Goal: Task Accomplishment & Management: Complete application form

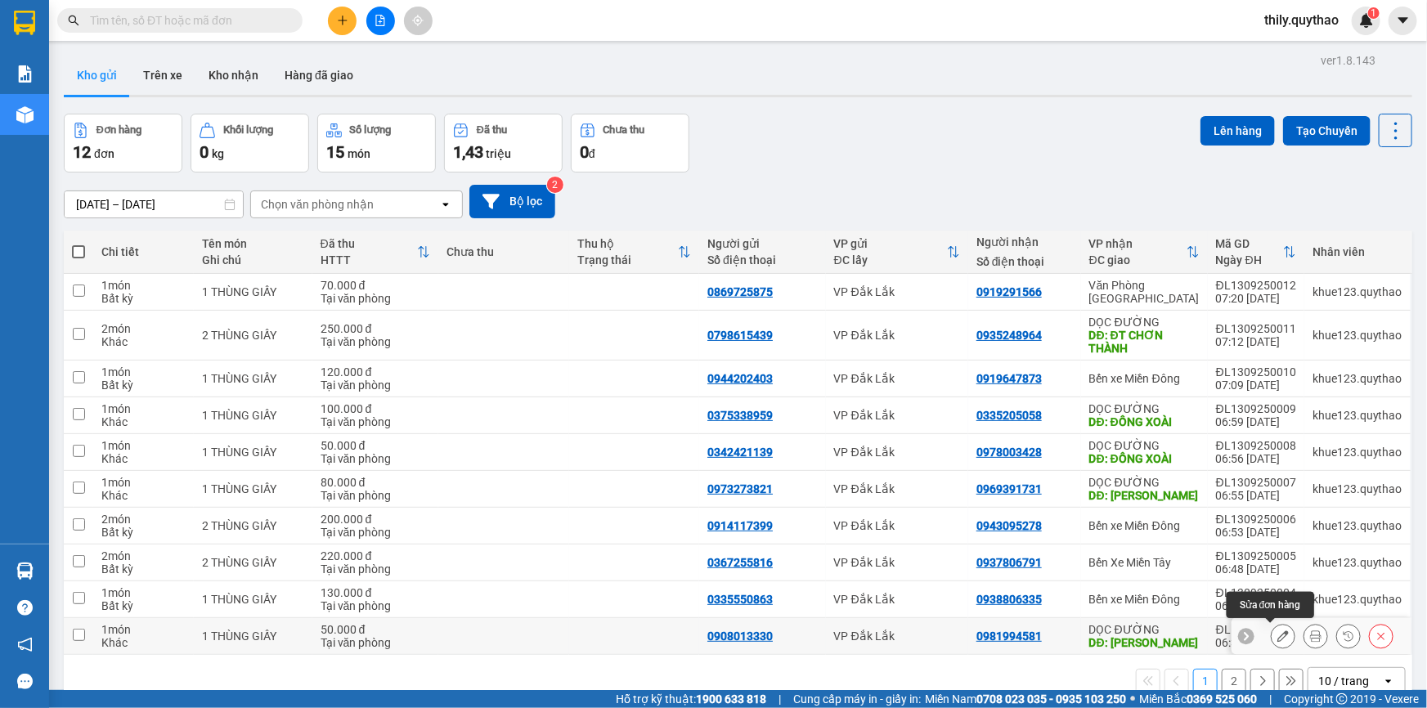
click at [1278, 638] on icon at bounding box center [1283, 636] width 11 height 11
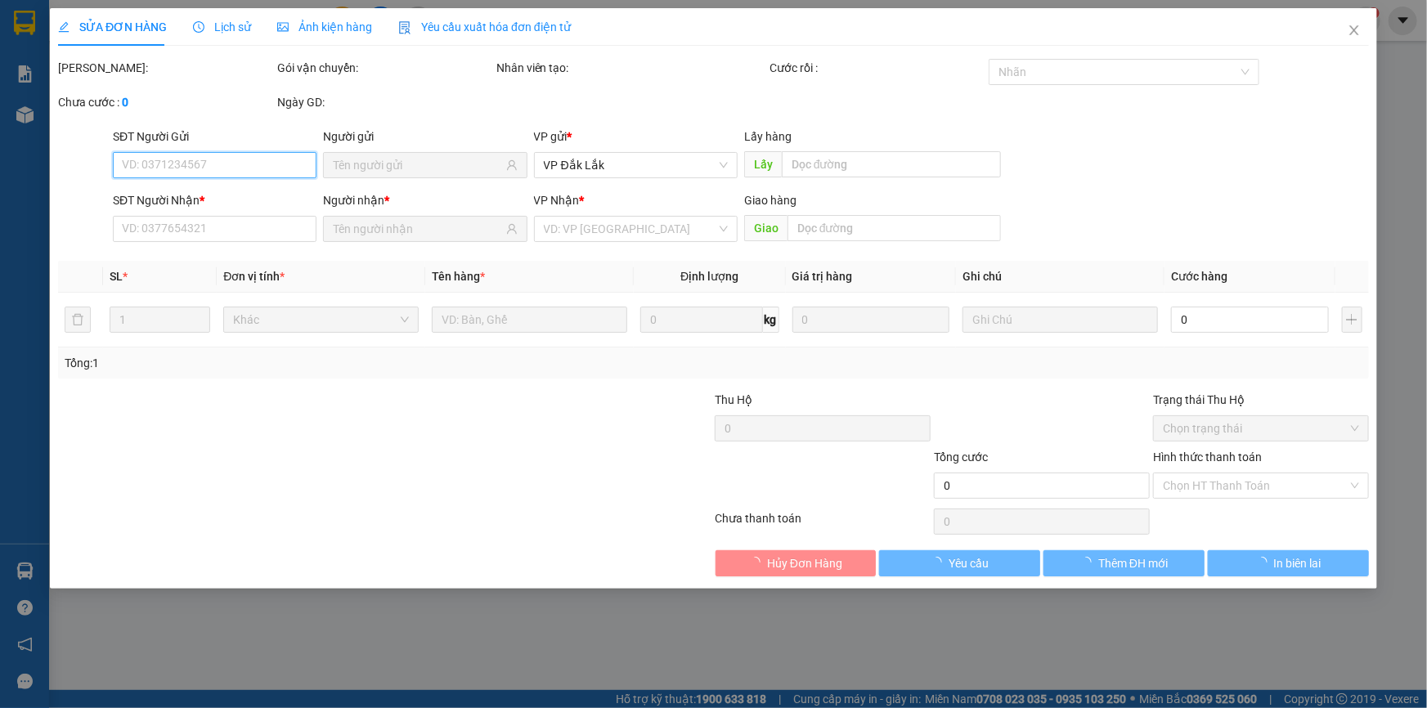
type input "0908013330"
type input "0981994581"
type input "[PERSON_NAME]"
type input "50.000"
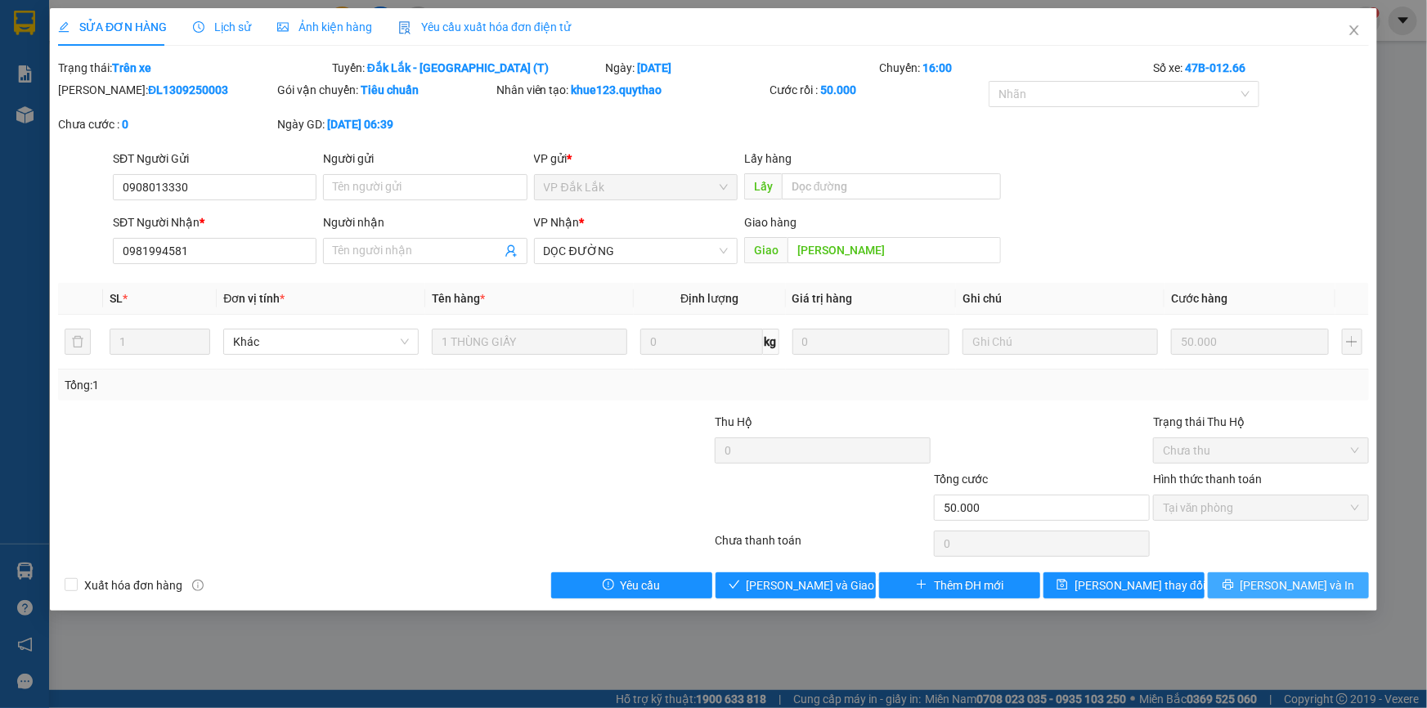
click at [1278, 589] on span "Lưu và In" at bounding box center [1298, 586] width 115 height 18
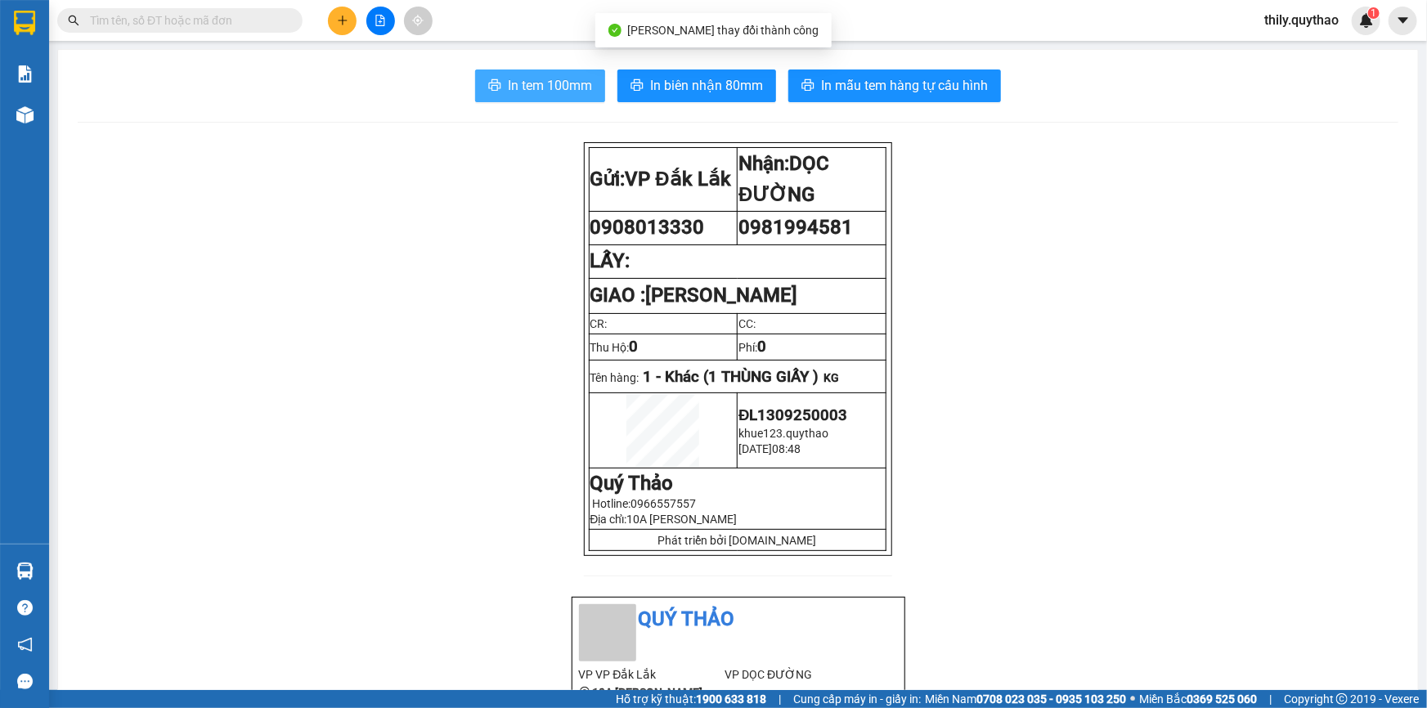
click at [555, 76] on span "In tem 100mm" at bounding box center [550, 85] width 84 height 20
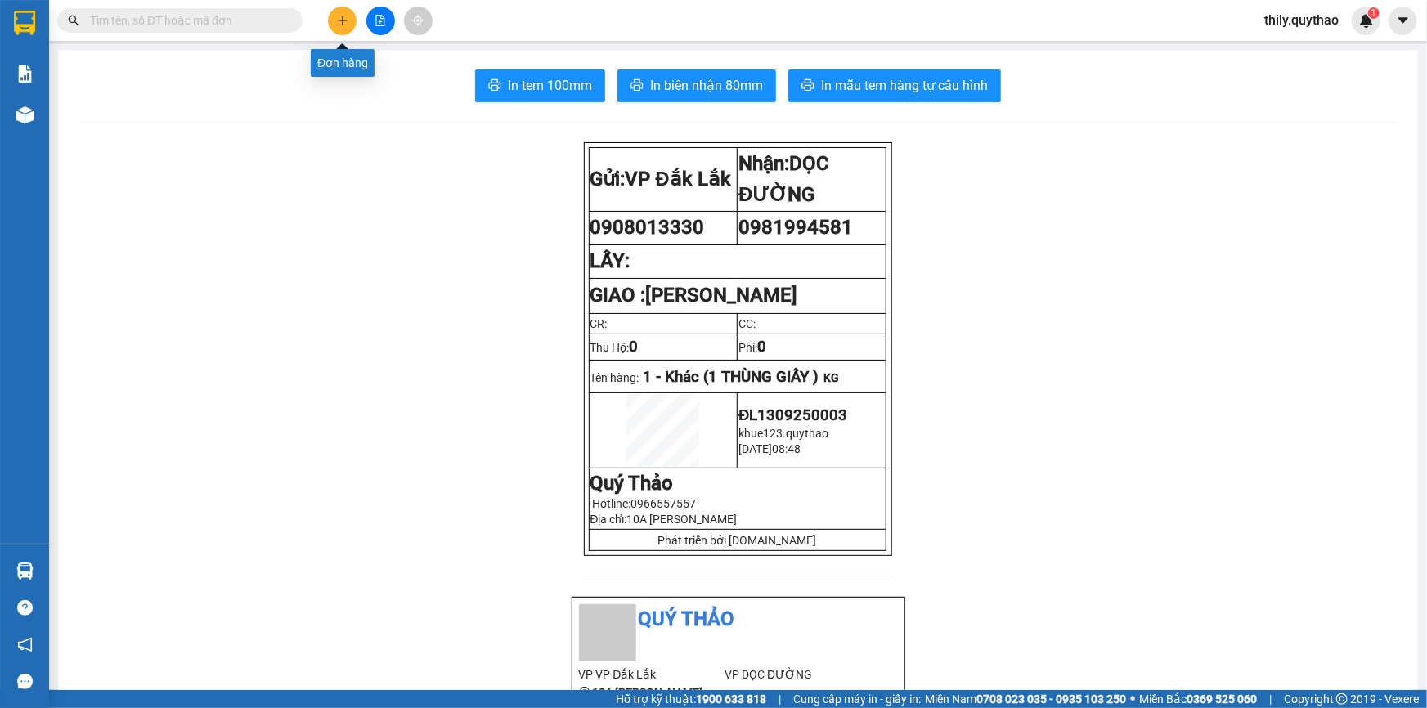
click at [348, 28] on button at bounding box center [342, 21] width 29 height 29
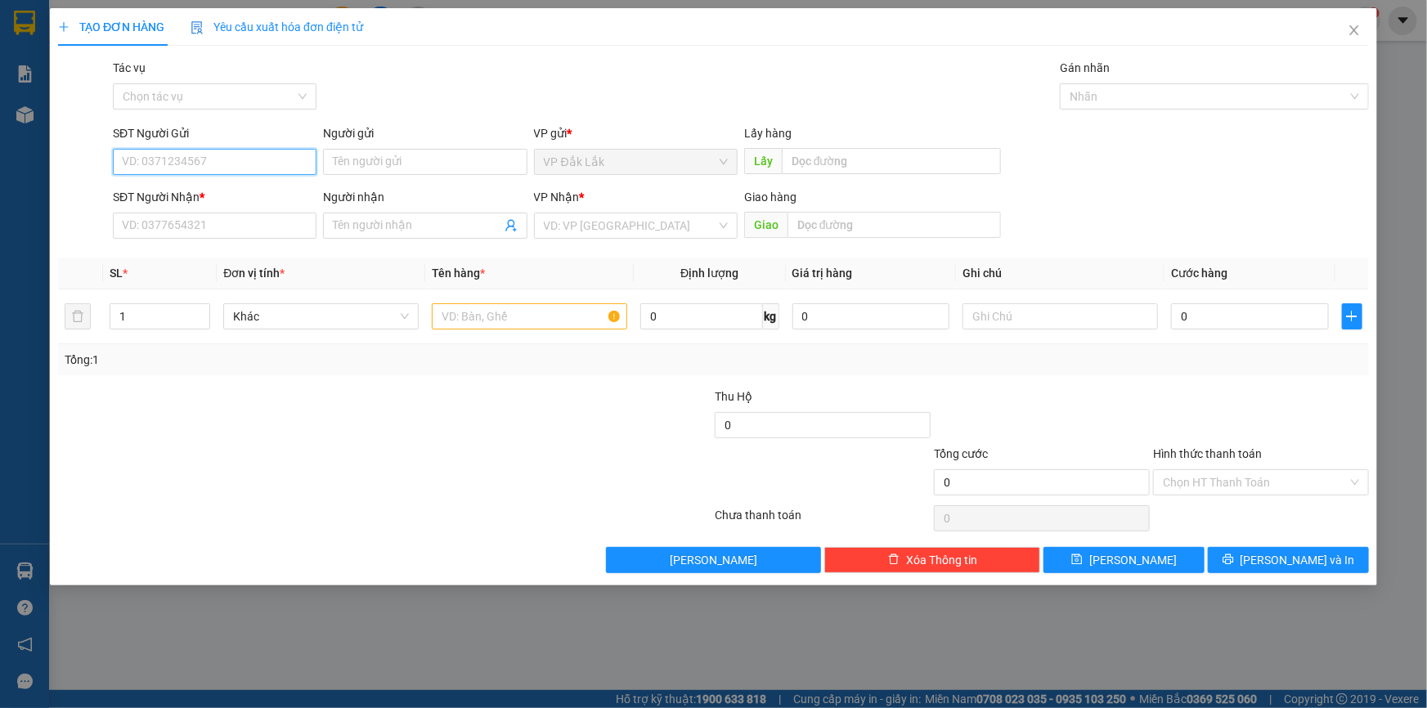
click at [196, 155] on input "SĐT Người Gửi" at bounding box center [215, 162] width 204 height 26
click at [591, 222] on input "search" at bounding box center [630, 225] width 173 height 25
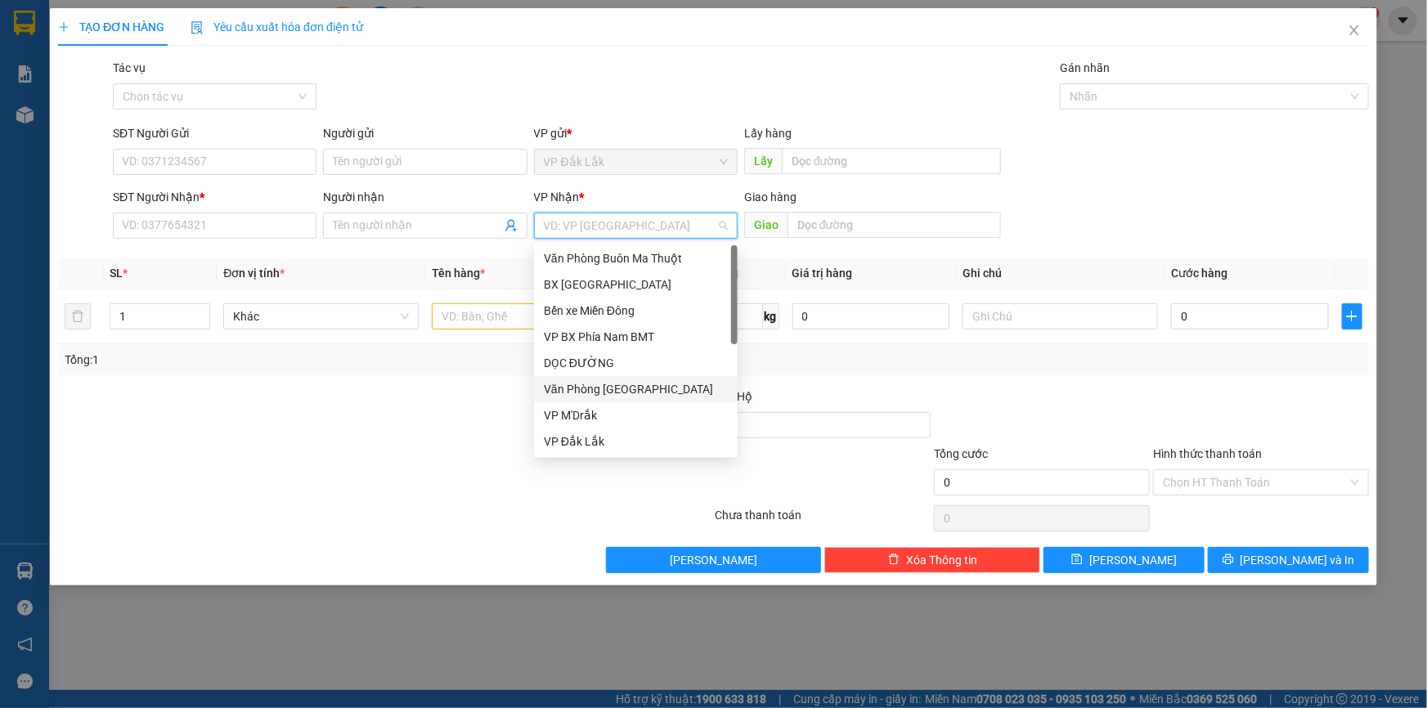
click at [647, 389] on div "Văn Phòng [GEOGRAPHIC_DATA]" at bounding box center [636, 389] width 184 height 18
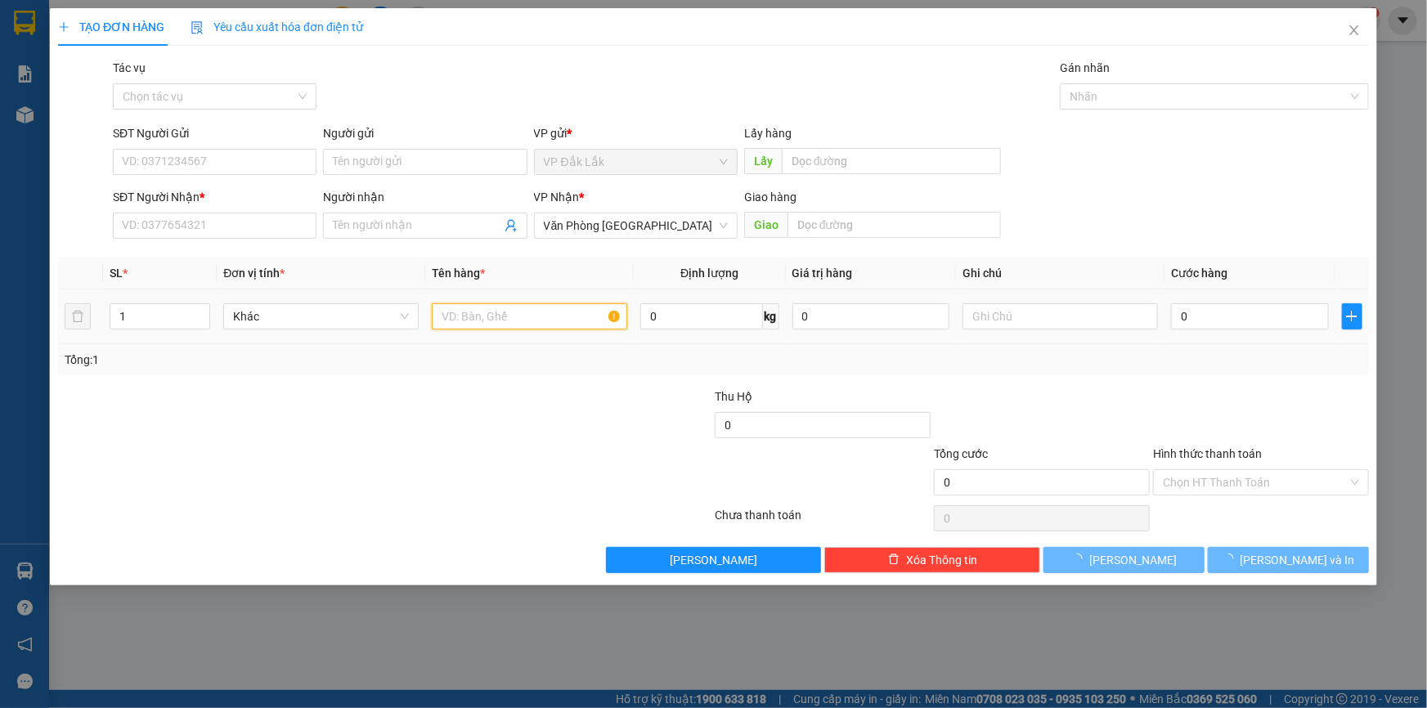
click at [556, 321] on input "text" at bounding box center [529, 316] width 195 height 26
click at [560, 321] on input "text" at bounding box center [529, 316] width 195 height 26
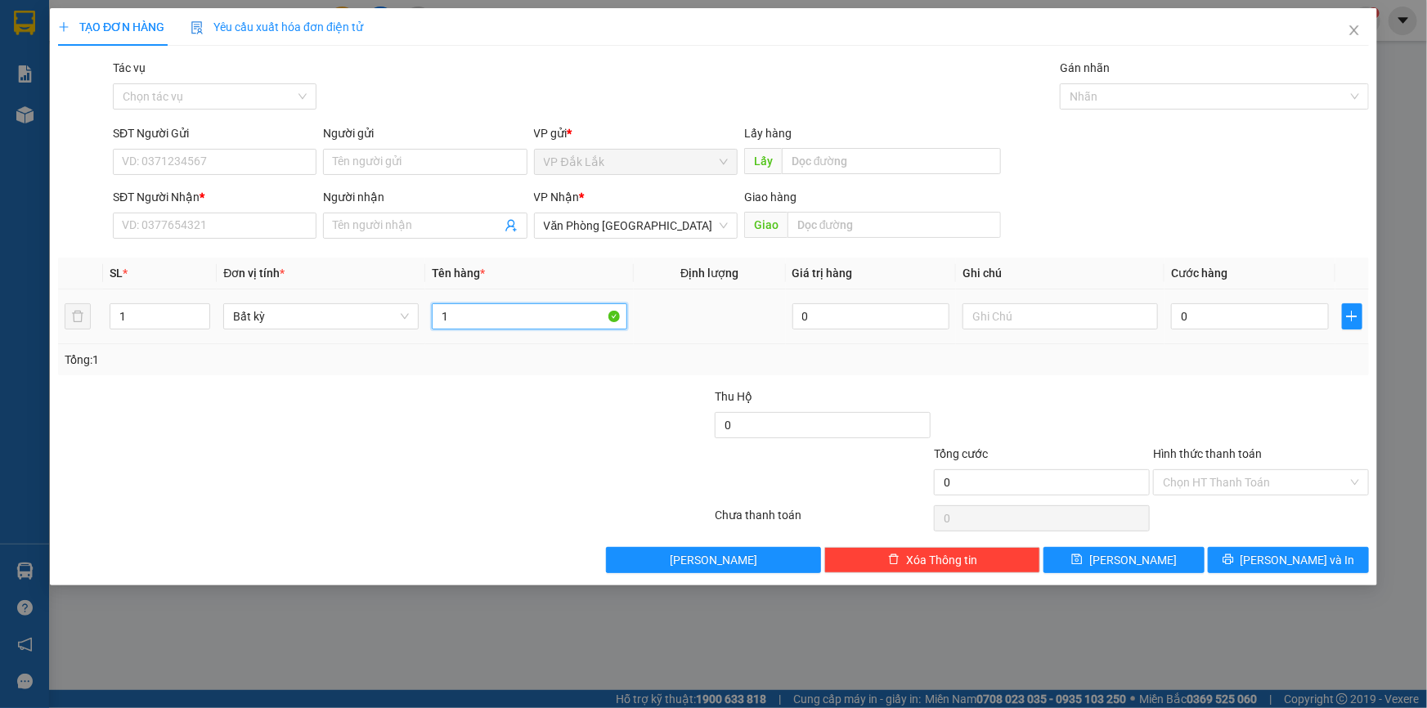
type input "1"
type input "2 THÙNG GIẤY"
click at [1176, 321] on input "0" at bounding box center [1250, 316] width 158 height 26
type input "1"
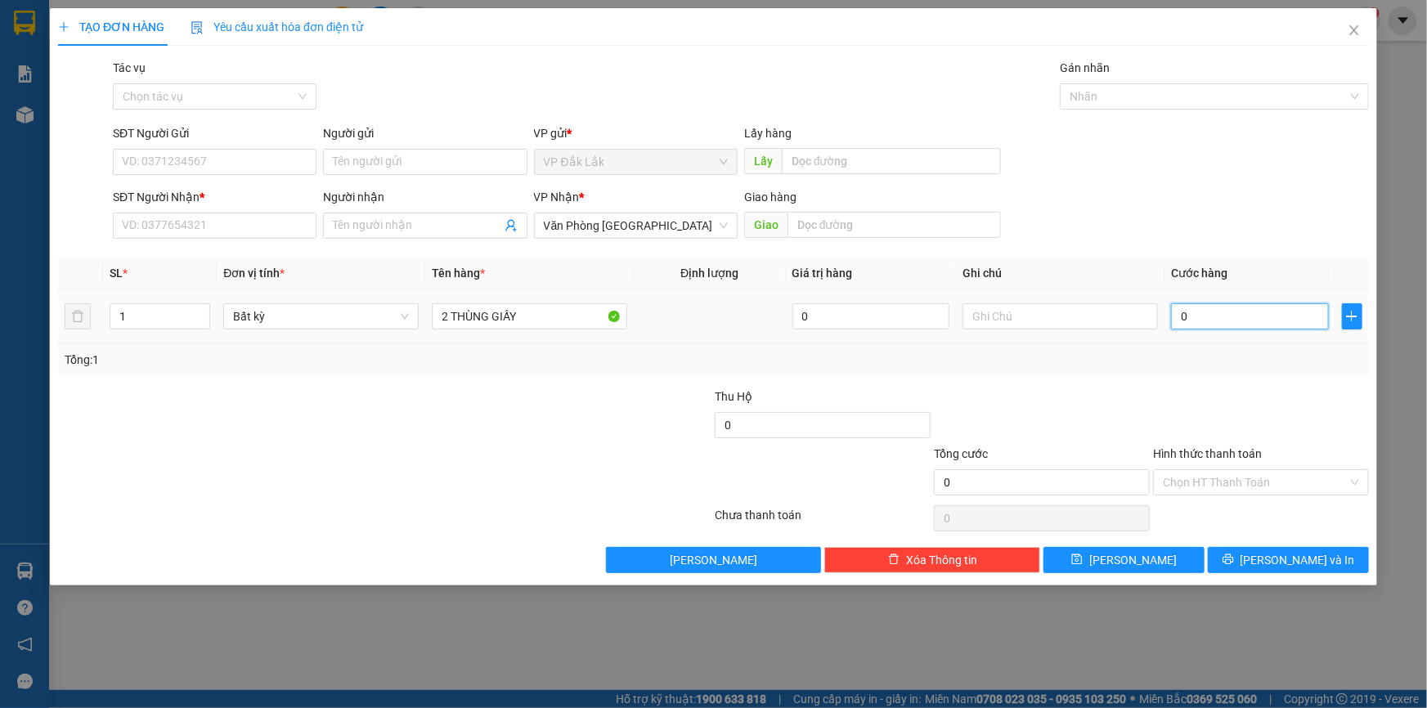
type input "1"
type input "12"
type input "120"
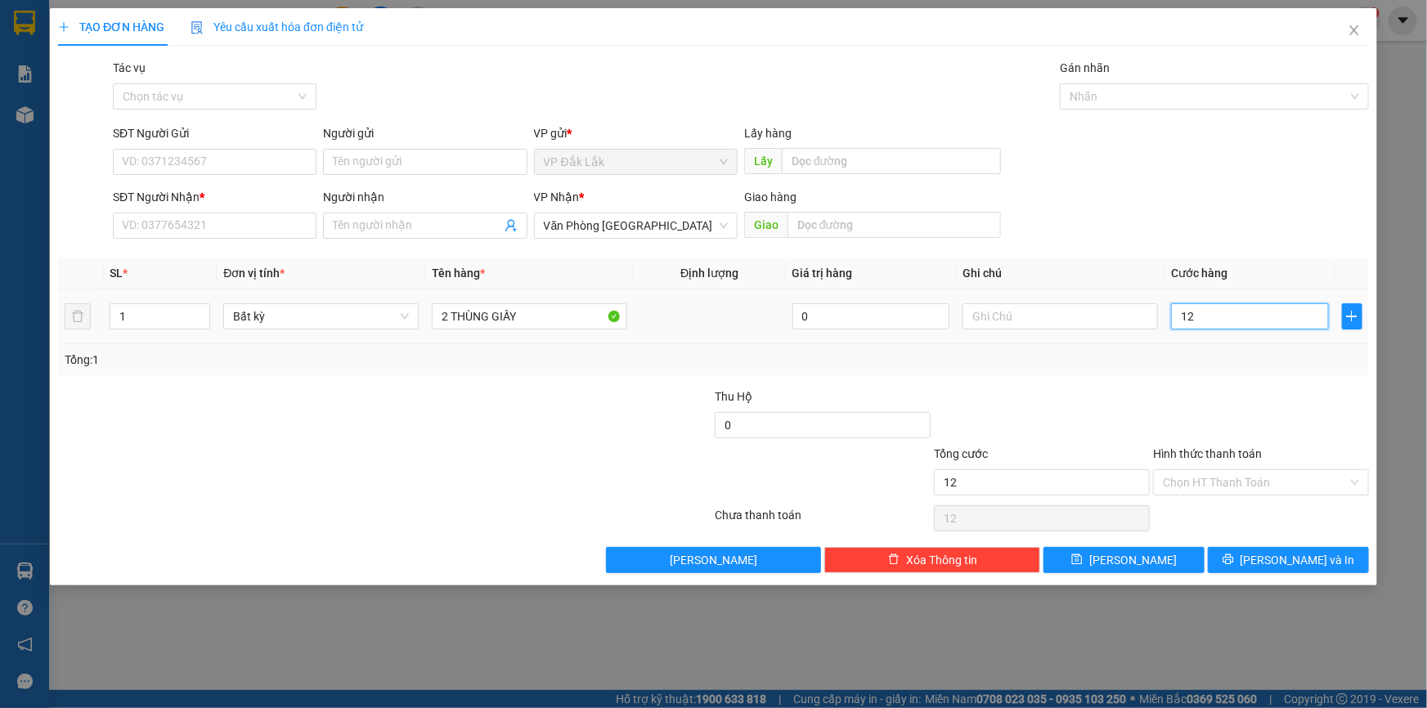
type input "120"
type input "1.200"
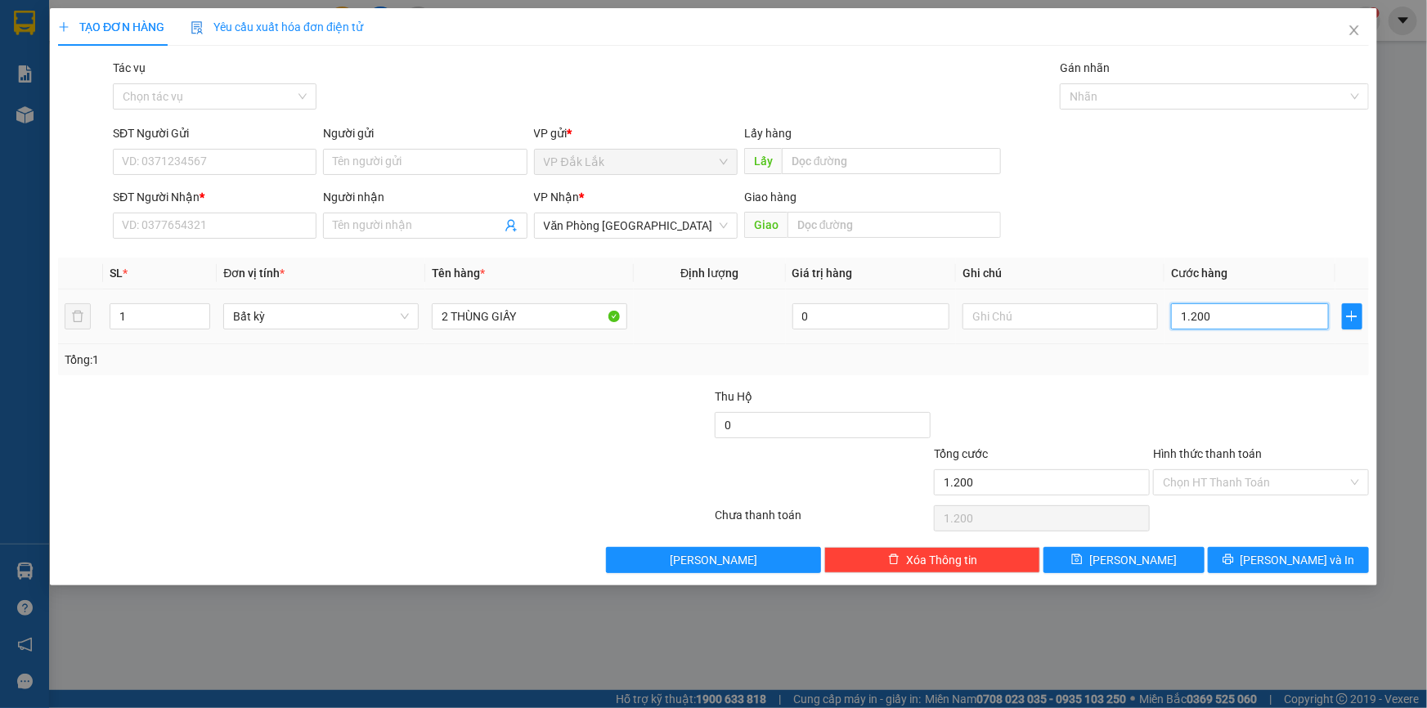
type input "12.000"
type input "120.000"
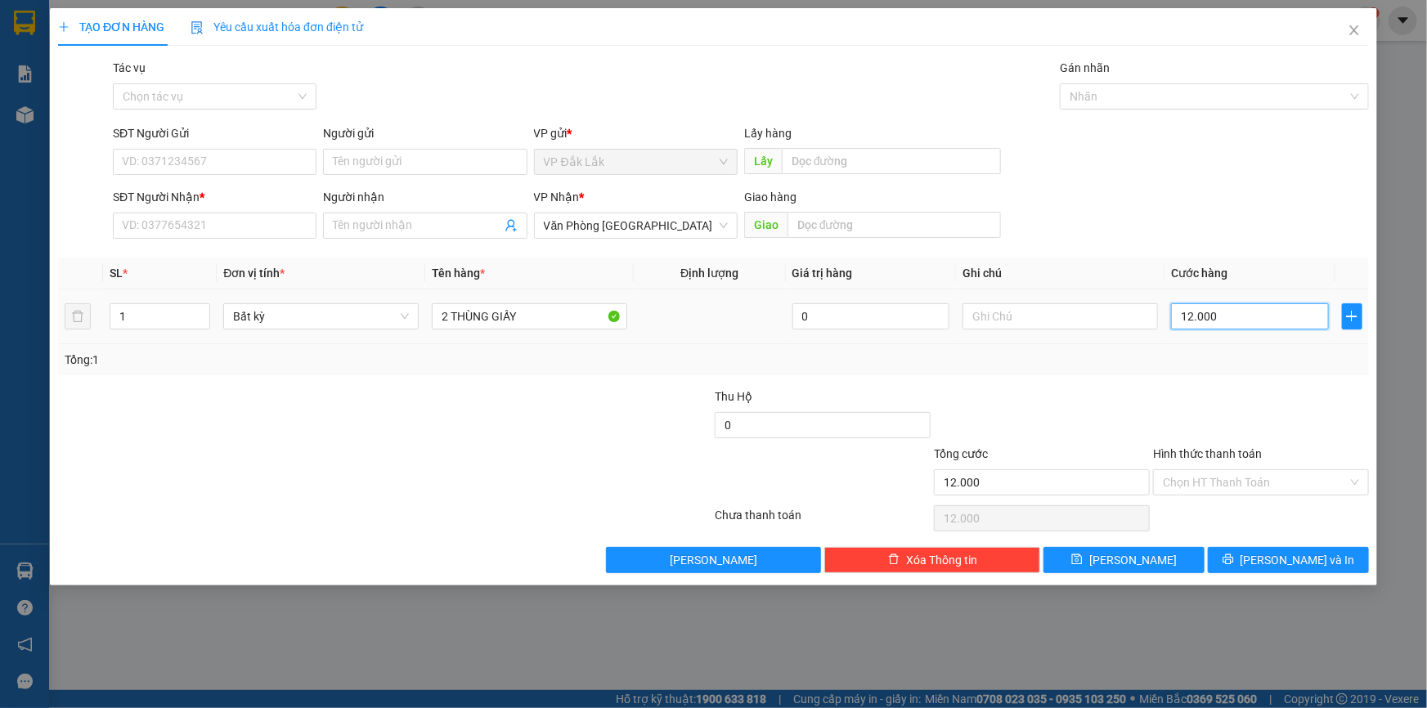
type input "120.000"
click at [1226, 483] on input "Hình thức thanh toán" at bounding box center [1255, 482] width 185 height 25
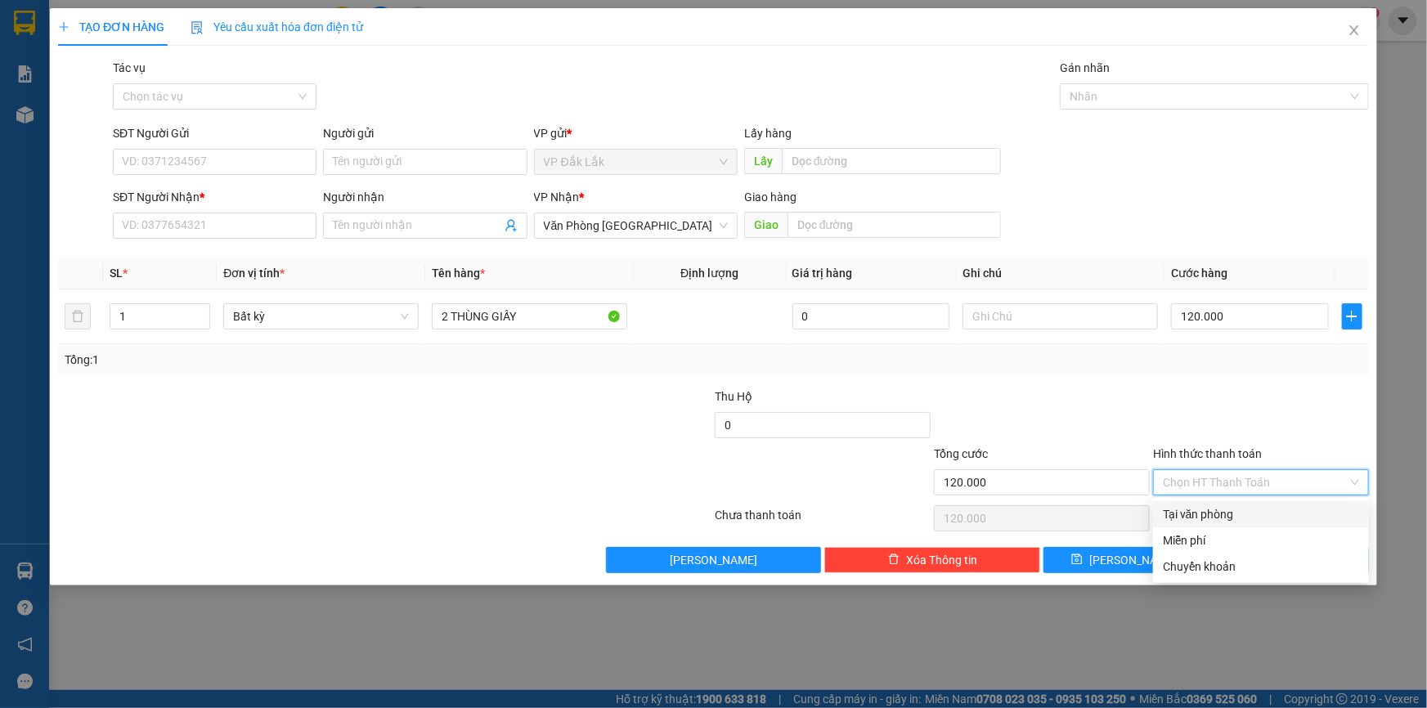
click at [1222, 510] on div "Tại văn phòng" at bounding box center [1261, 515] width 196 height 18
type input "0"
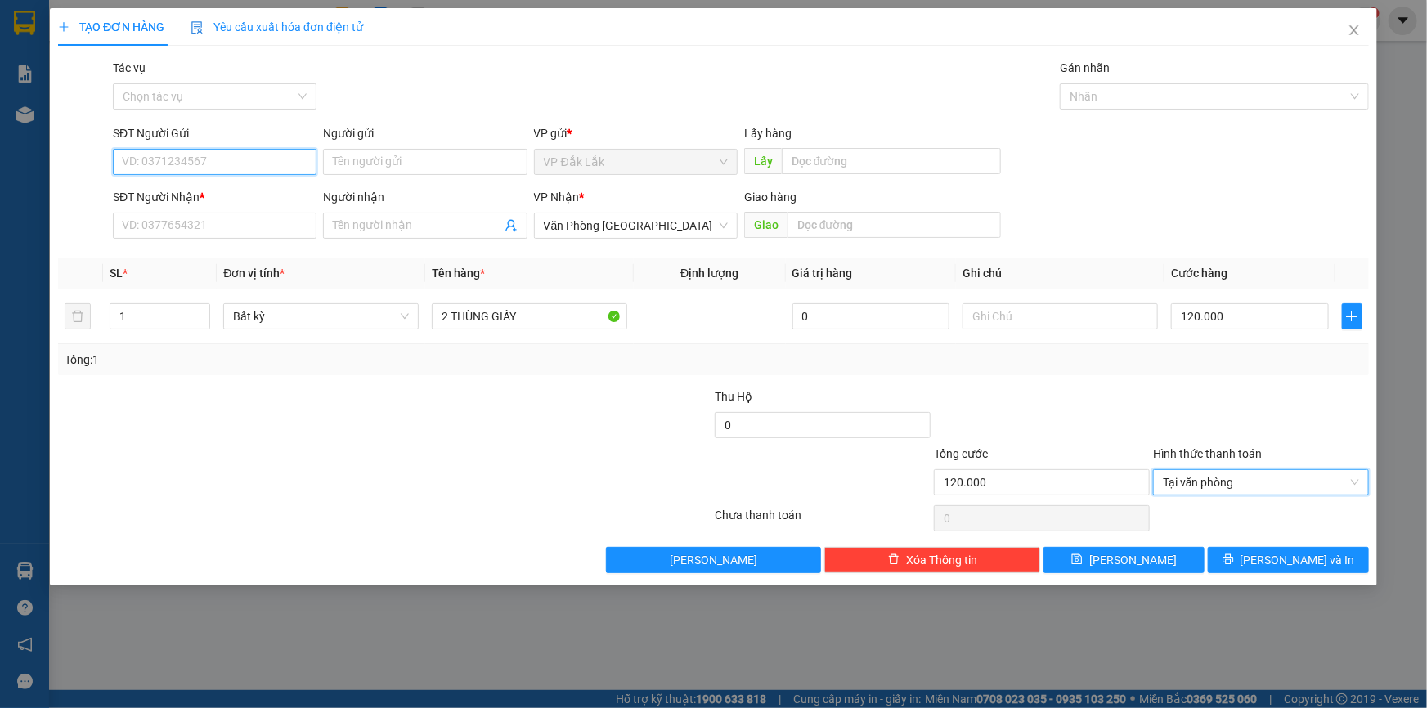
click at [209, 155] on input "SĐT Người Gửi" at bounding box center [215, 162] width 204 height 26
type input "0987788824"
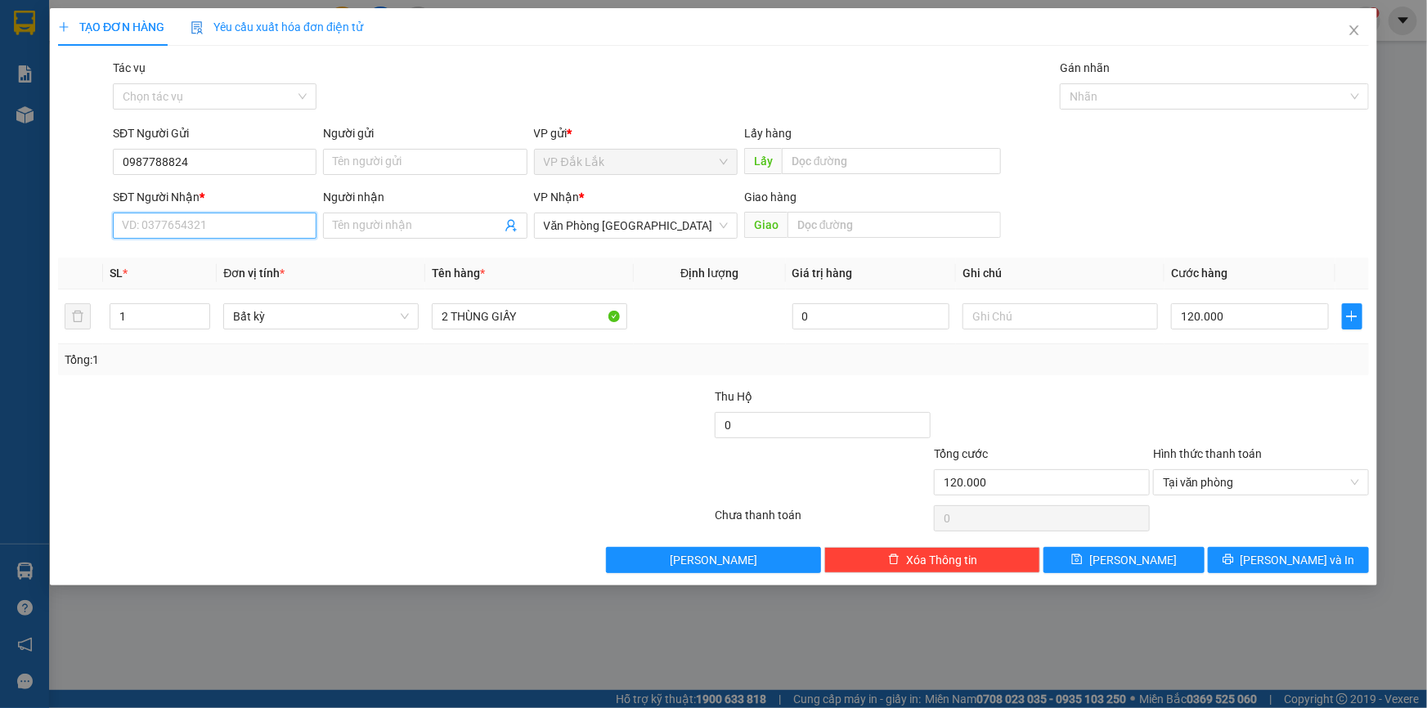
click at [188, 229] on input "SĐT Người Nhận *" at bounding box center [215, 226] width 204 height 26
click at [193, 221] on input "SĐT Người Nhận *" at bounding box center [215, 226] width 204 height 26
type input "0939999221"
click at [1234, 558] on icon "printer" at bounding box center [1228, 559] width 11 height 11
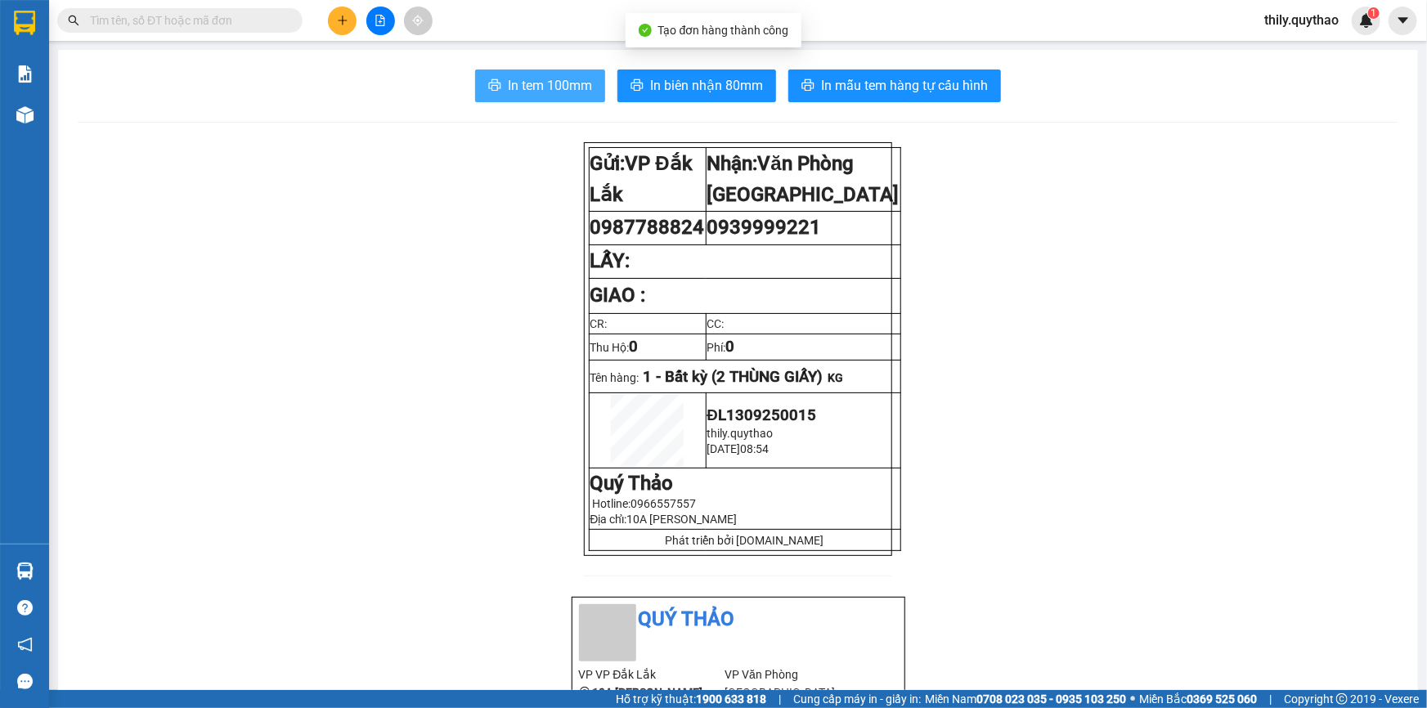
click at [537, 84] on span "In tem 100mm" at bounding box center [550, 85] width 84 height 20
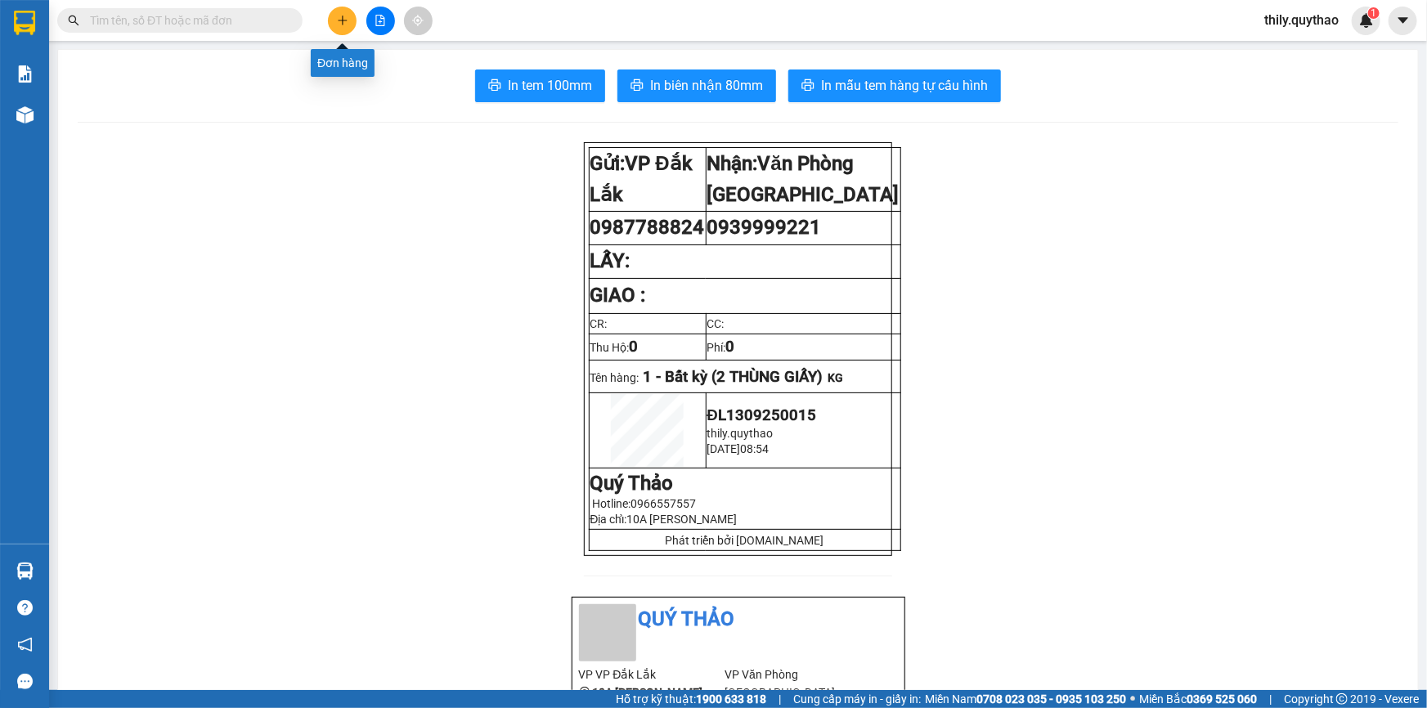
click at [341, 16] on icon "plus" at bounding box center [342, 20] width 11 height 11
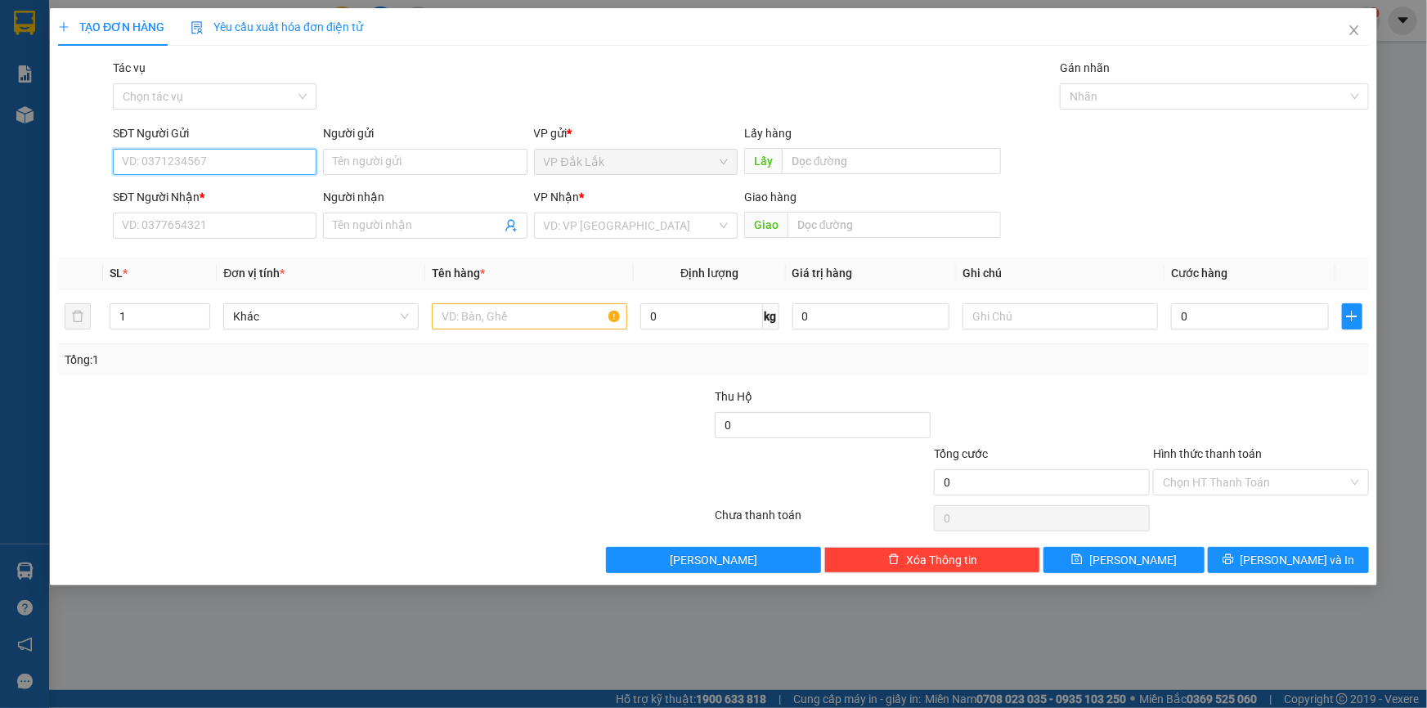
click at [266, 164] on input "SĐT Người Gửi" at bounding box center [215, 162] width 204 height 26
type input "3"
type input "0383170574"
click at [236, 218] on input "SĐT Người Nhận *" at bounding box center [215, 226] width 204 height 26
click at [591, 231] on input "search" at bounding box center [630, 225] width 173 height 25
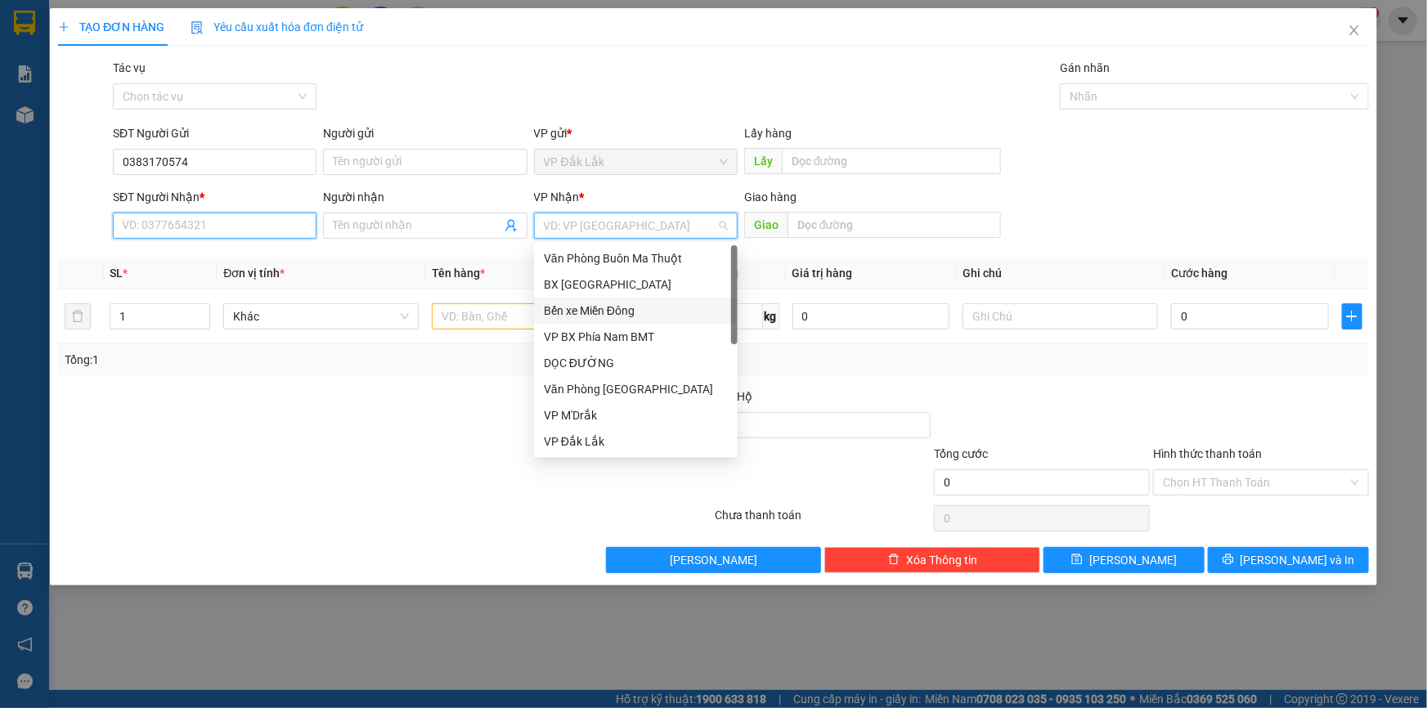
click at [258, 216] on input "SĐT Người Nhận *" at bounding box center [215, 226] width 204 height 26
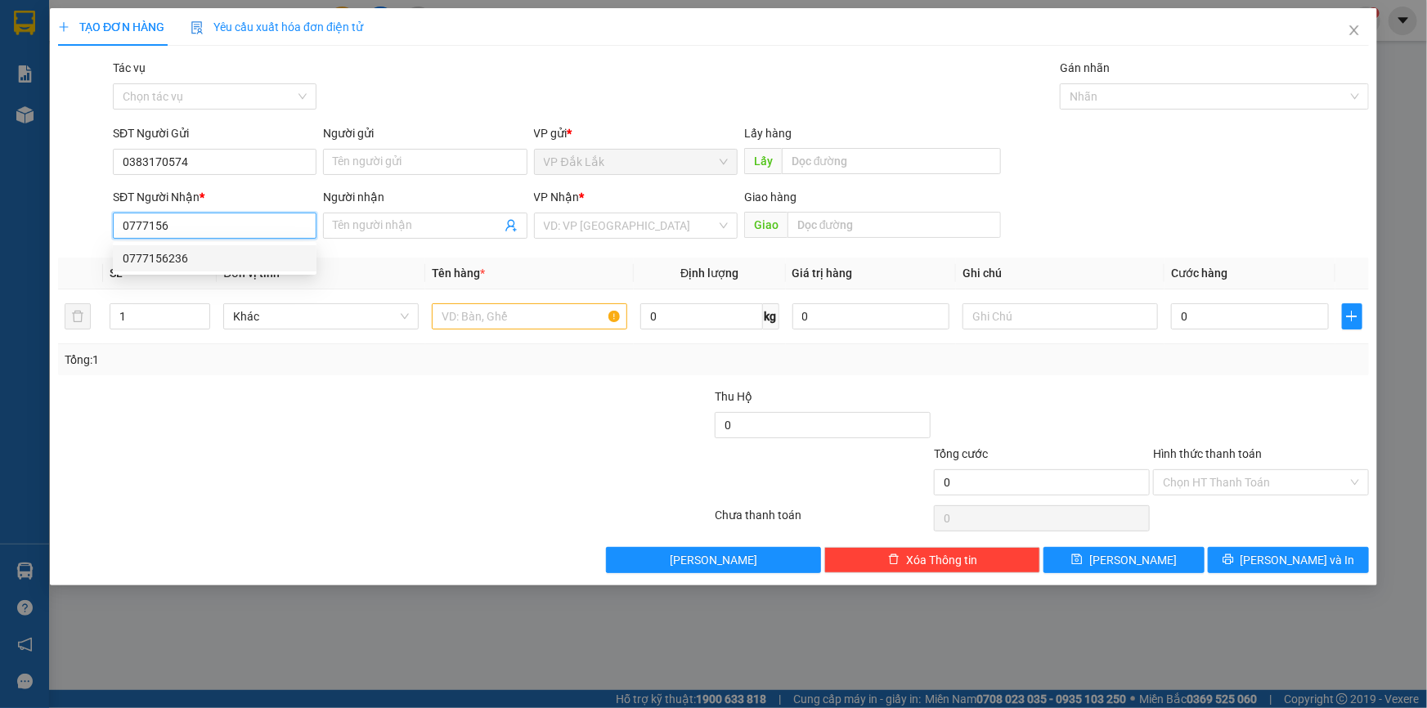
click at [235, 265] on div "0777156236" at bounding box center [215, 258] width 184 height 18
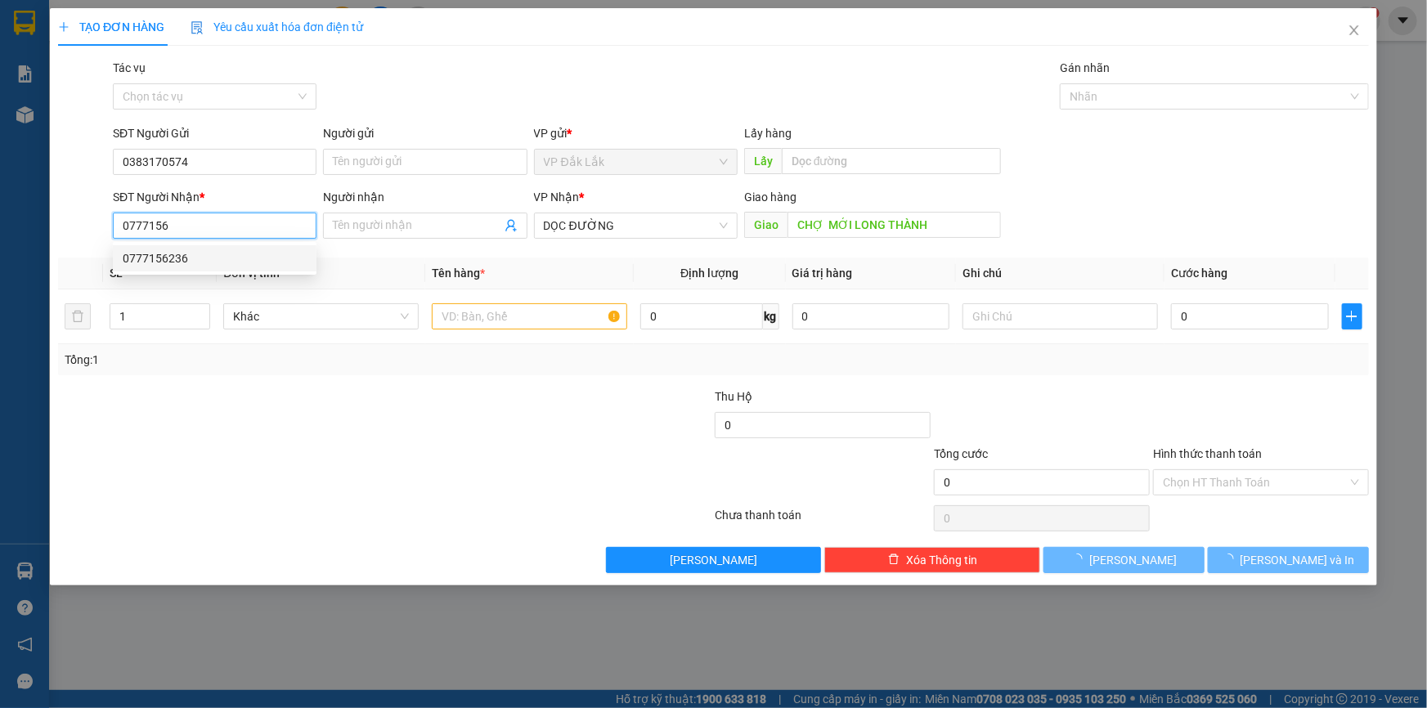
type input "0777156236"
type input "CHỢ MỚI LONG THÀNH"
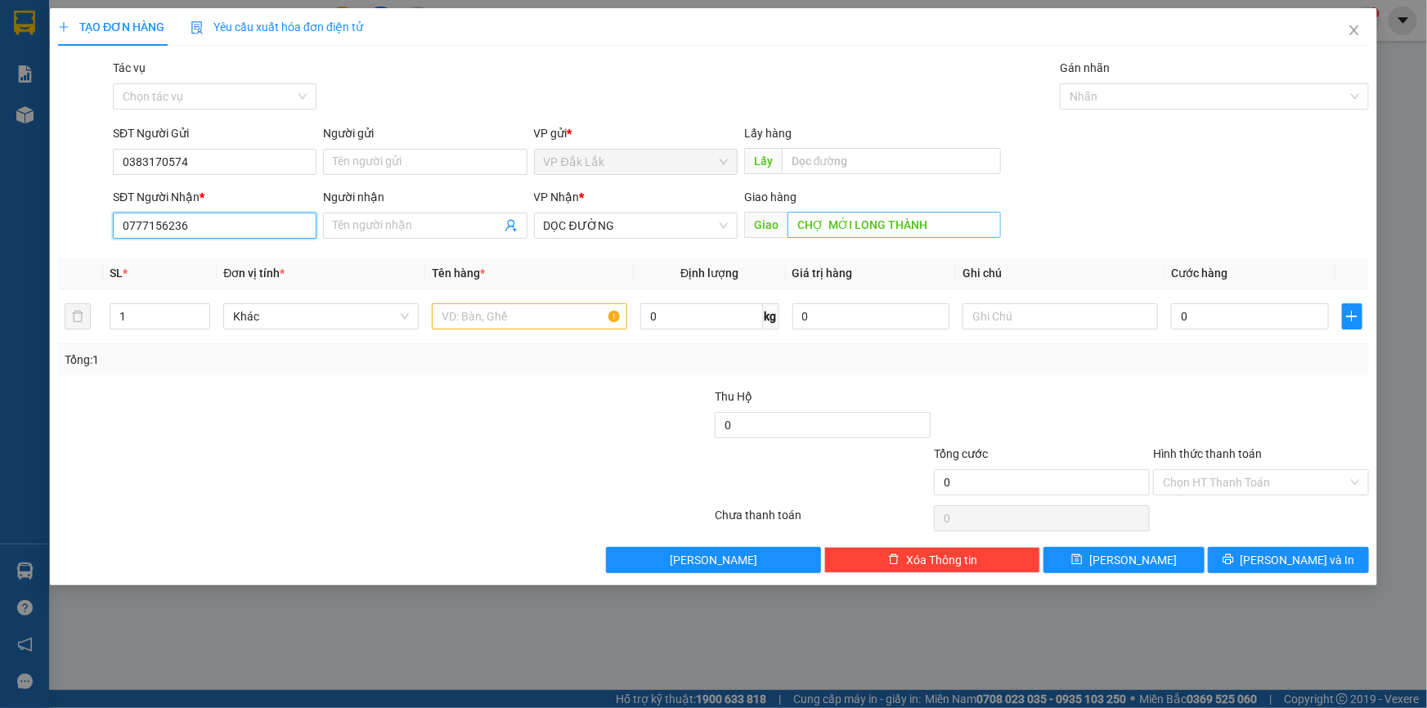
type input "0777156236"
click at [957, 221] on input "CHỢ MỚI LONG THÀNH" at bounding box center [894, 225] width 213 height 26
type input "N3 NHƠN TRẠCH"
click at [578, 319] on input "text" at bounding box center [529, 316] width 195 height 26
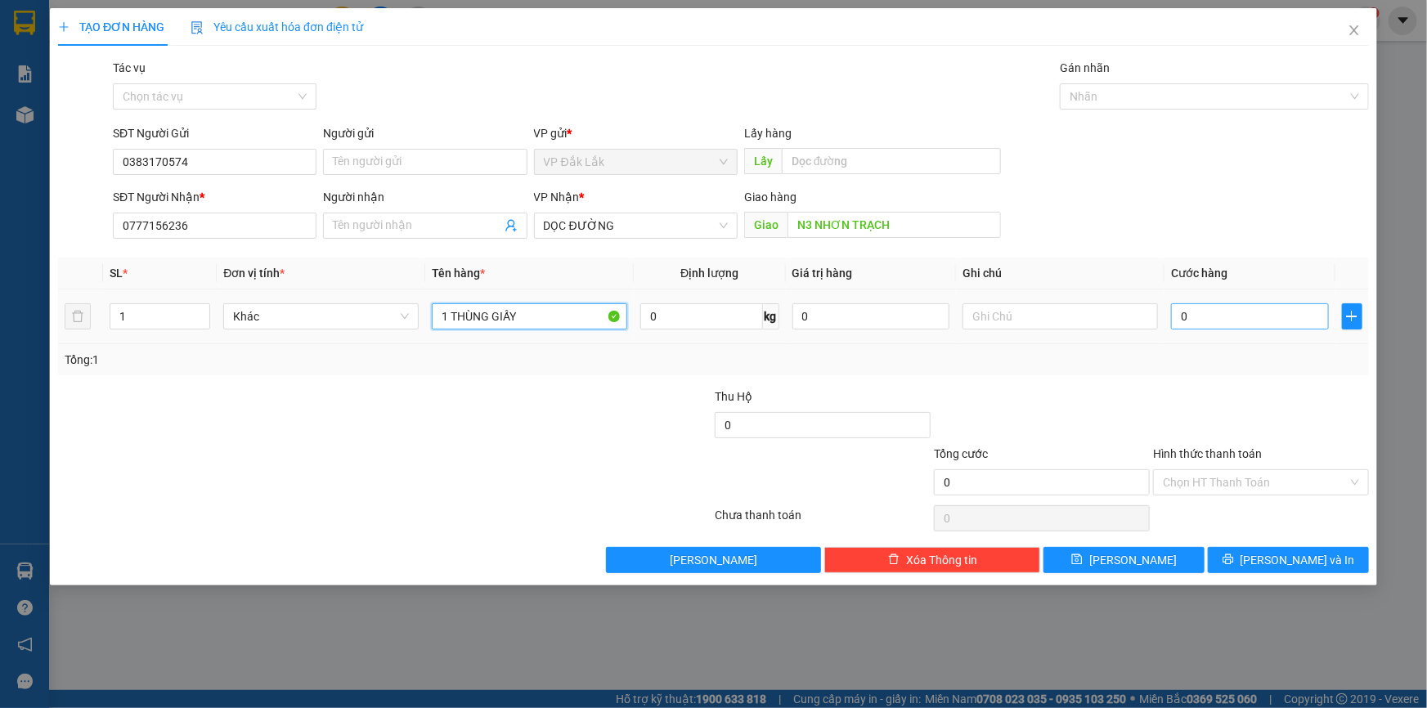
type input "1 THÙNG GIẤY"
click at [1184, 314] on input "0" at bounding box center [1250, 316] width 158 height 26
type input "5"
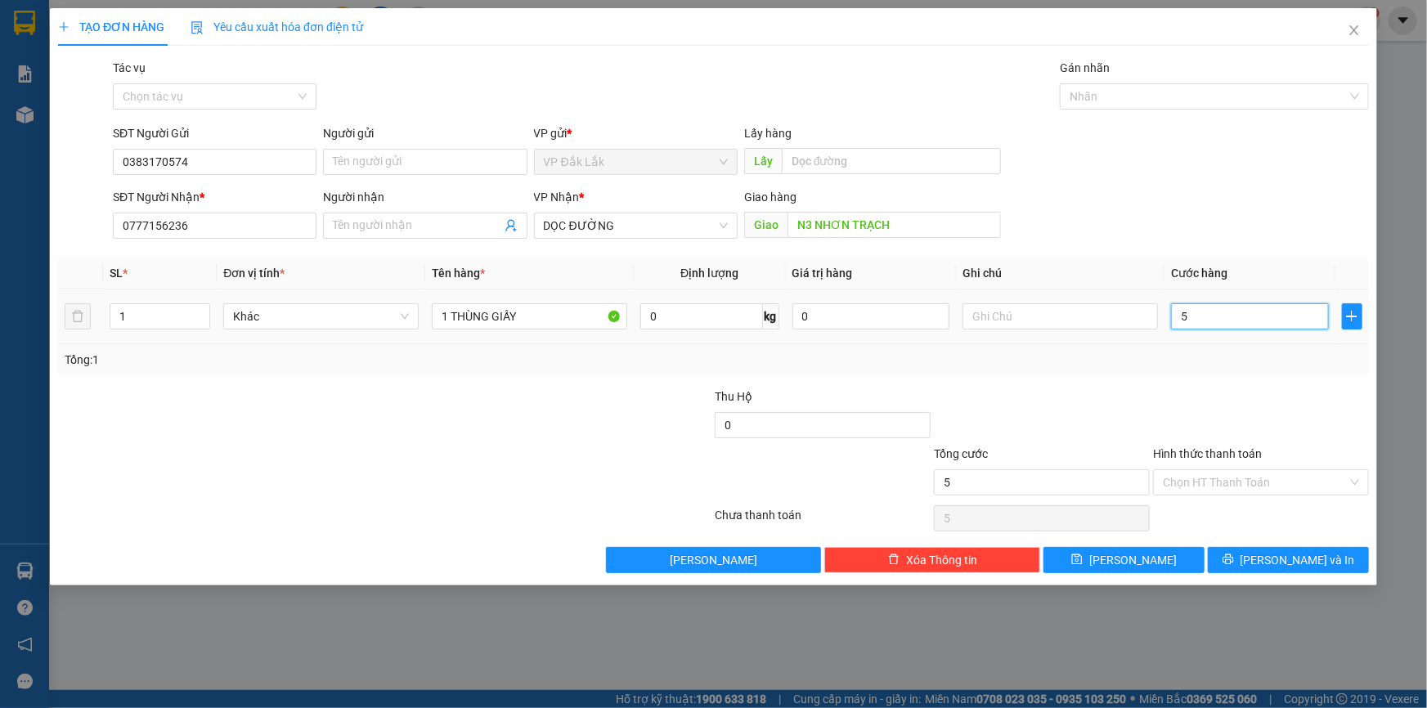
type input "50"
type input "500"
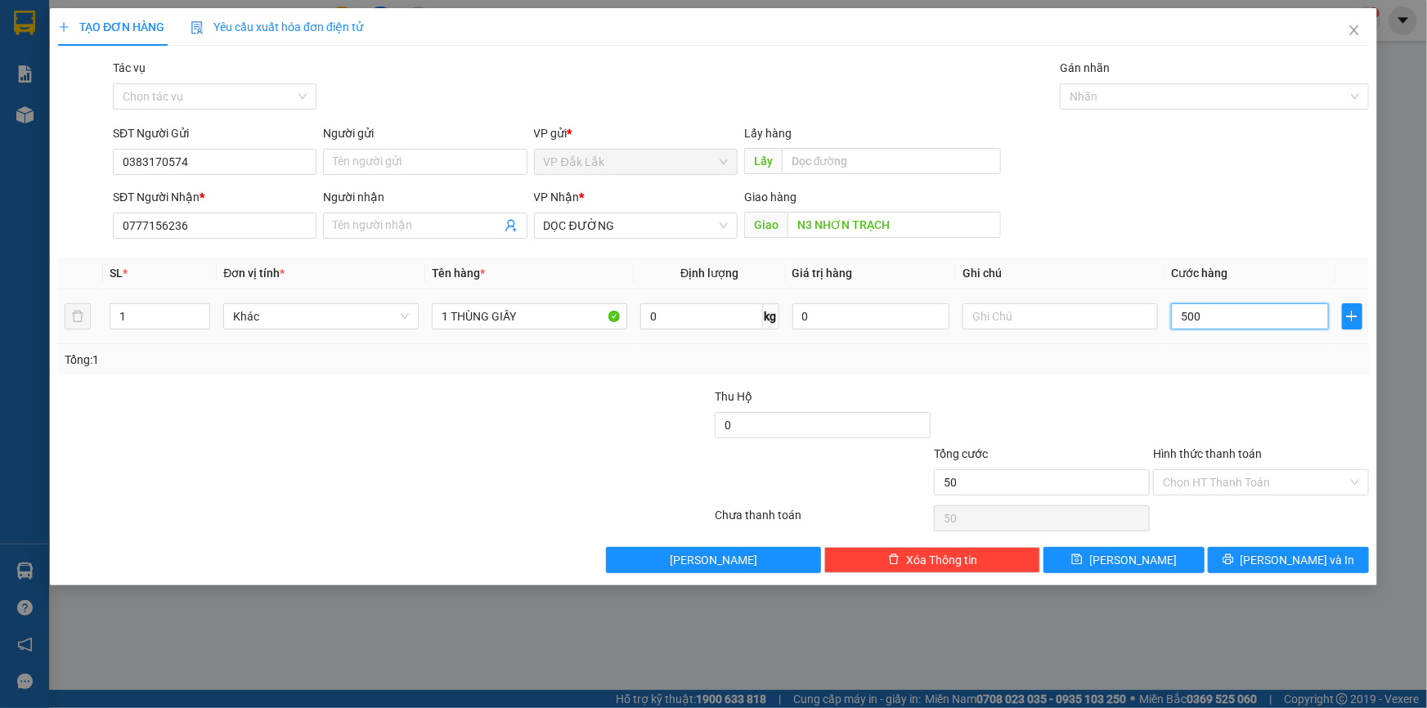
type input "500"
type input "5.000"
type input "50.000"
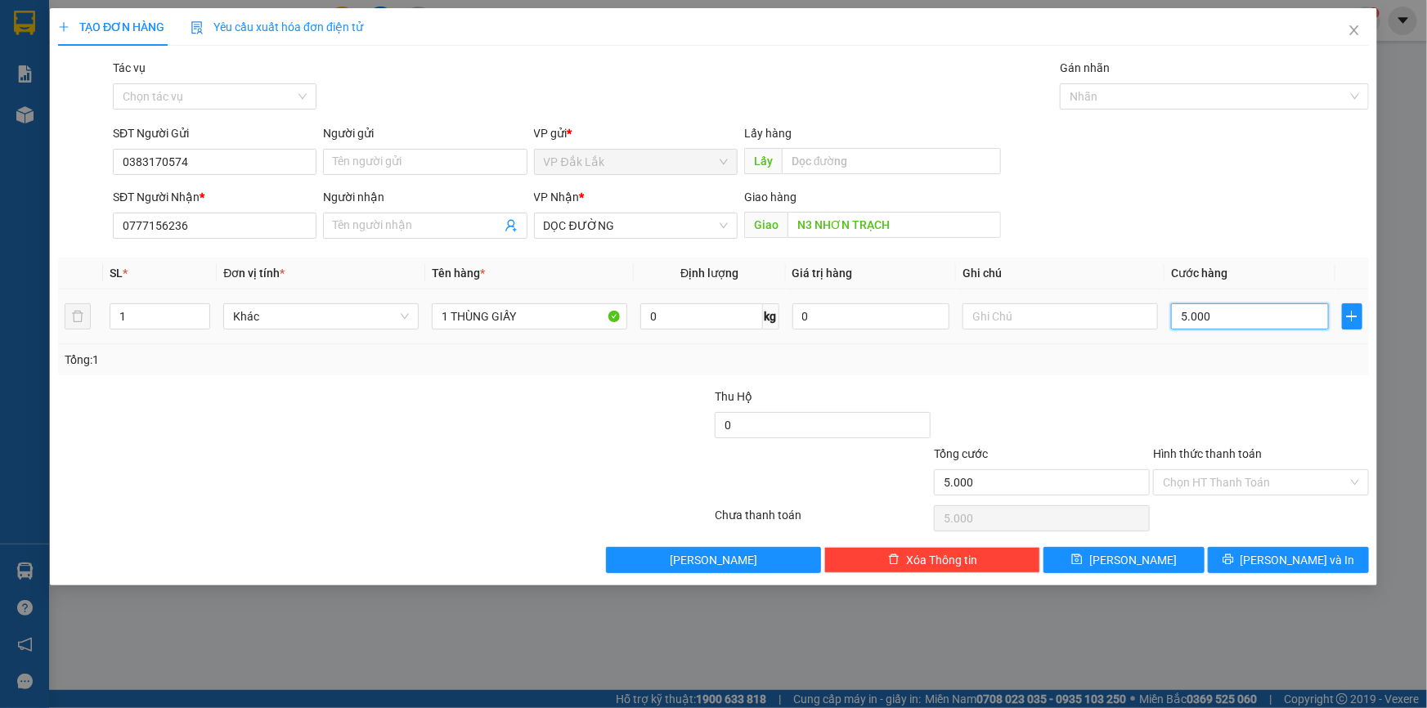
type input "50.000"
click at [1279, 486] on input "Hình thức thanh toán" at bounding box center [1255, 482] width 185 height 25
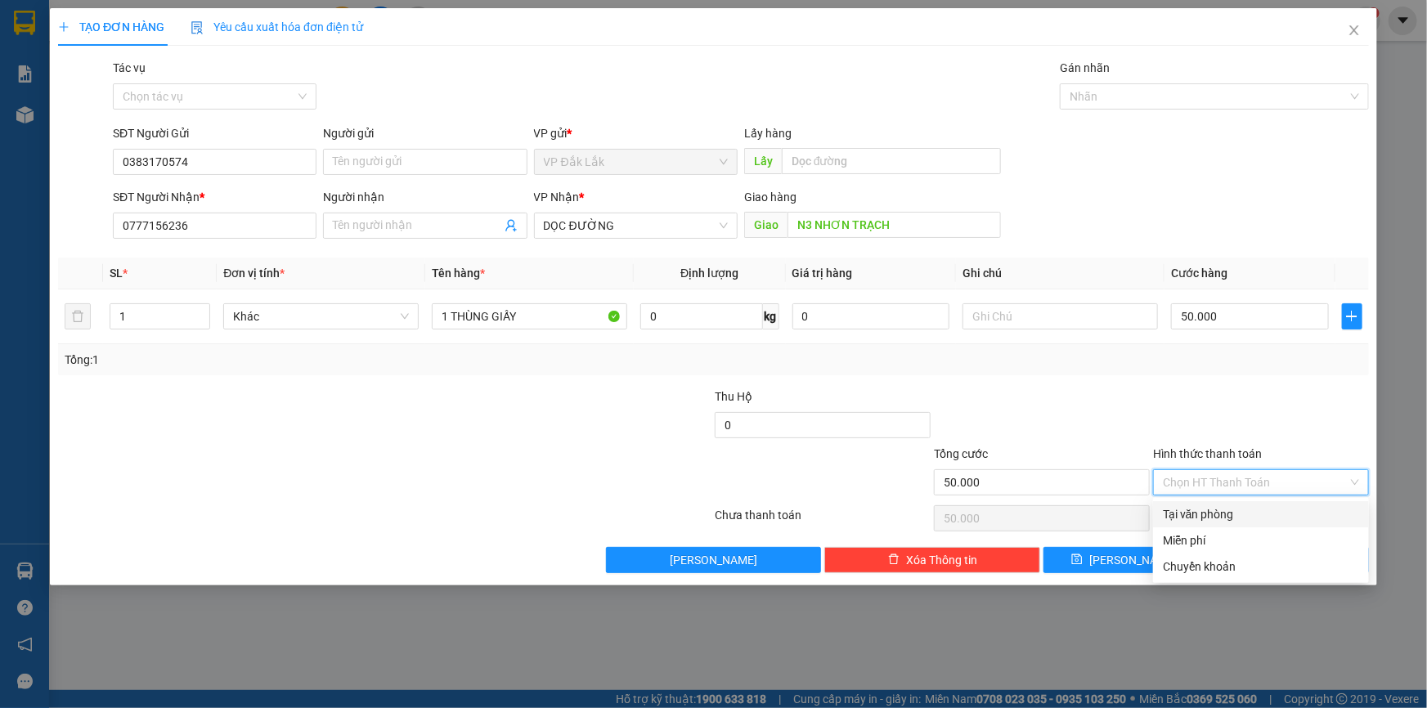
click at [1271, 515] on div "Tại văn phòng" at bounding box center [1261, 515] width 196 height 18
type input "0"
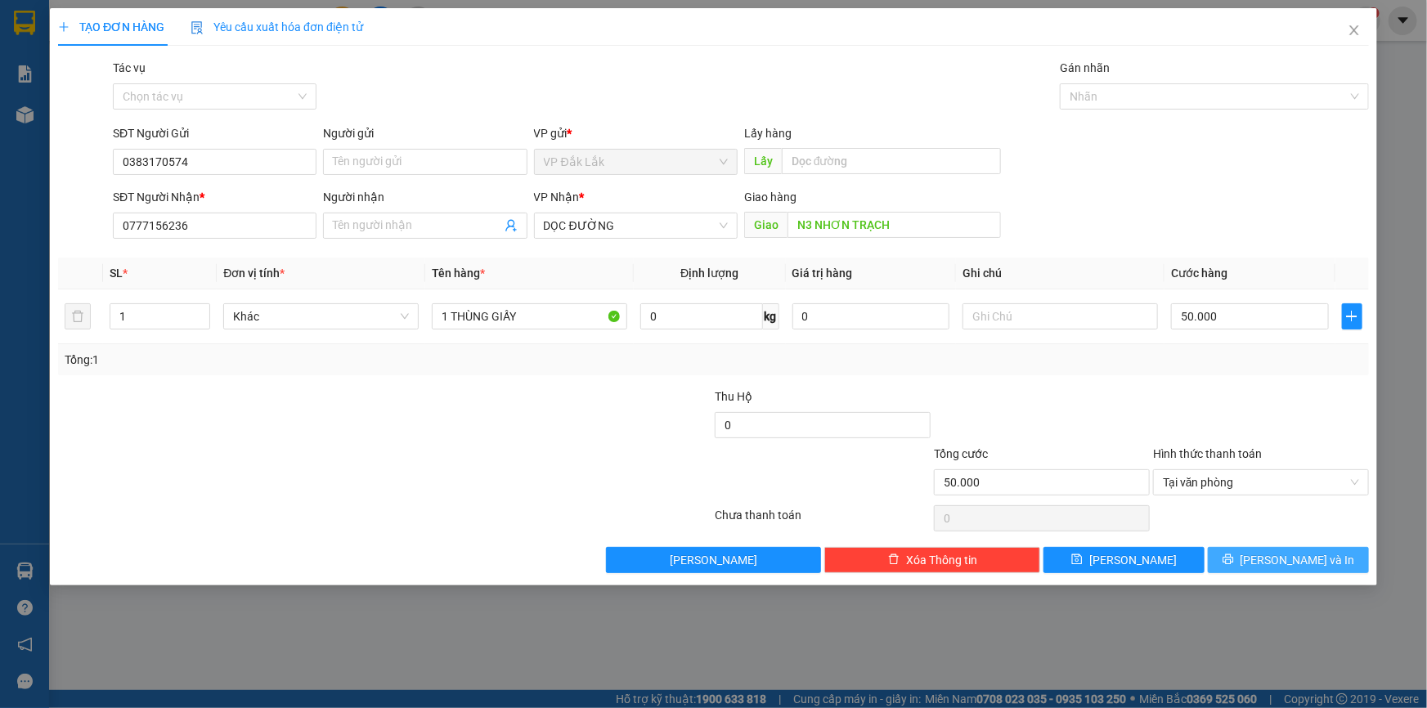
click at [1284, 553] on span "[PERSON_NAME] và In" at bounding box center [1298, 560] width 115 height 18
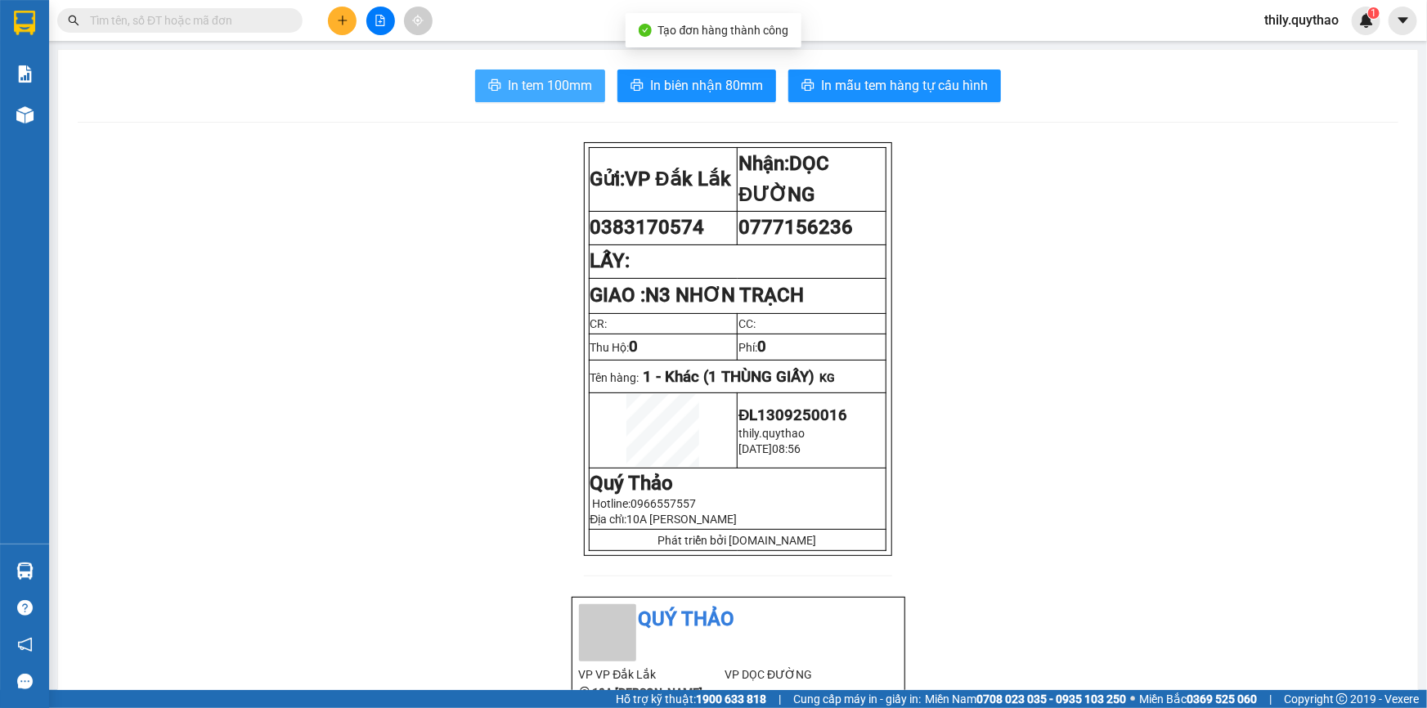
click at [532, 80] on span "In tem 100mm" at bounding box center [550, 85] width 84 height 20
click at [340, 17] on icon "plus" at bounding box center [342, 20] width 11 height 11
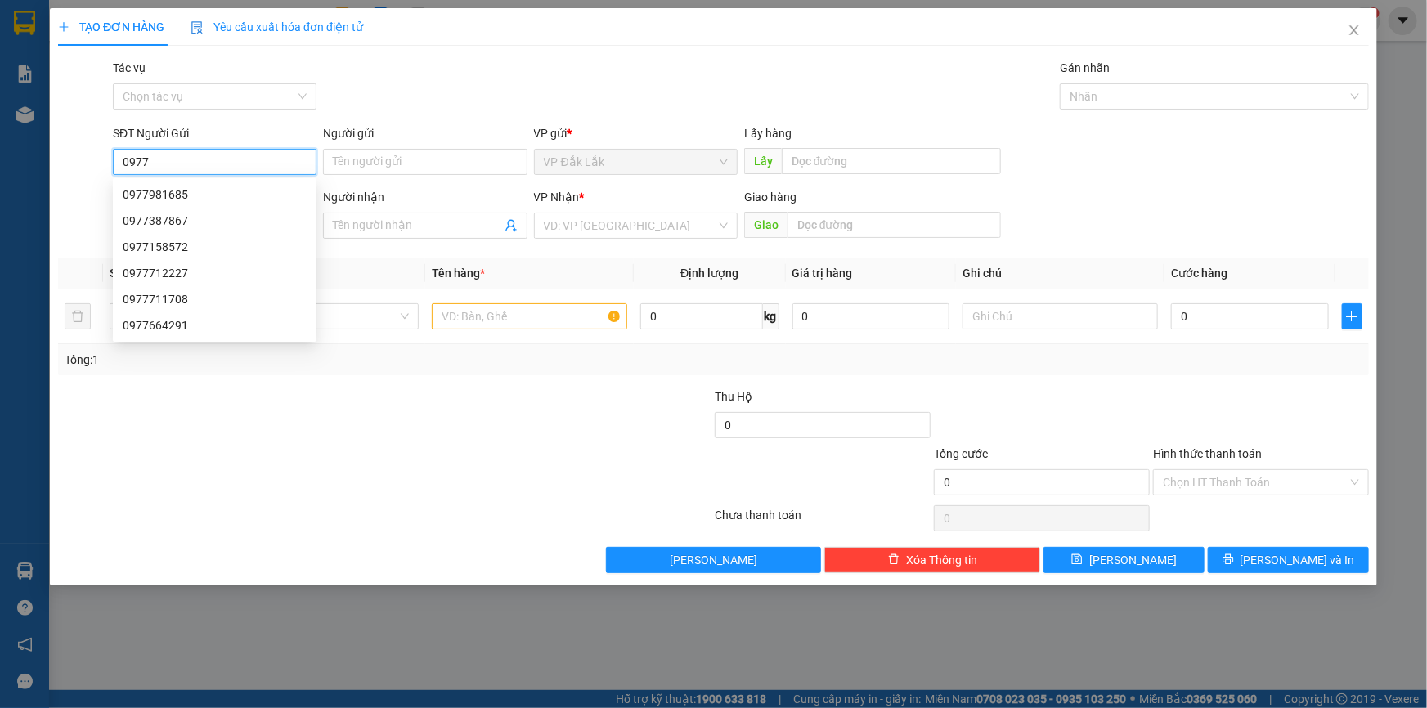
click at [168, 155] on input "0977" at bounding box center [215, 162] width 204 height 26
type input "0977712227"
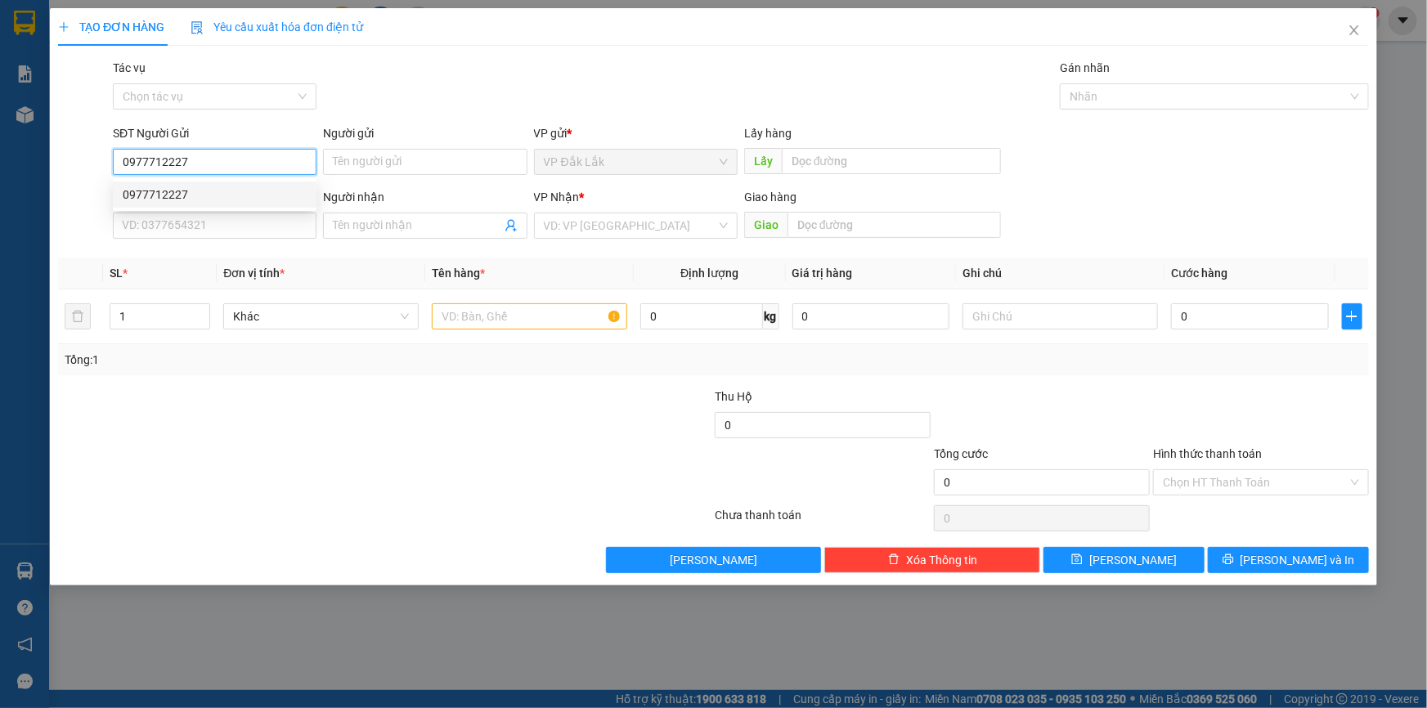
click at [173, 187] on div "0977712227" at bounding box center [215, 195] width 184 height 18
type input "0982980465"
type input "AMATA"
type input "0977712227"
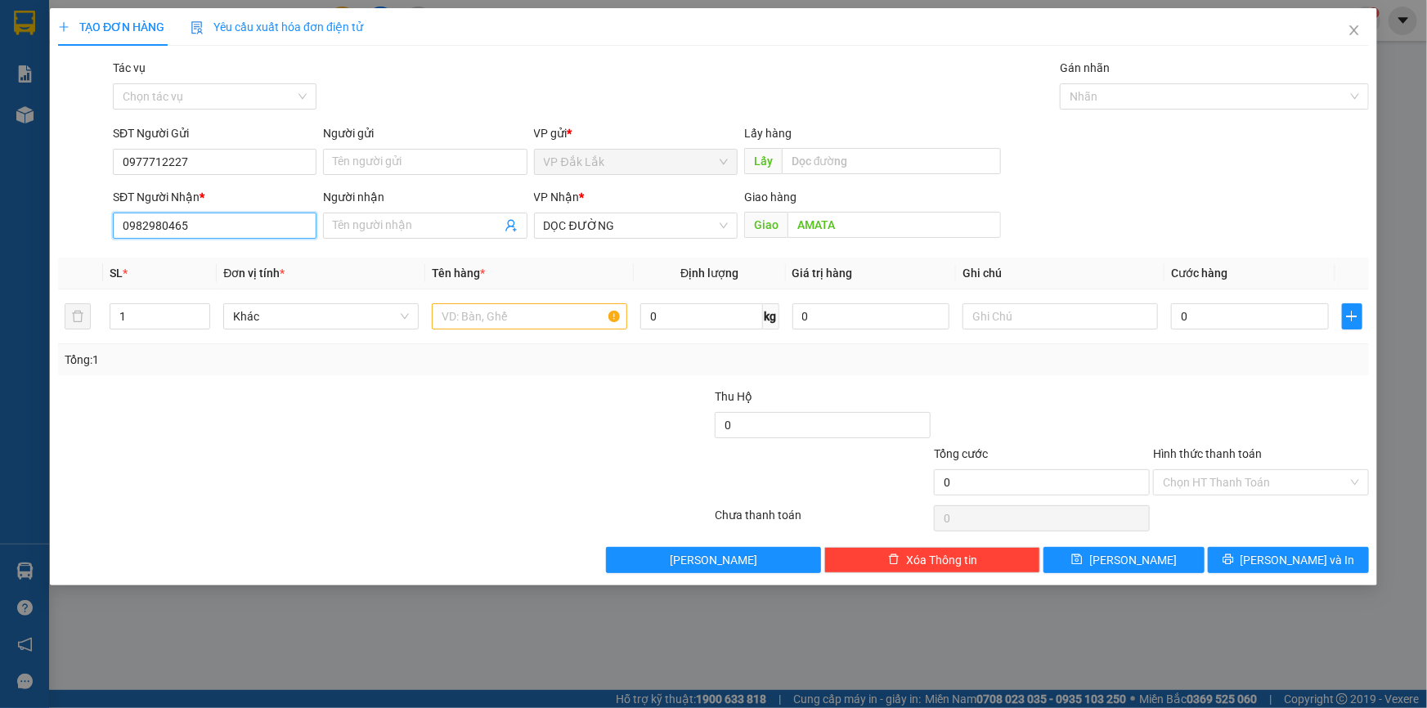
click at [199, 227] on input "0982980465" at bounding box center [215, 226] width 204 height 26
type input "0"
type input "0919770405"
click at [182, 253] on div "0919770405" at bounding box center [215, 258] width 184 height 18
type input "0919770405"
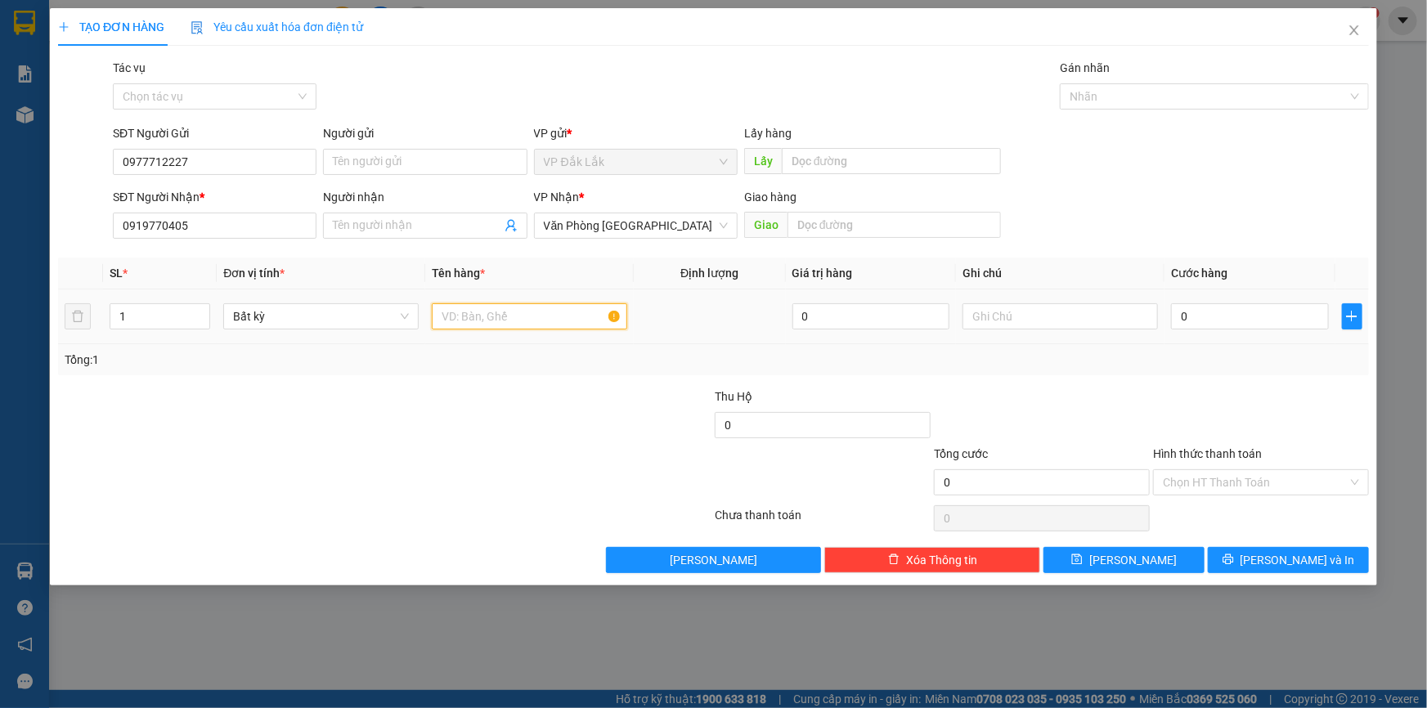
click at [564, 321] on input "text" at bounding box center [529, 316] width 195 height 26
type input "1 THÙNG GIẤY"
click at [1179, 322] on input "0" at bounding box center [1250, 316] width 158 height 26
type input "6"
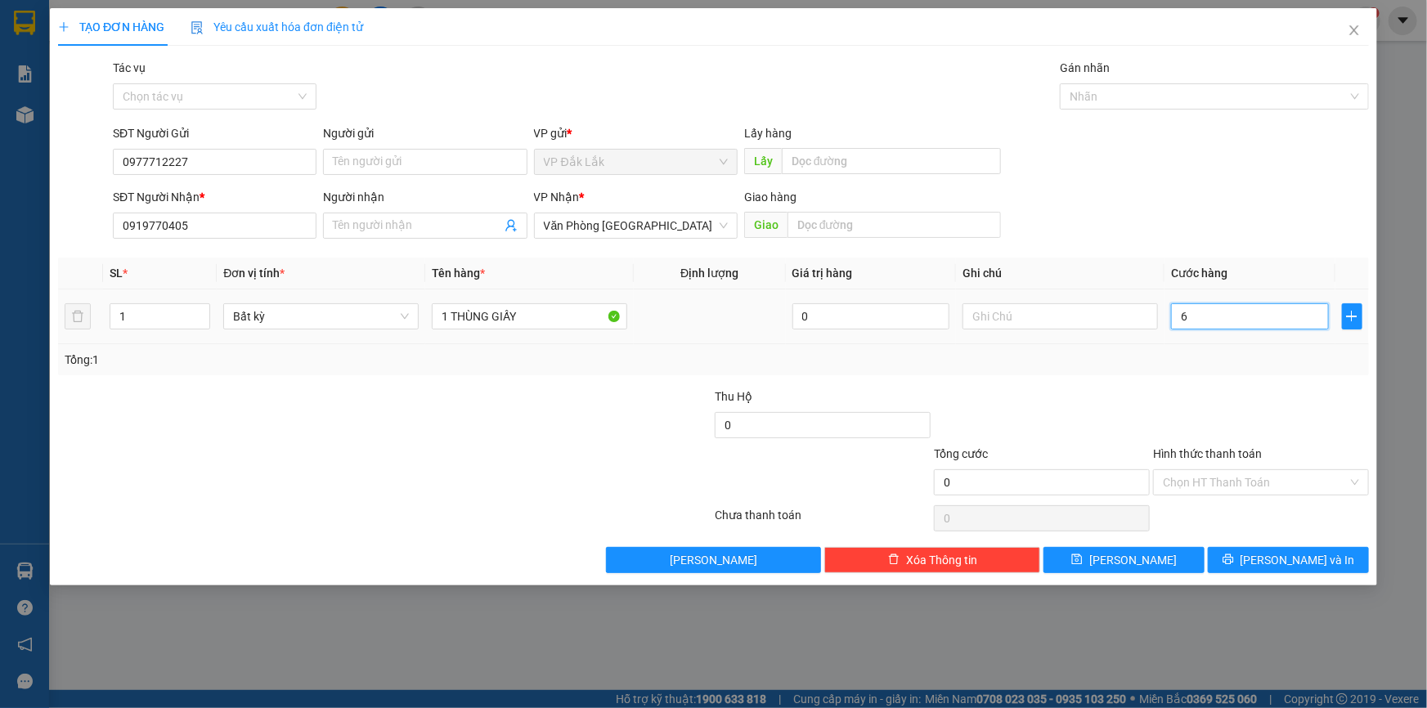
type input "6"
type input "60"
type input "600"
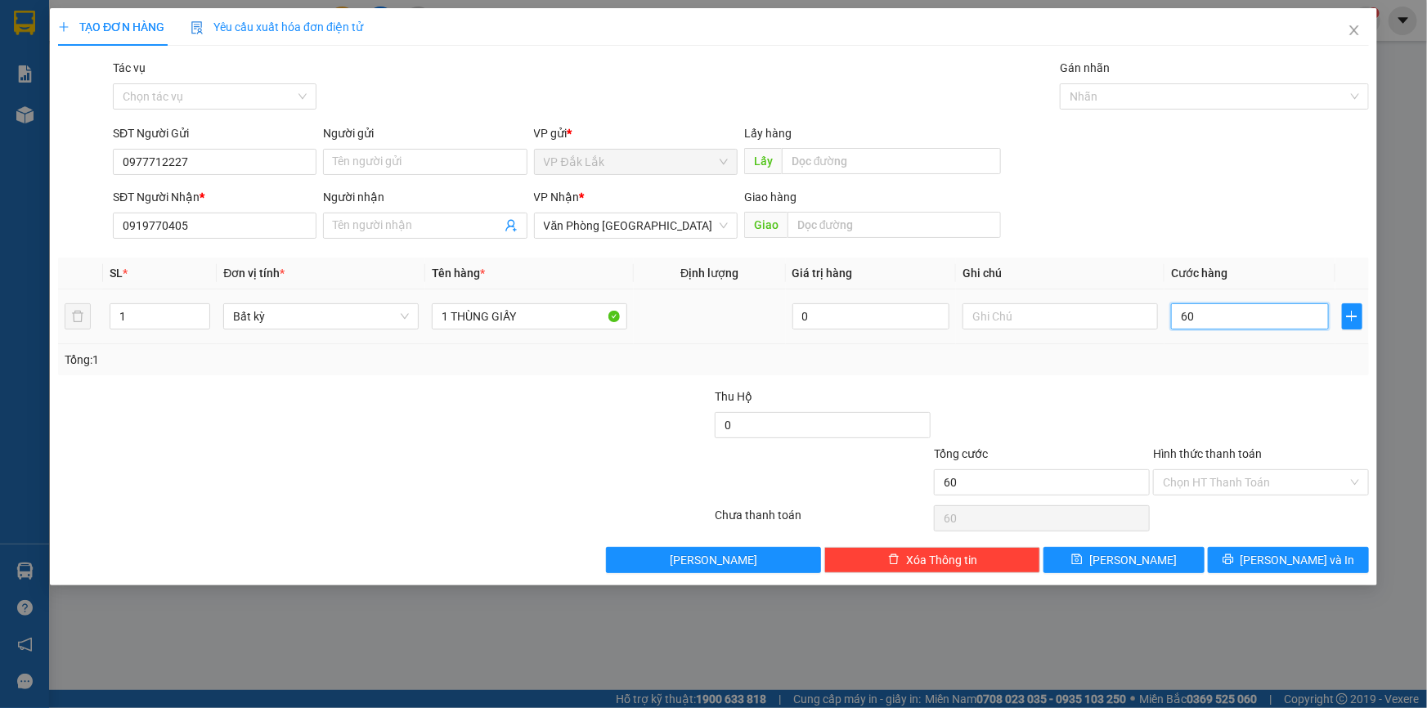
type input "600"
type input "6.000"
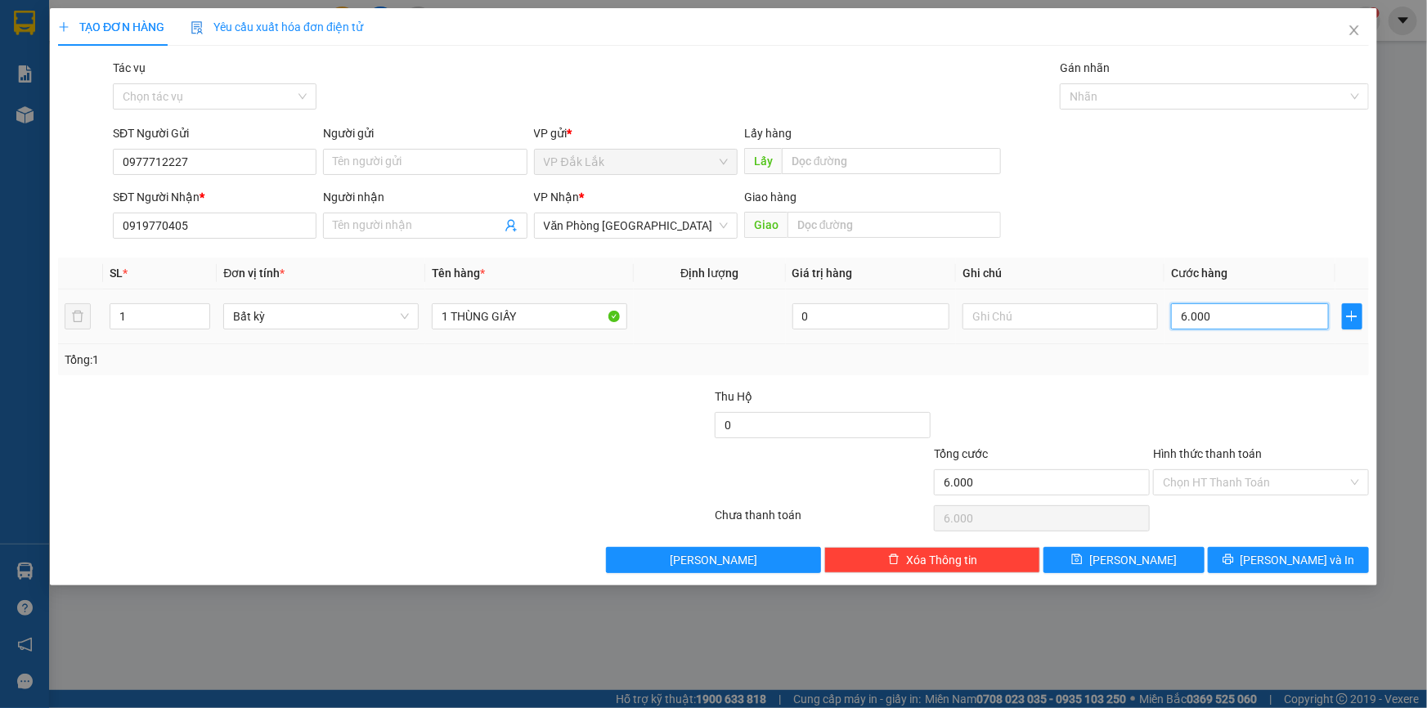
type input "60.000"
click at [1182, 487] on input "Hình thức thanh toán" at bounding box center [1255, 482] width 185 height 25
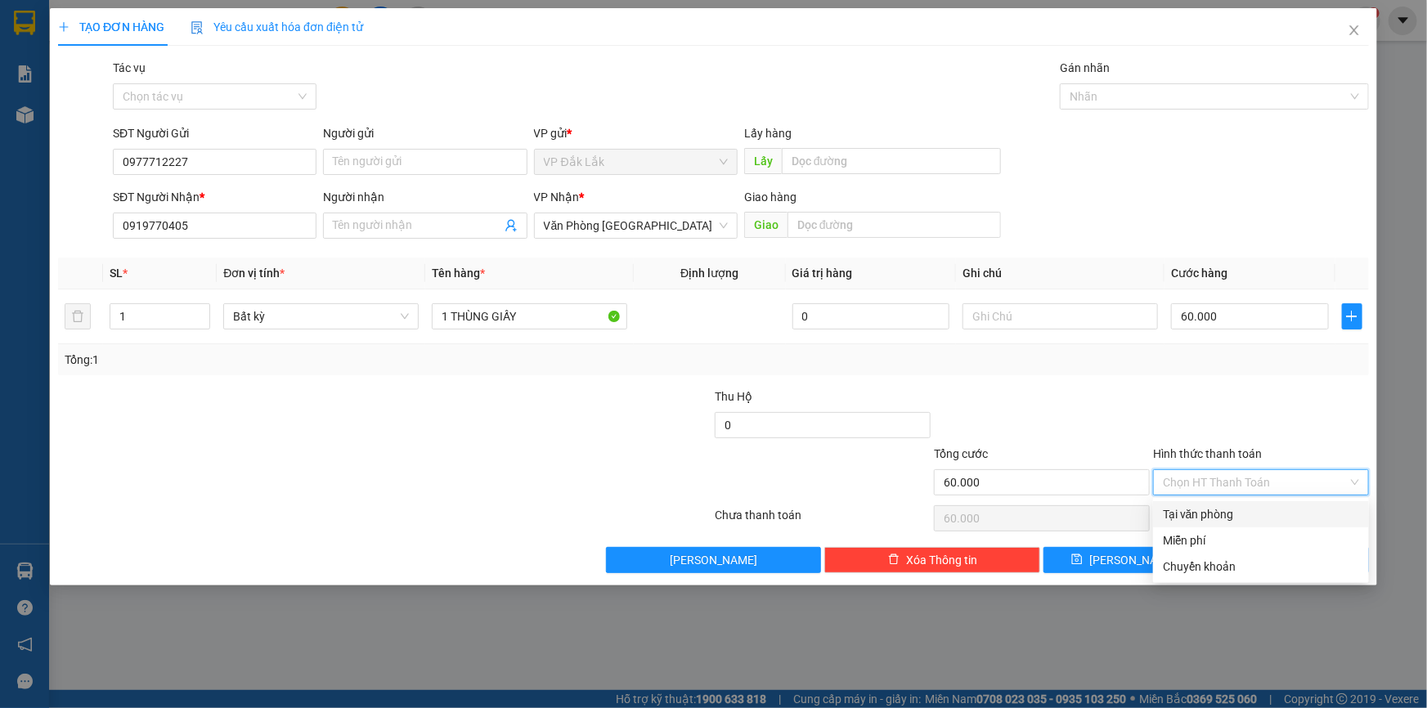
click at [1190, 506] on div "Tại văn phòng" at bounding box center [1261, 515] width 196 height 18
type input "0"
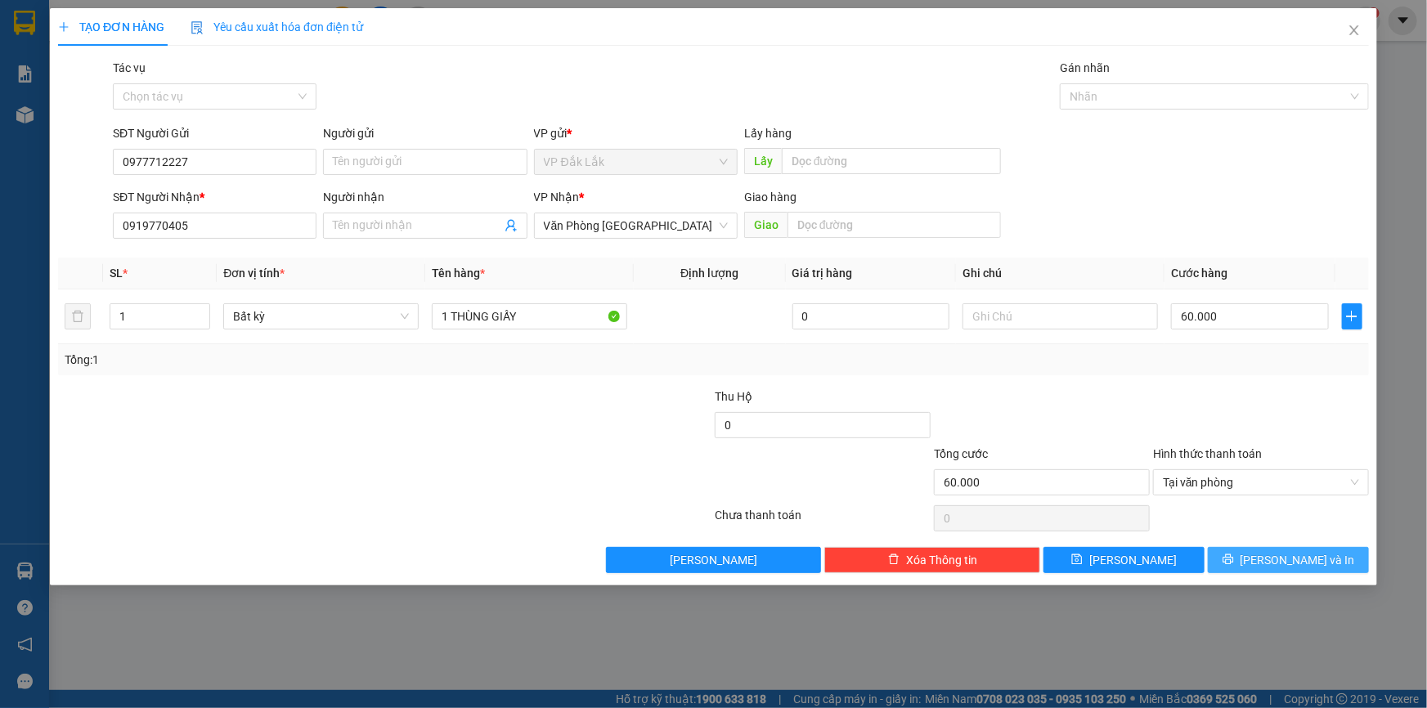
click at [1219, 561] on button "[PERSON_NAME] và In" at bounding box center [1288, 560] width 161 height 26
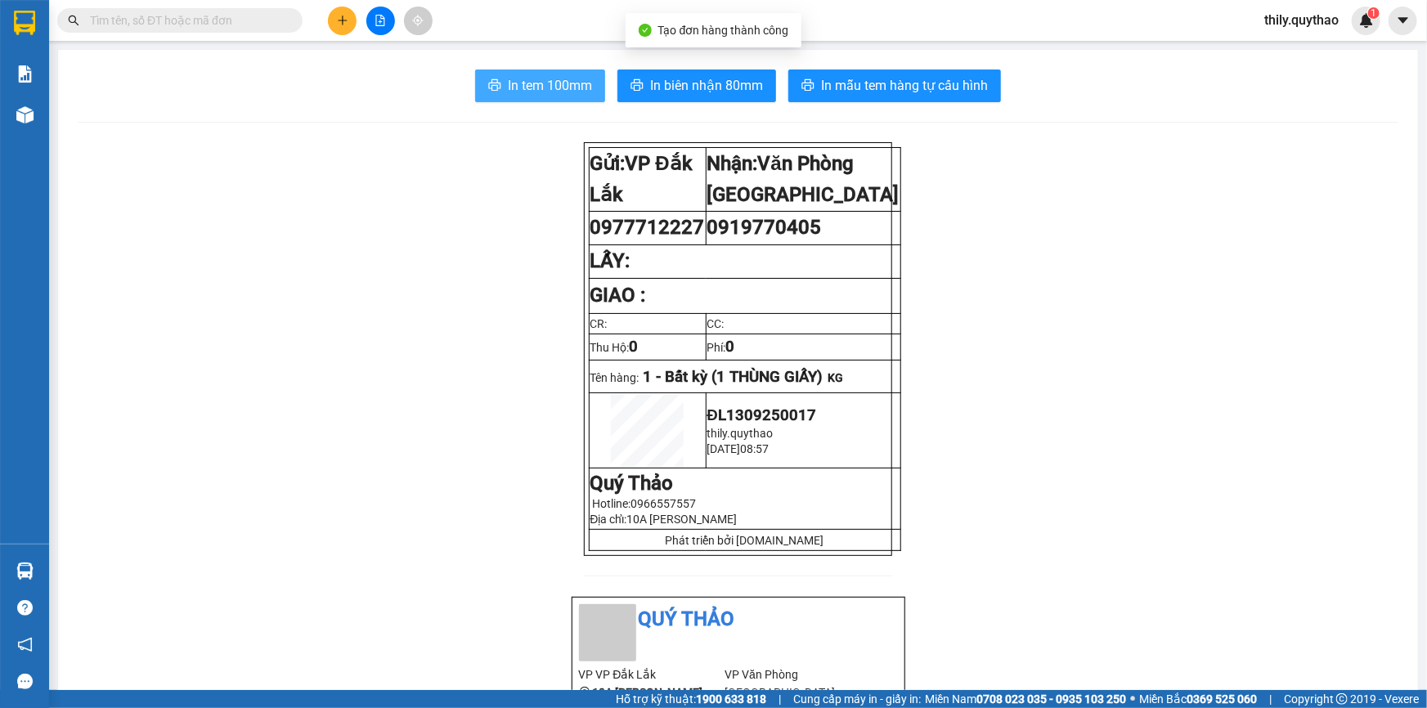
click at [559, 73] on button "In tem 100mm" at bounding box center [540, 86] width 130 height 33
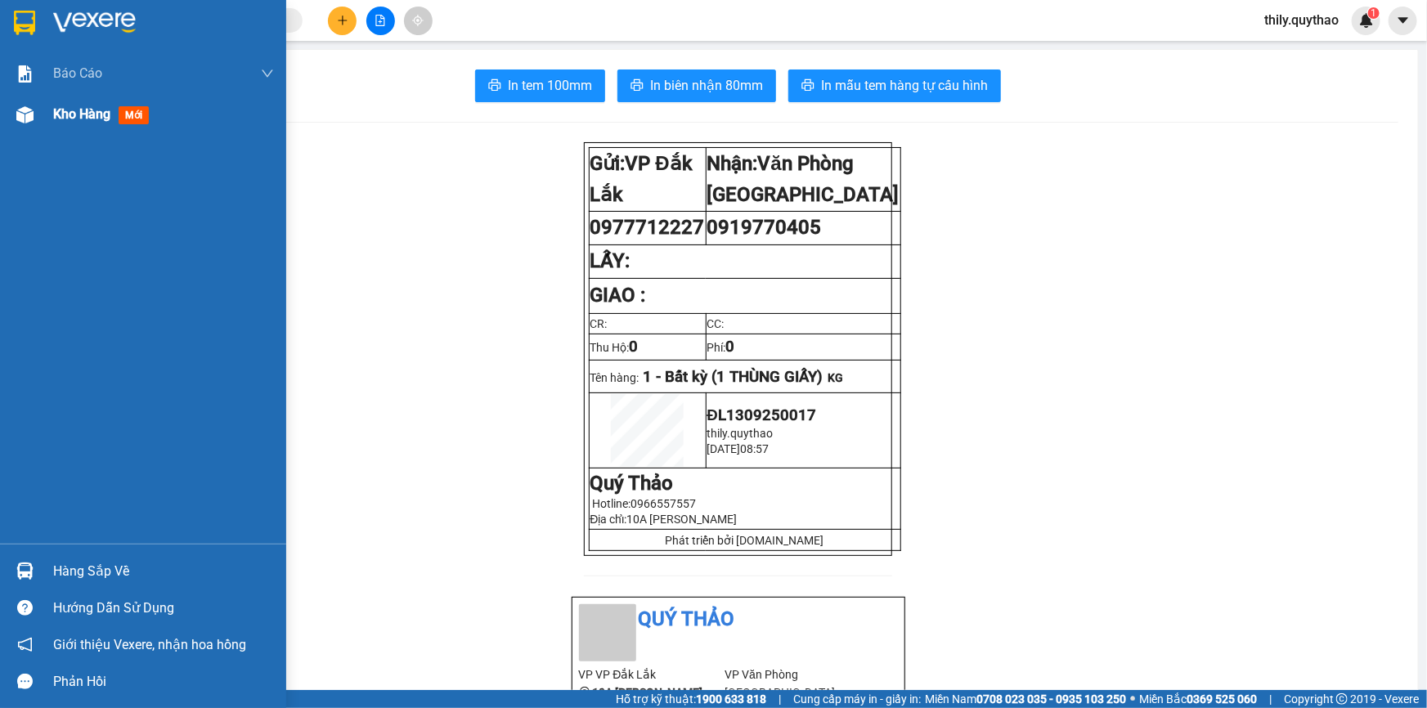
click at [63, 119] on span "Kho hàng" at bounding box center [81, 114] width 57 height 16
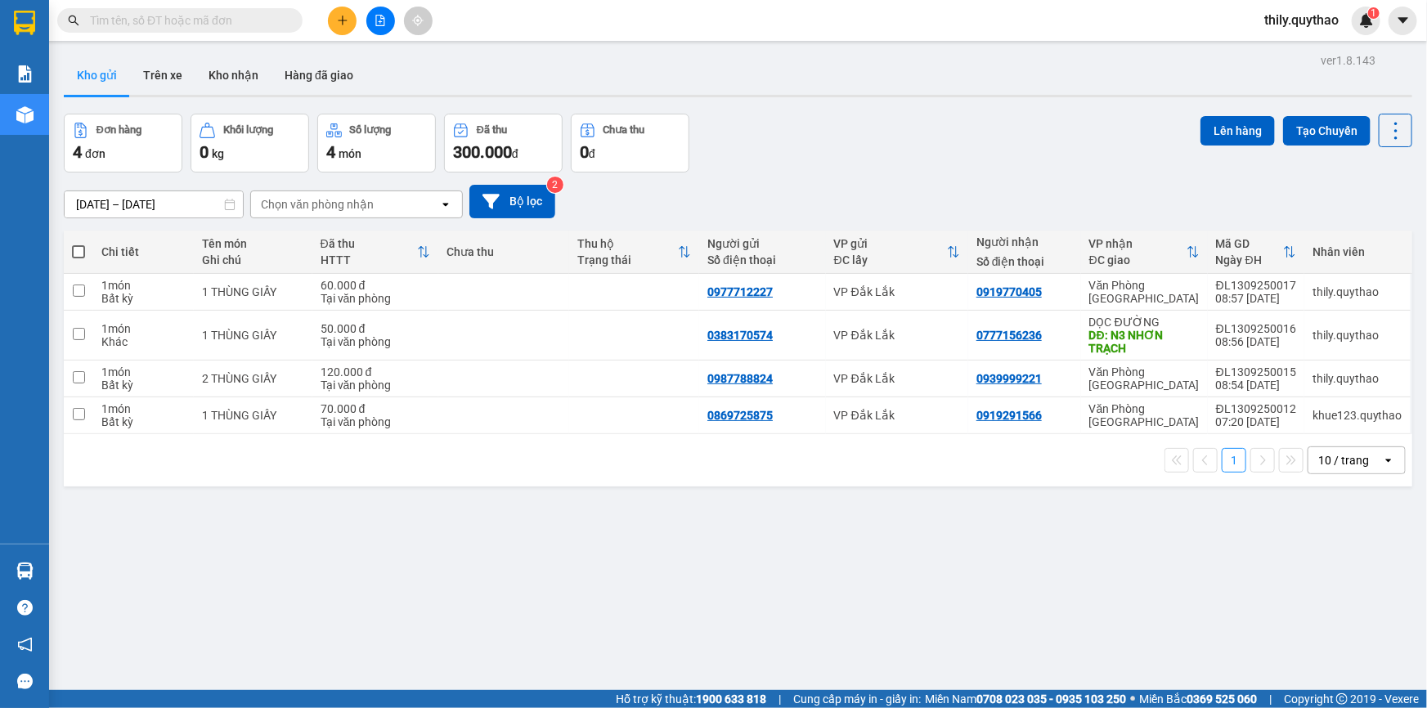
click at [378, 19] on icon "file-add" at bounding box center [380, 20] width 11 height 11
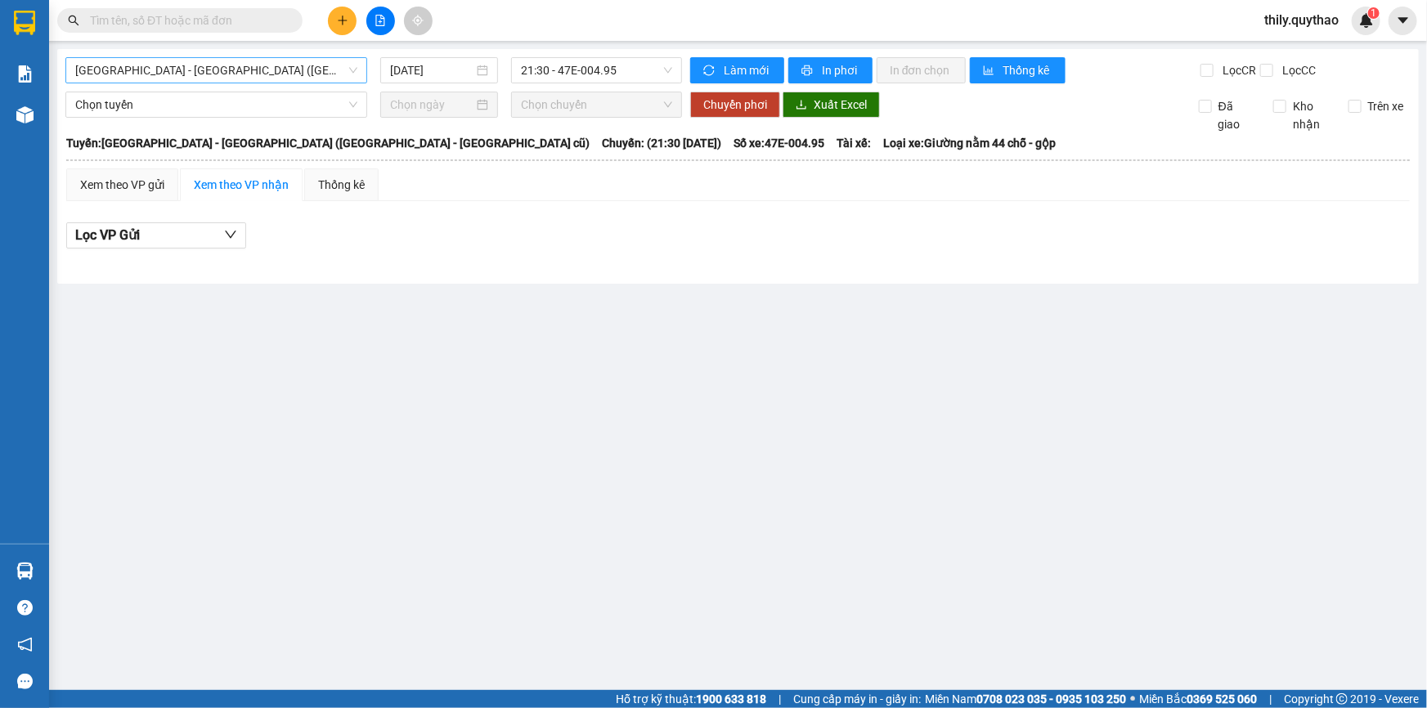
click at [254, 73] on span "[GEOGRAPHIC_DATA] - [GEOGRAPHIC_DATA] ([GEOGRAPHIC_DATA] - [GEOGRAPHIC_DATA] cũ)" at bounding box center [216, 70] width 282 height 25
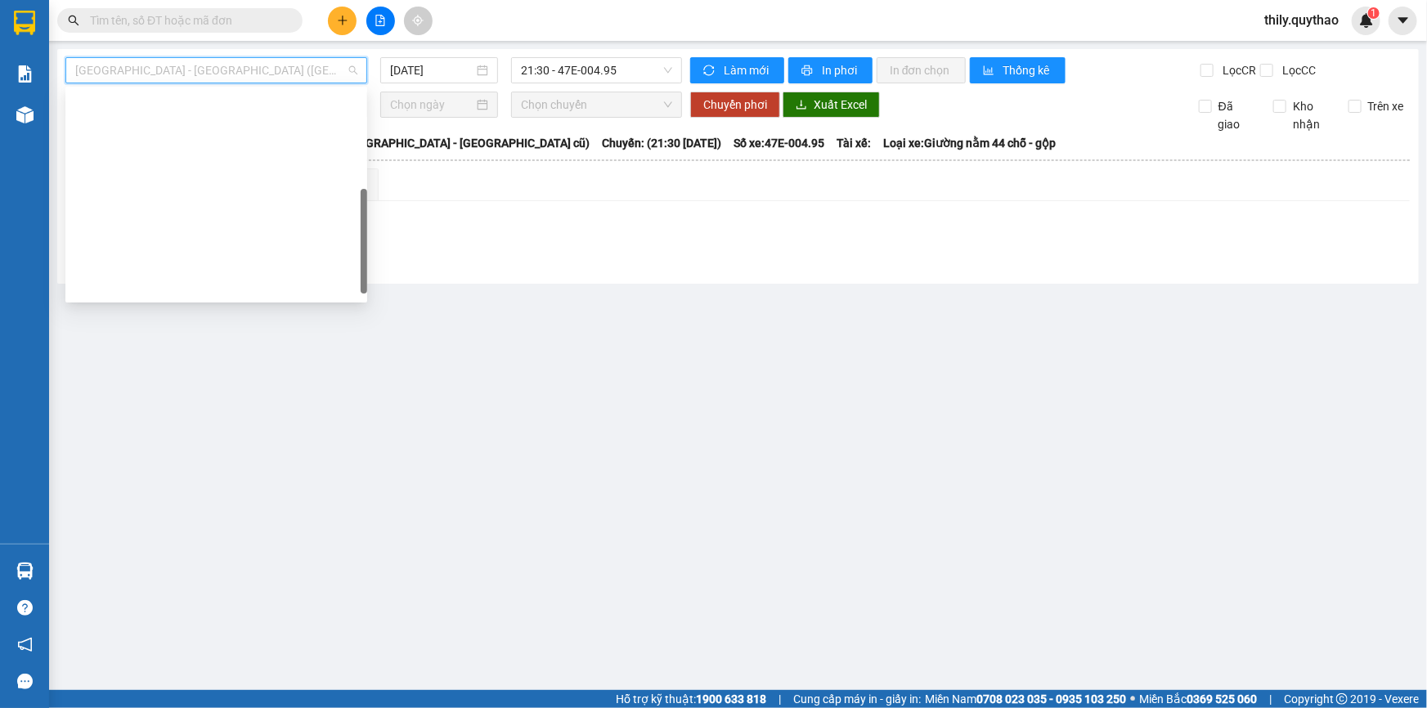
click at [213, 461] on div "Đắk Lắk - [GEOGRAPHIC_DATA] (T)" at bounding box center [216, 470] width 282 height 18
type input "[DATE]"
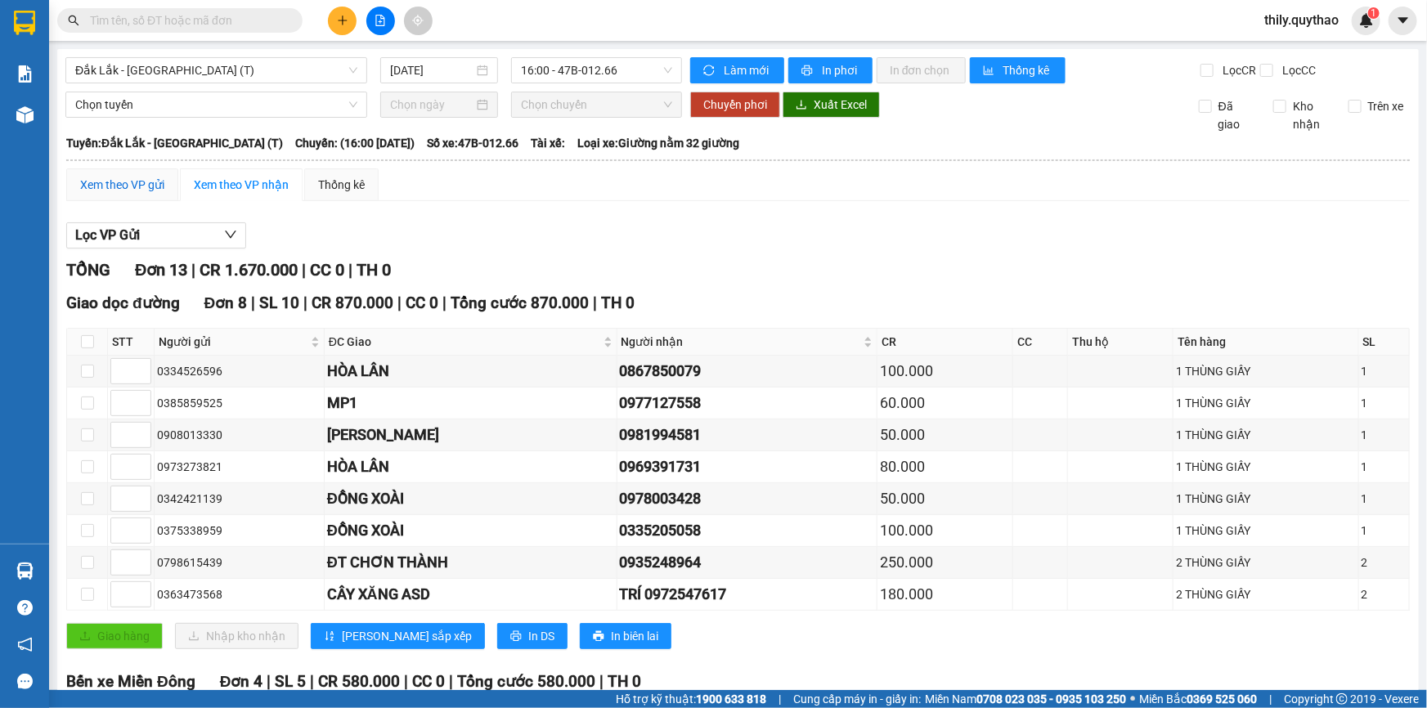
click at [126, 181] on div "Xem theo VP gửi" at bounding box center [122, 185] width 84 height 18
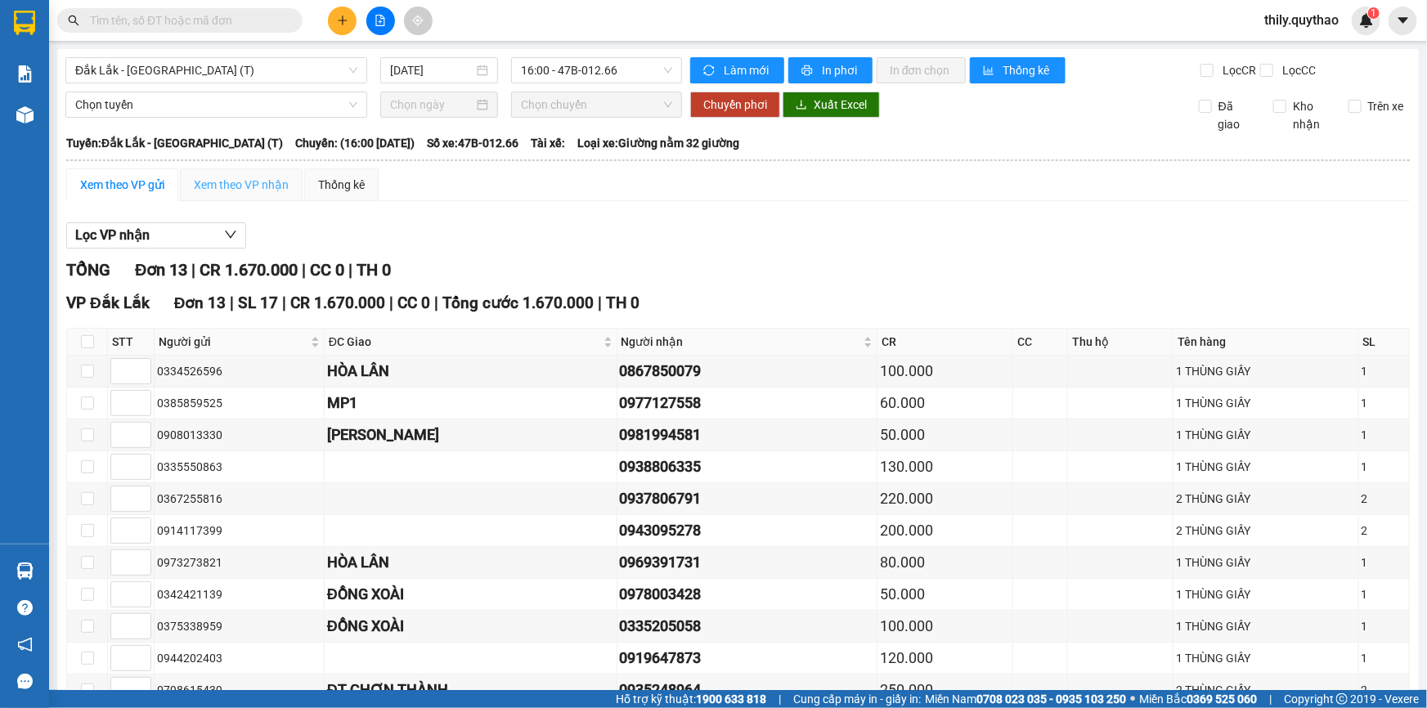
click at [231, 174] on div "Xem theo VP nhận" at bounding box center [241, 185] width 123 height 33
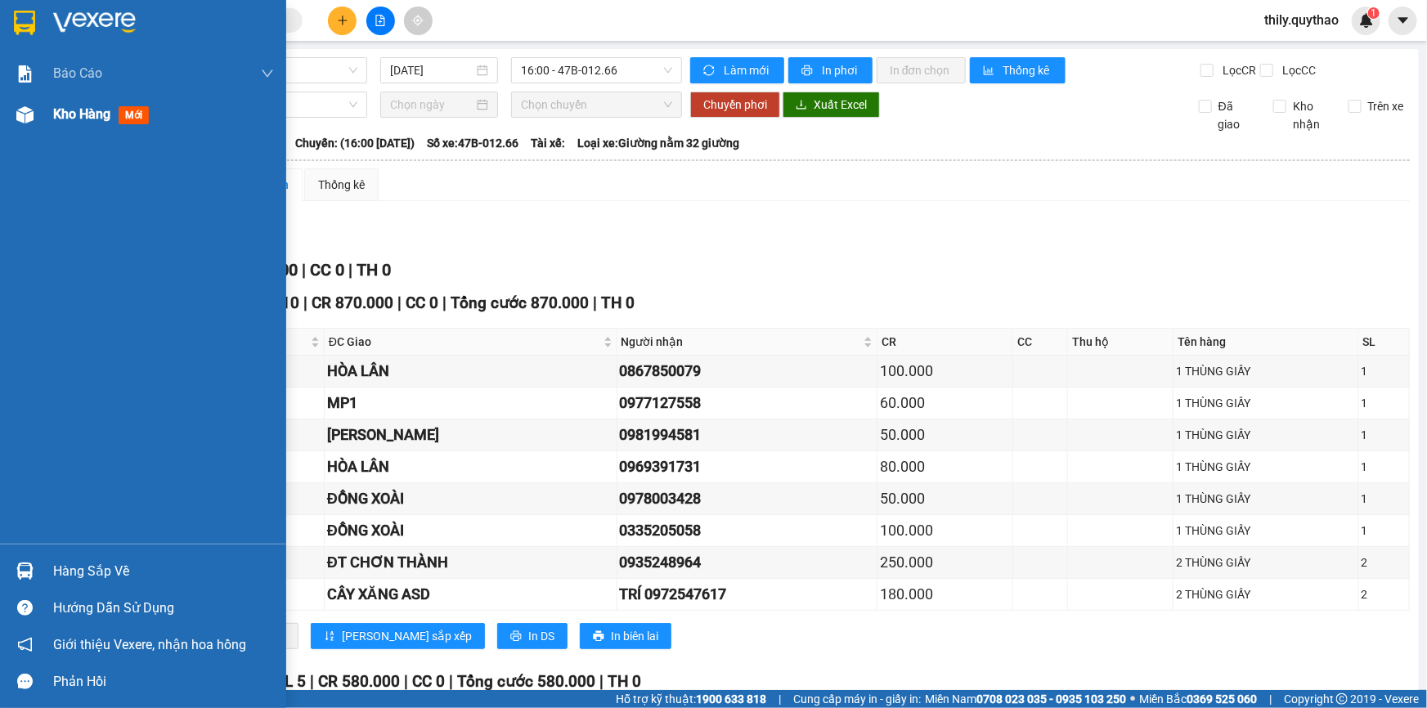
click at [26, 115] on img at bounding box center [24, 114] width 17 height 17
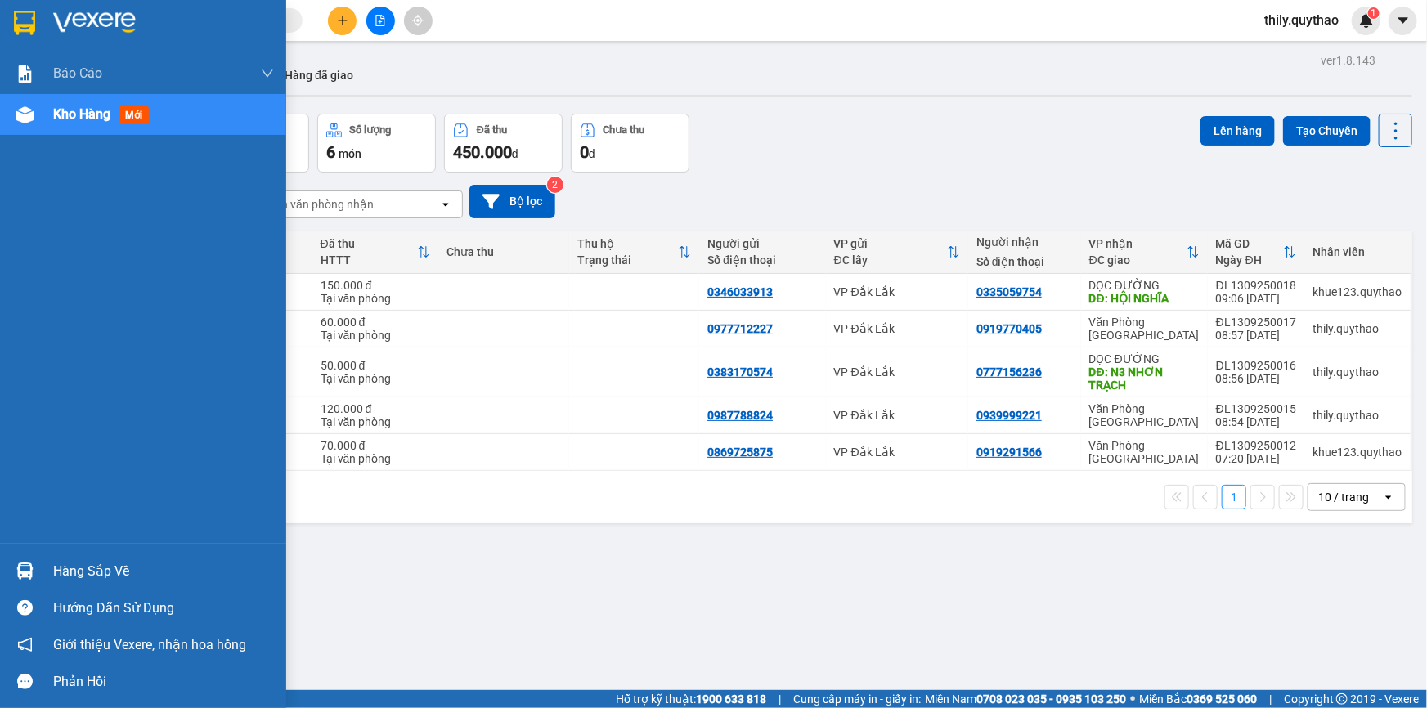
click at [63, 106] on span "Kho hàng" at bounding box center [81, 114] width 57 height 16
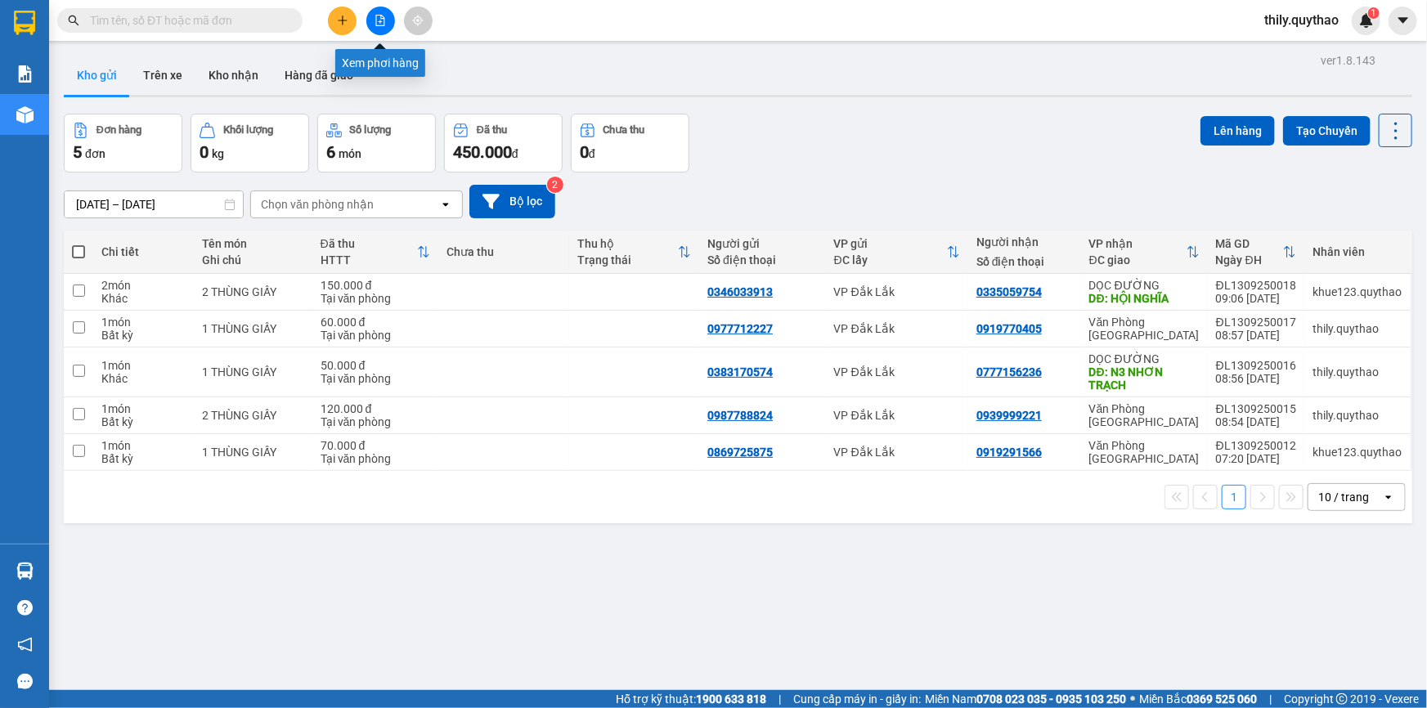
click at [389, 24] on button at bounding box center [380, 21] width 29 height 29
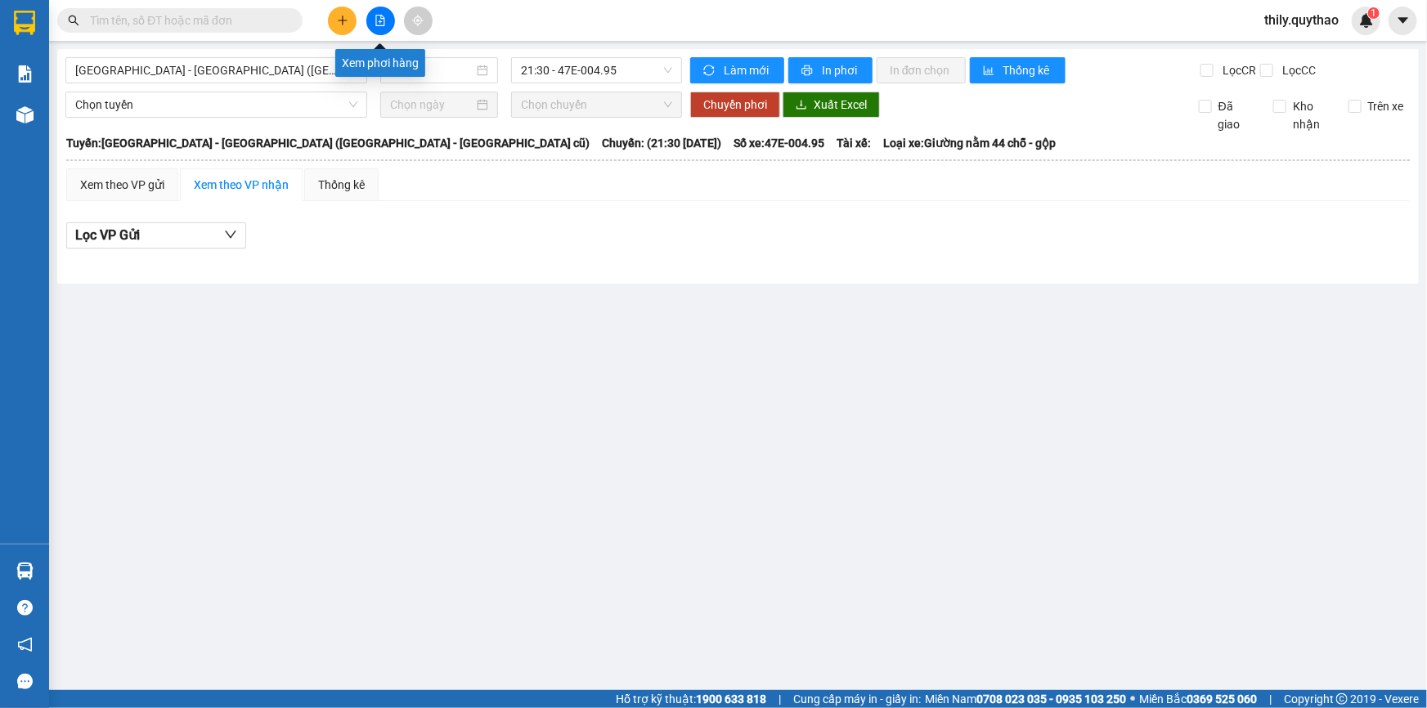
click at [384, 25] on icon "file-add" at bounding box center [380, 20] width 11 height 11
click at [330, 74] on span "[GEOGRAPHIC_DATA] - [GEOGRAPHIC_DATA] ([GEOGRAPHIC_DATA] - [GEOGRAPHIC_DATA] cũ)" at bounding box center [216, 70] width 282 height 25
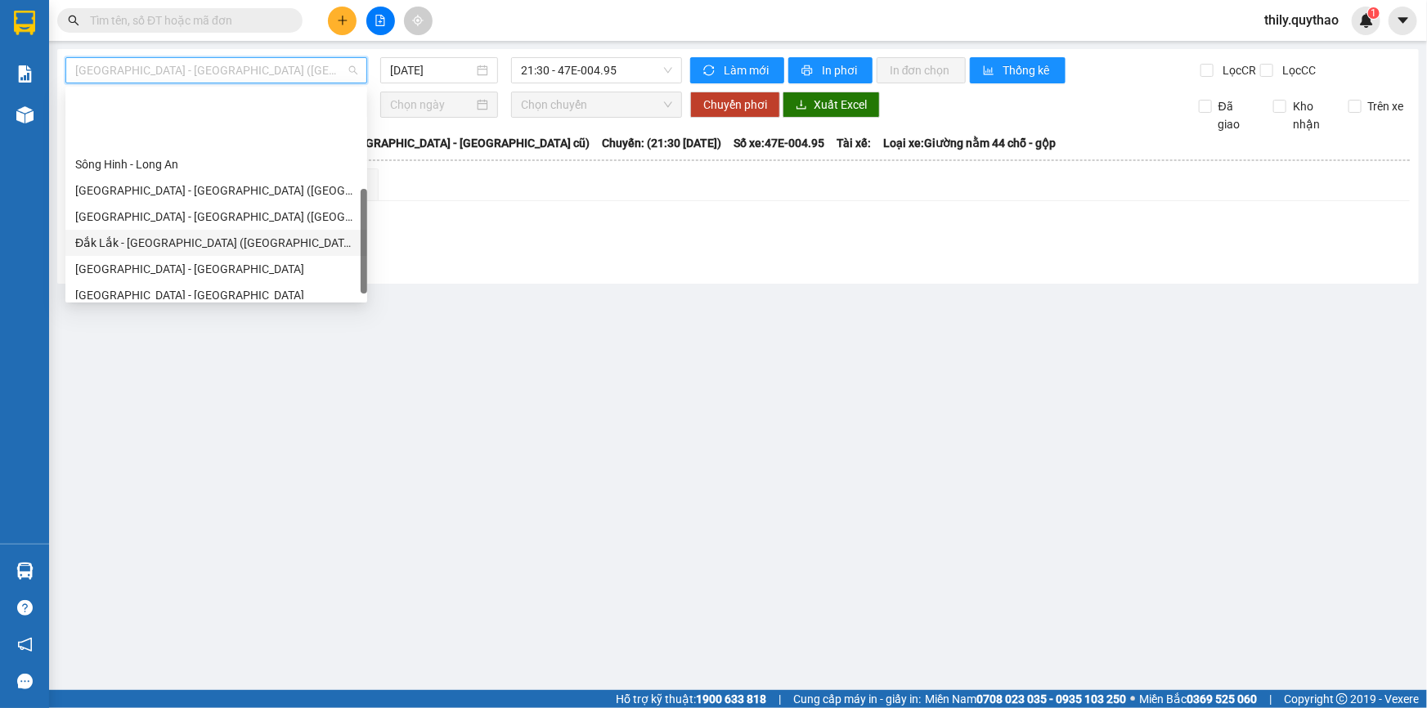
scroll to position [235, 0]
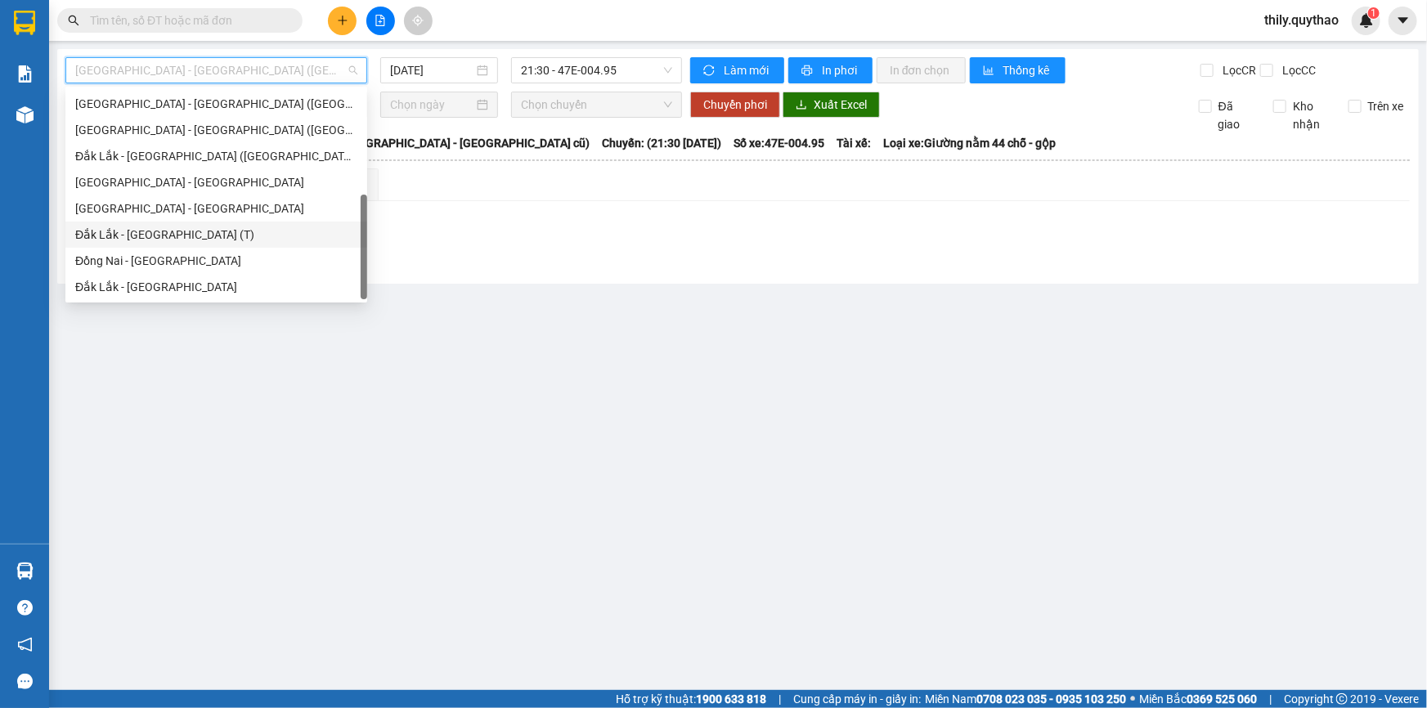
click at [268, 229] on div "Đắk Lắk - [GEOGRAPHIC_DATA] (T)" at bounding box center [216, 235] width 282 height 18
type input "[DATE]"
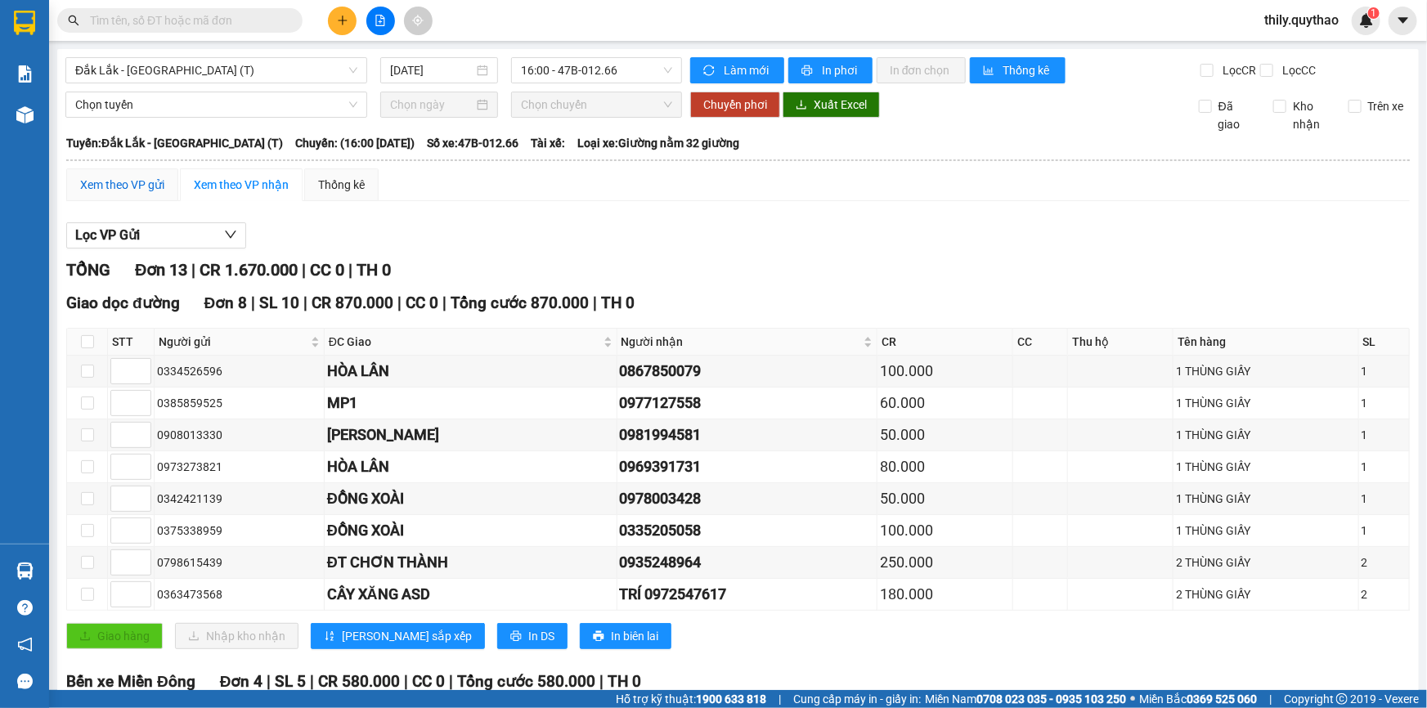
click at [127, 182] on div "Xem theo VP gửi" at bounding box center [122, 185] width 84 height 18
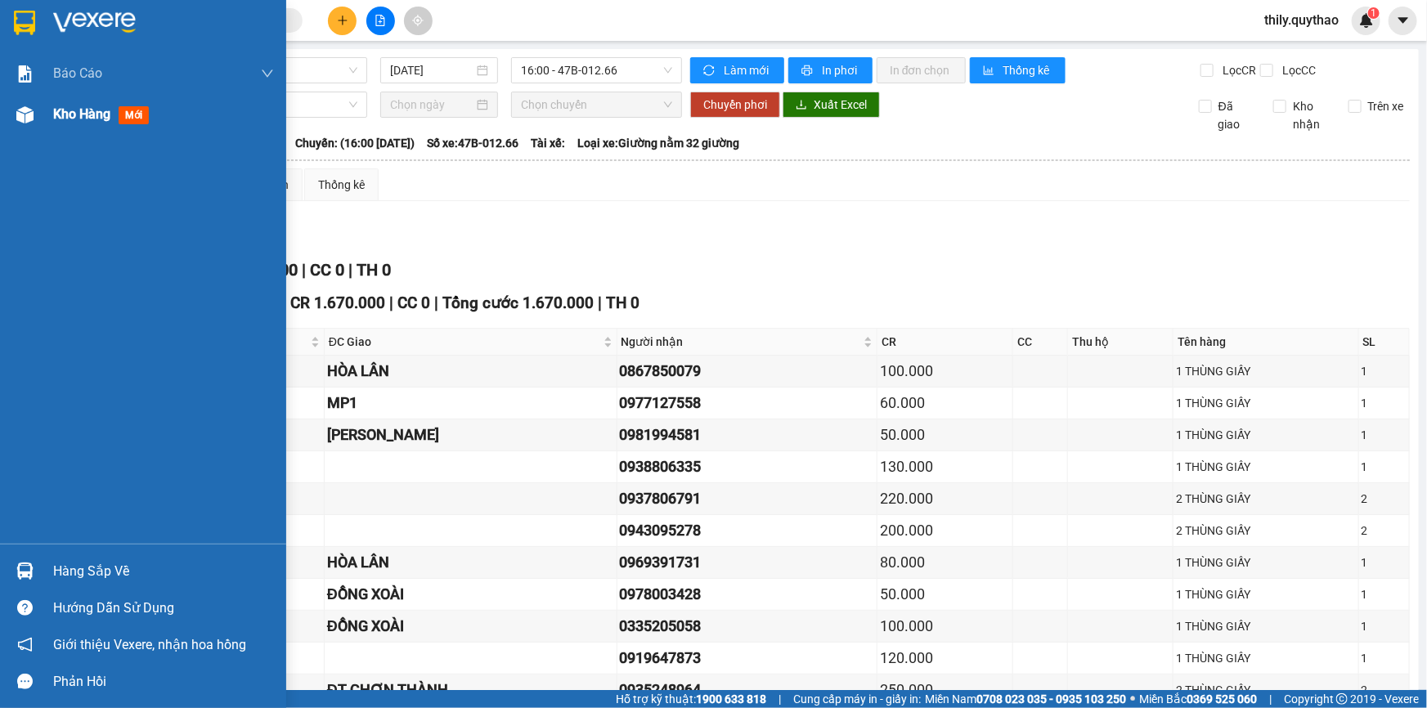
click at [45, 110] on div "Kho hàng mới" at bounding box center [143, 114] width 286 height 41
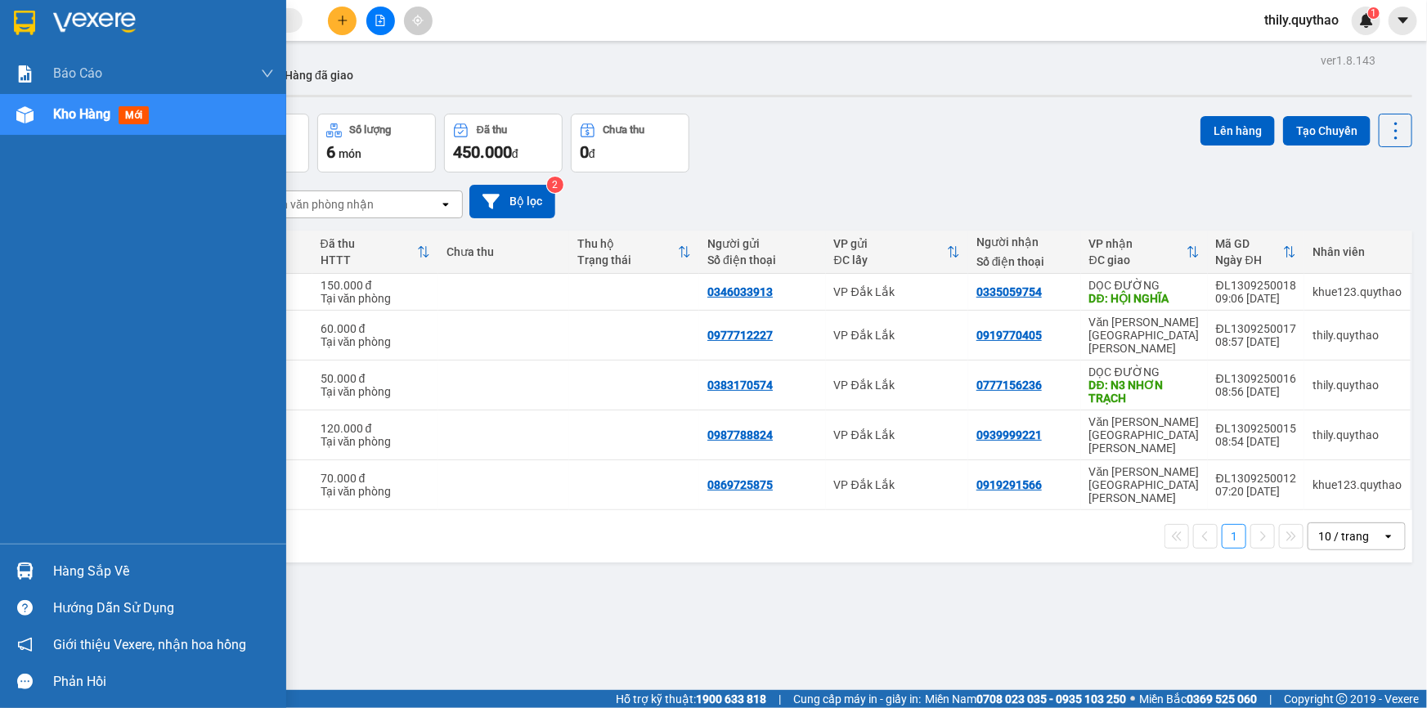
click at [40, 115] on div "Kho hàng mới" at bounding box center [143, 114] width 286 height 41
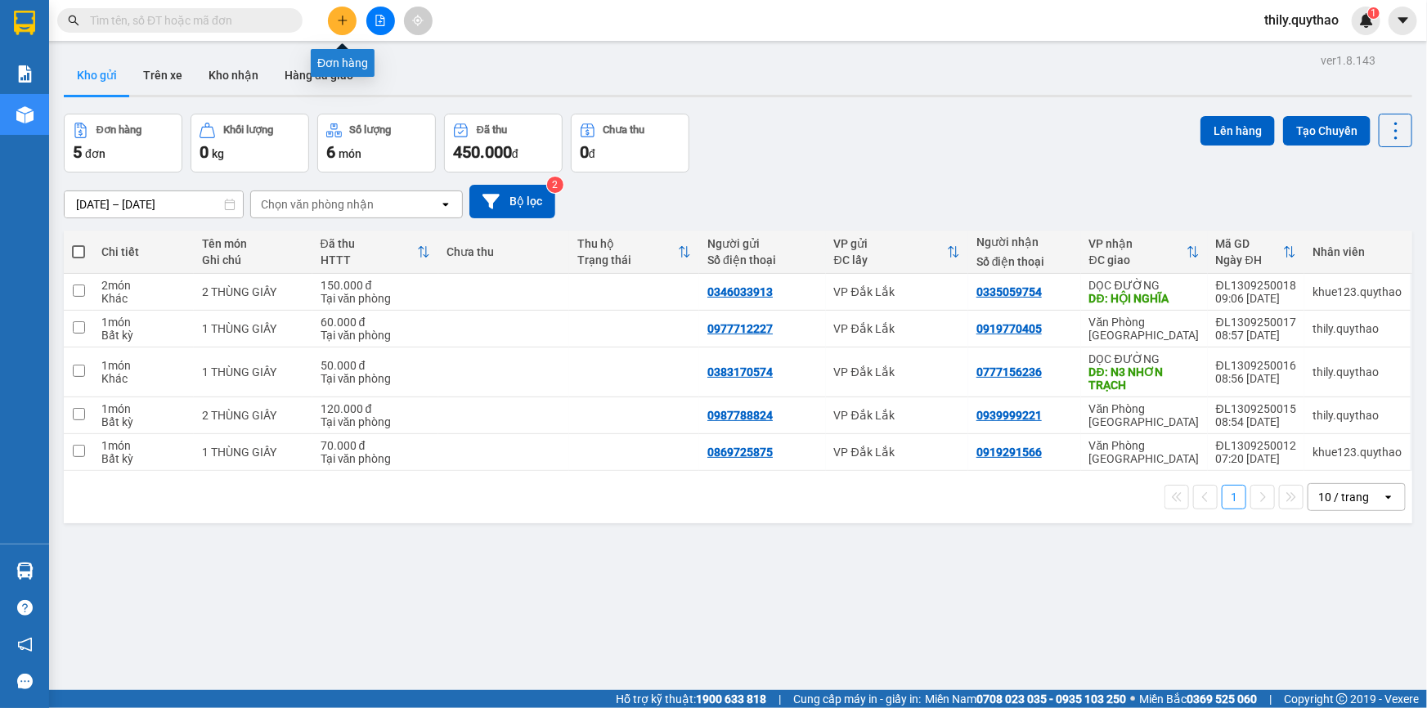
click at [345, 20] on icon "plus" at bounding box center [342, 20] width 9 height 1
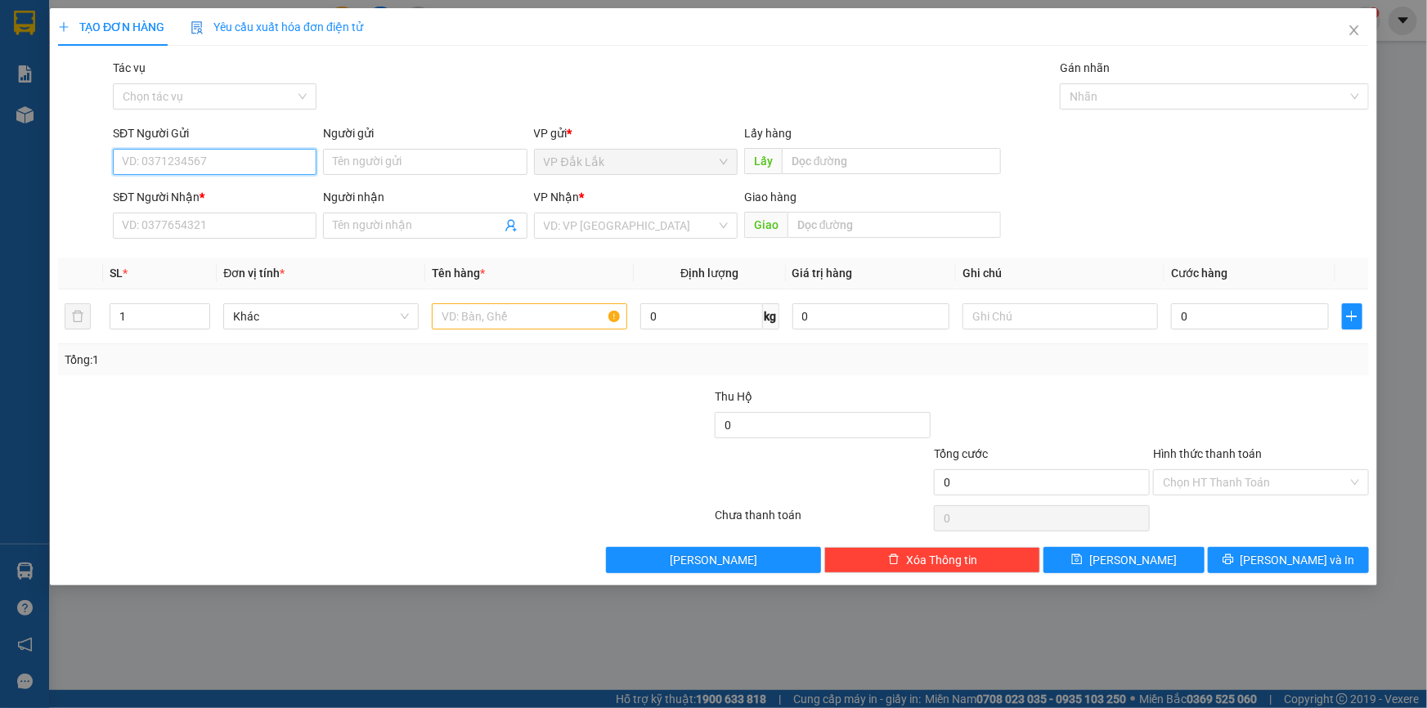
click at [237, 160] on input "SĐT Người Gửi" at bounding box center [215, 162] width 204 height 26
click at [627, 230] on input "search" at bounding box center [630, 225] width 173 height 25
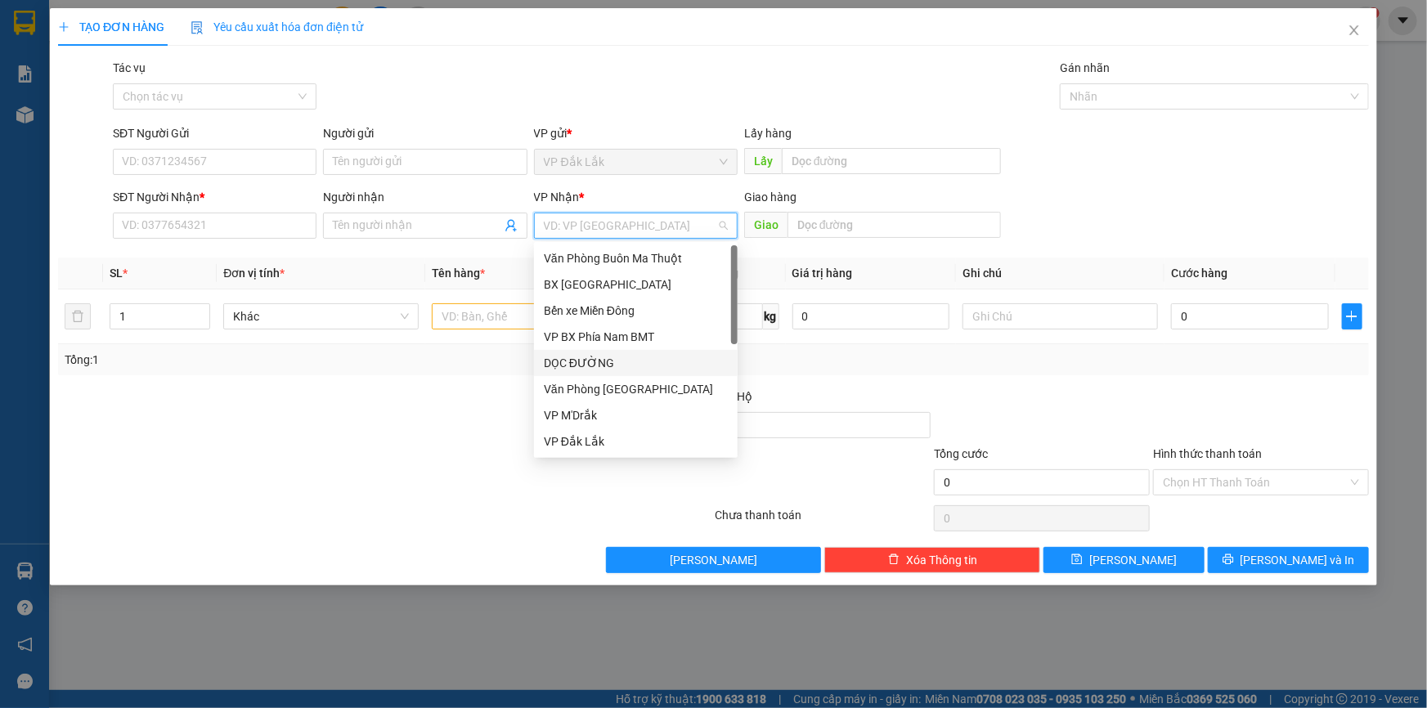
click at [646, 366] on div "DỌC ĐƯỜNG" at bounding box center [636, 363] width 184 height 18
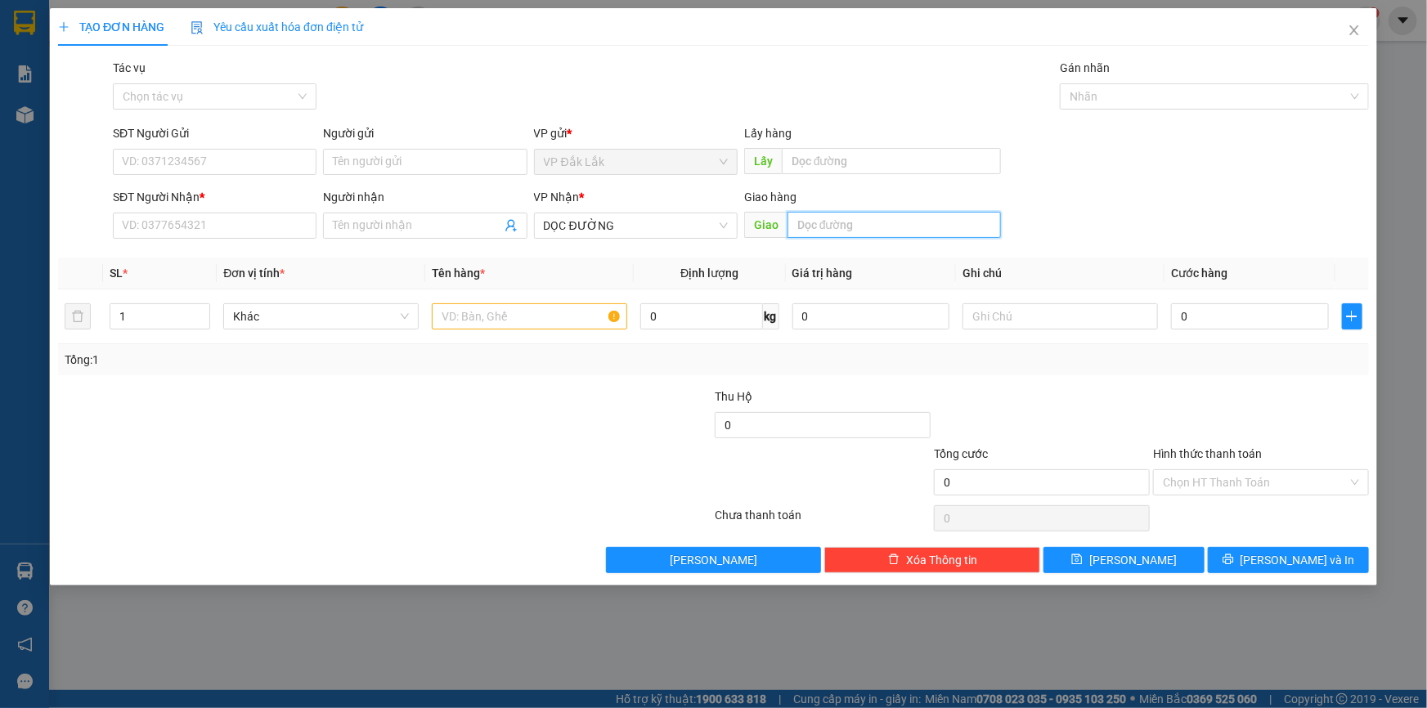
click at [841, 223] on input "text" at bounding box center [894, 225] width 213 height 26
type input "KCN TÂN ĐÔ"
click at [281, 155] on input "SĐT Người Gửi" at bounding box center [215, 162] width 204 height 26
type input "0365451809"
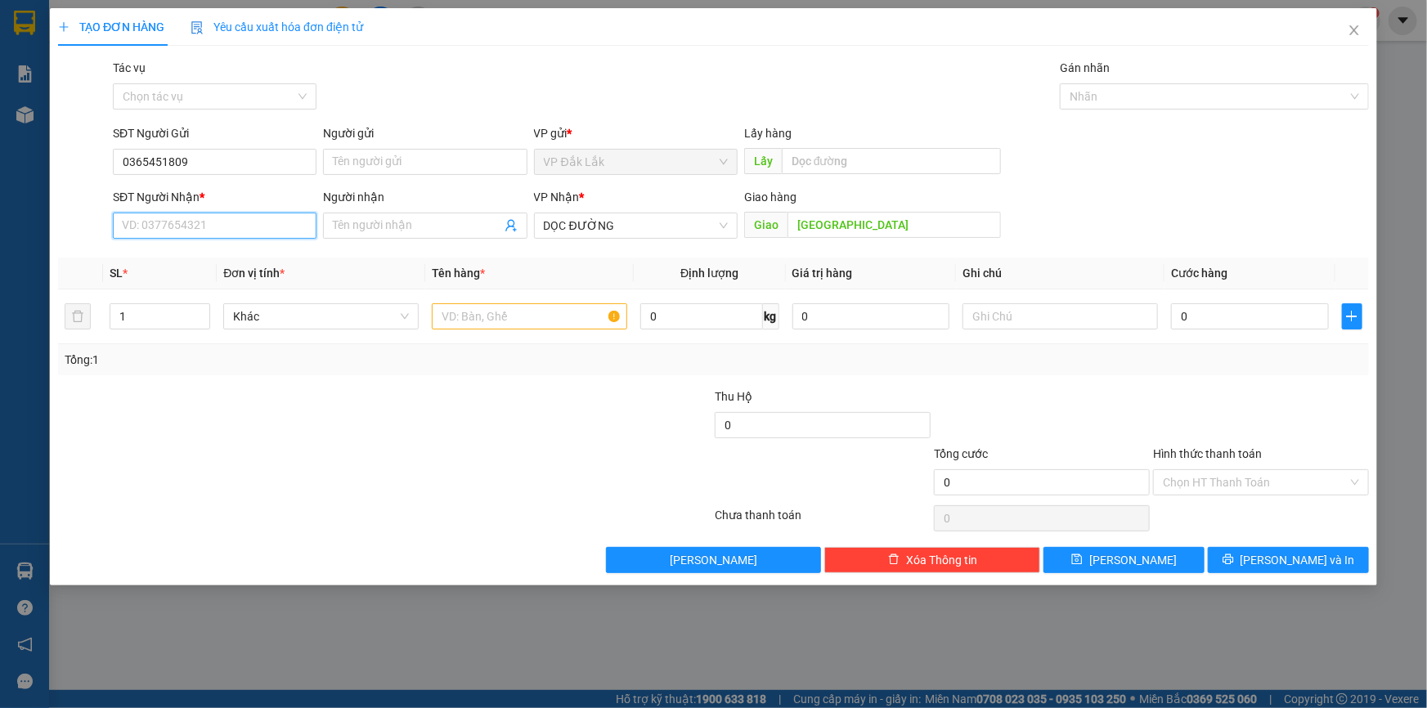
click at [194, 224] on input "SĐT Người Nhận *" at bounding box center [215, 226] width 204 height 26
click at [478, 320] on input "text" at bounding box center [529, 316] width 195 height 26
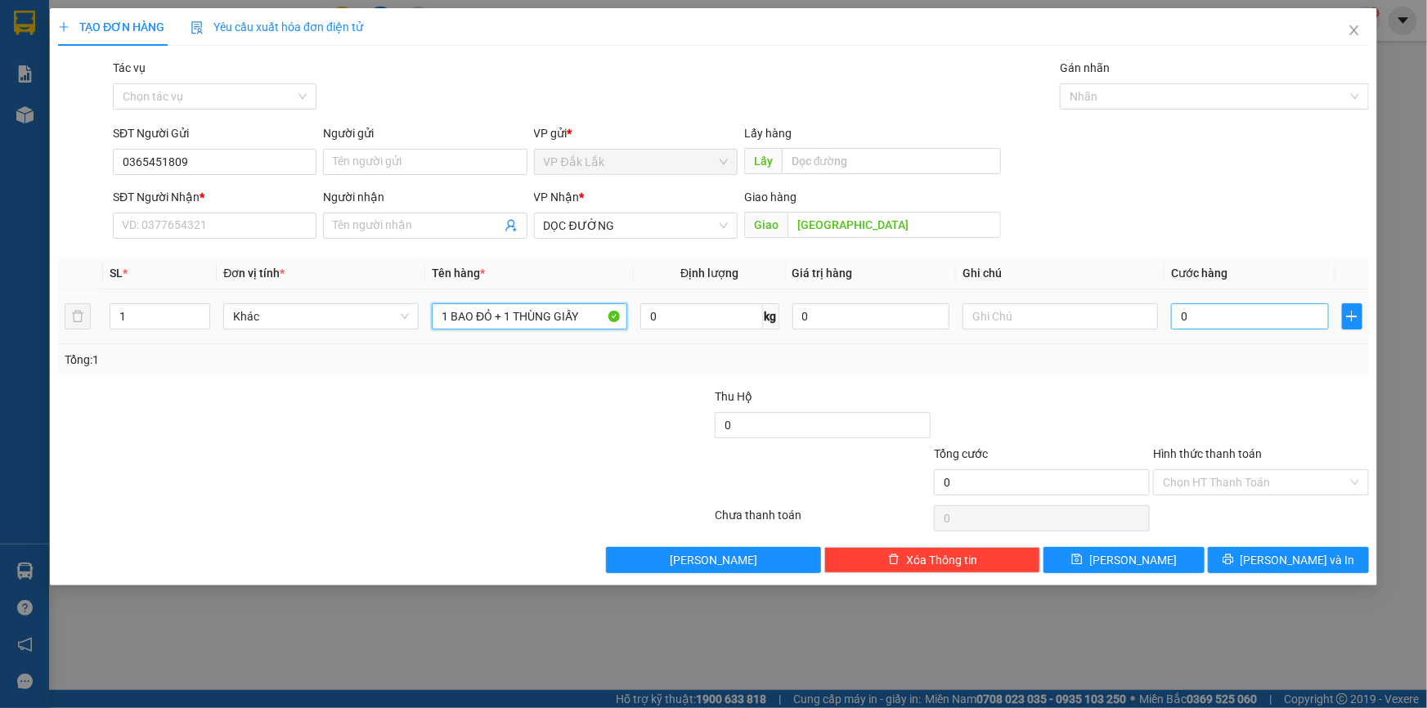
type input "1 BAO ĐỎ + 1 THÙNG GIẤY"
click at [1180, 324] on input "0" at bounding box center [1250, 316] width 158 height 26
type input "2"
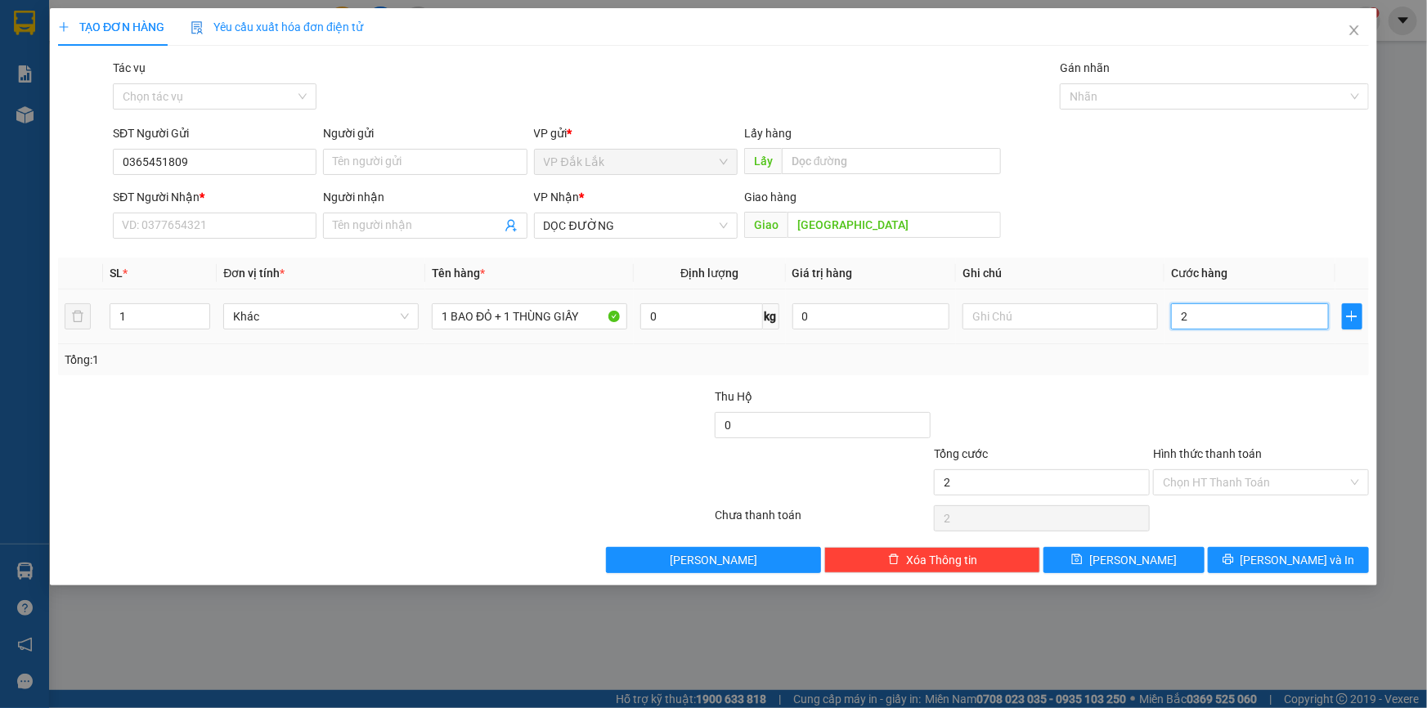
type input "21"
type input "210"
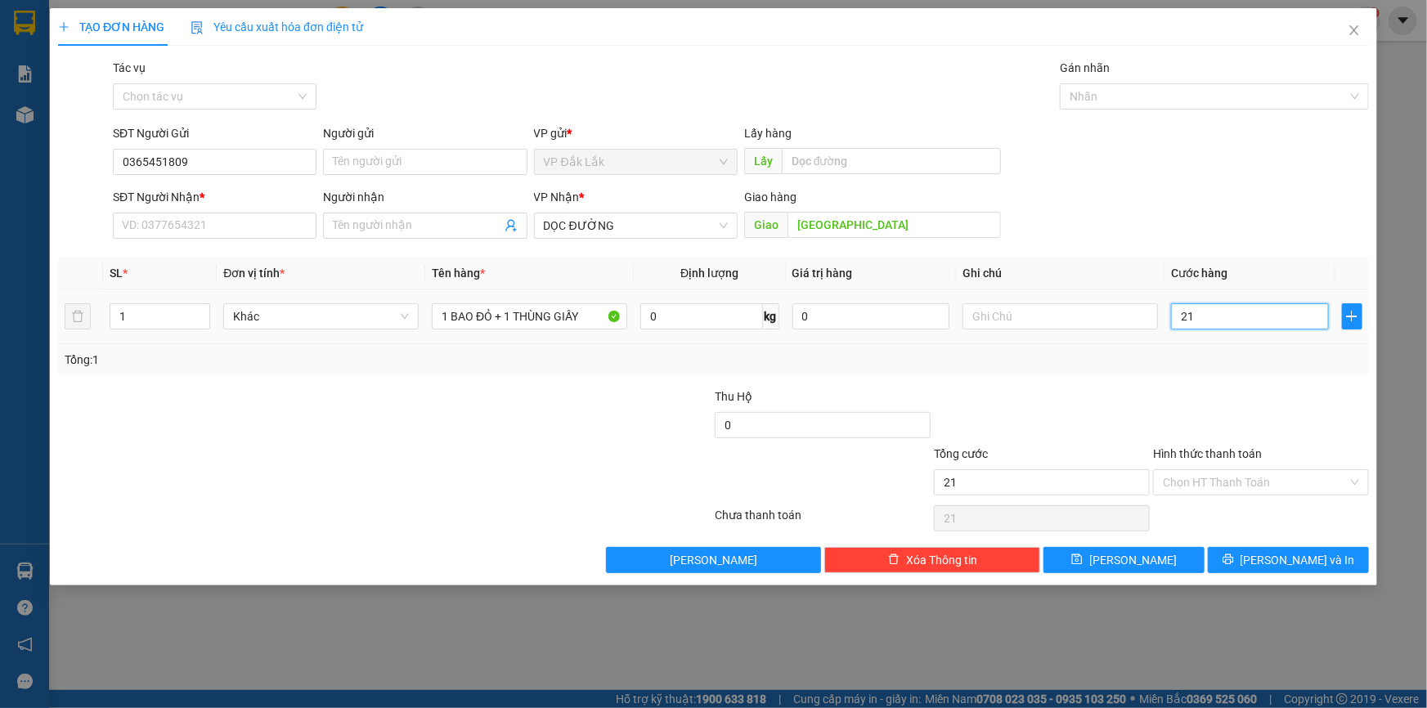
type input "210"
type input "2.100"
type input "21.000"
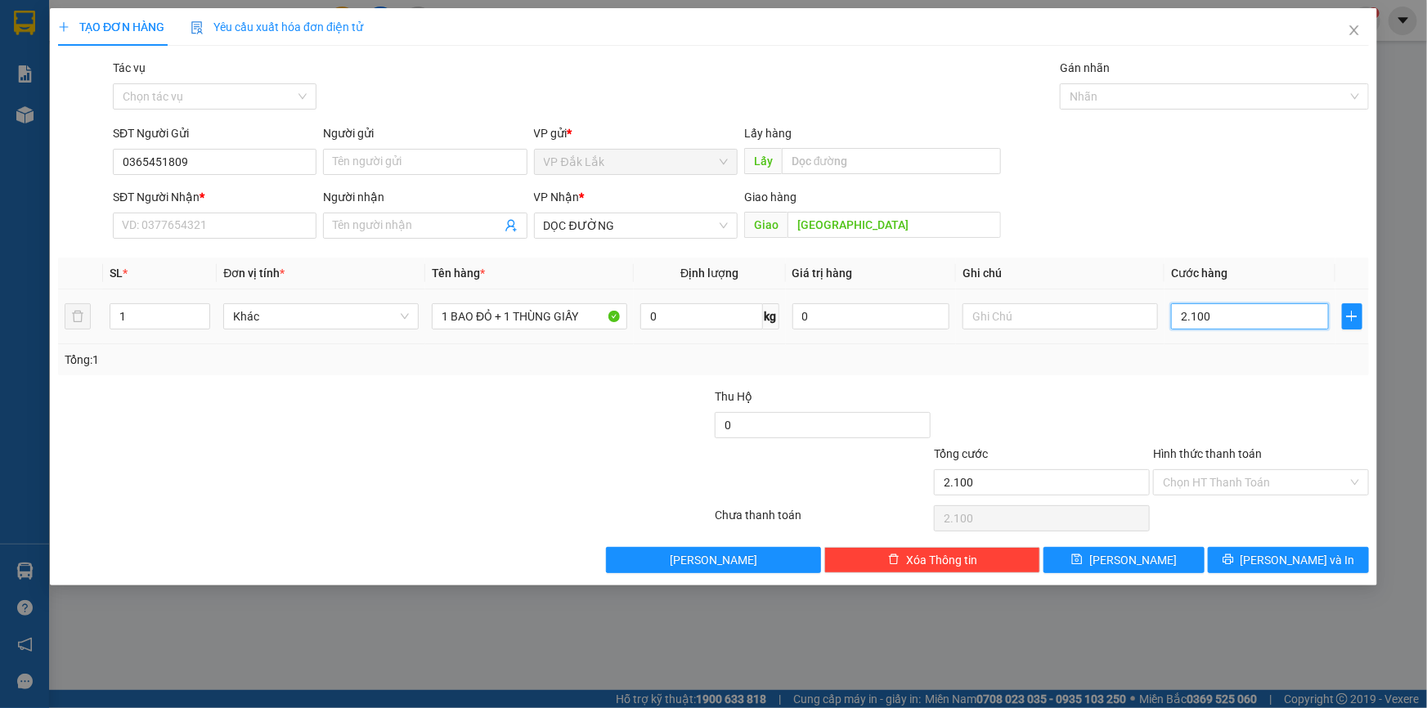
type input "21.000"
type input "210.000"
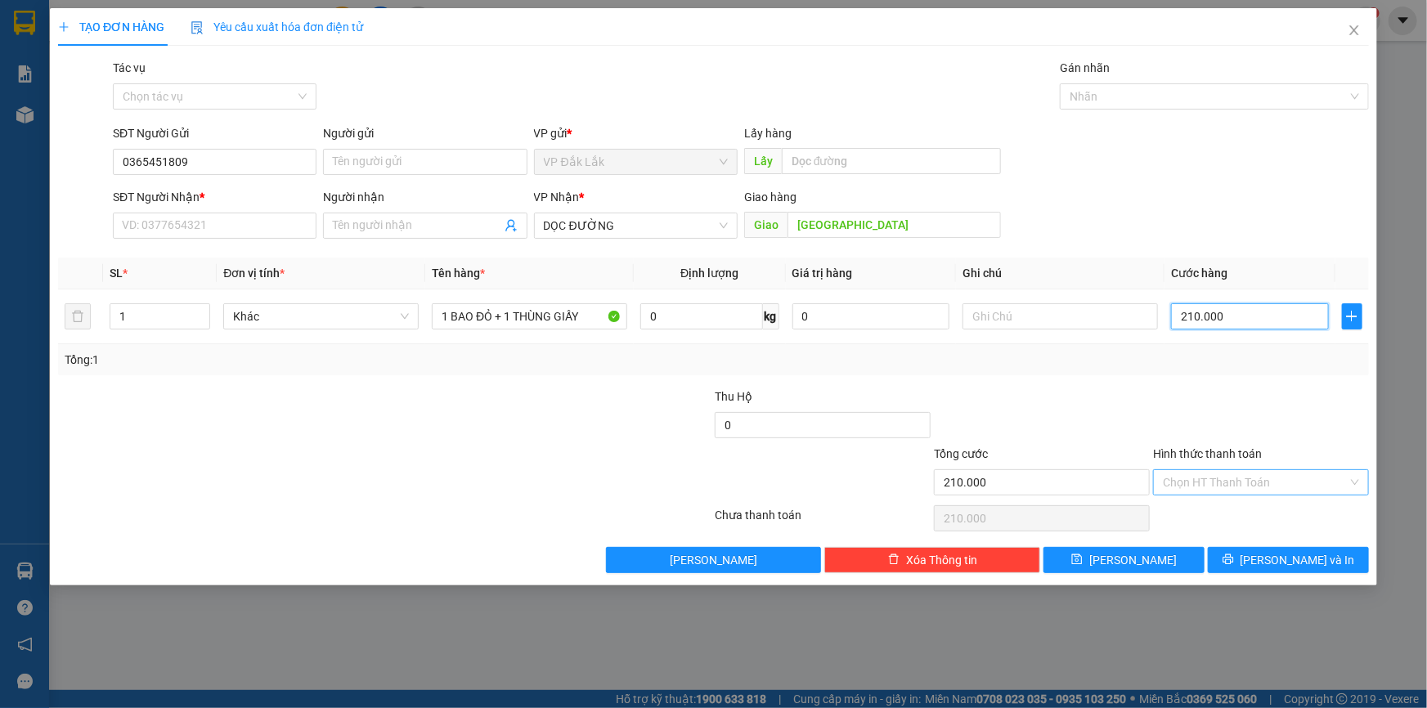
type input "210.000"
click at [1259, 483] on input "Hình thức thanh toán" at bounding box center [1255, 482] width 185 height 25
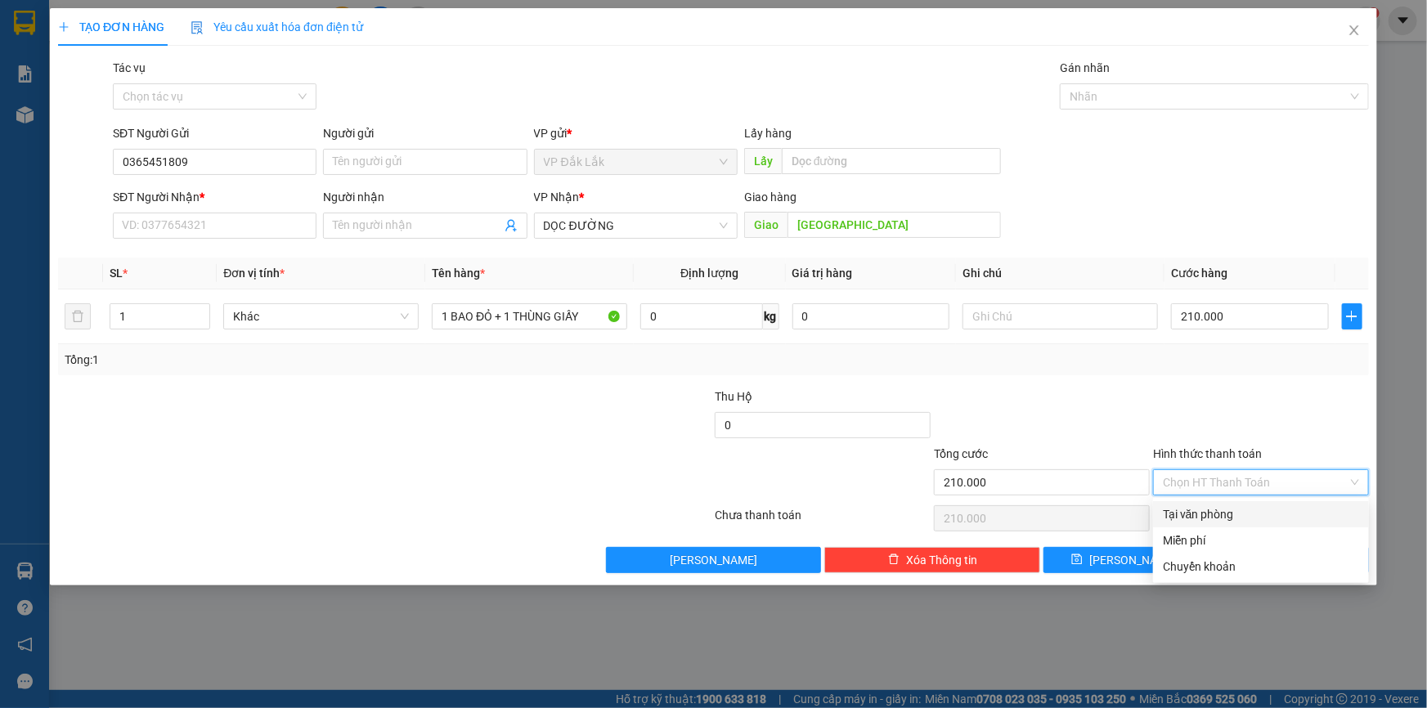
click at [1260, 513] on div "Tại văn phòng" at bounding box center [1261, 515] width 196 height 18
type input "0"
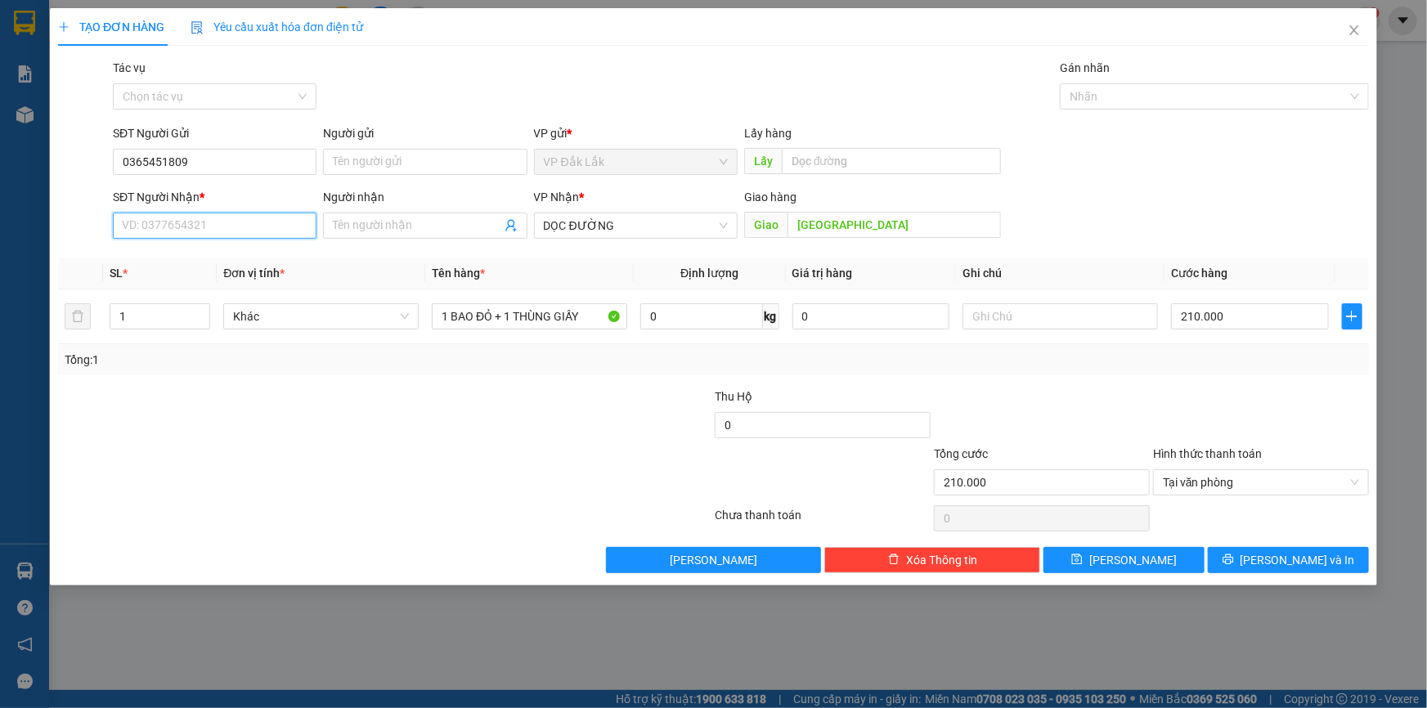
click at [147, 217] on input "SĐT Người Nhận *" at bounding box center [215, 226] width 204 height 26
type input "0818357848"
click at [1292, 557] on span "[PERSON_NAME] và In" at bounding box center [1298, 560] width 115 height 18
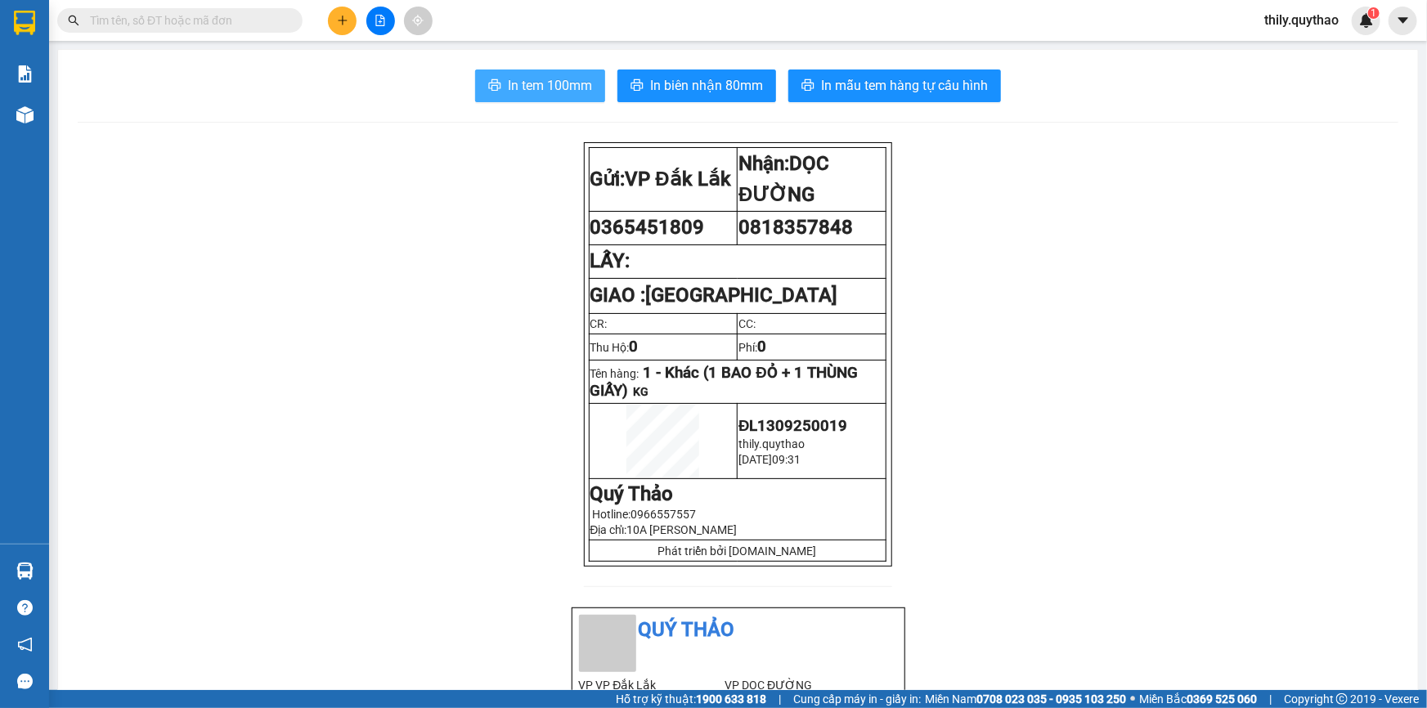
click at [533, 79] on span "In tem 100mm" at bounding box center [550, 85] width 84 height 20
click at [346, 23] on icon "plus" at bounding box center [342, 20] width 11 height 11
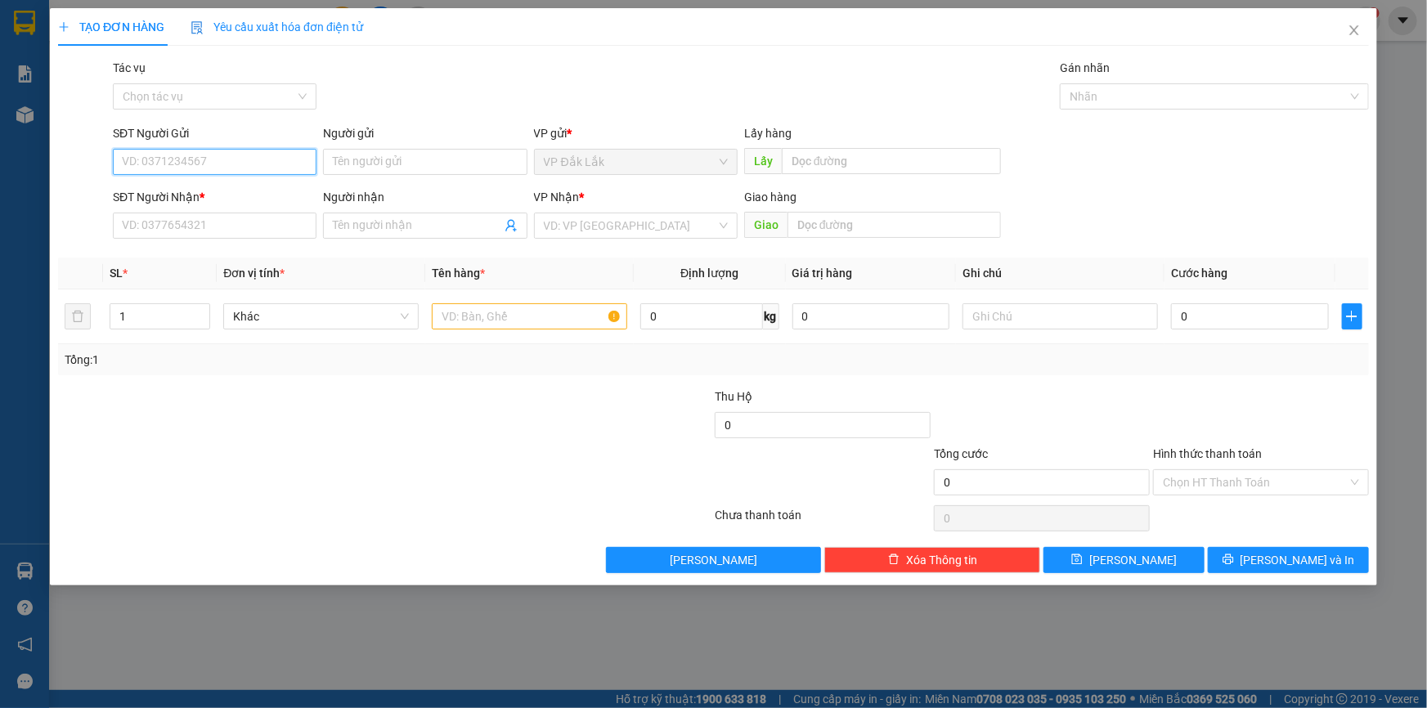
click at [181, 167] on input "SĐT Người Gửi" at bounding box center [215, 162] width 204 height 26
type input "0906522027"
click at [198, 189] on div "0906522027" at bounding box center [215, 195] width 184 height 18
type input "0977576726"
type input "HÓC MÔN"
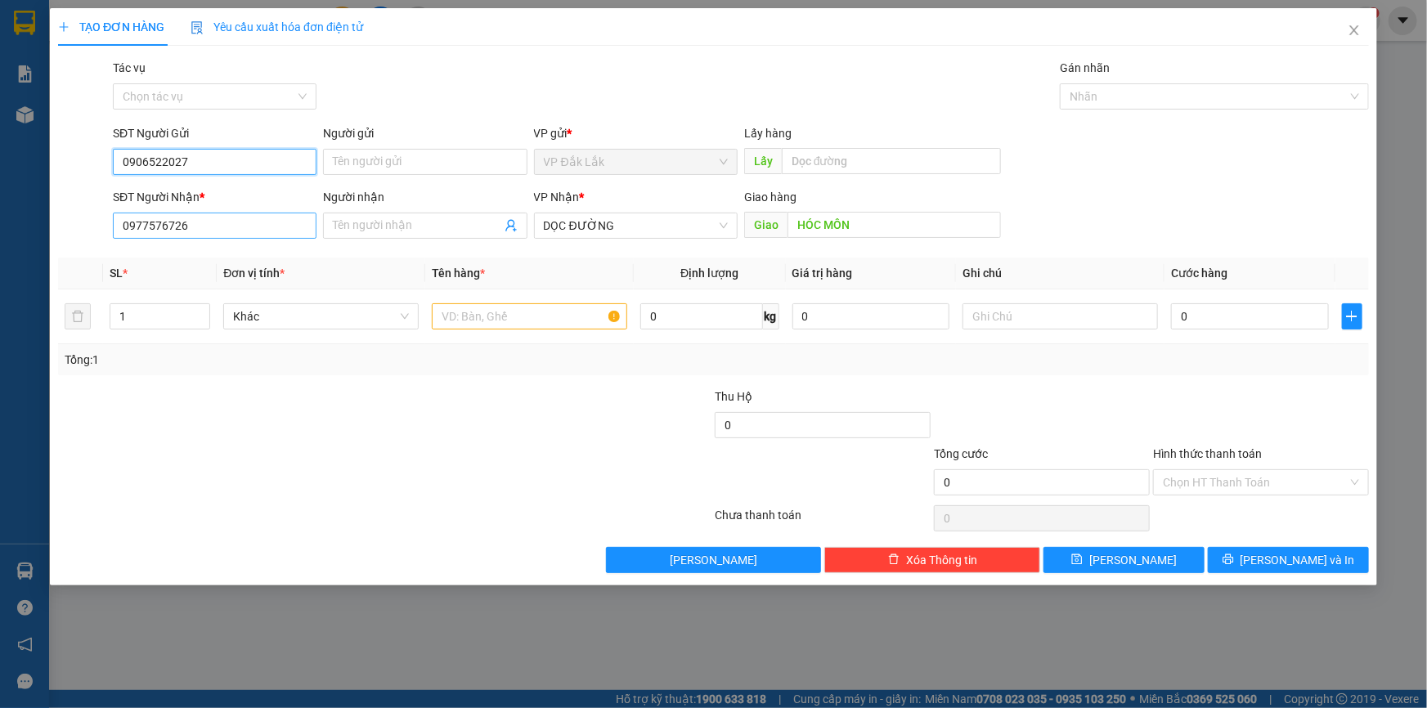
type input "0906522027"
click at [202, 221] on input "0977576726" at bounding box center [215, 226] width 204 height 26
click at [187, 251] on div "0977576726" at bounding box center [215, 258] width 184 height 18
click at [501, 317] on input "text" at bounding box center [529, 316] width 195 height 26
type input "2 THÙNG GIẤY"
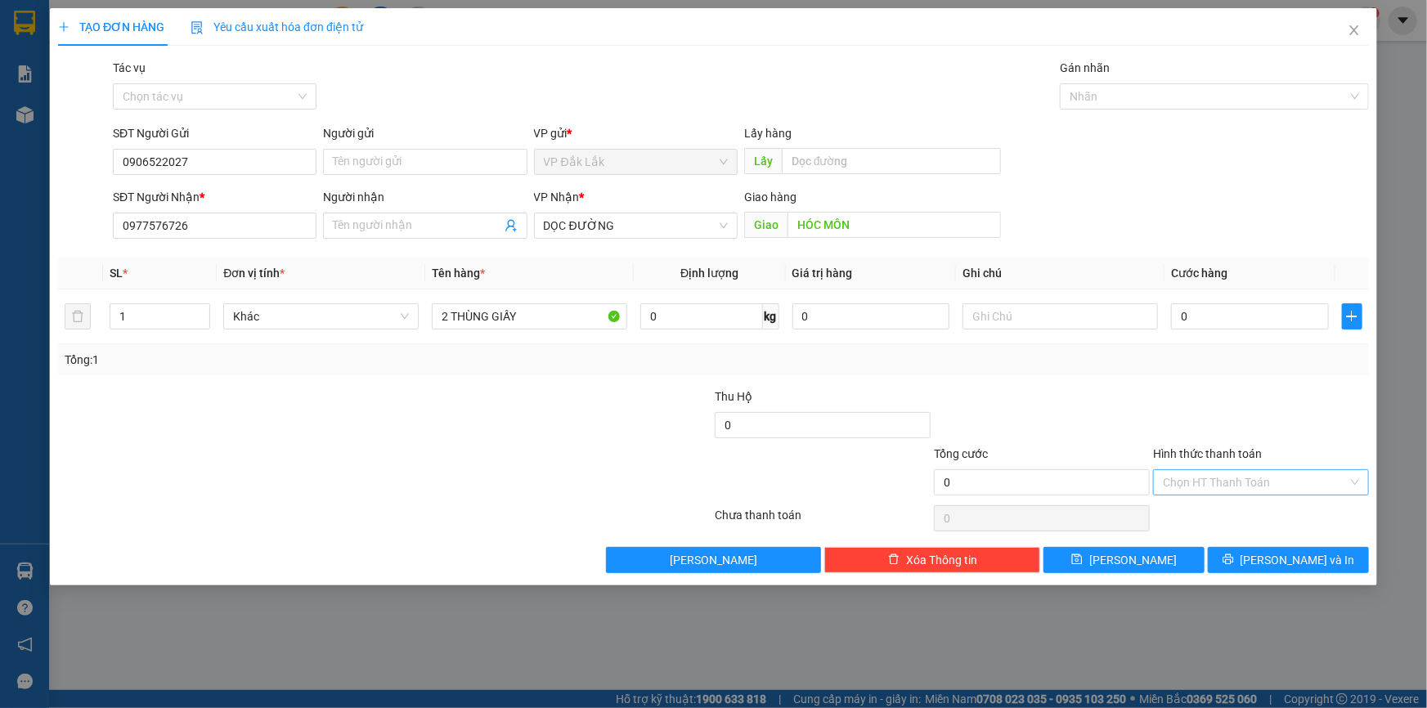
click at [1252, 474] on input "Hình thức thanh toán" at bounding box center [1255, 482] width 185 height 25
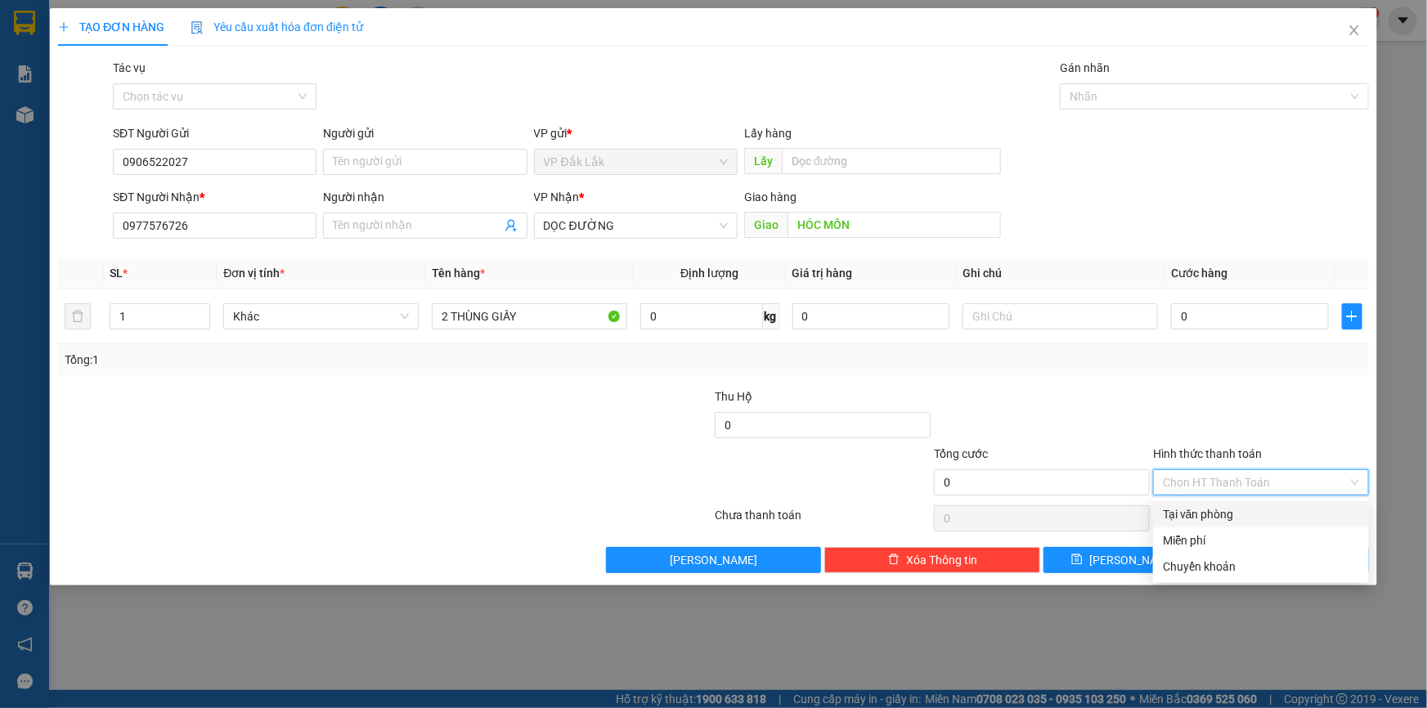
drag, startPoint x: 1234, startPoint y: 519, endPoint x: 1241, endPoint y: 498, distance: 22.3
click at [1234, 520] on div "Tại văn phòng" at bounding box center [1261, 515] width 196 height 18
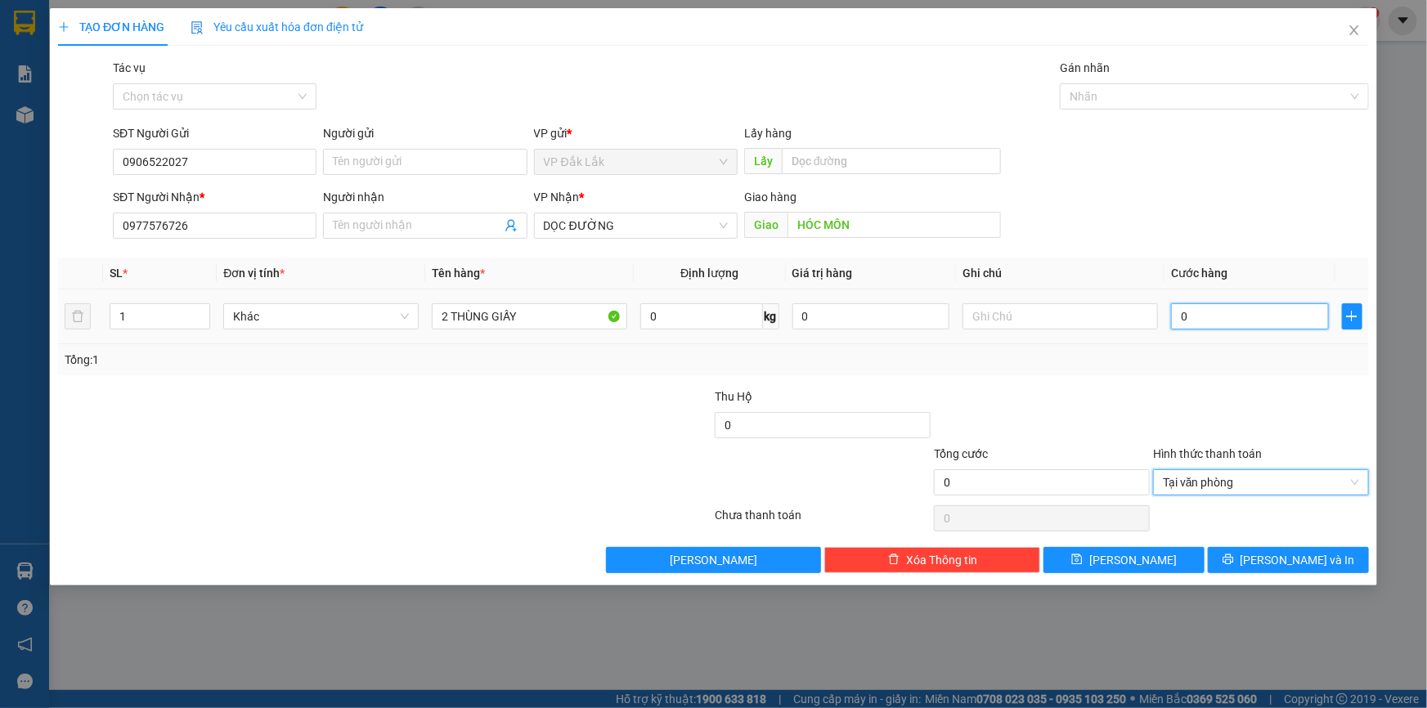
click at [1177, 309] on input "0" at bounding box center [1250, 316] width 158 height 26
type input "2"
type input "23"
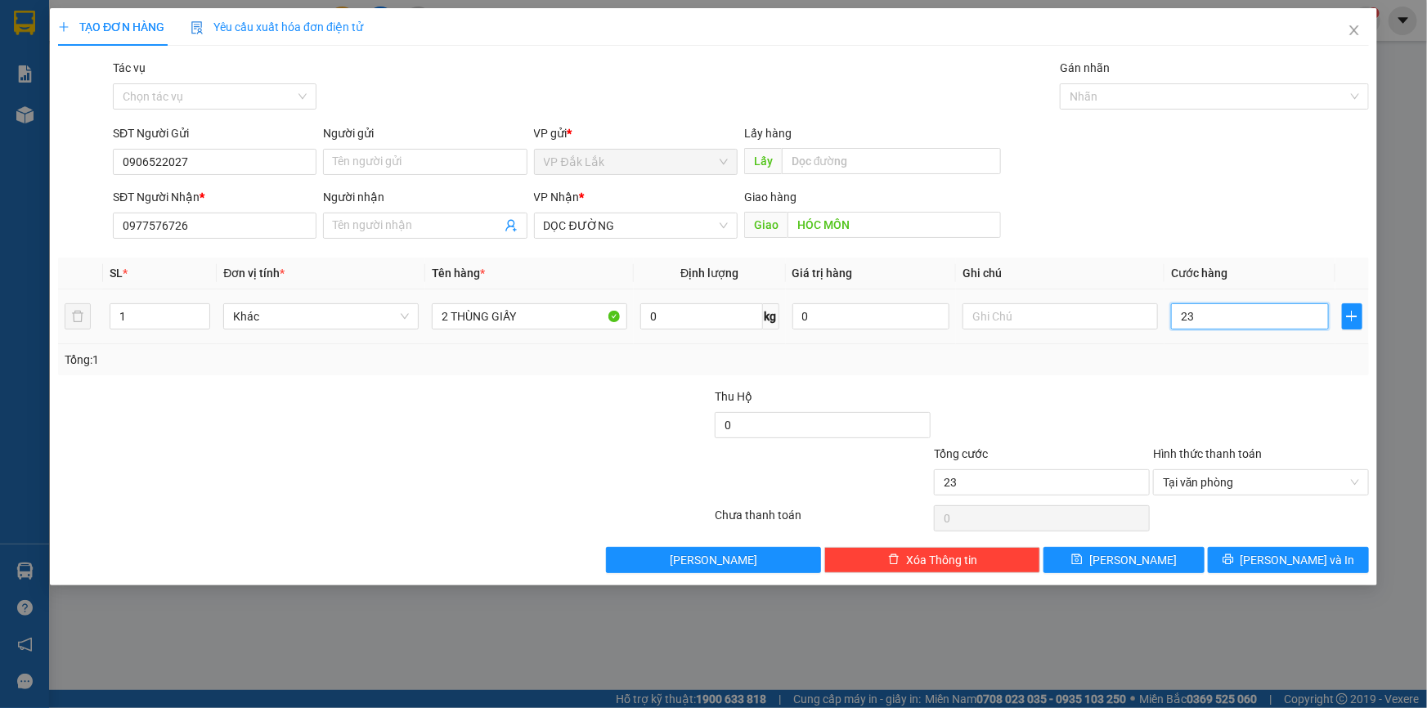
type input "230"
type input "2.300"
type input "23.000"
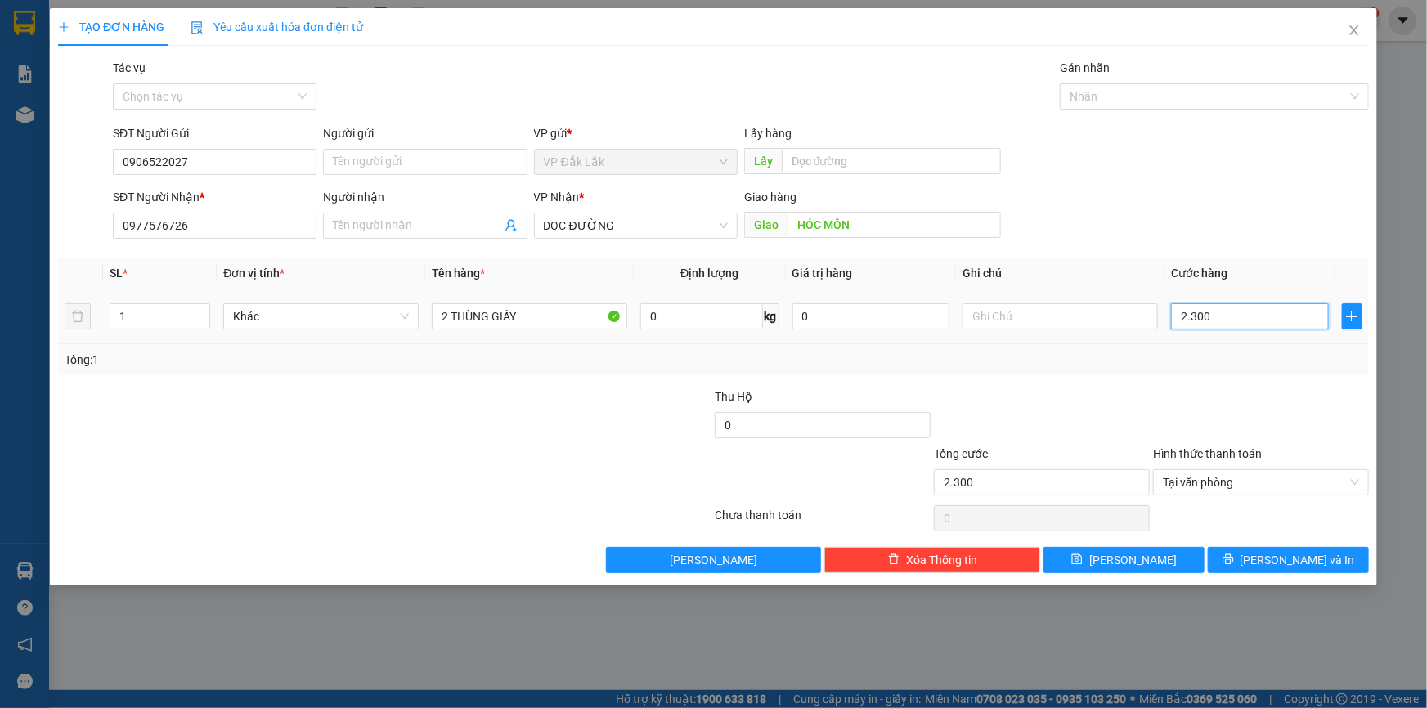
type input "23.000"
type input "230.000"
type input "2.300.000"
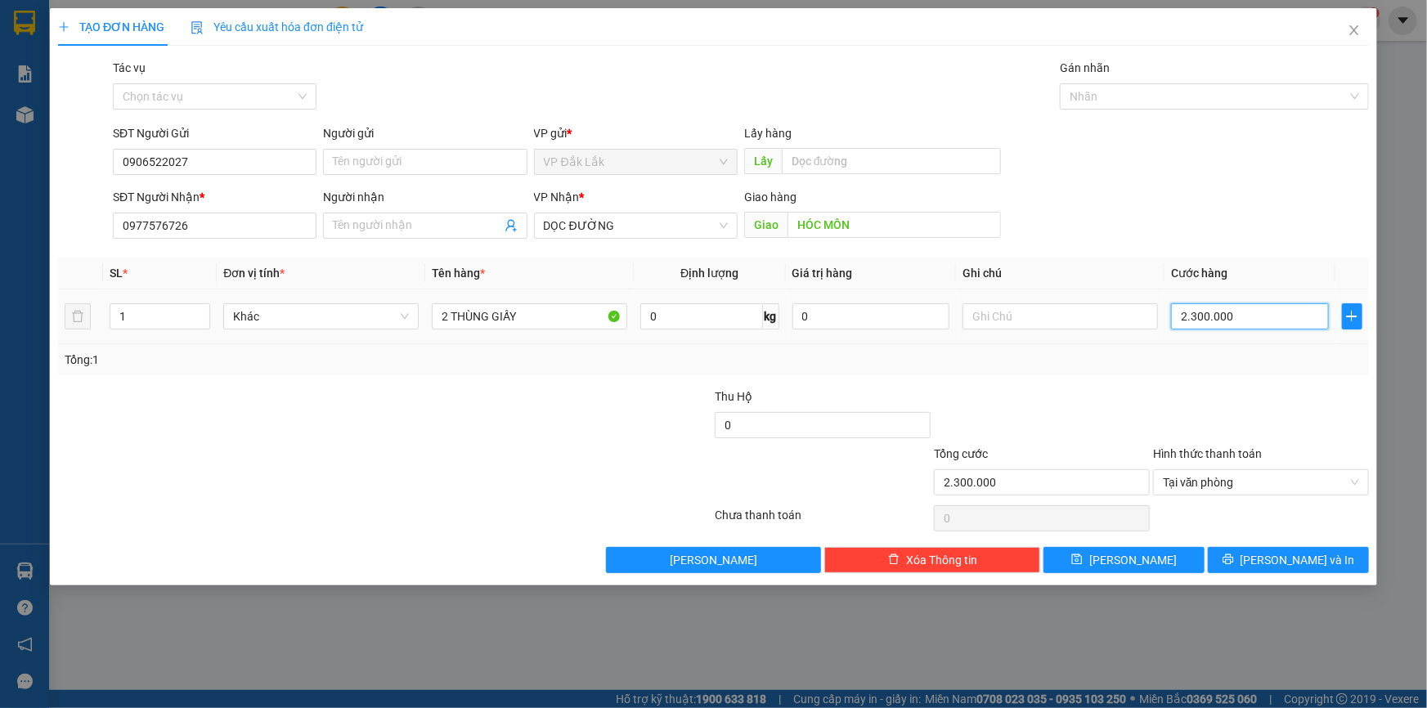
type input "230.000"
click at [1245, 564] on button "[PERSON_NAME] và In" at bounding box center [1288, 560] width 161 height 26
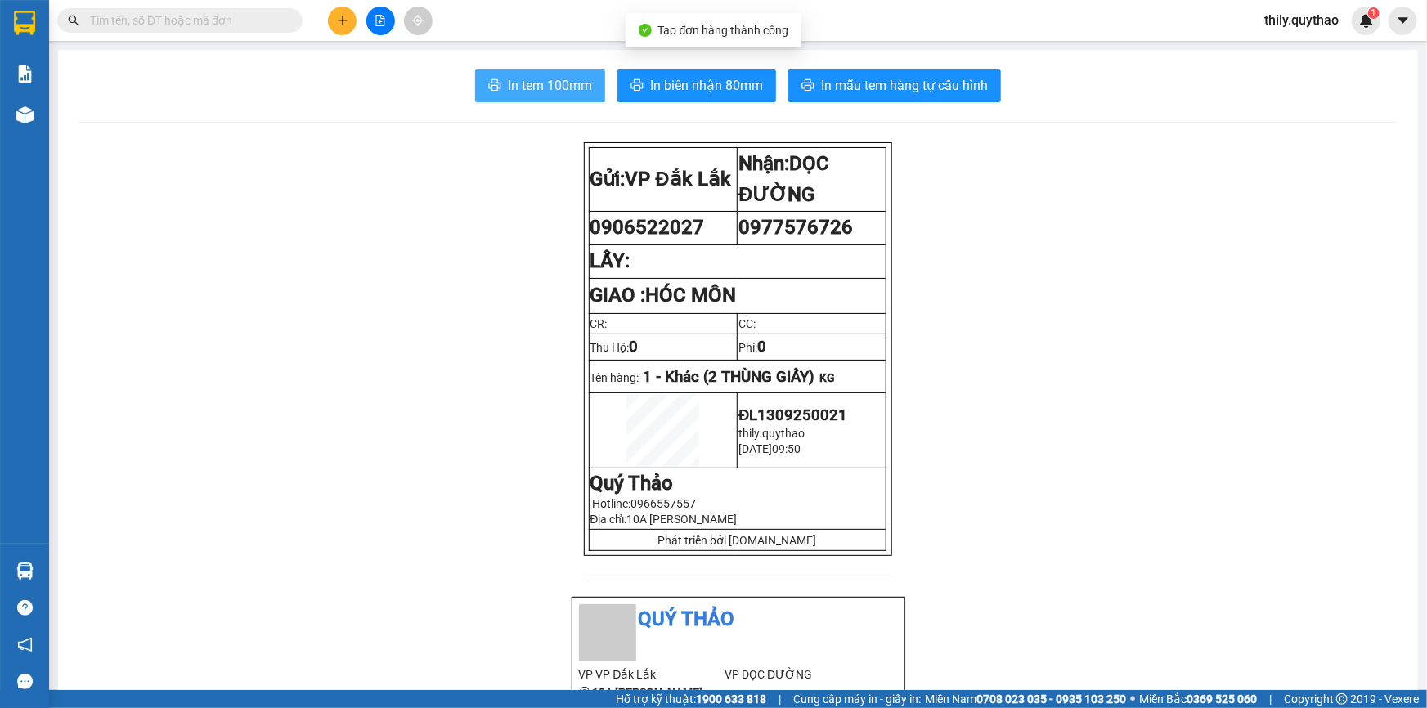
click at [515, 82] on span "In tem 100mm" at bounding box center [550, 85] width 84 height 20
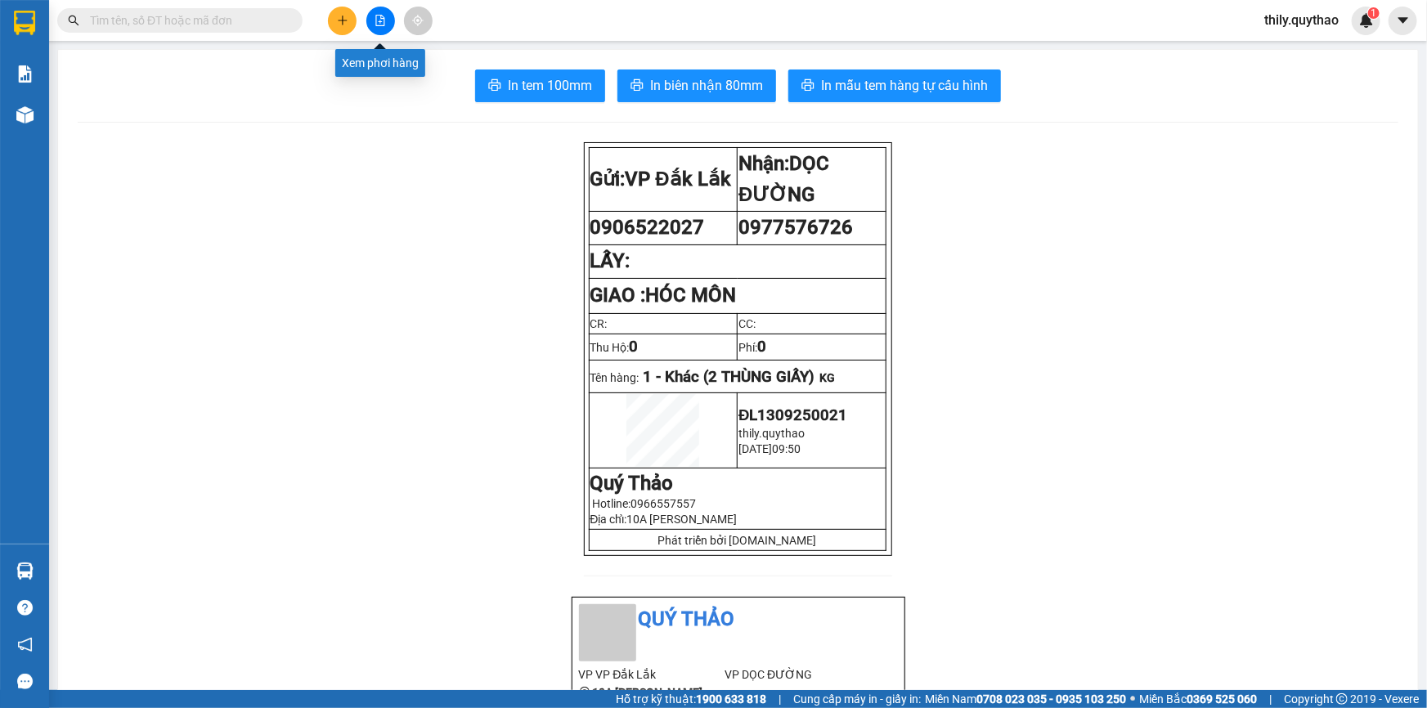
click at [375, 22] on icon "file-add" at bounding box center [380, 20] width 11 height 11
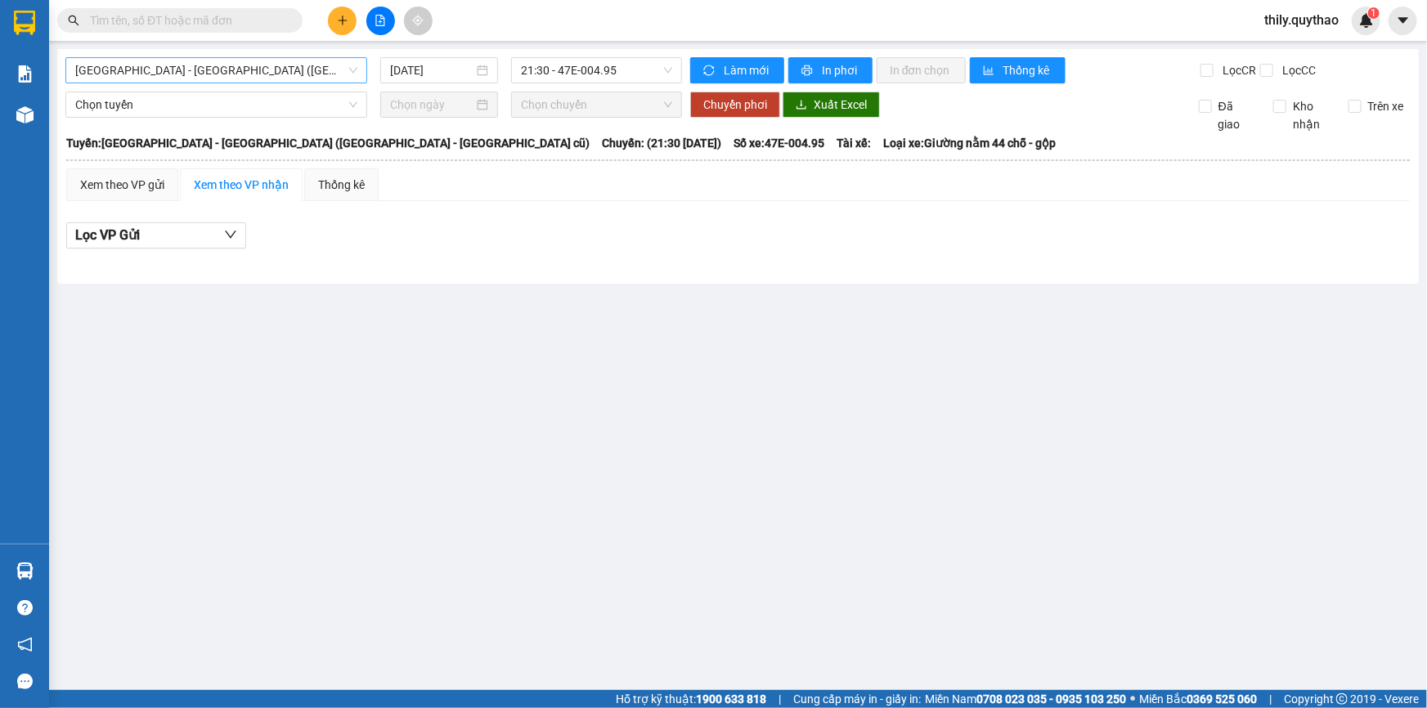
click at [277, 71] on span "Sài Gòn - Đắk Lắk (BXMT - BX Miền Đông cũ)" at bounding box center [216, 70] width 282 height 25
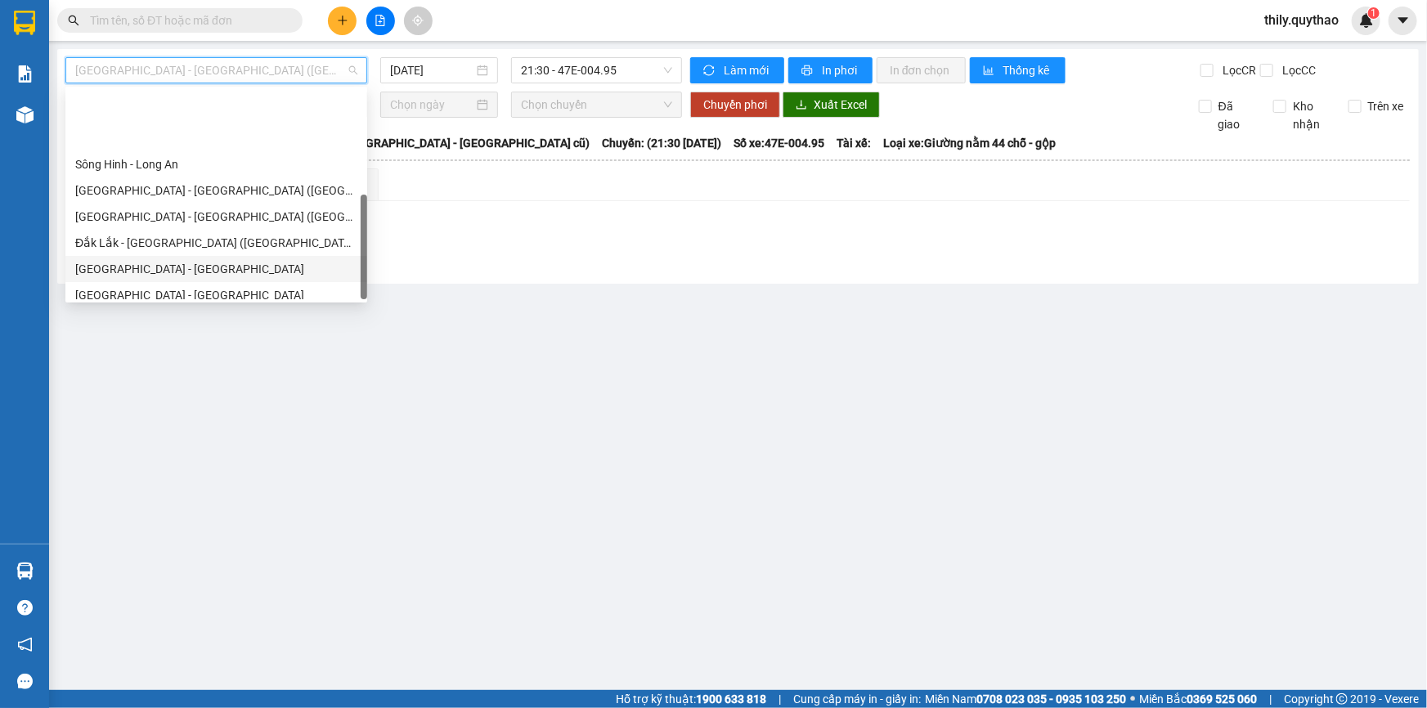
scroll to position [235, 0]
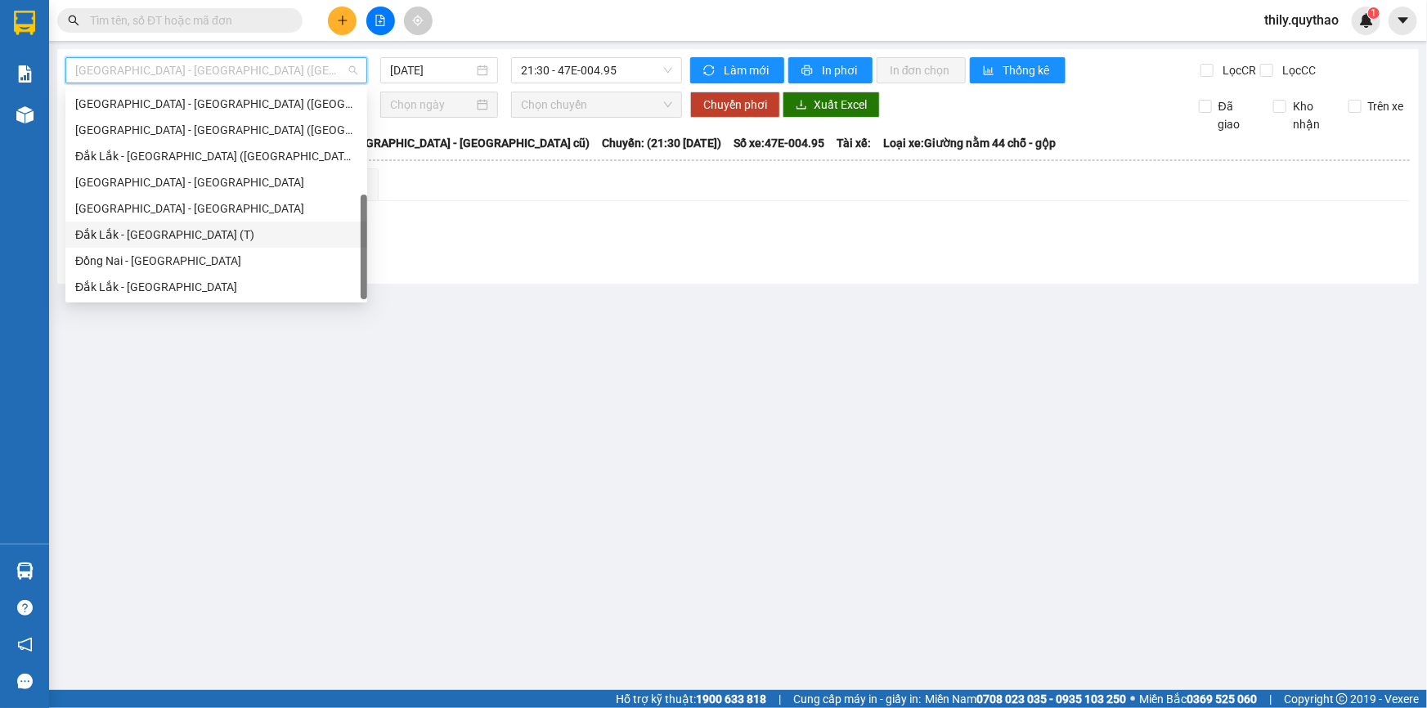
click at [231, 240] on div "Đắk Lắk - Sài Gòn (T)" at bounding box center [216, 235] width 282 height 18
type input "[DATE]"
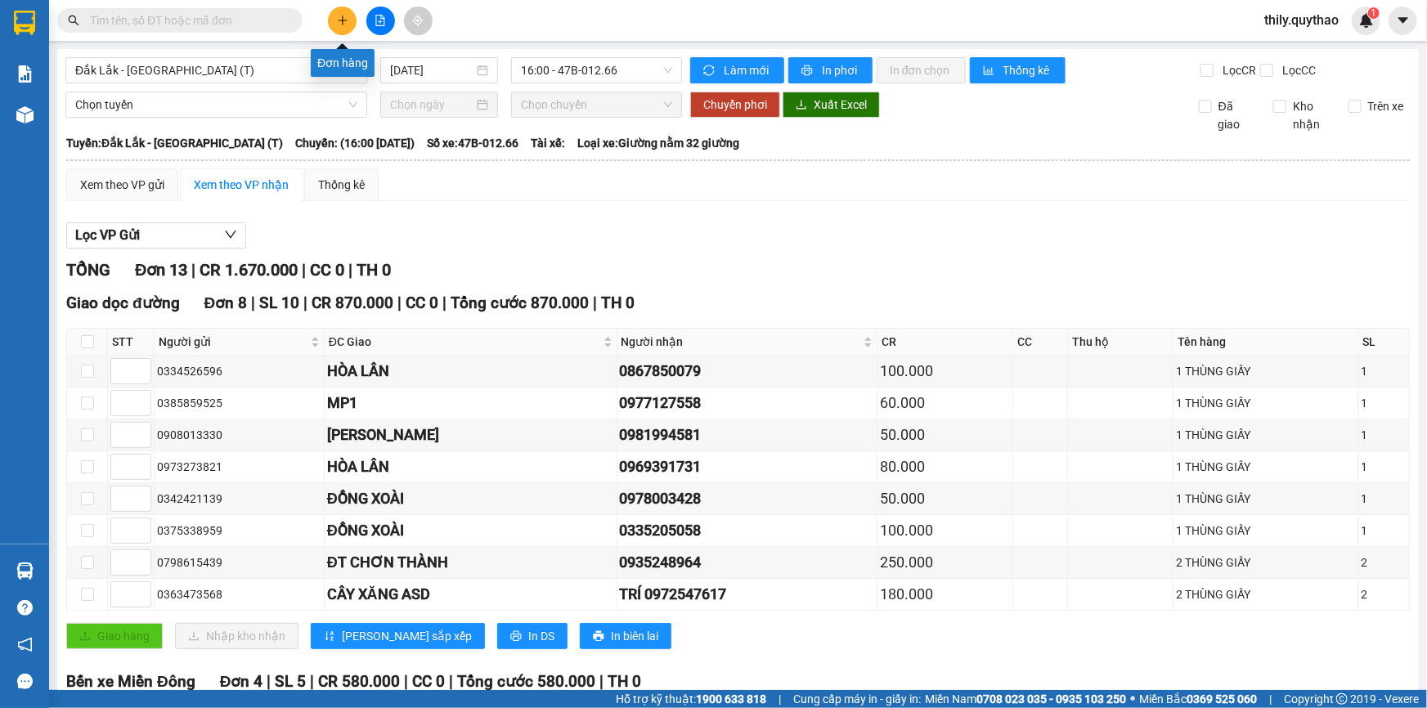
click at [339, 23] on icon "plus" at bounding box center [342, 20] width 11 height 11
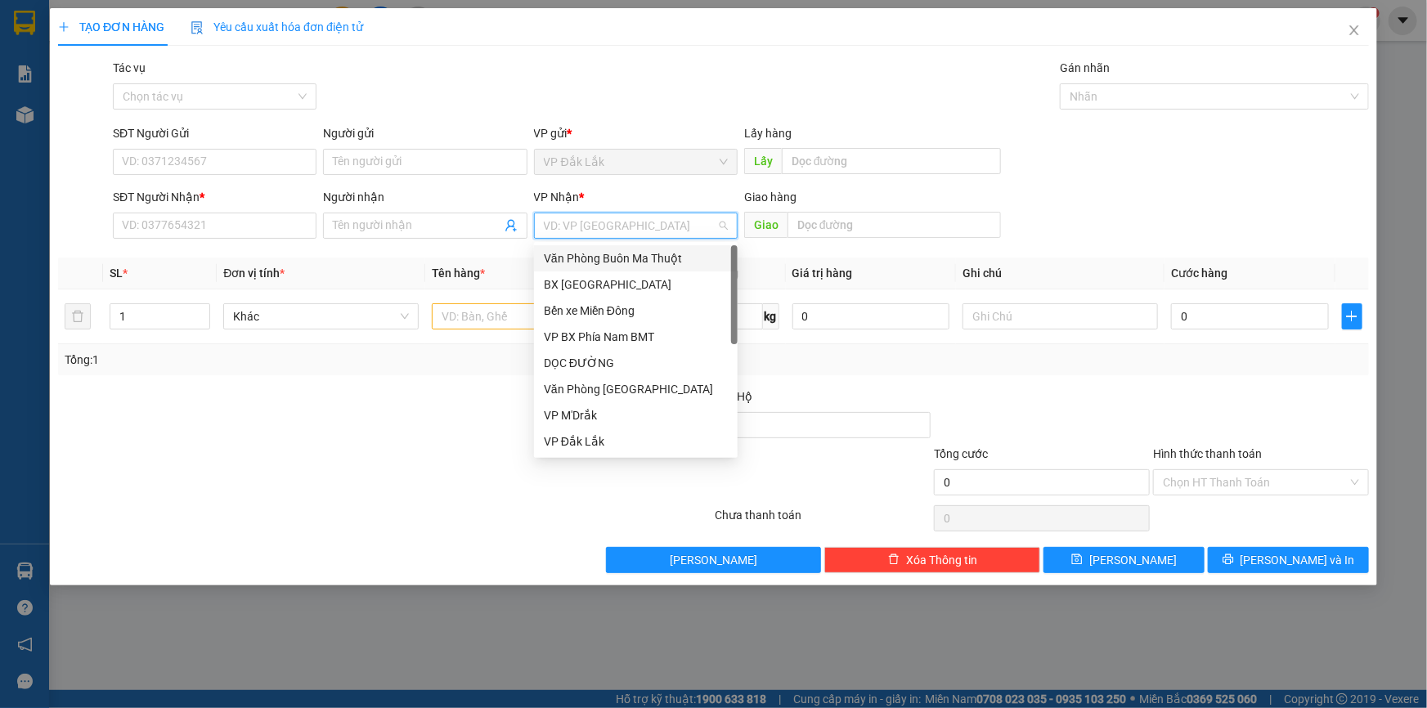
click at [645, 237] on input "search" at bounding box center [630, 225] width 173 height 25
click at [641, 389] on div "Văn Phòng [GEOGRAPHIC_DATA]" at bounding box center [636, 389] width 184 height 18
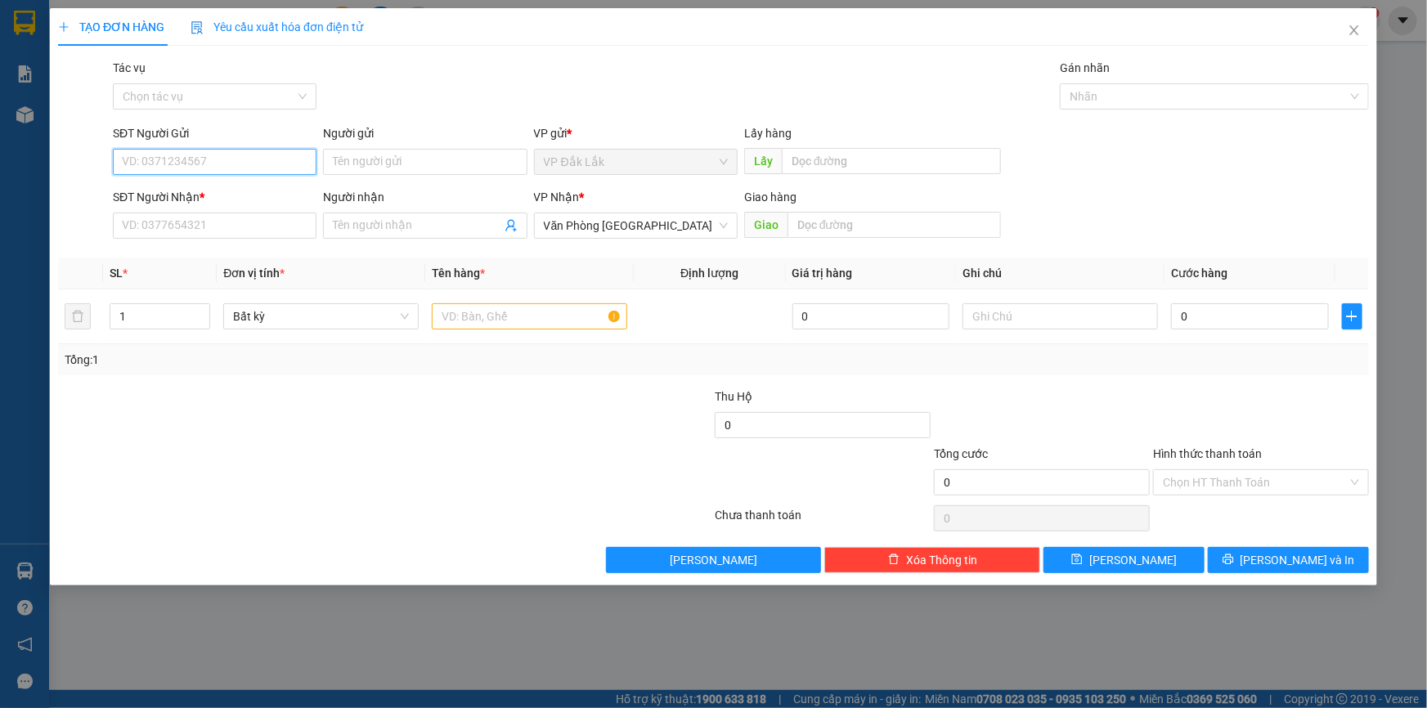
click at [179, 151] on input "SĐT Người Gửi" at bounding box center [215, 162] width 204 height 26
click at [1360, 34] on icon "close" at bounding box center [1354, 30] width 13 height 13
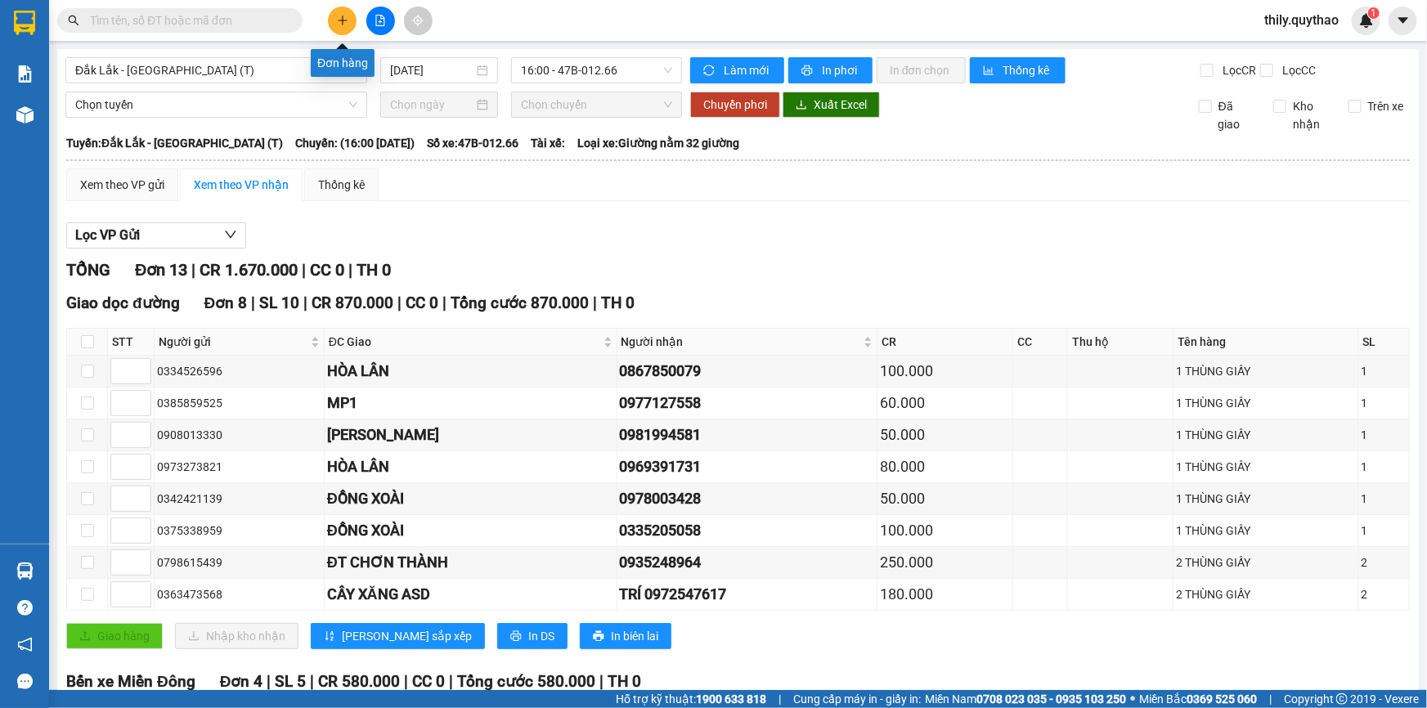
click at [348, 29] on button at bounding box center [342, 21] width 29 height 29
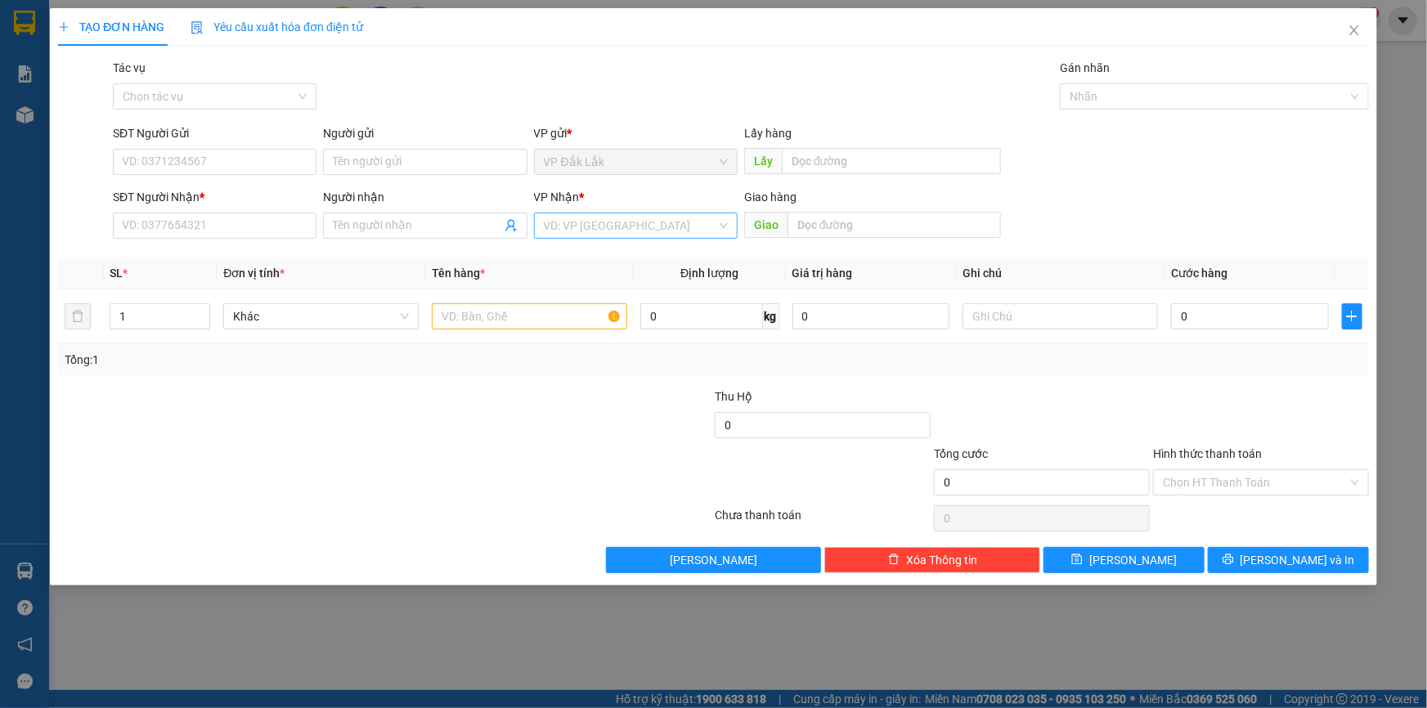
click at [608, 218] on input "search" at bounding box center [630, 225] width 173 height 25
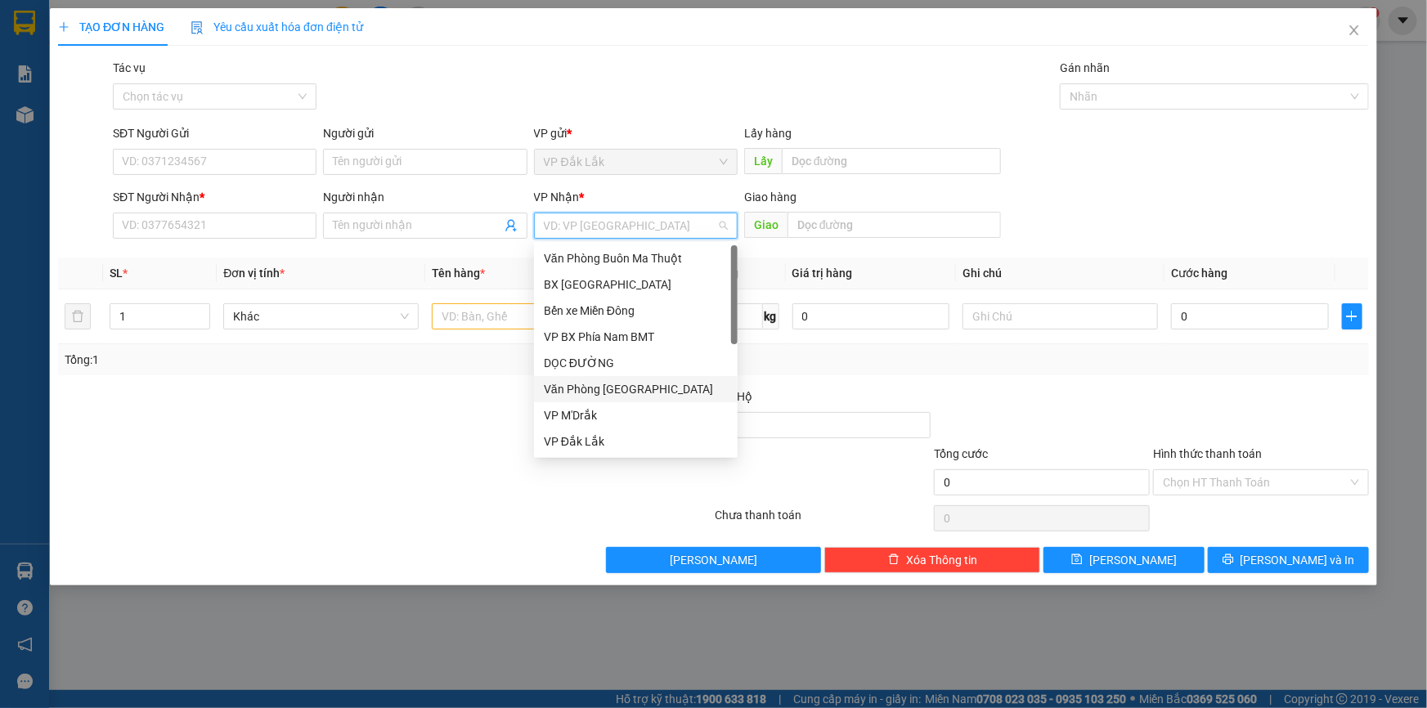
click at [623, 386] on div "Văn Phòng [GEOGRAPHIC_DATA]" at bounding box center [636, 389] width 184 height 18
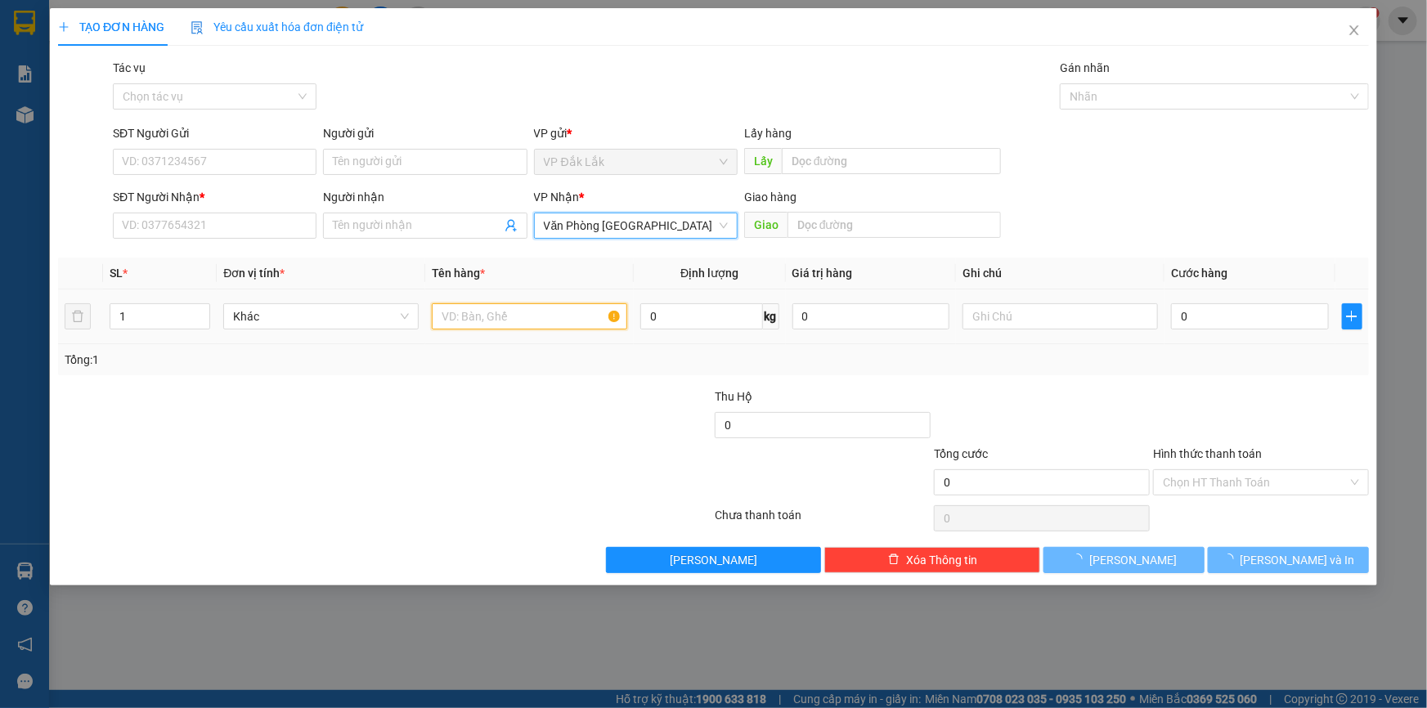
click at [515, 317] on input "text" at bounding box center [529, 316] width 195 height 26
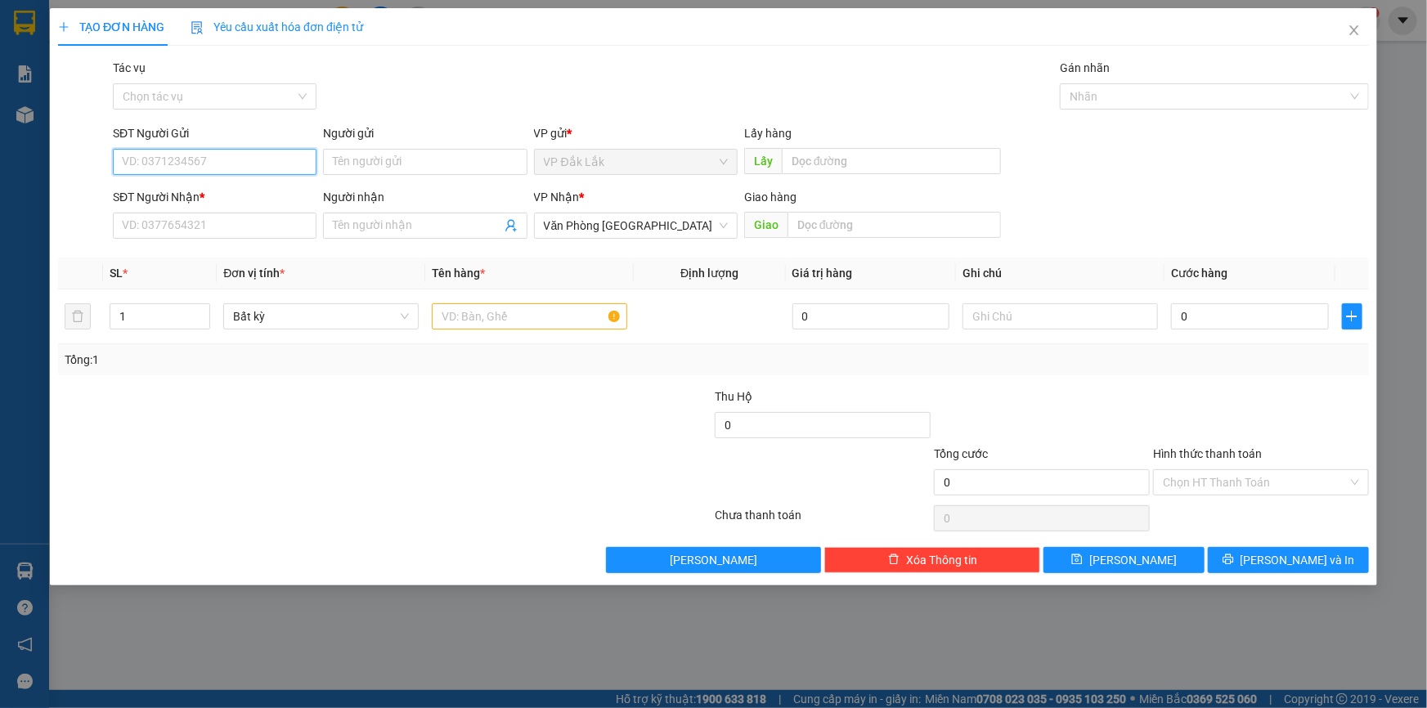
click at [191, 155] on input "SĐT Người Gửi" at bounding box center [215, 162] width 204 height 26
type input "0353025352"
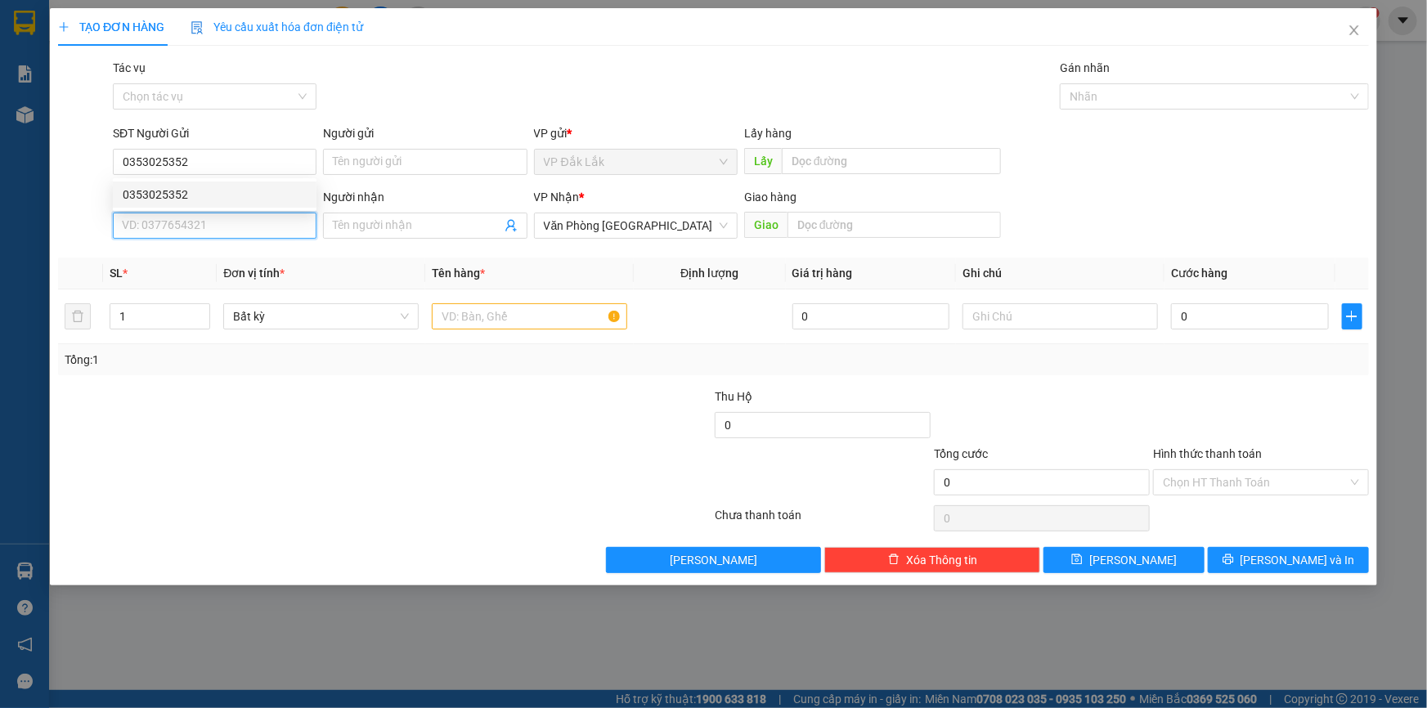
click at [153, 227] on input "SĐT Người Nhận *" at bounding box center [215, 226] width 204 height 26
click at [197, 258] on div "0972306323" at bounding box center [215, 258] width 184 height 18
type input "0972306323"
click at [594, 321] on input "text" at bounding box center [529, 316] width 195 height 26
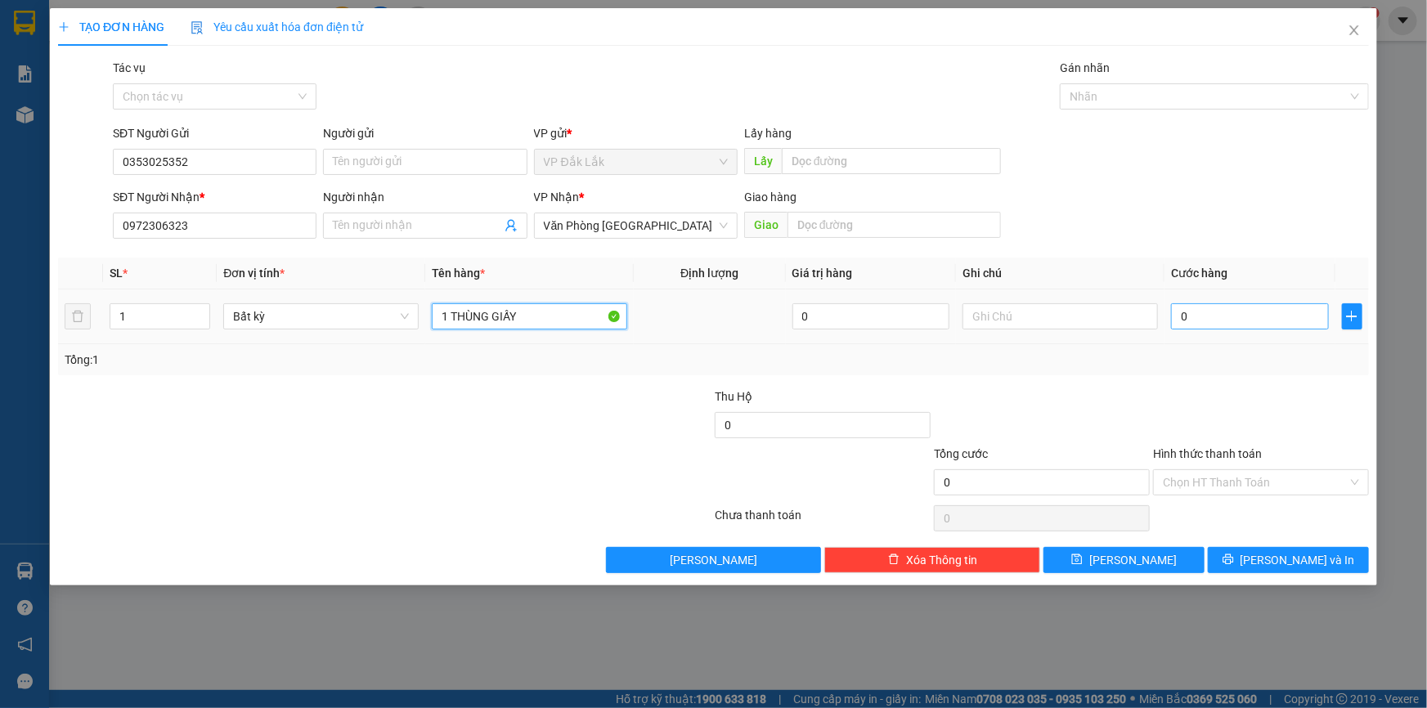
type input "1 THÙNG GIẤY"
click at [1178, 319] on input "0" at bounding box center [1250, 316] width 158 height 26
type input "7"
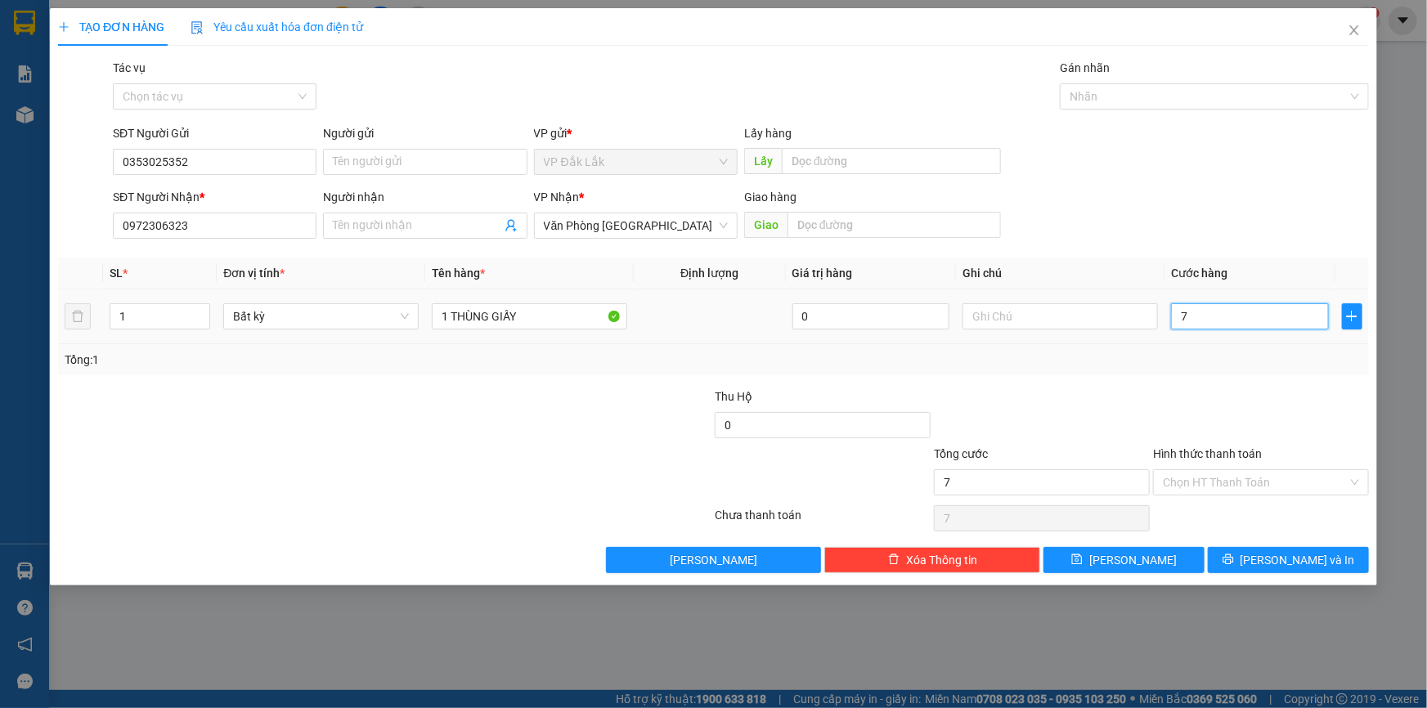
type input "70"
type input "700"
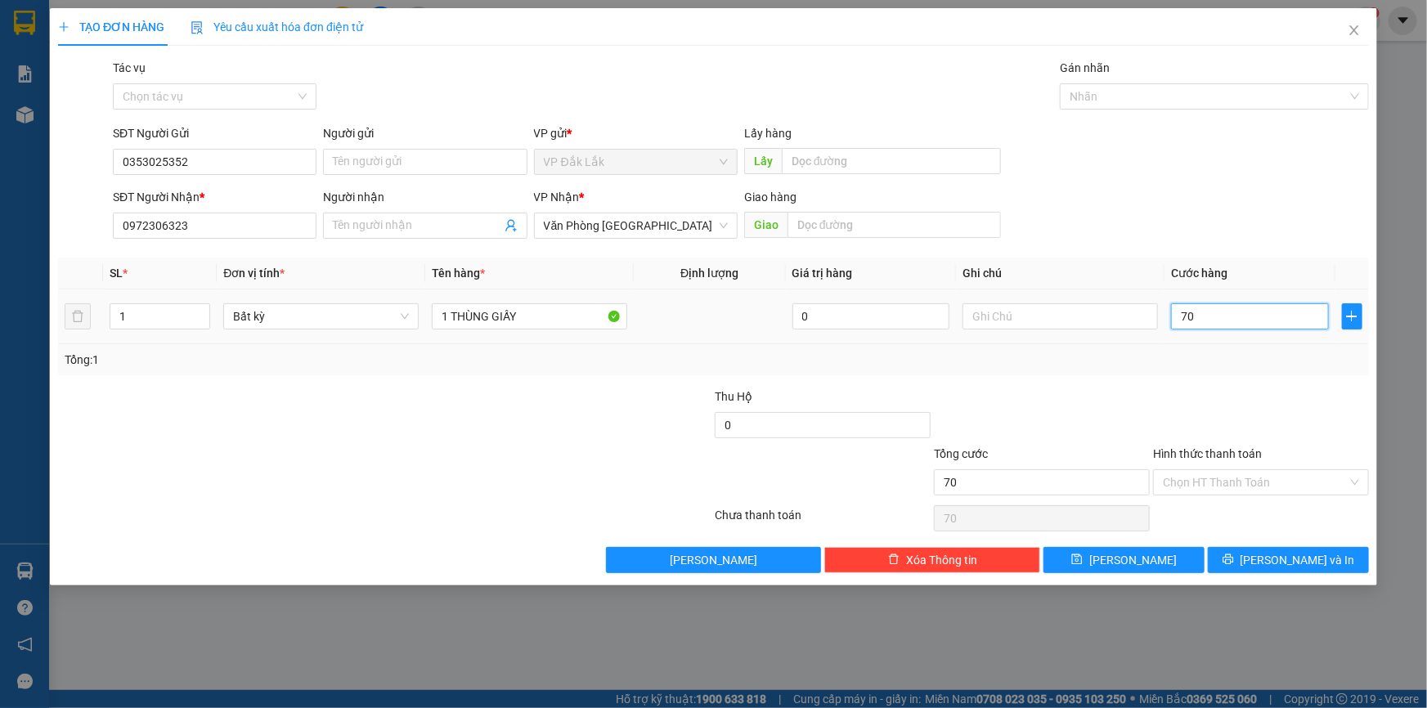
type input "700"
type input "7.000"
type input "70.000"
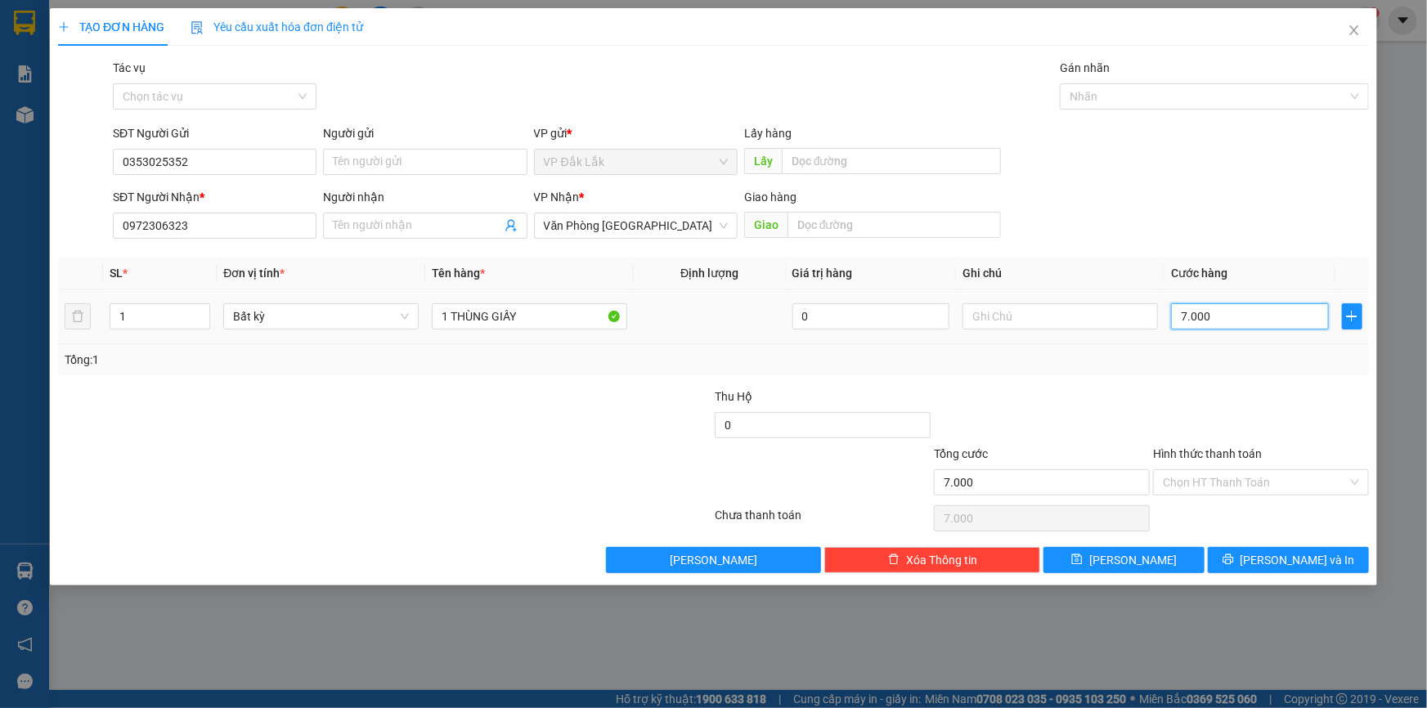
type input "70.000"
click at [1272, 482] on input "Hình thức thanh toán" at bounding box center [1255, 482] width 185 height 25
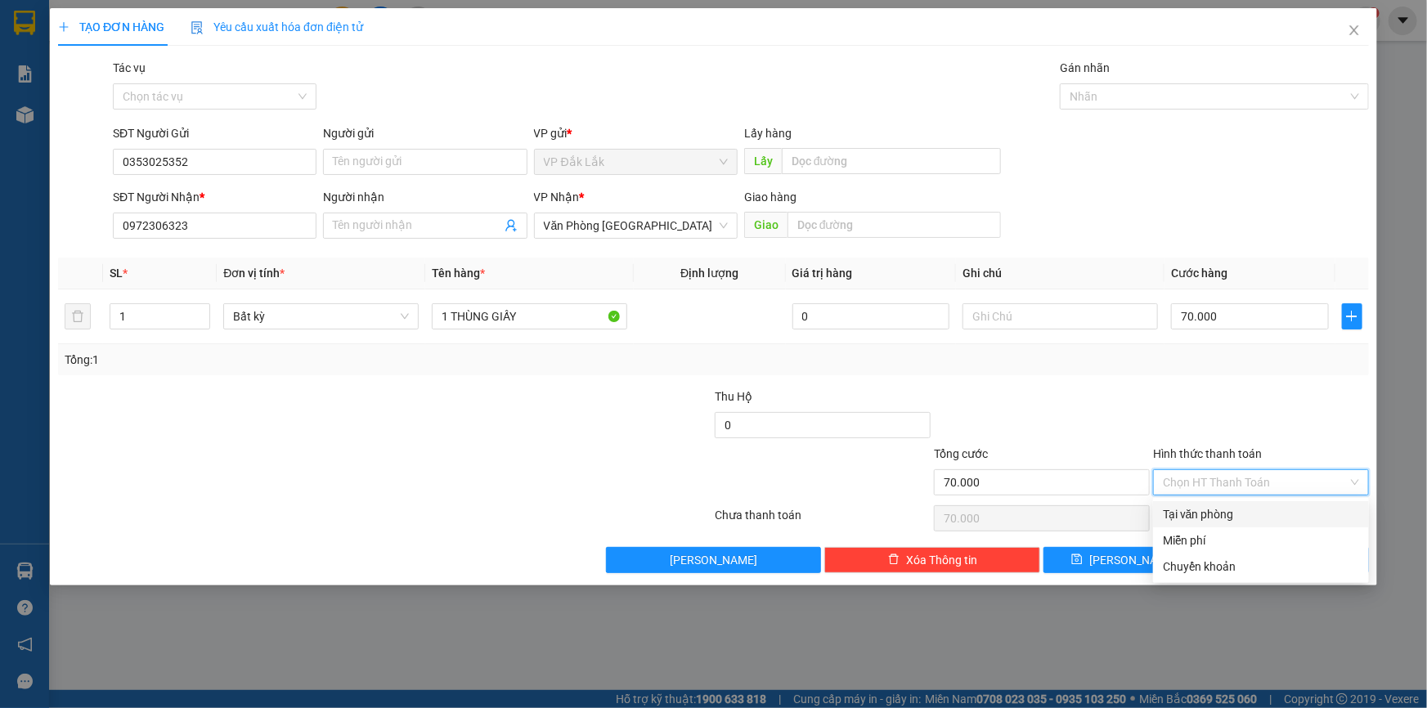
click at [1269, 513] on div "Tại văn phòng" at bounding box center [1261, 515] width 196 height 18
type input "0"
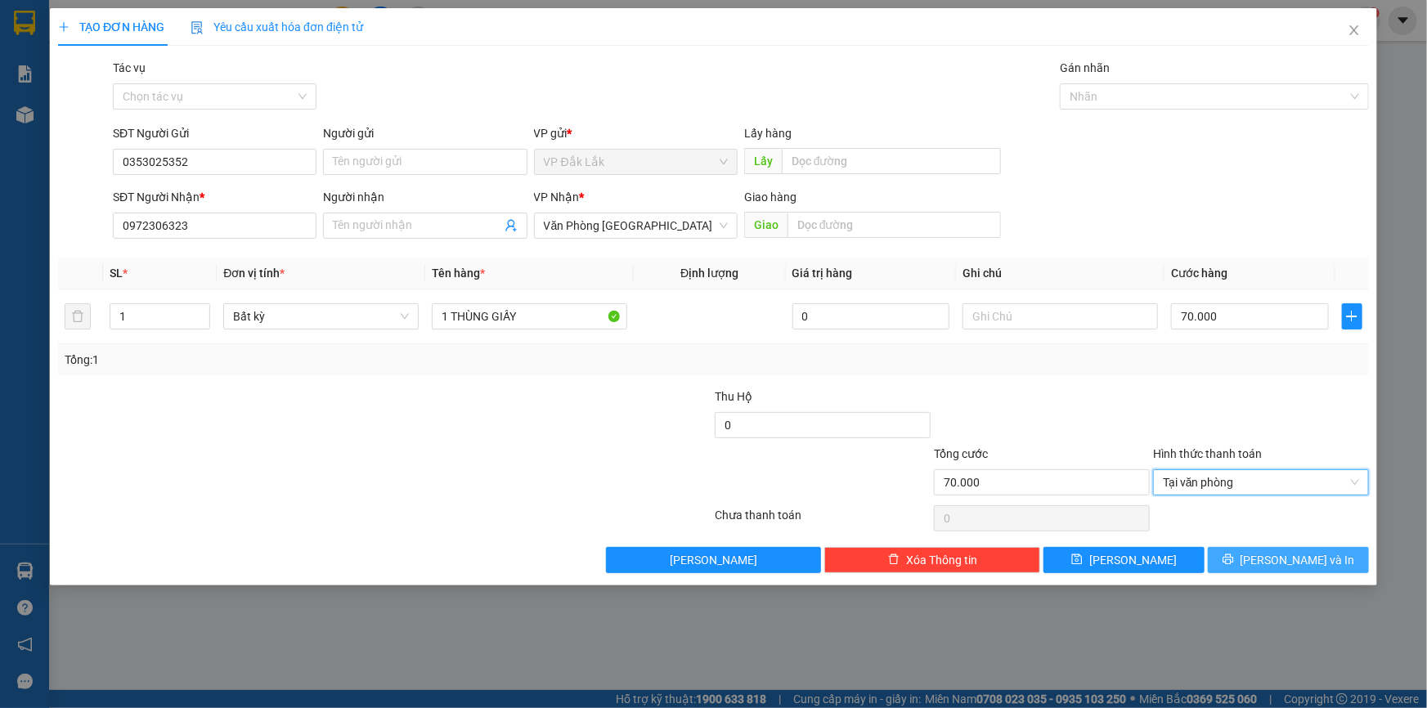
click at [1270, 560] on button "Lưu và In" at bounding box center [1288, 560] width 161 height 26
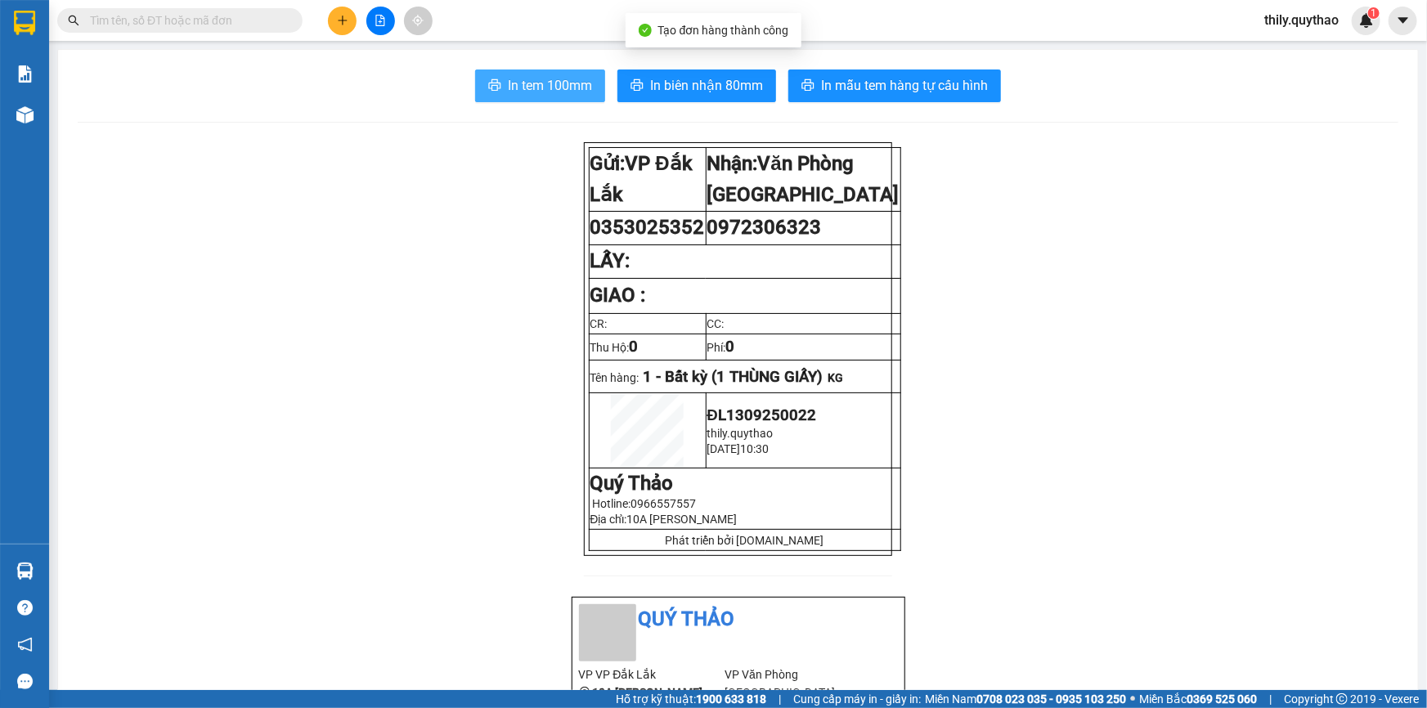
click at [562, 92] on span "In tem 100mm" at bounding box center [550, 85] width 84 height 20
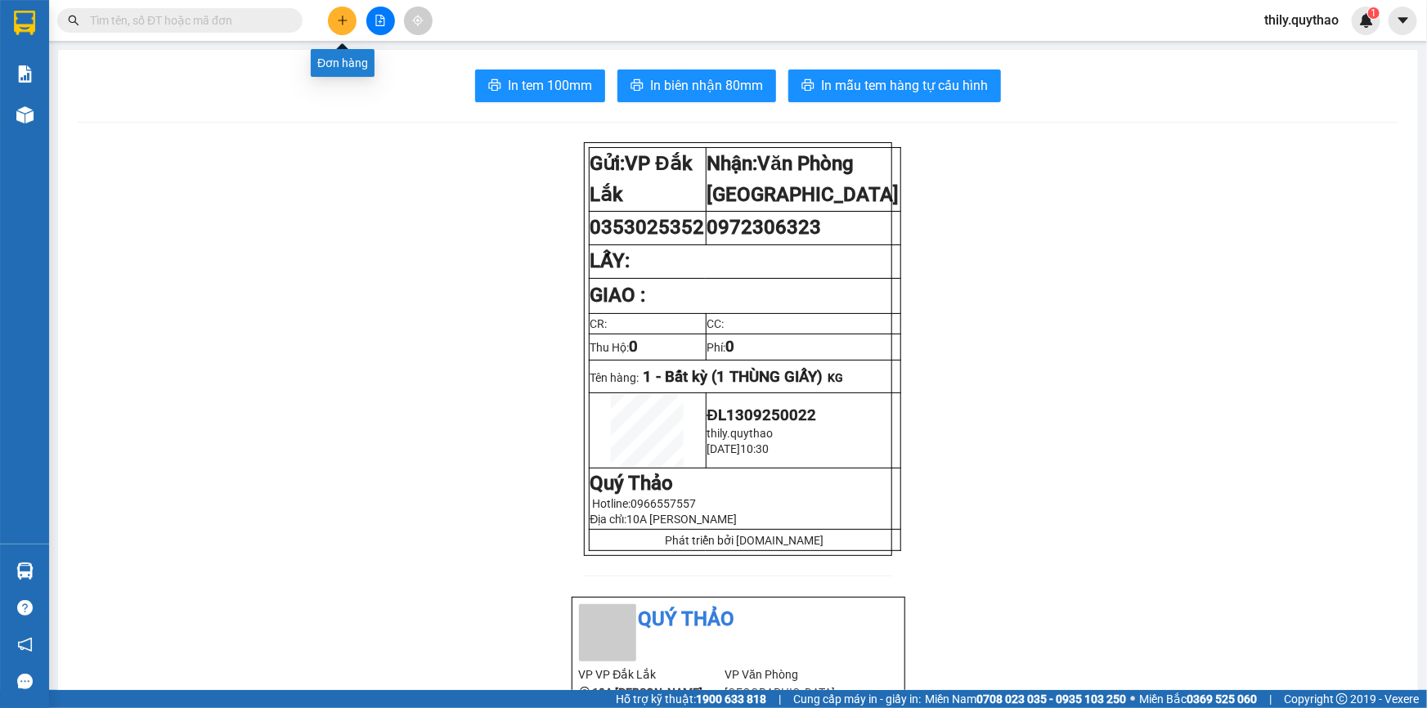
click at [344, 26] on button at bounding box center [342, 21] width 29 height 29
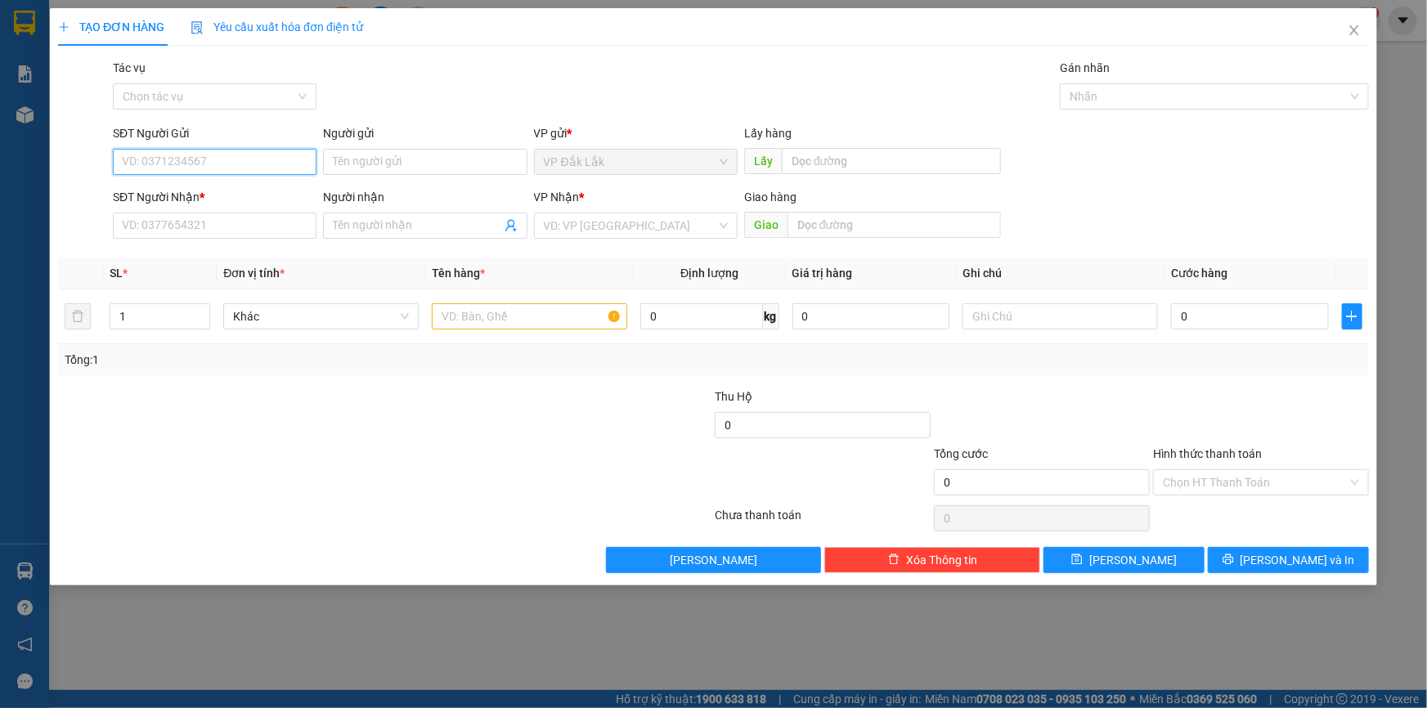
click at [242, 157] on input "SĐT Người Gửi" at bounding box center [215, 162] width 204 height 26
click at [256, 158] on input "SĐT Người Gửi" at bounding box center [215, 162] width 204 height 26
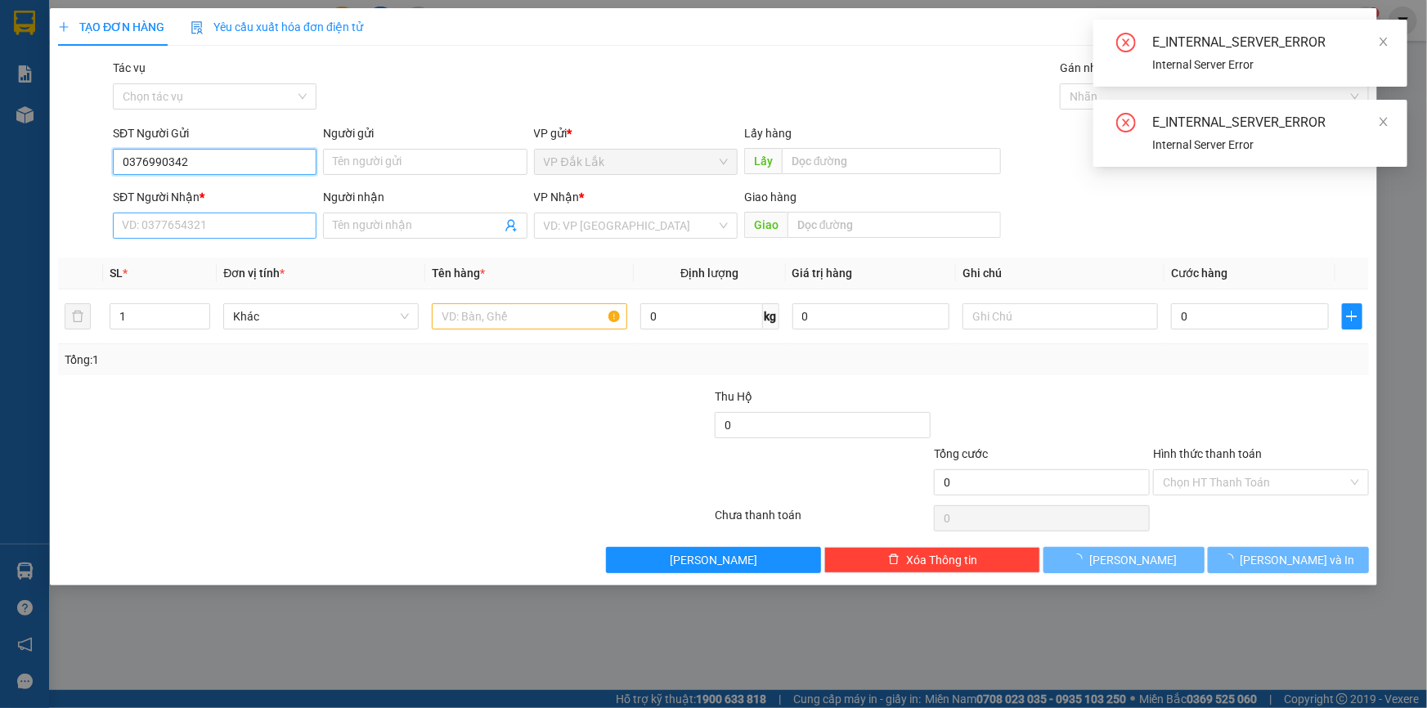
type input "0376990342"
click at [198, 223] on input "SĐT Người Nhận *" at bounding box center [215, 226] width 204 height 26
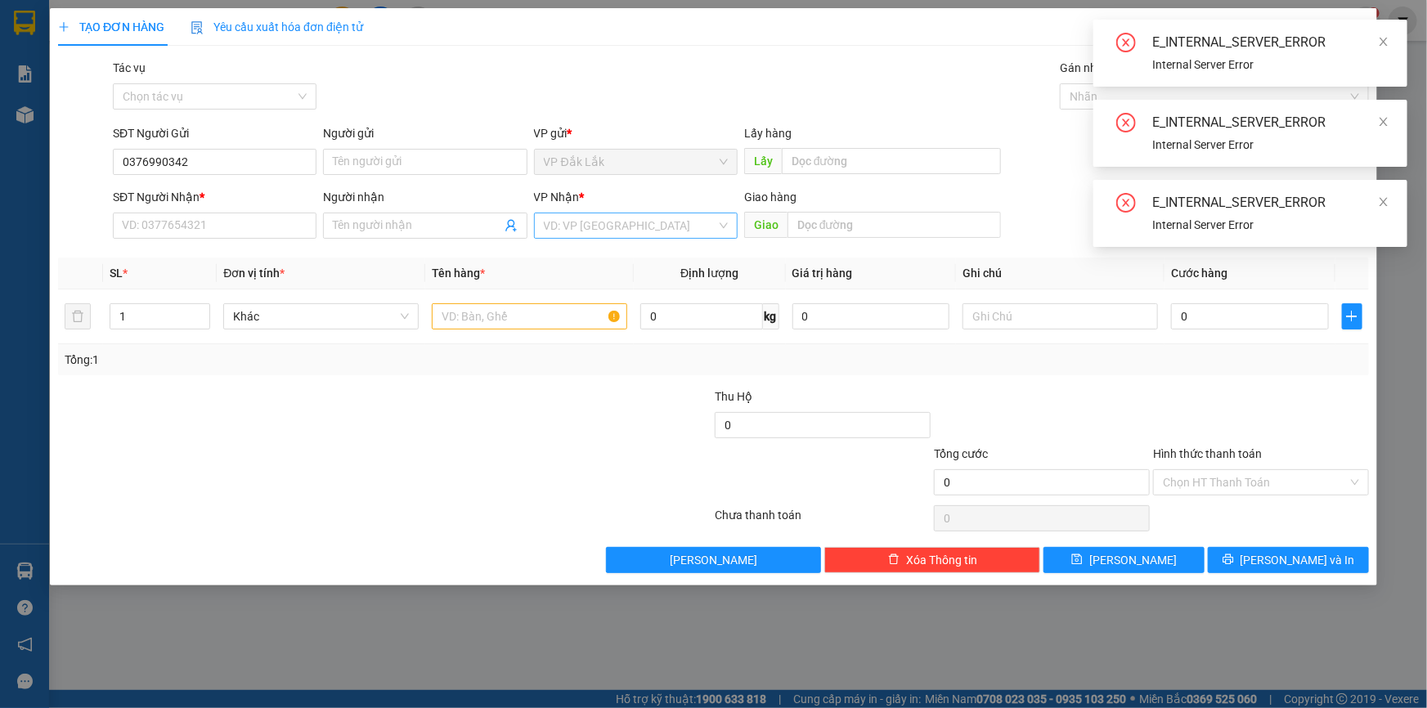
click at [620, 227] on input "search" at bounding box center [630, 225] width 173 height 25
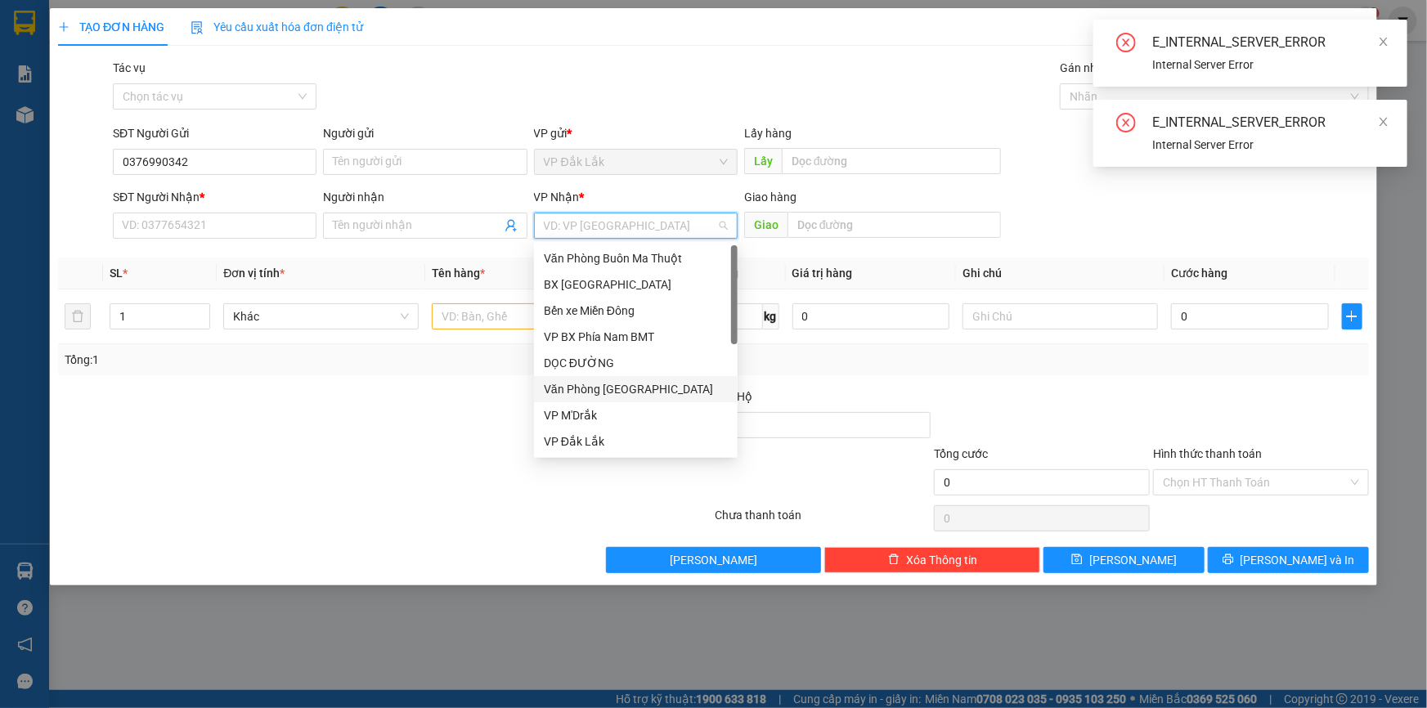
click at [630, 384] on div "Văn Phòng [GEOGRAPHIC_DATA]" at bounding box center [636, 389] width 184 height 18
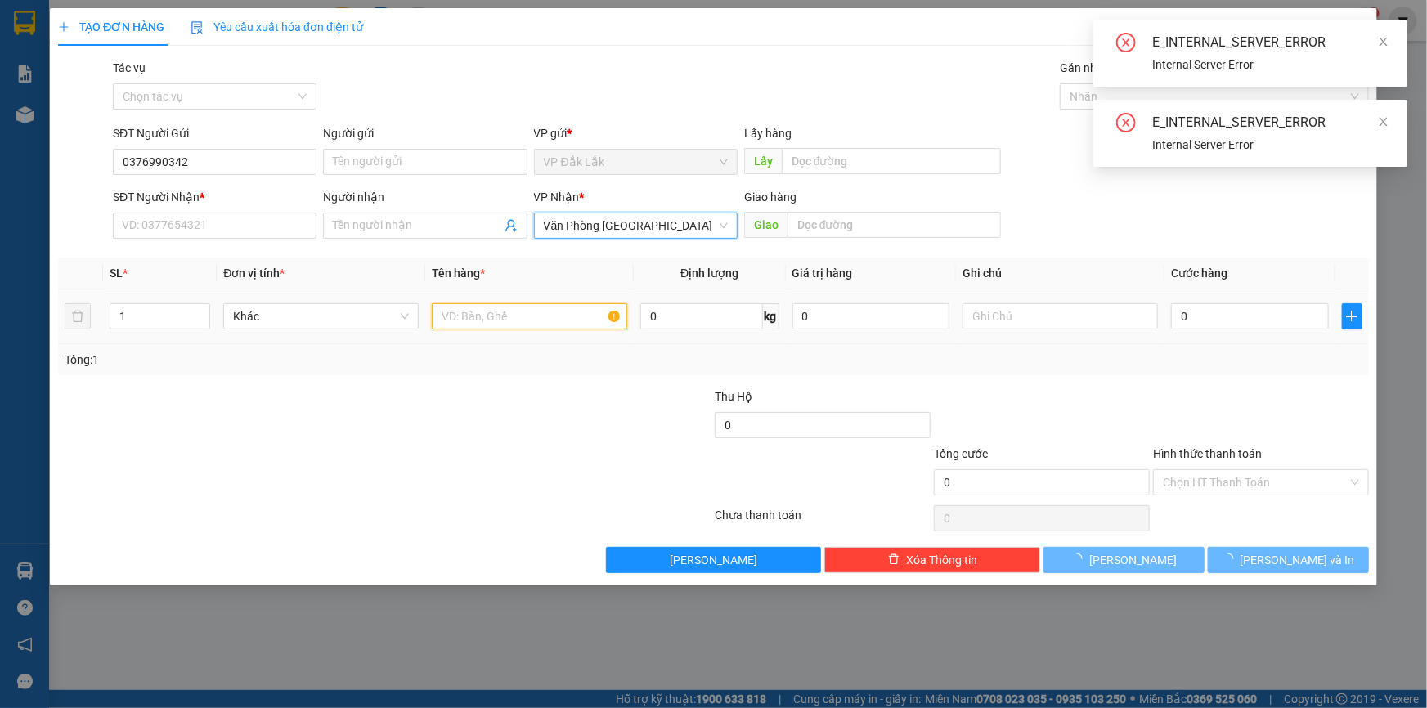
click at [533, 326] on input "text" at bounding box center [529, 316] width 195 height 26
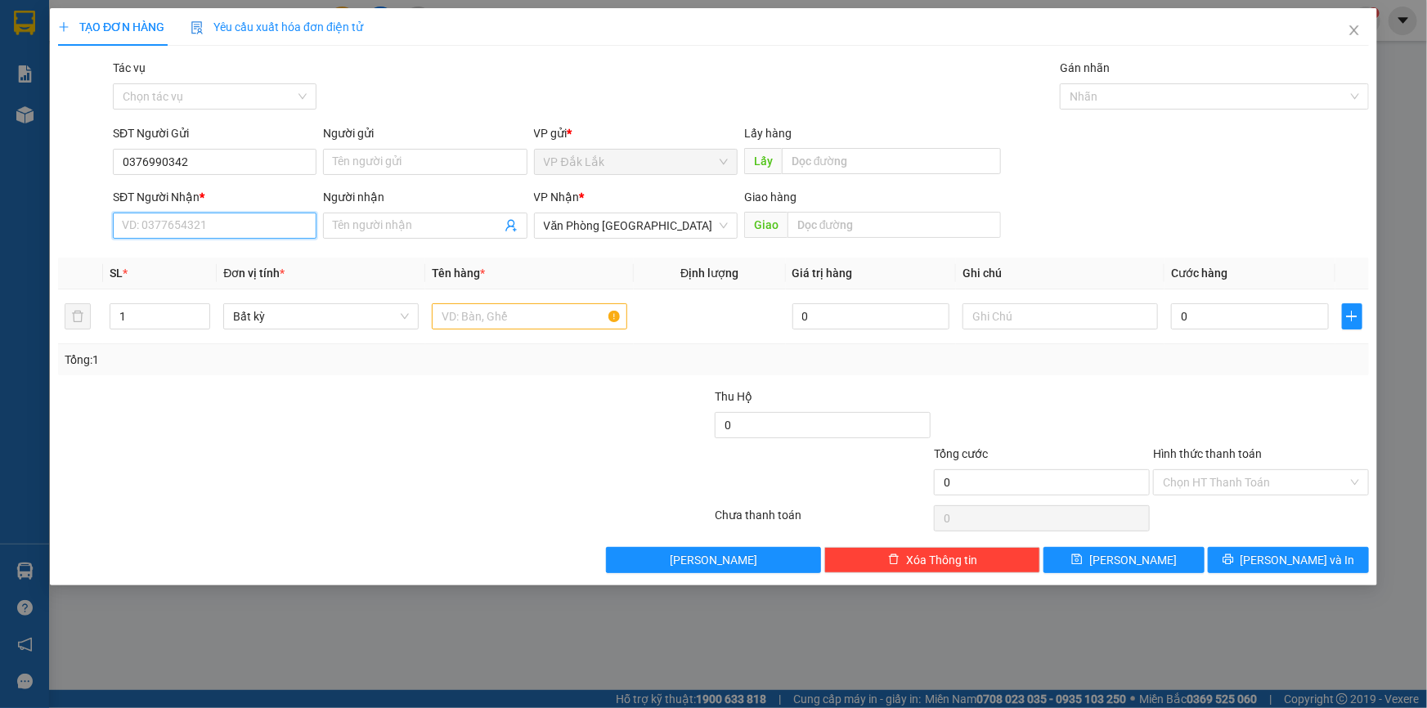
click at [260, 227] on input "SĐT Người Nhận *" at bounding box center [215, 226] width 204 height 26
type input "0961390259"
click at [560, 312] on input "text" at bounding box center [529, 316] width 195 height 26
type input "5 THÙNG GIẤY"
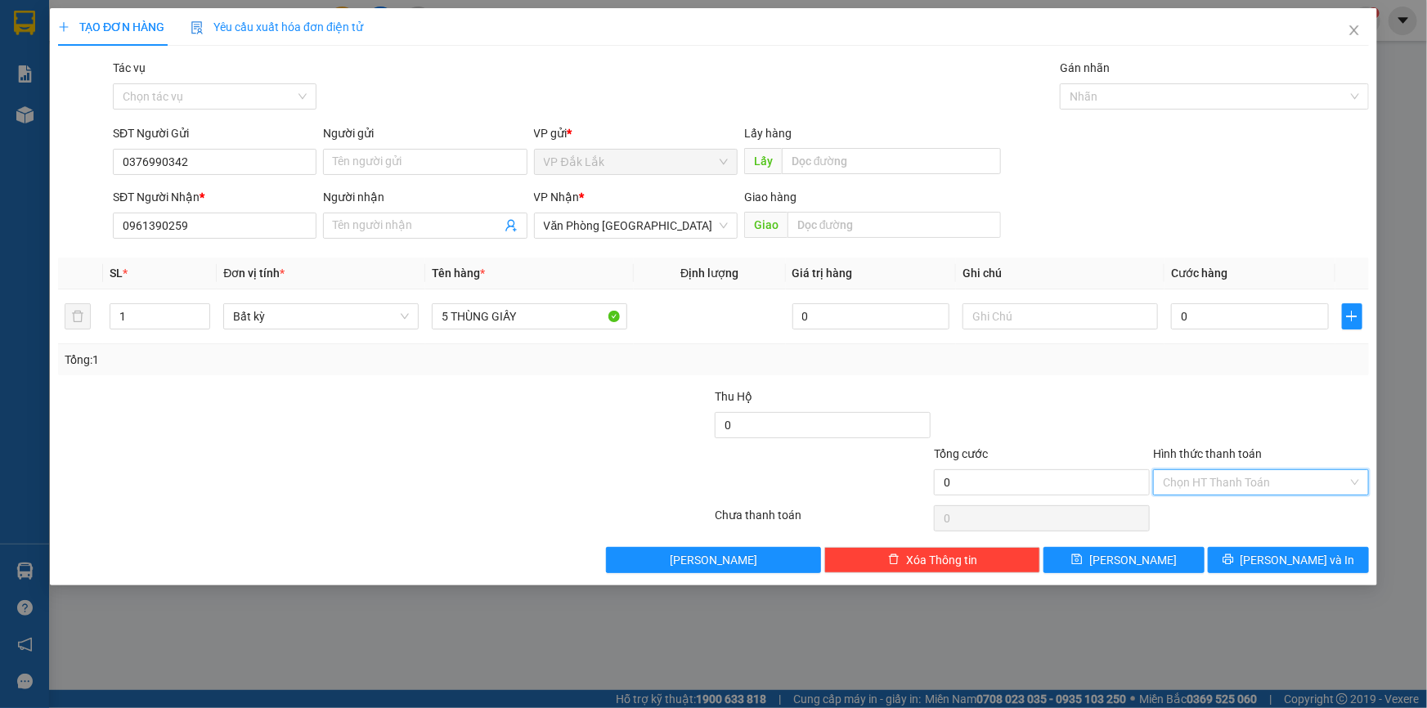
click at [1210, 483] on input "Hình thức thanh toán" at bounding box center [1255, 482] width 185 height 25
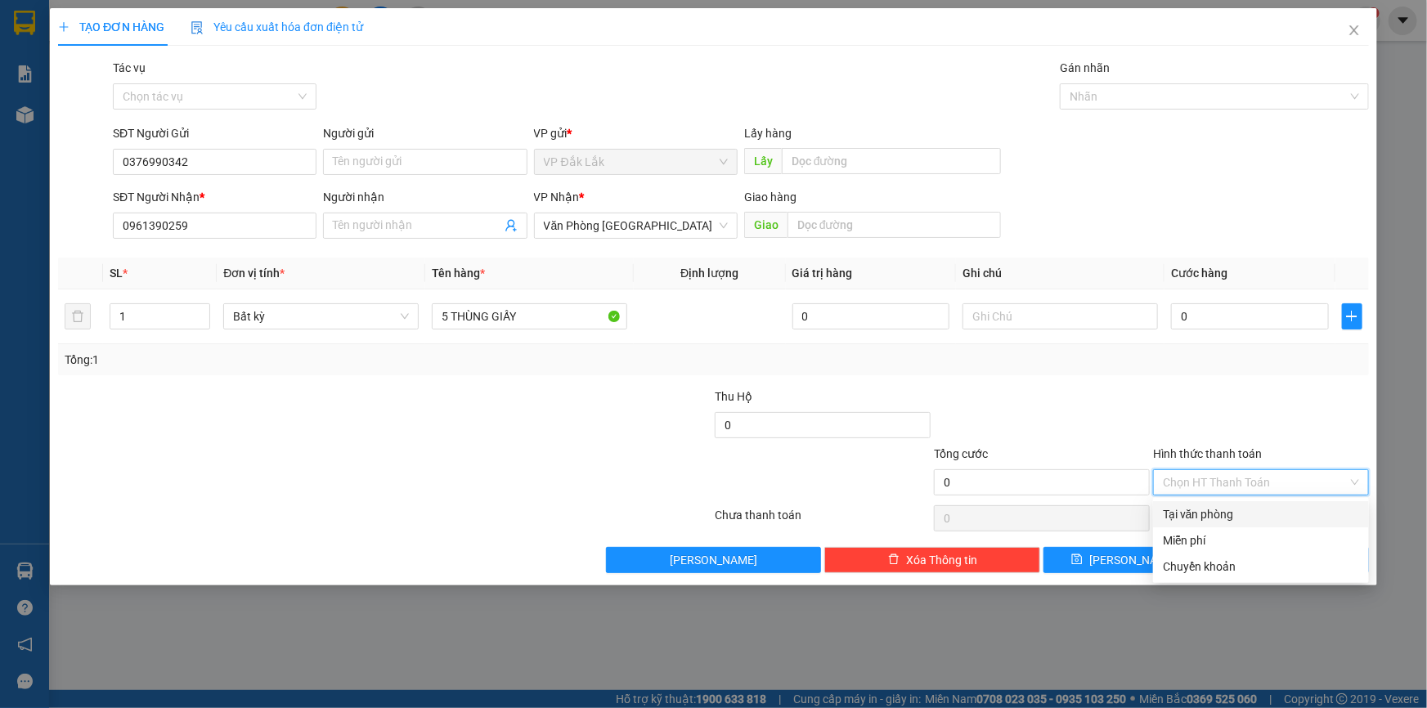
click at [1234, 517] on div "Tại văn phòng" at bounding box center [1261, 515] width 196 height 18
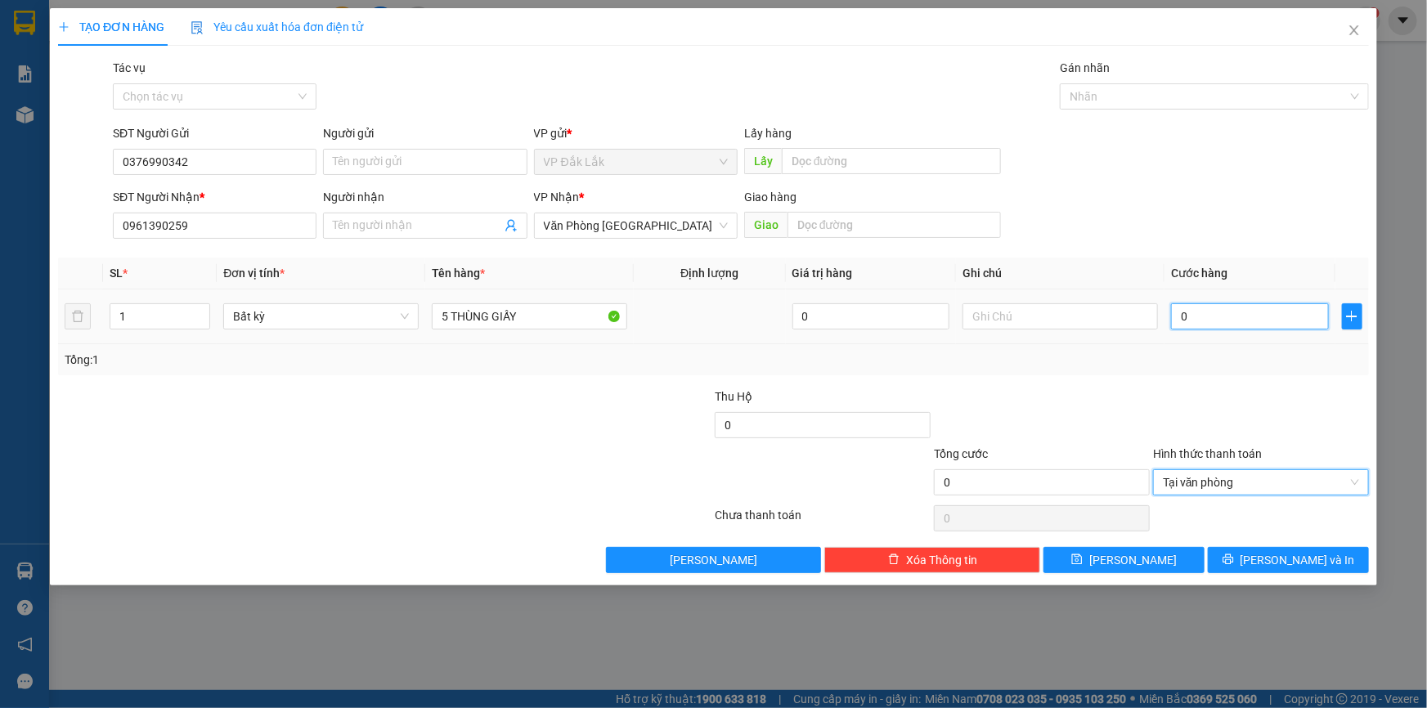
click at [1183, 319] on input "0" at bounding box center [1250, 316] width 158 height 26
type input "6"
type input "68"
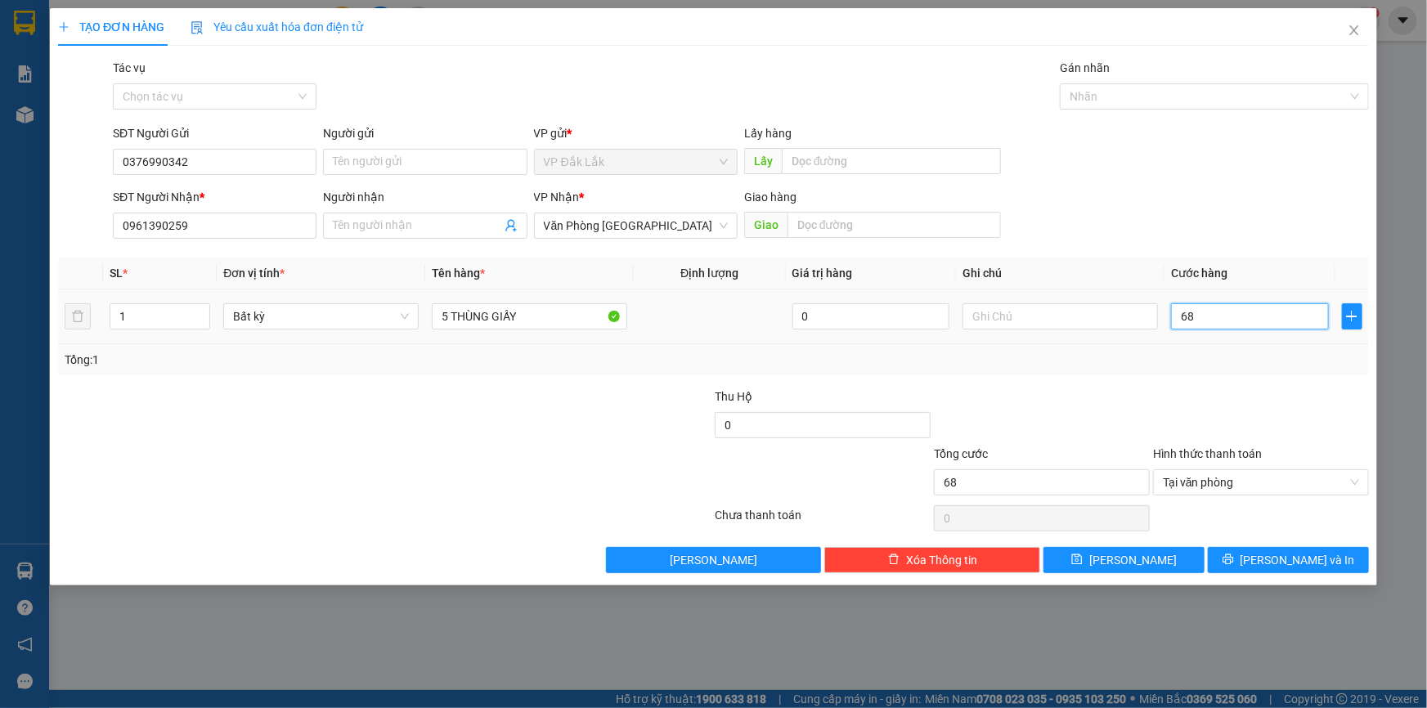
type input "680"
type input "6.800"
type input "68.000"
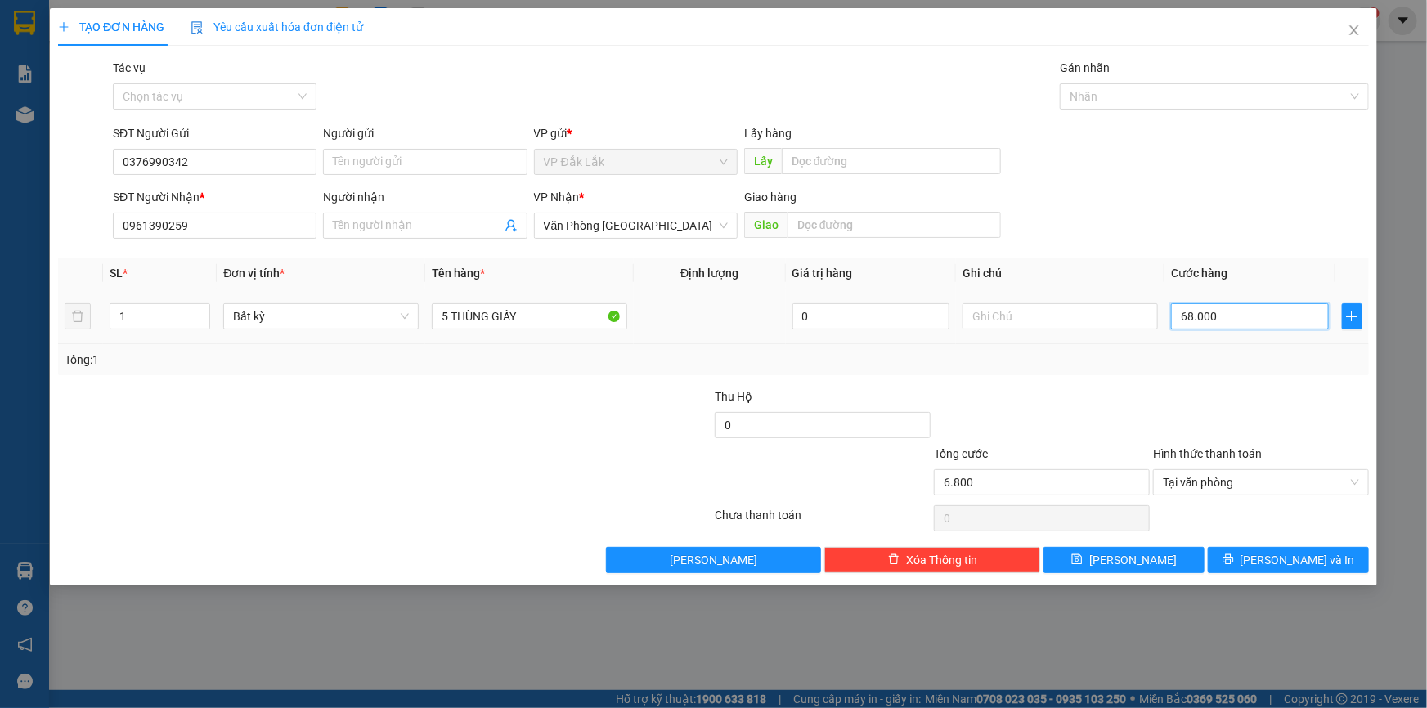
type input "68.000"
type input "680.000"
click at [1289, 558] on span "Lưu và In" at bounding box center [1298, 560] width 115 height 18
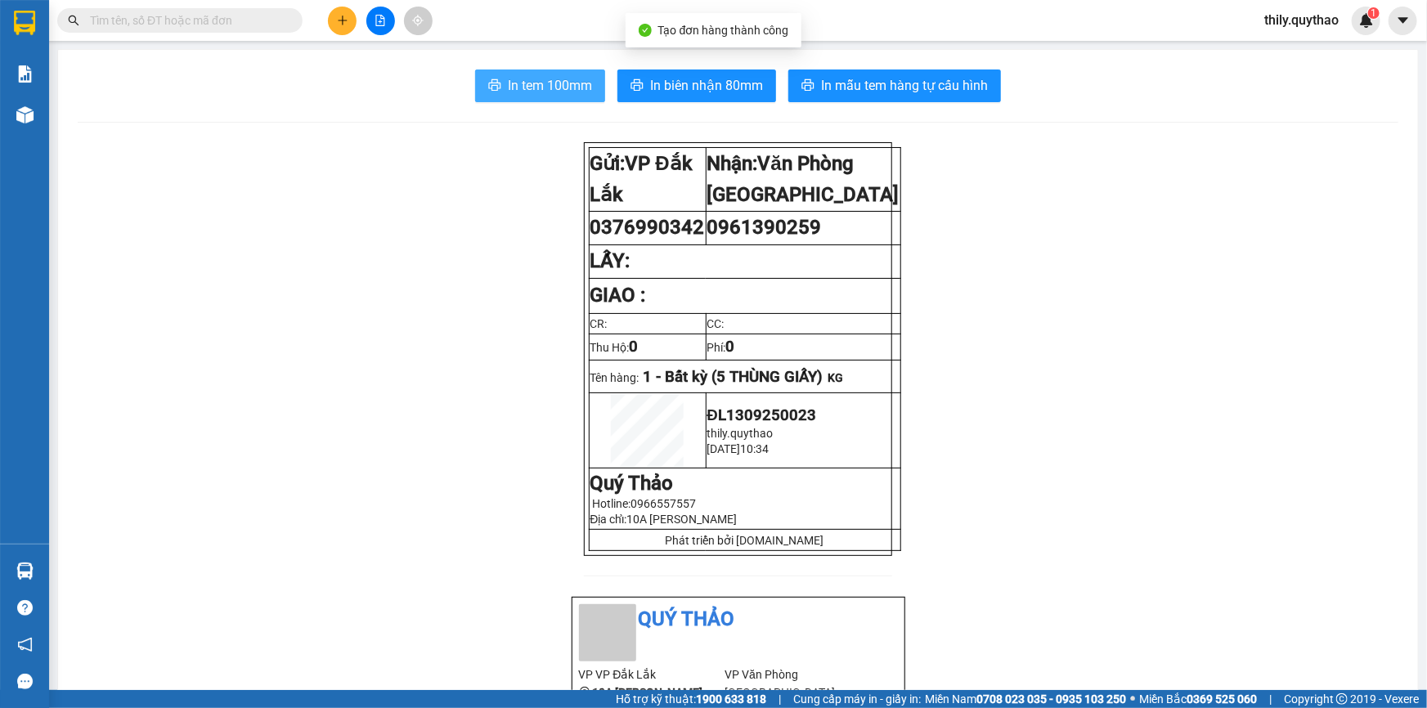
click at [572, 91] on span "In tem 100mm" at bounding box center [550, 85] width 84 height 20
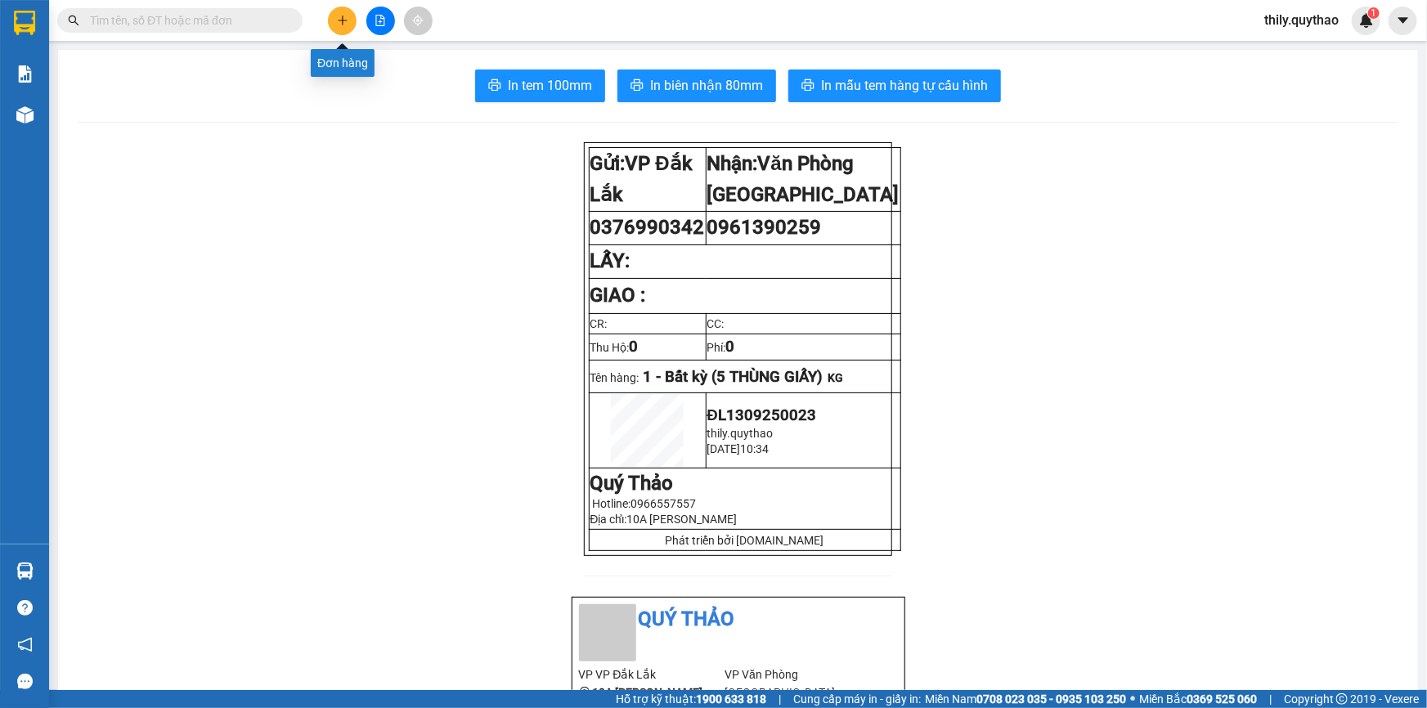
click at [344, 24] on icon "plus" at bounding box center [342, 20] width 11 height 11
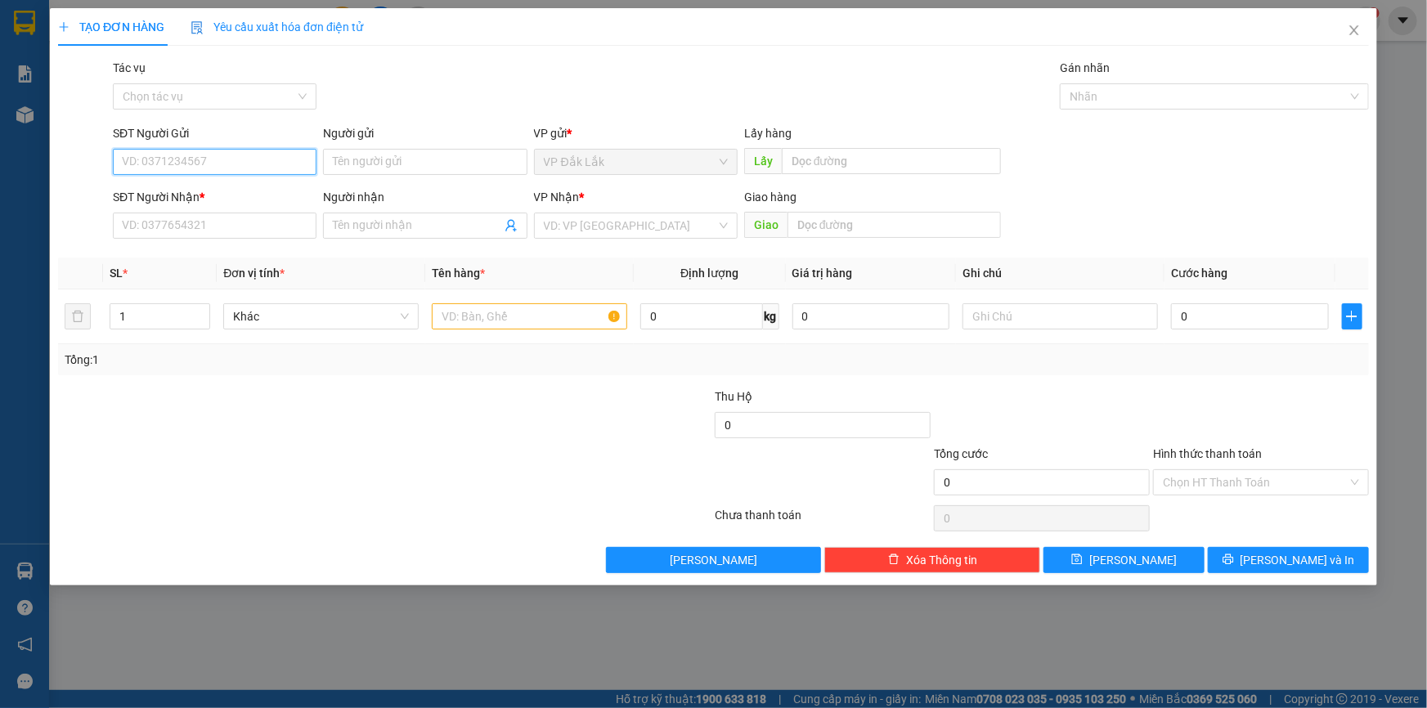
click at [182, 160] on input "SĐT Người Gửi" at bounding box center [215, 162] width 204 height 26
type input "0382487895"
click at [173, 190] on div "0382487895" at bounding box center [215, 195] width 184 height 18
type input "0941263224"
type input "VX AN PHÚ"
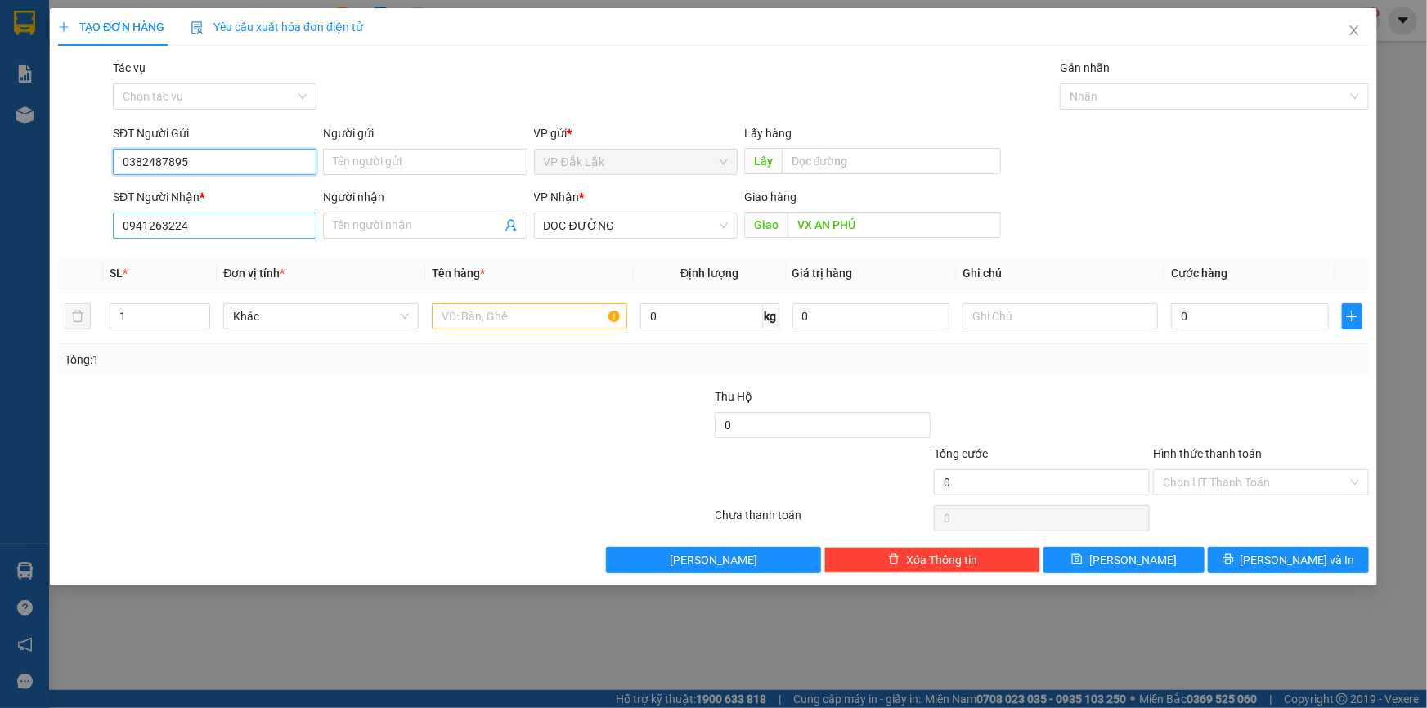
type input "0382487895"
click at [208, 227] on input "0941263224" at bounding box center [215, 226] width 204 height 26
type input "0"
type input "0395231350"
click at [184, 259] on div "0395231350" at bounding box center [215, 258] width 184 height 18
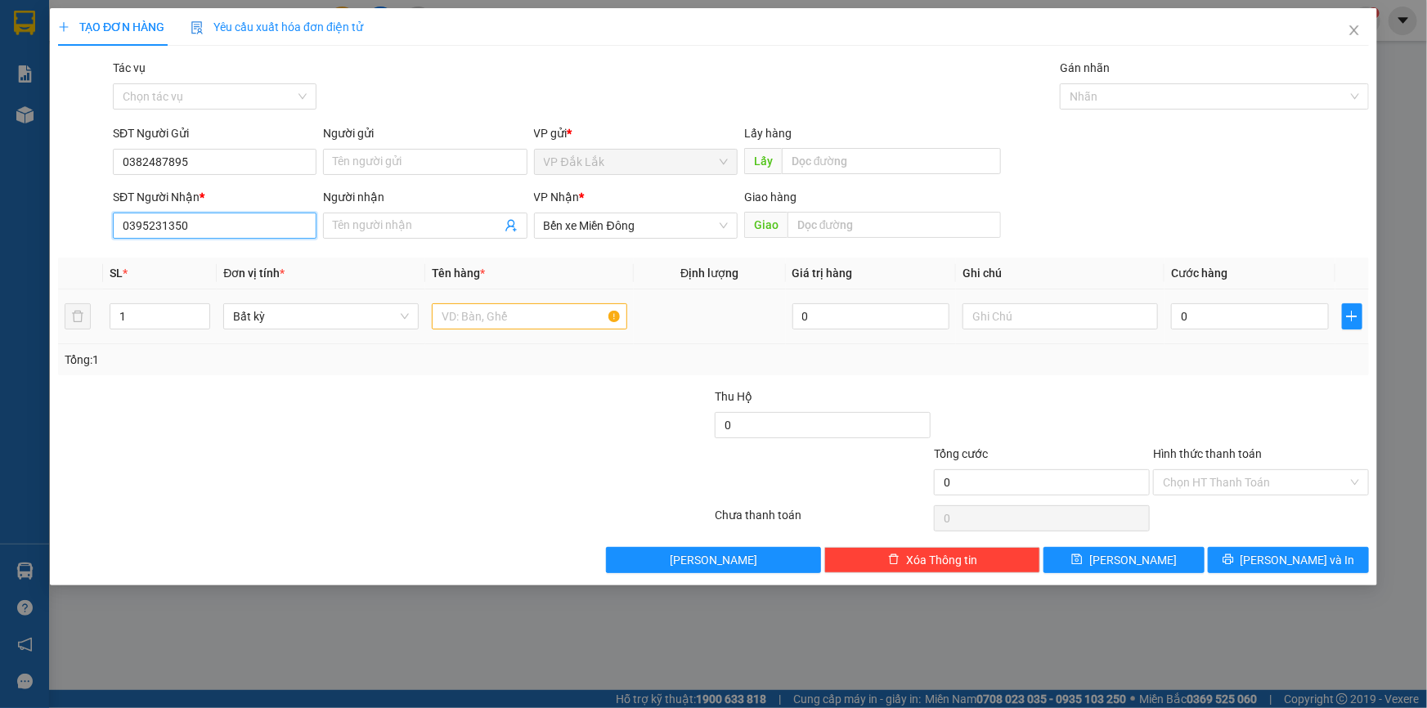
type input "0395231350"
click at [540, 321] on input "text" at bounding box center [529, 316] width 195 height 26
type input "1 THÙNG GIẤY"
click at [1302, 486] on input "Hình thức thanh toán" at bounding box center [1255, 482] width 185 height 25
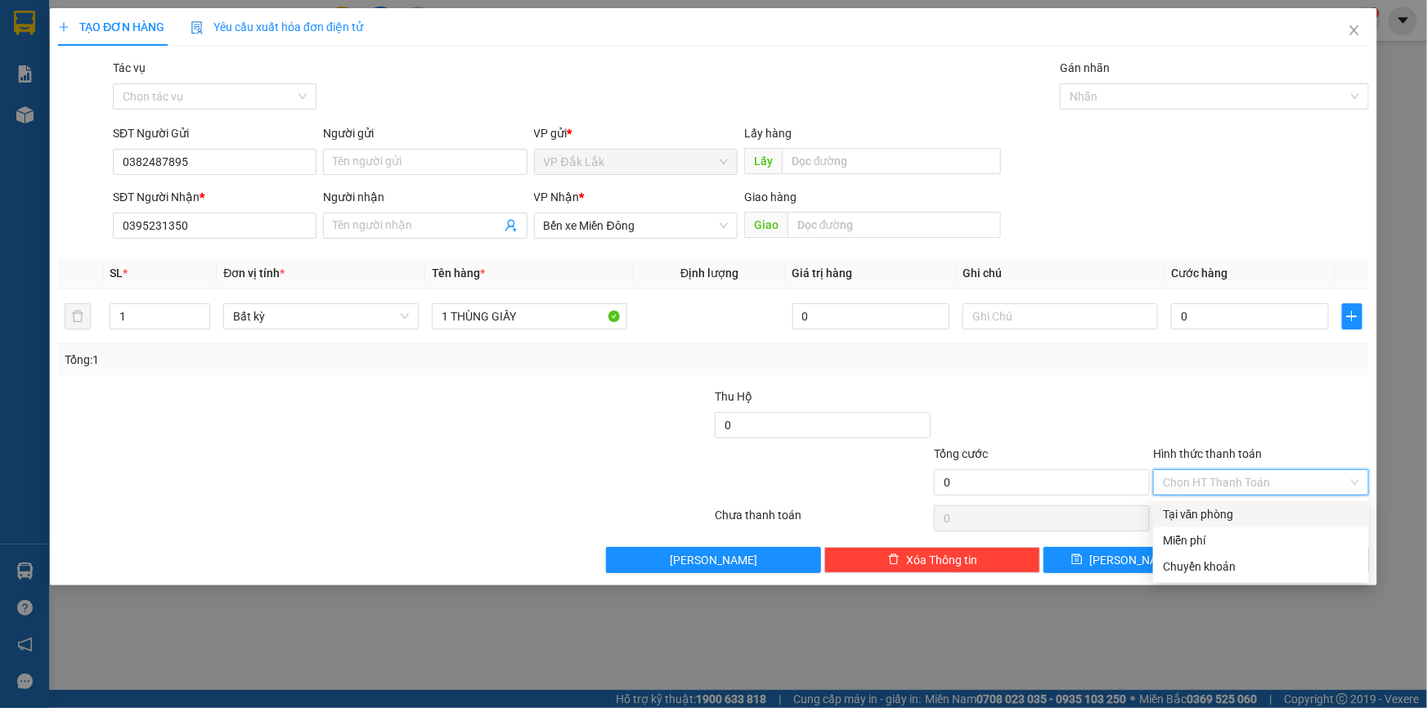
click at [1290, 520] on div "Tại văn phòng" at bounding box center [1261, 515] width 196 height 18
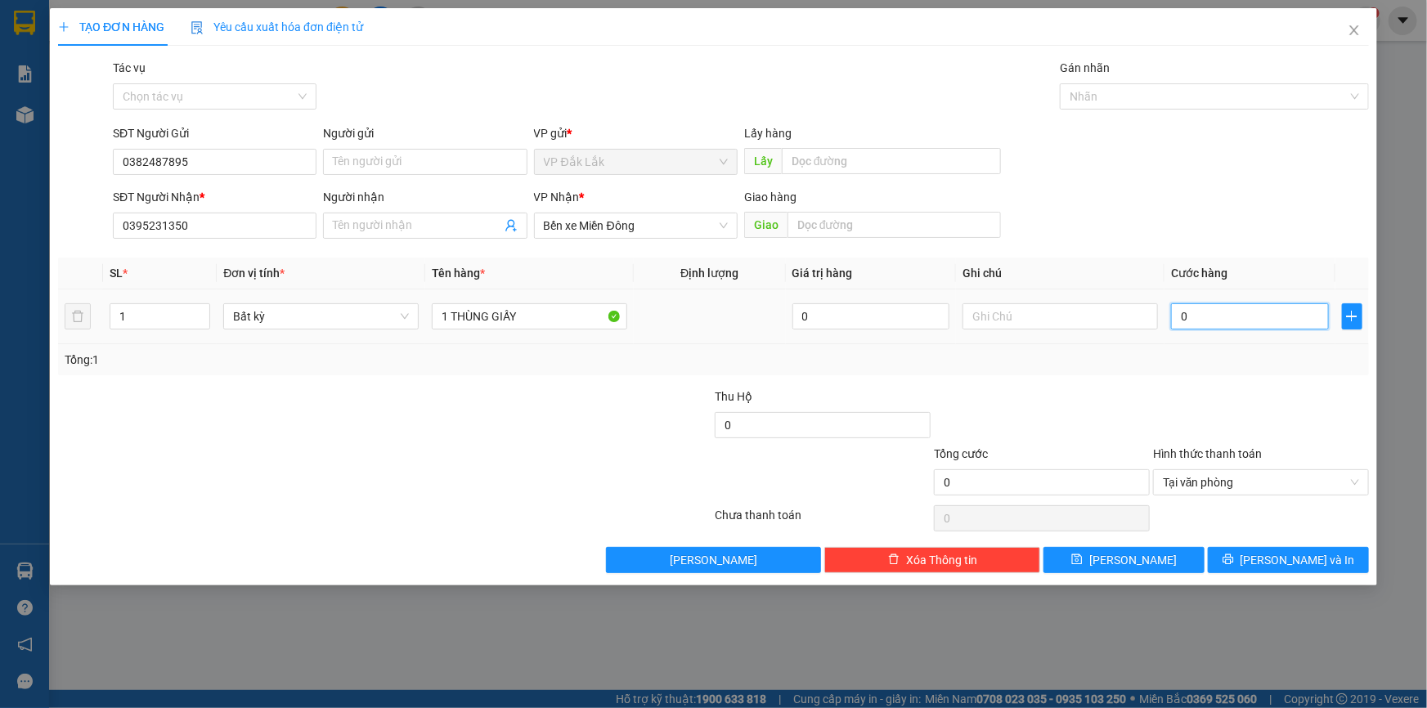
click at [1180, 321] on input "0" at bounding box center [1250, 316] width 158 height 26
type input "5"
type input "50"
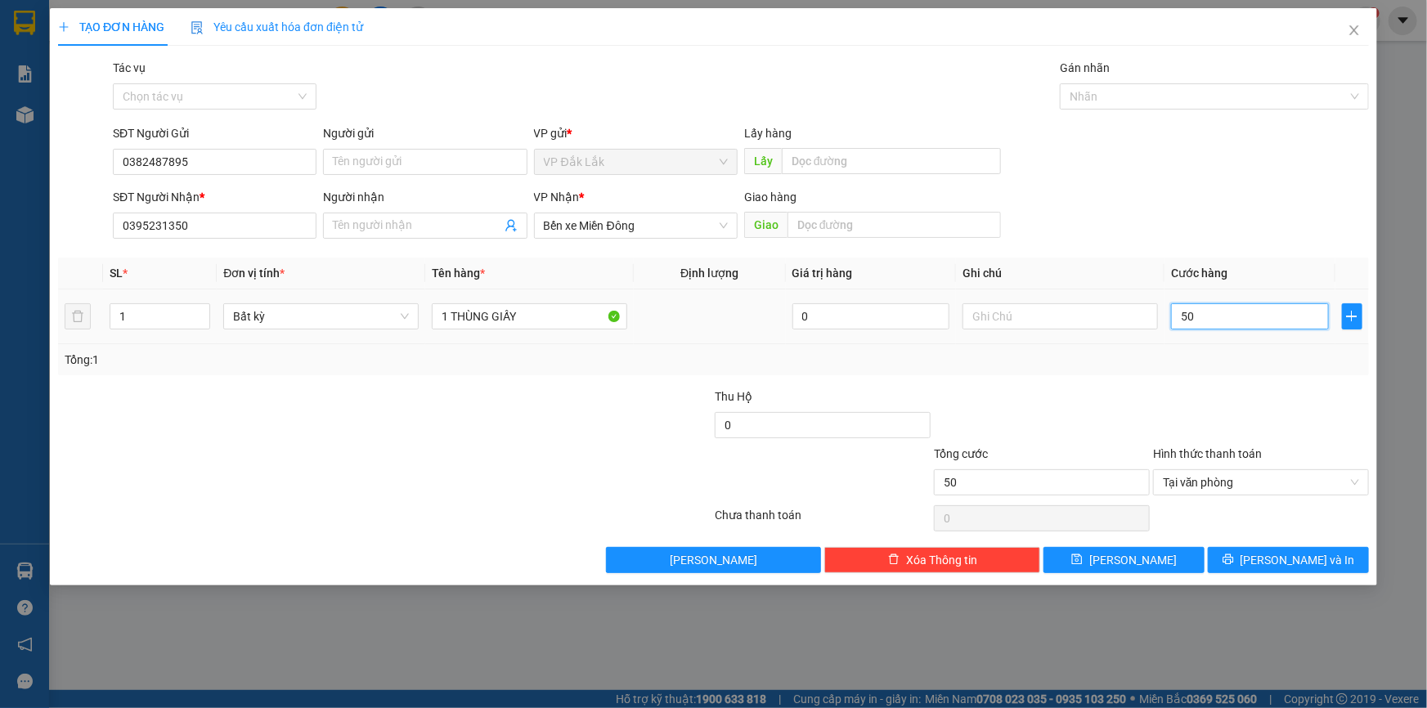
type input "500"
type input "5.000"
type input "50.000"
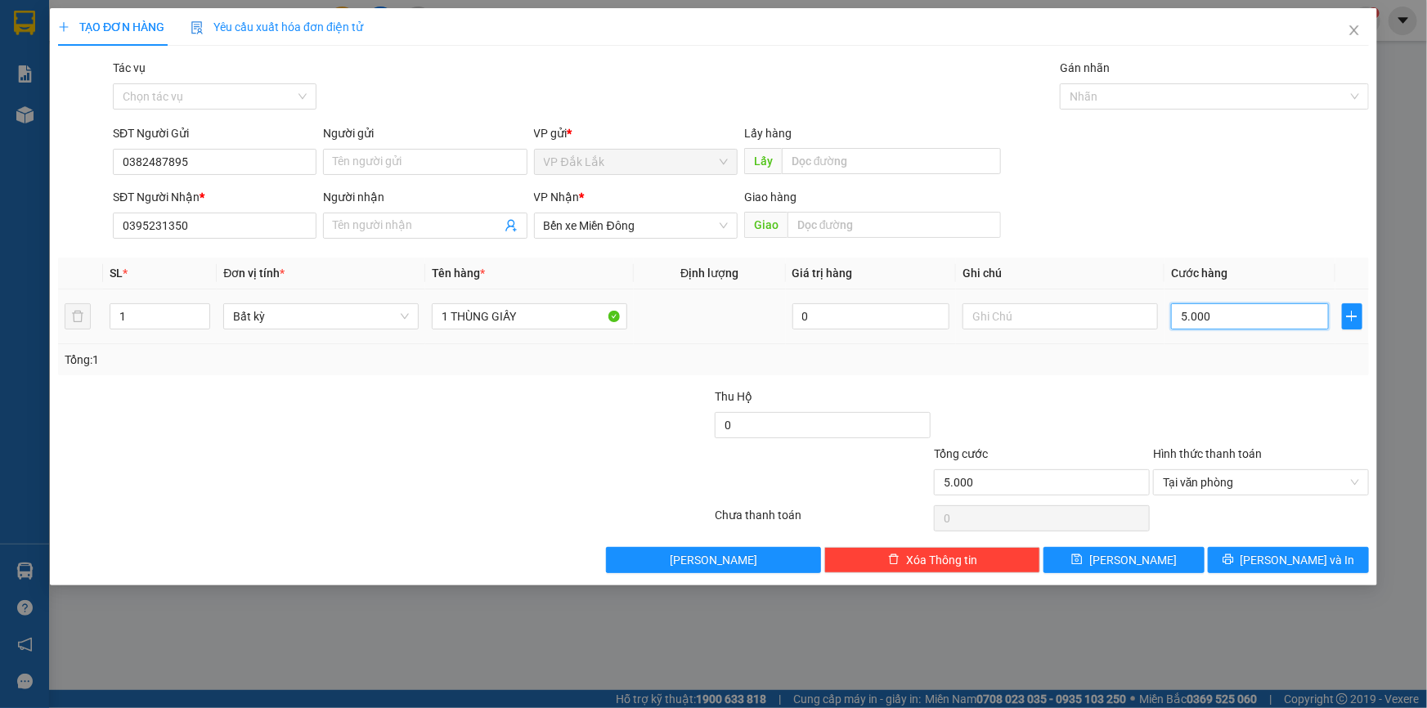
type input "50.000"
click at [1252, 573] on div "TẠO ĐƠN HÀNG Yêu cầu xuất hóa đơn điện tử Transit Pickup Surcharge Ids Transit …" at bounding box center [714, 297] width 1328 height 578
click at [1234, 564] on icon "printer" at bounding box center [1228, 559] width 11 height 11
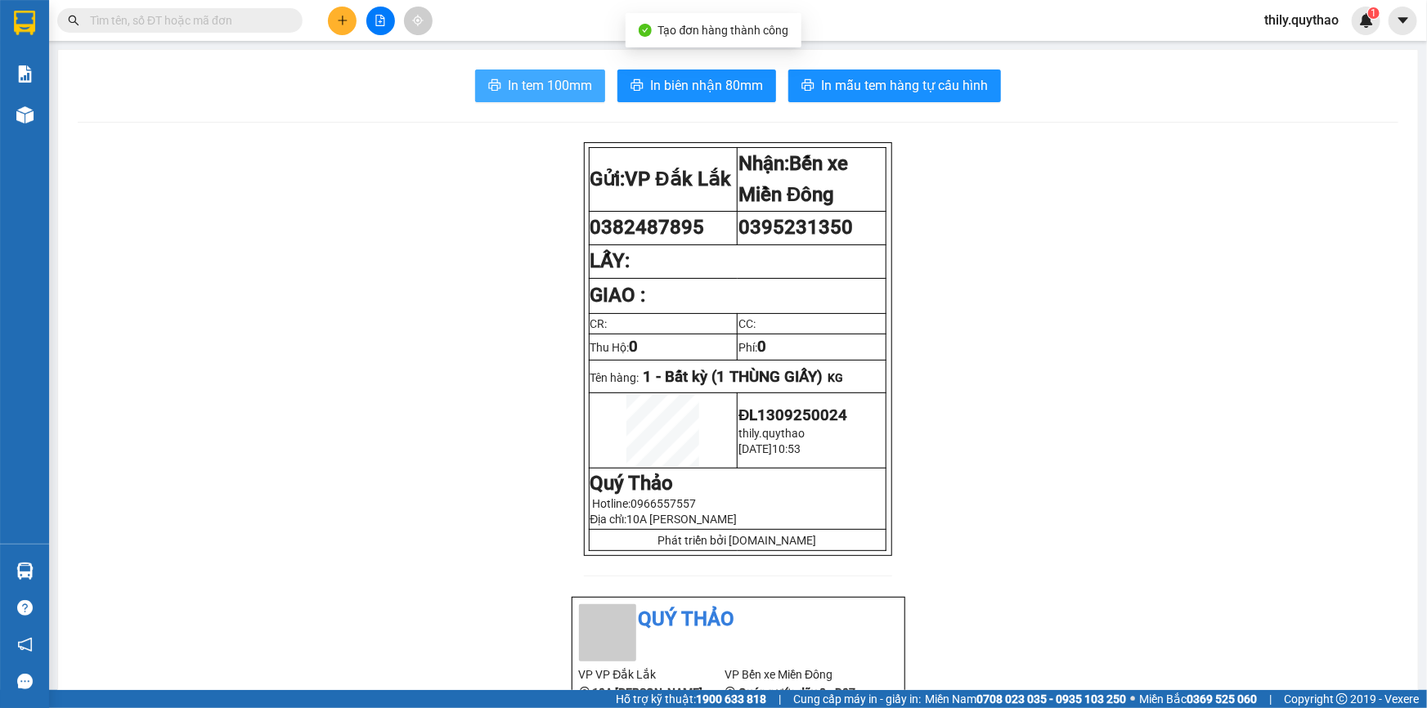
click at [513, 83] on span "In tem 100mm" at bounding box center [550, 85] width 84 height 20
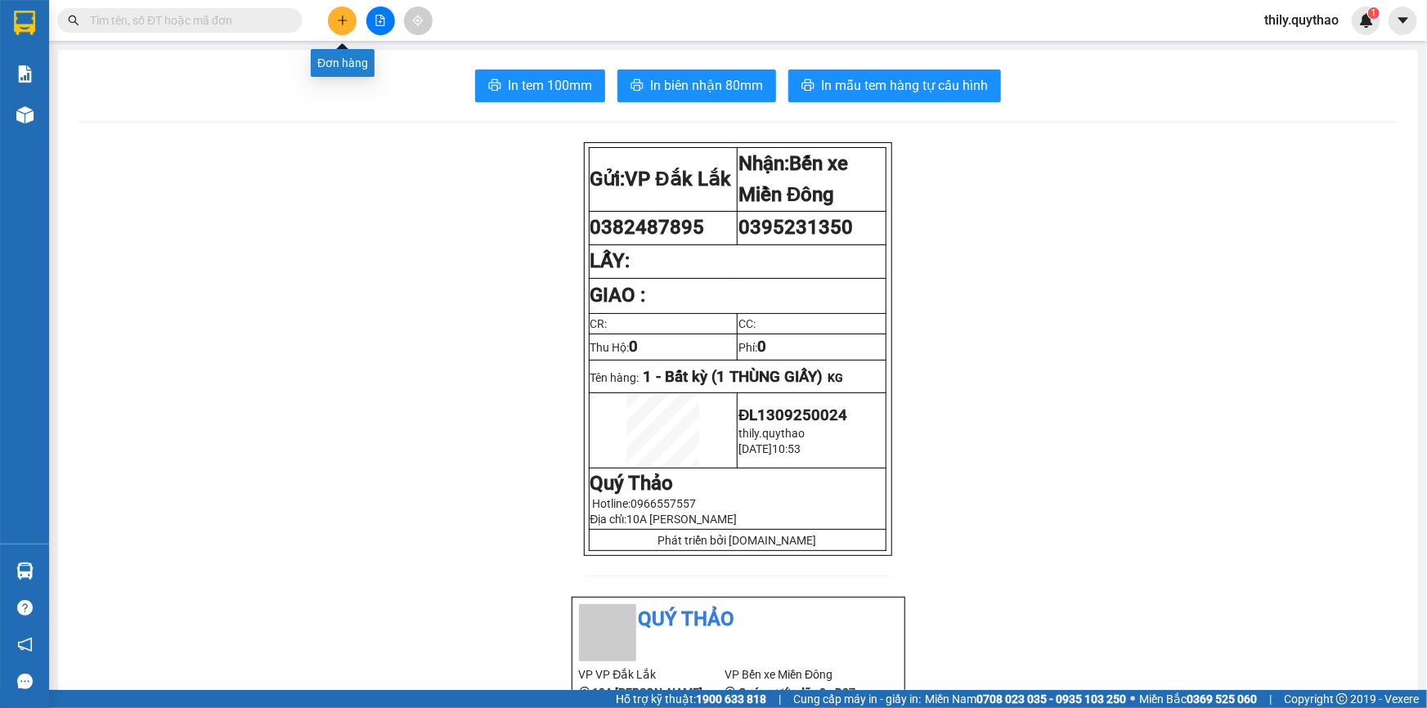
click at [348, 24] on icon "plus" at bounding box center [342, 20] width 11 height 11
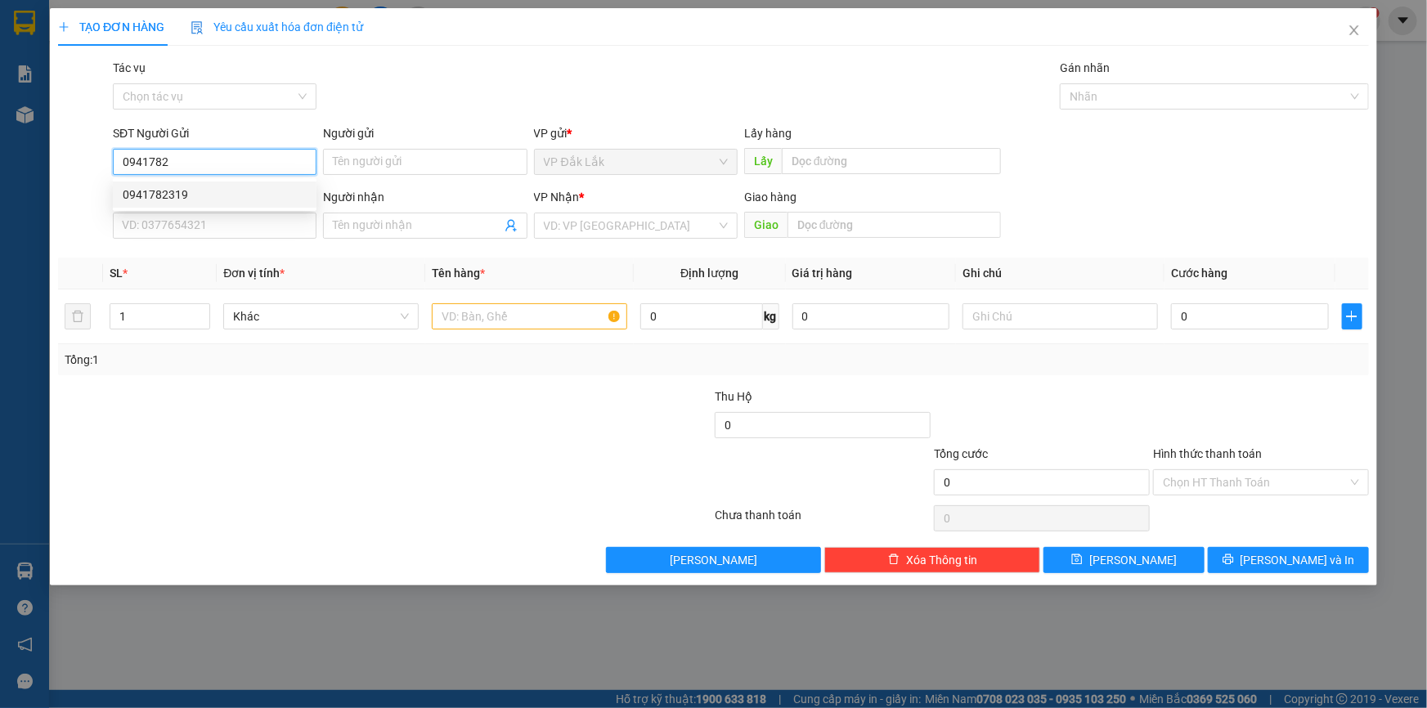
click at [209, 188] on div "0941782319" at bounding box center [215, 195] width 184 height 18
type input "0941782319"
type input "0988198644"
type input "CẦU SẬP AMATA"
type input "0941782319"
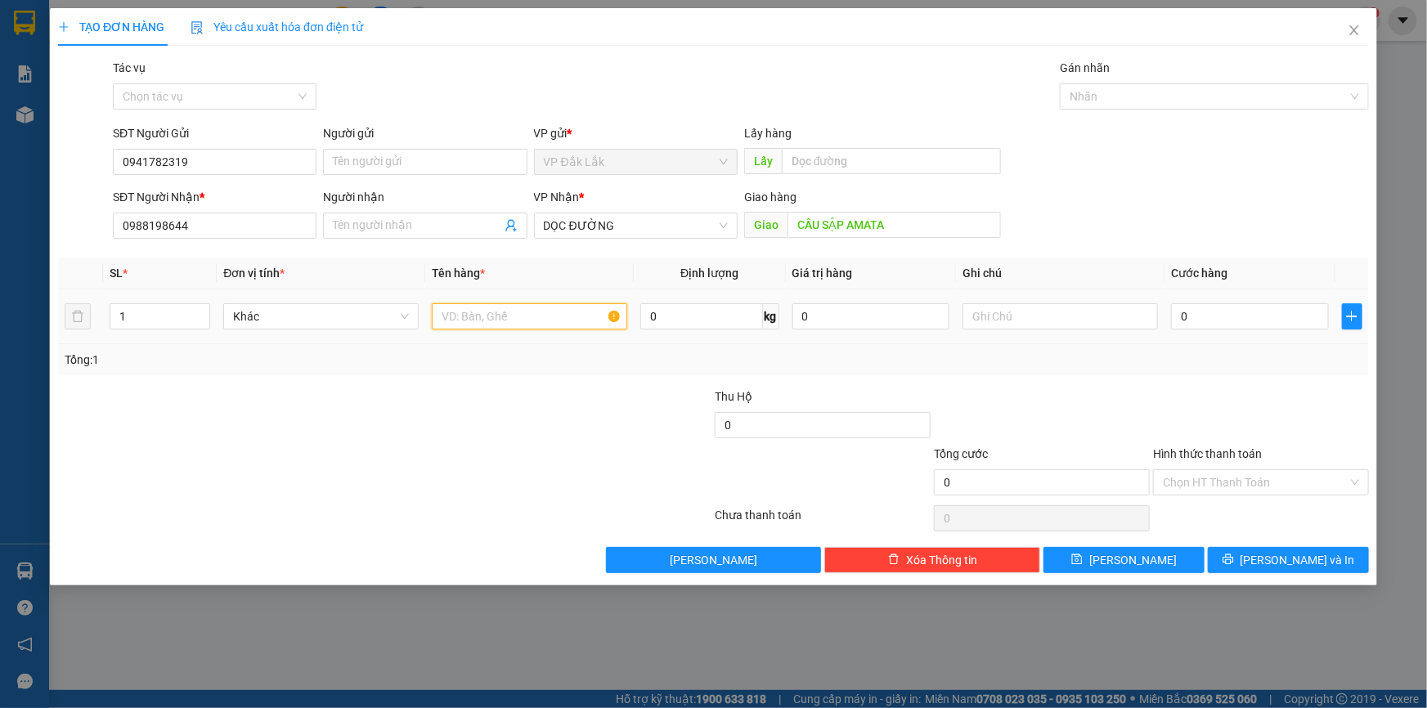
click at [477, 322] on input "text" at bounding box center [529, 316] width 195 height 26
type input "13 THÙNG GIẤY"
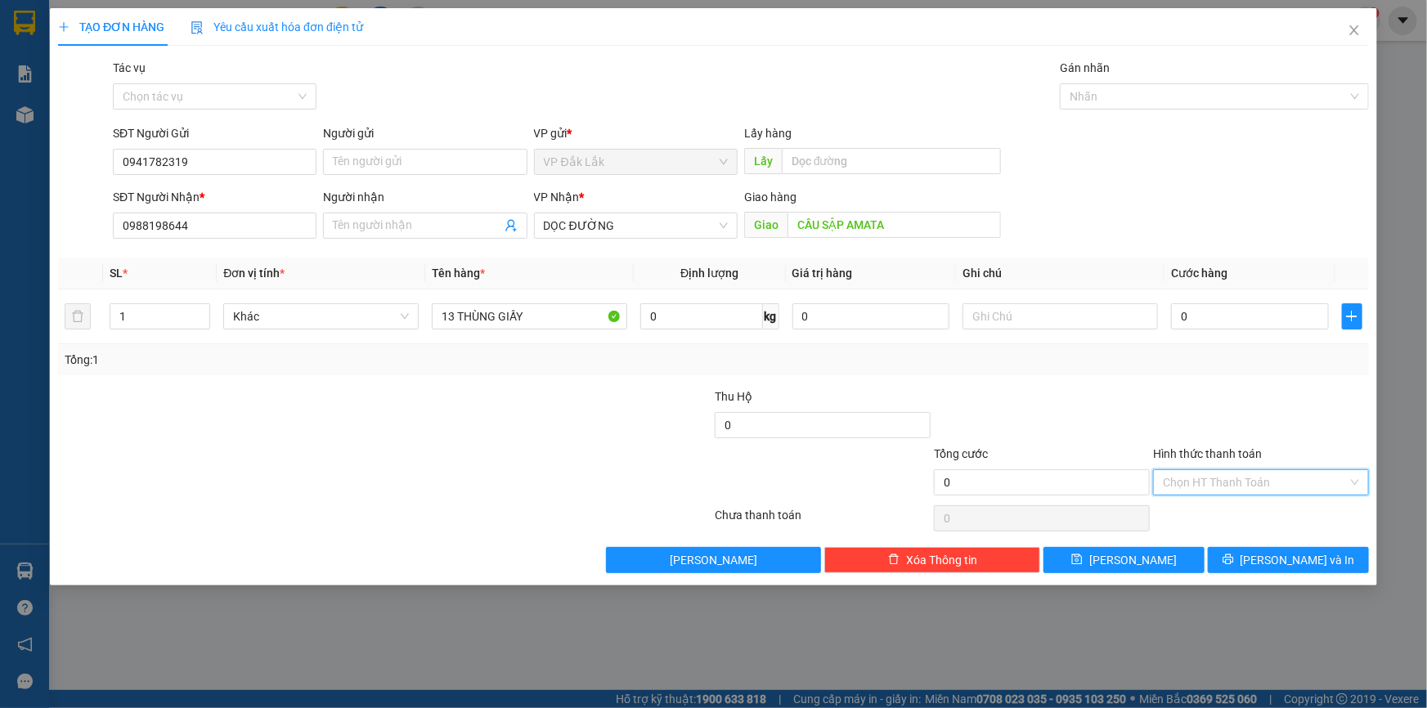
click at [1166, 475] on input "Hình thức thanh toán" at bounding box center [1255, 482] width 185 height 25
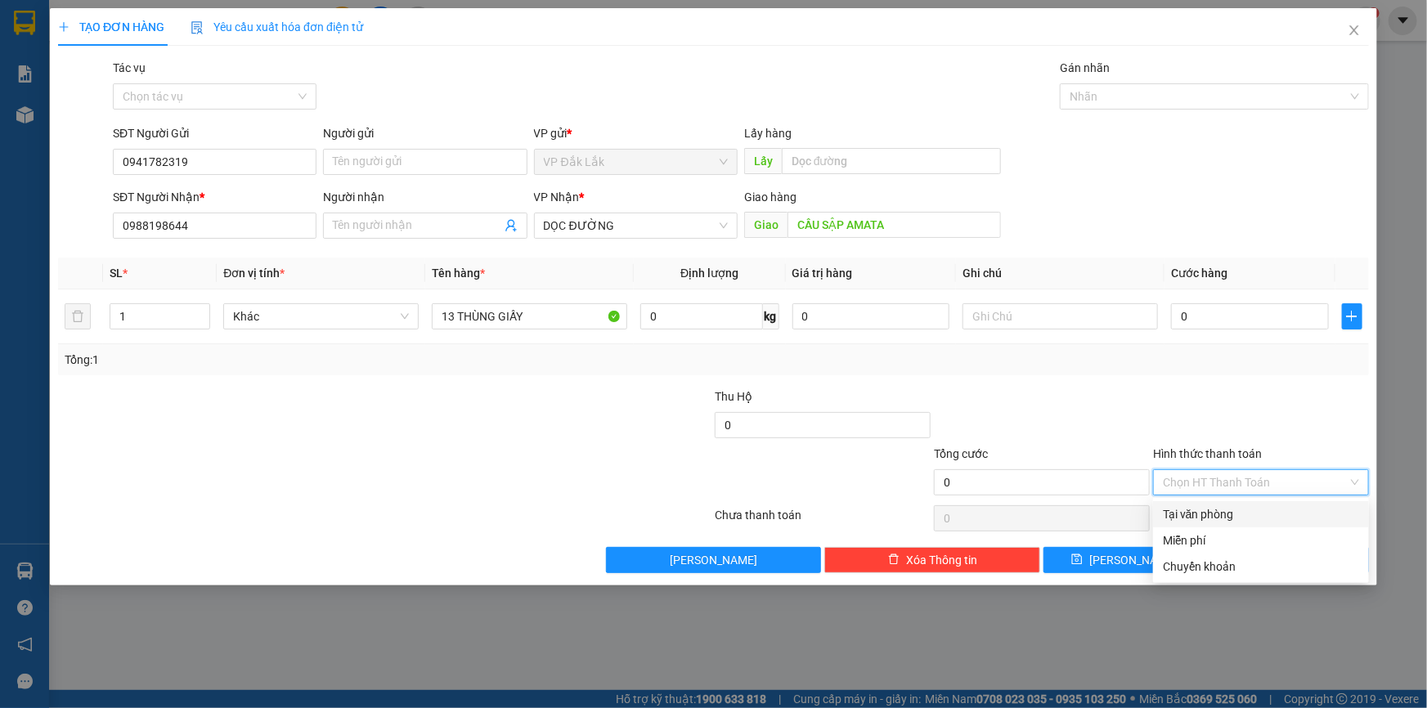
click at [1194, 511] on div "Tại văn phòng" at bounding box center [1261, 515] width 196 height 18
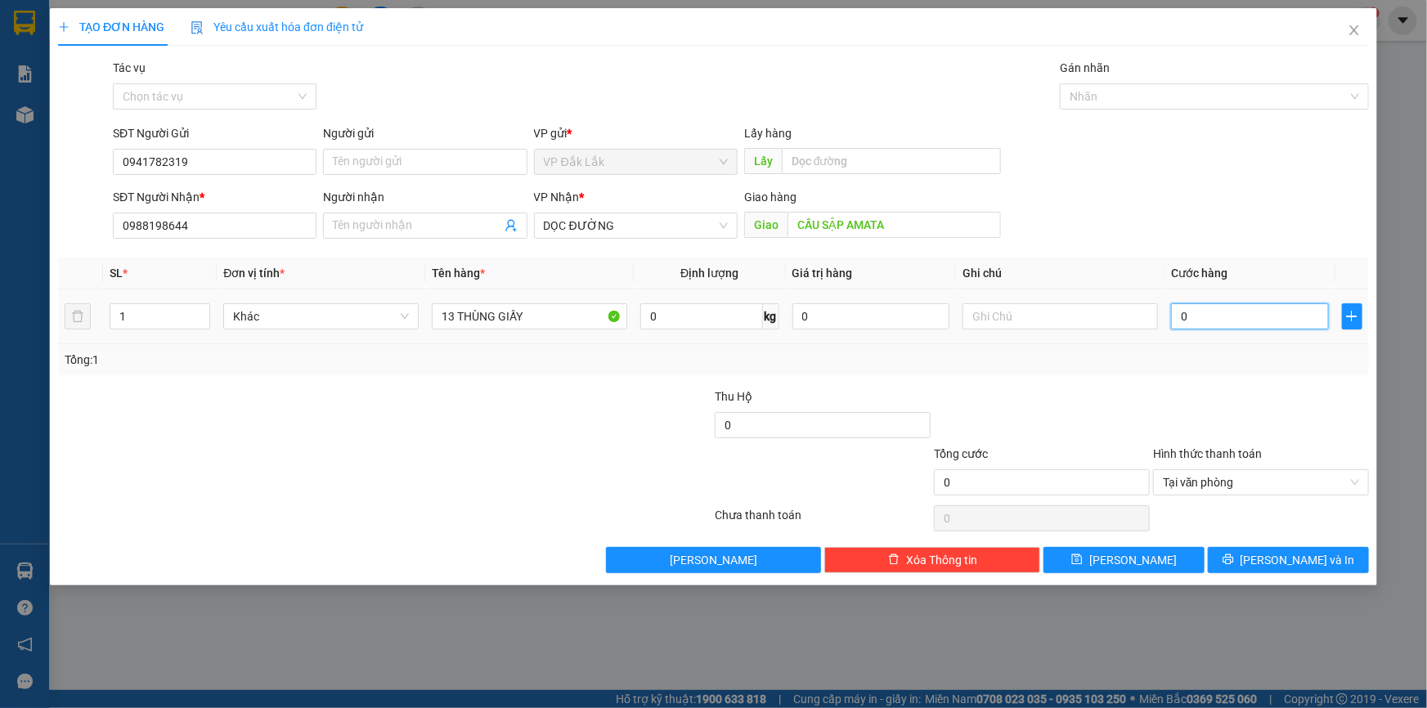
click at [1173, 312] on input "0" at bounding box center [1250, 316] width 158 height 26
type input "1"
type input "19"
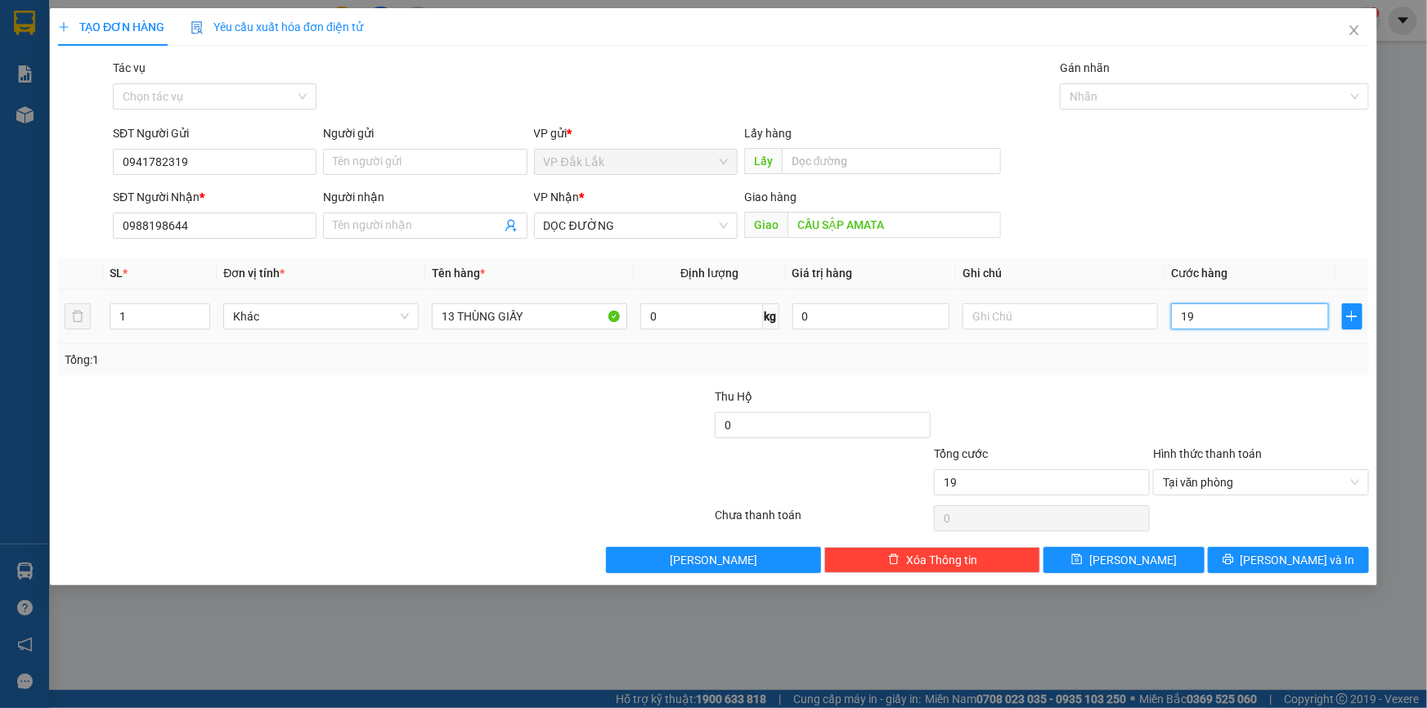
type input "195"
type input "1.950"
type input "19.500"
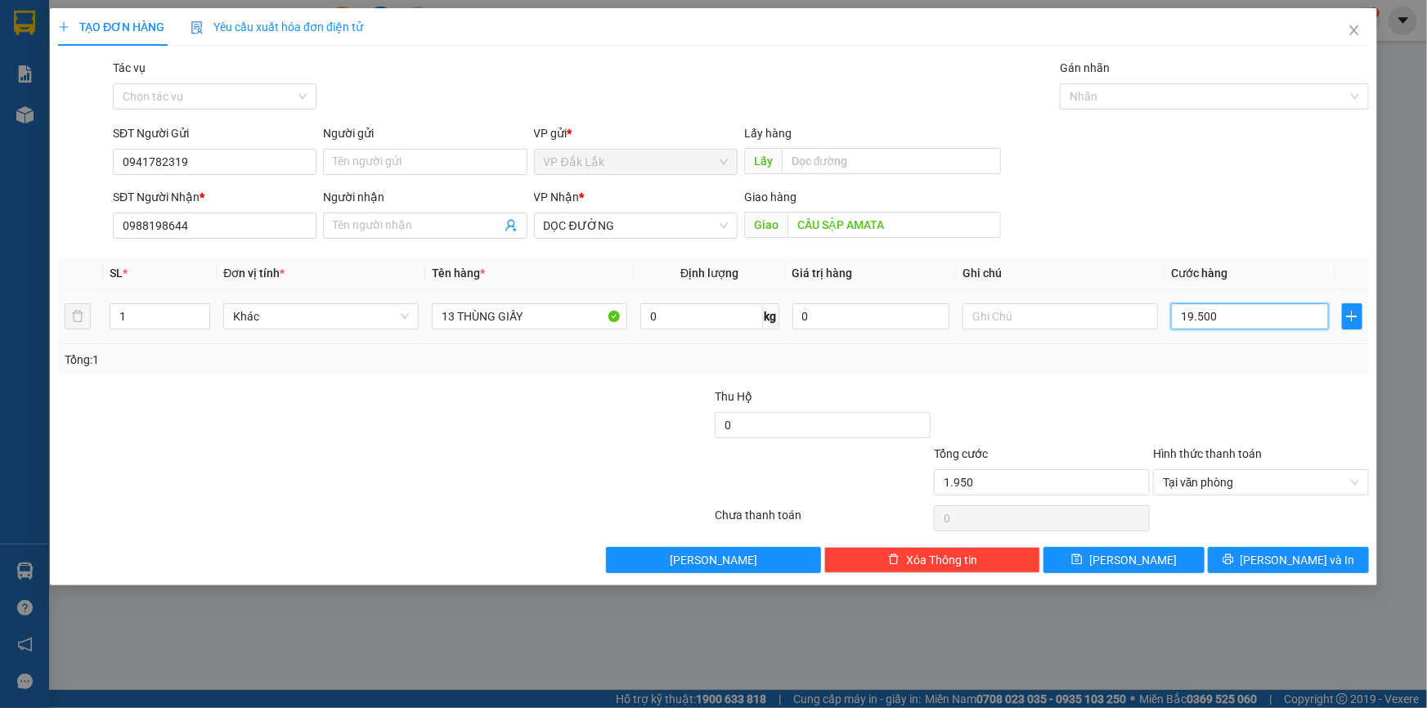
type input "19.500"
type input "195.000"
type input "1.950.000"
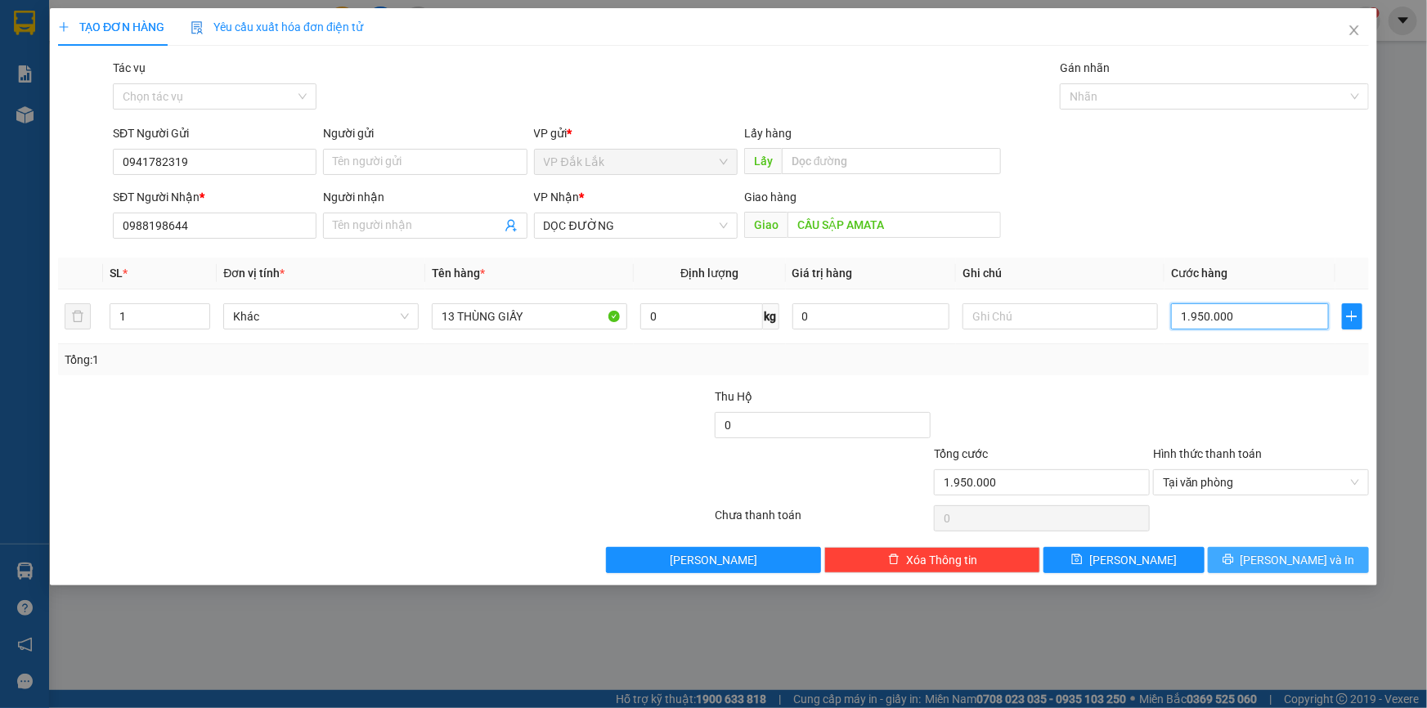
type input "1.950.000"
click at [1284, 566] on span "Lưu và In" at bounding box center [1298, 560] width 115 height 18
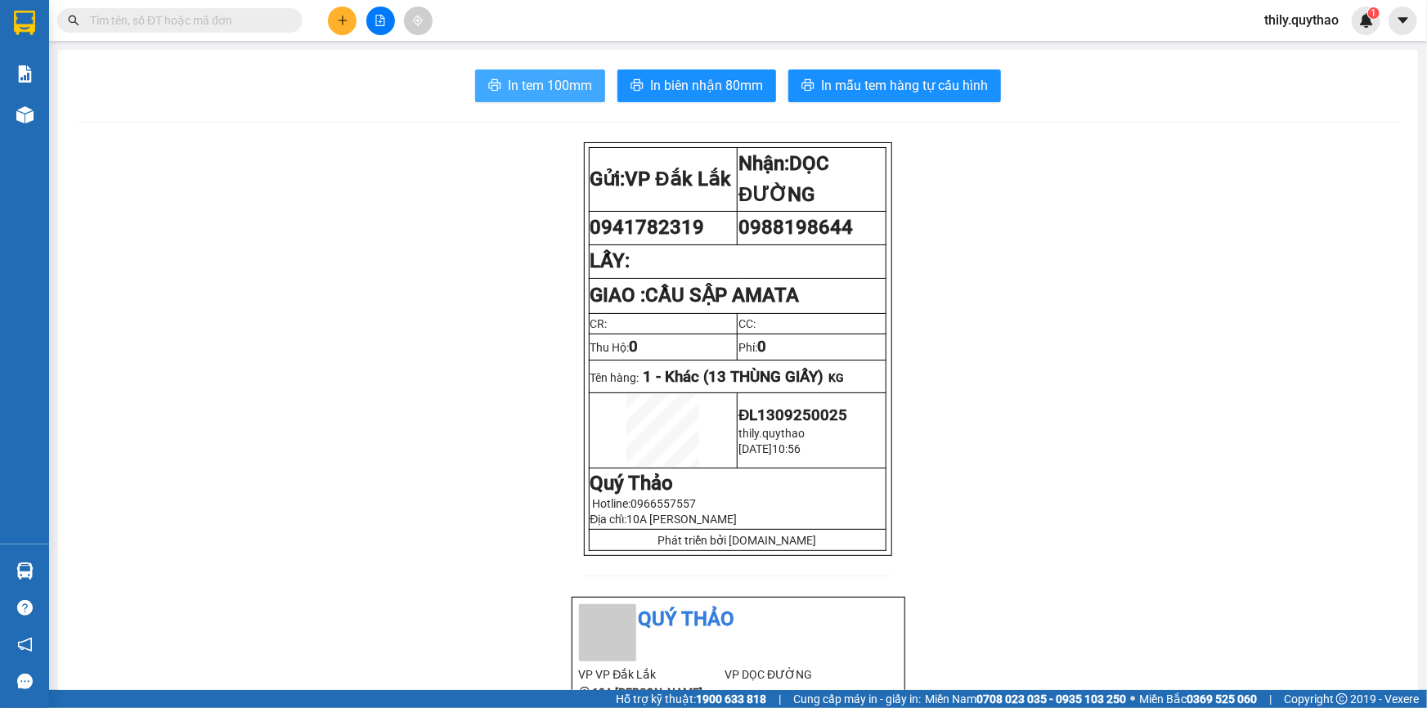
click at [551, 81] on span "In tem 100mm" at bounding box center [550, 85] width 84 height 20
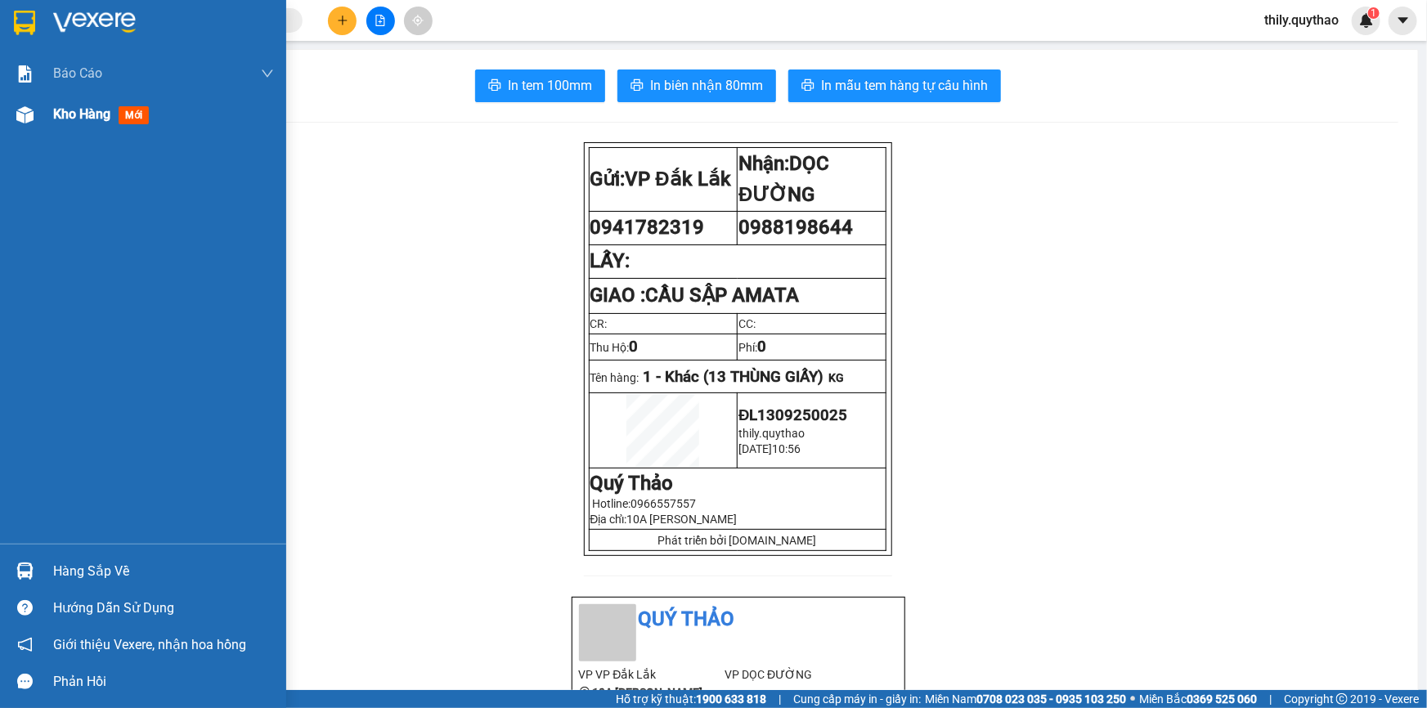
click at [24, 104] on div at bounding box center [25, 115] width 29 height 29
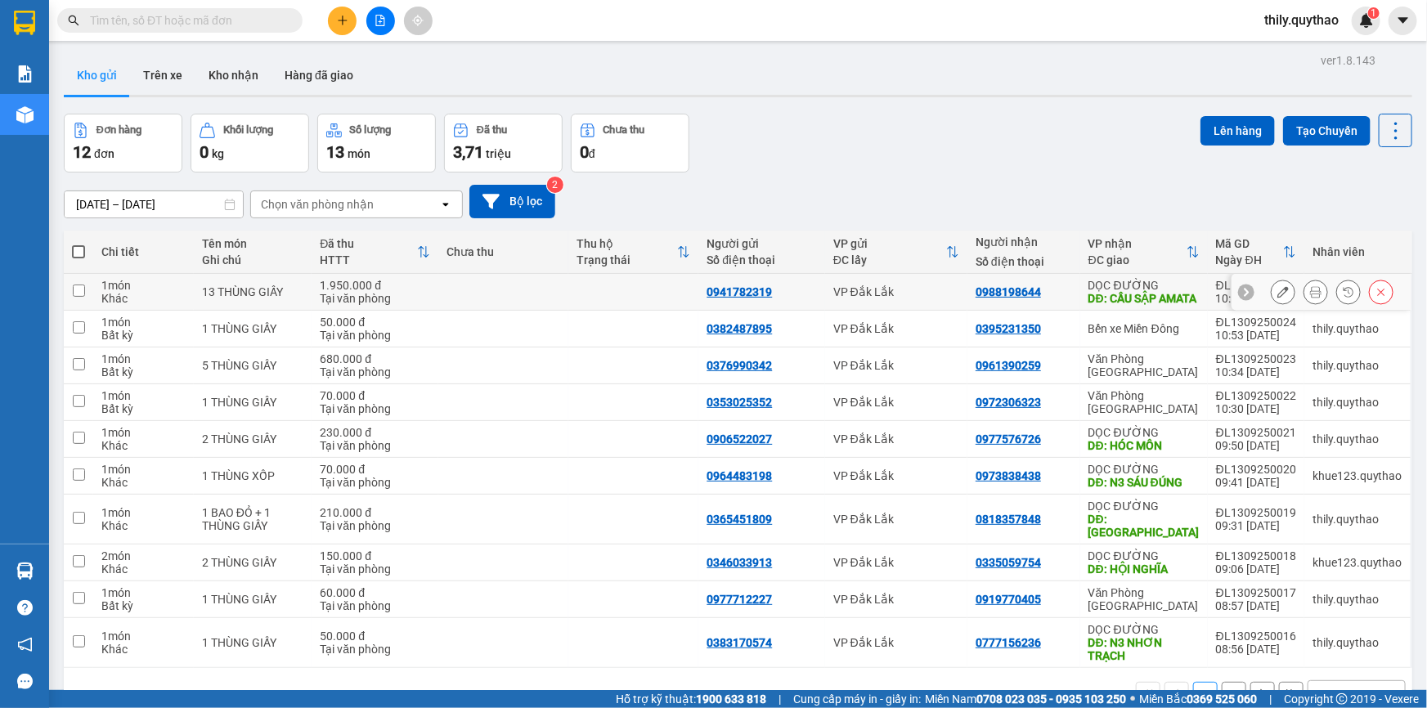
click at [998, 298] on div "0988198644" at bounding box center [1008, 291] width 65 height 13
click at [759, 294] on div "0941782319" at bounding box center [739, 291] width 65 height 13
copy div "0941782319"
click at [346, 20] on icon "plus" at bounding box center [342, 20] width 9 height 1
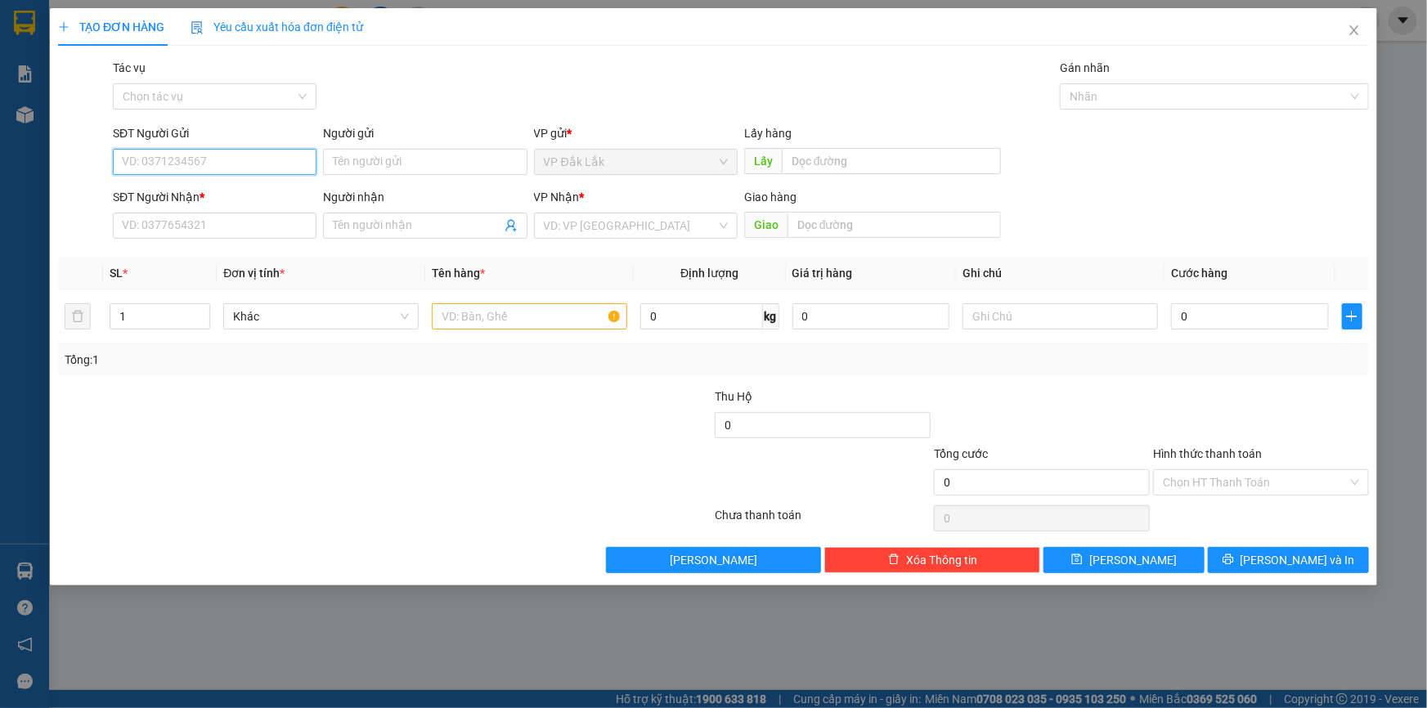
paste input "0941782319"
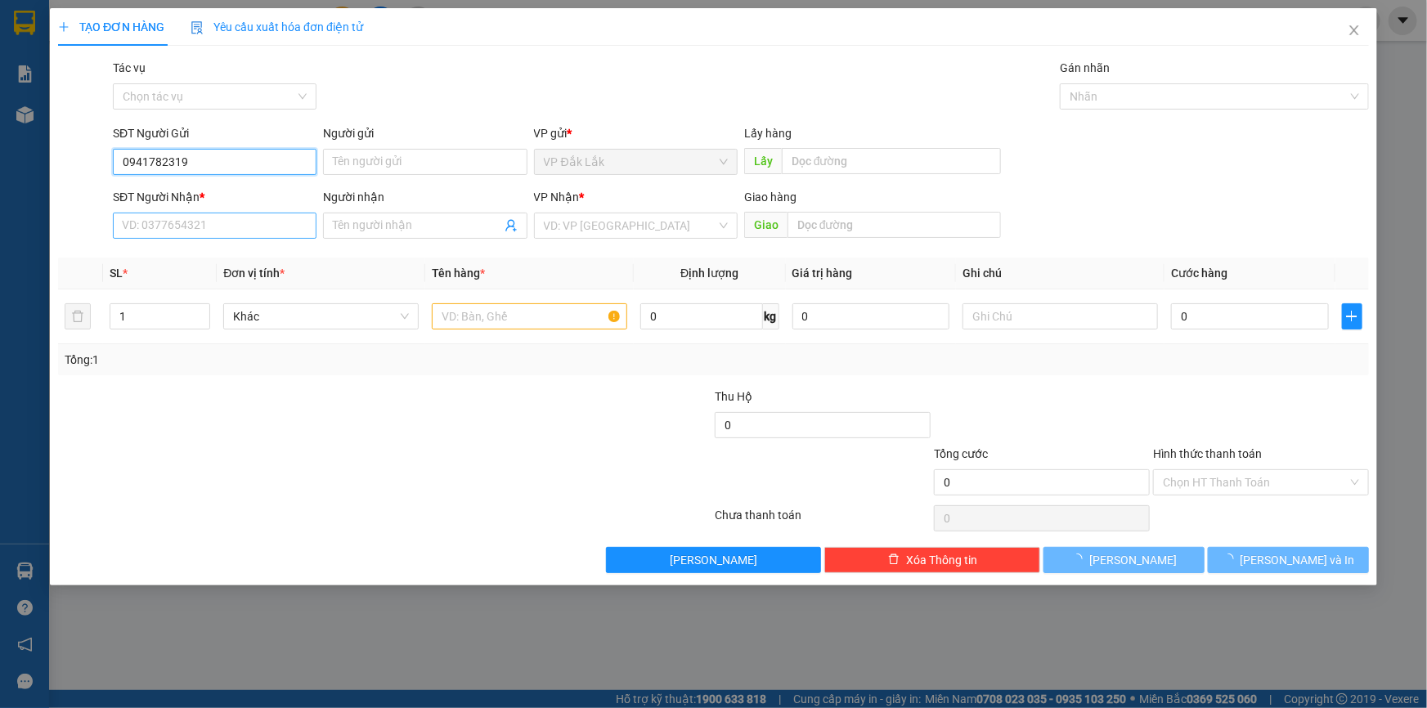
type input "0941782319"
click at [209, 226] on input "SĐT Người Nhận *" at bounding box center [215, 226] width 204 height 26
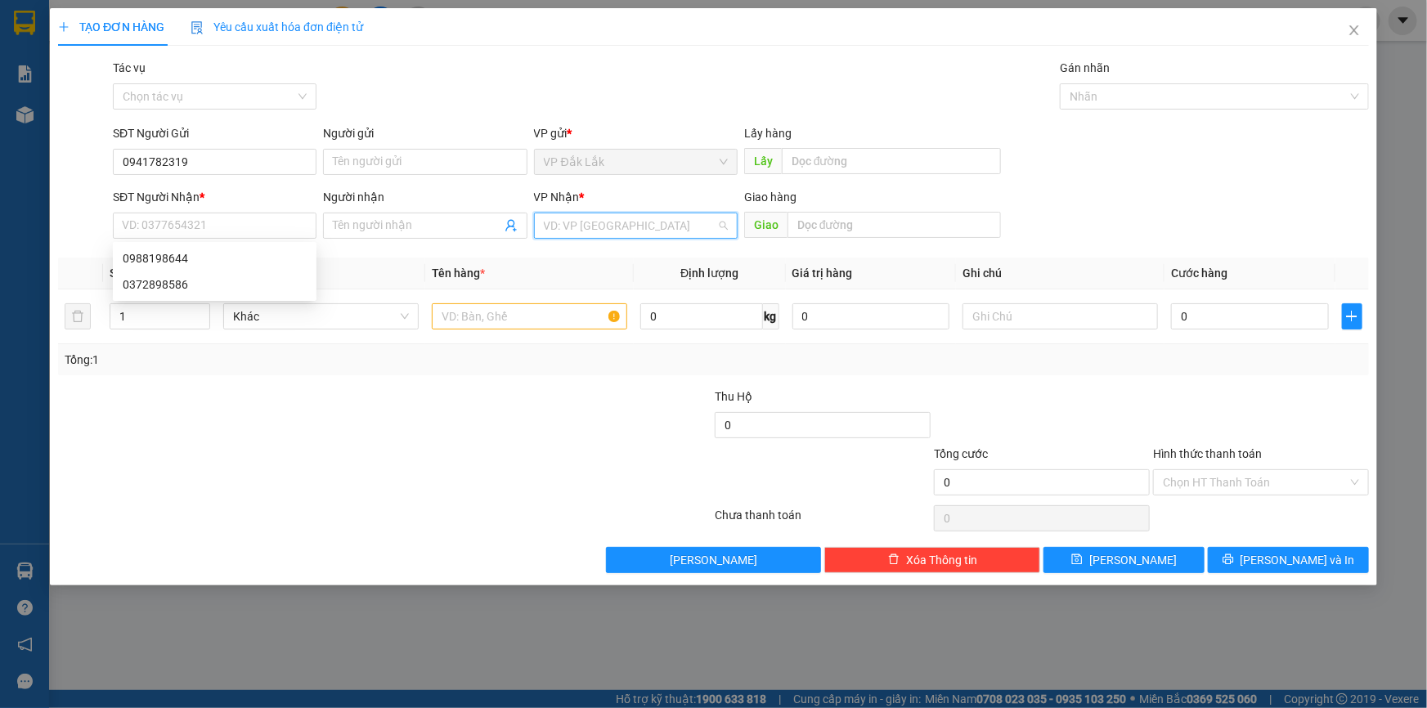
click at [580, 230] on input "search" at bounding box center [630, 225] width 173 height 25
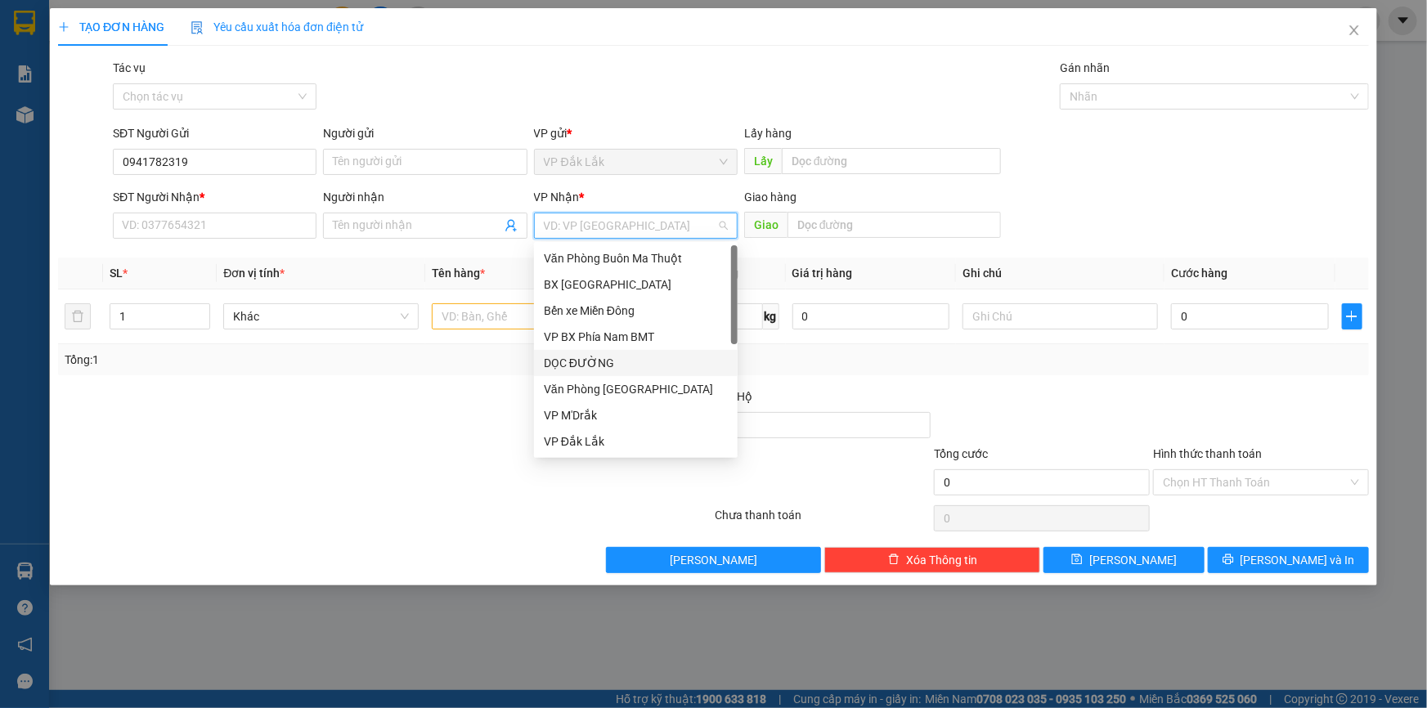
click at [622, 359] on div "DỌC ĐƯỜNG" at bounding box center [636, 363] width 184 height 18
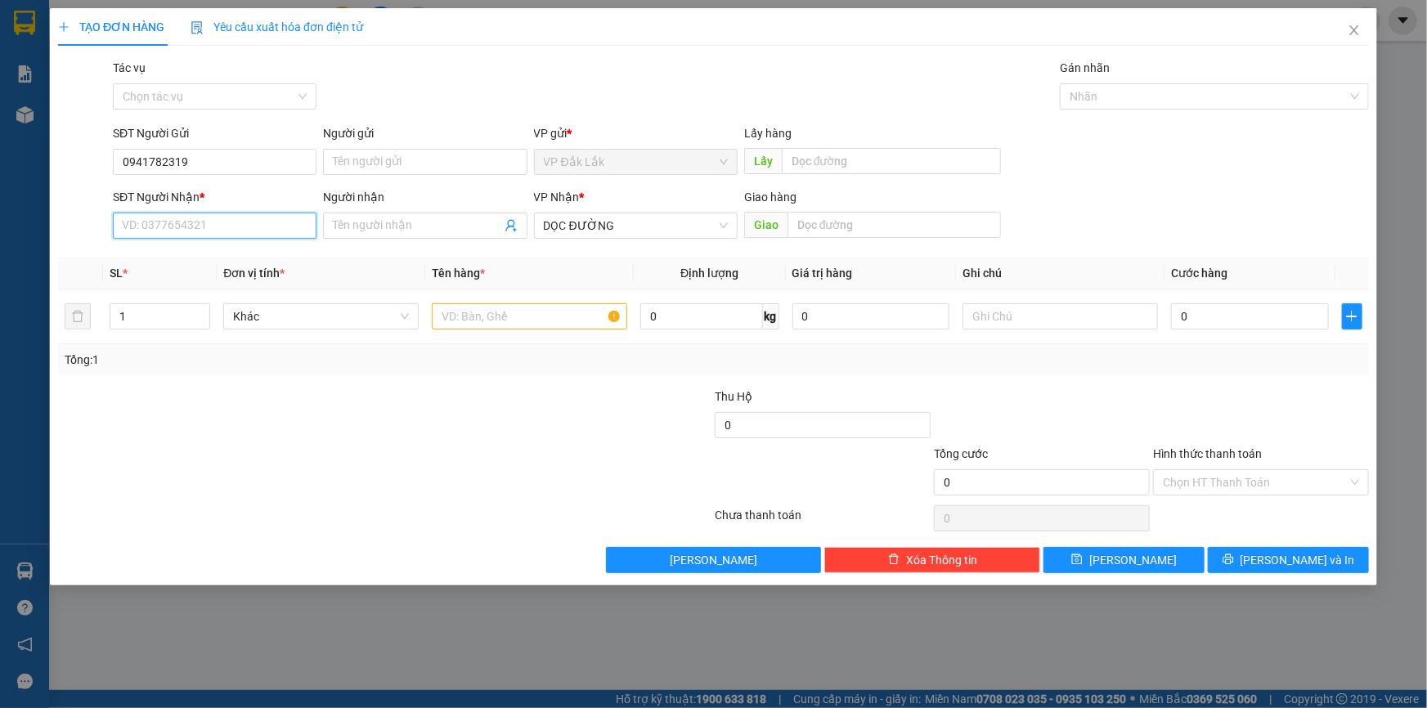
drag, startPoint x: 275, startPoint y: 225, endPoint x: 267, endPoint y: 235, distance: 12.3
click at [272, 229] on input "SĐT Người Nhận *" at bounding box center [215, 226] width 204 height 26
click at [234, 266] on div "0345476444" at bounding box center [215, 258] width 184 height 18
type input "0345476444"
type input "CỦ CHI"
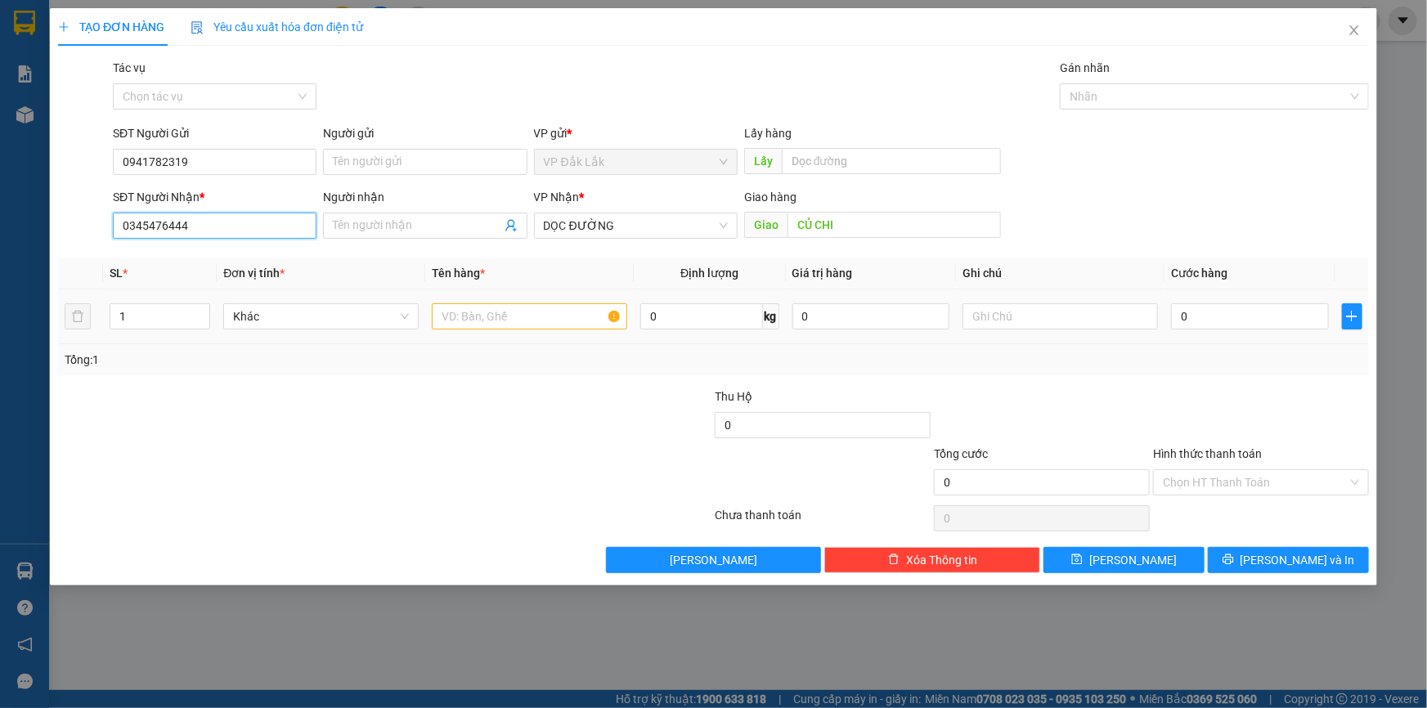
type input "0345476444"
click at [501, 313] on input "text" at bounding box center [529, 316] width 195 height 26
type input "1 THÙNG GIẤY"
click at [1240, 484] on input "Hình thức thanh toán" at bounding box center [1255, 482] width 185 height 25
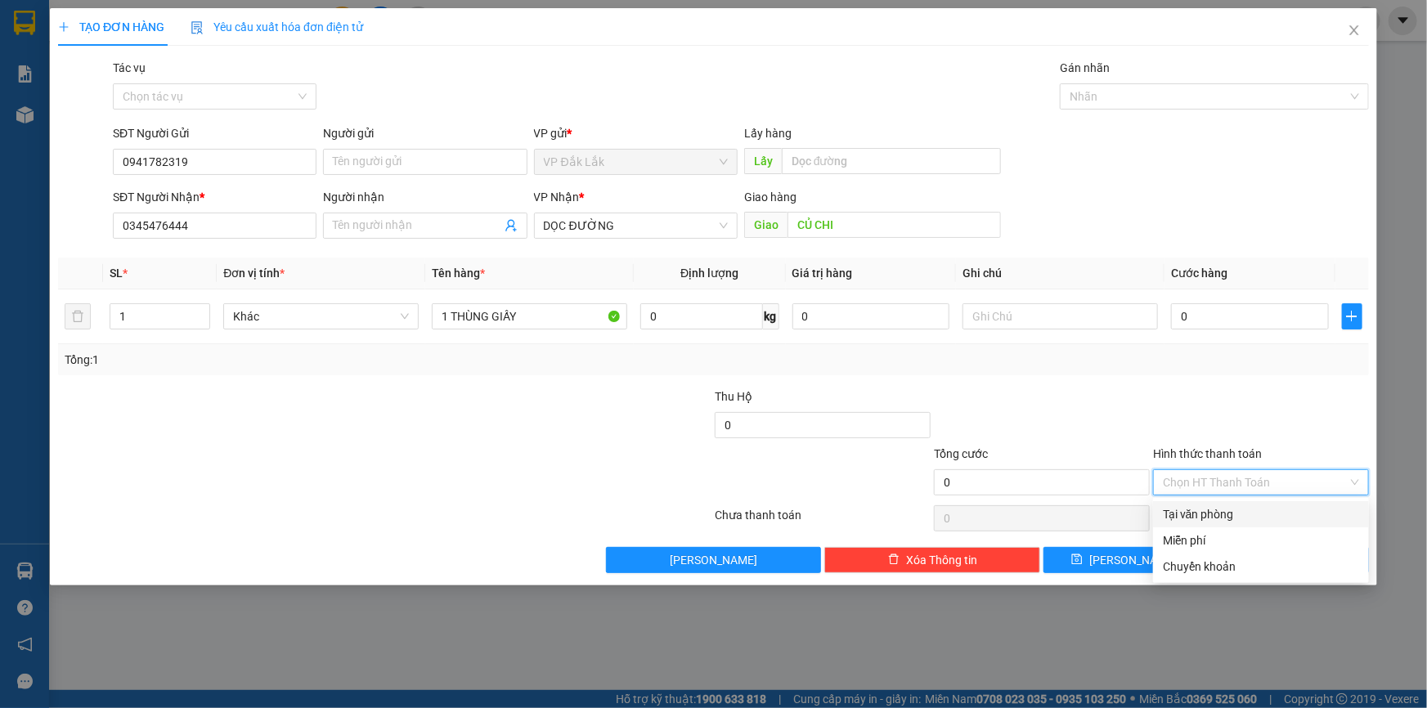
click at [1246, 515] on div "Tại văn phòng" at bounding box center [1261, 515] width 196 height 18
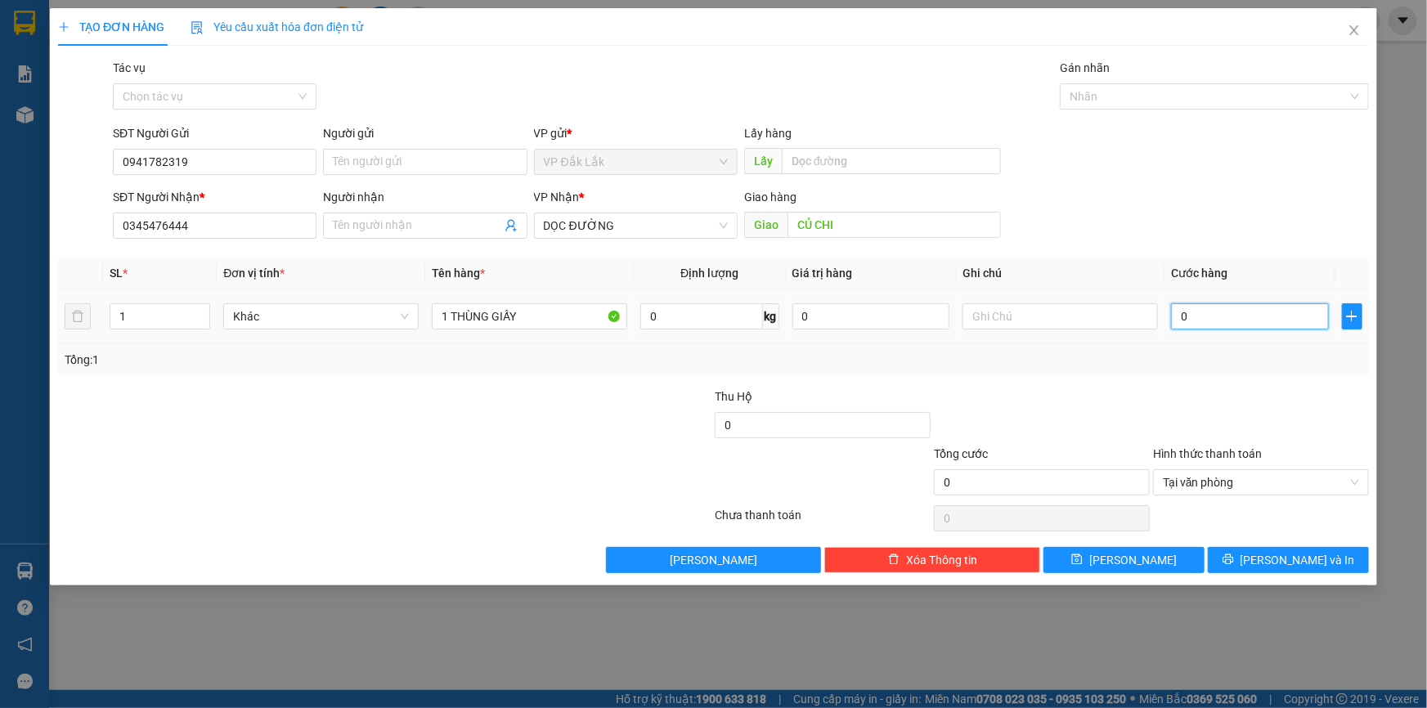
click at [1178, 325] on input "0" at bounding box center [1250, 316] width 158 height 26
type input "1"
type input "11"
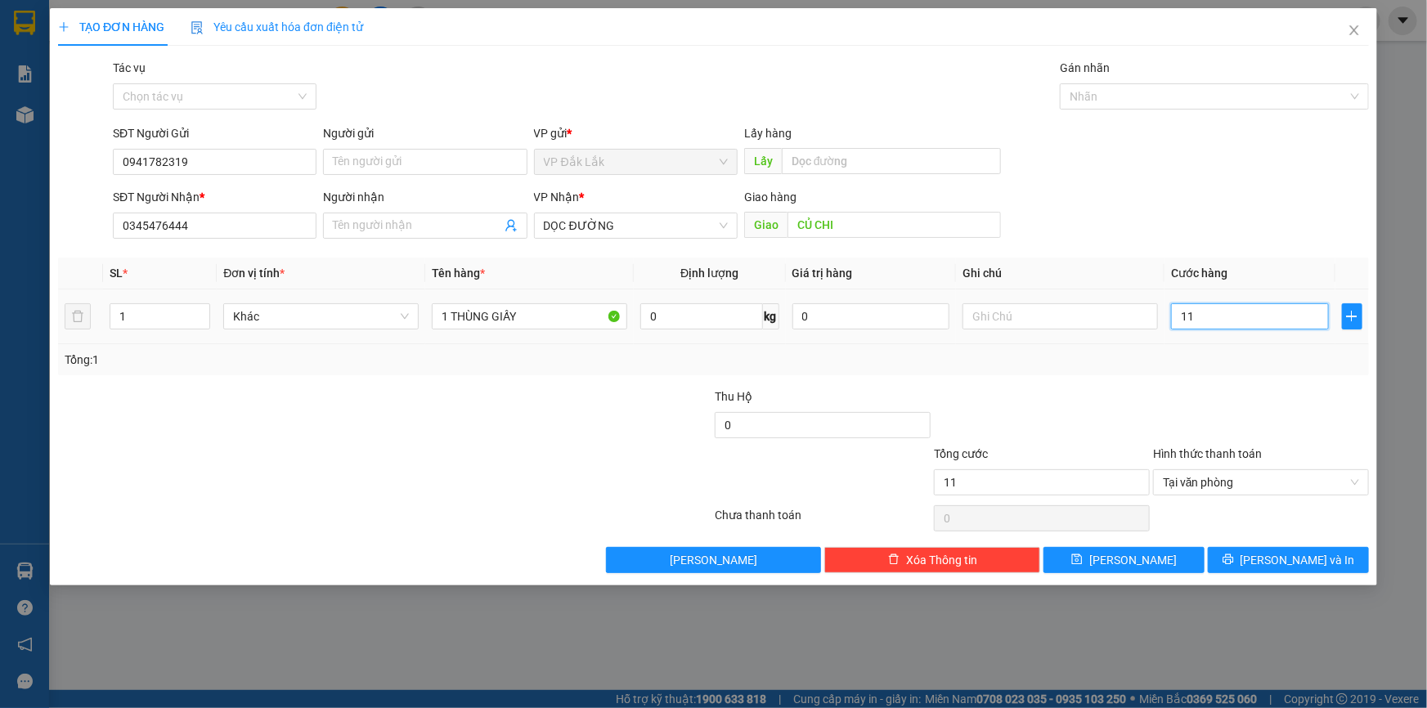
type input "110"
type input "1.100"
type input "11.000"
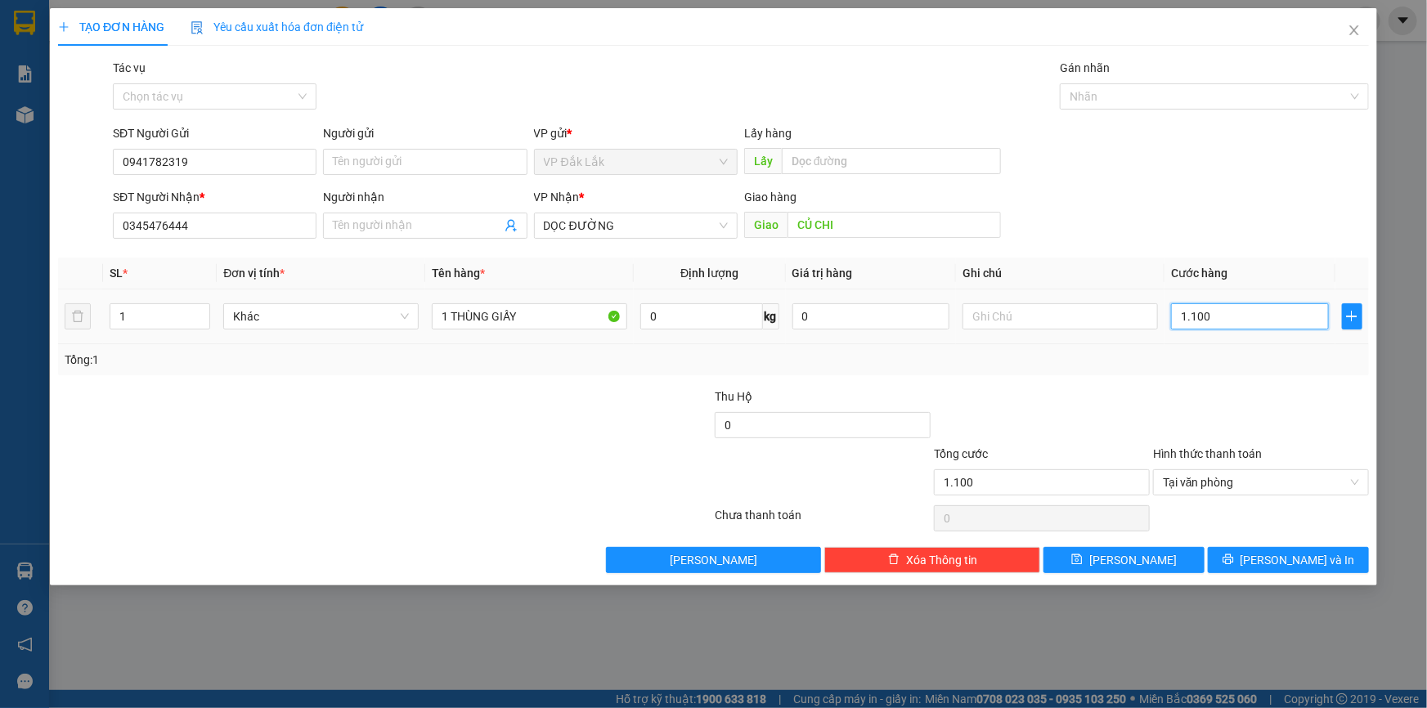
type input "11.000"
type input "110.000"
click at [1300, 564] on span "Lưu và In" at bounding box center [1298, 560] width 115 height 18
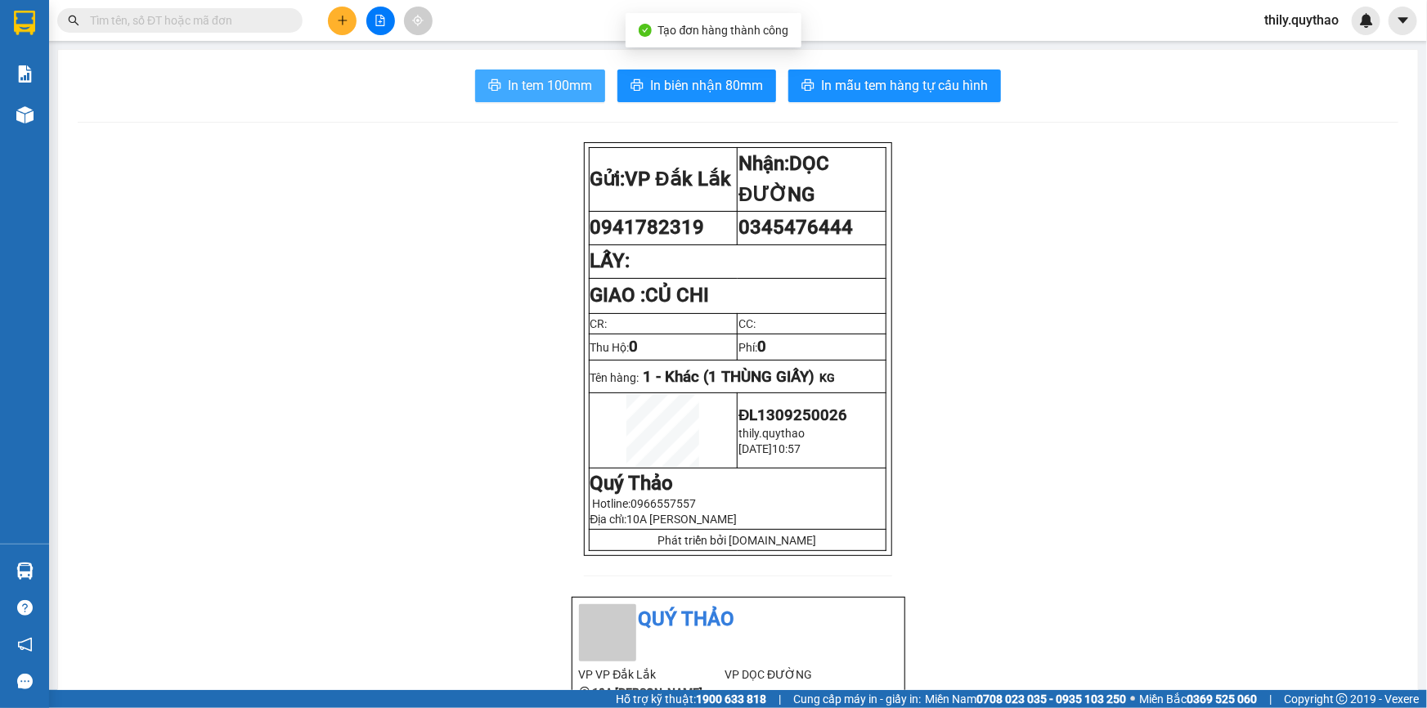
click at [564, 90] on span "In tem 100mm" at bounding box center [550, 85] width 84 height 20
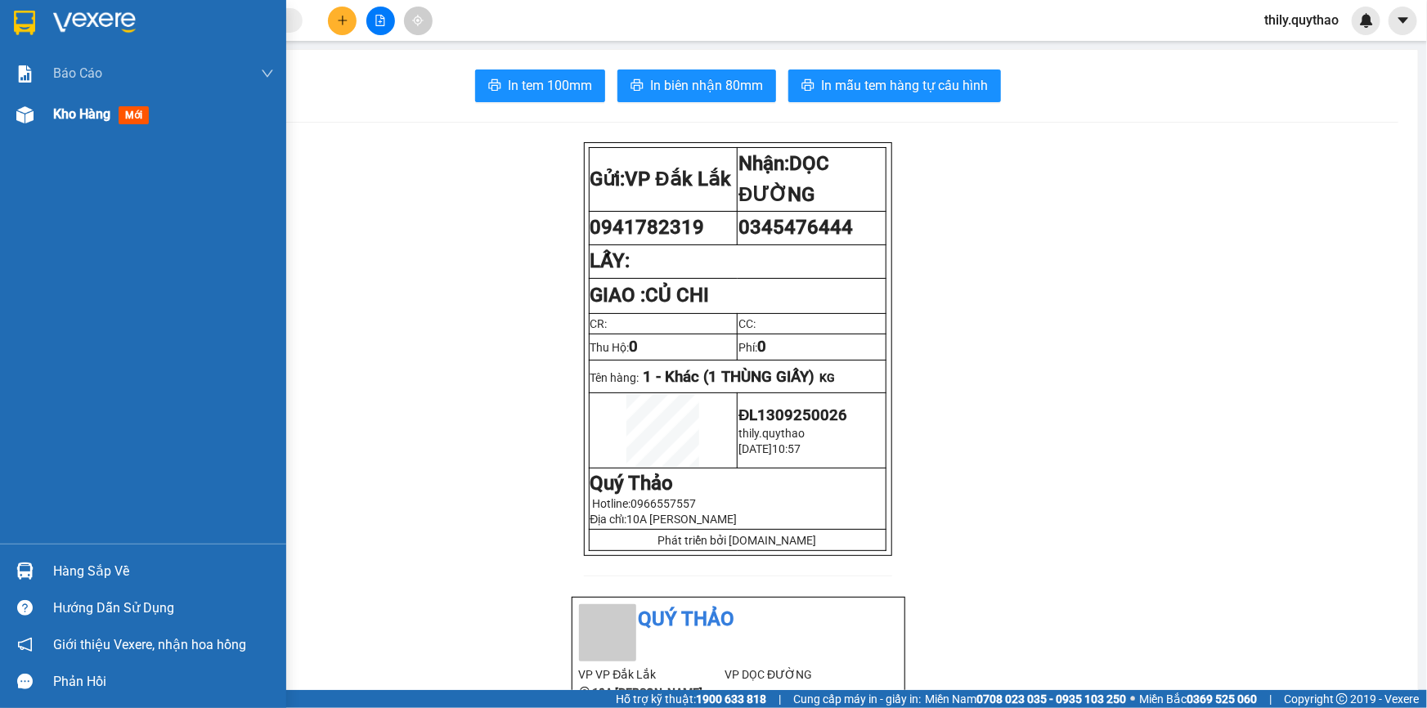
click at [115, 113] on div "Kho hàng mới" at bounding box center [104, 114] width 102 height 20
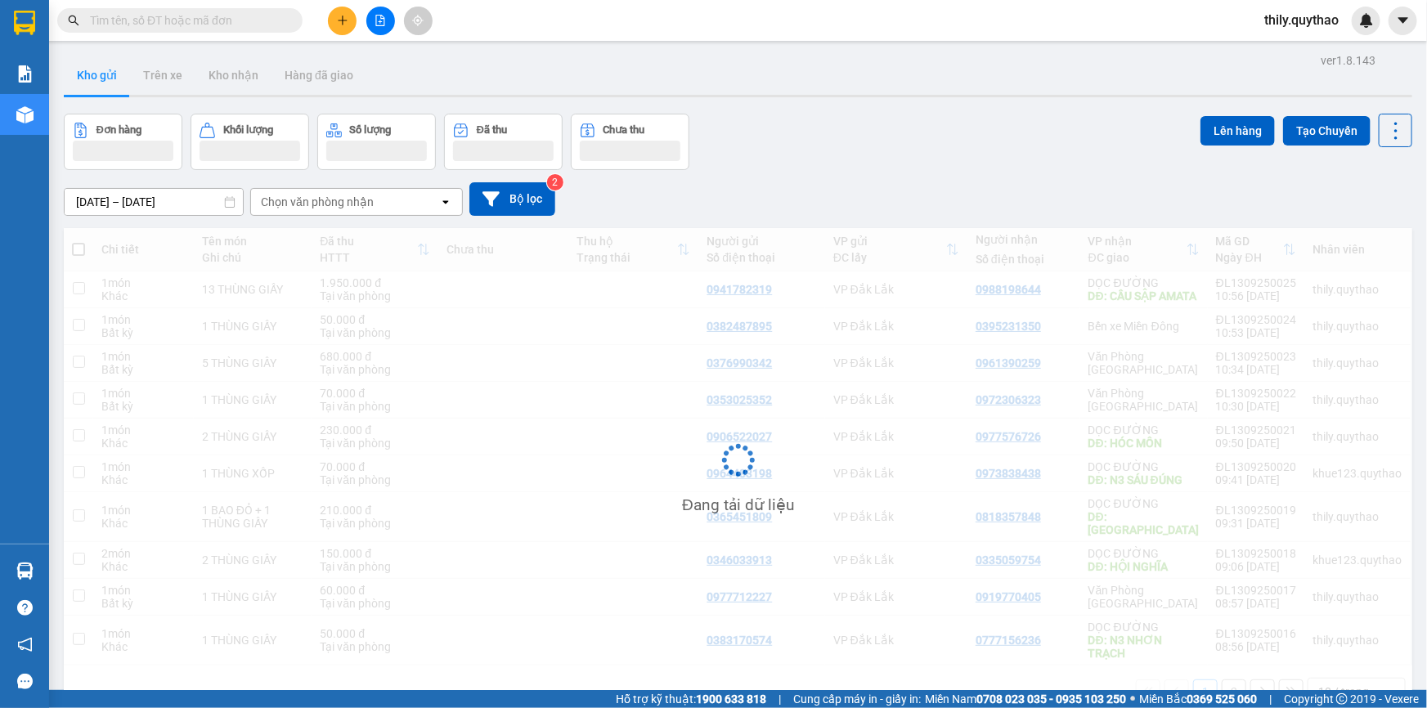
scroll to position [74, 0]
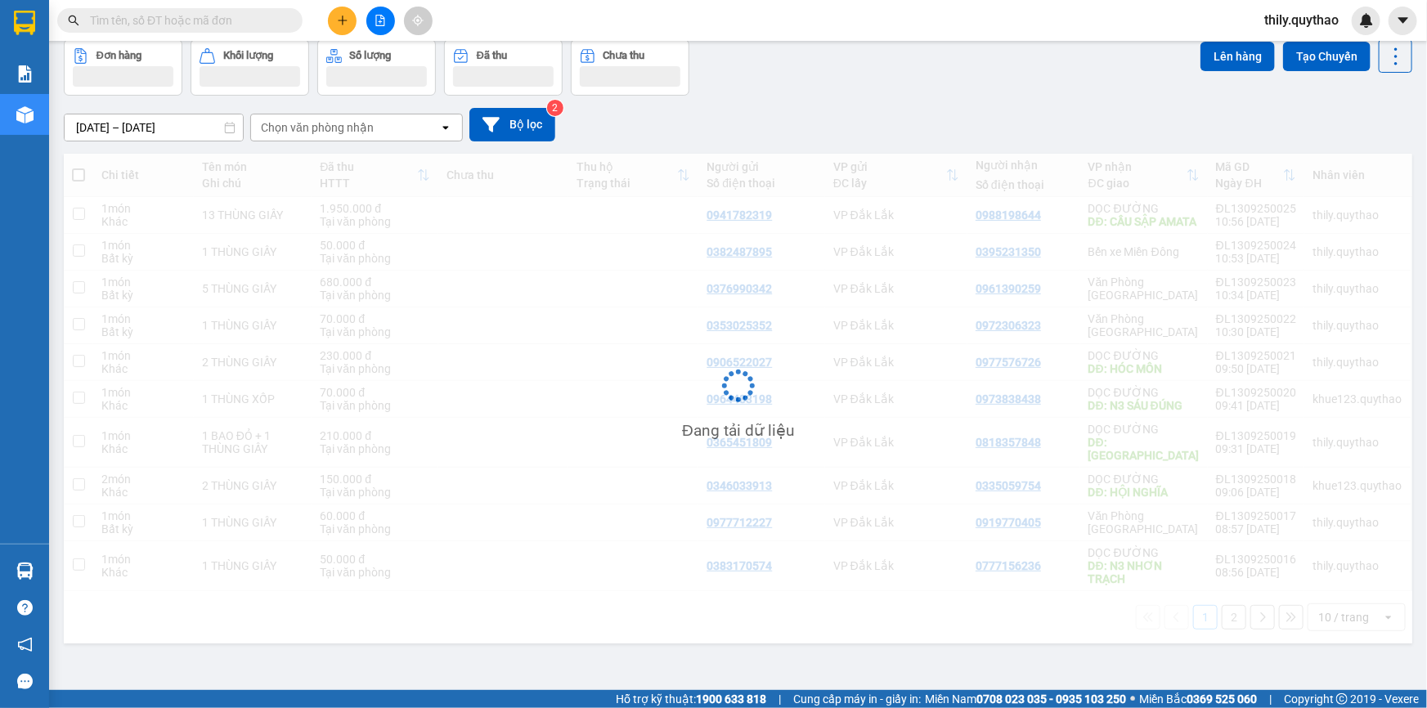
click at [634, 662] on div "ver 1.8.143 Kho gửi Trên xe Kho nhận Hàng đã giao Đơn hàng Khối lượng Số lượng …" at bounding box center [738, 329] width 1362 height 708
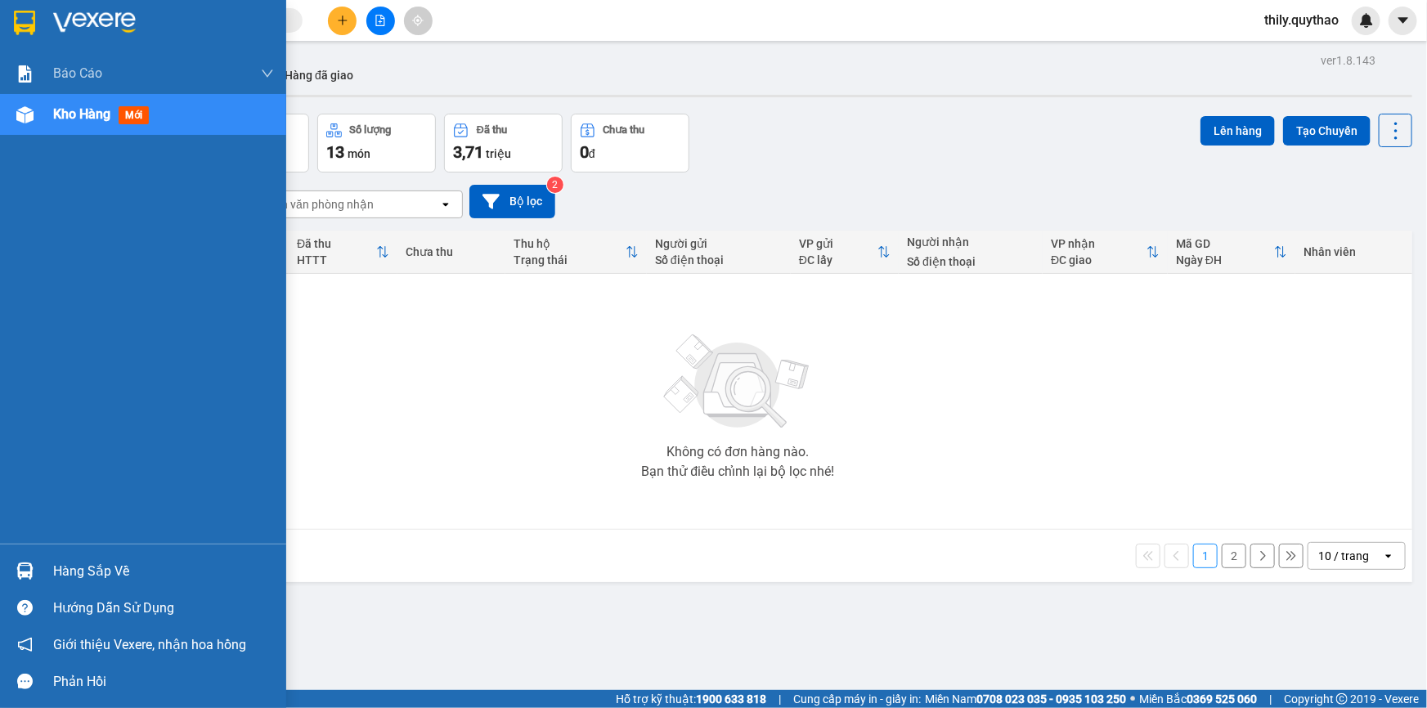
click at [25, 110] on img at bounding box center [24, 114] width 17 height 17
click at [45, 118] on div "Kho hàng mới" at bounding box center [143, 114] width 286 height 41
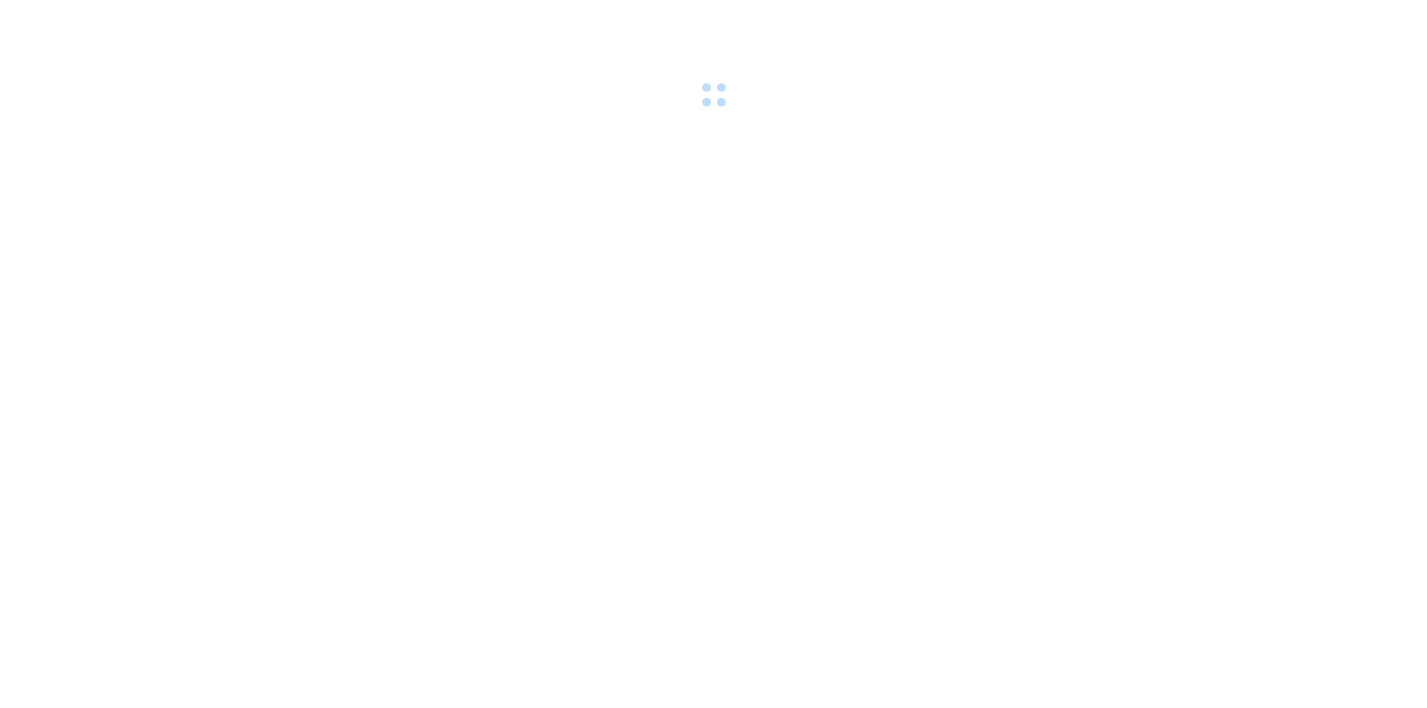
click at [530, 507] on body at bounding box center [713, 354] width 1427 height 708
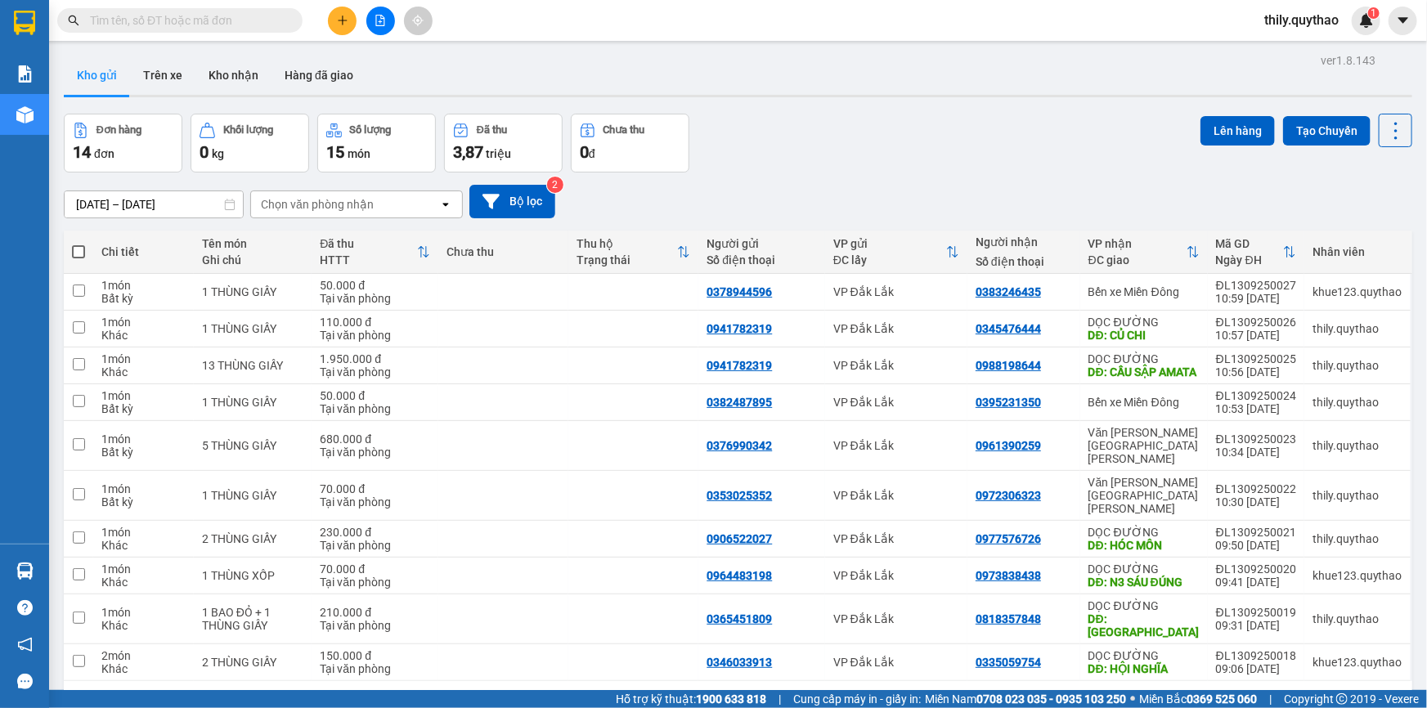
click at [1222, 695] on button "2" at bounding box center [1234, 707] width 25 height 25
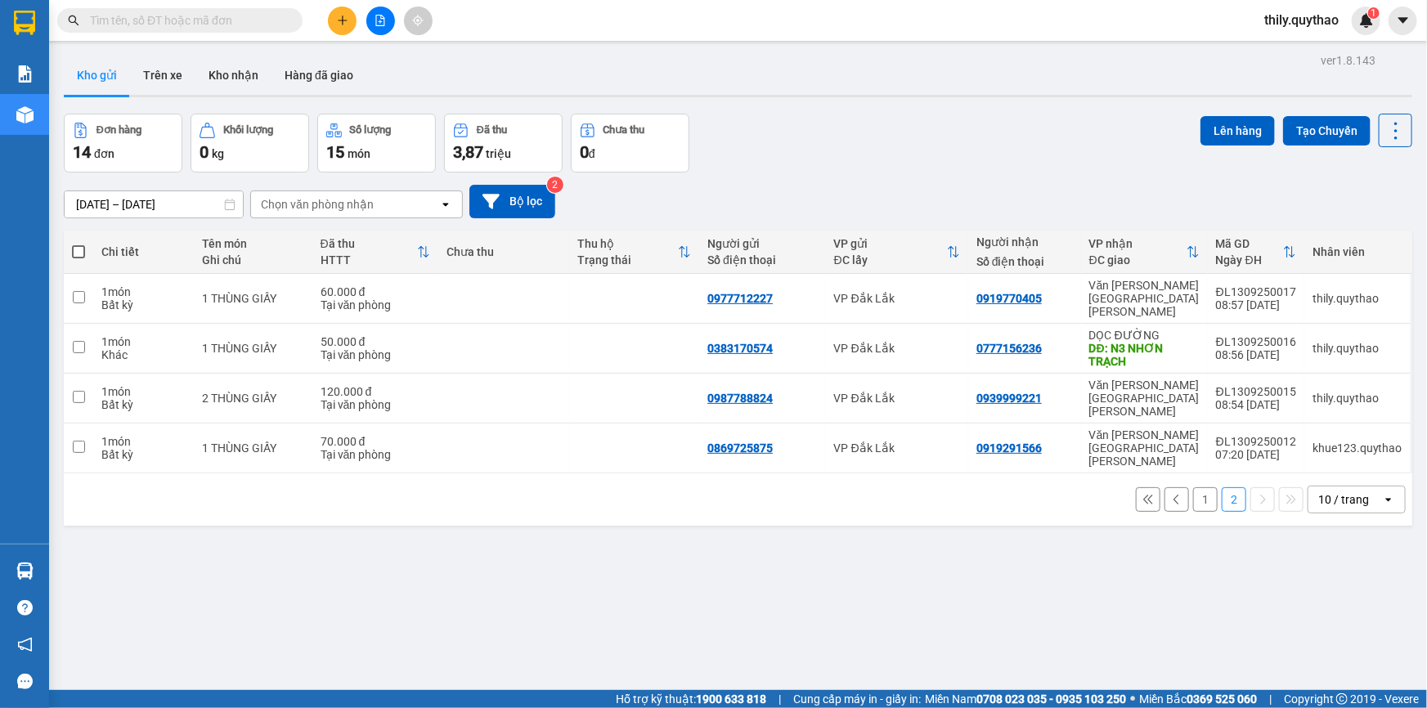
click at [1193, 488] on button "1" at bounding box center [1205, 500] width 25 height 25
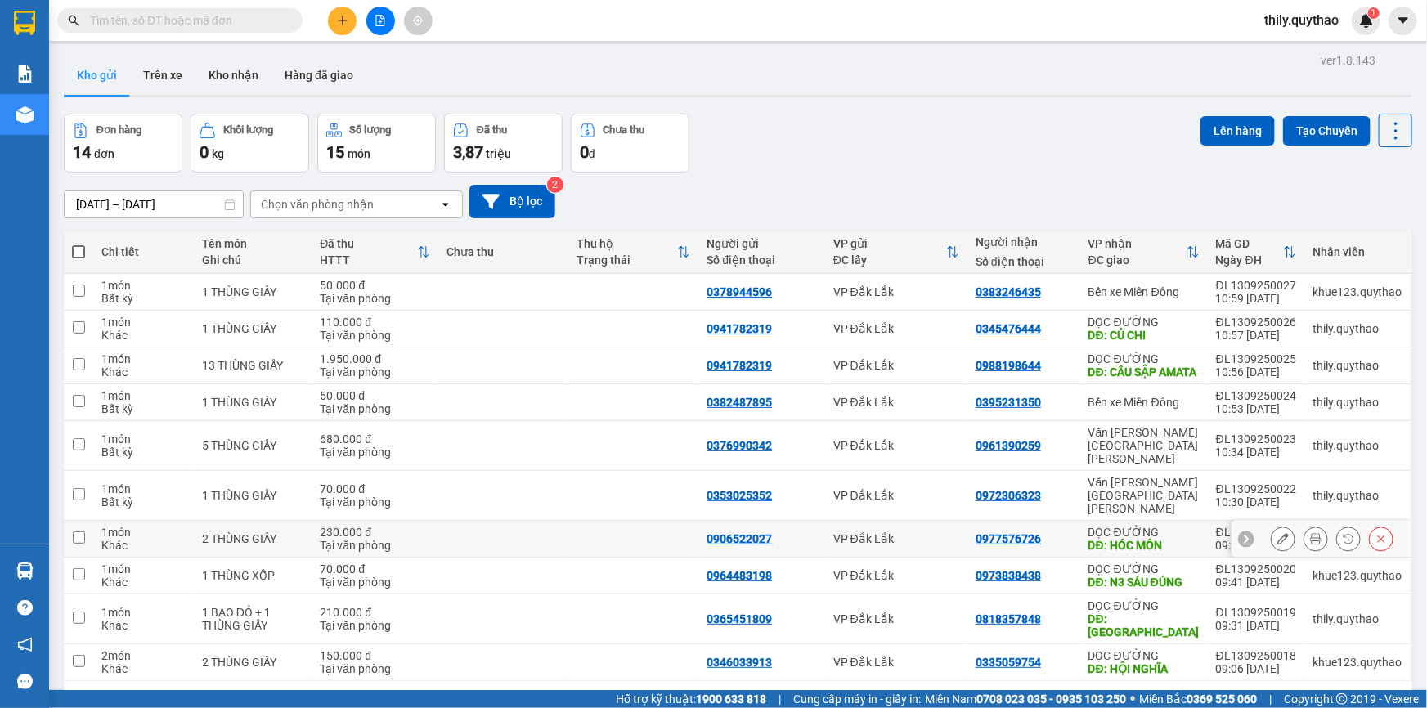
scroll to position [74, 0]
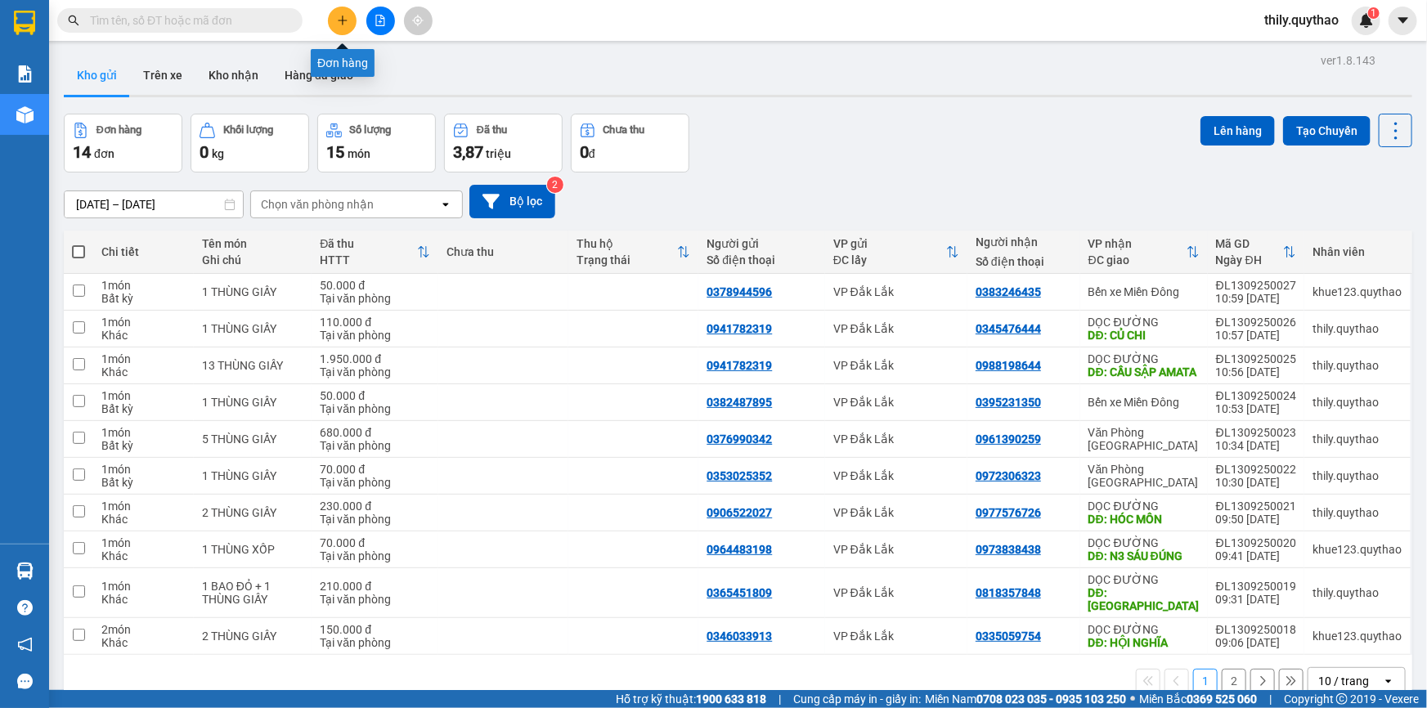
click at [346, 20] on icon "plus" at bounding box center [342, 20] width 9 height 1
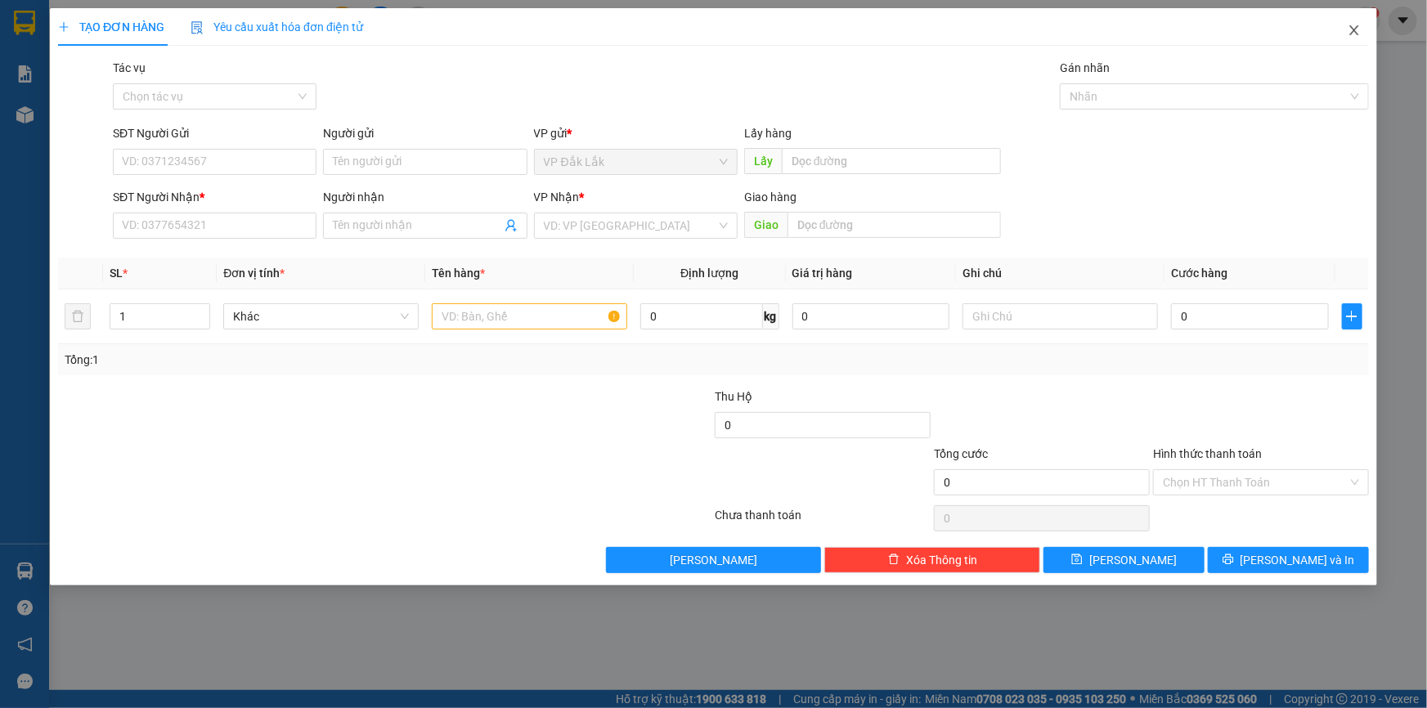
click at [1349, 27] on icon "close" at bounding box center [1354, 30] width 13 height 13
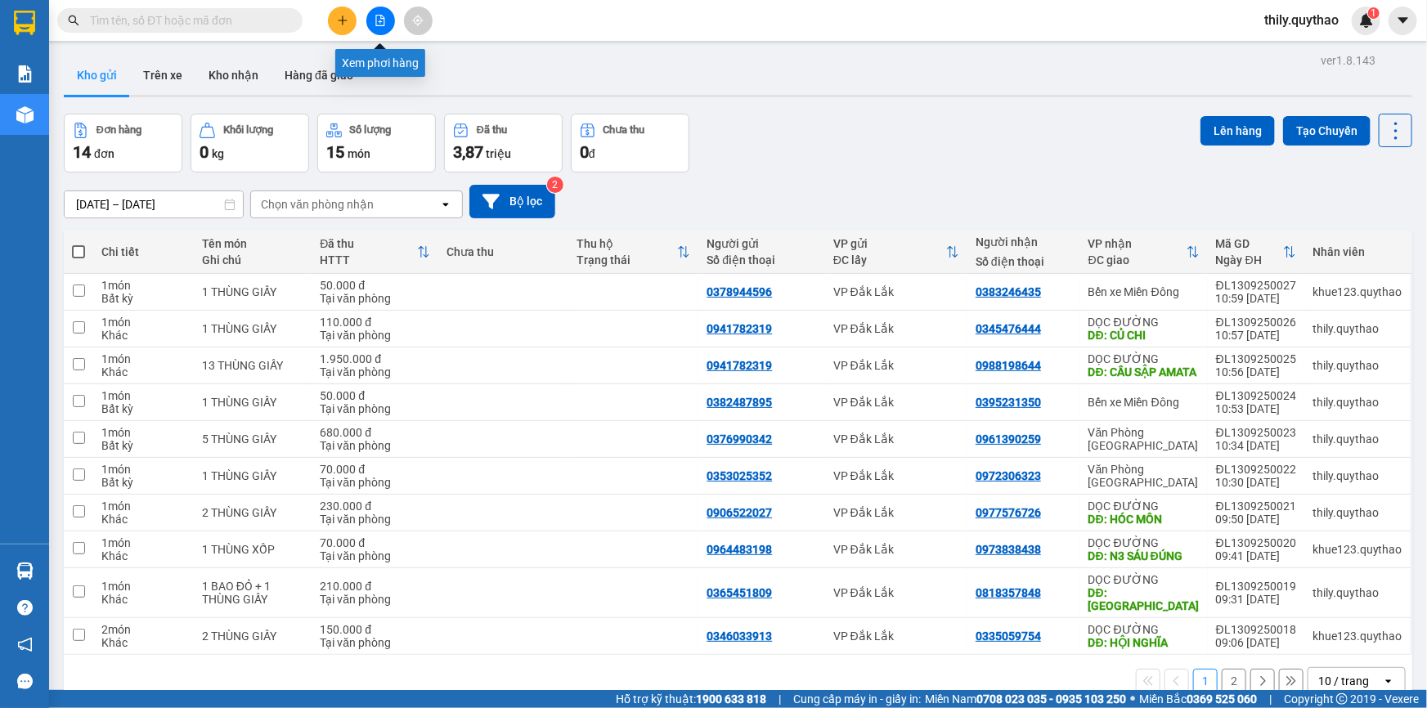
click at [384, 23] on icon "file-add" at bounding box center [380, 20] width 11 height 11
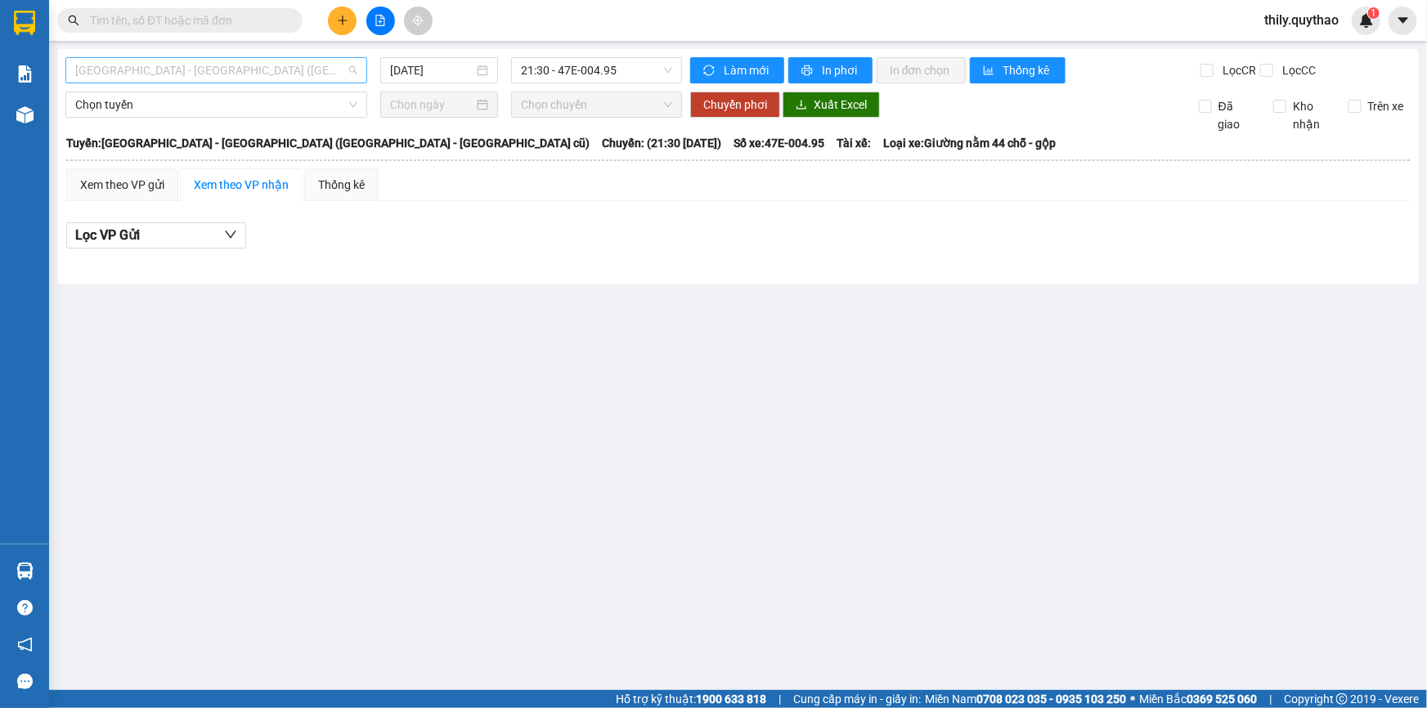
click at [270, 68] on span "[GEOGRAPHIC_DATA] - [GEOGRAPHIC_DATA] ([GEOGRAPHIC_DATA] - [GEOGRAPHIC_DATA] cũ)" at bounding box center [216, 70] width 282 height 25
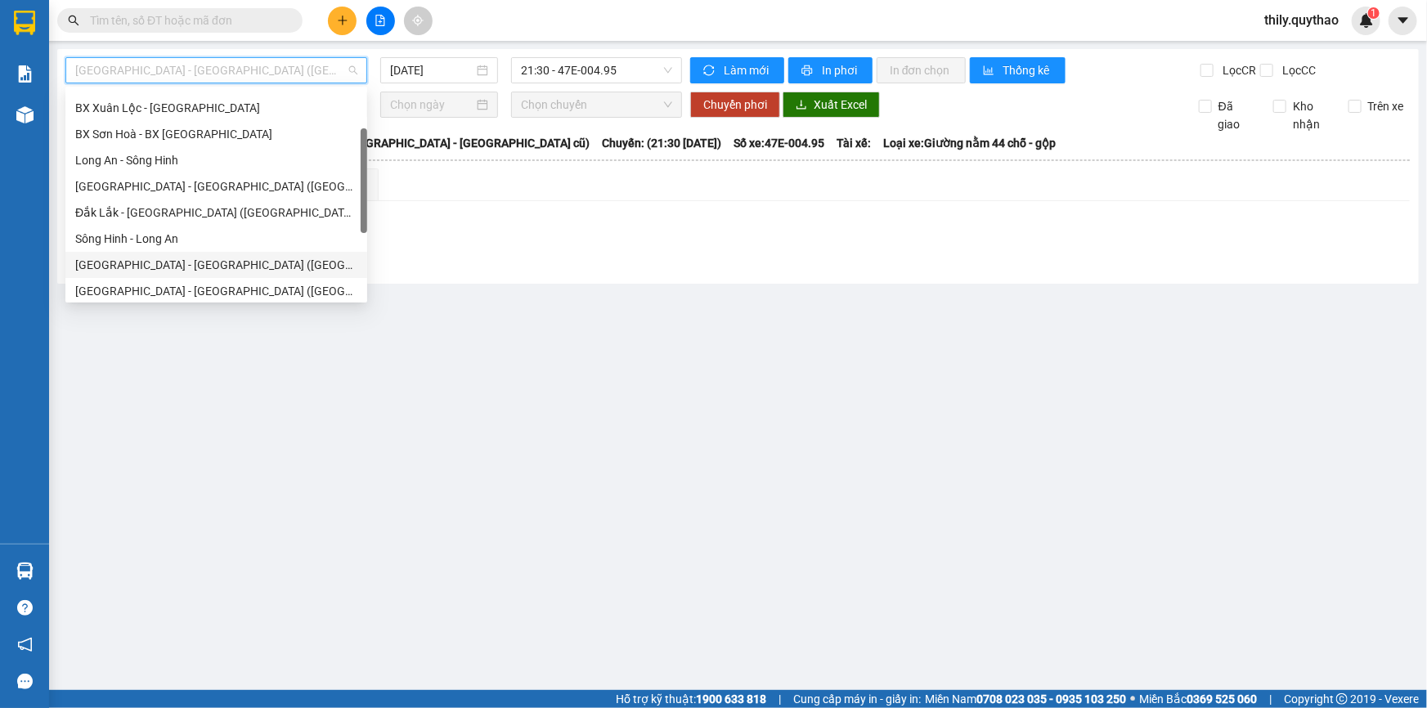
scroll to position [222, 0]
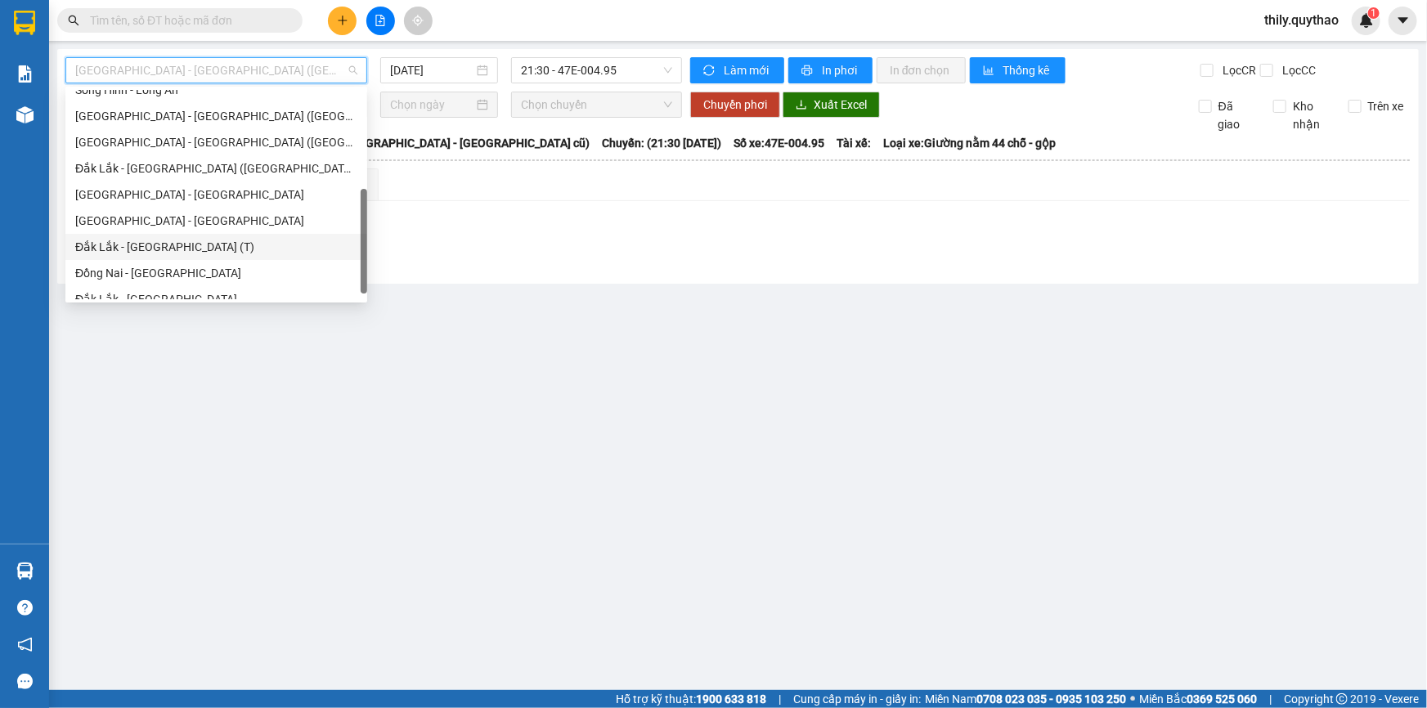
click at [245, 245] on div "Đắk Lắk - [GEOGRAPHIC_DATA] (T)" at bounding box center [216, 247] width 282 height 18
type input "[DATE]"
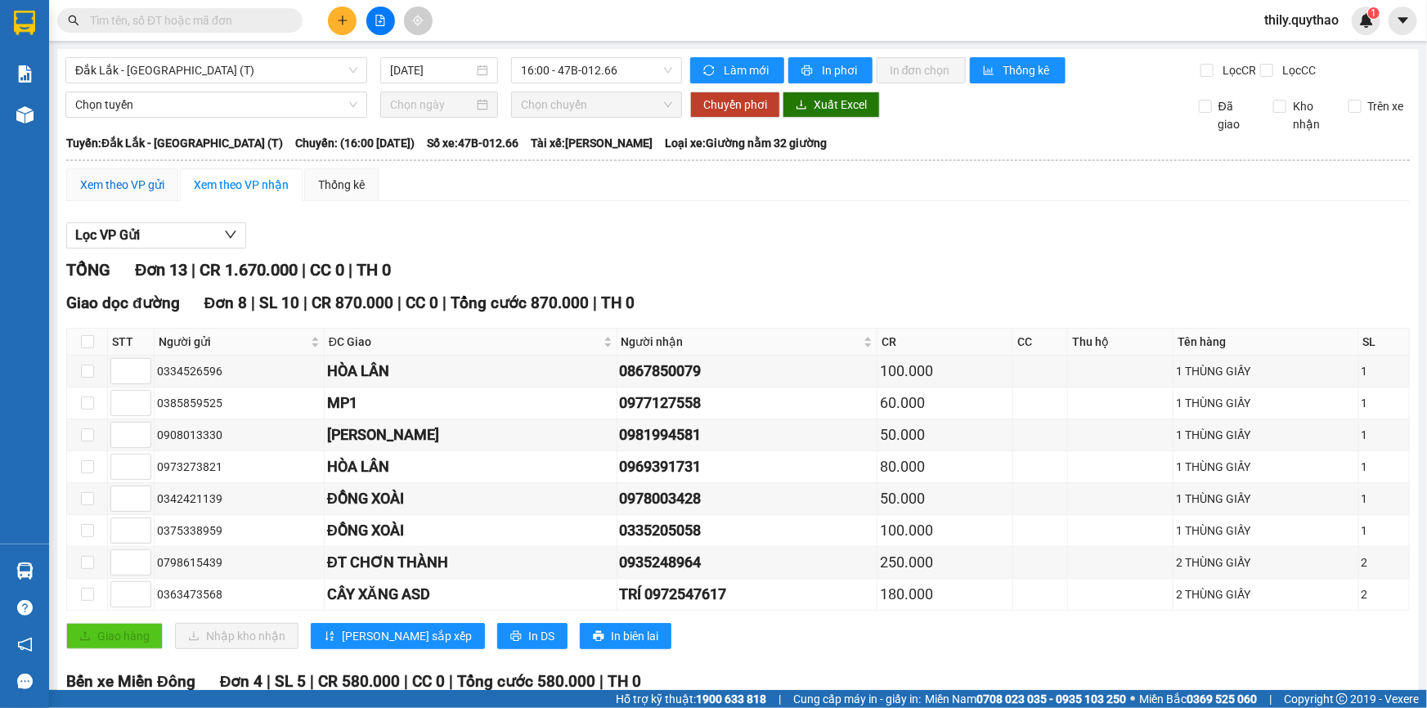
click at [124, 181] on div "Xem theo VP gửi" at bounding box center [122, 185] width 84 height 18
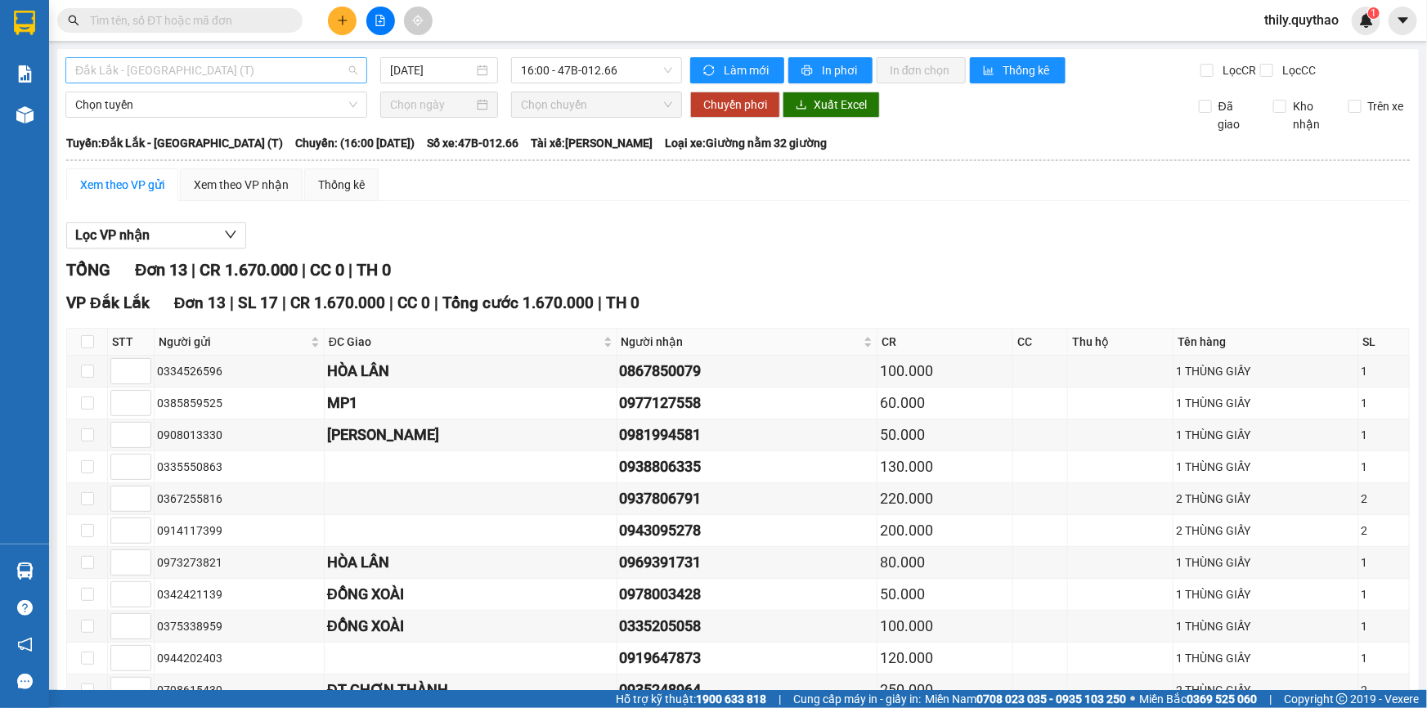
click at [248, 76] on span "Đắk Lắk - [GEOGRAPHIC_DATA] (T)" at bounding box center [216, 70] width 282 height 25
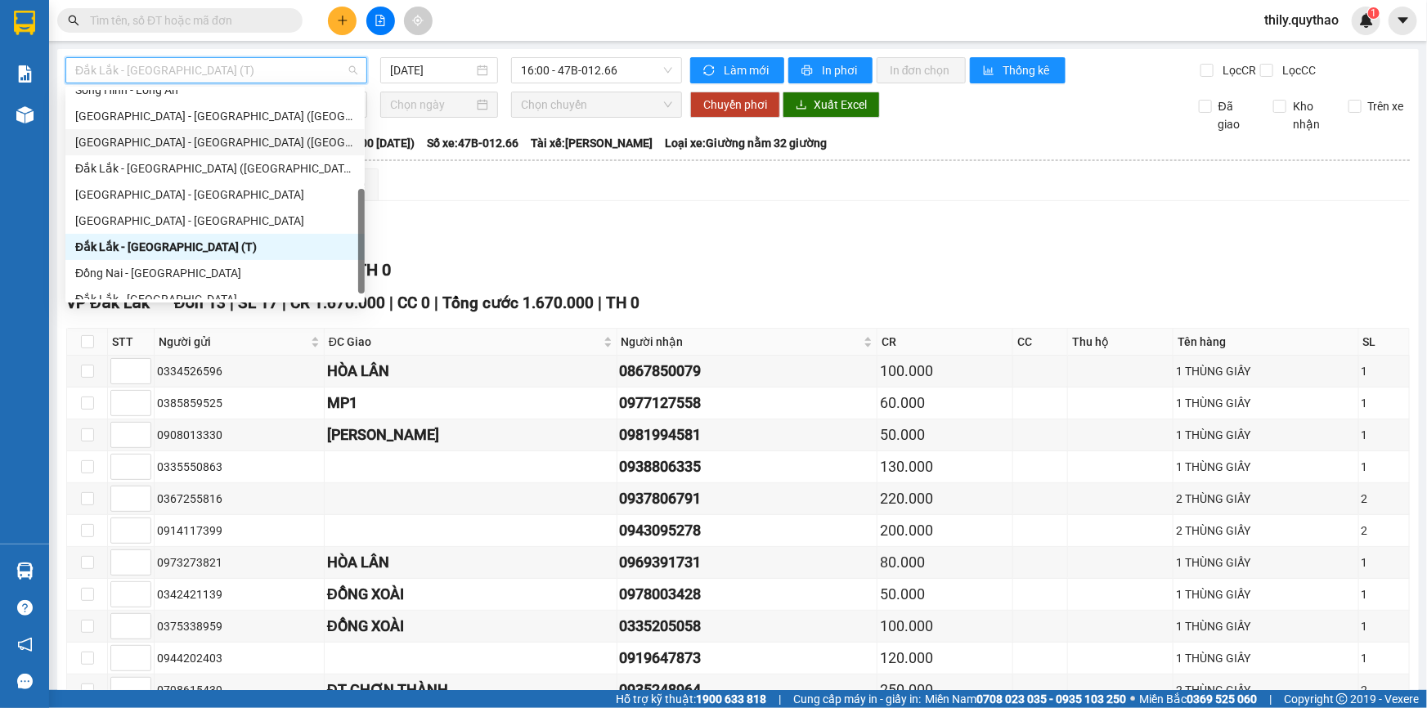
click at [500, 197] on div "Xem theo VP gửi Xem theo VP nhận Thống kê" at bounding box center [738, 185] width 1344 height 33
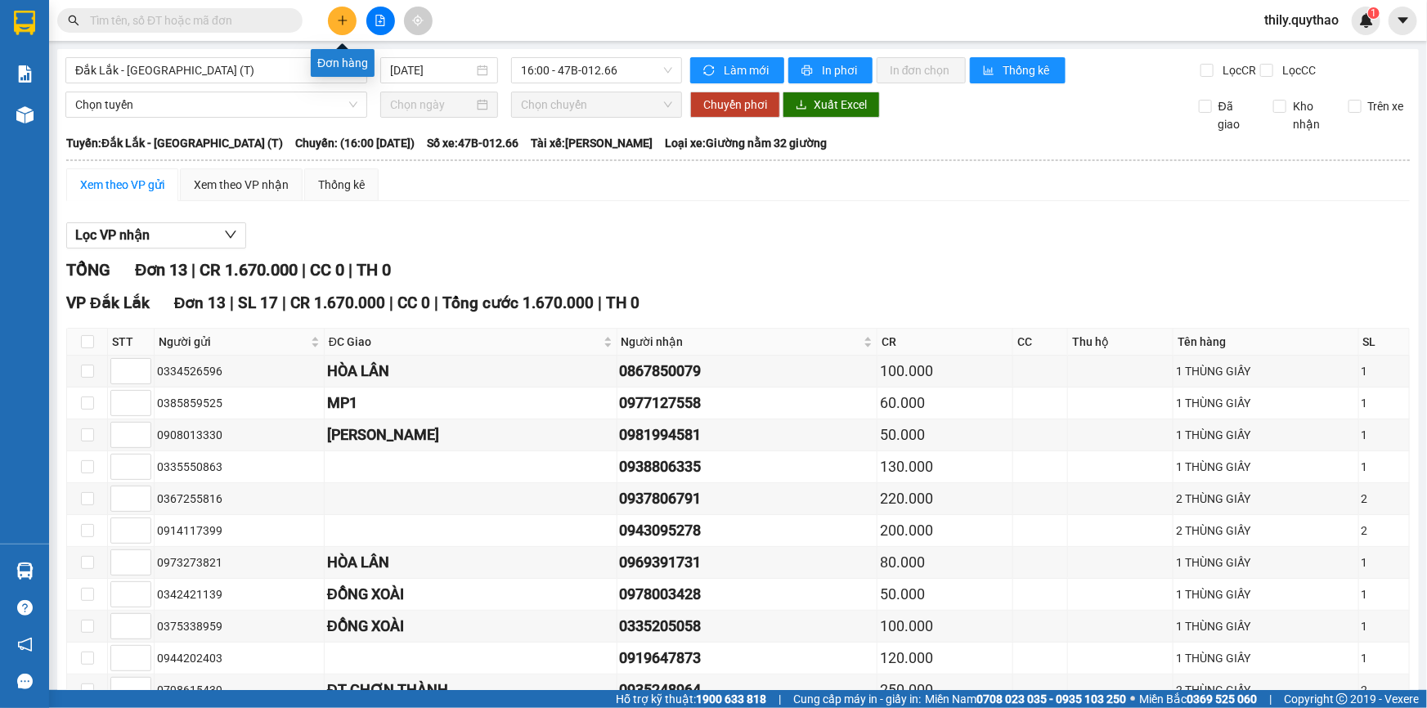
click at [337, 16] on icon "plus" at bounding box center [342, 20] width 11 height 11
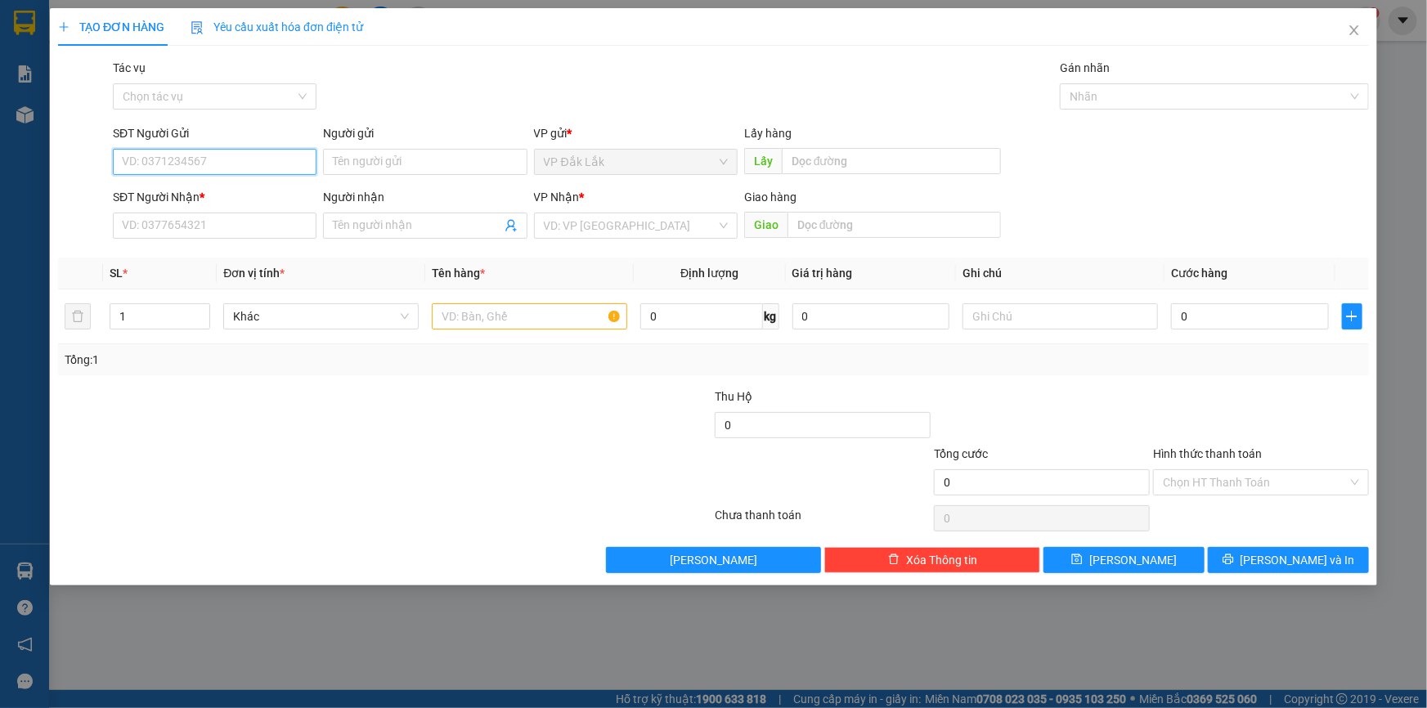
click at [237, 151] on input "SĐT Người Gửi" at bounding box center [215, 162] width 204 height 26
type input "0932784797"
click at [239, 200] on div "0932784797 - MẠNH" at bounding box center [215, 195] width 184 height 18
type input "MẠNH"
type input "0932784797"
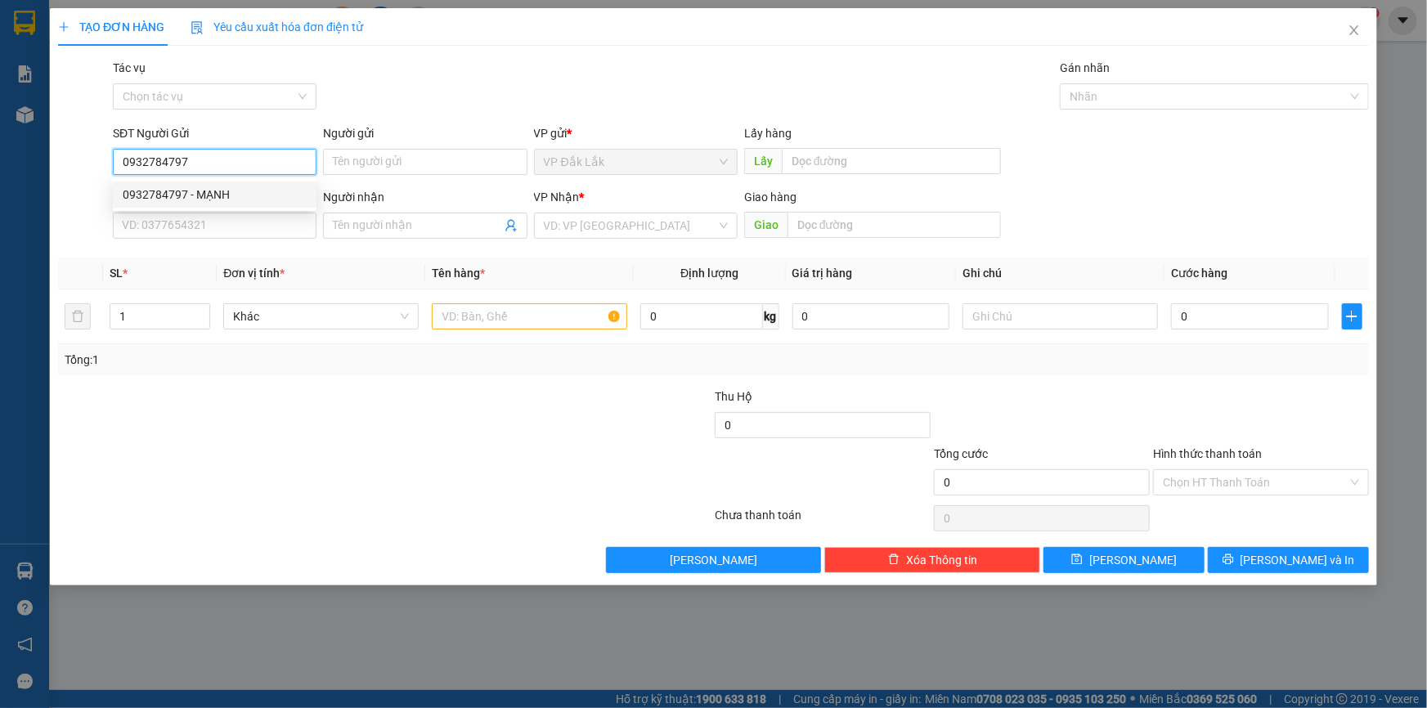
type input "MẠNH"
type input "0932784797"
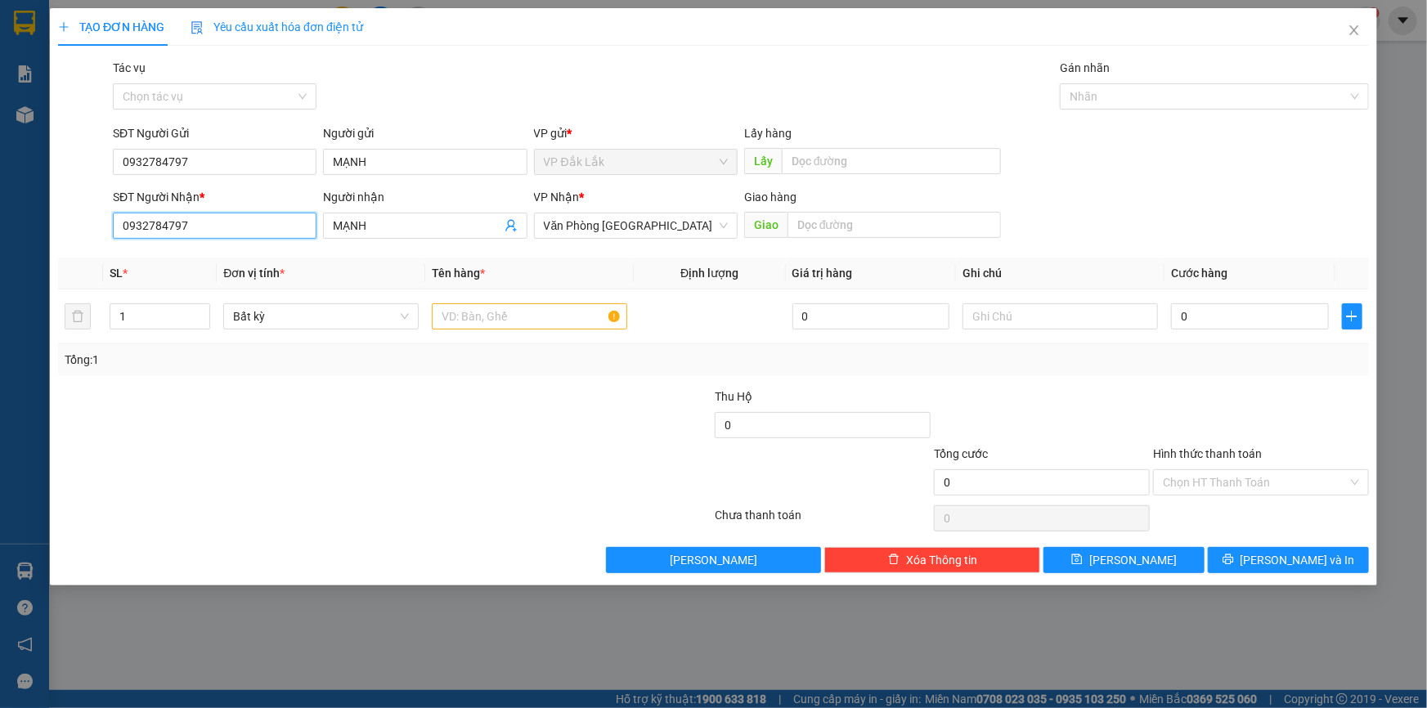
click at [227, 222] on input "0932784797" at bounding box center [215, 226] width 204 height 26
type input "0"
click at [670, 225] on span "Văn Phòng [GEOGRAPHIC_DATA]" at bounding box center [636, 225] width 184 height 25
type input "0773795797"
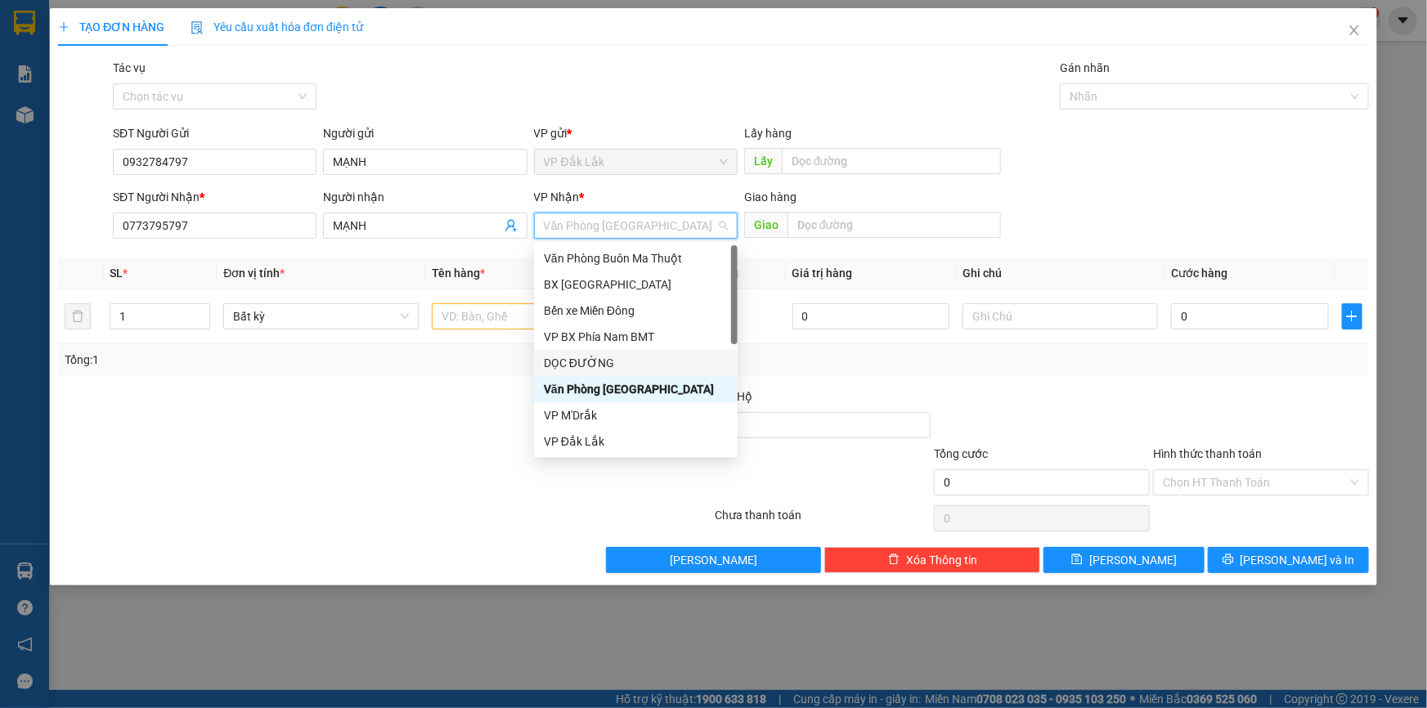
click at [664, 360] on div "DỌC ĐƯỜNG" at bounding box center [636, 363] width 184 height 18
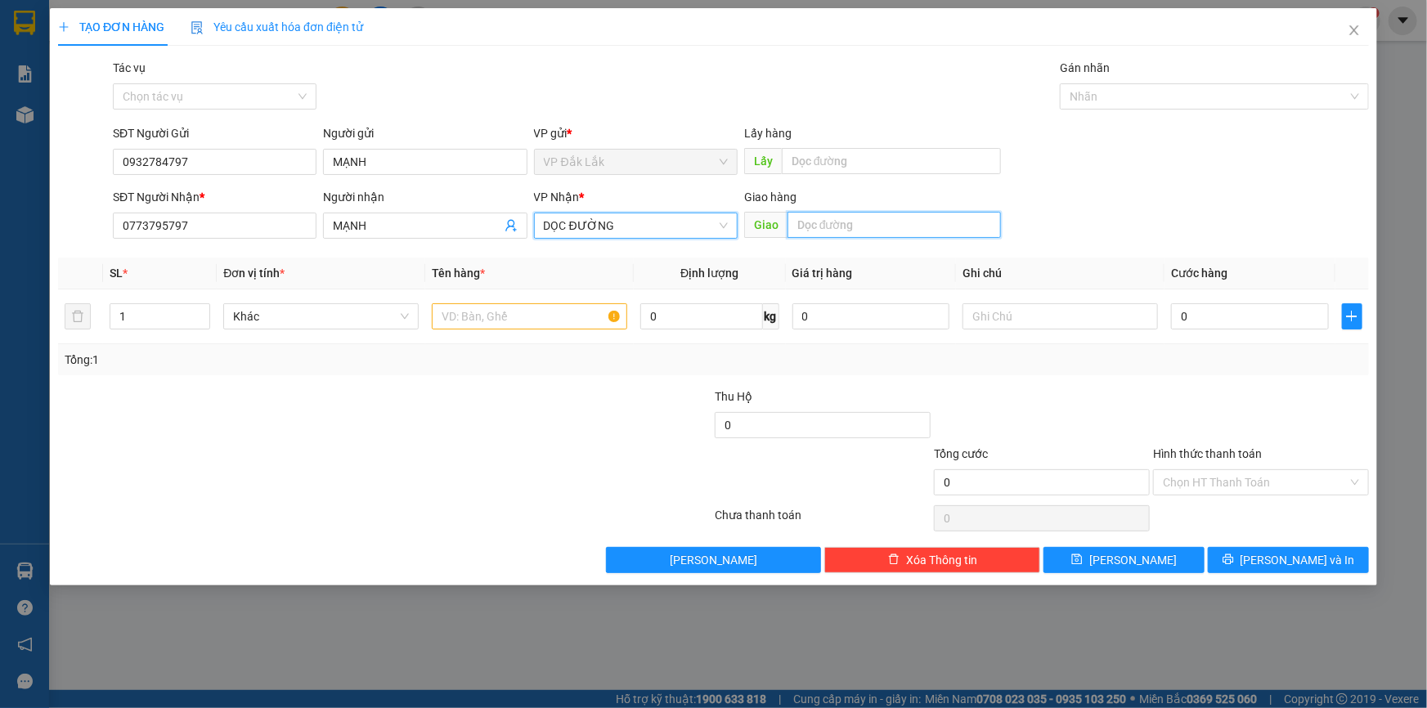
click at [834, 230] on input "text" at bounding box center [894, 225] width 213 height 26
type input "N3 ĐỨC HOÀ"
click at [592, 316] on input "text" at bounding box center [529, 316] width 195 height 26
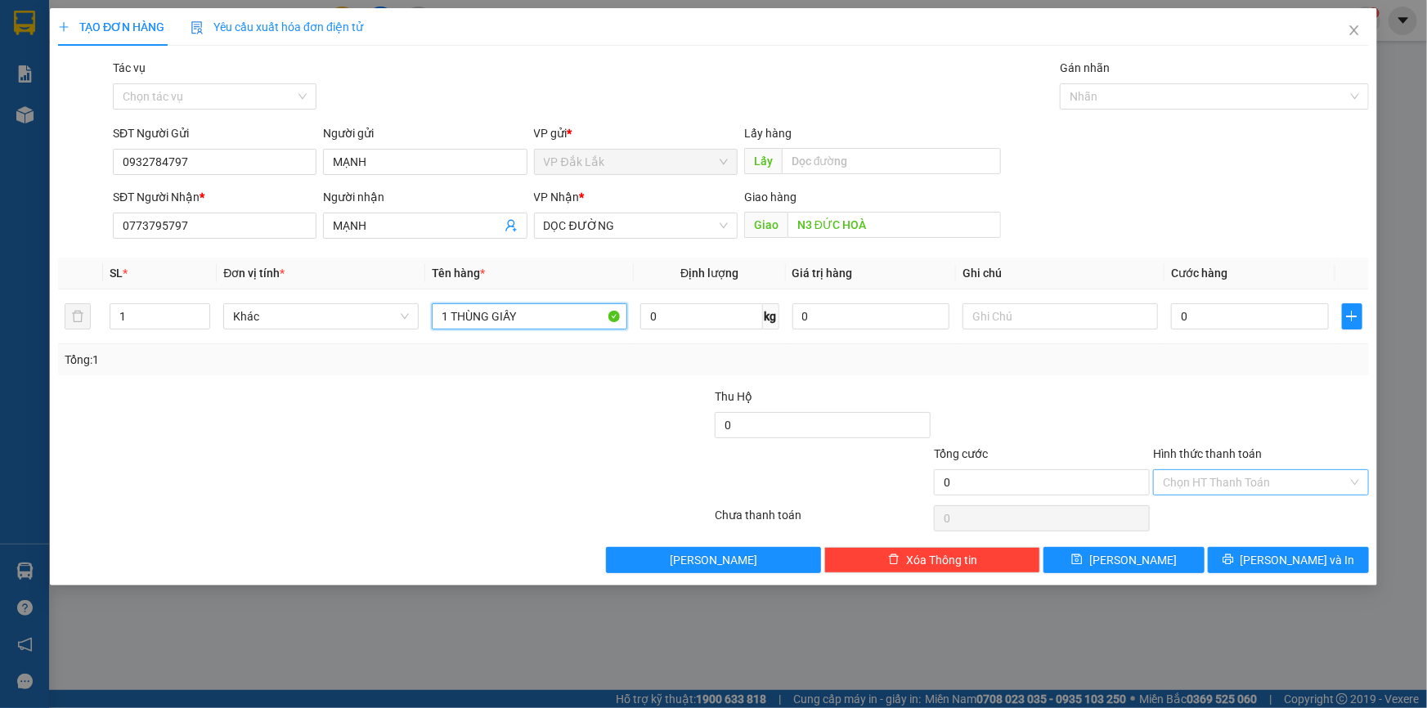
type input "1 THÙNG GIẤY"
click at [1270, 483] on input "Hình thức thanh toán" at bounding box center [1255, 482] width 185 height 25
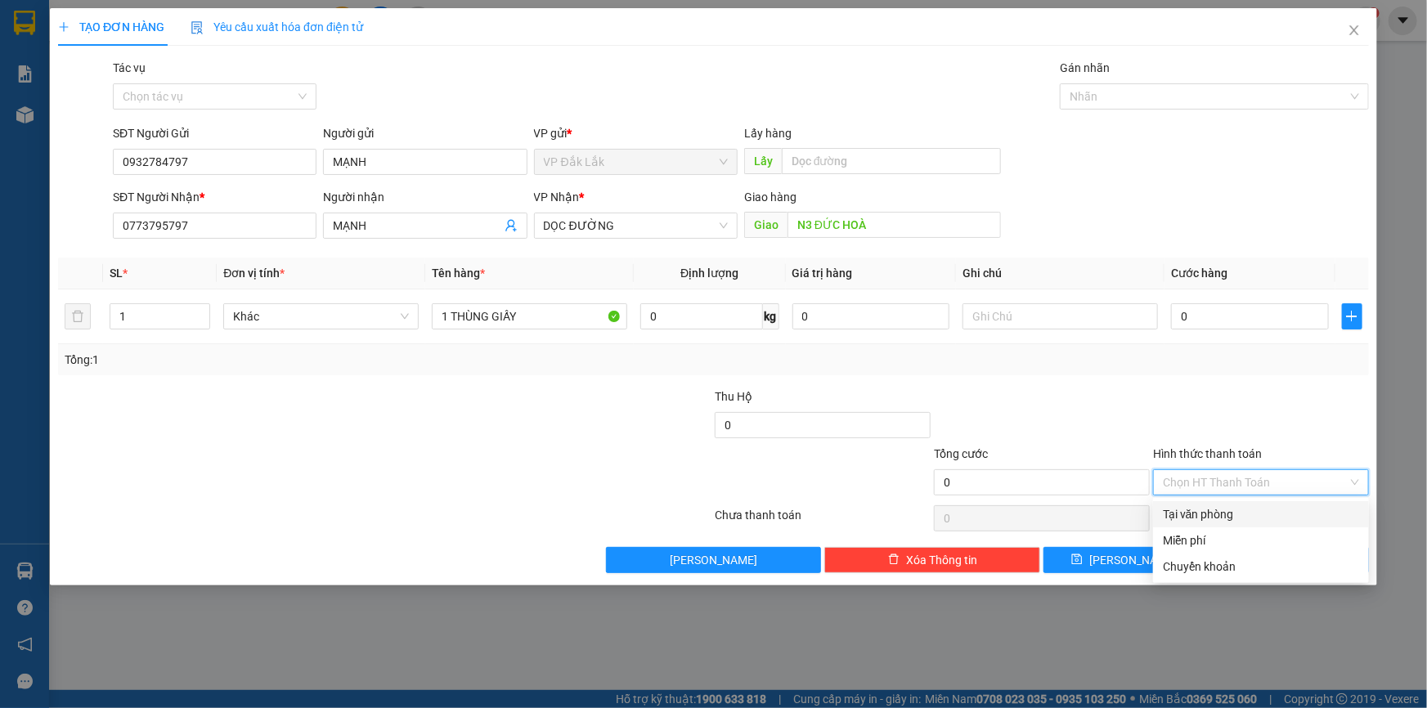
click at [1268, 515] on div "Tại văn phòng" at bounding box center [1261, 515] width 196 height 18
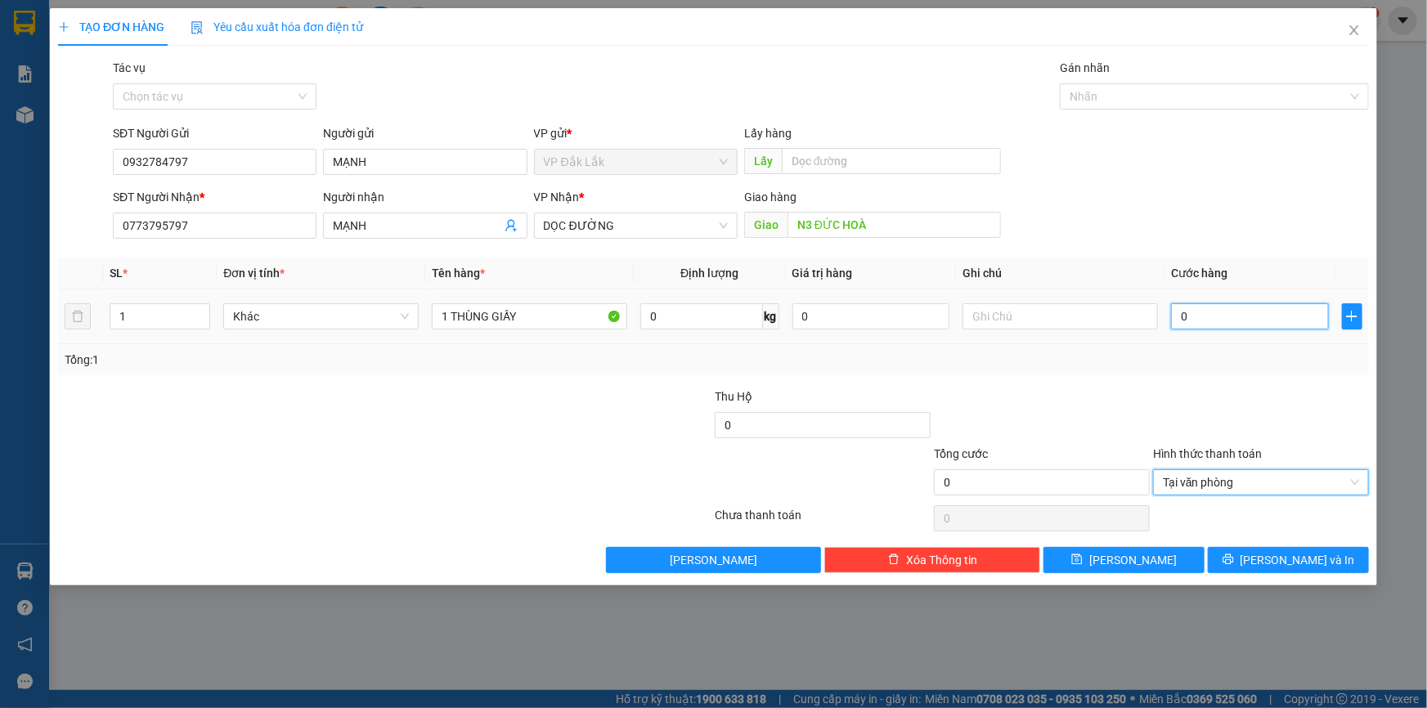
click at [1177, 311] on input "0" at bounding box center [1250, 316] width 158 height 26
type input "1"
type input "11"
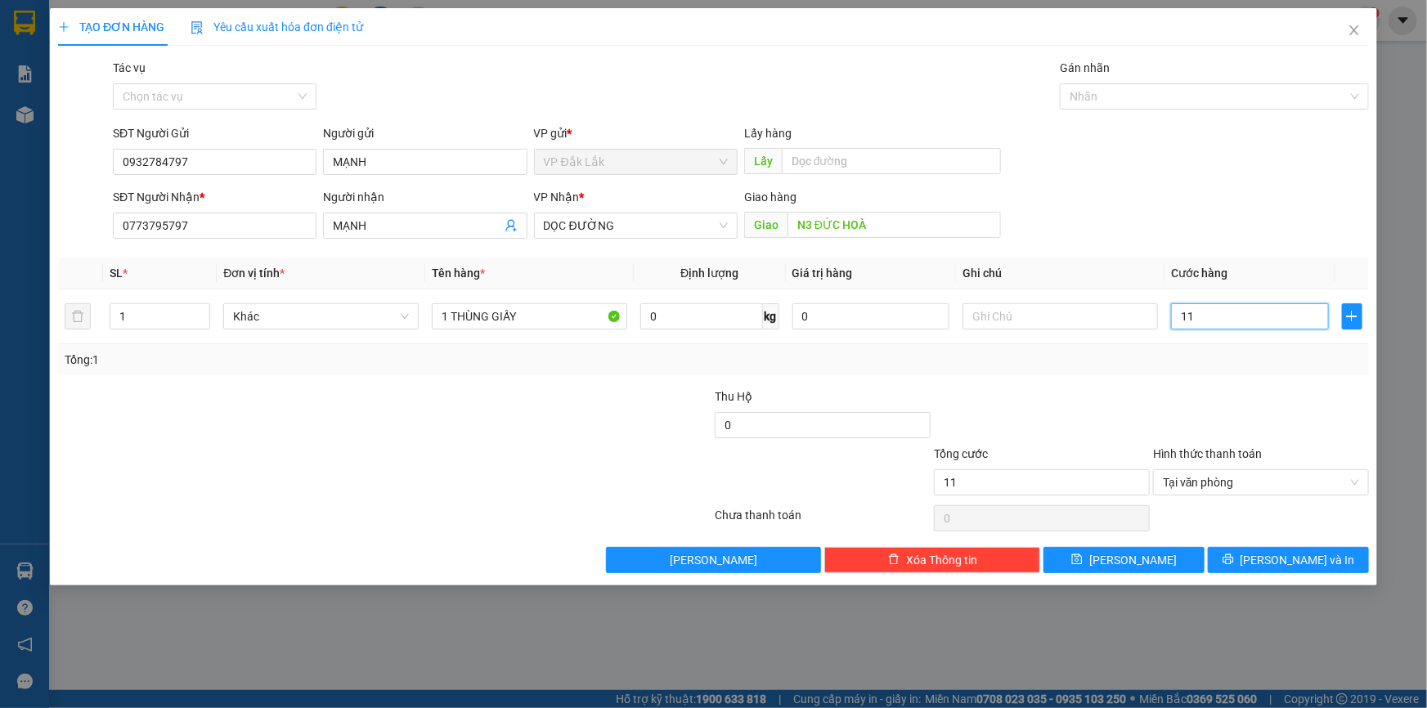
type input "1"
type input "10"
type input "100"
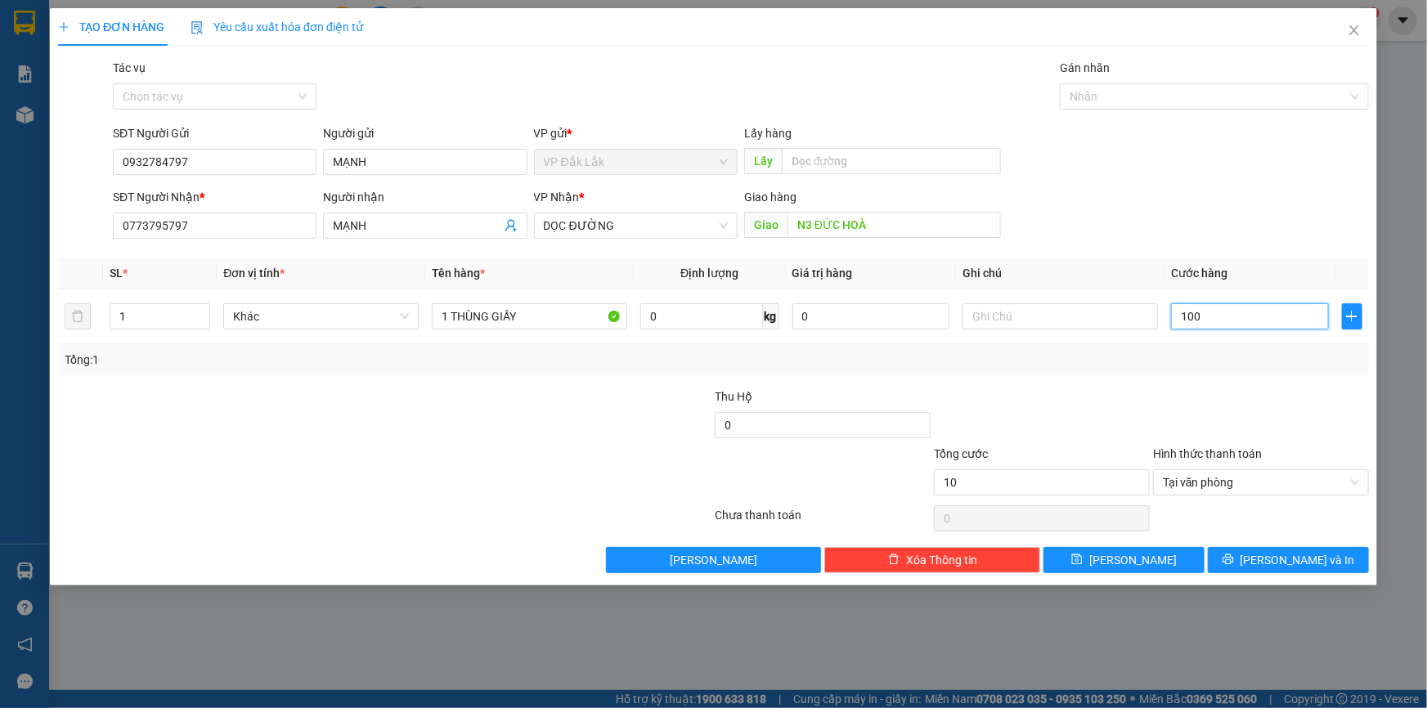
type input "100"
type input "1.000"
type input "10.000"
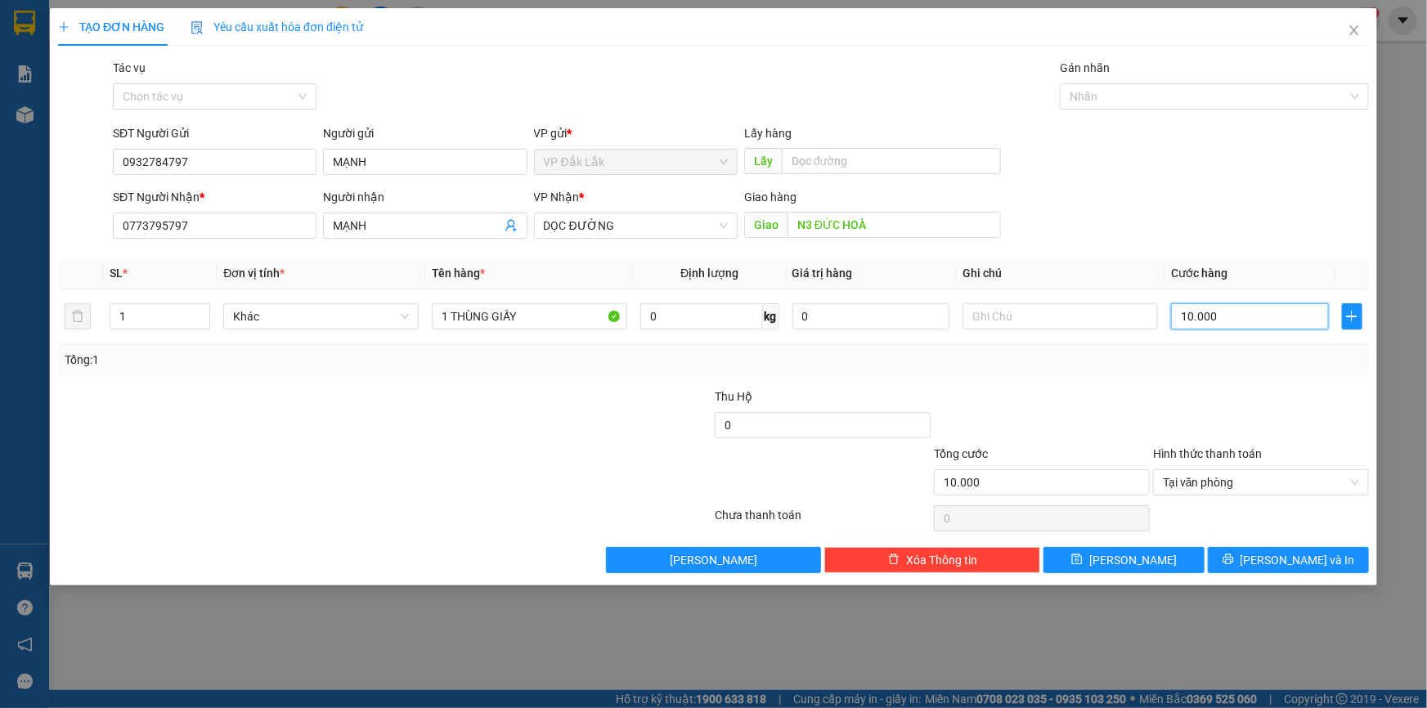
type input "100.000"
click at [1240, 560] on button "[PERSON_NAME] và In" at bounding box center [1288, 560] width 161 height 26
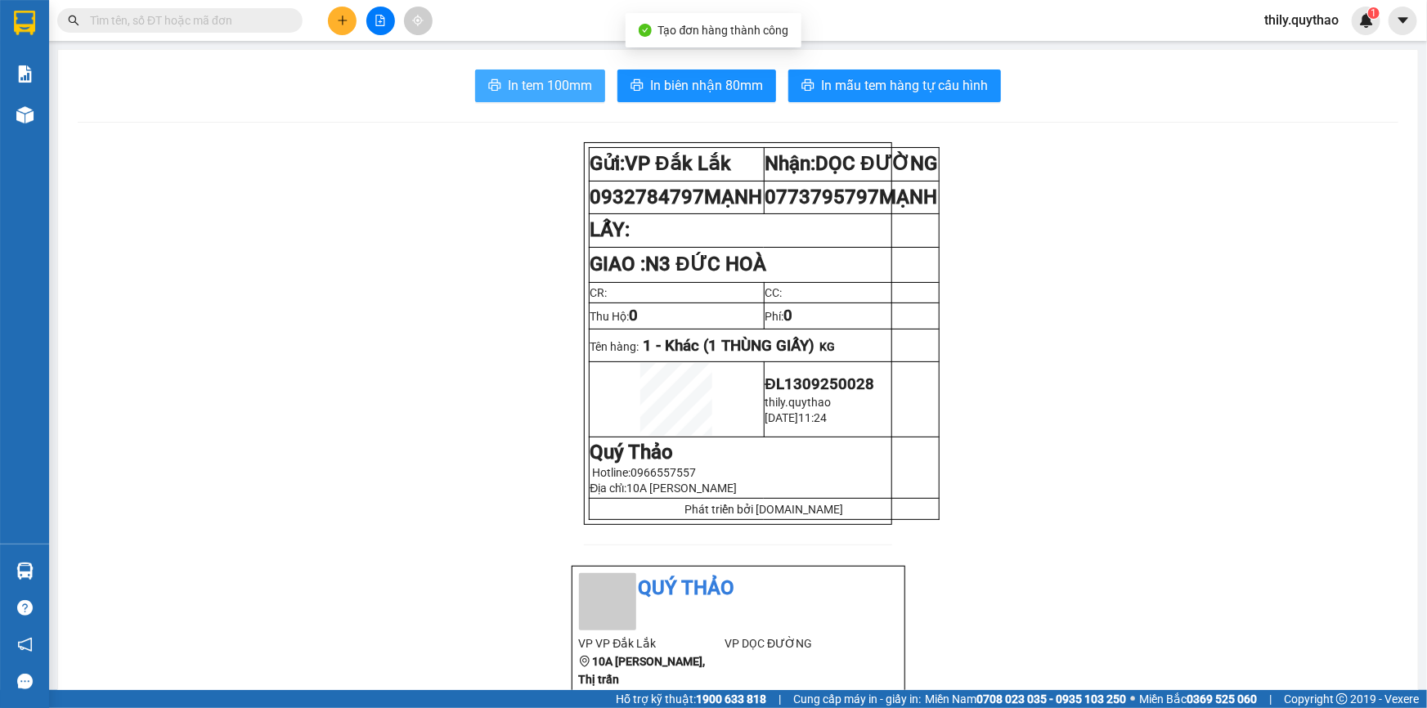
click at [569, 85] on span "In tem 100mm" at bounding box center [550, 85] width 84 height 20
drag, startPoint x: 1276, startPoint y: 456, endPoint x: 1253, endPoint y: 466, distance: 25.3
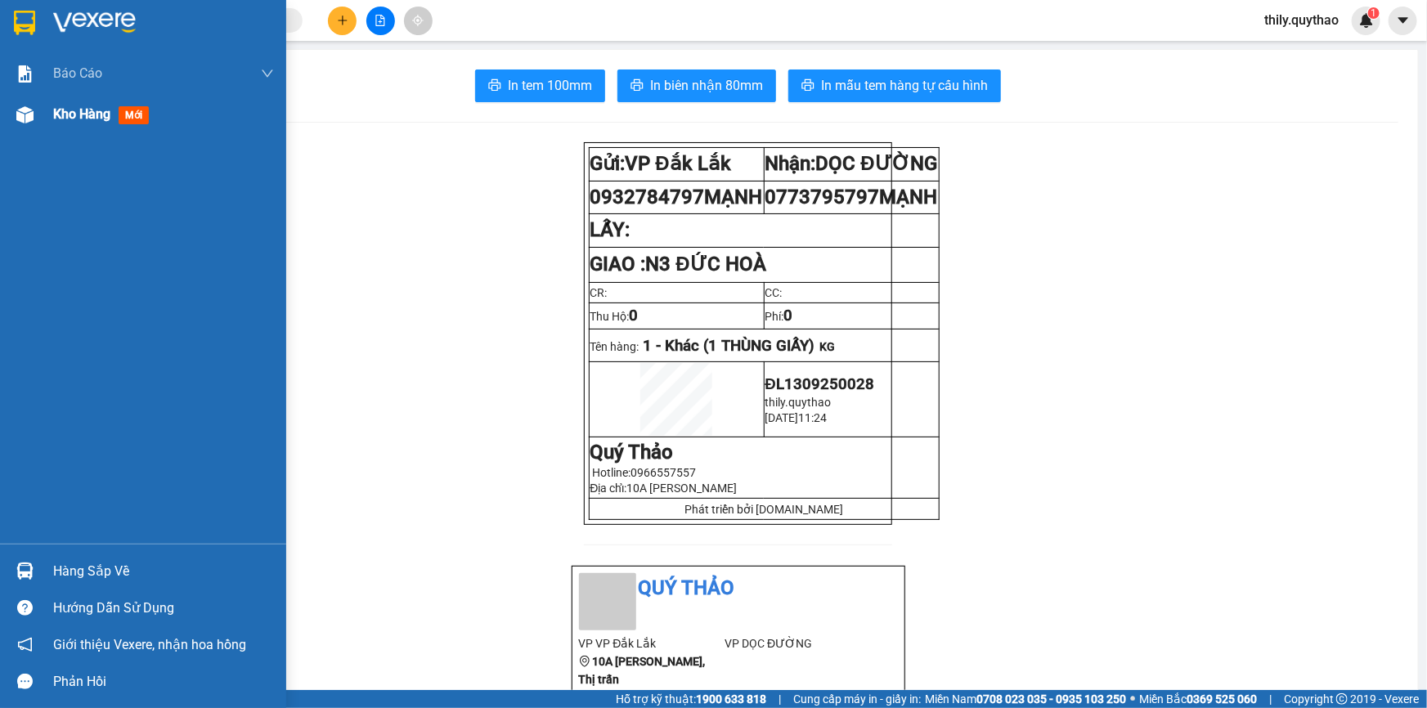
drag, startPoint x: 1253, startPoint y: 466, endPoint x: 13, endPoint y: 116, distance: 1288.5
click at [13, 116] on div at bounding box center [25, 115] width 29 height 29
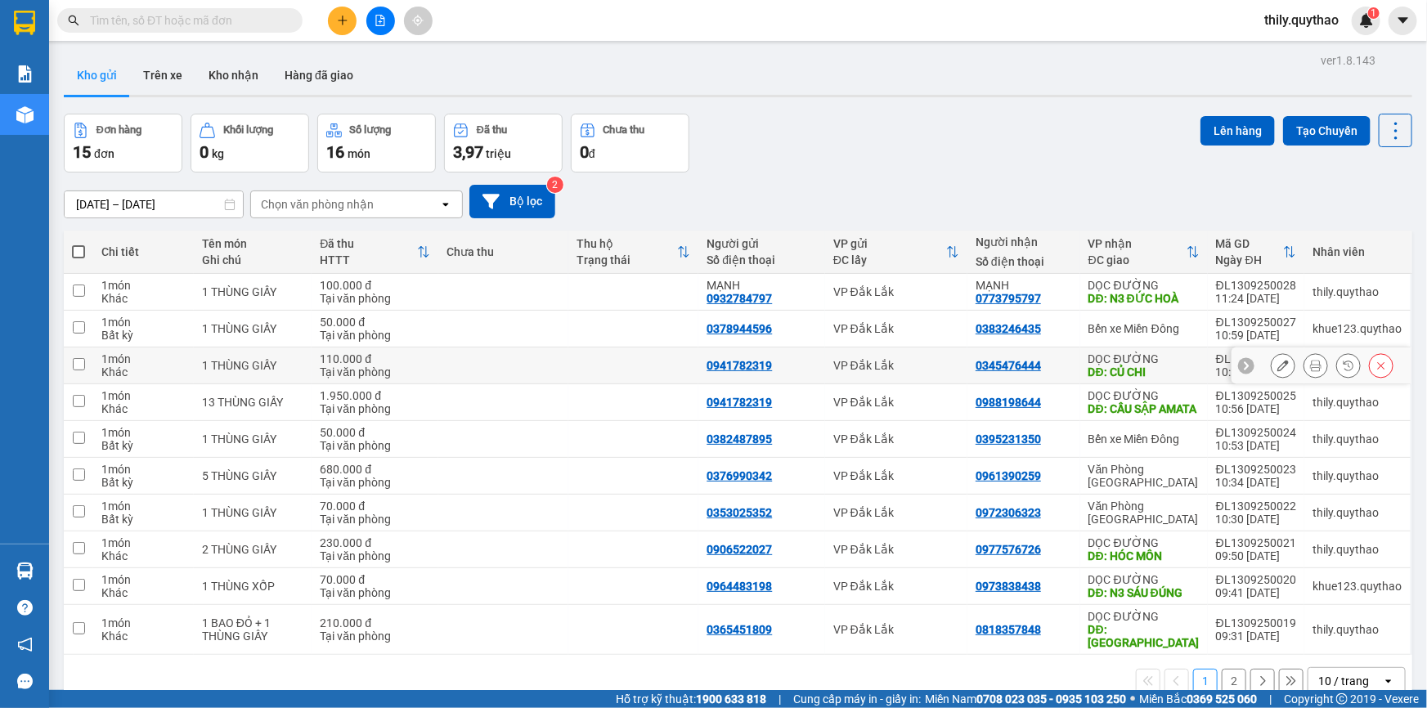
scroll to position [74, 0]
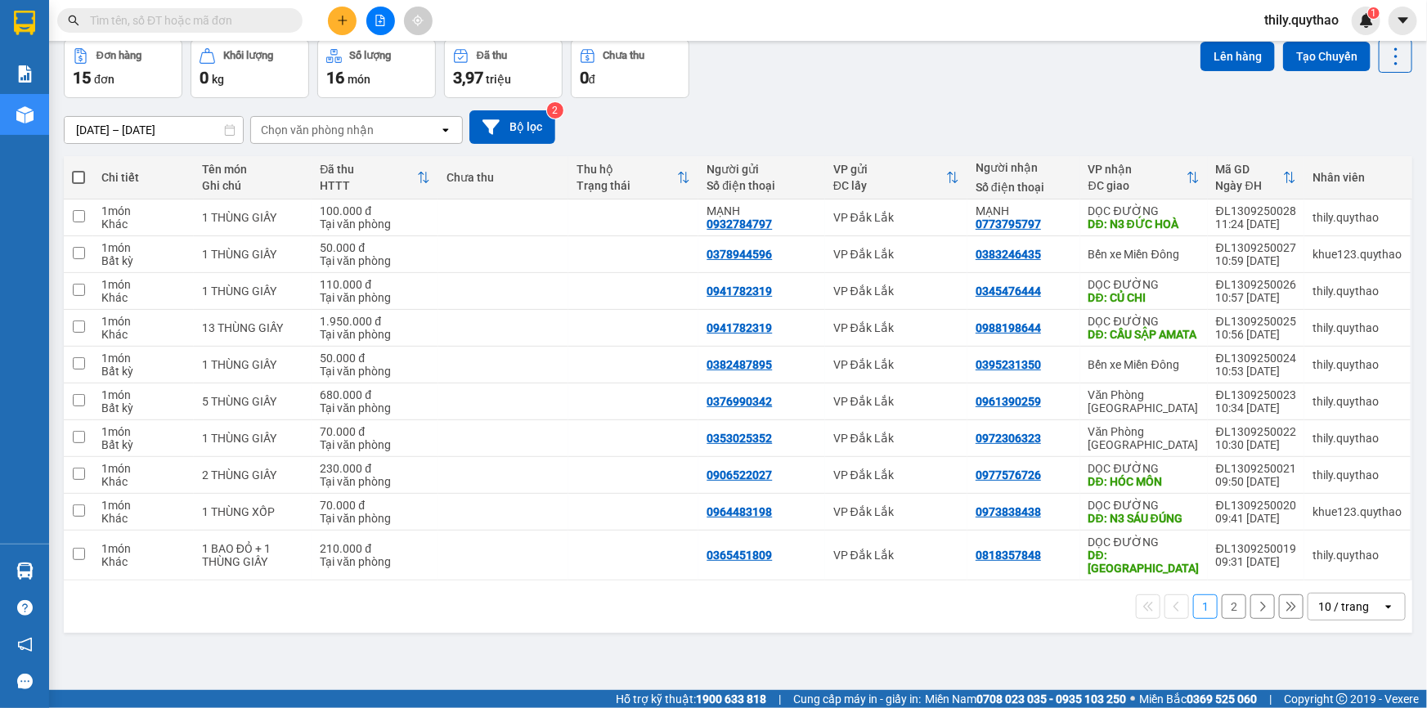
click at [1222, 600] on button "2" at bounding box center [1234, 607] width 25 height 25
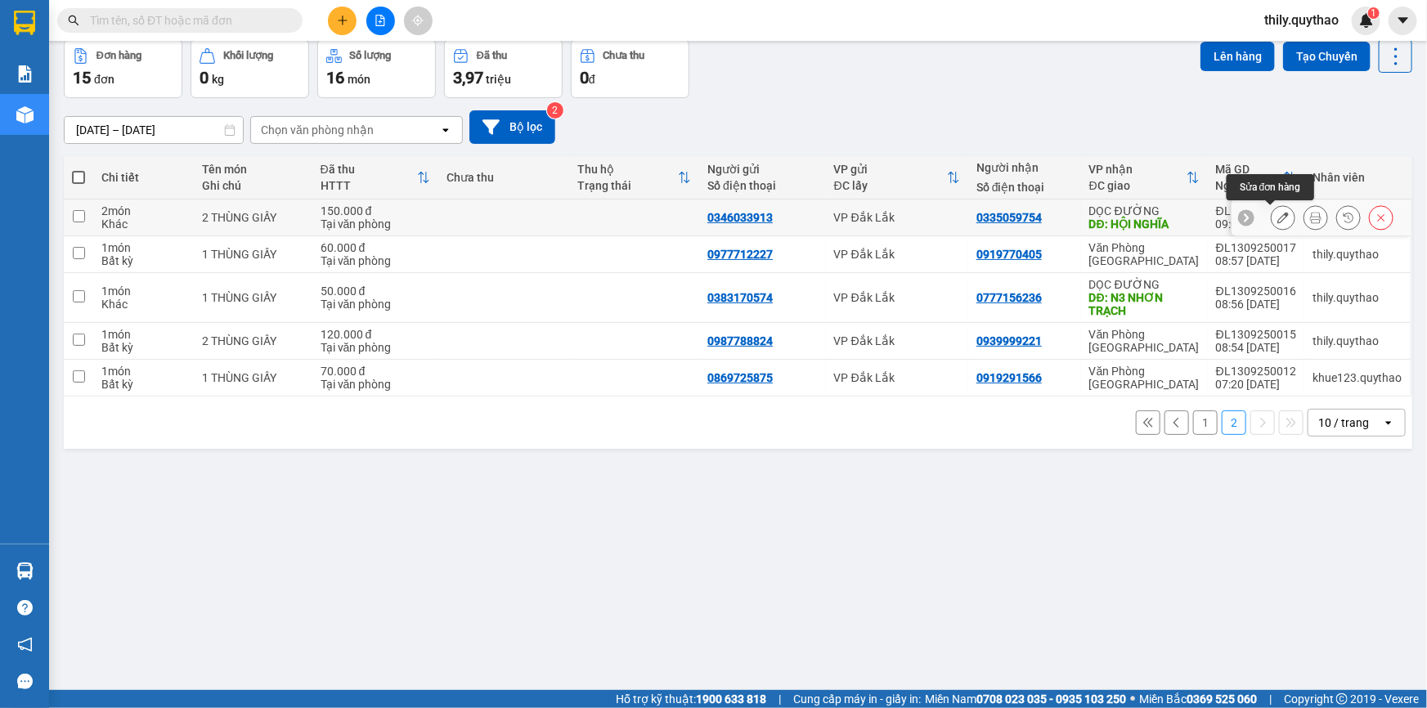
click at [1278, 221] on icon at bounding box center [1283, 217] width 11 height 11
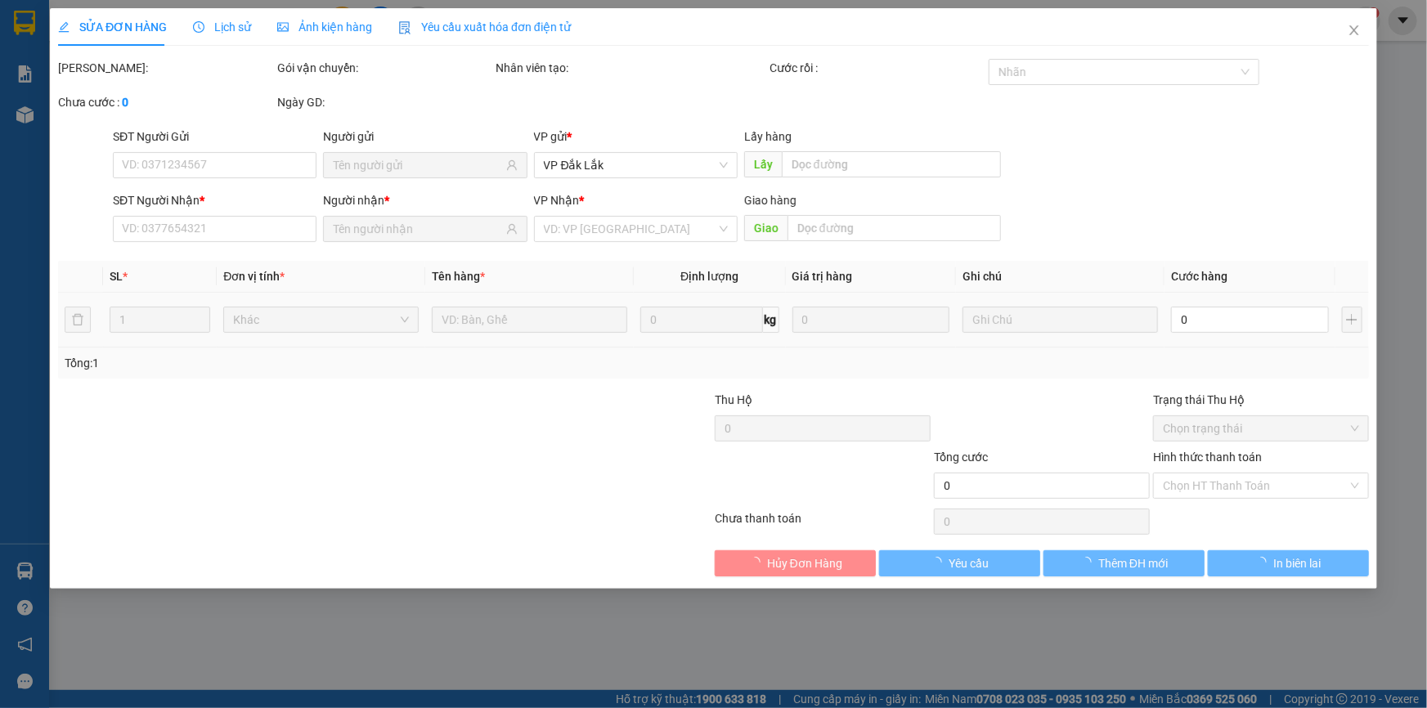
type input "0346033913"
type input "0335059754"
type input "HỘI NGHĨA"
type input "150.000"
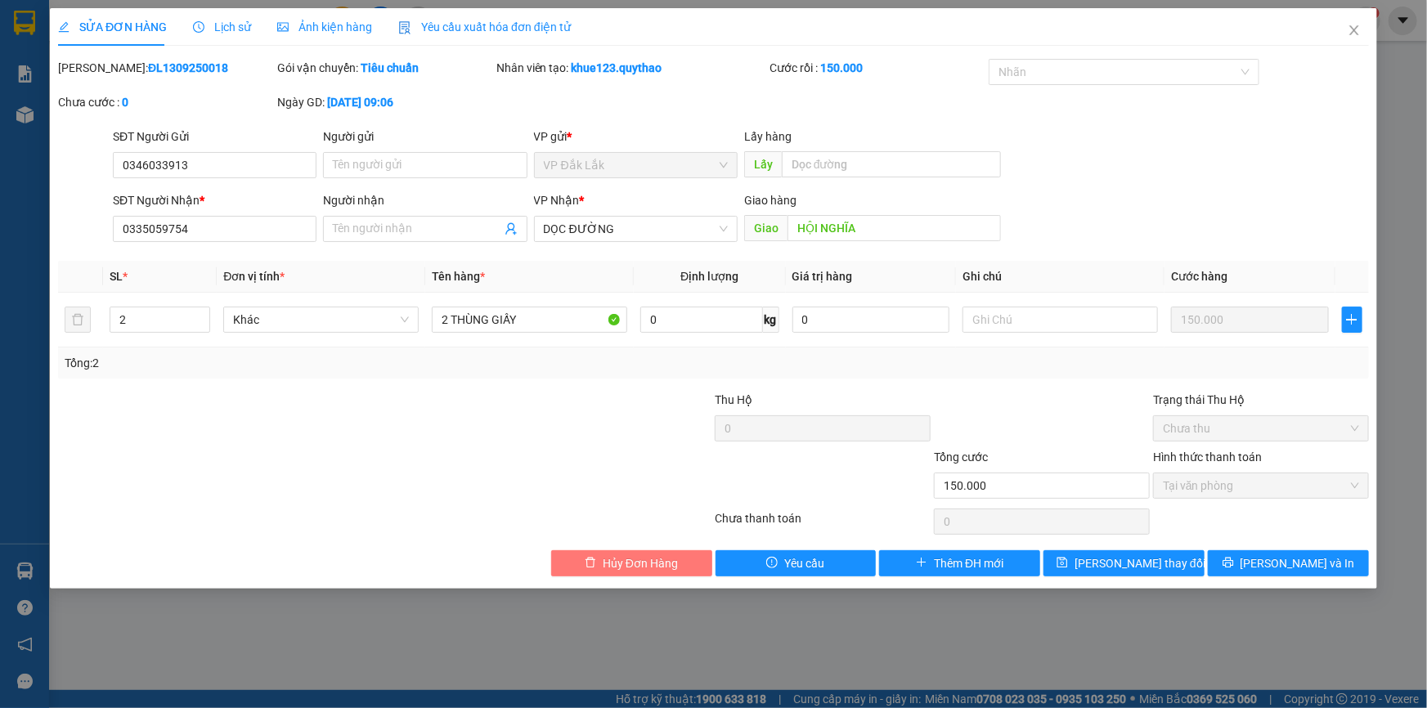
click at [648, 565] on span "Hủy Đơn Hàng" at bounding box center [640, 564] width 75 height 18
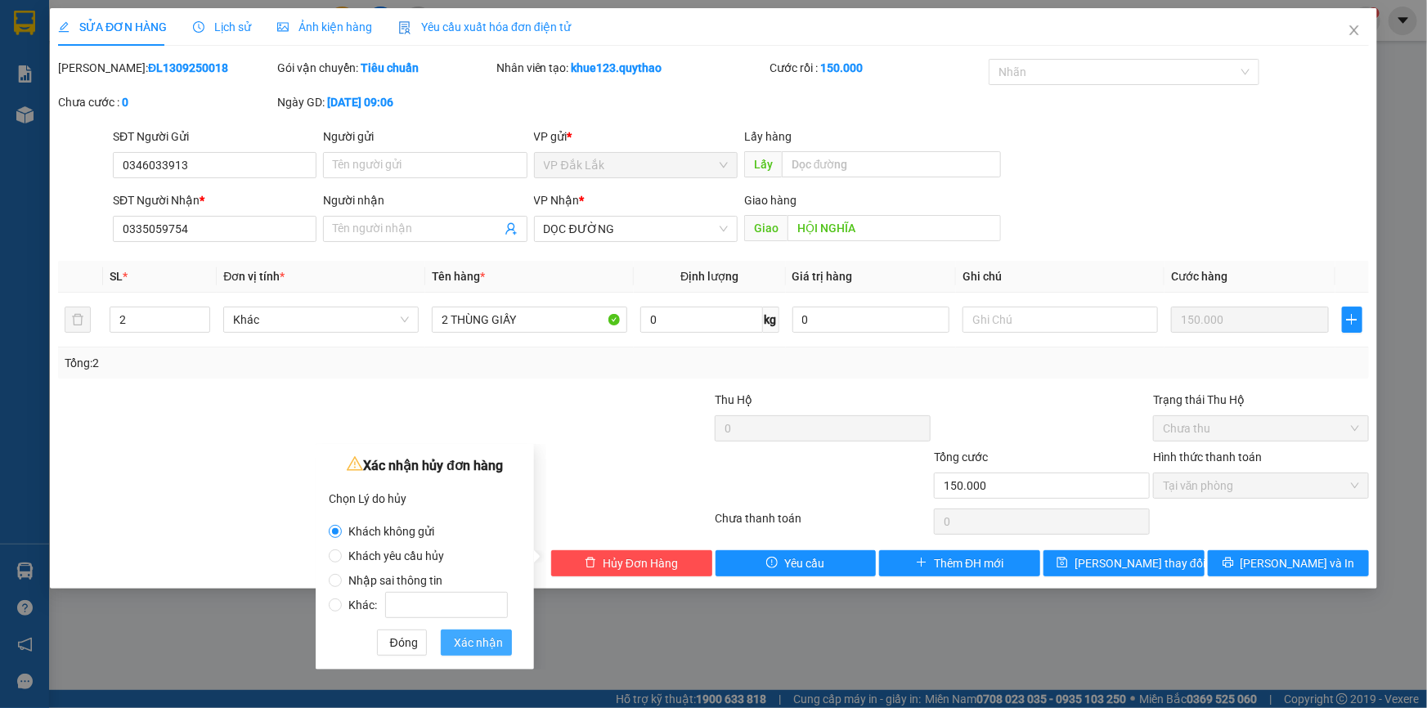
click at [470, 642] on span "Xác nhận" at bounding box center [478, 643] width 49 height 18
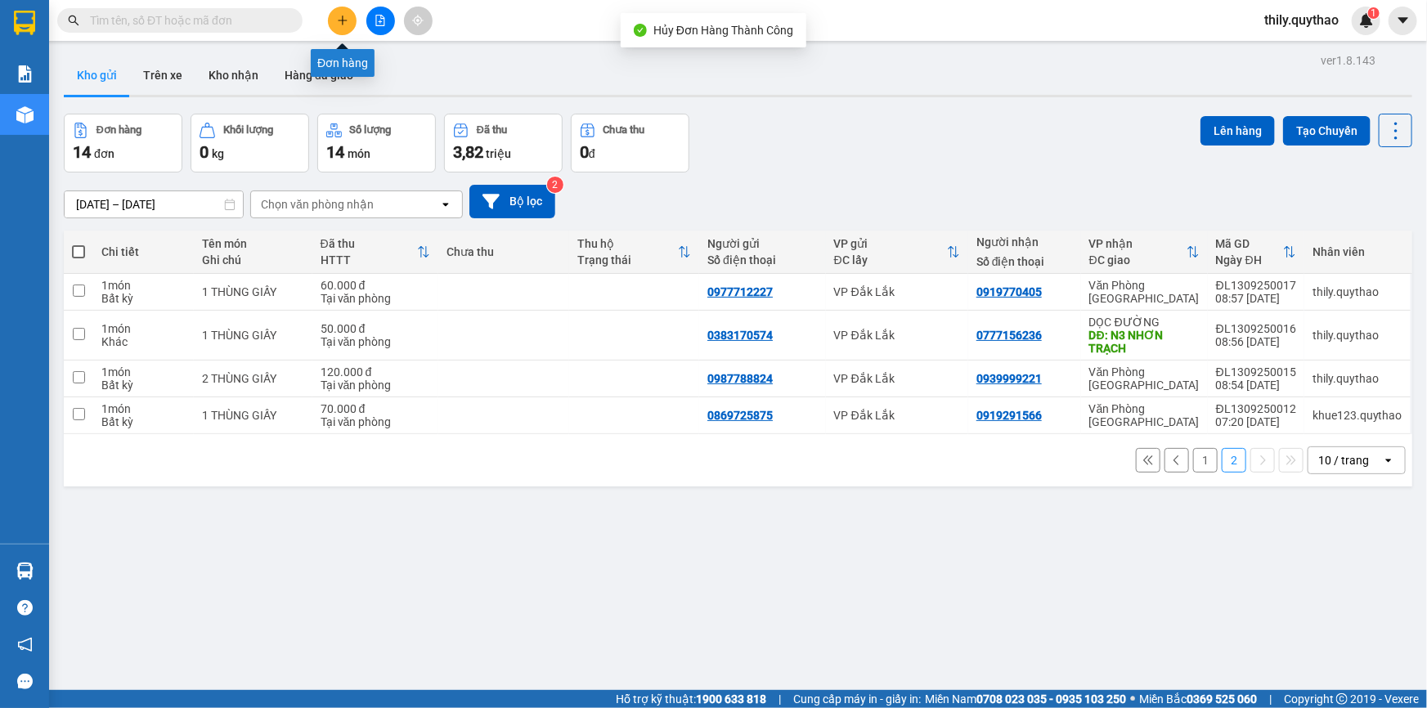
click at [344, 16] on icon "plus" at bounding box center [342, 20] width 11 height 11
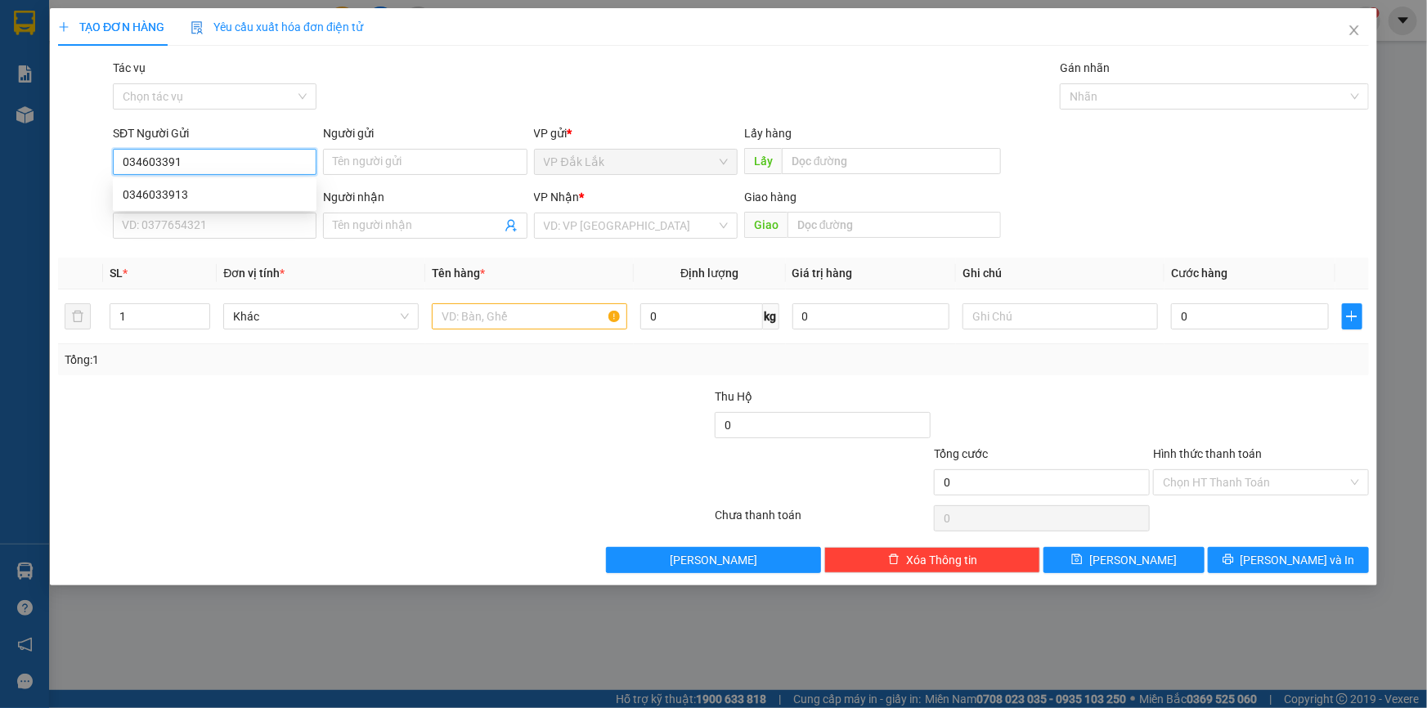
type input "0346033913"
click at [195, 187] on div "0346033913" at bounding box center [215, 195] width 184 height 18
type input "0335059754"
type input "HỘI NGHĨA"
type input "0346033913"
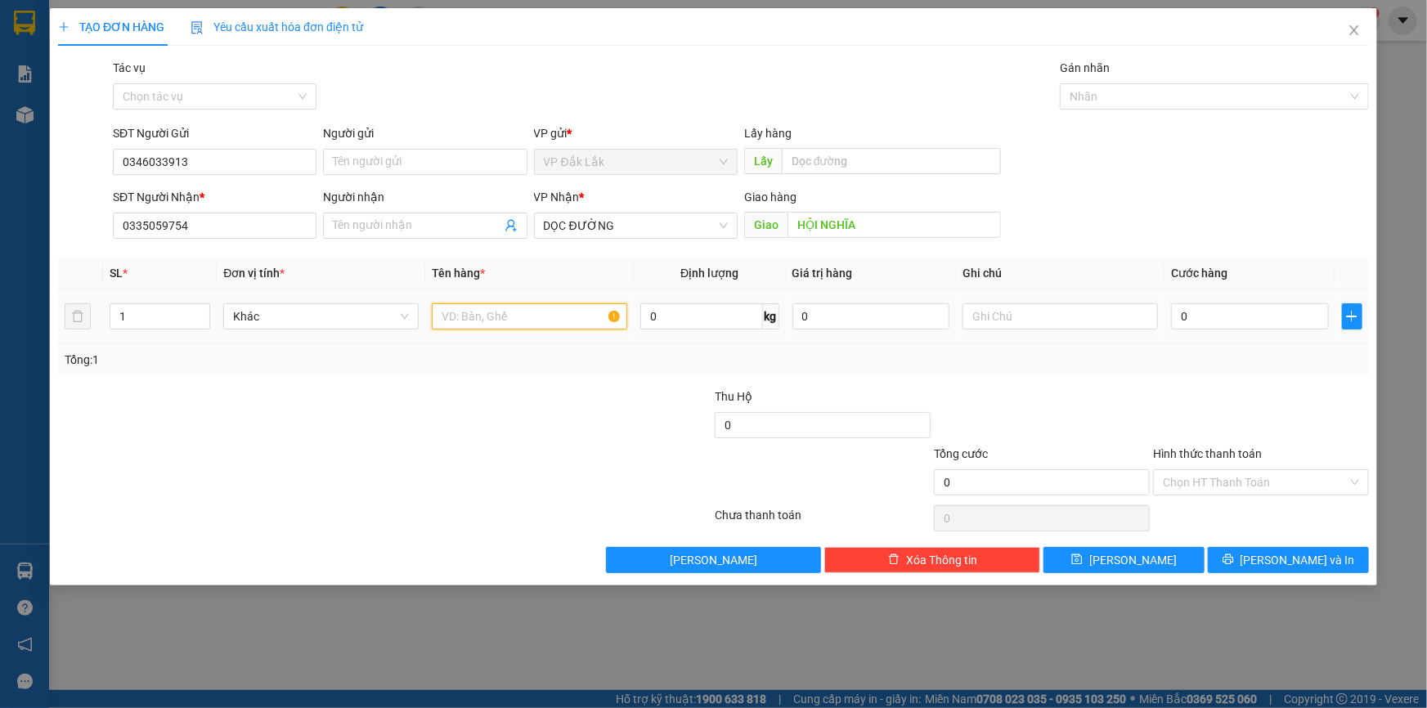
click at [538, 315] on input "text" at bounding box center [529, 316] width 195 height 26
type input "2 THÙNG GIẤY"
click at [1180, 317] on input "0" at bounding box center [1250, 316] width 158 height 26
type input "1"
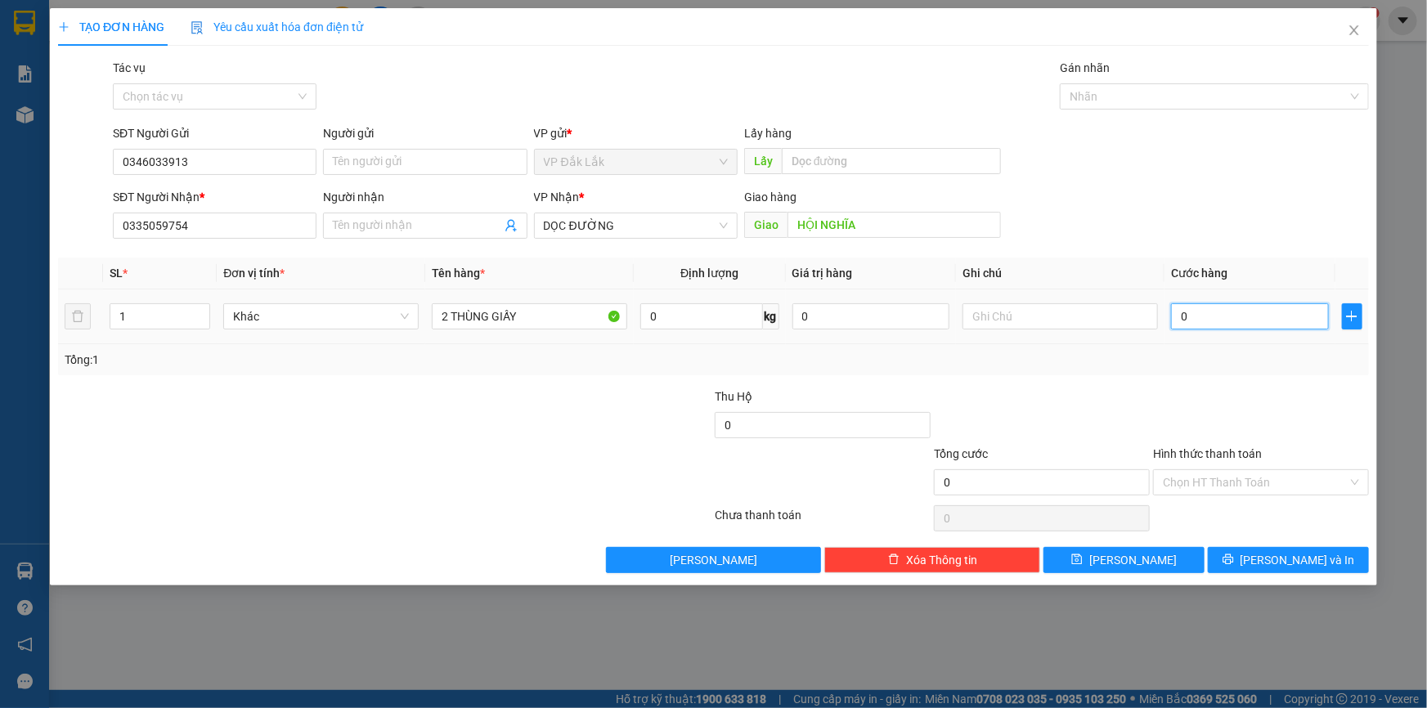
type input "1"
type input "13"
type input "130"
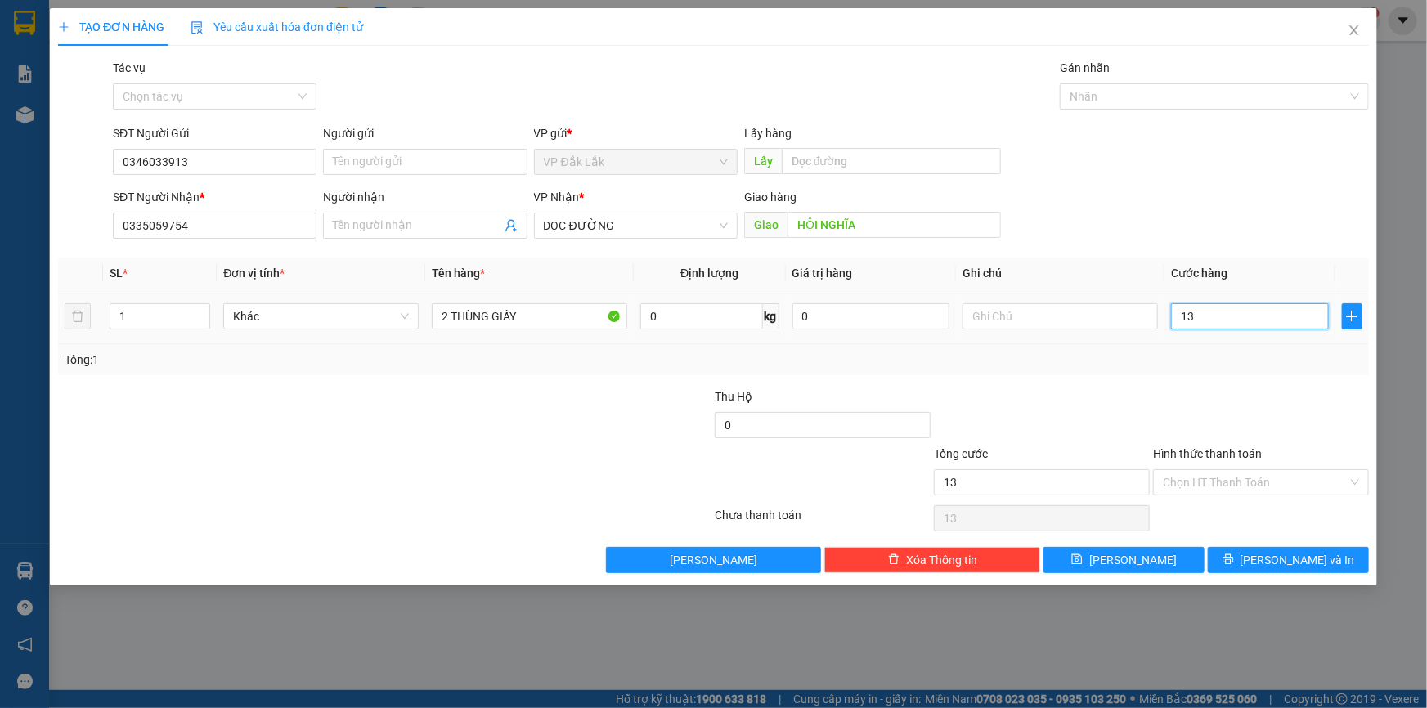
type input "130"
type input "1.300"
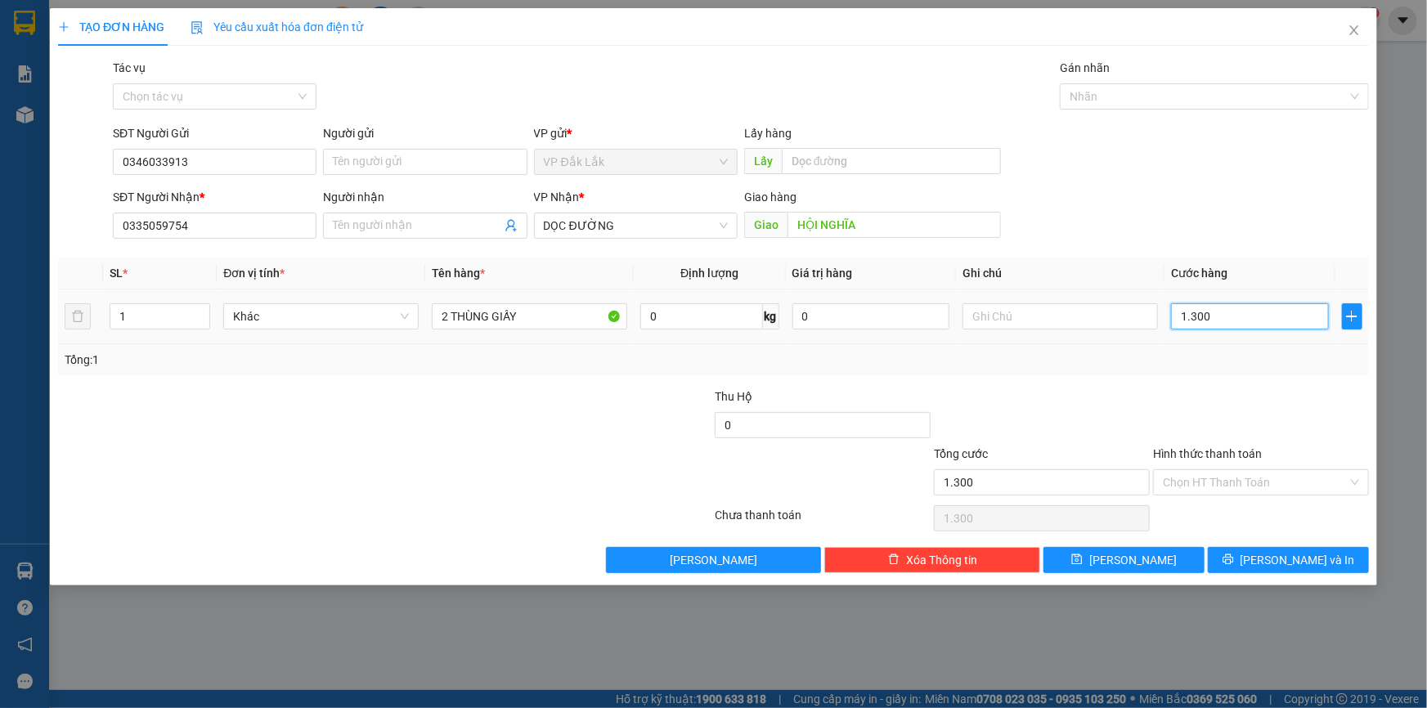
type input "13.000"
type input "130.000"
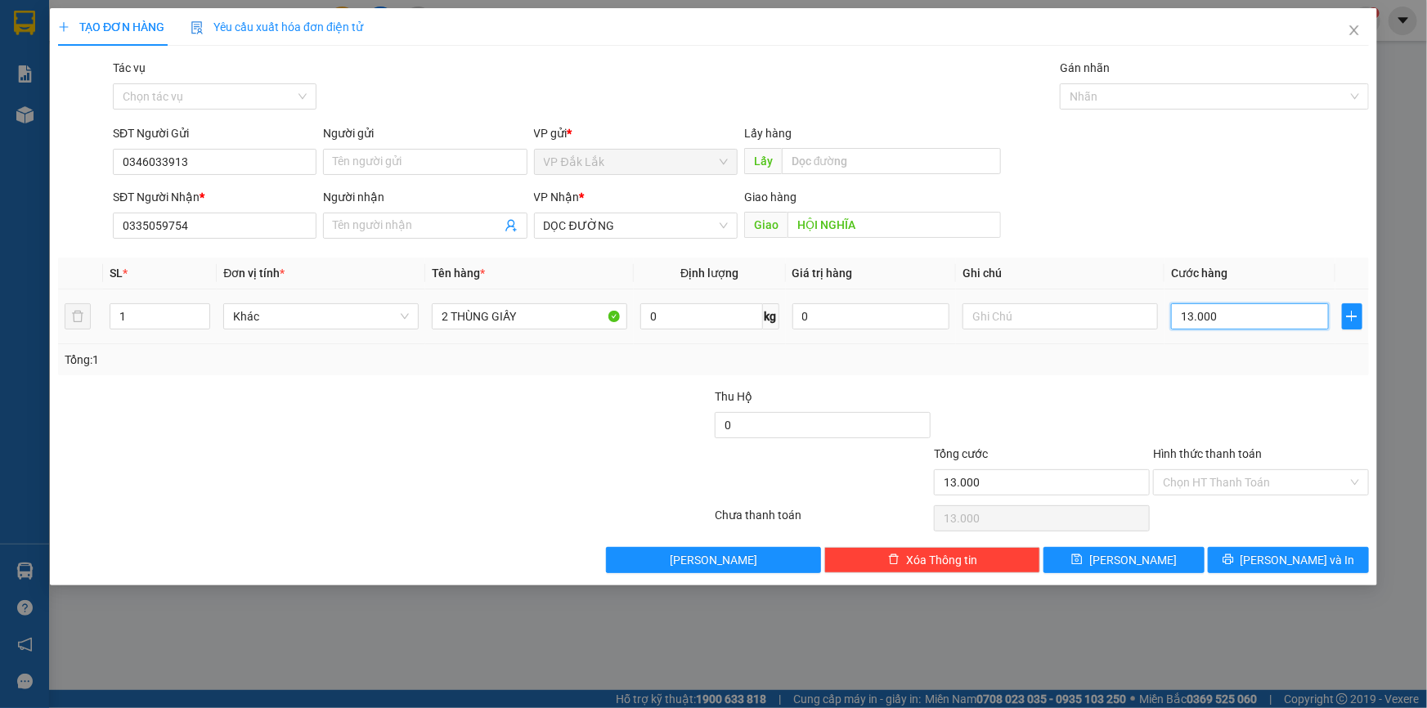
type input "130.000"
click at [1260, 485] on input "Hình thức thanh toán" at bounding box center [1255, 482] width 185 height 25
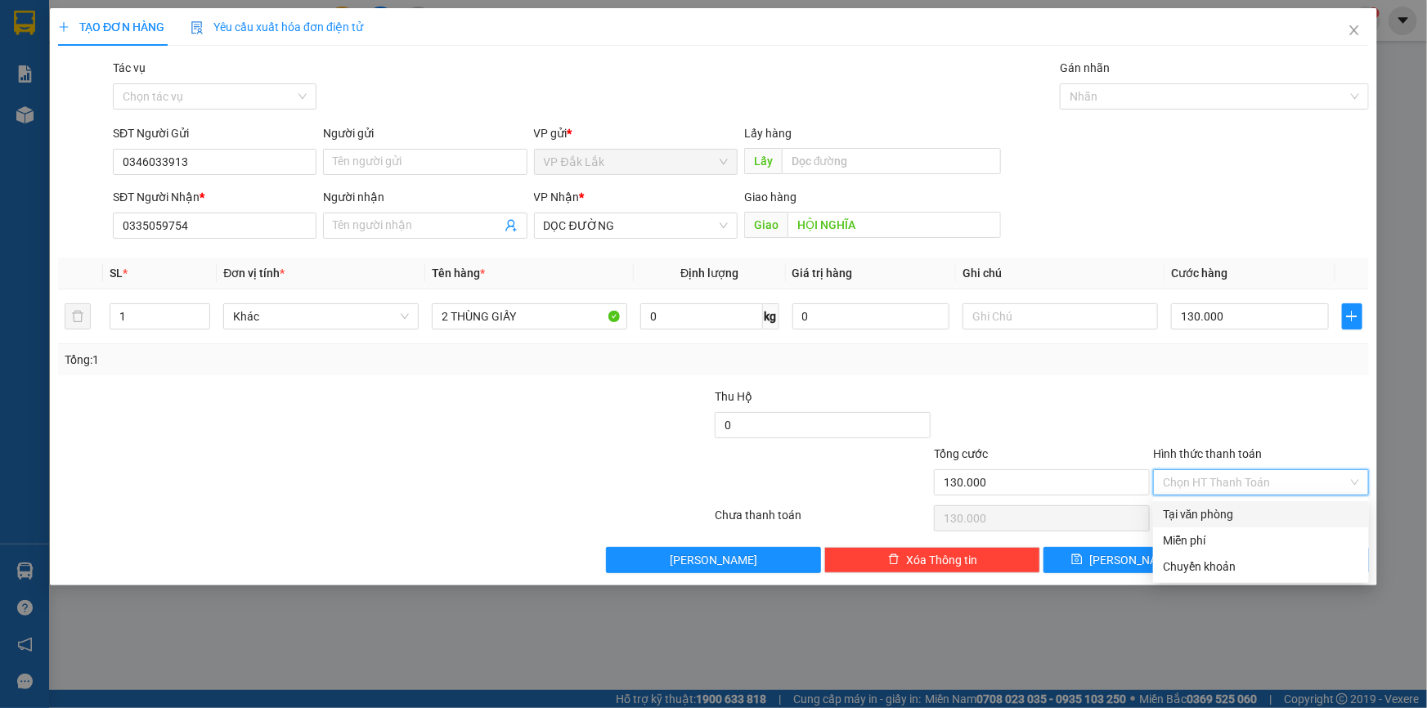
click at [1279, 519] on div "Tại văn phòng" at bounding box center [1261, 515] width 196 height 18
type input "0"
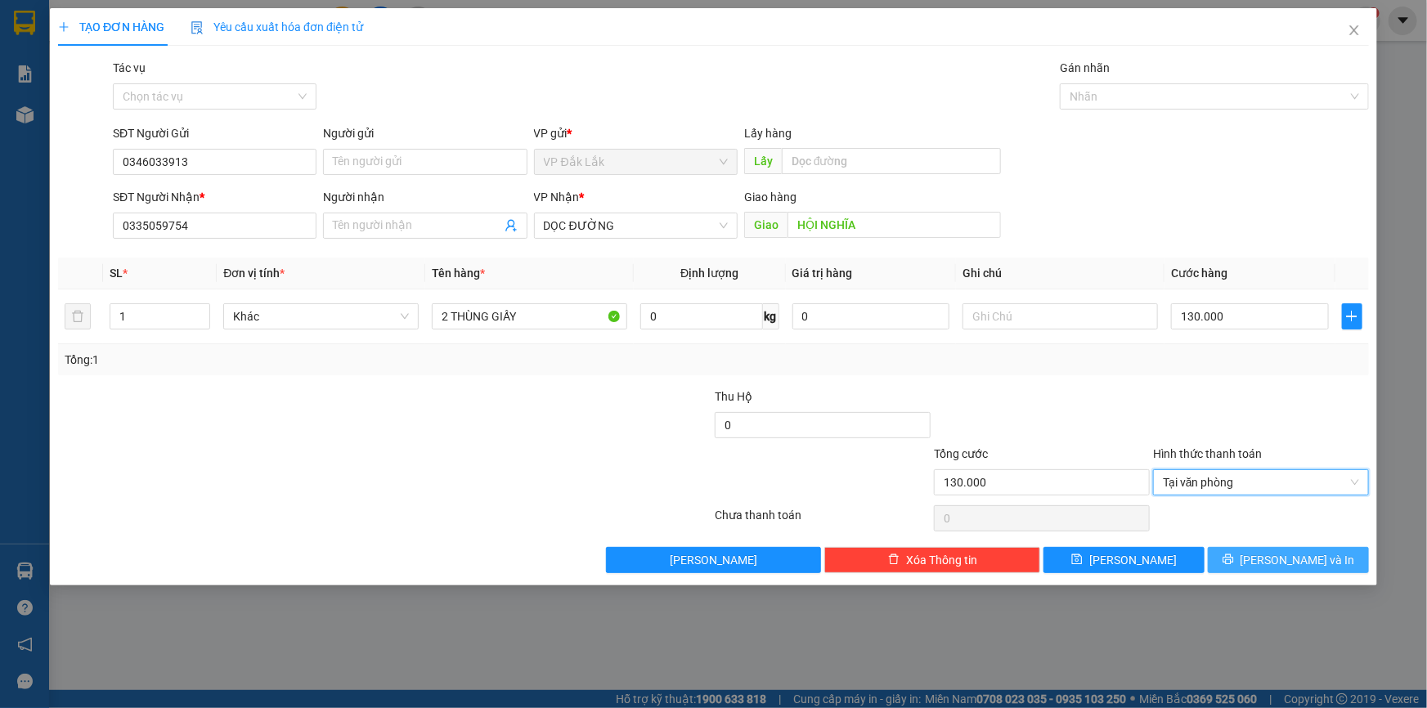
click at [1234, 555] on icon "printer" at bounding box center [1228, 559] width 11 height 11
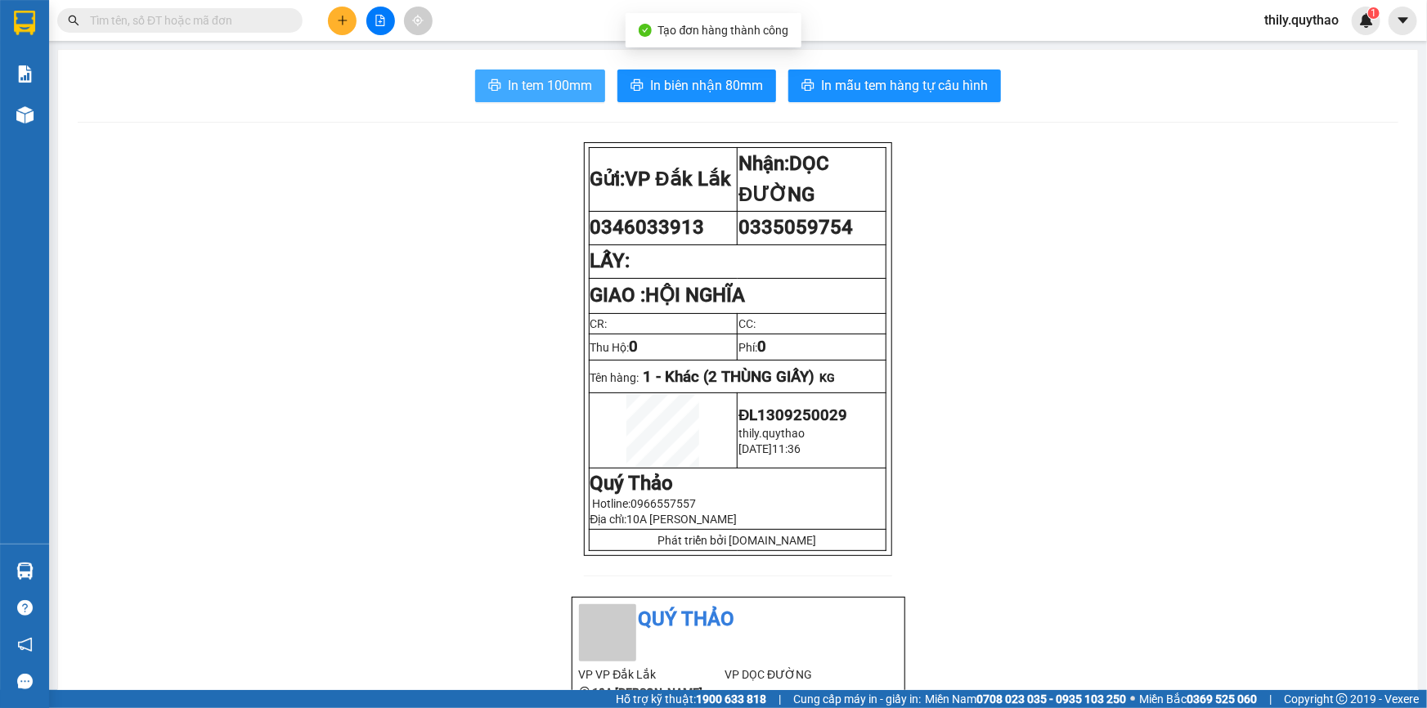
click at [491, 73] on button "In tem 100mm" at bounding box center [540, 86] width 130 height 33
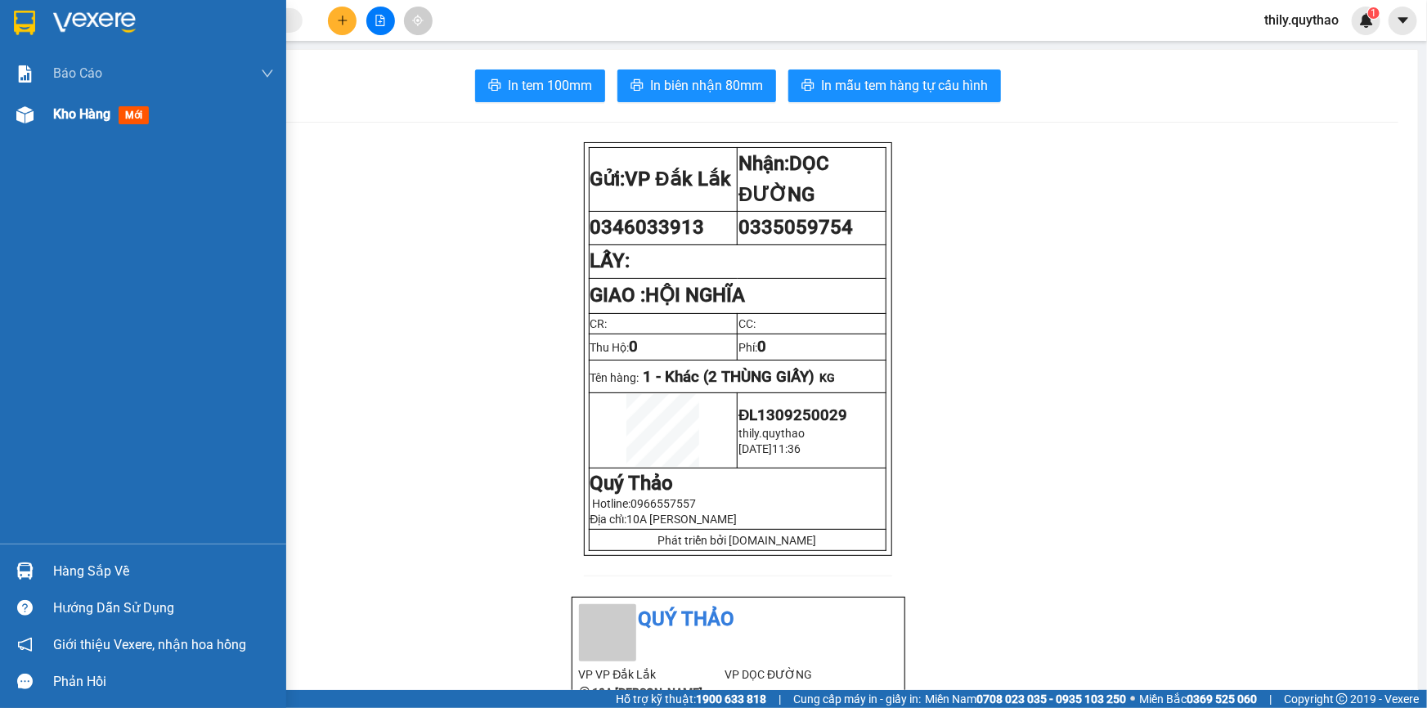
click at [38, 115] on div at bounding box center [25, 115] width 29 height 29
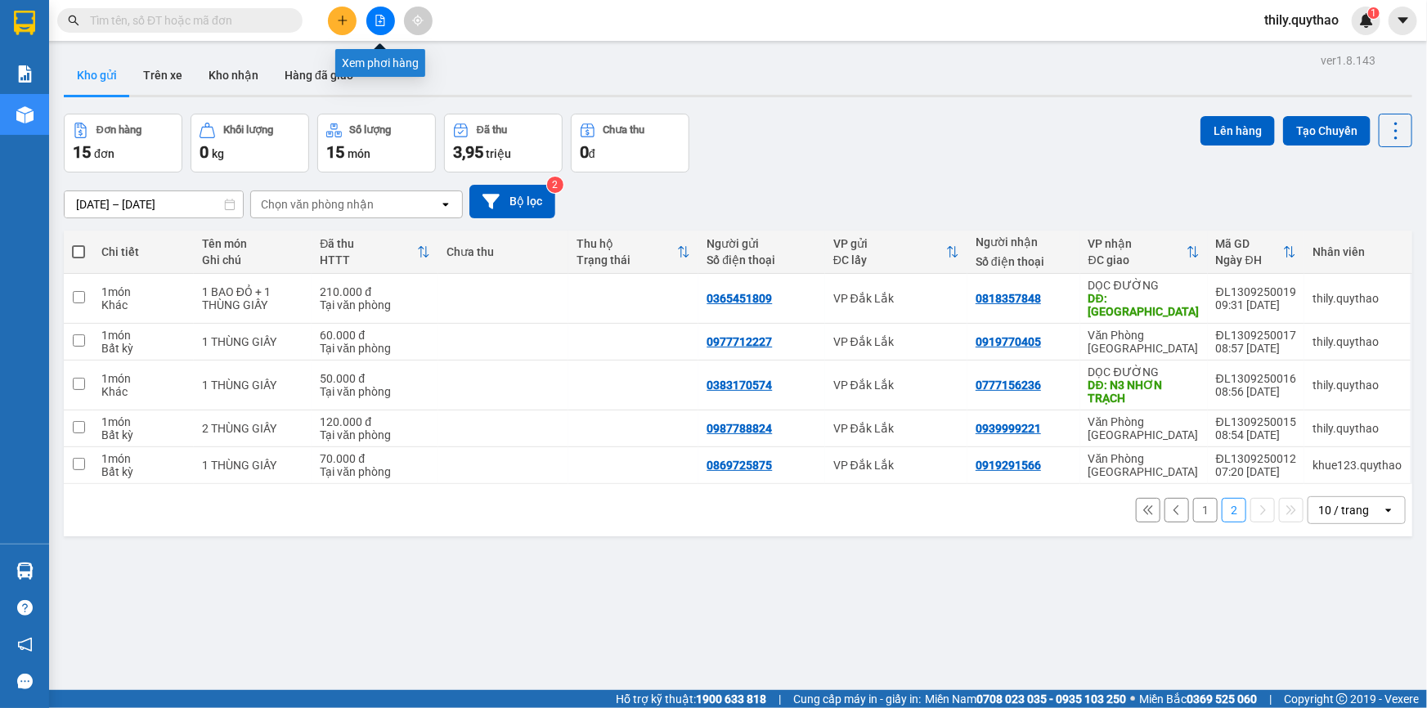
click at [372, 21] on button at bounding box center [380, 21] width 29 height 29
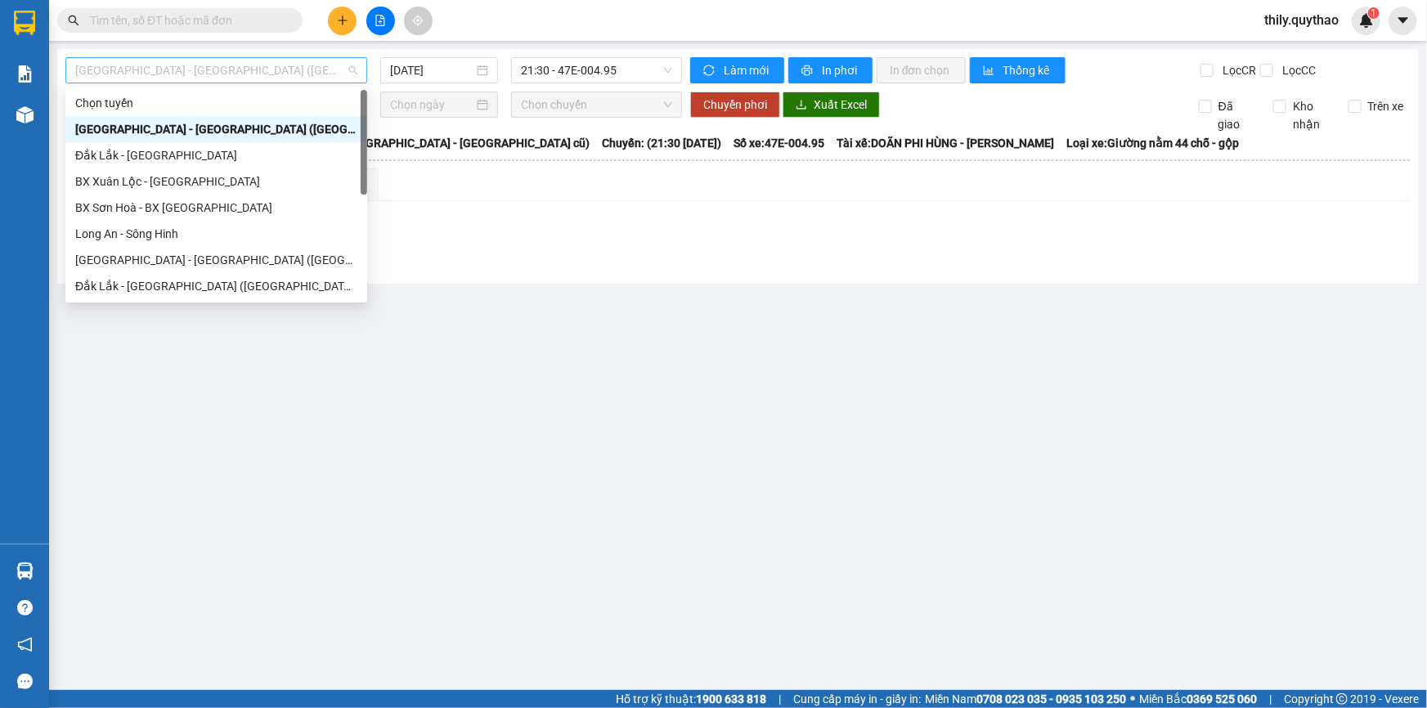
click at [274, 65] on span "[GEOGRAPHIC_DATA] - [GEOGRAPHIC_DATA] ([GEOGRAPHIC_DATA] - [GEOGRAPHIC_DATA] cũ)" at bounding box center [216, 70] width 282 height 25
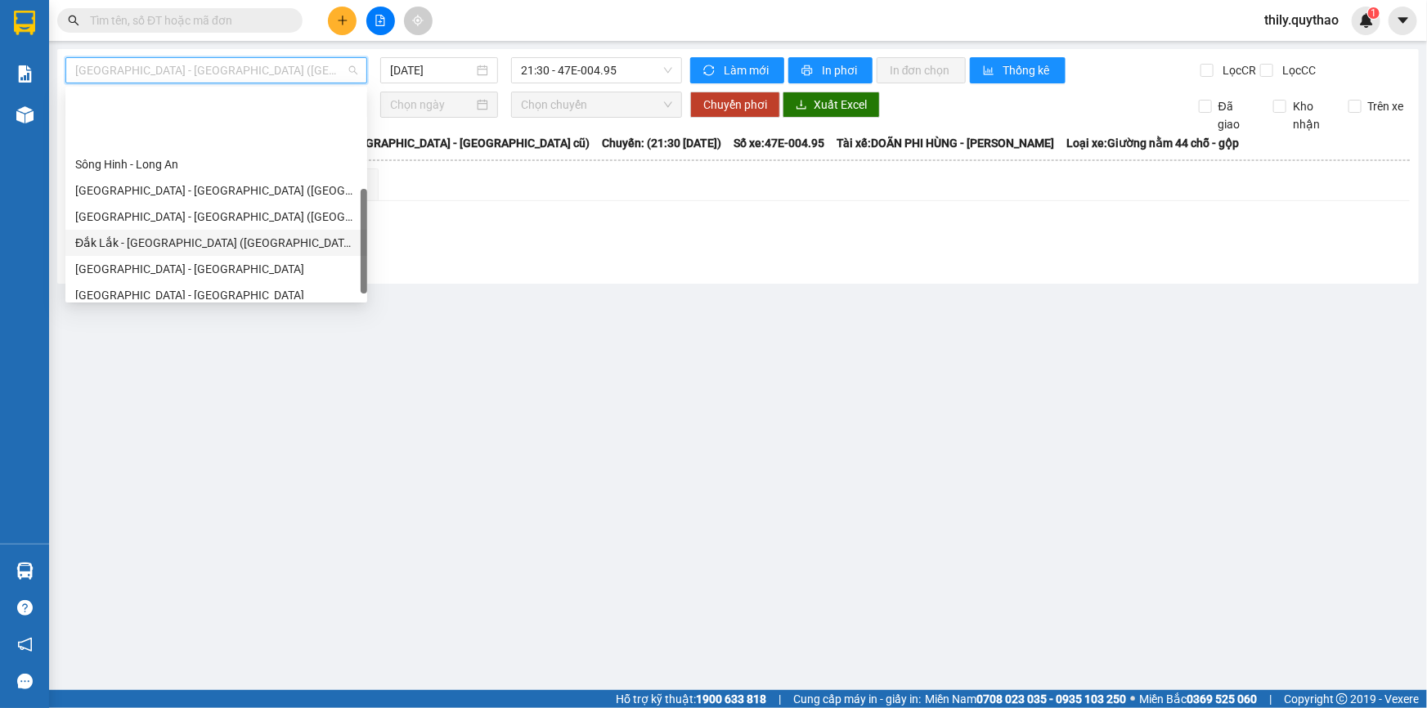
scroll to position [222, 0]
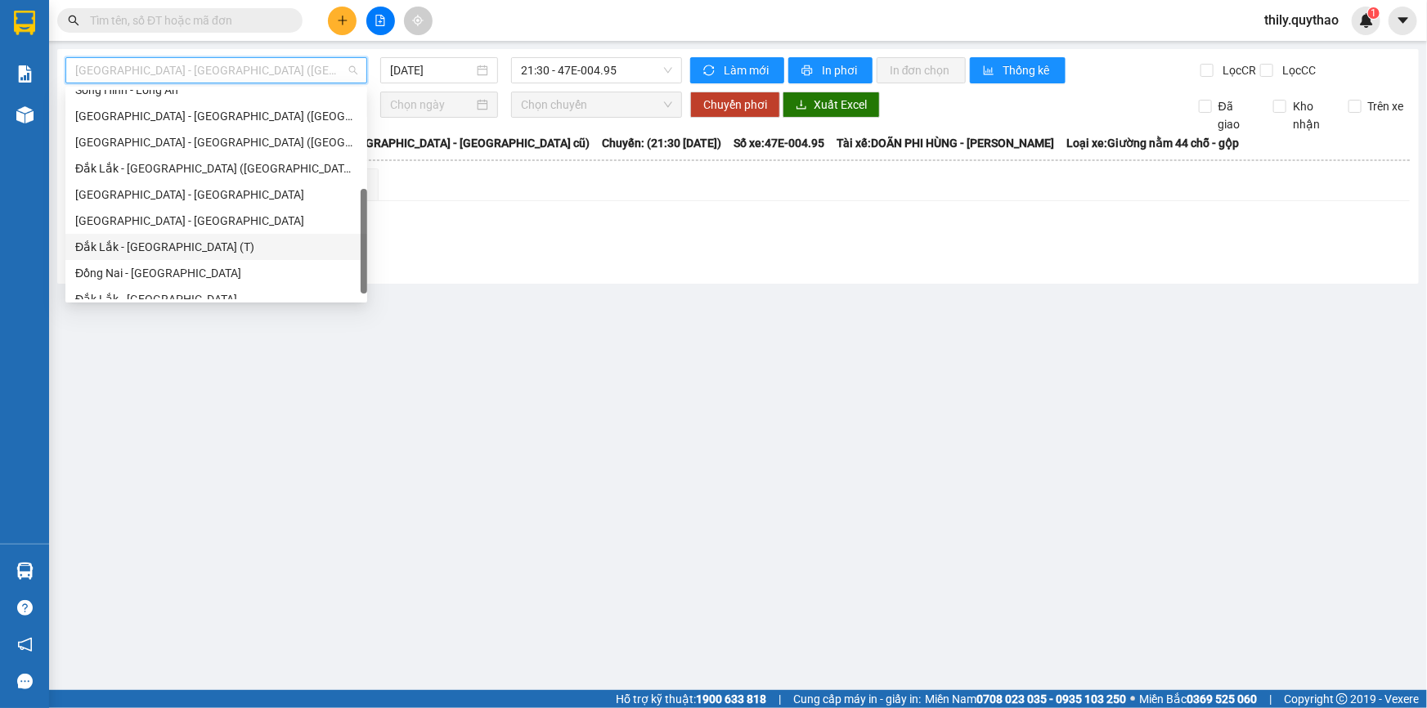
click at [235, 245] on div "Đắk Lắk - [GEOGRAPHIC_DATA] (T)" at bounding box center [216, 247] width 282 height 18
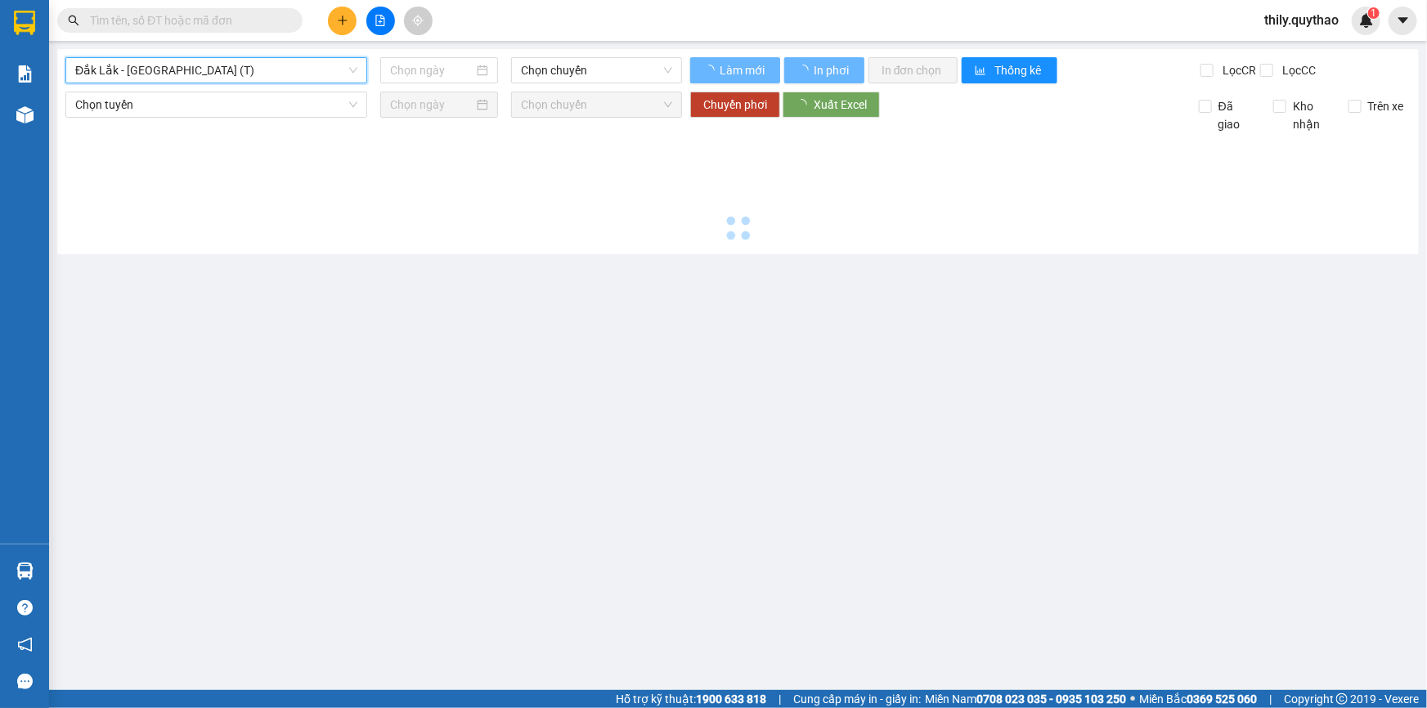
type input "[DATE]"
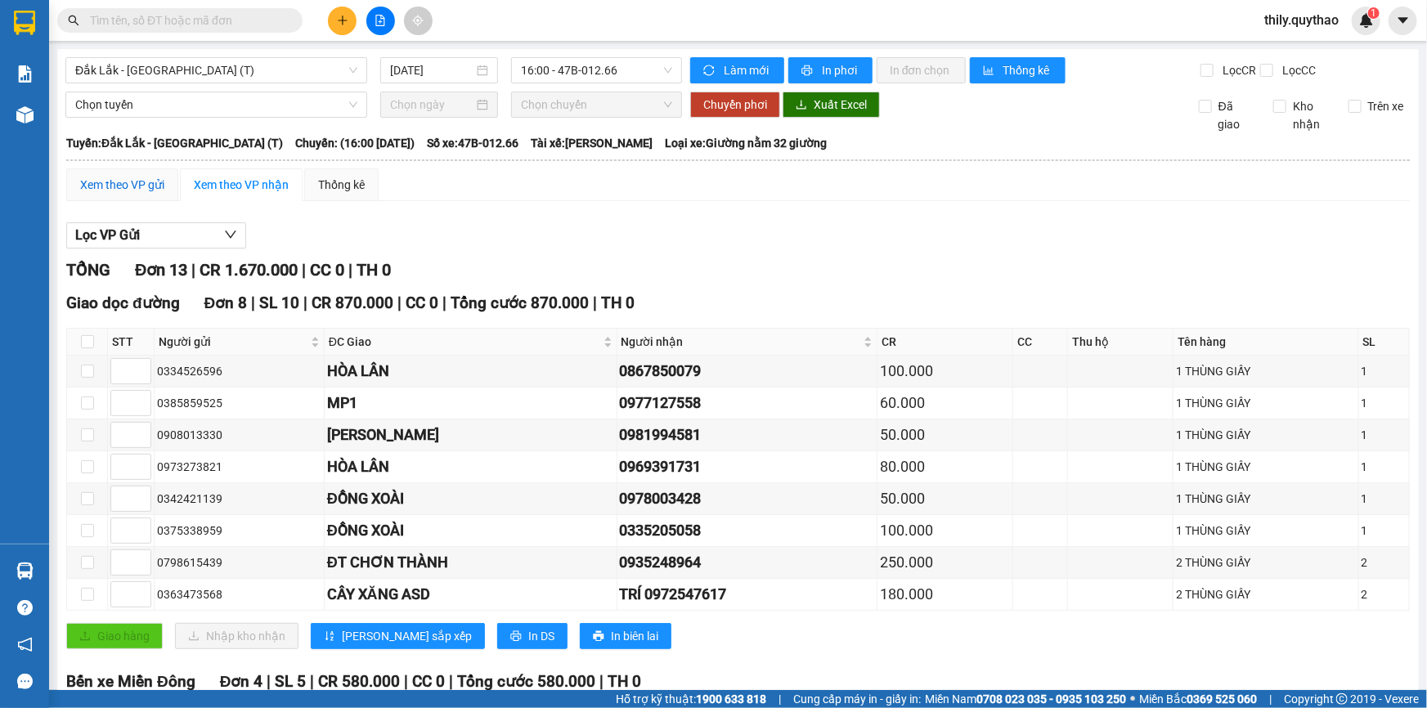
click at [158, 180] on div "Xem theo VP gửi" at bounding box center [122, 185] width 84 height 18
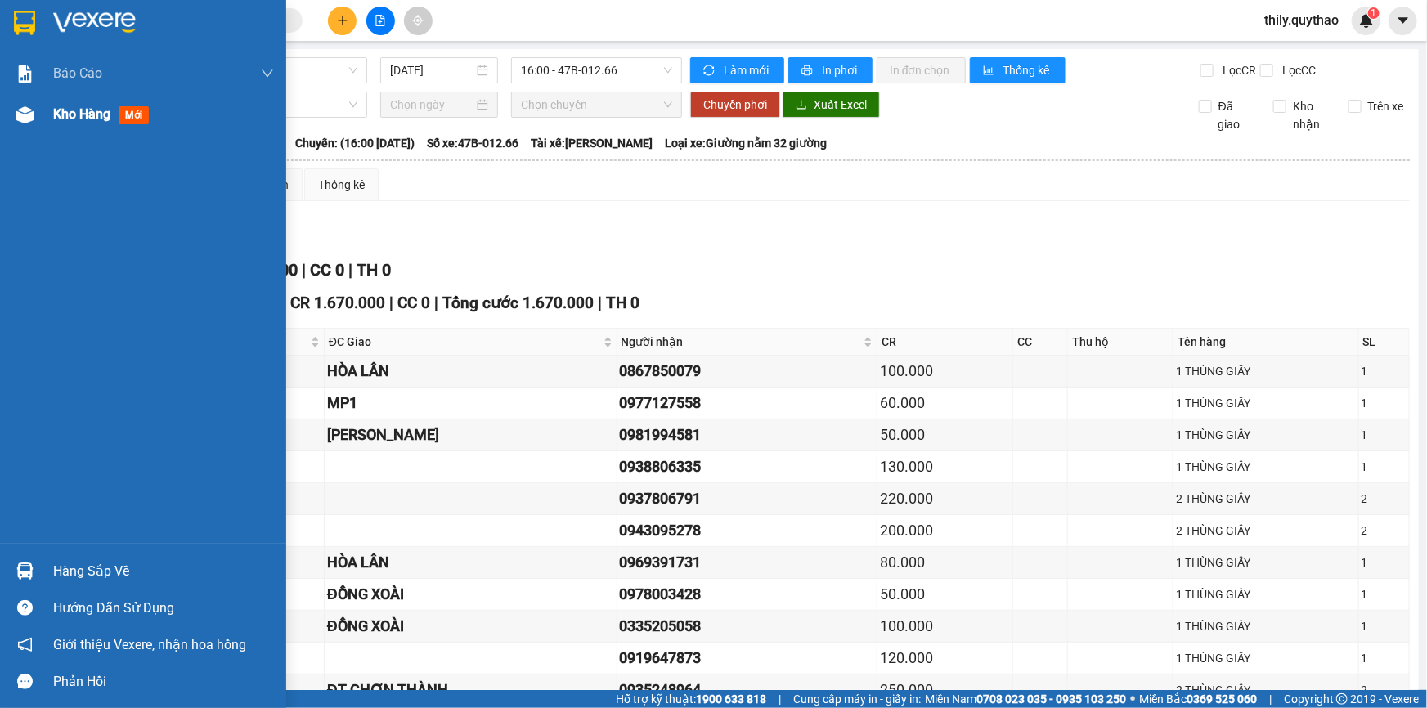
click at [43, 113] on div "Kho hàng mới" at bounding box center [143, 114] width 286 height 41
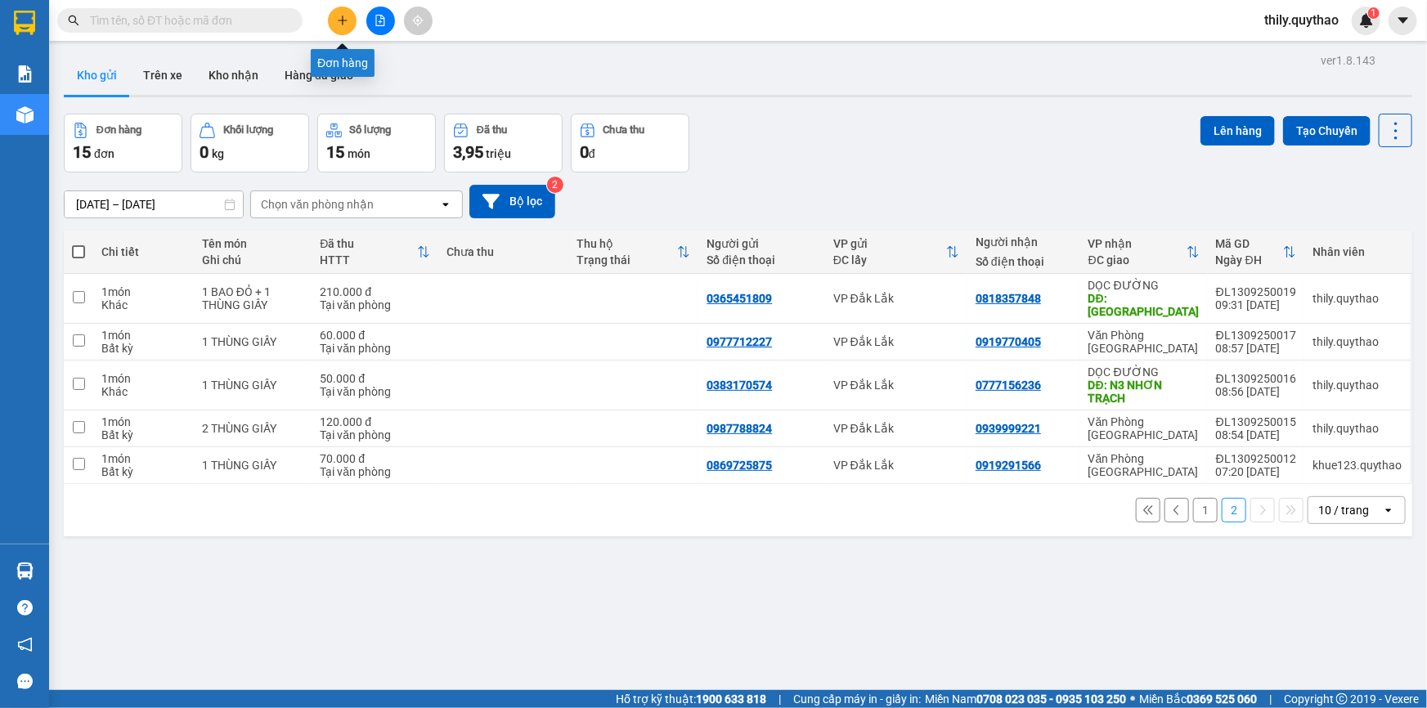
click at [342, 25] on icon "plus" at bounding box center [342, 20] width 11 height 11
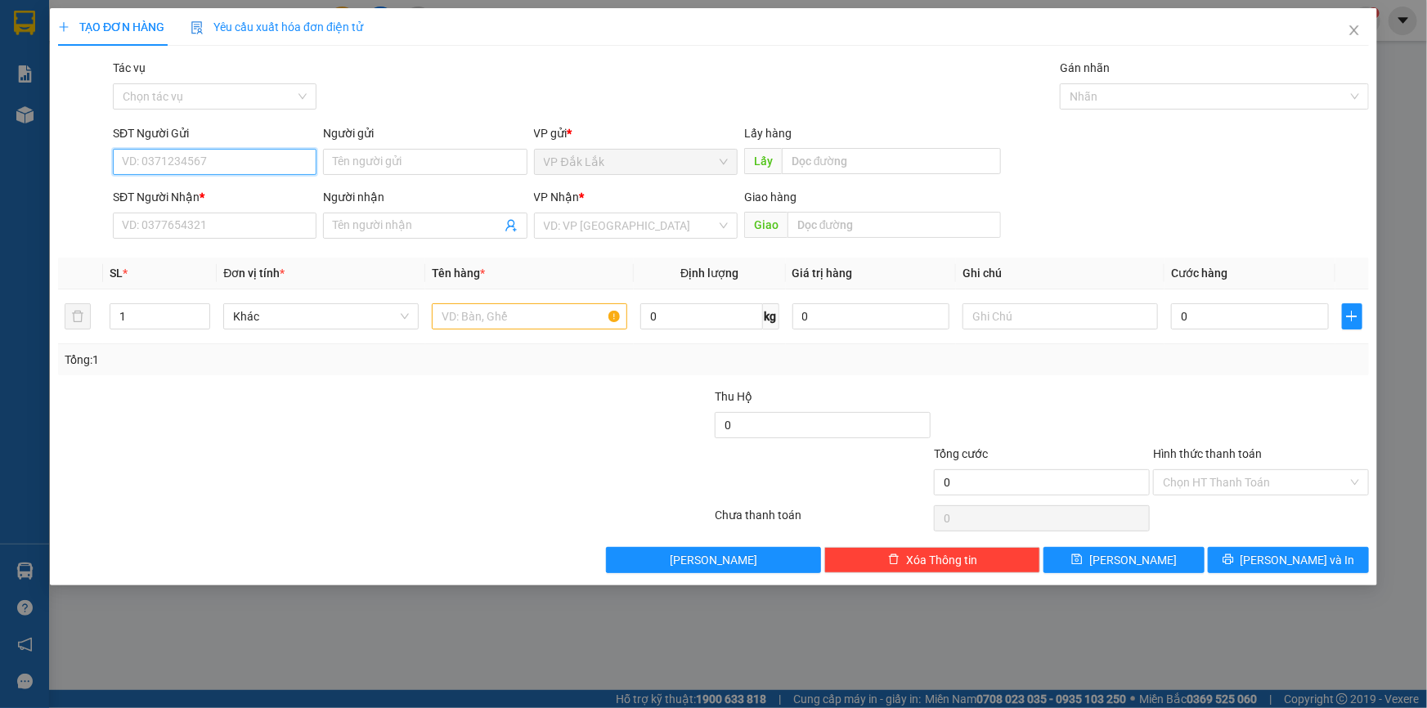
click at [187, 163] on input "SĐT Người Gửi" at bounding box center [215, 162] width 204 height 26
type input "0377720698"
click at [196, 231] on input "SĐT Người Nhận *" at bounding box center [215, 226] width 204 height 26
click at [214, 233] on input "SĐT Người Nhận *" at bounding box center [215, 226] width 204 height 26
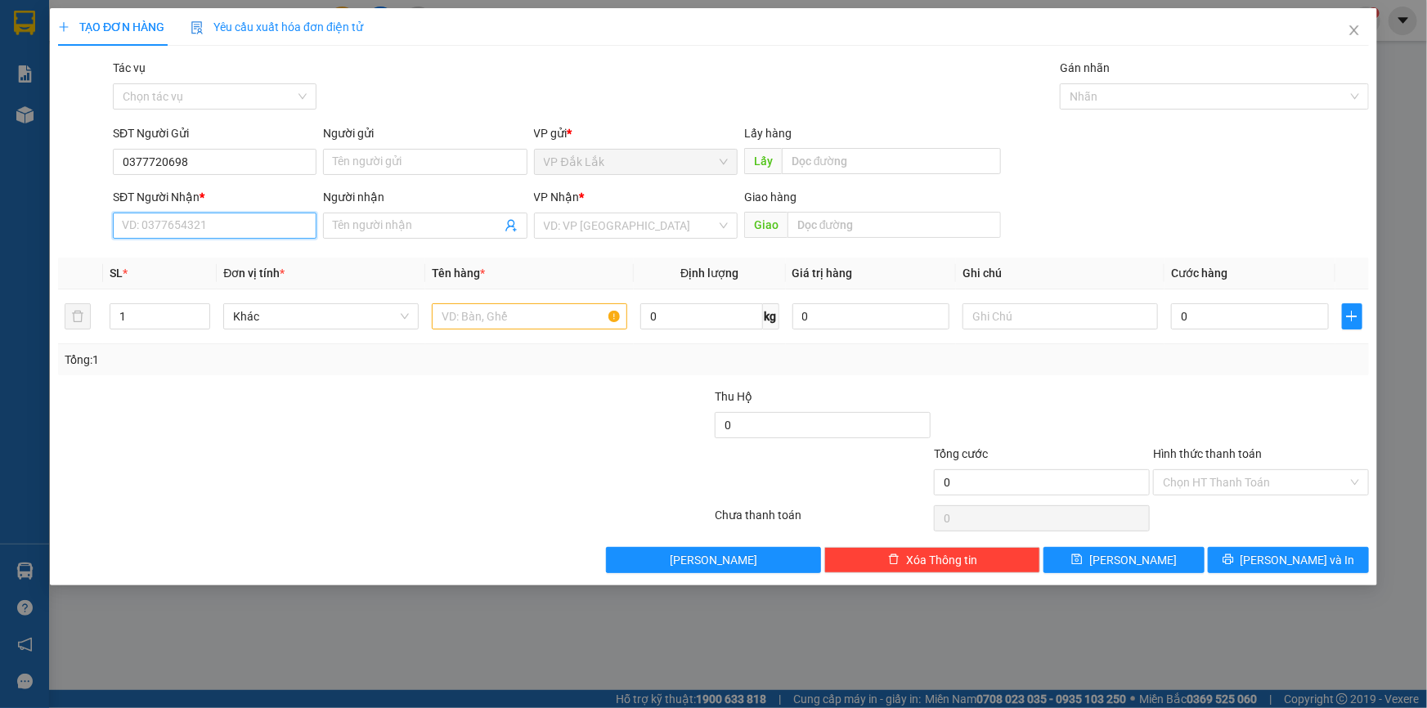
click at [214, 233] on input "SĐT Người Nhận *" at bounding box center [215, 226] width 204 height 26
click at [194, 164] on input "0377720698" at bounding box center [215, 162] width 204 height 26
click at [218, 221] on input "SĐT Người Nhận *" at bounding box center [215, 226] width 204 height 26
drag, startPoint x: 218, startPoint y: 221, endPoint x: 205, endPoint y: 227, distance: 14.3
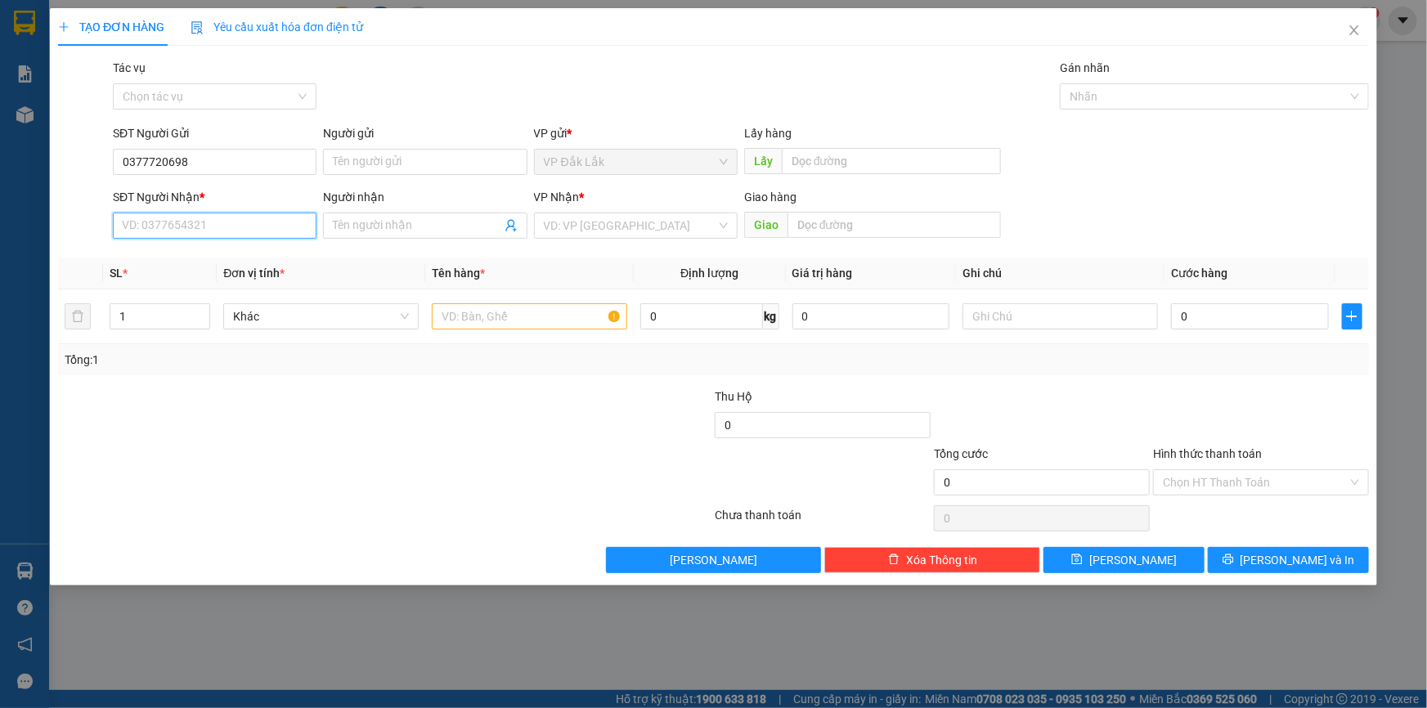
click at [205, 227] on input "SĐT Người Nhận *" at bounding box center [215, 226] width 204 height 26
click at [166, 218] on input "SĐT Người Nhận *" at bounding box center [215, 226] width 204 height 26
type input "0"
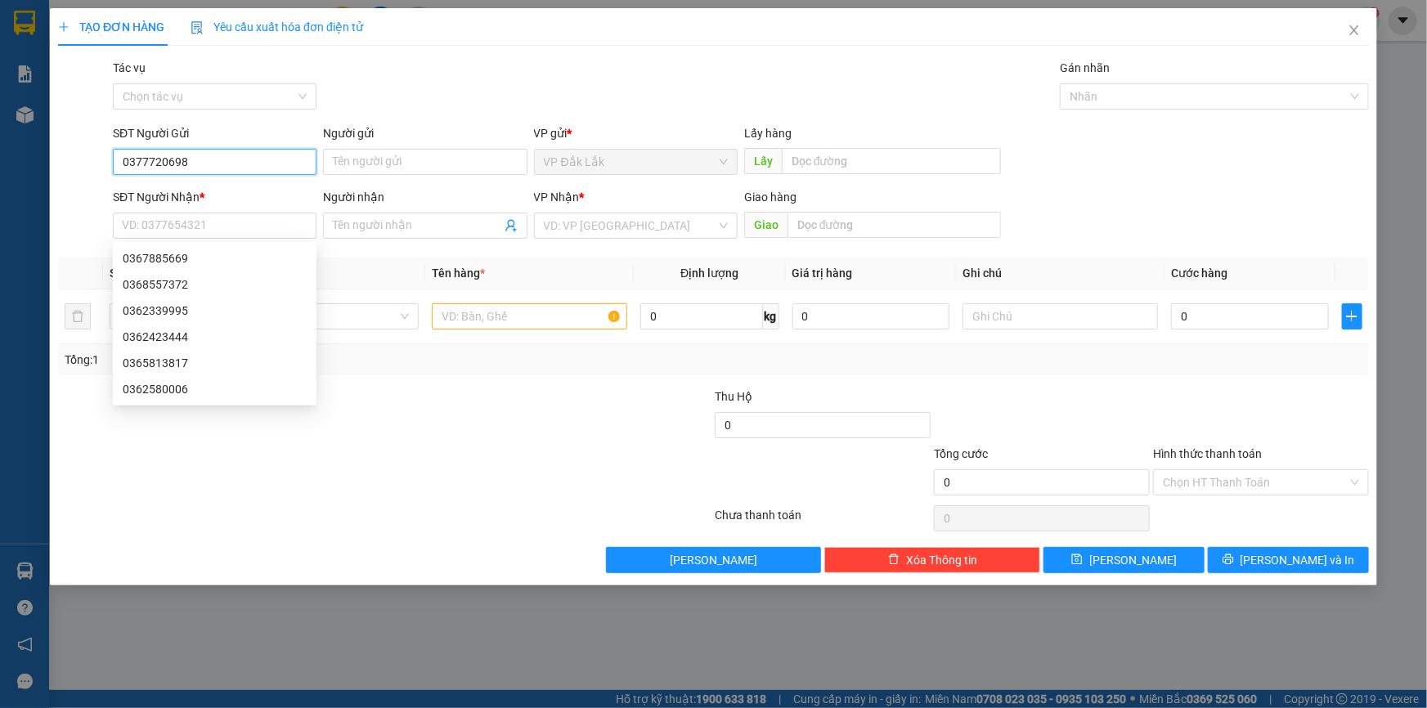
click at [200, 166] on input "0377720698" at bounding box center [215, 162] width 204 height 26
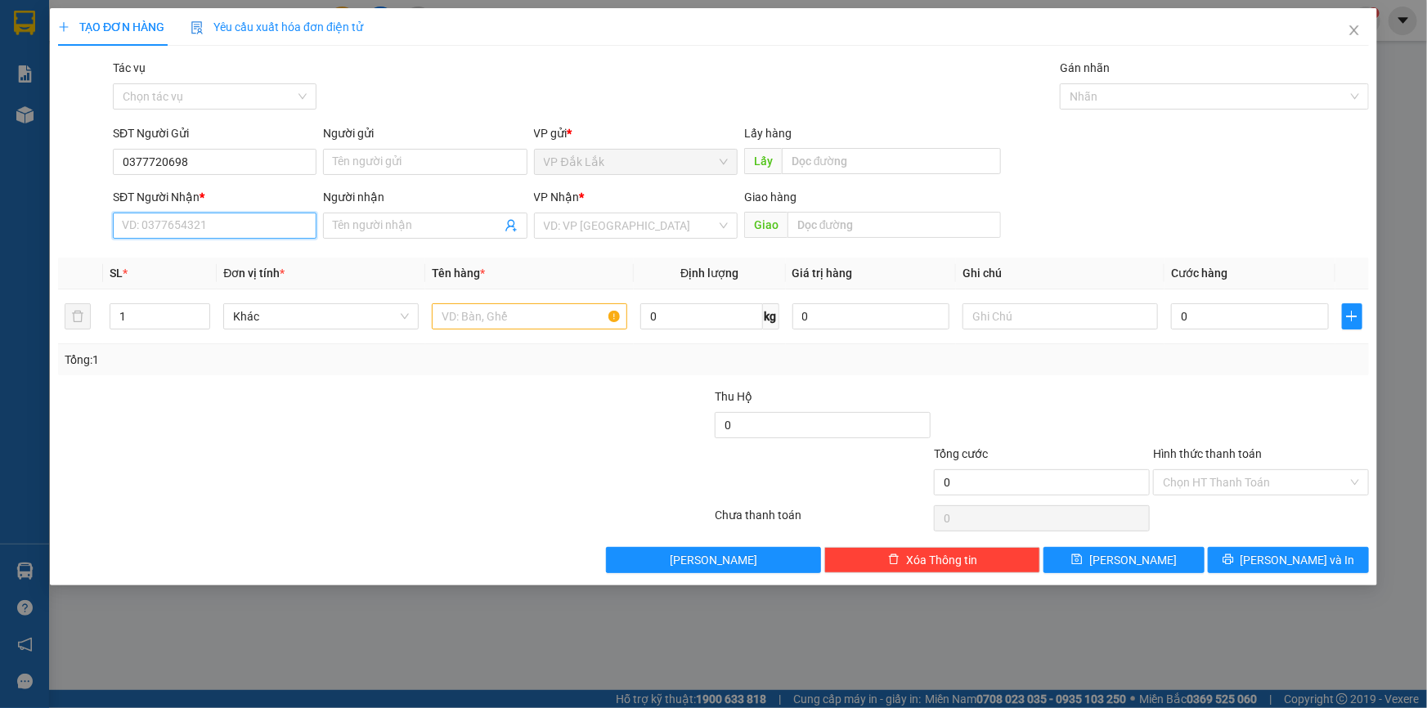
click at [180, 229] on input "SĐT Người Nhận *" at bounding box center [215, 226] width 204 height 26
click at [133, 221] on input "SĐT Người Nhận *" at bounding box center [215, 226] width 204 height 26
click at [209, 254] on div "0359123179 - QUỐC" at bounding box center [215, 258] width 184 height 18
type input "0359123179"
type input "QUỐC"
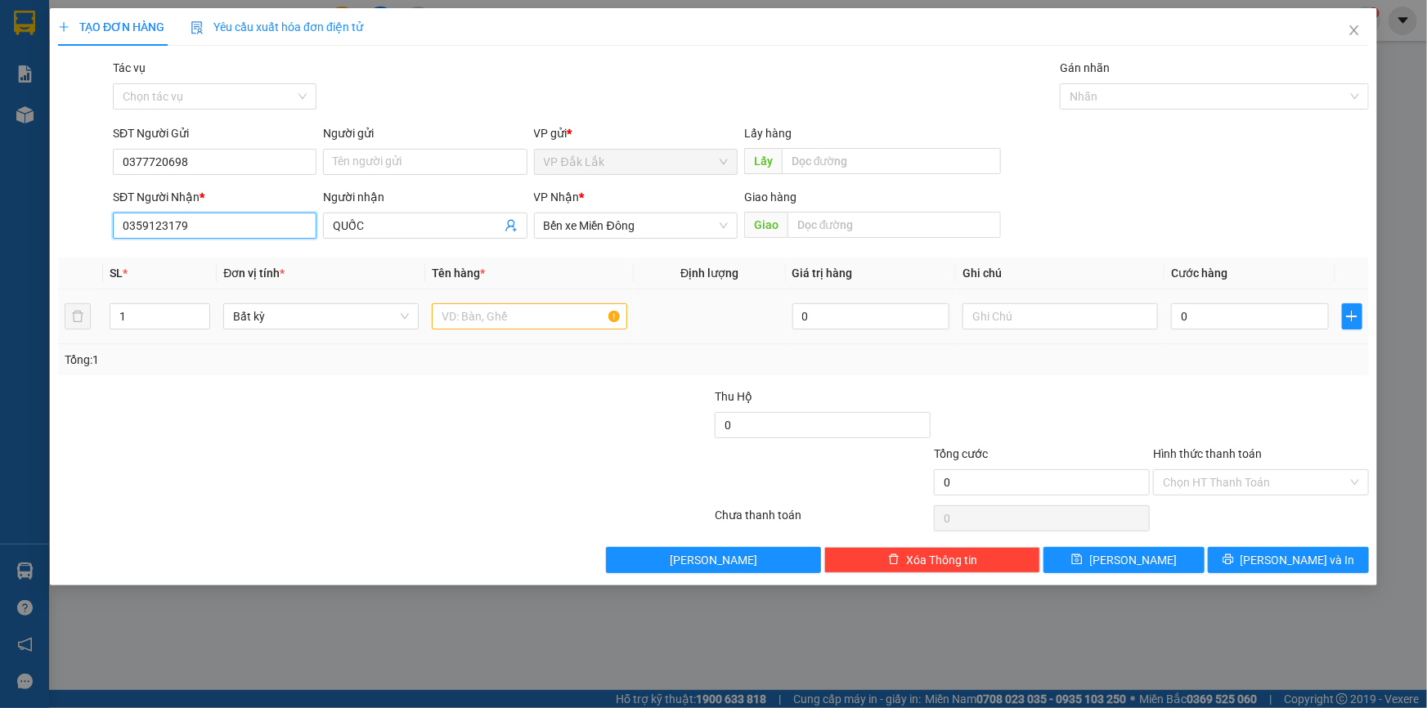
type input "0359123179"
click at [545, 317] on input "text" at bounding box center [529, 316] width 195 height 26
type input "1 THÙNG GIẤY"
click at [1182, 319] on input "0" at bounding box center [1250, 316] width 158 height 26
type input "9"
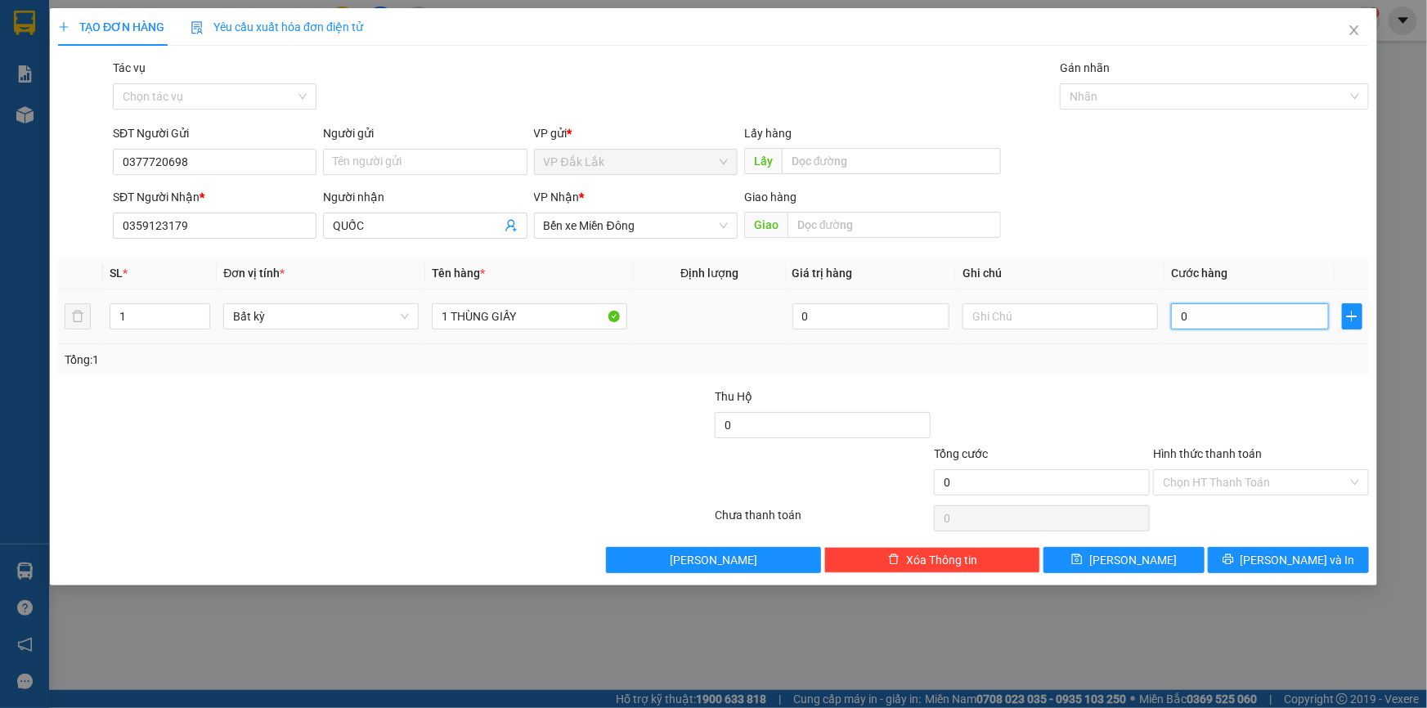
type input "9"
type input "90"
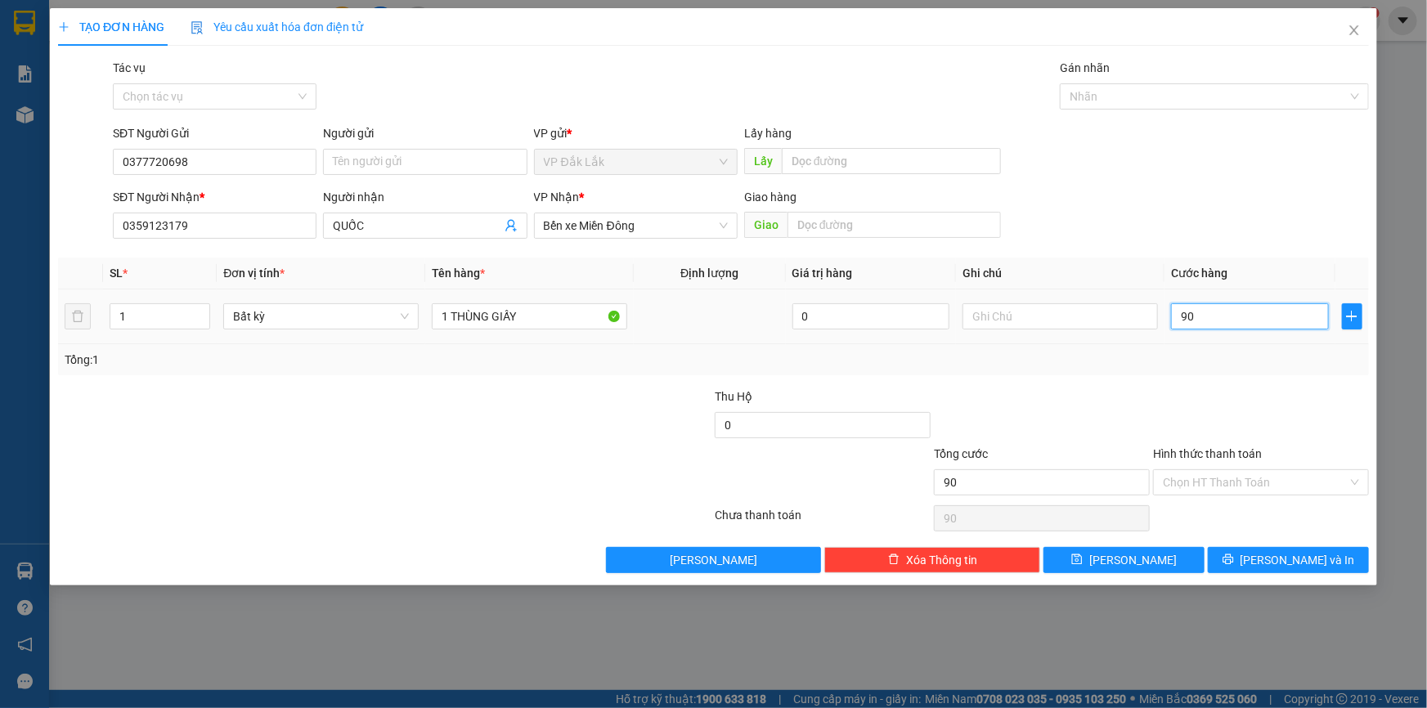
type input "900"
type input "9.000"
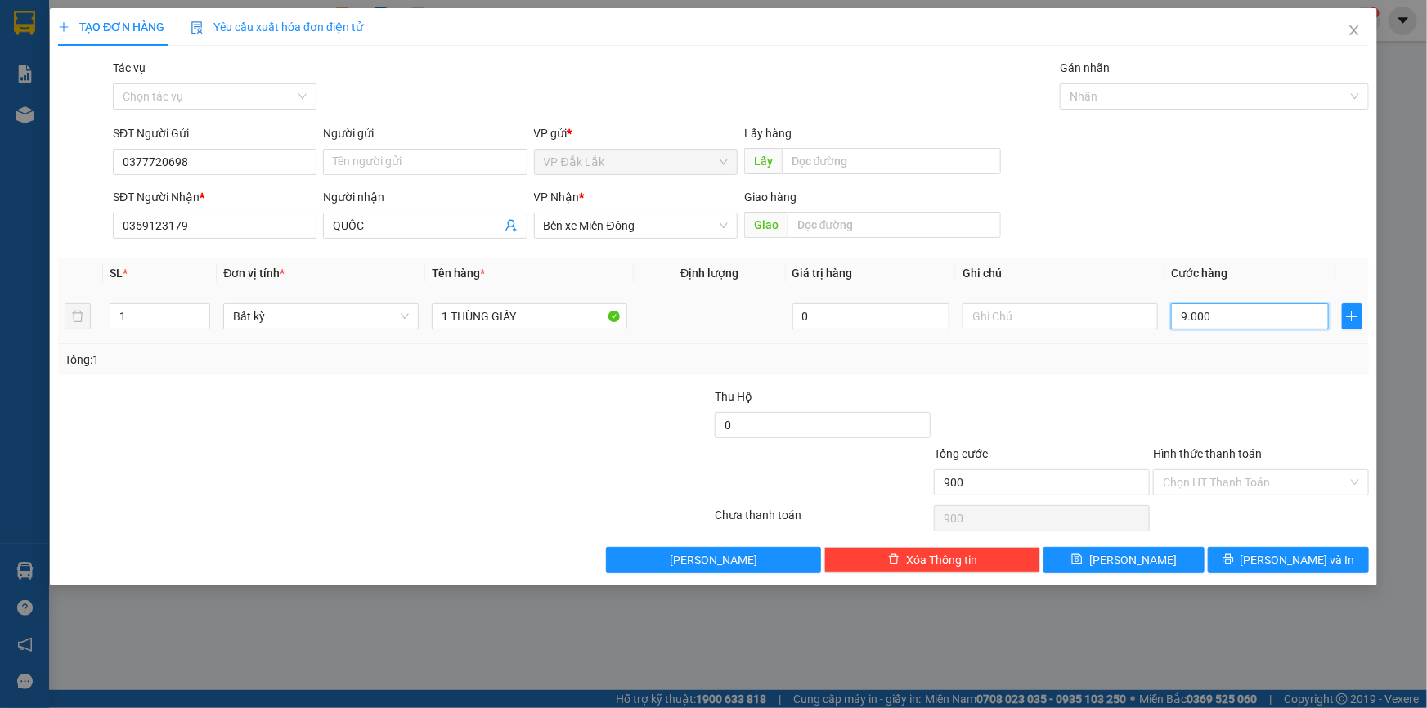
type input "9.000"
type input "90.000"
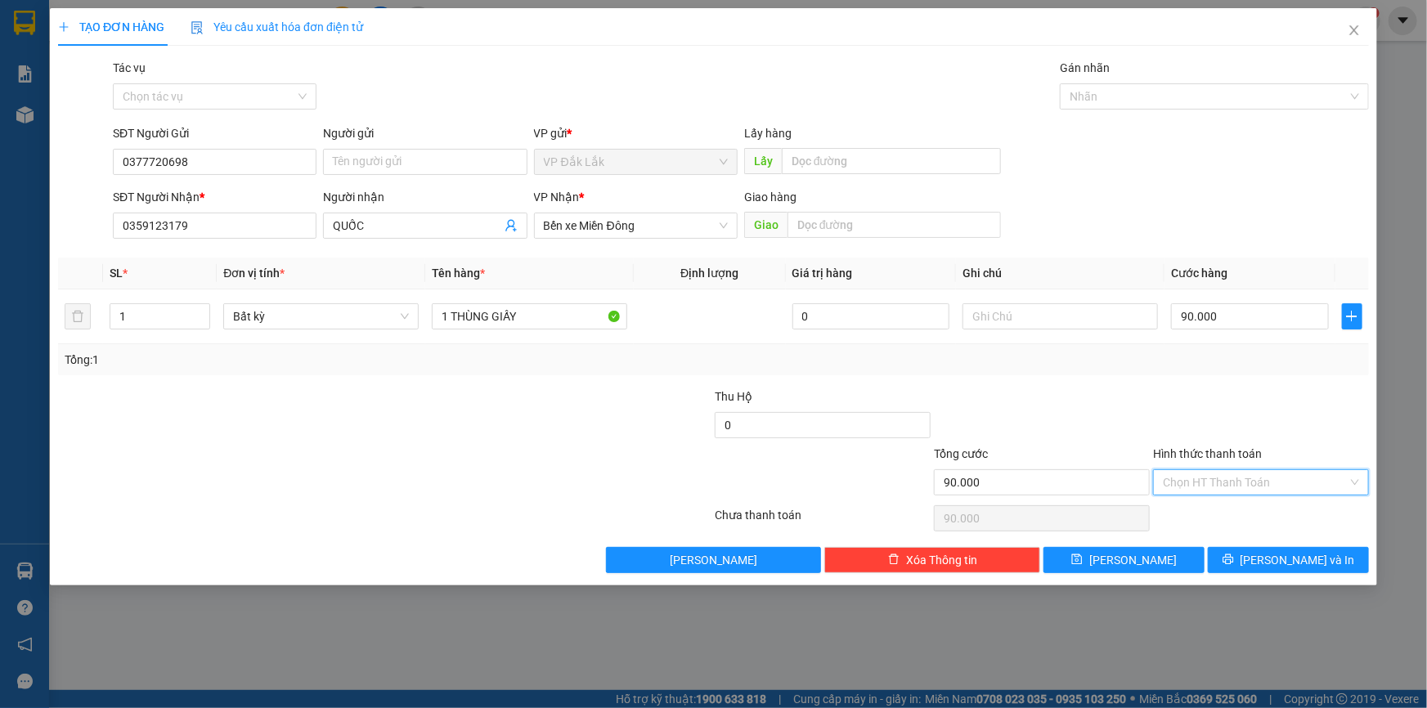
click at [1304, 476] on input "Hình thức thanh toán" at bounding box center [1255, 482] width 185 height 25
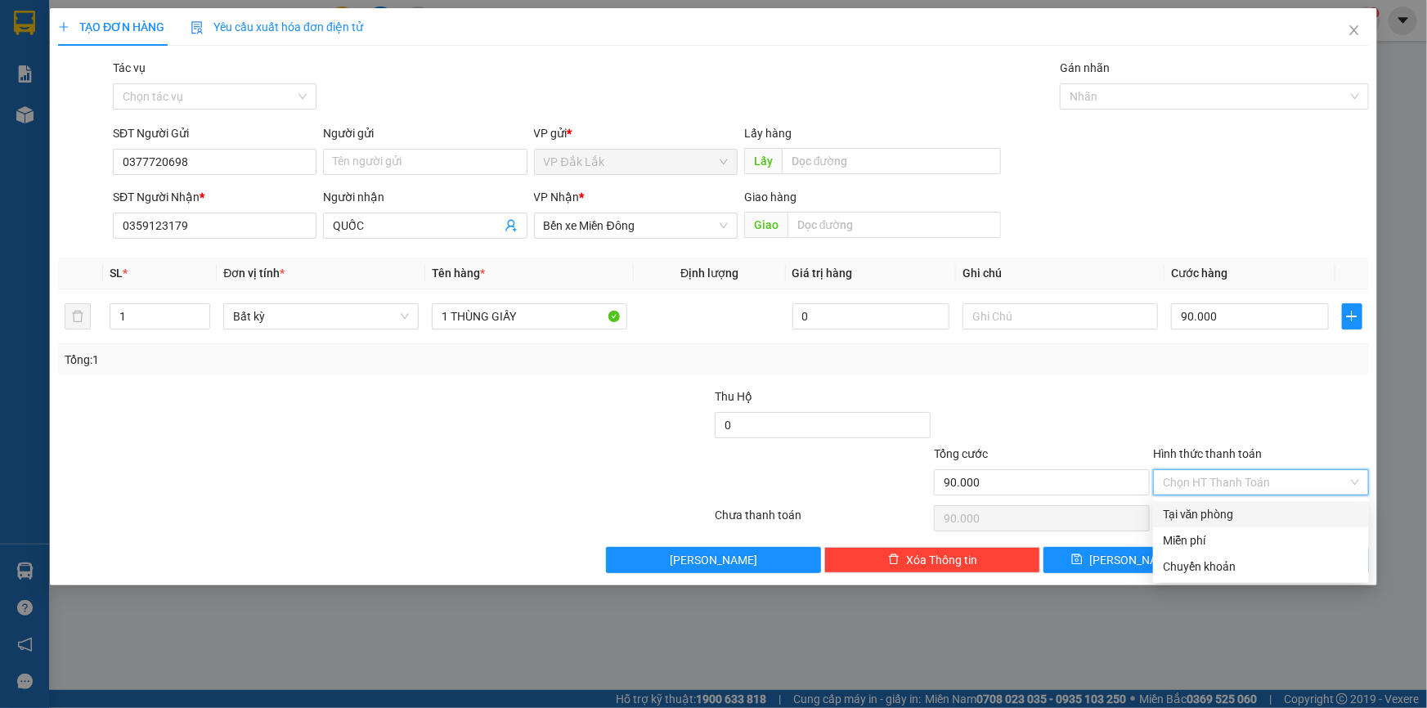
click at [1307, 515] on div "Tại văn phòng" at bounding box center [1261, 515] width 196 height 18
type input "0"
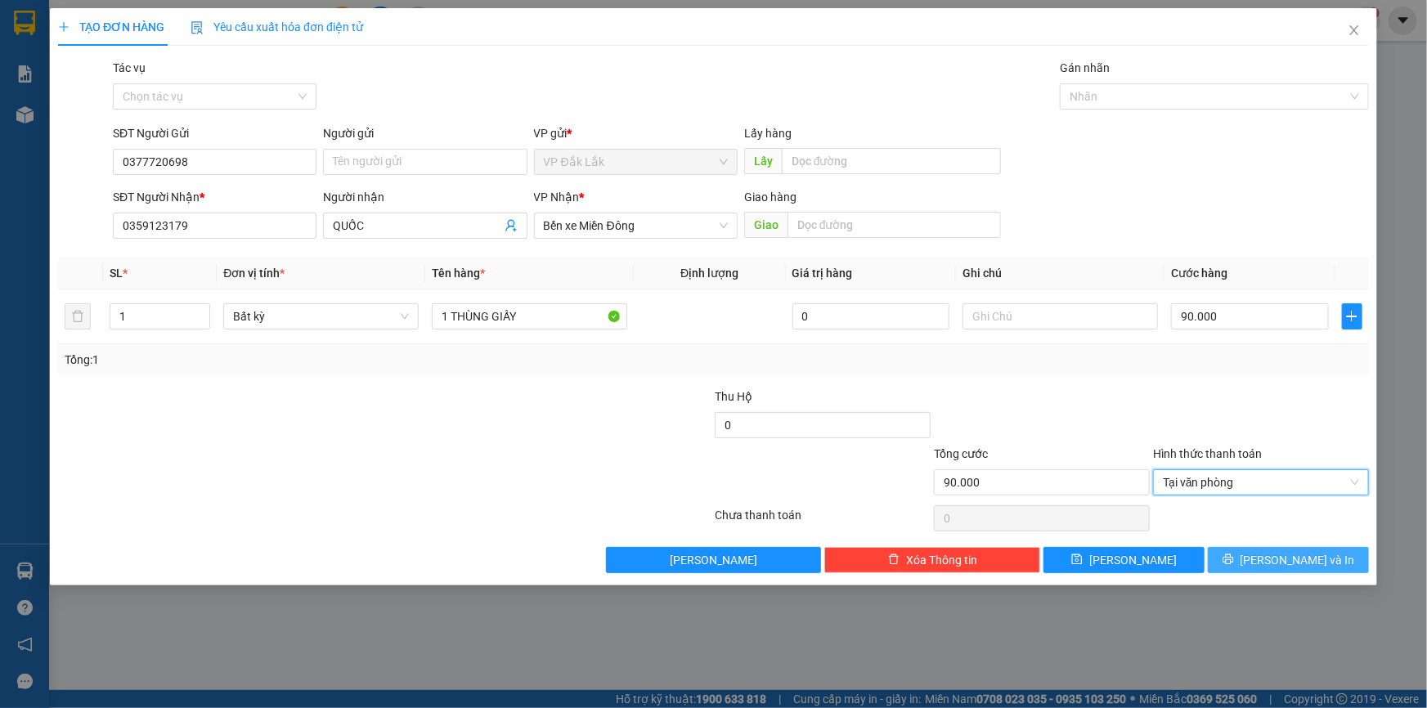
click at [1234, 559] on icon "printer" at bounding box center [1228, 560] width 11 height 11
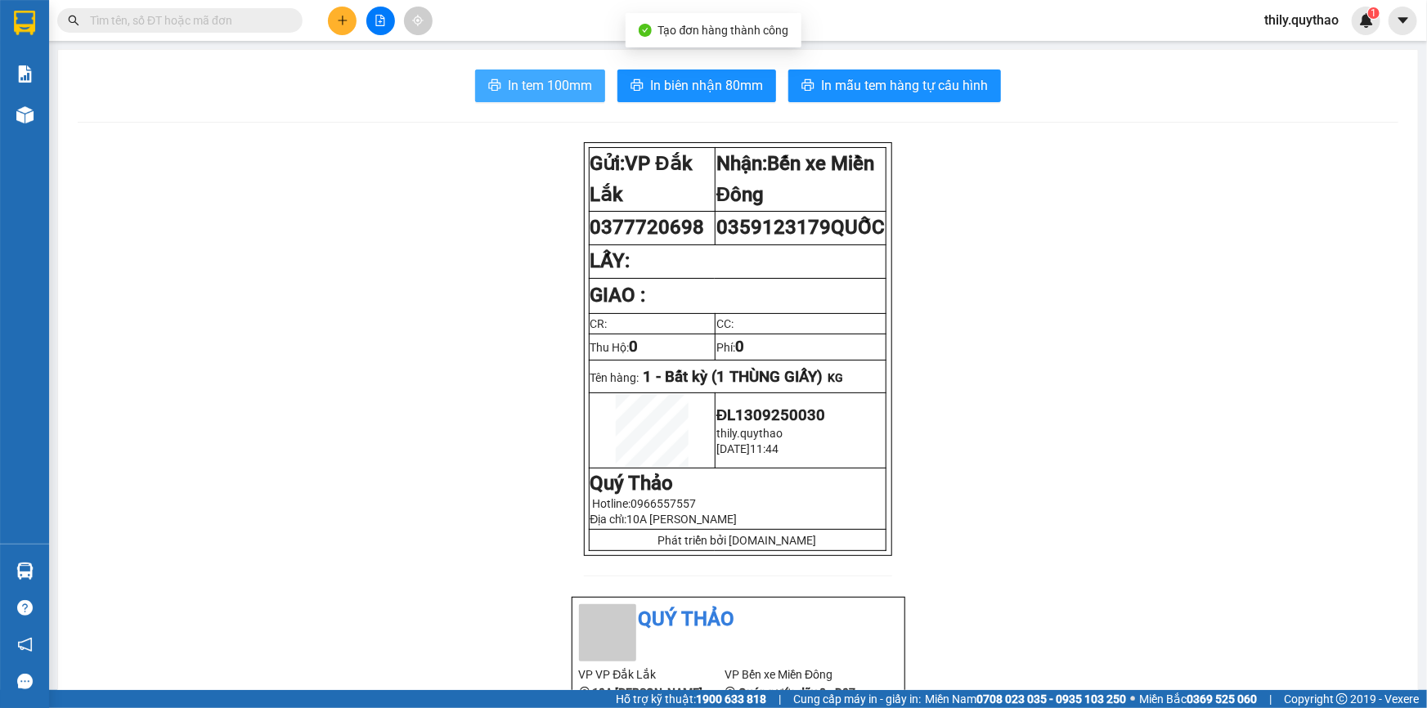
click at [538, 89] on span "In tem 100mm" at bounding box center [550, 85] width 84 height 20
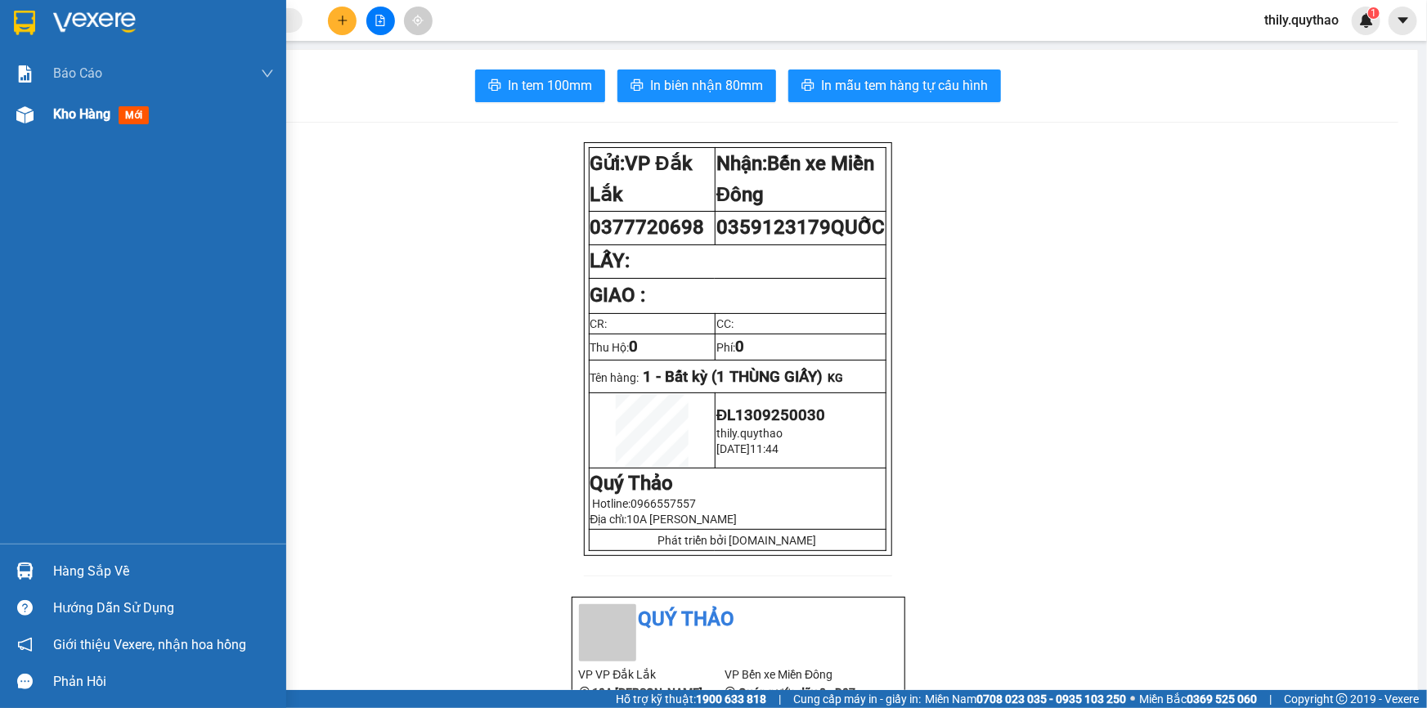
click at [56, 115] on span "Kho hàng" at bounding box center [81, 114] width 57 height 16
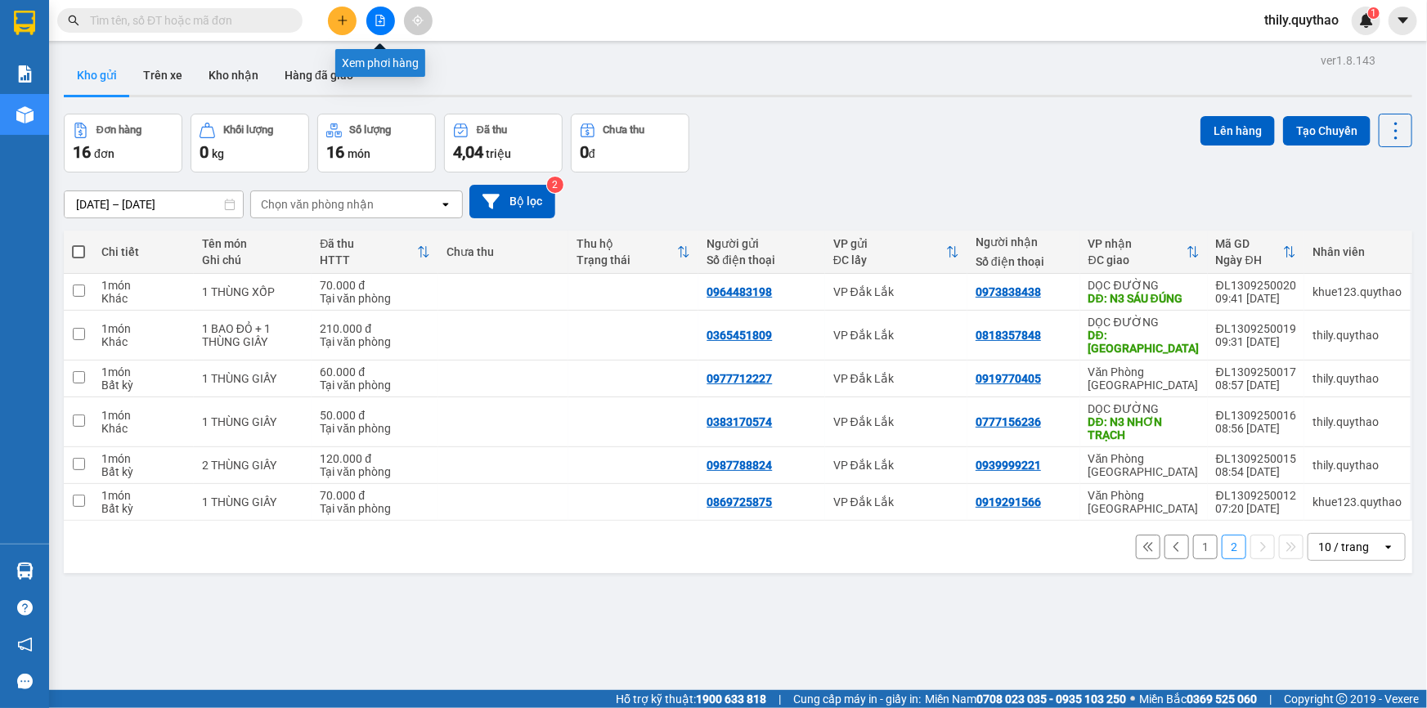
click at [386, 29] on button at bounding box center [380, 21] width 29 height 29
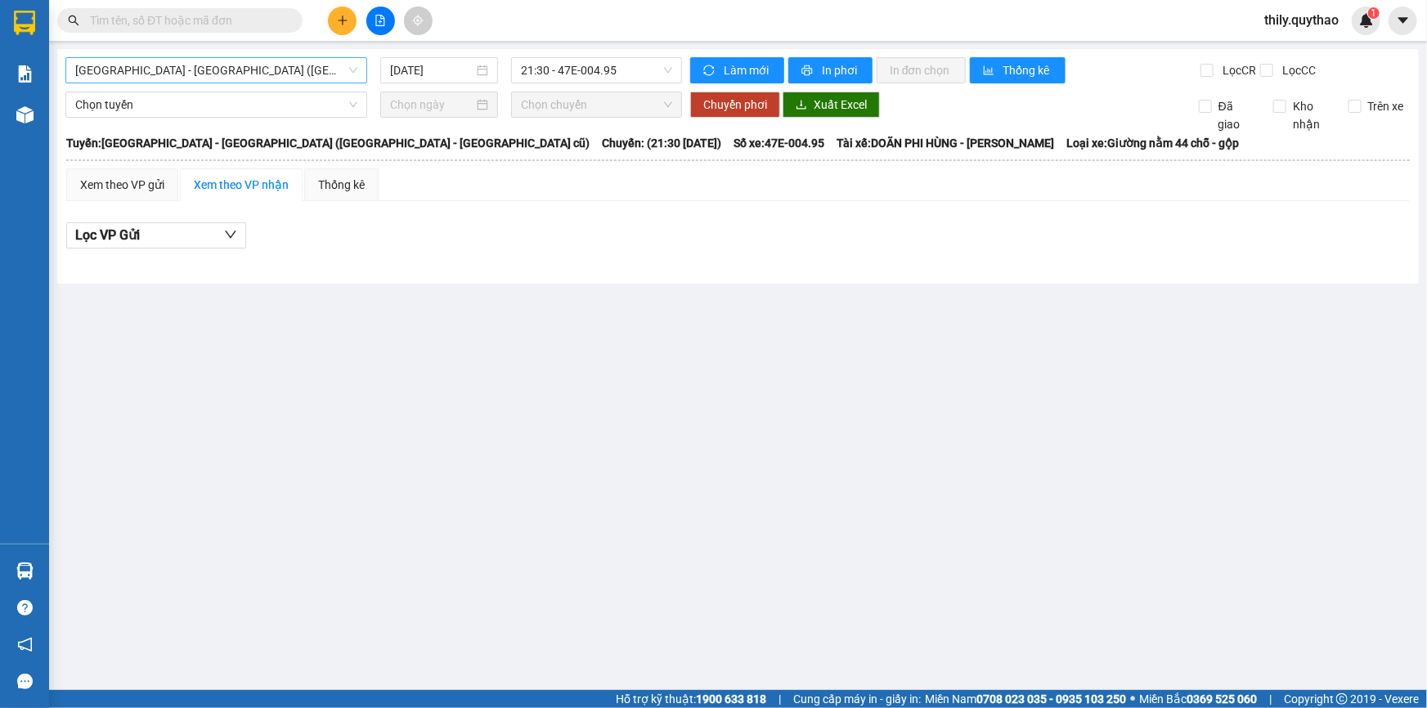
click at [317, 66] on span "[GEOGRAPHIC_DATA] - [GEOGRAPHIC_DATA] ([GEOGRAPHIC_DATA] - [GEOGRAPHIC_DATA] cũ)" at bounding box center [216, 70] width 282 height 25
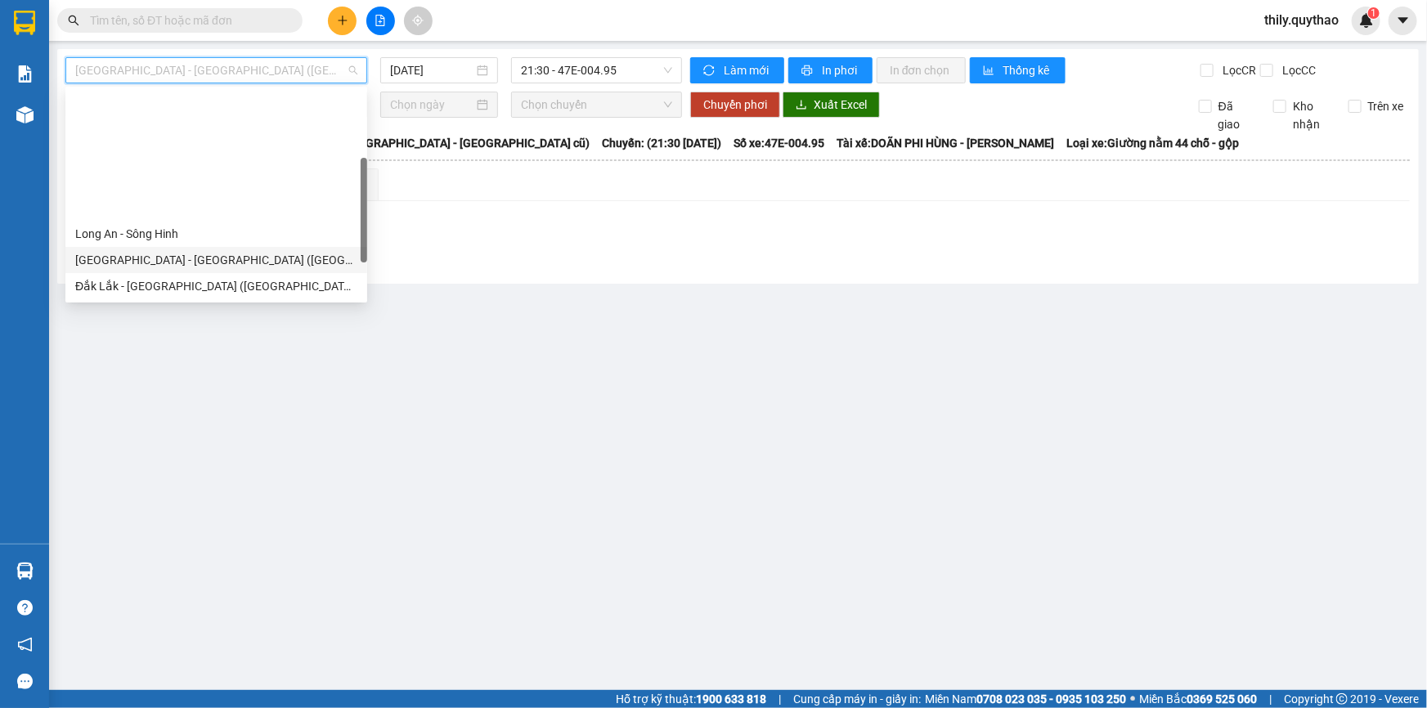
scroll to position [148, 0]
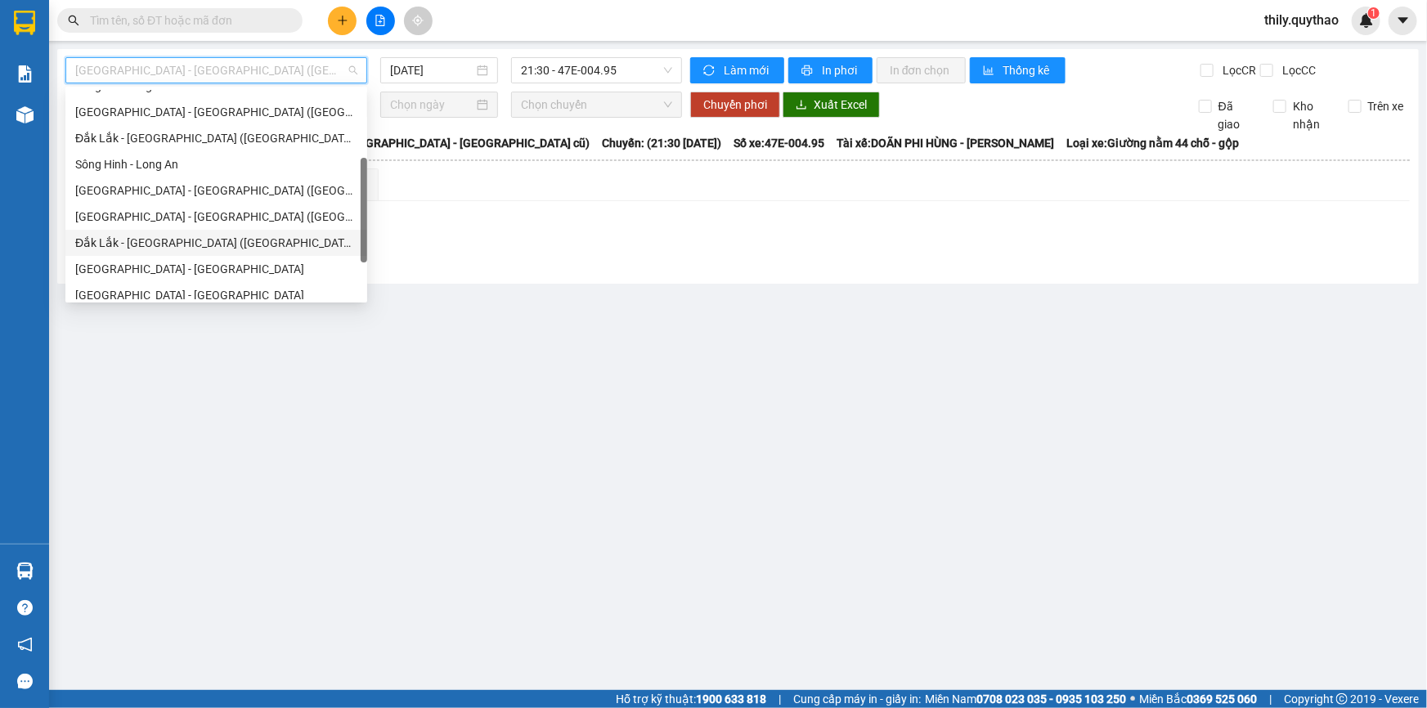
click at [223, 245] on div "Đắk Lắk - [GEOGRAPHIC_DATA] ([GEOGRAPHIC_DATA])" at bounding box center [216, 243] width 282 height 18
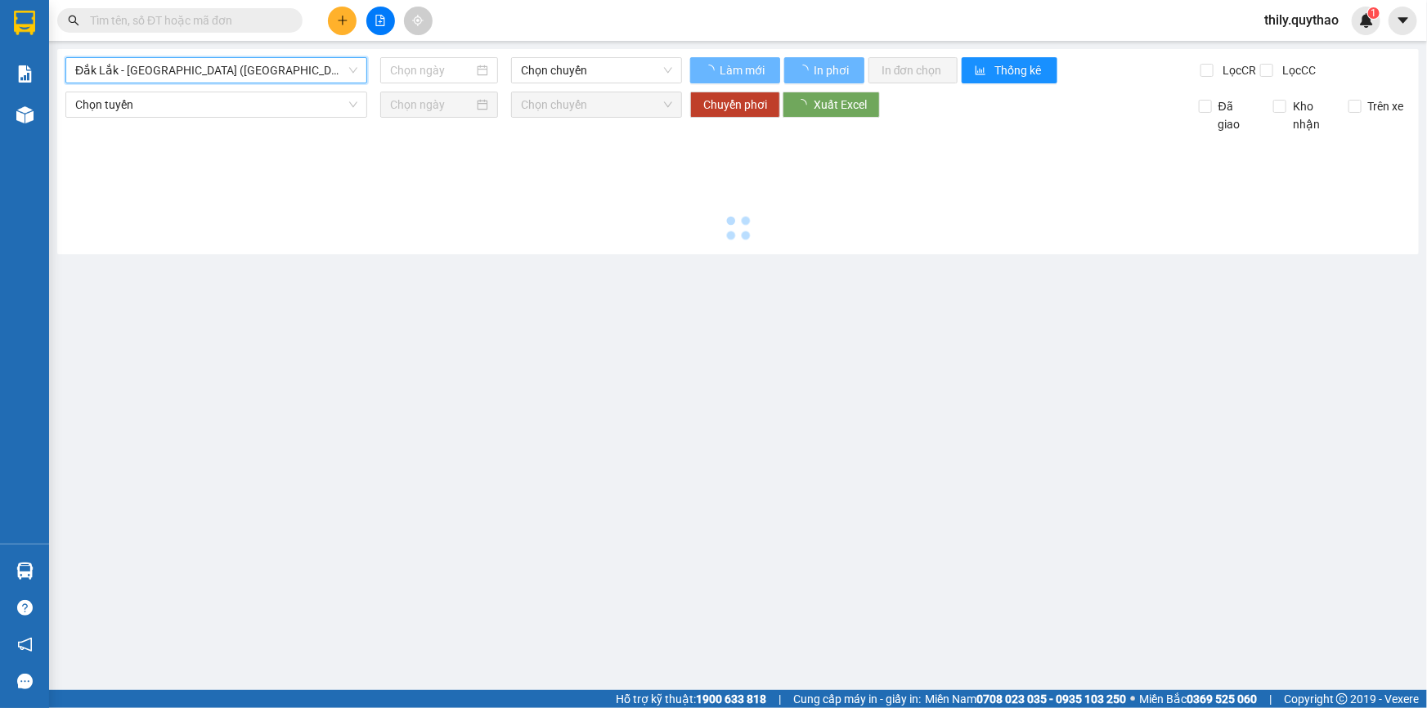
type input "[DATE]"
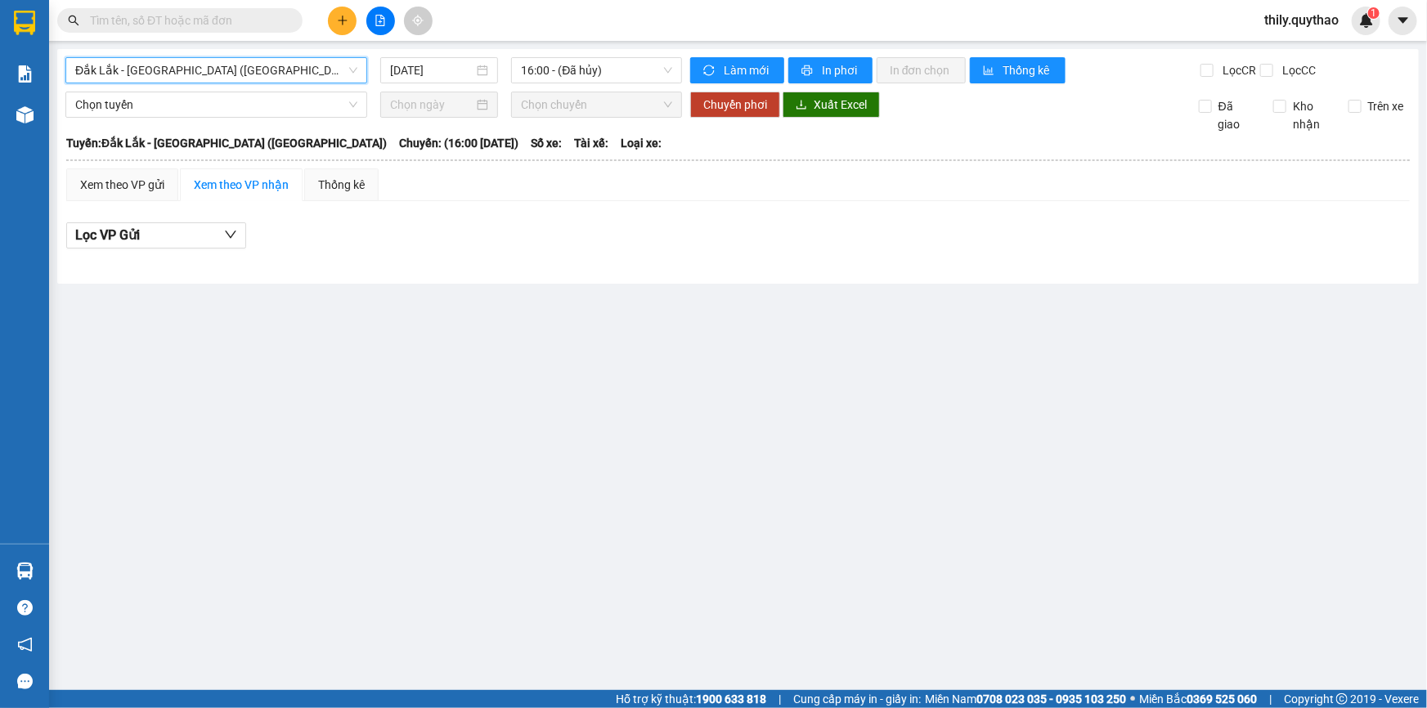
click at [295, 69] on span "Đắk Lắk - [GEOGRAPHIC_DATA] ([GEOGRAPHIC_DATA])" at bounding box center [216, 70] width 282 height 25
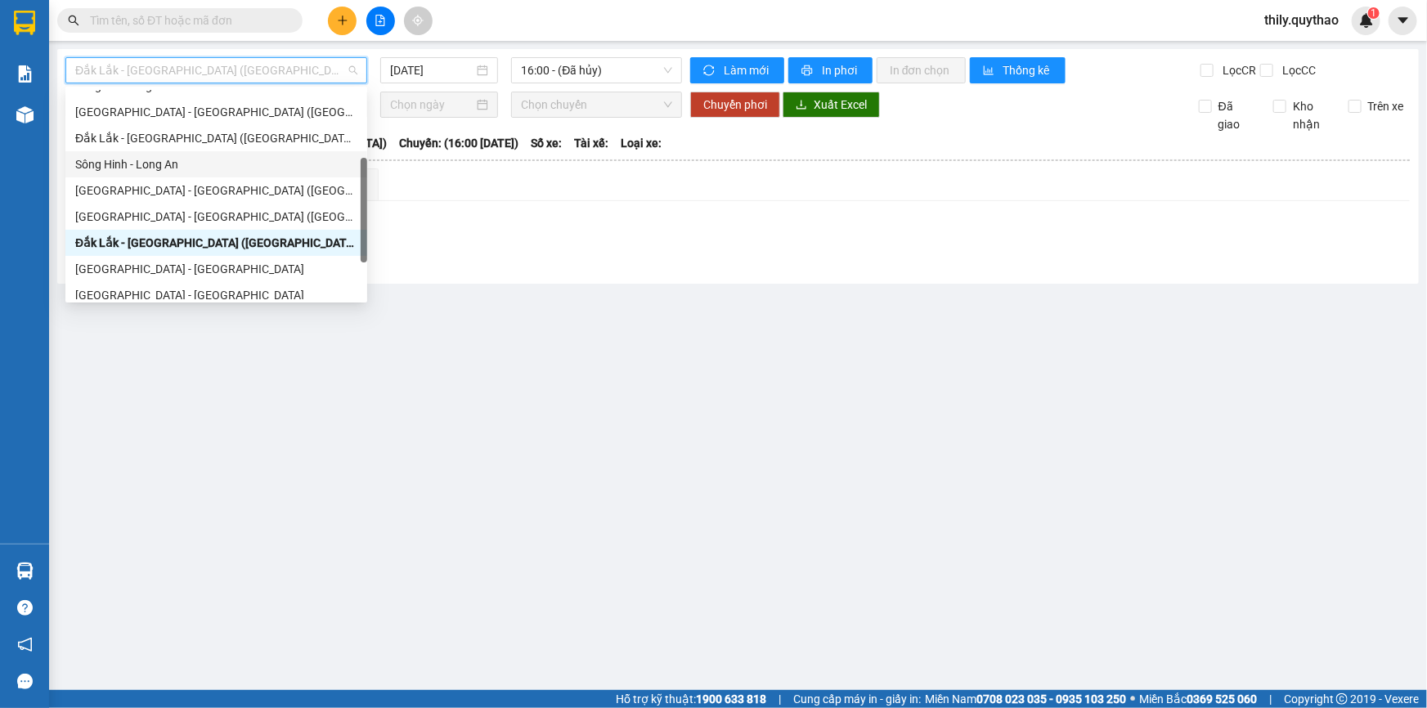
scroll to position [235, 0]
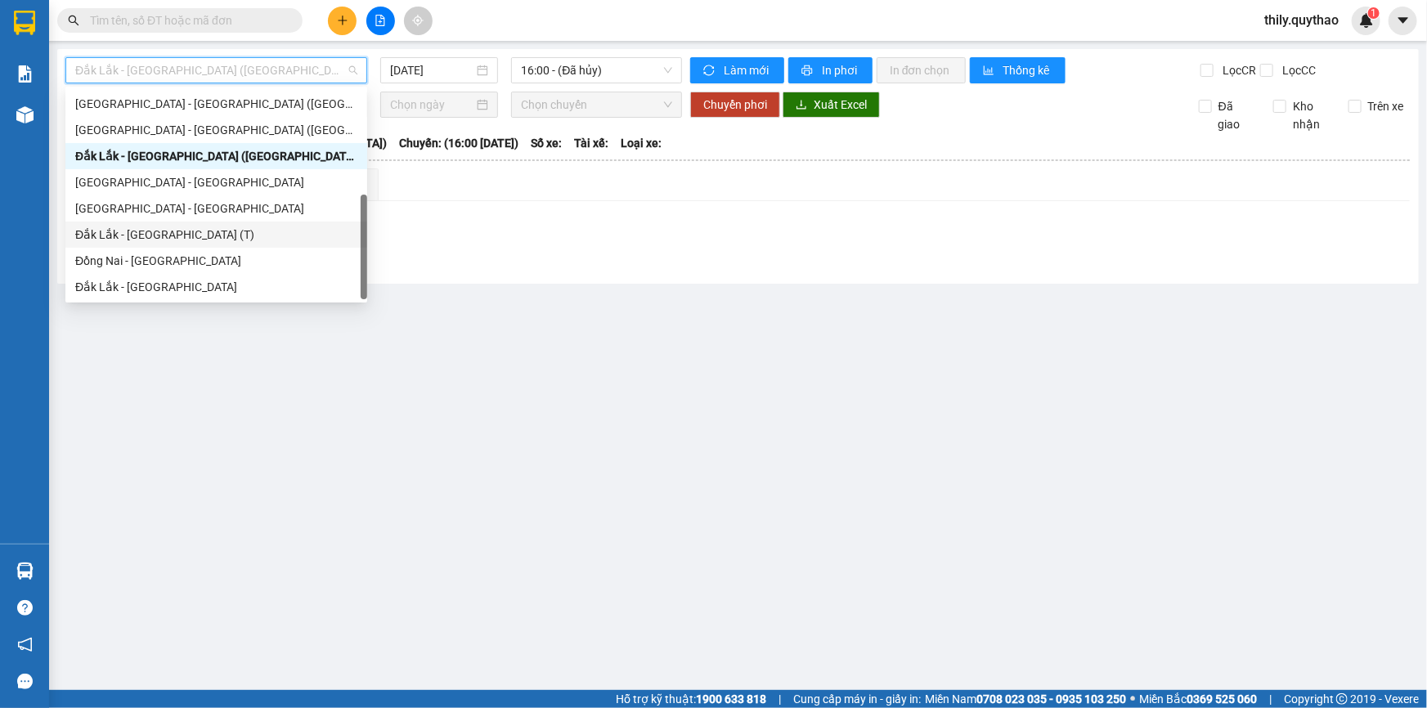
click at [270, 236] on div "Đắk Lắk - [GEOGRAPHIC_DATA] (T)" at bounding box center [216, 235] width 282 height 18
type input "[DATE]"
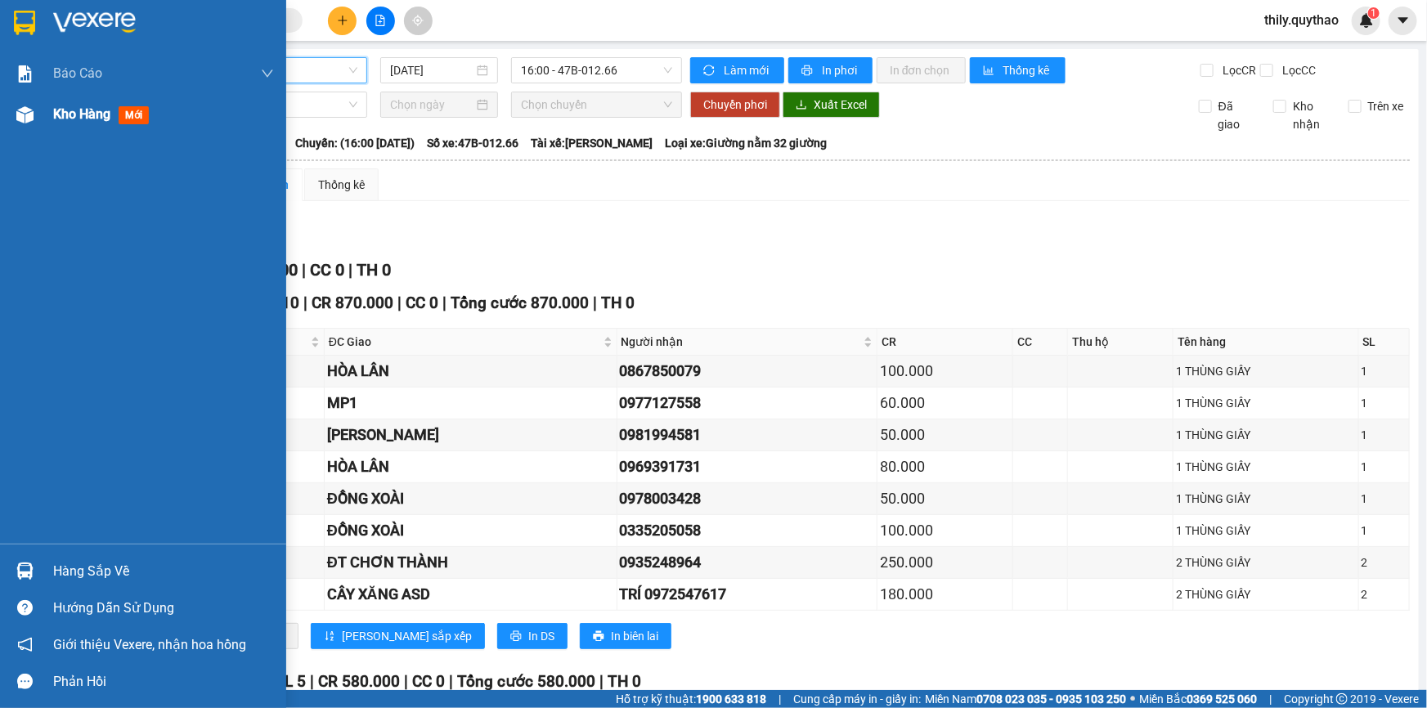
click at [27, 125] on div at bounding box center [25, 115] width 29 height 29
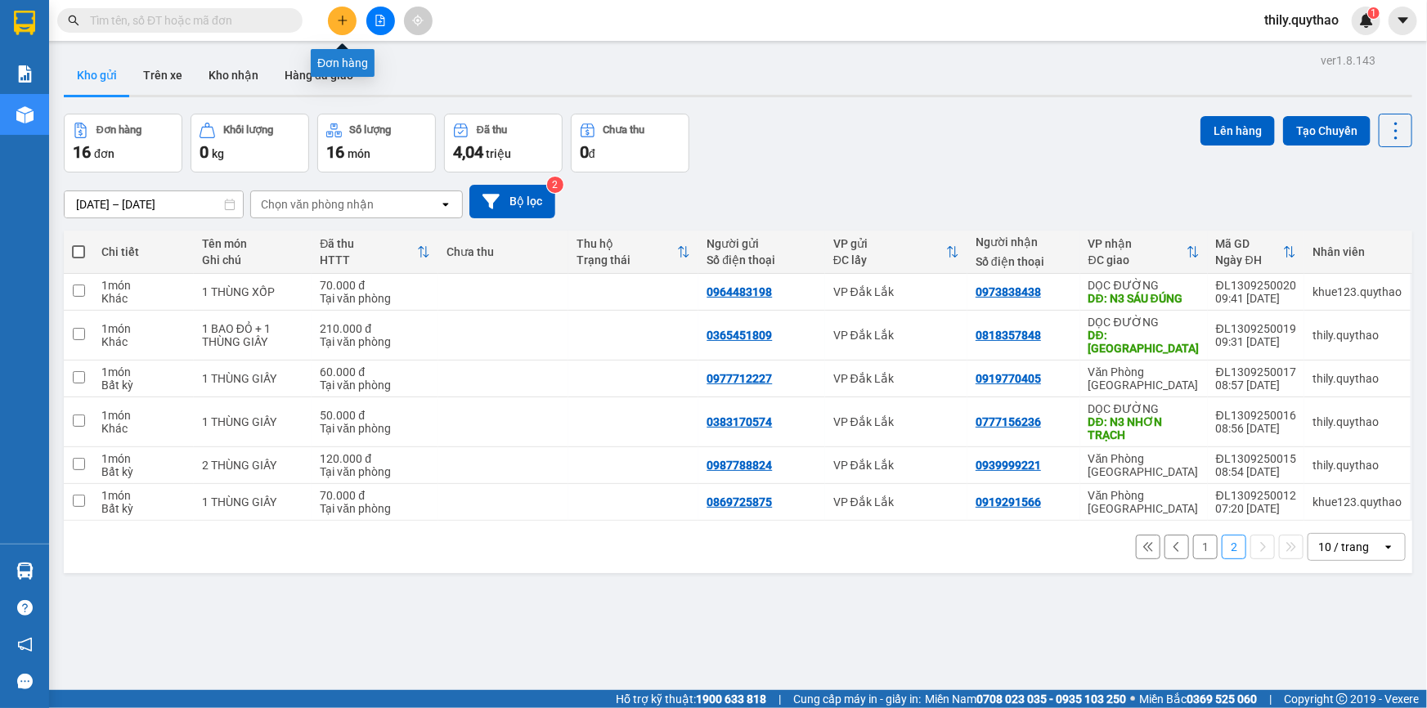
click at [348, 20] on button at bounding box center [342, 21] width 29 height 29
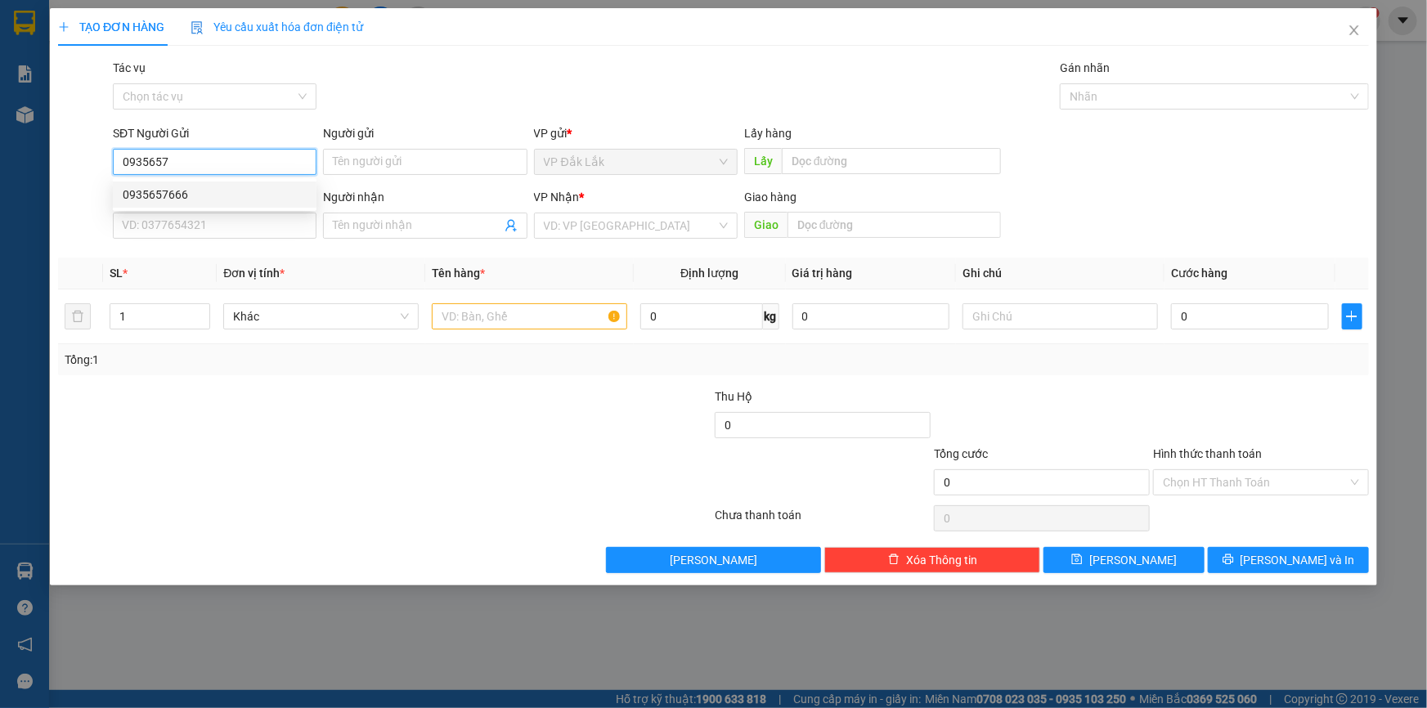
click at [184, 202] on div "0935657666" at bounding box center [215, 195] width 184 height 18
type input "0935657666"
type input "0932004047"
type input "TÚ"
type input "SỞ SAO"
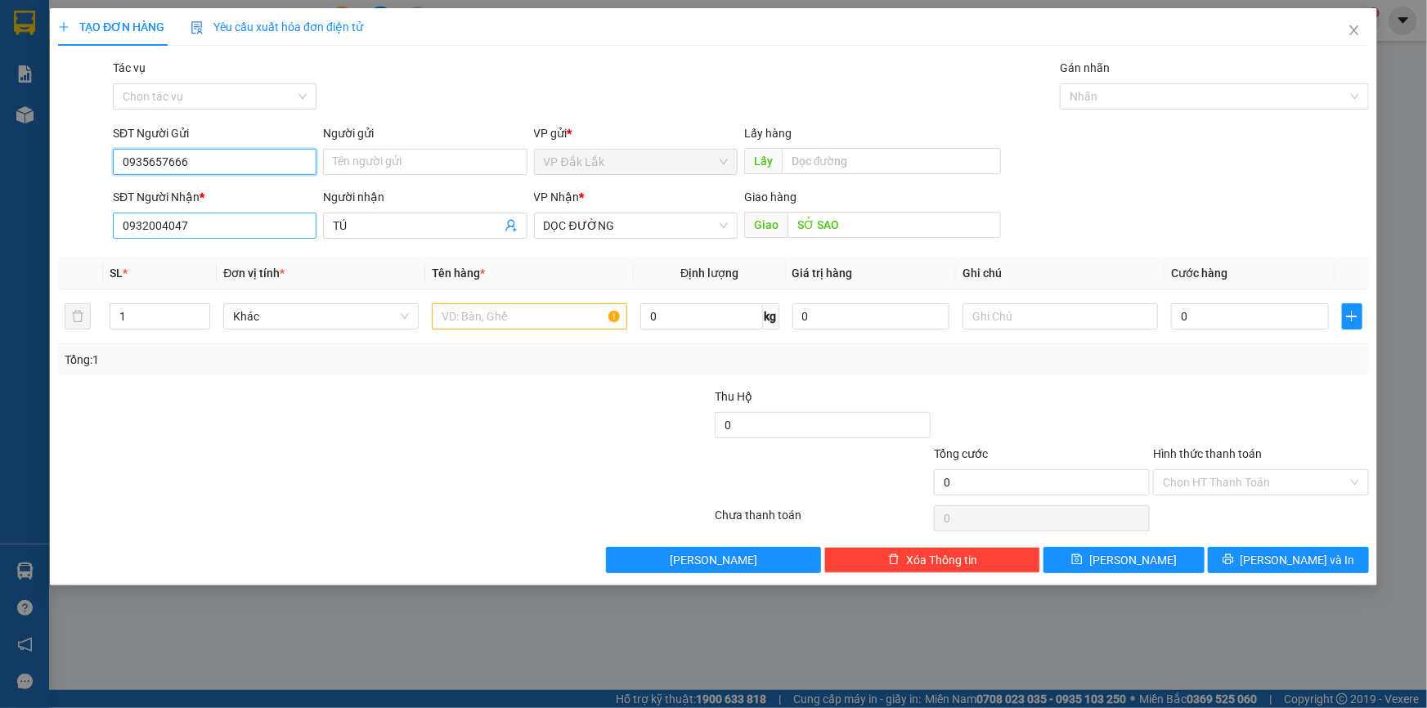
type input "0935657666"
click at [198, 224] on input "0932004047" at bounding box center [215, 226] width 204 height 26
click at [200, 253] on div "0932004047 - TÚ" at bounding box center [215, 258] width 184 height 18
click at [485, 317] on input "text" at bounding box center [529, 316] width 195 height 26
type input "3"
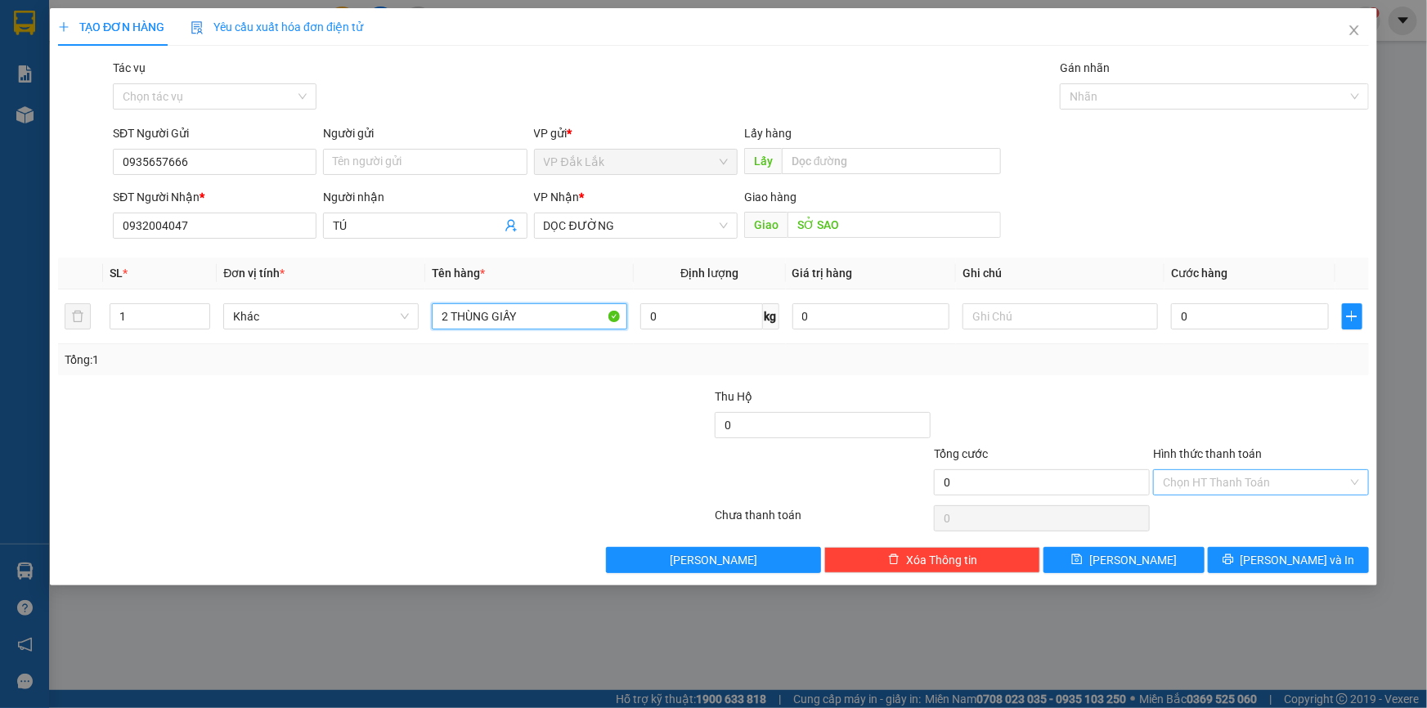
type input "2 THÙNG GIẤY"
click at [1270, 483] on input "Hình thức thanh toán" at bounding box center [1255, 482] width 185 height 25
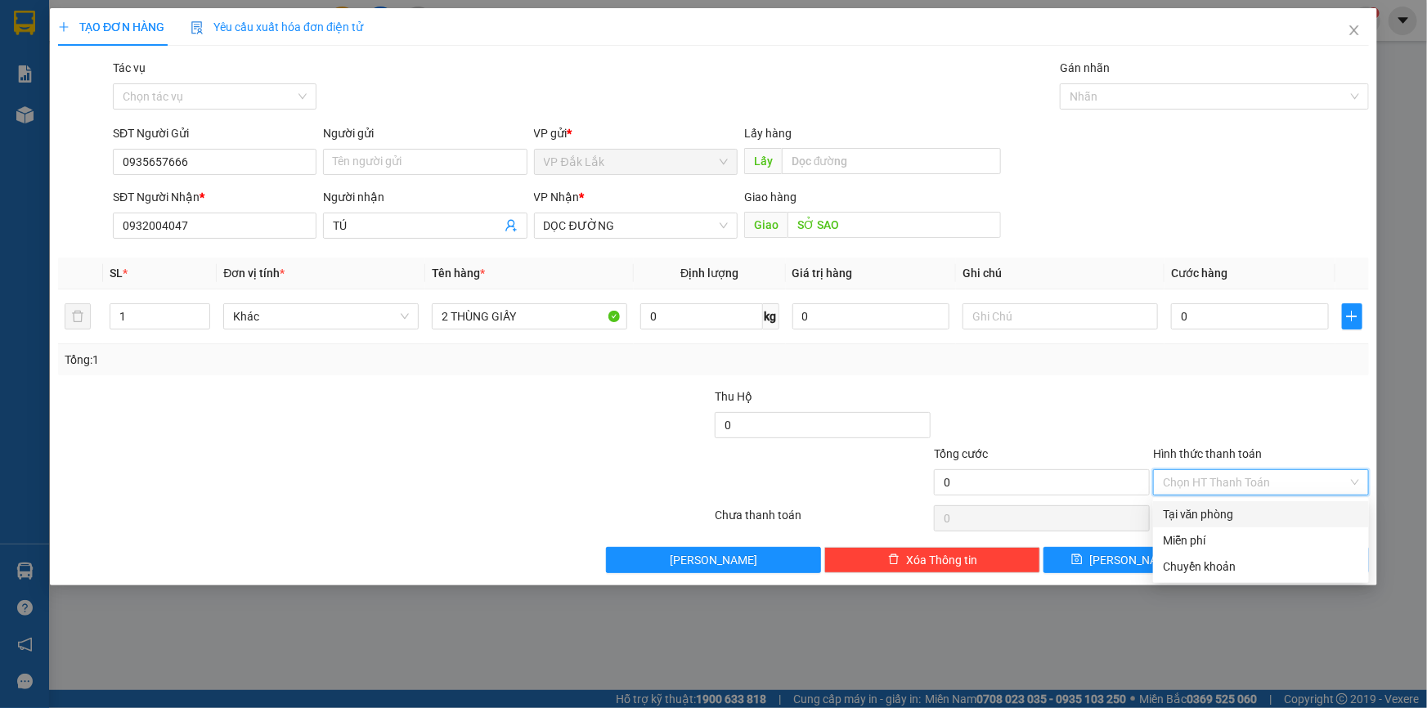
click at [1276, 522] on div "Tại văn phòng" at bounding box center [1261, 515] width 196 height 18
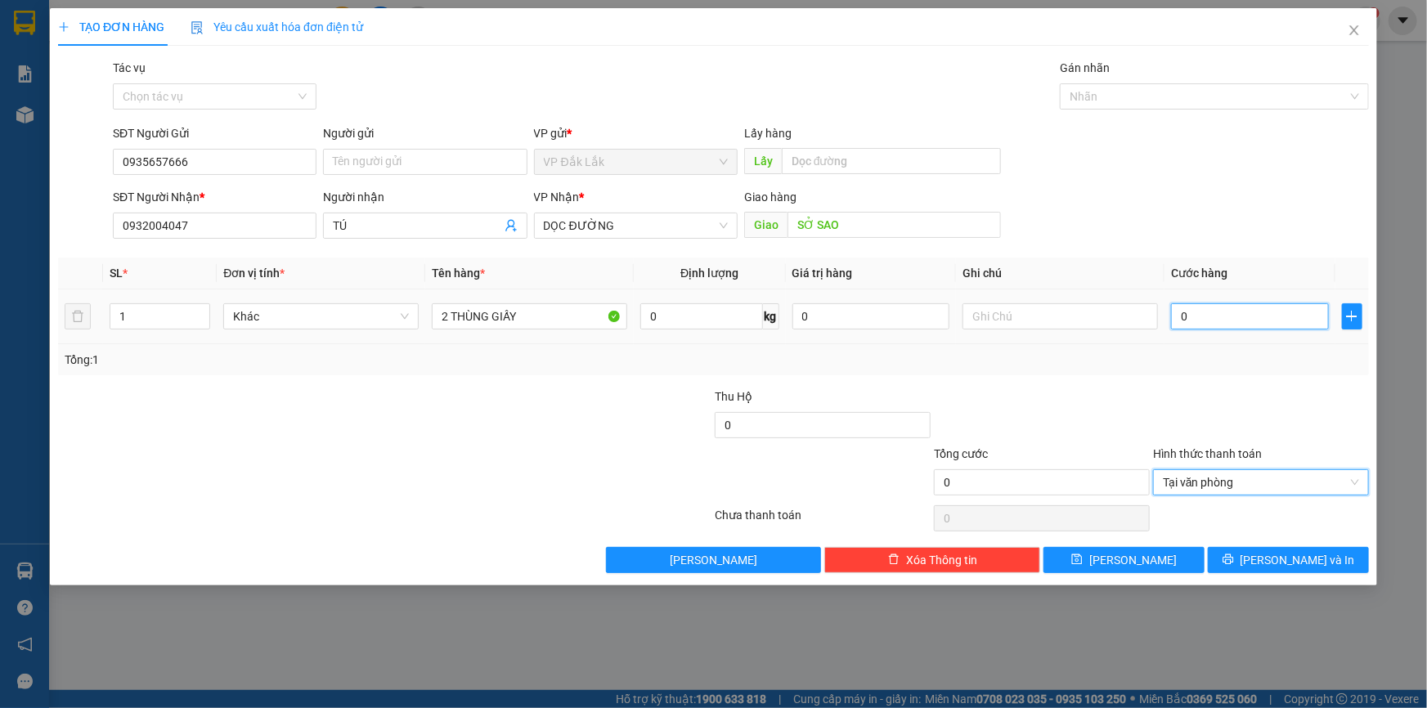
click at [1180, 319] on input "0" at bounding box center [1250, 316] width 158 height 26
type input "1"
type input "15"
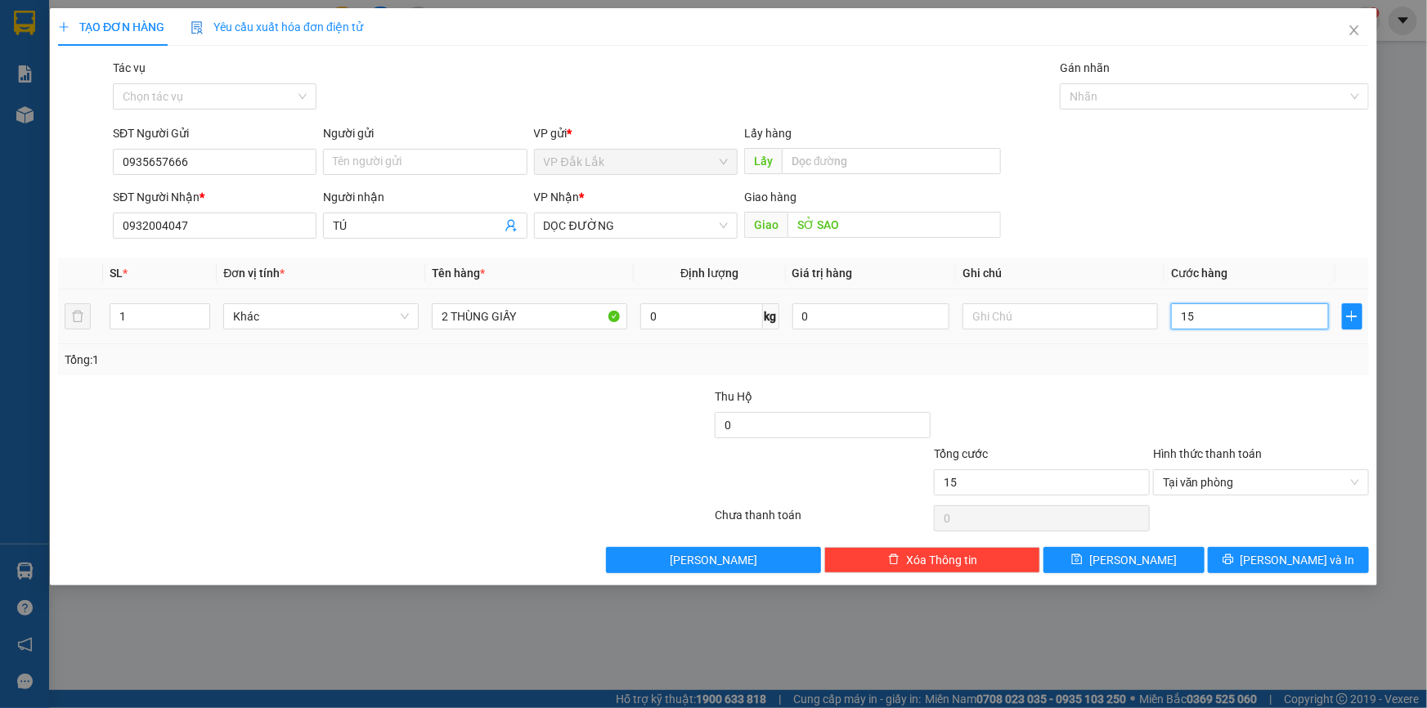
type input "150"
type input "1.500"
type input "15.000"
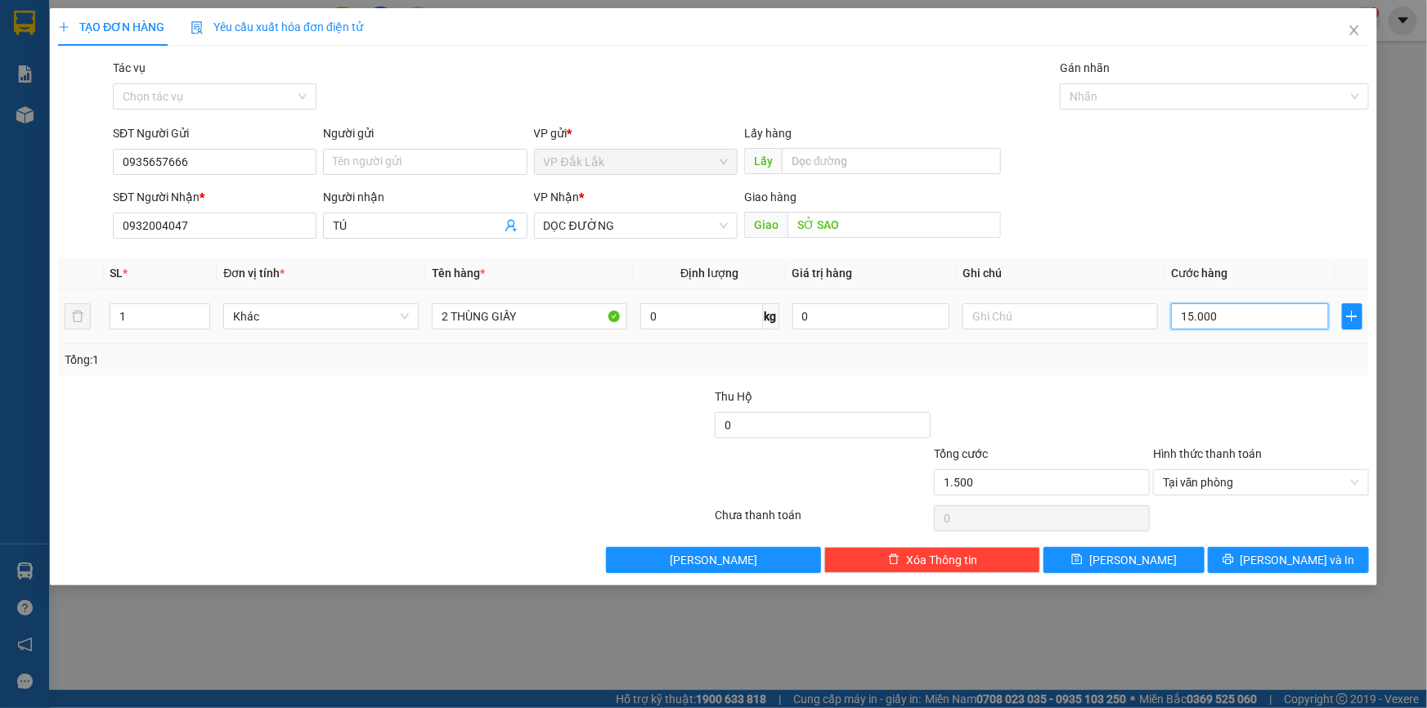
type input "15.000"
type input "150.000"
click at [1270, 550] on button "[PERSON_NAME] và In" at bounding box center [1288, 560] width 161 height 26
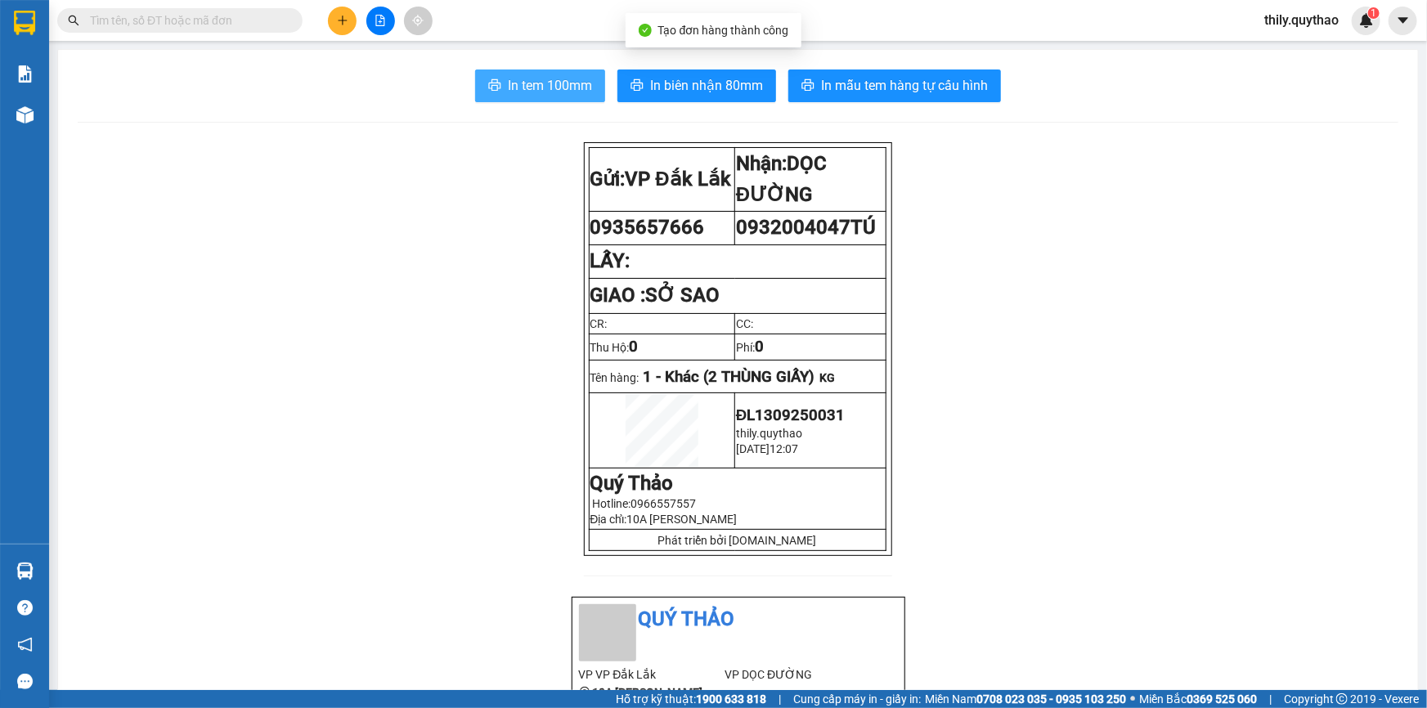
click at [566, 70] on button "In tem 100mm" at bounding box center [540, 86] width 130 height 33
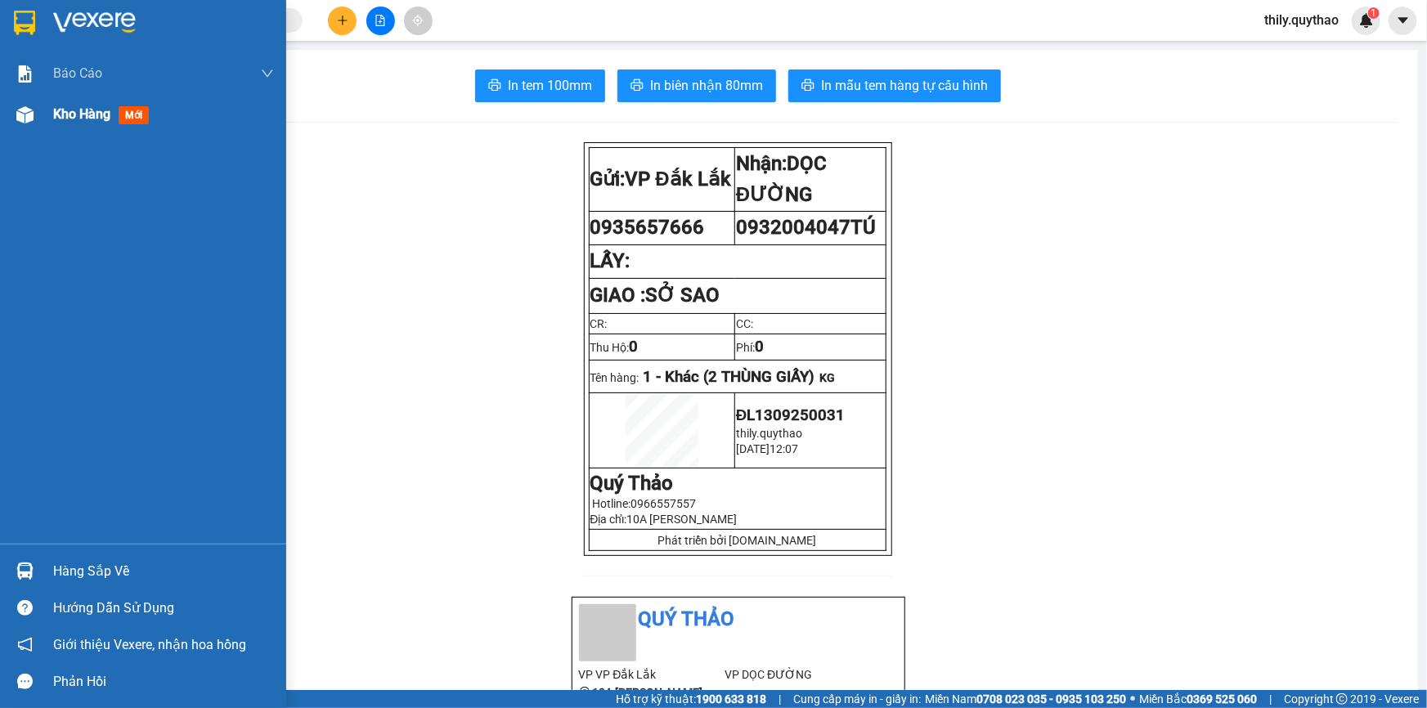
click at [40, 94] on div "Kho hàng mới" at bounding box center [143, 114] width 286 height 41
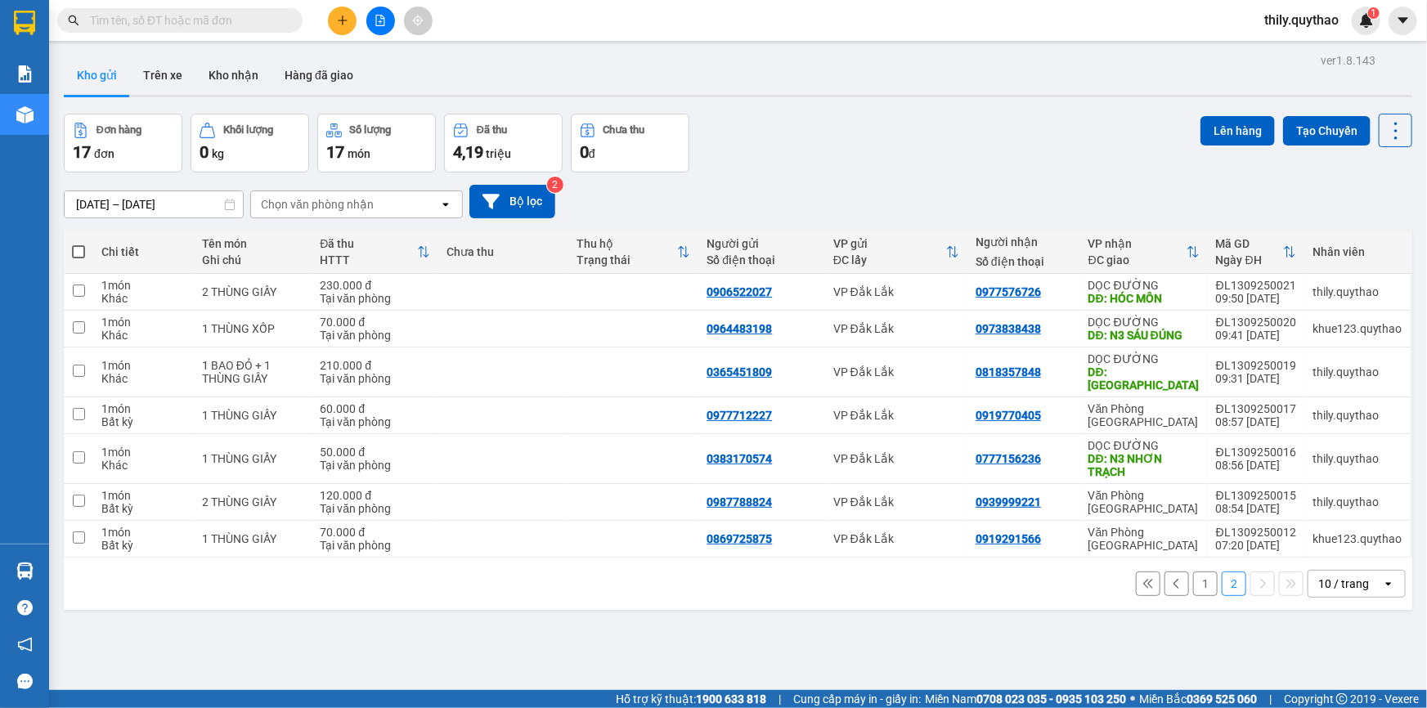
click at [1193, 572] on button "1" at bounding box center [1205, 584] width 25 height 25
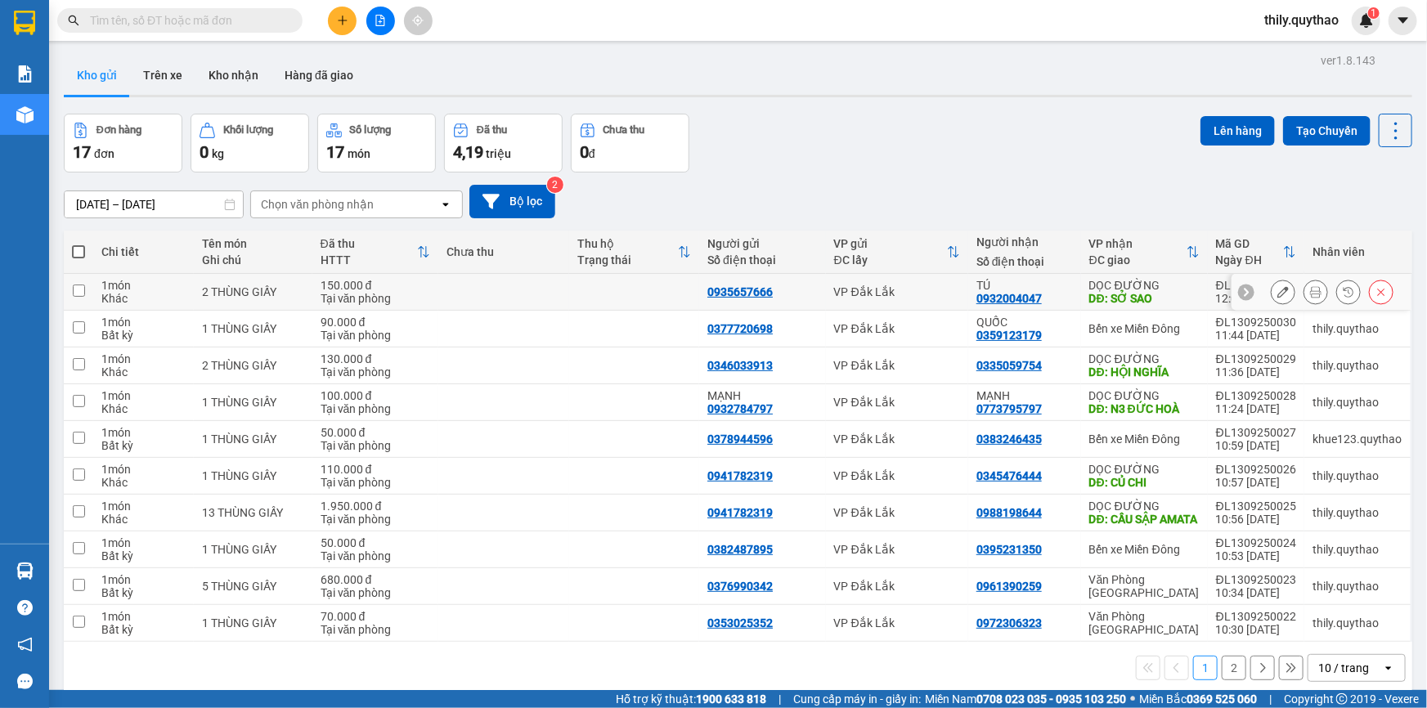
click at [720, 286] on div "0935657666" at bounding box center [740, 291] width 65 height 13
click at [725, 294] on div "0935657666" at bounding box center [740, 291] width 65 height 13
click at [727, 292] on div "0935657666" at bounding box center [740, 291] width 65 height 13
copy div "0935657666"
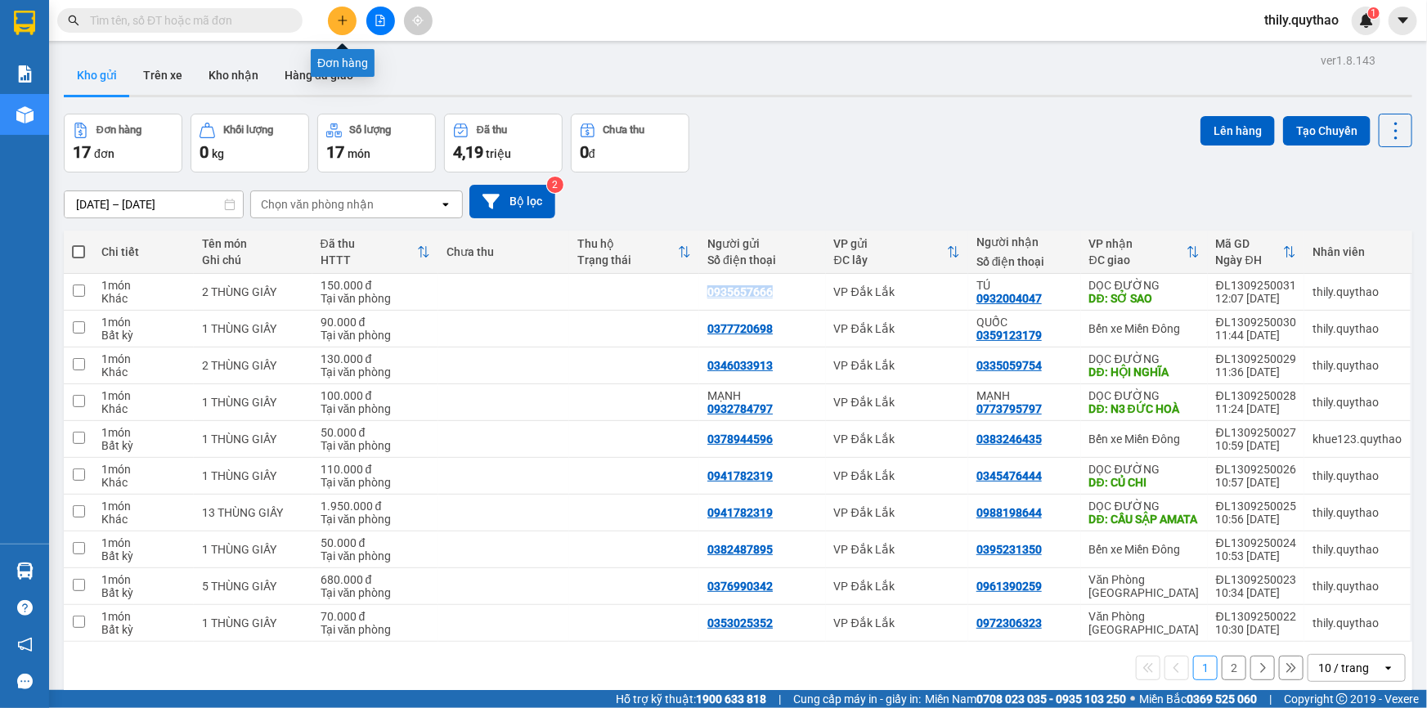
click at [348, 23] on icon "plus" at bounding box center [342, 20] width 11 height 11
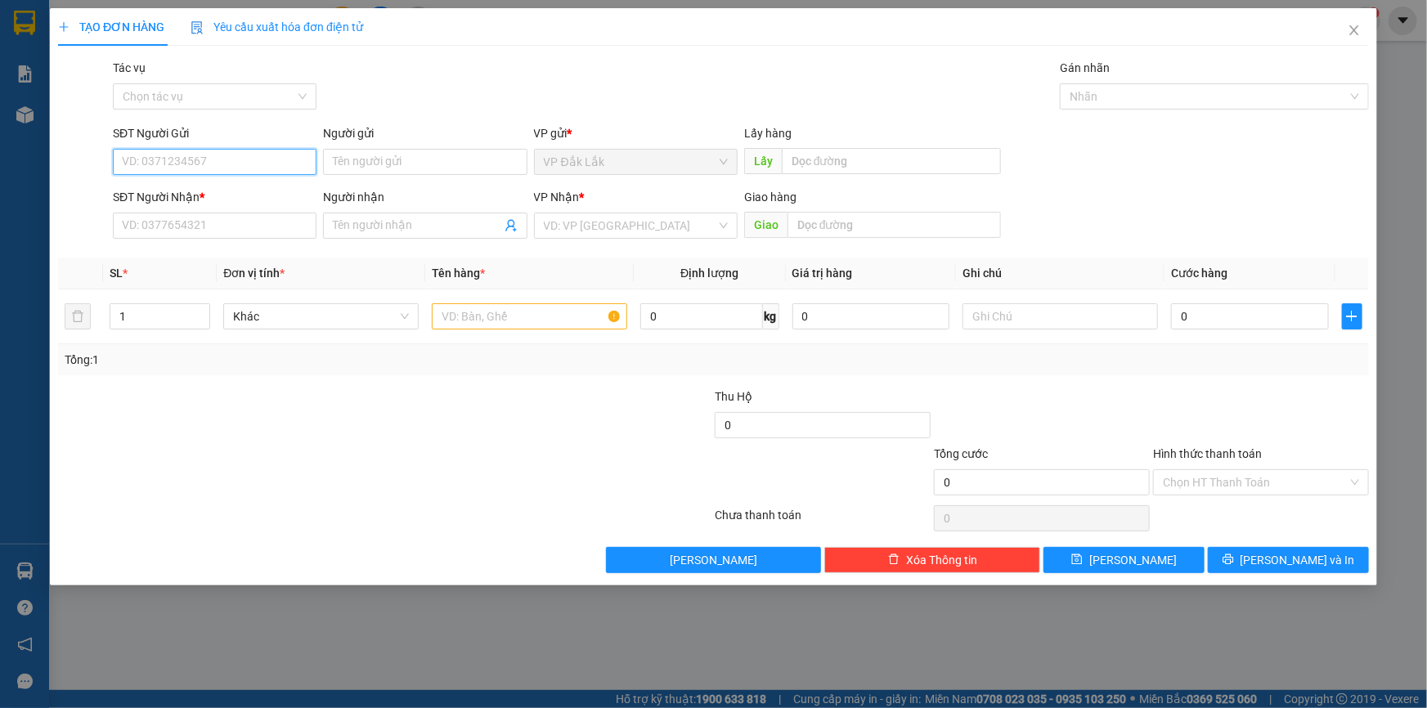
paste input "0935657666"
type input "0935657666"
click at [213, 227] on input "SĐT Người Nhận *" at bounding box center [215, 226] width 204 height 26
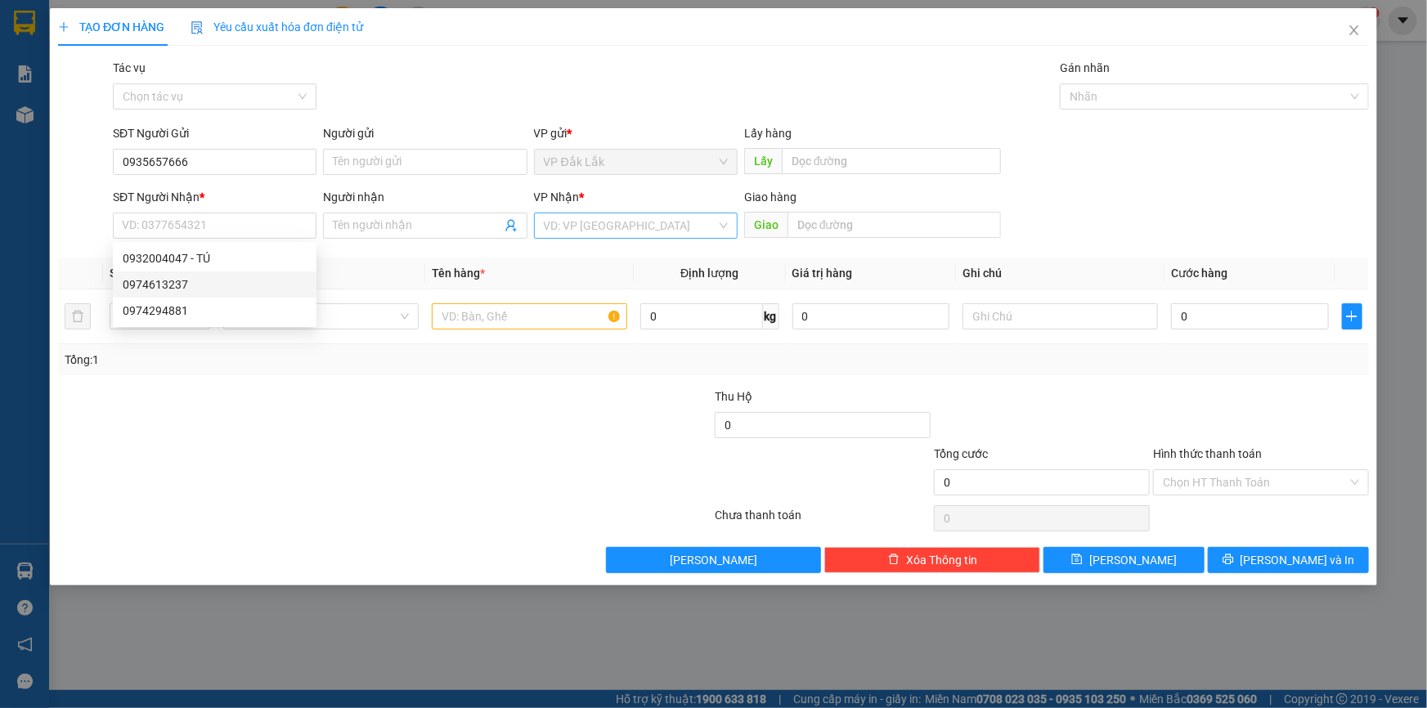
click at [635, 219] on input "search" at bounding box center [630, 225] width 173 height 25
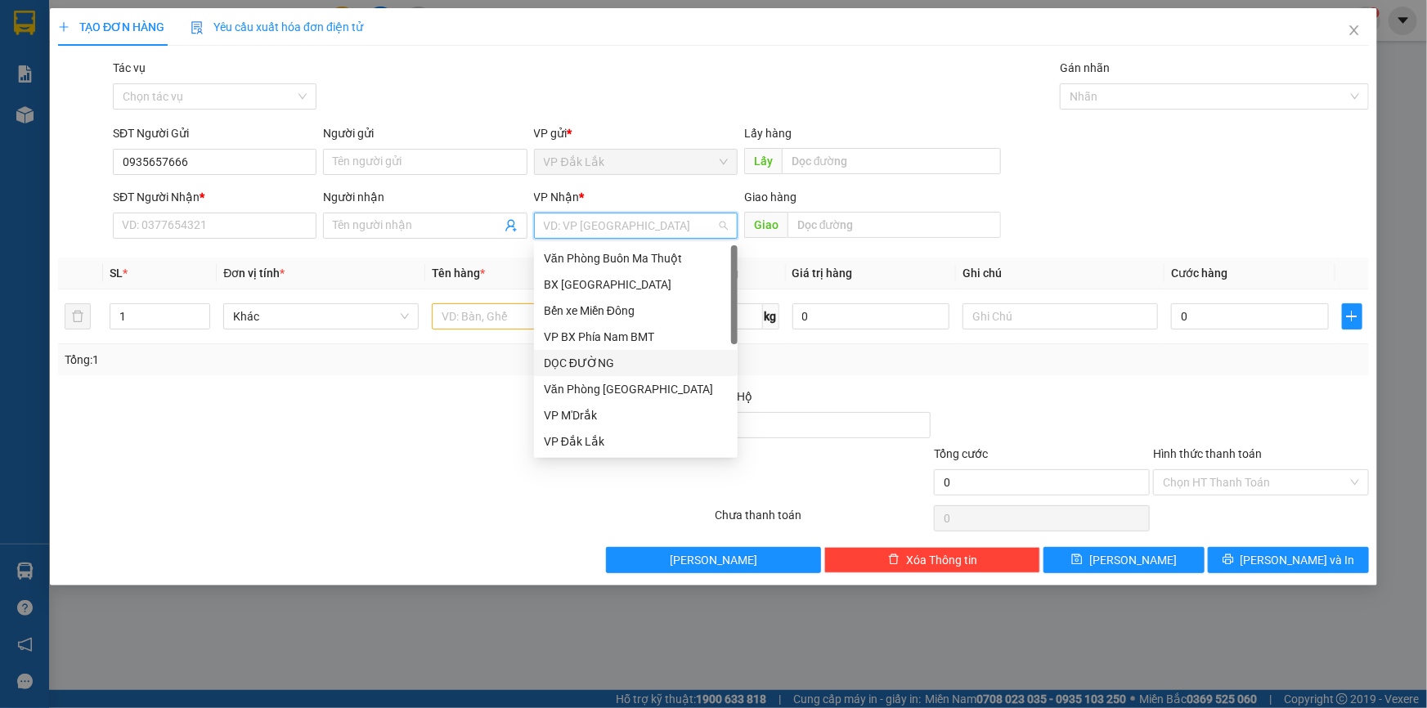
click at [616, 358] on div "DỌC ĐƯỜNG" at bounding box center [636, 363] width 184 height 18
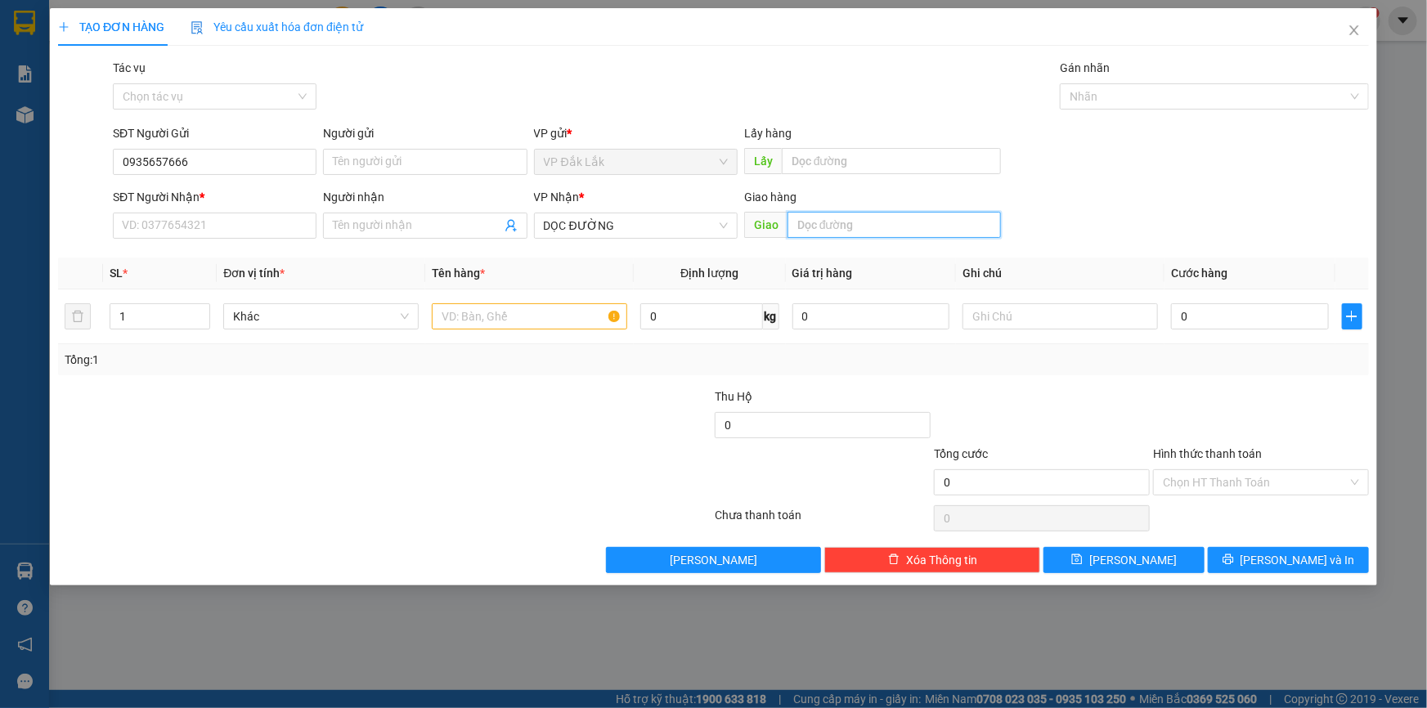
click at [905, 227] on input "text" at bounding box center [894, 225] width 213 height 26
type input "N4 TH"
click at [270, 225] on input "SĐT Người Nhận *" at bounding box center [215, 226] width 204 height 26
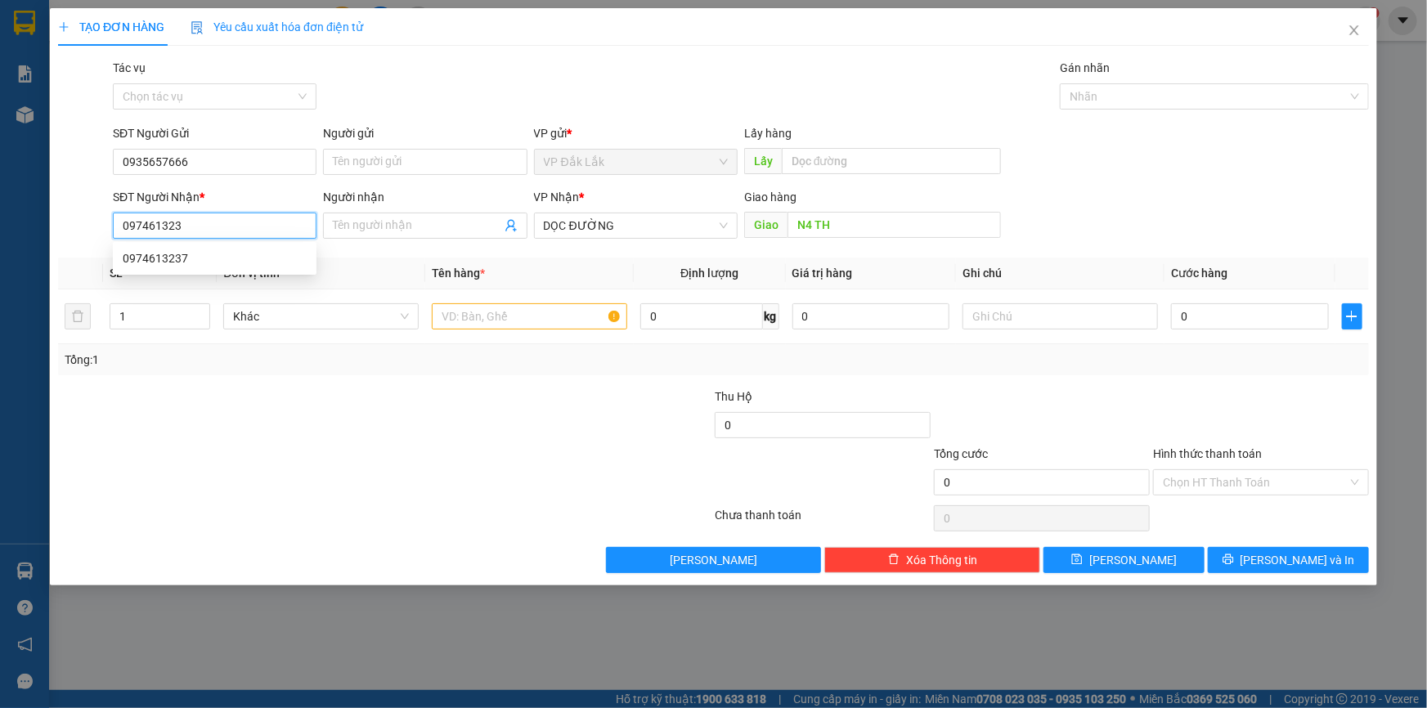
type input "0974613237"
click at [213, 254] on div "0974613237" at bounding box center [215, 258] width 184 height 18
type input "ĐHNL"
click at [672, 231] on span "Đồng Nai" at bounding box center [636, 225] width 184 height 25
type input "0974613237"
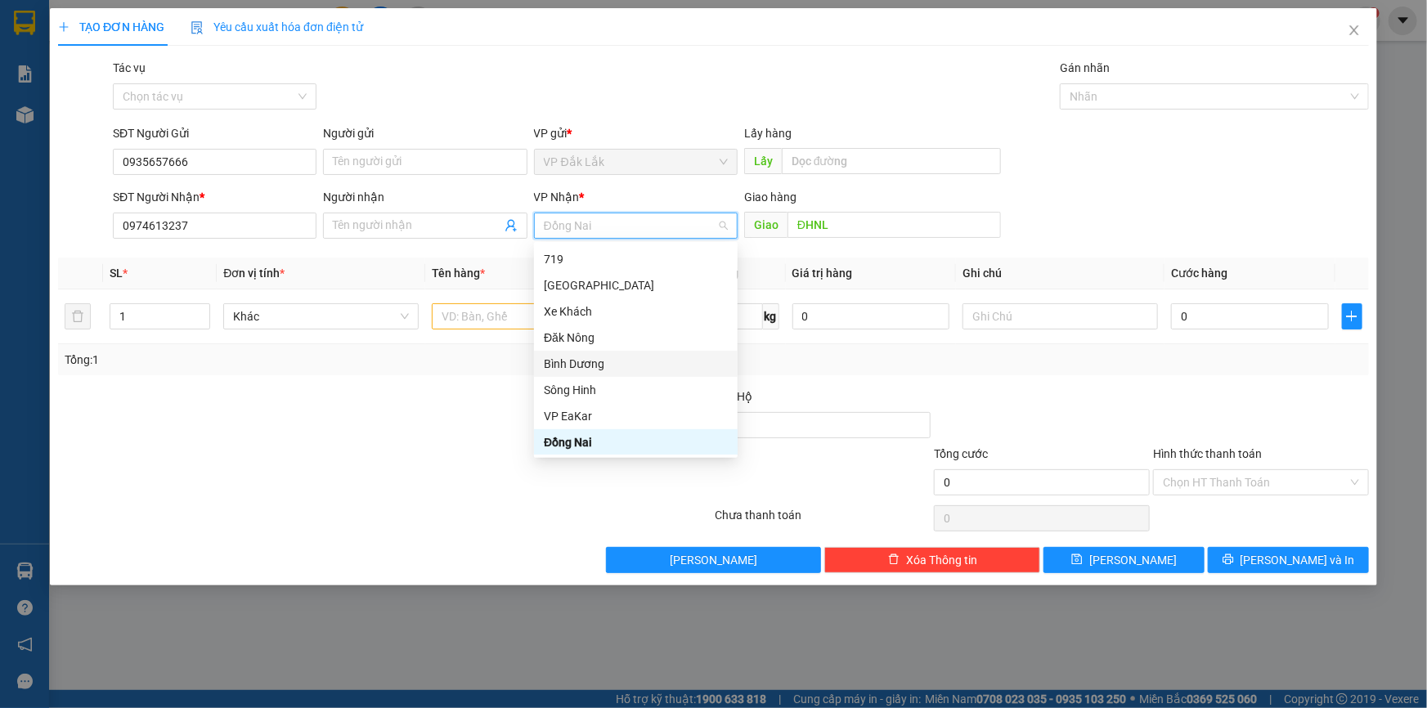
scroll to position [90, 0]
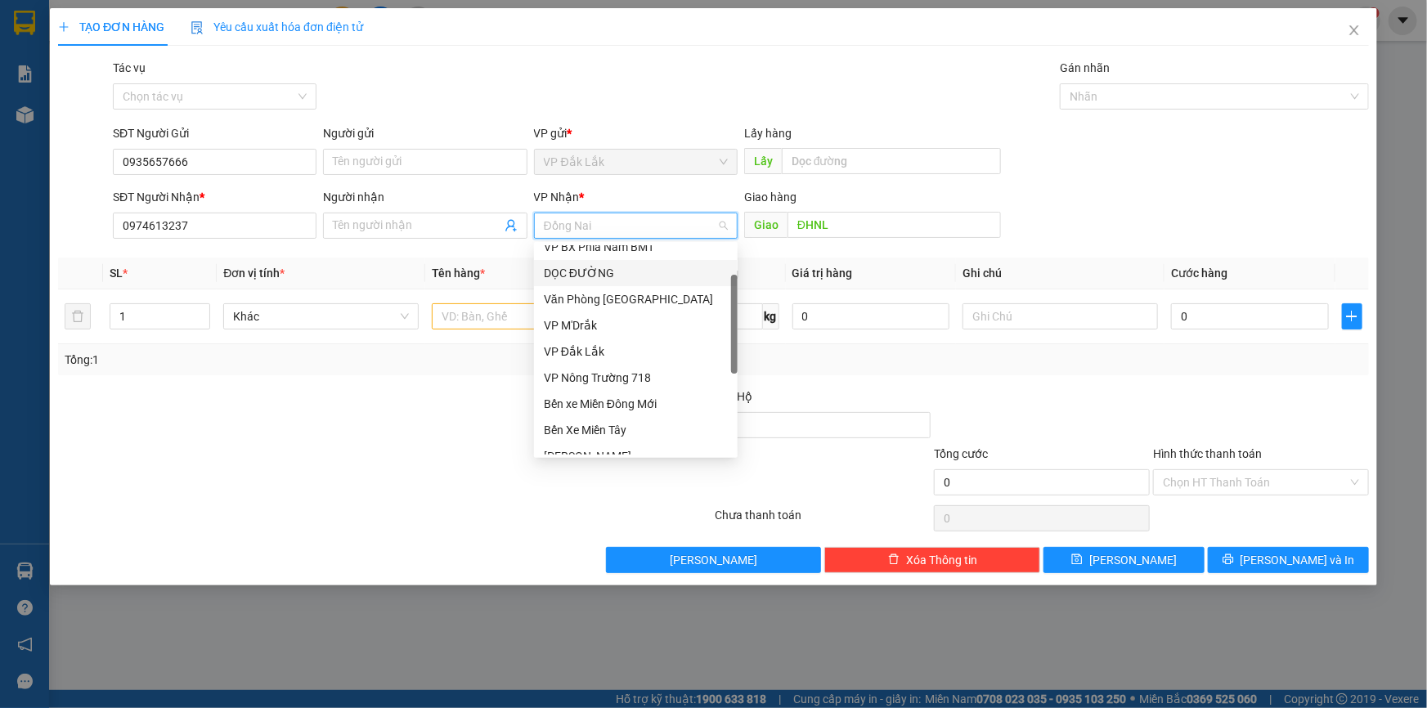
click at [627, 275] on div "DỌC ĐƯỜNG" at bounding box center [636, 273] width 184 height 18
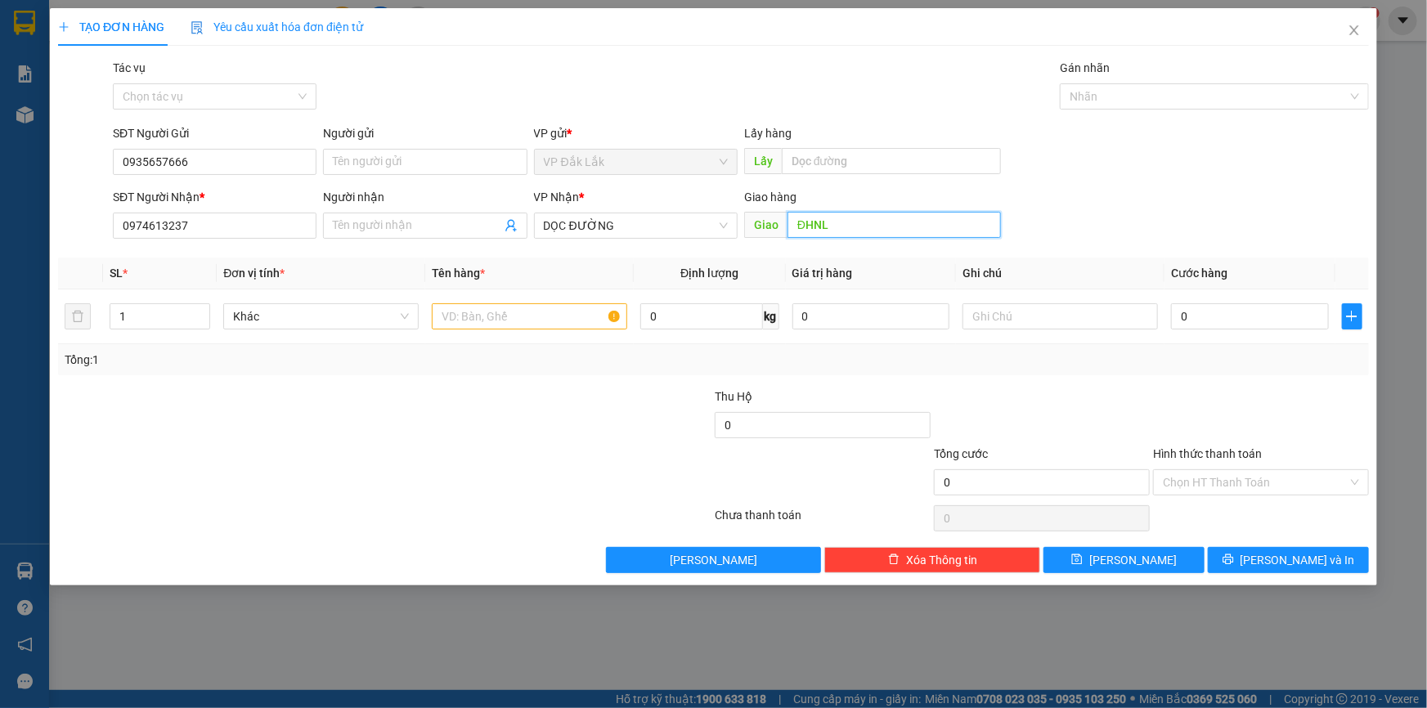
click at [846, 234] on input "ĐHNL" at bounding box center [894, 225] width 213 height 26
type input "N4 THỦ ĐỨC"
click at [525, 308] on input "text" at bounding box center [529, 316] width 195 height 26
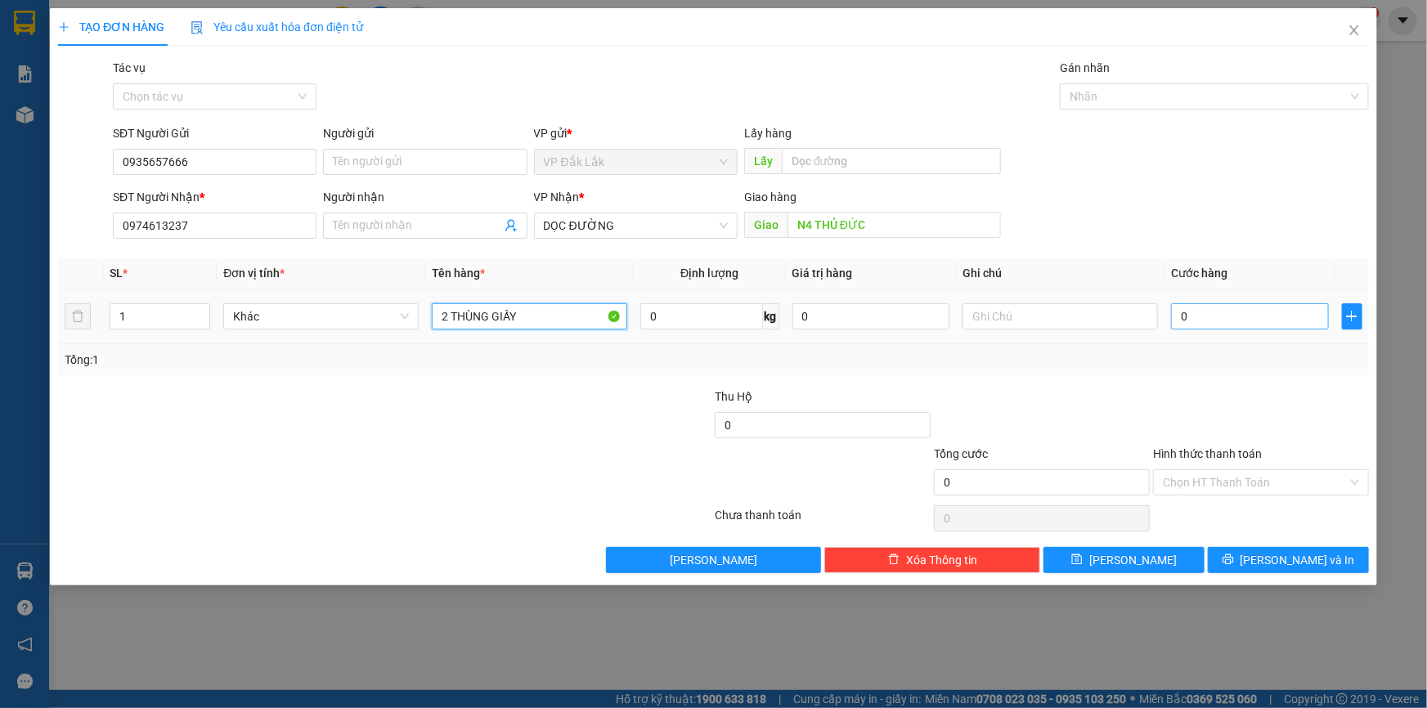
type input "2 THÙNG GIẤY"
click at [1180, 325] on input "0" at bounding box center [1250, 316] width 158 height 26
type input "1"
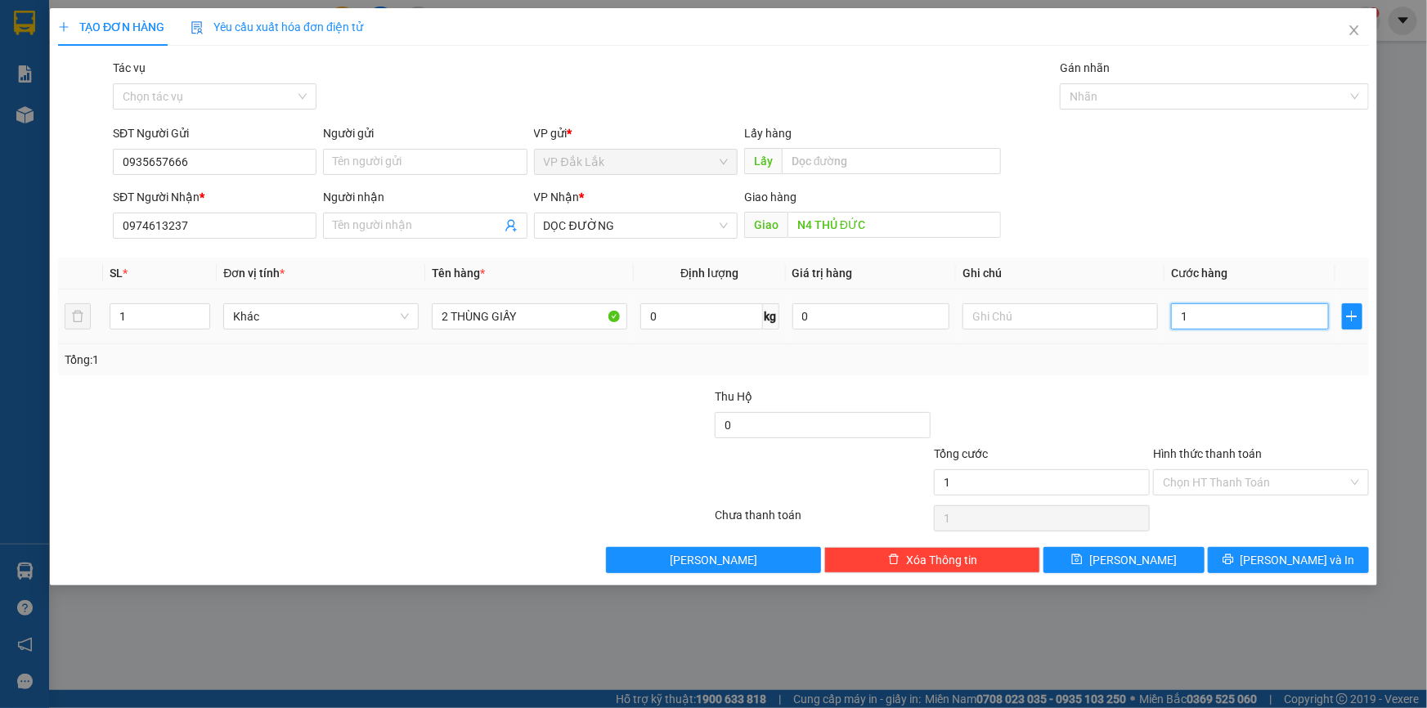
type input "15"
type input "150"
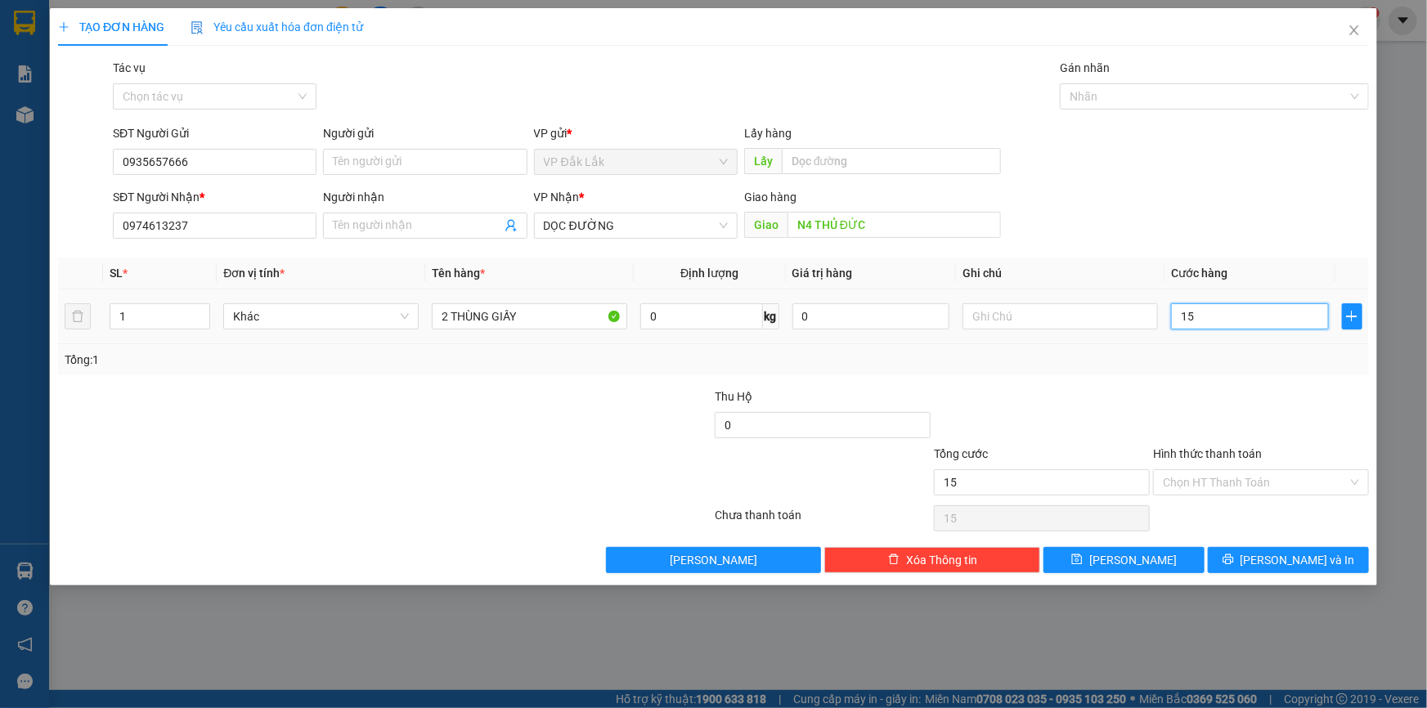
type input "150"
type input "1.500"
type input "15.000"
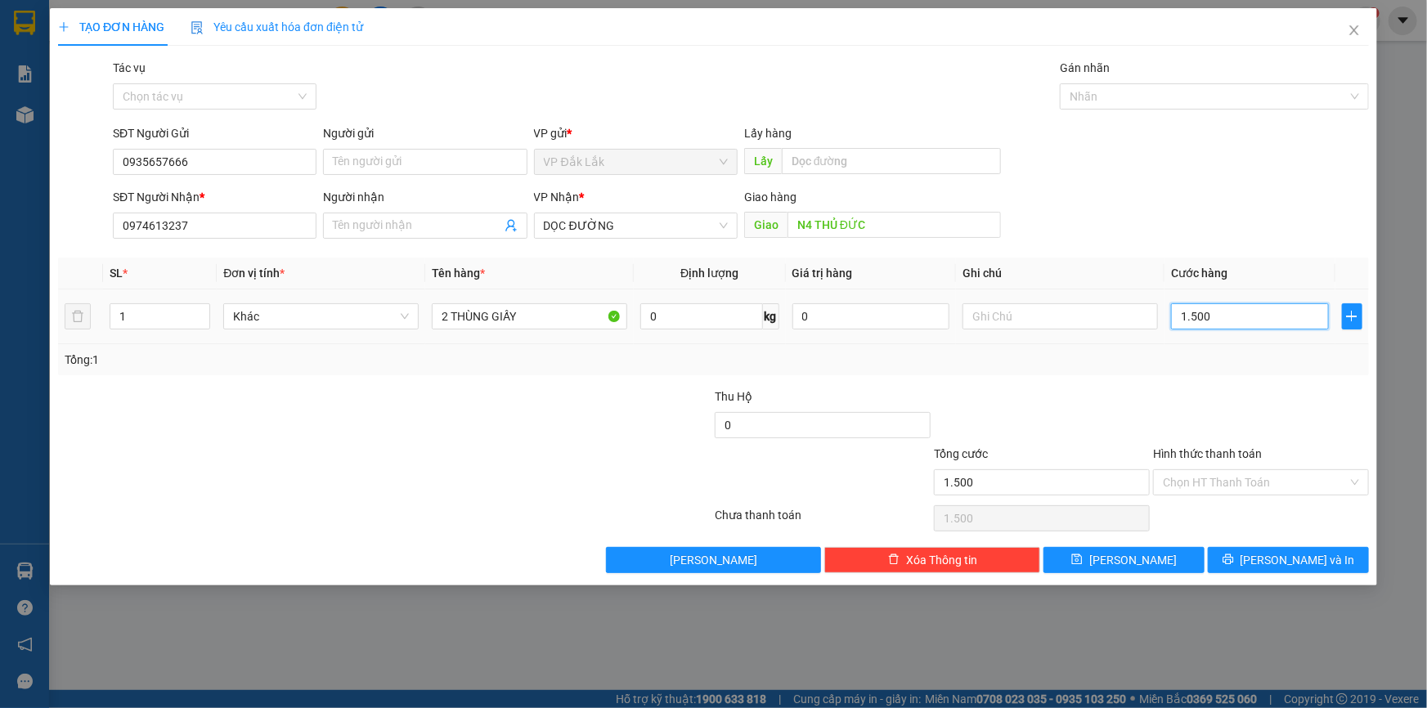
type input "15.000"
type input "150.000"
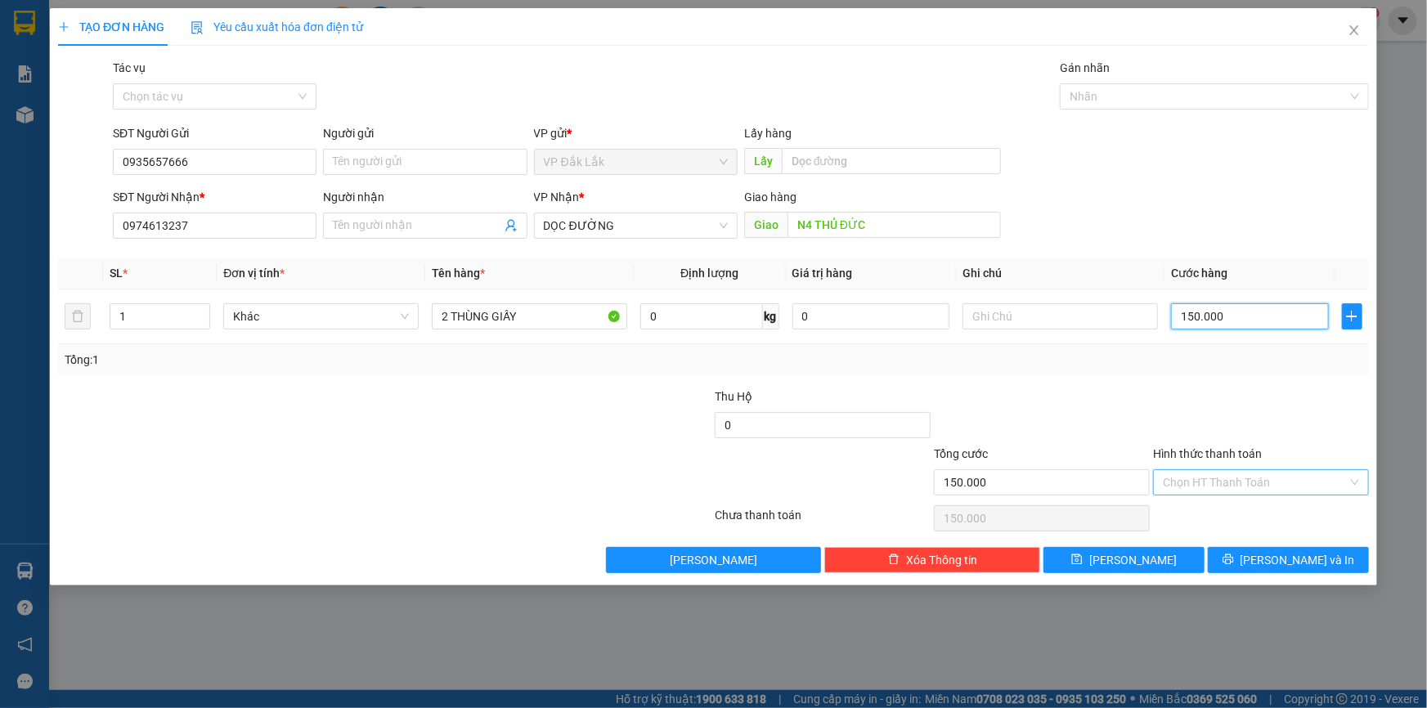
type input "150.000"
click at [1310, 479] on input "Hình thức thanh toán" at bounding box center [1255, 482] width 185 height 25
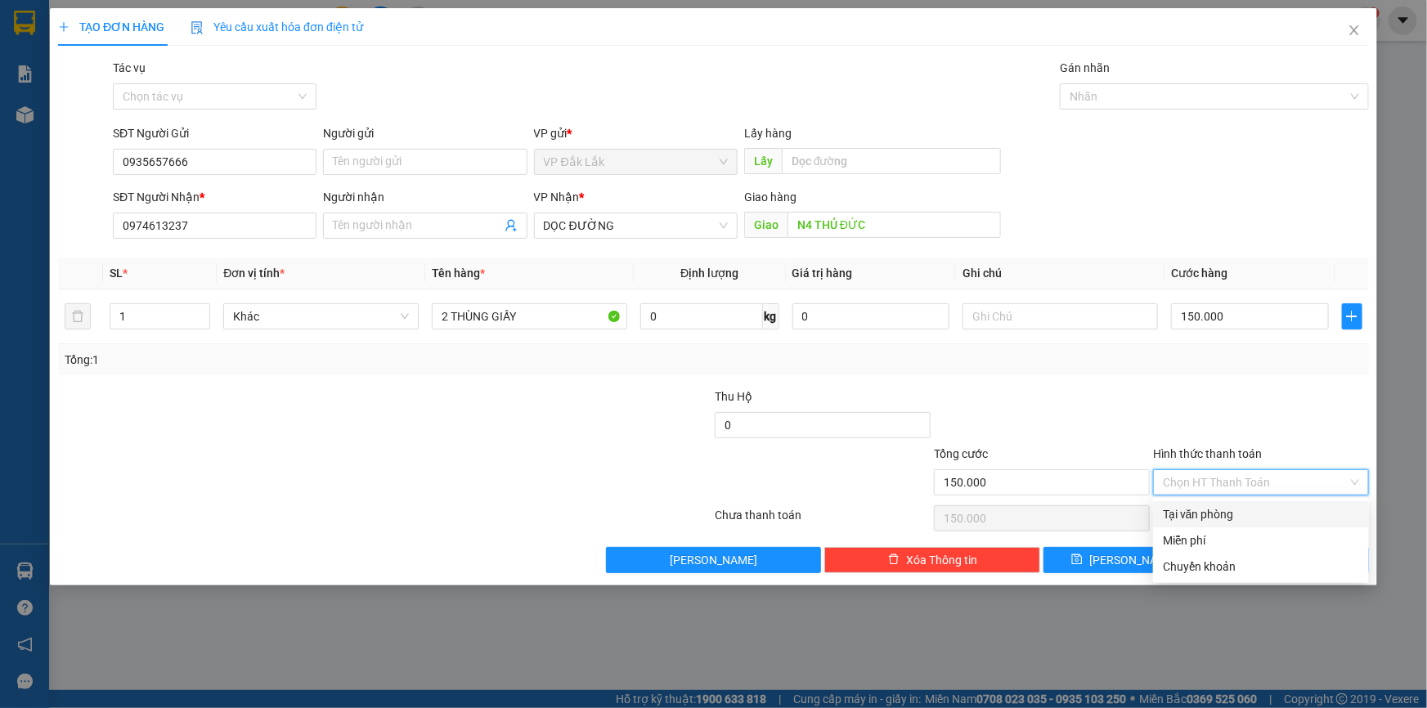
click at [1304, 519] on div "Tại văn phòng" at bounding box center [1261, 515] width 196 height 18
type input "0"
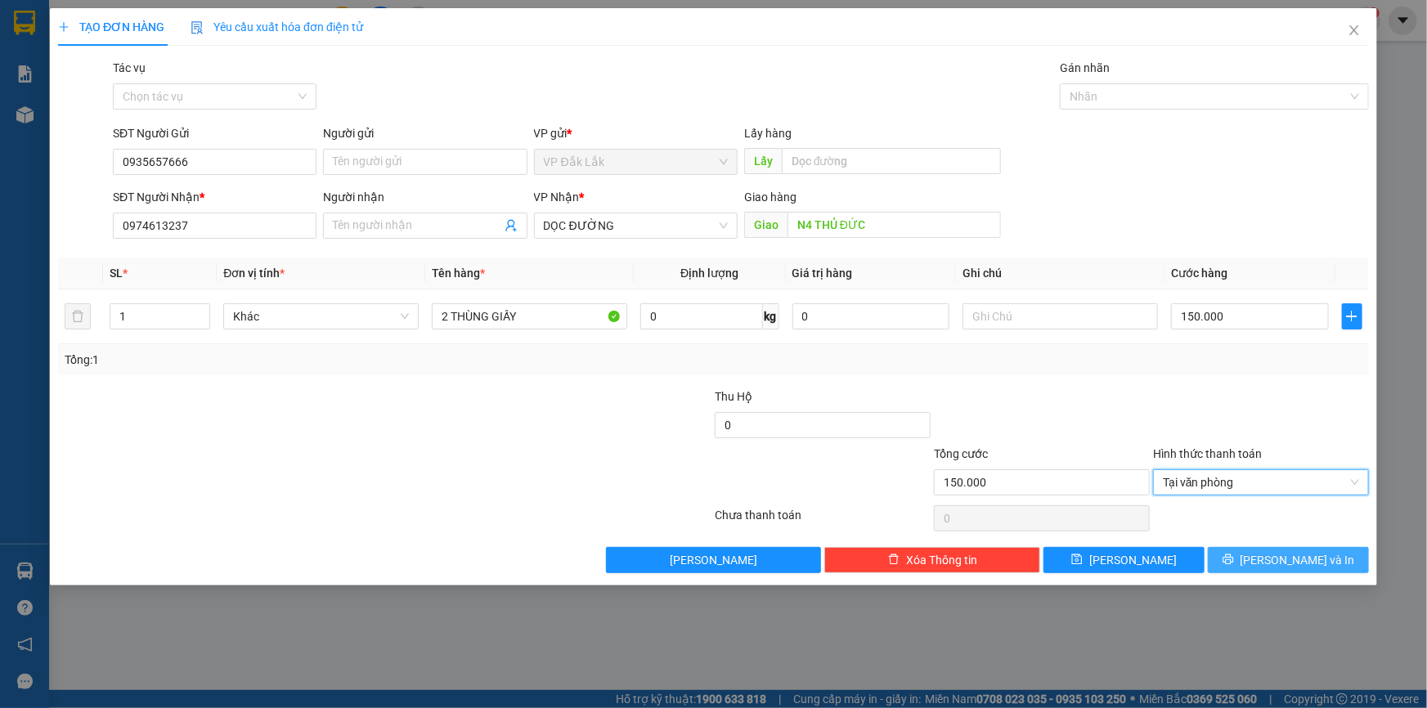
click at [1276, 558] on span "[PERSON_NAME] và In" at bounding box center [1298, 560] width 115 height 18
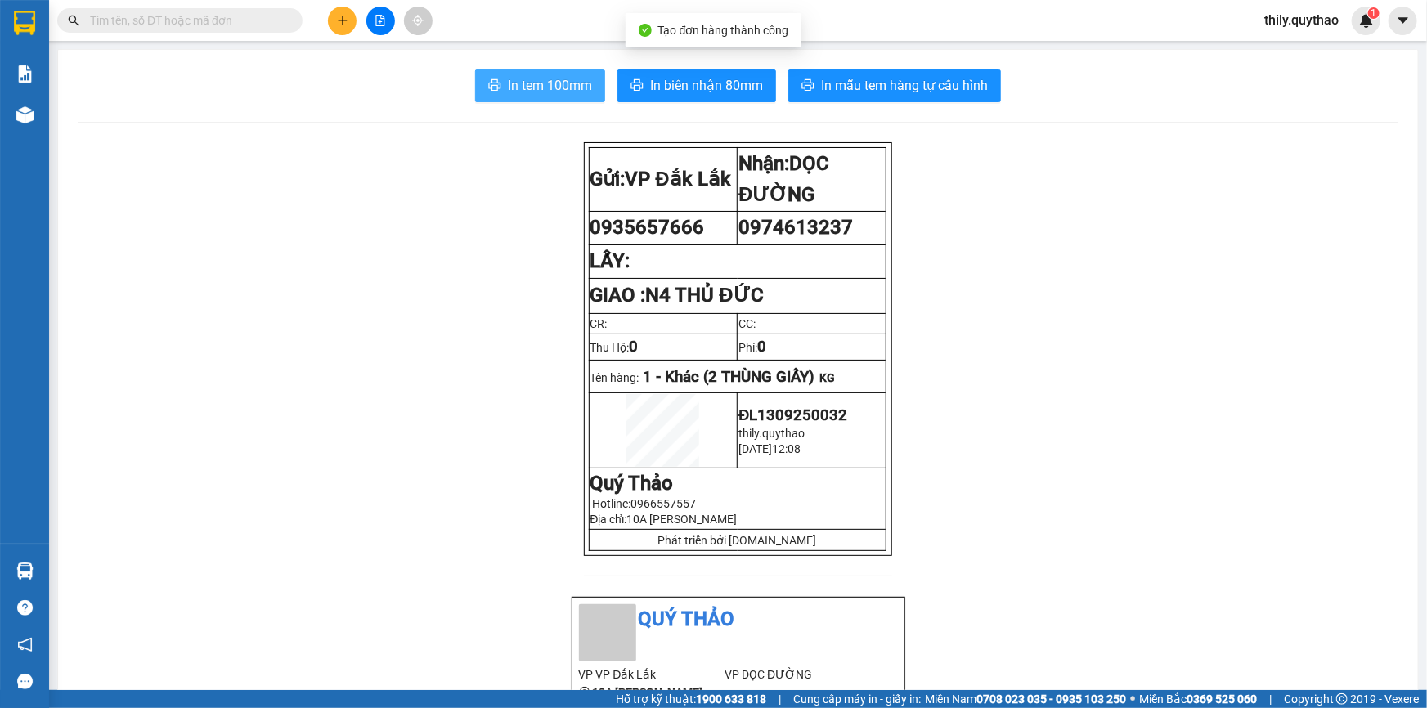
click at [562, 89] on span "In tem 100mm" at bounding box center [550, 85] width 84 height 20
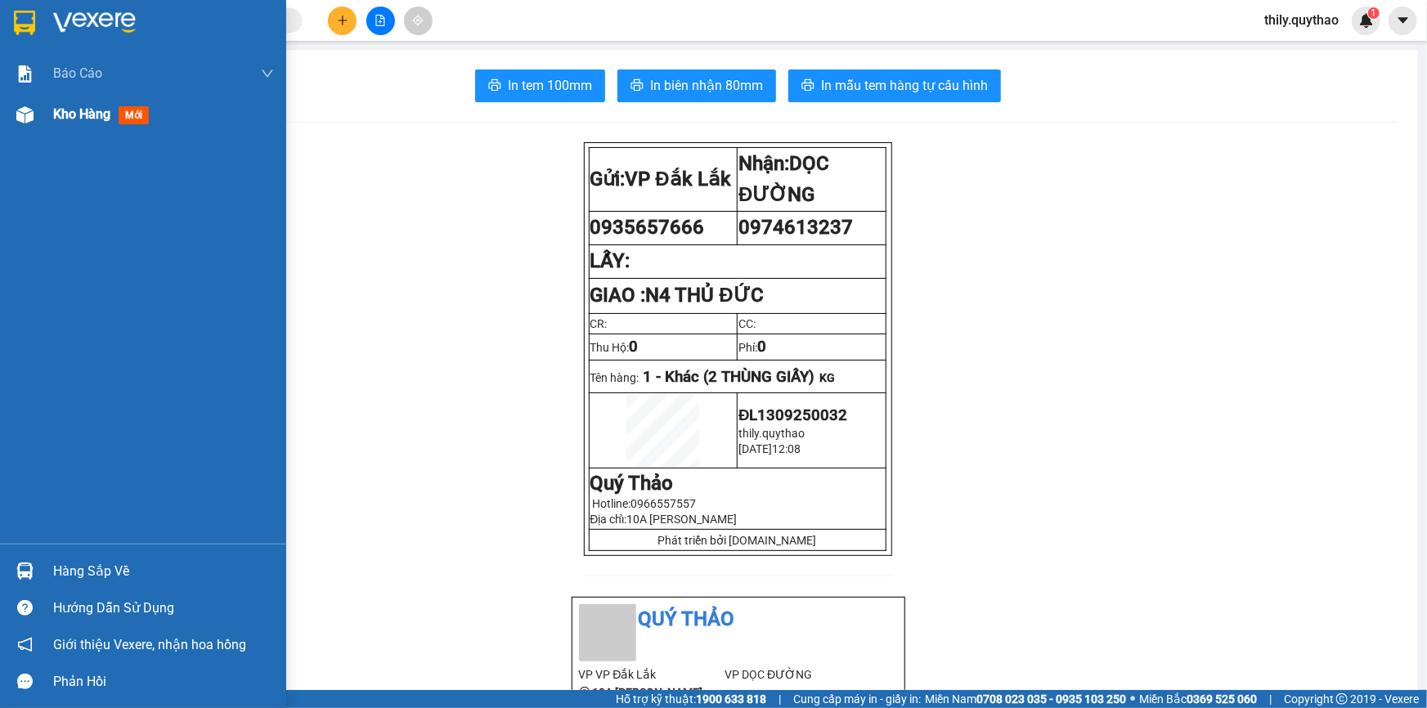
click at [138, 117] on span "mới" at bounding box center [134, 115] width 30 height 18
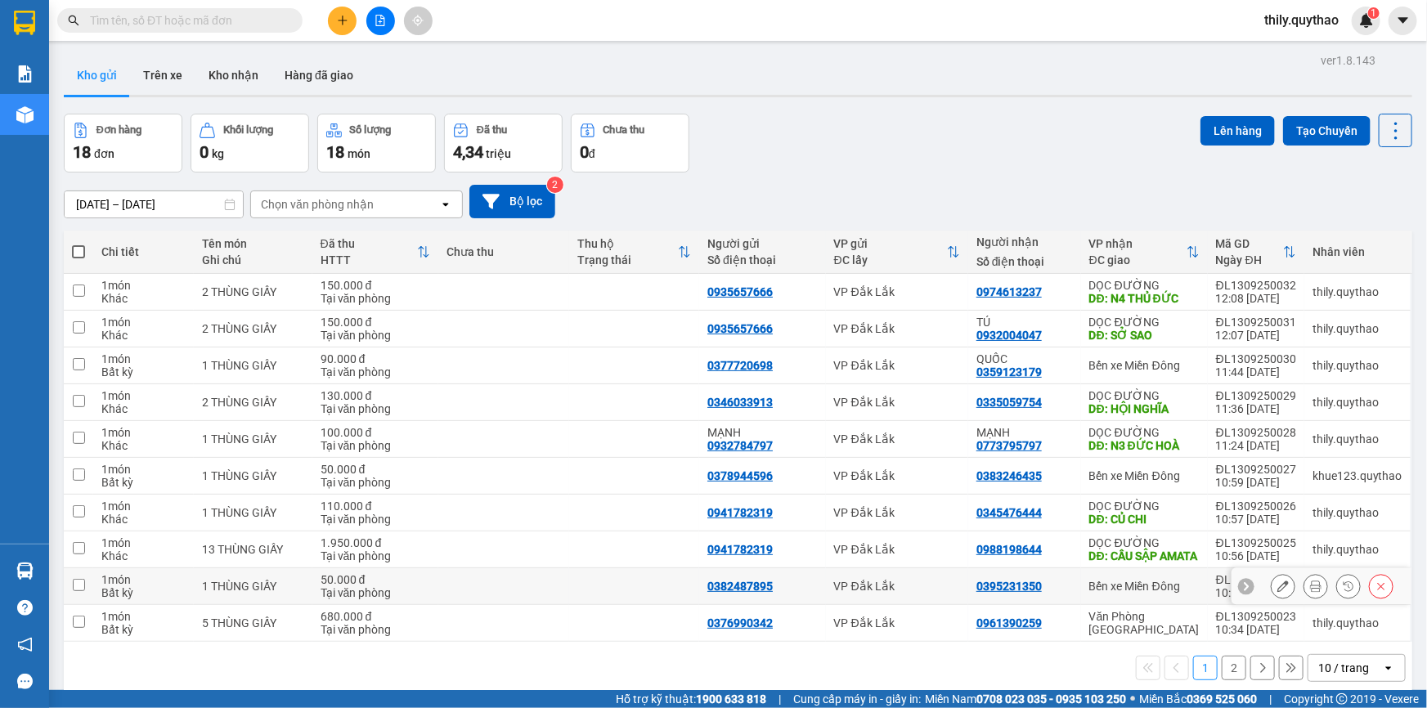
scroll to position [74, 0]
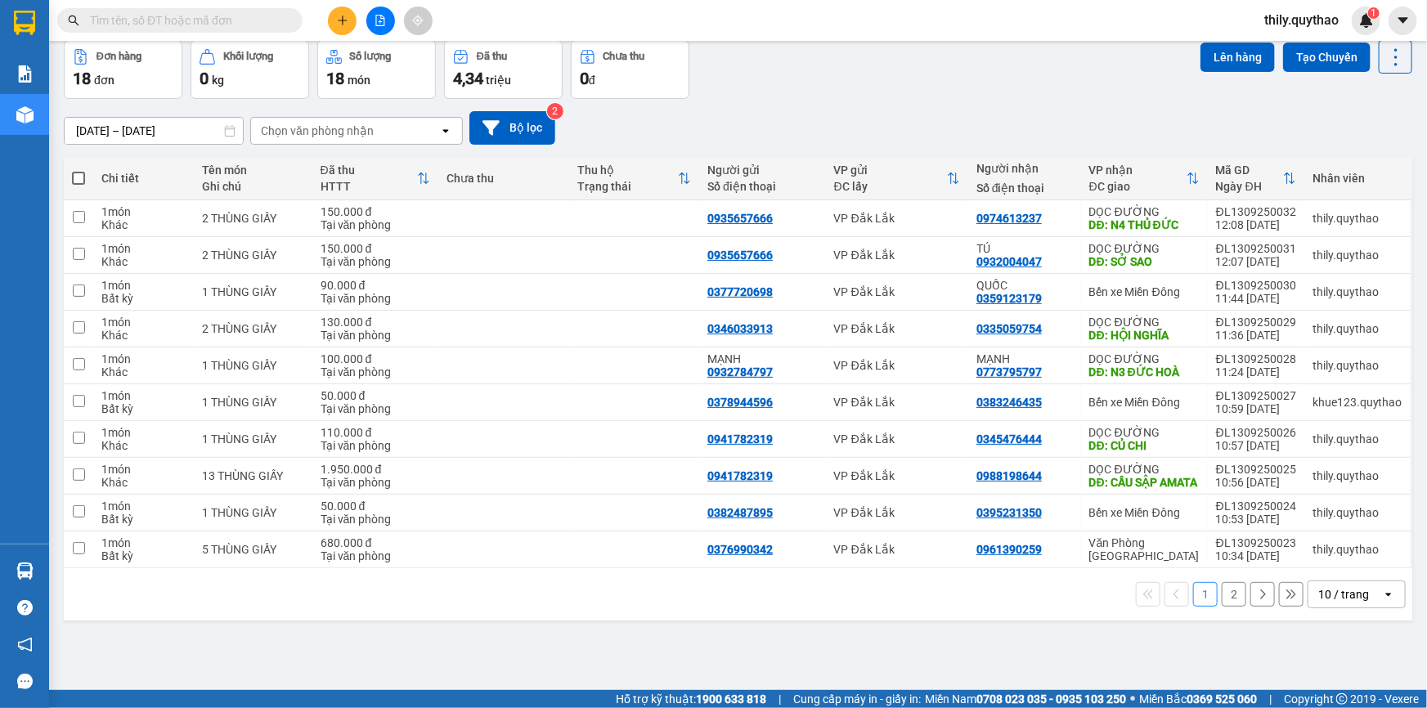
click at [1225, 607] on button "2" at bounding box center [1234, 594] width 25 height 25
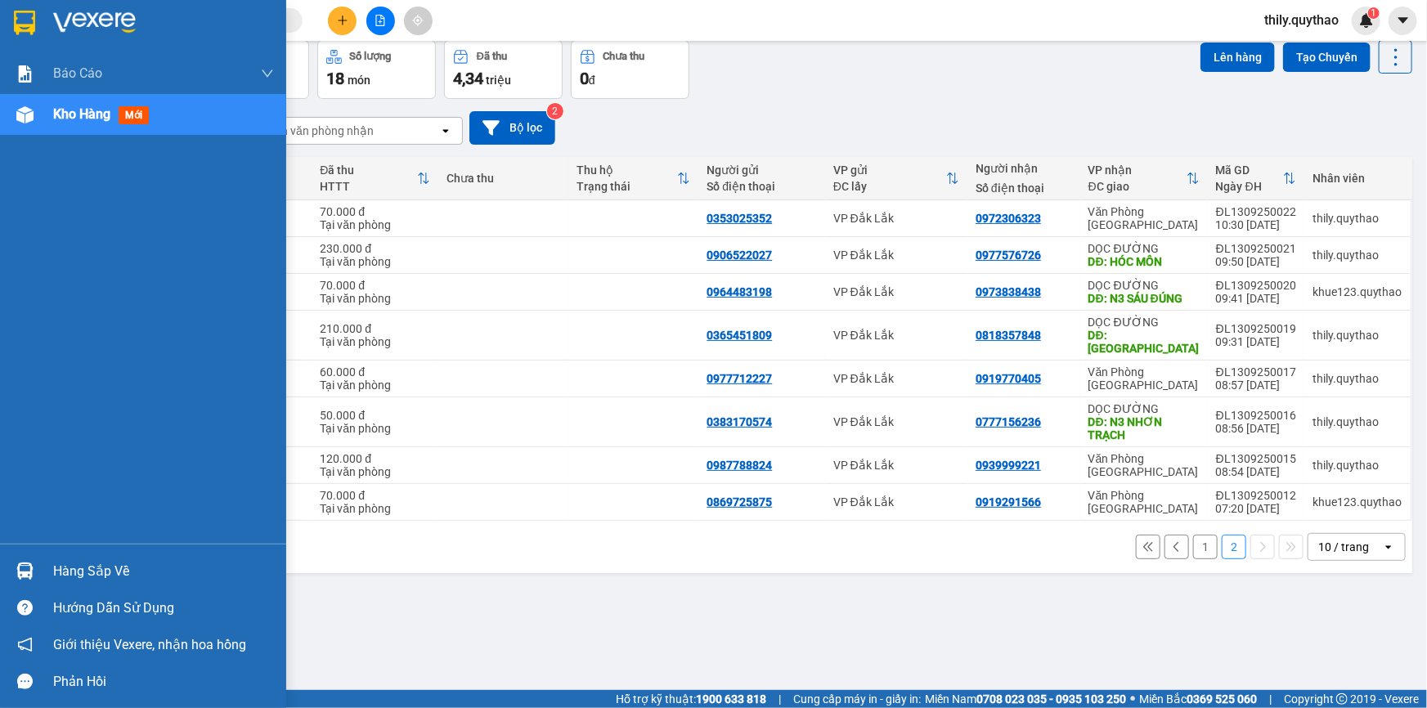
click at [20, 114] on img at bounding box center [24, 114] width 17 height 17
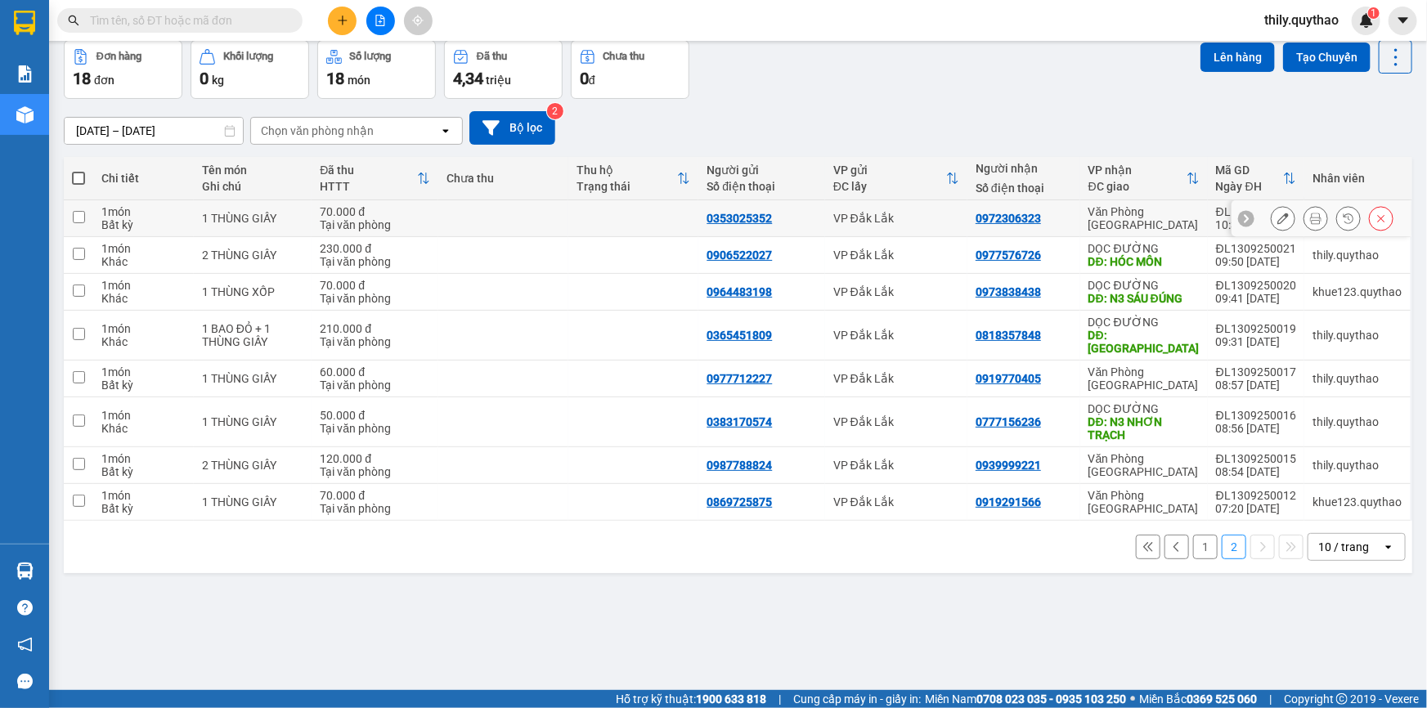
scroll to position [0, 0]
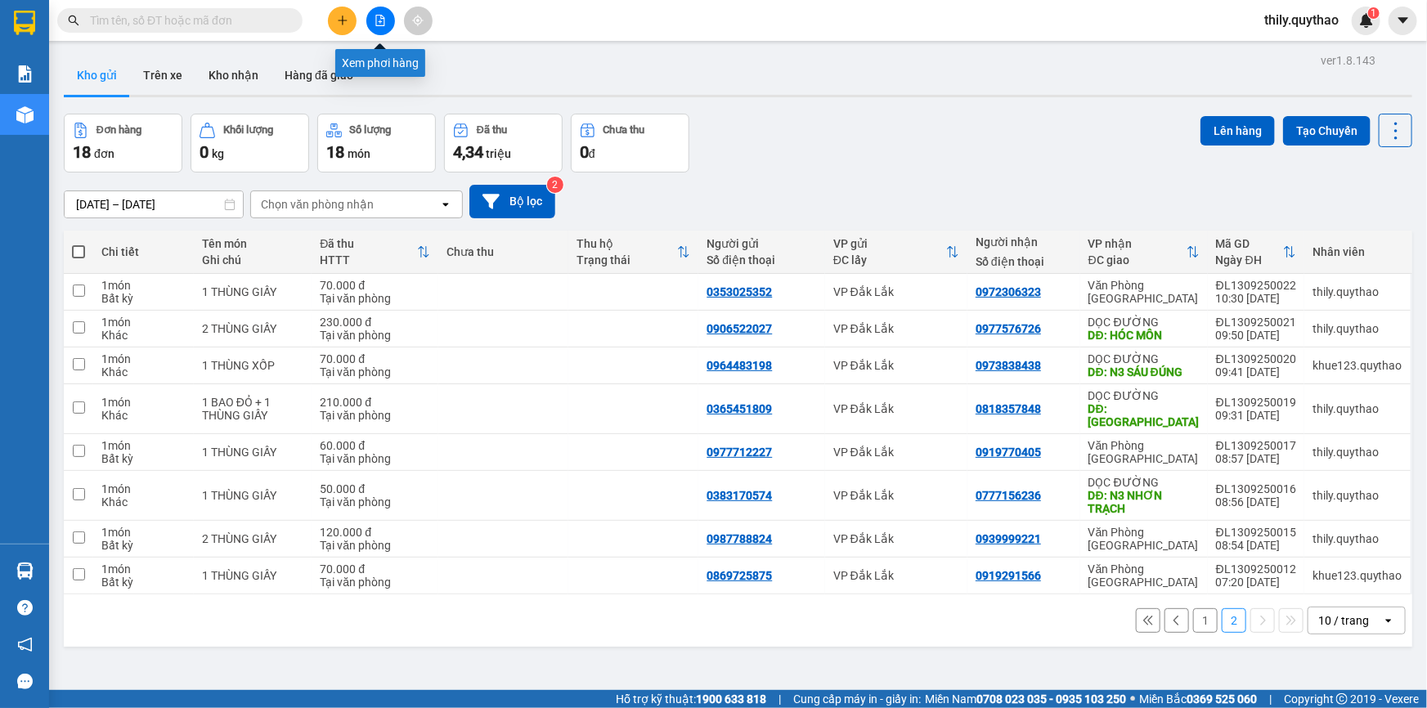
click at [375, 21] on icon "file-add" at bounding box center [380, 20] width 11 height 11
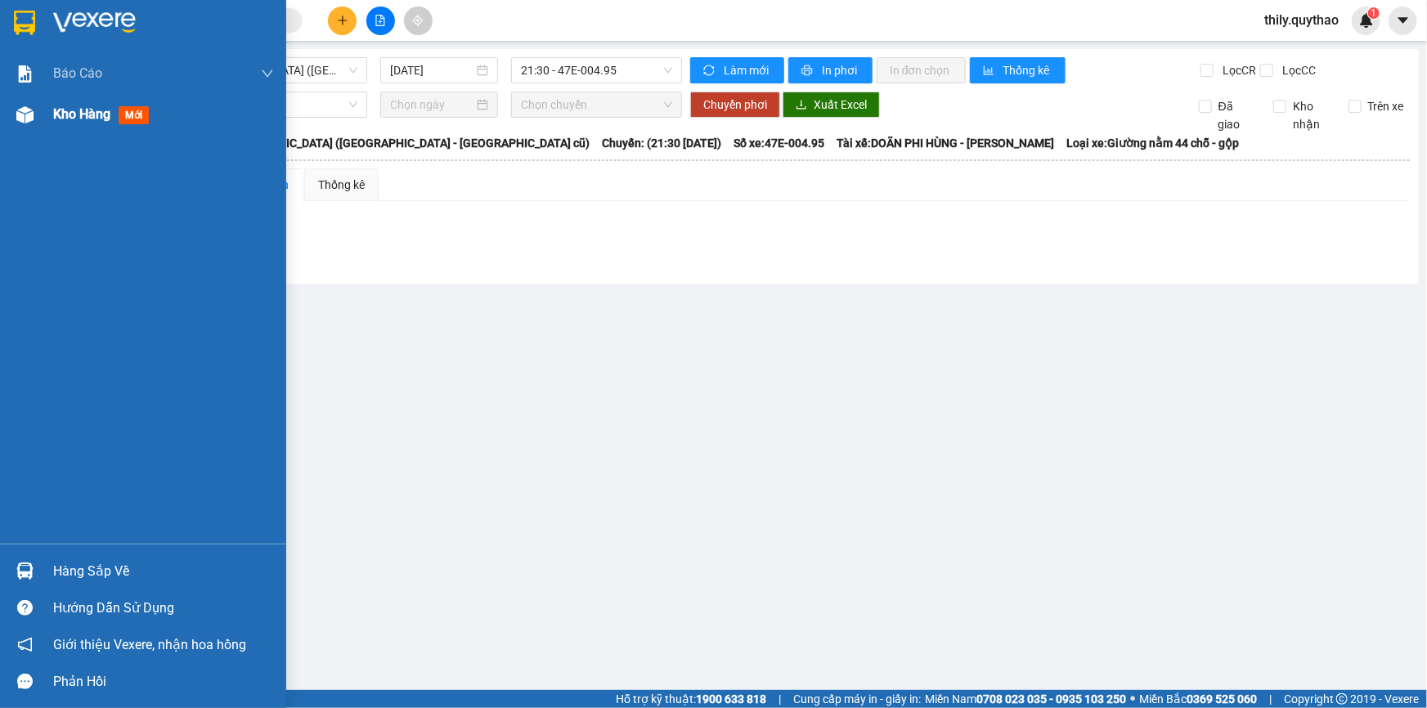
click at [25, 112] on img at bounding box center [24, 114] width 17 height 17
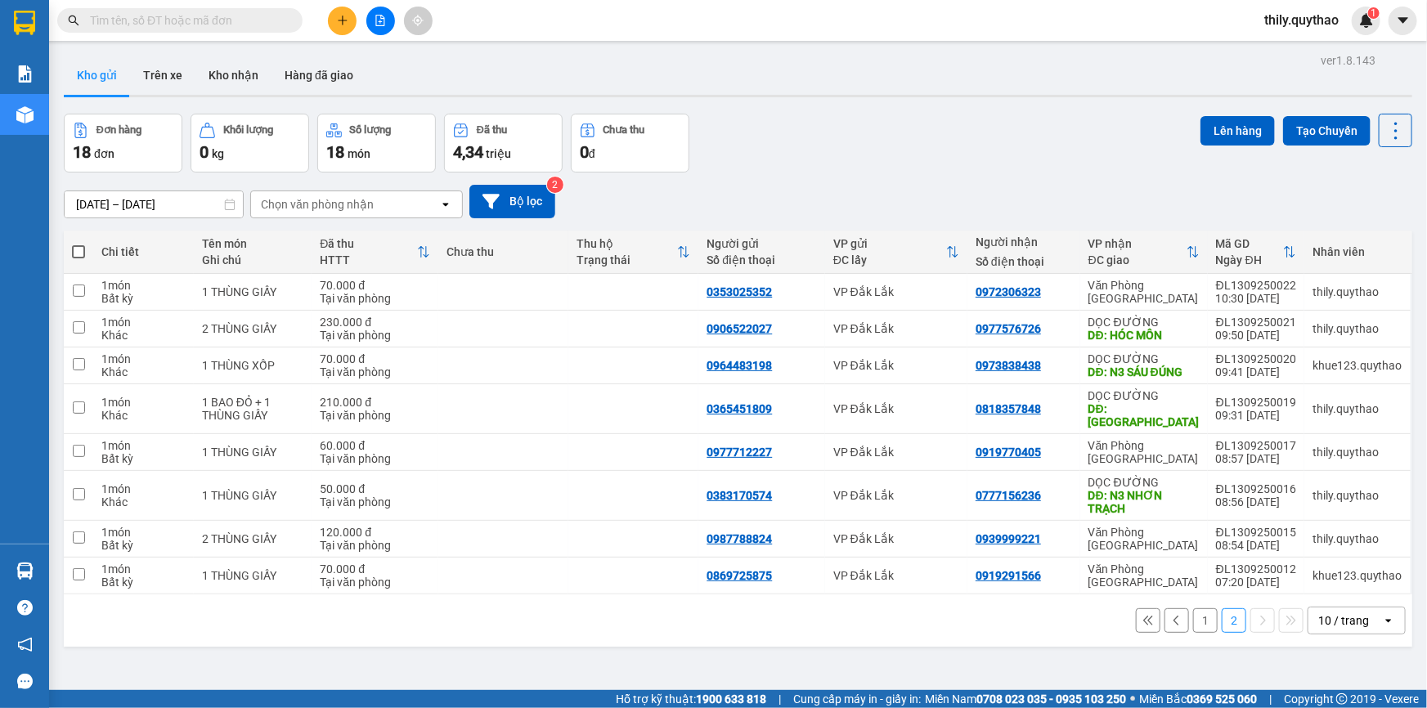
click at [1193, 609] on button "1" at bounding box center [1205, 621] width 25 height 25
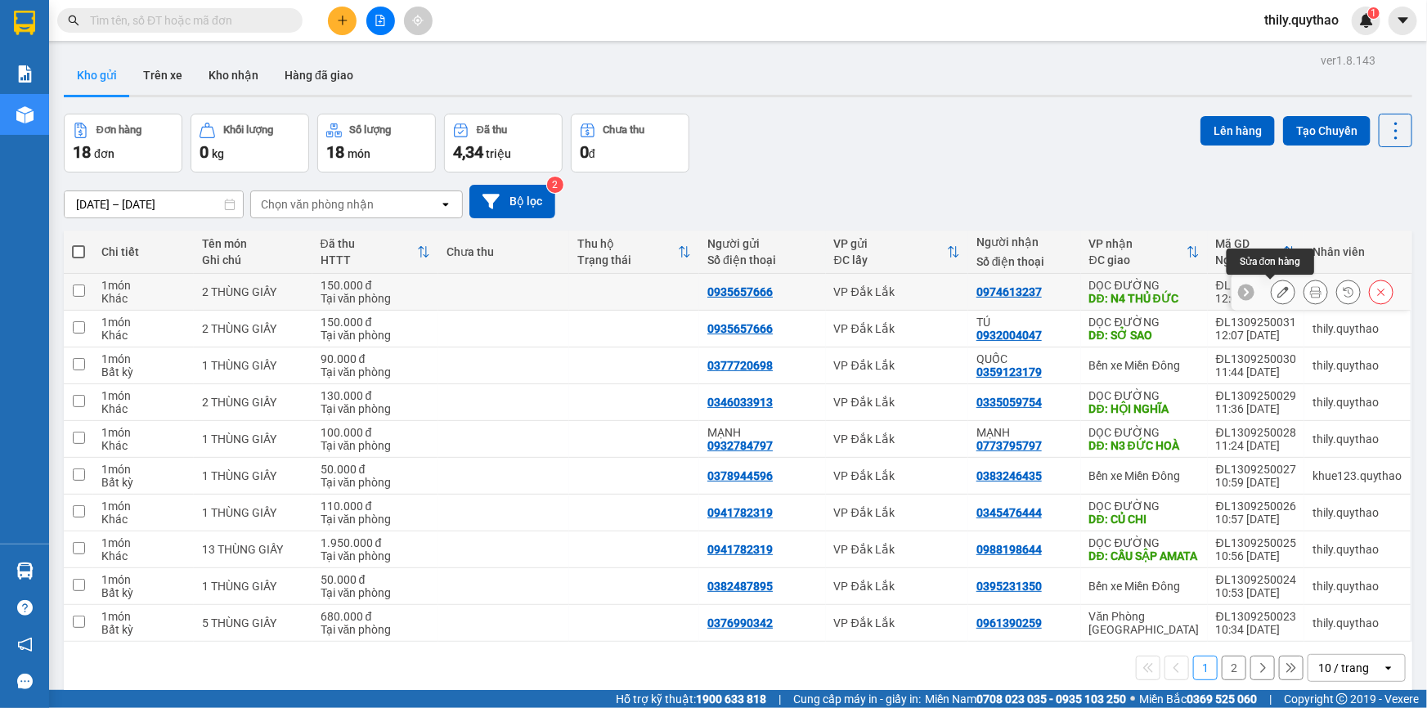
click at [1278, 295] on icon at bounding box center [1283, 291] width 11 height 11
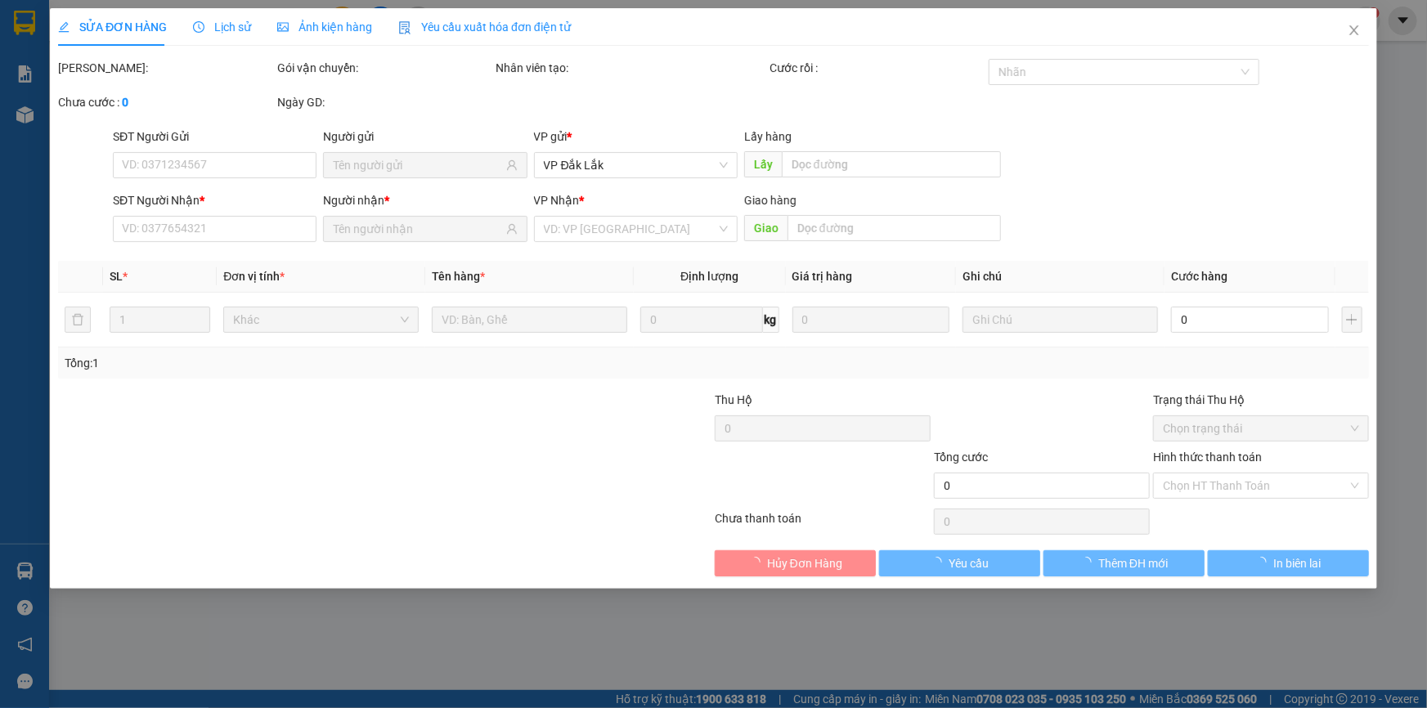
type input "0935657666"
type input "0974613237"
type input "N4 THỦ ĐỨC"
type input "150.000"
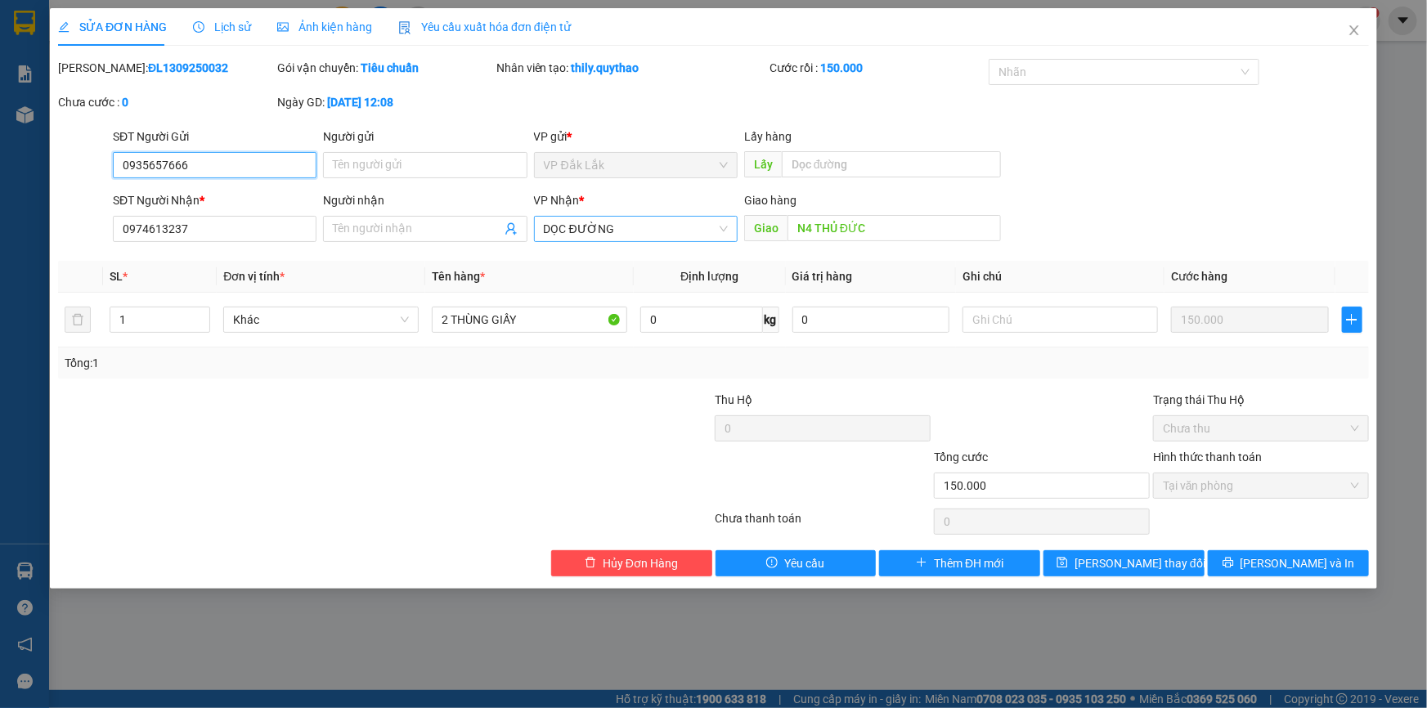
click at [722, 228] on span "DỌC ĐƯỜNG" at bounding box center [636, 229] width 184 height 25
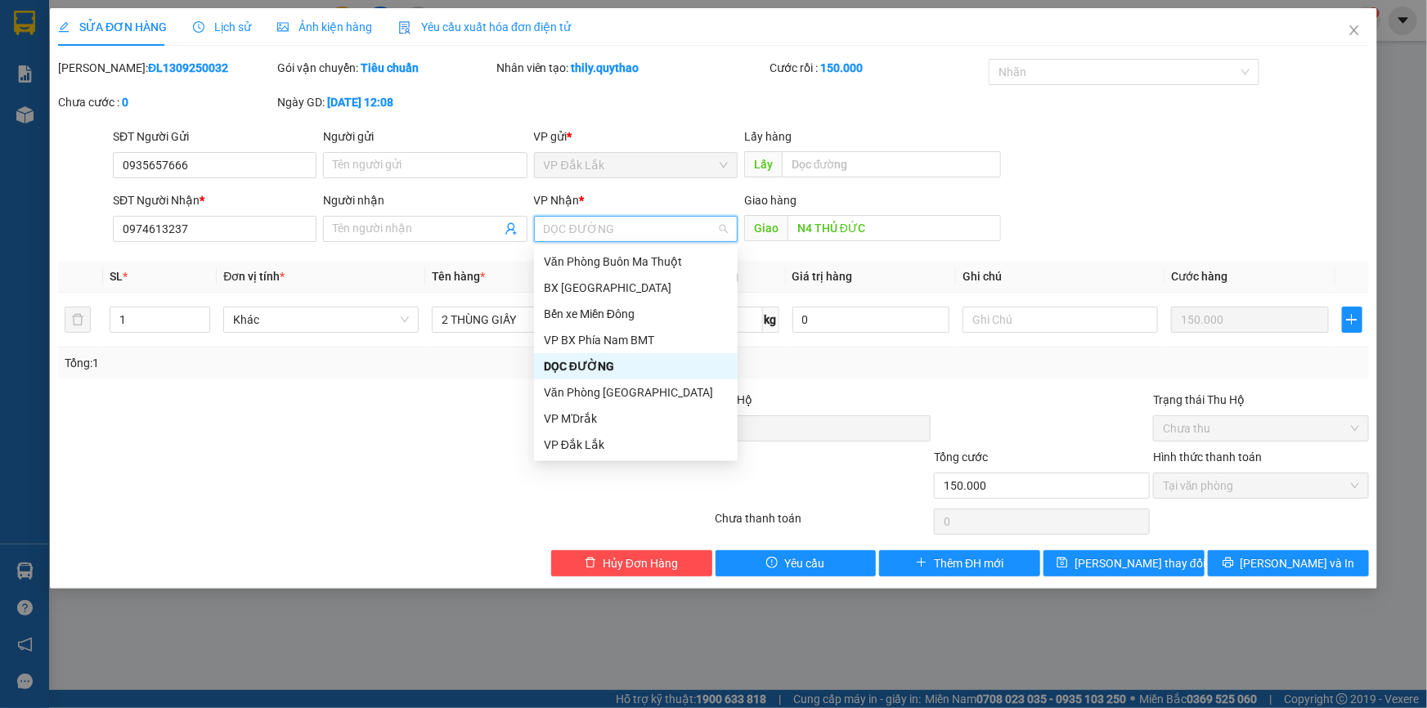
scroll to position [148, 0]
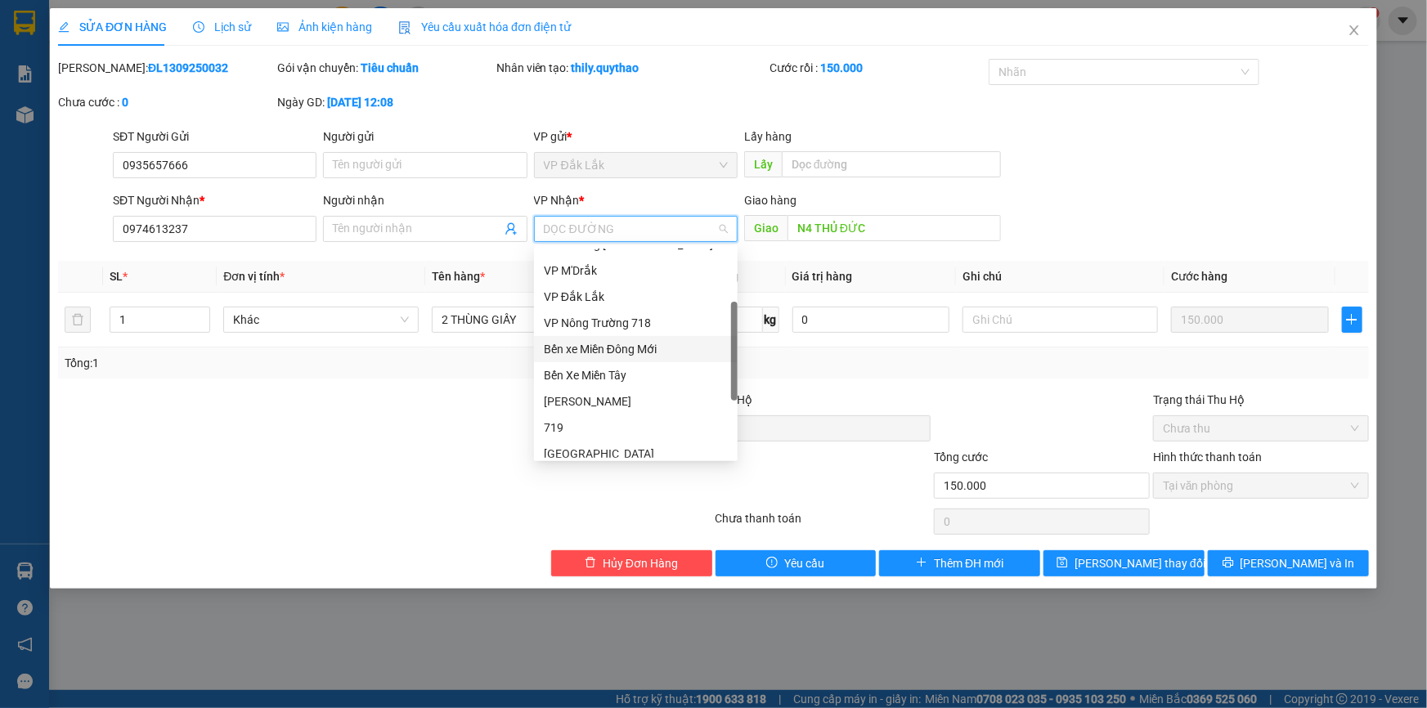
click at [651, 346] on div "Bến xe Miền Đông Mới" at bounding box center [636, 349] width 184 height 18
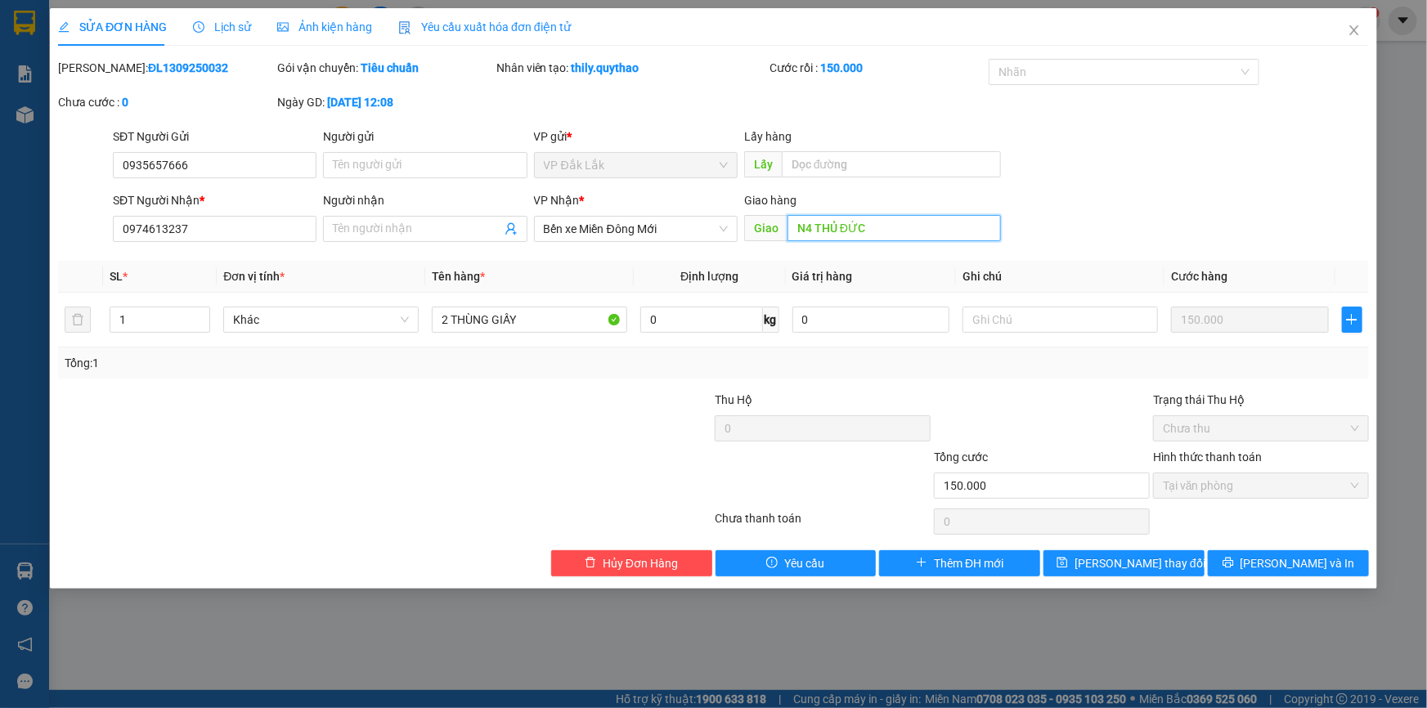
click at [892, 235] on input "N4 THỦ ĐỨC" at bounding box center [894, 228] width 213 height 26
click at [193, 222] on input "0974613237" at bounding box center [215, 229] width 204 height 26
type input "0"
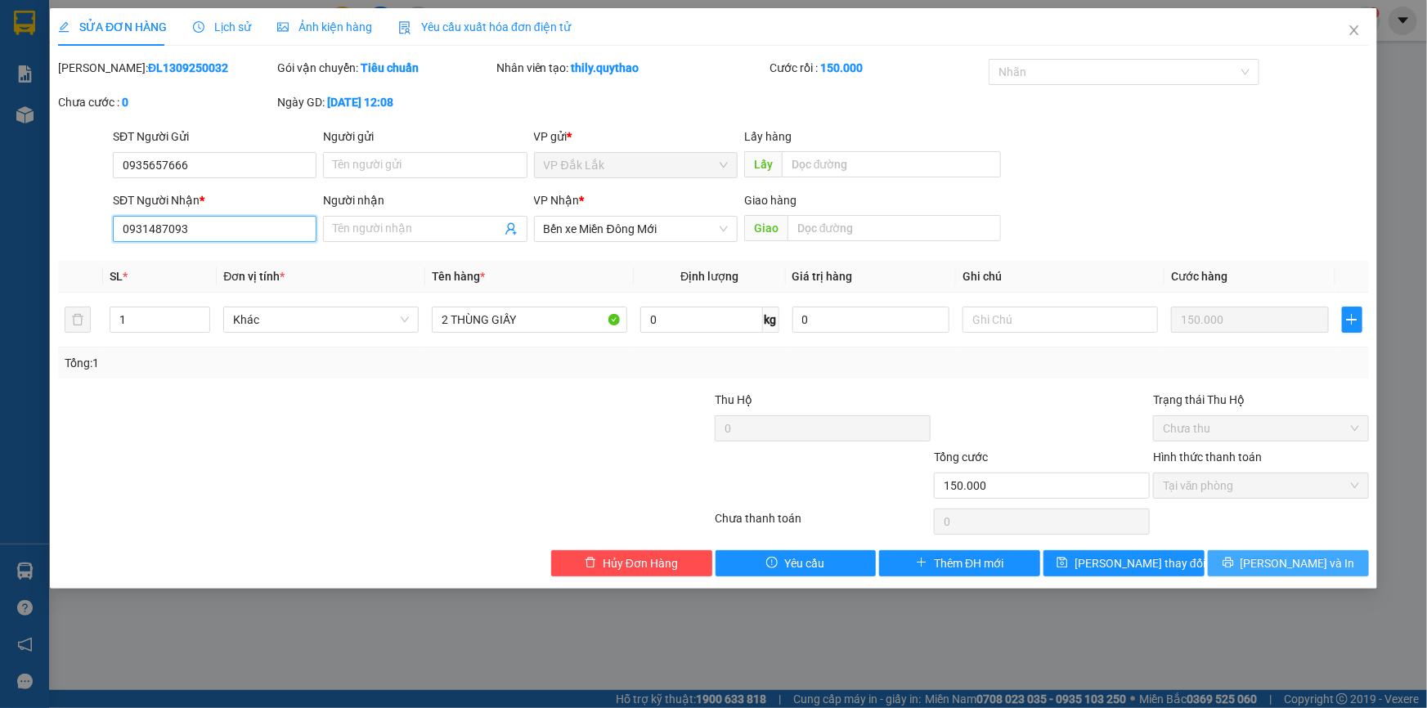
type input "0931487093"
click at [1279, 564] on span "[PERSON_NAME] và In" at bounding box center [1298, 564] width 115 height 18
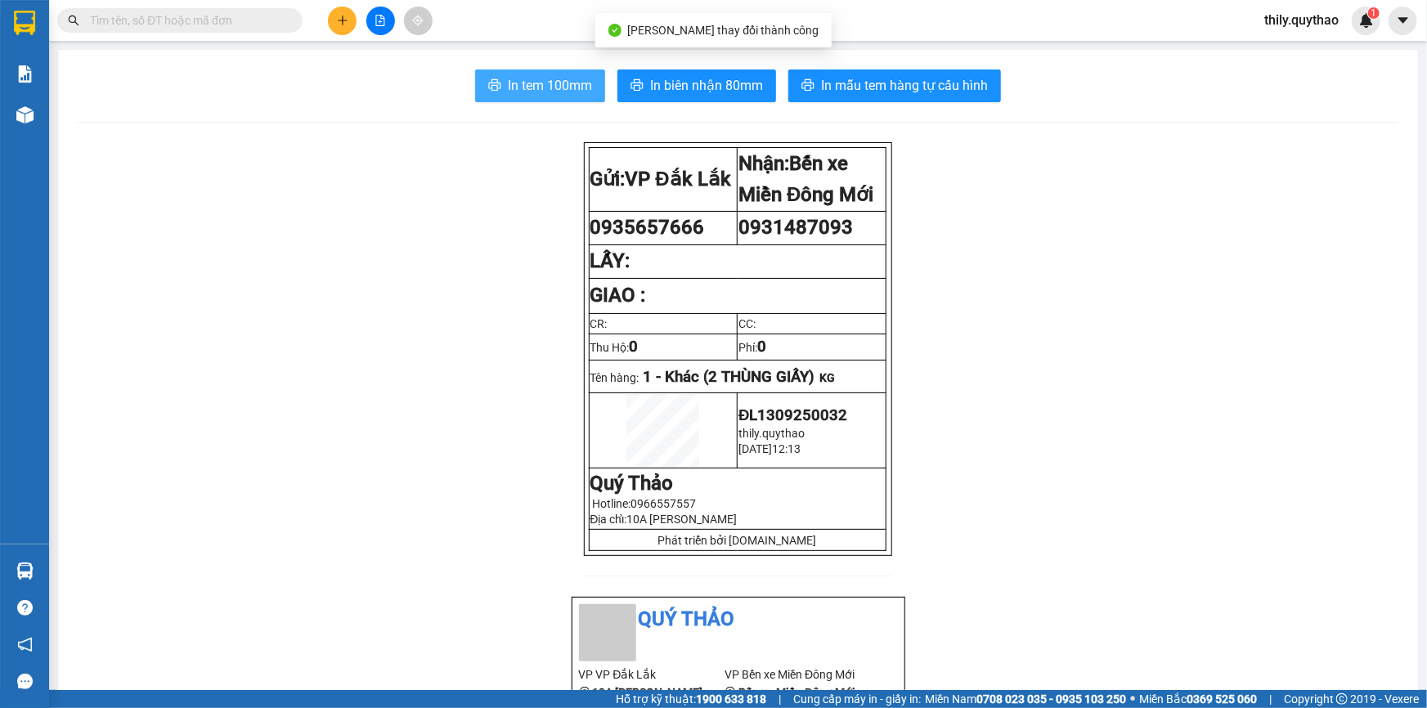
click at [508, 81] on span "In tem 100mm" at bounding box center [550, 85] width 84 height 20
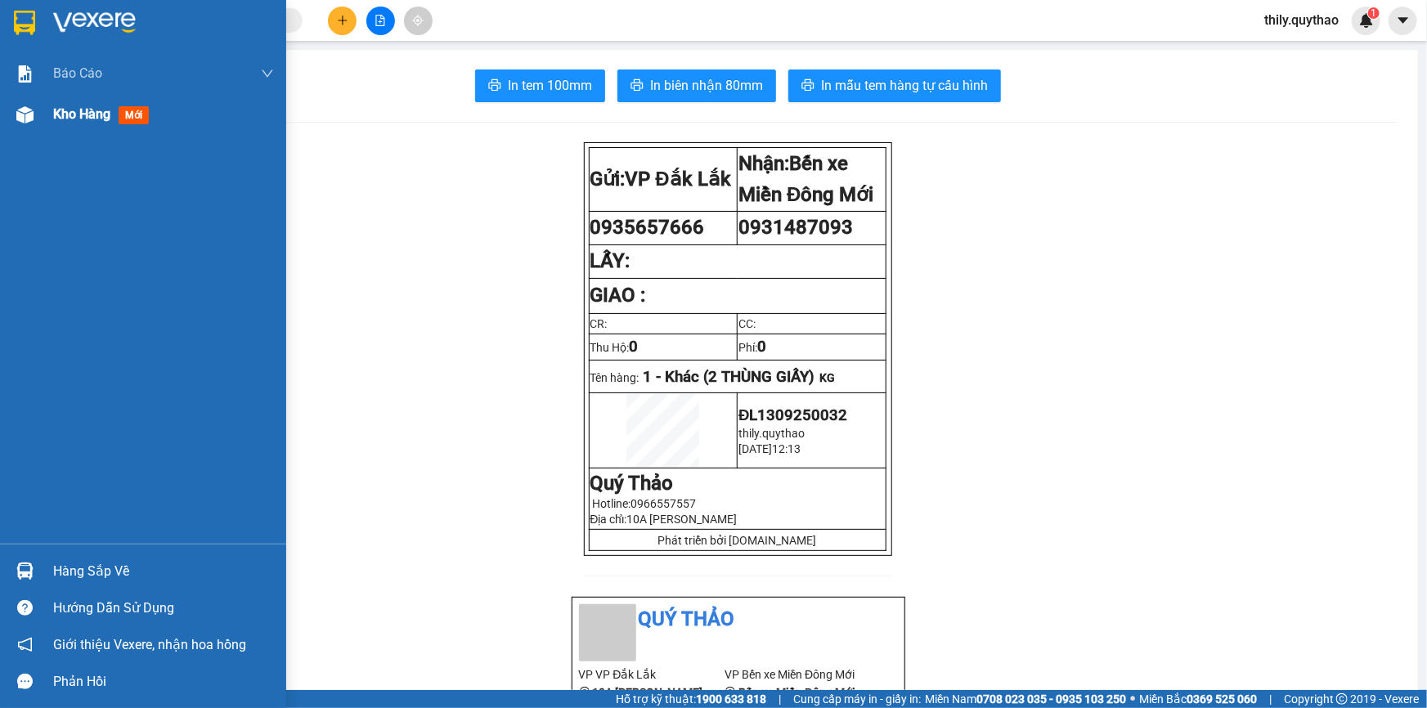
click at [127, 115] on span "mới" at bounding box center [134, 115] width 30 height 18
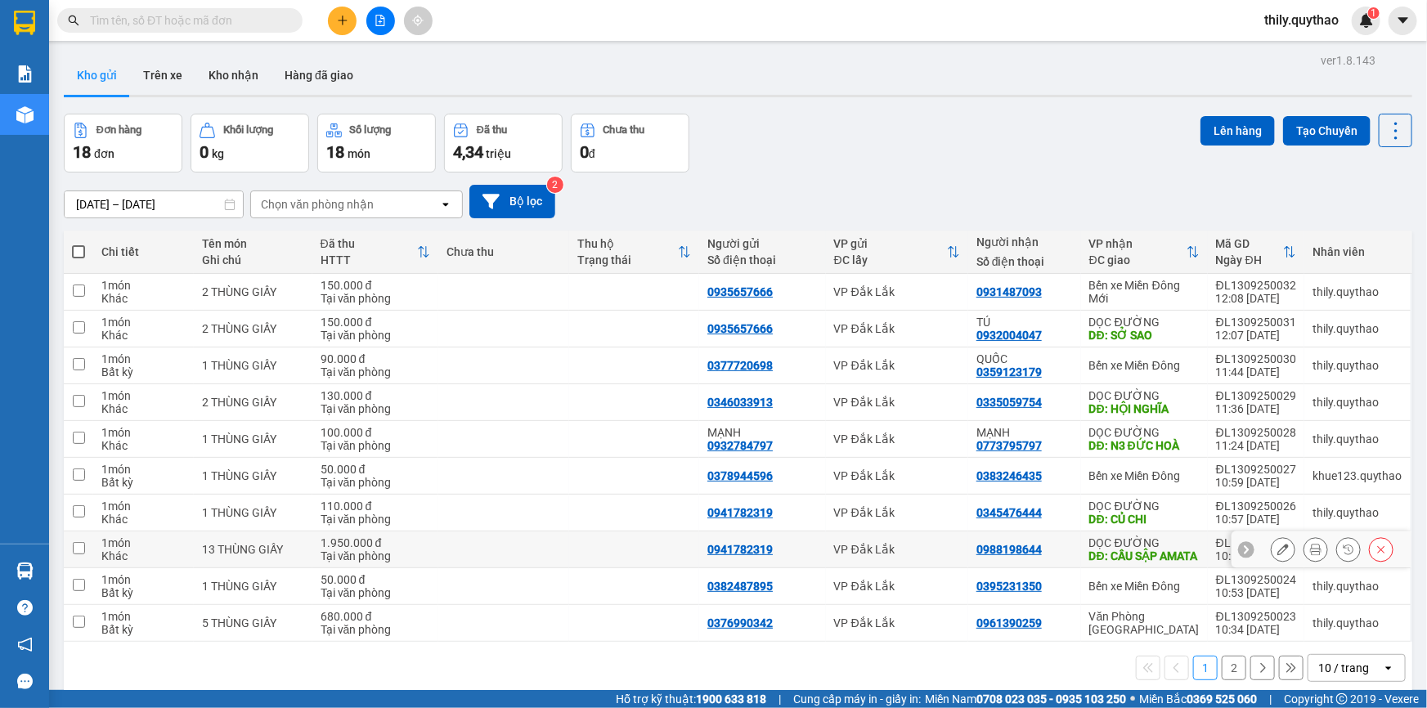
scroll to position [74, 0]
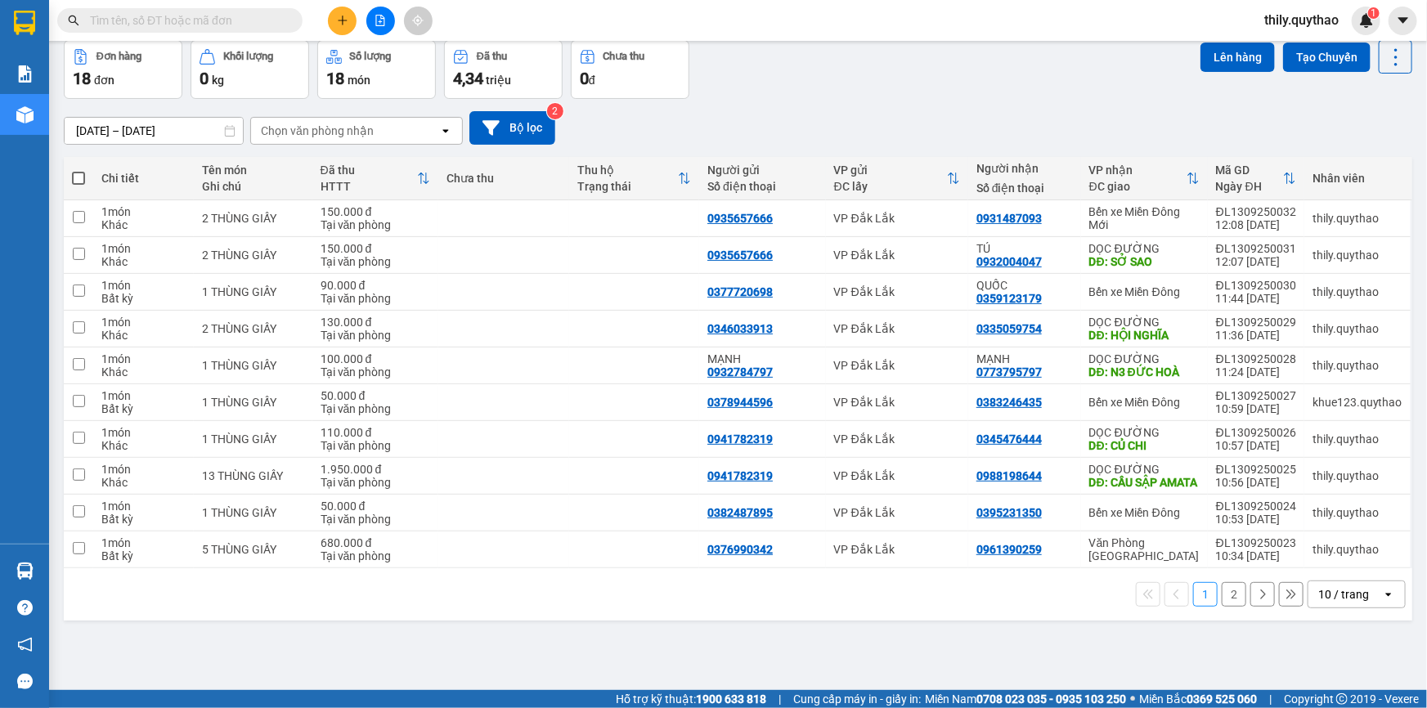
click at [1225, 604] on button "2" at bounding box center [1234, 594] width 25 height 25
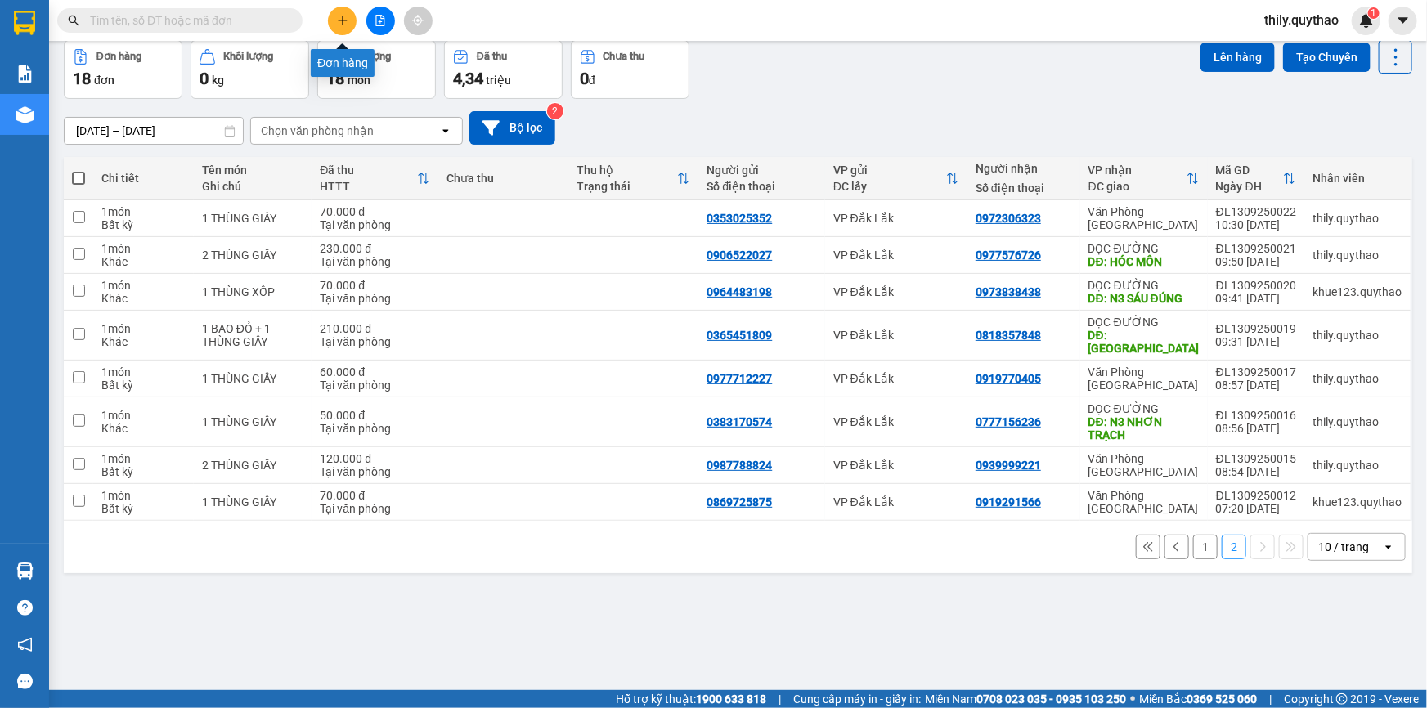
click at [338, 25] on button at bounding box center [342, 21] width 29 height 29
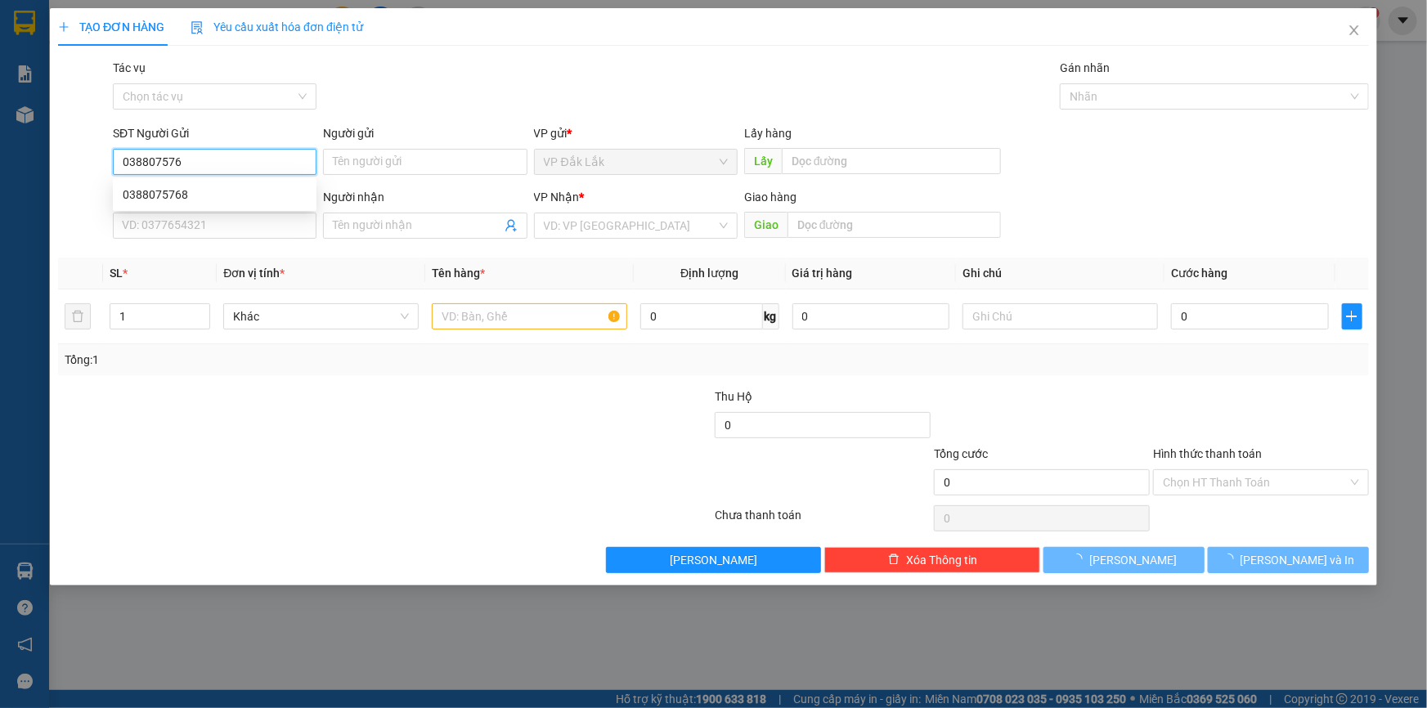
type input "0388075768"
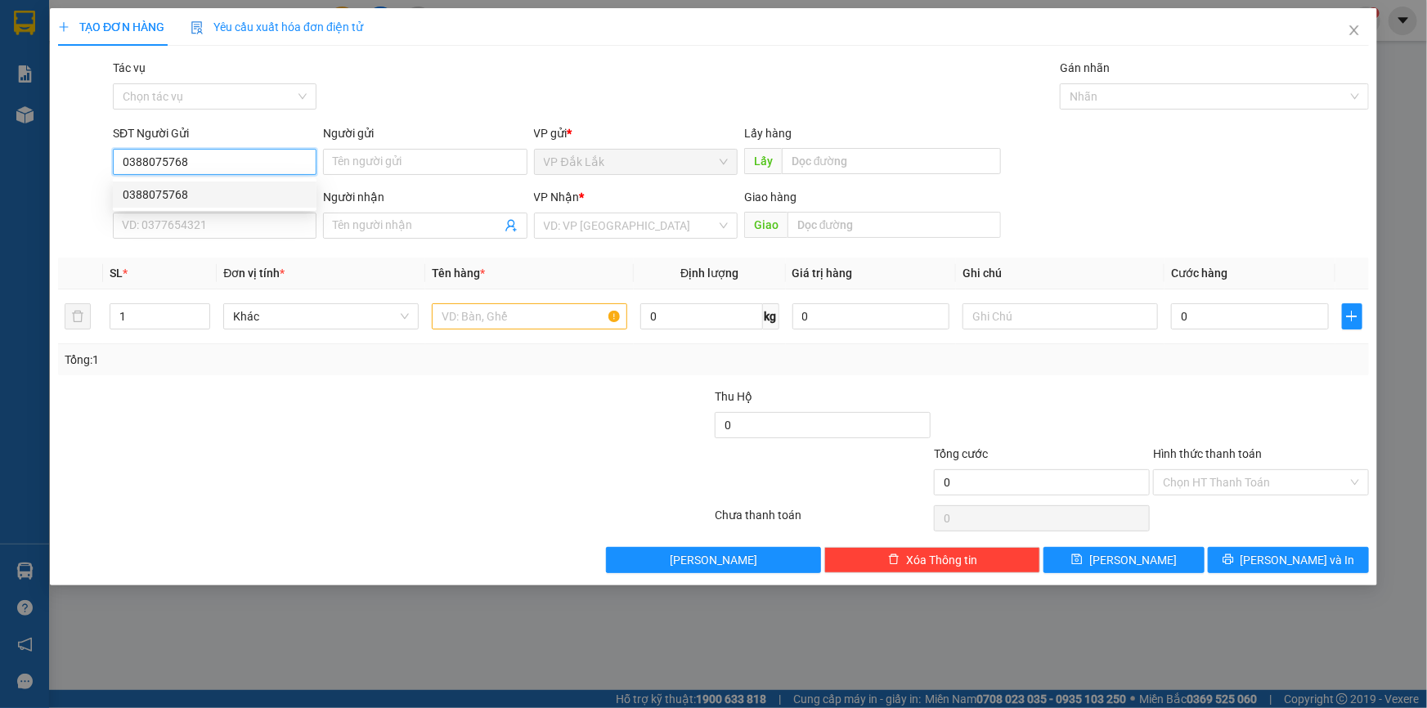
click at [199, 195] on div "0388075768" at bounding box center [215, 195] width 184 height 18
type input "0918706498"
type input "ĐỨC"
type input "0388075768"
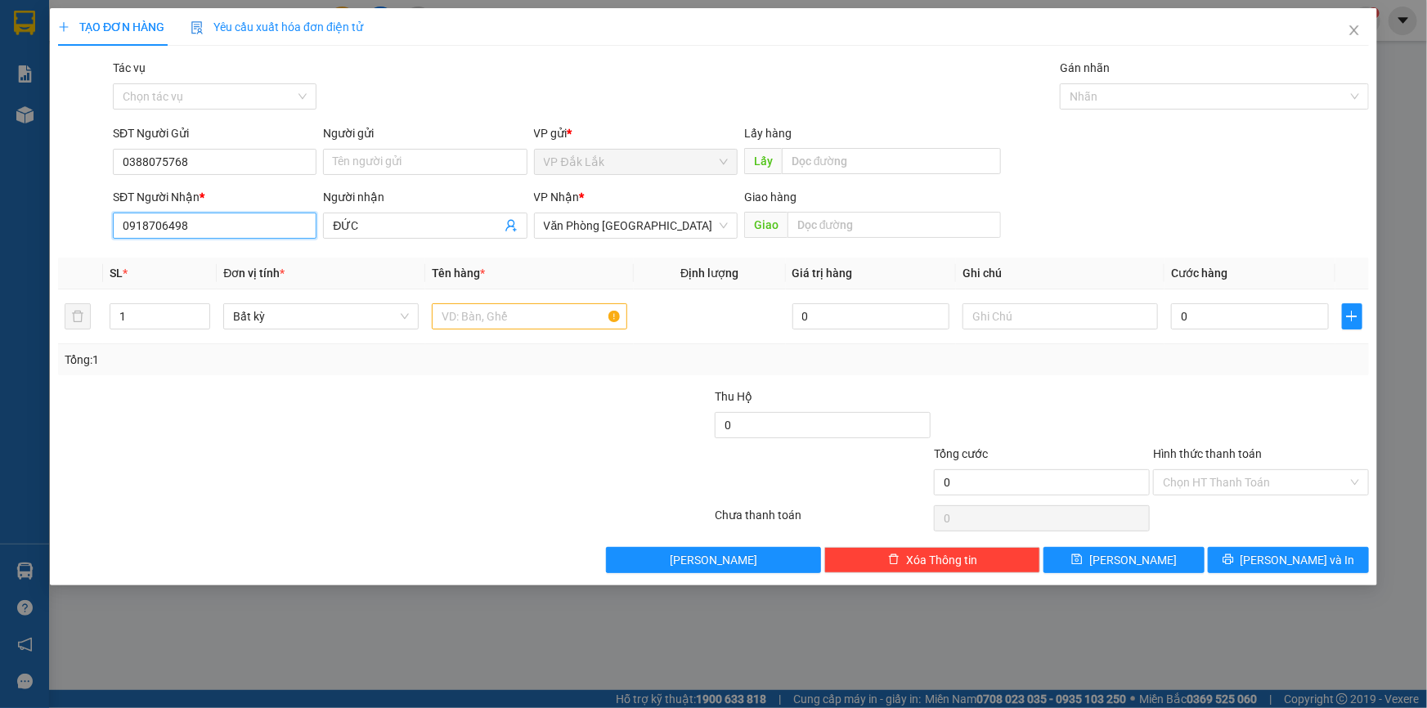
click at [189, 222] on input "0918706498" at bounding box center [215, 226] width 204 height 26
click at [171, 260] on div "0918706498 - ĐỨC" at bounding box center [215, 258] width 184 height 18
click at [471, 326] on input "text" at bounding box center [529, 316] width 195 height 26
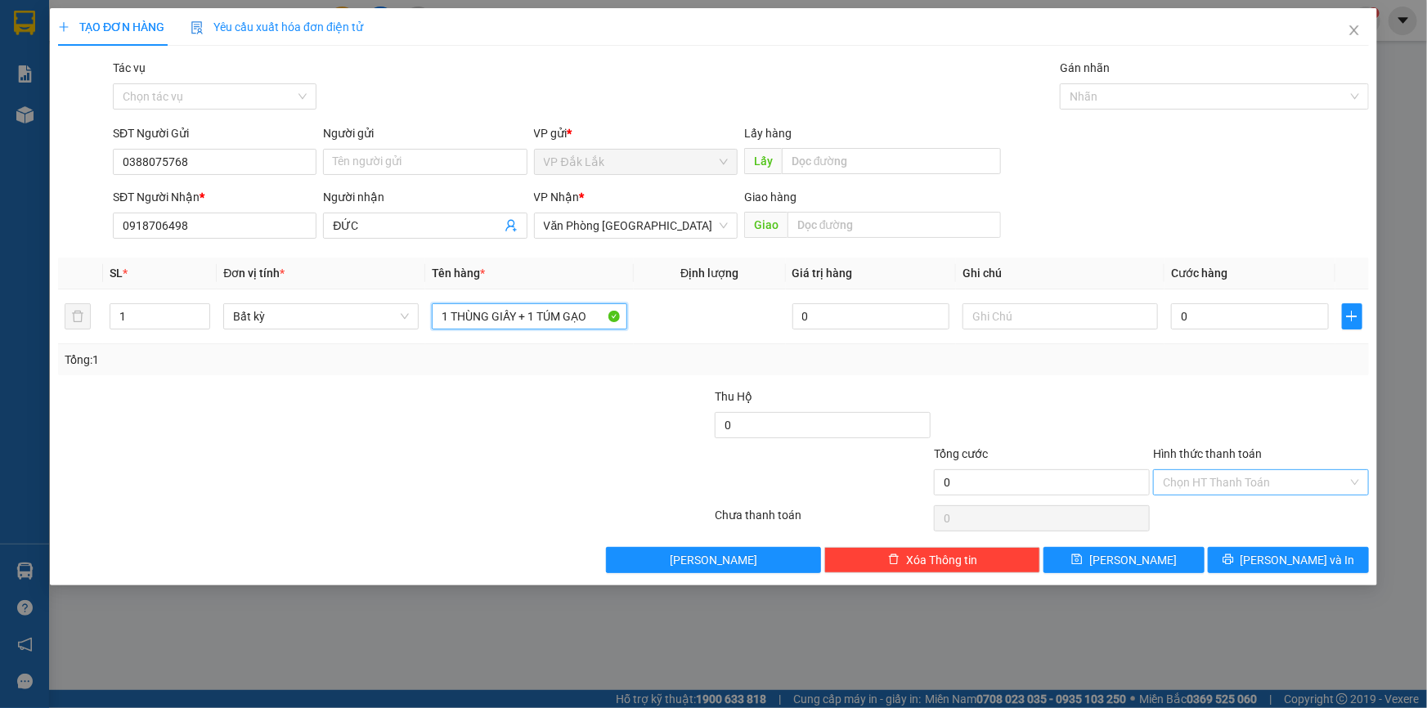
type input "1 THÙNG GIẤY + 1 TÚM GẠO"
click at [1247, 490] on input "Hình thức thanh toán" at bounding box center [1255, 482] width 185 height 25
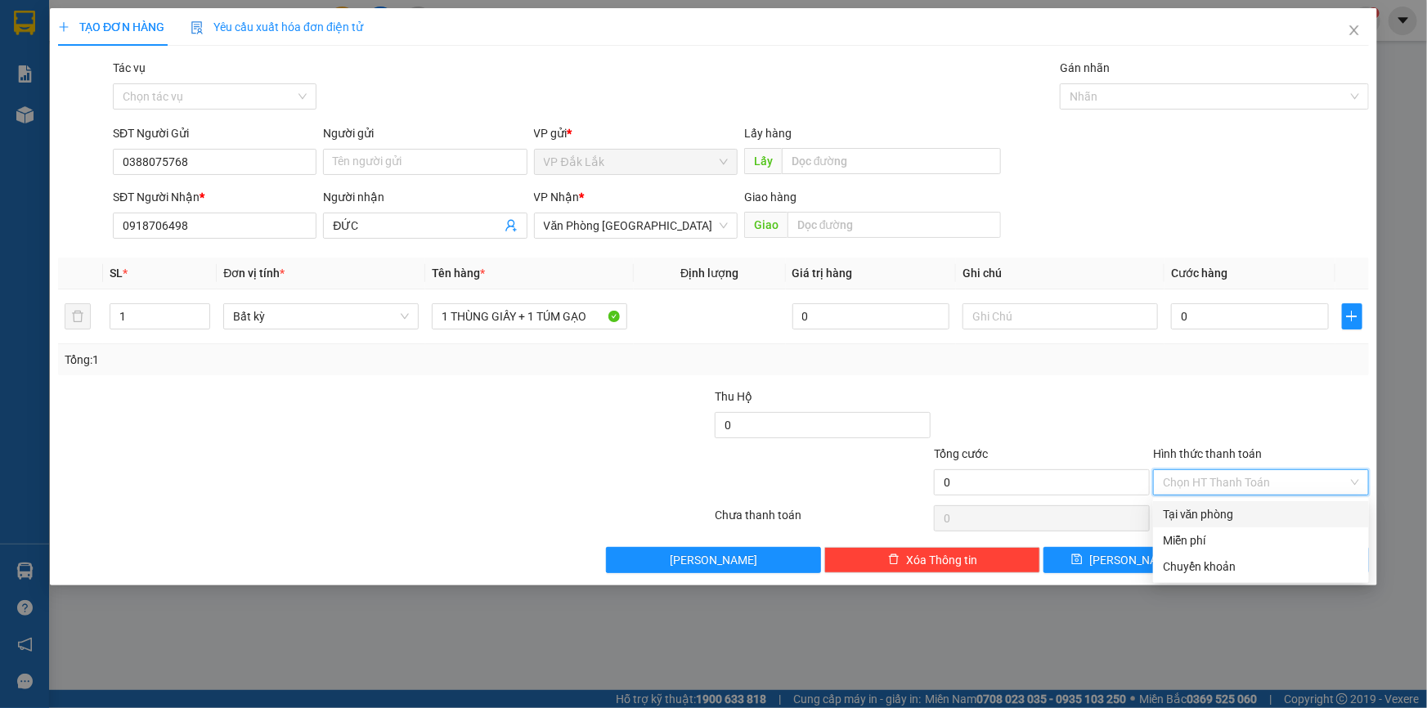
click at [1242, 520] on div "Tại văn phòng" at bounding box center [1261, 515] width 196 height 18
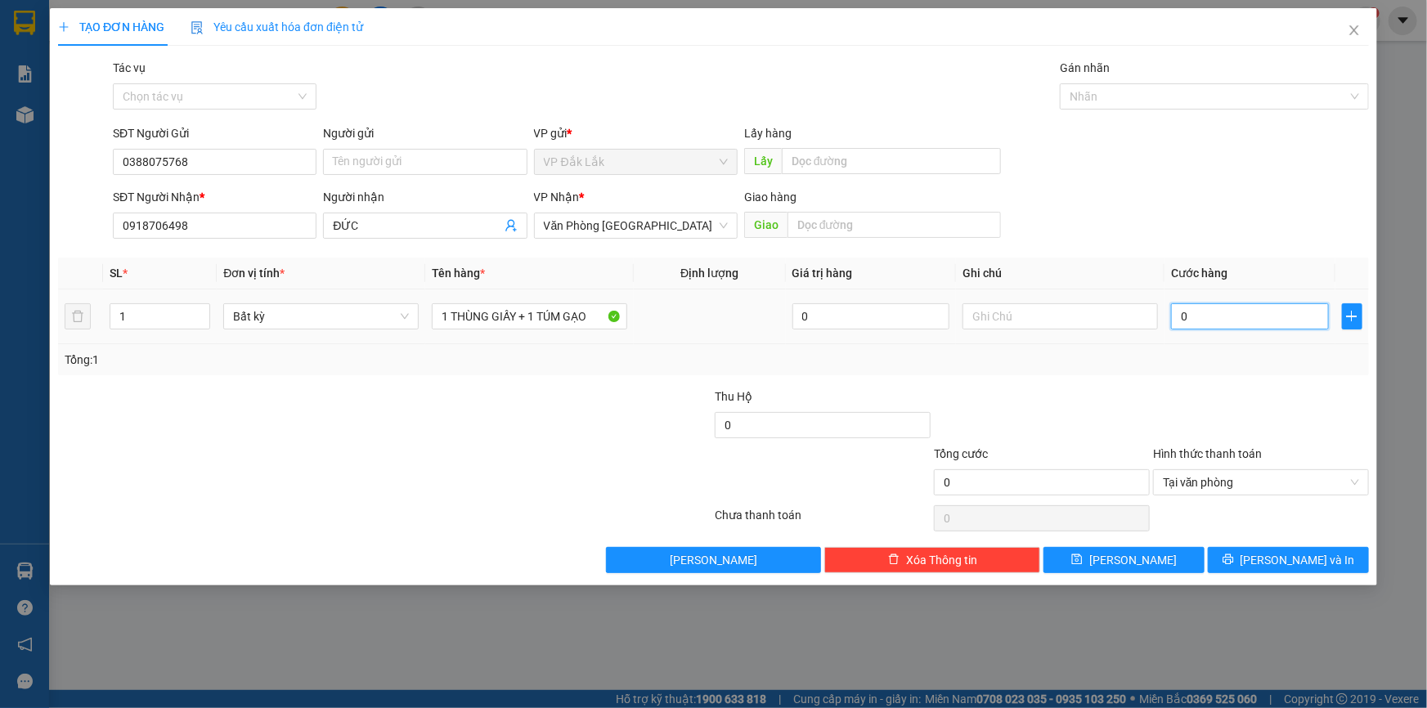
click at [1173, 319] on input "0" at bounding box center [1250, 316] width 158 height 26
type input "1"
type input "12"
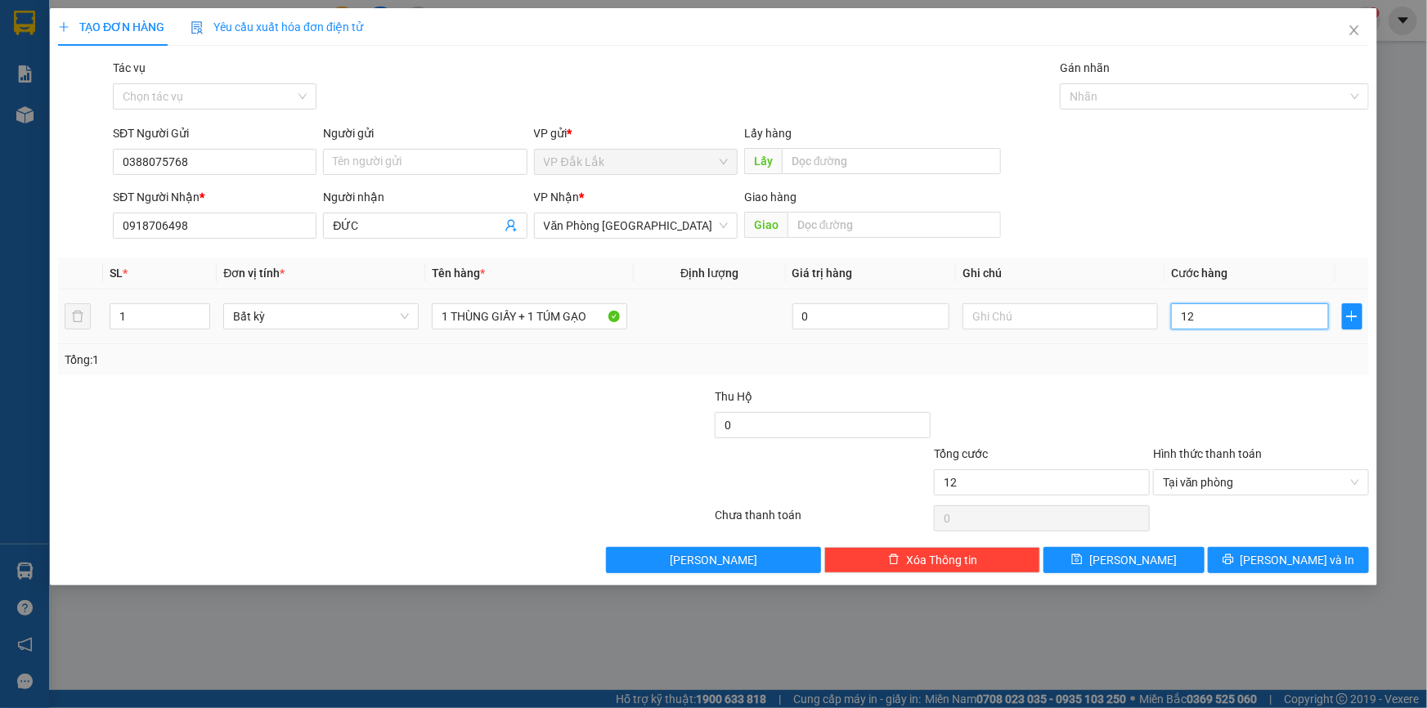
type input "120"
type input "1.200"
type input "12.000"
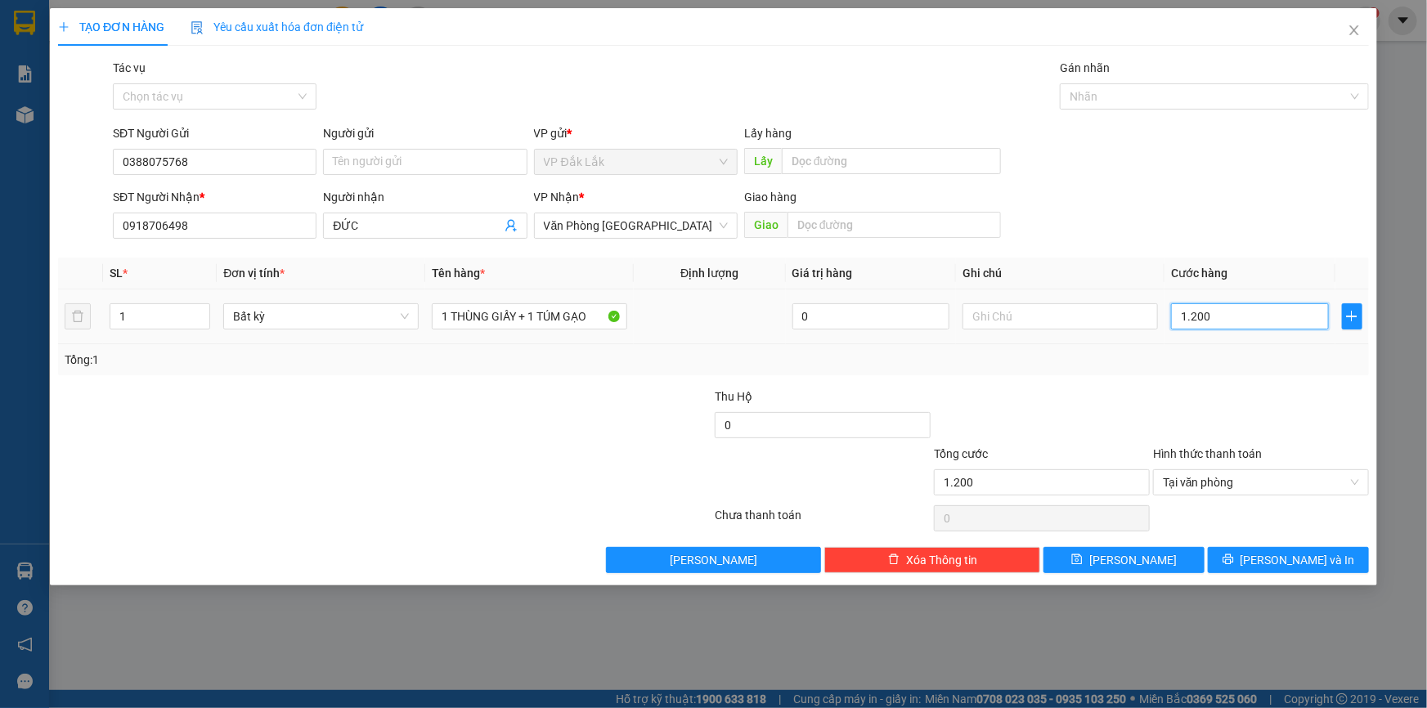
type input "12.000"
type input "120.000"
click at [1254, 560] on button "[PERSON_NAME] và In" at bounding box center [1288, 560] width 161 height 26
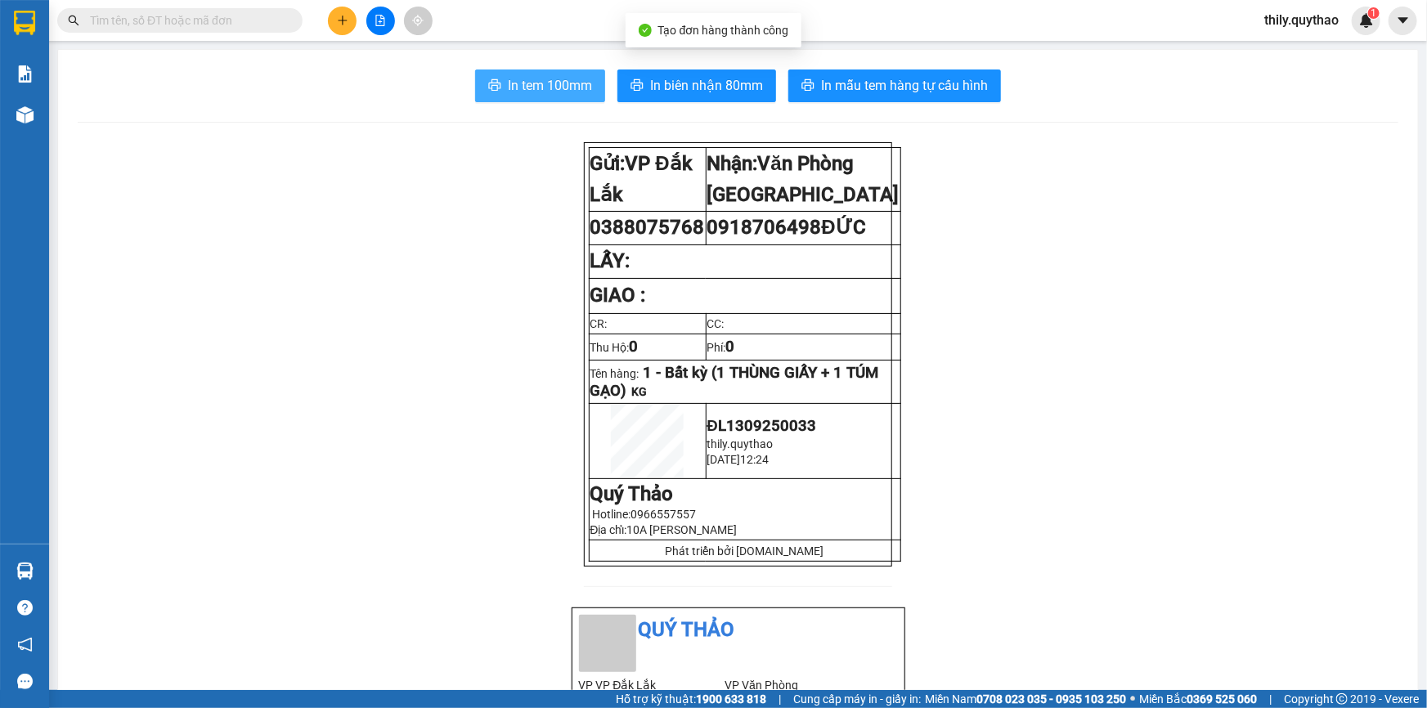
click at [564, 74] on button "In tem 100mm" at bounding box center [540, 86] width 130 height 33
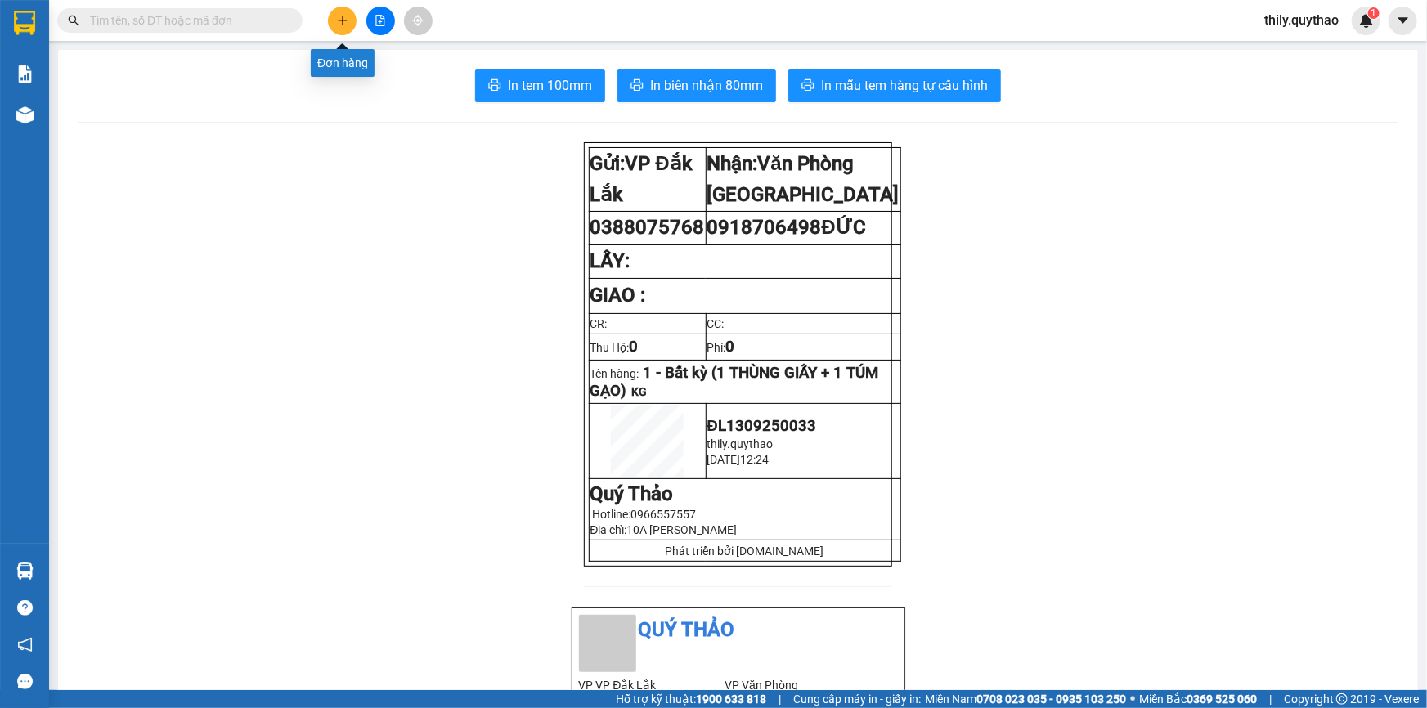
click at [343, 20] on icon "plus" at bounding box center [342, 20] width 9 height 1
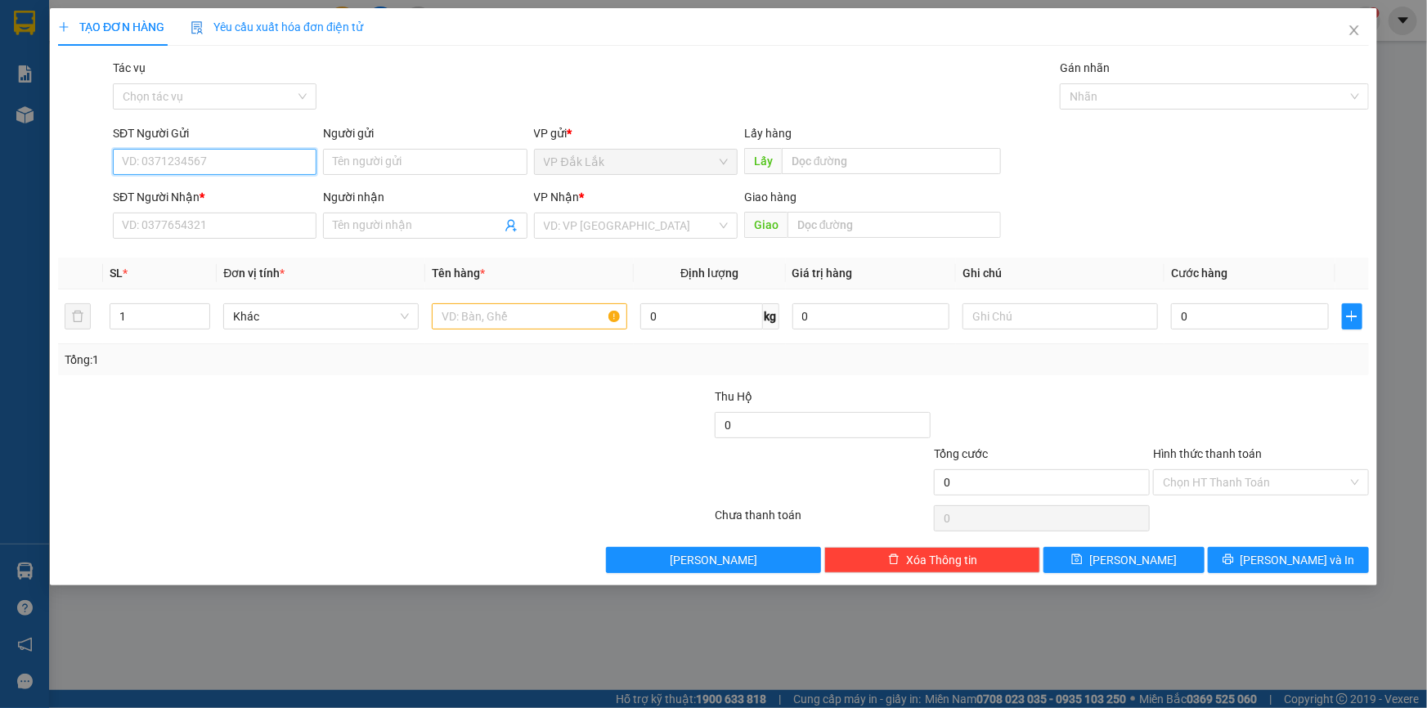
click at [291, 170] on input "SĐT Người Gửi" at bounding box center [215, 162] width 204 height 26
click at [225, 231] on input "SĐT Người Nhận *" at bounding box center [215, 226] width 204 height 26
type input "0703611357"
click at [401, 228] on input "Người nhận" at bounding box center [417, 226] width 168 height 18
type input "0937287599"
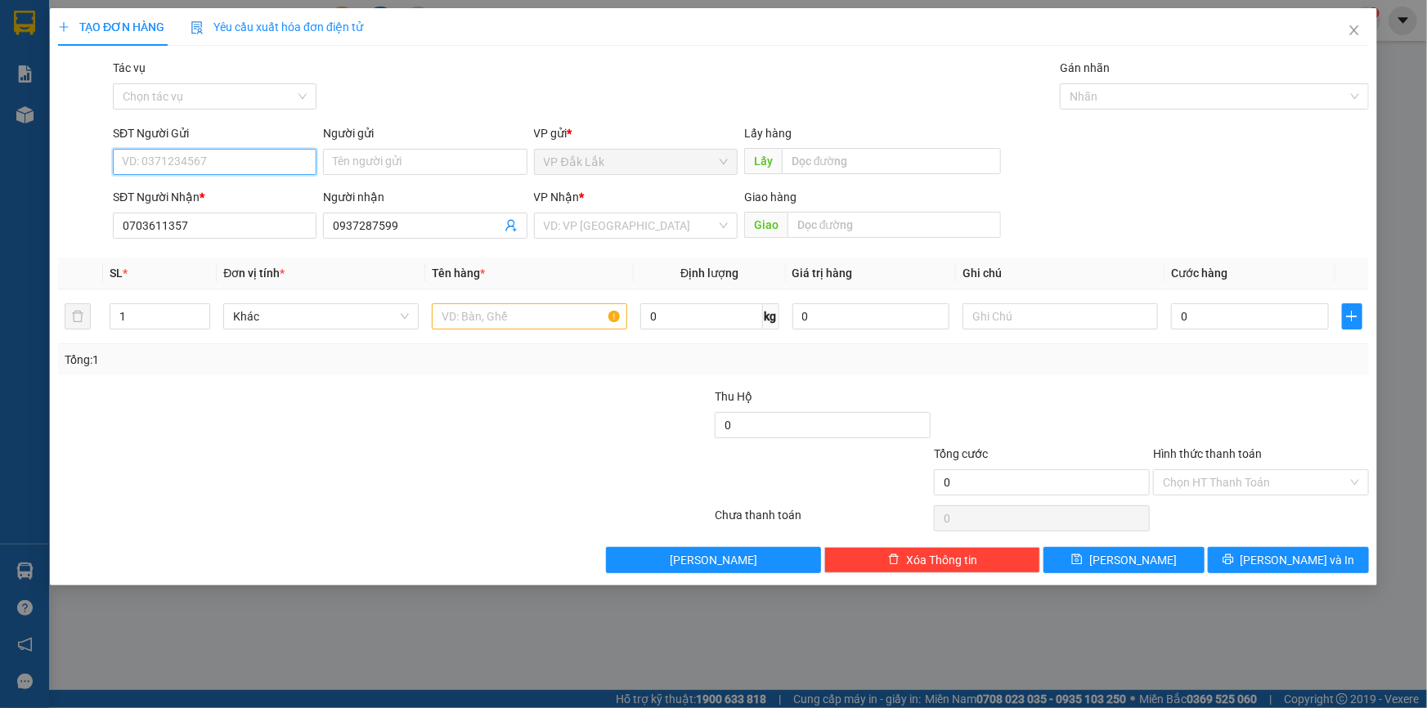
click at [239, 158] on input "SĐT Người Gửi" at bounding box center [215, 162] width 204 height 26
click at [644, 228] on input "search" at bounding box center [630, 225] width 173 height 25
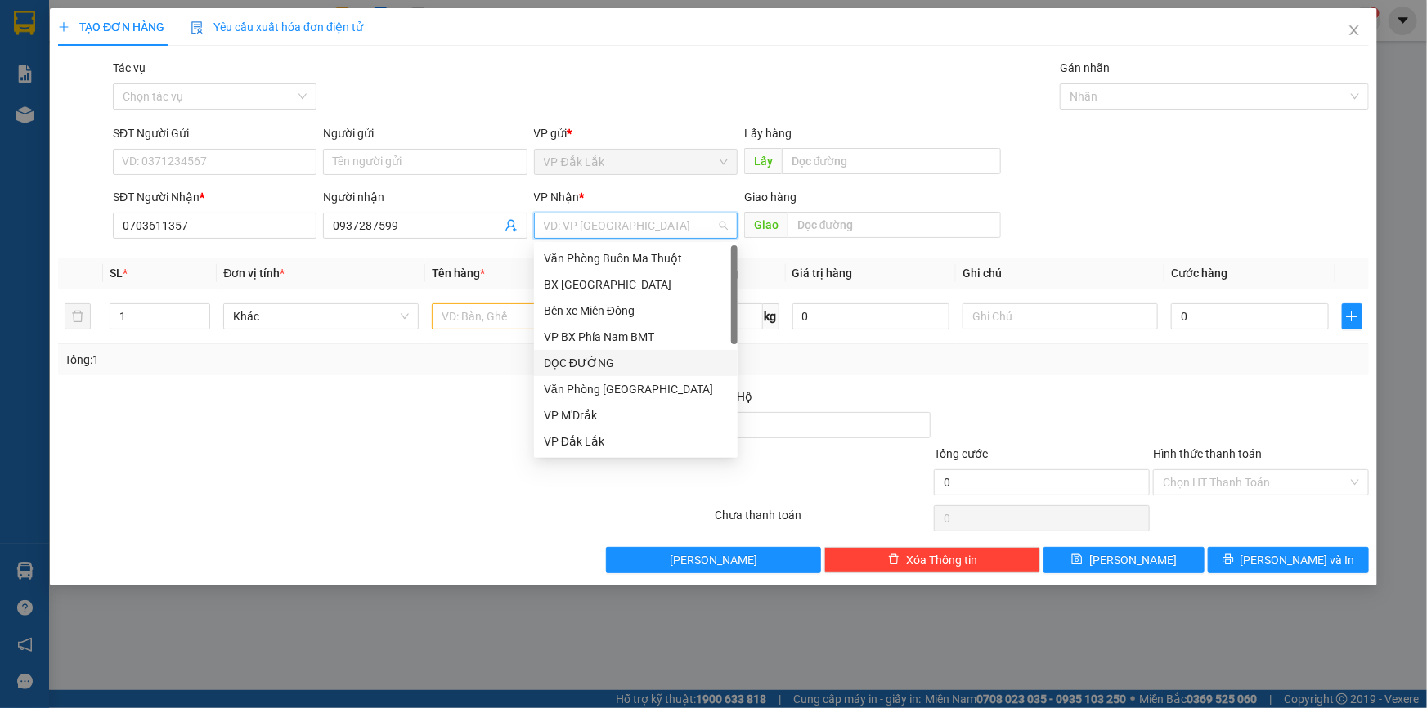
click at [604, 356] on div "DỌC ĐƯỜNG" at bounding box center [636, 363] width 184 height 18
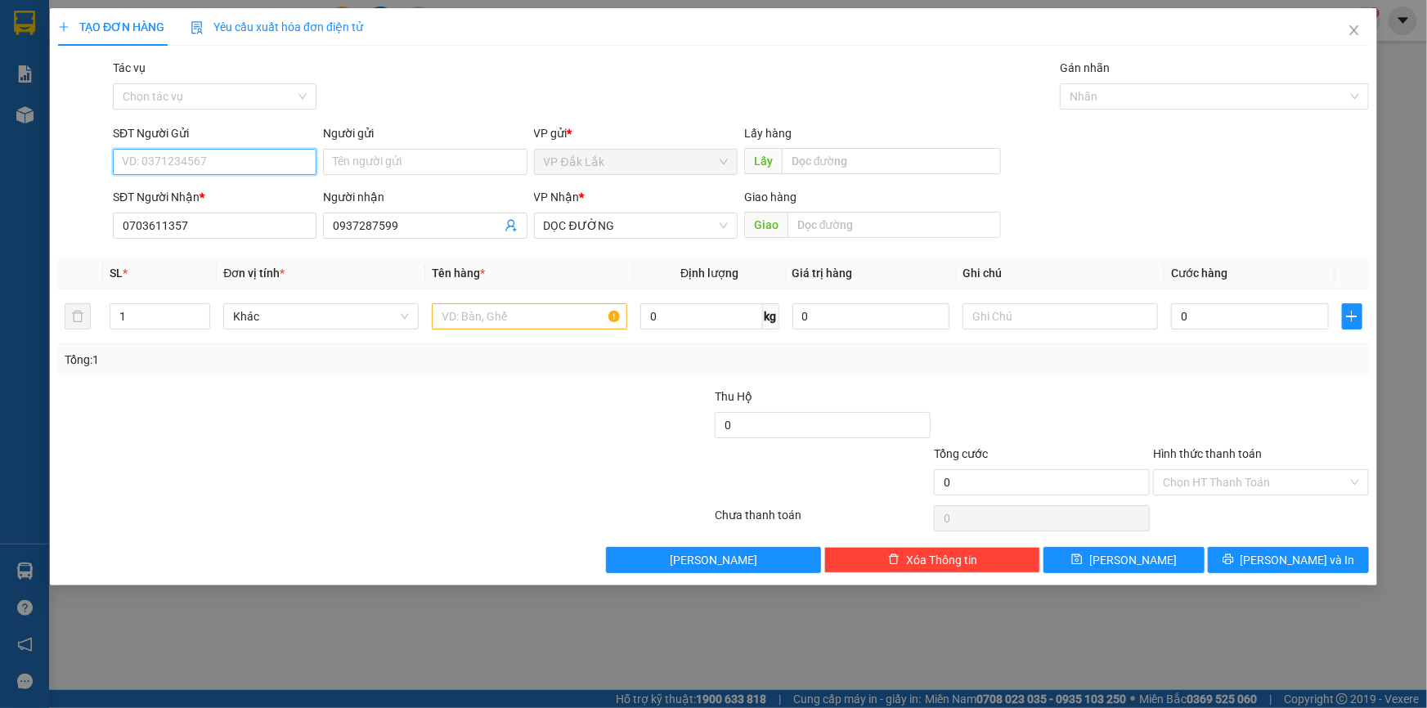
click at [195, 157] on input "SĐT Người Gửi" at bounding box center [215, 162] width 204 height 26
click at [177, 198] on div "0989464373" at bounding box center [215, 195] width 184 height 18
type input "0989464373"
click at [843, 230] on input "text" at bounding box center [894, 225] width 213 height 26
type input "CV LINH XUÂN"
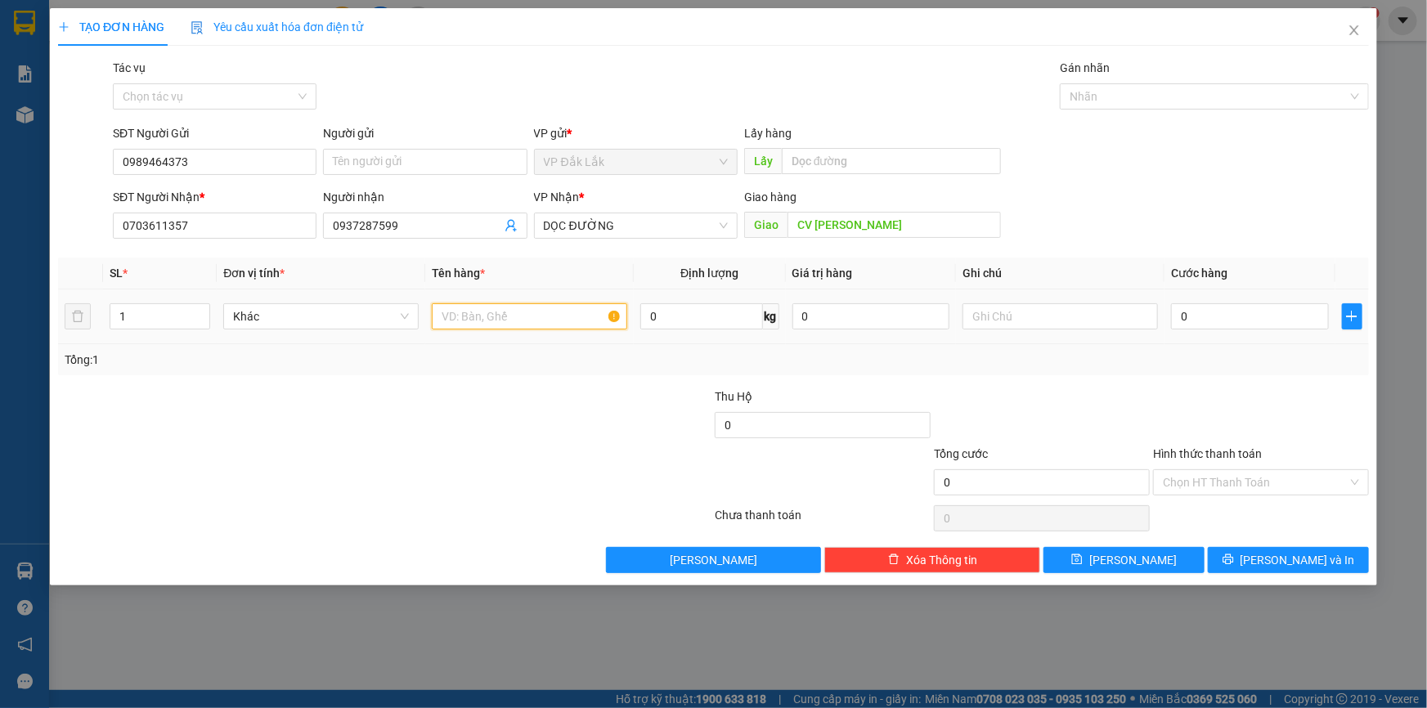
click at [533, 309] on input "text" at bounding box center [529, 316] width 195 height 26
type input "1 THÙNG GIẤY"
drag, startPoint x: 1315, startPoint y: 477, endPoint x: 1315, endPoint y: 491, distance: 13.9
click at [1315, 479] on input "Hình thức thanh toán" at bounding box center [1255, 482] width 185 height 25
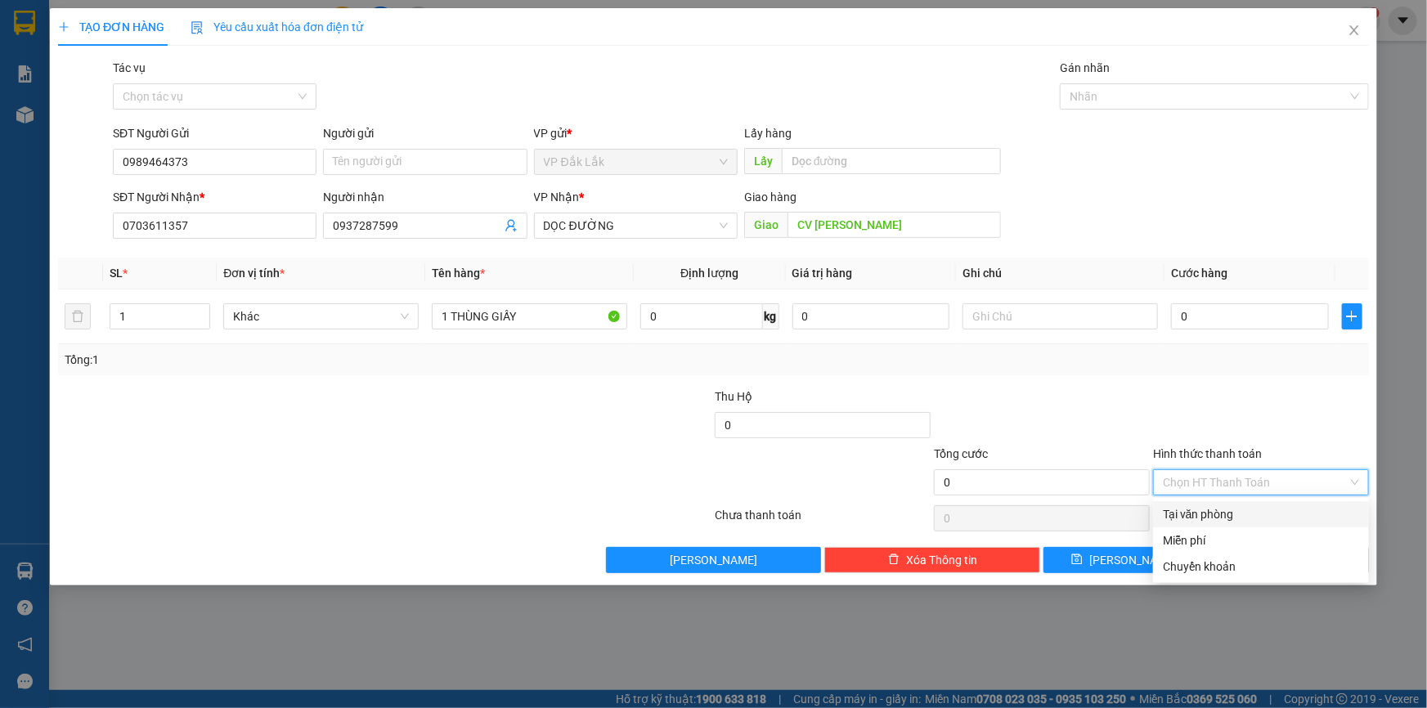
click at [1312, 515] on div "Tại văn phòng" at bounding box center [1261, 515] width 196 height 18
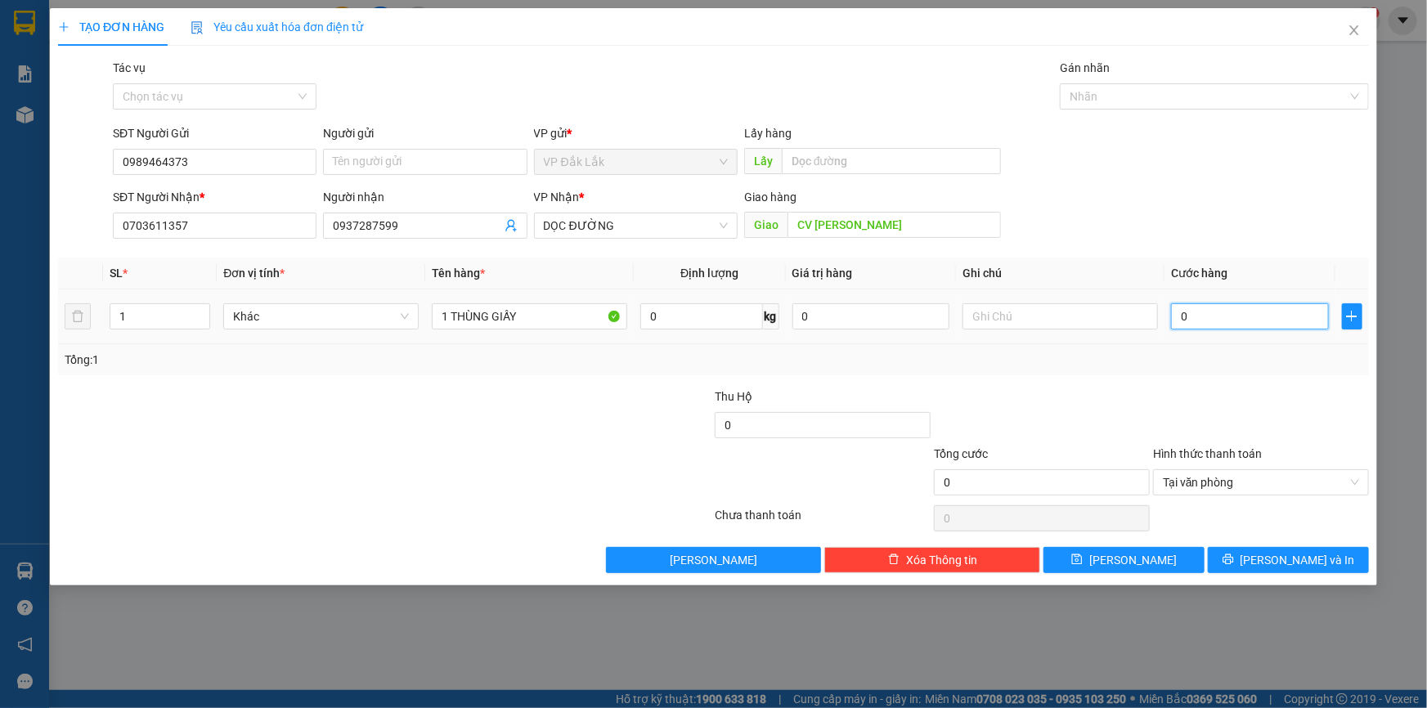
click at [1181, 322] on input "0" at bounding box center [1250, 316] width 158 height 26
type input "5"
type input "50"
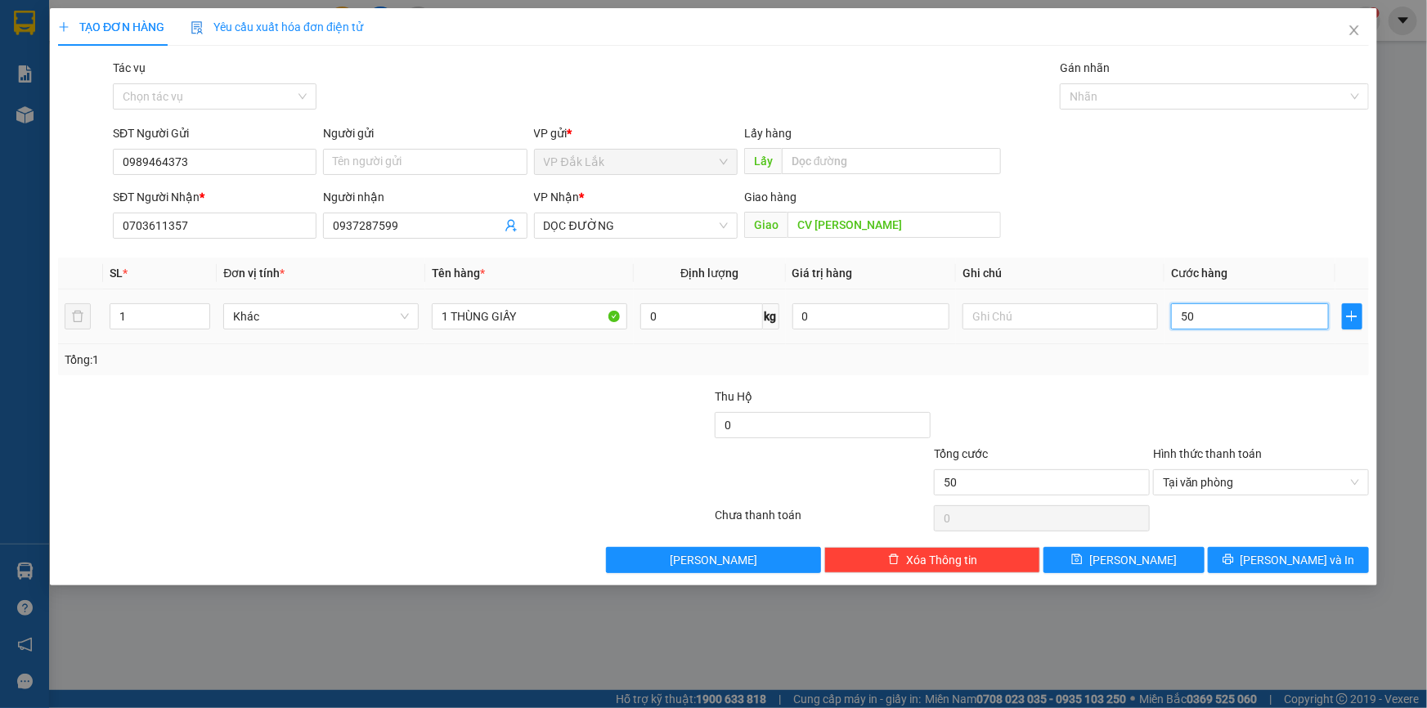
type input "500"
type input "5.000"
type input "50.000"
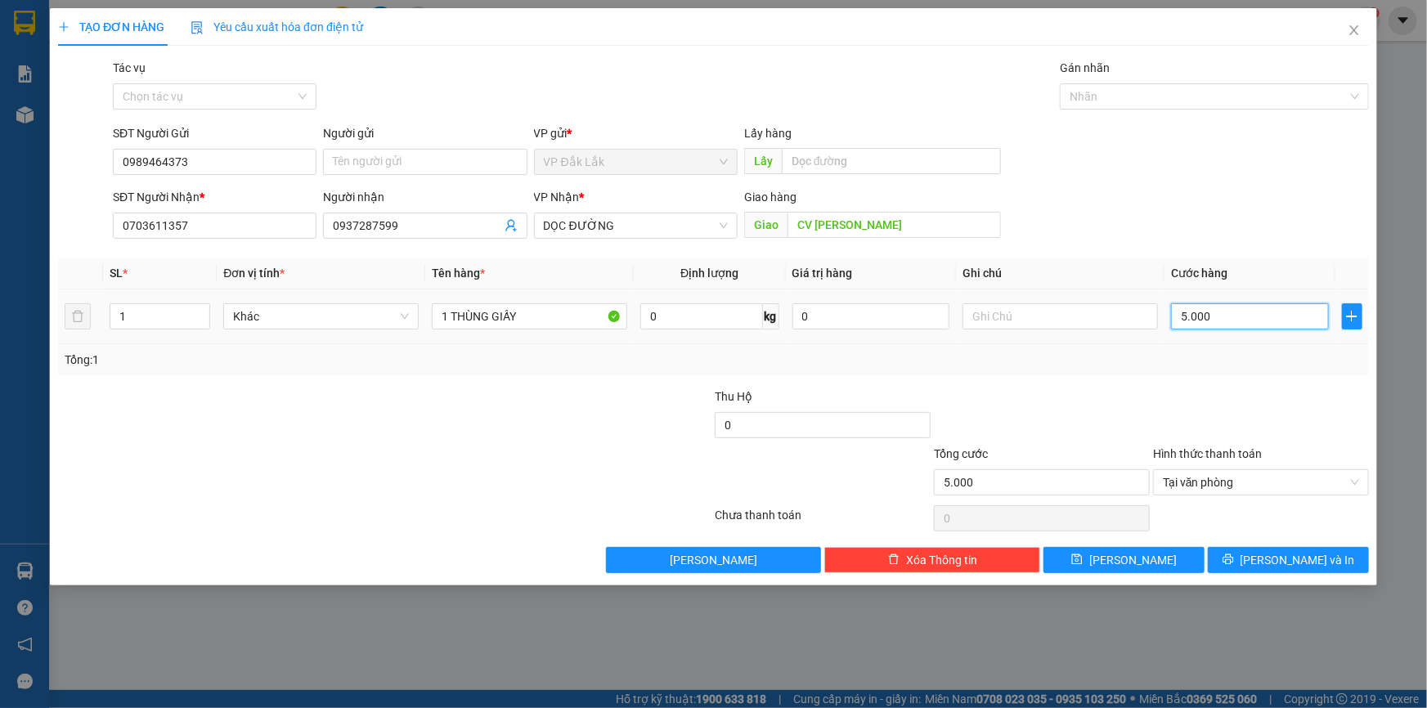
type input "50.000"
click at [1234, 563] on icon "printer" at bounding box center [1228, 559] width 11 height 11
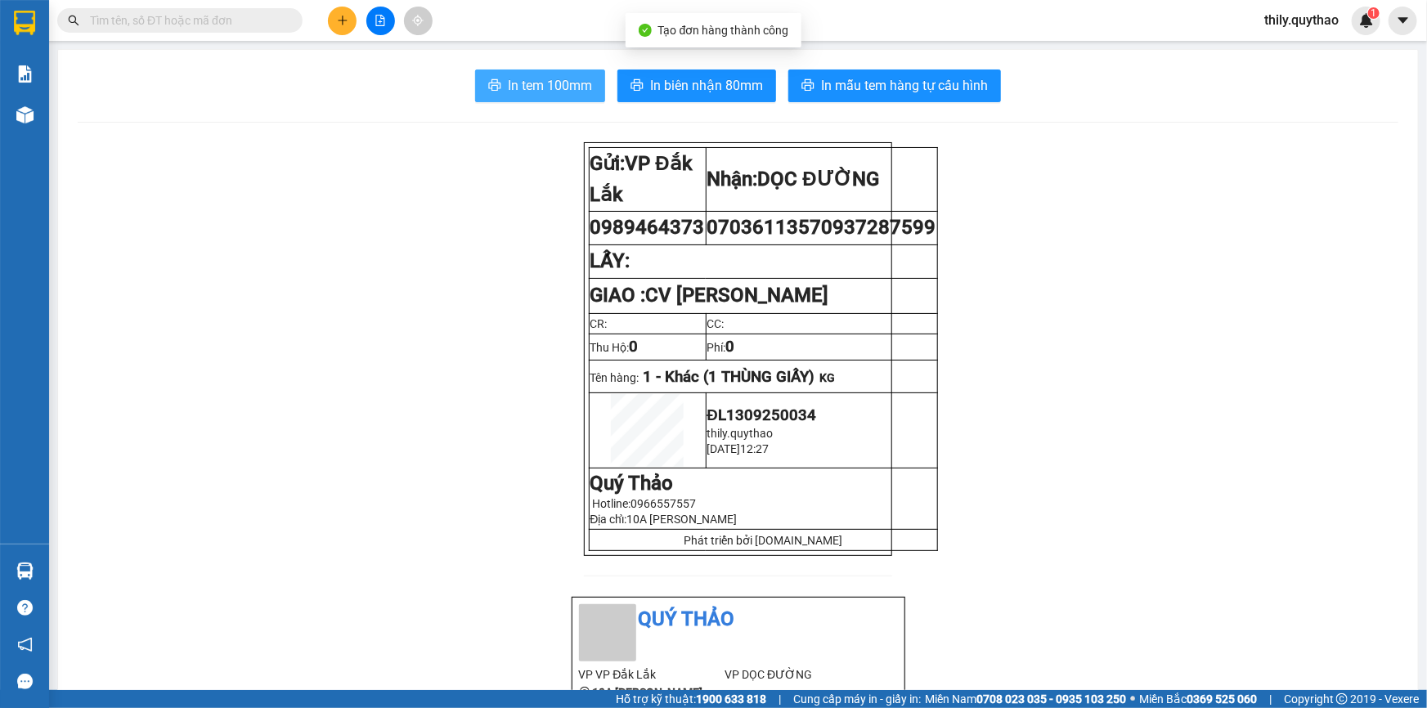
click at [555, 83] on span "In tem 100mm" at bounding box center [550, 85] width 84 height 20
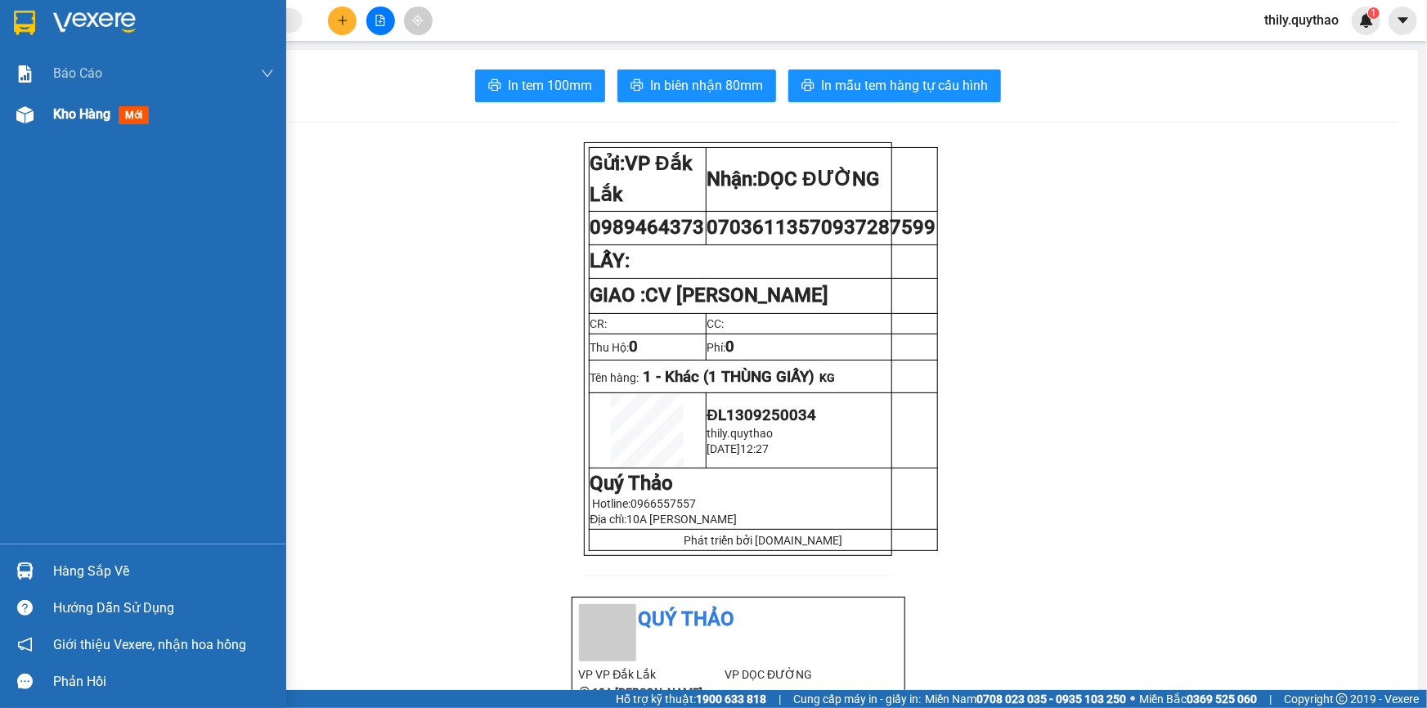
click at [3, 99] on div "Kho hàng mới" at bounding box center [143, 114] width 286 height 41
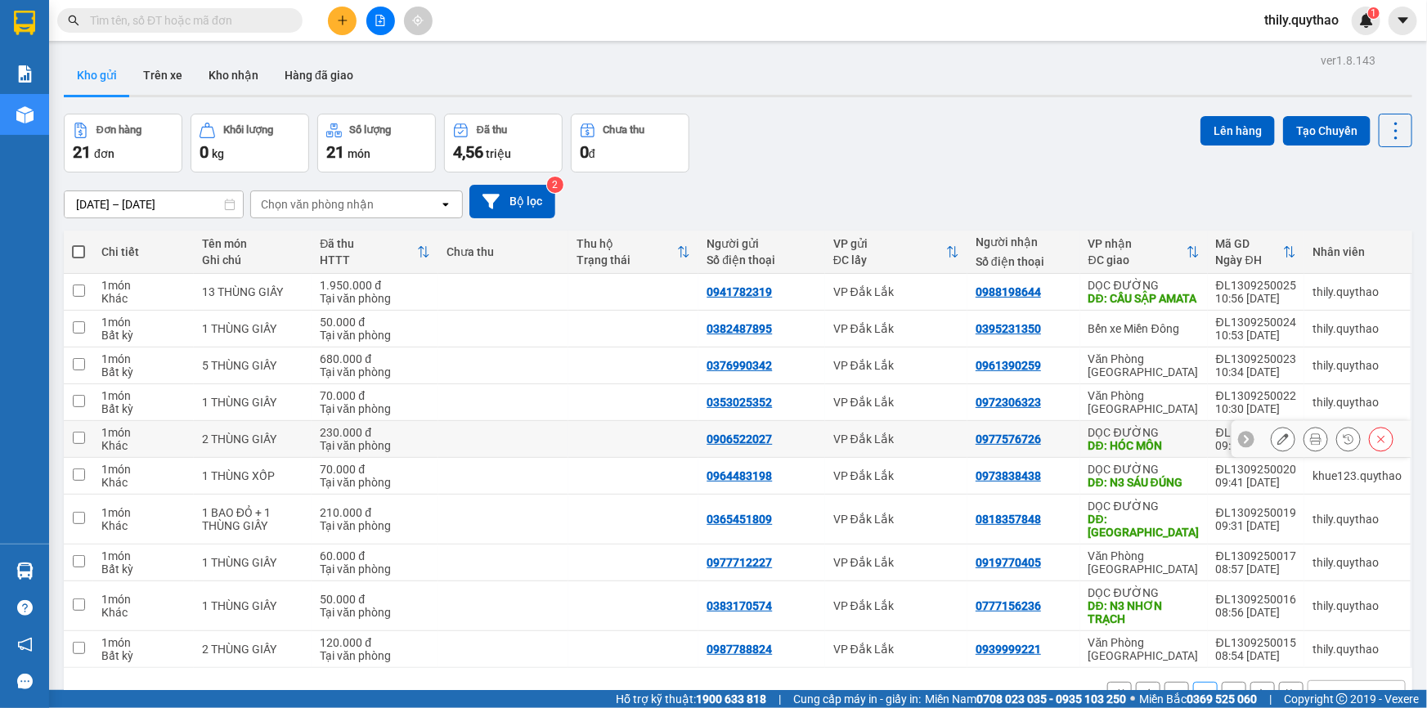
scroll to position [74, 0]
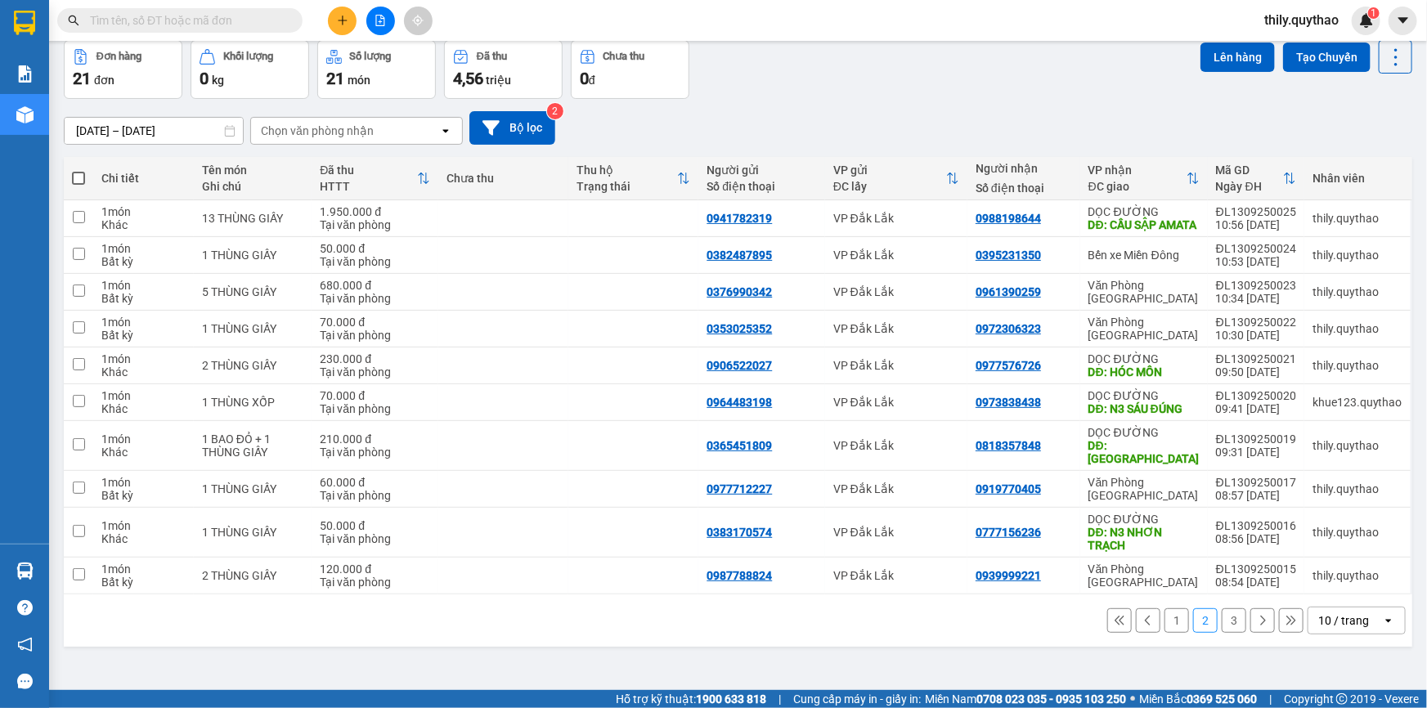
click at [1165, 612] on button "1" at bounding box center [1177, 621] width 25 height 25
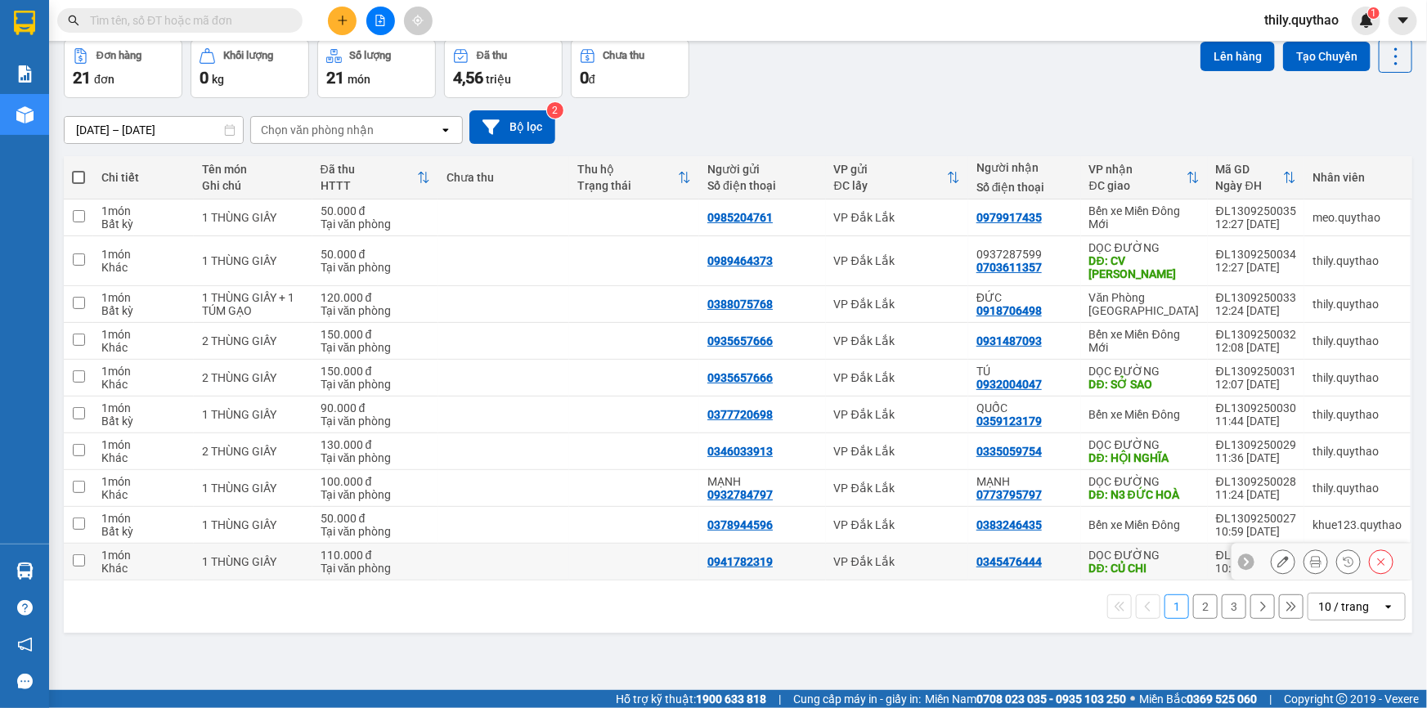
scroll to position [0, 0]
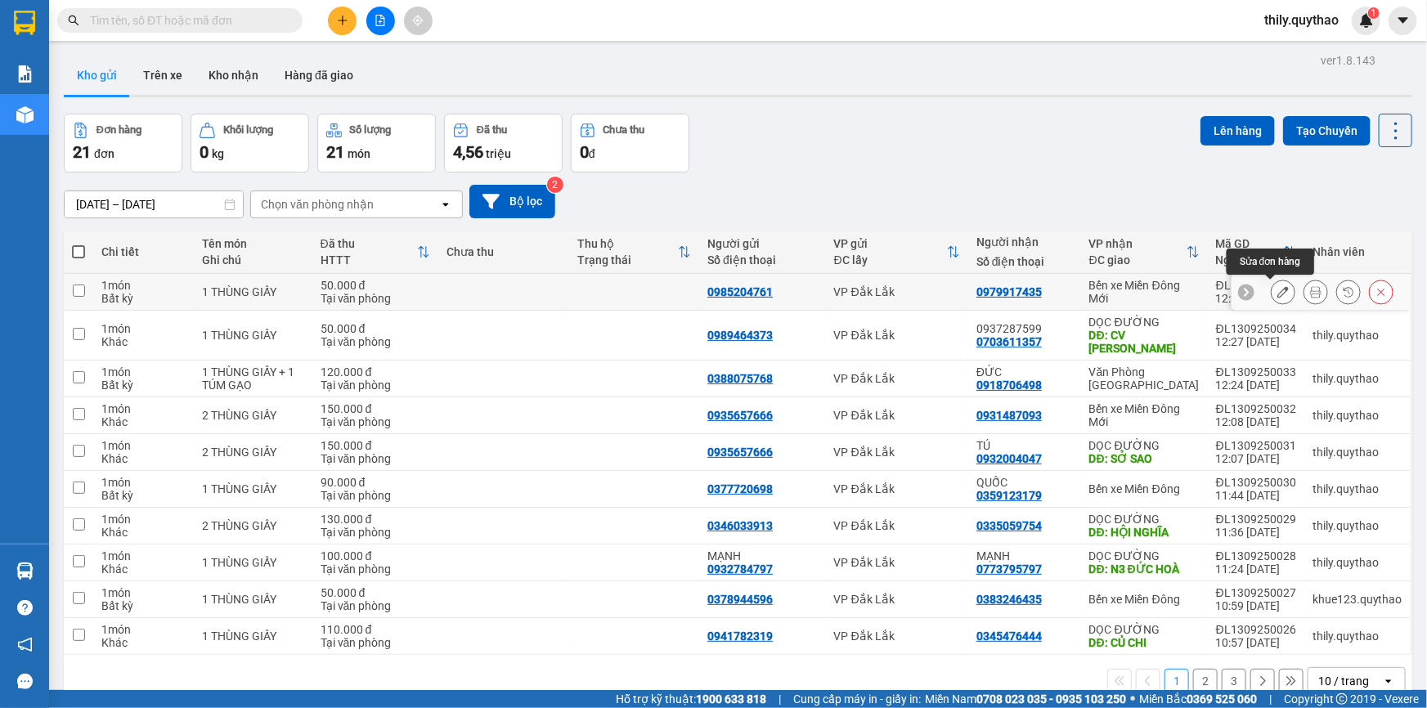
click at [1272, 288] on button at bounding box center [1283, 292] width 23 height 29
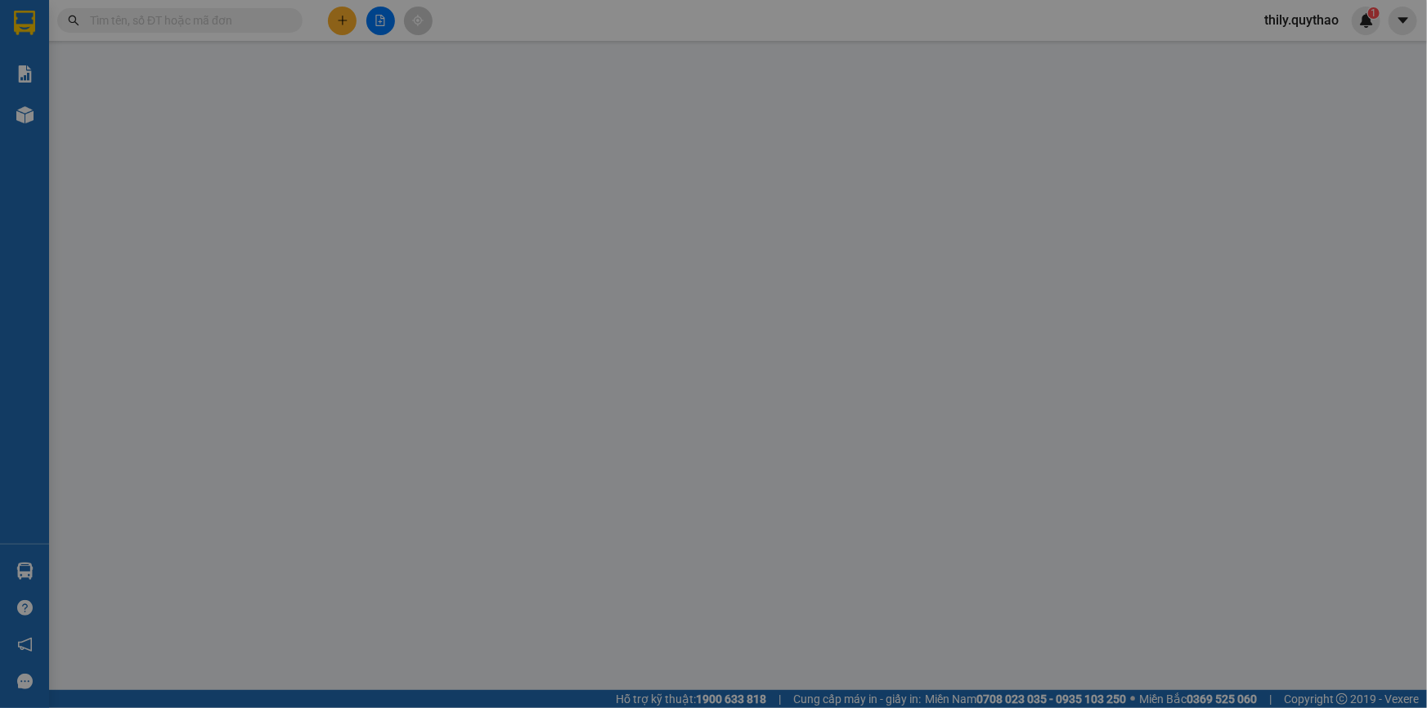
type input "0985204761"
type input "0979917435"
type input "50.000"
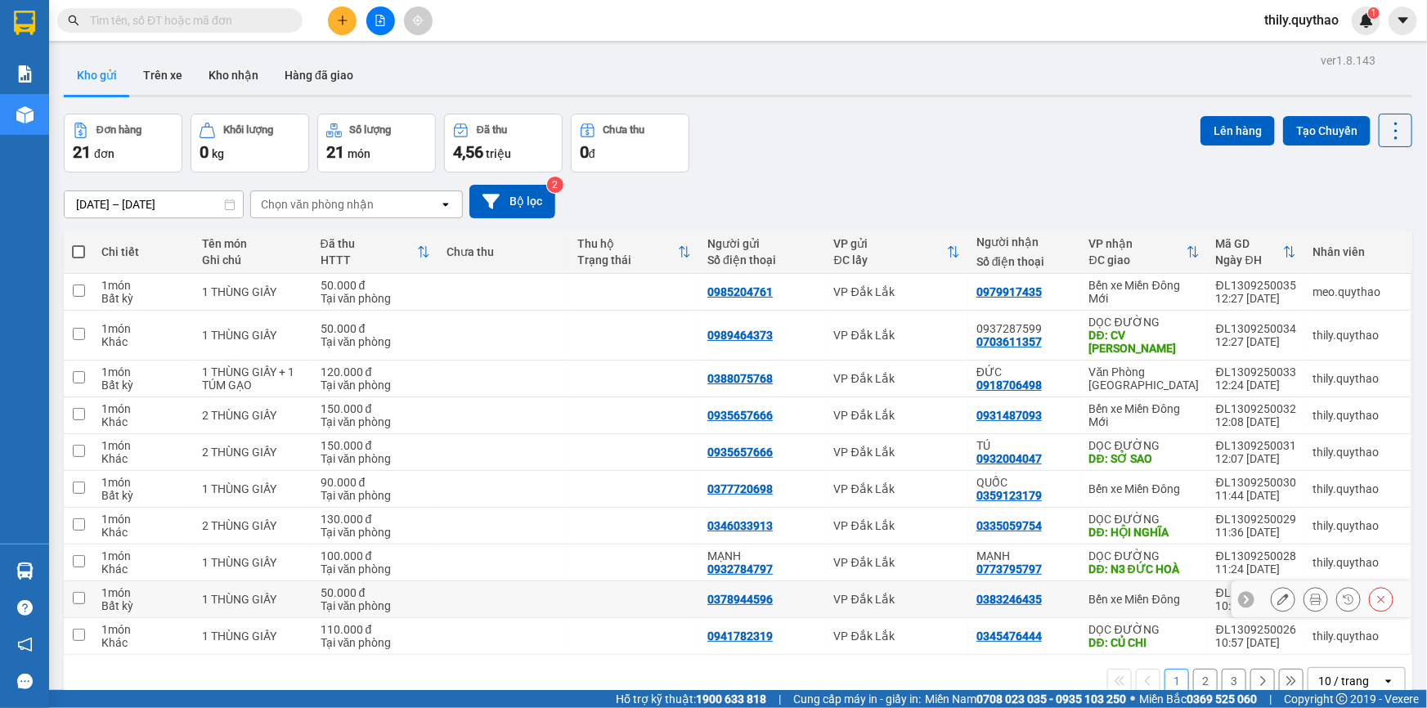
scroll to position [74, 0]
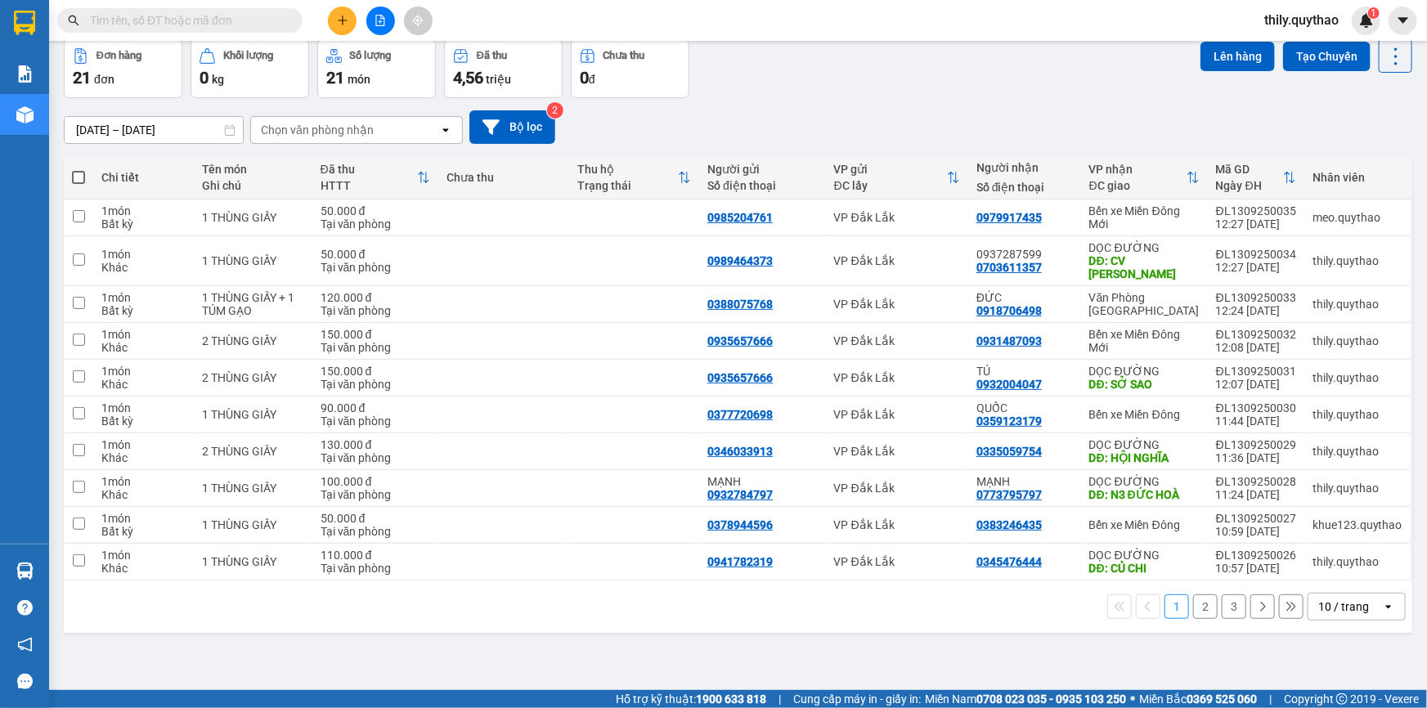
click at [1193, 599] on button "2" at bounding box center [1205, 607] width 25 height 25
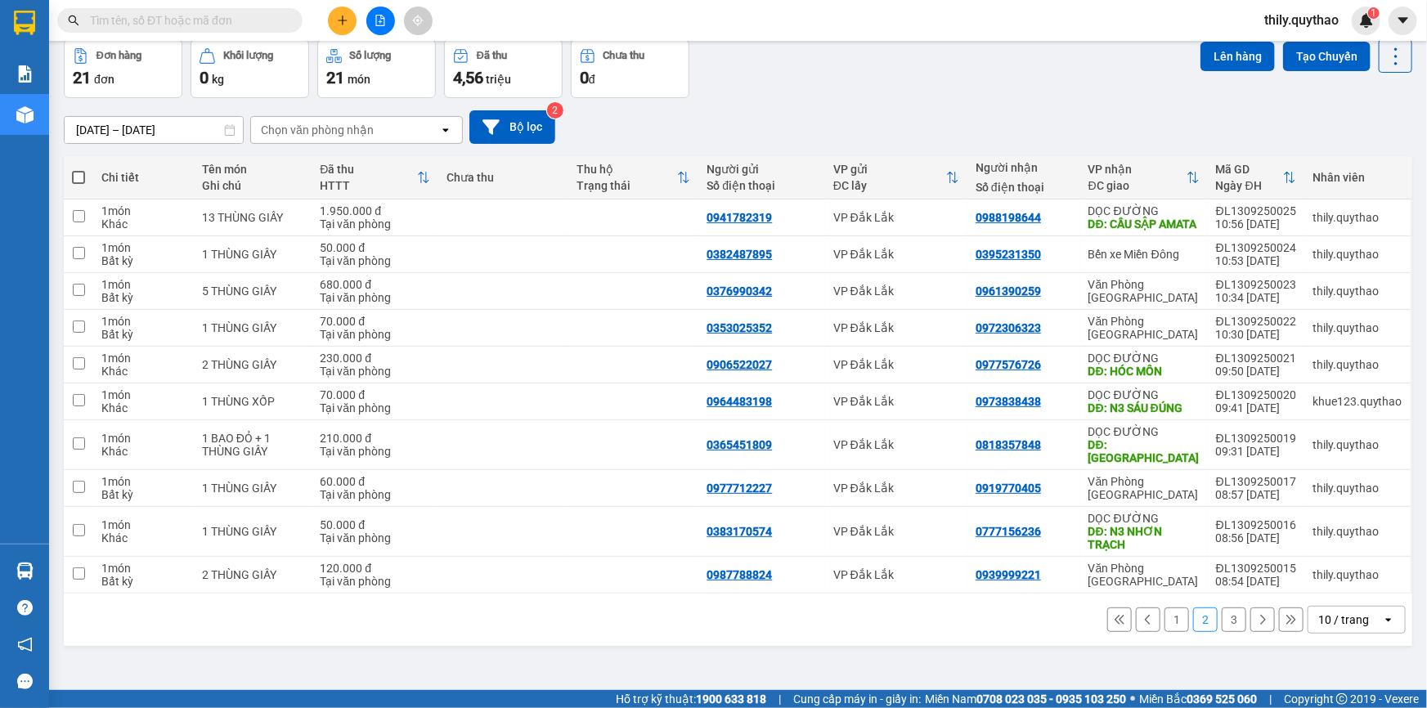
click at [1222, 614] on button "3" at bounding box center [1234, 620] width 25 height 25
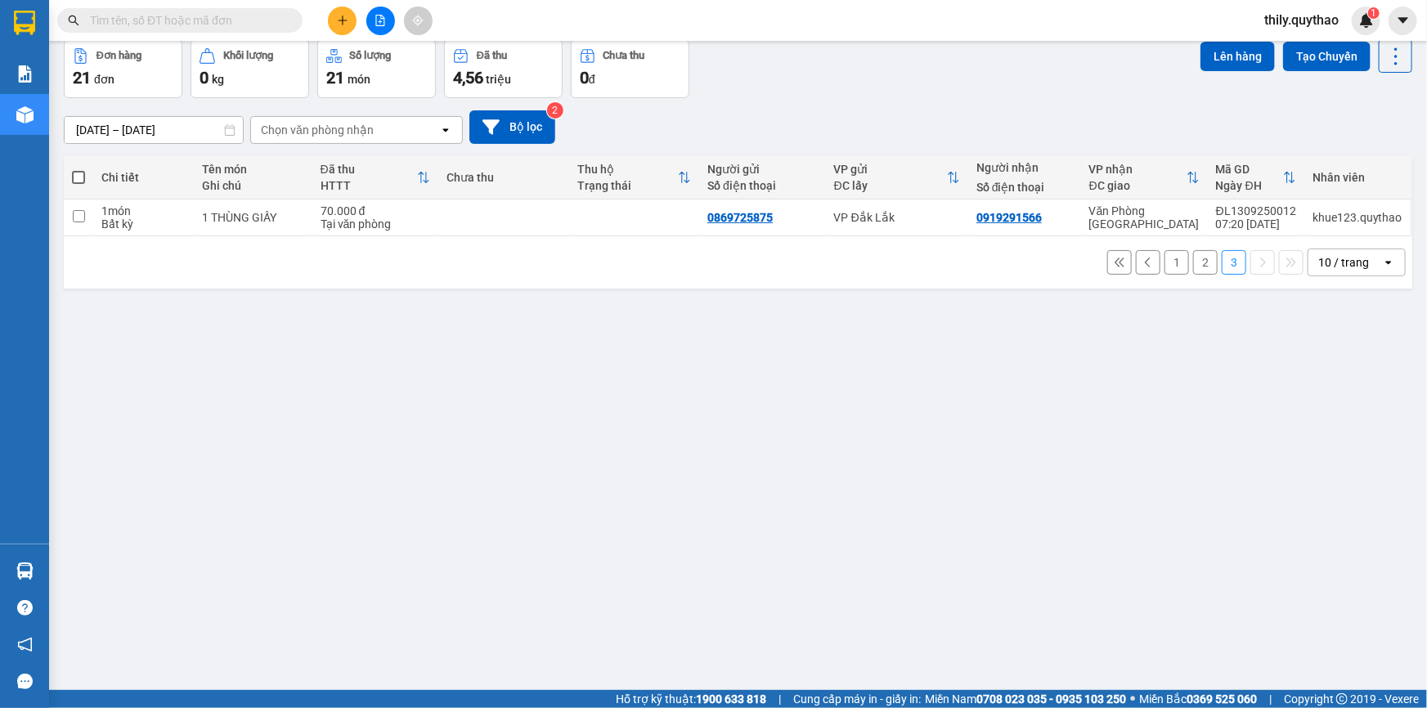
click at [1165, 260] on button "1" at bounding box center [1177, 262] width 25 height 25
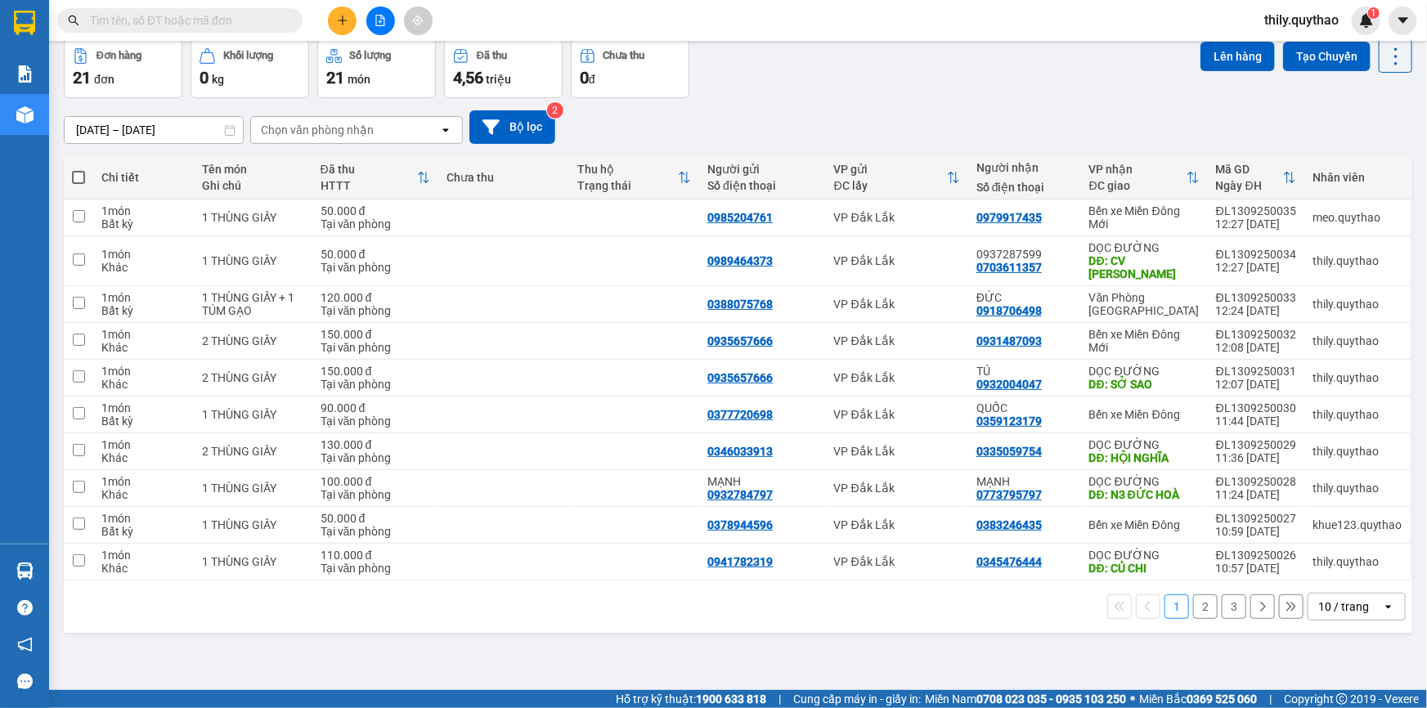
click at [1193, 595] on button "2" at bounding box center [1205, 607] width 25 height 25
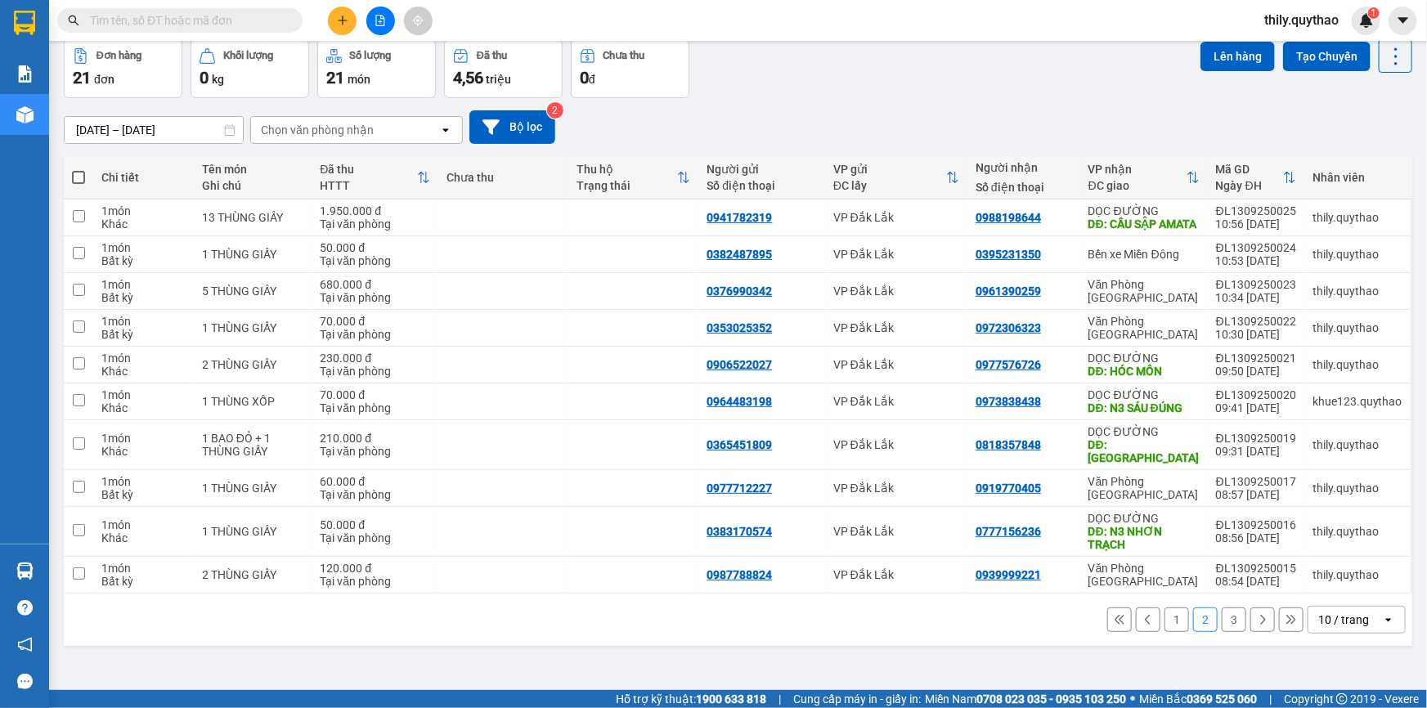
click at [1222, 619] on button "3" at bounding box center [1234, 620] width 25 height 25
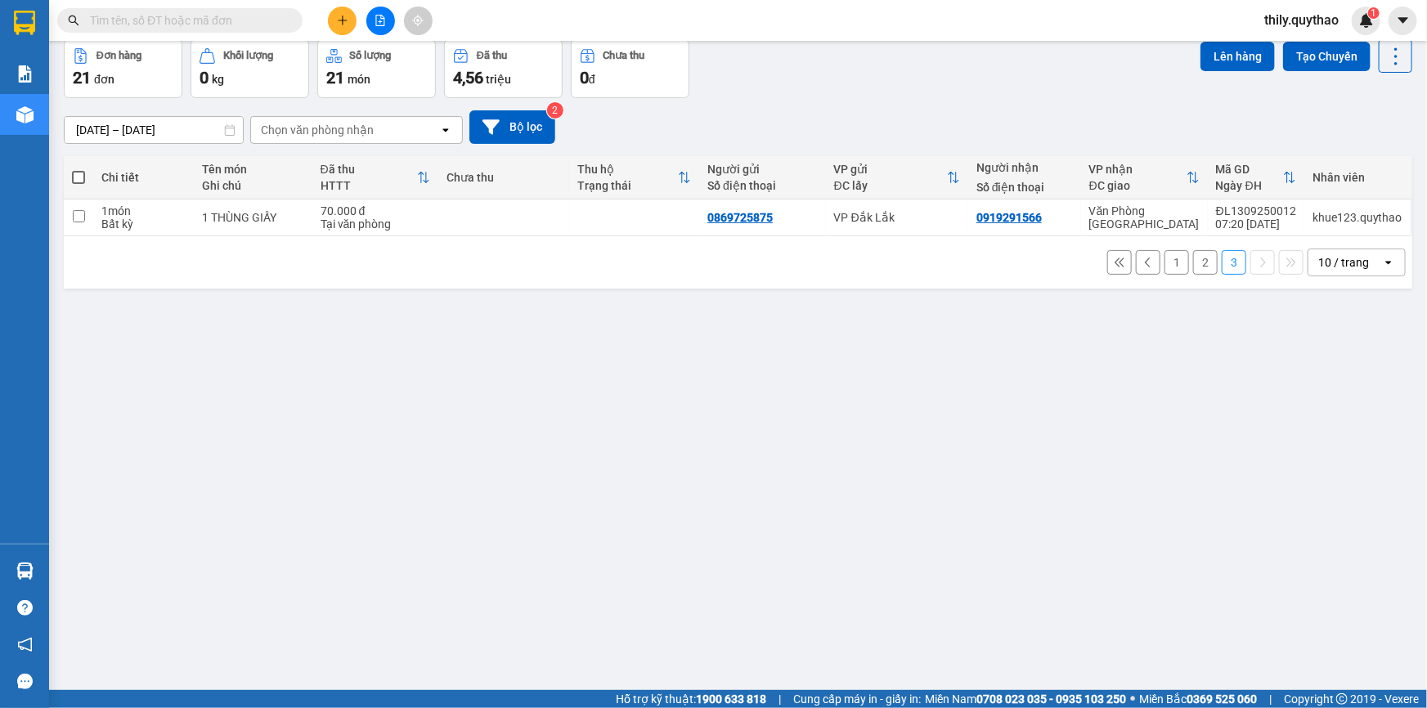
click at [1165, 265] on button "1" at bounding box center [1177, 262] width 25 height 25
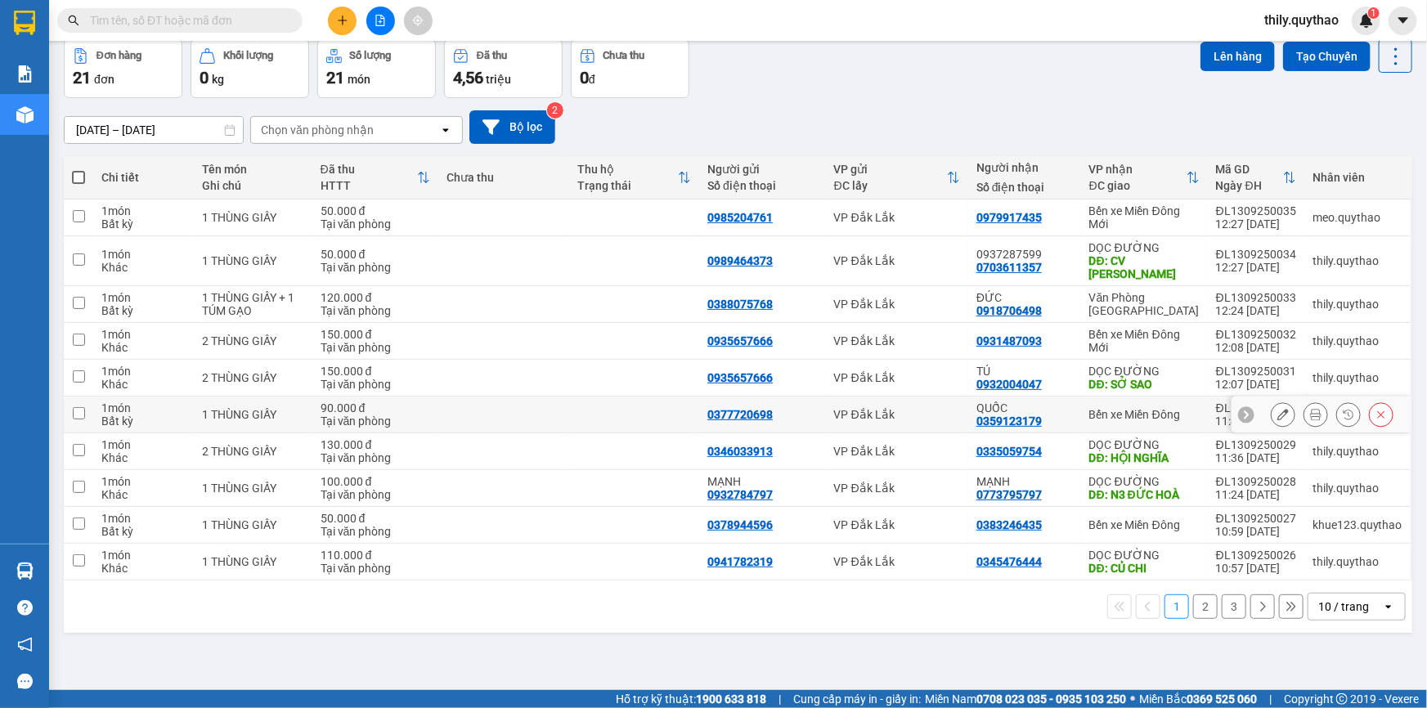
scroll to position [0, 0]
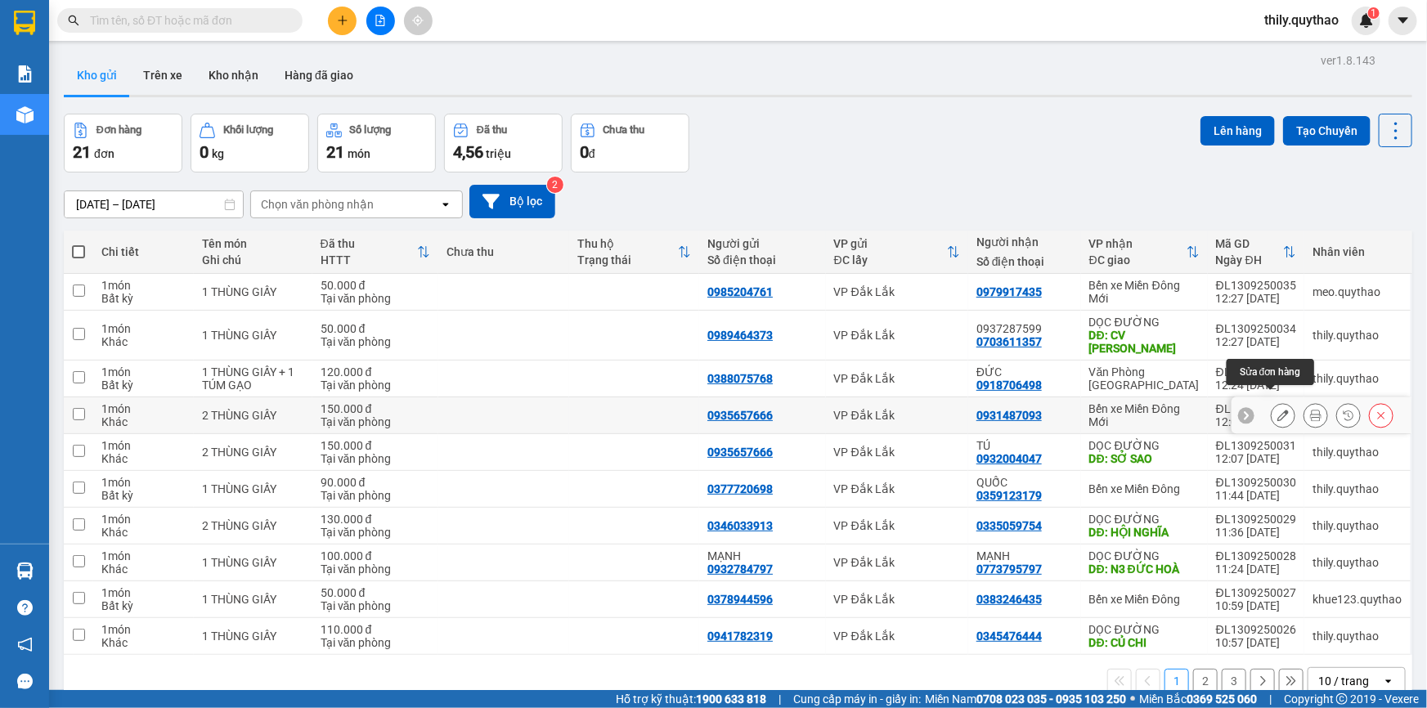
click at [1278, 410] on icon at bounding box center [1283, 415] width 11 height 11
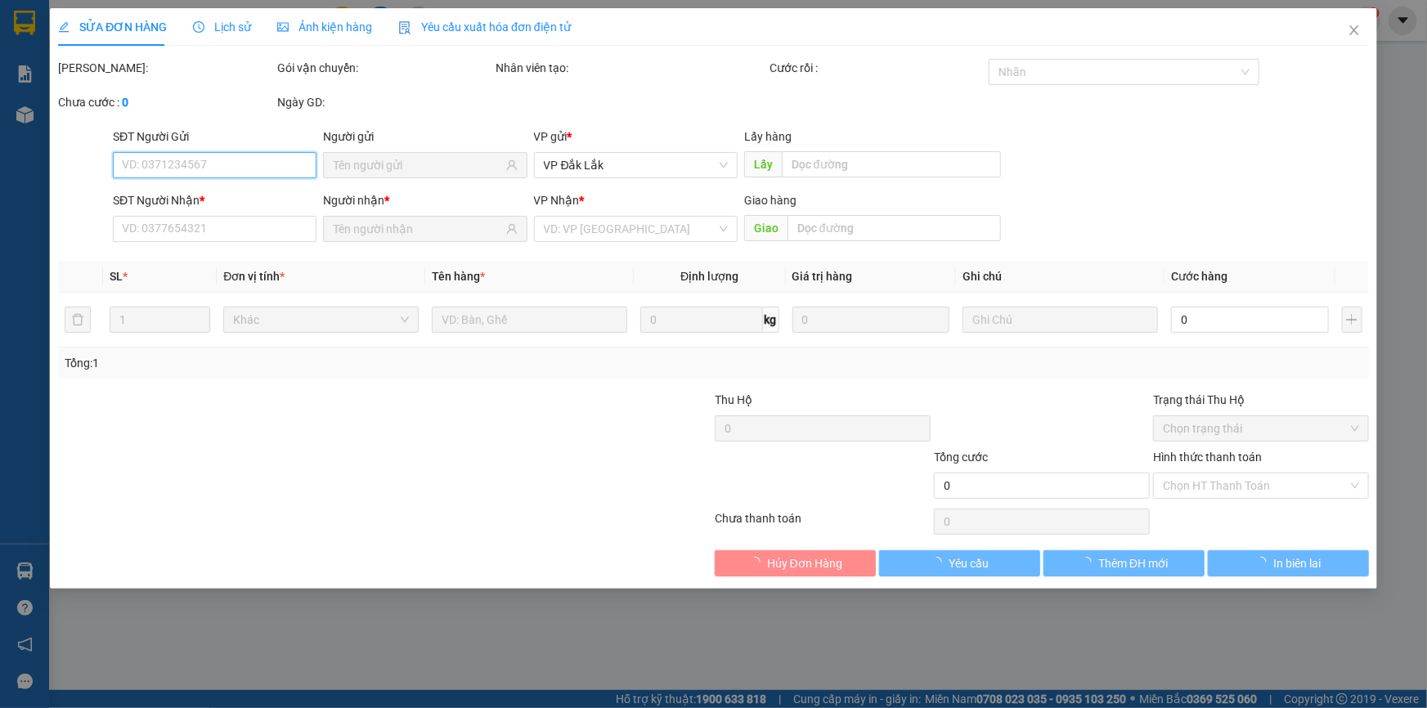
type input "0935657666"
type input "0931487093"
type input "150.000"
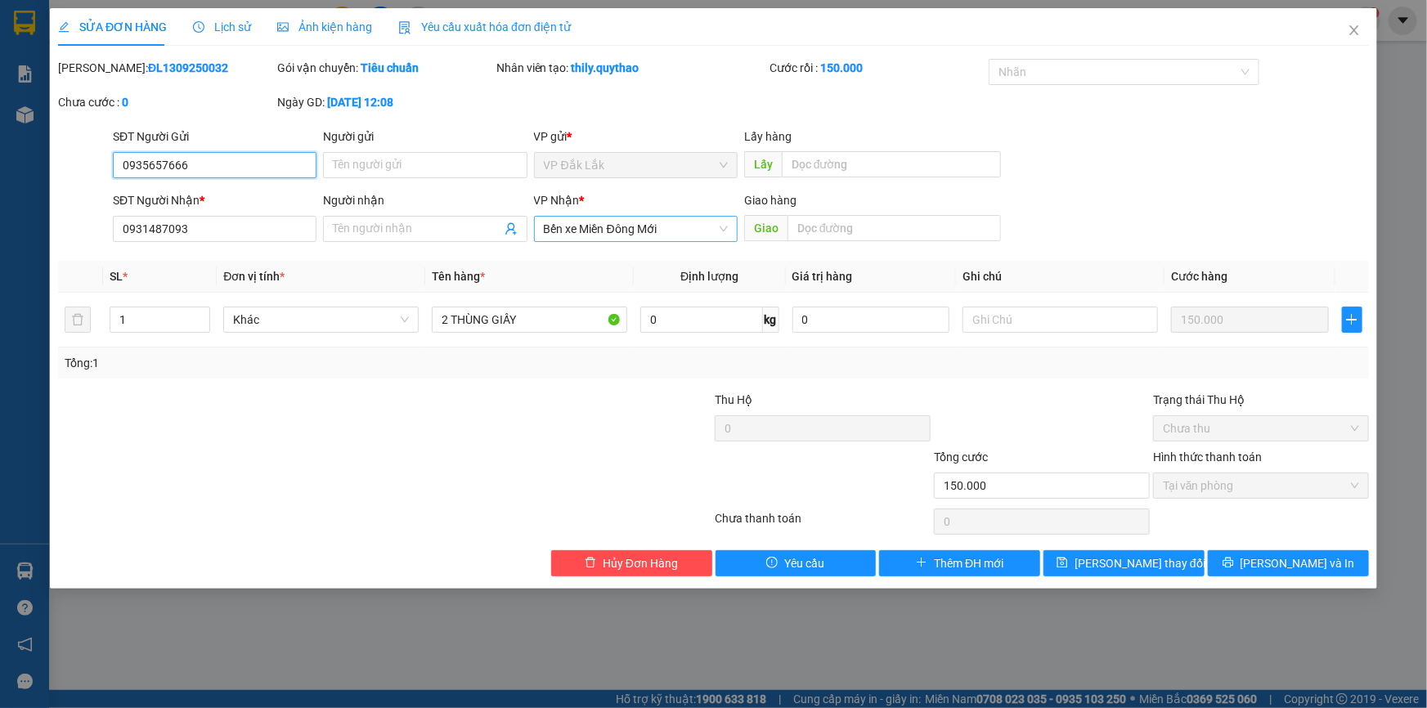
click at [679, 235] on span "Bến xe Miền Đông Mới" at bounding box center [636, 229] width 184 height 25
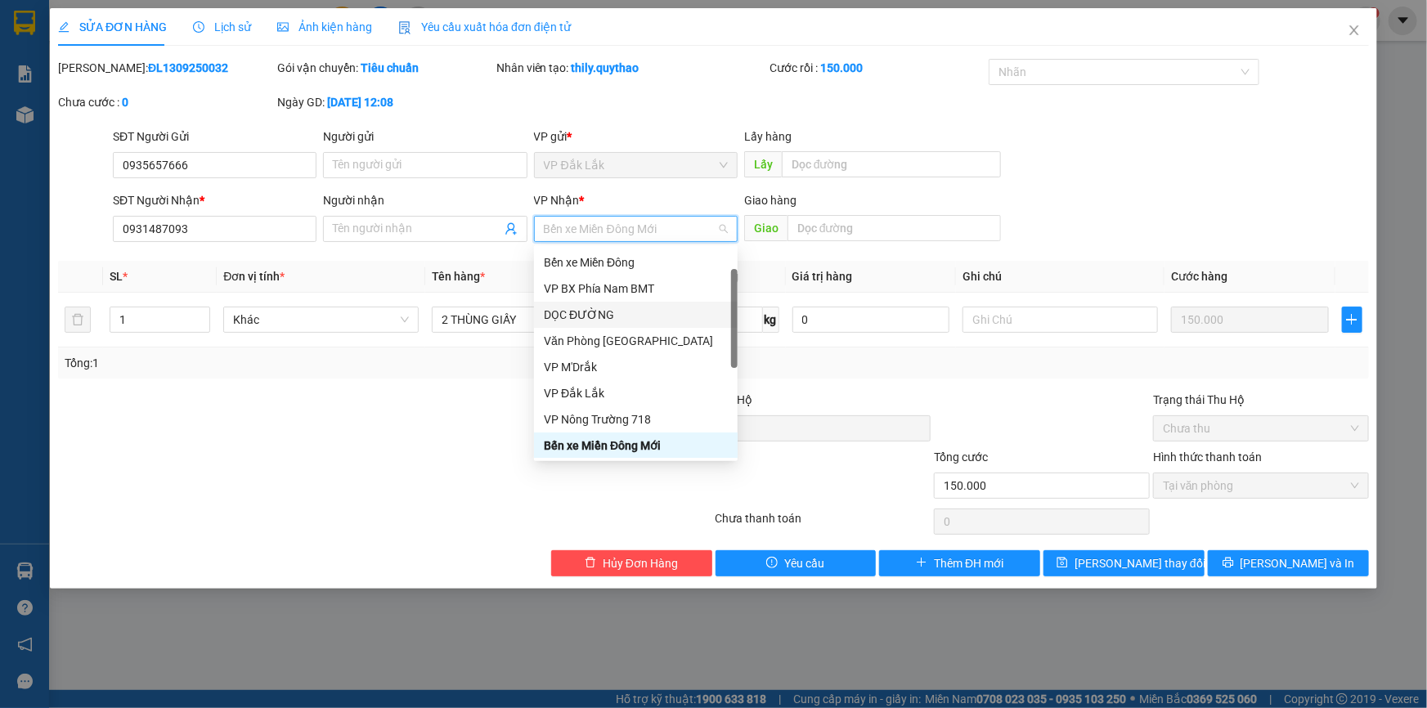
click at [654, 312] on div "DỌC ĐƯỜNG" at bounding box center [636, 315] width 184 height 18
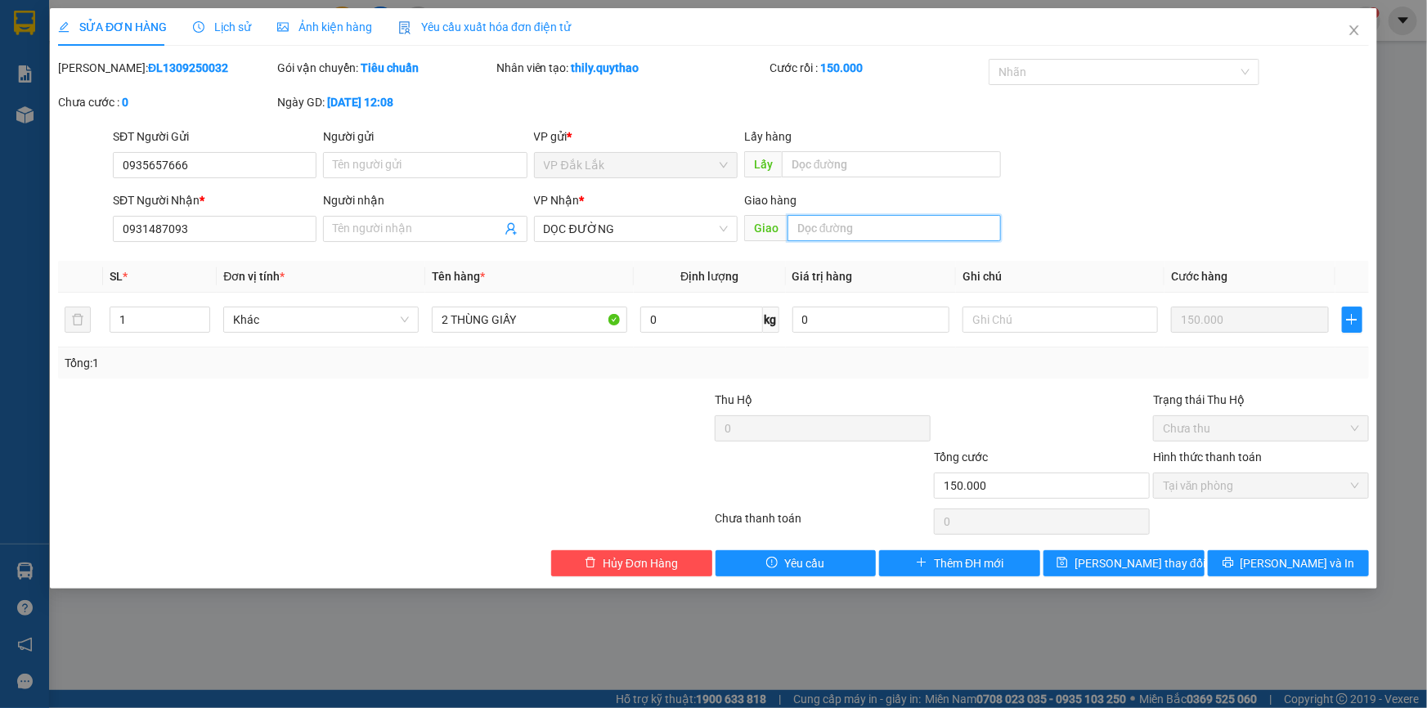
click at [865, 235] on input "text" at bounding box center [894, 228] width 213 height 26
type input "N4 THỦ ĐỨC"
click at [266, 227] on input "0931487093" at bounding box center [215, 229] width 204 height 26
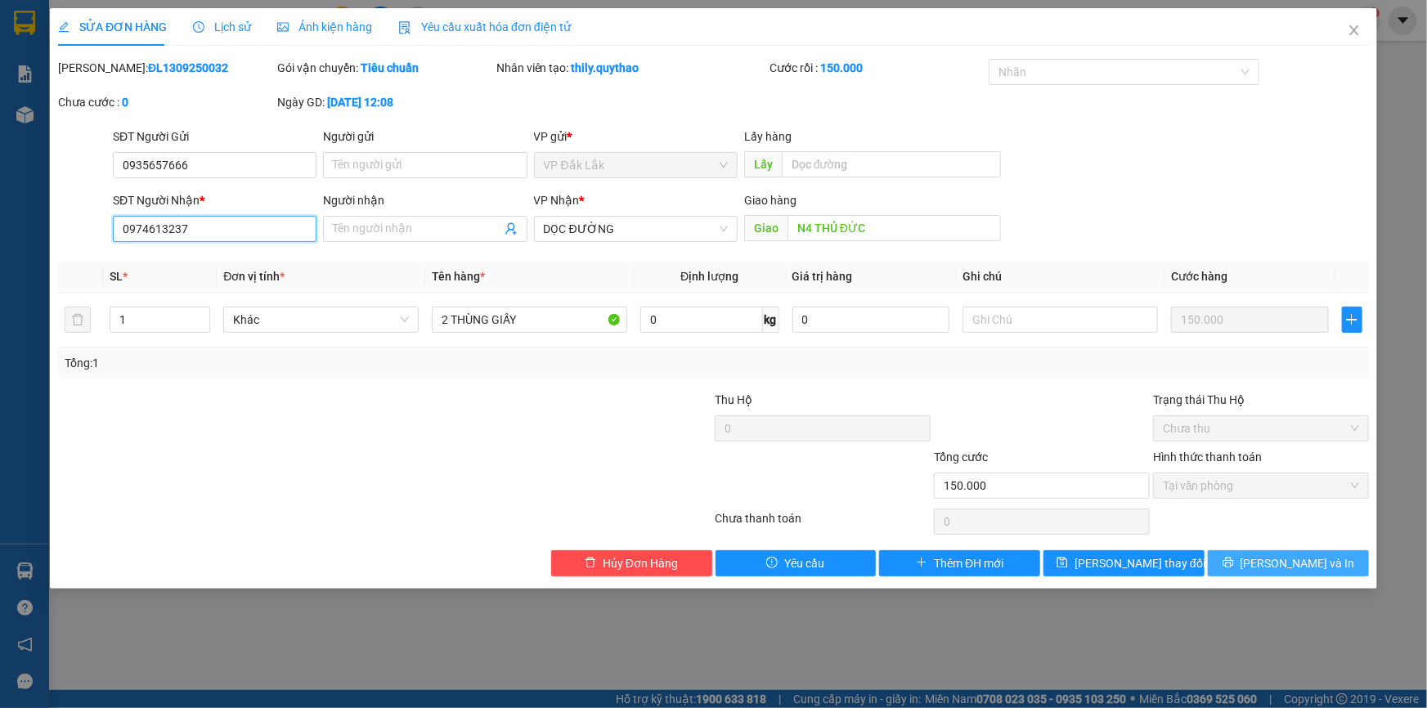
type input "0974613237"
click at [1275, 567] on span "[PERSON_NAME] và In" at bounding box center [1298, 564] width 115 height 18
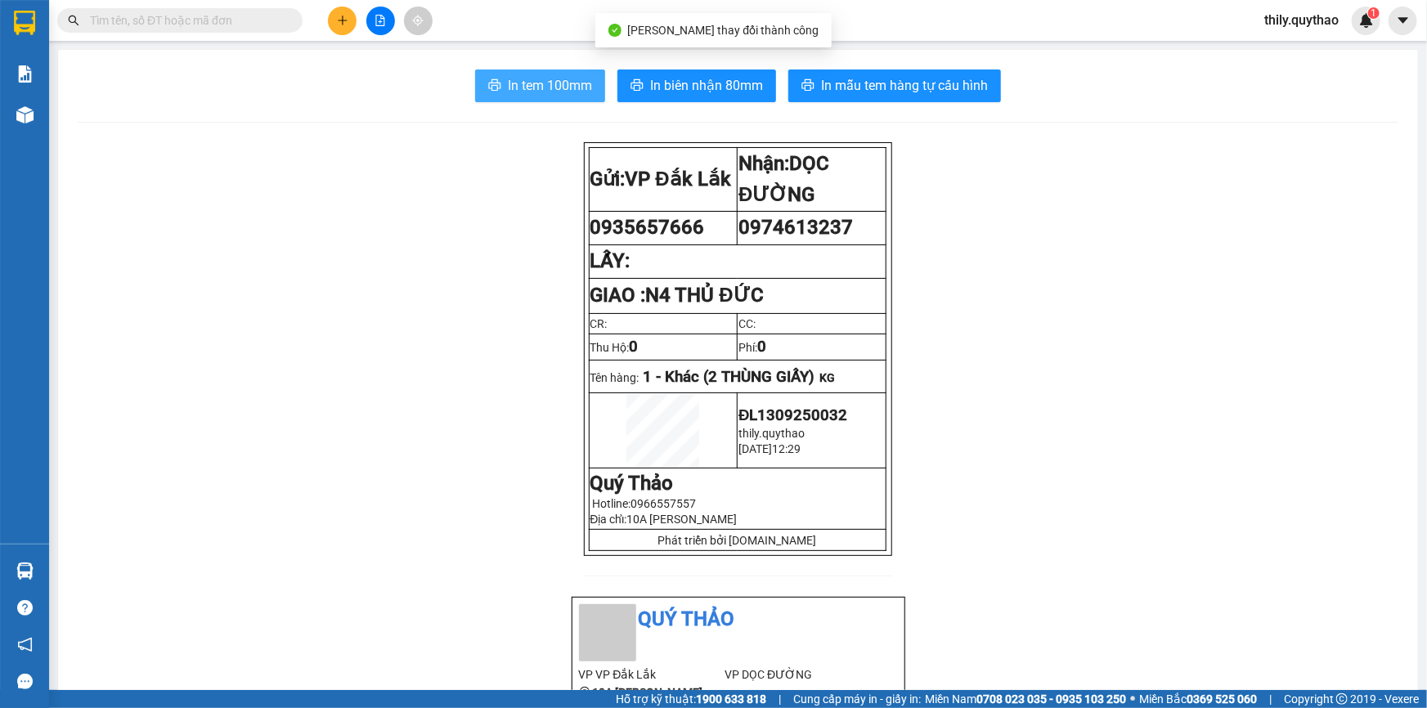
click at [543, 83] on span "In tem 100mm" at bounding box center [550, 85] width 84 height 20
click at [166, 24] on input "text" at bounding box center [186, 20] width 193 height 18
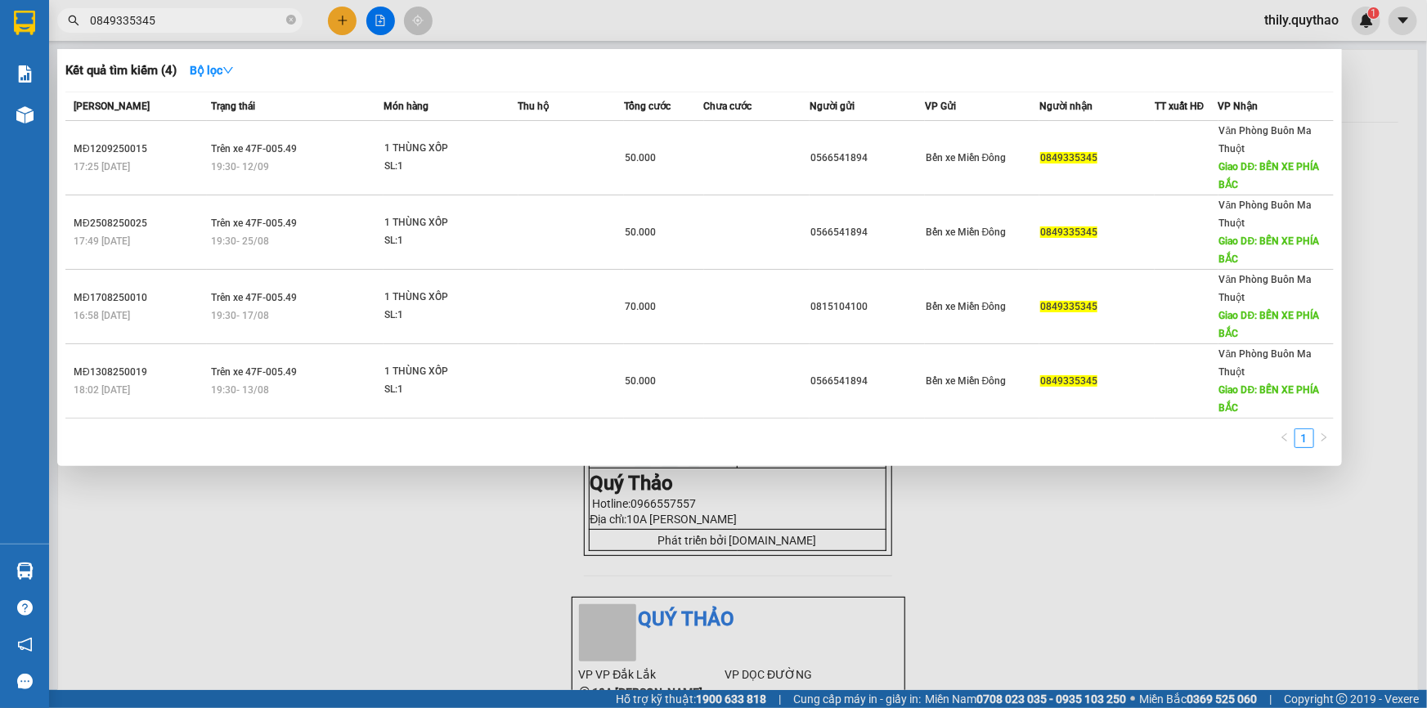
type input "0849335345"
click at [336, 12] on div at bounding box center [713, 354] width 1427 height 708
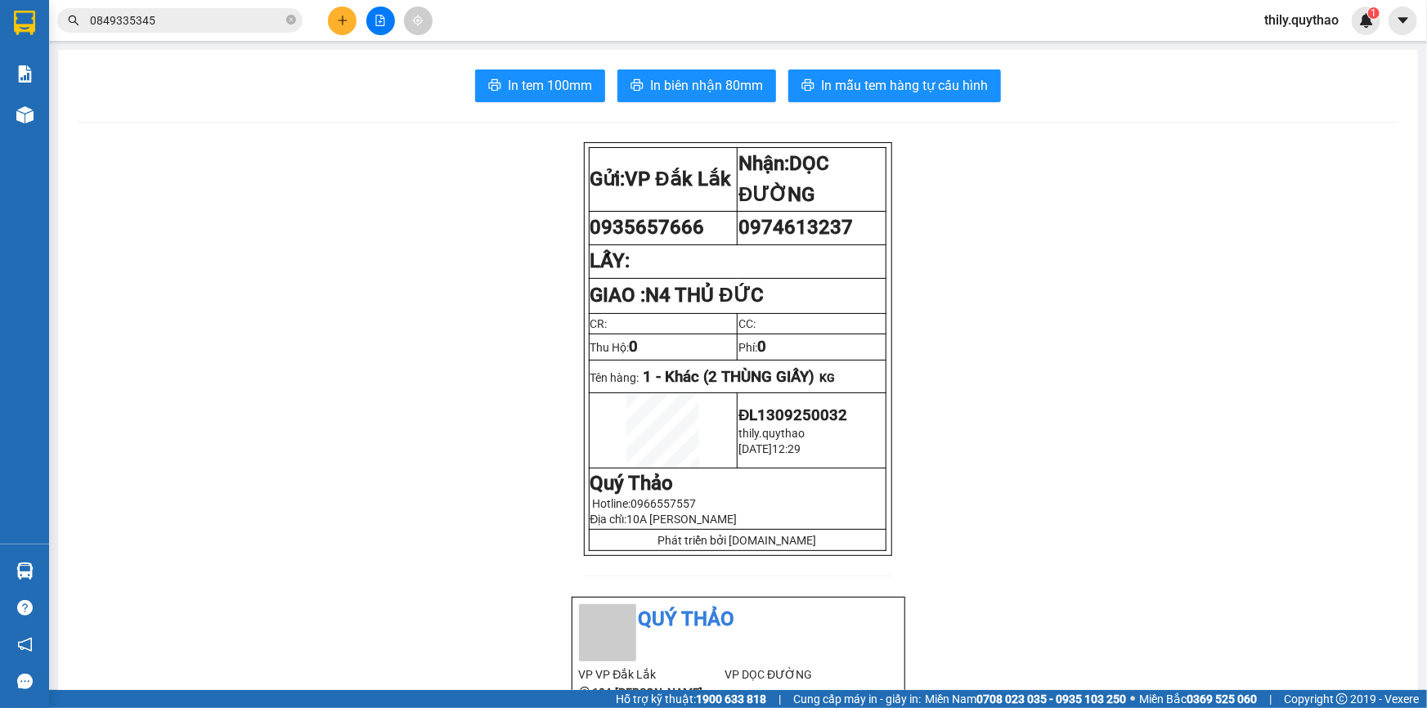
click at [347, 19] on icon "plus" at bounding box center [342, 20] width 11 height 11
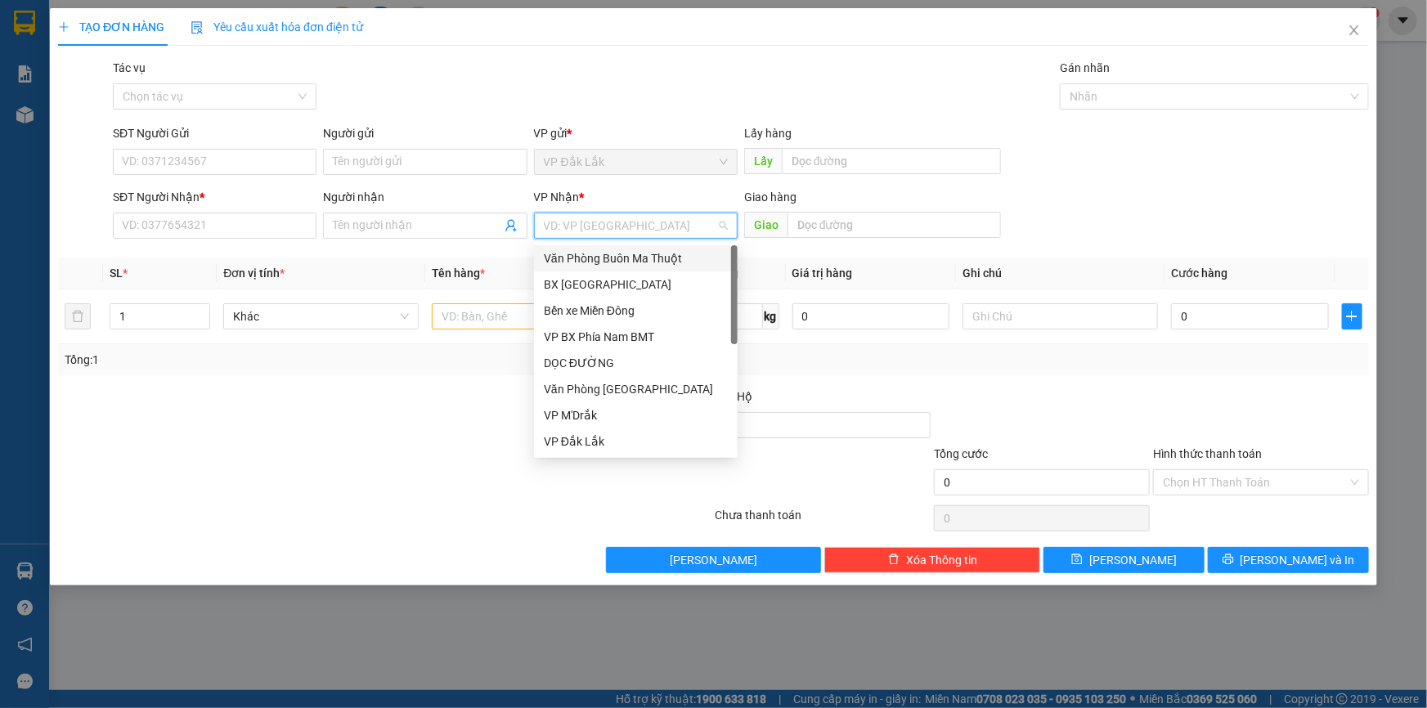
click at [703, 223] on input "search" at bounding box center [630, 225] width 173 height 25
click at [645, 354] on div "DỌC ĐƯỜNG" at bounding box center [636, 363] width 184 height 18
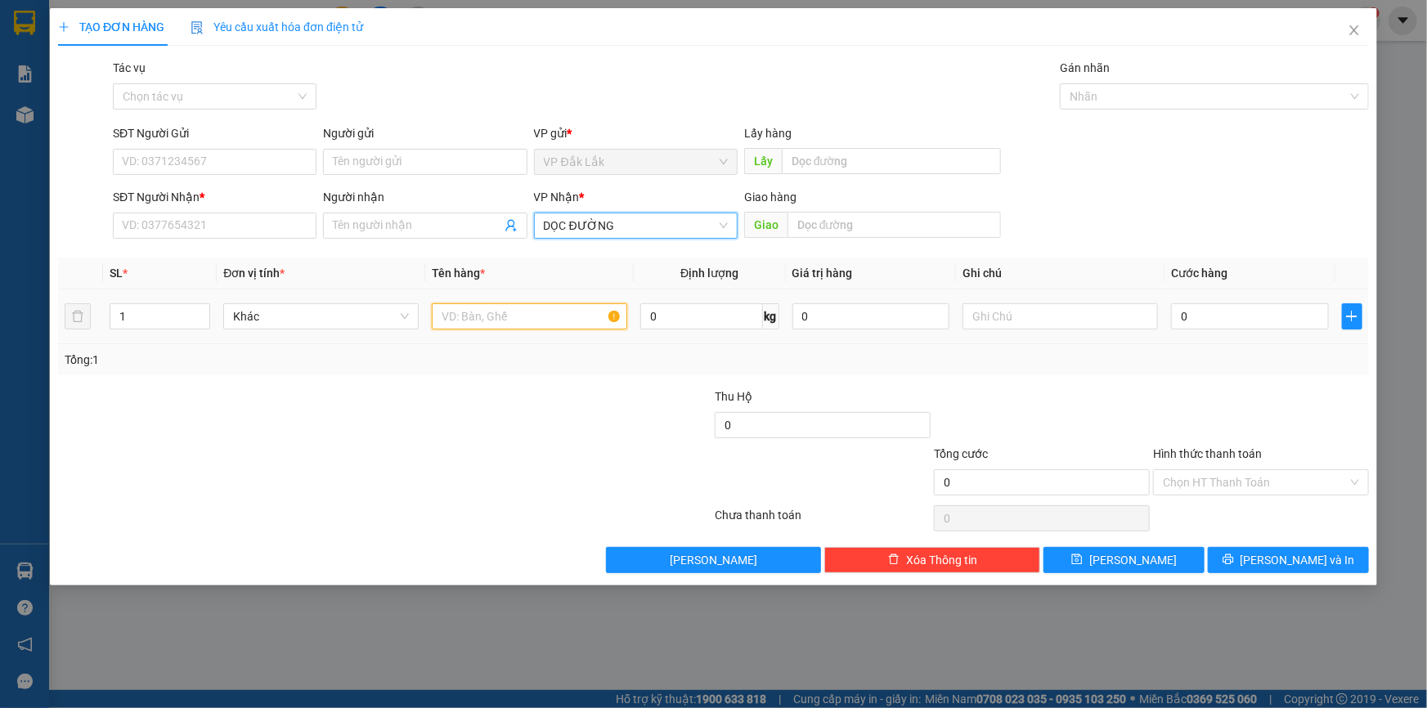
click at [564, 317] on input "text" at bounding box center [529, 316] width 195 height 26
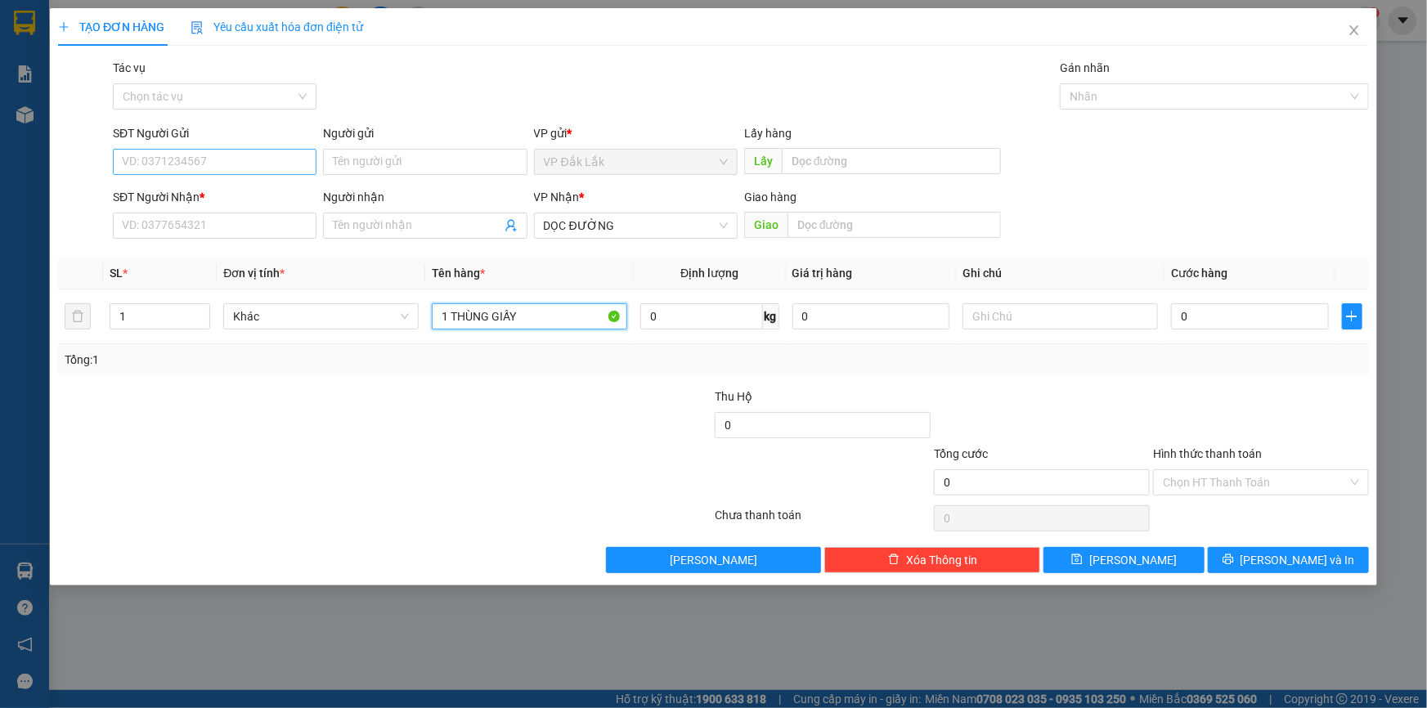
type input "1 THÙNG GIẤY"
click at [210, 160] on input "SĐT Người Gửi" at bounding box center [215, 162] width 204 height 26
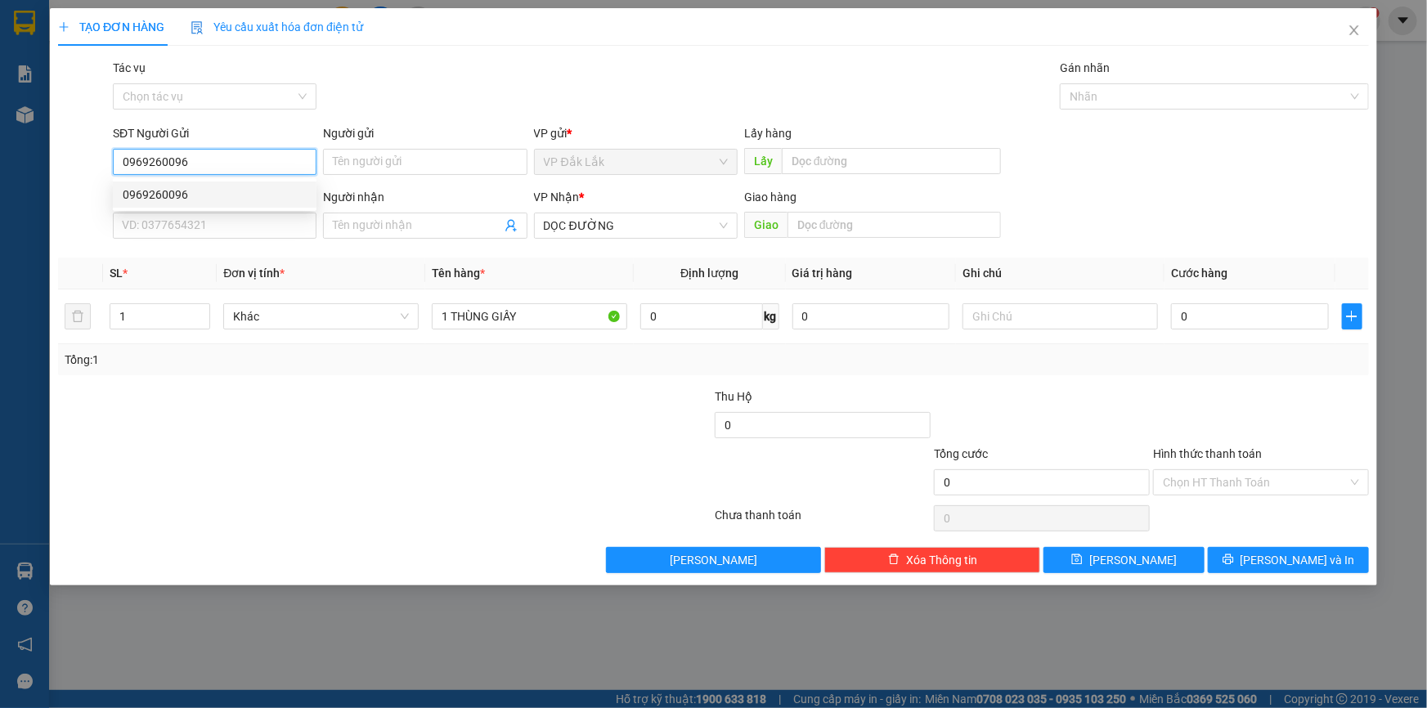
click at [187, 186] on div "0969260096" at bounding box center [215, 195] width 184 height 18
type input "0969260096"
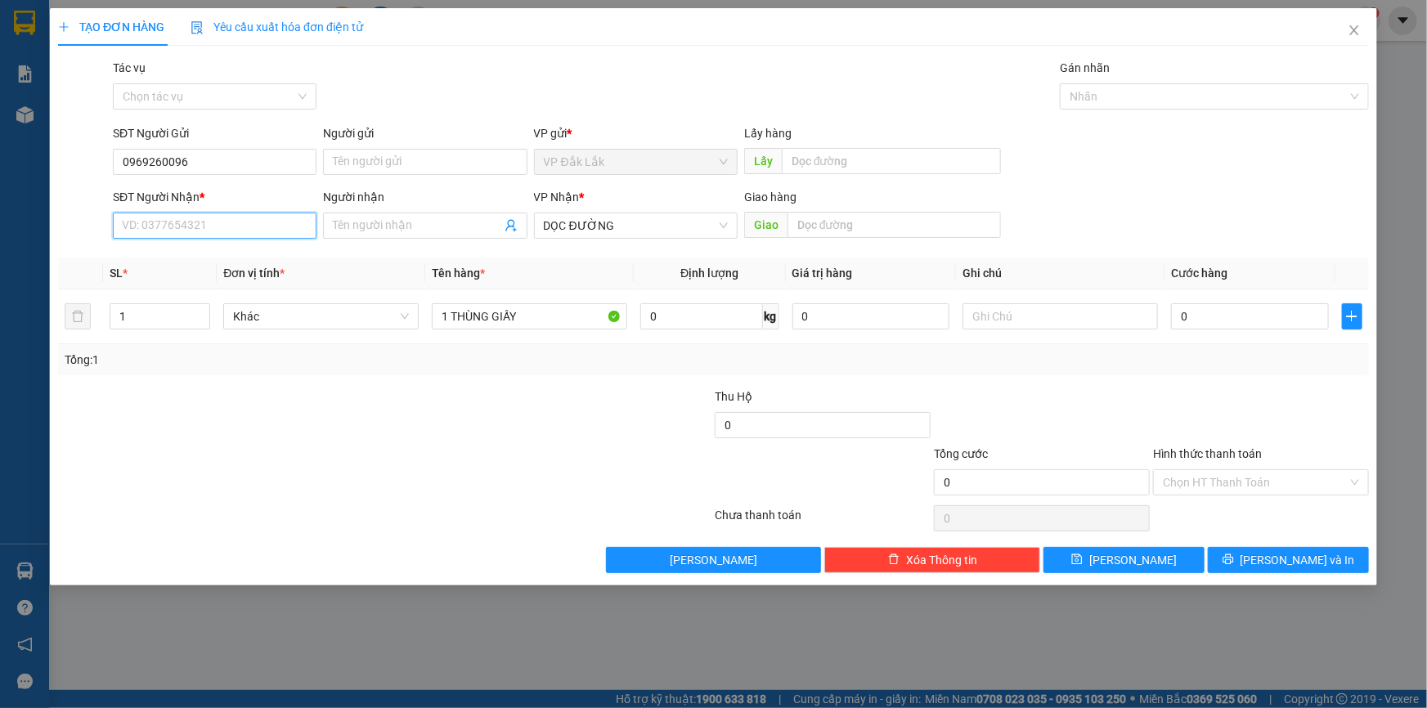
click at [213, 216] on input "SĐT Người Nhận *" at bounding box center [215, 226] width 204 height 26
type input "0382378403"
click at [819, 223] on input "text" at bounding box center [894, 225] width 213 height 26
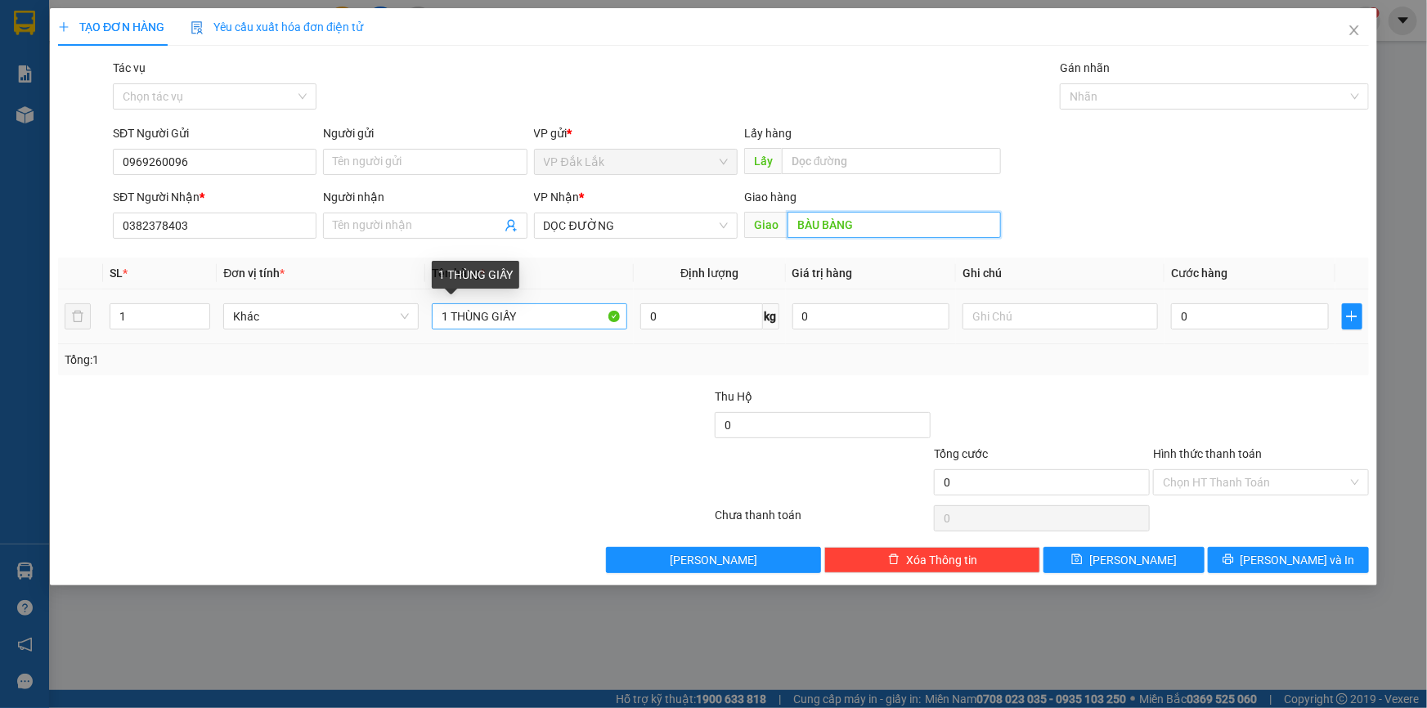
type input "BÀU BÀNG"
click at [561, 308] on input "1 THÙNG GIẤY" at bounding box center [529, 316] width 195 height 26
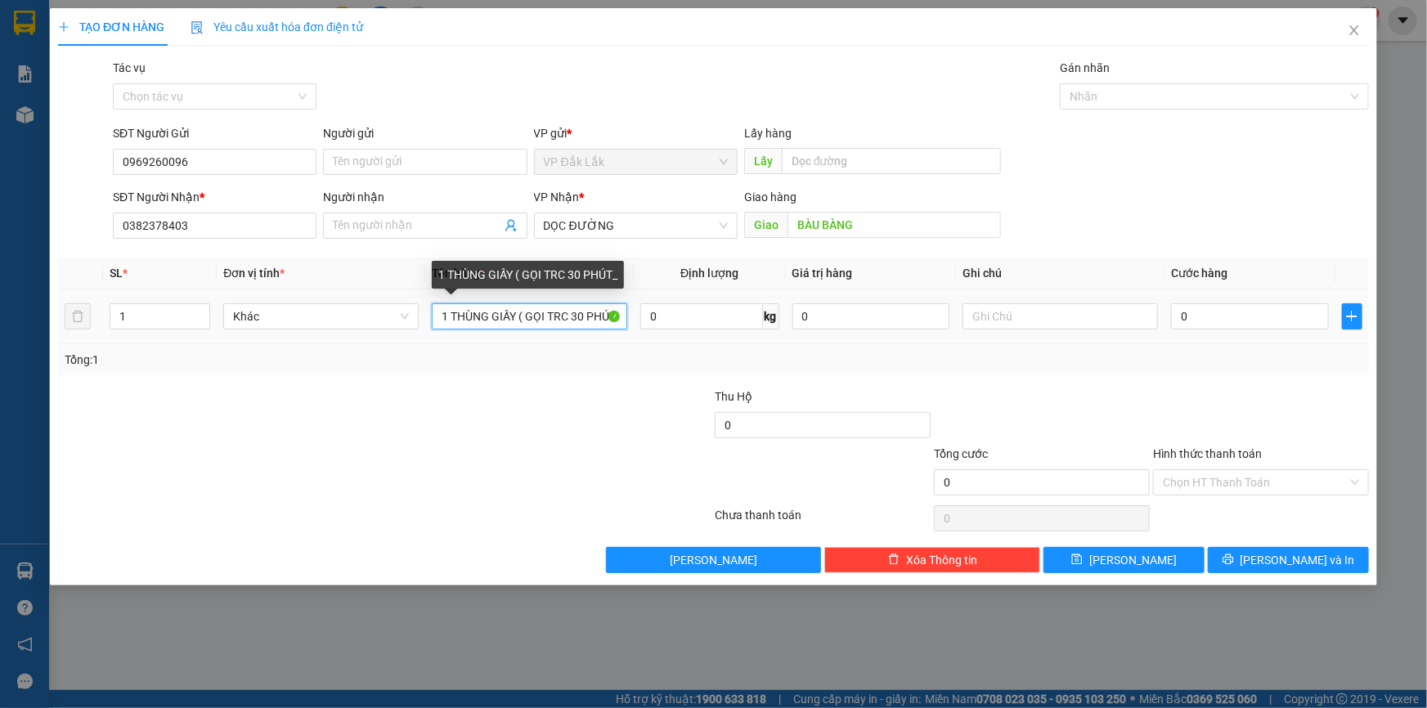
scroll to position [0, 2]
type input "1 THÙNG GIẤY ( GỌI TRC 30 PHÚT_"
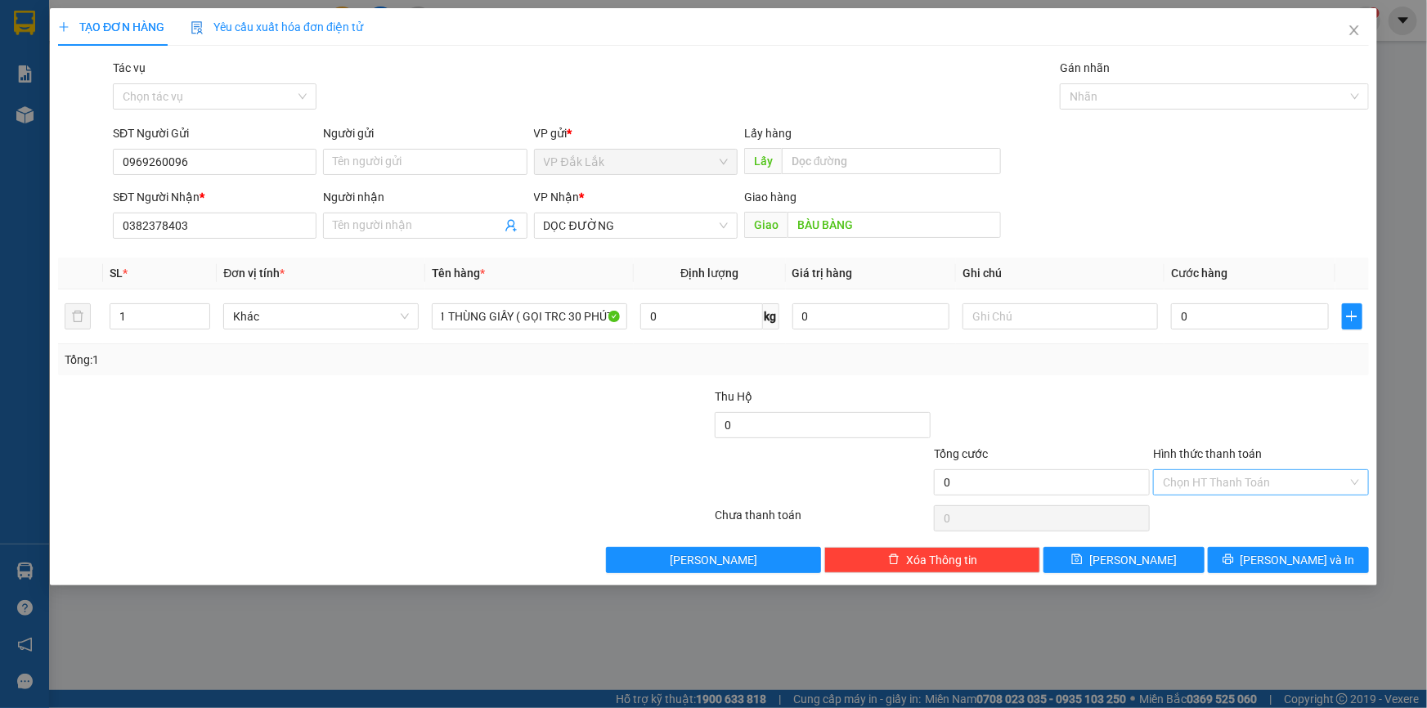
scroll to position [0, 0]
click at [1202, 471] on input "Hình thức thanh toán" at bounding box center [1255, 482] width 185 height 25
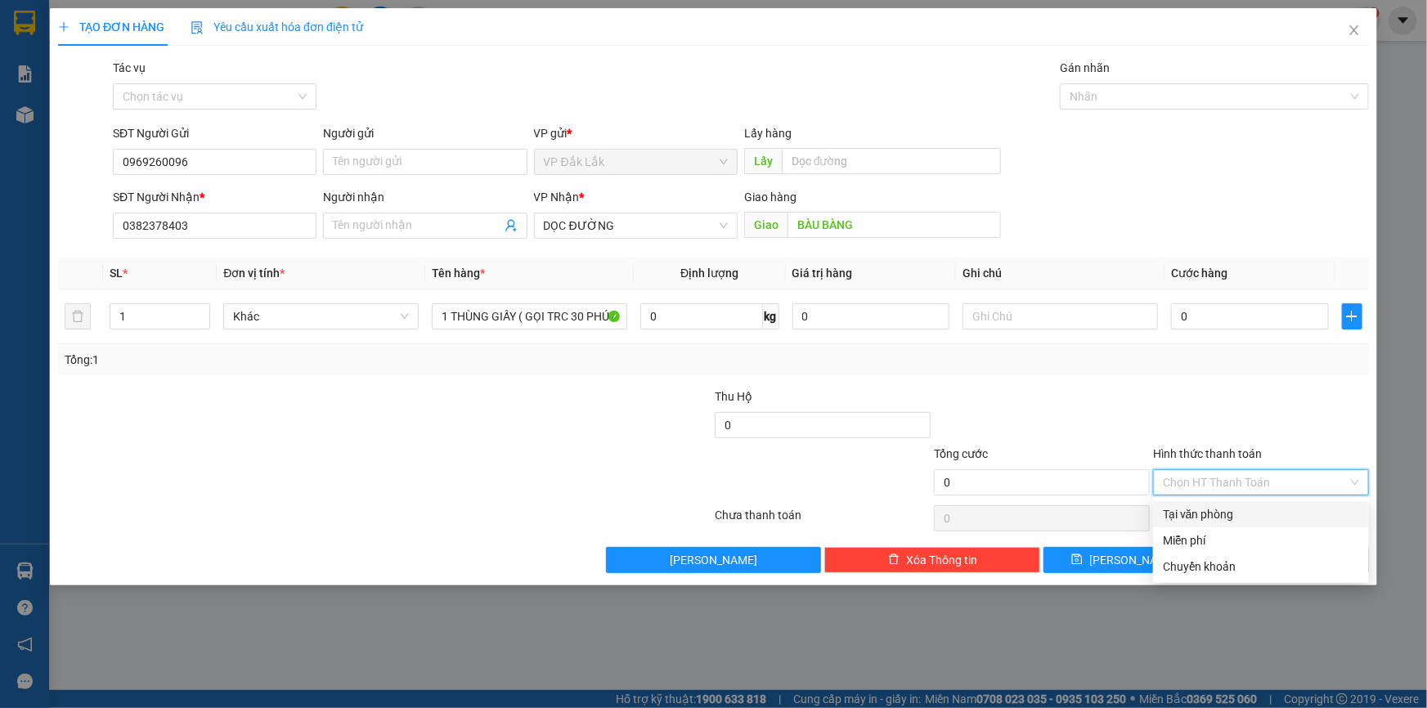
click at [1211, 513] on div "Tại văn phòng" at bounding box center [1261, 515] width 196 height 18
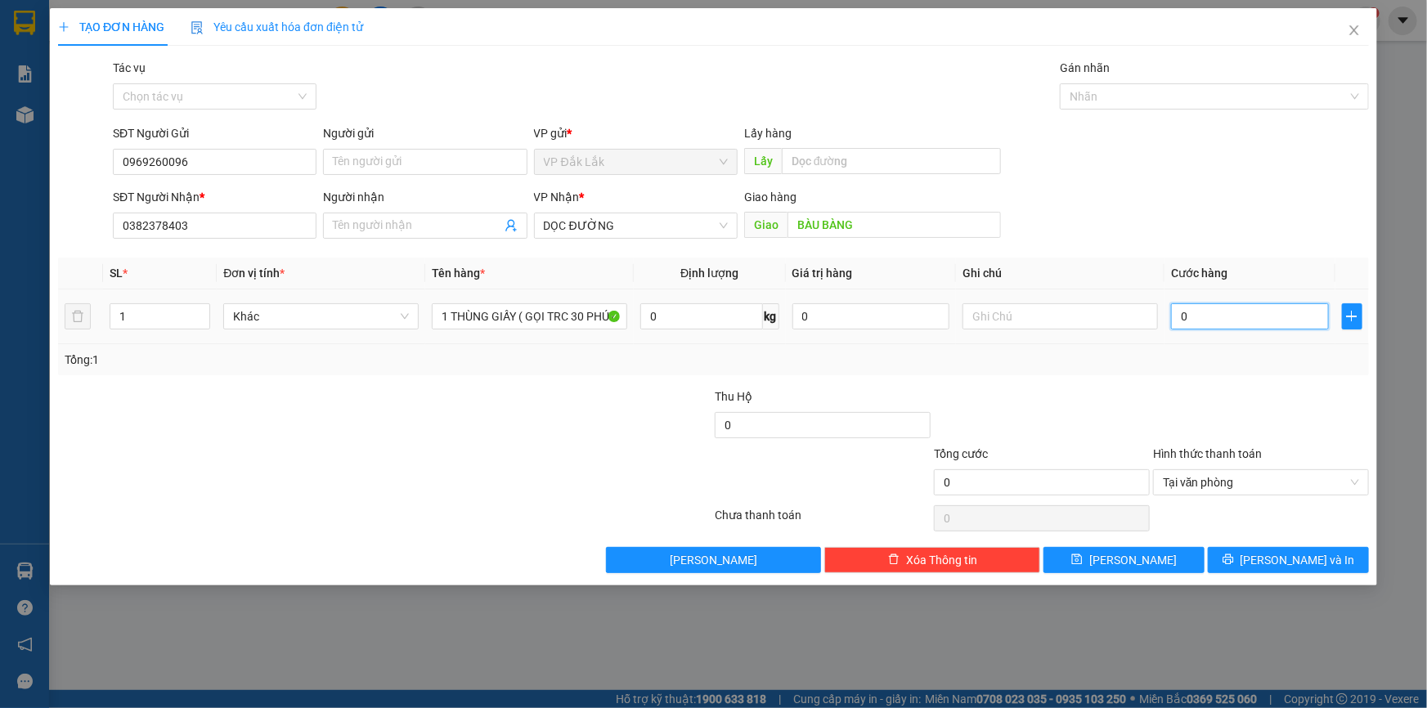
click at [1178, 311] on input "0" at bounding box center [1250, 316] width 158 height 26
type input "5"
type input "50"
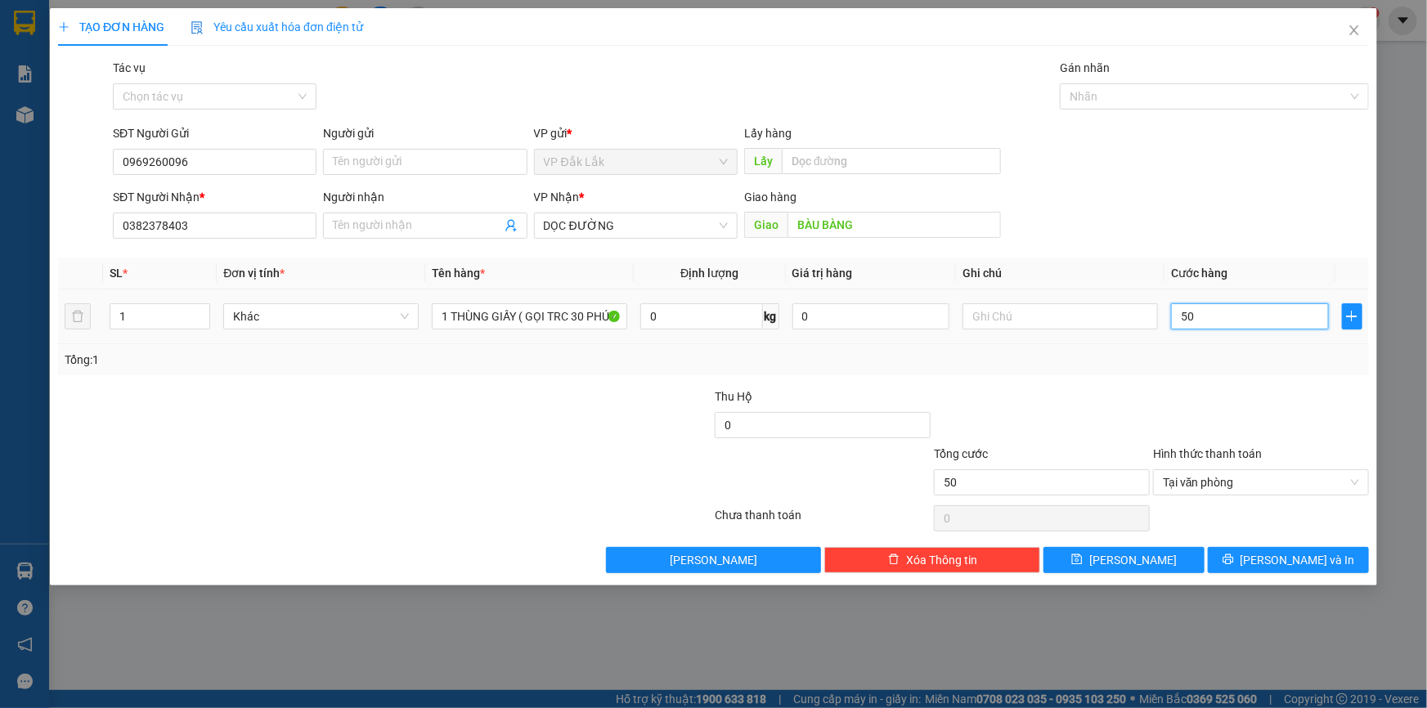
type input "500"
type input "5.000"
type input "50.000"
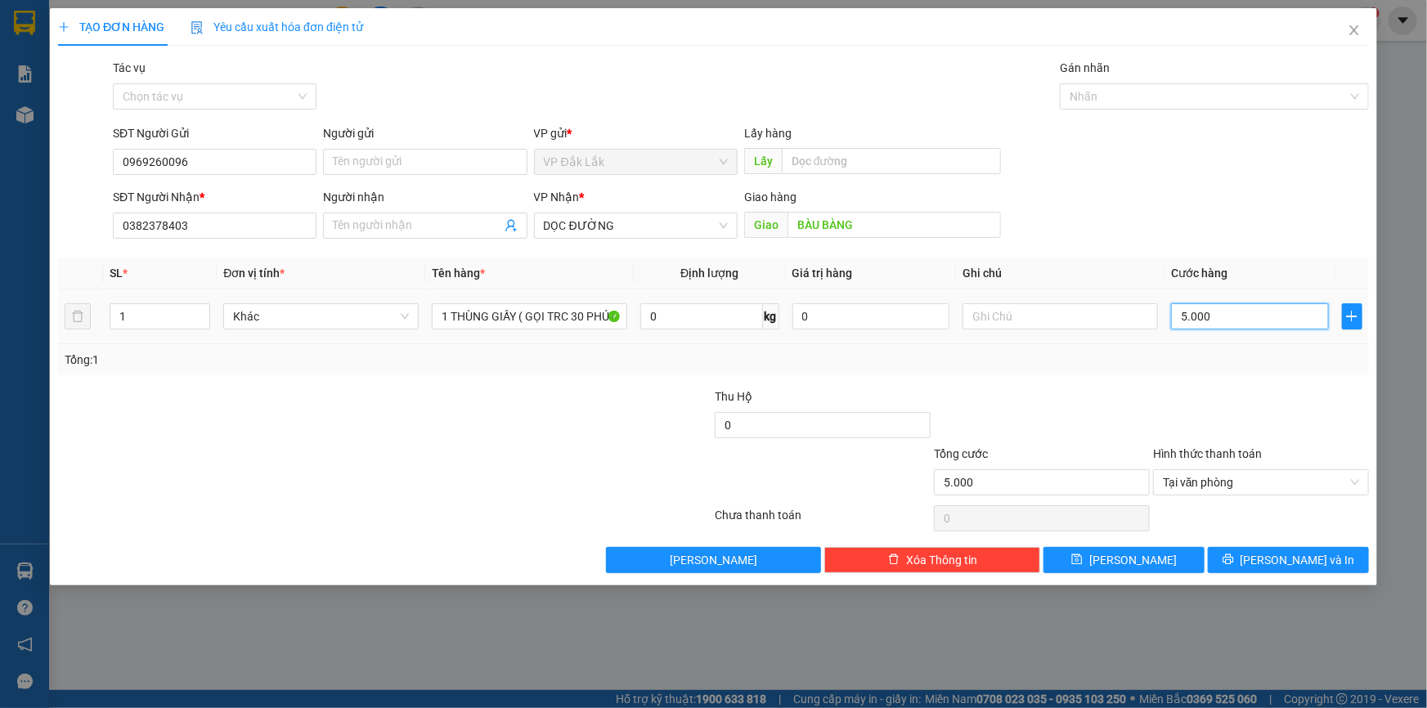
type input "50.000"
click at [1278, 571] on button "[PERSON_NAME] và In" at bounding box center [1288, 560] width 161 height 26
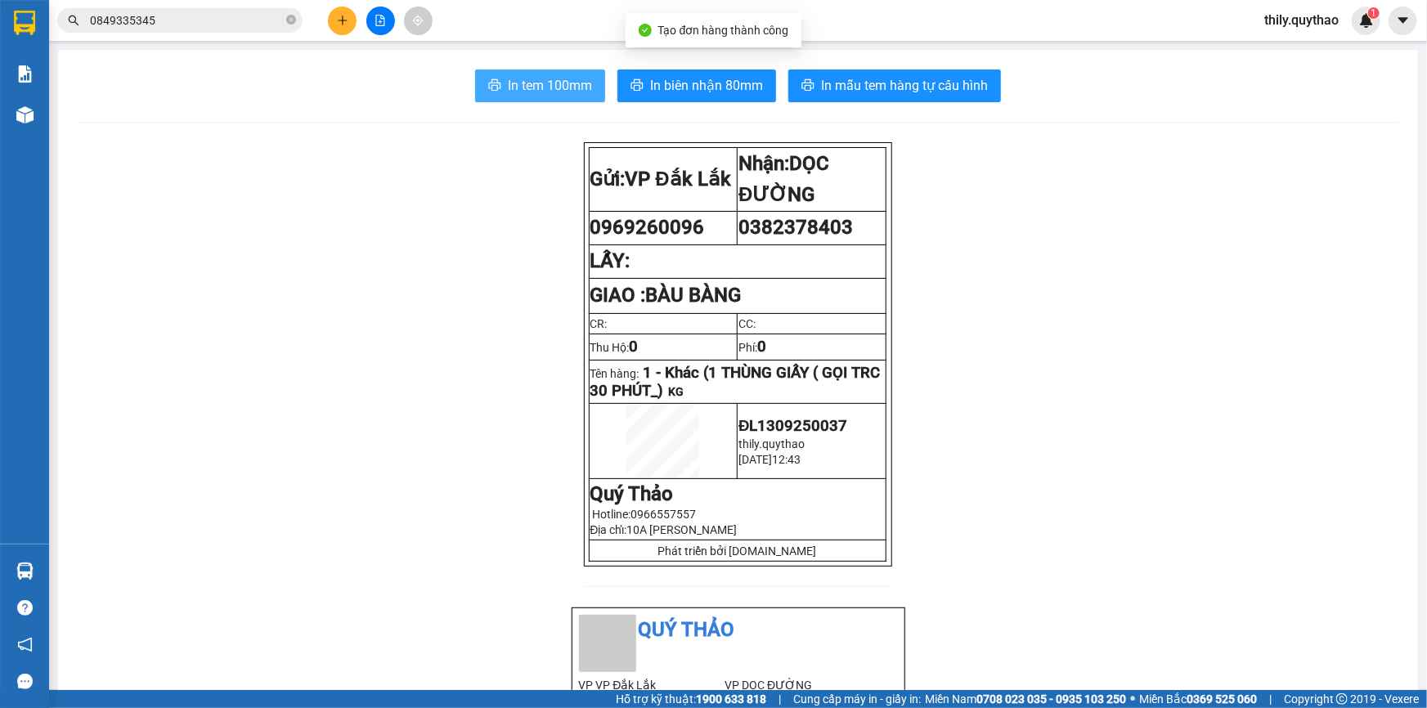
click at [499, 91] on button "In tem 100mm" at bounding box center [540, 86] width 130 height 33
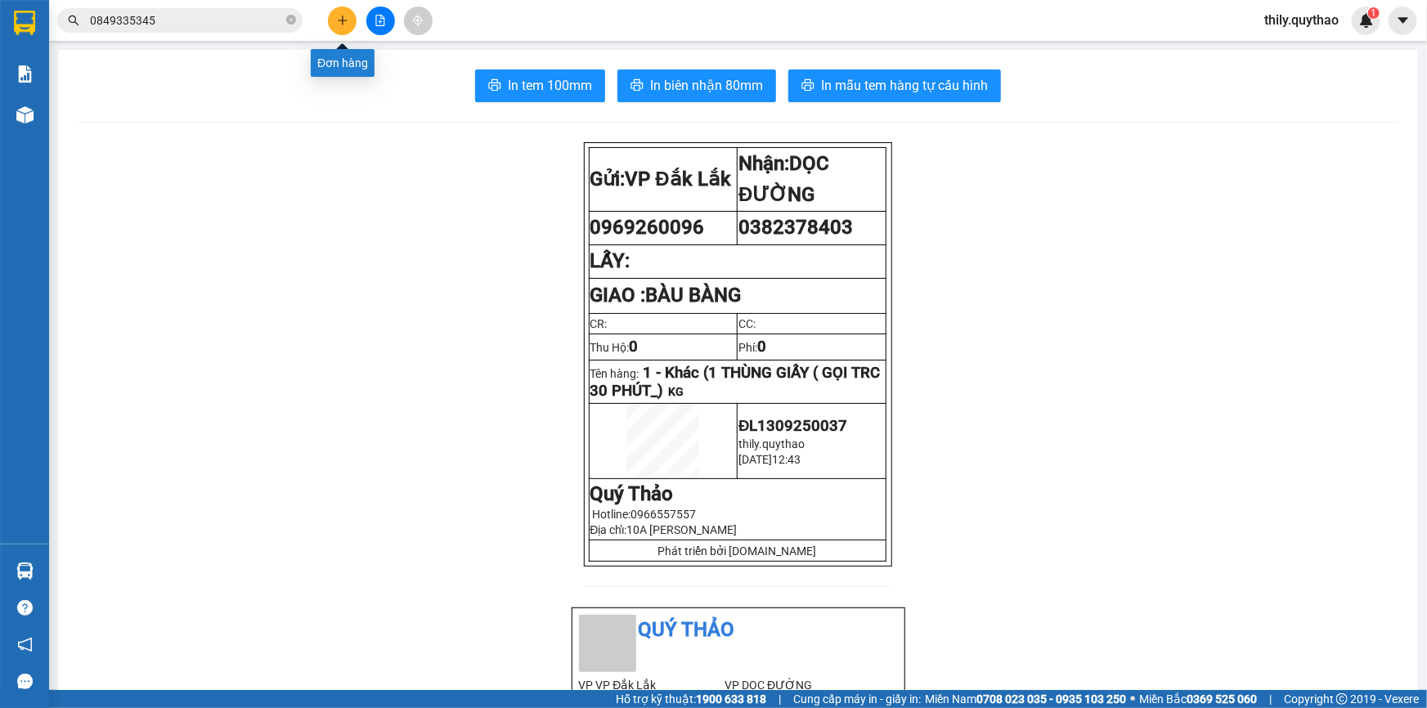
click at [343, 25] on icon "plus" at bounding box center [342, 20] width 11 height 11
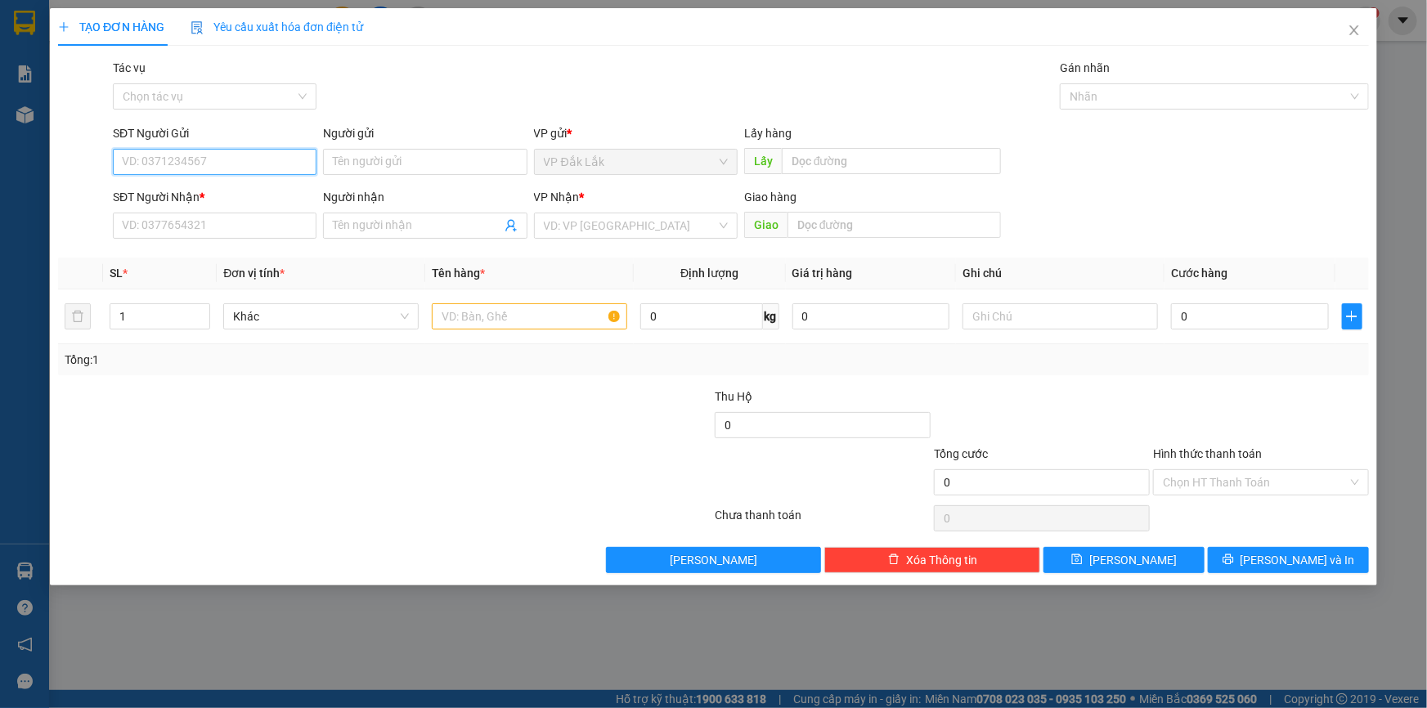
click at [262, 163] on input "SĐT Người Gửi" at bounding box center [215, 162] width 204 height 26
type input "0961829422"
click at [222, 197] on div "0961829422" at bounding box center [215, 195] width 184 height 18
type input "0926220777"
type input "BẢO TRANG - MP1"
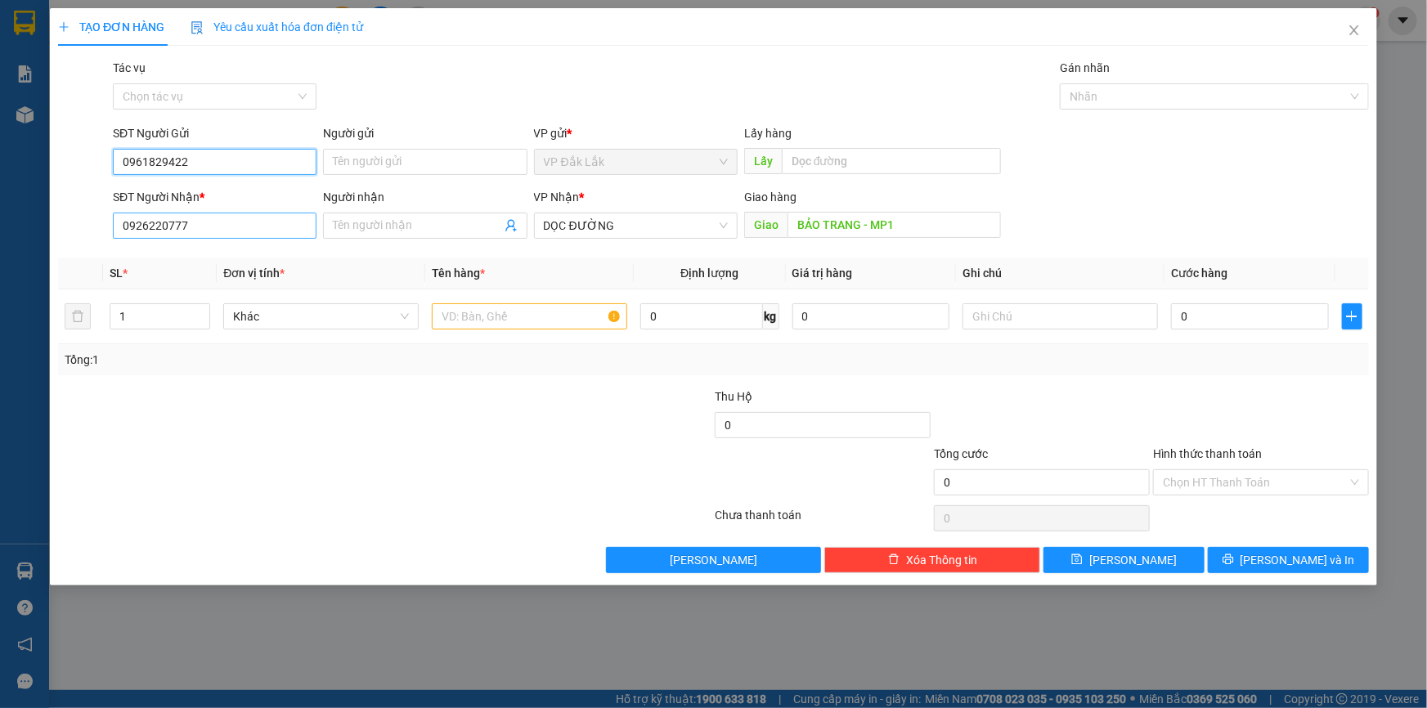
type input "0961829422"
click at [215, 231] on input "0926220777" at bounding box center [215, 226] width 204 height 26
type input "0"
type input "0934624993"
click at [902, 226] on input "BẢO TRANG - MP1" at bounding box center [894, 225] width 213 height 26
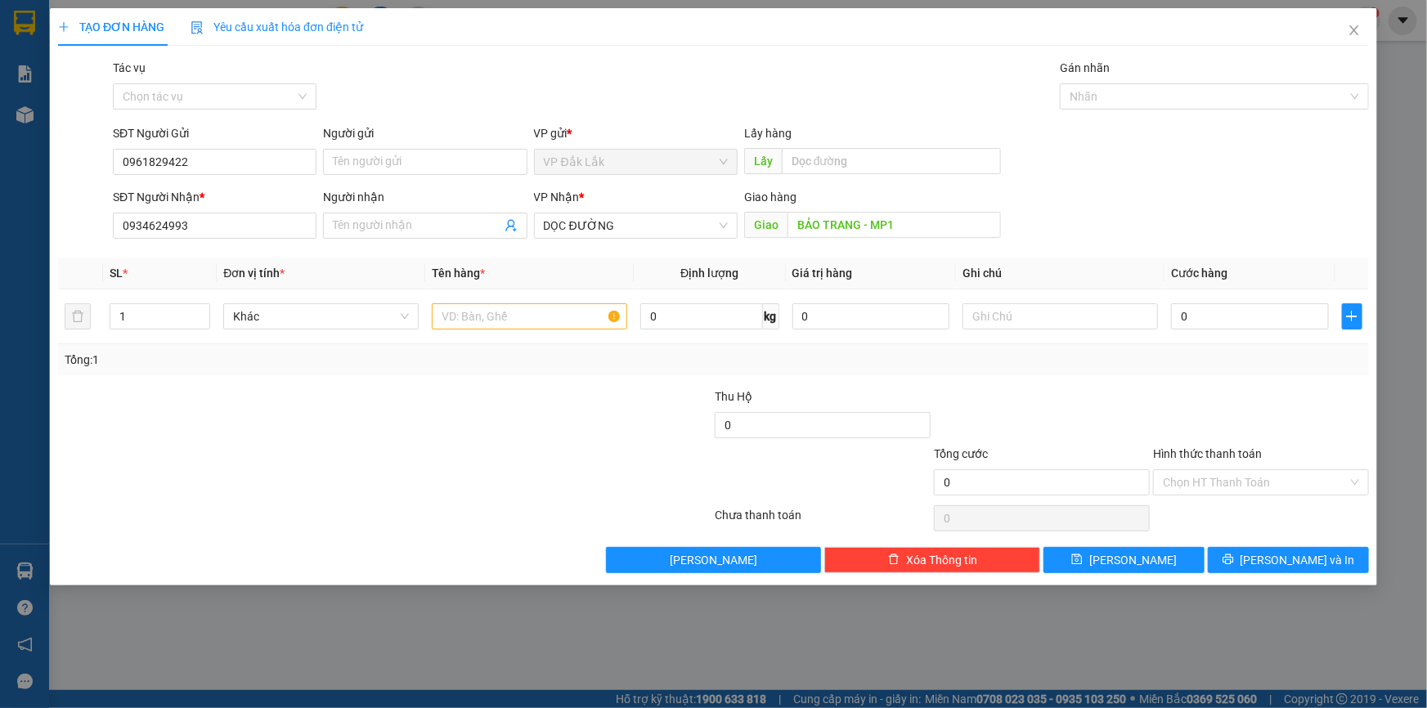
click at [573, 438] on div at bounding box center [604, 416] width 219 height 57
click at [902, 219] on input "BẢO TRANG - MP1" at bounding box center [894, 225] width 213 height 26
type input "N3 CON CÒ"
click at [470, 303] on input "text" at bounding box center [529, 316] width 195 height 26
type input "1 THÙNG GIẤY"
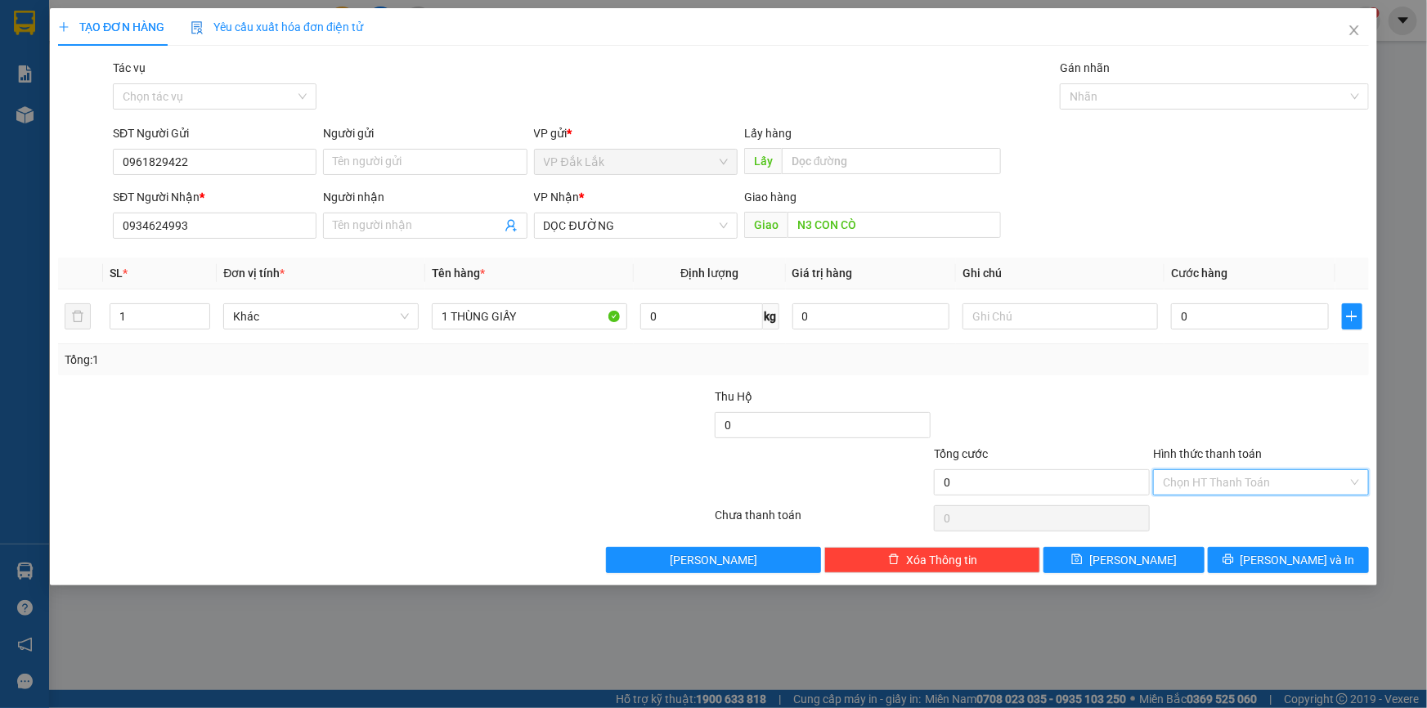
click at [1198, 479] on input "Hình thức thanh toán" at bounding box center [1255, 482] width 185 height 25
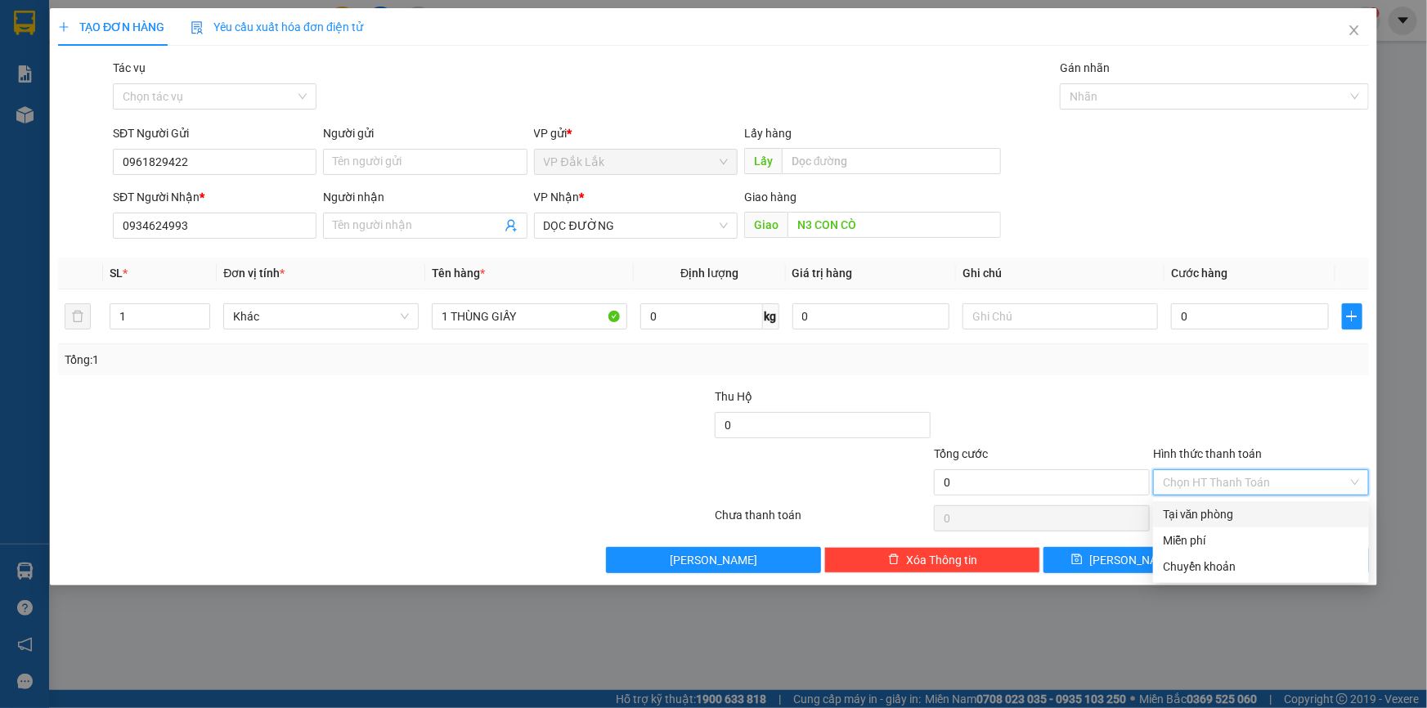
drag, startPoint x: 1202, startPoint y: 513, endPoint x: 1224, endPoint y: 433, distance: 82.9
click at [1202, 513] on div "Tại văn phòng" at bounding box center [1261, 515] width 196 height 18
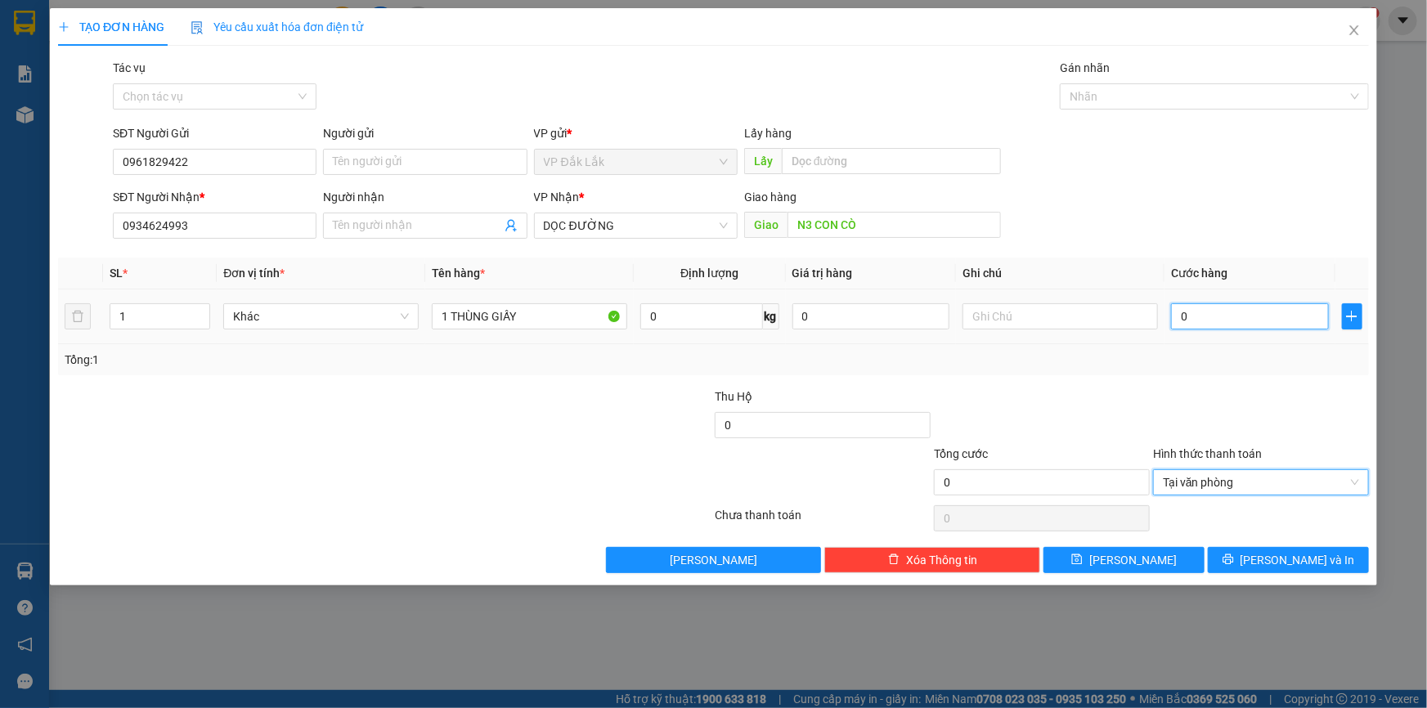
click at [1180, 319] on input "0" at bounding box center [1250, 316] width 158 height 26
type input "9"
type input "90"
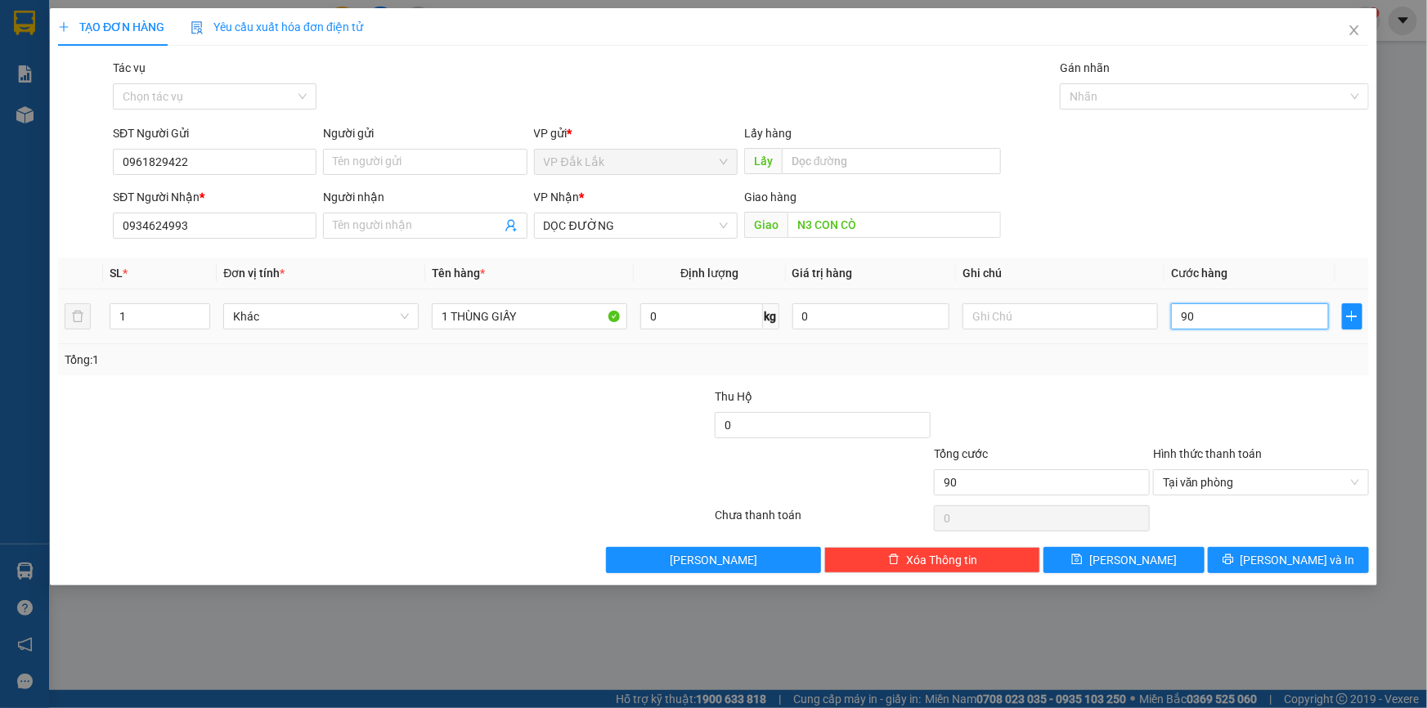
type input "900"
type input "9.000"
type input "90.000"
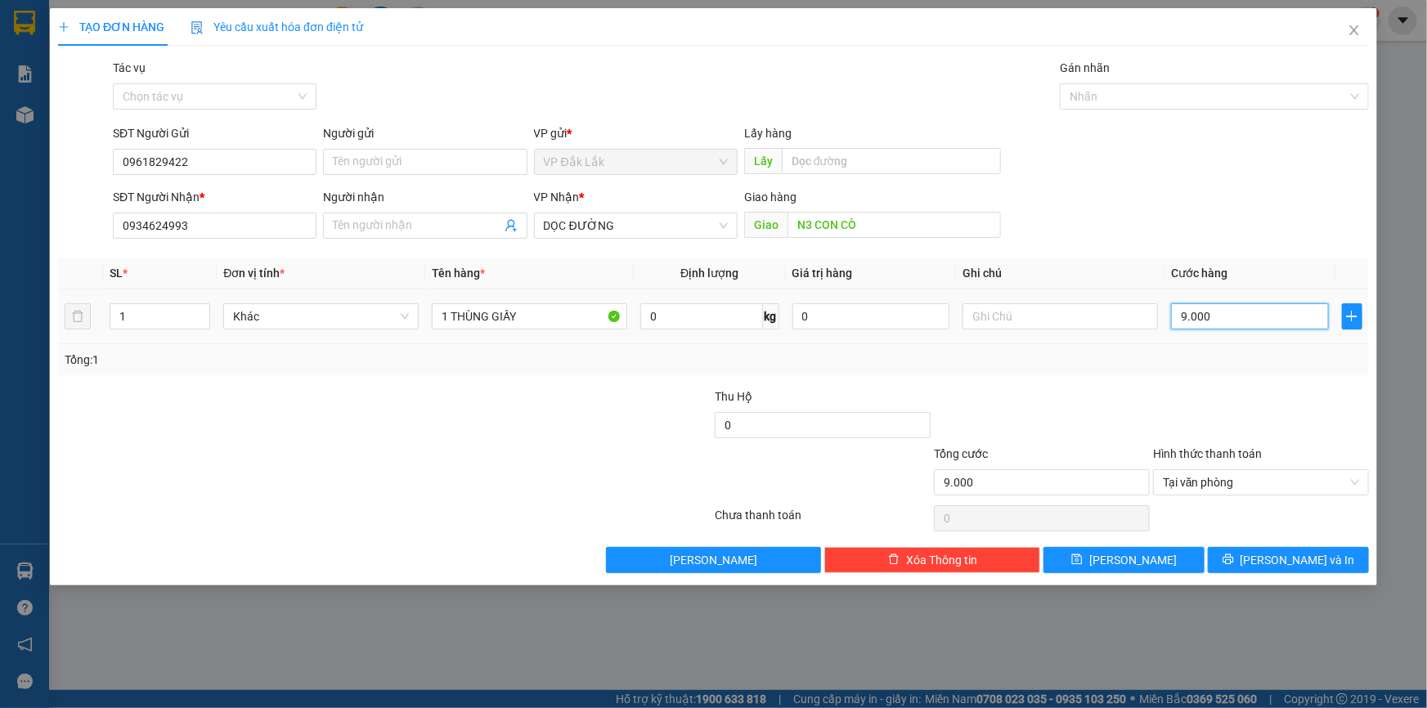
type input "90.000"
click at [1333, 564] on button "[PERSON_NAME] và In" at bounding box center [1288, 560] width 161 height 26
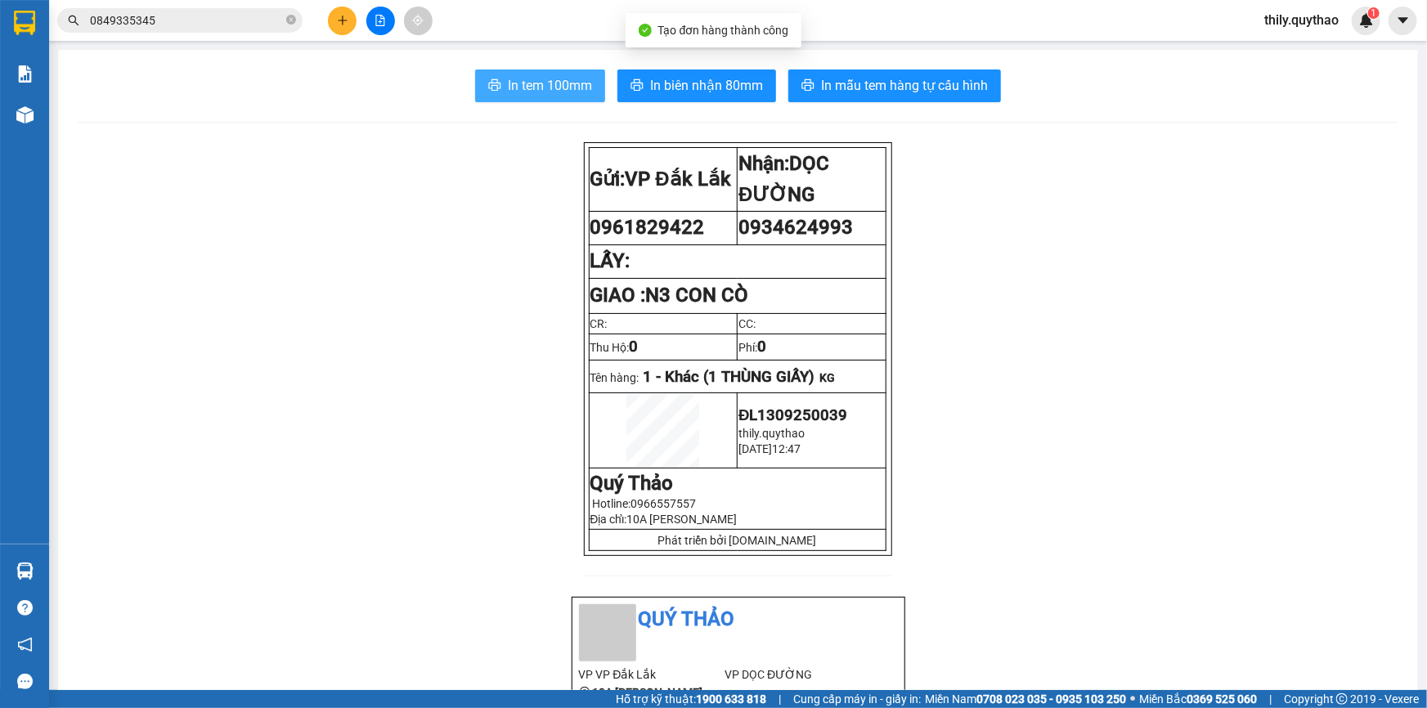
click at [543, 81] on span "In tem 100mm" at bounding box center [550, 85] width 84 height 20
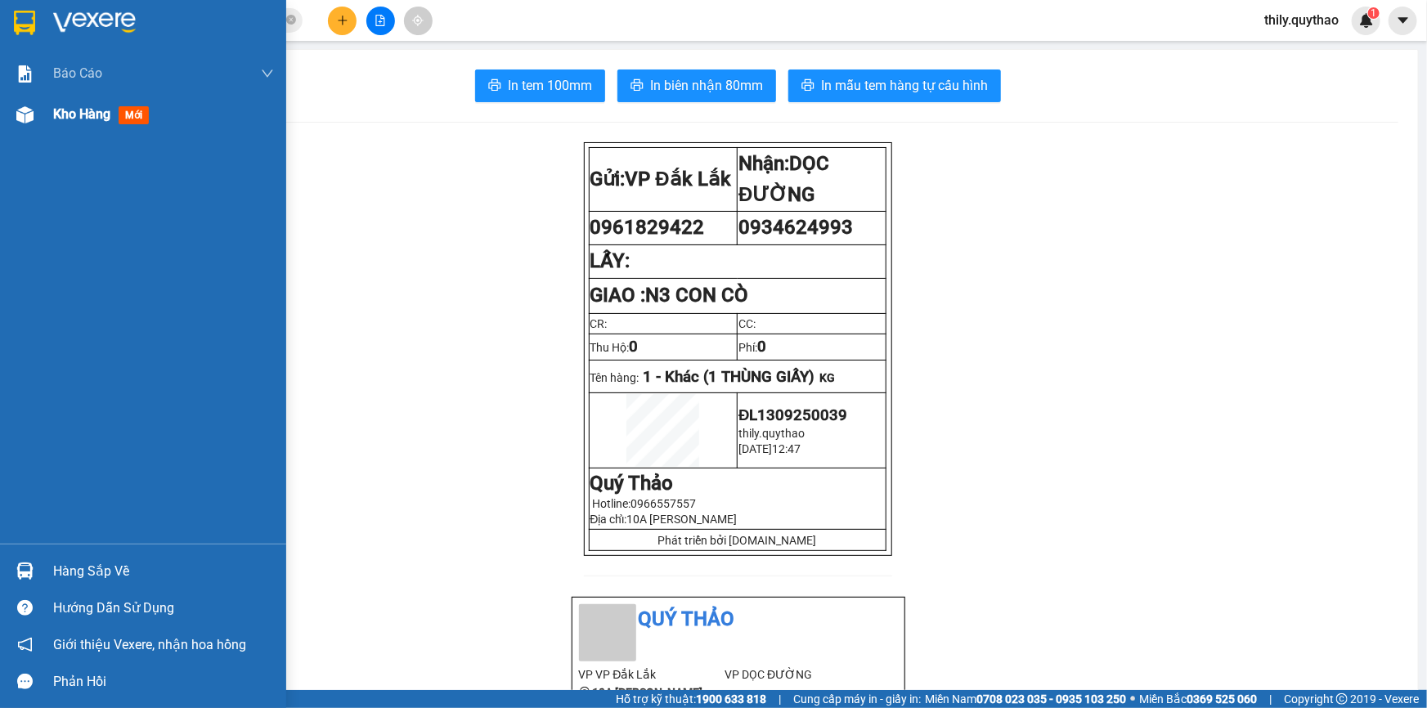
click at [22, 123] on img at bounding box center [24, 114] width 17 height 17
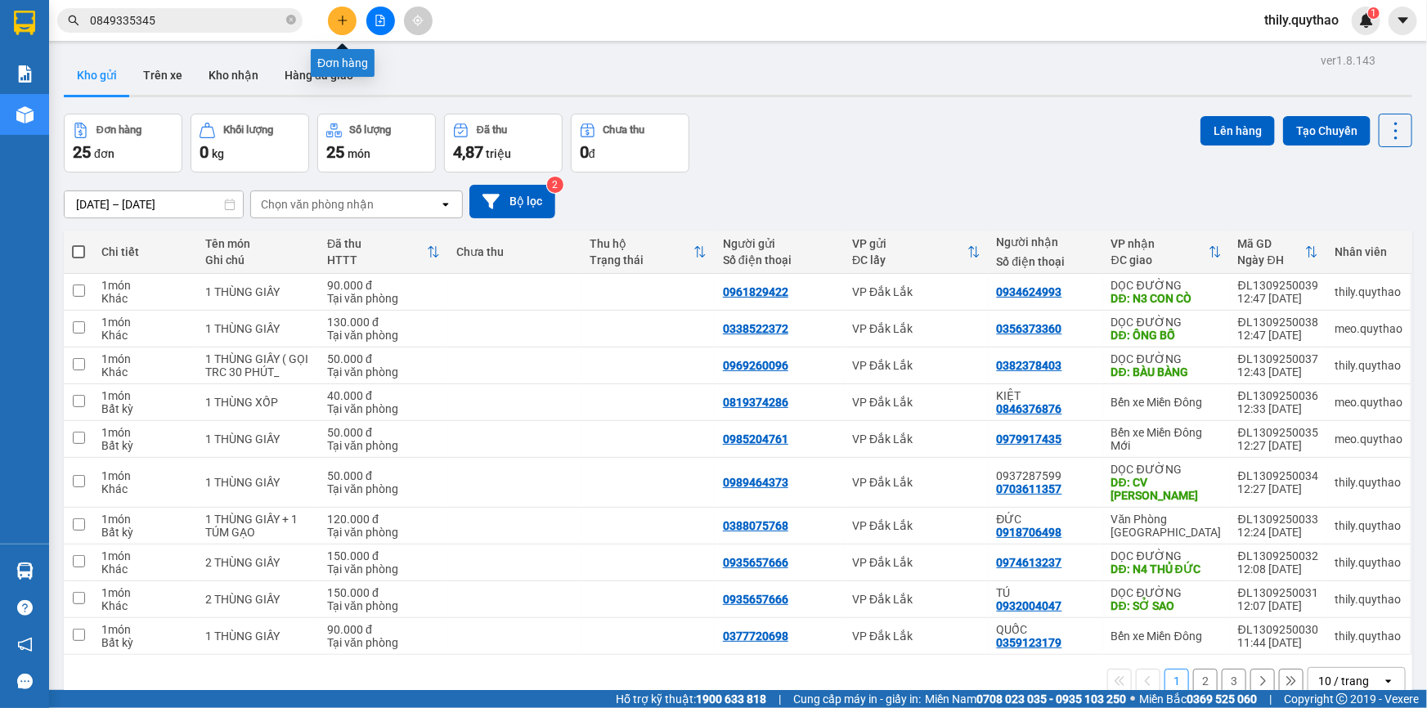
click at [344, 11] on button at bounding box center [342, 21] width 29 height 29
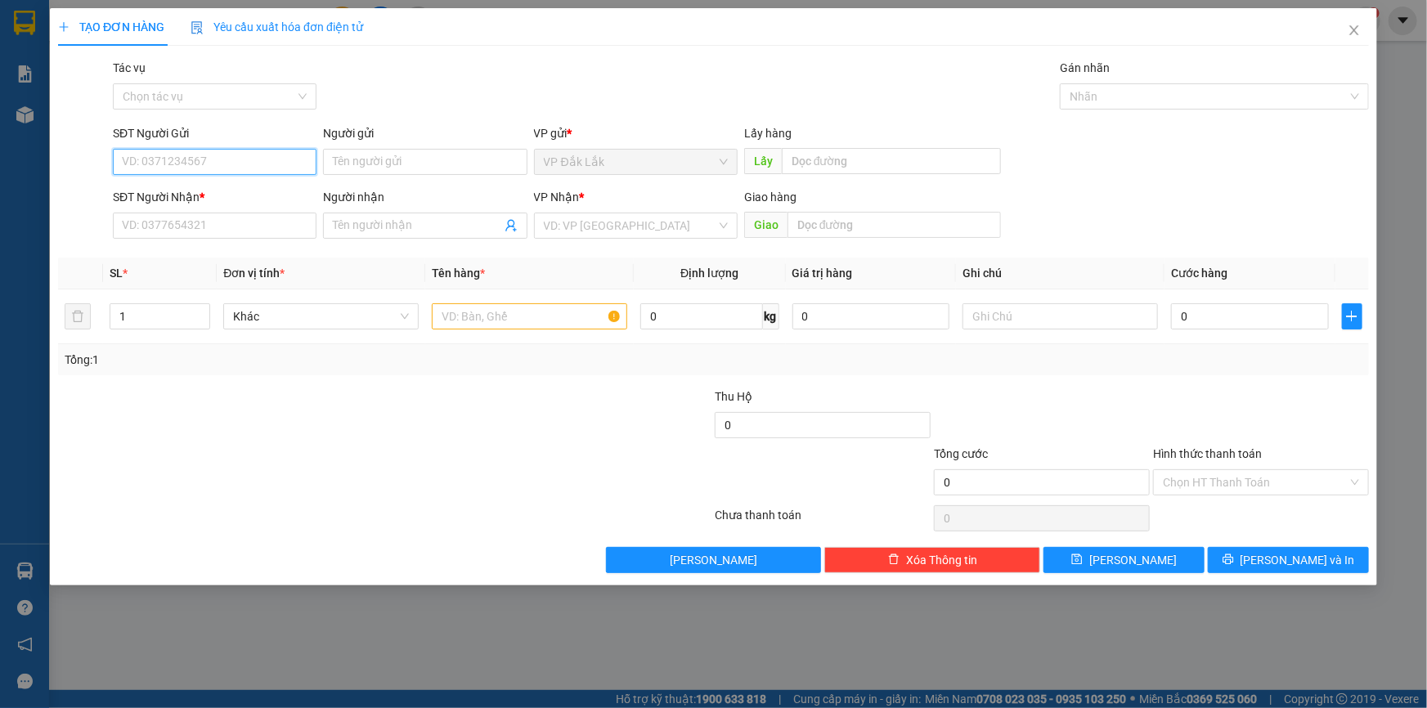
click at [157, 160] on input "SĐT Người Gửi" at bounding box center [215, 162] width 204 height 26
type input "0986014543"
click at [185, 195] on div "0986014543" at bounding box center [215, 195] width 184 height 18
type input "0933531011"
type input "0986014543"
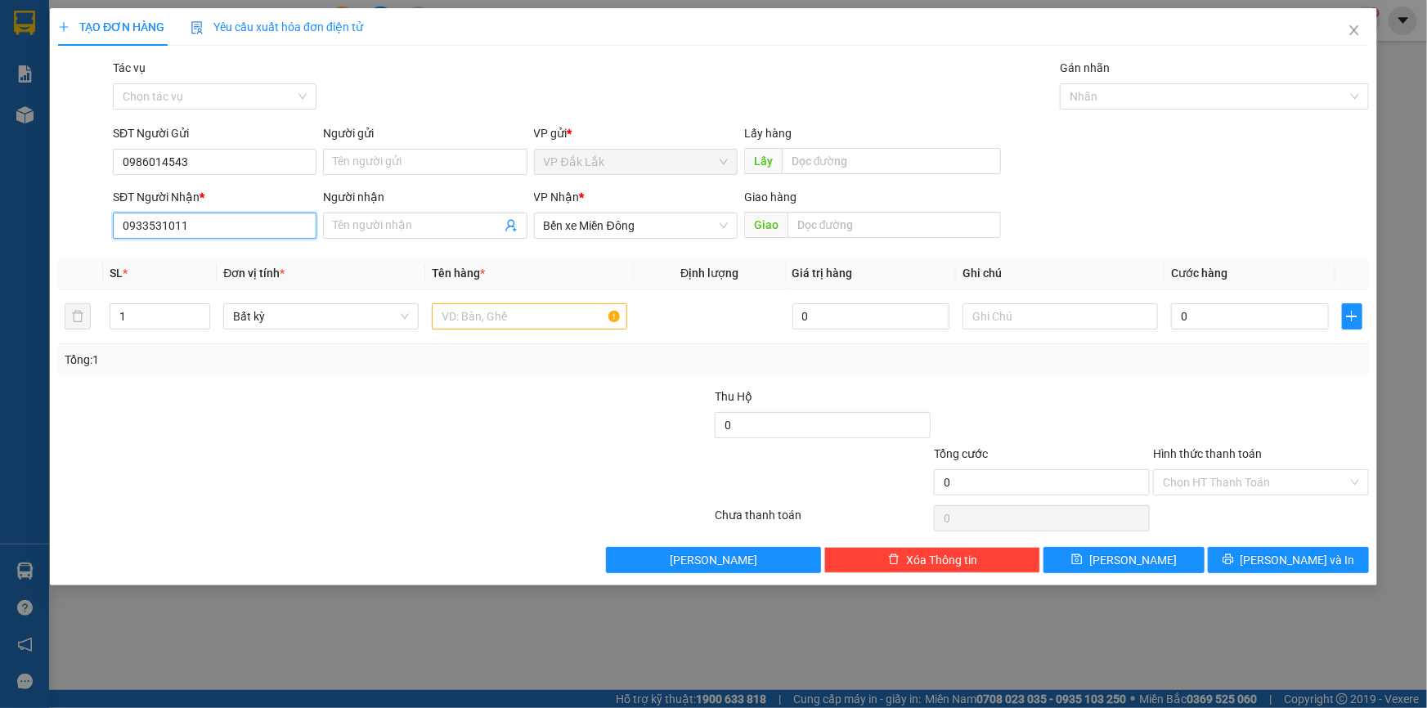
click at [196, 234] on input "0933531011" at bounding box center [215, 226] width 204 height 26
type input "0"
click at [183, 252] on div "0366829222" at bounding box center [215, 258] width 184 height 18
type input "0366829222"
click at [524, 319] on input "text" at bounding box center [529, 316] width 195 height 26
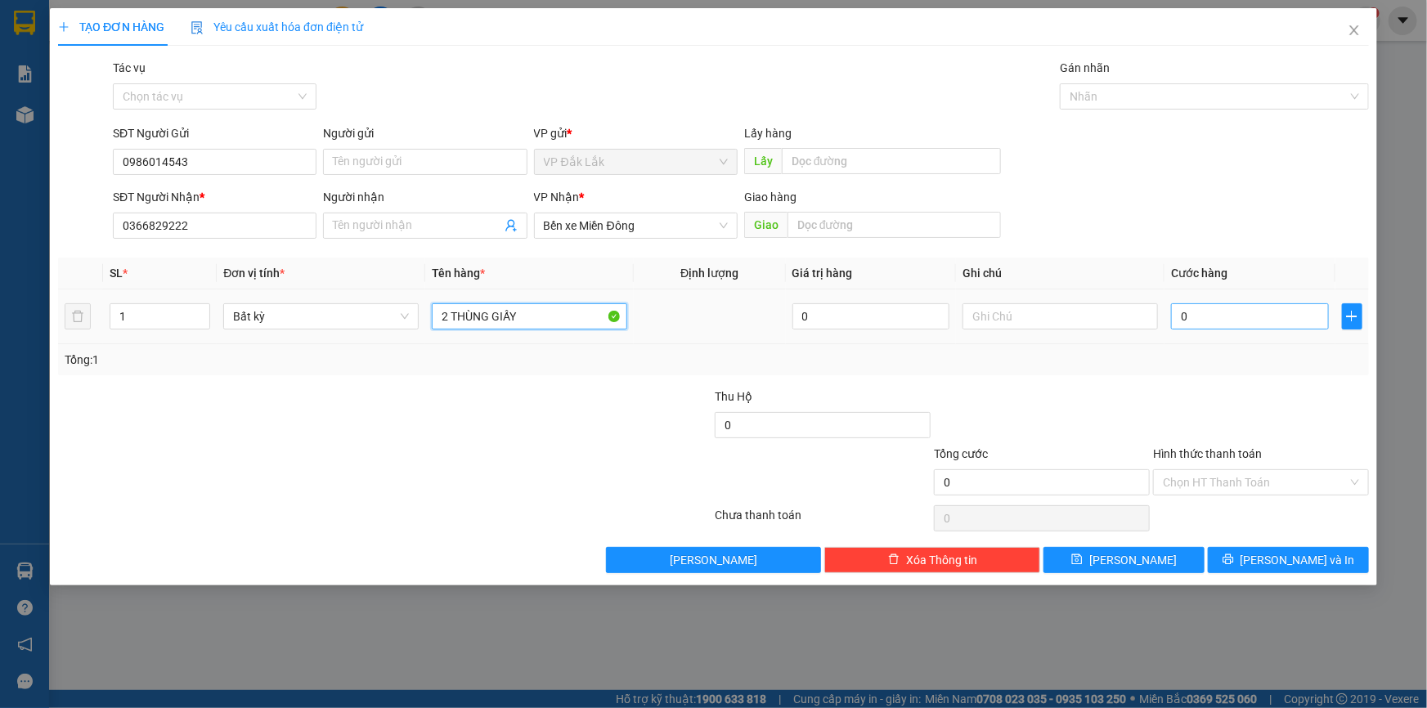
type input "2 THÙNG GIẤY"
click at [1184, 321] on input "0" at bounding box center [1250, 316] width 158 height 26
click at [1285, 472] on input "Hình thức thanh toán" at bounding box center [1255, 482] width 185 height 25
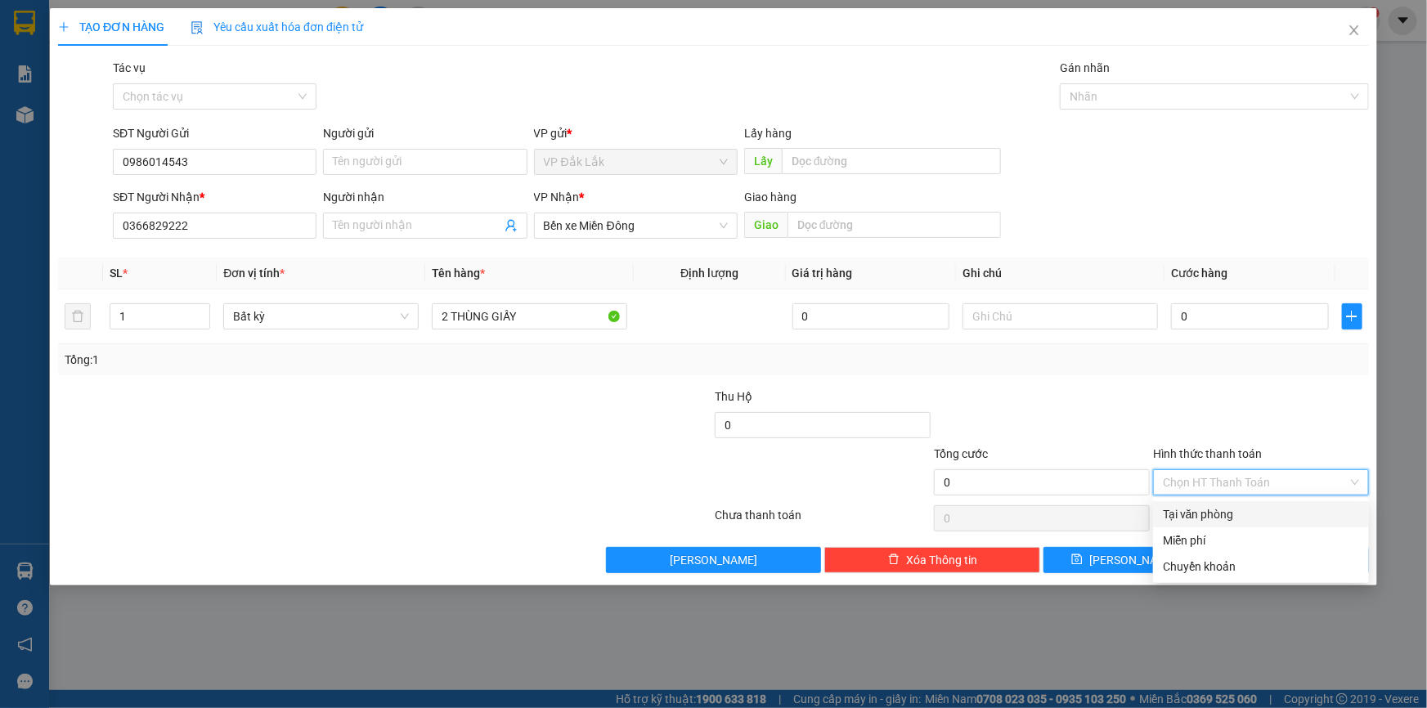
click at [1274, 518] on div "Tại văn phòng" at bounding box center [1261, 515] width 196 height 18
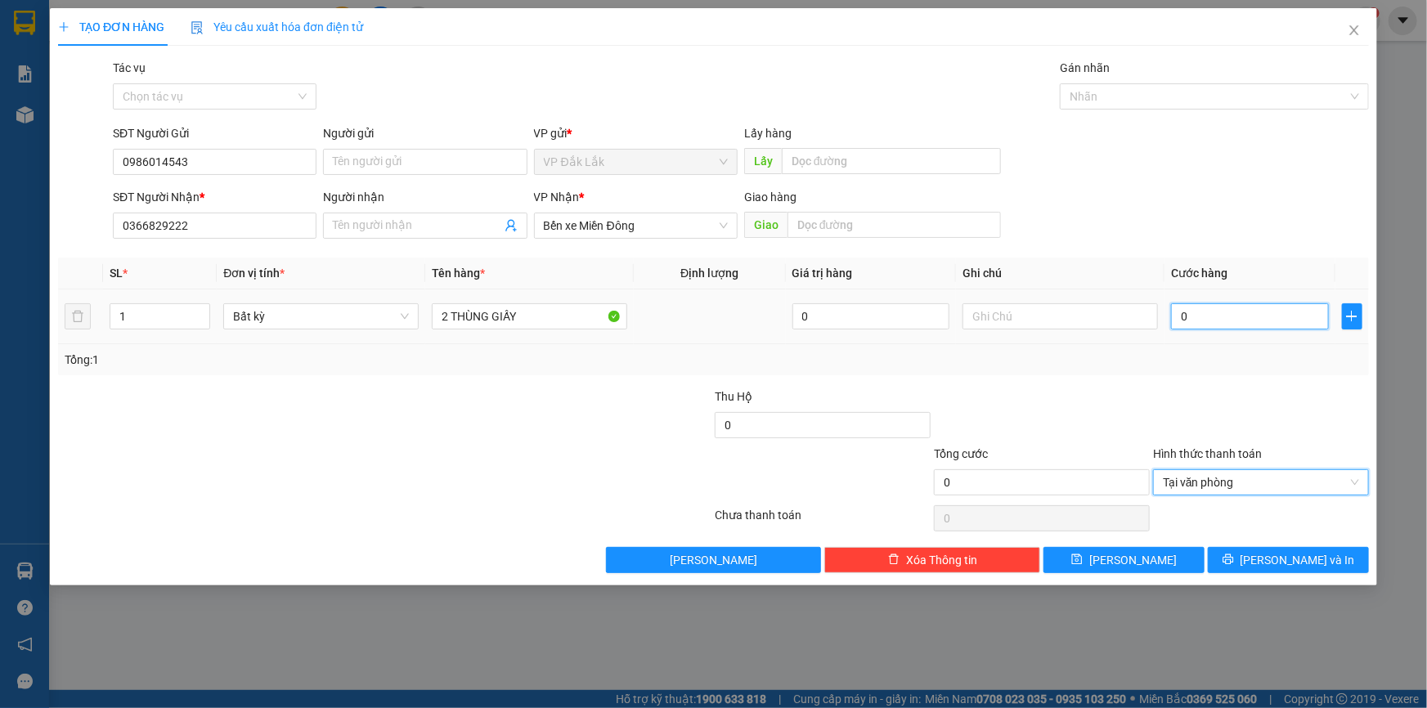
click at [1181, 319] on input "0" at bounding box center [1250, 316] width 158 height 26
type input "1"
type input "16"
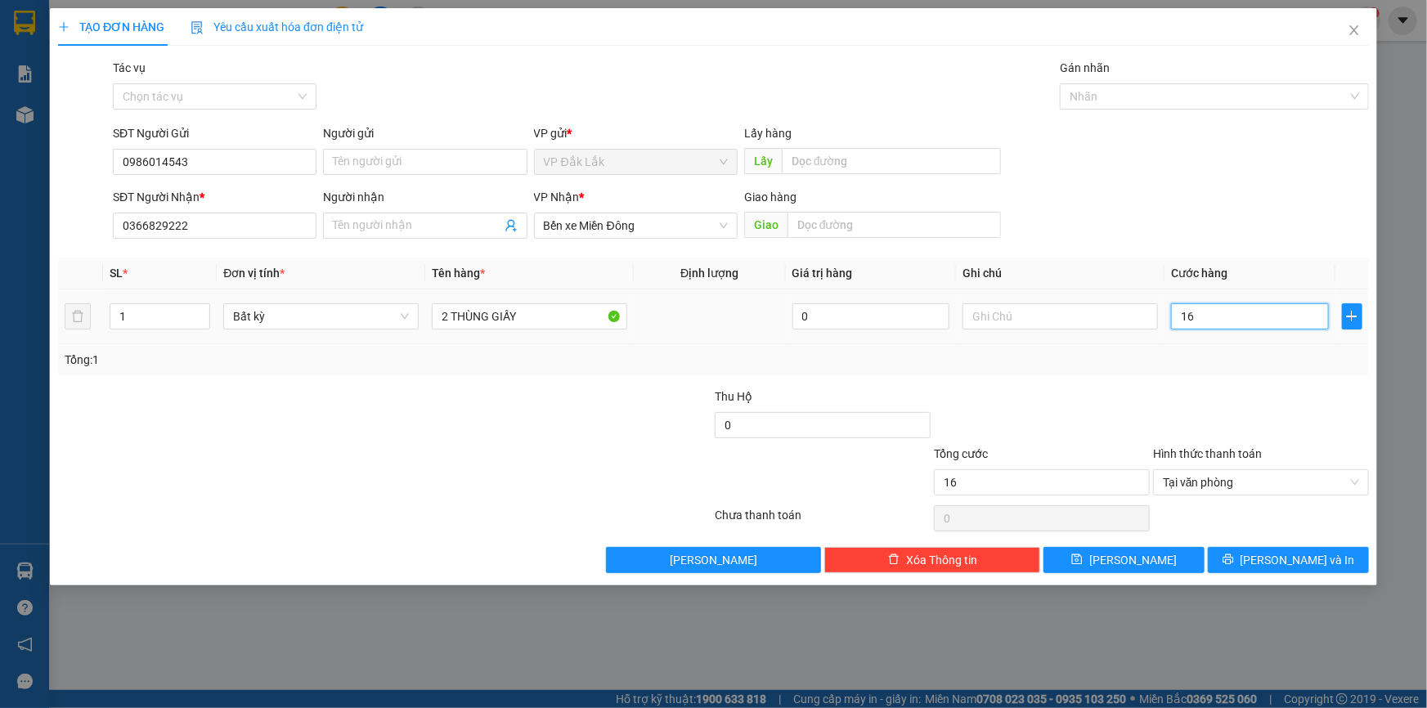
type input "160"
type input "1.600"
type input "16.000"
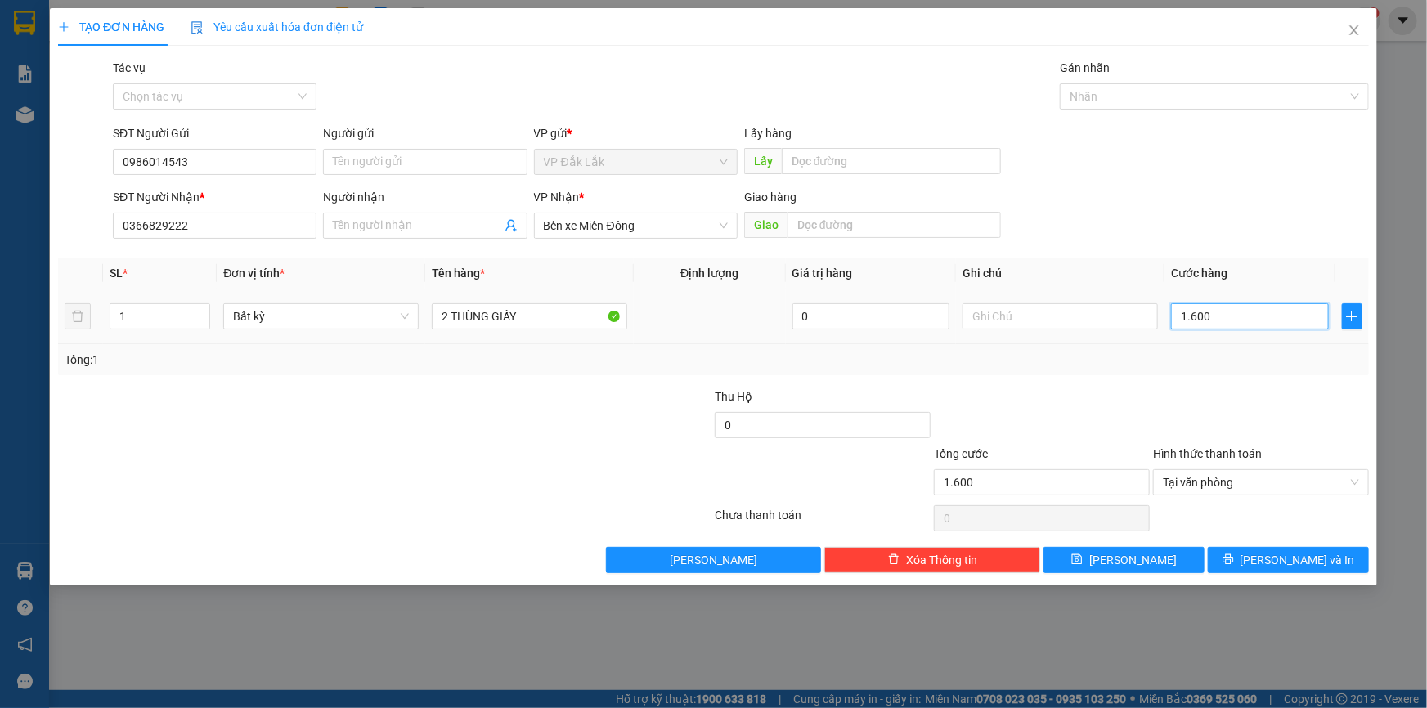
type input "16.000"
type input "160.000"
click at [1289, 562] on span "[PERSON_NAME] và In" at bounding box center [1298, 560] width 115 height 18
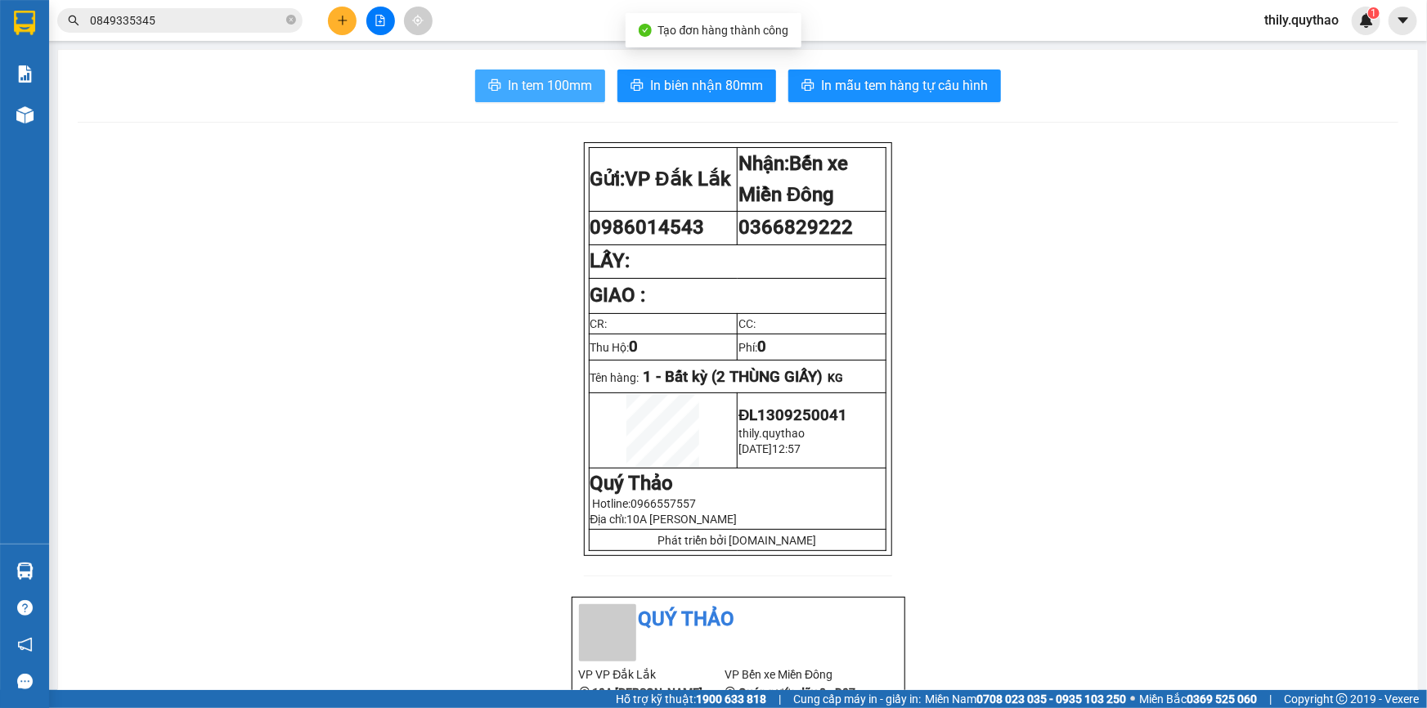
click at [573, 82] on span "In tem 100mm" at bounding box center [550, 85] width 84 height 20
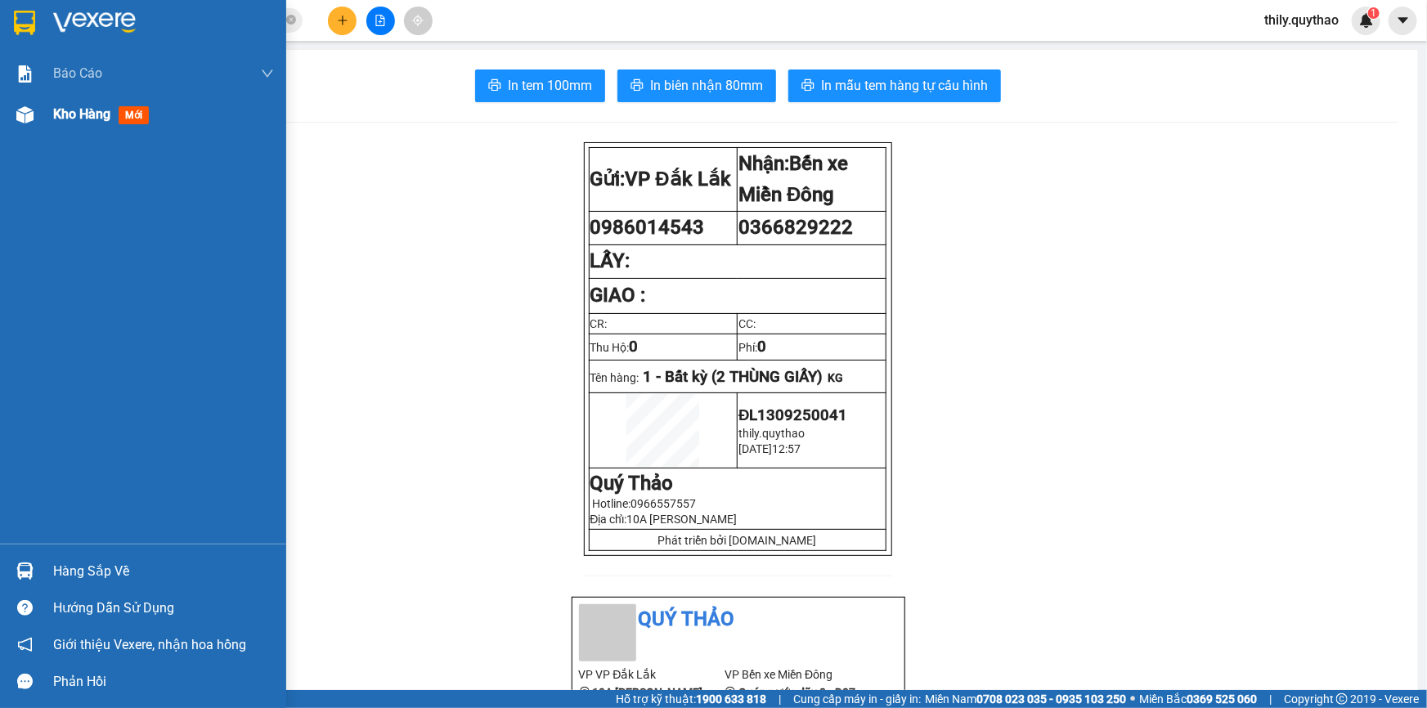
click at [35, 115] on div at bounding box center [25, 115] width 29 height 29
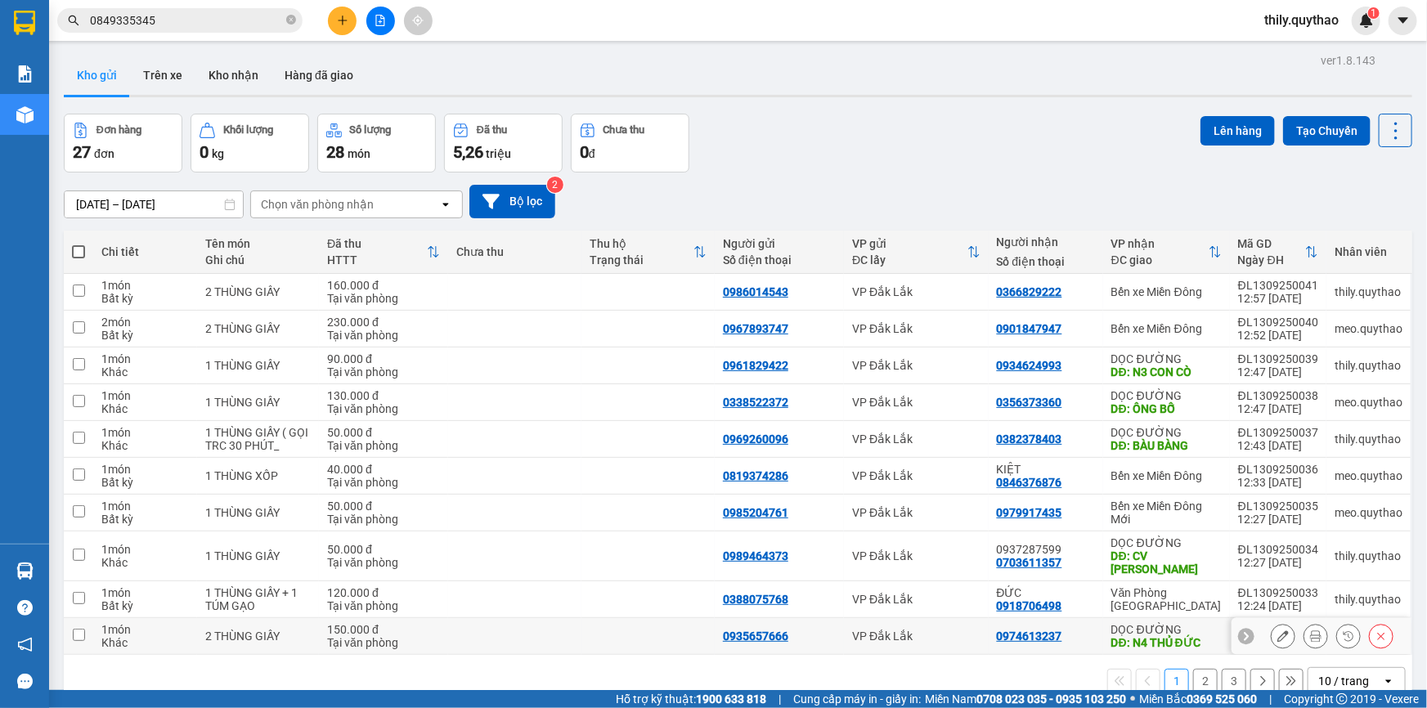
click at [742, 630] on div "0935657666" at bounding box center [755, 636] width 65 height 13
drag, startPoint x: 742, startPoint y: 621, endPoint x: 636, endPoint y: 482, distance: 174.6
click at [636, 482] on td at bounding box center [648, 476] width 133 height 37
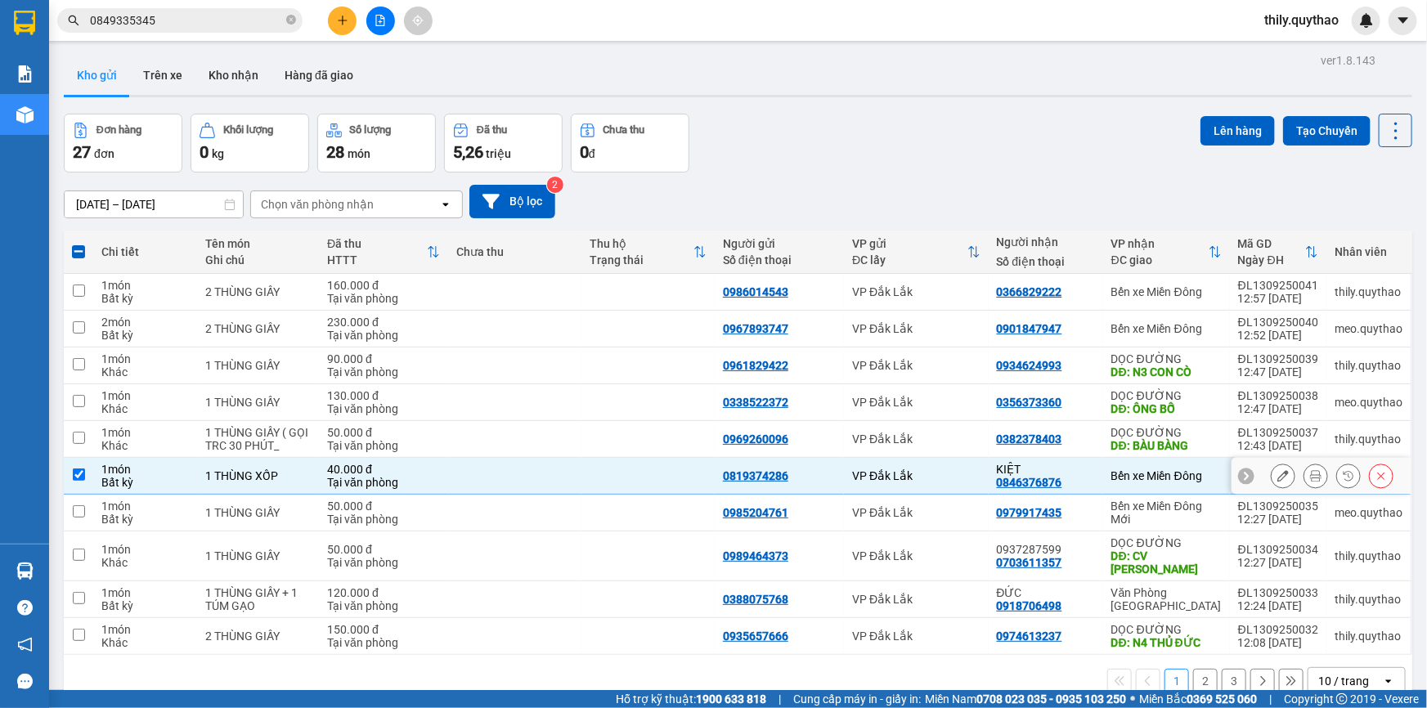
click at [74, 473] on input "checkbox" at bounding box center [79, 475] width 12 height 12
checkbox input "false"
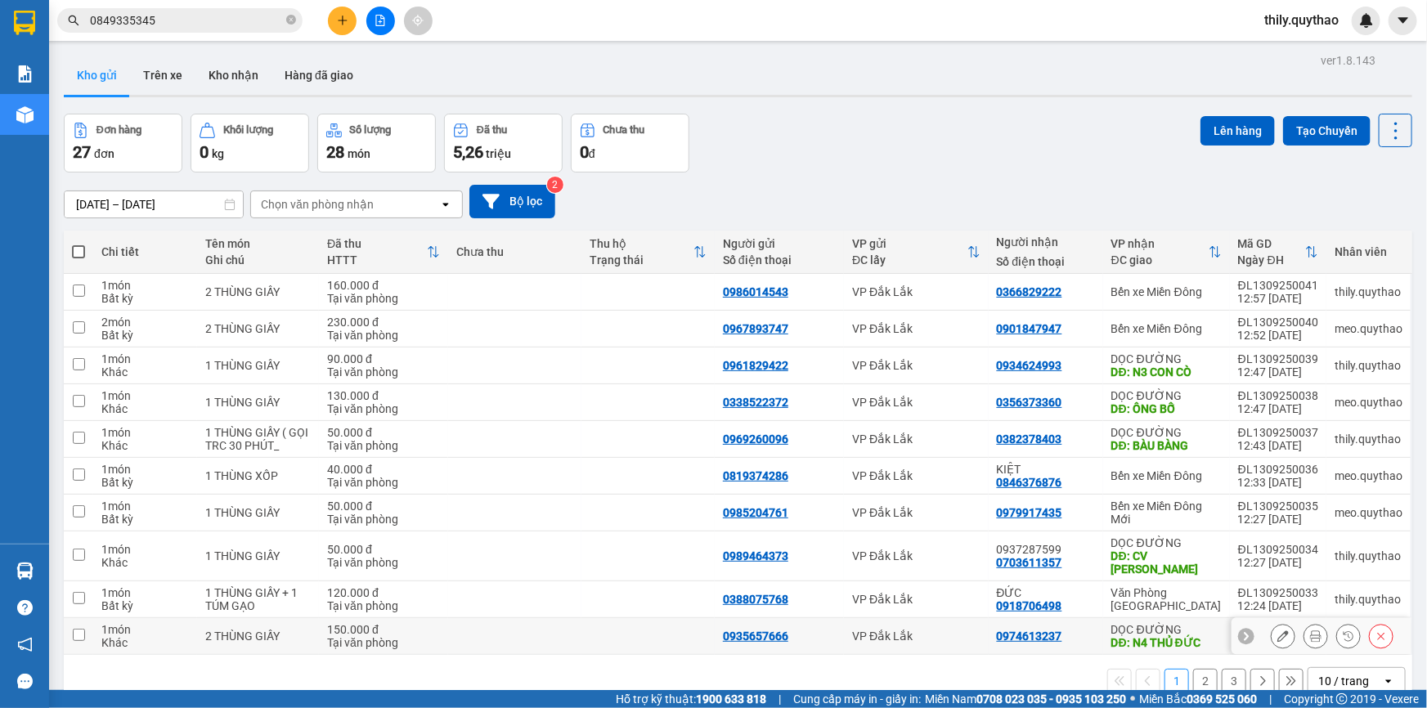
click at [739, 630] on div "0935657666" at bounding box center [755, 636] width 65 height 13
copy div "0935657666"
click at [335, 16] on button at bounding box center [342, 21] width 29 height 29
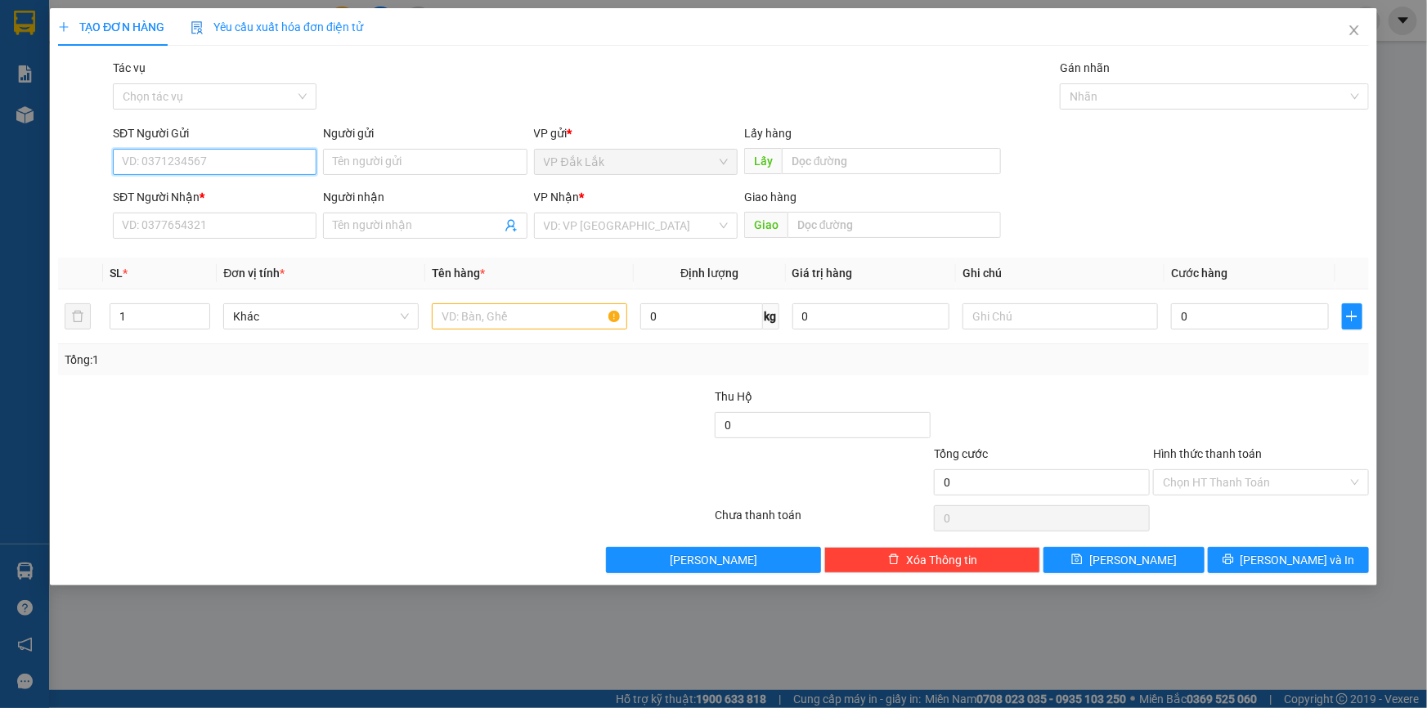
click at [179, 170] on input "SĐT Người Gửi" at bounding box center [215, 162] width 204 height 26
click at [162, 223] on input "SĐT Người Nhận *" at bounding box center [215, 226] width 204 height 26
click at [133, 160] on input "00867551447" at bounding box center [215, 162] width 204 height 26
type input "0867551447"
click at [130, 216] on div "SĐT Người Nhận * VD: 0377654321" at bounding box center [215, 216] width 204 height 57
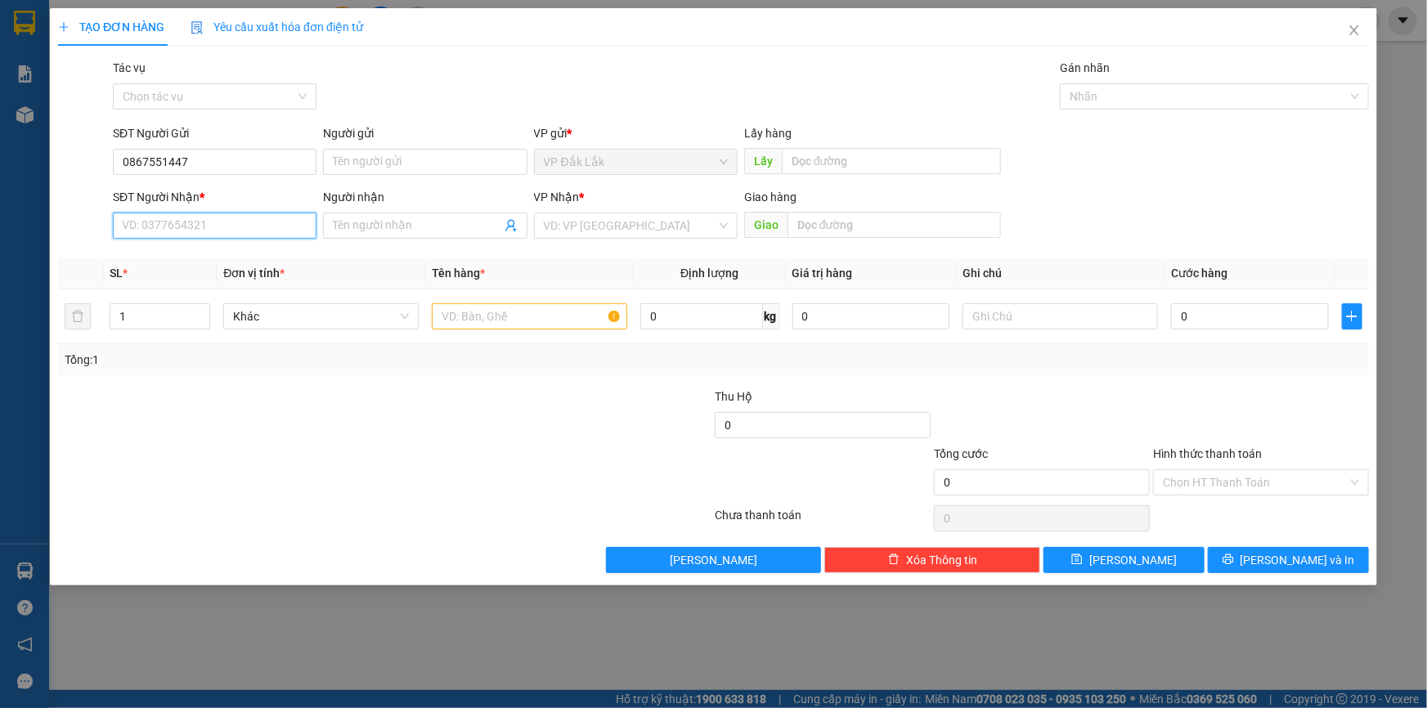
click at [133, 226] on input "SĐT Người Nhận *" at bounding box center [215, 226] width 204 height 26
click at [182, 258] on div "0899831503" at bounding box center [215, 258] width 184 height 18
type input "0899831503"
type input "SUỐI LINH"
type input "0899831503"
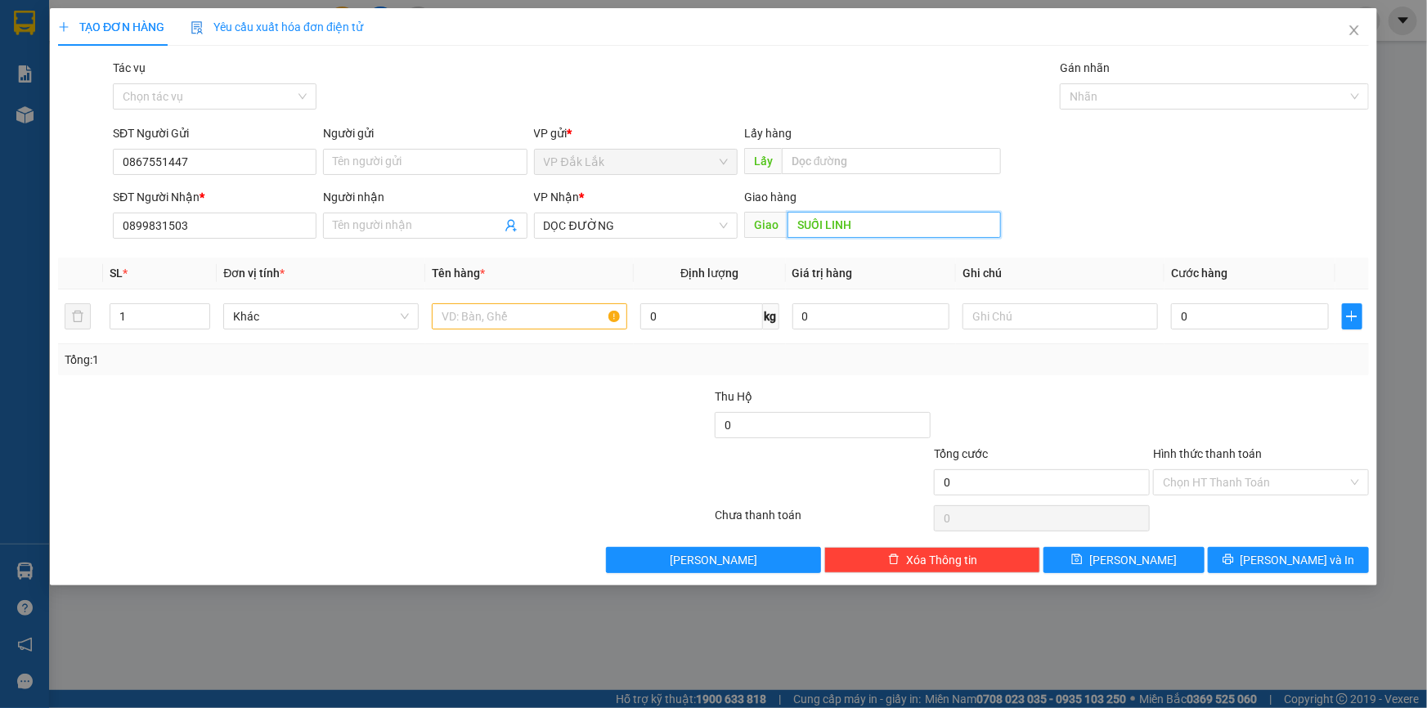
click at [870, 233] on input "SUỐI LINH" at bounding box center [894, 225] width 213 height 26
type input "A"
type input "Â"
type input "A"
type input "Â"
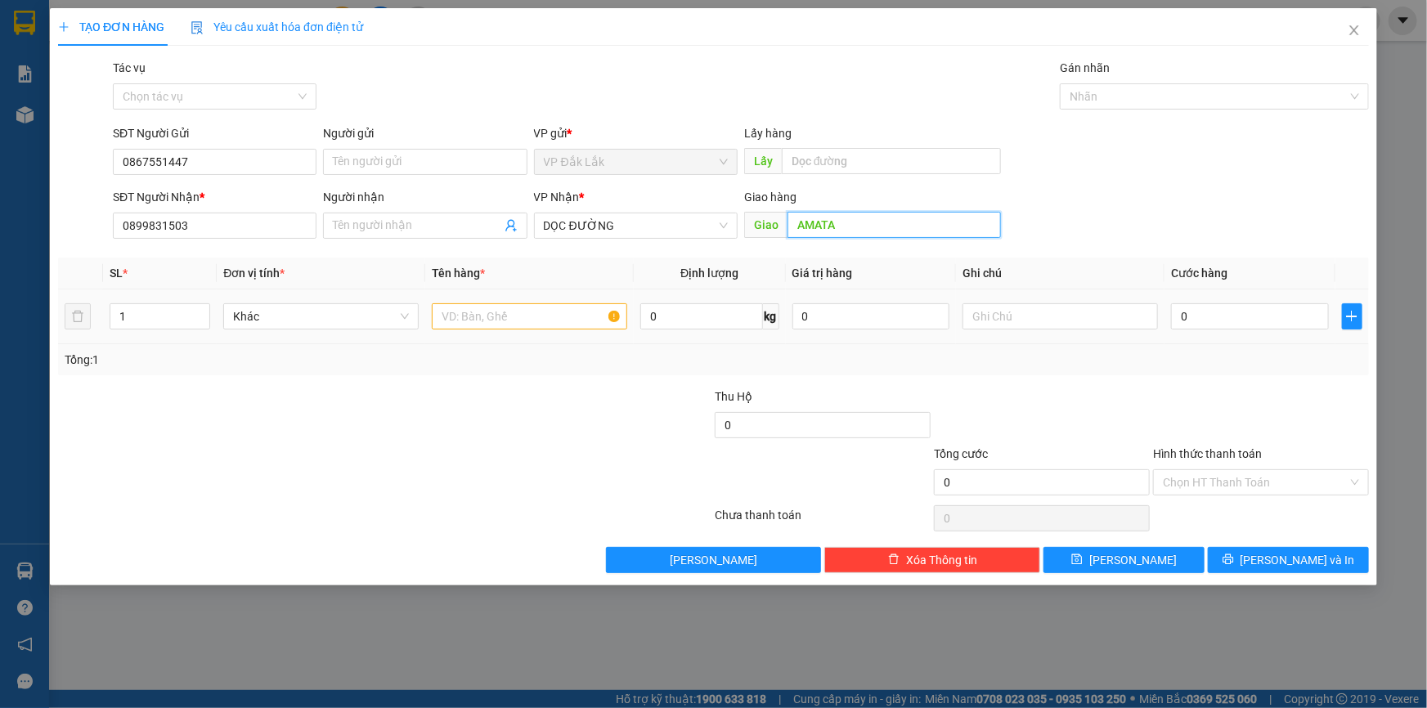
type input "AMATA"
click at [587, 320] on input "text" at bounding box center [529, 316] width 195 height 26
type input "2 THÙNG GIẤY"
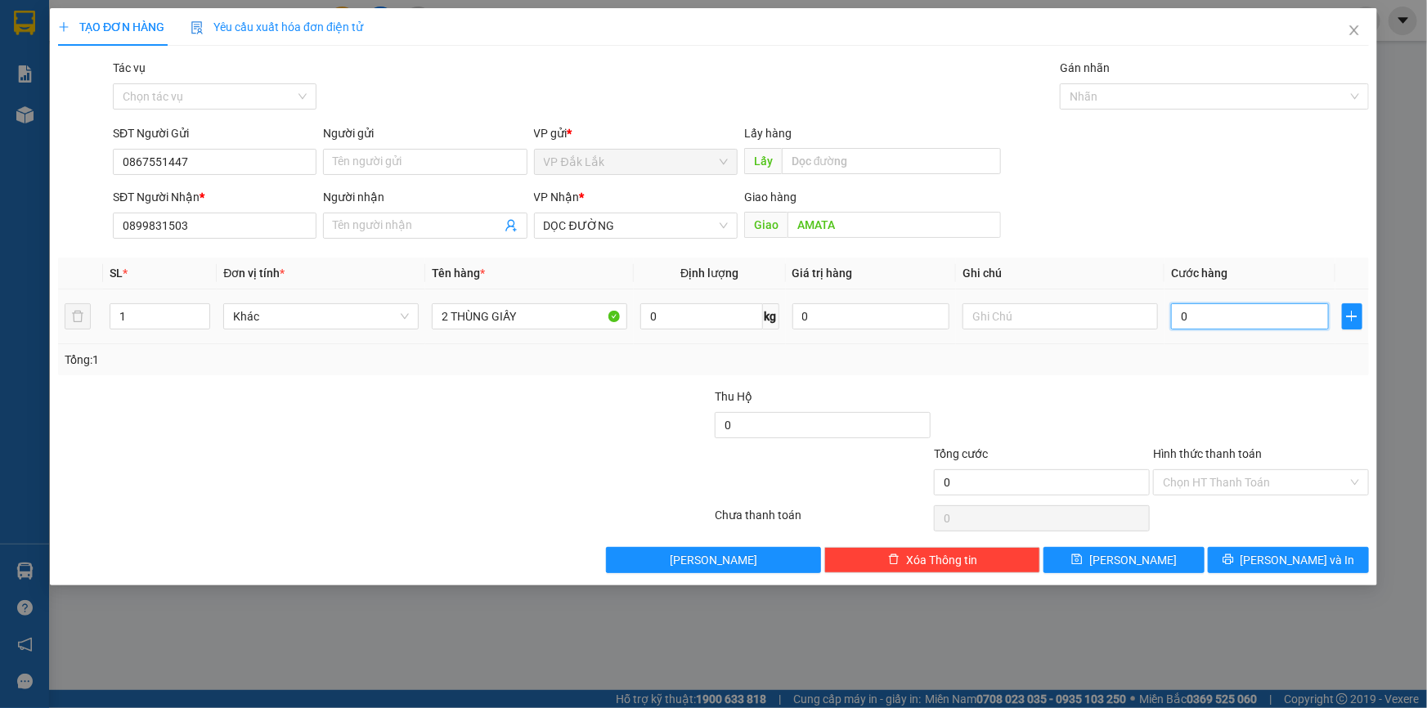
click at [1180, 325] on input "0" at bounding box center [1250, 316] width 158 height 26
click at [1234, 475] on input "Hình thức thanh toán" at bounding box center [1255, 482] width 185 height 25
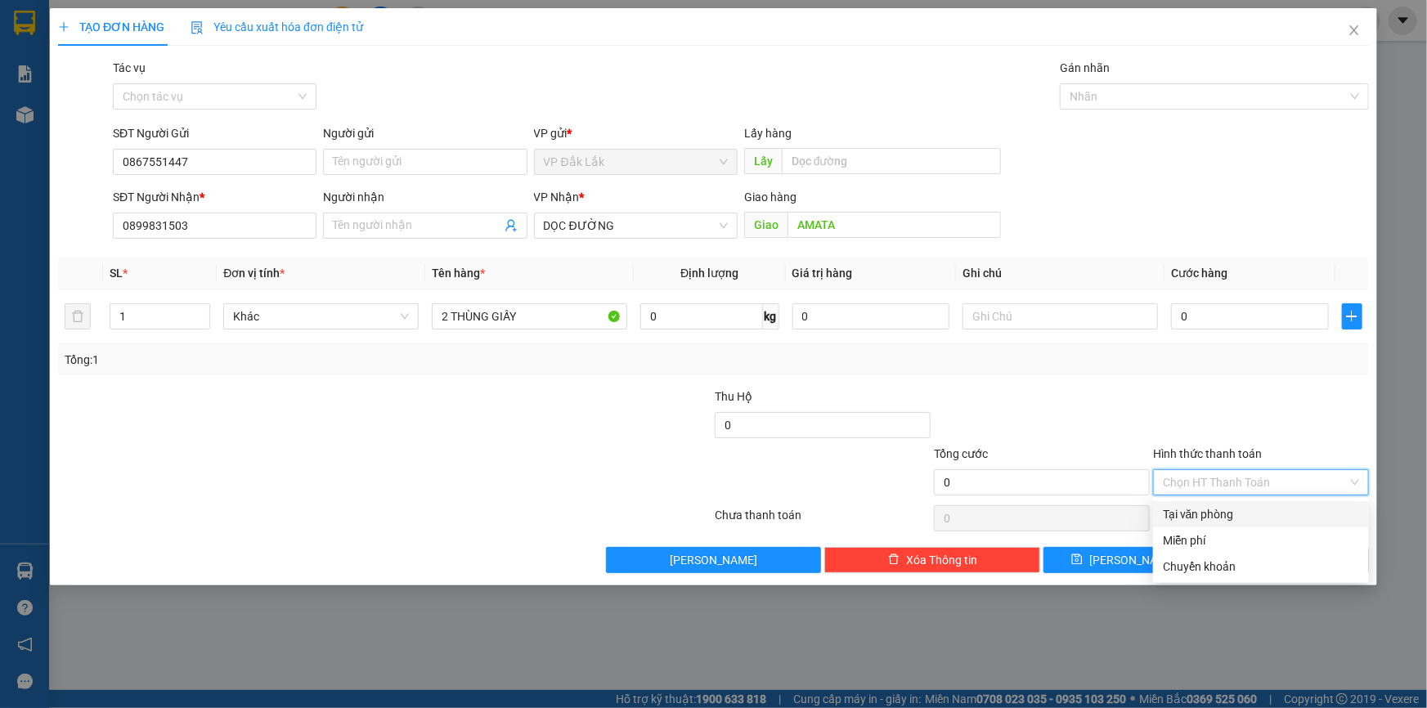
click at [1244, 510] on div "Tại văn phòng" at bounding box center [1261, 515] width 196 height 18
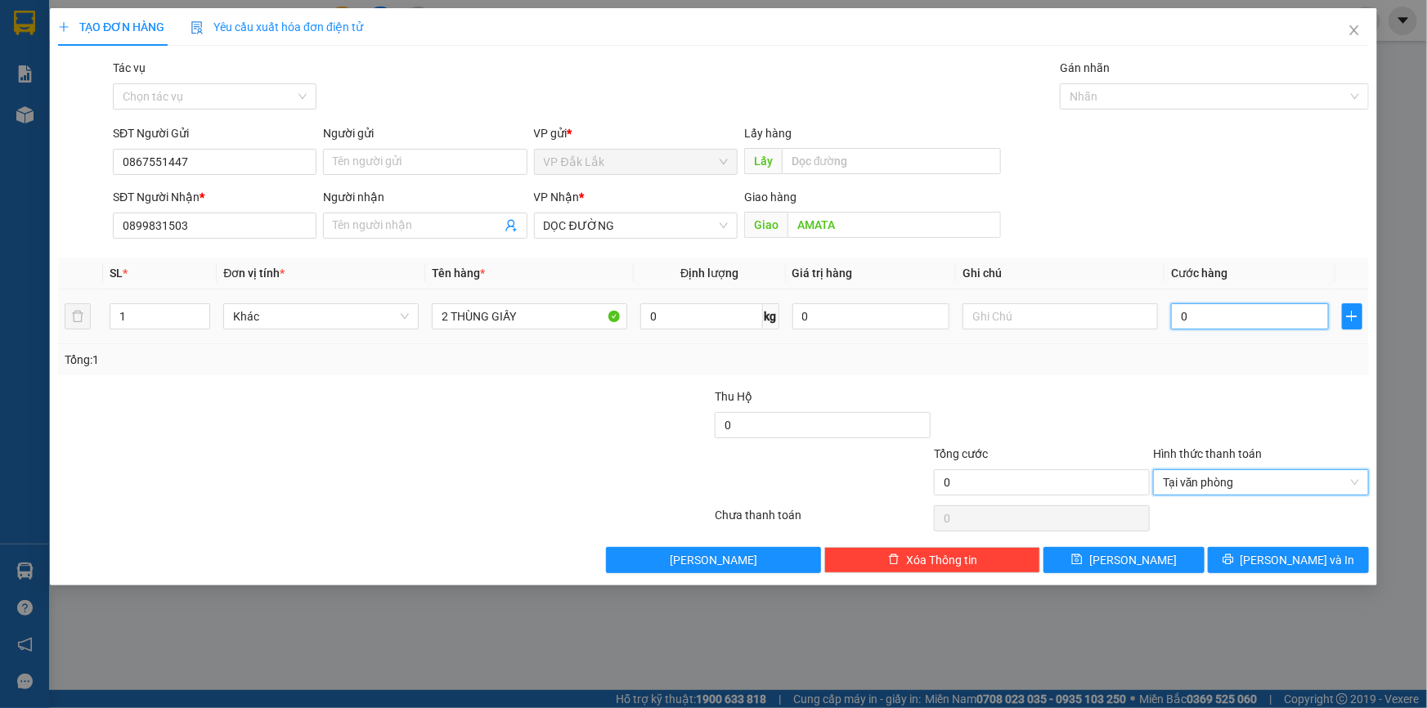
click at [1179, 319] on input "0" at bounding box center [1250, 316] width 158 height 26
type input "3"
type input "31"
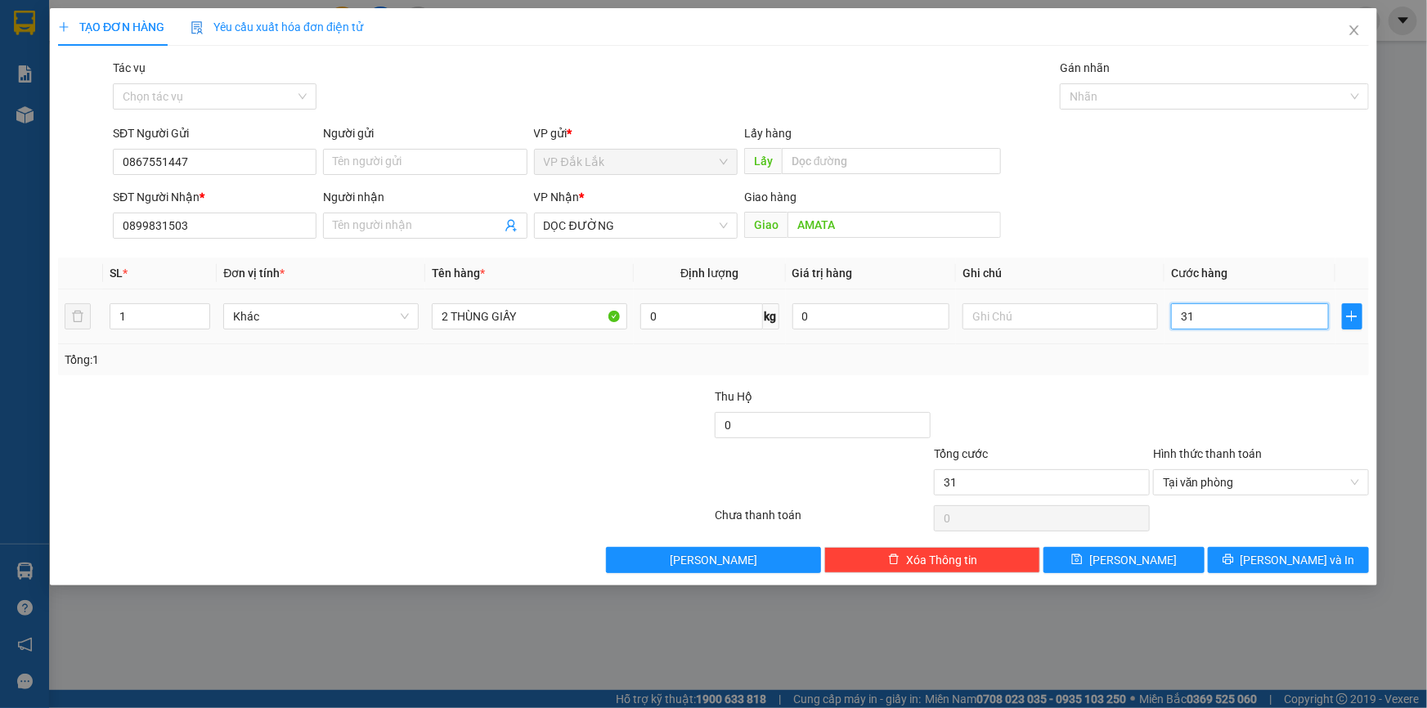
type input "310"
type input "3.100"
type input "31.000"
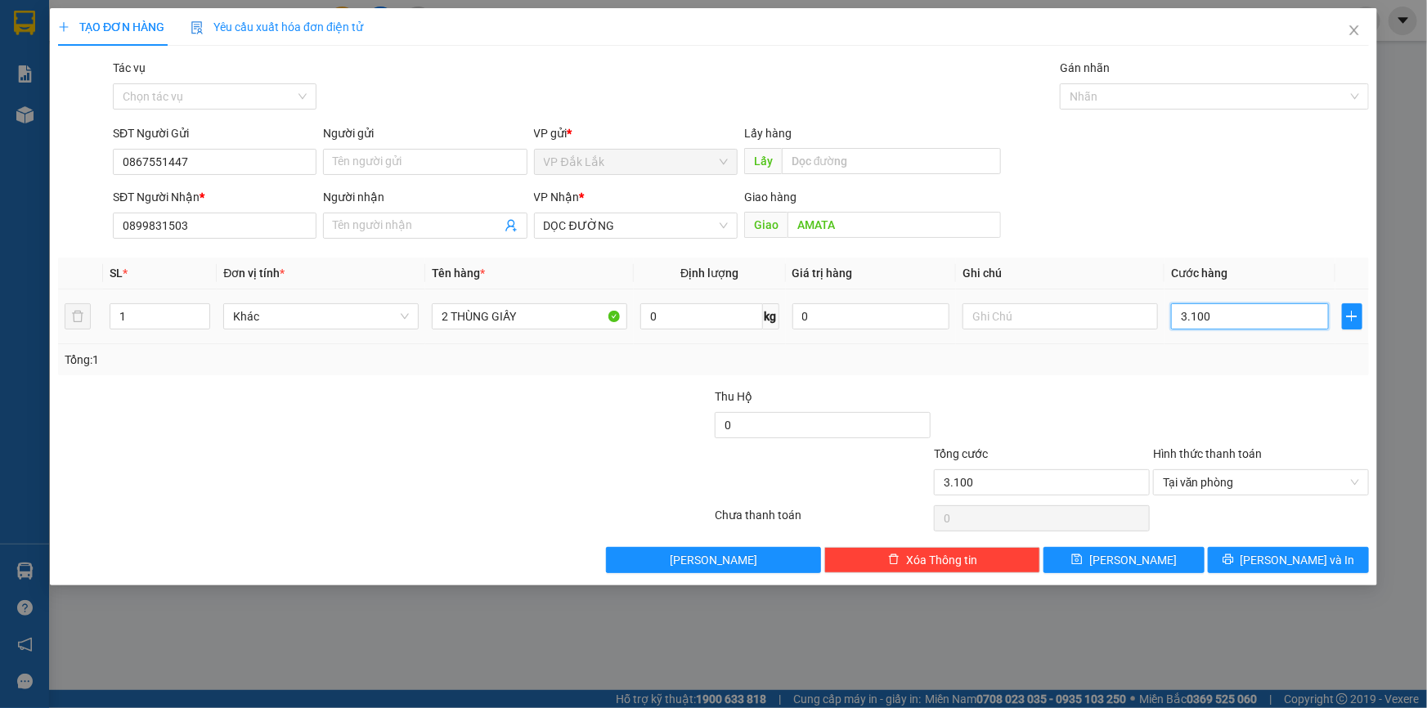
type input "31.000"
type input "310.000"
click at [1234, 562] on icon "printer" at bounding box center [1228, 559] width 11 height 11
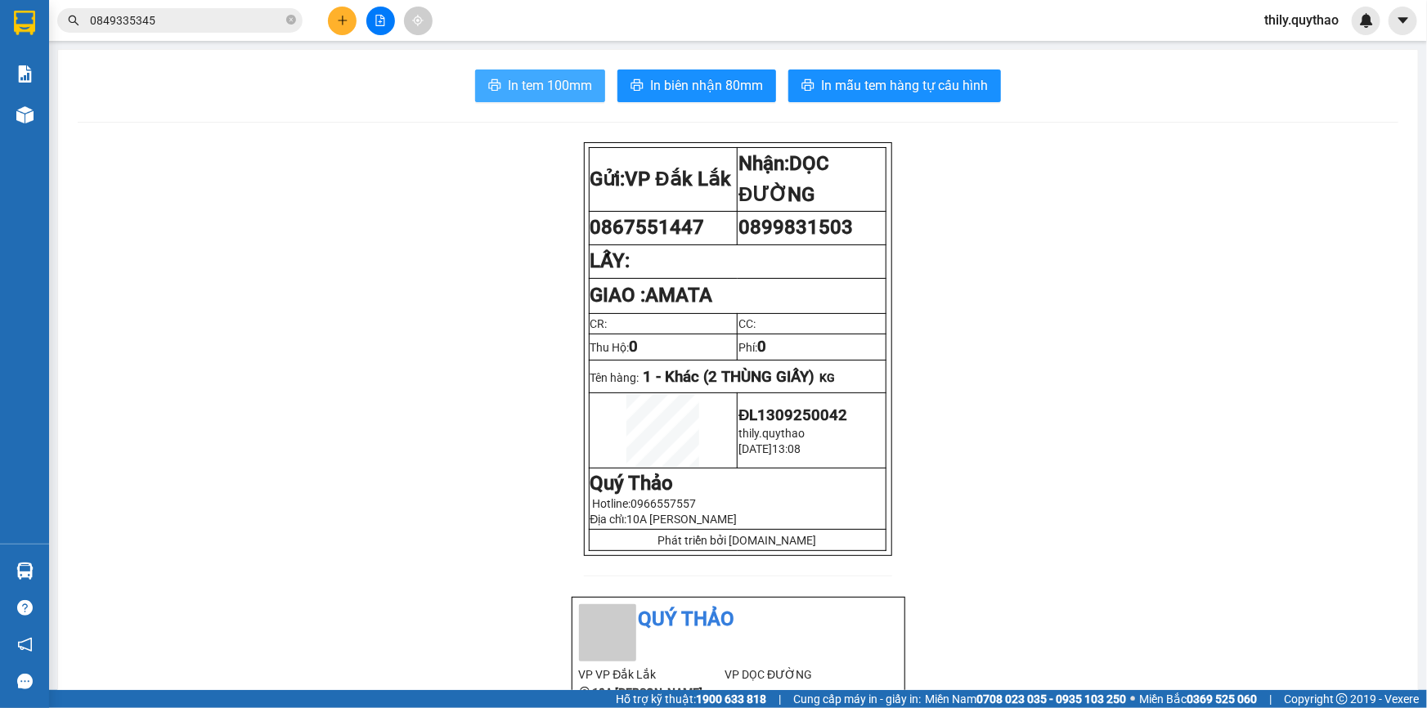
click at [557, 84] on span "In tem 100mm" at bounding box center [550, 85] width 84 height 20
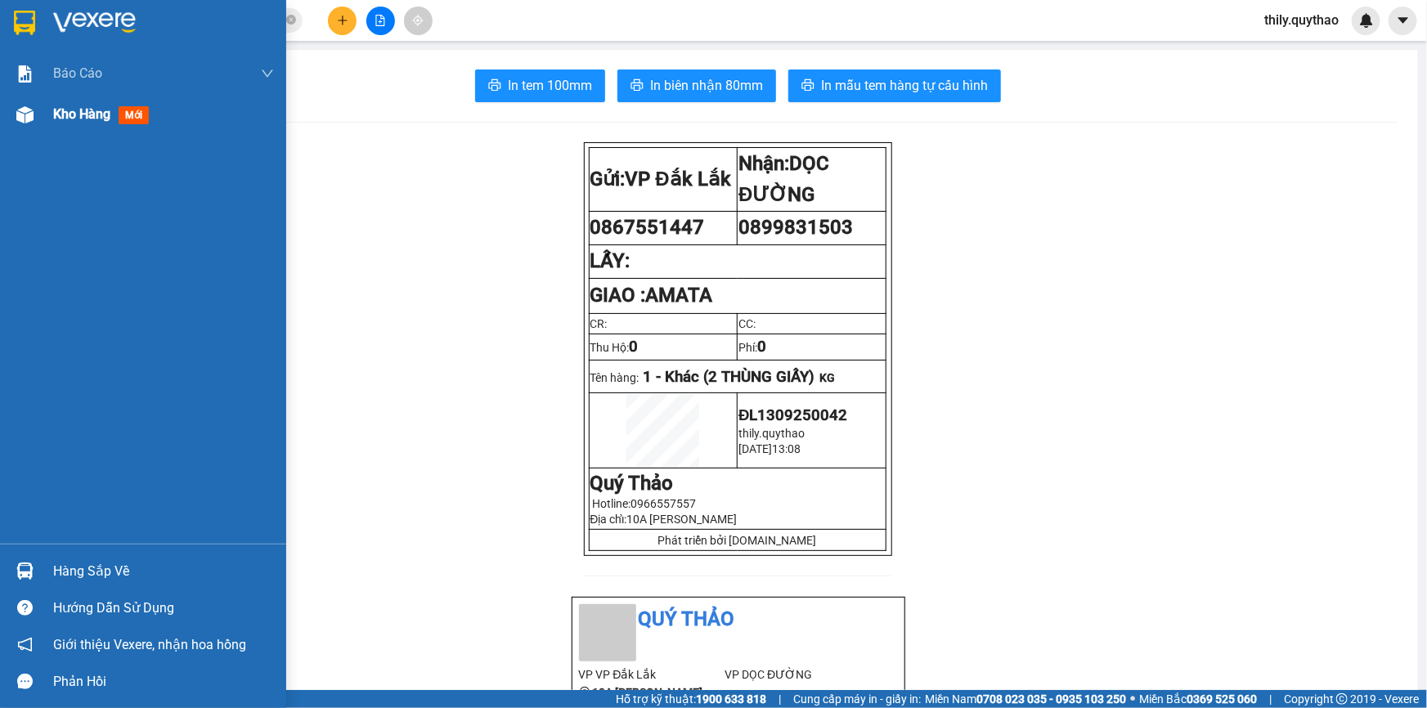
click at [116, 117] on div "Kho hàng mới" at bounding box center [104, 114] width 102 height 20
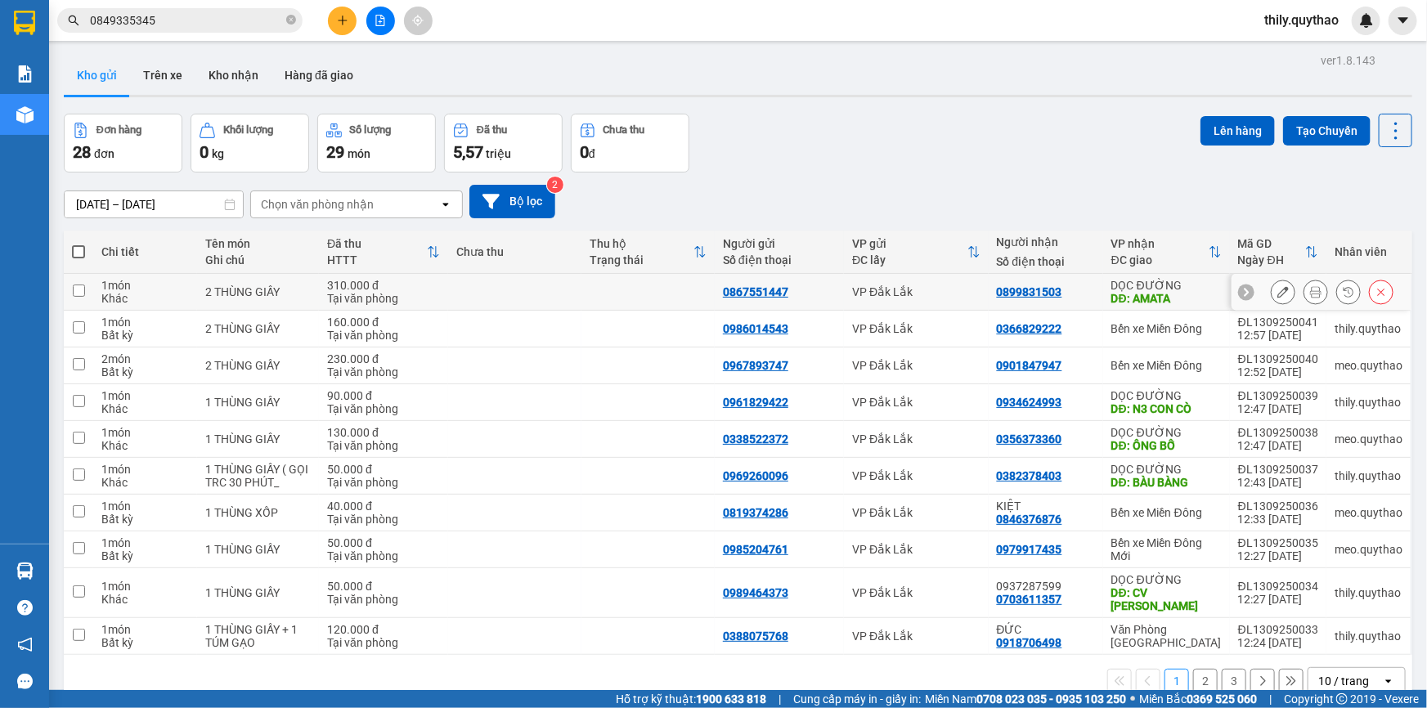
click at [737, 293] on div "0867551447" at bounding box center [755, 291] width 65 height 13
click at [737, 292] on div "0867551447" at bounding box center [755, 291] width 65 height 13
copy div "0867551447"
click at [344, 19] on icon "plus" at bounding box center [342, 20] width 11 height 11
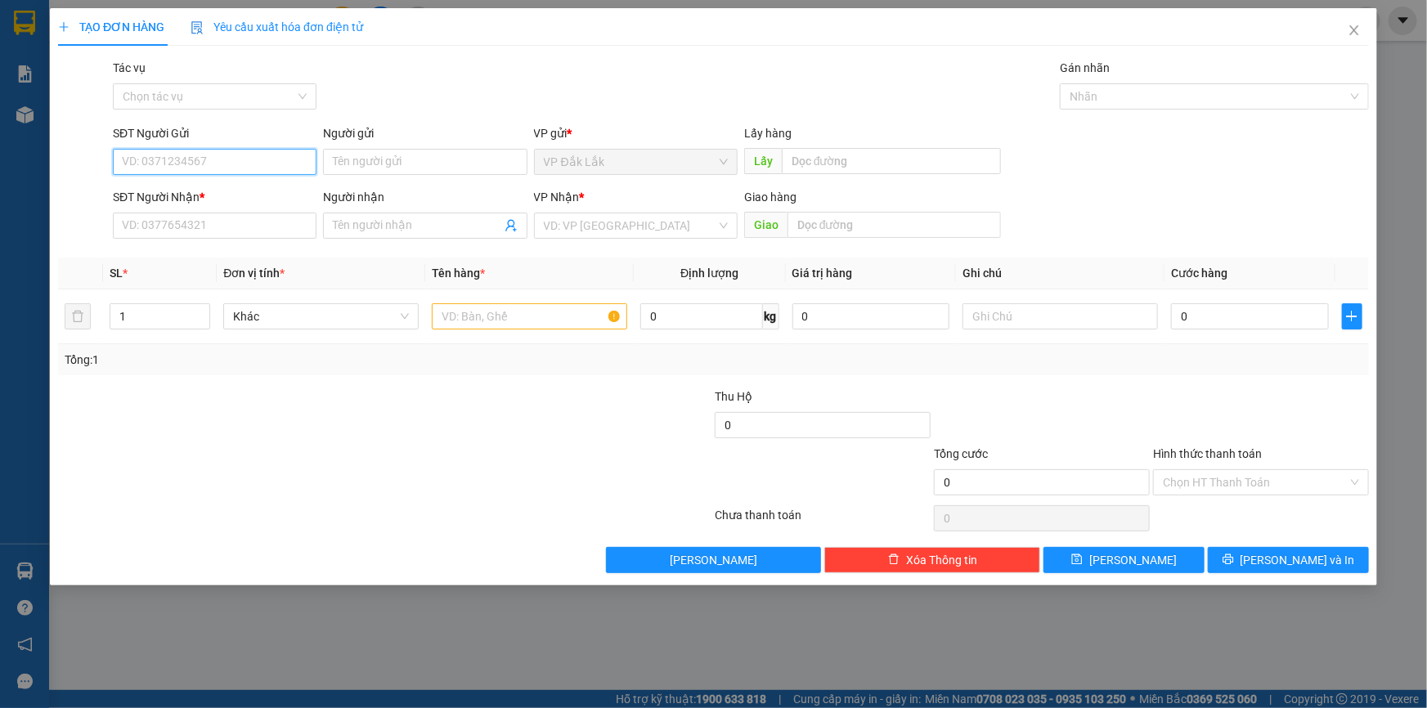
paste input "0867551447"
type input "0867551447"
click at [187, 195] on div "0867551447" at bounding box center [215, 195] width 184 height 18
type input "0899831503"
type input "AMATA"
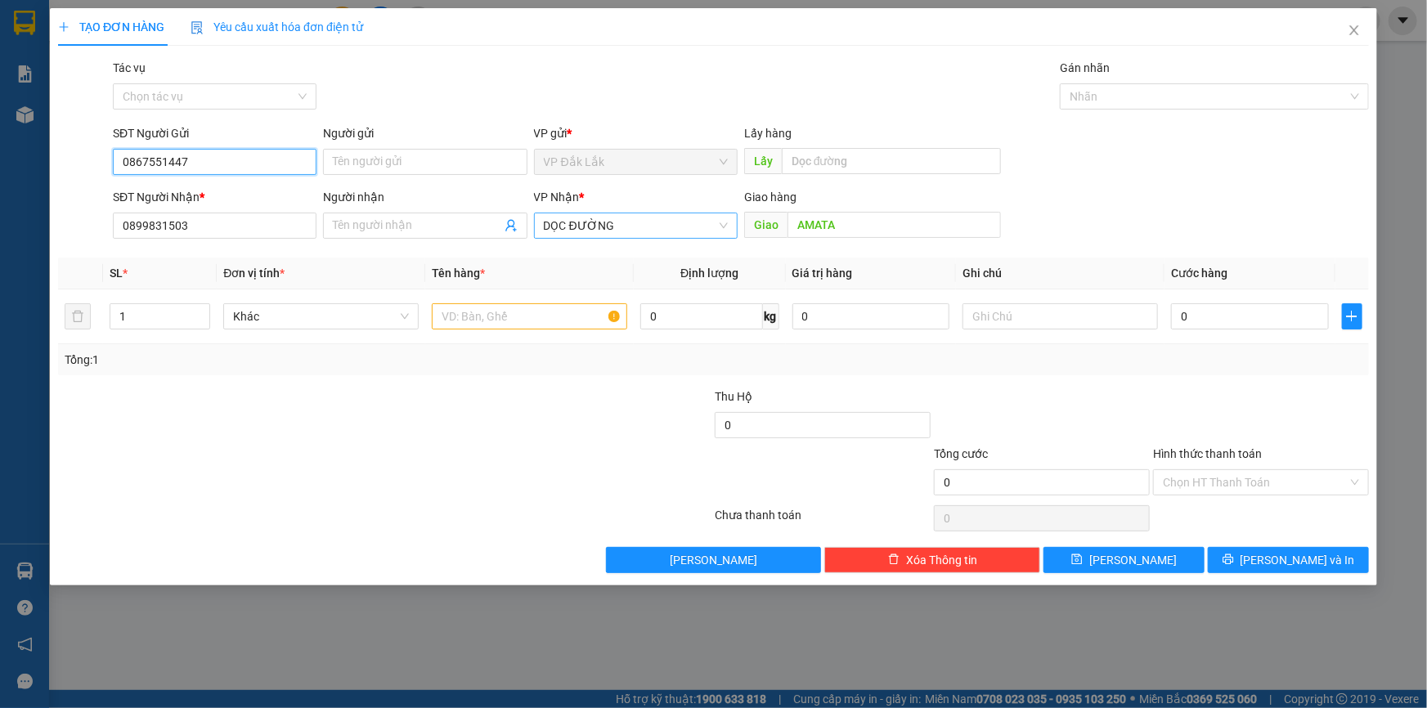
click at [658, 221] on span "DỌC ĐƯỜNG" at bounding box center [636, 225] width 184 height 25
type input "0867551447"
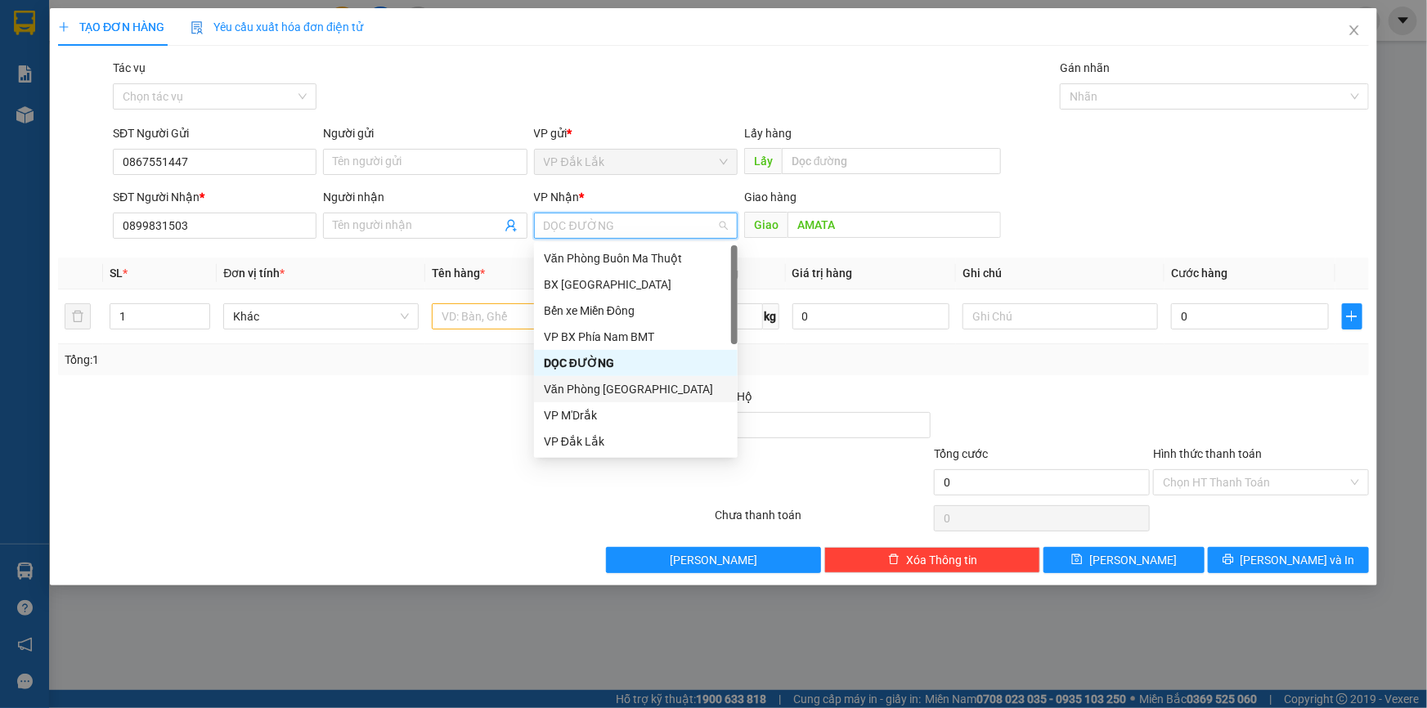
click at [635, 388] on div "Văn Phòng [GEOGRAPHIC_DATA]" at bounding box center [636, 389] width 184 height 18
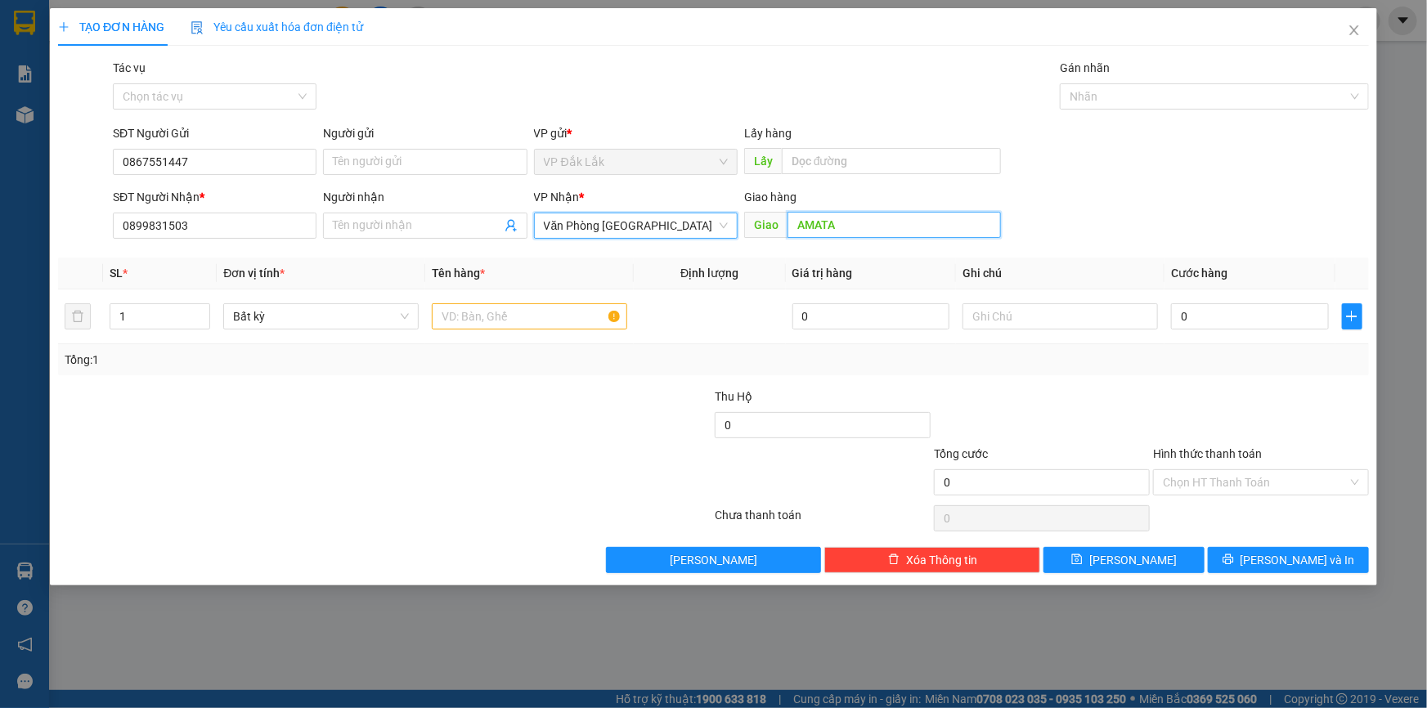
click at [838, 227] on input "AMATA" at bounding box center [894, 225] width 213 height 26
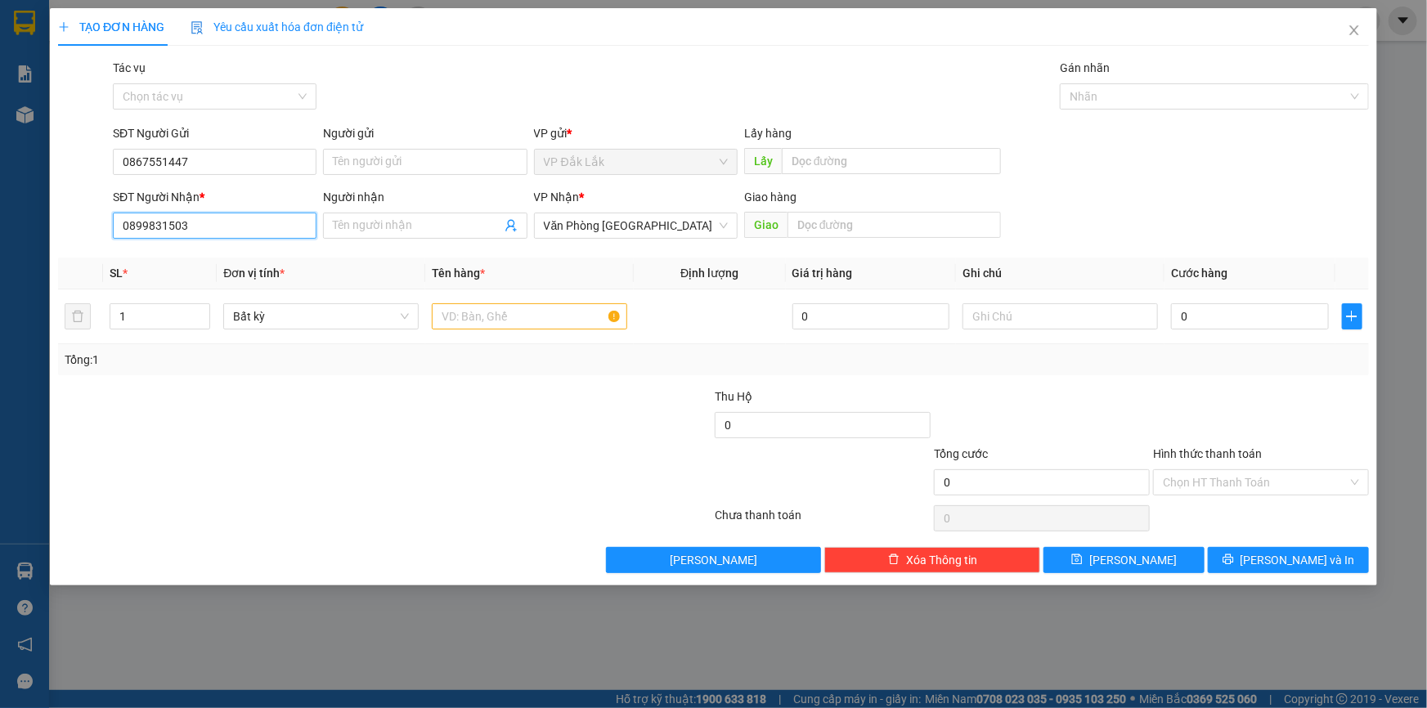
click at [221, 234] on input "0899831503" at bounding box center [215, 226] width 204 height 26
type input "0"
type input "0967578009"
click at [469, 317] on input "text" at bounding box center [529, 316] width 195 height 26
type input "2 THÙNG GIẤY"
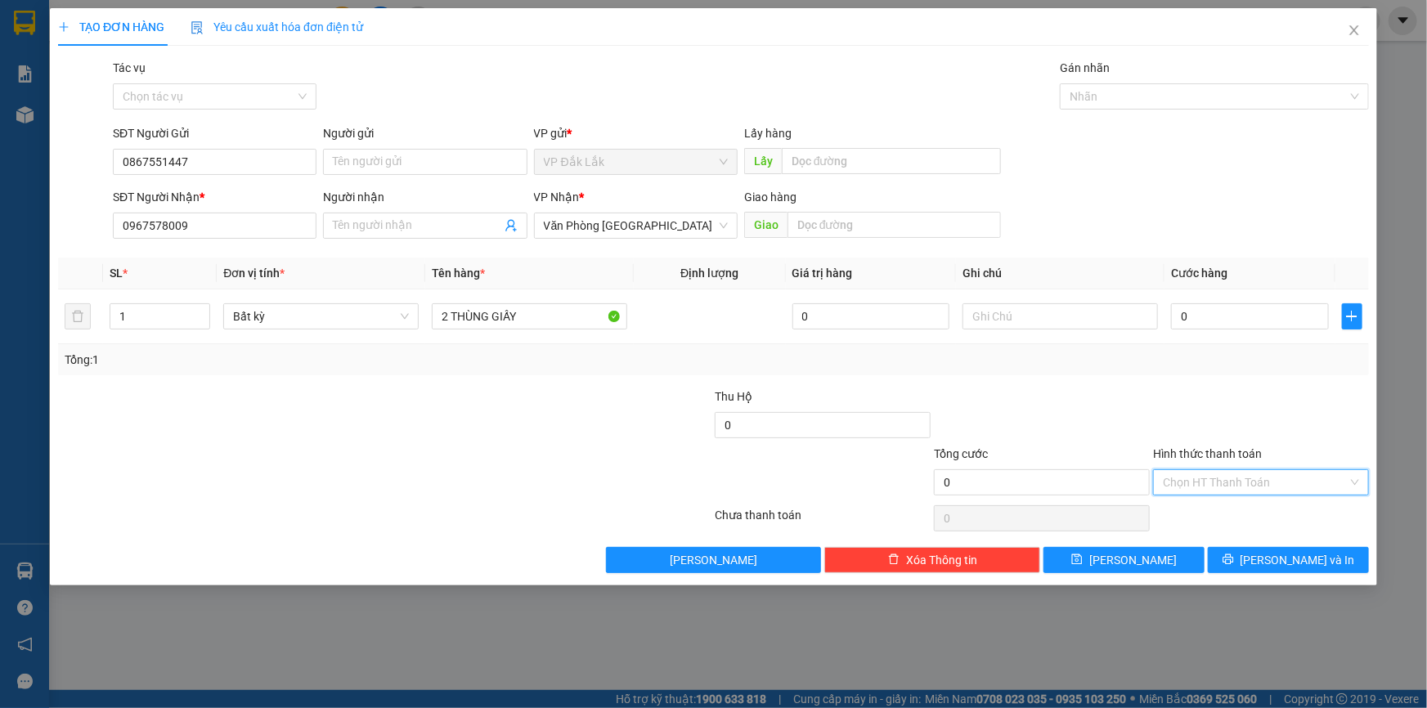
click at [1220, 474] on input "Hình thức thanh toán" at bounding box center [1255, 482] width 185 height 25
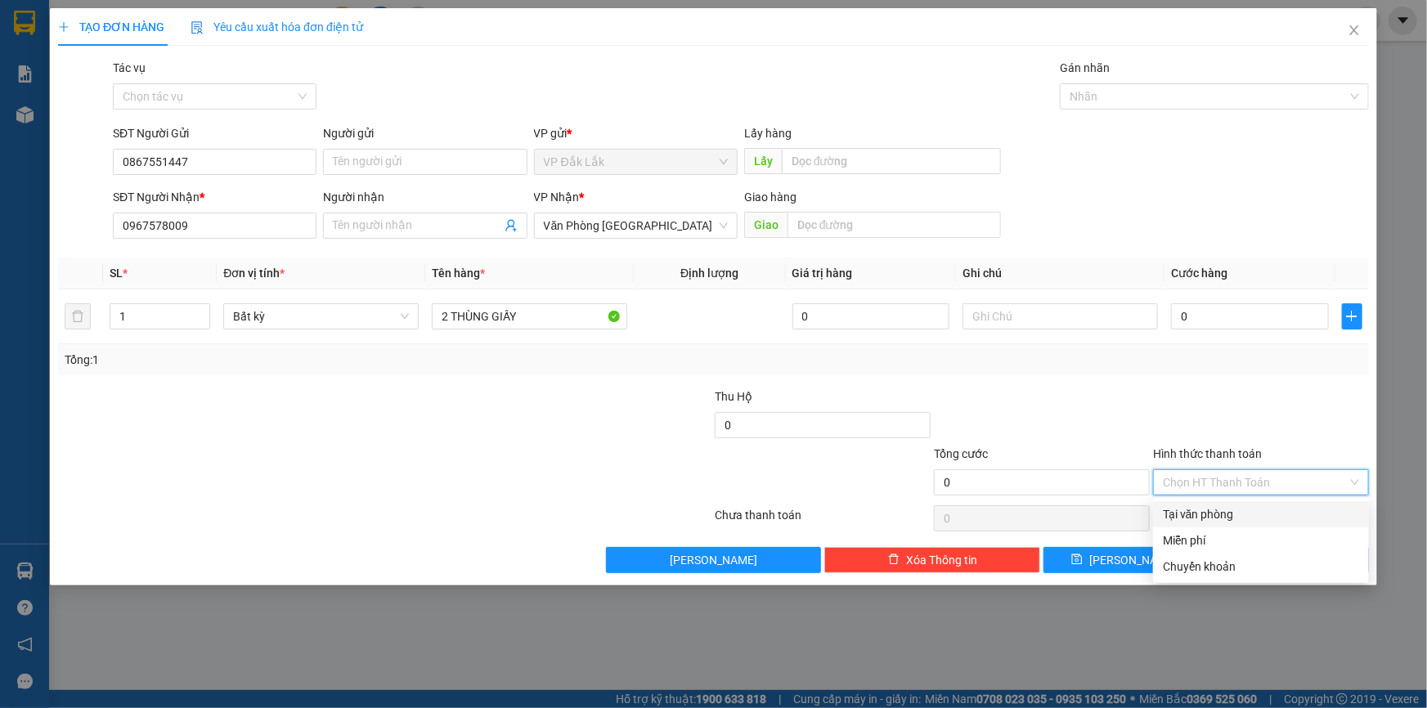
click at [1234, 512] on div "Tại văn phòng" at bounding box center [1261, 515] width 196 height 18
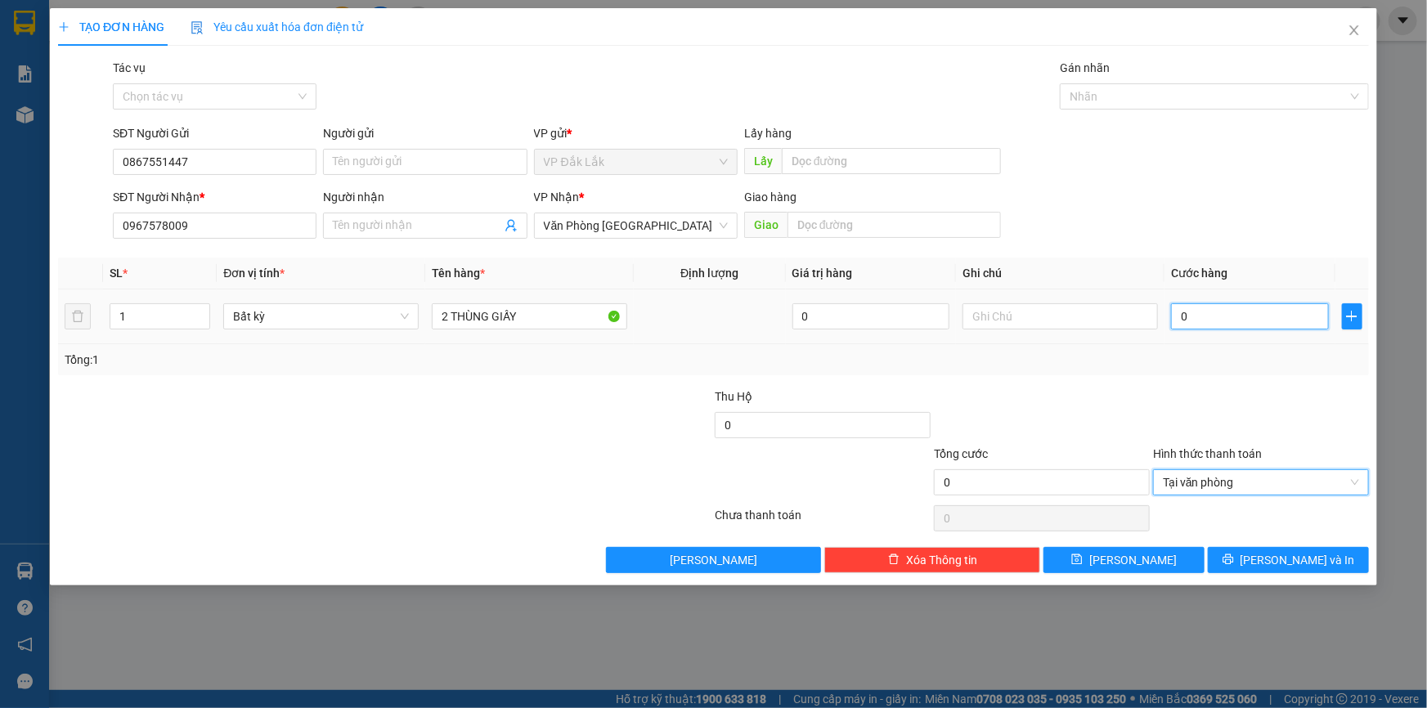
click at [1177, 321] on input "0" at bounding box center [1250, 316] width 158 height 26
type input "3"
type input "34"
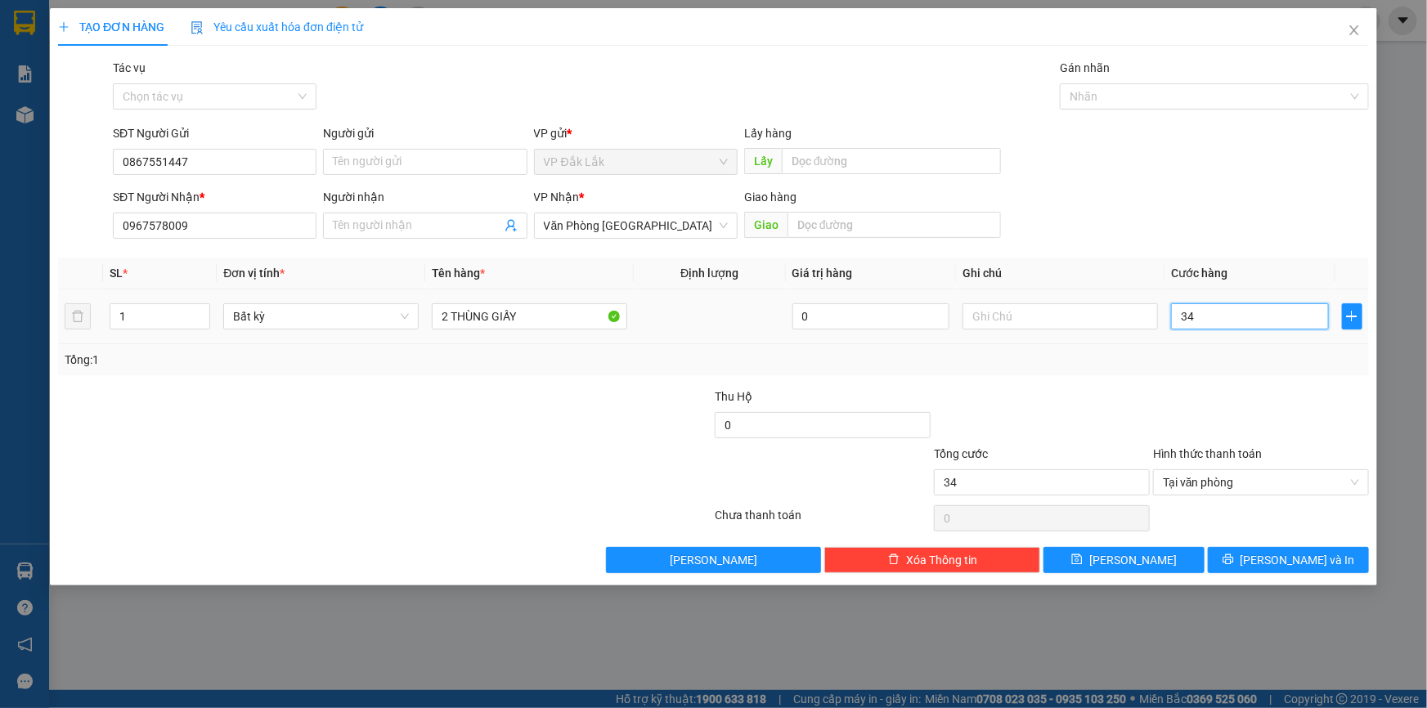
type input "340"
type input "3.400"
type input "34.000"
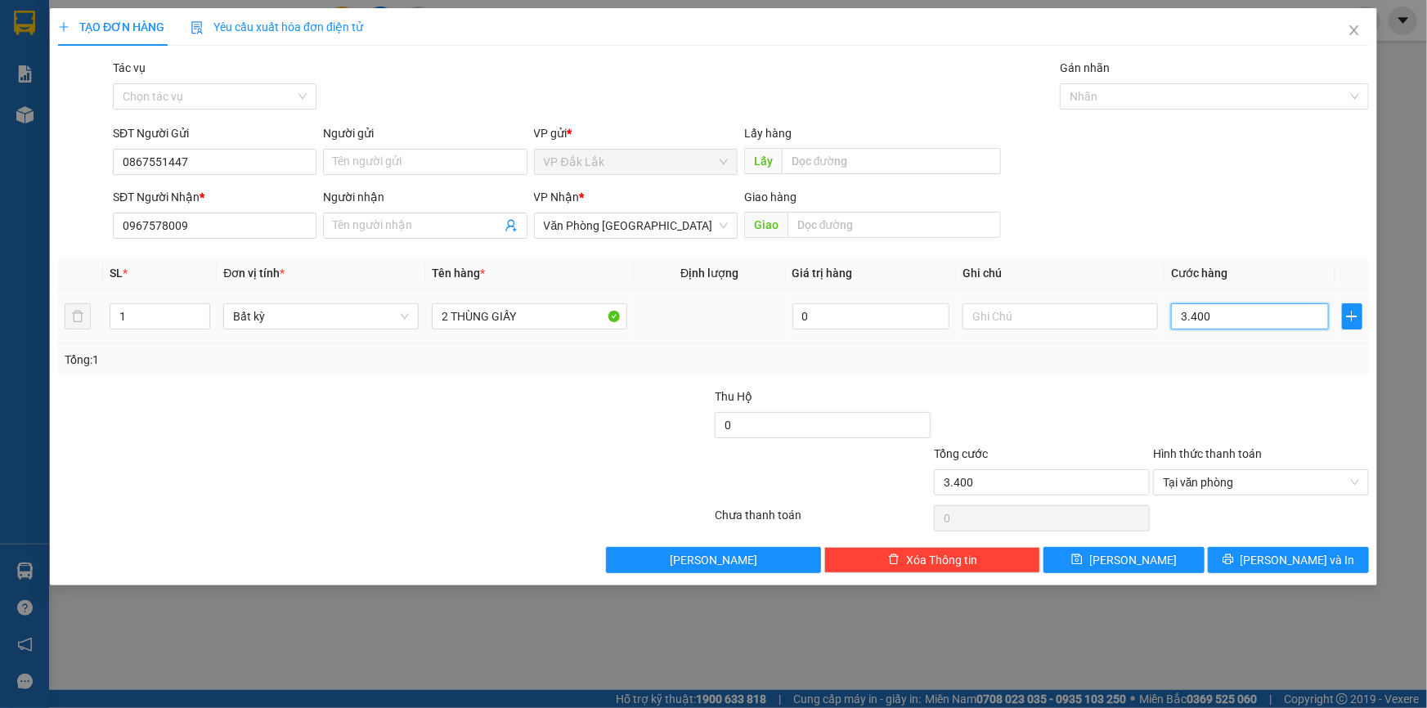
type input "34.000"
type input "340.000"
click at [1271, 554] on button "Lưu và In" at bounding box center [1288, 560] width 161 height 26
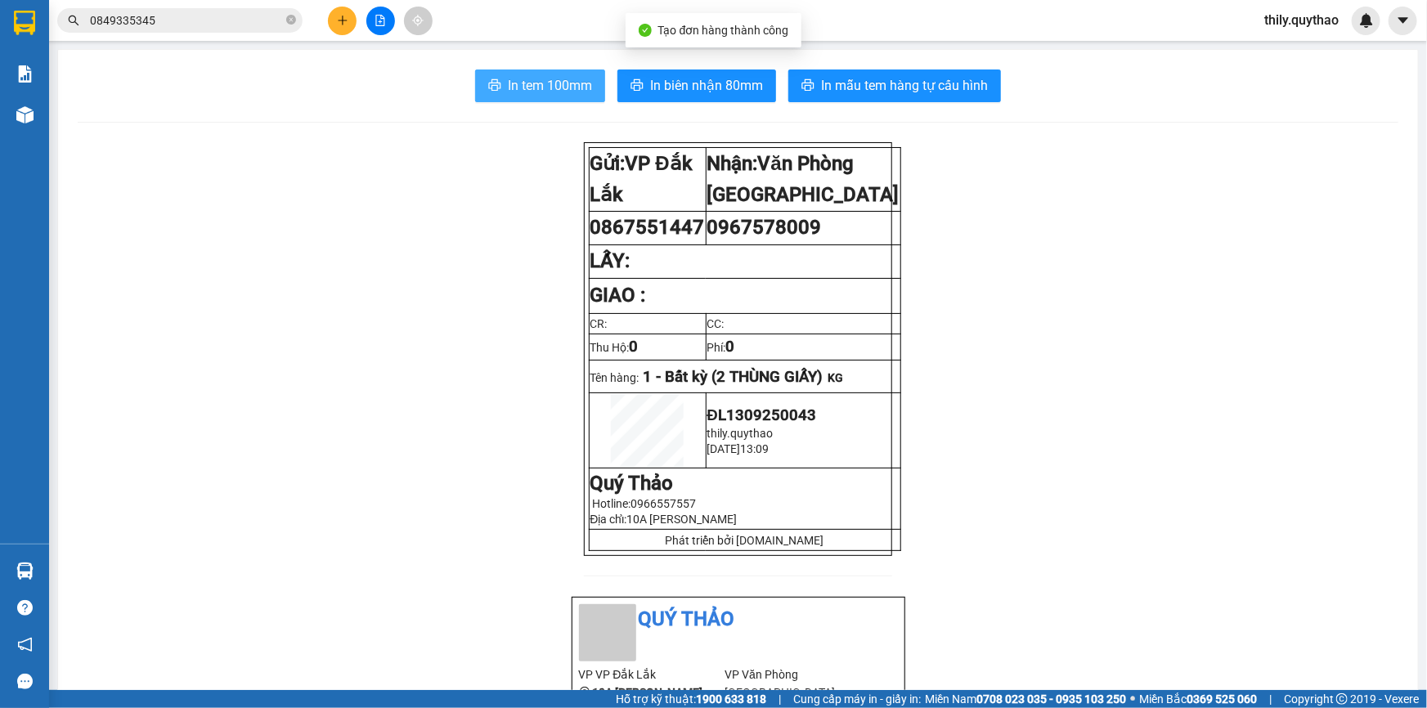
click at [546, 80] on span "In tem 100mm" at bounding box center [550, 85] width 84 height 20
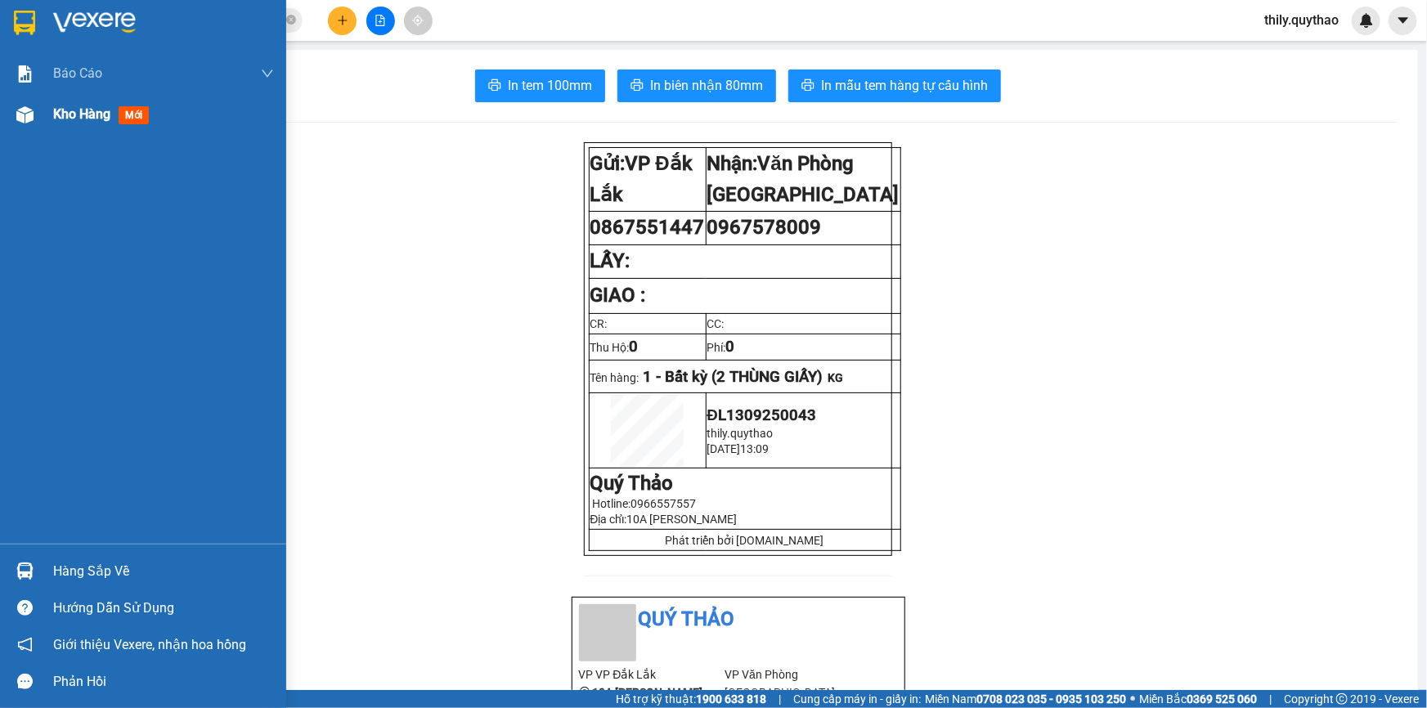
click at [25, 114] on img at bounding box center [24, 114] width 17 height 17
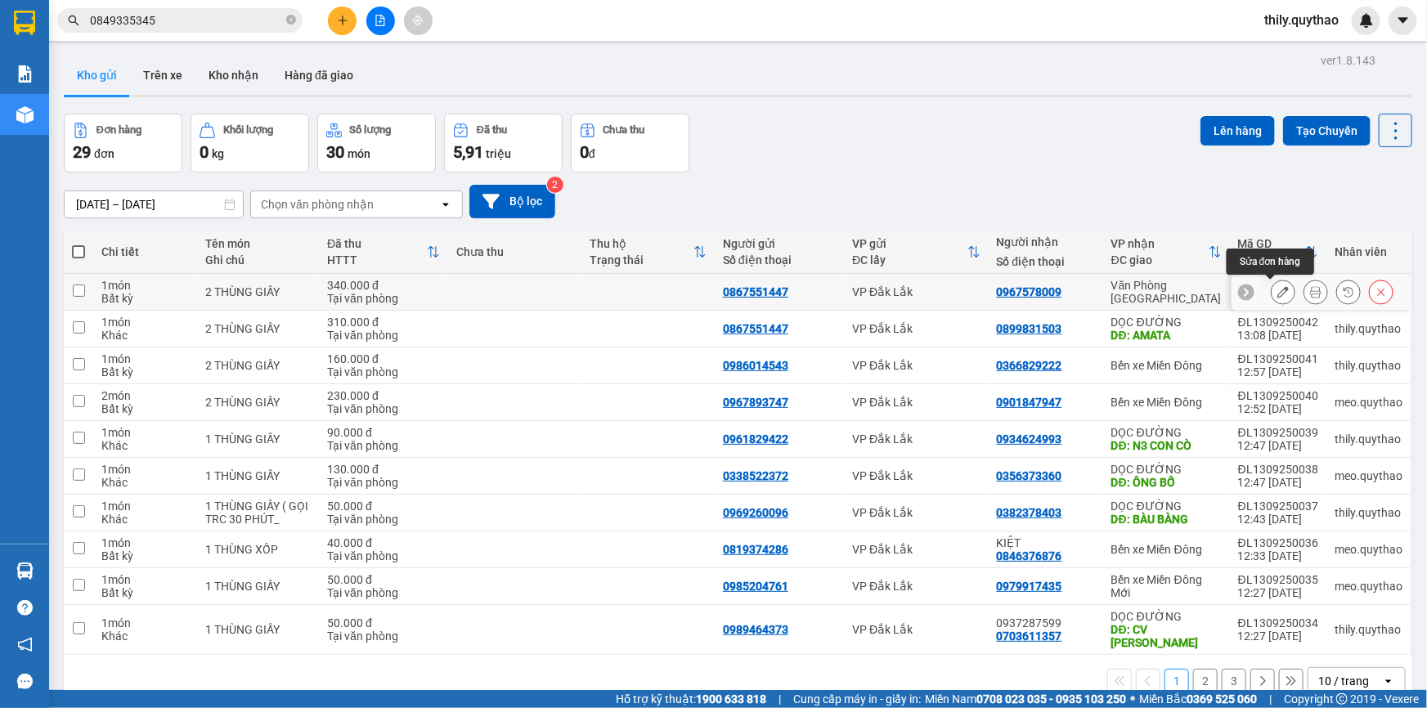
click at [1278, 289] on icon at bounding box center [1283, 291] width 11 height 11
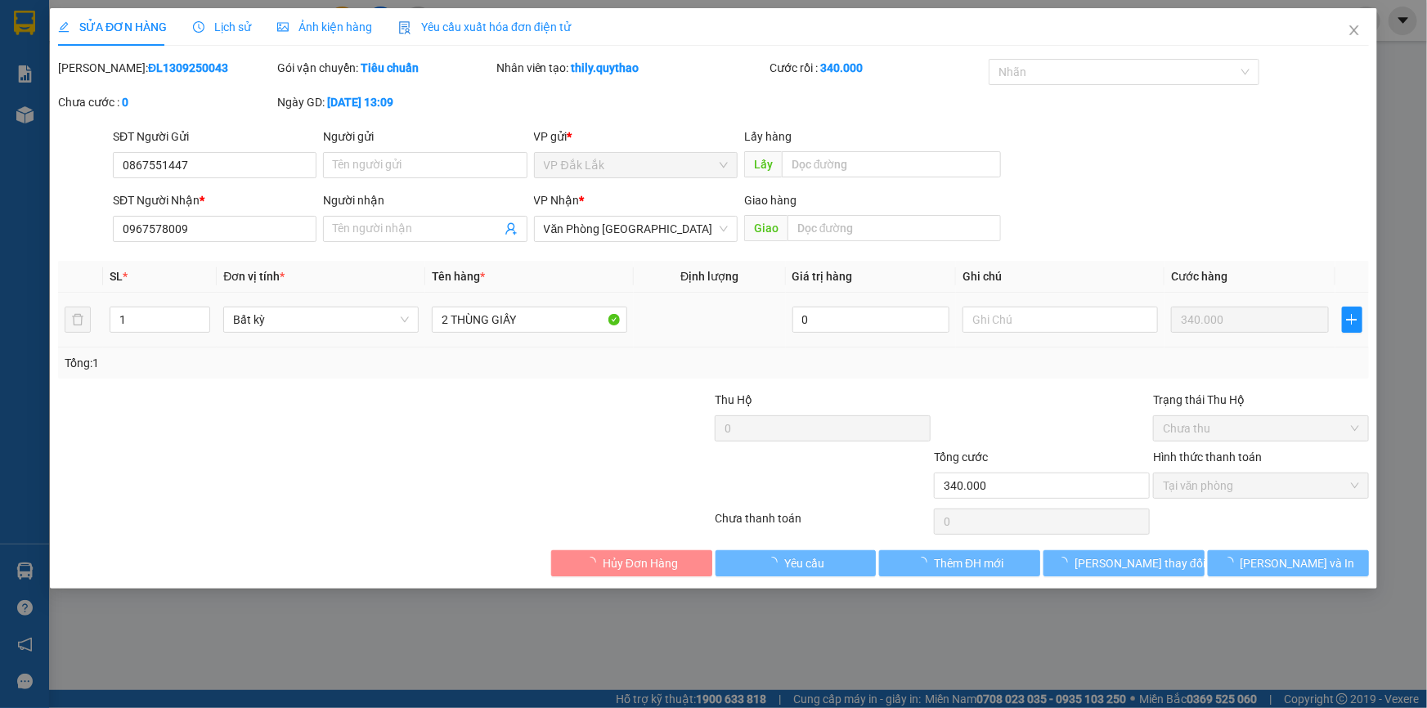
type input "0867551447"
type input "0967578009"
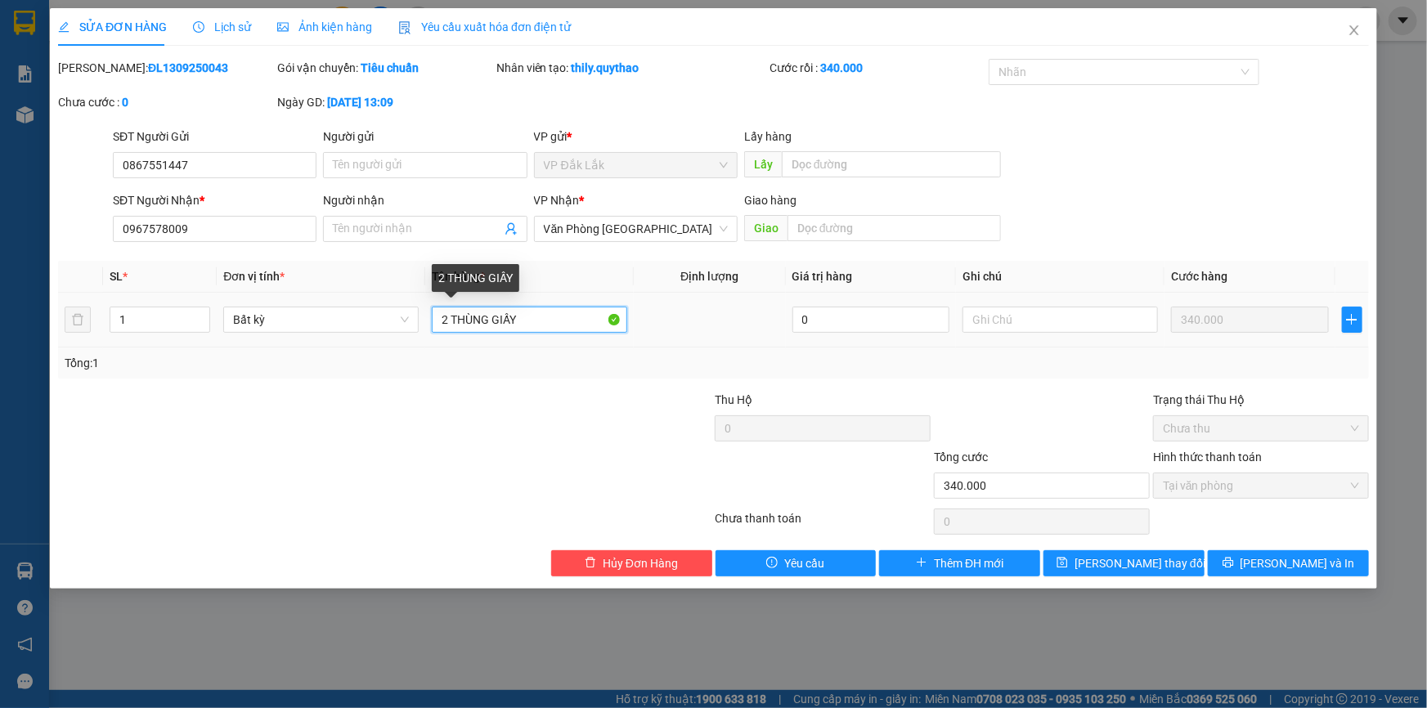
click at [448, 323] on input "2 THÙNG GIẤY" at bounding box center [529, 320] width 195 height 26
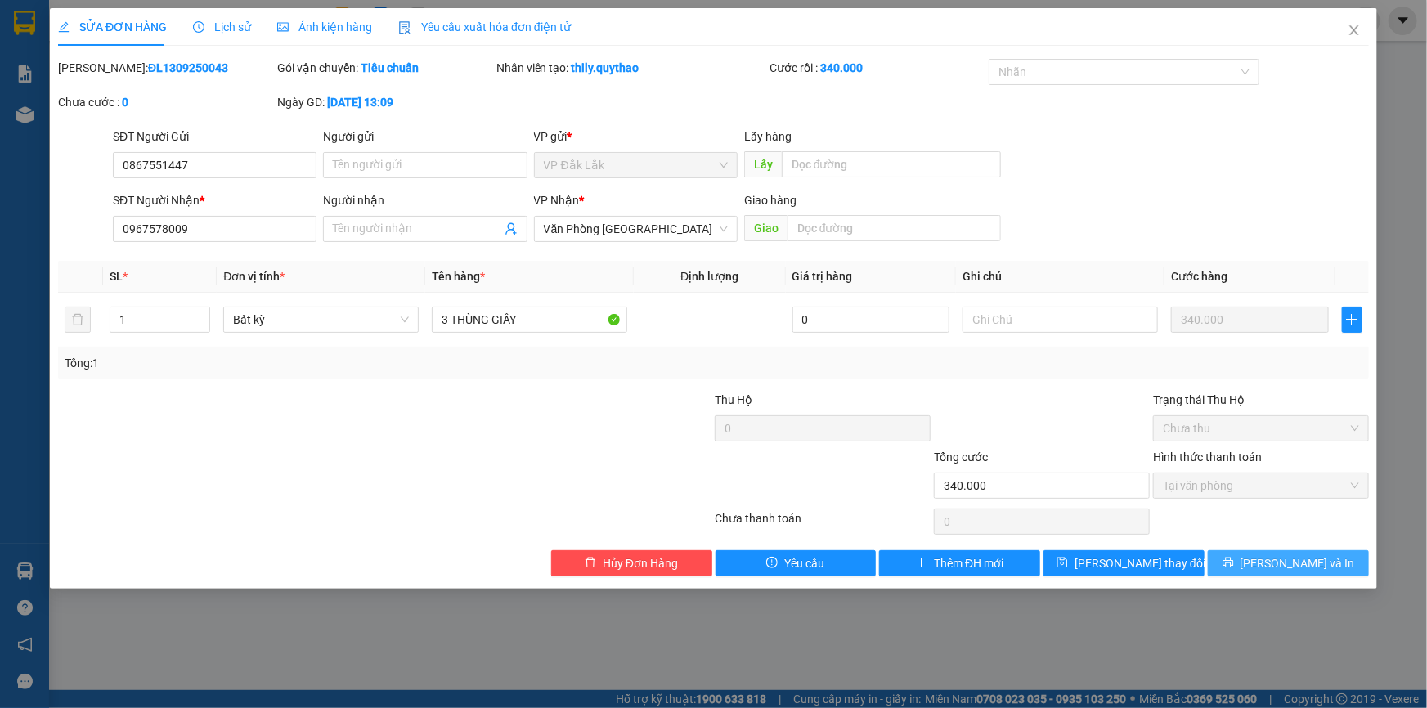
click at [1234, 564] on icon "printer" at bounding box center [1228, 562] width 11 height 11
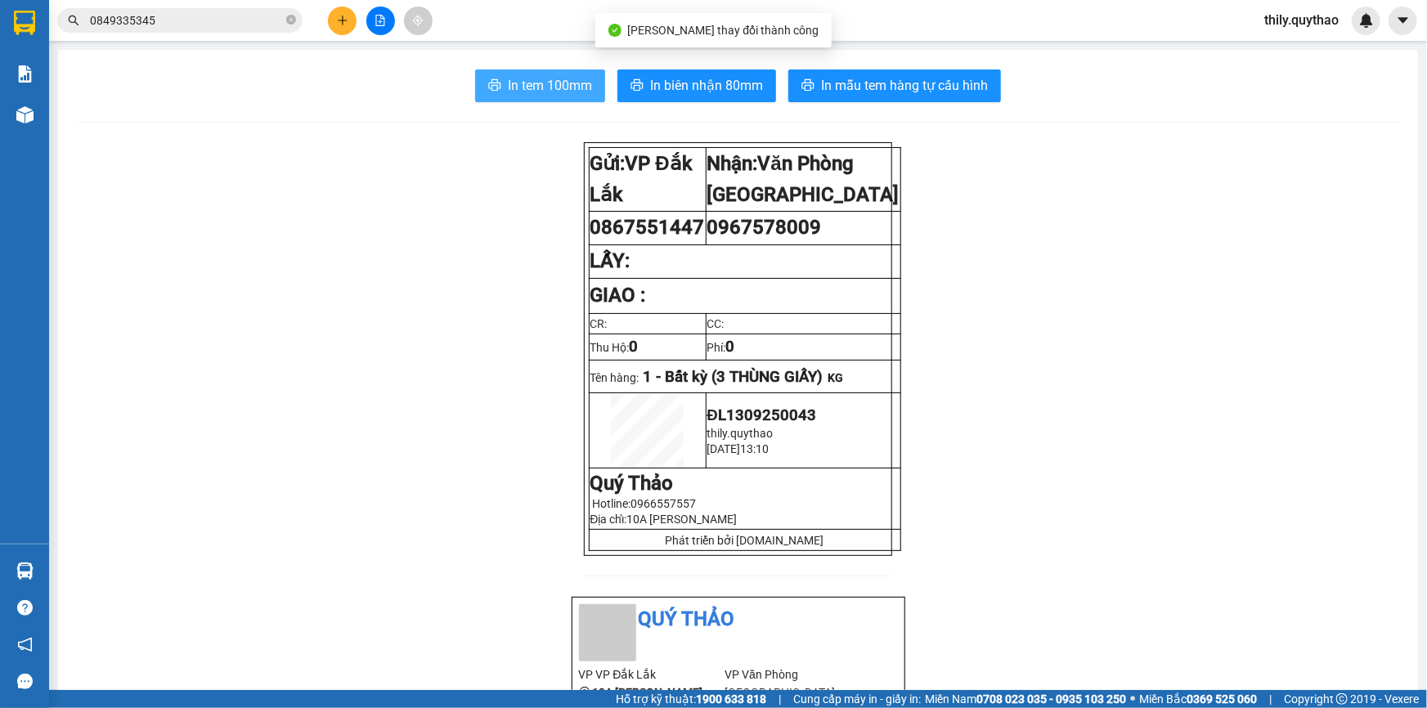
click at [564, 72] on button "In tem 100mm" at bounding box center [540, 86] width 130 height 33
click at [557, 89] on span "In tem 100mm" at bounding box center [550, 85] width 84 height 20
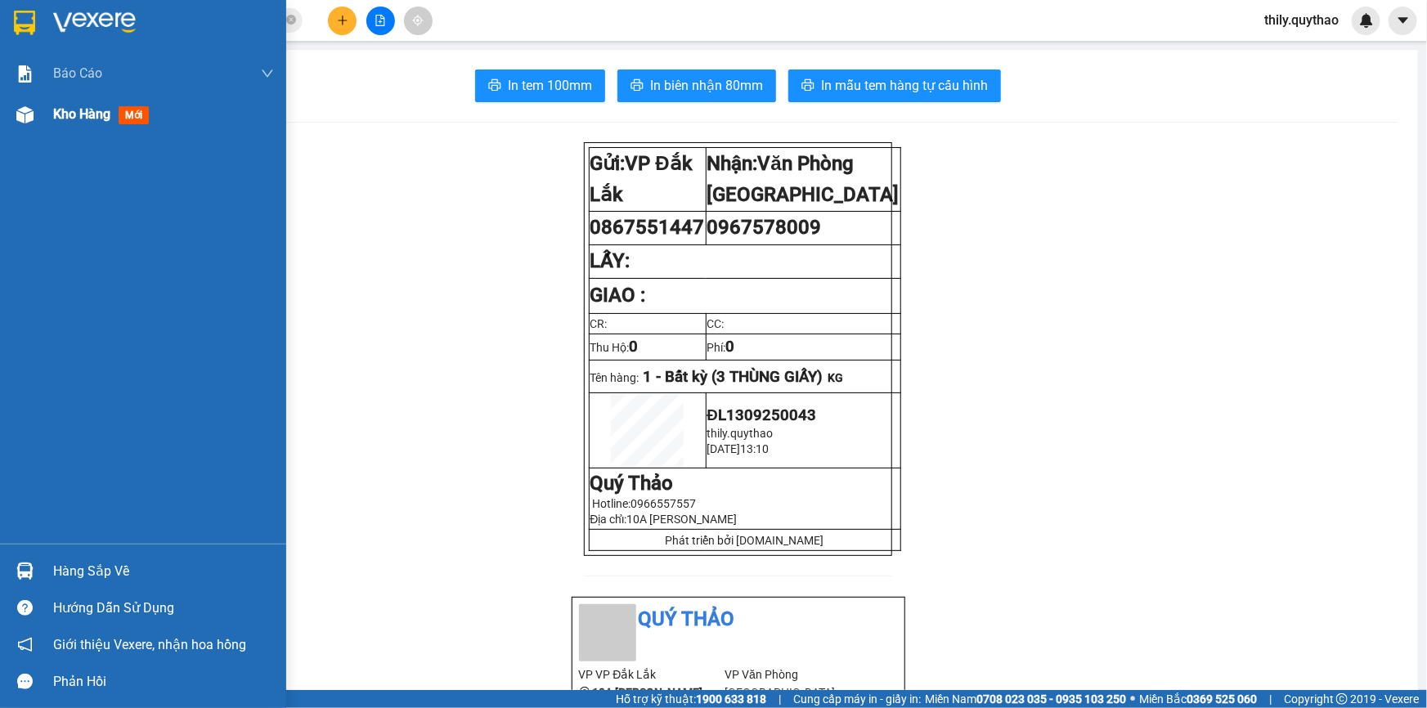
click at [114, 104] on div "Kho hàng mới" at bounding box center [104, 114] width 102 height 20
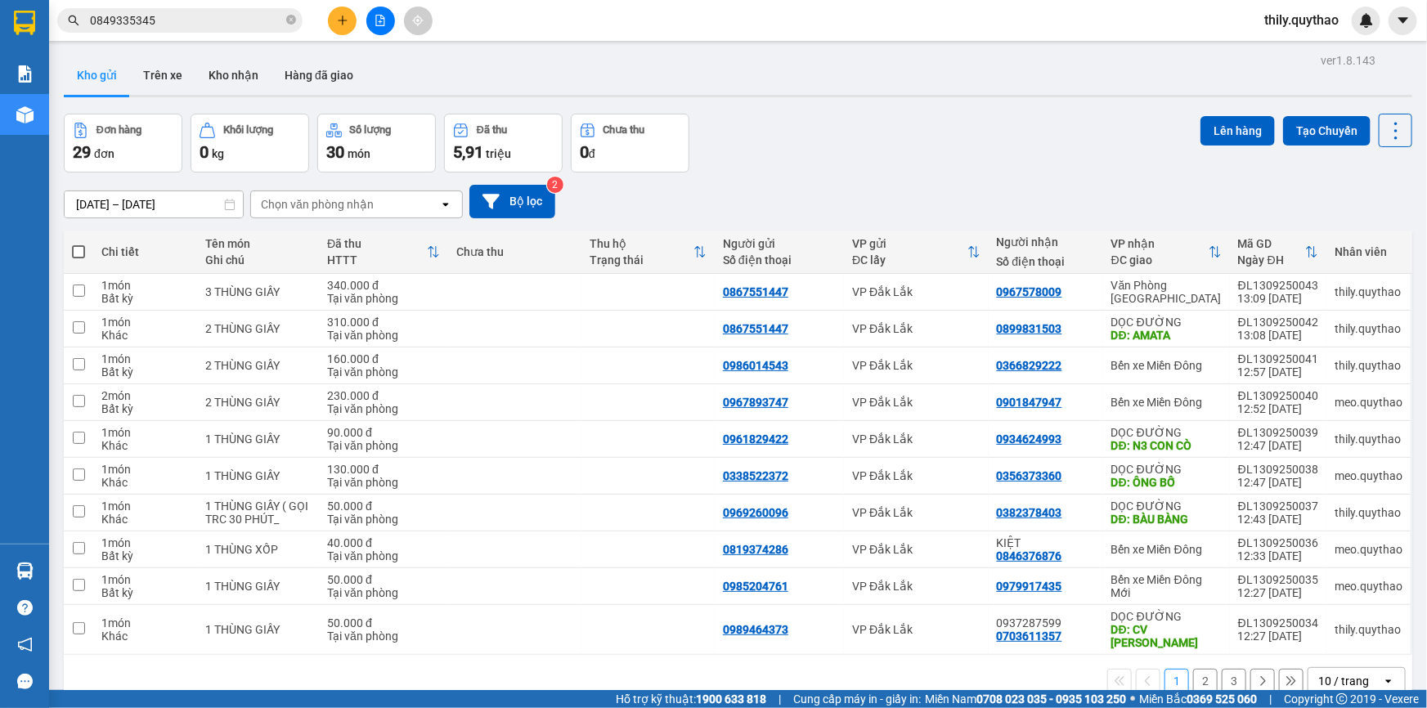
click at [1193, 669] on button "2" at bounding box center [1205, 681] width 25 height 25
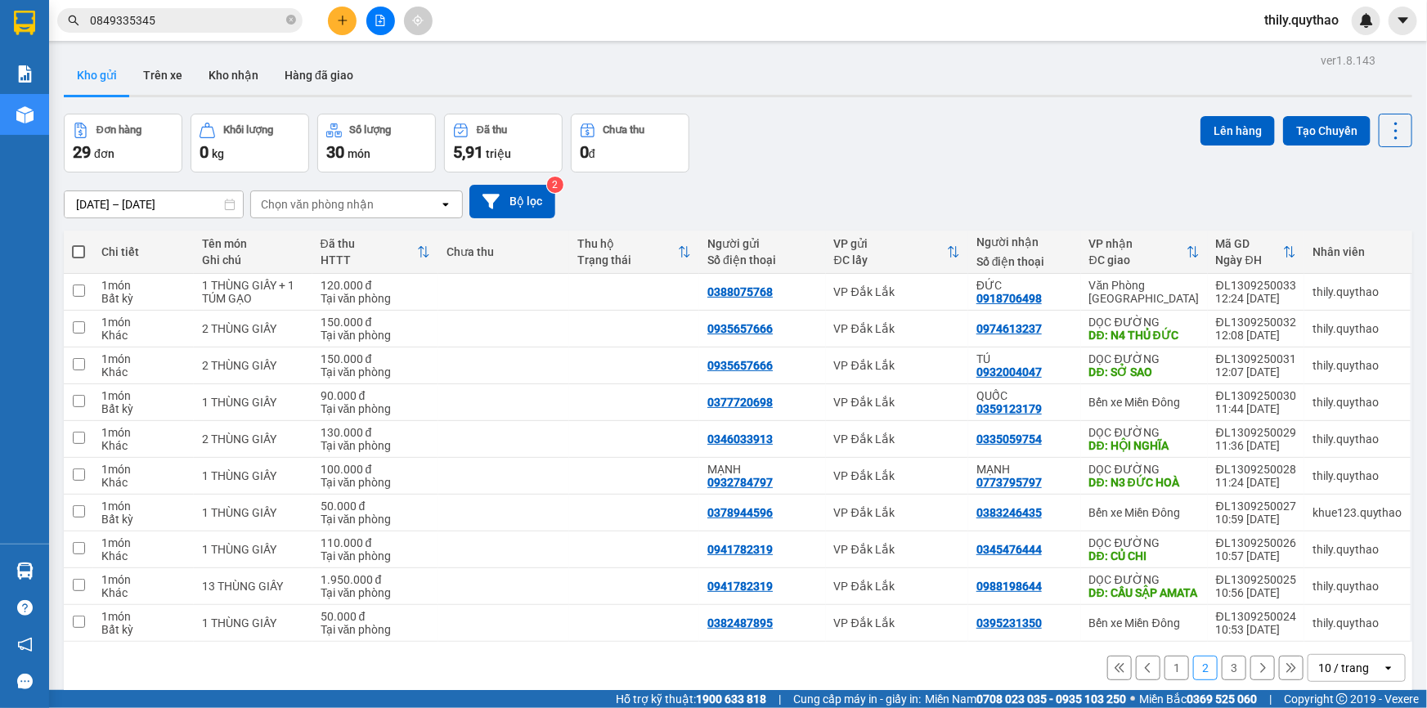
click at [1165, 656] on button "1" at bounding box center [1177, 668] width 25 height 25
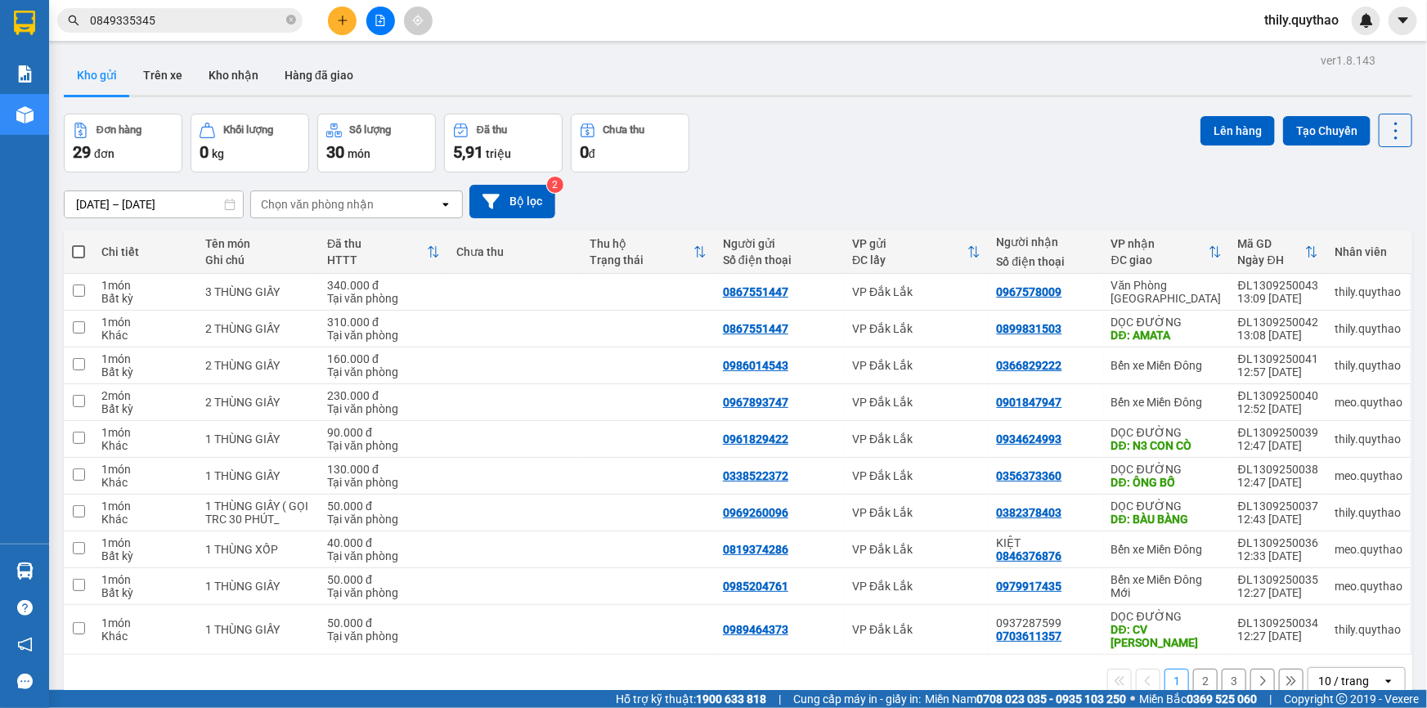
click at [1196, 669] on button "2" at bounding box center [1205, 681] width 25 height 25
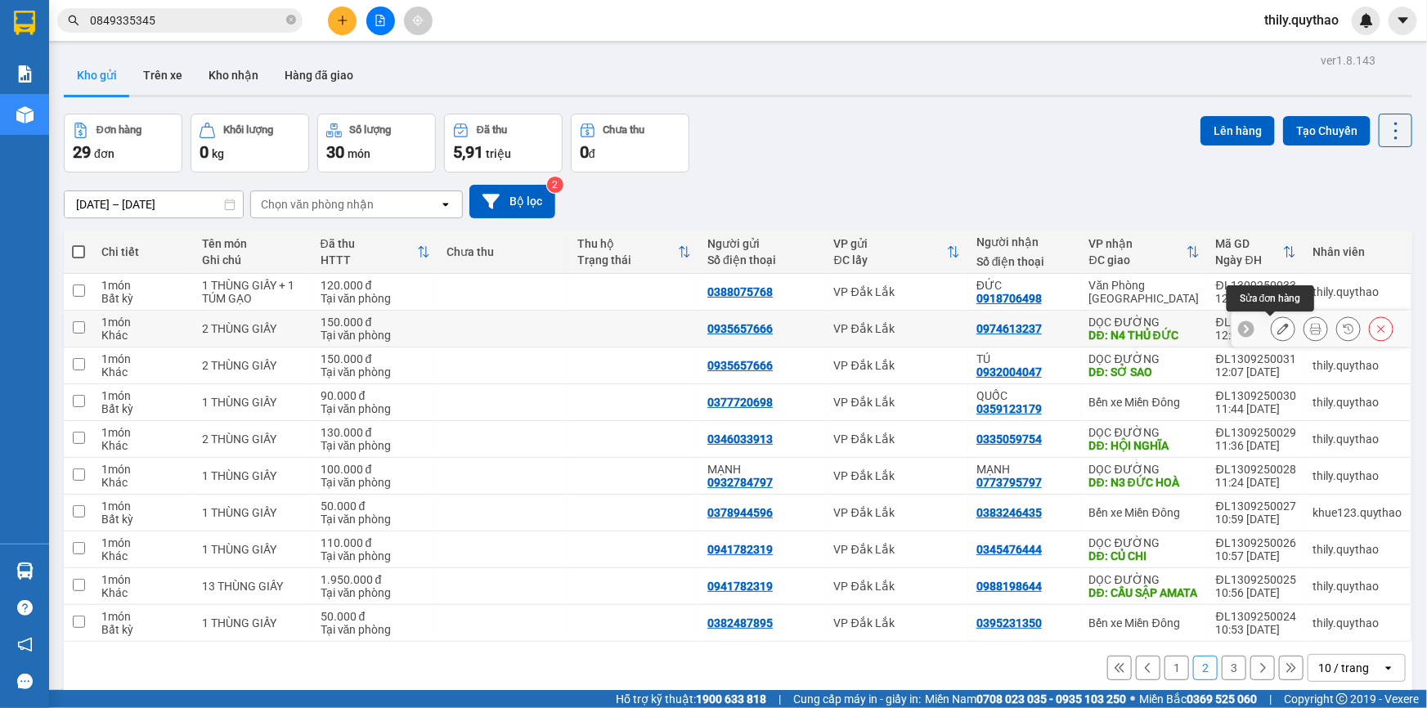
click at [1278, 323] on icon at bounding box center [1283, 328] width 11 height 11
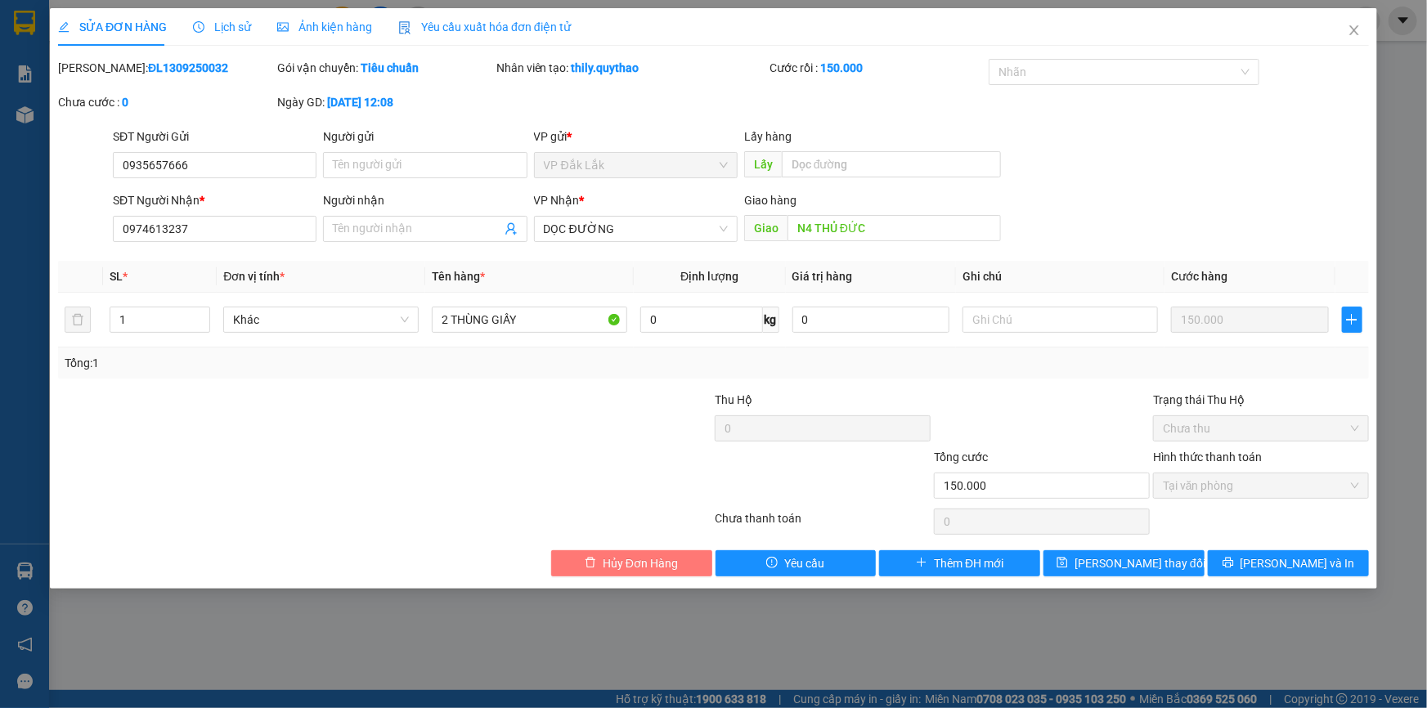
click at [628, 566] on span "Hủy Đơn Hàng" at bounding box center [640, 564] width 75 height 18
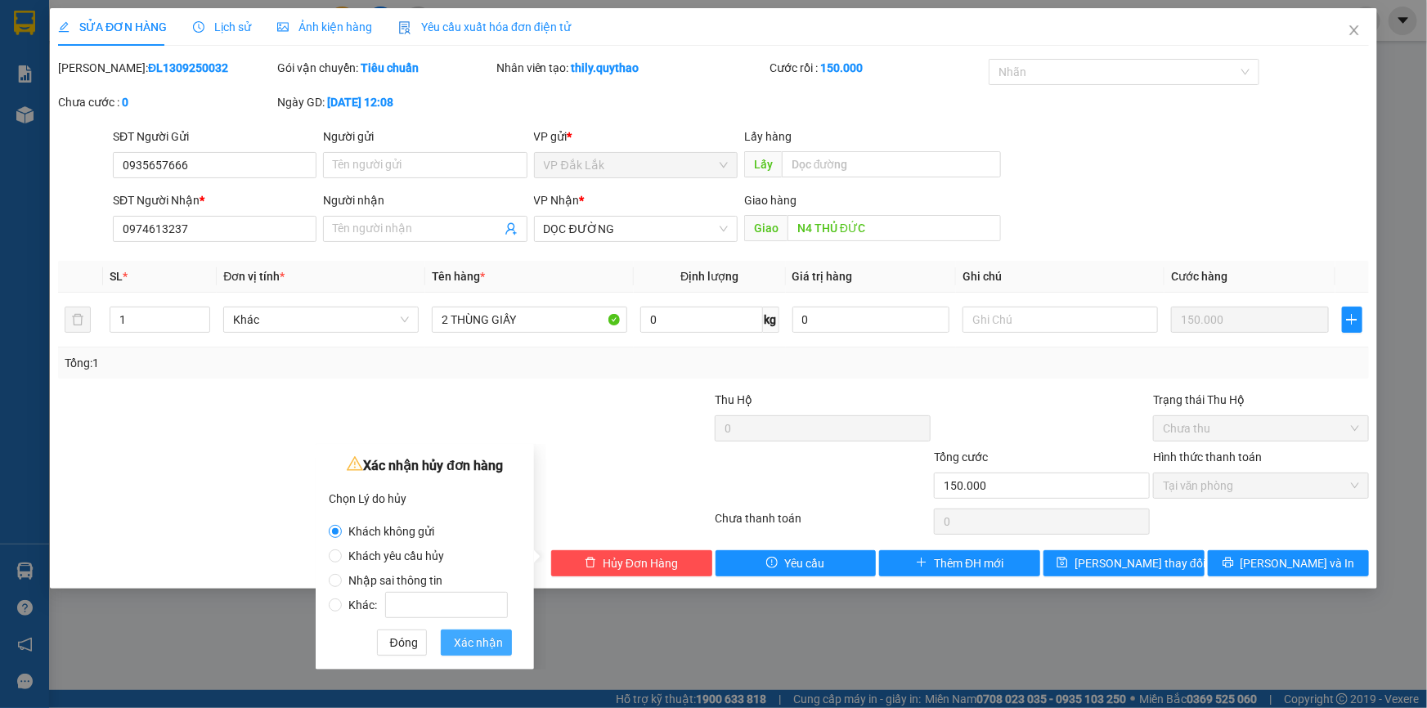
click at [483, 635] on span "Xác nhận" at bounding box center [478, 643] width 49 height 18
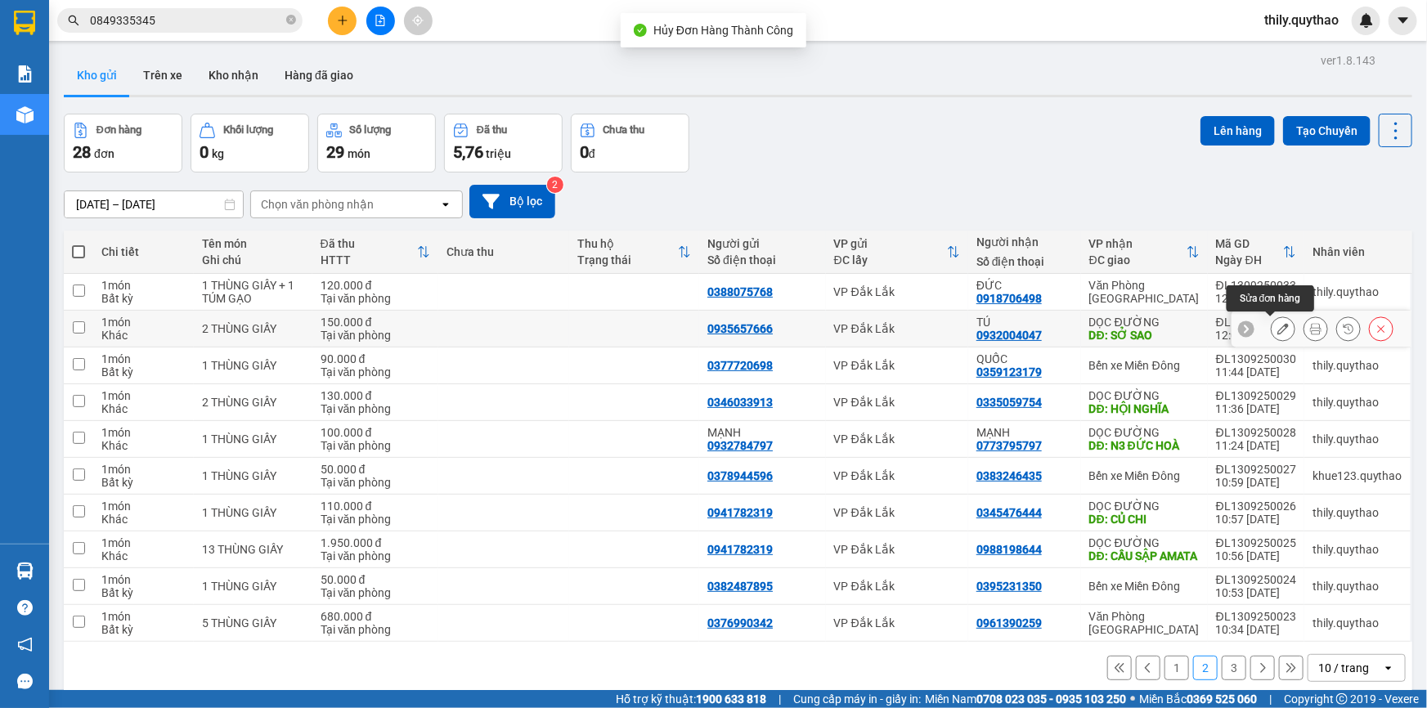
click at [1278, 326] on icon at bounding box center [1283, 328] width 11 height 11
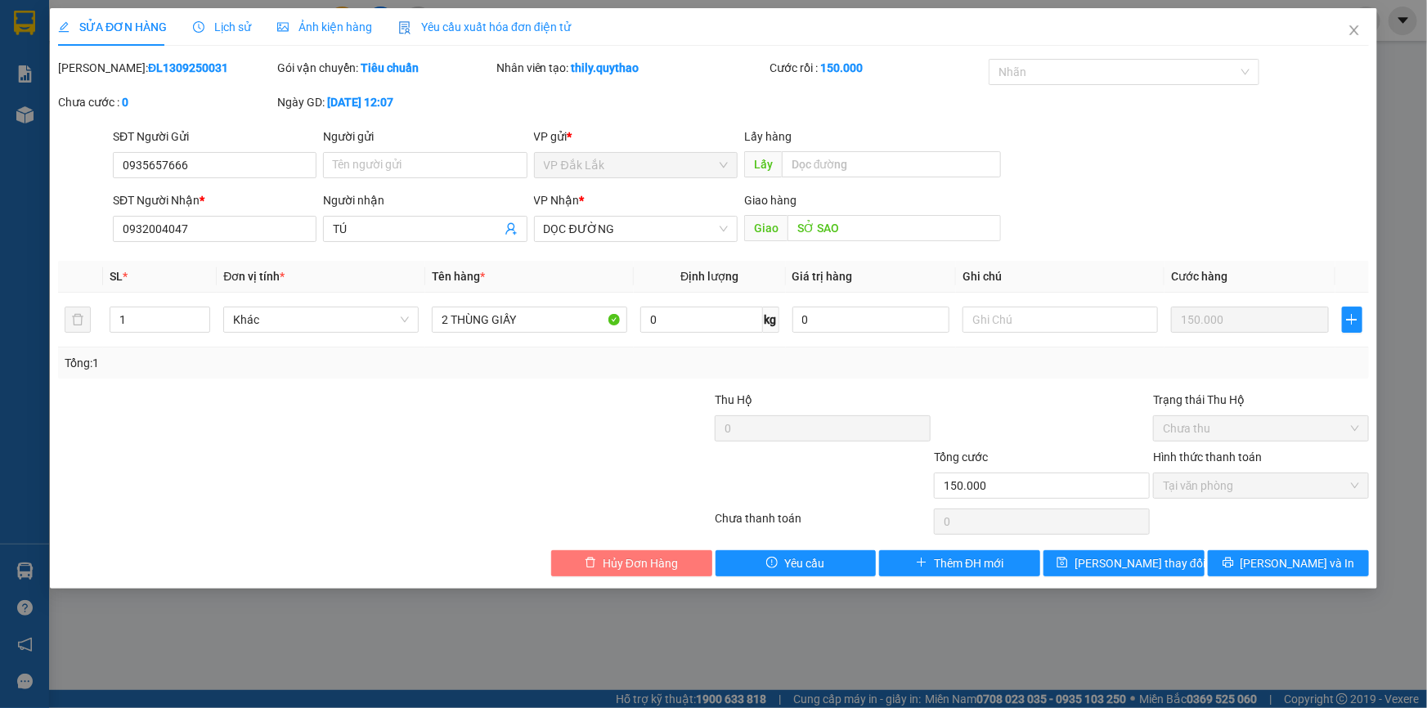
click at [657, 568] on span "Hủy Đơn Hàng" at bounding box center [640, 564] width 75 height 18
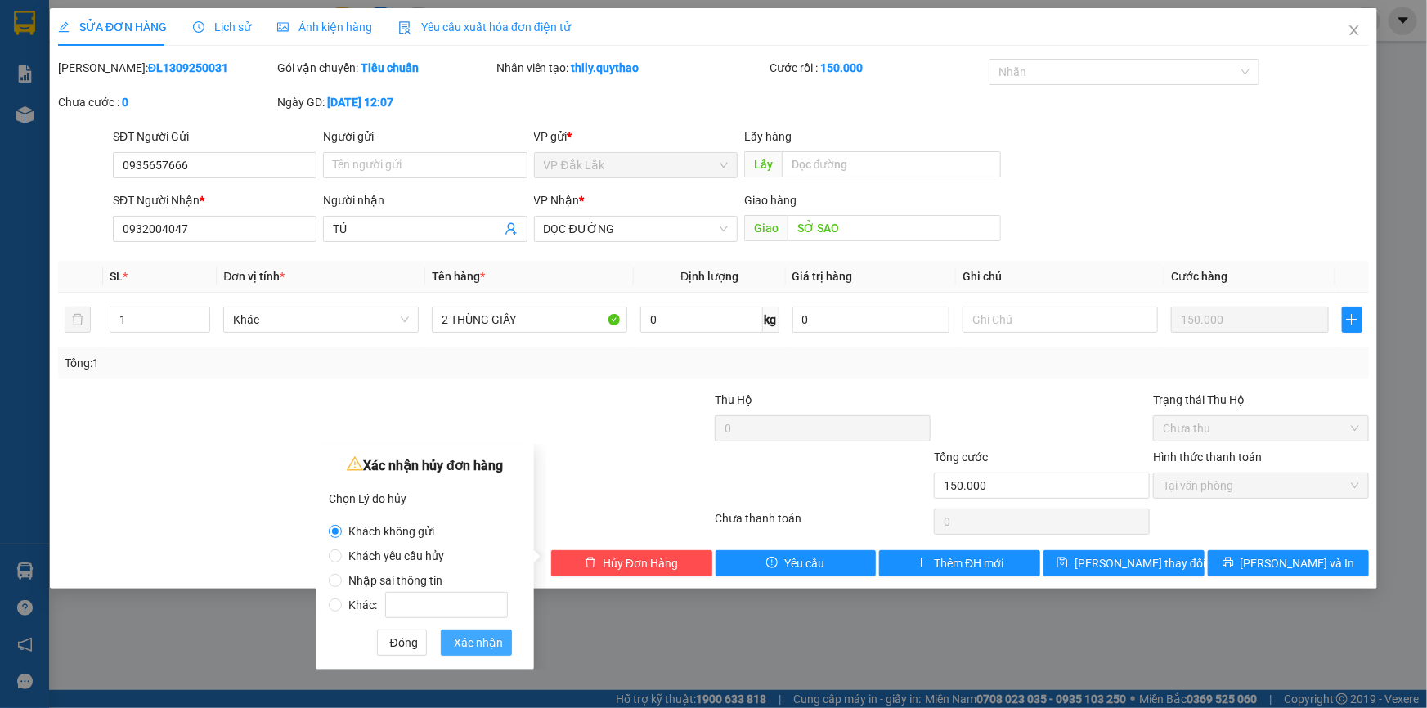
click at [464, 639] on span "Xác nhận" at bounding box center [478, 643] width 49 height 18
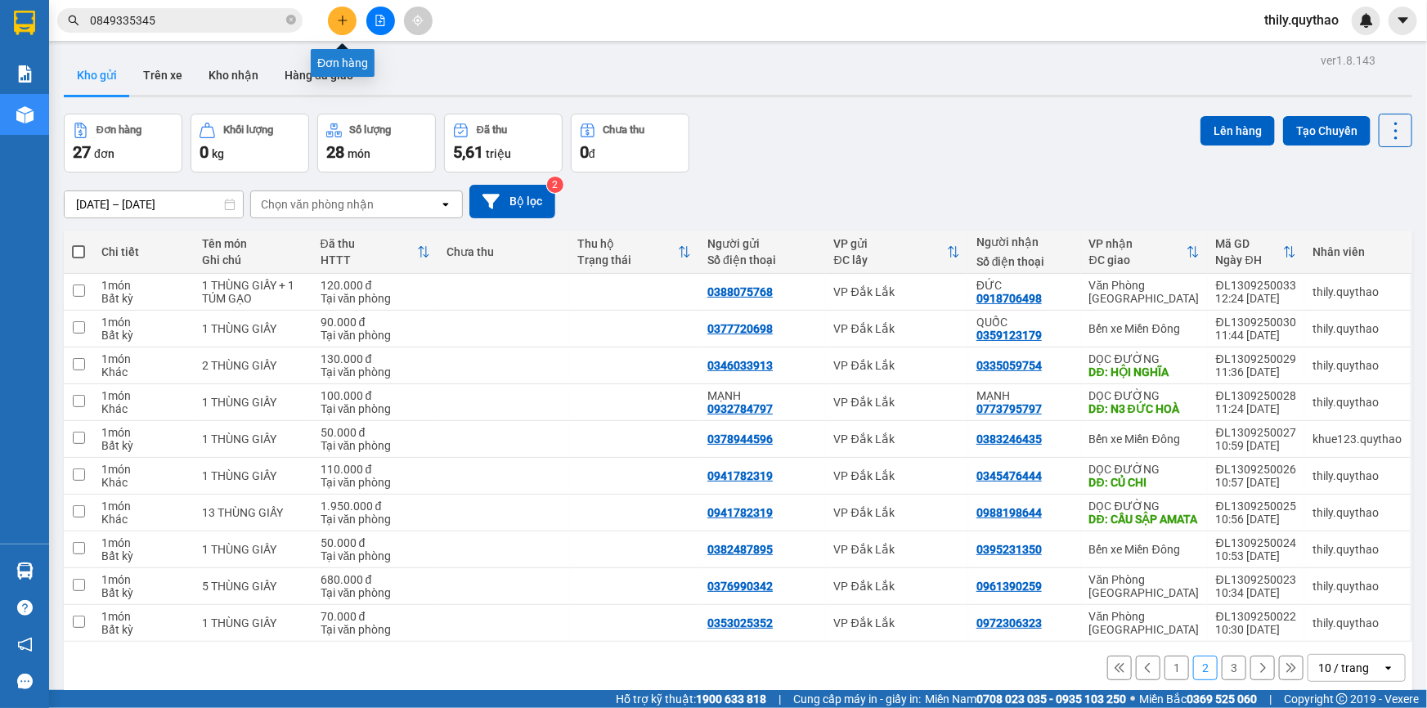
click at [349, 18] on button at bounding box center [342, 21] width 29 height 29
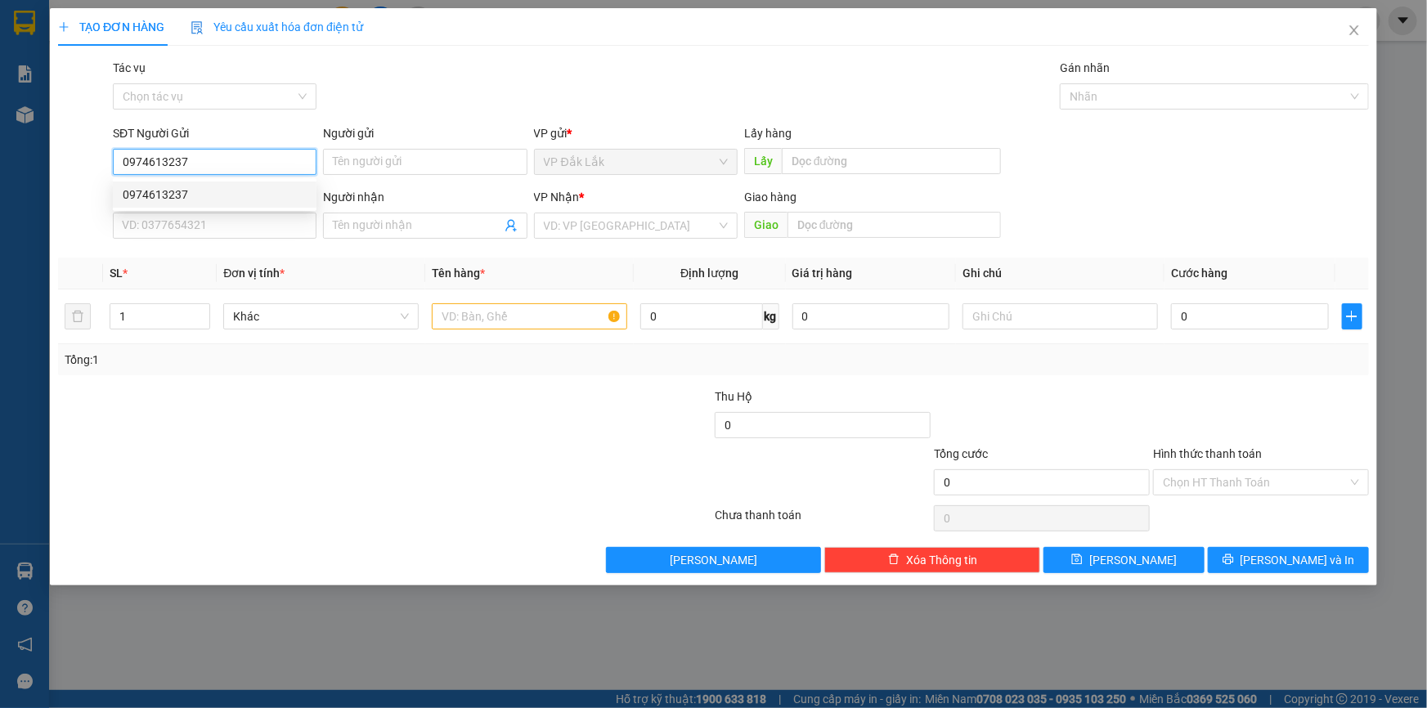
click at [210, 195] on div "0974613237" at bounding box center [215, 195] width 184 height 18
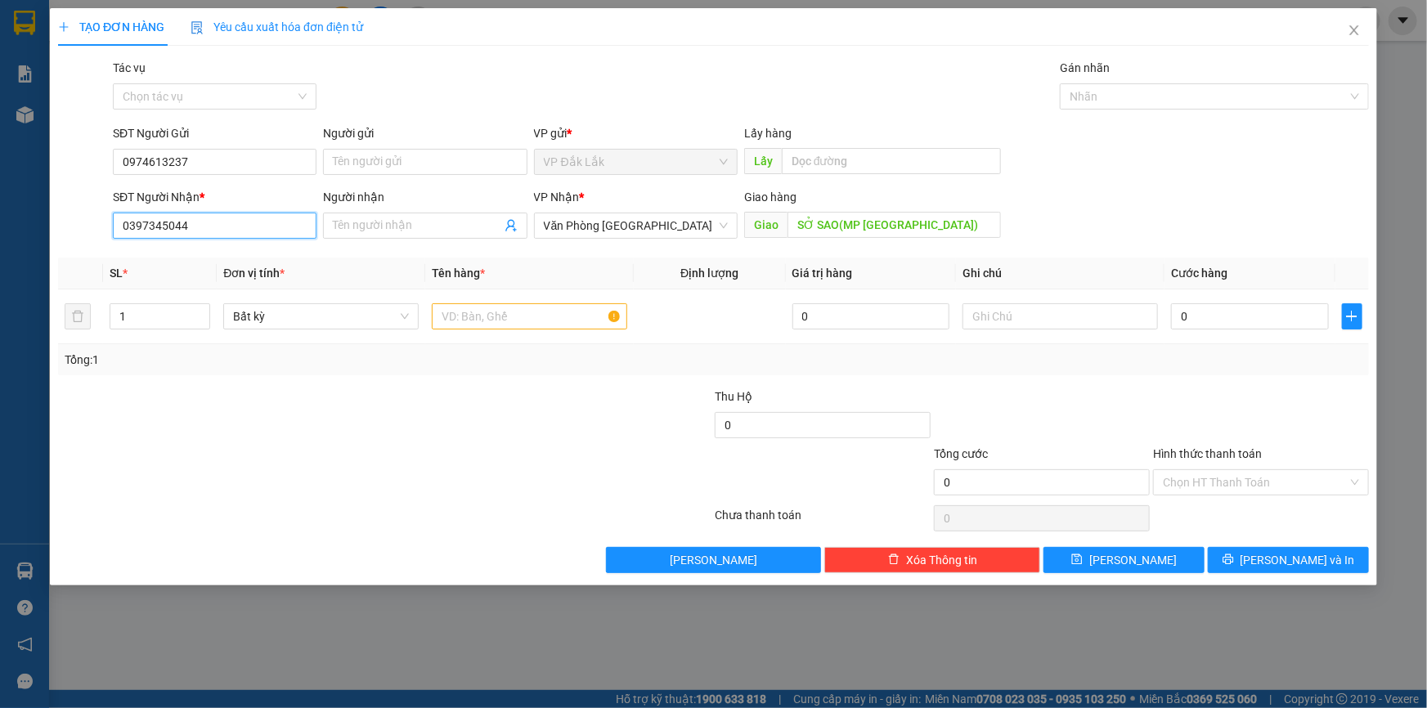
click at [213, 224] on input "0397345044" at bounding box center [215, 226] width 204 height 26
click at [204, 259] on div "0932004047 - TÚ" at bounding box center [215, 258] width 184 height 18
click at [526, 326] on input "text" at bounding box center [529, 316] width 195 height 26
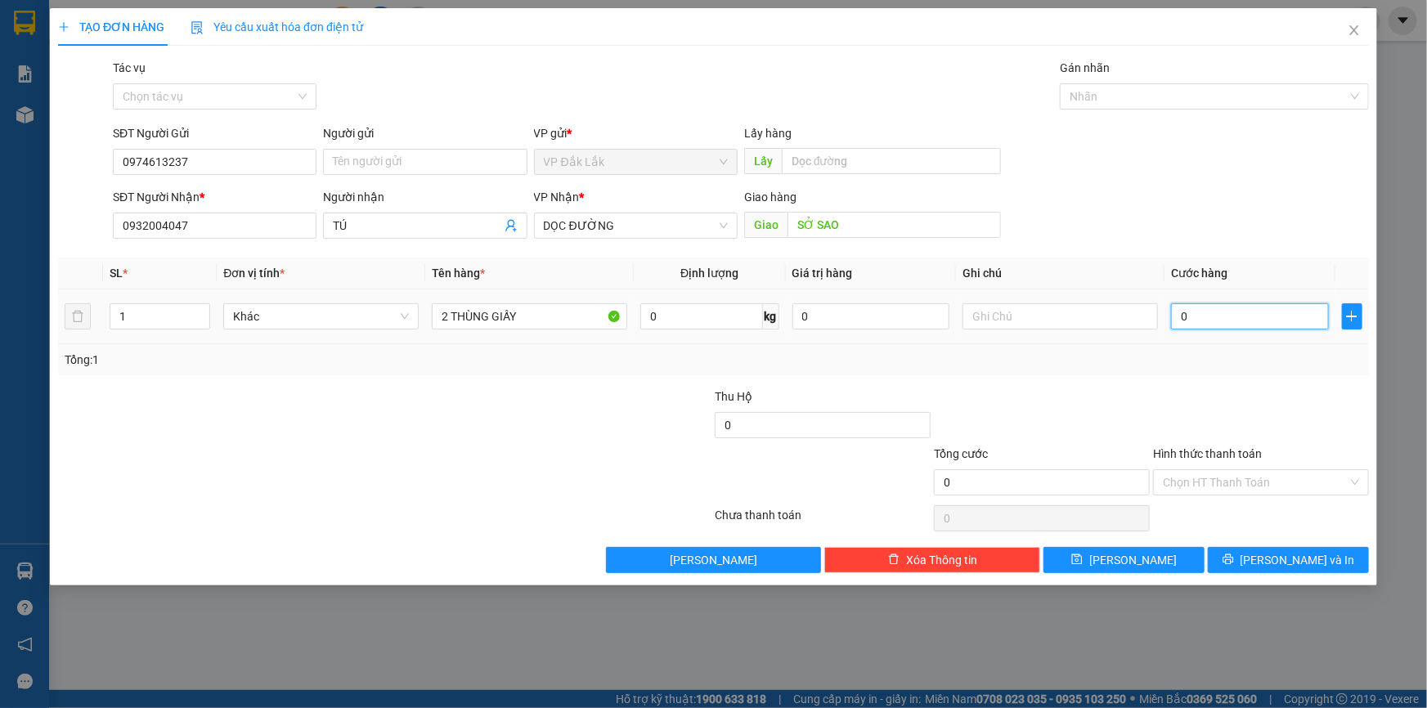
click at [1178, 322] on input "0" at bounding box center [1250, 316] width 158 height 26
click at [1253, 482] on input "Hình thức thanh toán" at bounding box center [1255, 482] width 185 height 25
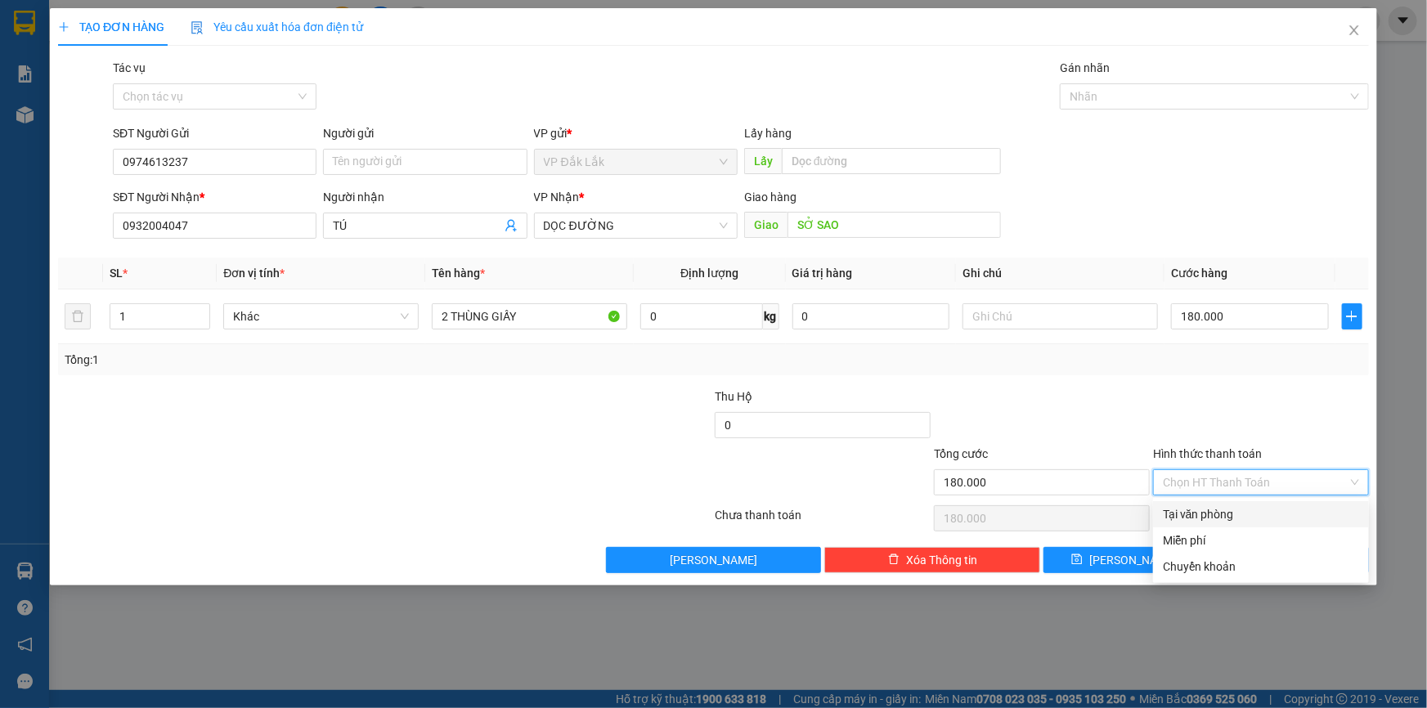
click at [1252, 521] on div "Tại văn phòng" at bounding box center [1261, 515] width 196 height 18
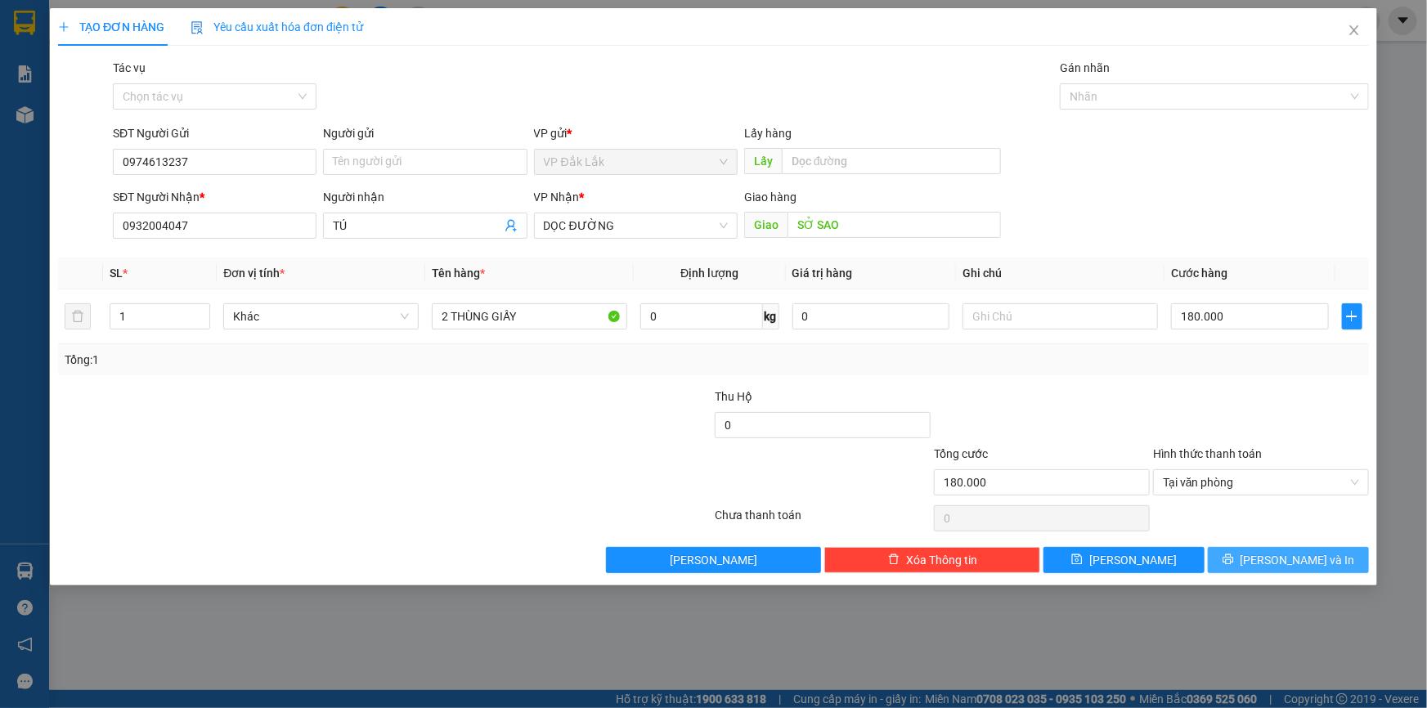
click at [1264, 566] on button "Lưu và In" at bounding box center [1288, 560] width 161 height 26
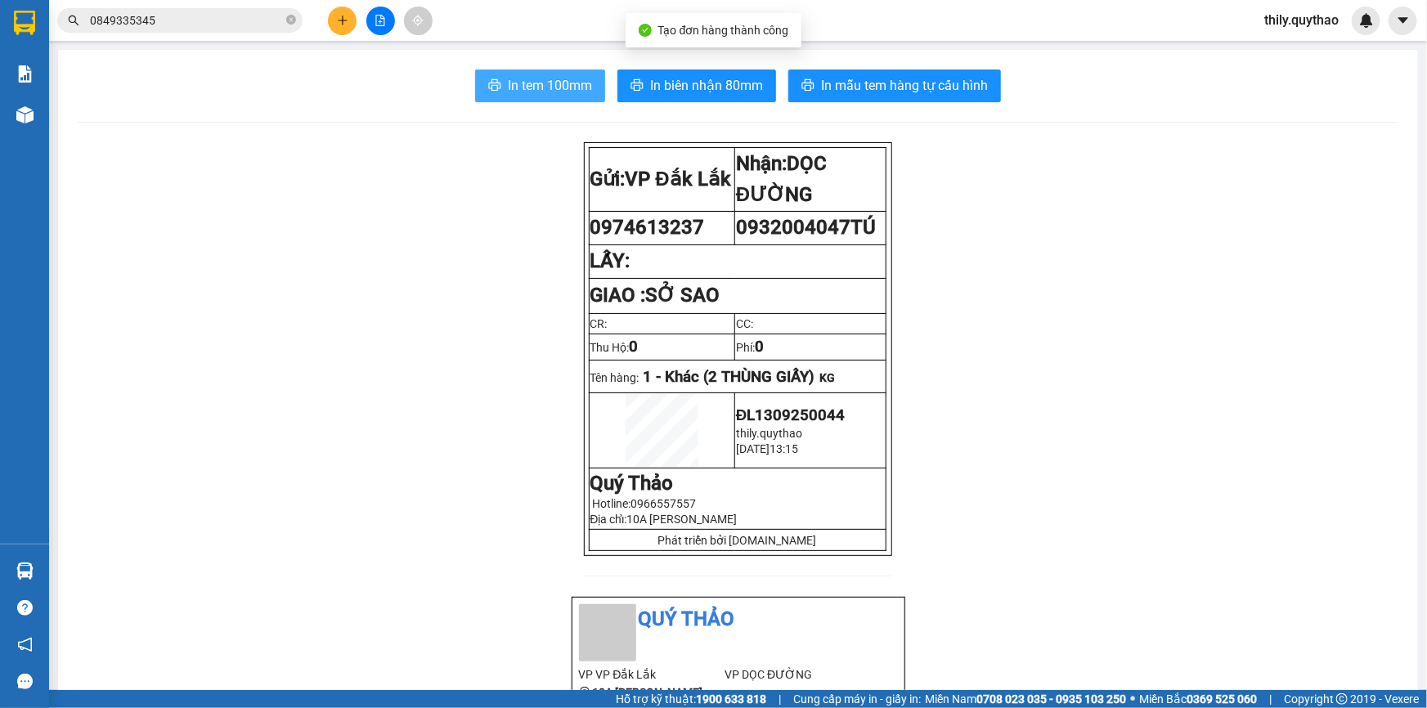
click at [547, 83] on span "In tem 100mm" at bounding box center [550, 85] width 84 height 20
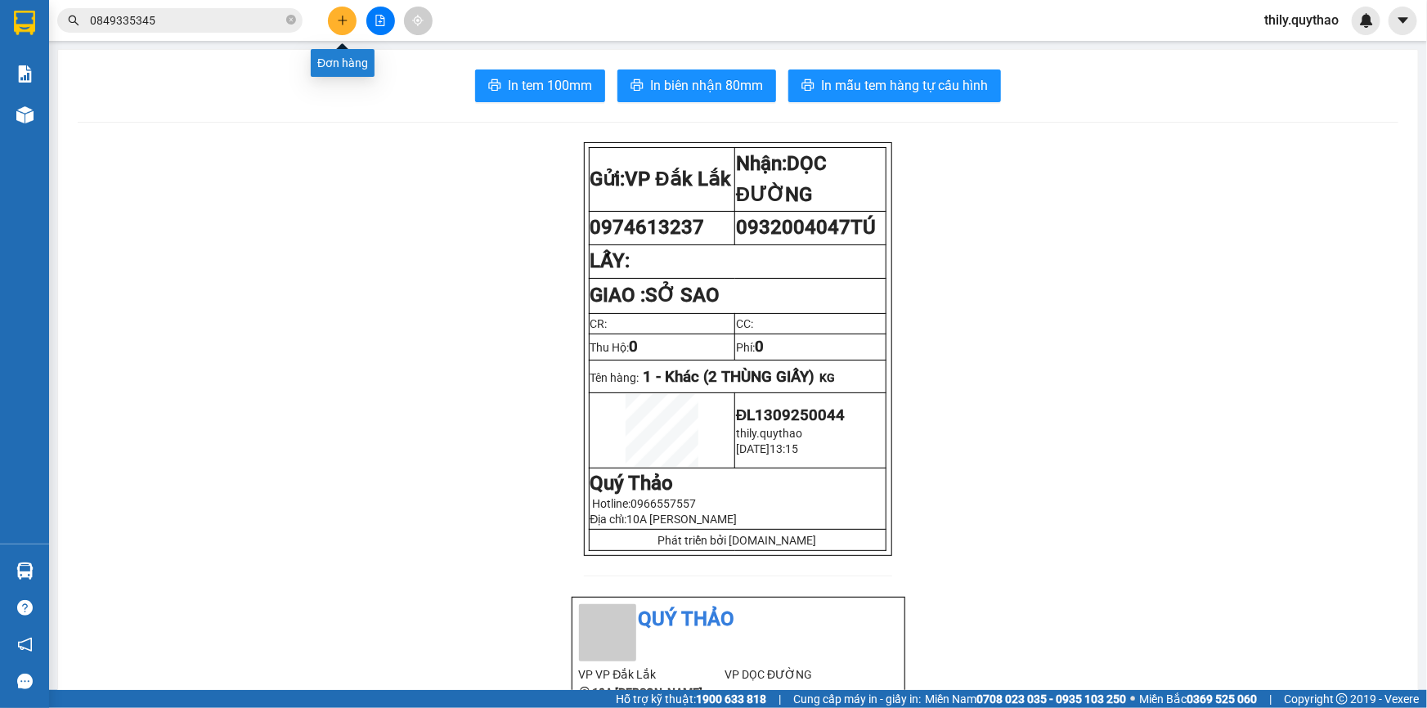
click at [346, 23] on icon "plus" at bounding box center [342, 20] width 11 height 11
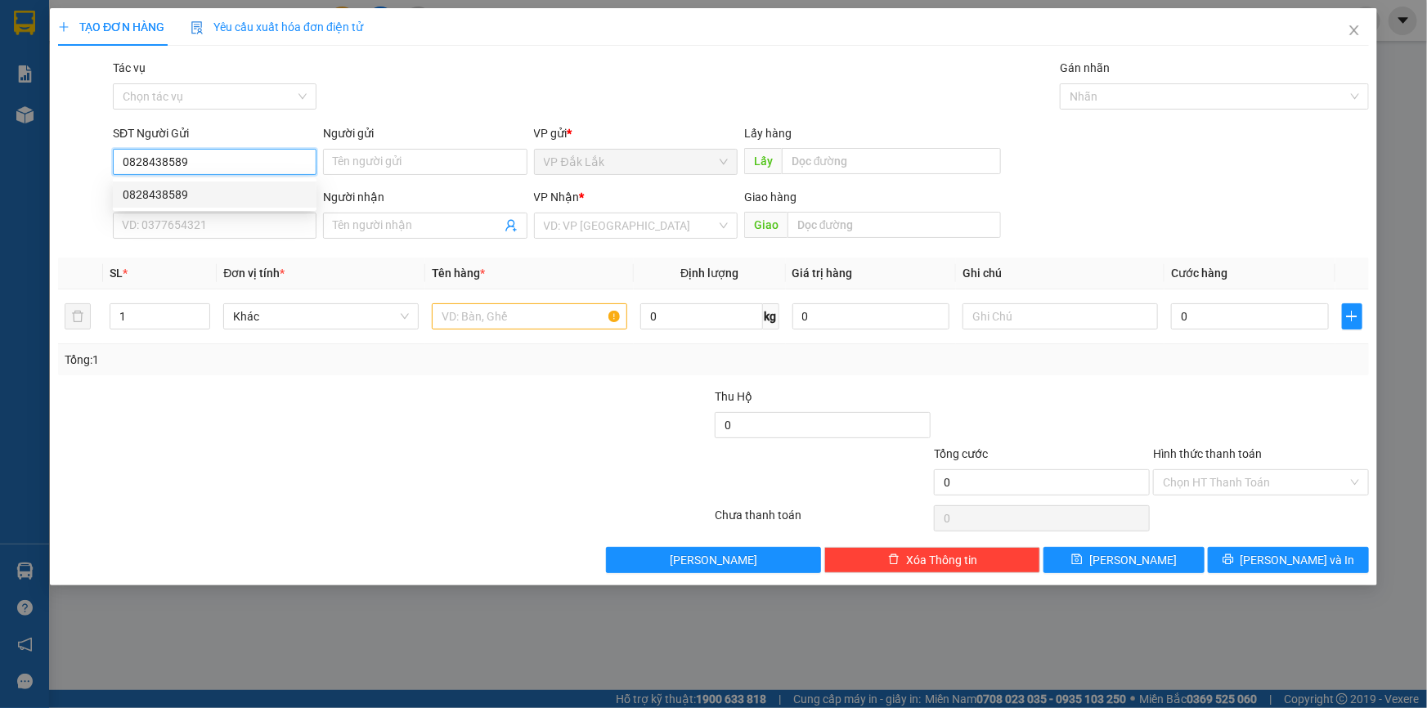
click at [227, 198] on div "0828438589" at bounding box center [215, 195] width 184 height 18
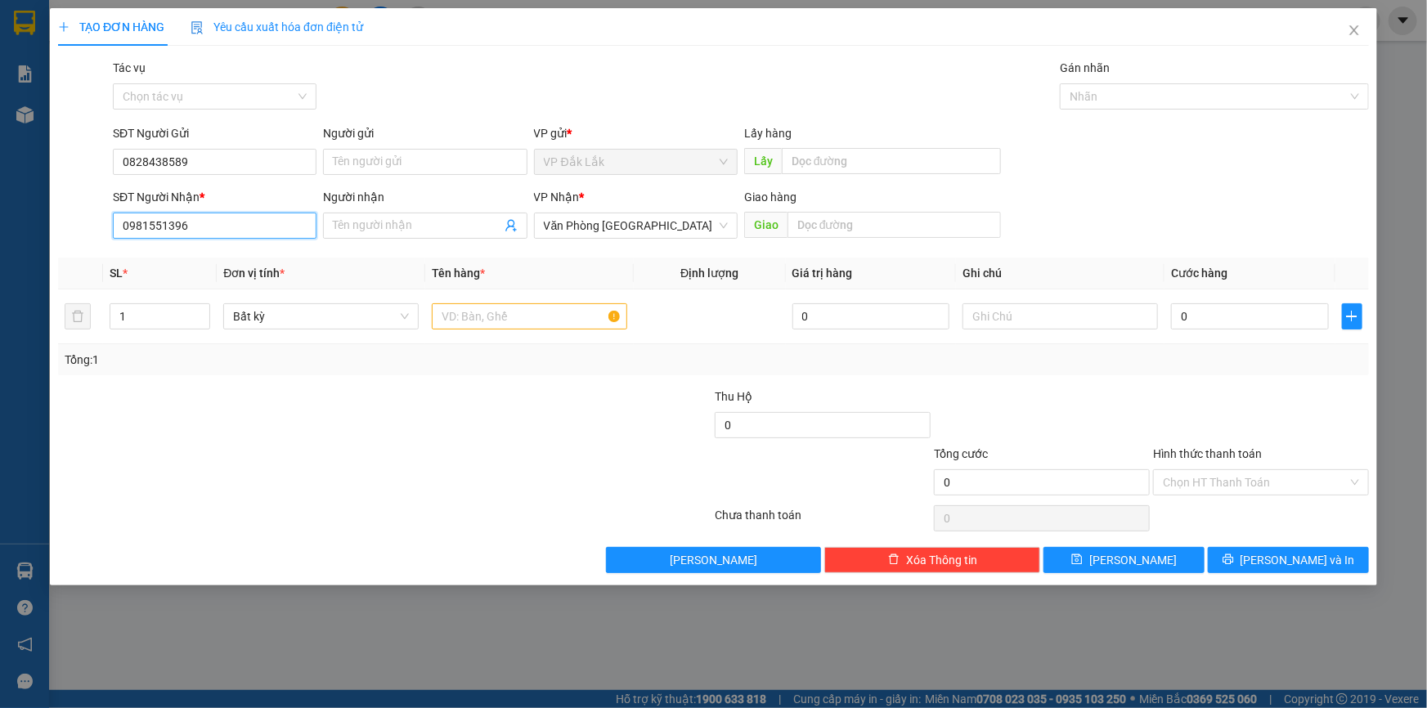
click at [213, 223] on input "0981551396" at bounding box center [215, 226] width 204 height 26
click at [209, 254] on div "0981551396" at bounding box center [215, 258] width 184 height 18
click at [452, 312] on input "text" at bounding box center [529, 316] width 195 height 26
click at [1195, 484] on input "Hình thức thanh toán" at bounding box center [1255, 482] width 185 height 25
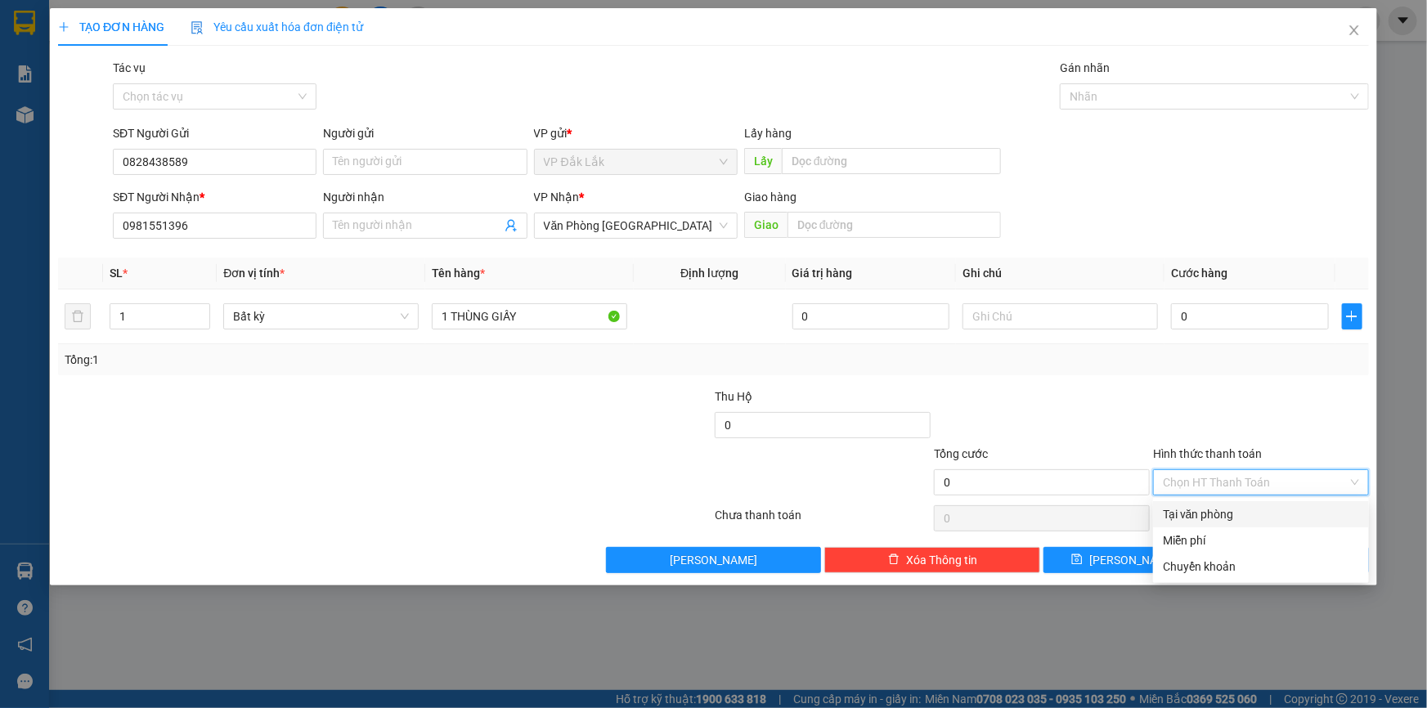
click at [1207, 513] on div "Tại văn phòng" at bounding box center [1261, 515] width 196 height 18
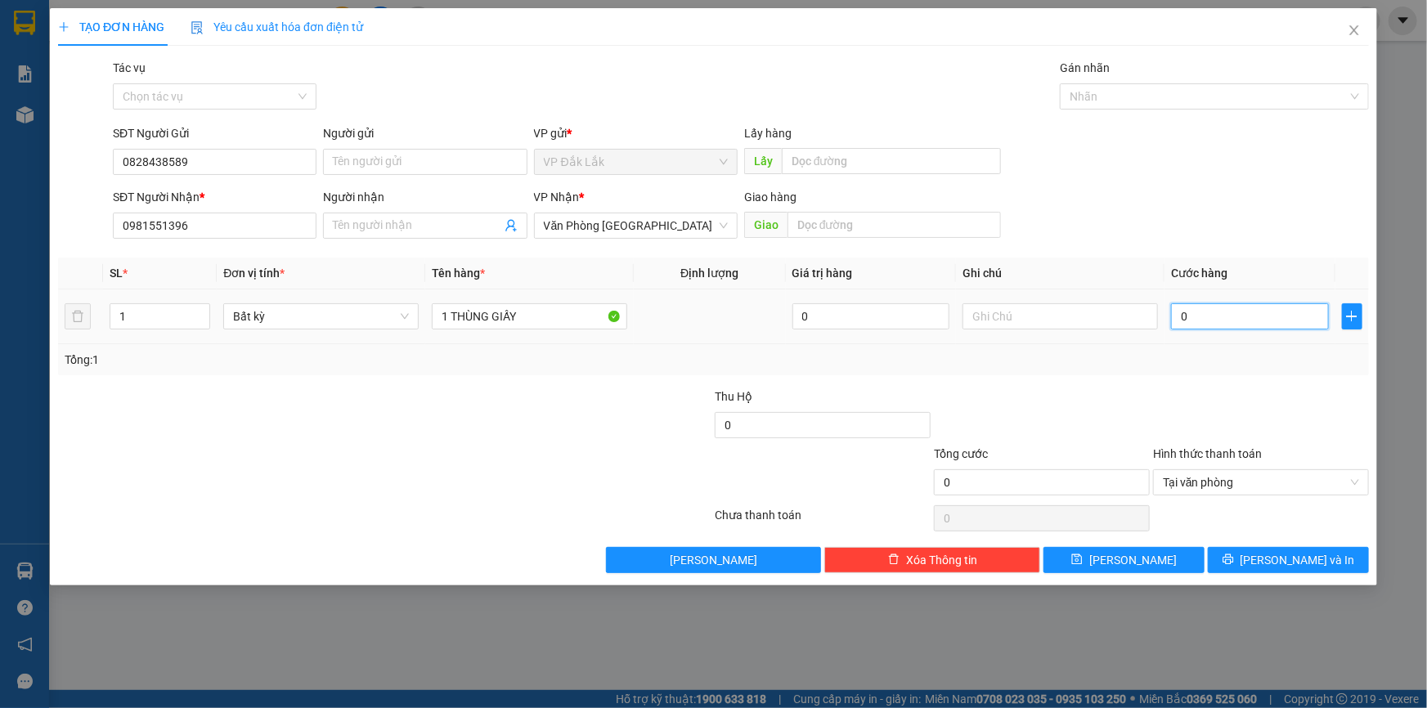
click at [1176, 319] on input "0" at bounding box center [1250, 316] width 158 height 26
click at [1297, 563] on span "Lưu và In" at bounding box center [1298, 560] width 115 height 18
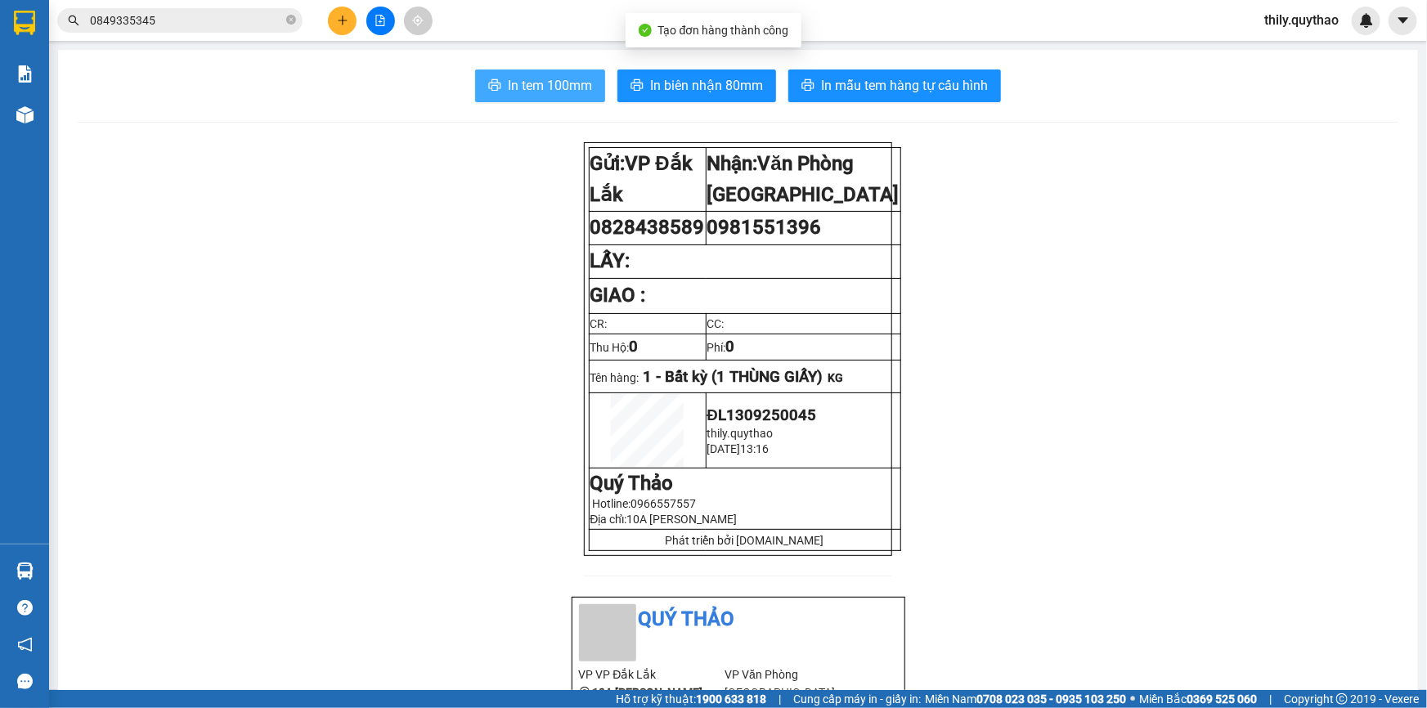
click at [559, 93] on span "In tem 100mm" at bounding box center [550, 85] width 84 height 20
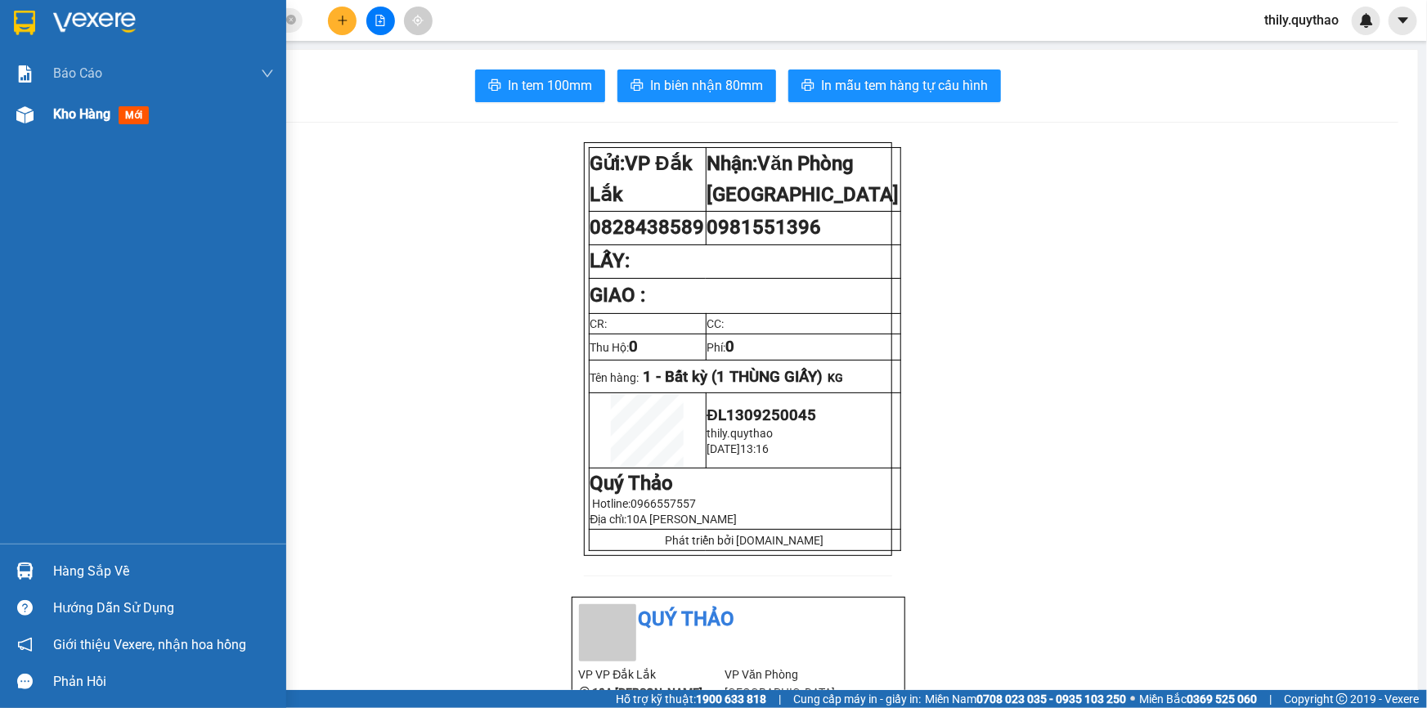
click at [101, 117] on span "Kho hàng" at bounding box center [81, 114] width 57 height 16
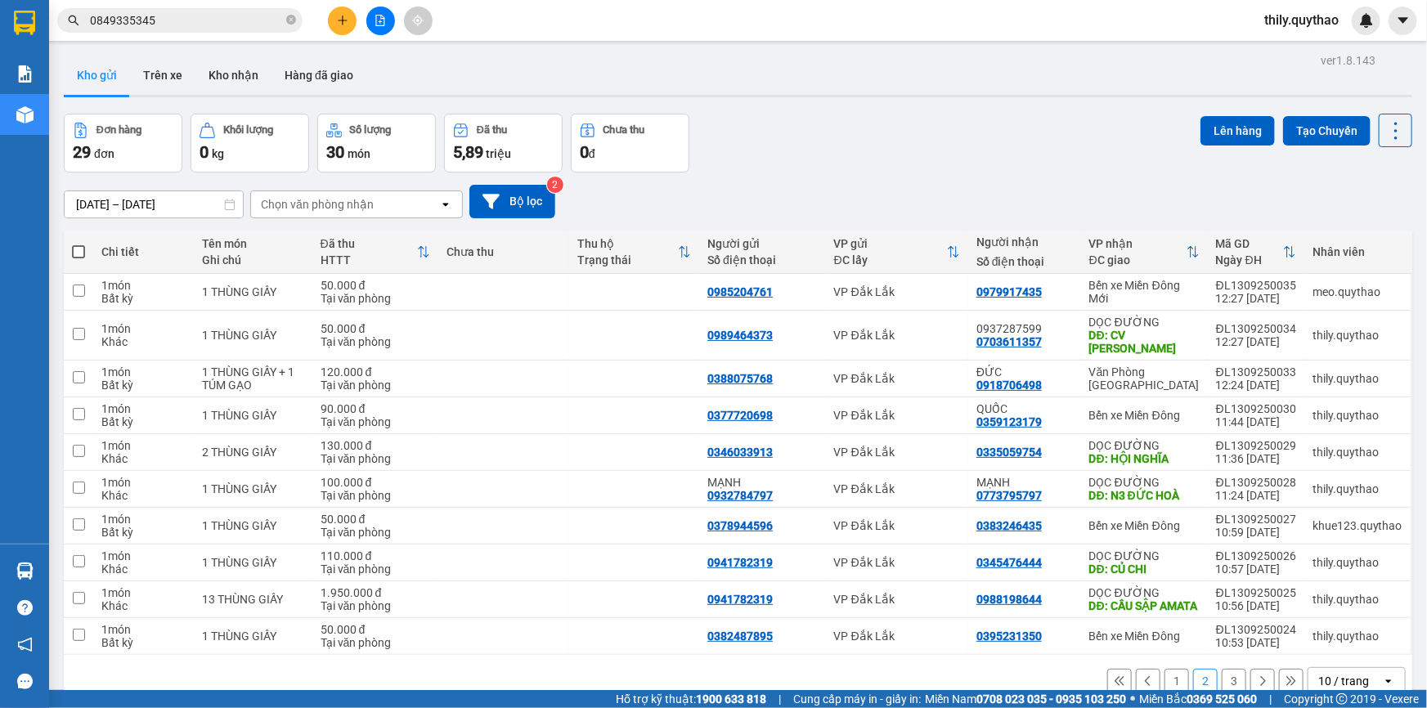
click at [1166, 669] on button "1" at bounding box center [1177, 681] width 25 height 25
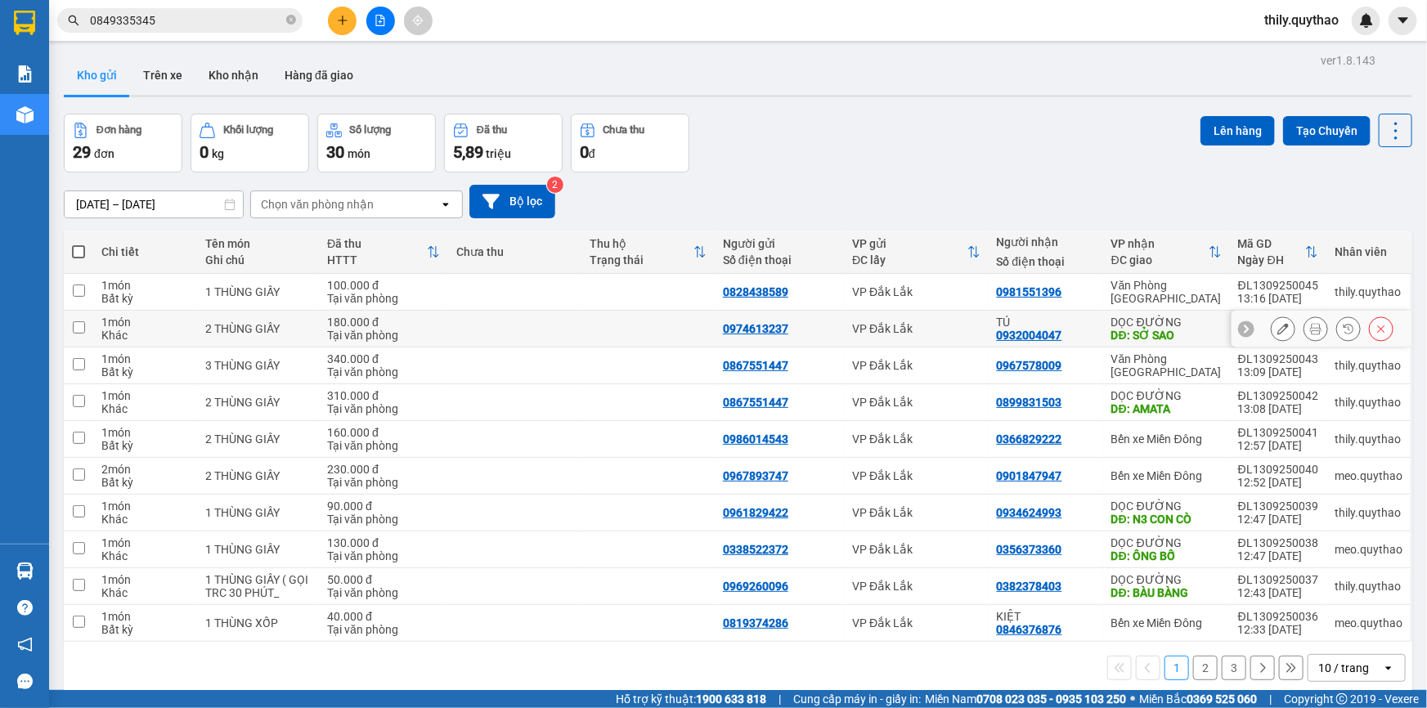
click at [770, 322] on div "0974613237" at bounding box center [755, 328] width 65 height 13
click at [338, 16] on icon "plus" at bounding box center [342, 20] width 11 height 11
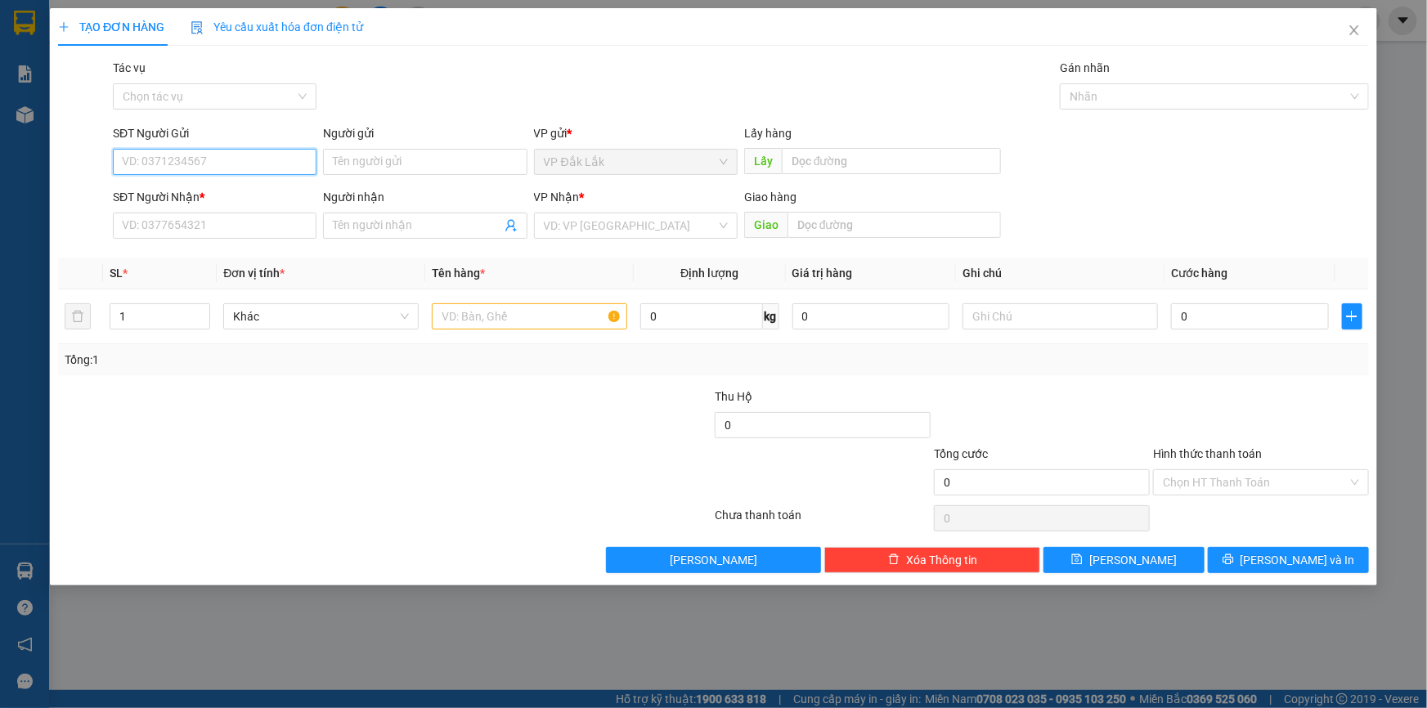
paste input "0974613237"
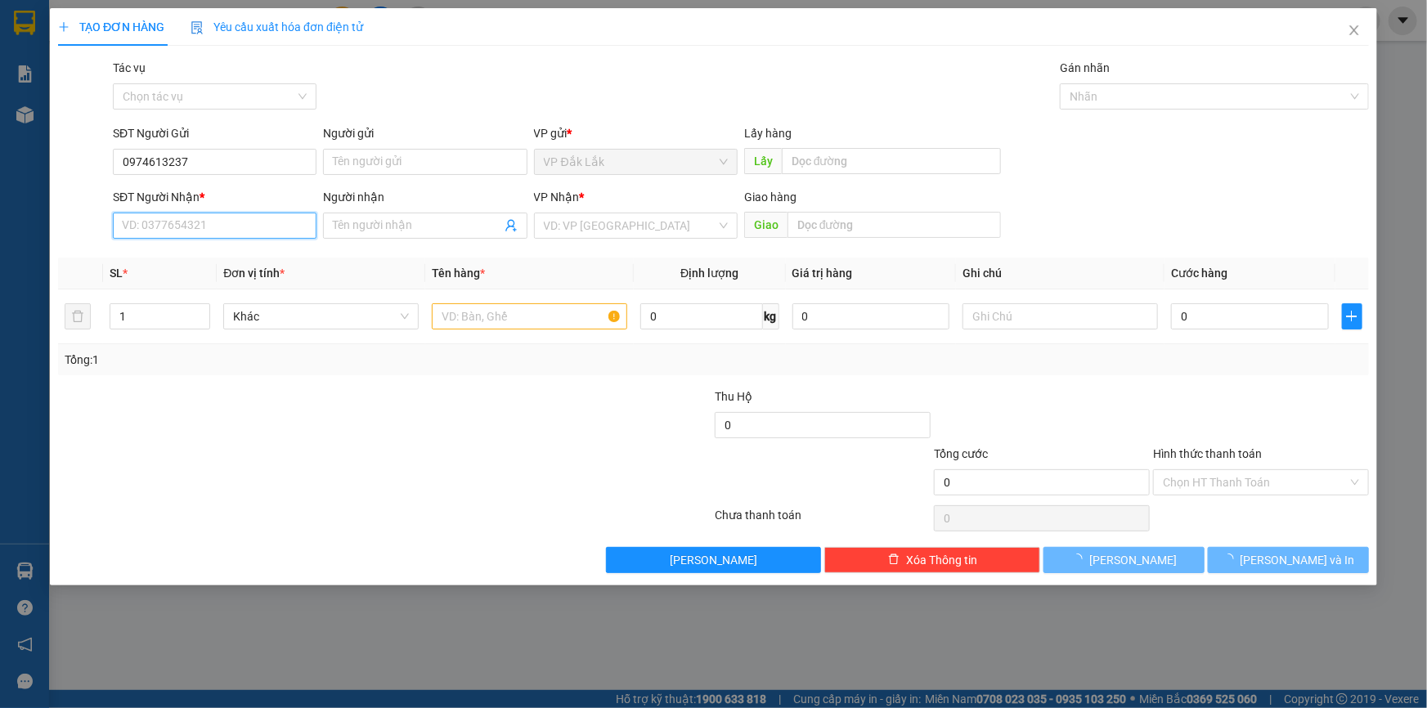
click at [234, 227] on input "SĐT Người Nhận *" at bounding box center [215, 226] width 204 height 26
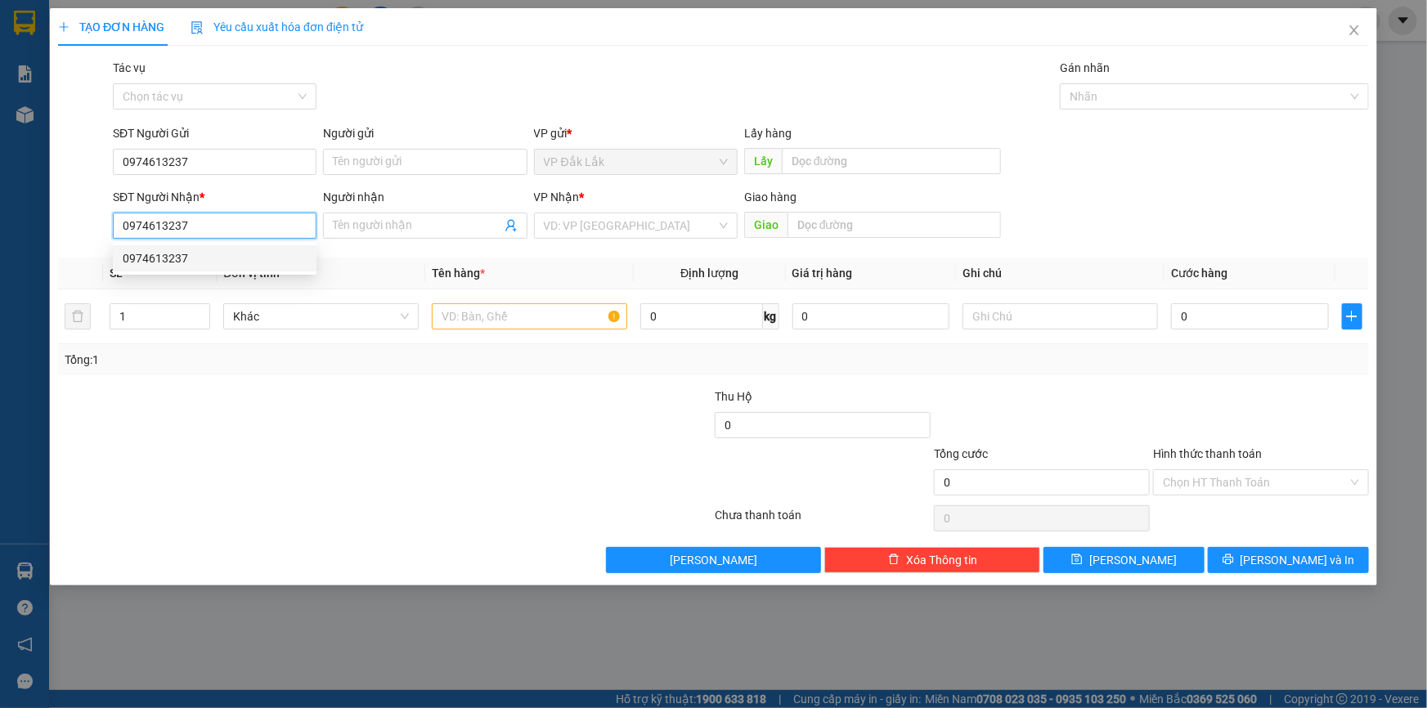
click at [176, 256] on div "0974613237" at bounding box center [215, 258] width 184 height 18
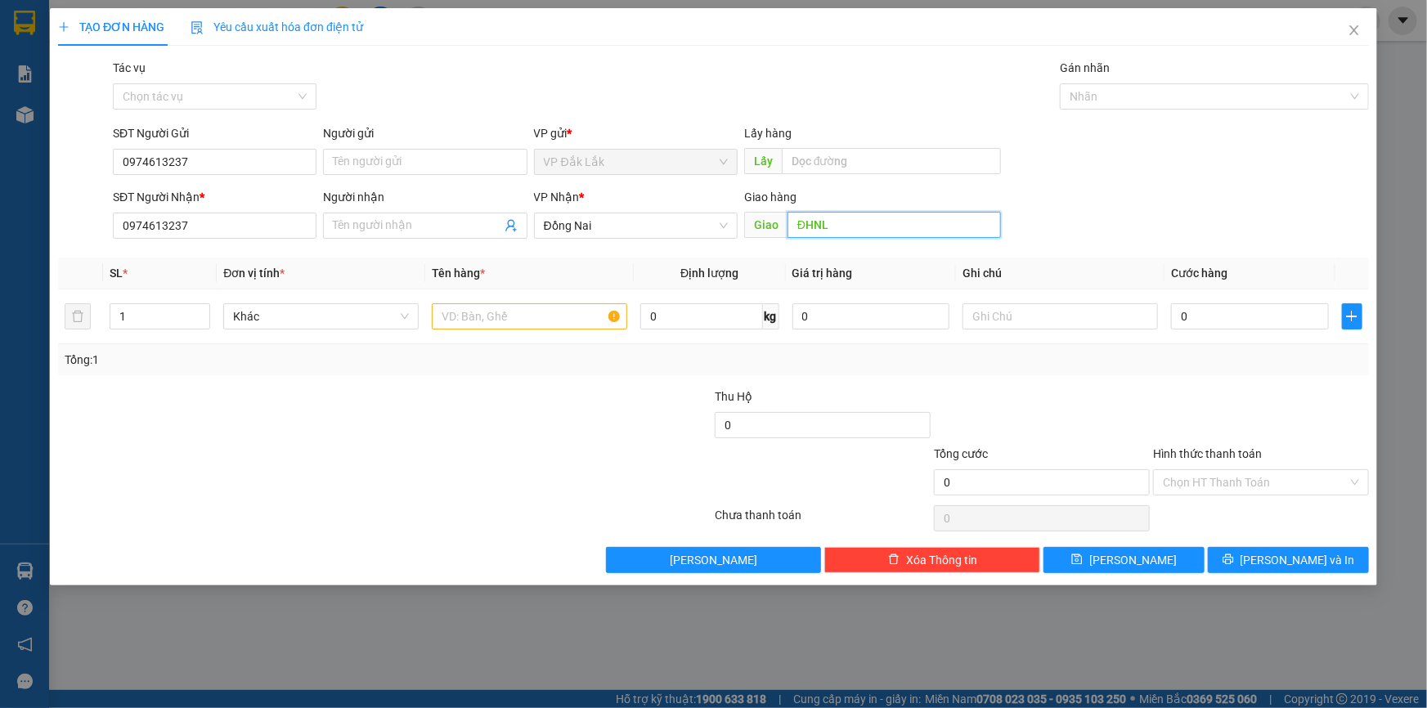
click at [865, 233] on input "ĐHNL" at bounding box center [894, 225] width 213 height 26
click at [679, 222] on span "Đồng Nai" at bounding box center [636, 225] width 184 height 25
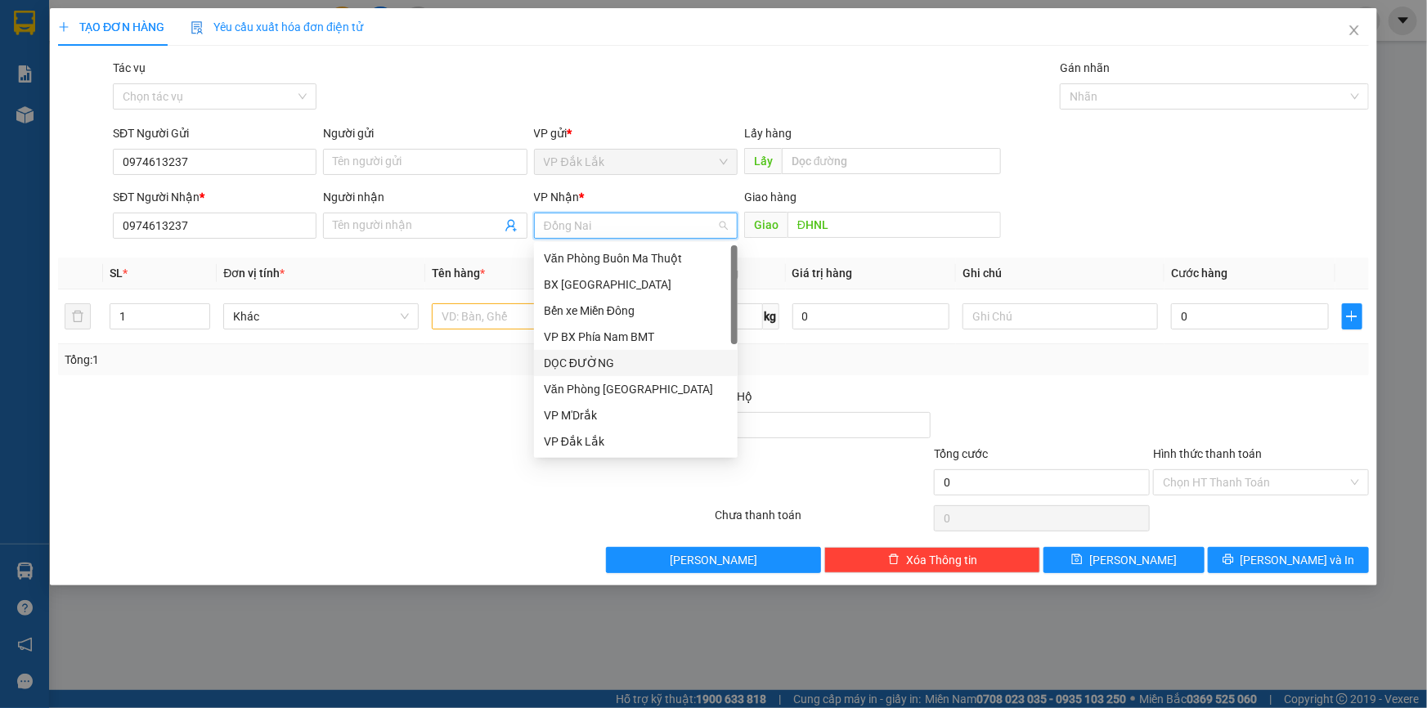
click at [605, 353] on div "DỌC ĐƯỜNG" at bounding box center [636, 363] width 204 height 26
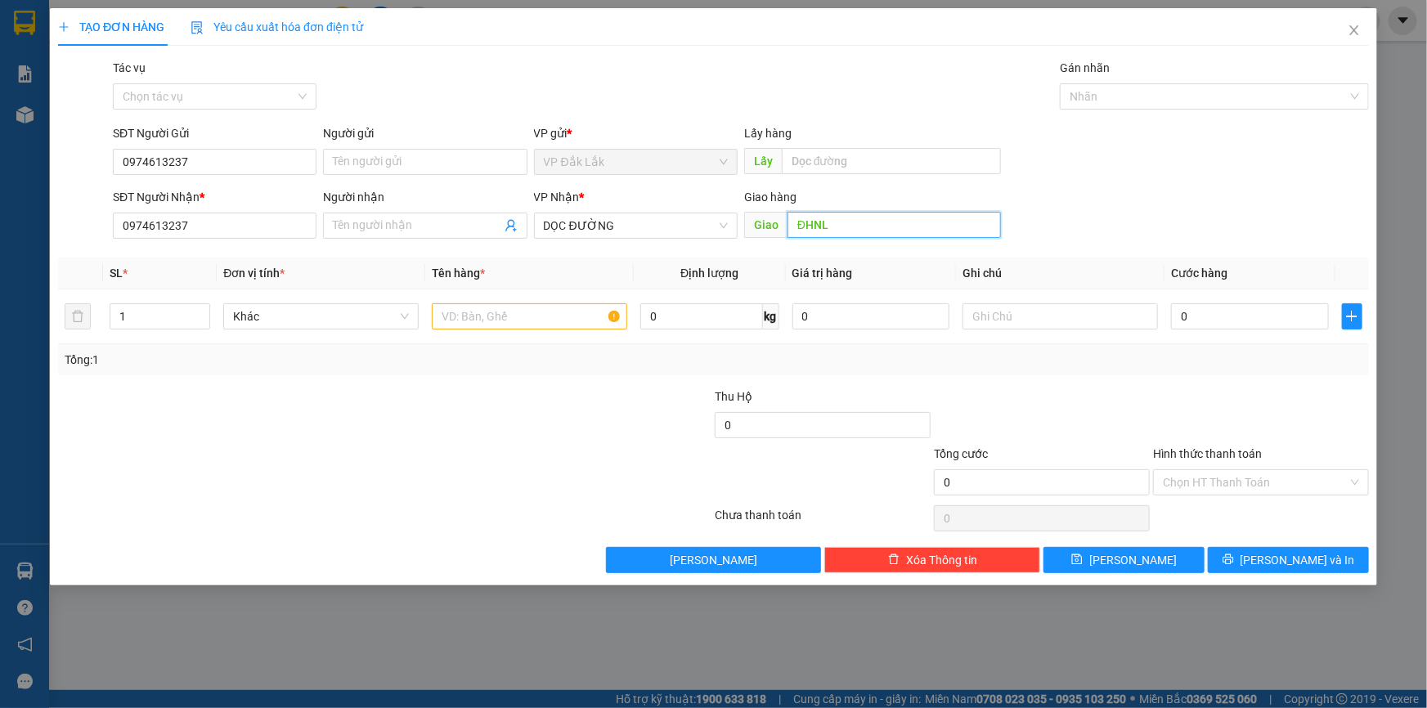
click at [823, 227] on input "ĐHNL" at bounding box center [894, 225] width 213 height 26
click at [561, 303] on input "text" at bounding box center [529, 316] width 195 height 26
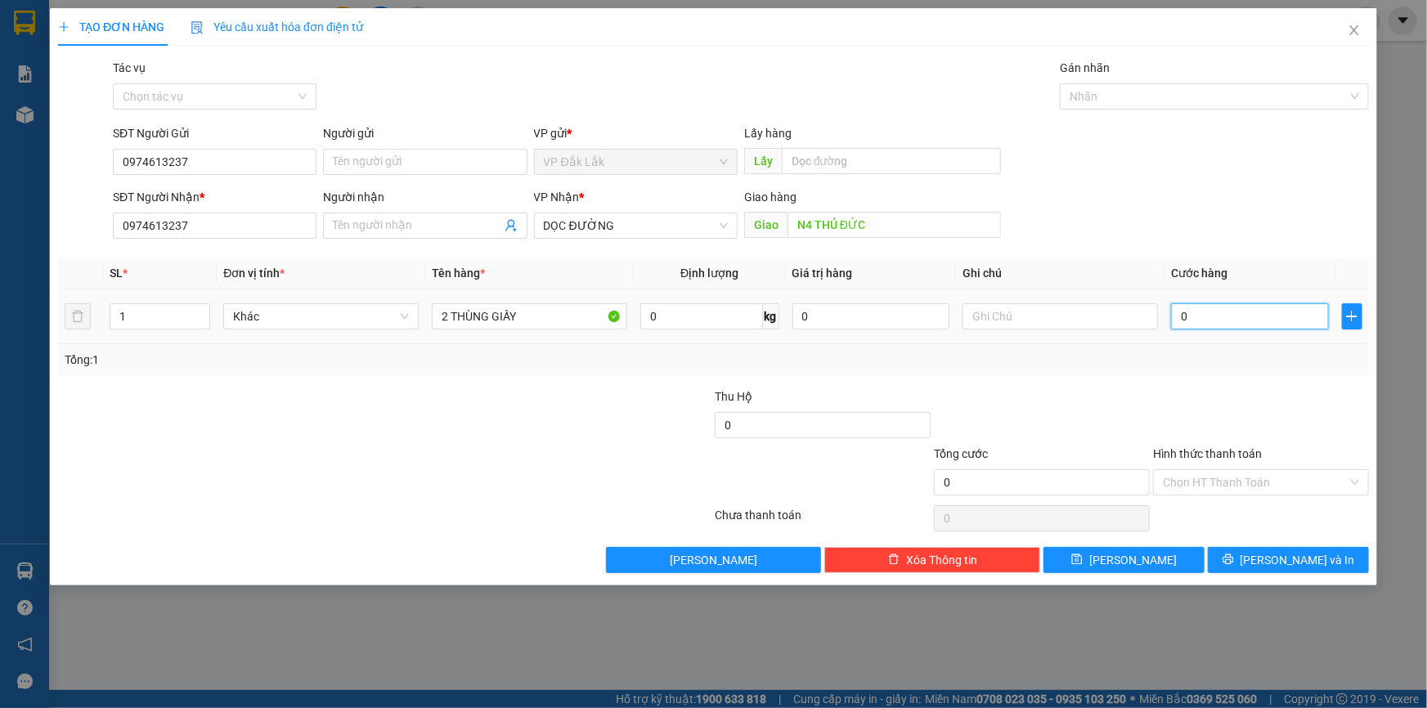
click at [1182, 319] on input "0" at bounding box center [1250, 316] width 158 height 26
click at [1227, 483] on input "Hình thức thanh toán" at bounding box center [1255, 482] width 185 height 25
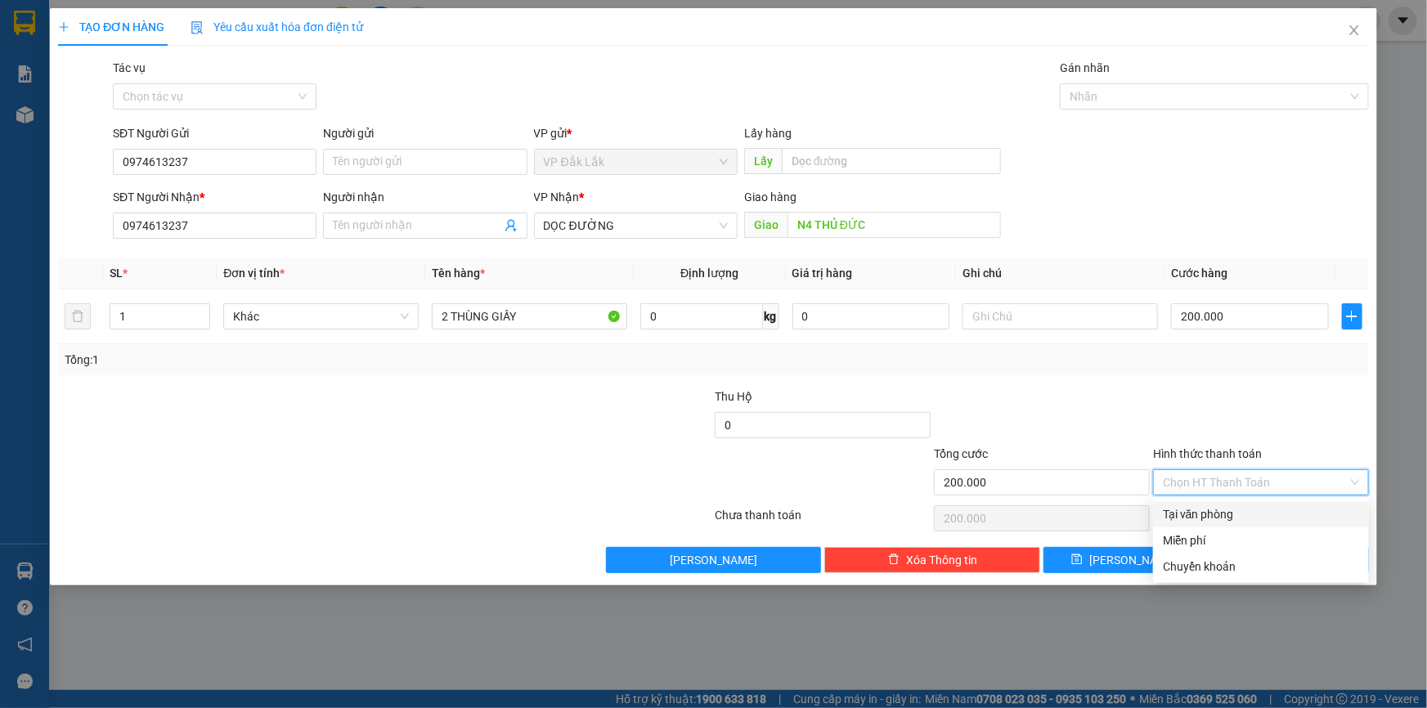
click at [1229, 514] on div "Tại văn phòng" at bounding box center [1261, 515] width 196 height 18
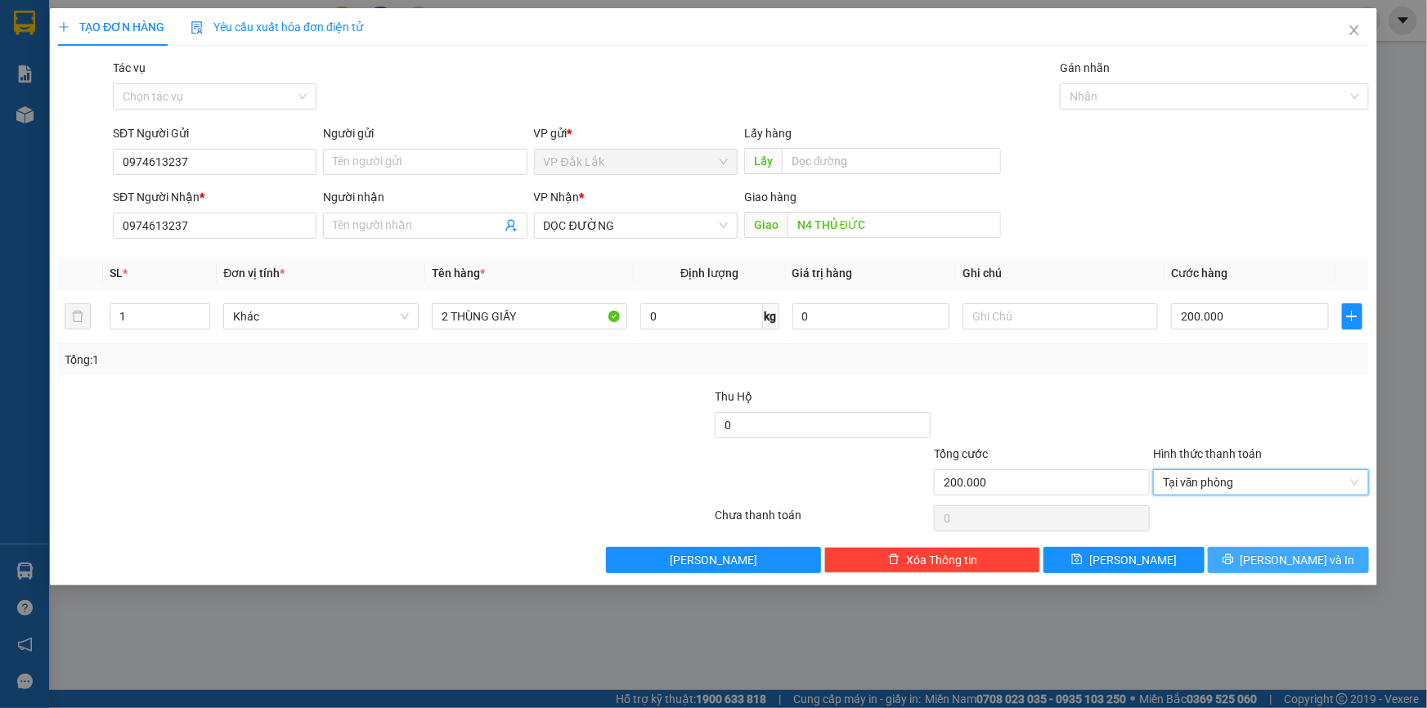
click at [1241, 564] on button "Lưu và In" at bounding box center [1288, 560] width 161 height 26
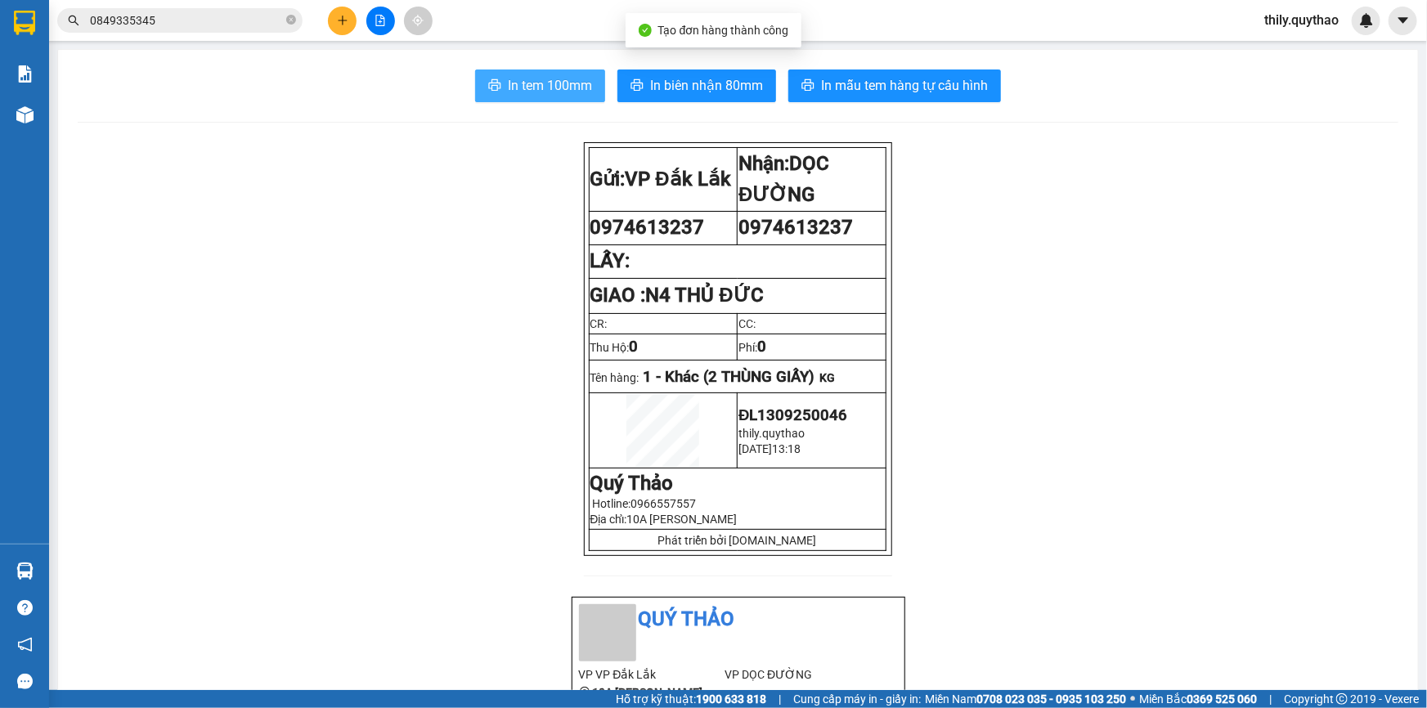
click at [565, 84] on span "In tem 100mm" at bounding box center [550, 85] width 84 height 20
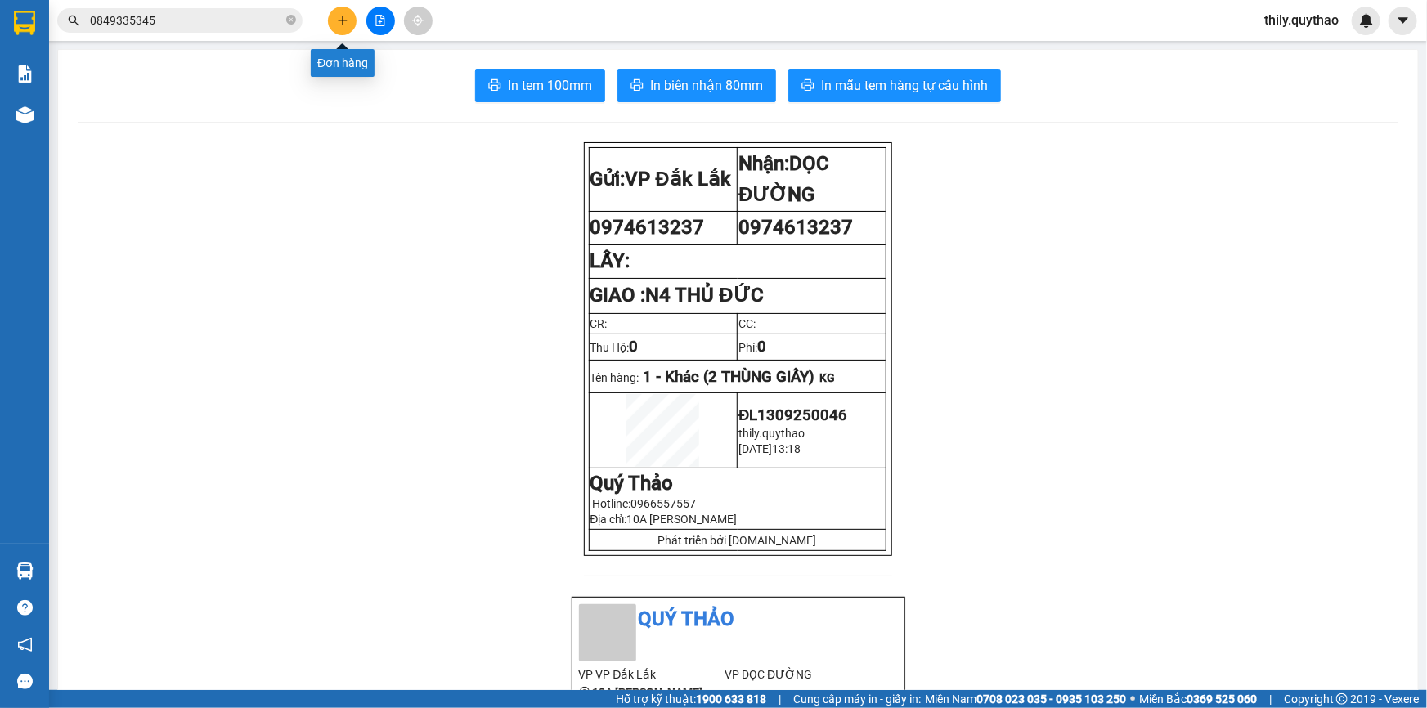
click at [344, 18] on icon "plus" at bounding box center [342, 20] width 11 height 11
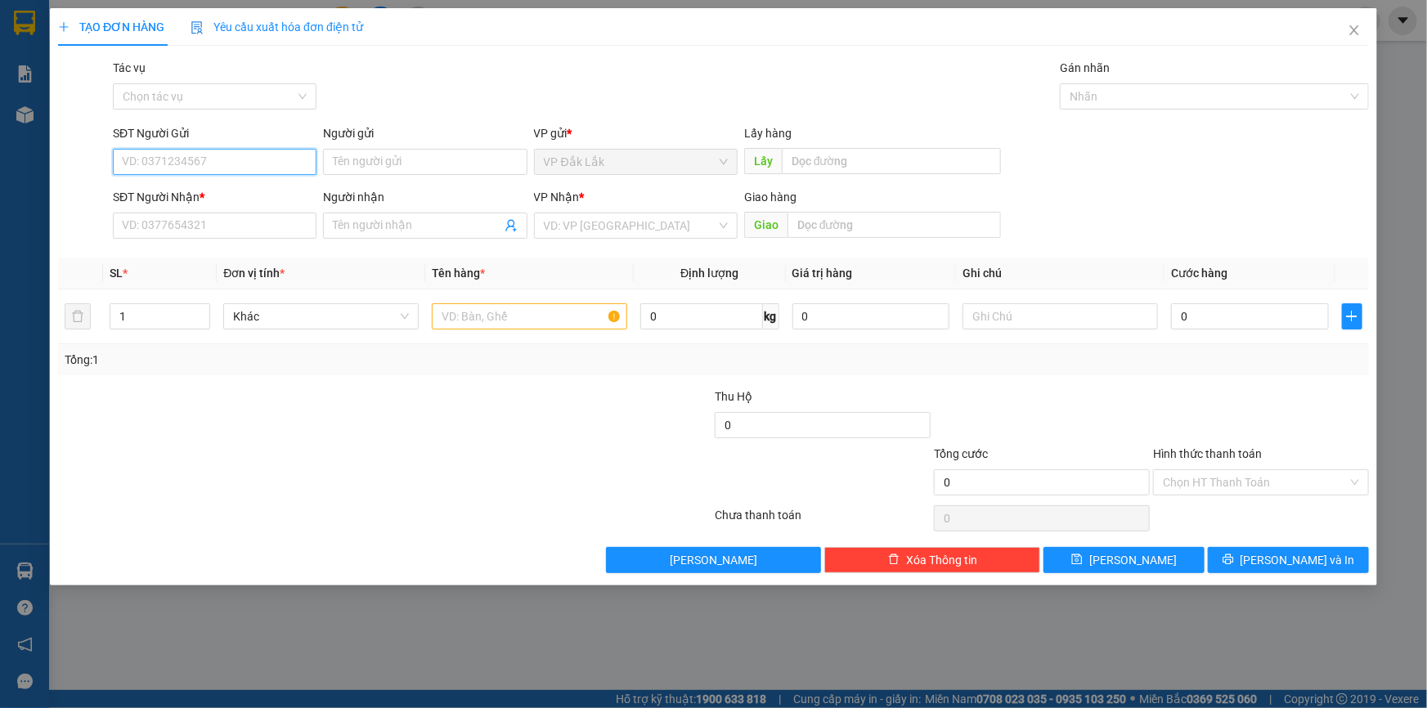
click at [231, 169] on input "SĐT Người Gửi" at bounding box center [215, 162] width 204 height 26
click at [217, 187] on div "0368723454" at bounding box center [215, 195] width 184 height 18
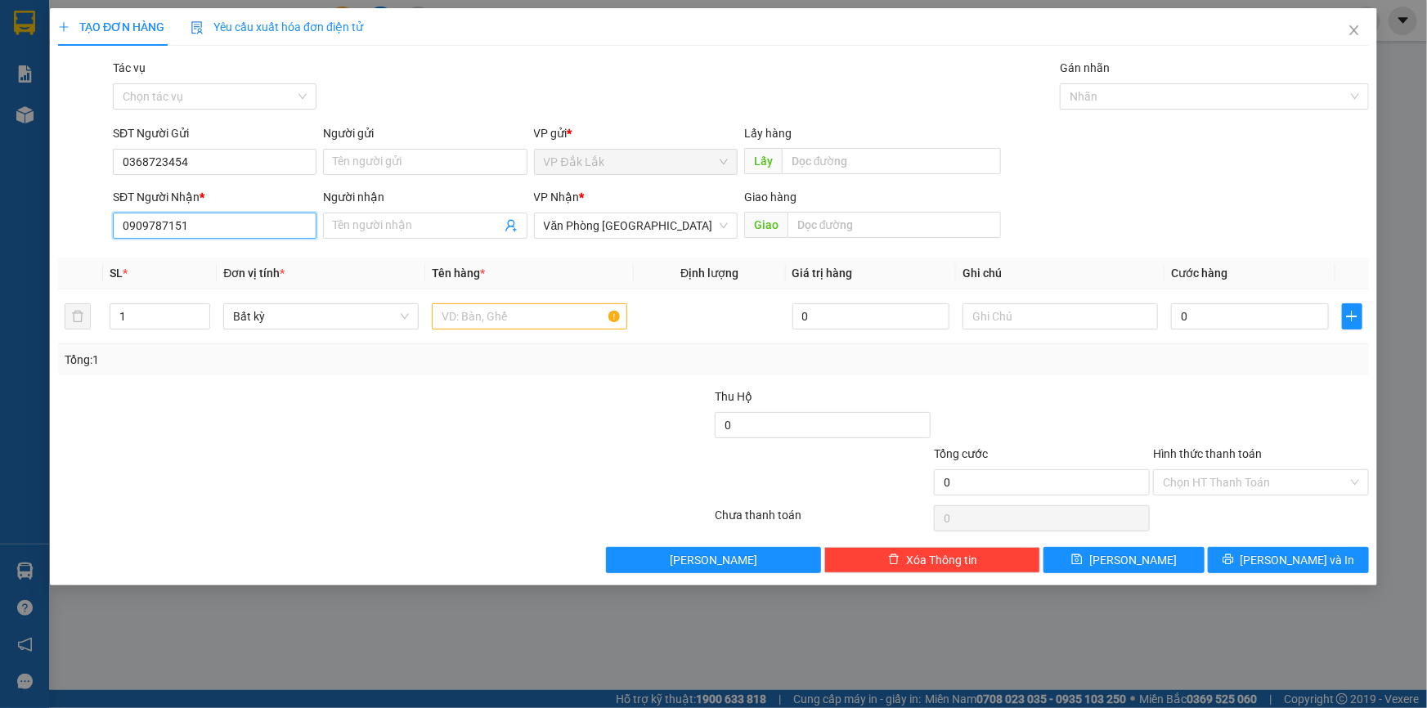
click at [200, 220] on input "0909787151" at bounding box center [215, 226] width 204 height 26
click at [453, 311] on input "text" at bounding box center [529, 316] width 195 height 26
click at [1179, 320] on input "0" at bounding box center [1250, 316] width 158 height 26
click at [1225, 483] on input "Hình thức thanh toán" at bounding box center [1255, 482] width 185 height 25
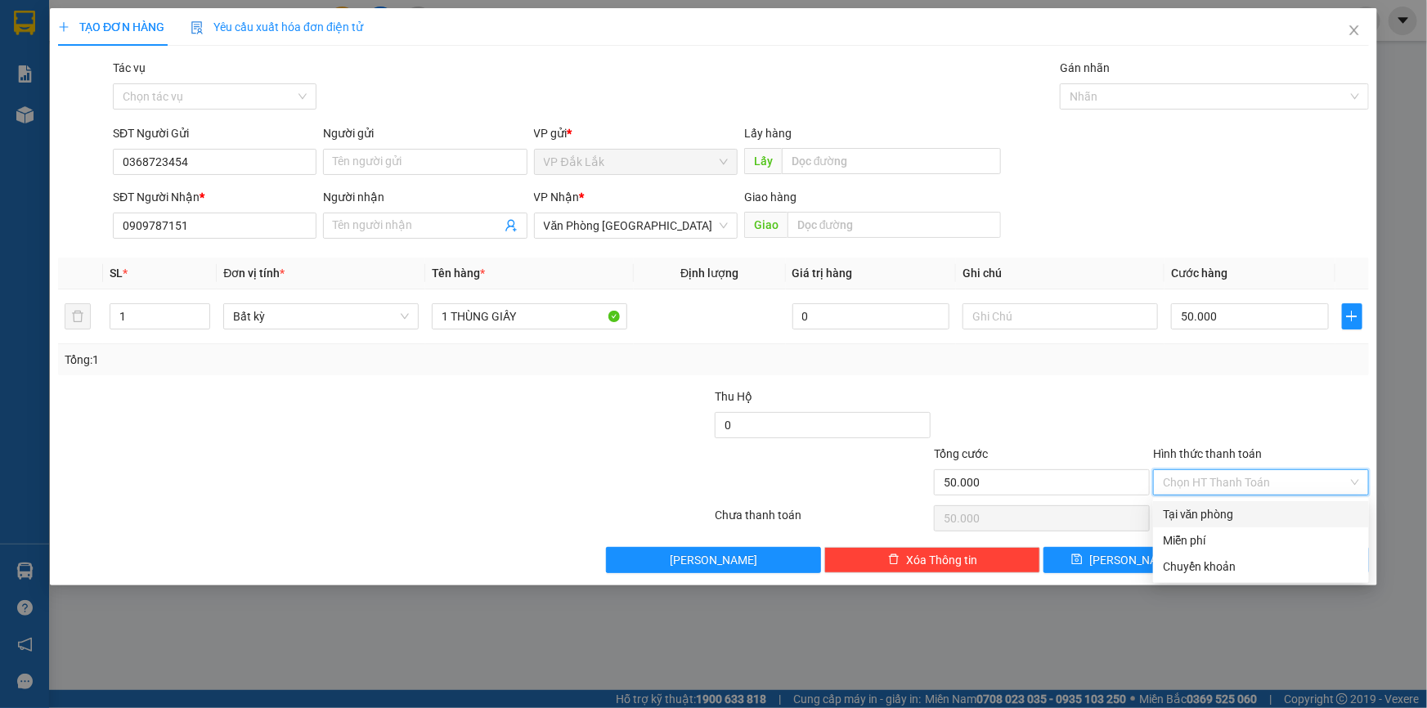
click at [1225, 510] on div "Tại văn phòng" at bounding box center [1261, 515] width 196 height 18
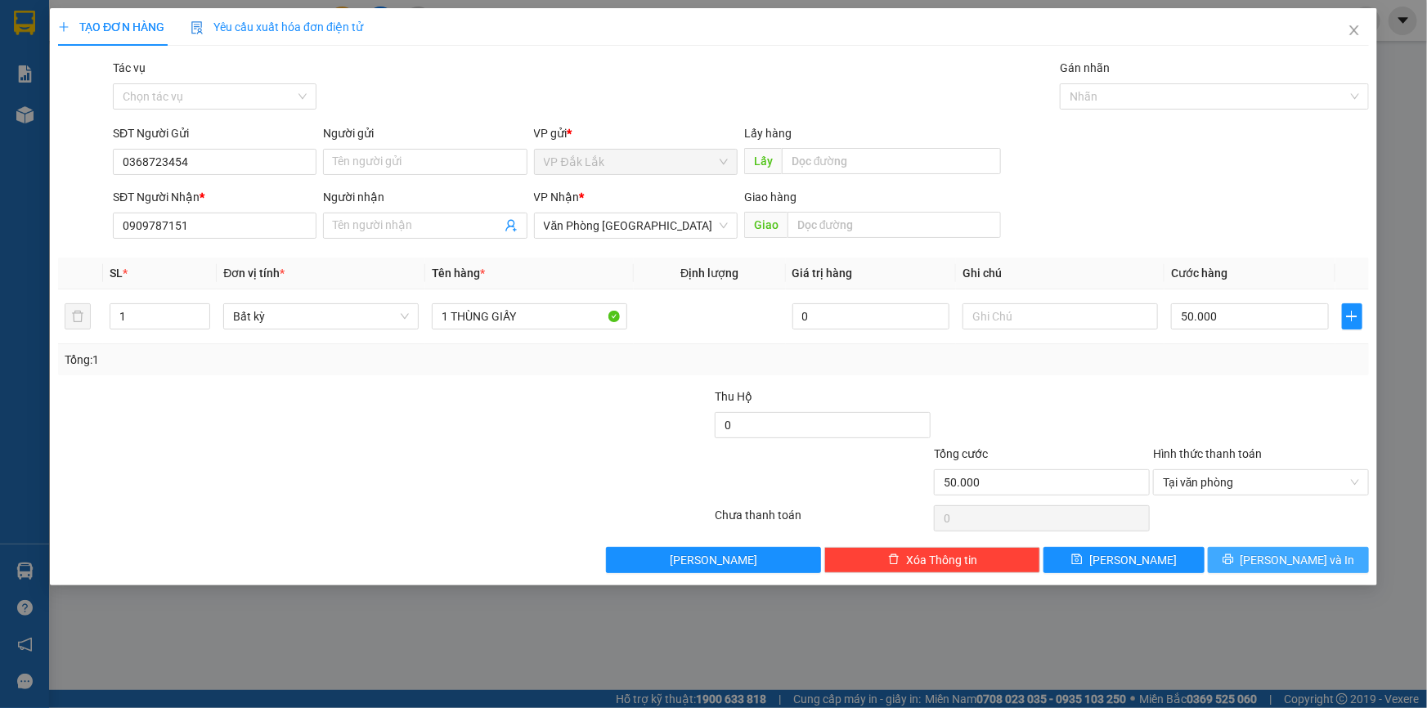
click at [1234, 562] on icon "printer" at bounding box center [1228, 560] width 11 height 11
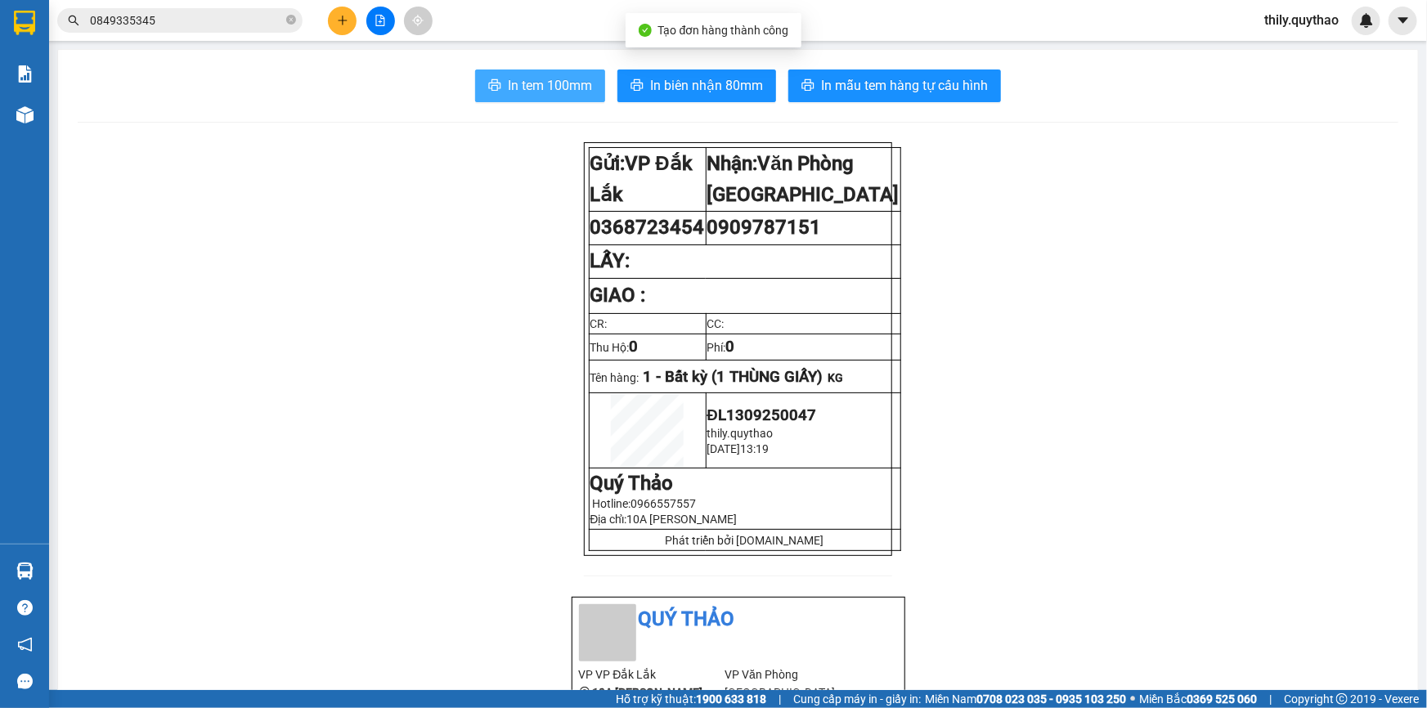
click at [560, 79] on span "In tem 100mm" at bounding box center [550, 85] width 84 height 20
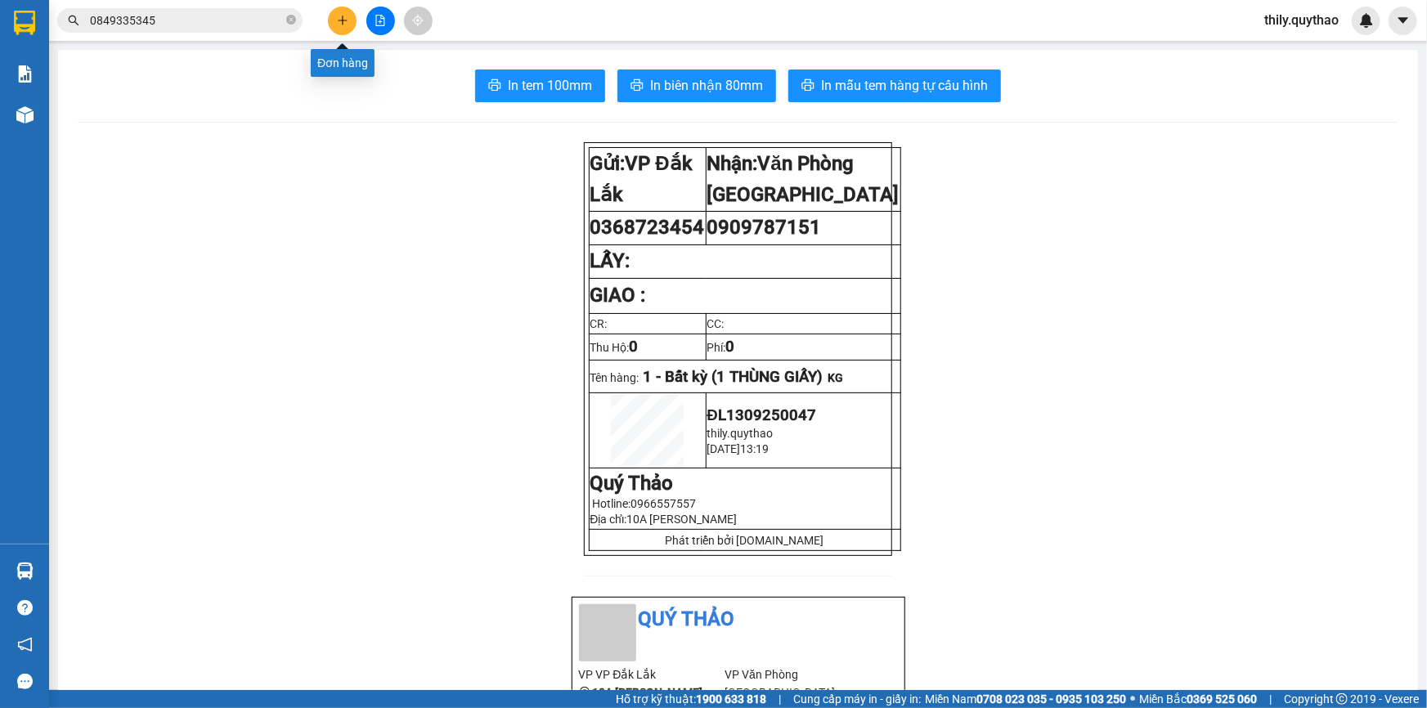
click at [348, 25] on button at bounding box center [342, 21] width 29 height 29
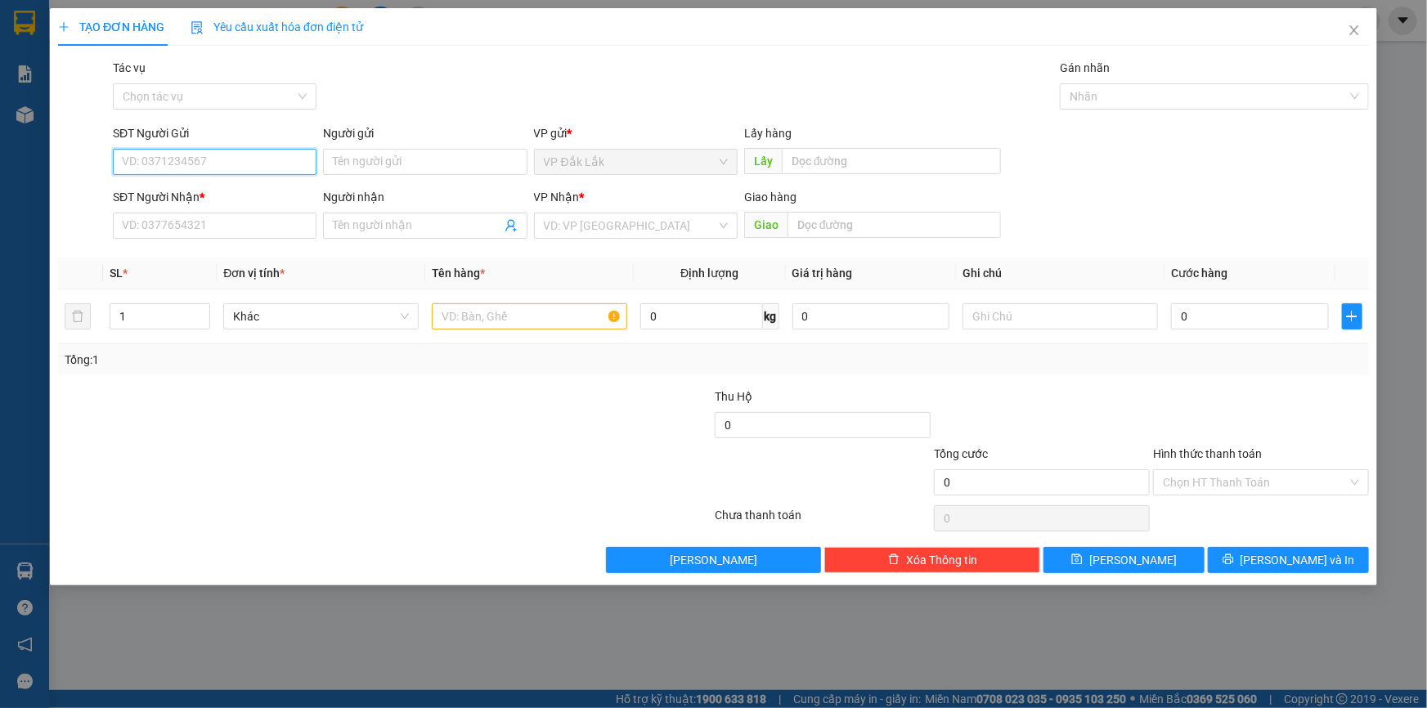
click at [204, 162] on input "SĐT Người Gửi" at bounding box center [215, 162] width 204 height 26
click at [224, 196] on div "0942484334" at bounding box center [215, 195] width 184 height 18
click at [532, 323] on input "text" at bounding box center [529, 316] width 195 height 26
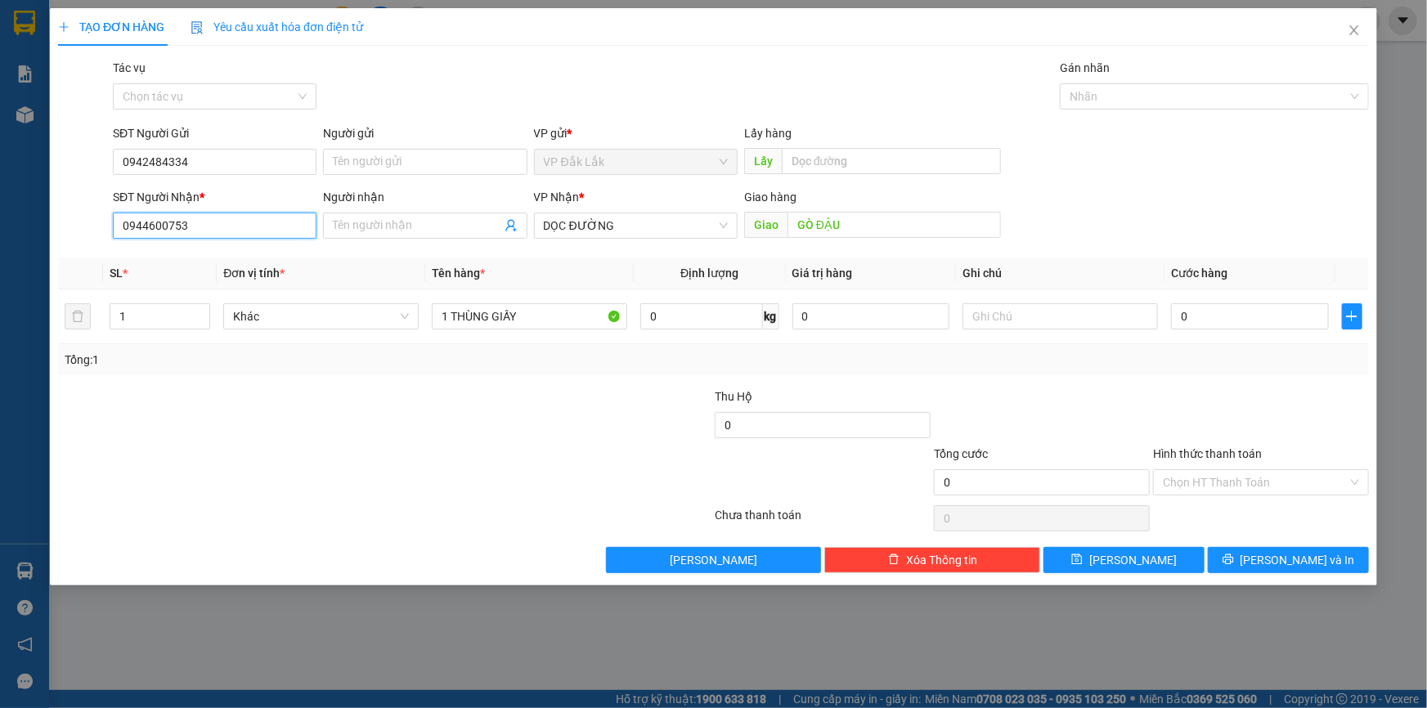
click at [304, 229] on input "0944600753" at bounding box center [215, 226] width 204 height 26
click at [206, 252] on div "0938710028" at bounding box center [215, 258] width 184 height 18
click at [1201, 479] on input "Hình thức thanh toán" at bounding box center [1255, 482] width 185 height 25
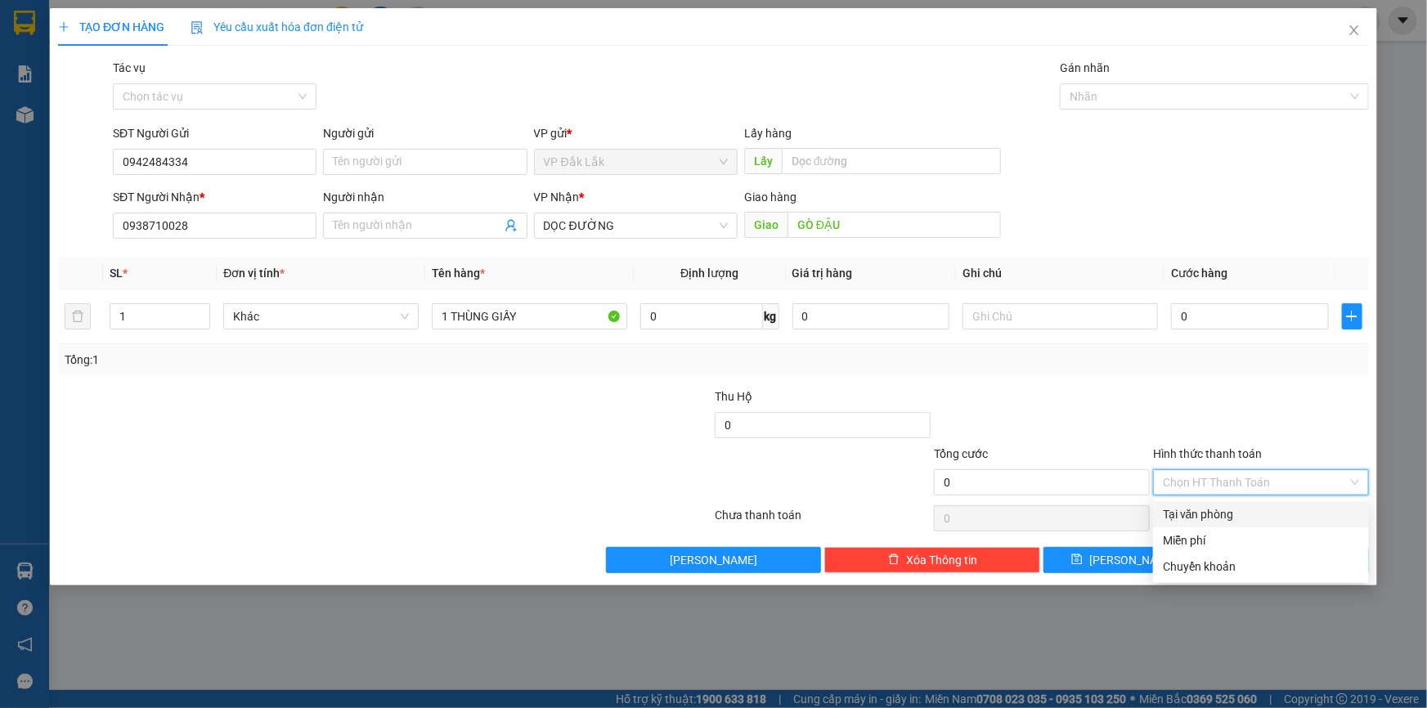
click at [1234, 515] on div "Tại văn phòng" at bounding box center [1261, 515] width 196 height 18
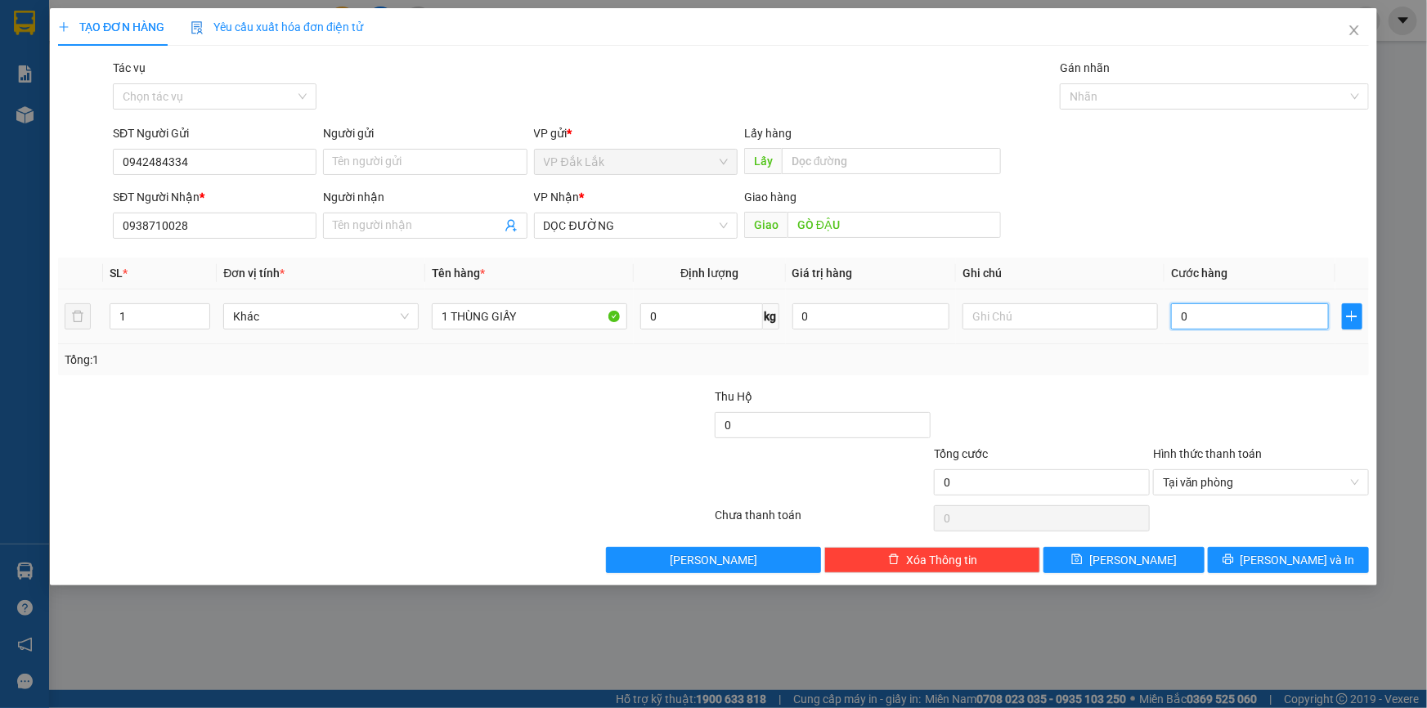
click at [1171, 321] on input "0" at bounding box center [1250, 316] width 158 height 26
click at [1275, 557] on span "Lưu và In" at bounding box center [1298, 560] width 115 height 18
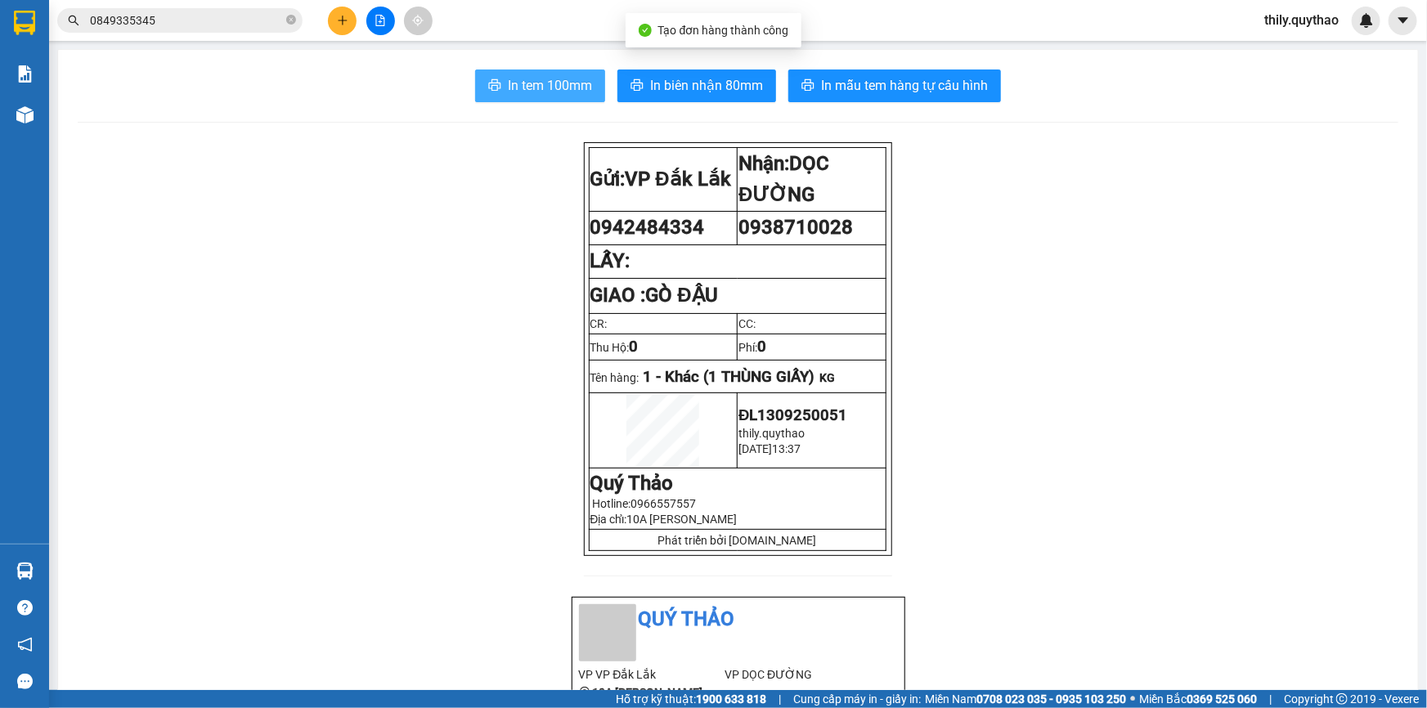
click at [543, 83] on span "In tem 100mm" at bounding box center [550, 85] width 84 height 20
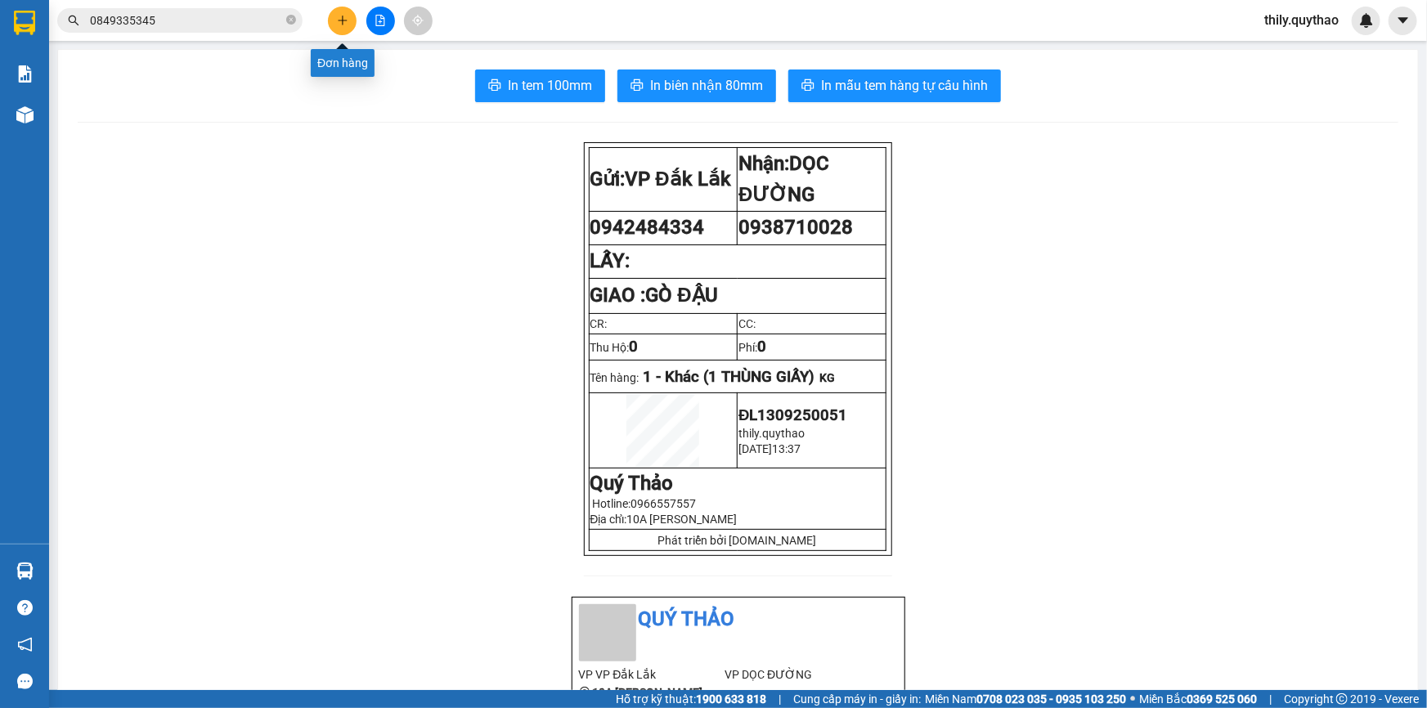
click at [346, 22] on icon "plus" at bounding box center [342, 20] width 11 height 11
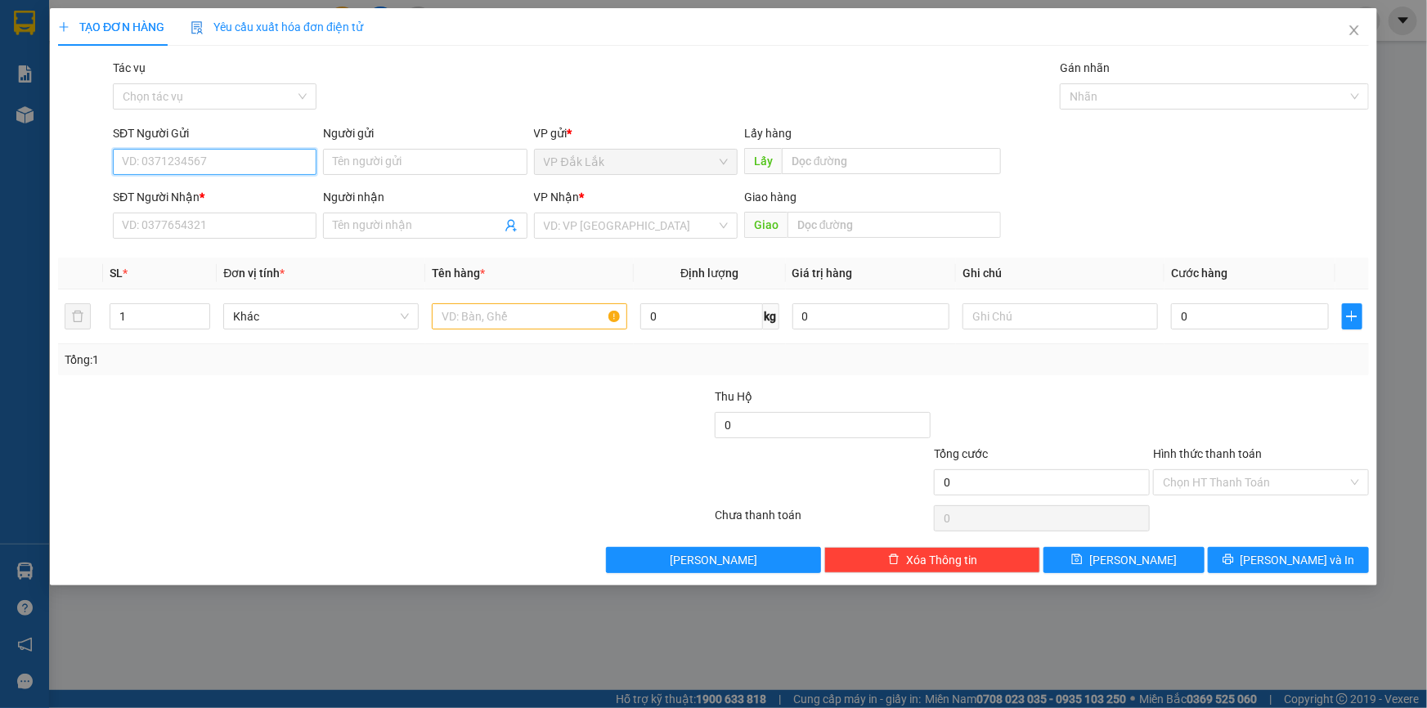
click at [253, 163] on input "SĐT Người Gửi" at bounding box center [215, 162] width 204 height 26
click at [218, 226] on input "SĐT Người Nhận *" at bounding box center [215, 226] width 204 height 26
click at [587, 228] on input "search" at bounding box center [630, 225] width 173 height 25
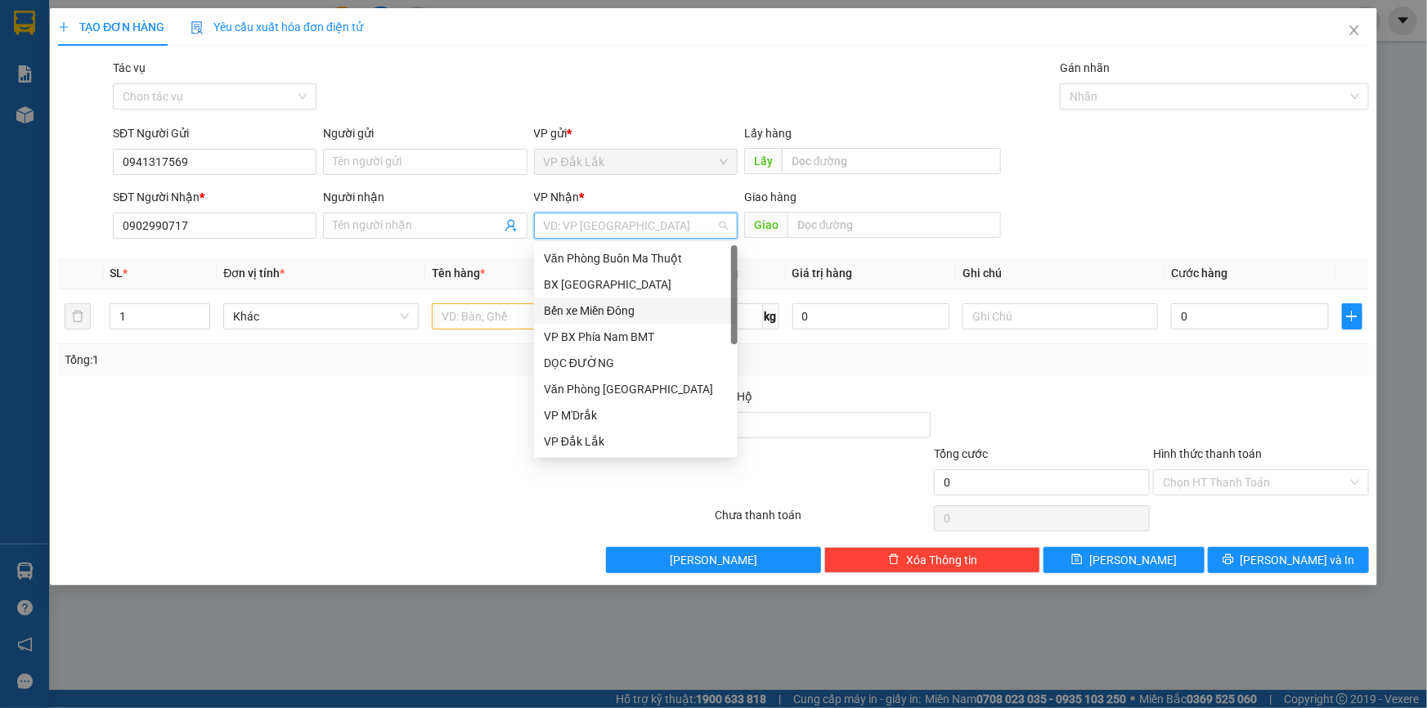
click at [634, 305] on div "Bến xe Miền Đông" at bounding box center [636, 311] width 184 height 18
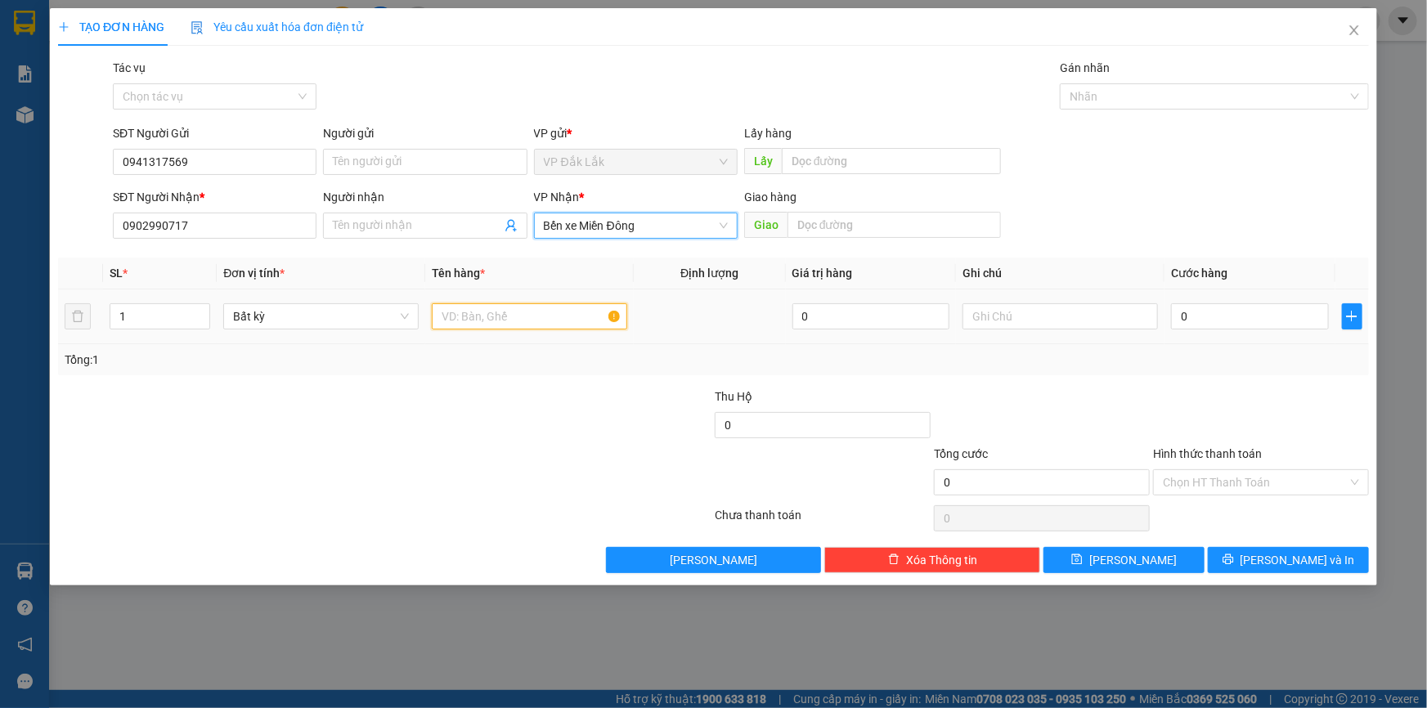
click at [457, 322] on input "text" at bounding box center [529, 316] width 195 height 26
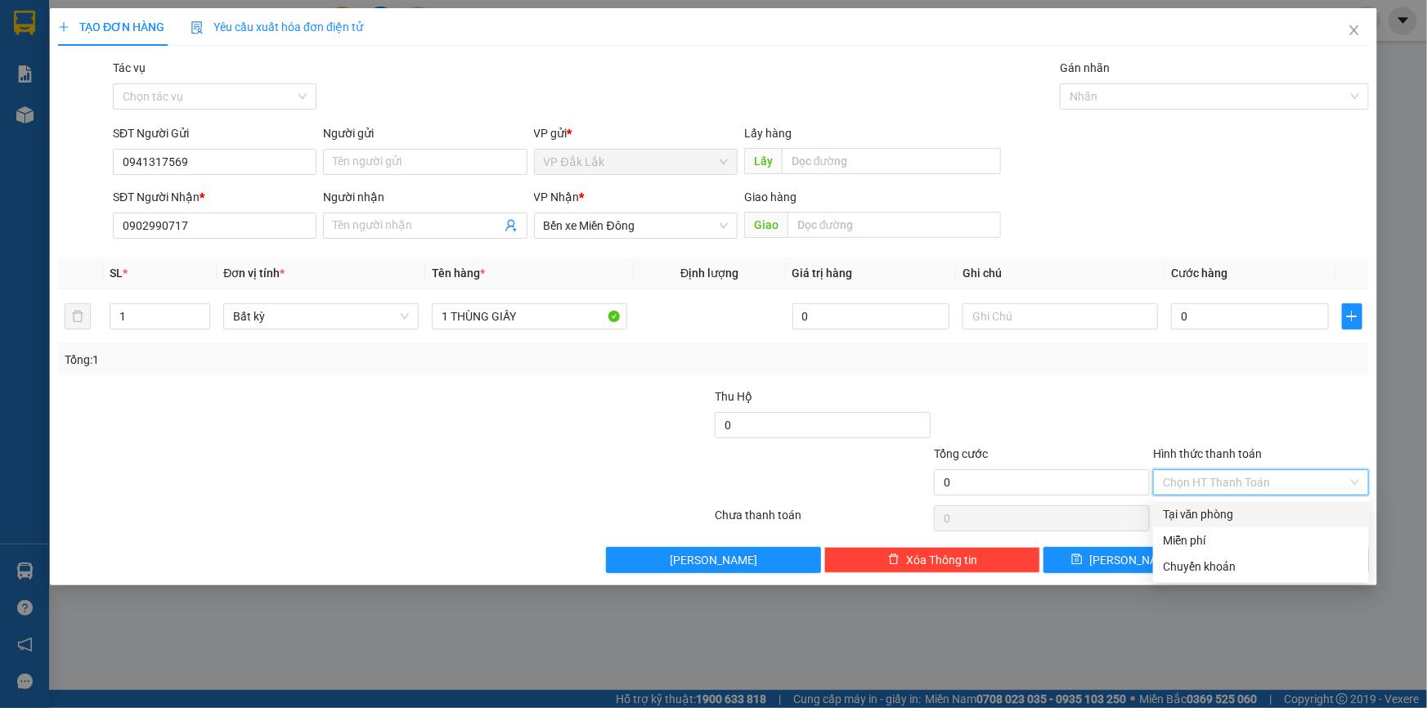
drag, startPoint x: 1258, startPoint y: 475, endPoint x: 1265, endPoint y: 492, distance: 18.7
click at [1259, 477] on input "Hình thức thanh toán" at bounding box center [1255, 482] width 185 height 25
click at [1268, 515] on div "Tại văn phòng" at bounding box center [1261, 515] width 196 height 18
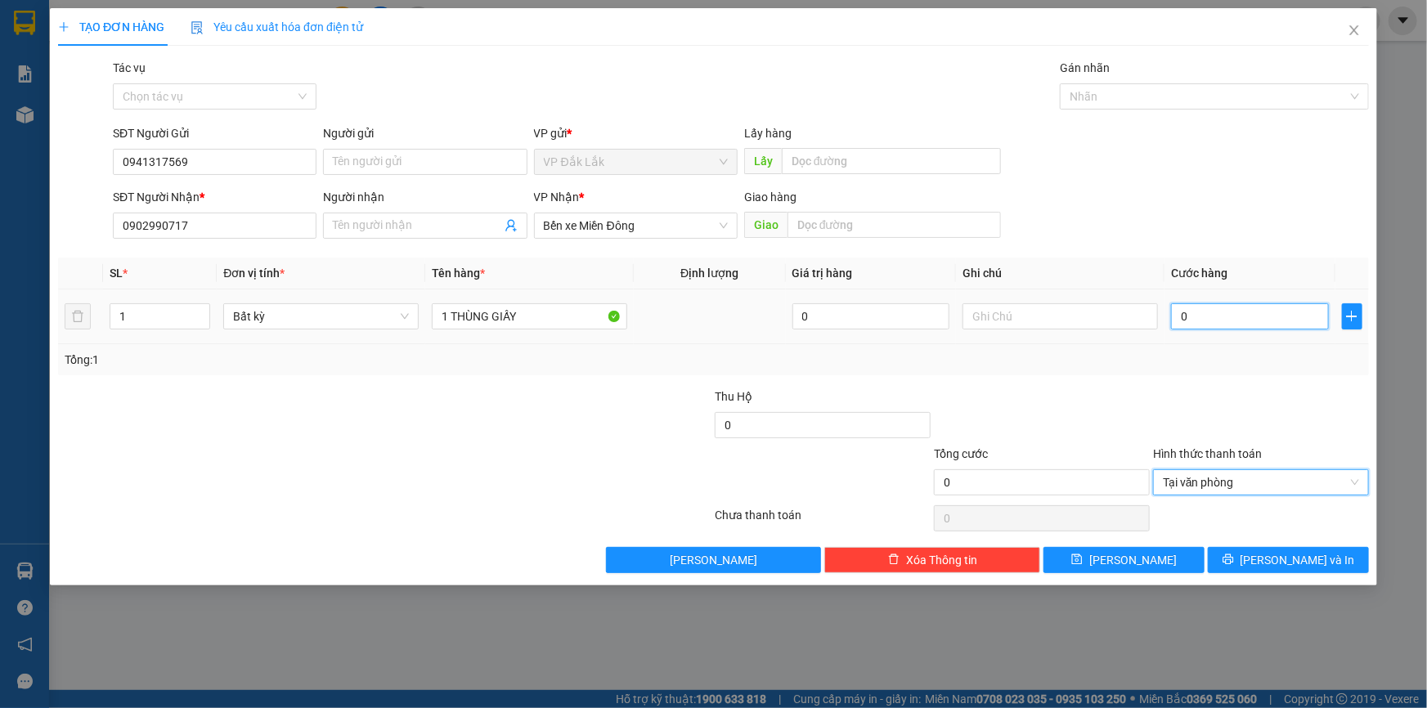
click at [1170, 317] on td "0" at bounding box center [1250, 317] width 171 height 55
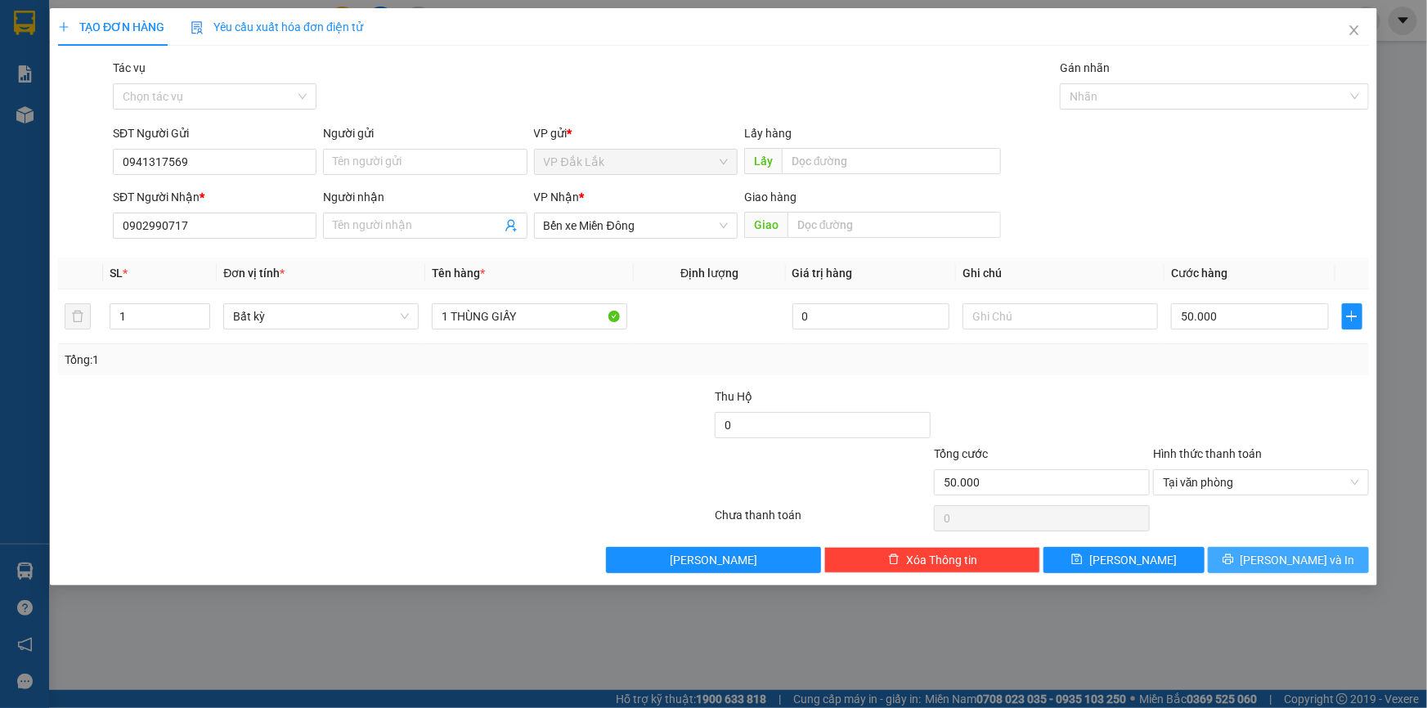
click at [1234, 557] on icon "printer" at bounding box center [1228, 560] width 11 height 11
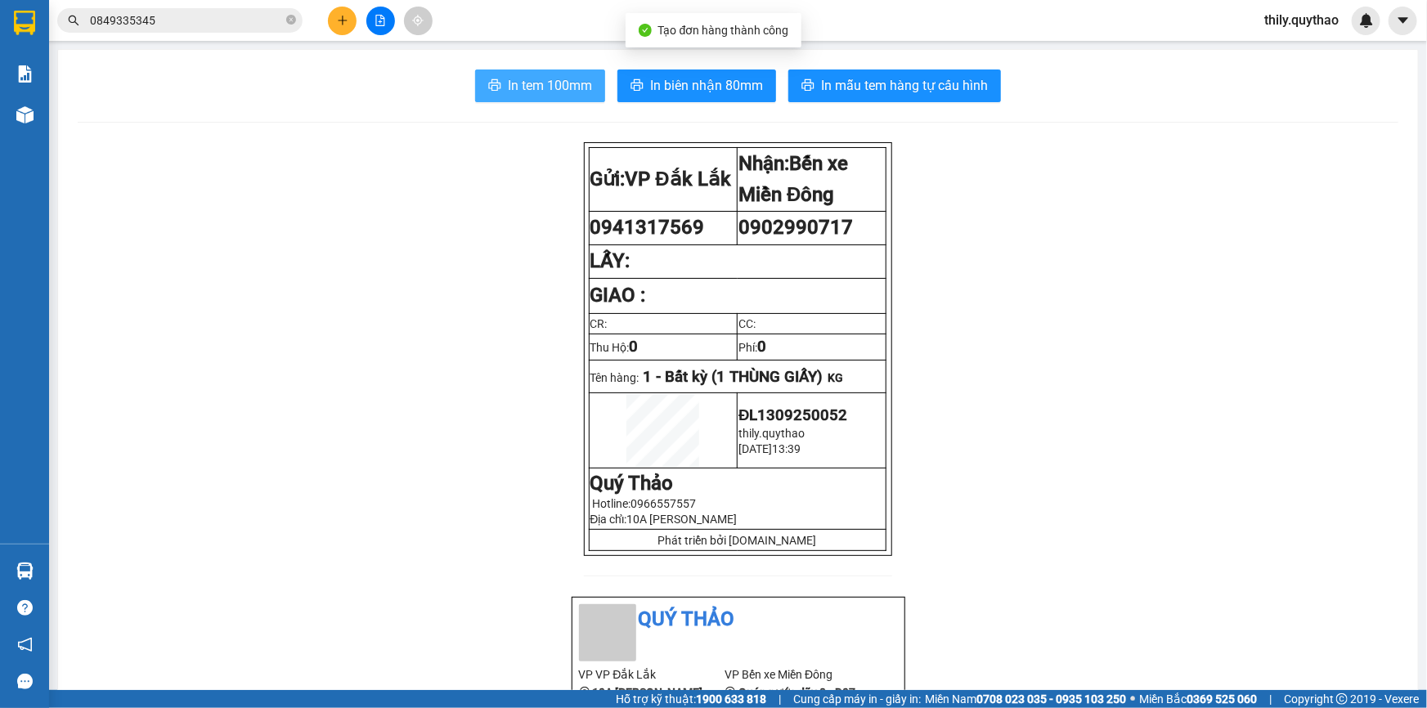
click at [525, 82] on span "In tem 100mm" at bounding box center [550, 85] width 84 height 20
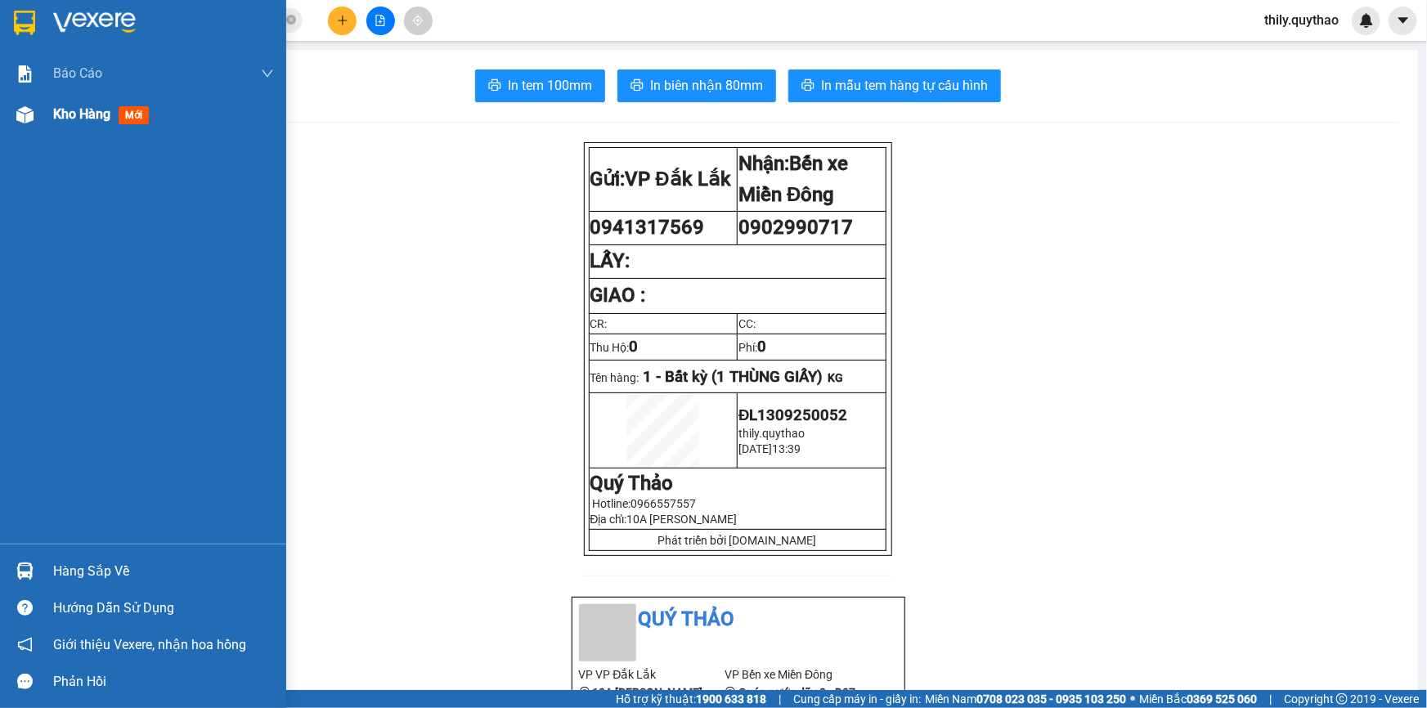
click at [73, 109] on span "Kho hàng" at bounding box center [81, 114] width 57 height 16
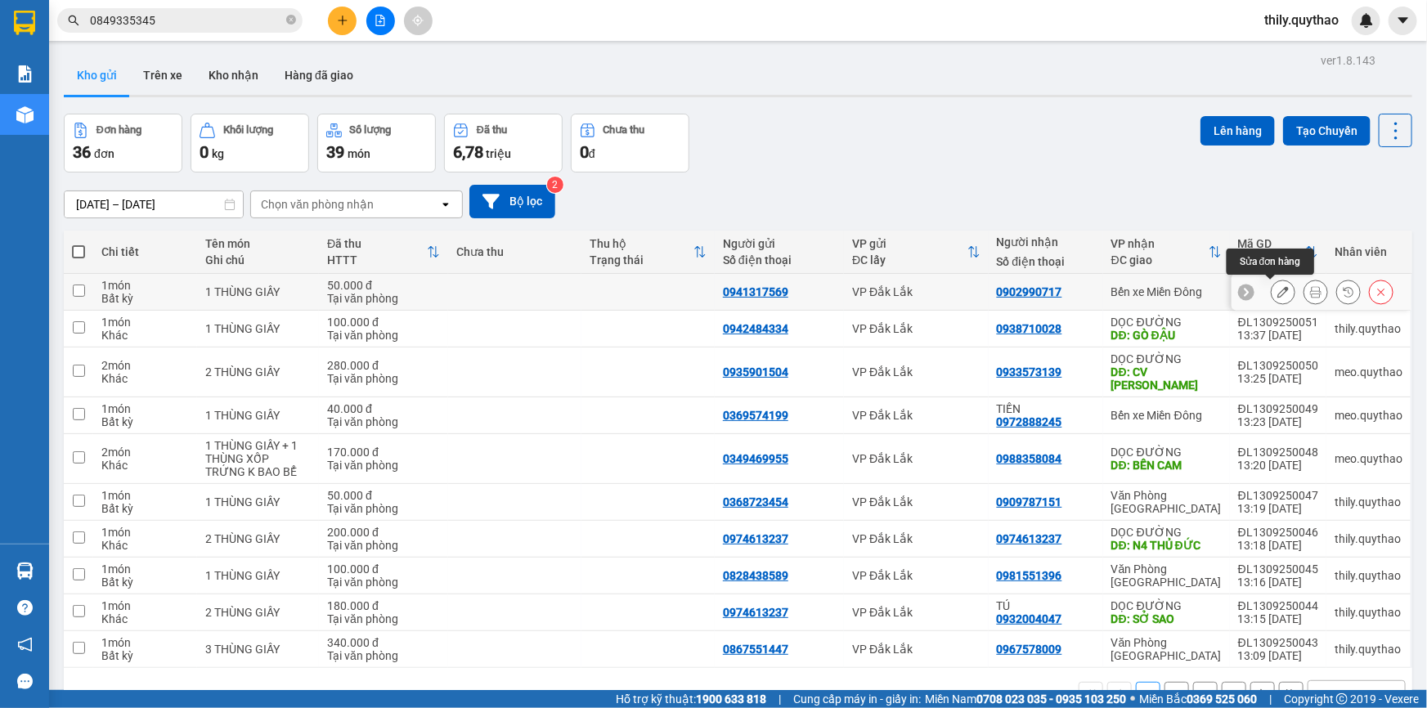
click at [1278, 286] on icon at bounding box center [1283, 291] width 11 height 11
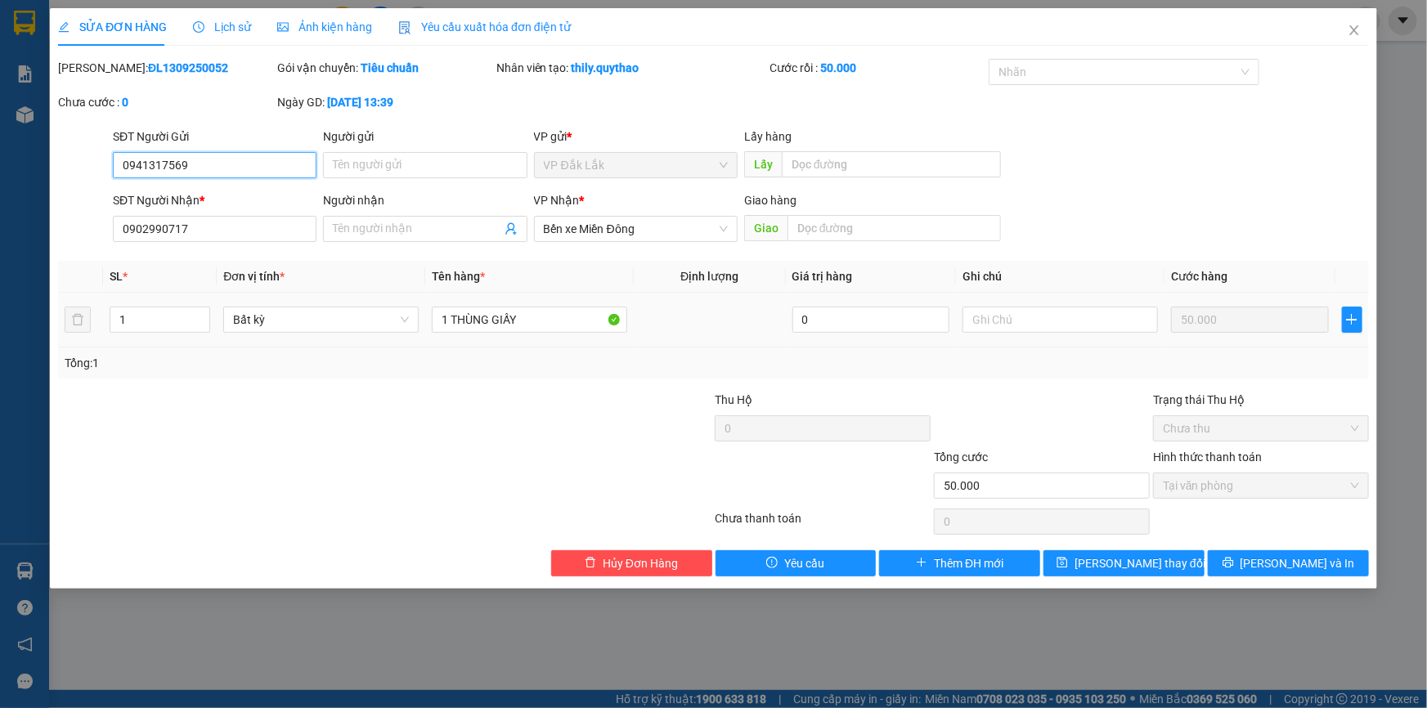
click at [159, 159] on input "0941317569" at bounding box center [215, 165] width 204 height 26
click at [1252, 561] on button "Lưu và In" at bounding box center [1288, 564] width 161 height 26
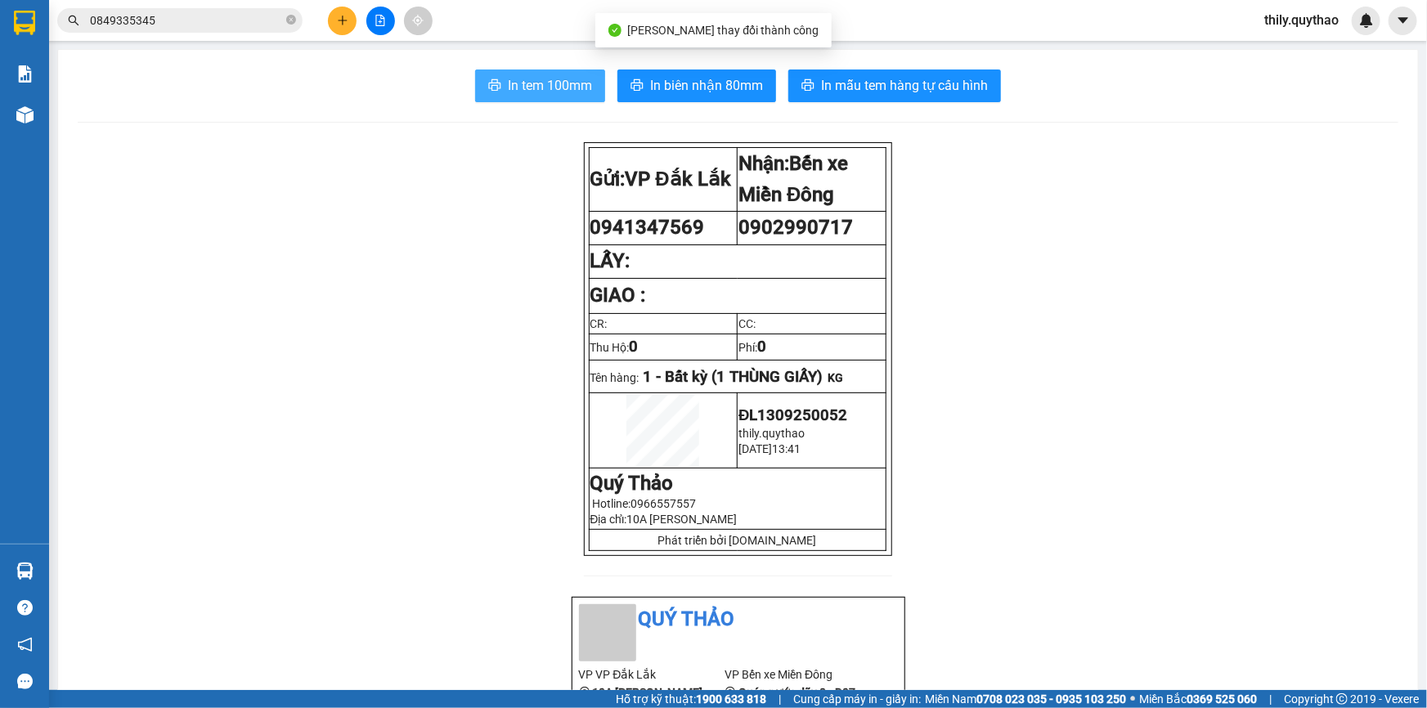
click at [515, 76] on span "In tem 100mm" at bounding box center [550, 85] width 84 height 20
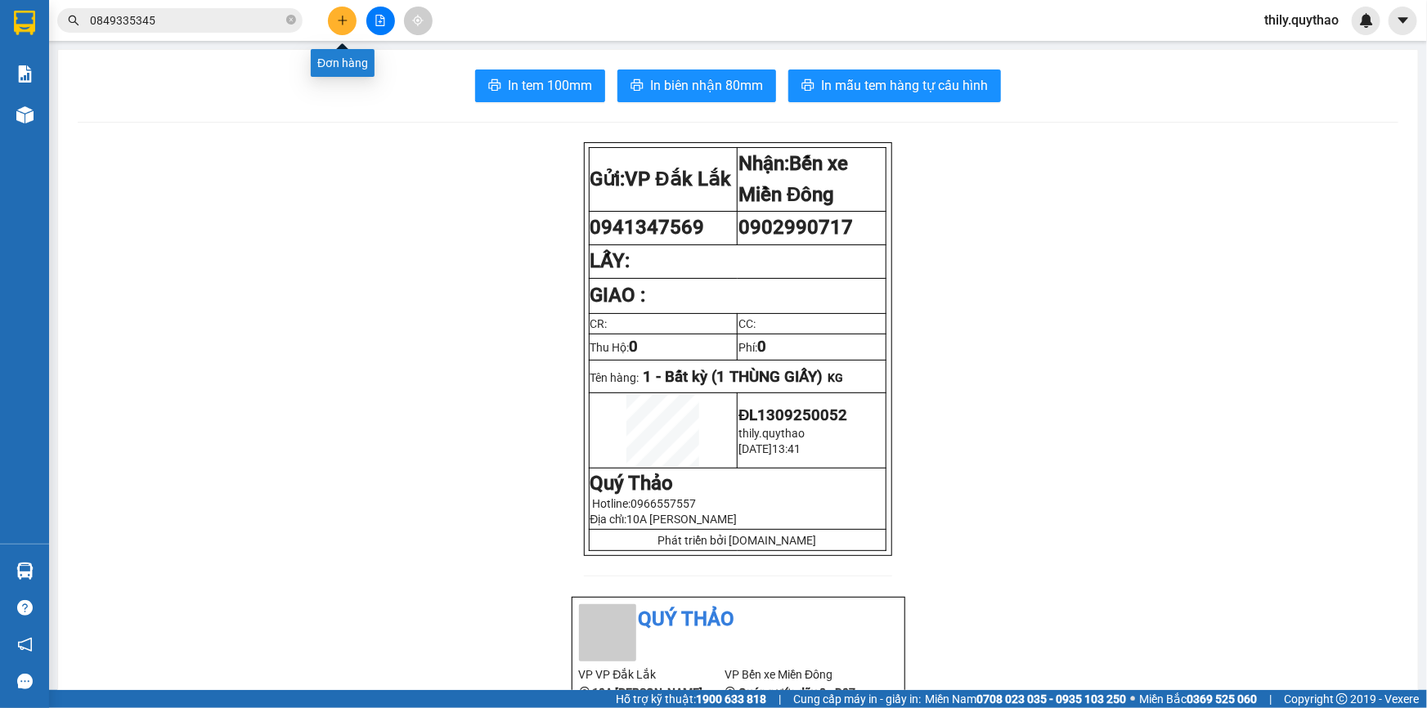
click at [339, 16] on icon "plus" at bounding box center [342, 20] width 11 height 11
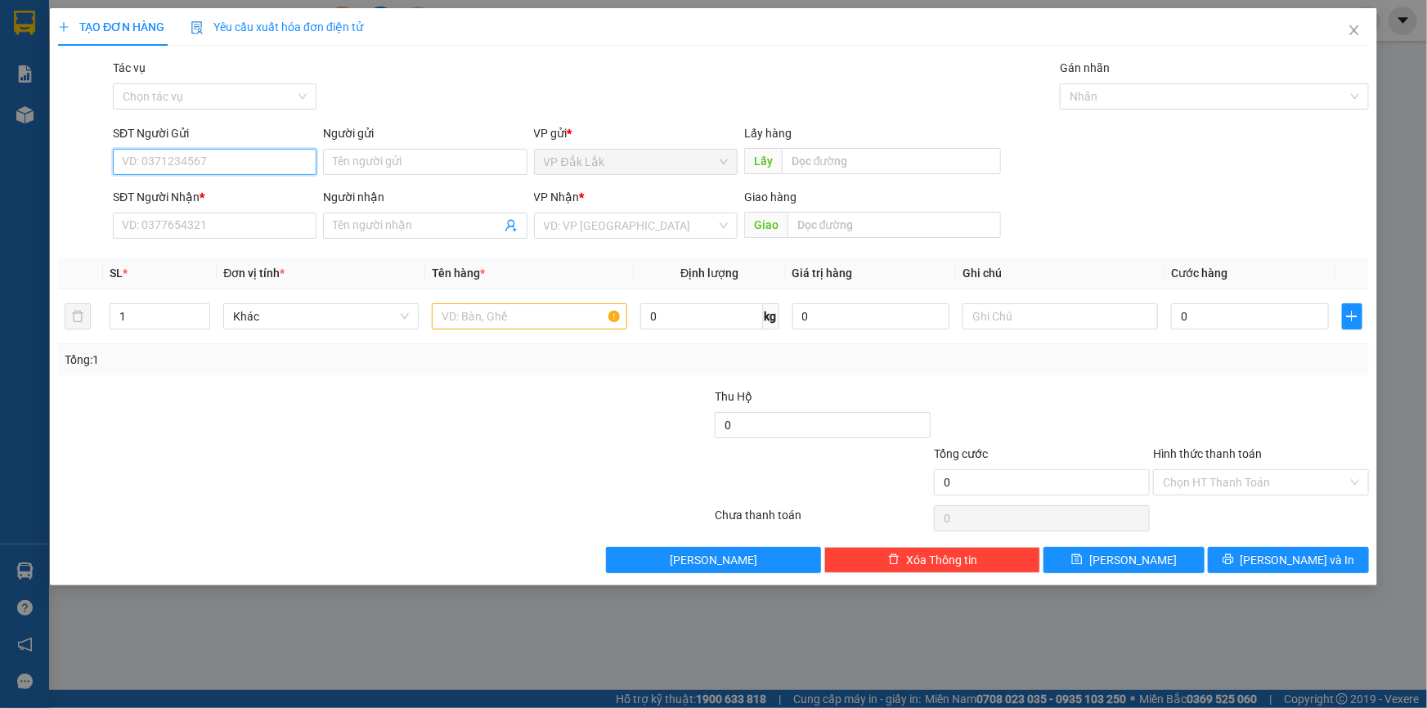
click at [191, 164] on input "SĐT Người Gửi" at bounding box center [215, 162] width 204 height 26
click at [165, 196] on div "0987659993" at bounding box center [215, 195] width 184 height 18
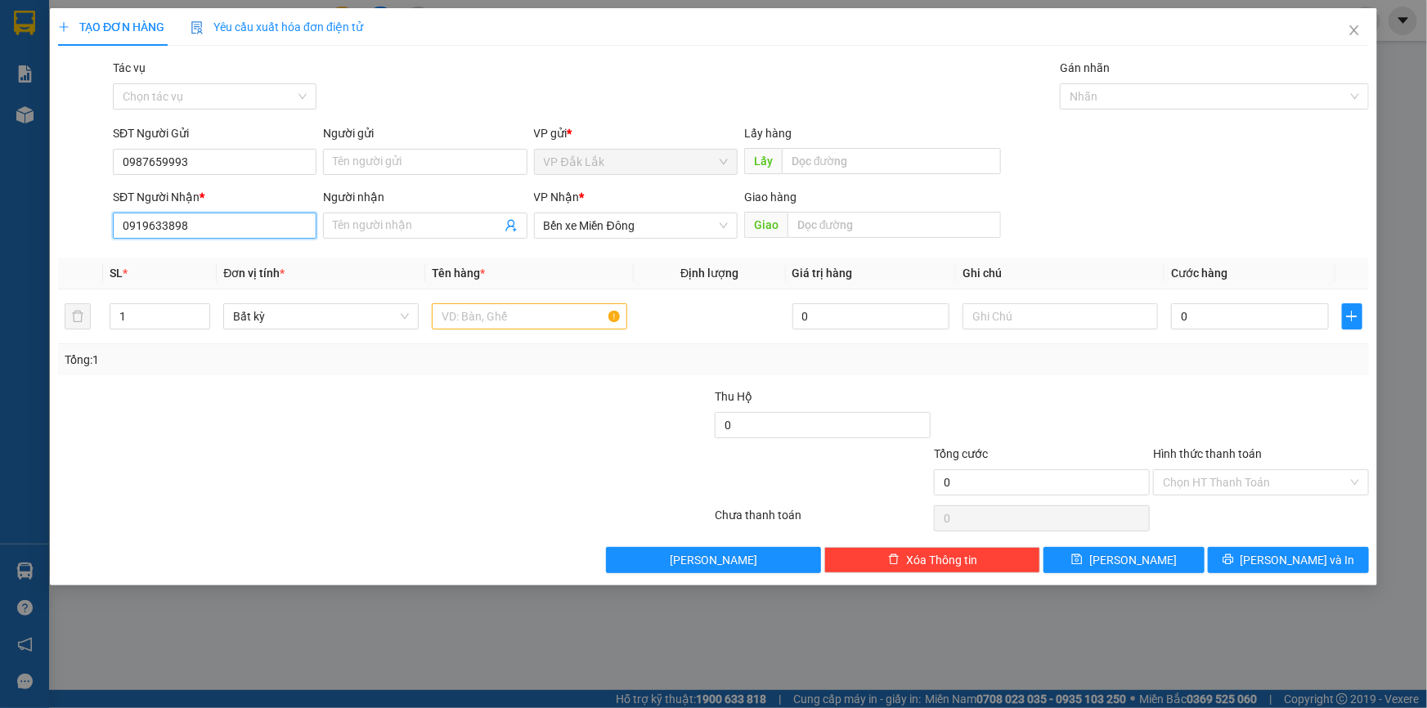
click at [204, 230] on input "0919633898" at bounding box center [215, 226] width 204 height 26
click at [657, 231] on span "Bến xe Miền Đông" at bounding box center [636, 225] width 184 height 25
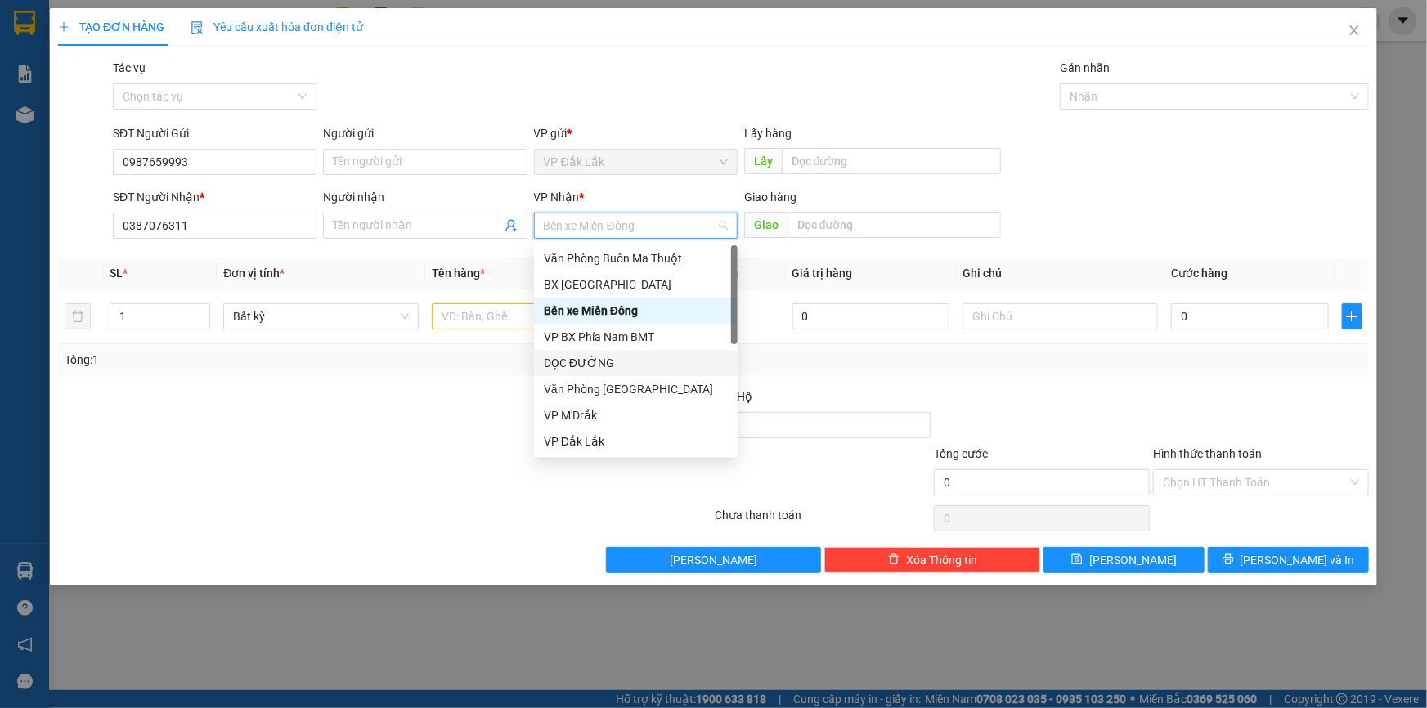
click at [609, 362] on div "DỌC ĐƯỜNG" at bounding box center [636, 363] width 184 height 18
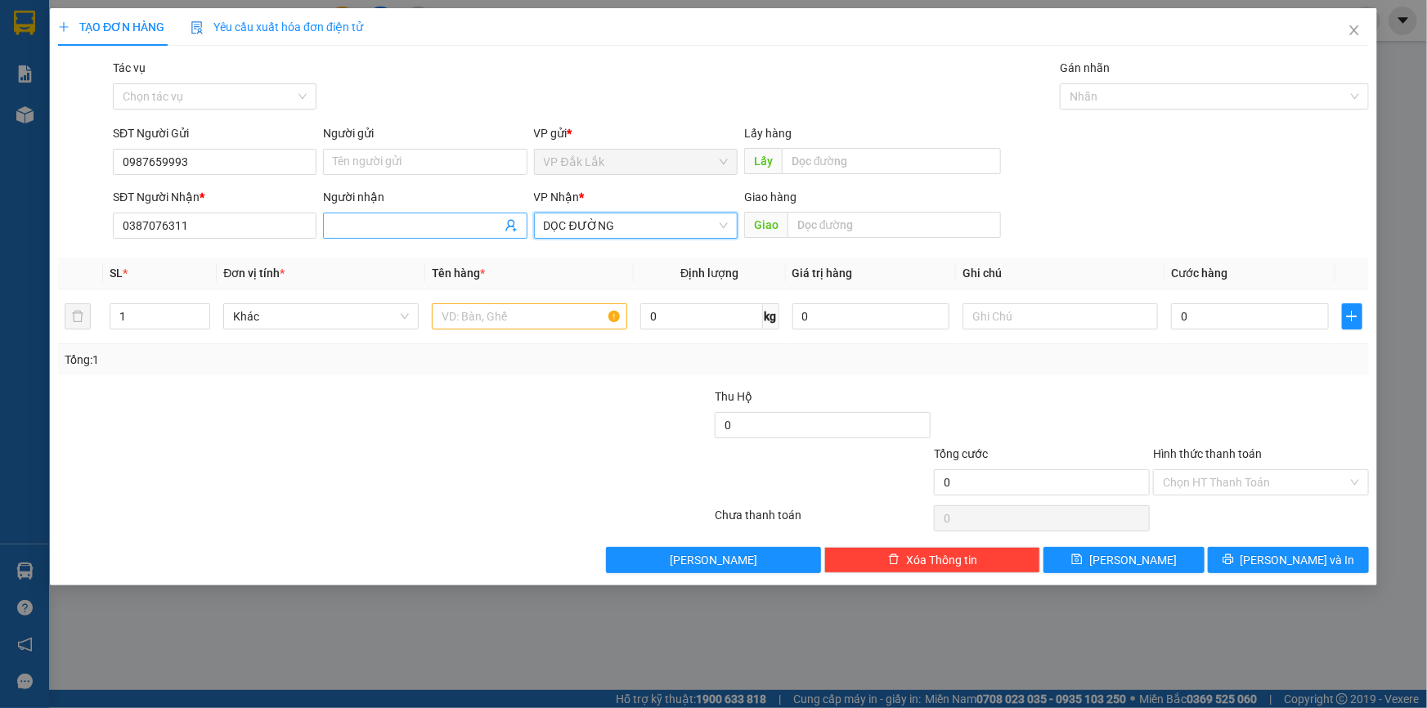
click at [420, 221] on input "Người nhận" at bounding box center [417, 226] width 168 height 18
click at [794, 229] on input "text" at bounding box center [894, 225] width 213 height 26
click at [480, 315] on input "text" at bounding box center [529, 316] width 195 height 26
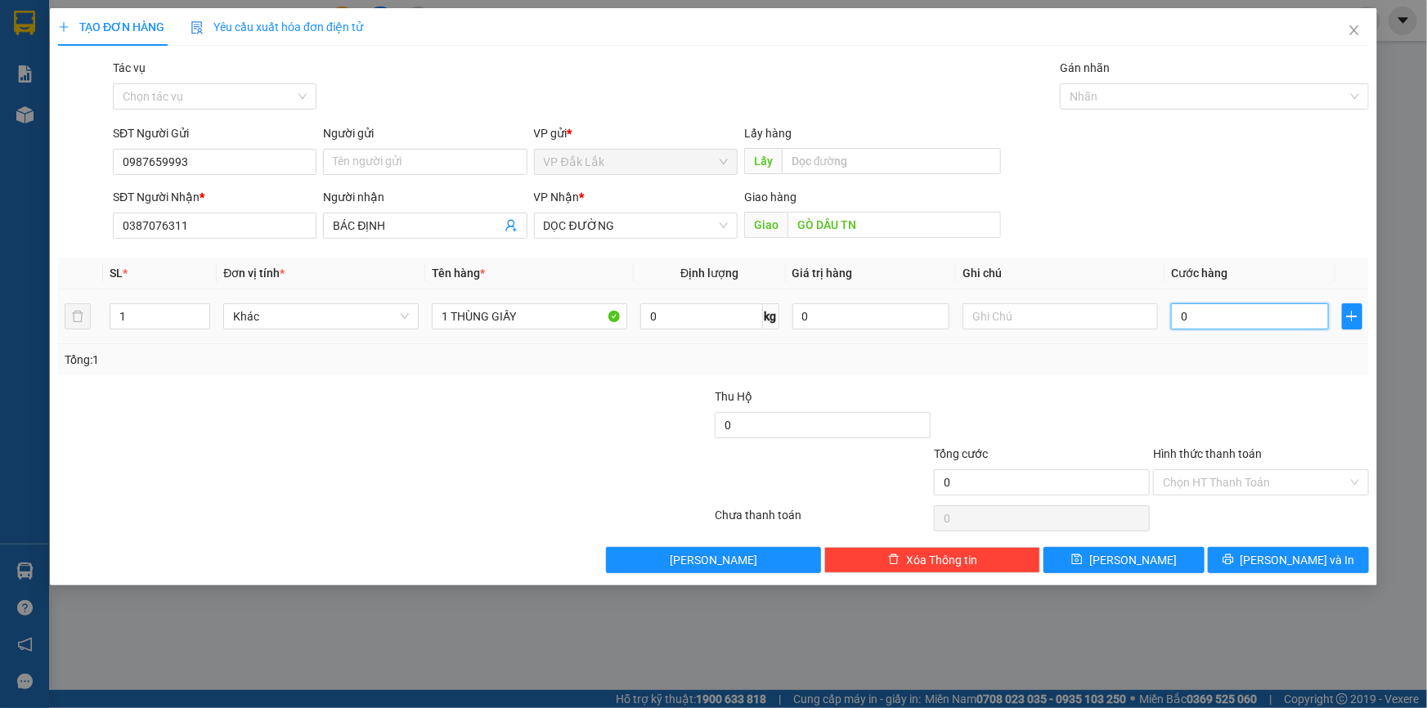
click at [1178, 320] on input "0" at bounding box center [1250, 316] width 158 height 26
click at [1307, 488] on input "Hình thức thanh toán" at bounding box center [1255, 482] width 185 height 25
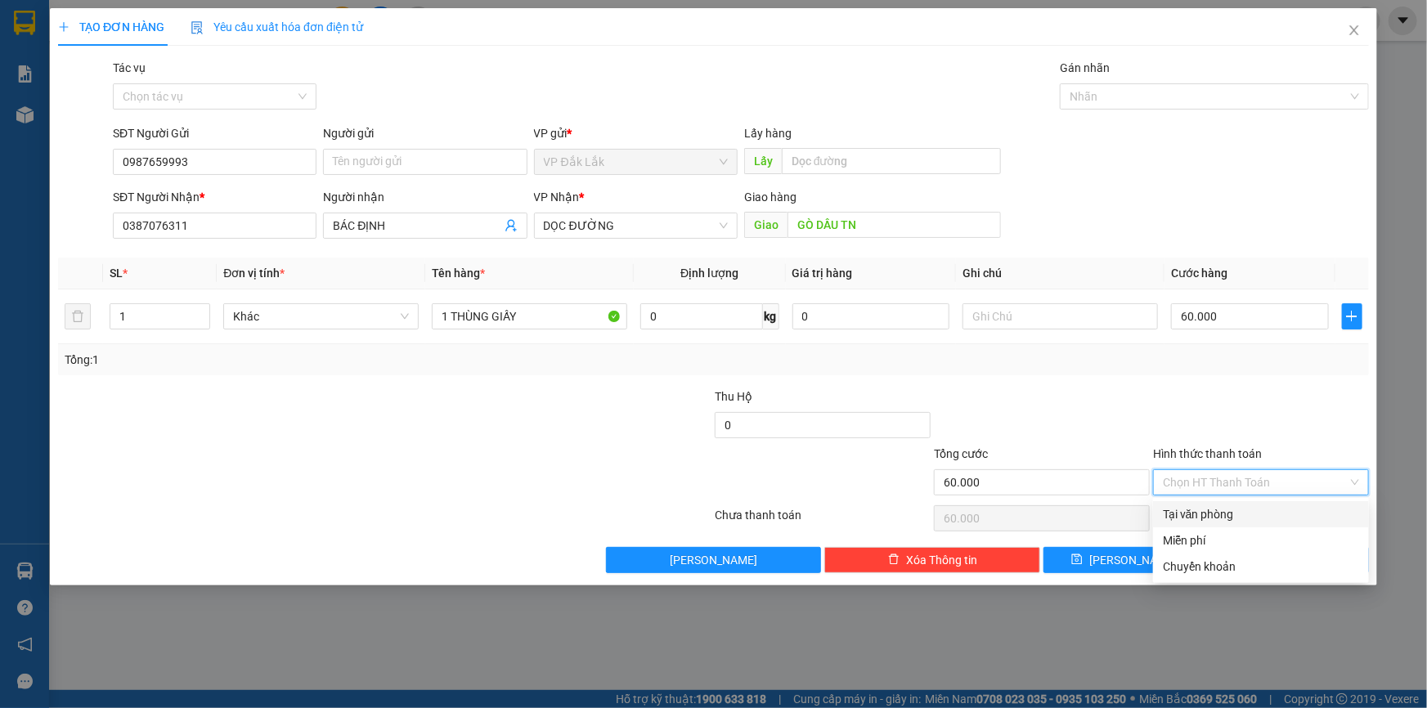
click at [1307, 509] on div "Tại văn phòng" at bounding box center [1261, 515] width 196 height 18
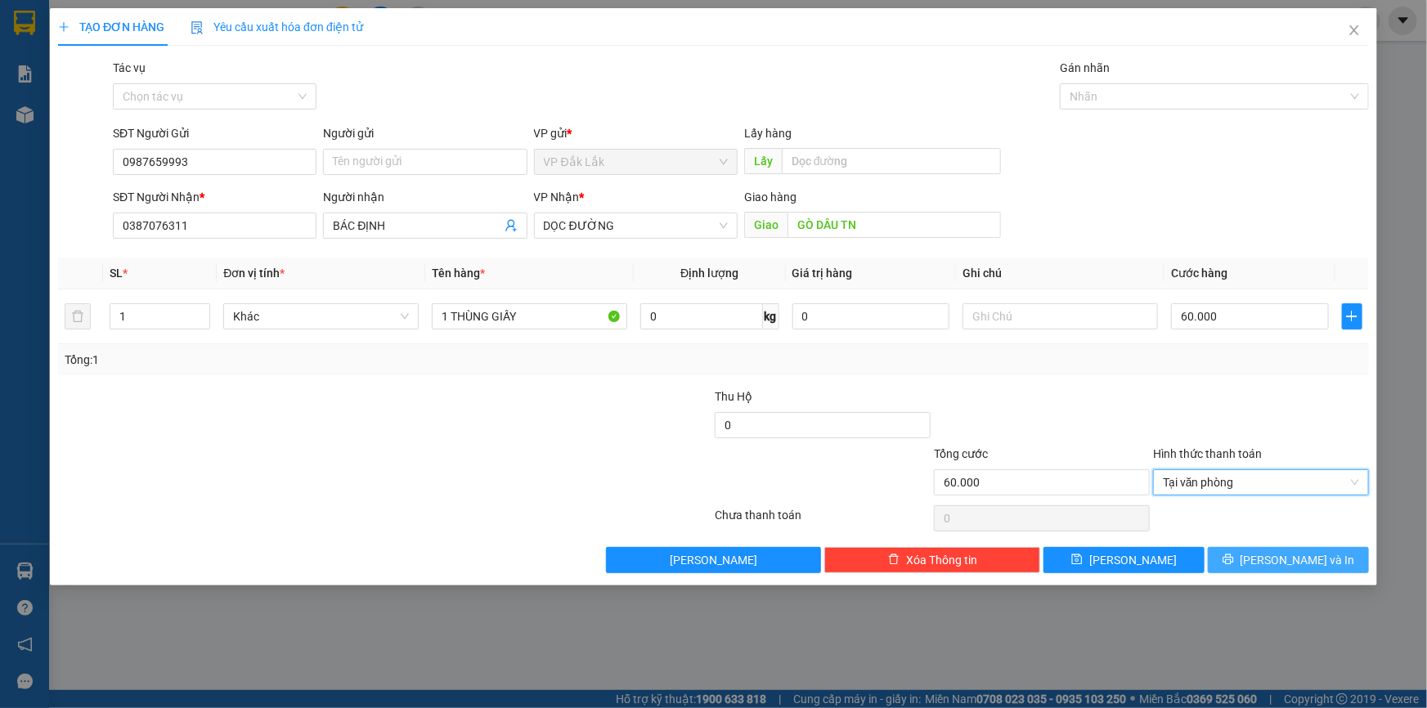
click at [1295, 554] on span "Lưu và In" at bounding box center [1298, 560] width 115 height 18
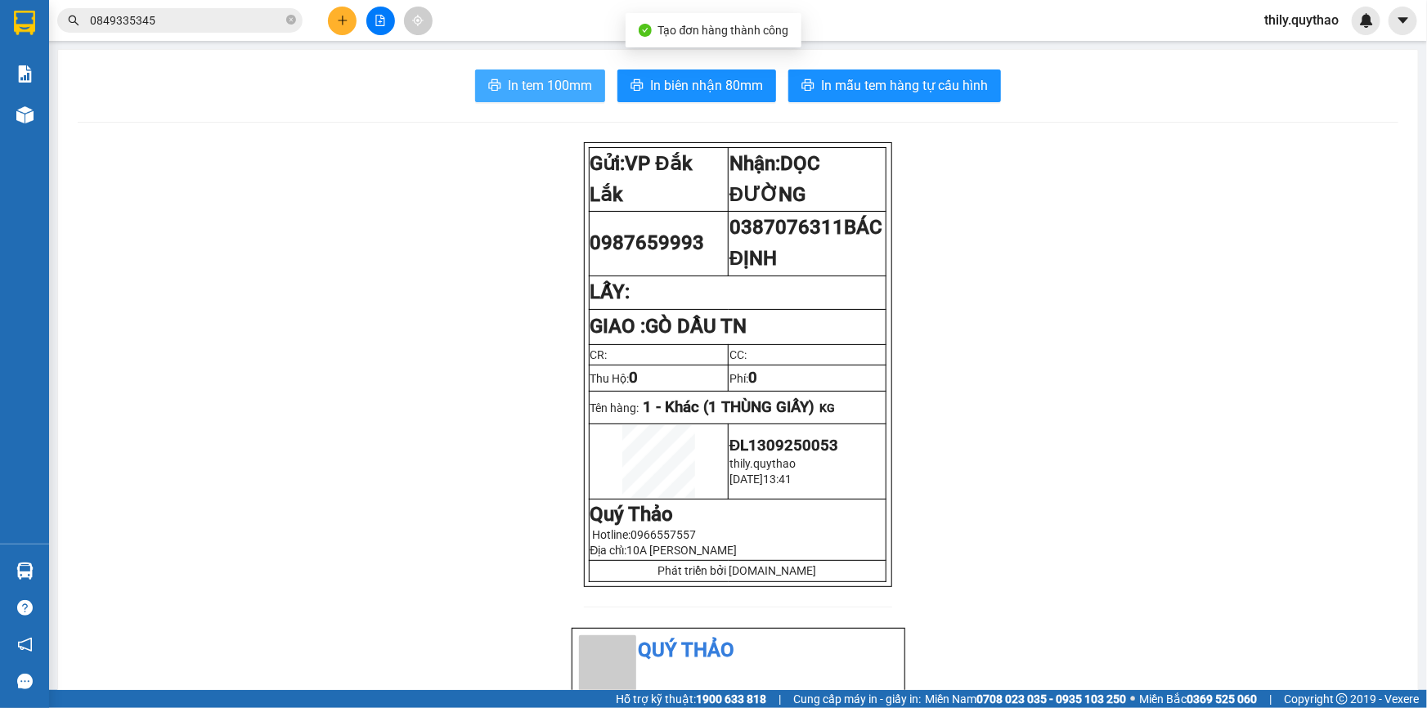
click at [594, 88] on button "In tem 100mm" at bounding box center [540, 86] width 130 height 33
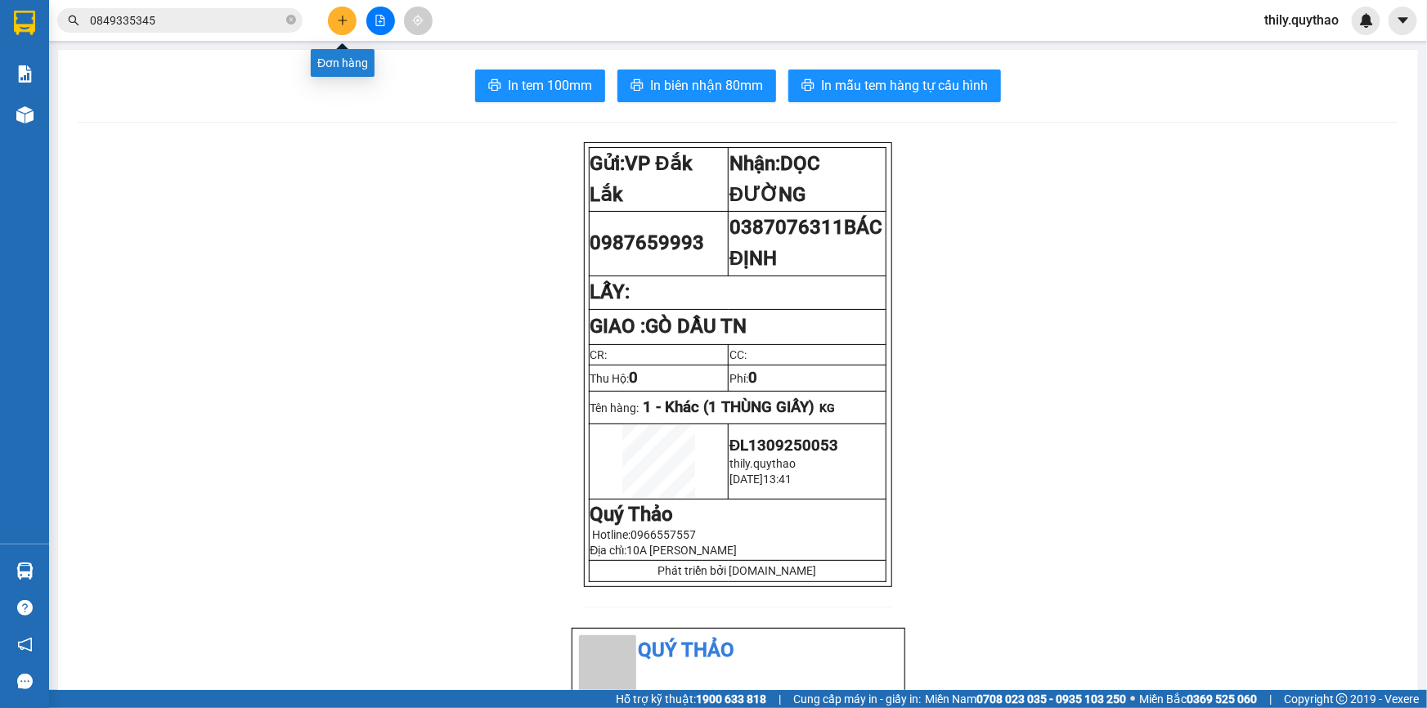
click at [328, 14] on button at bounding box center [342, 21] width 29 height 29
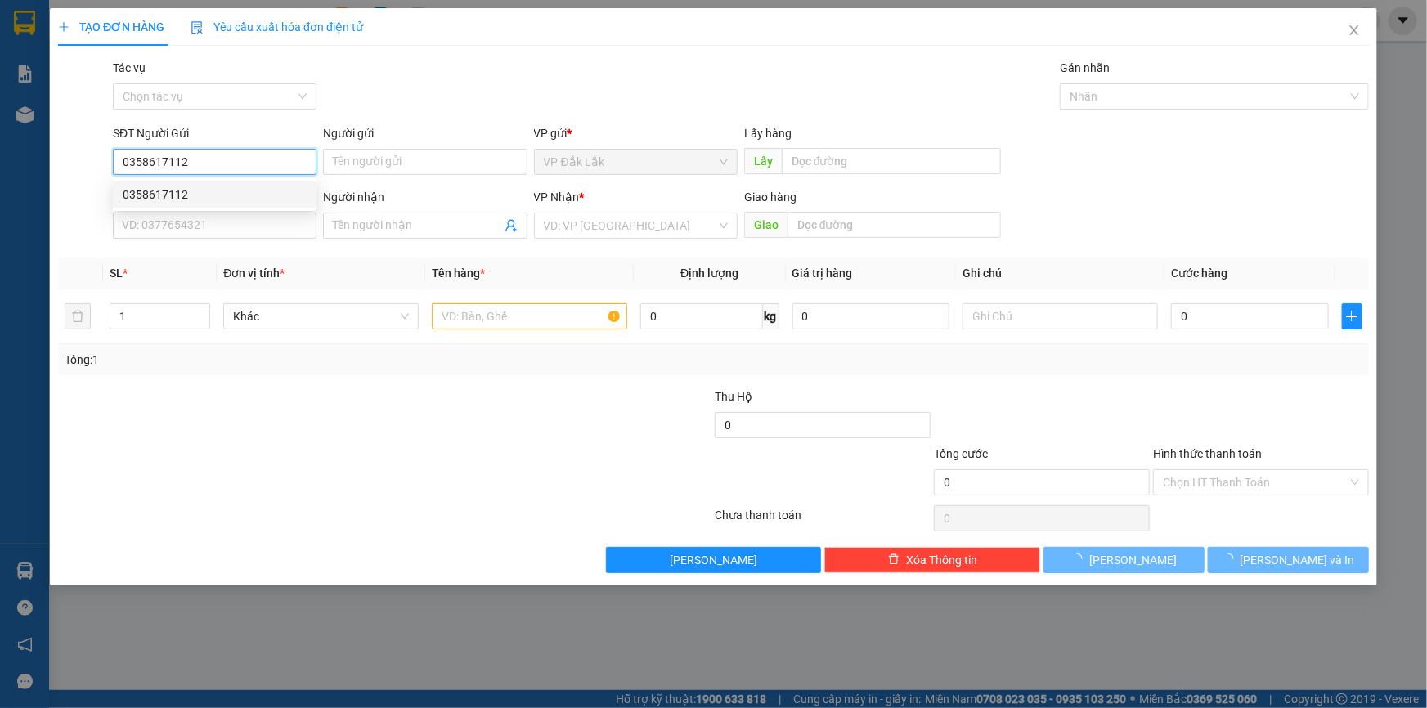
drag, startPoint x: 204, startPoint y: 189, endPoint x: 227, endPoint y: 197, distance: 24.3
click at [204, 190] on div "0358617112" at bounding box center [215, 195] width 184 height 18
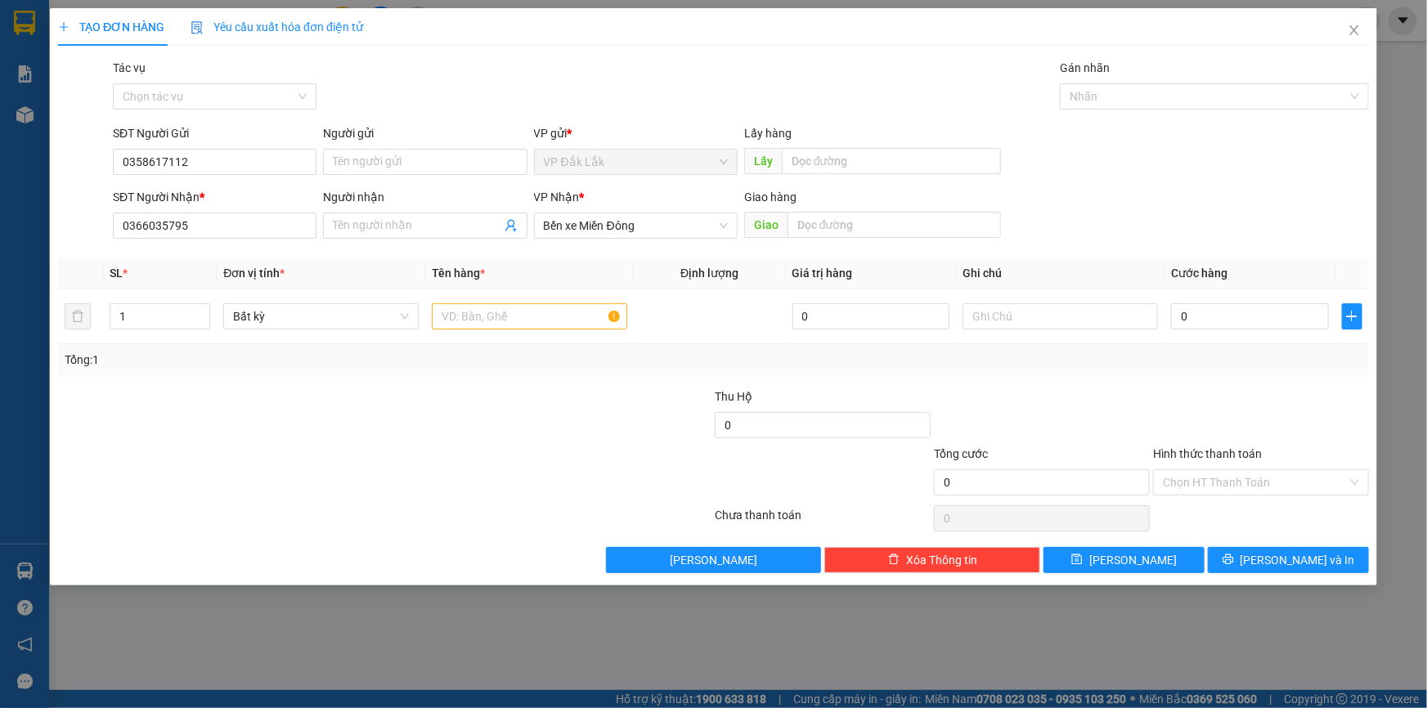
click at [249, 239] on div "SĐT Người Nhận * 0366035795" at bounding box center [215, 216] width 204 height 57
click at [557, 319] on input "text" at bounding box center [529, 316] width 195 height 26
click at [1175, 314] on input "0" at bounding box center [1250, 316] width 158 height 26
click at [1283, 483] on input "Hình thức thanh toán" at bounding box center [1255, 482] width 185 height 25
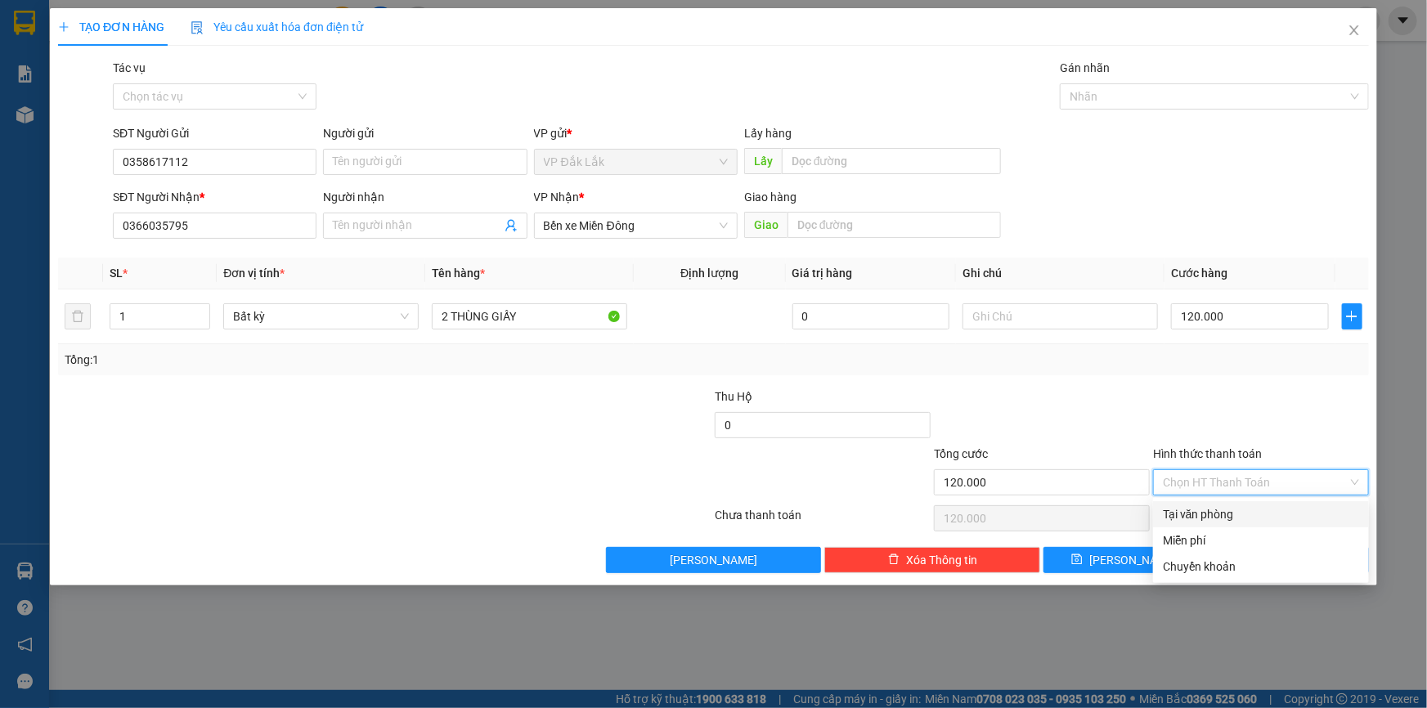
click at [1276, 521] on div "Tại văn phòng" at bounding box center [1261, 515] width 196 height 18
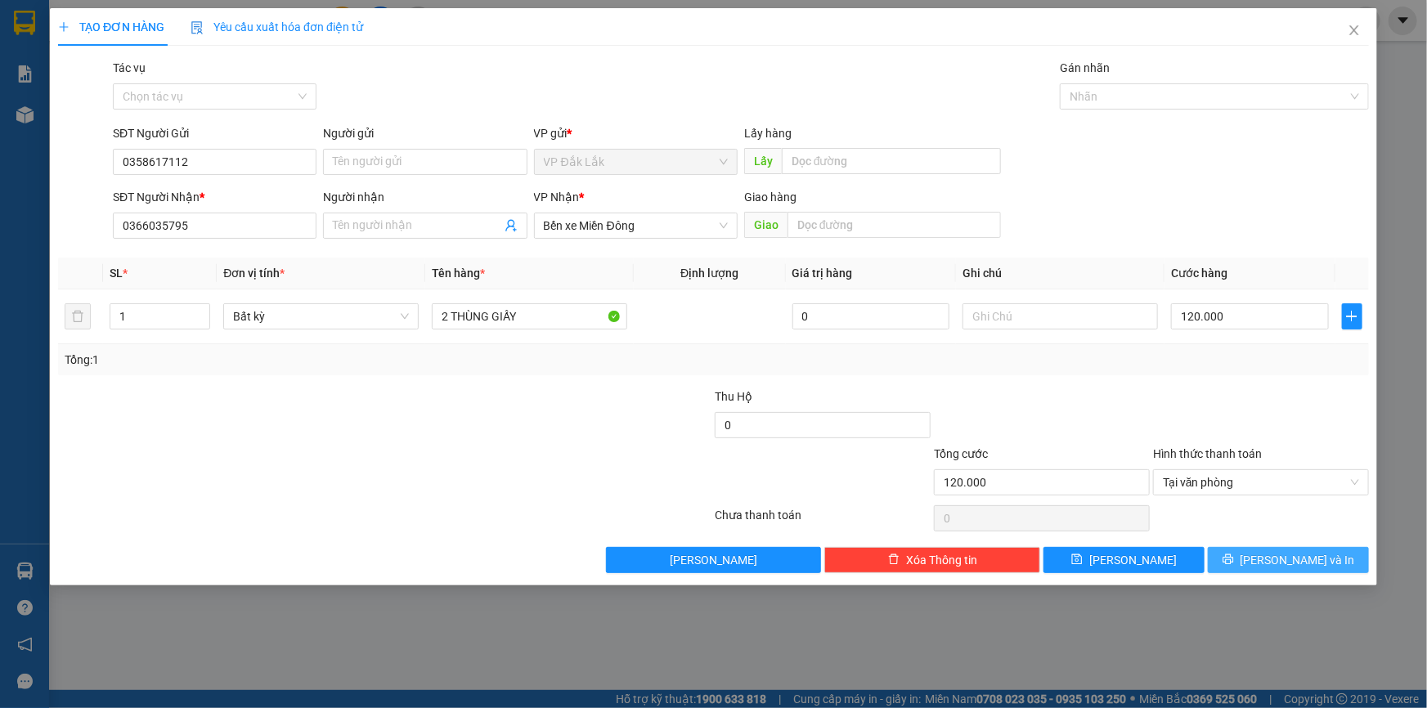
click at [1274, 560] on span "Lưu và In" at bounding box center [1298, 560] width 115 height 18
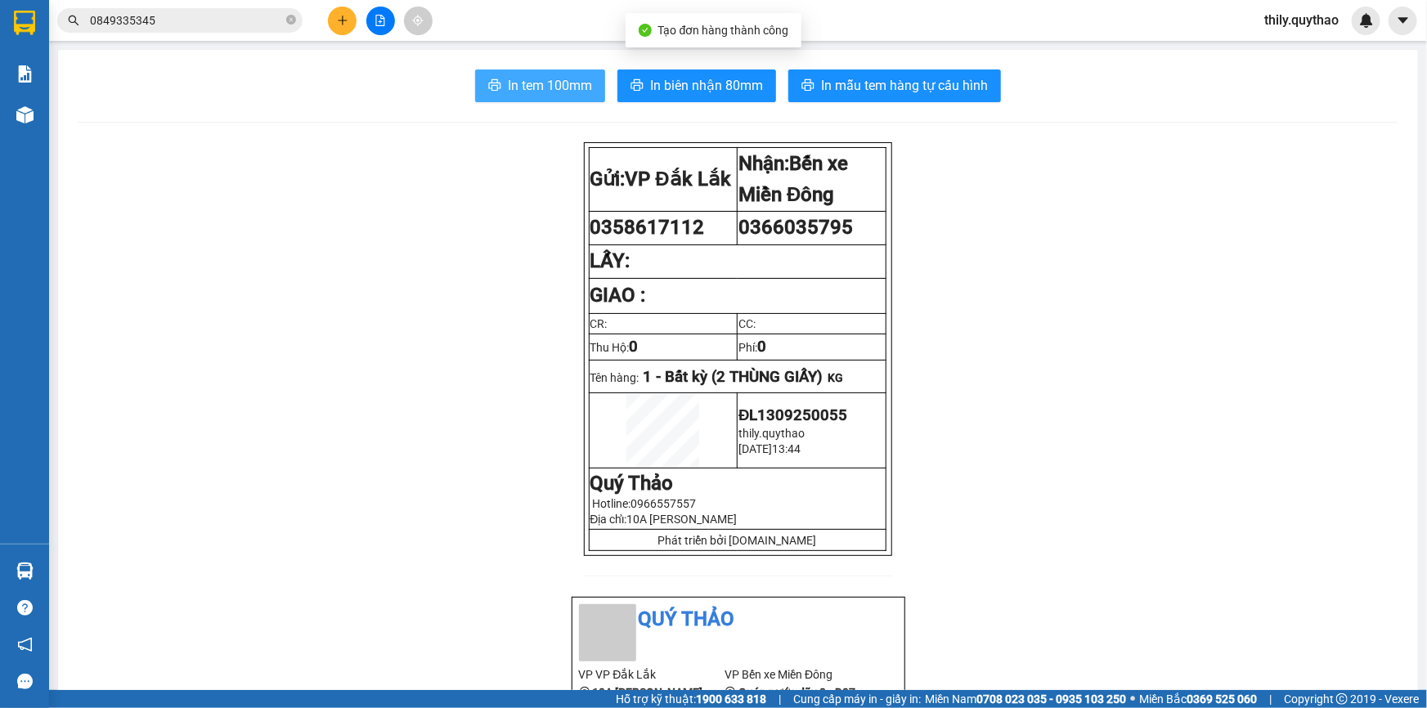
click at [515, 93] on span "In tem 100mm" at bounding box center [550, 85] width 84 height 20
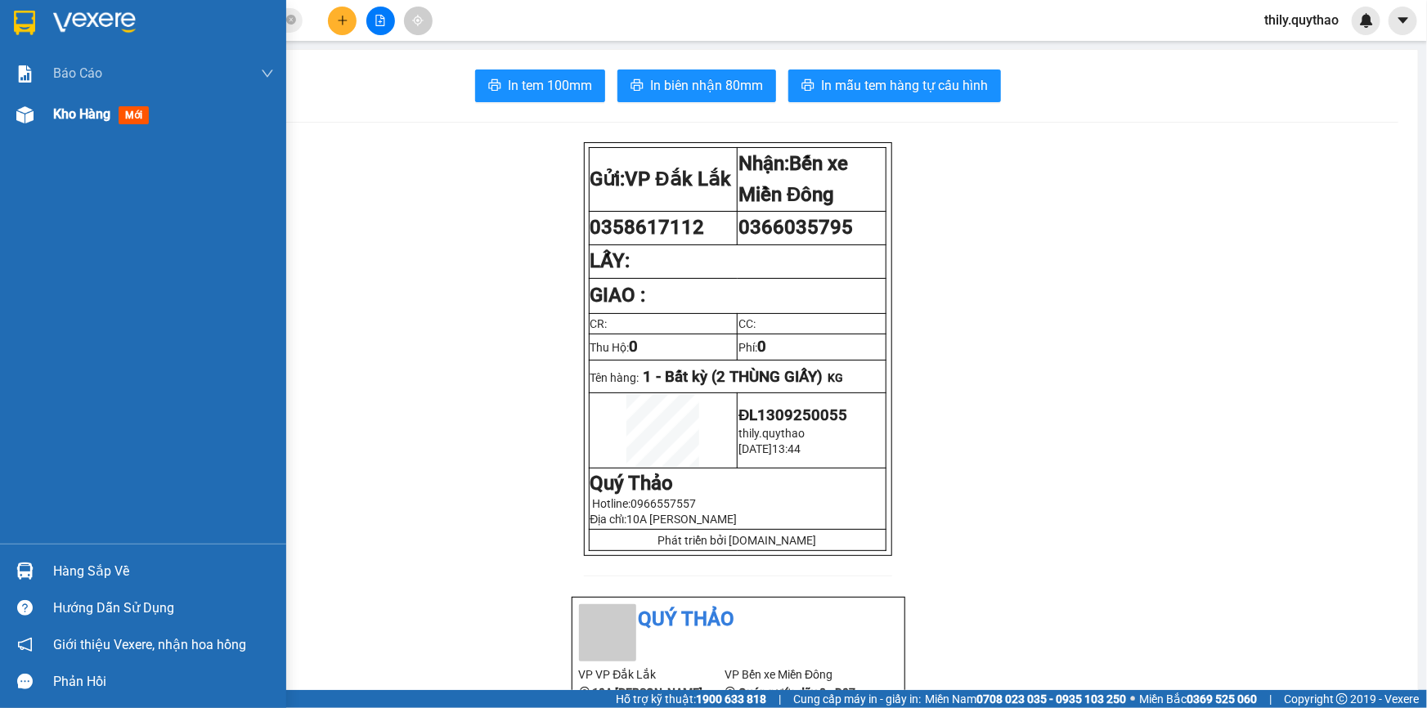
click at [37, 110] on div at bounding box center [25, 115] width 29 height 29
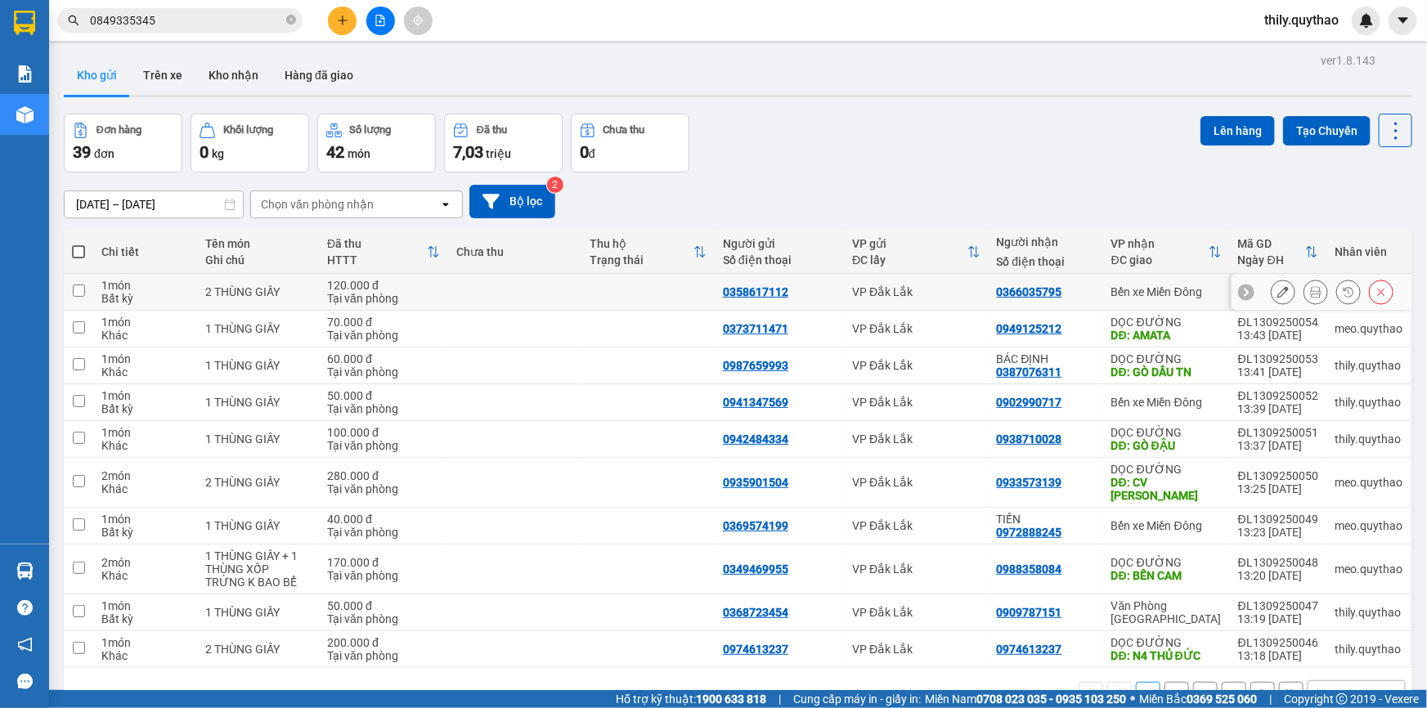
click at [771, 288] on div "0358617112" at bounding box center [755, 291] width 65 height 13
click at [337, 16] on icon "plus" at bounding box center [342, 20] width 11 height 11
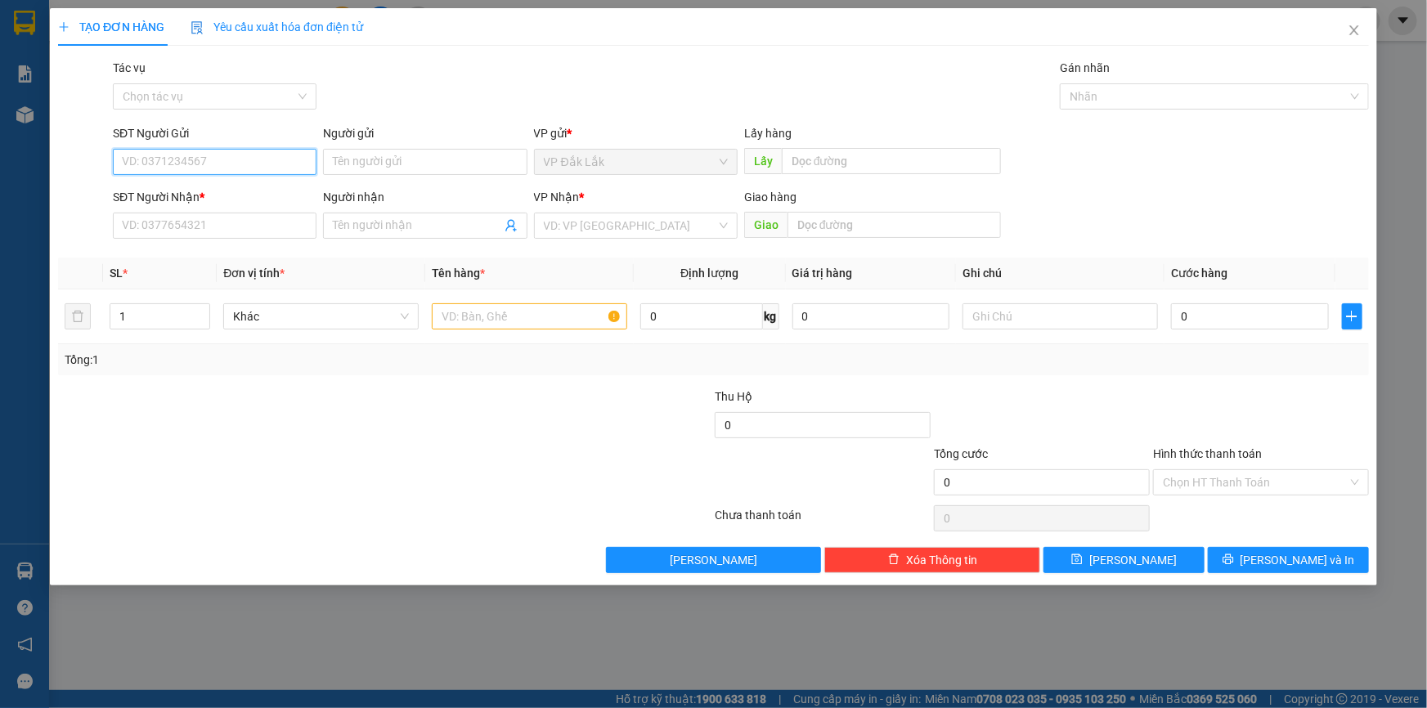
paste input "0358617112"
type input "0358617112"
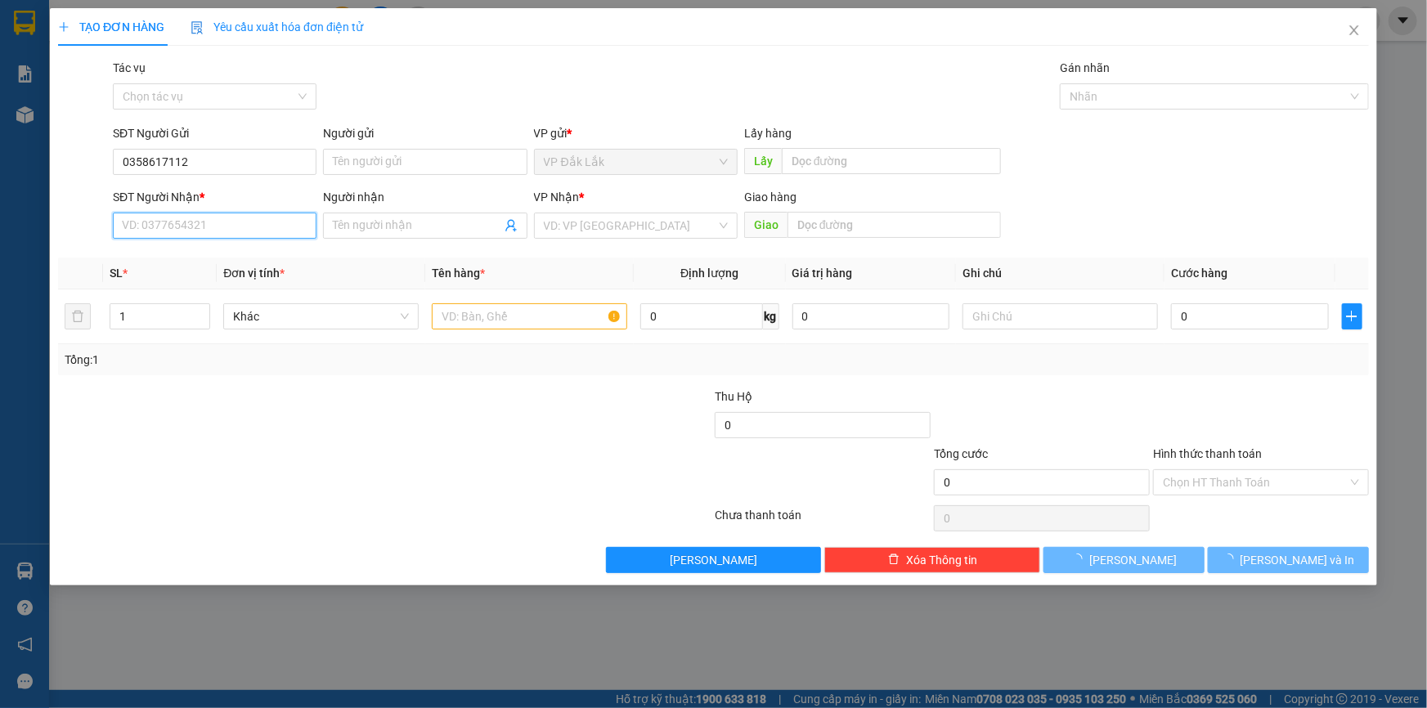
click at [224, 226] on input "SĐT Người Nhận *" at bounding box center [215, 226] width 204 height 26
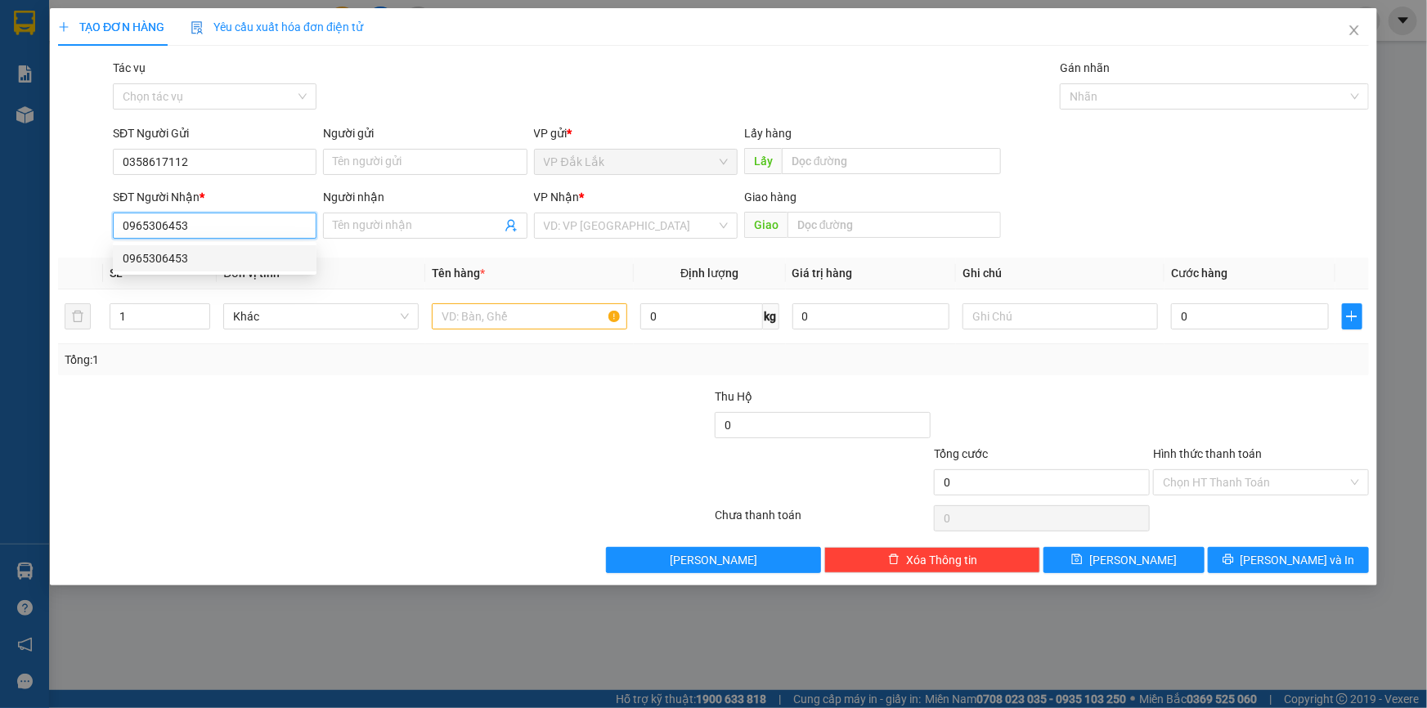
click at [179, 254] on div "0965306453" at bounding box center [215, 258] width 184 height 18
type input "0965306453"
click at [559, 319] on input "text" at bounding box center [529, 316] width 195 height 26
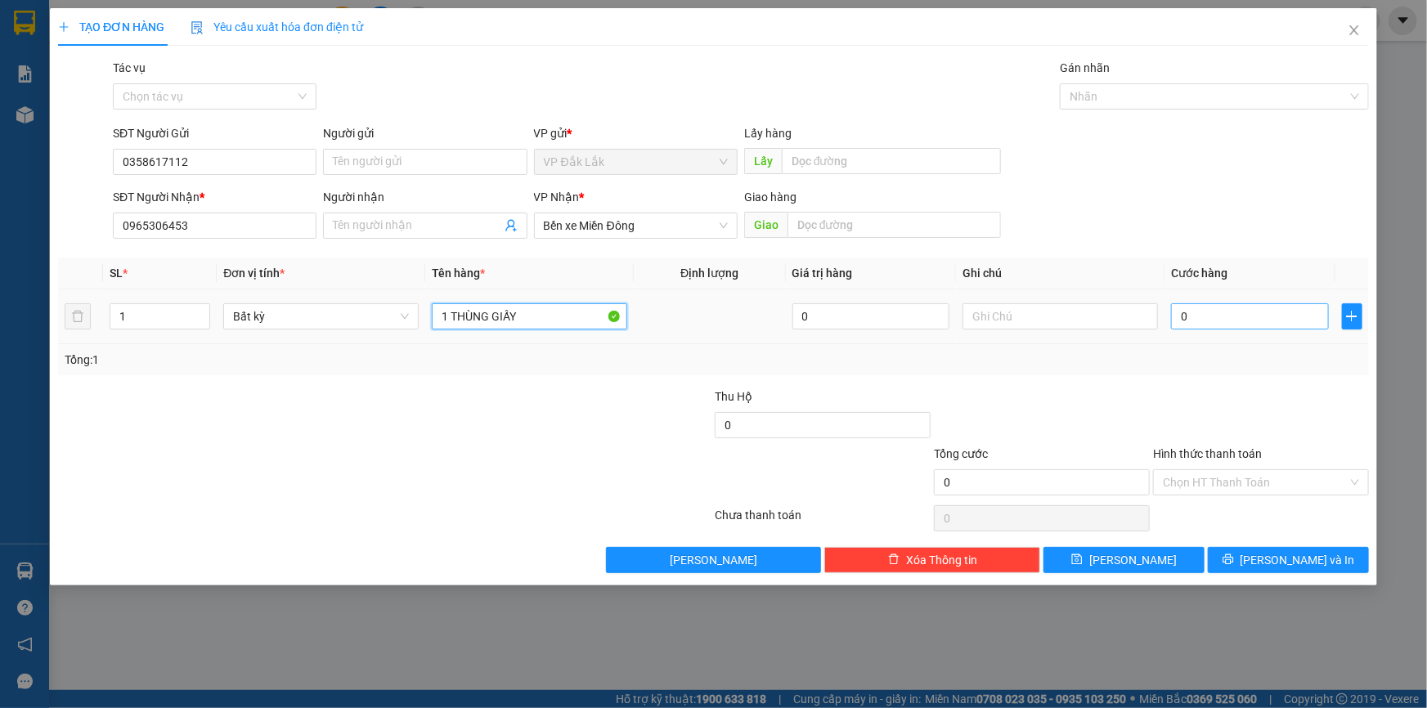
type input "1 THÙNG GIẤY"
click at [1180, 324] on input "0" at bounding box center [1250, 316] width 158 height 26
click at [1276, 482] on input "Hình thức thanh toán" at bounding box center [1255, 482] width 185 height 25
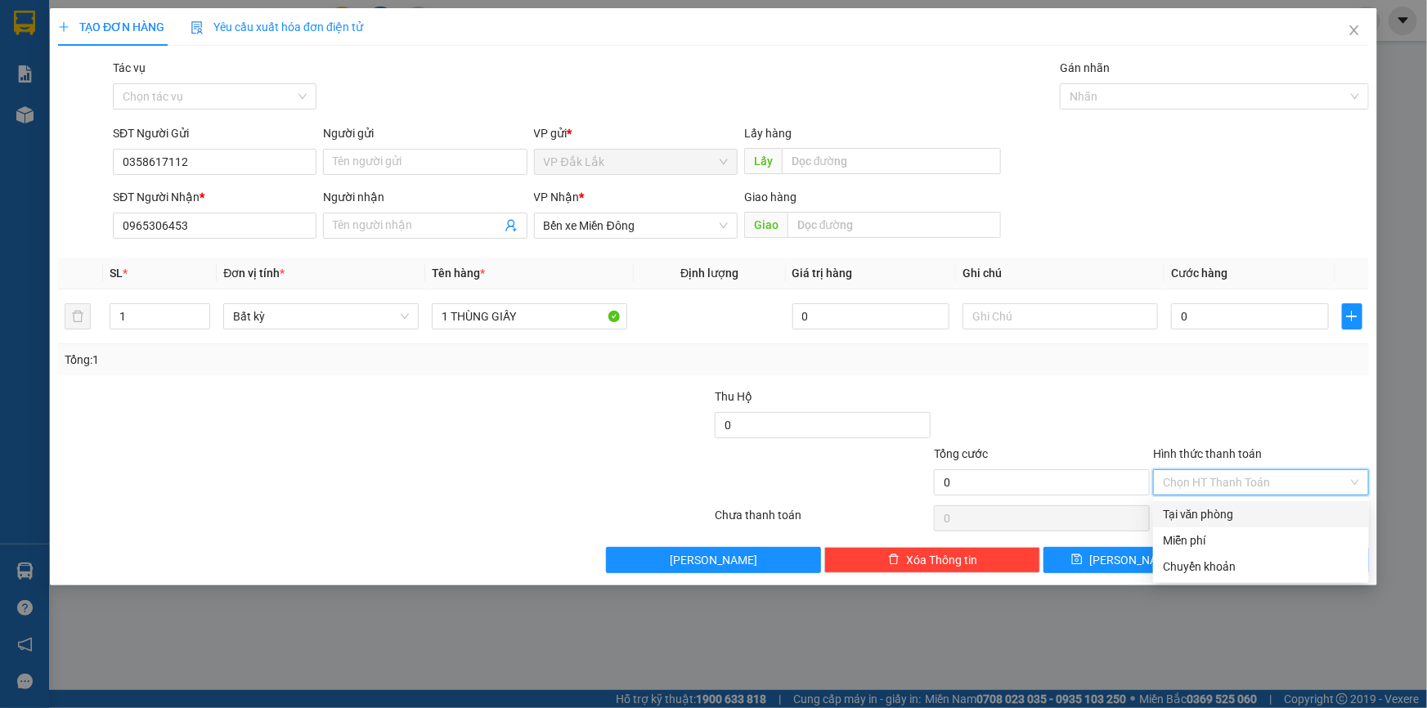
click at [1296, 513] on div "Tại văn phòng" at bounding box center [1261, 515] width 196 height 18
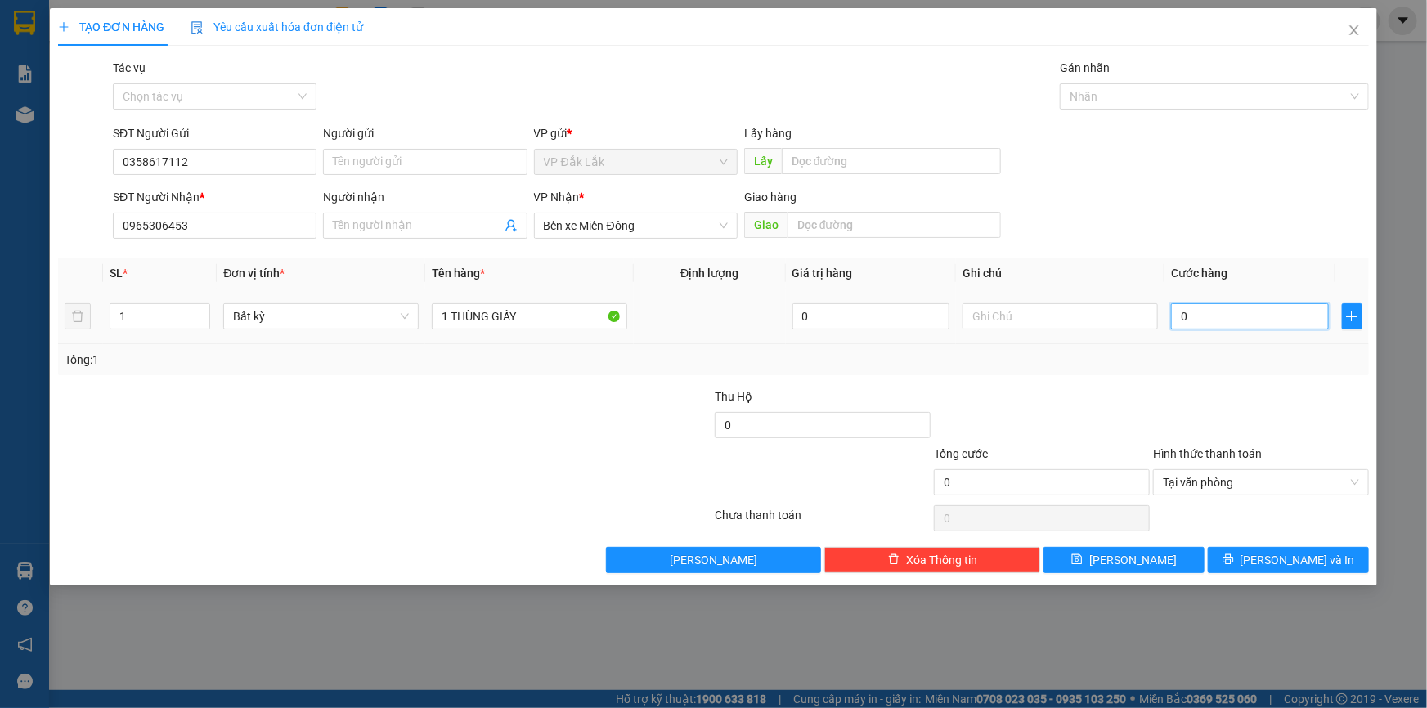
click at [1173, 318] on input "0" at bounding box center [1250, 316] width 158 height 26
type input "6"
type input "60"
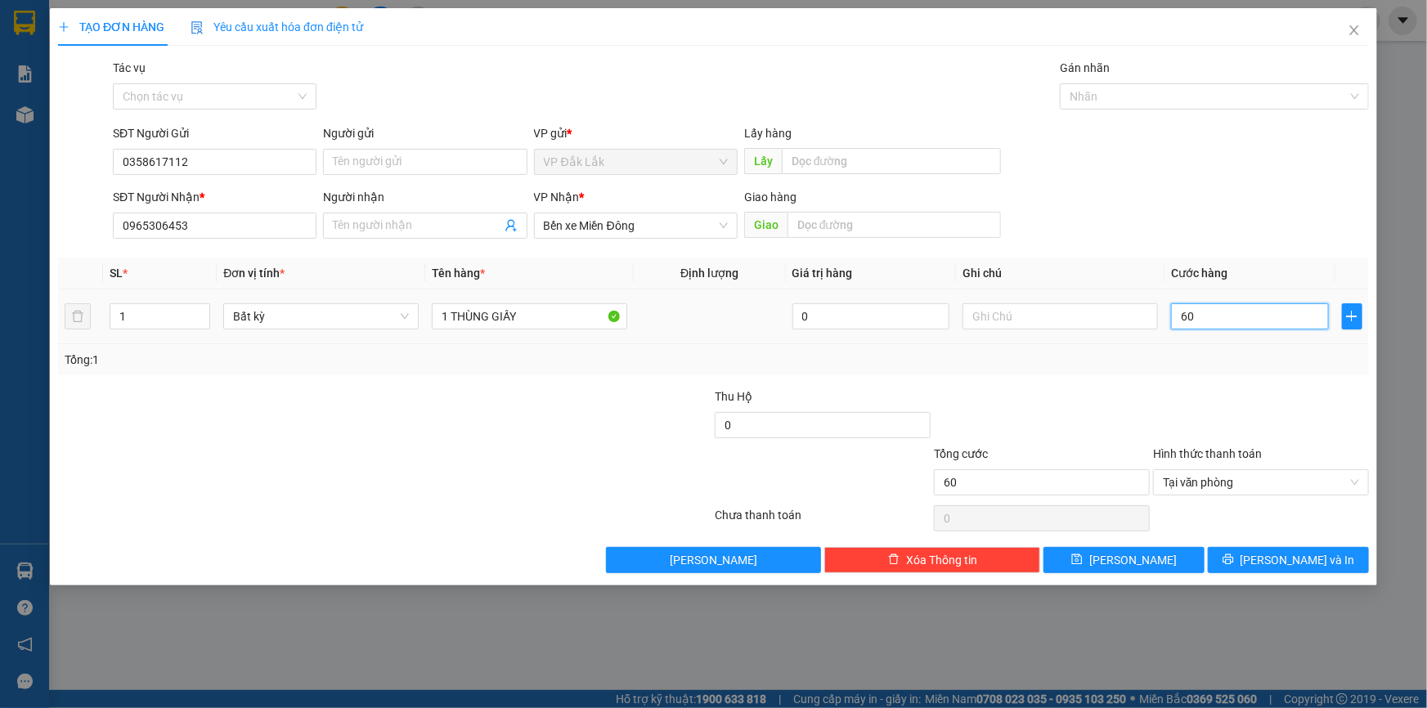
type input "600"
type input "6.000"
type input "60.000"
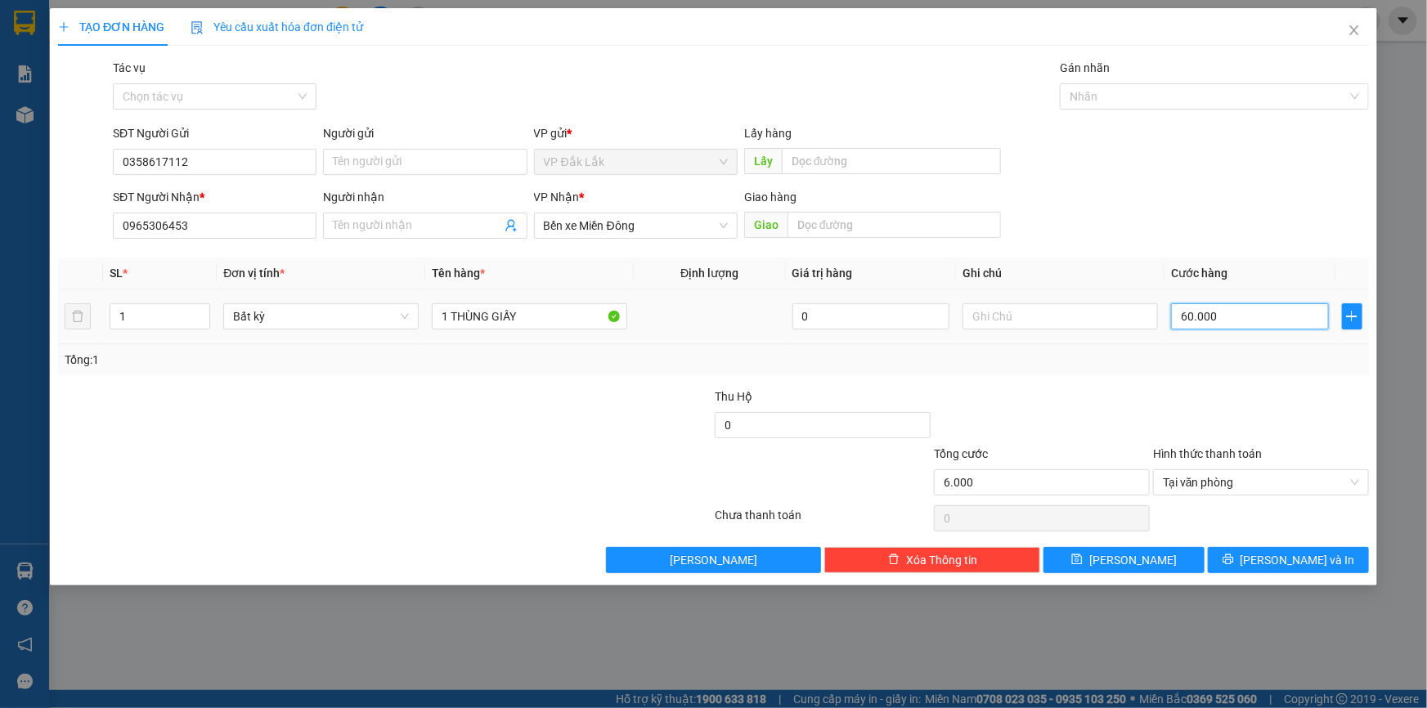
type input "60.000"
click at [1308, 555] on span "[PERSON_NAME] và In" at bounding box center [1298, 560] width 115 height 18
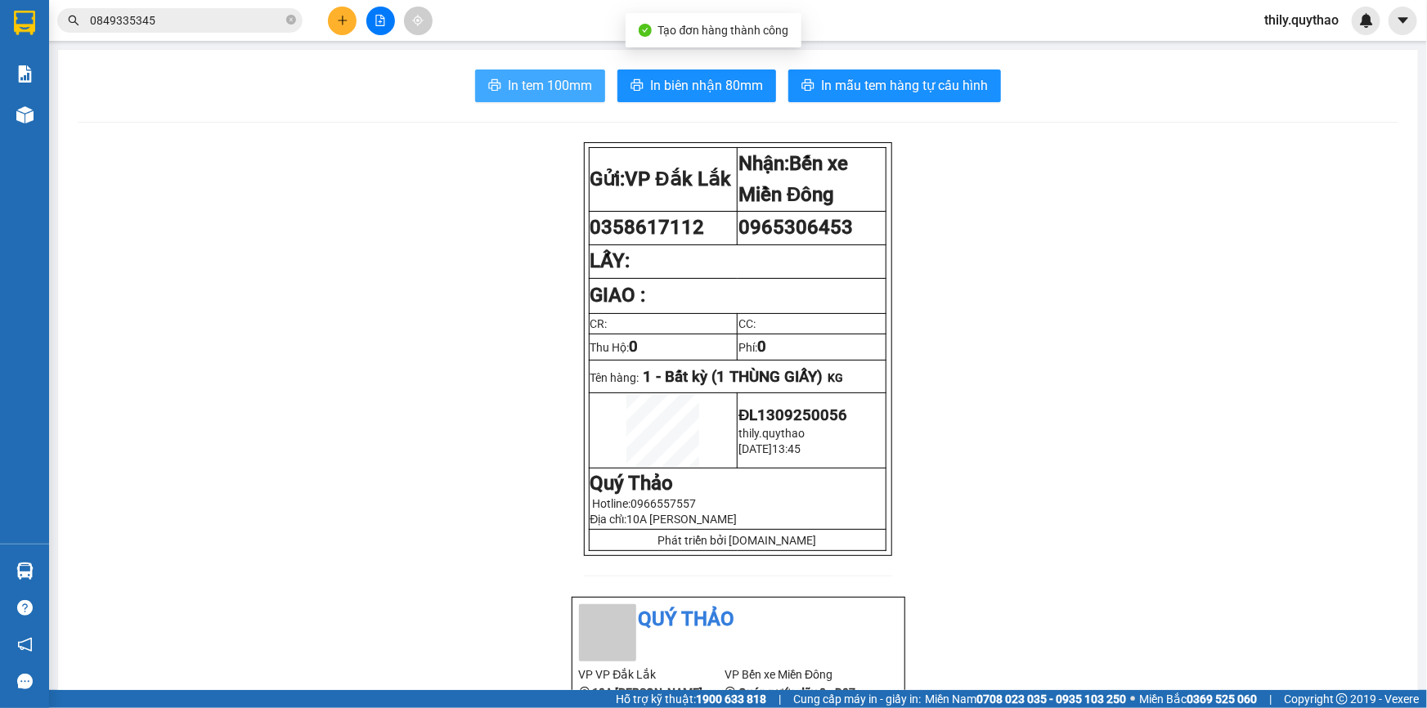
click at [560, 94] on span "In tem 100mm" at bounding box center [550, 85] width 84 height 20
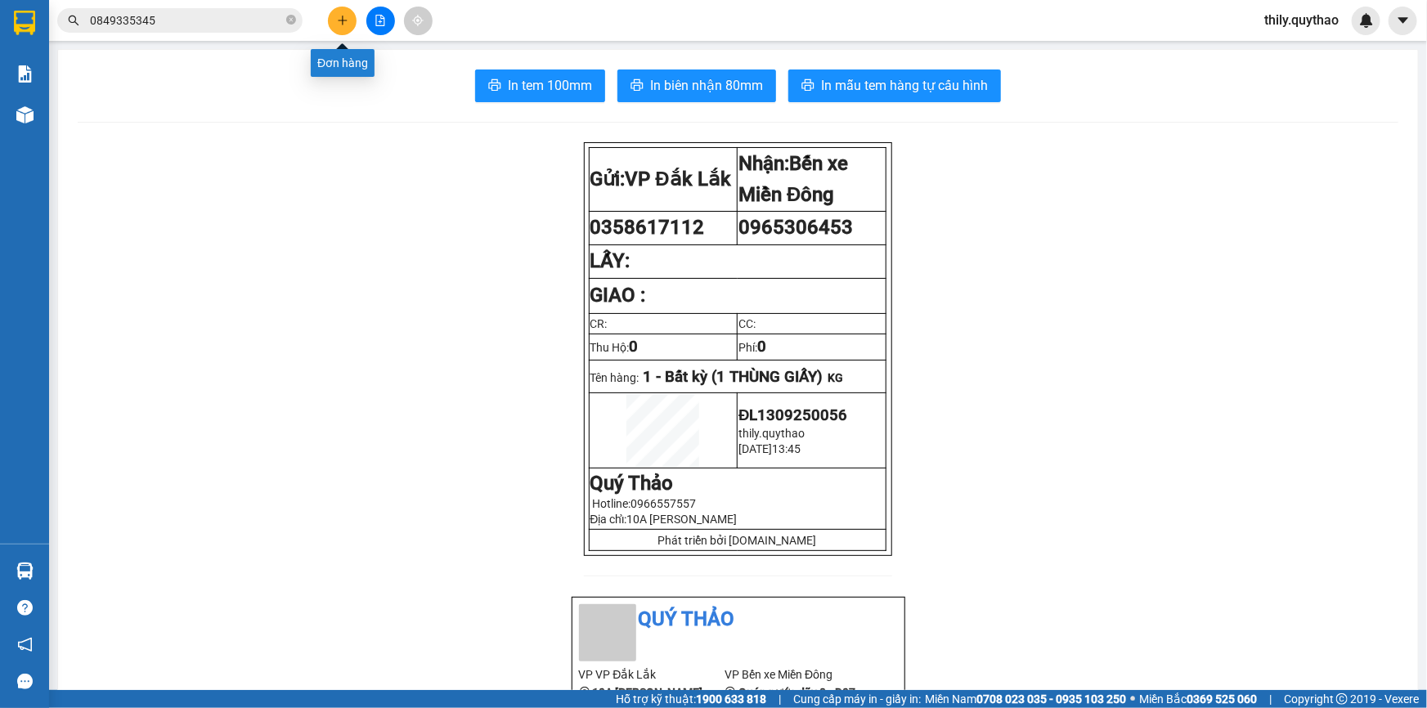
click at [338, 21] on icon "plus" at bounding box center [342, 20] width 11 height 11
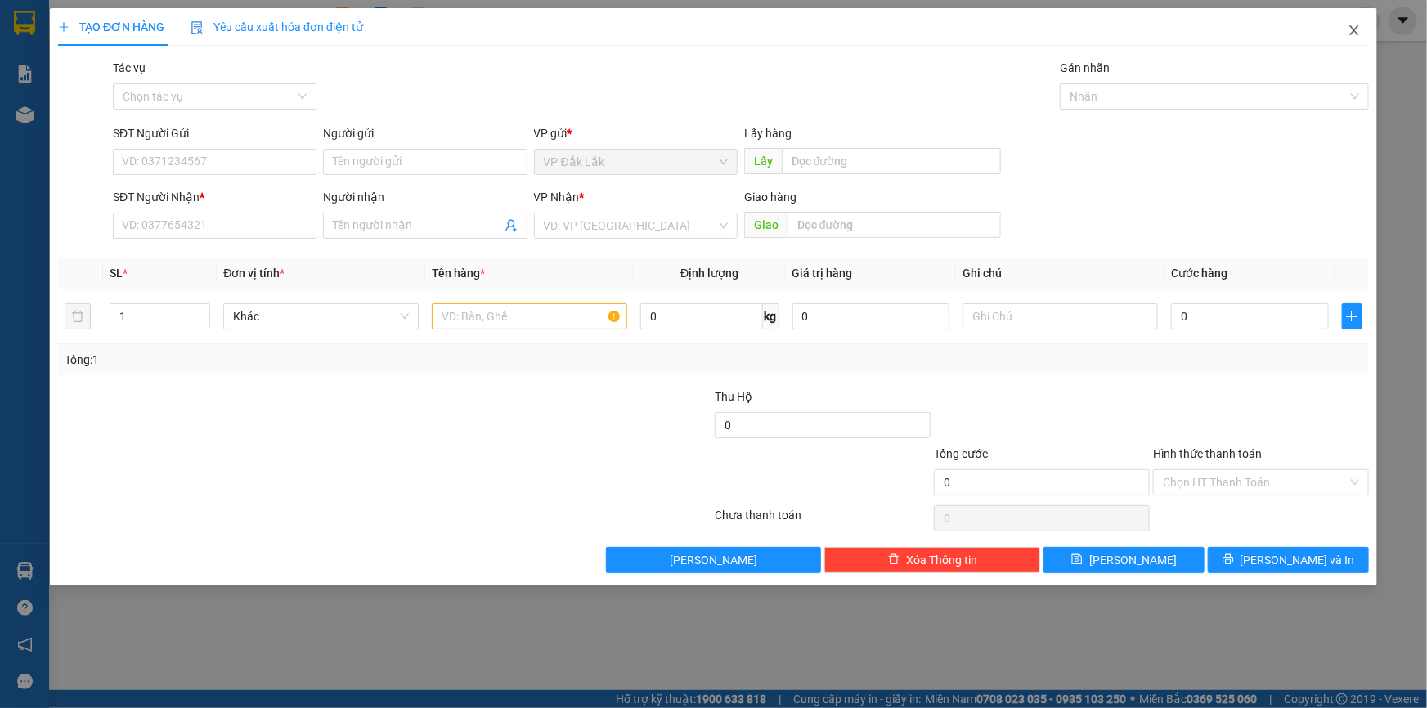
click at [1353, 32] on icon "close" at bounding box center [1354, 30] width 13 height 13
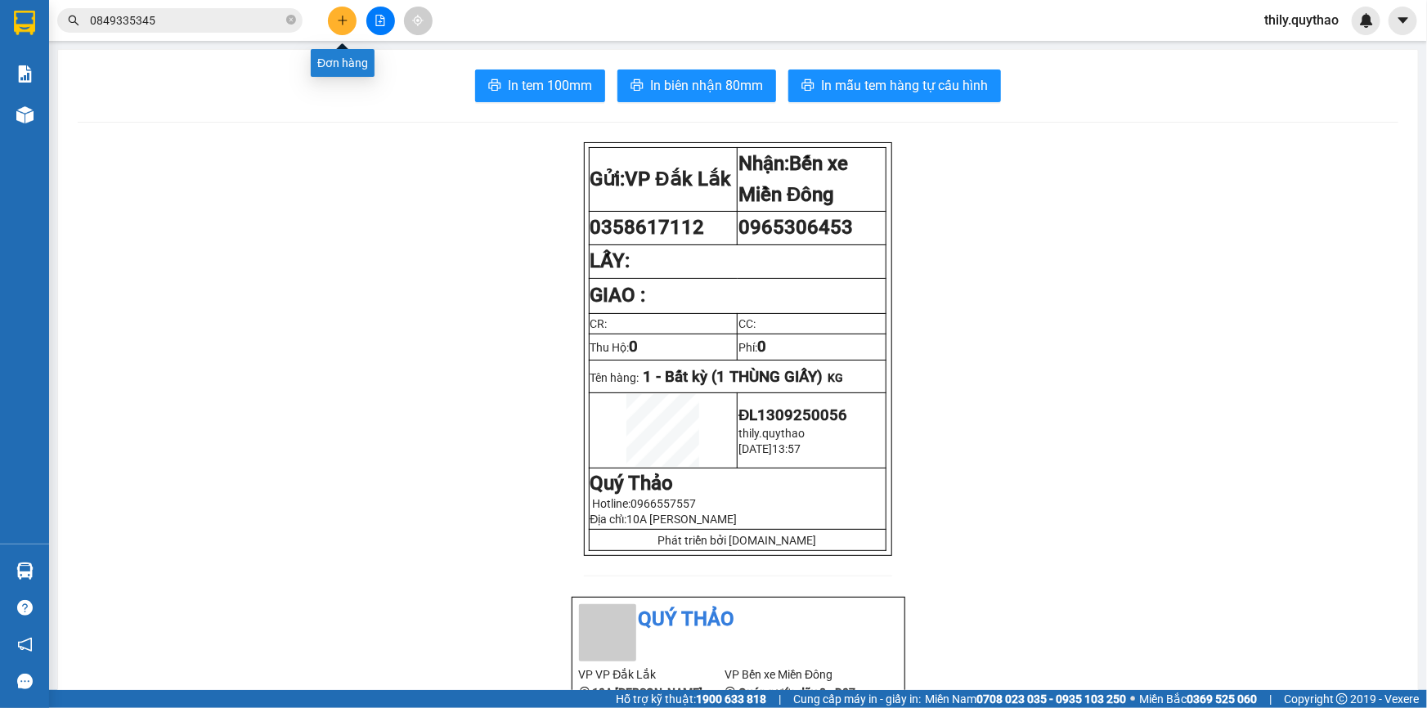
click at [348, 25] on button at bounding box center [342, 21] width 29 height 29
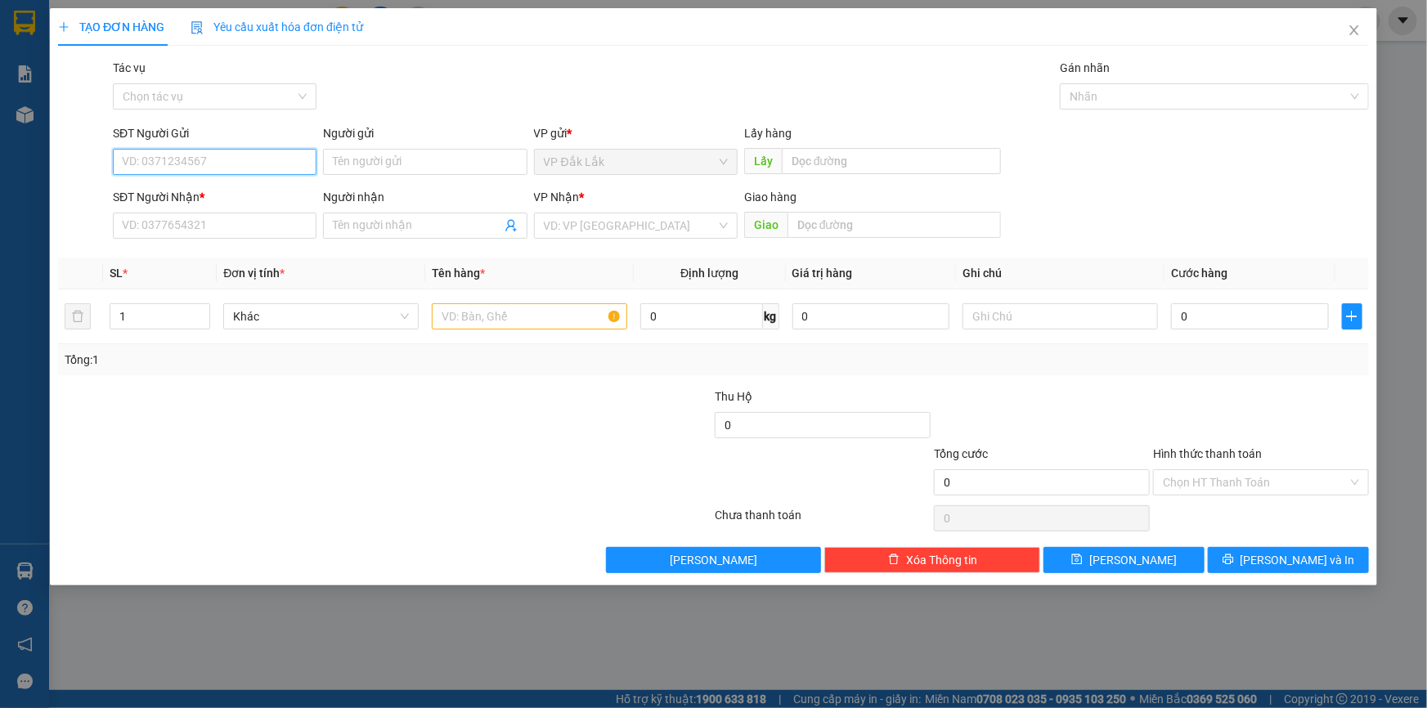
click at [250, 155] on input "SĐT Người Gửi" at bounding box center [215, 162] width 204 height 26
click at [178, 198] on div "0911117341" at bounding box center [215, 195] width 184 height 18
type input "0911117341"
type input "0903128048"
type input "NGỌC"
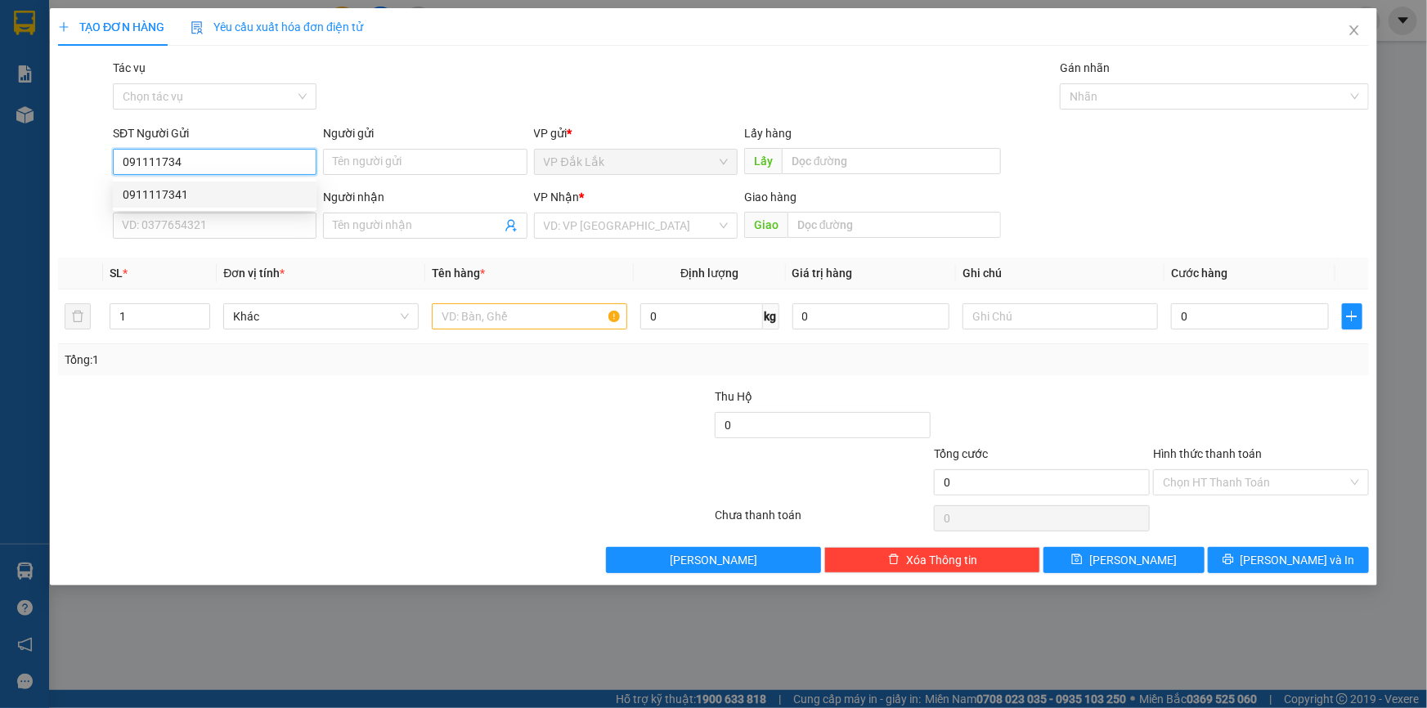
type input "N3 TRỊ AN"
click at [681, 225] on span "Đồng Nai" at bounding box center [636, 225] width 184 height 25
type input "0911117341"
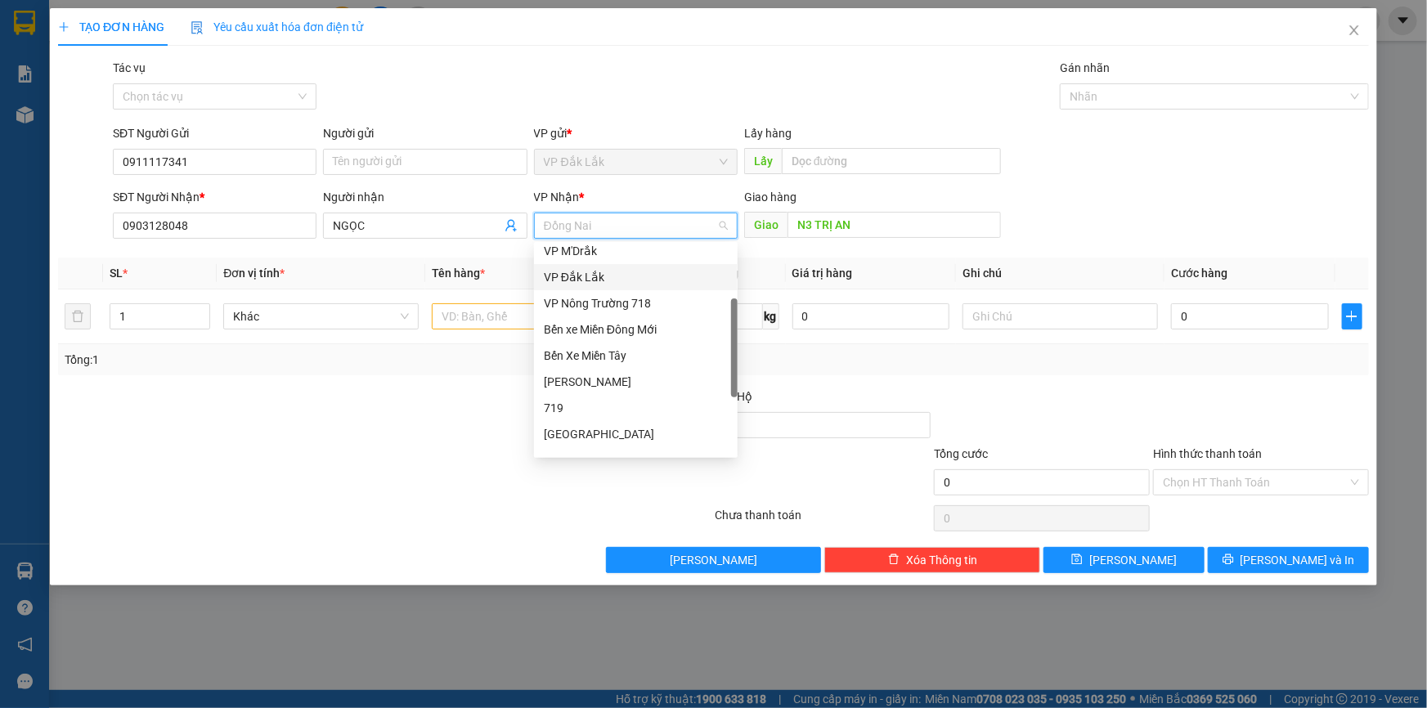
scroll to position [16, 0]
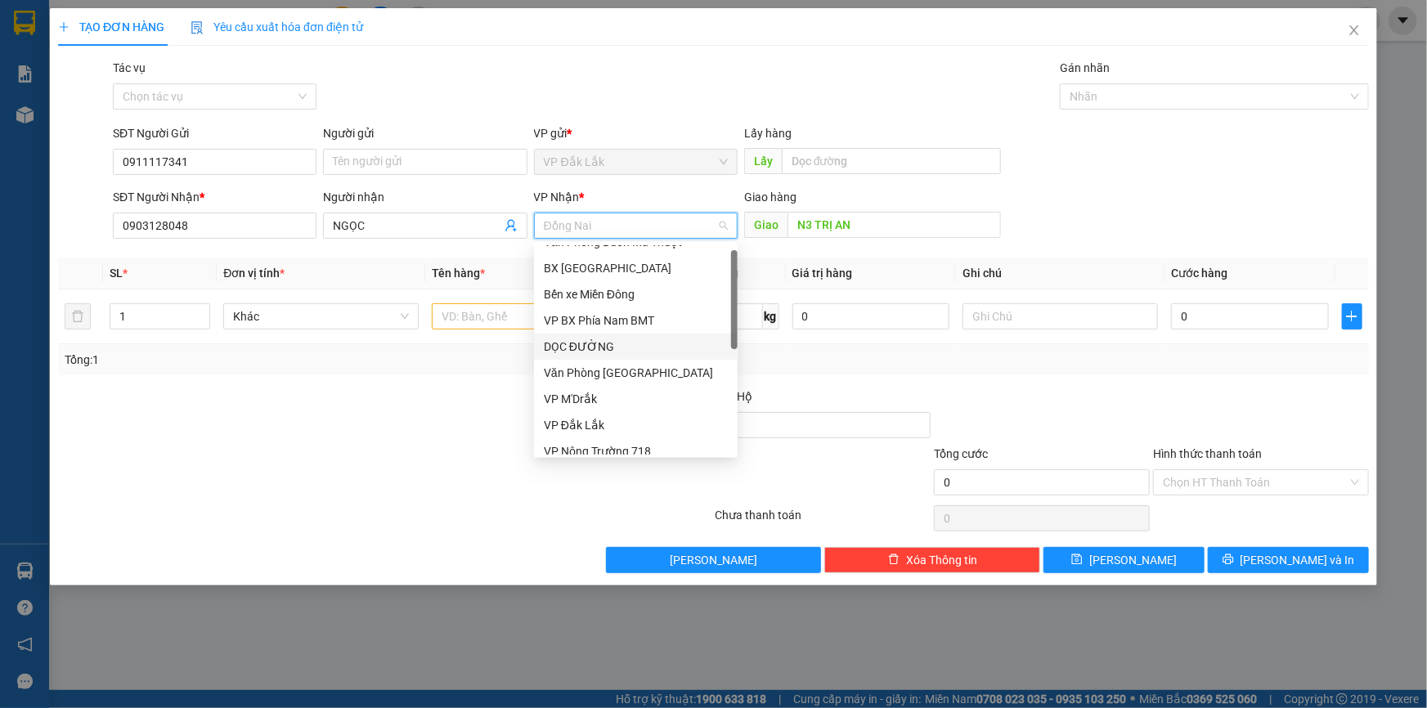
click at [603, 345] on div "DỌC ĐƯỜNG" at bounding box center [636, 347] width 184 height 18
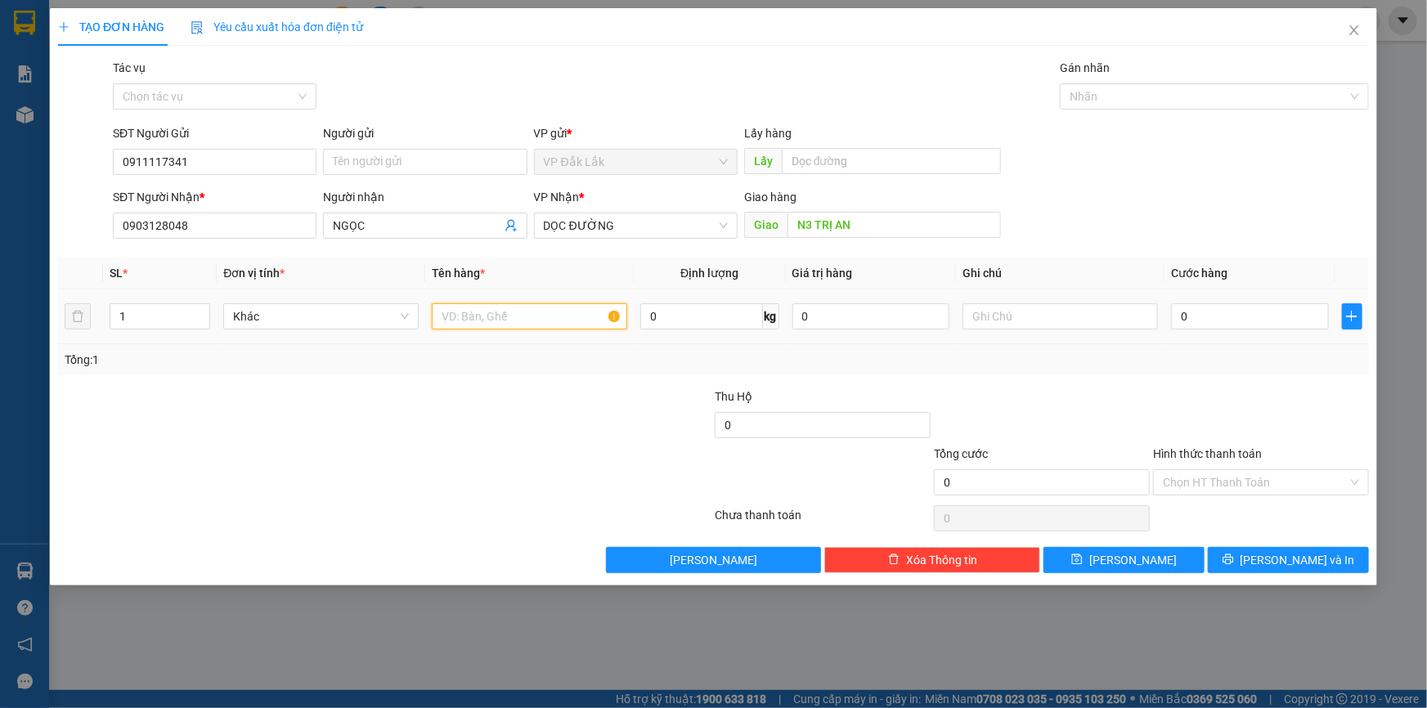
click at [532, 311] on input "text" at bounding box center [529, 316] width 195 height 26
type input "1 THÙNG GIẤY"
click at [1180, 319] on input "0" at bounding box center [1250, 316] width 158 height 26
type input "5"
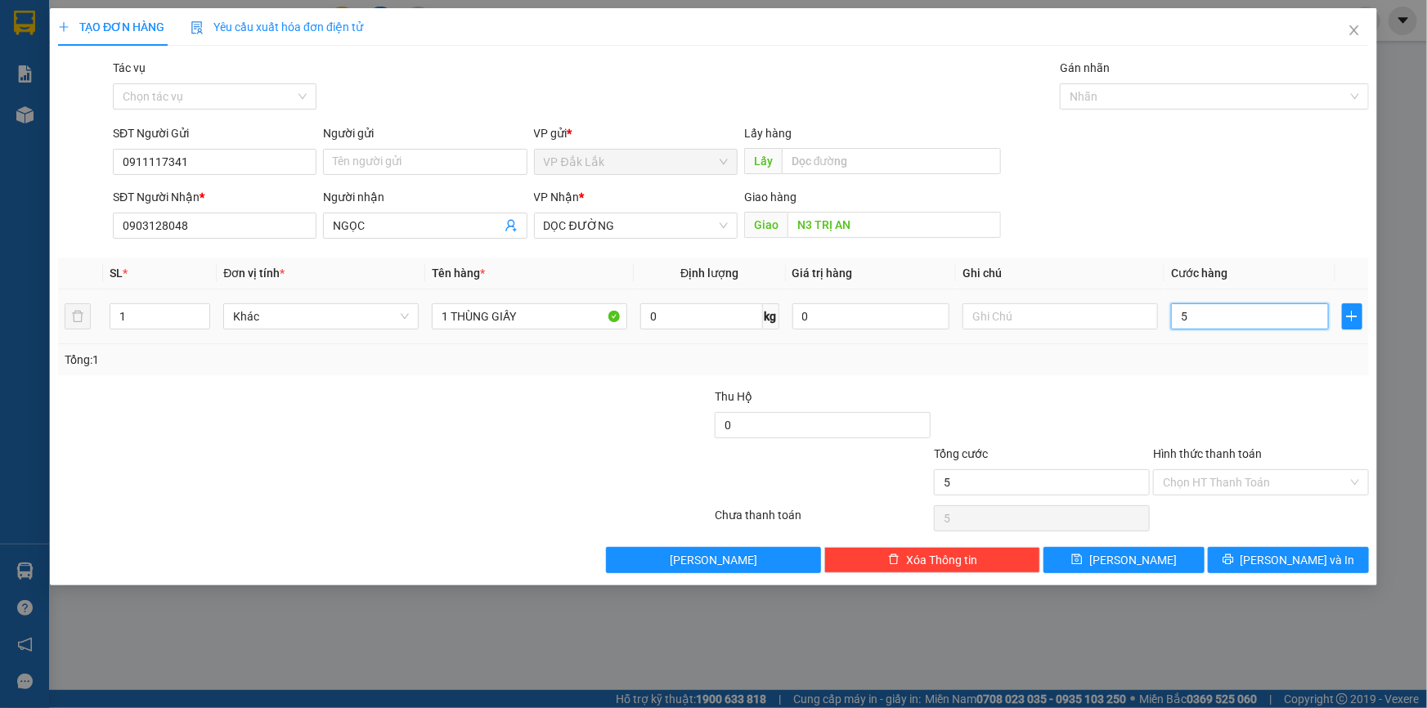
type input "5"
type input "50"
type input "500"
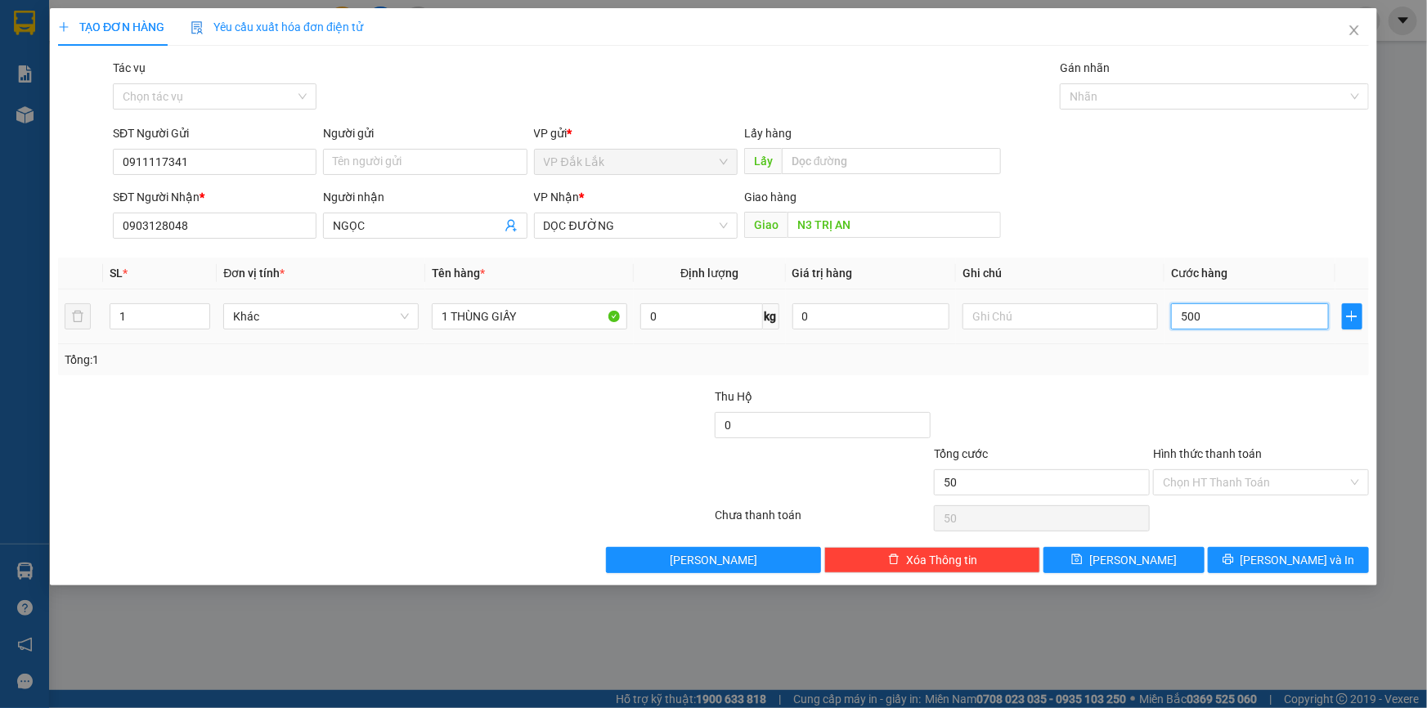
type input "500"
type input "5.000"
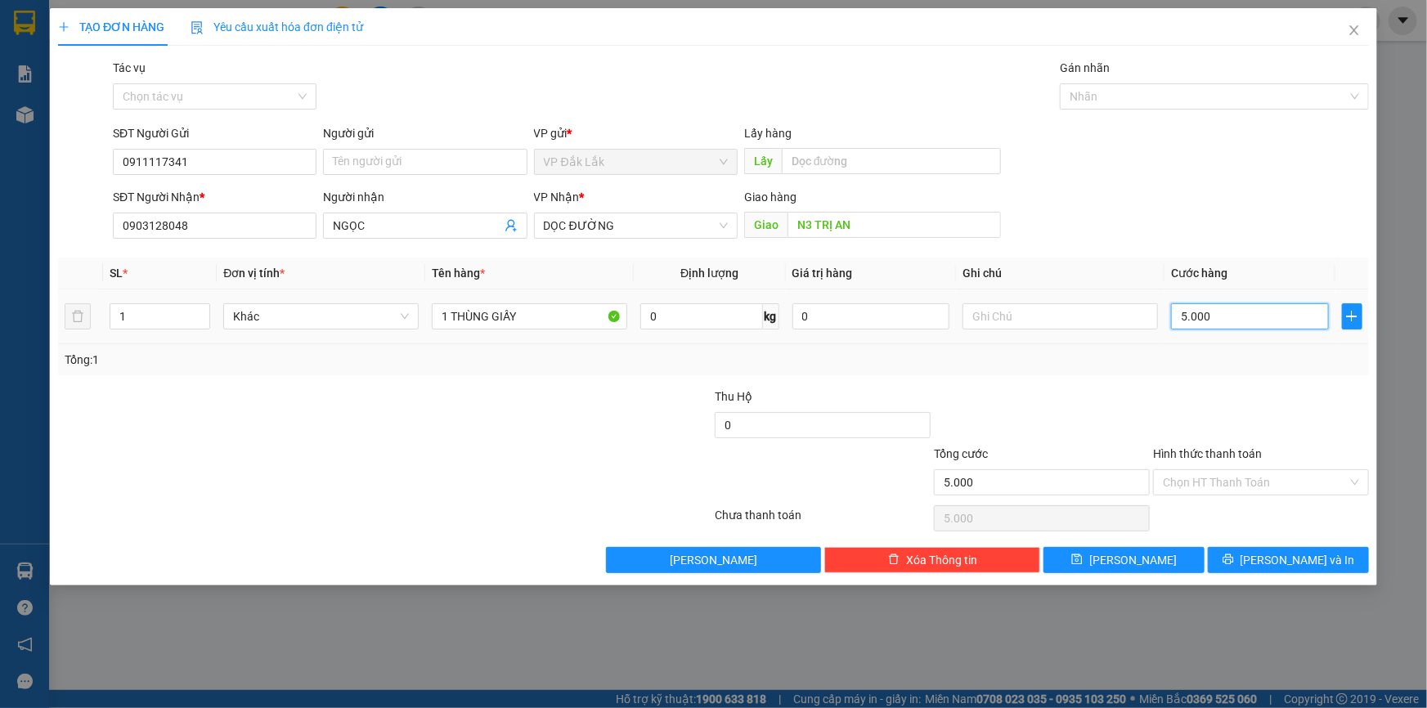
type input "50.000"
click at [1310, 485] on input "Hình thức thanh toán" at bounding box center [1255, 482] width 185 height 25
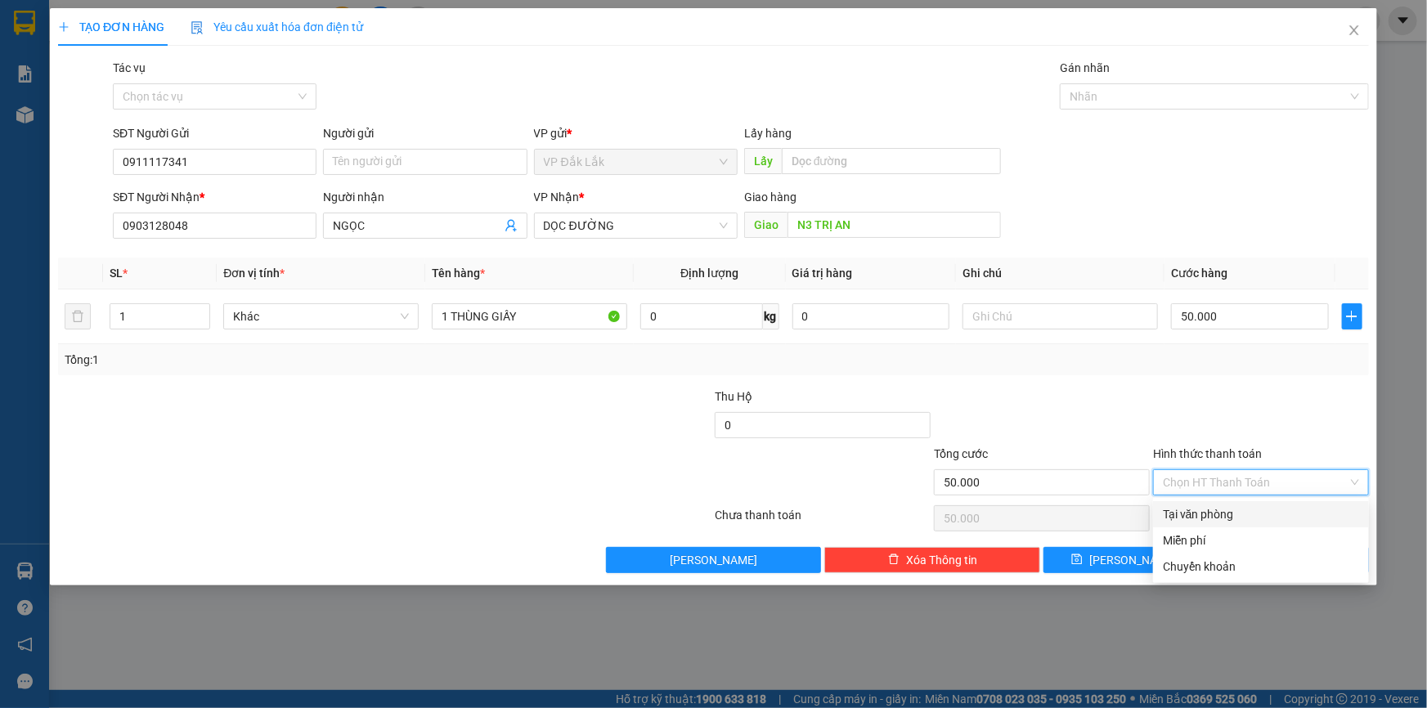
click at [1325, 509] on div "Tại văn phòng" at bounding box center [1261, 515] width 196 height 18
type input "0"
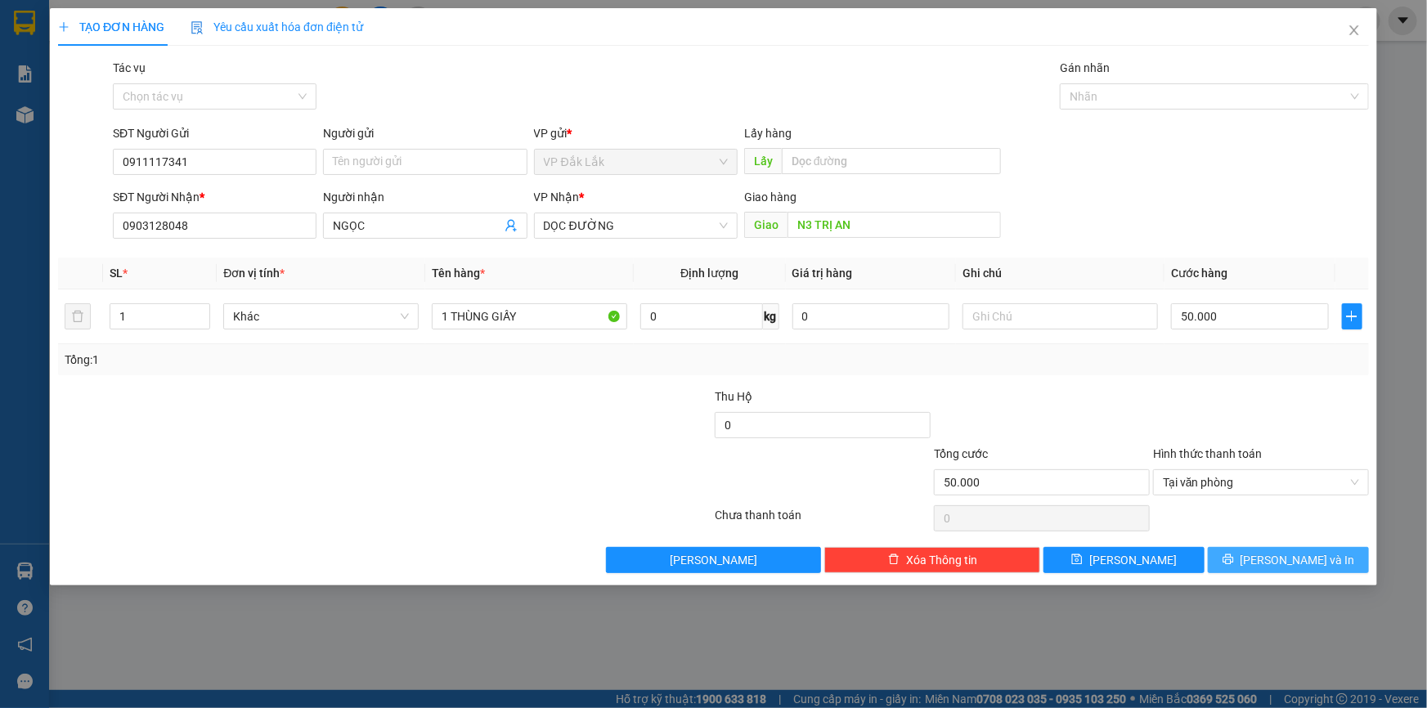
click at [1301, 558] on span "[PERSON_NAME] và In" at bounding box center [1298, 560] width 115 height 18
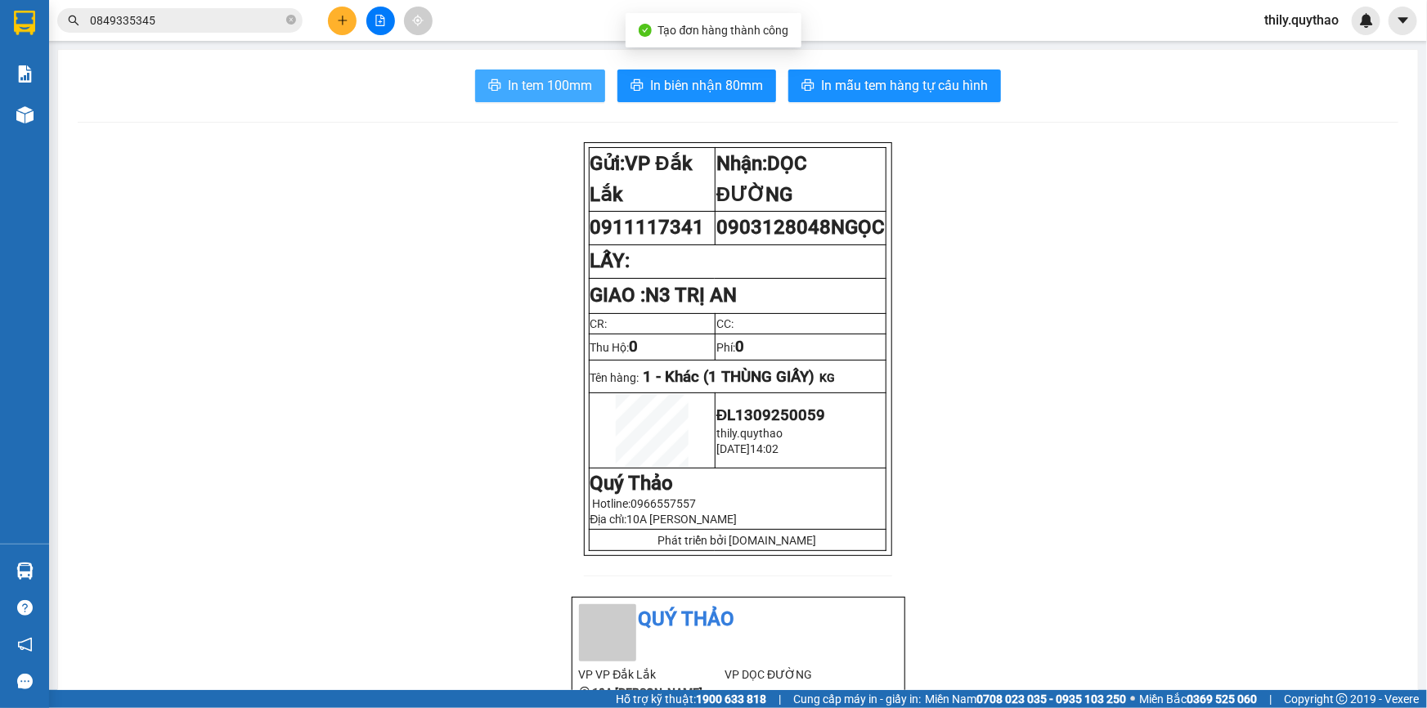
click at [501, 79] on button "In tem 100mm" at bounding box center [540, 86] width 130 height 33
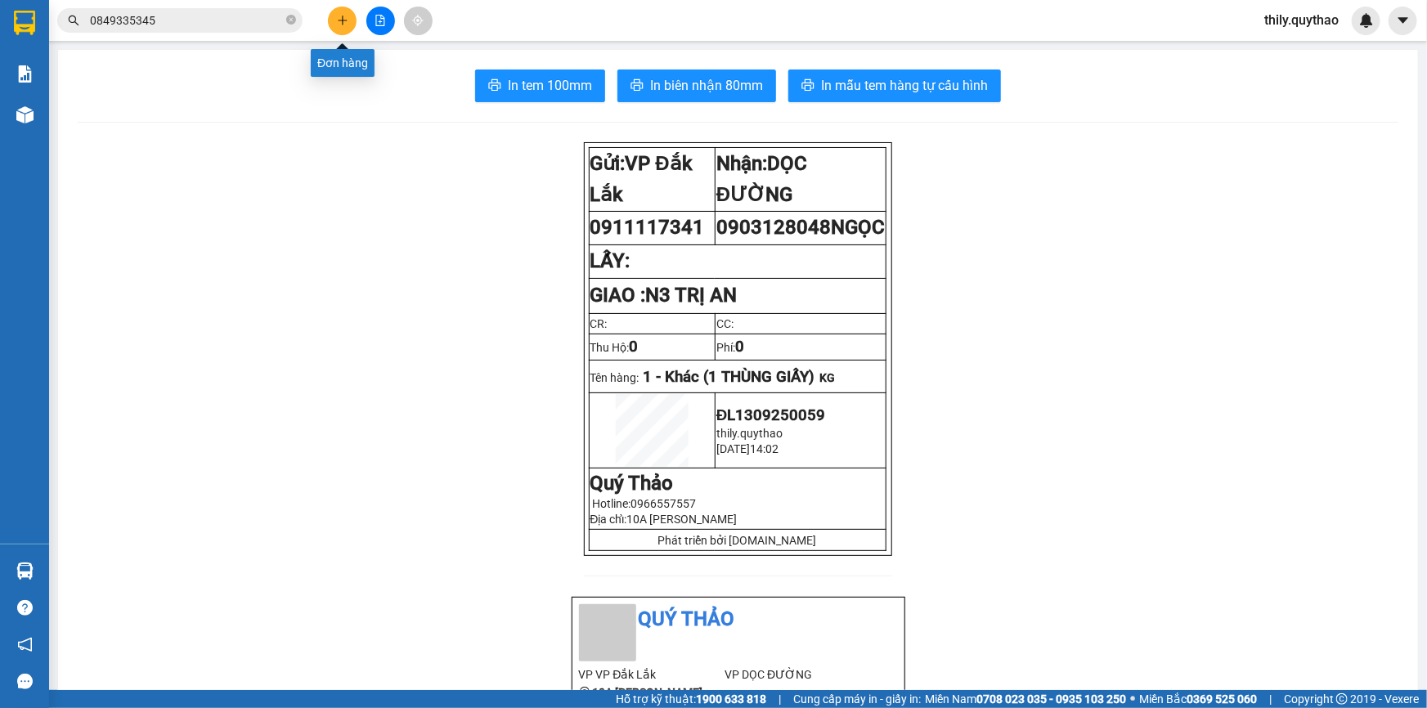
click at [341, 16] on icon "plus" at bounding box center [342, 20] width 11 height 11
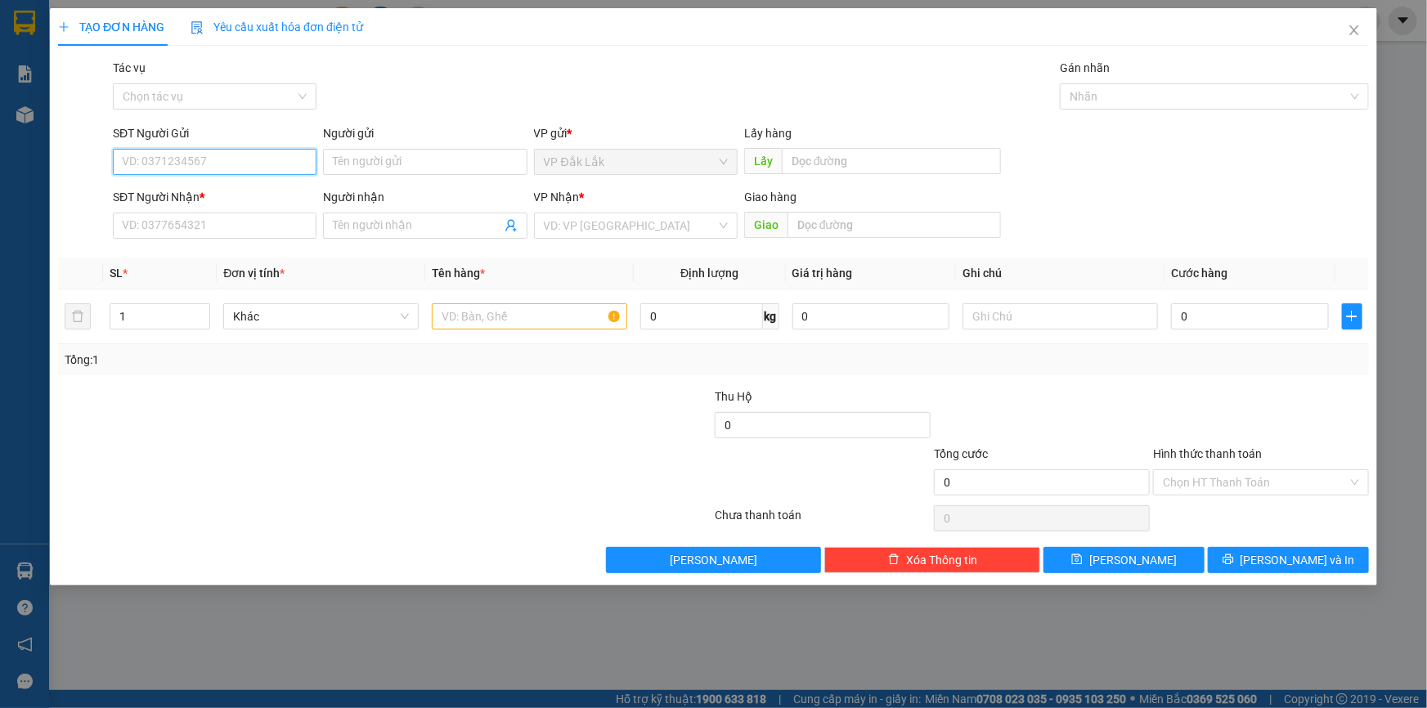
click at [187, 156] on input "SĐT Người Gửi" at bounding box center [215, 162] width 204 height 26
type input "0342286015"
click at [187, 236] on input "SĐT Người Nhận *" at bounding box center [215, 226] width 204 height 26
click at [553, 222] on input "search" at bounding box center [630, 225] width 173 height 25
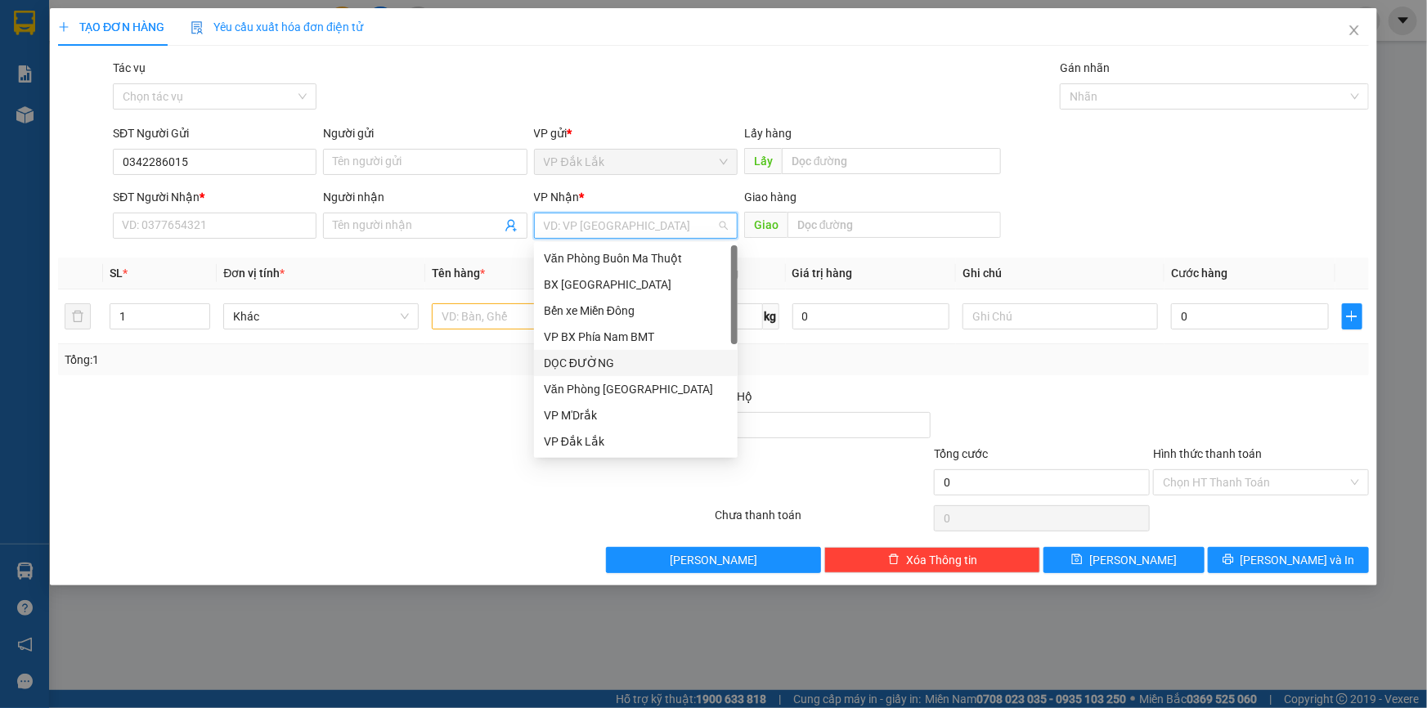
click at [584, 362] on div "DỌC ĐƯỜNG" at bounding box center [636, 363] width 184 height 18
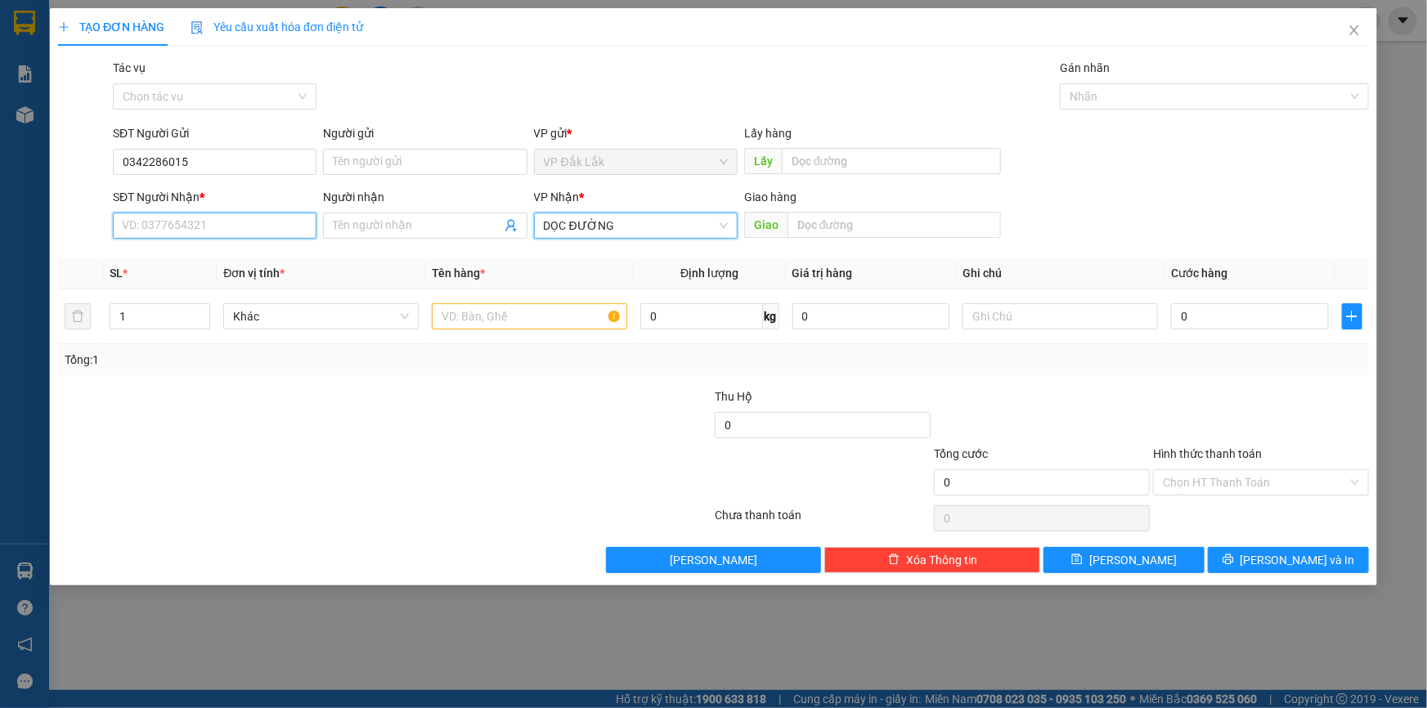
click at [163, 228] on input "SĐT Người Nhận *" at bounding box center [215, 226] width 204 height 26
type input "0985631985"
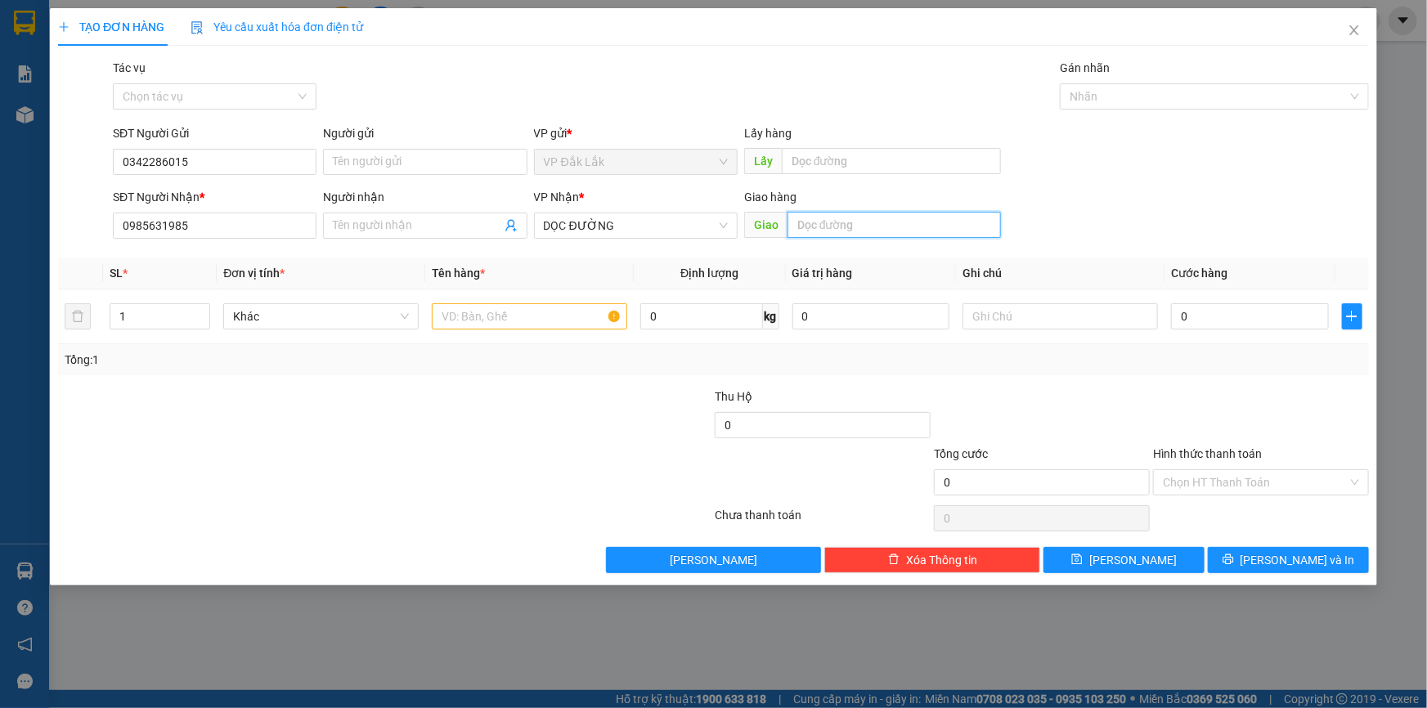
click at [861, 214] on input "text" at bounding box center [894, 225] width 213 height 26
type input "EON BD"
click at [509, 312] on input "text" at bounding box center [529, 316] width 195 height 26
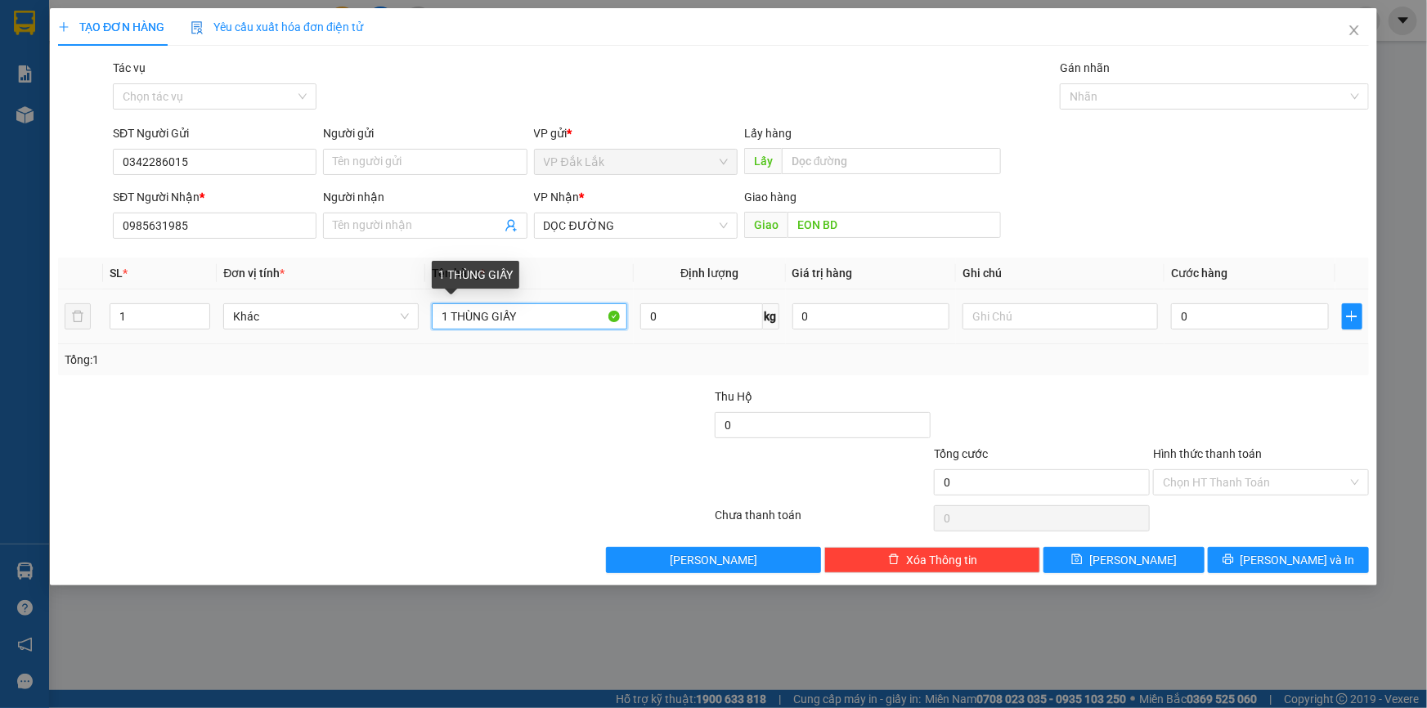
click at [446, 317] on input "1 THÙNG GIẤY" at bounding box center [529, 316] width 195 height 26
type input "3 THÙNG GIẤY"
click at [1170, 312] on td "0" at bounding box center [1250, 317] width 171 height 55
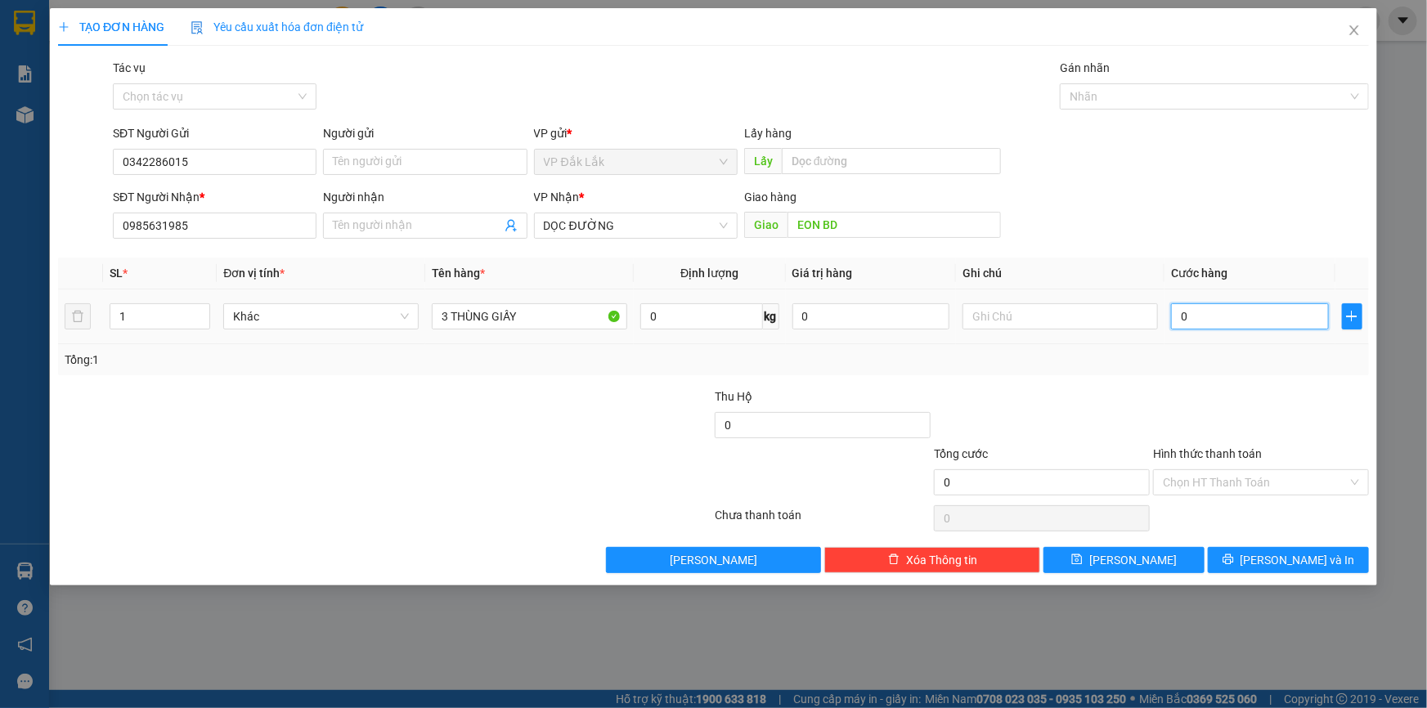
click at [1177, 327] on input "0" at bounding box center [1250, 316] width 158 height 26
type input "1"
type input "15"
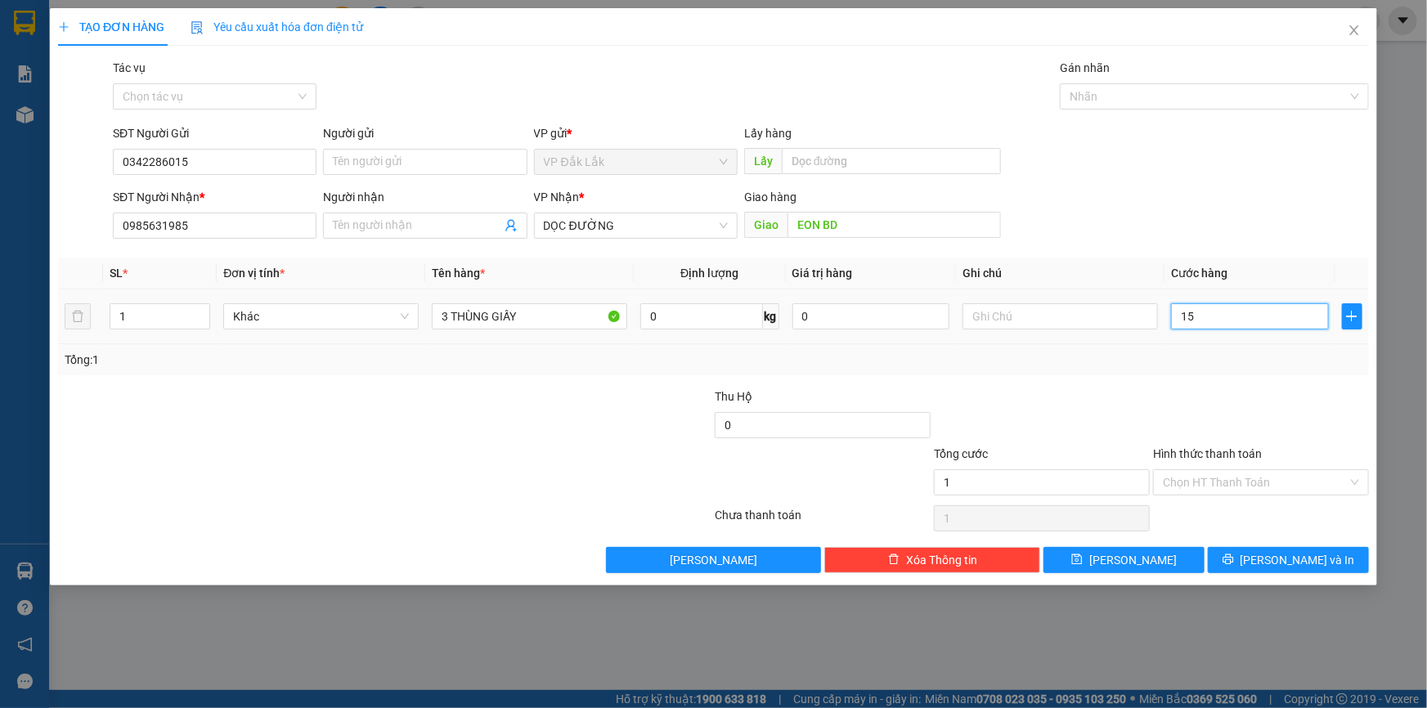
type input "15"
type input "150"
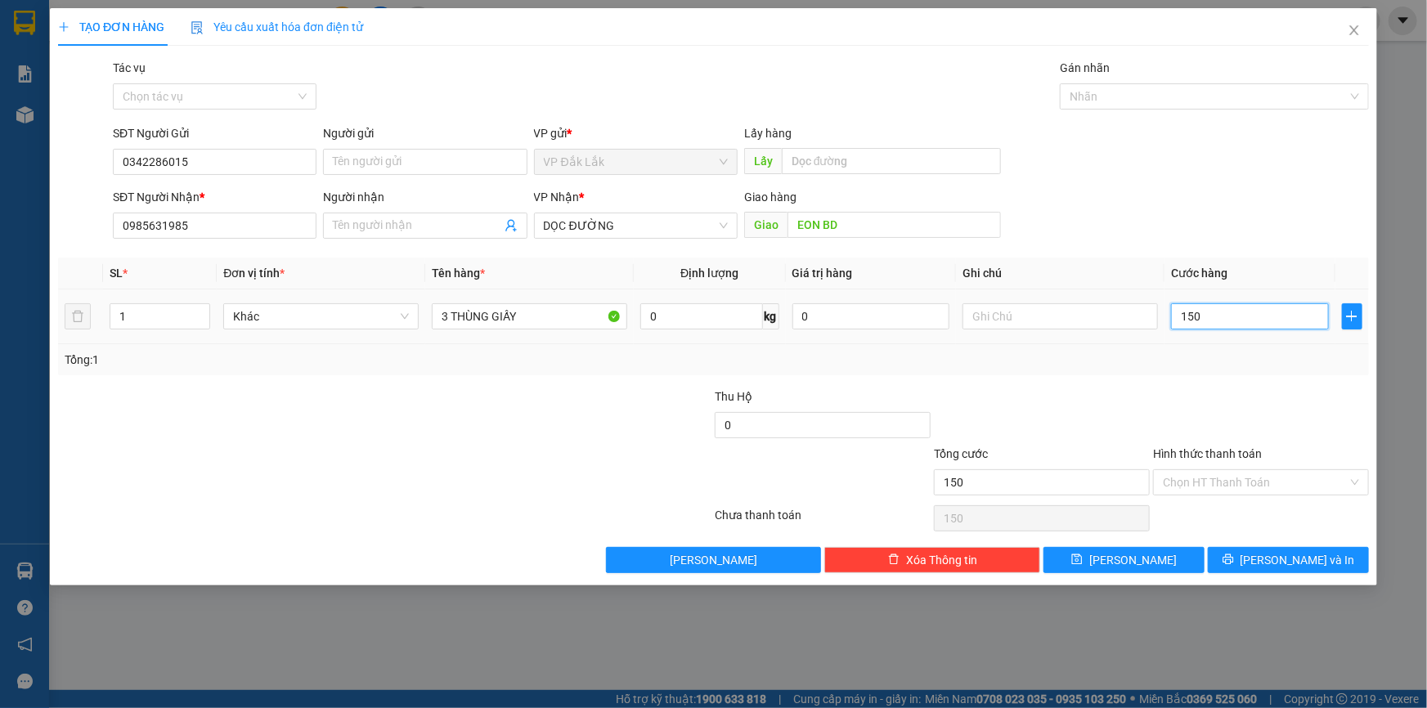
type input "1.500"
type input "15.000"
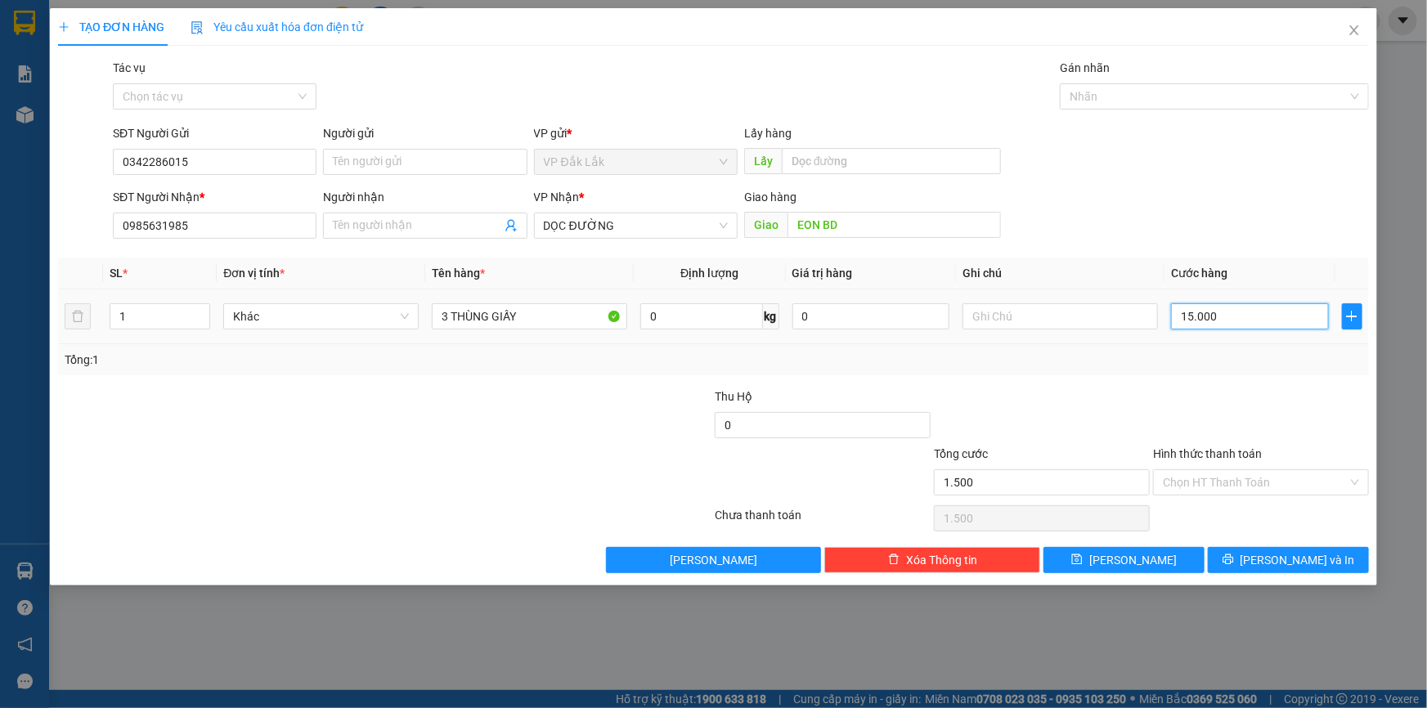
type input "15.000"
type input "150.000"
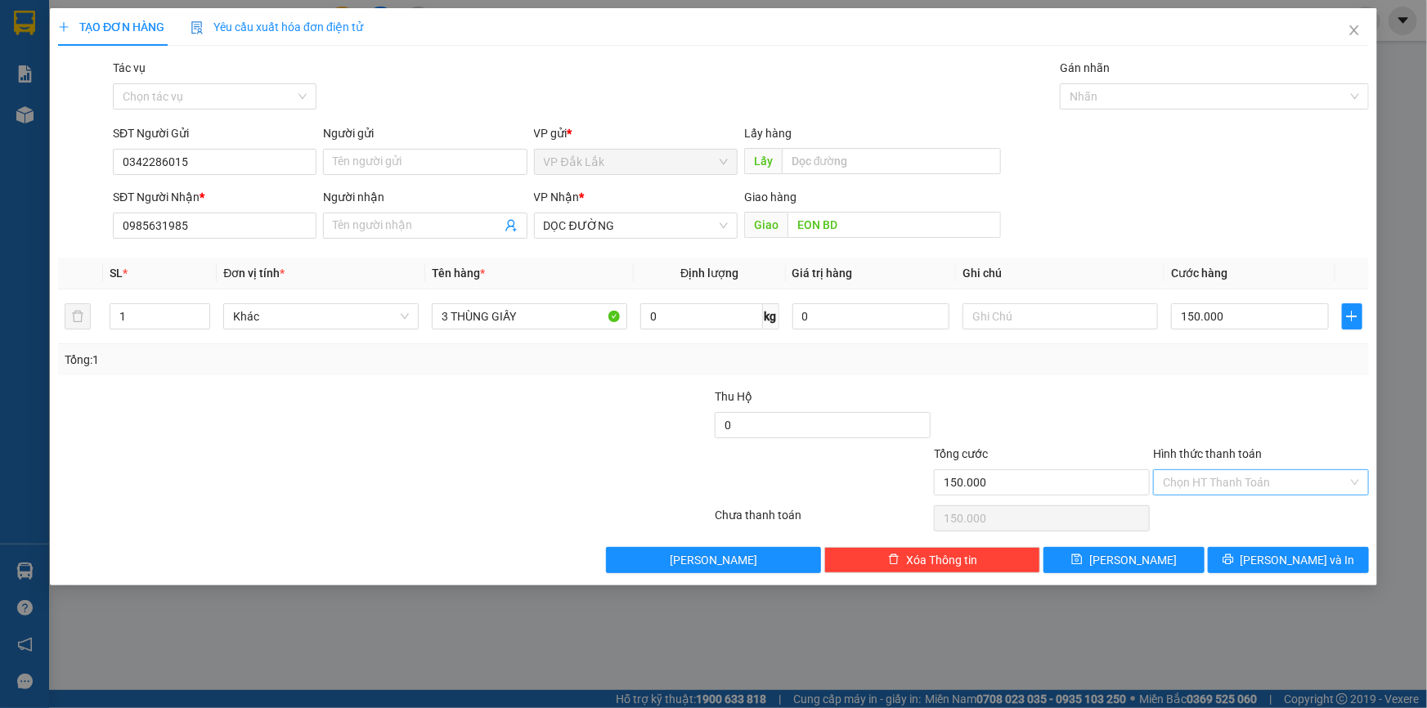
click at [1223, 482] on input "Hình thức thanh toán" at bounding box center [1255, 482] width 185 height 25
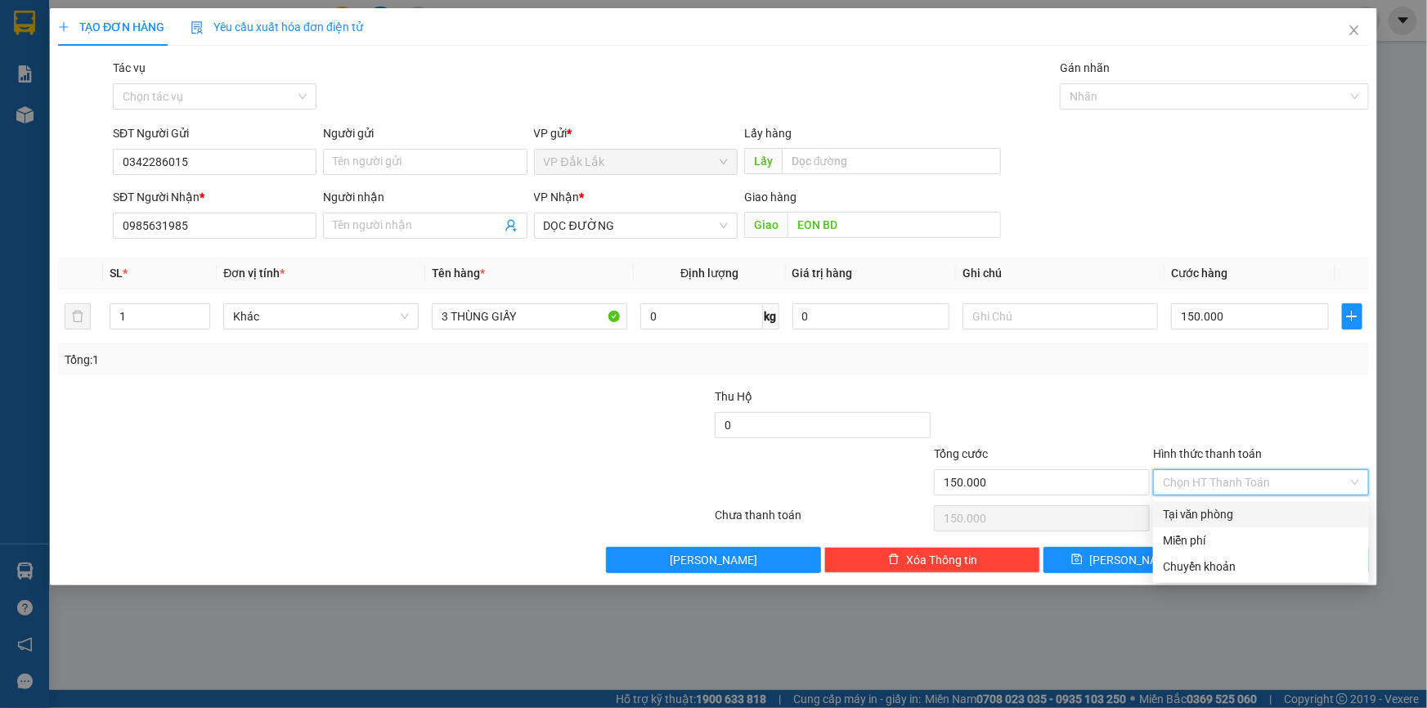
click at [1211, 515] on div "Tại văn phòng" at bounding box center [1261, 515] width 196 height 18
type input "0"
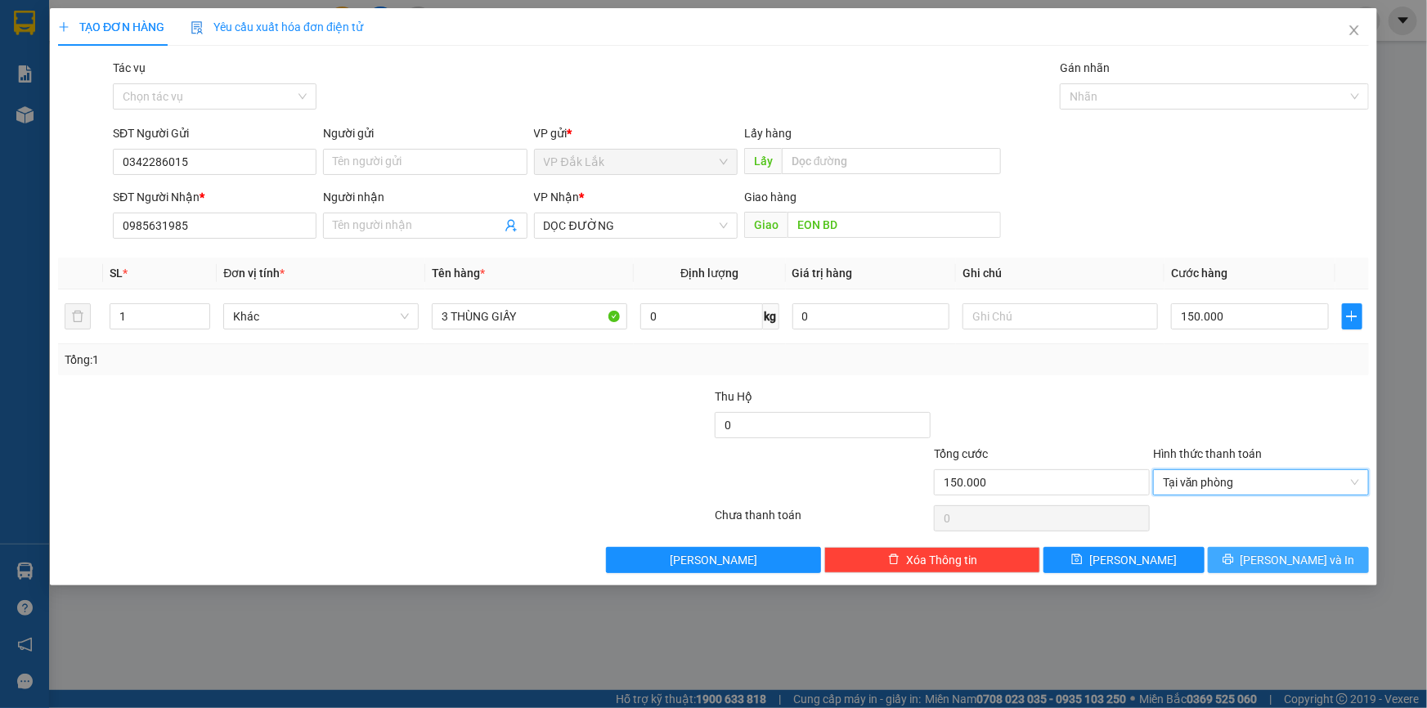
click at [1256, 563] on button "[PERSON_NAME] và In" at bounding box center [1288, 560] width 161 height 26
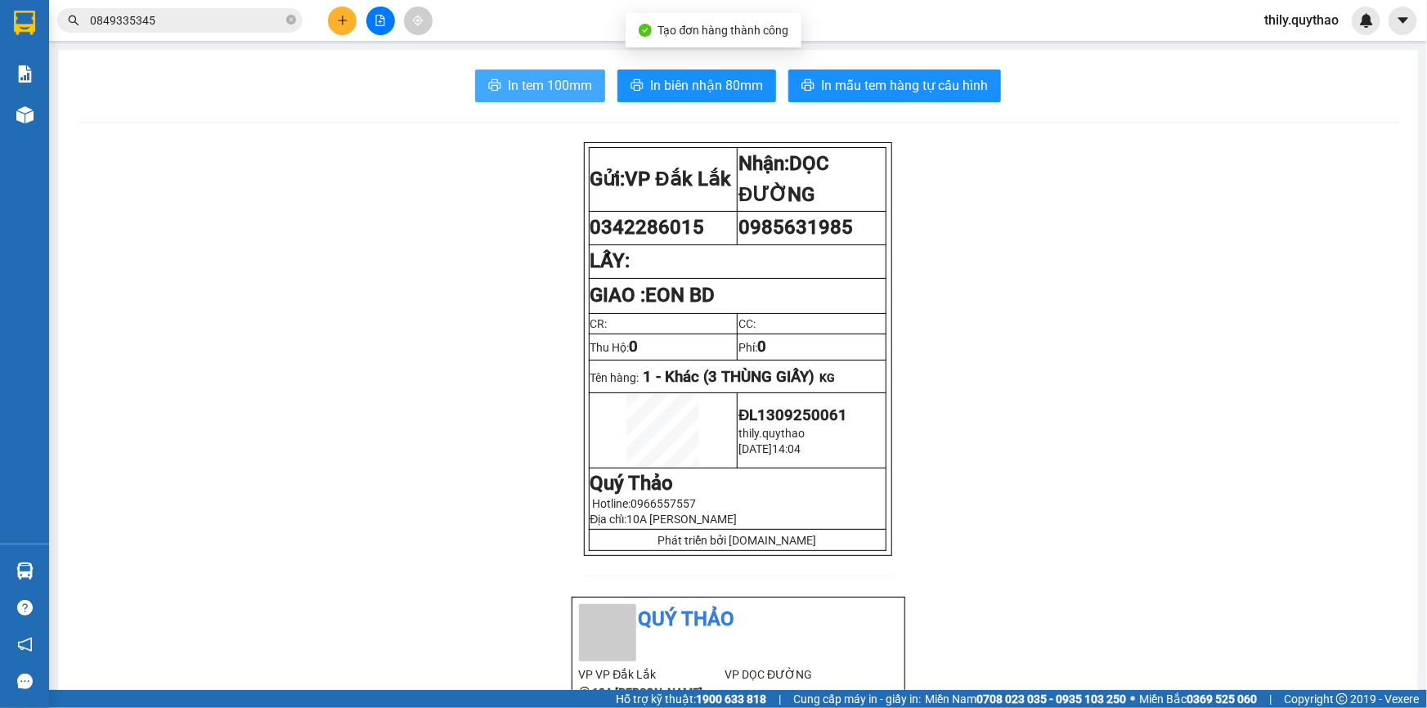
click at [552, 87] on span "In tem 100mm" at bounding box center [550, 85] width 84 height 20
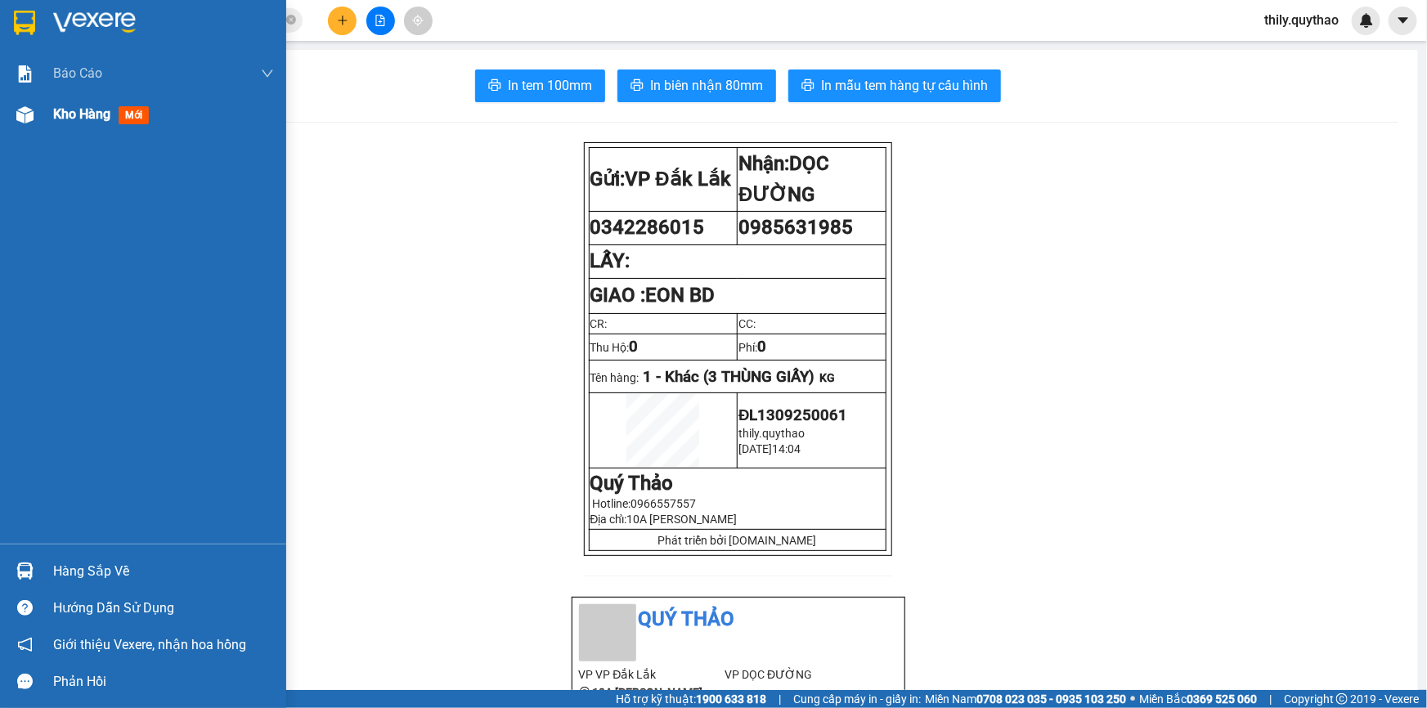
click at [72, 111] on span "Kho hàng" at bounding box center [81, 114] width 57 height 16
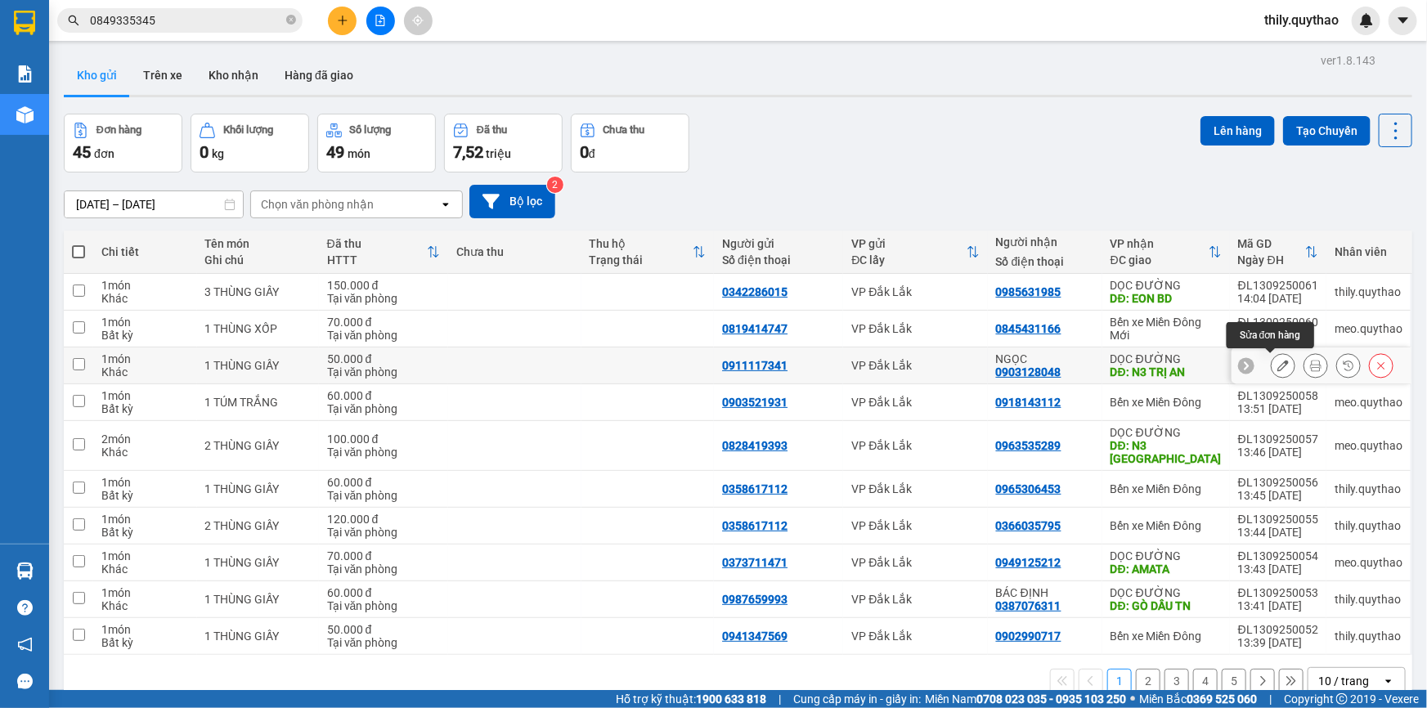
click at [1278, 362] on icon at bounding box center [1283, 365] width 11 height 11
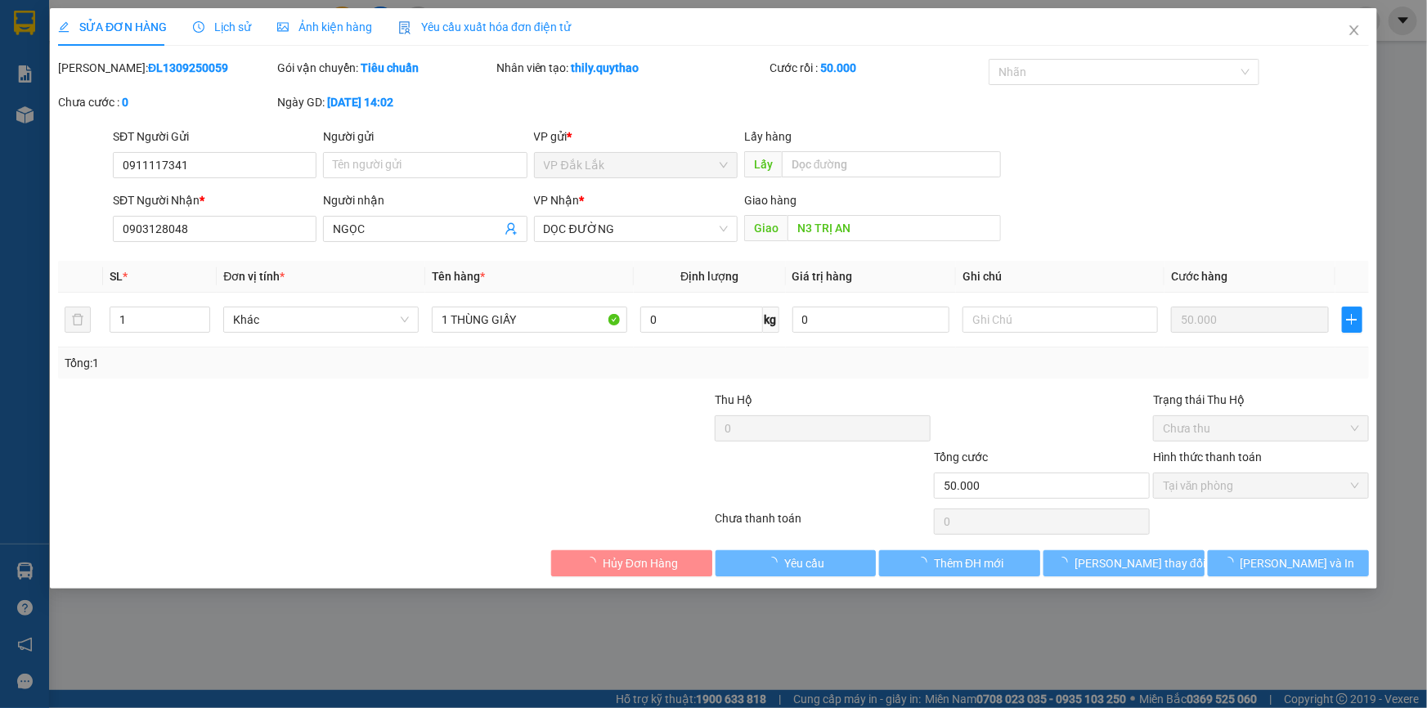
type input "0911117341"
type input "0903128048"
type input "N3 TRỊ AN"
type input "50.000"
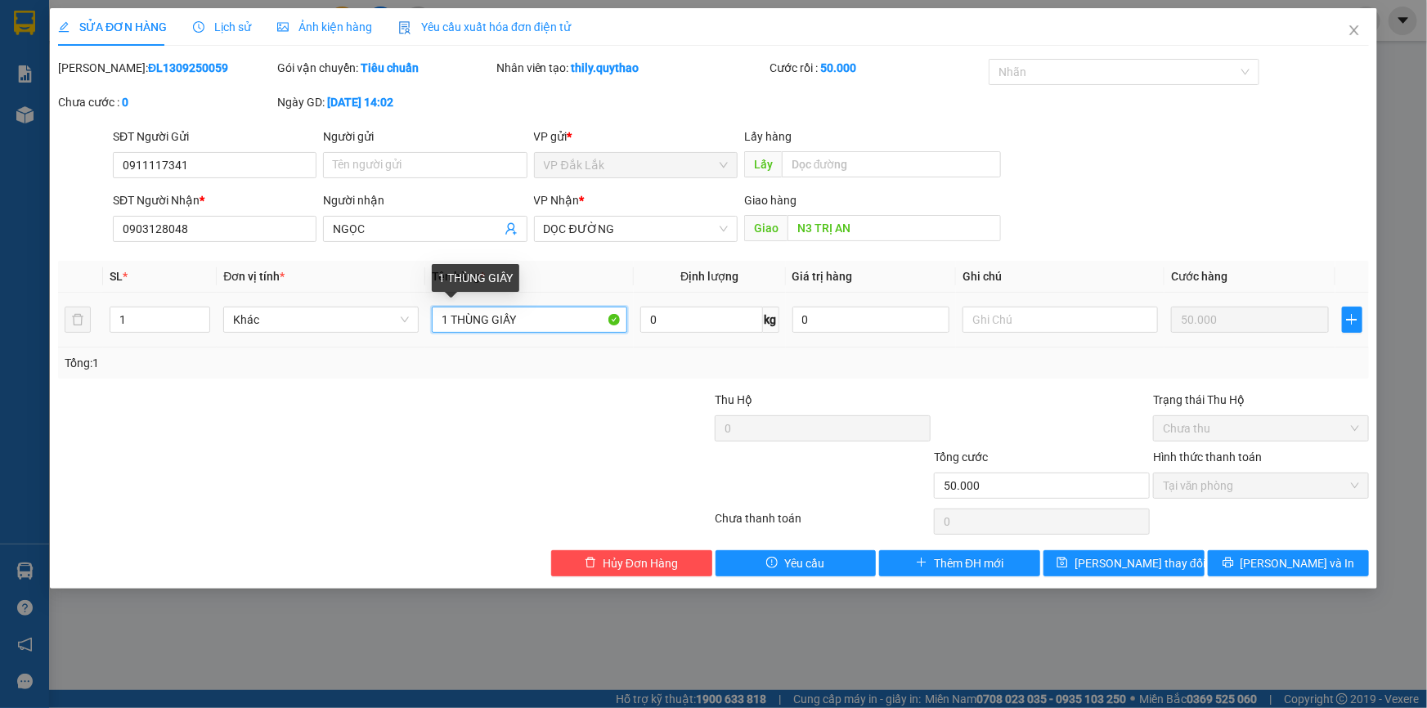
click at [533, 327] on input "1 THÙNG GIẤY" at bounding box center [529, 320] width 195 height 26
type input "1 THÙNG XỐP"
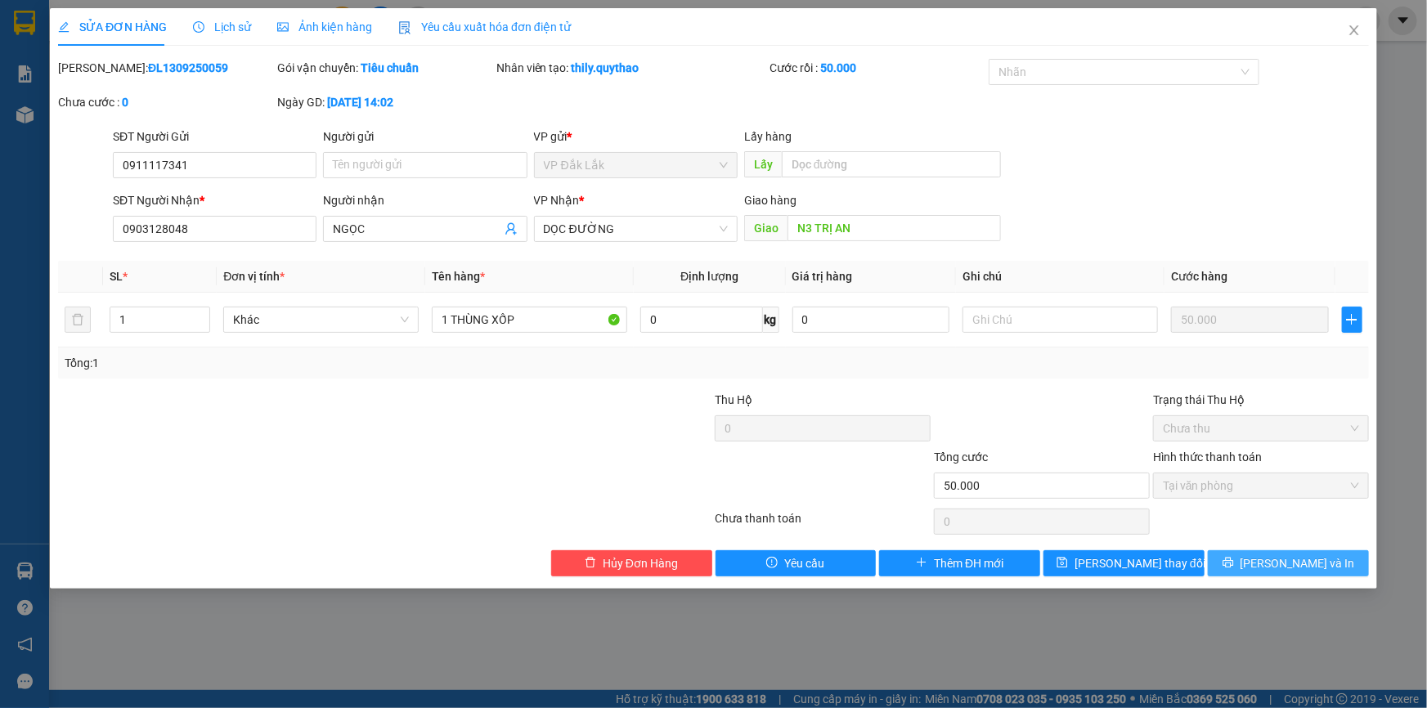
click at [1234, 564] on icon "printer" at bounding box center [1228, 562] width 11 height 11
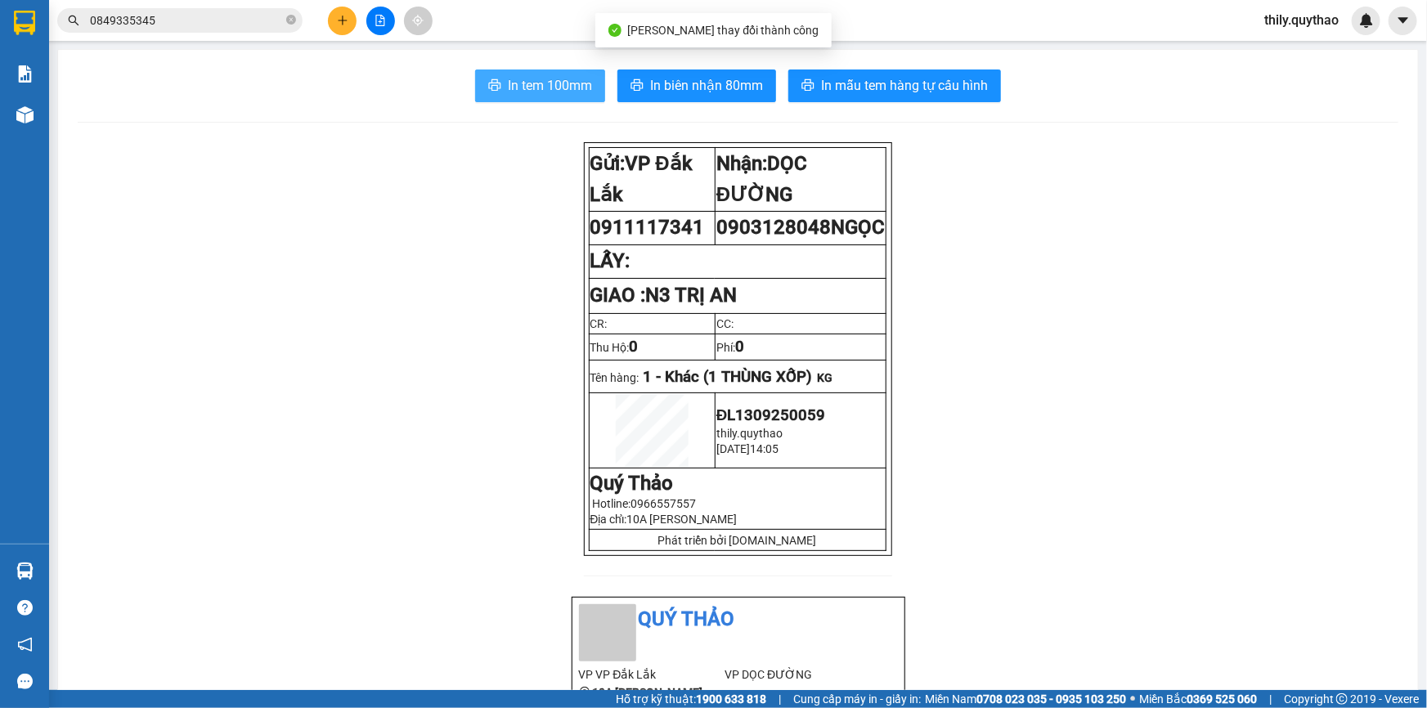
click at [533, 92] on span "In tem 100mm" at bounding box center [550, 85] width 84 height 20
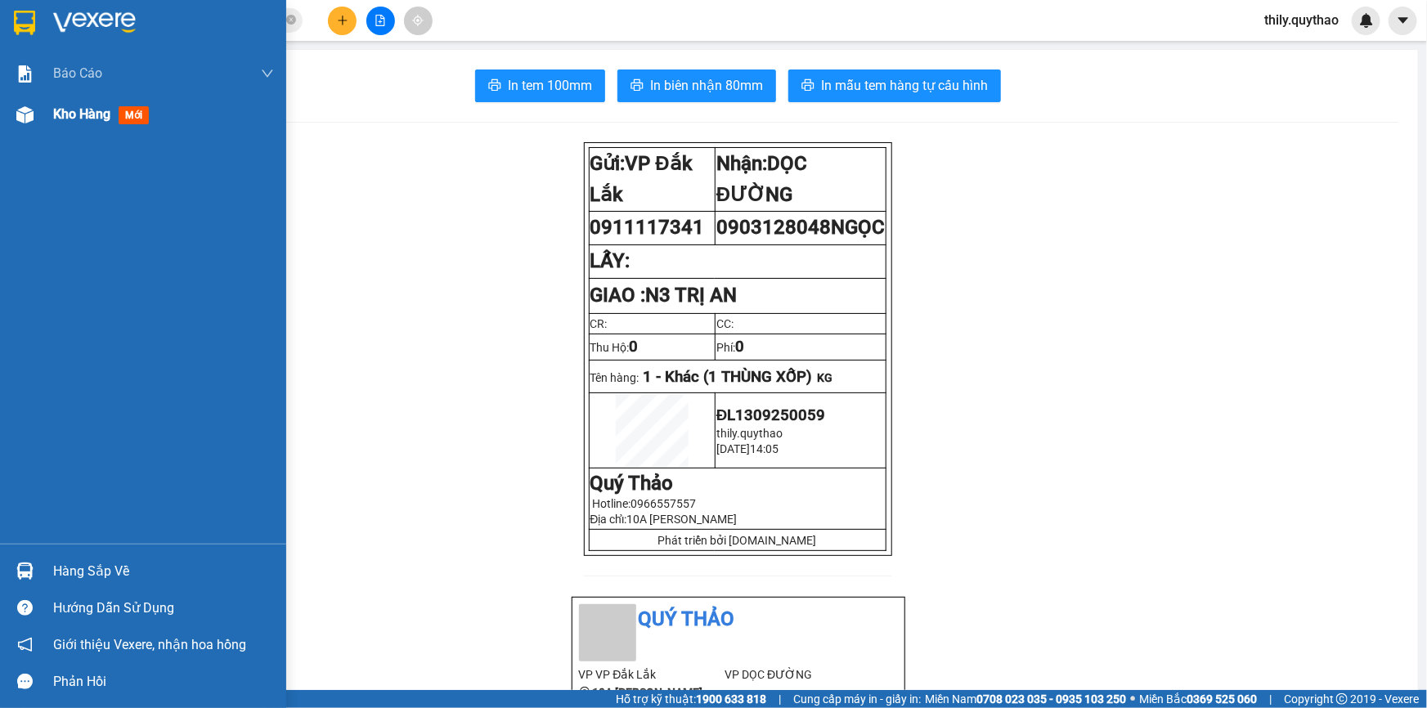
click at [38, 112] on div at bounding box center [25, 115] width 29 height 29
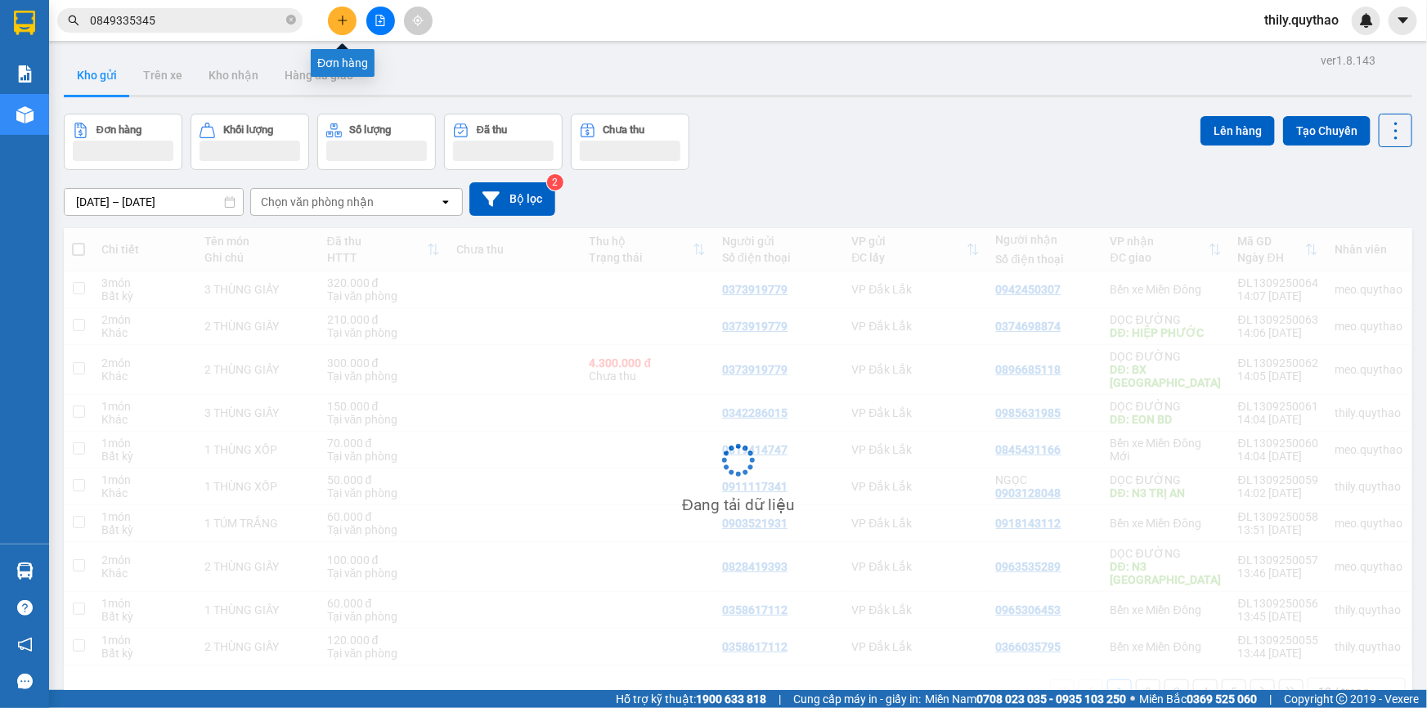
click at [335, 21] on button at bounding box center [342, 21] width 29 height 29
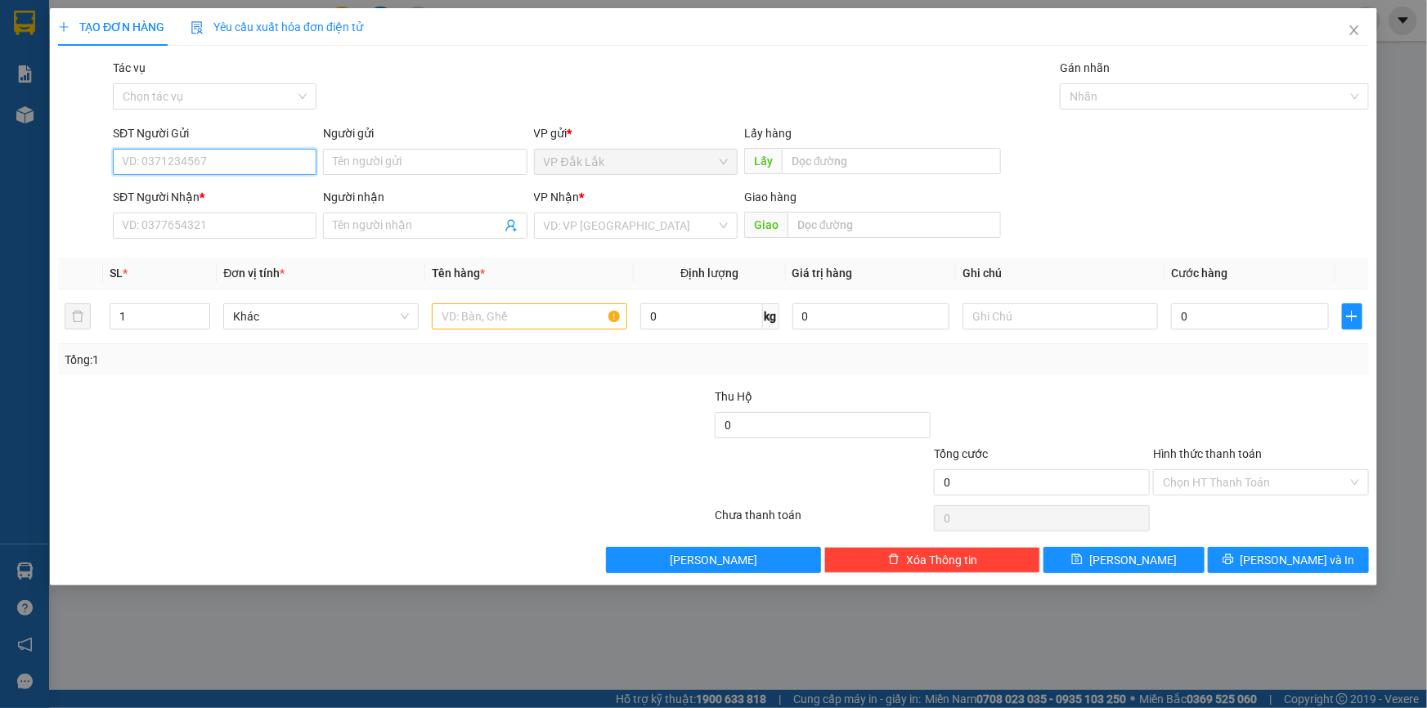
click at [253, 158] on input "SĐT Người Gửi" at bounding box center [215, 162] width 204 height 26
click at [231, 169] on input "SĐT Người Gửi" at bounding box center [215, 162] width 204 height 26
click at [210, 160] on input "0979139612" at bounding box center [215, 162] width 204 height 26
type input "0979139613"
click at [175, 222] on input "SĐT Người Nhận *" at bounding box center [215, 226] width 204 height 26
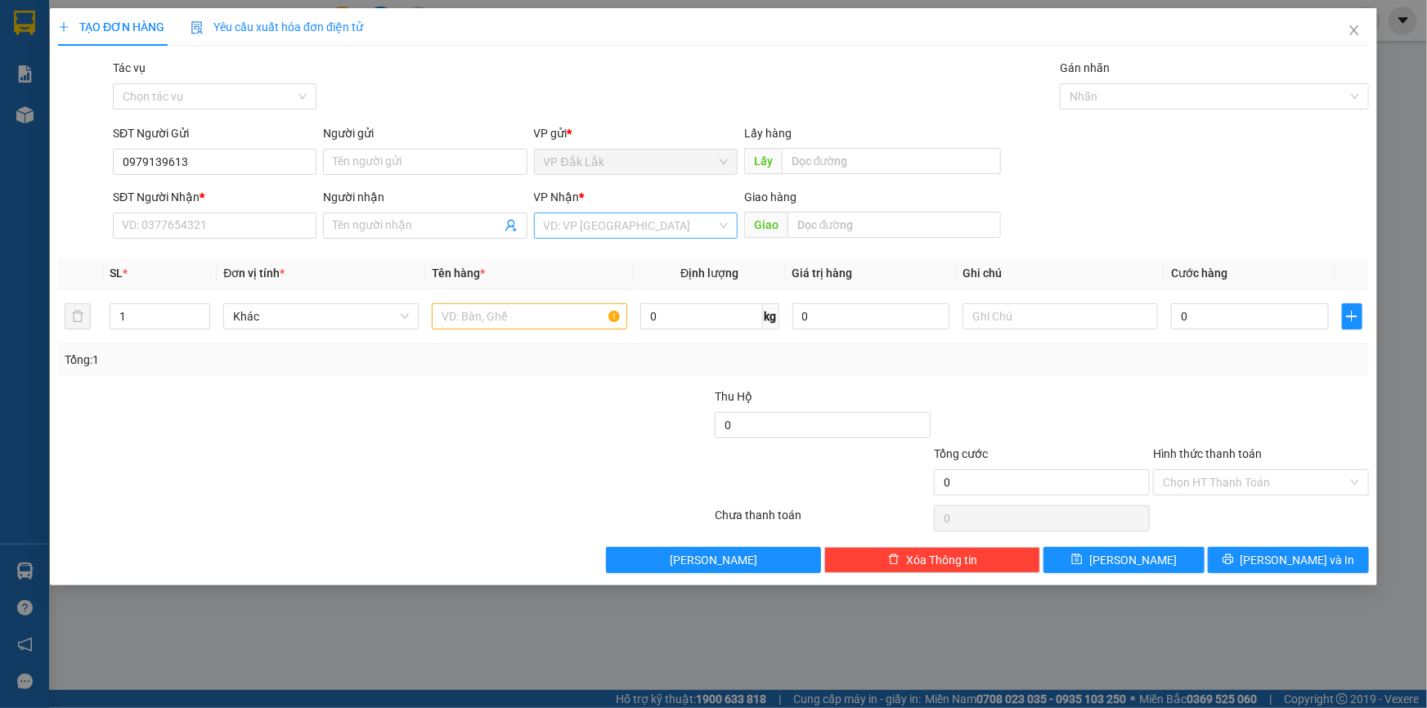
click at [656, 230] on input "search" at bounding box center [630, 225] width 173 height 25
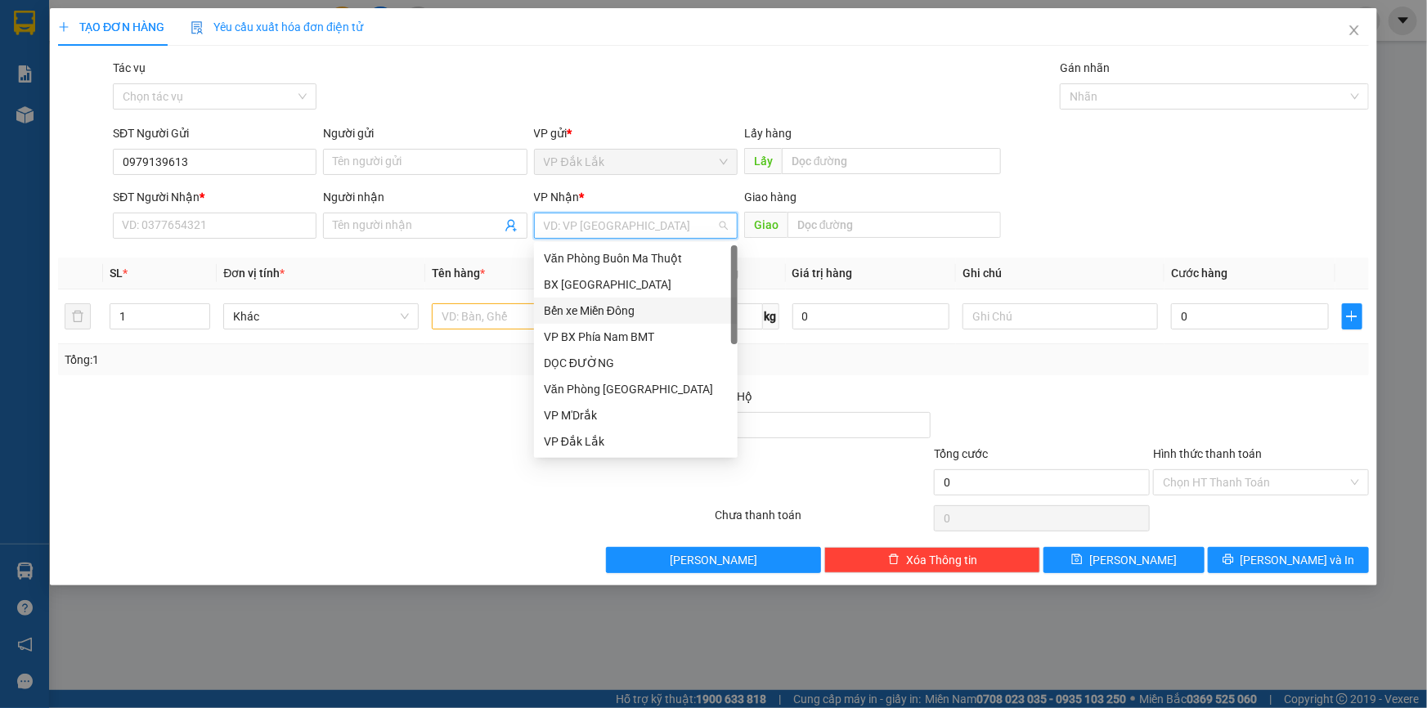
click at [636, 303] on div "Bến xe Miền Đông" at bounding box center [636, 311] width 184 height 18
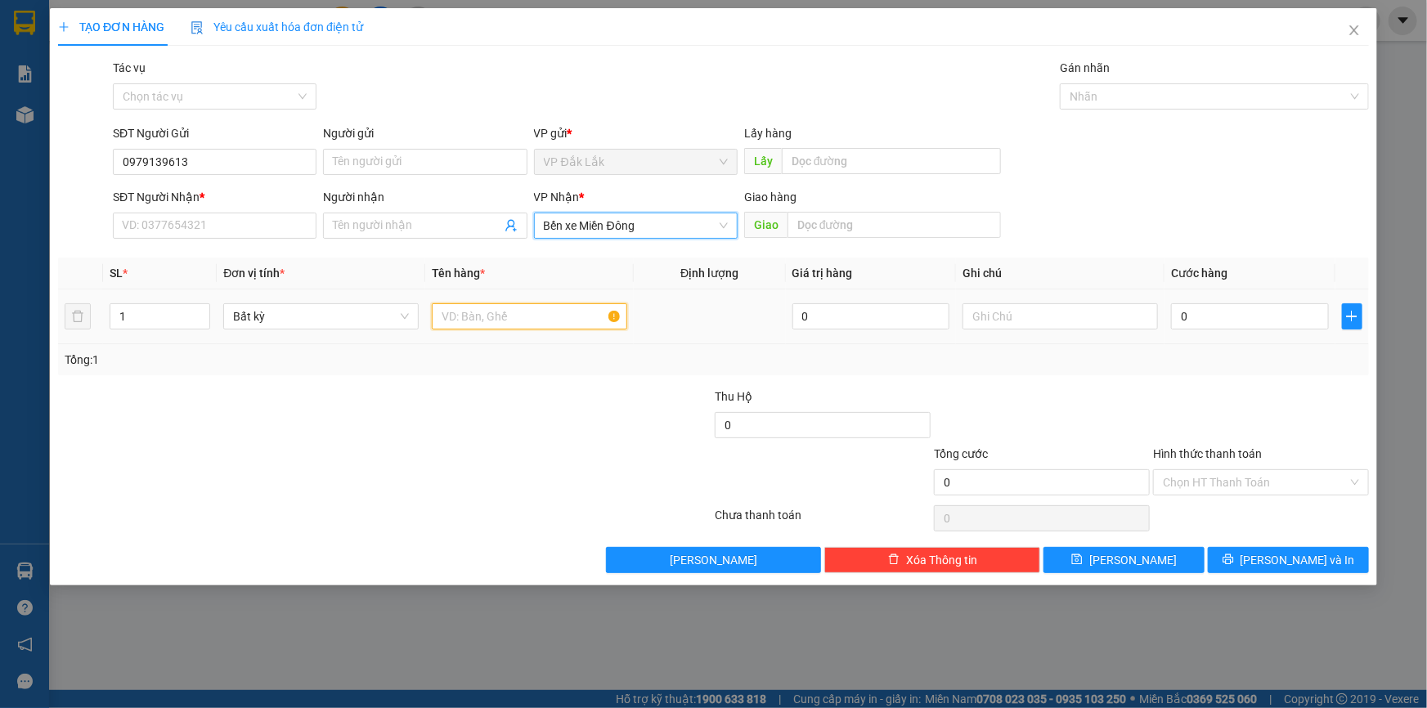
click at [512, 310] on input "text" at bounding box center [529, 316] width 195 height 26
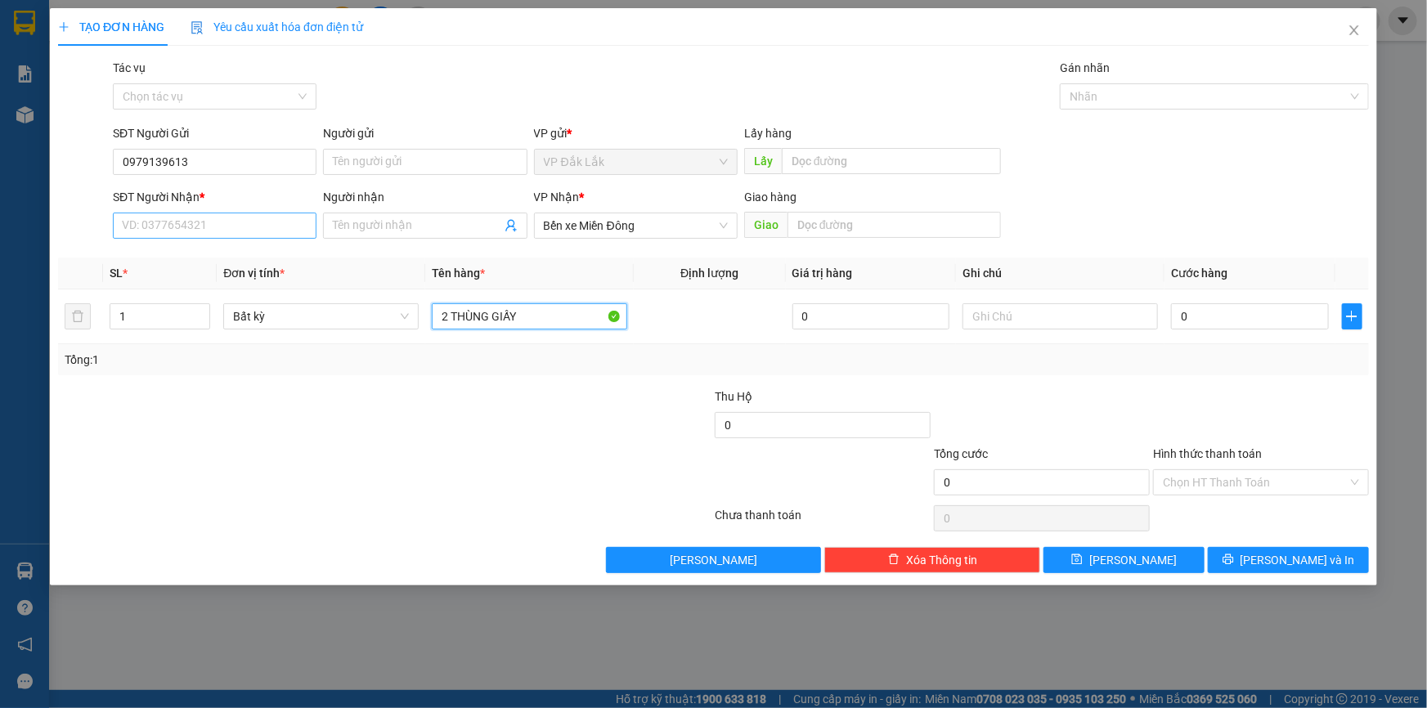
type input "2 THÙNG GIẤY"
click at [286, 226] on input "SĐT Người Nhận *" at bounding box center [215, 226] width 204 height 26
click at [195, 259] on div "0399536839" at bounding box center [215, 258] width 184 height 18
type input "0399536839"
click at [1210, 479] on input "Hình thức thanh toán" at bounding box center [1255, 482] width 185 height 25
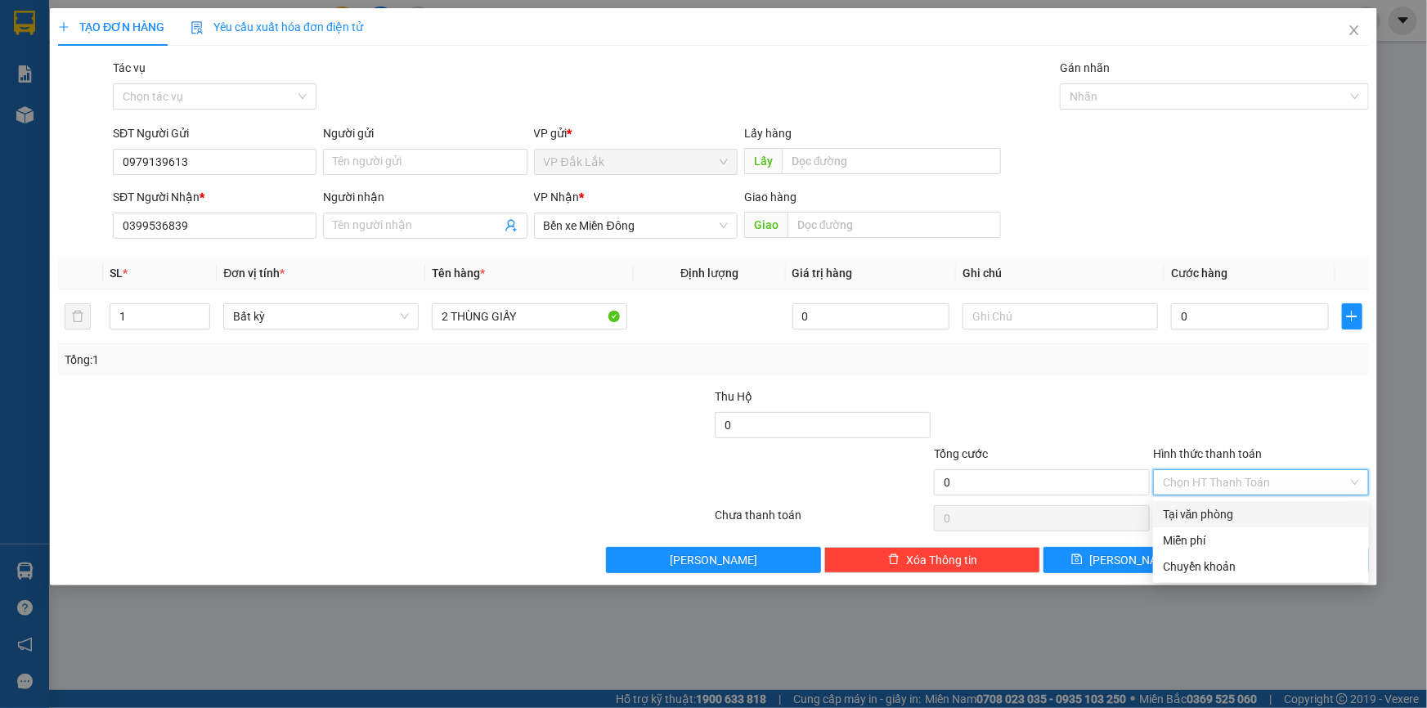
click at [1211, 510] on div "Tại văn phòng" at bounding box center [1261, 515] width 196 height 18
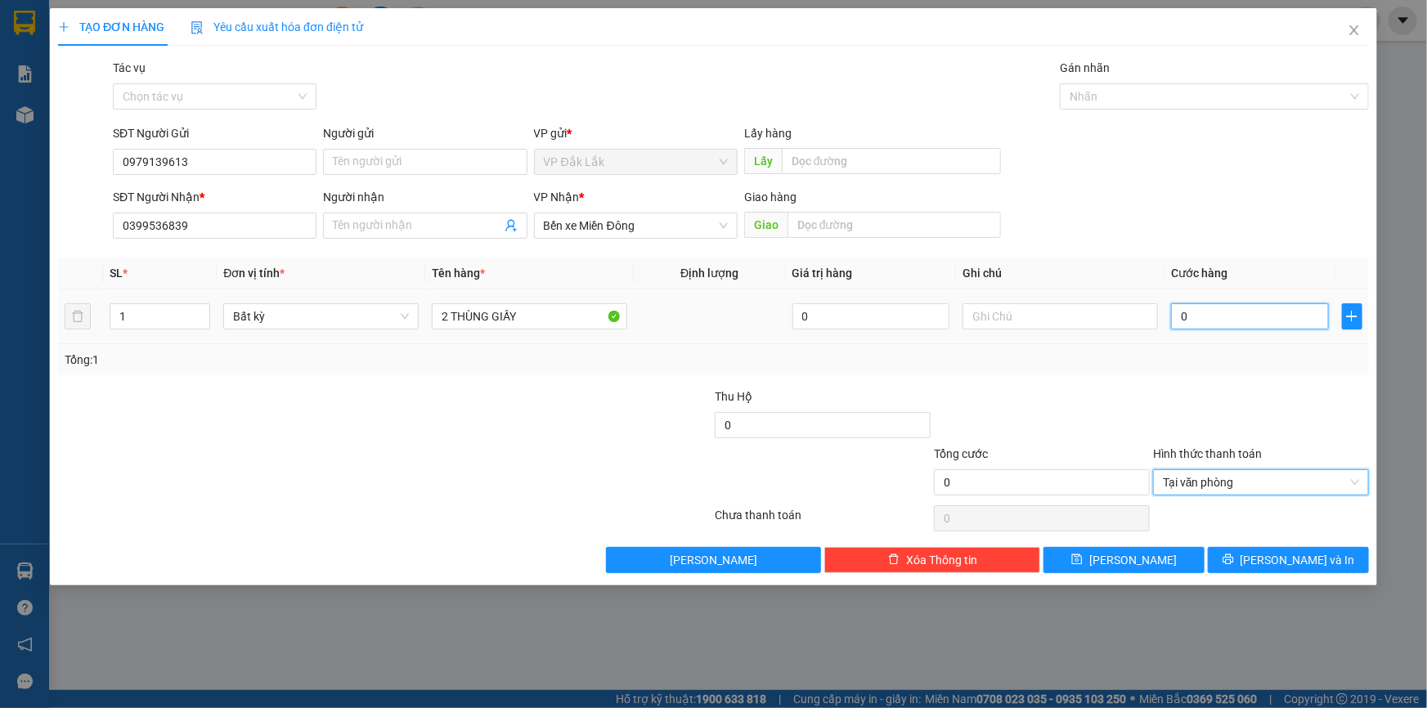
click at [1179, 321] on input "0" at bounding box center [1250, 316] width 158 height 26
type input "1"
type input "19"
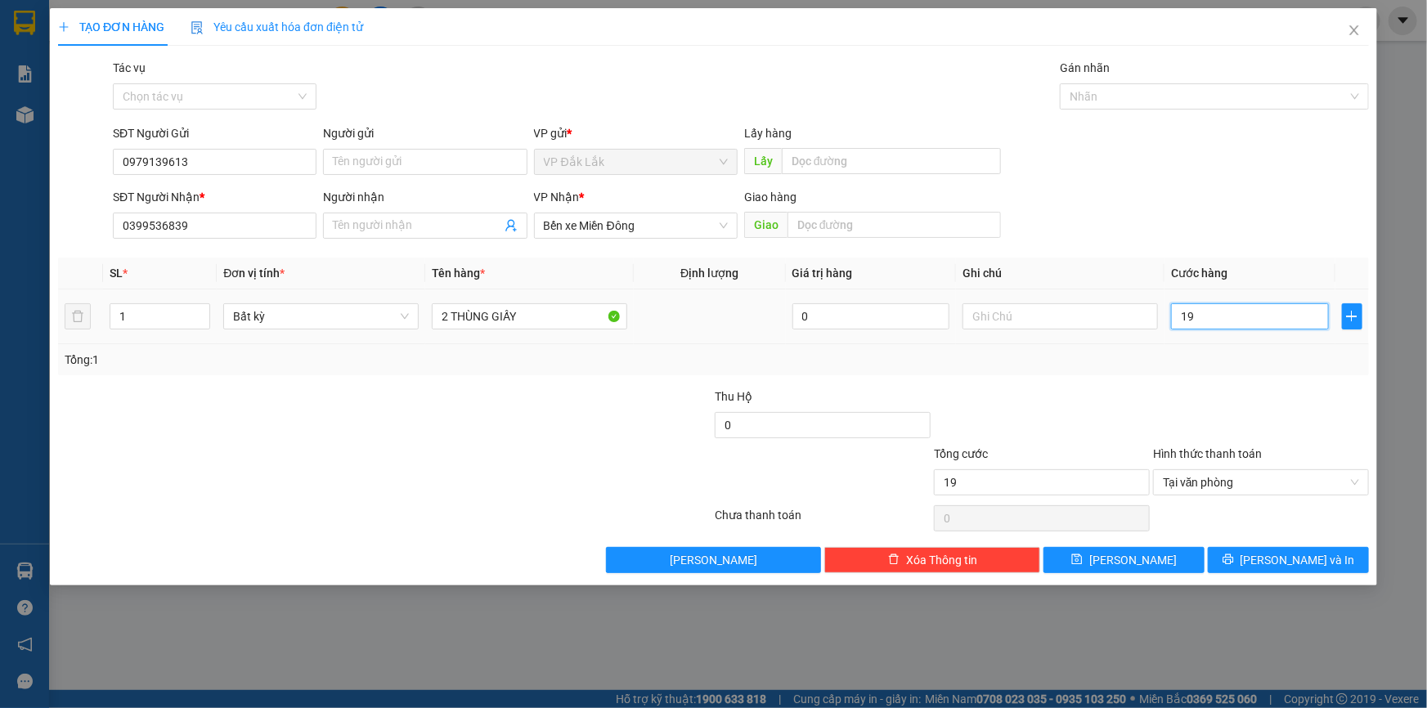
type input "190"
type input "1.900"
type input "19.000"
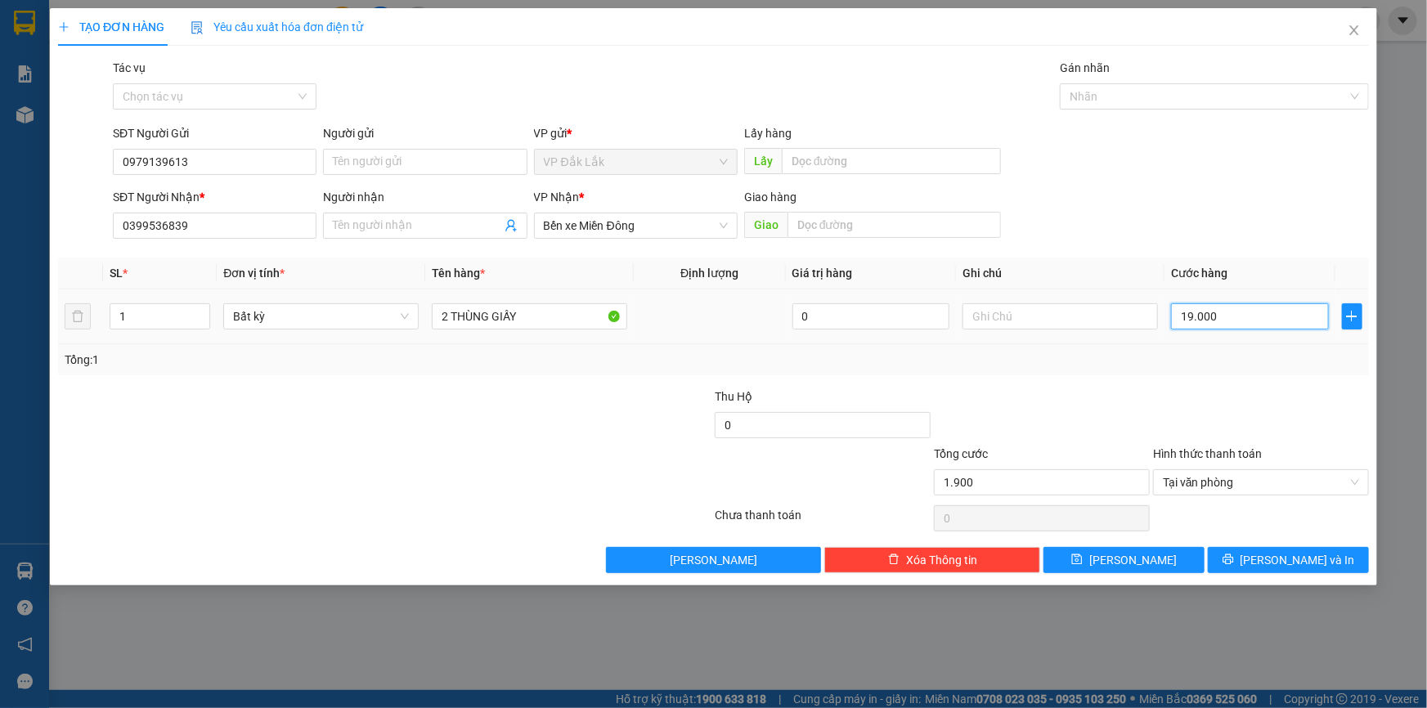
type input "19.000"
type input "190.000"
click at [1253, 559] on button "[PERSON_NAME] và In" at bounding box center [1288, 560] width 161 height 26
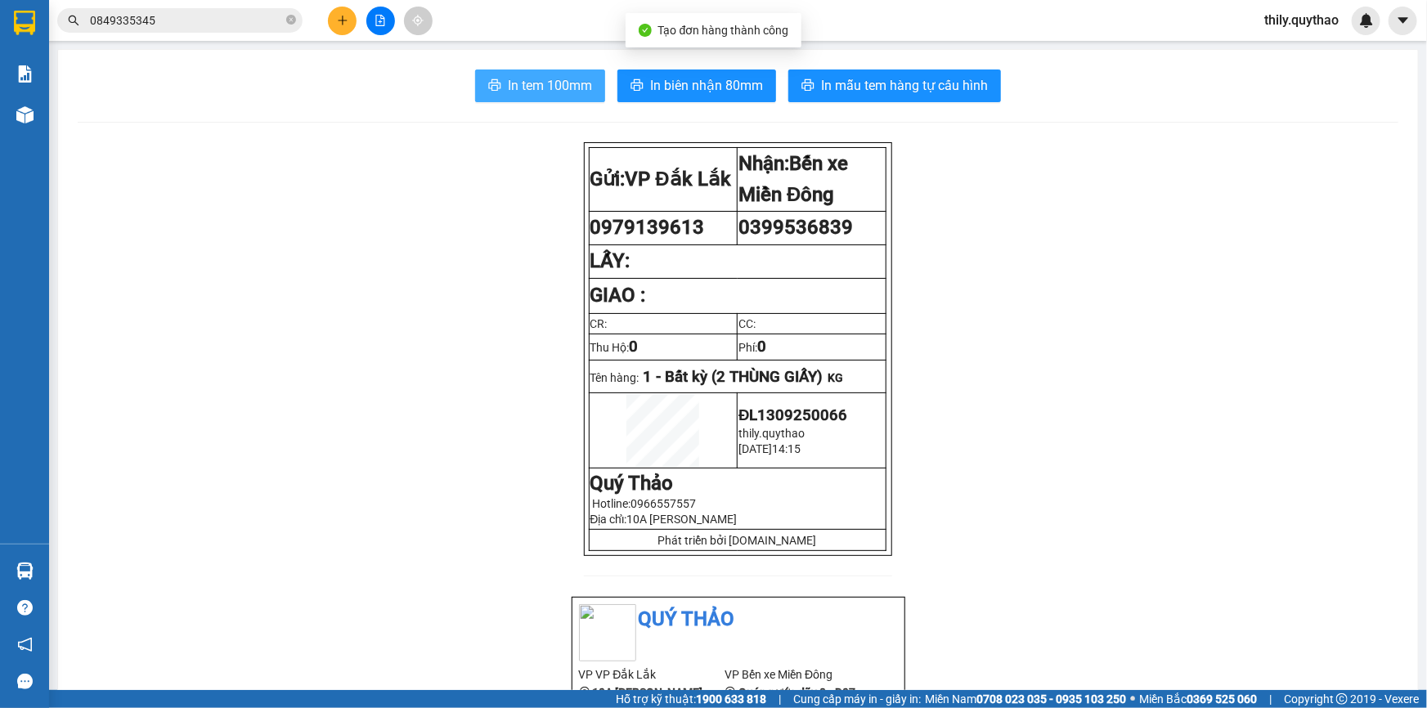
click at [524, 74] on button "In tem 100mm" at bounding box center [540, 86] width 130 height 33
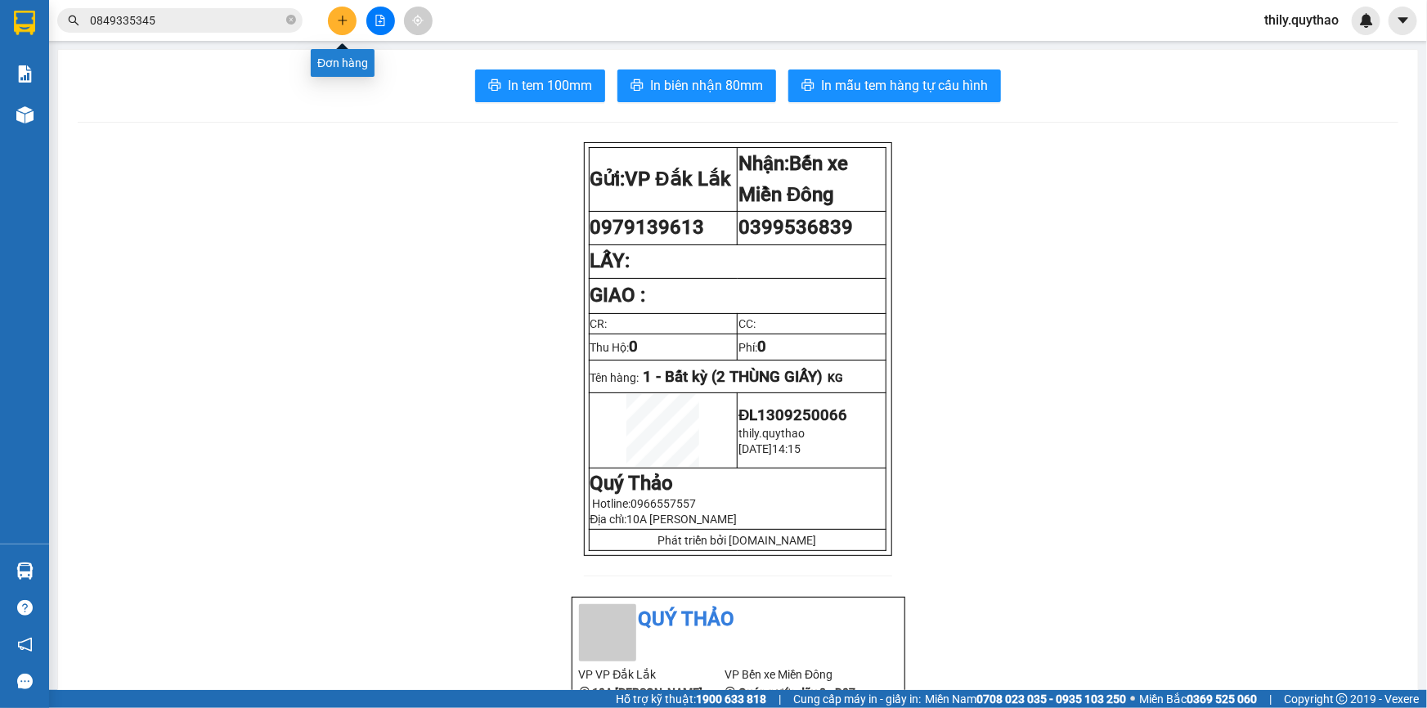
click at [339, 20] on icon "plus" at bounding box center [342, 20] width 9 height 1
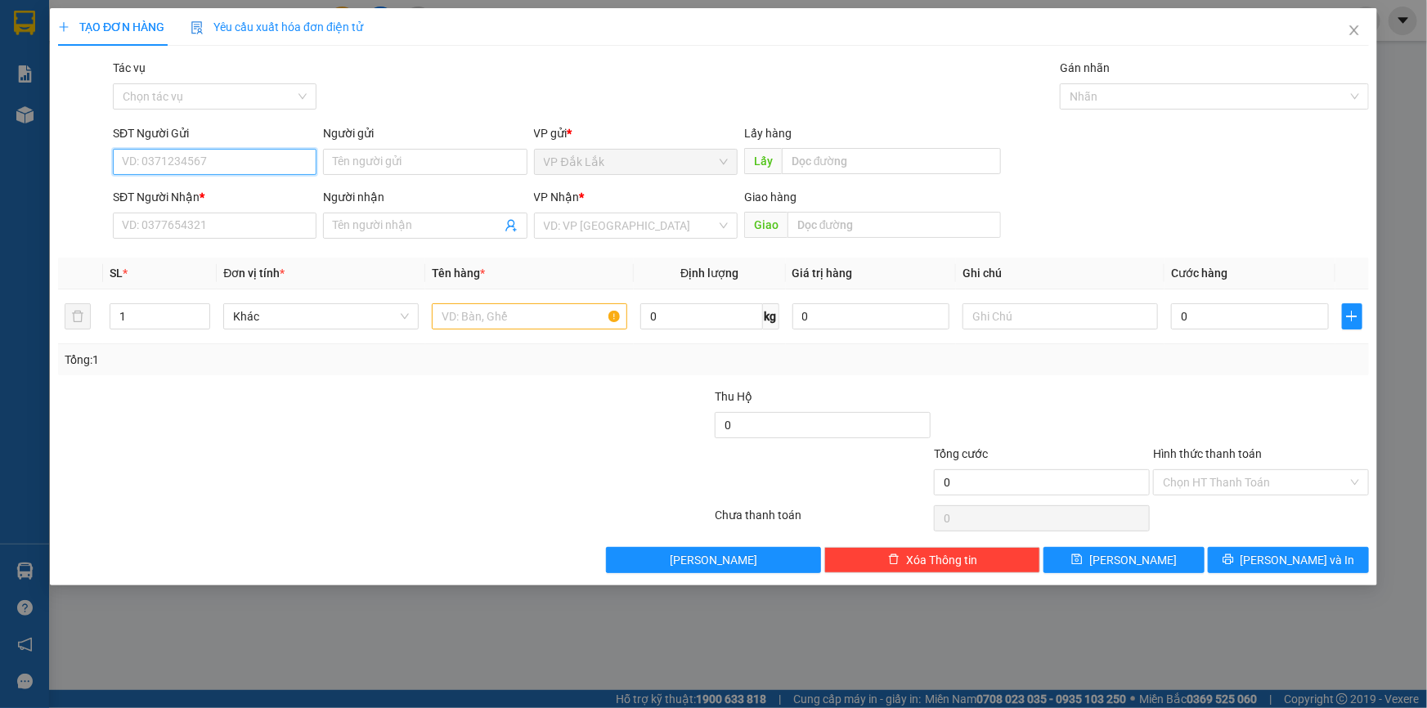
click at [191, 154] on input "SĐT Người Gửi" at bounding box center [215, 162] width 204 height 26
type input "0985151308"
click at [164, 198] on div "0985151308" at bounding box center [215, 195] width 184 height 18
type input "0987258077"
type input "0985151308"
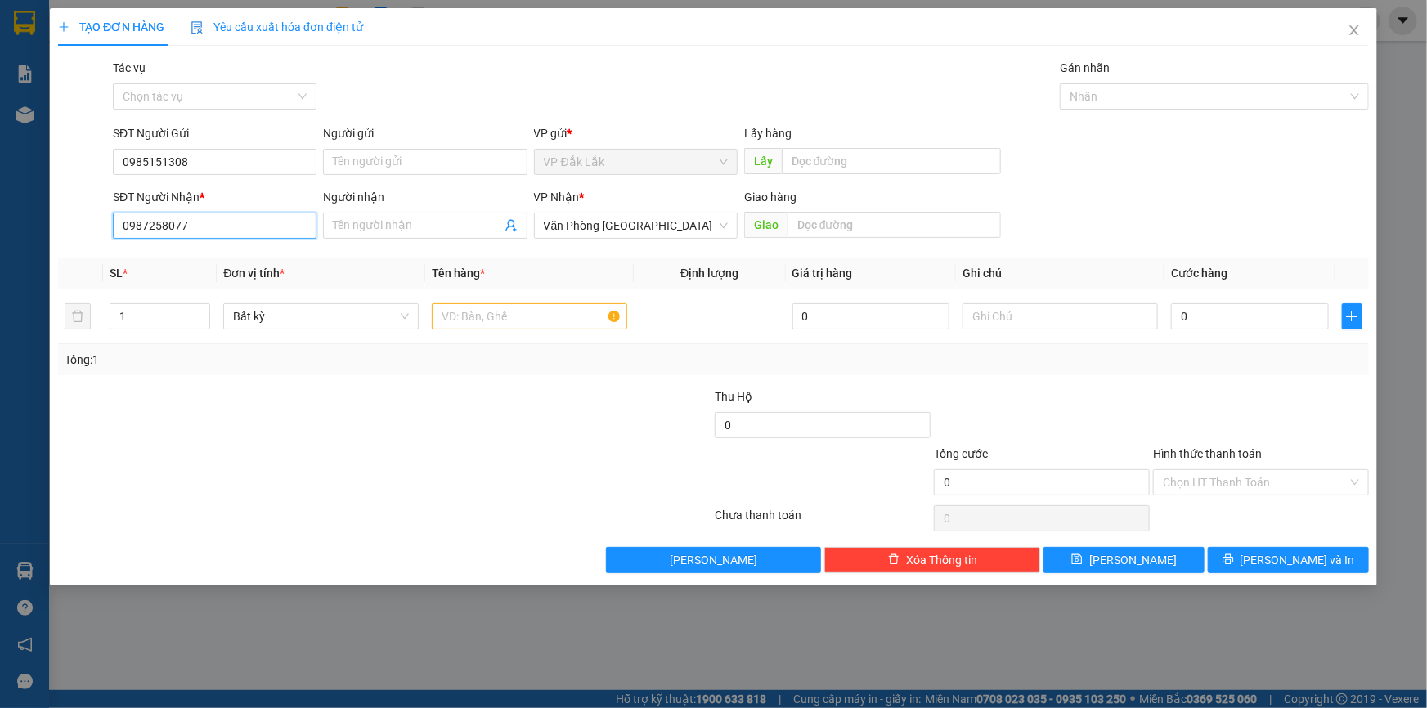
click at [235, 213] on input "0987258077" at bounding box center [215, 226] width 204 height 26
click at [483, 321] on input "text" at bounding box center [529, 316] width 195 height 26
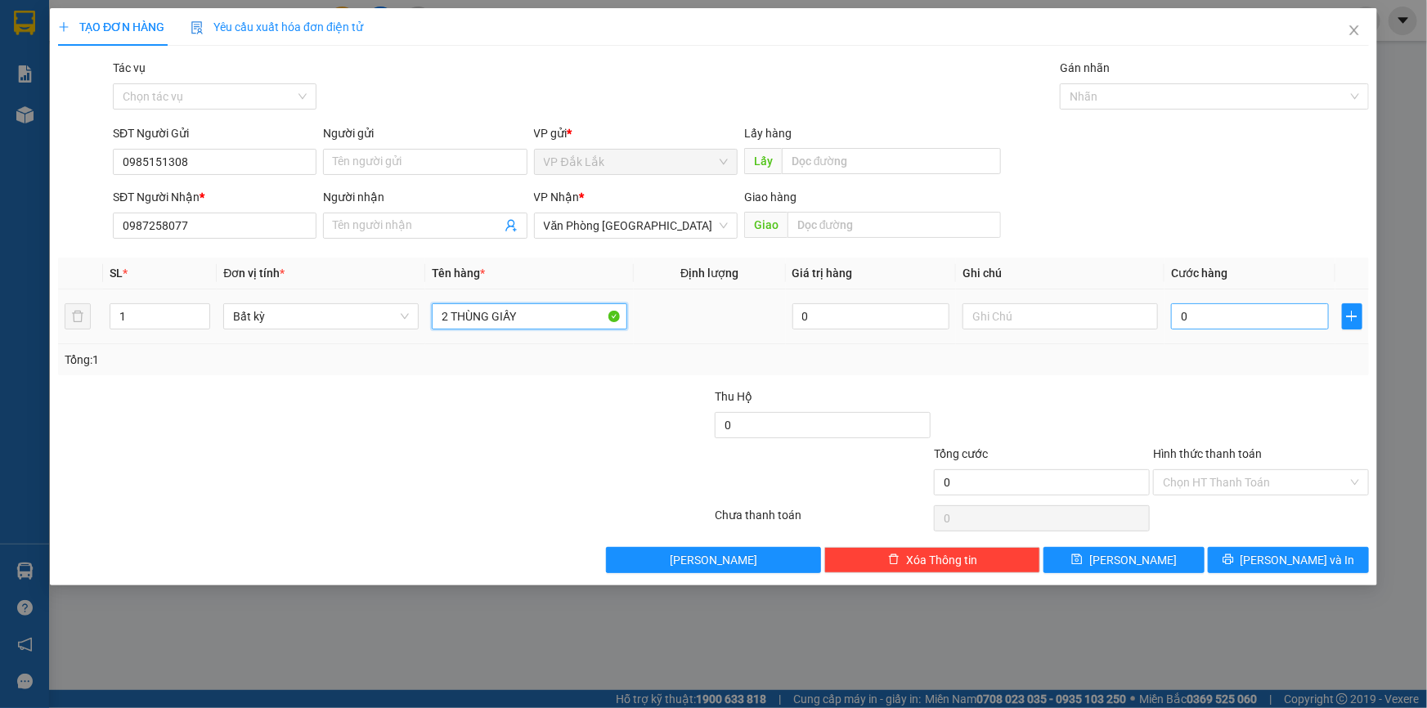
type input "2 THÙNG GIẤY"
click at [1176, 319] on input "0" at bounding box center [1250, 316] width 158 height 26
type input "1"
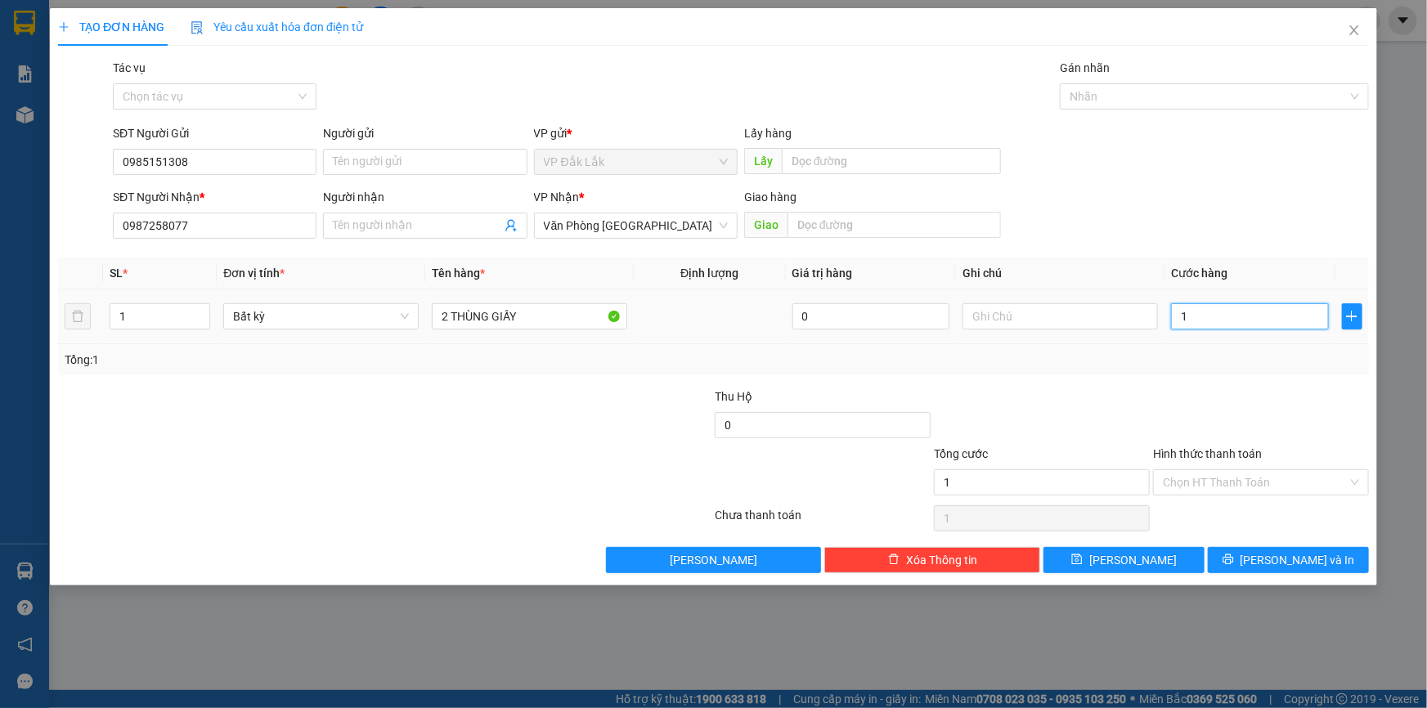
type input "16"
type input "160"
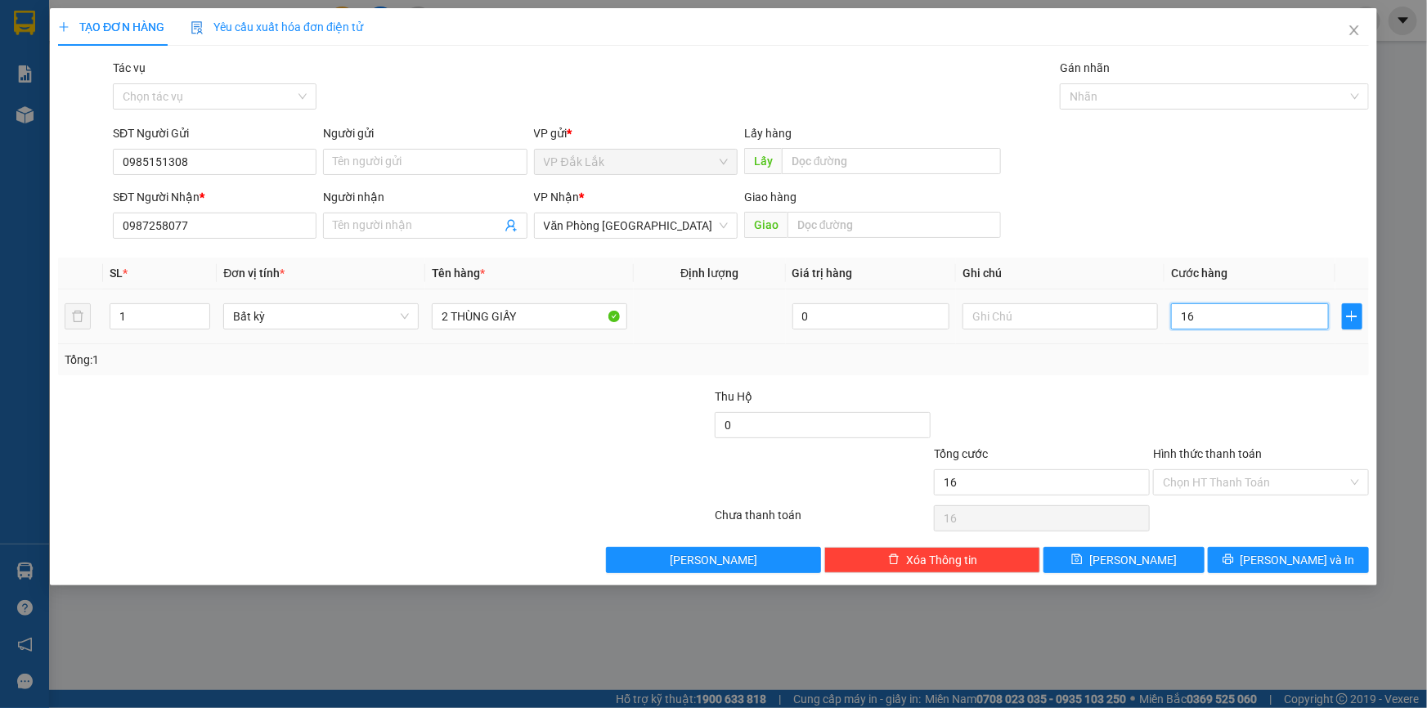
type input "160"
type input "1.600"
type input "16.000"
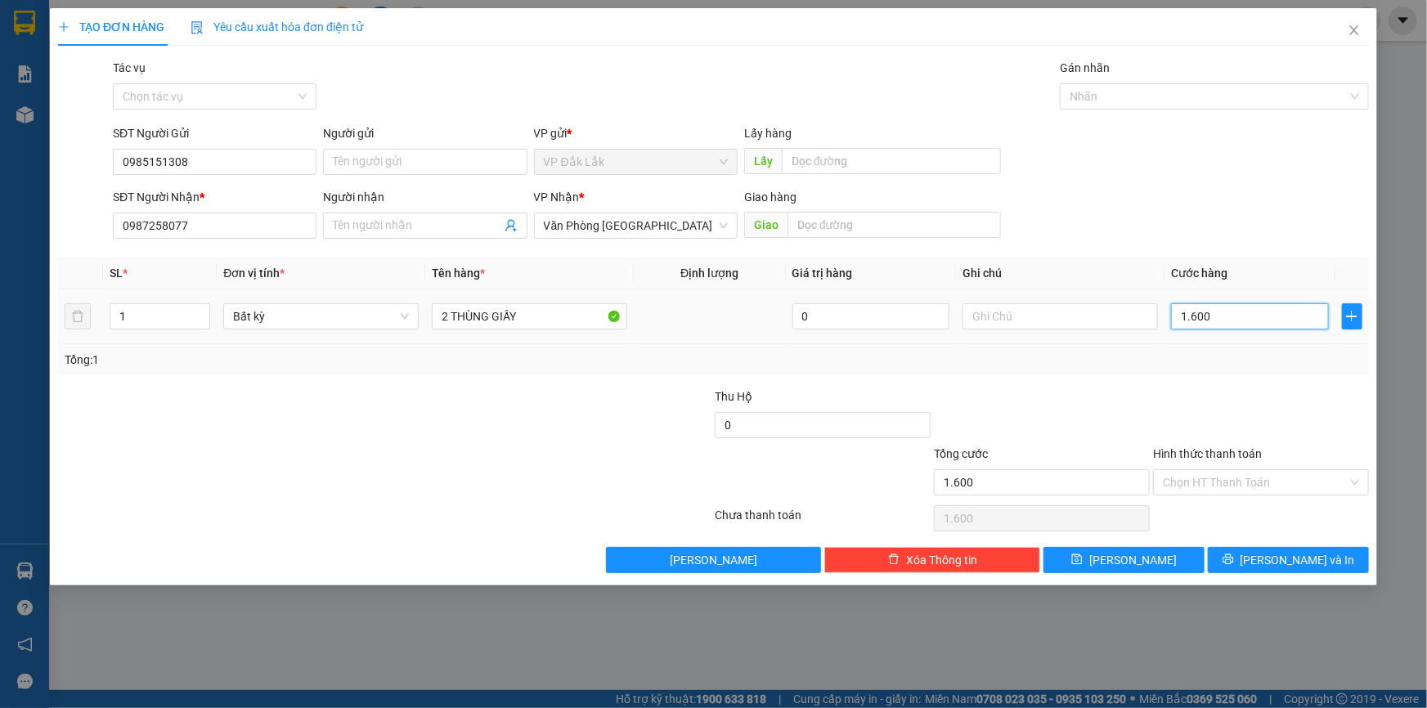
type input "16.000"
type input "160.000"
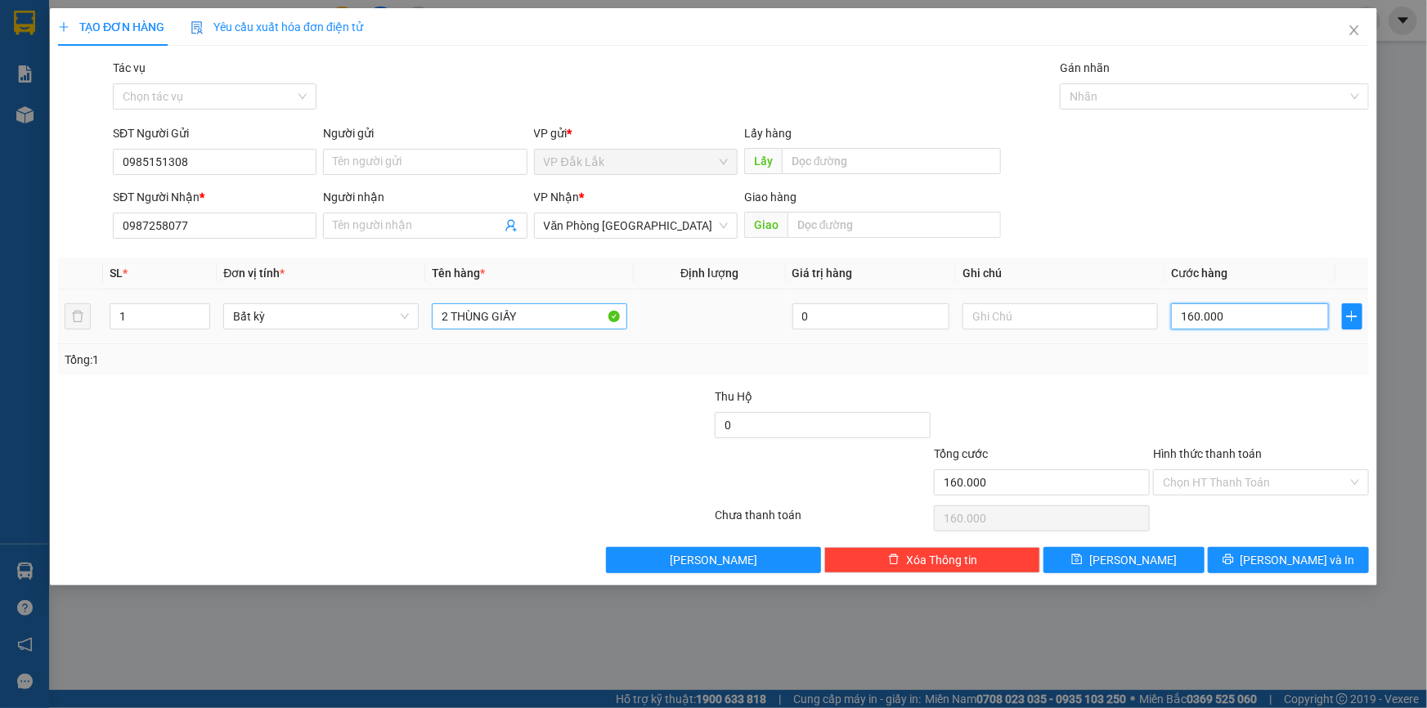
type input "160.000"
click at [568, 322] on input "2 THÙNG GIẤY" at bounding box center [529, 316] width 195 height 26
type input "2 THÙNG GIẤY + 1 THÙNG XỐP"
click at [1279, 561] on span "[PERSON_NAME] và In" at bounding box center [1298, 560] width 115 height 18
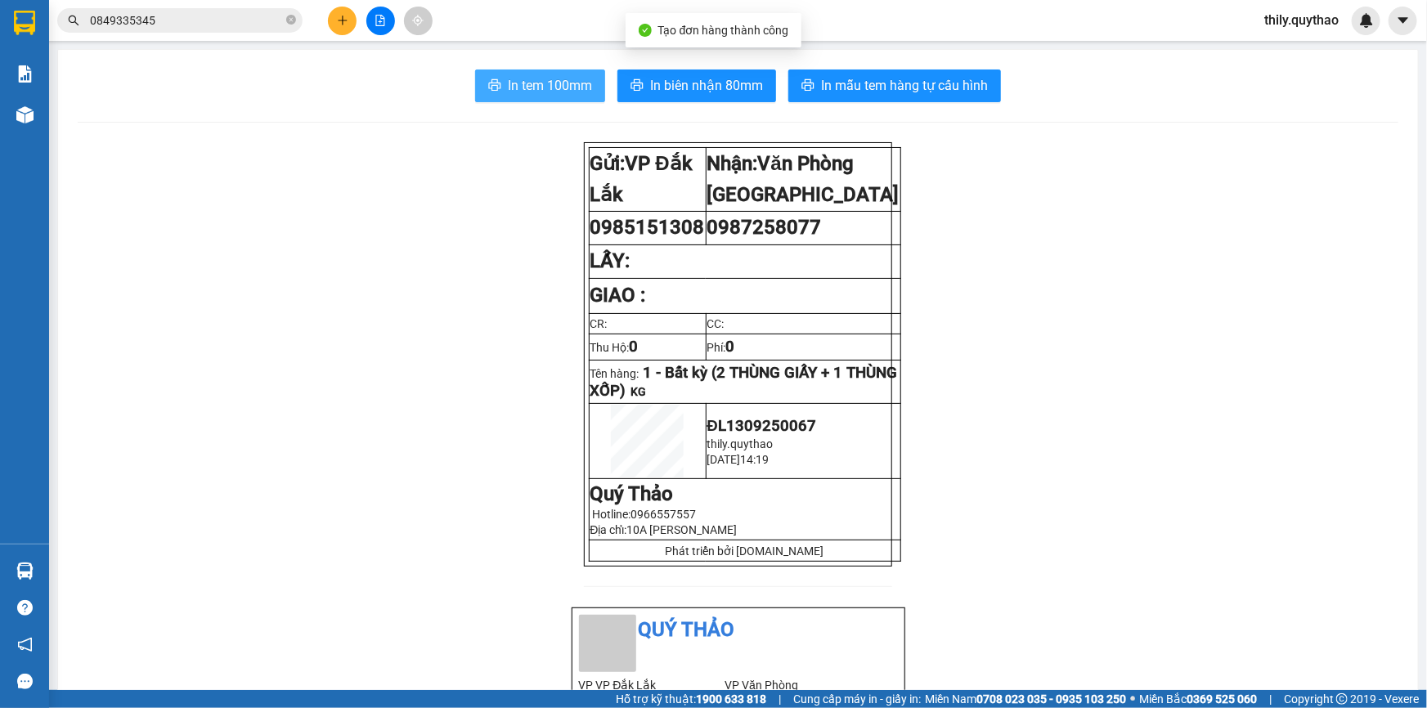
click at [561, 74] on button "In tem 100mm" at bounding box center [540, 86] width 130 height 33
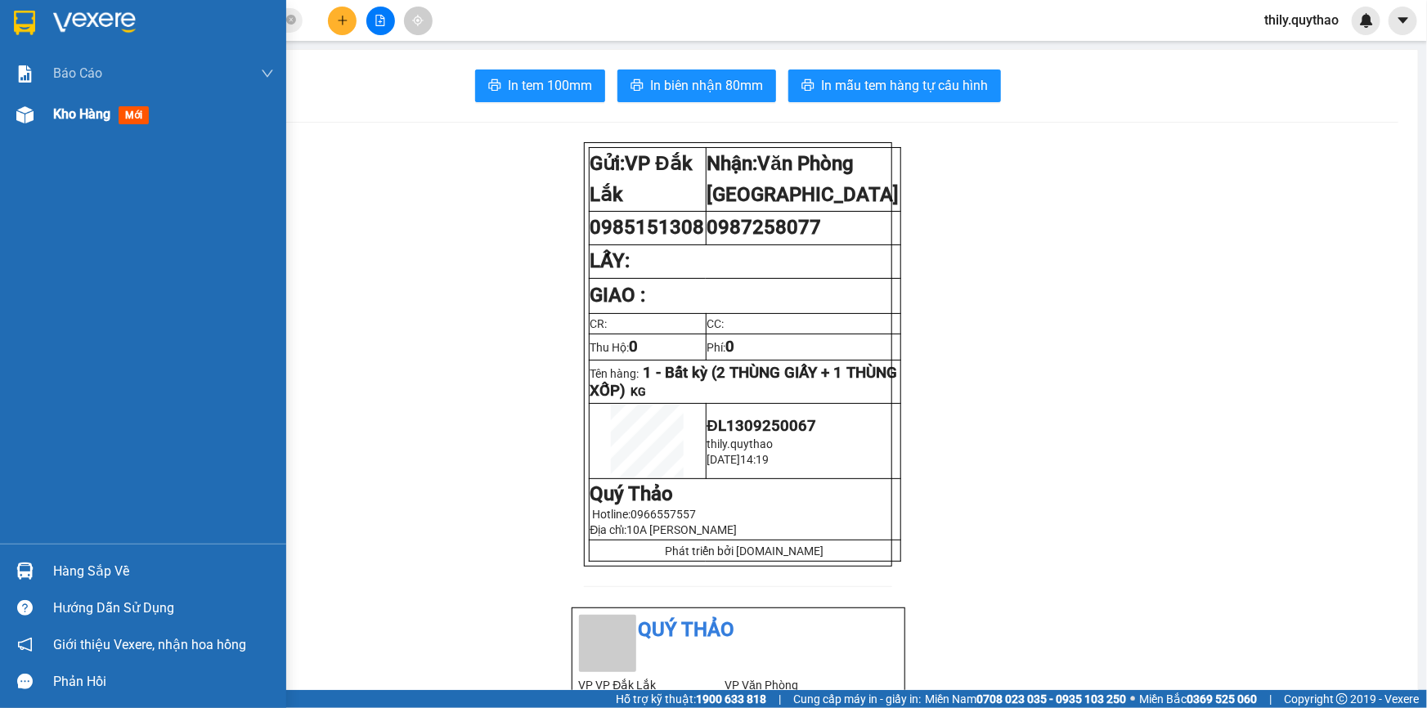
click at [25, 119] on img at bounding box center [24, 114] width 17 height 17
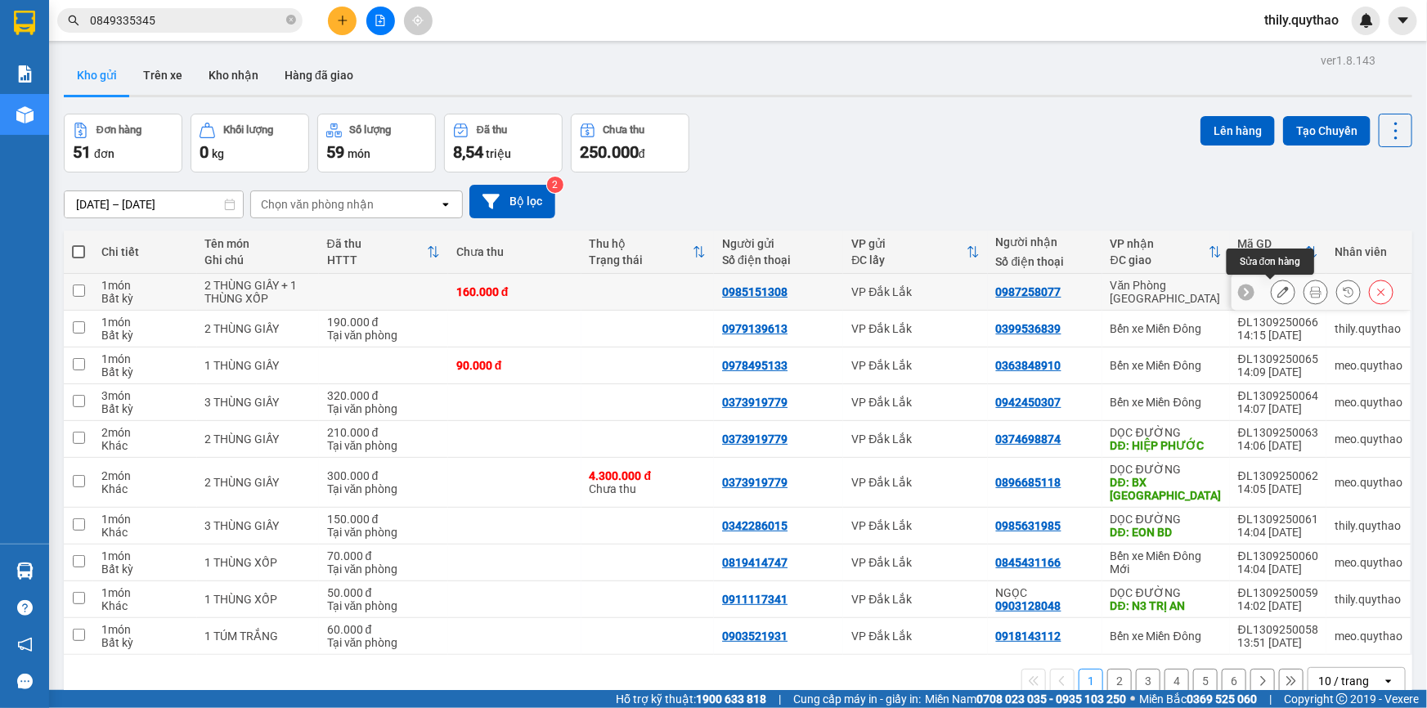
click at [1278, 291] on icon at bounding box center [1283, 291] width 11 height 11
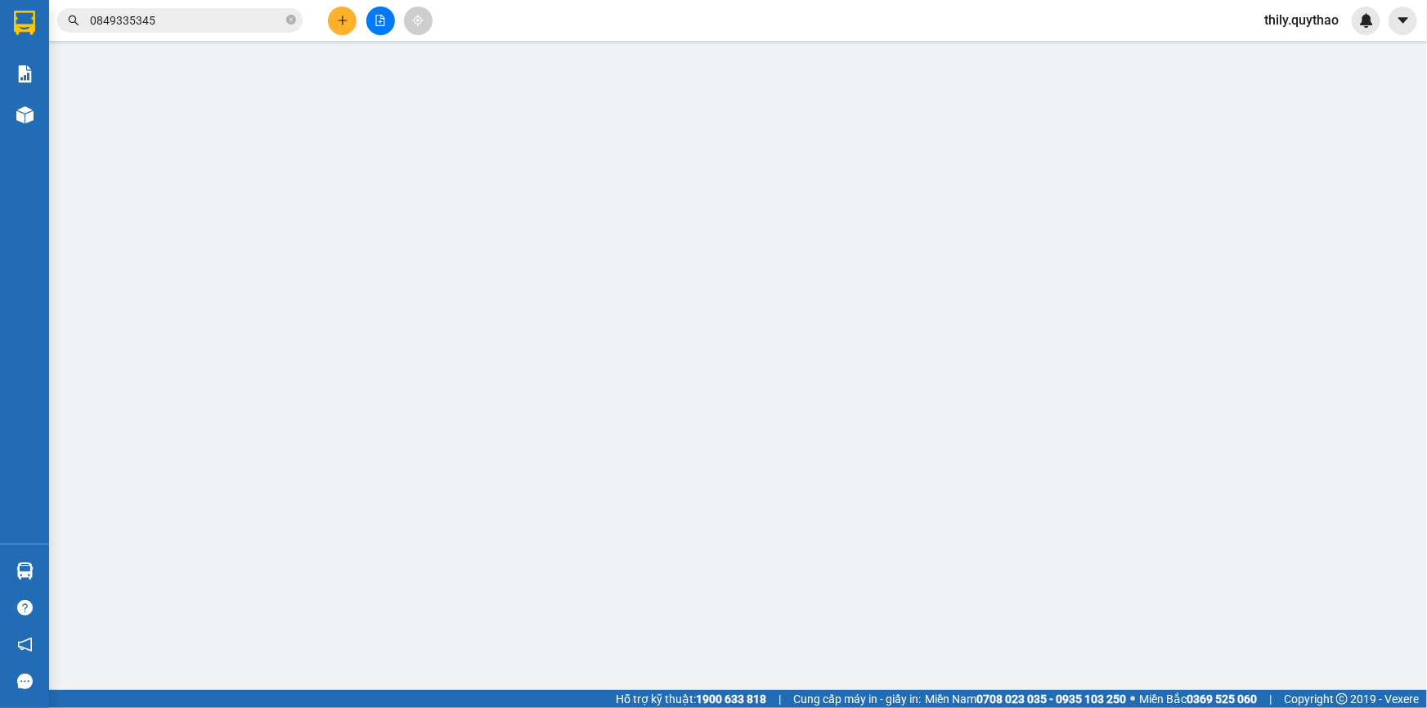
type input "0985151308"
type input "0987258077"
type input "160.000"
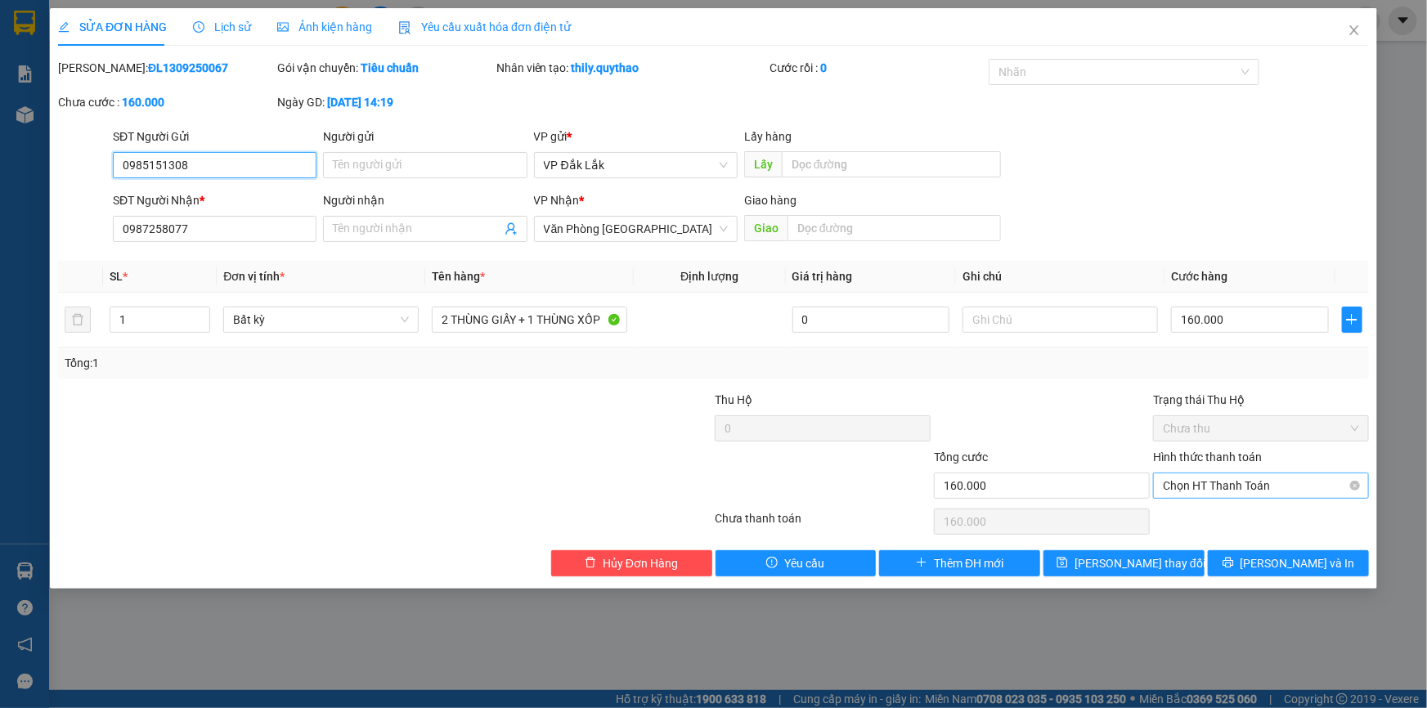
click at [1272, 486] on span "Chọn HT Thanh Toán" at bounding box center [1261, 486] width 196 height 25
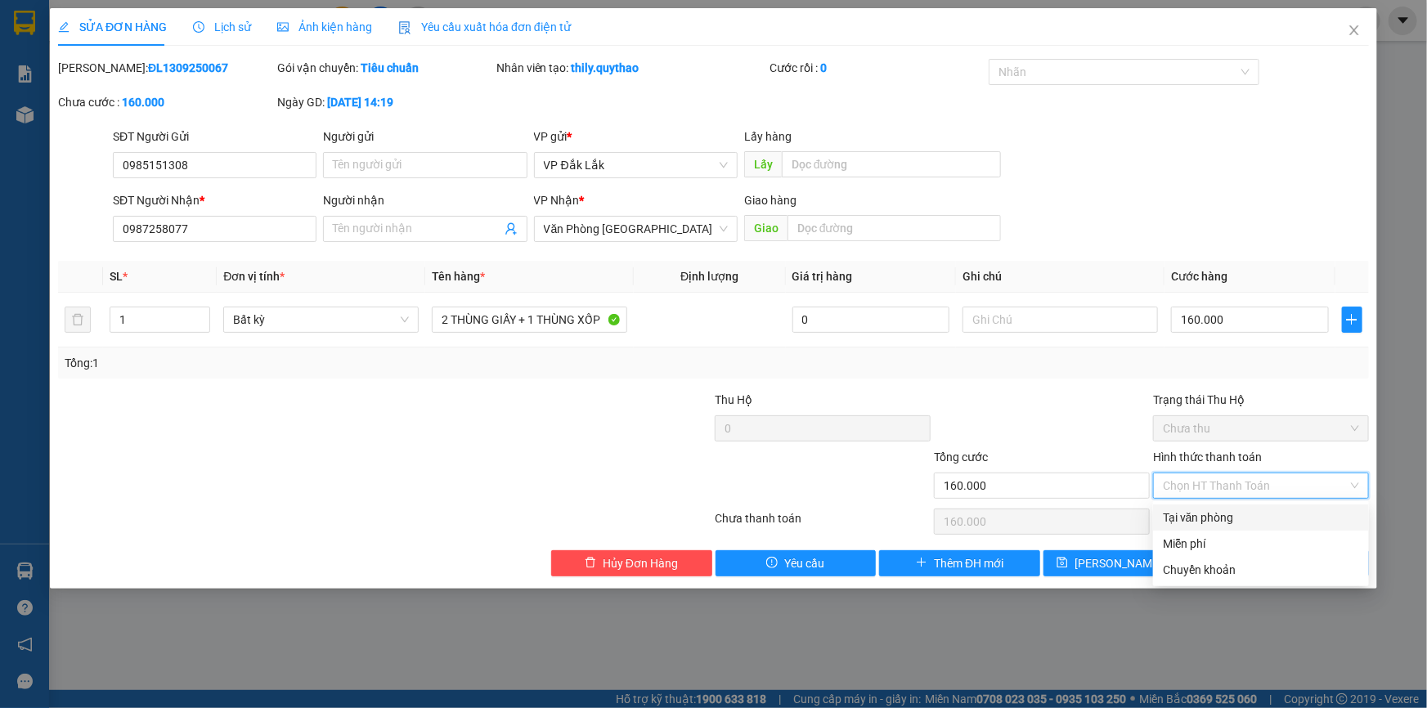
click at [1261, 520] on div "Tại văn phòng" at bounding box center [1261, 518] width 196 height 18
type input "0"
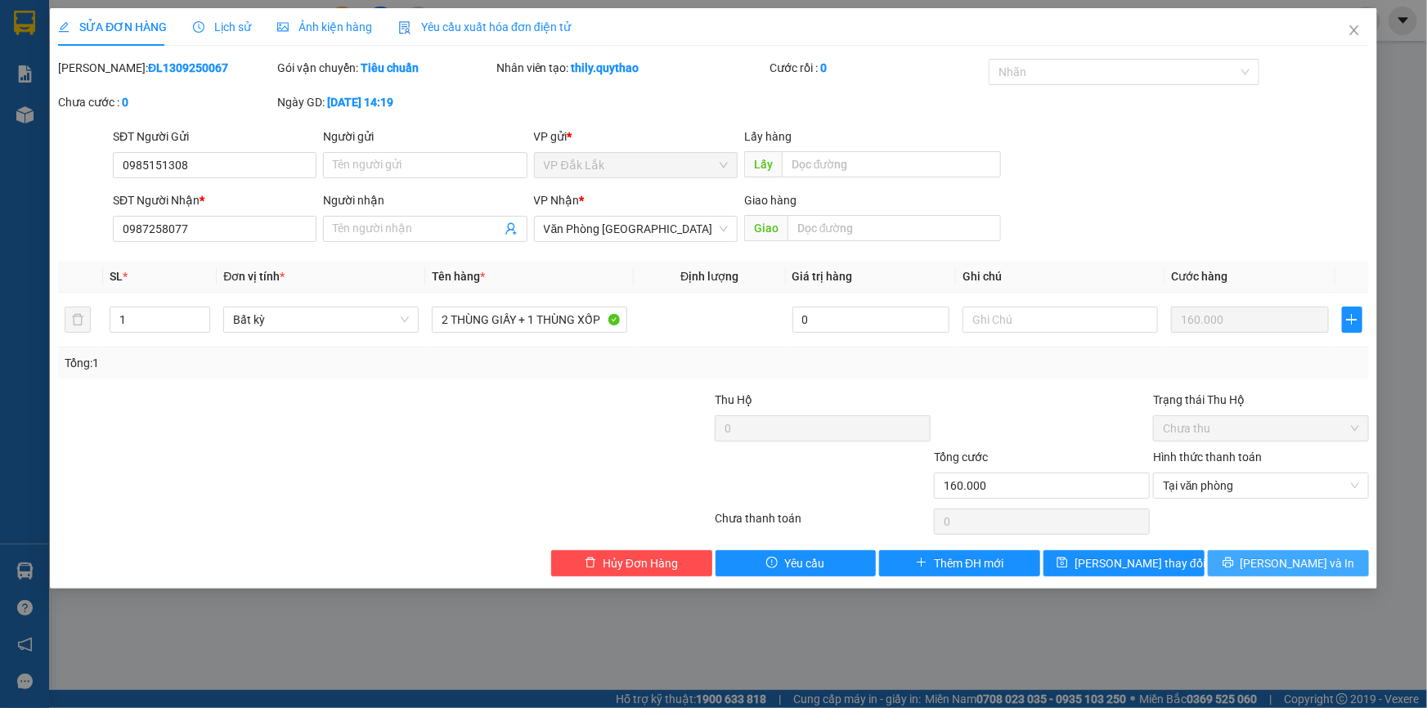
click at [1275, 557] on span "[PERSON_NAME] và In" at bounding box center [1298, 564] width 115 height 18
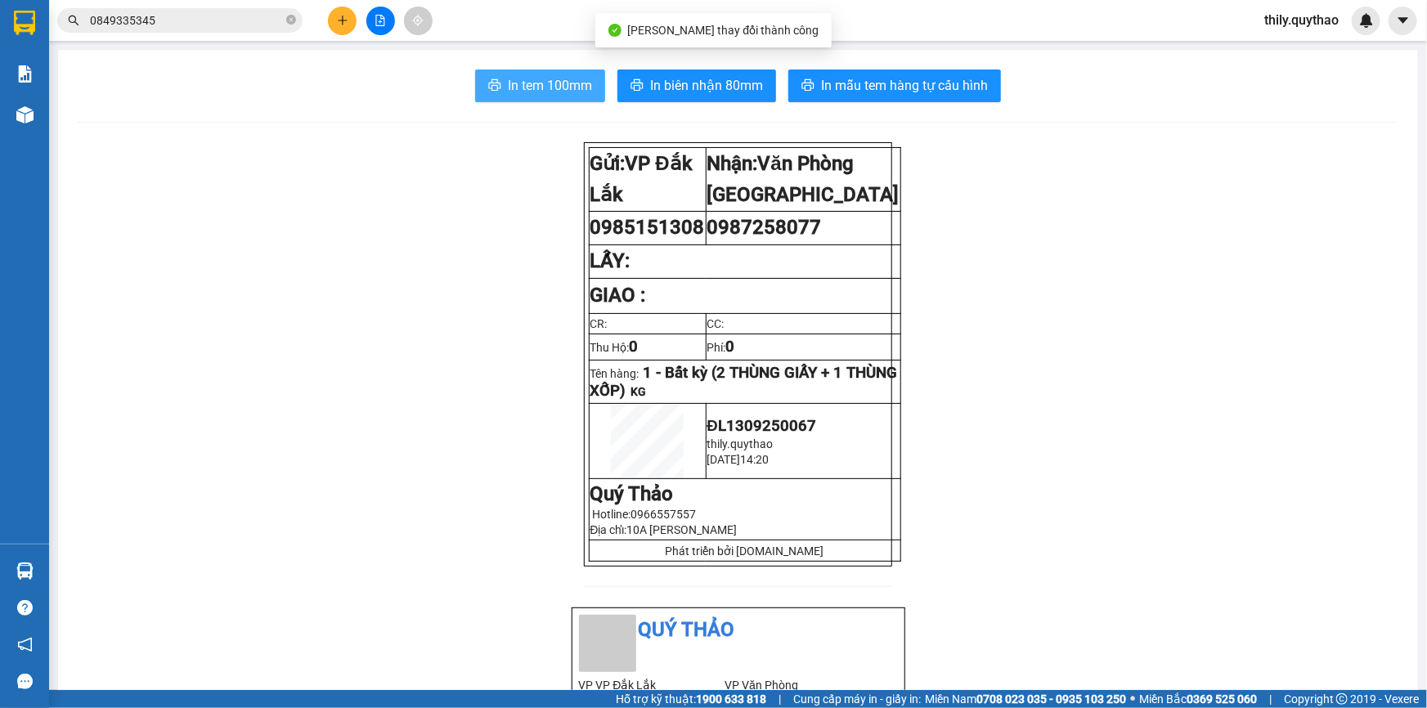
click at [564, 76] on span "In tem 100mm" at bounding box center [550, 85] width 84 height 20
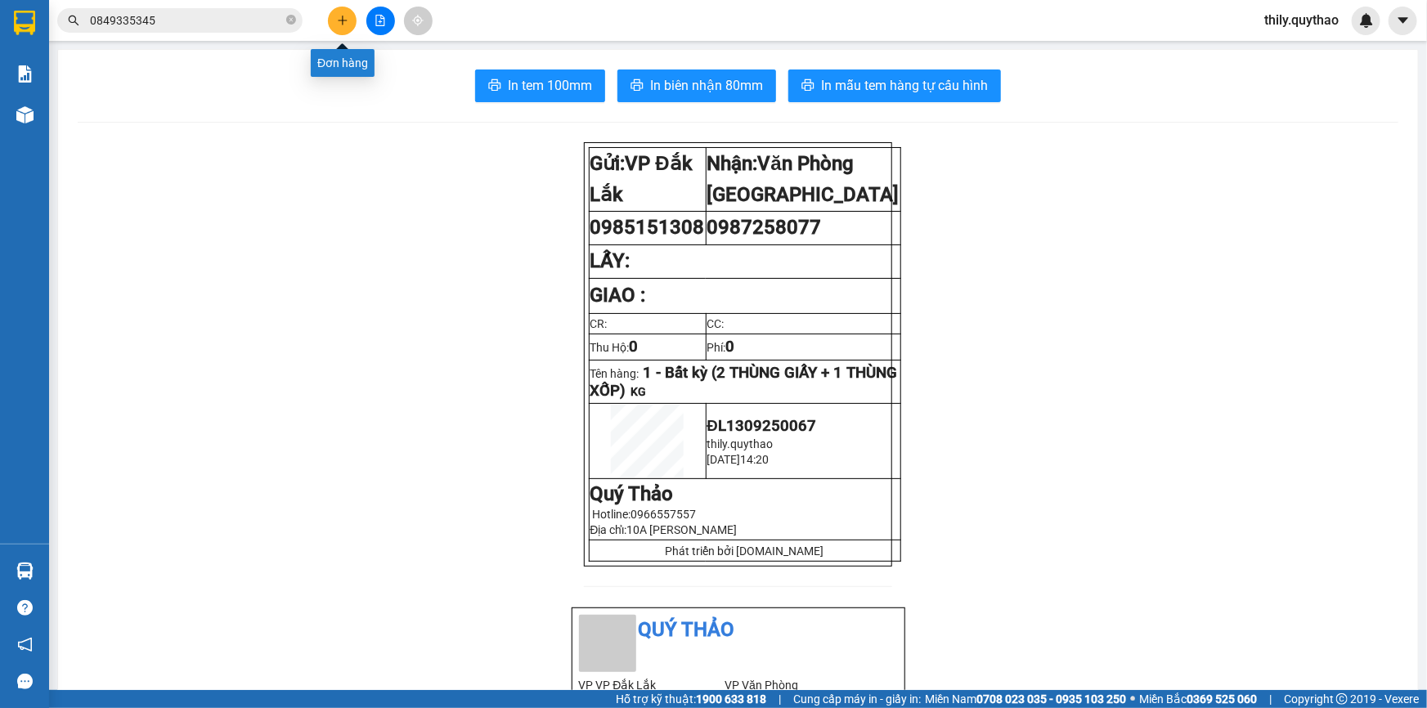
click at [343, 21] on icon "plus" at bounding box center [342, 20] width 1 height 9
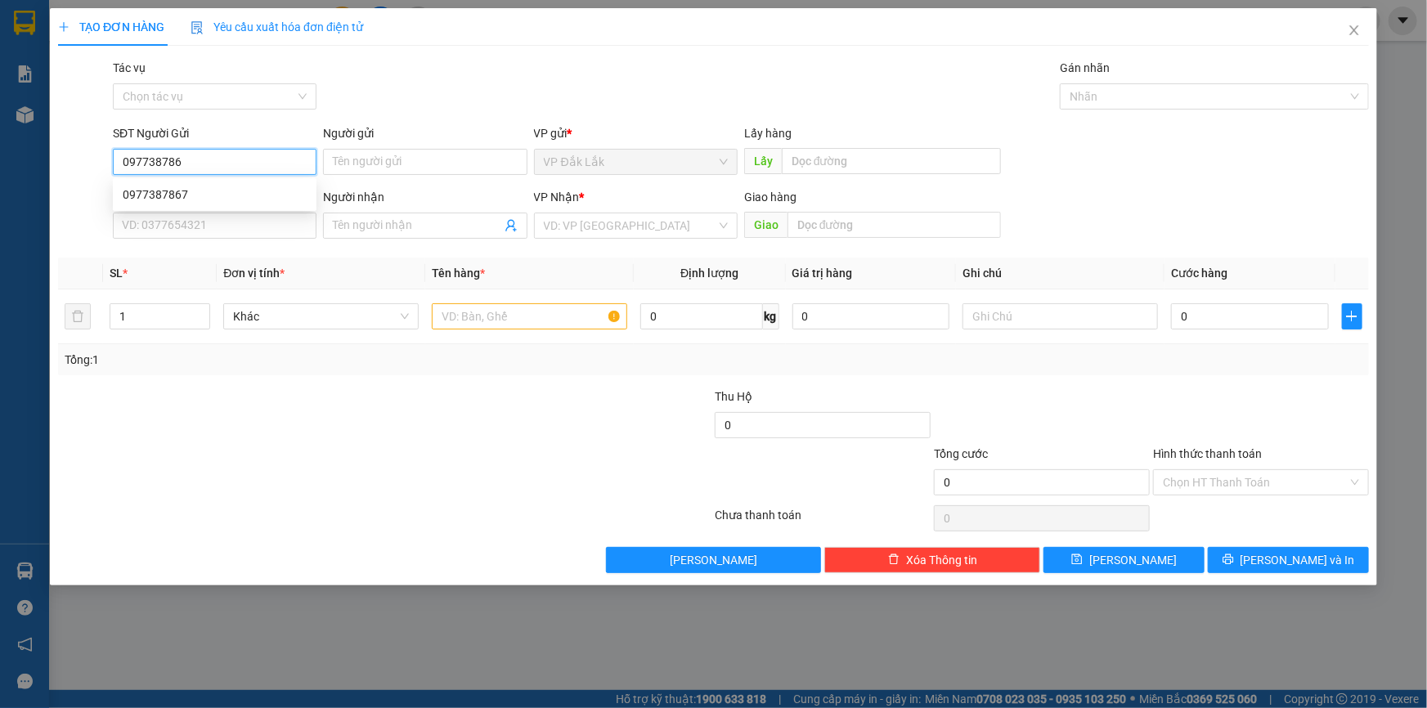
type input "0977387867"
click at [159, 187] on div "0977387867" at bounding box center [215, 195] width 184 height 18
type input "0385679119"
type input "0977387867"
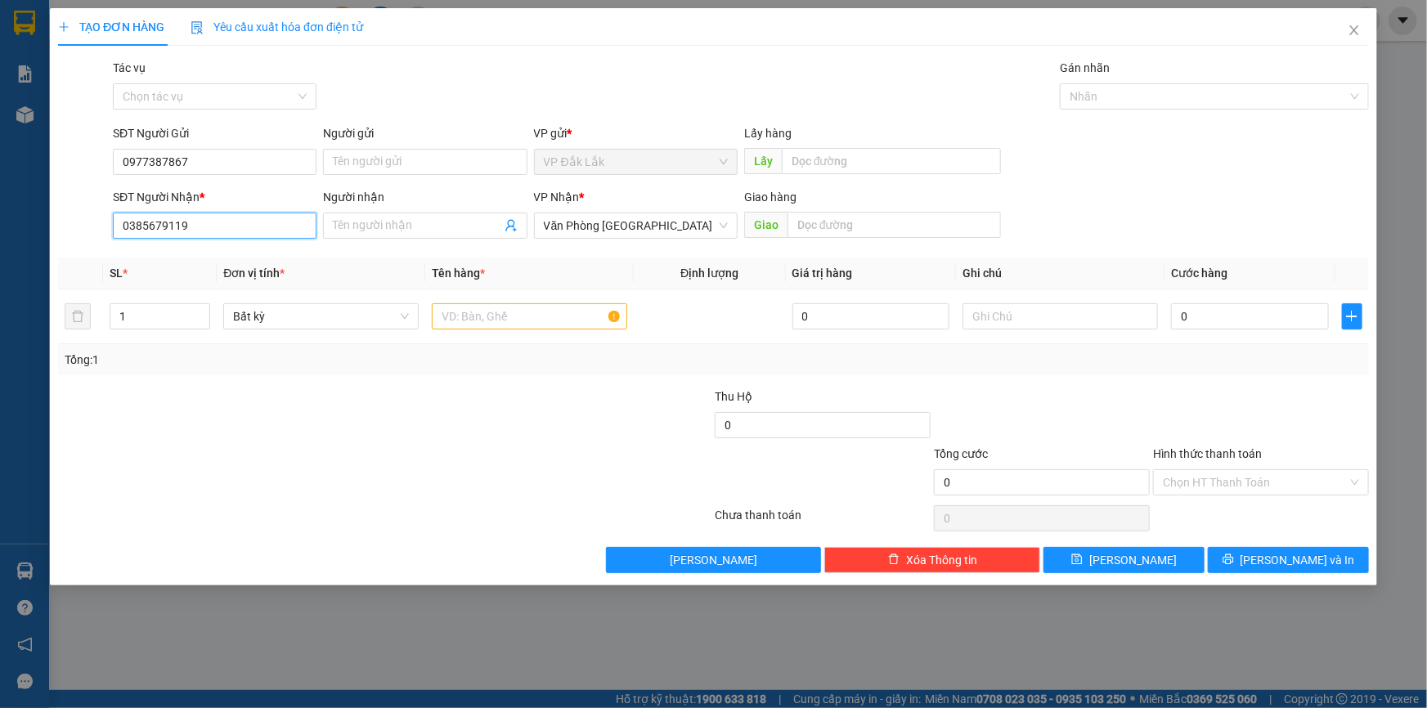
click at [229, 218] on input "0385679119" at bounding box center [215, 226] width 204 height 26
click at [472, 319] on input "text" at bounding box center [529, 316] width 195 height 26
type input "T"
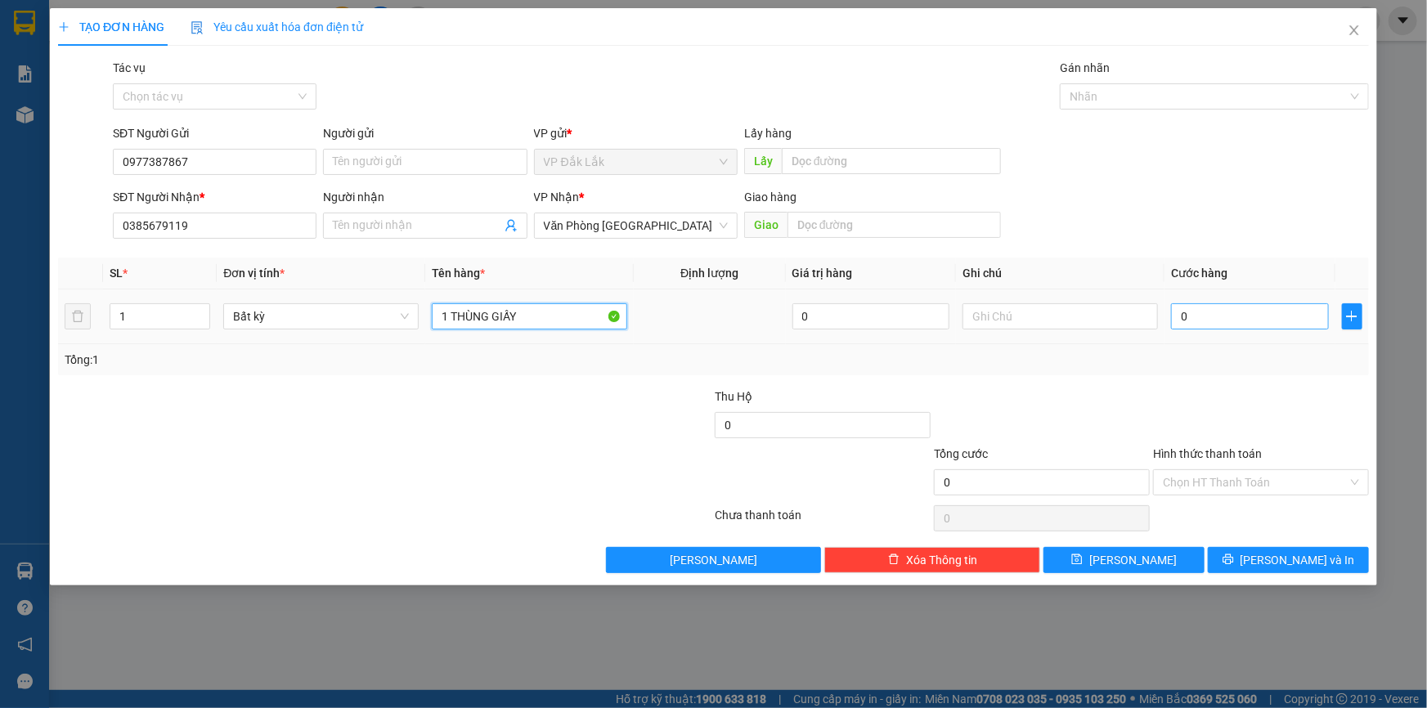
type input "1 THÙNG GIẤY"
click at [1180, 316] on input "0" at bounding box center [1250, 316] width 158 height 26
type input "7"
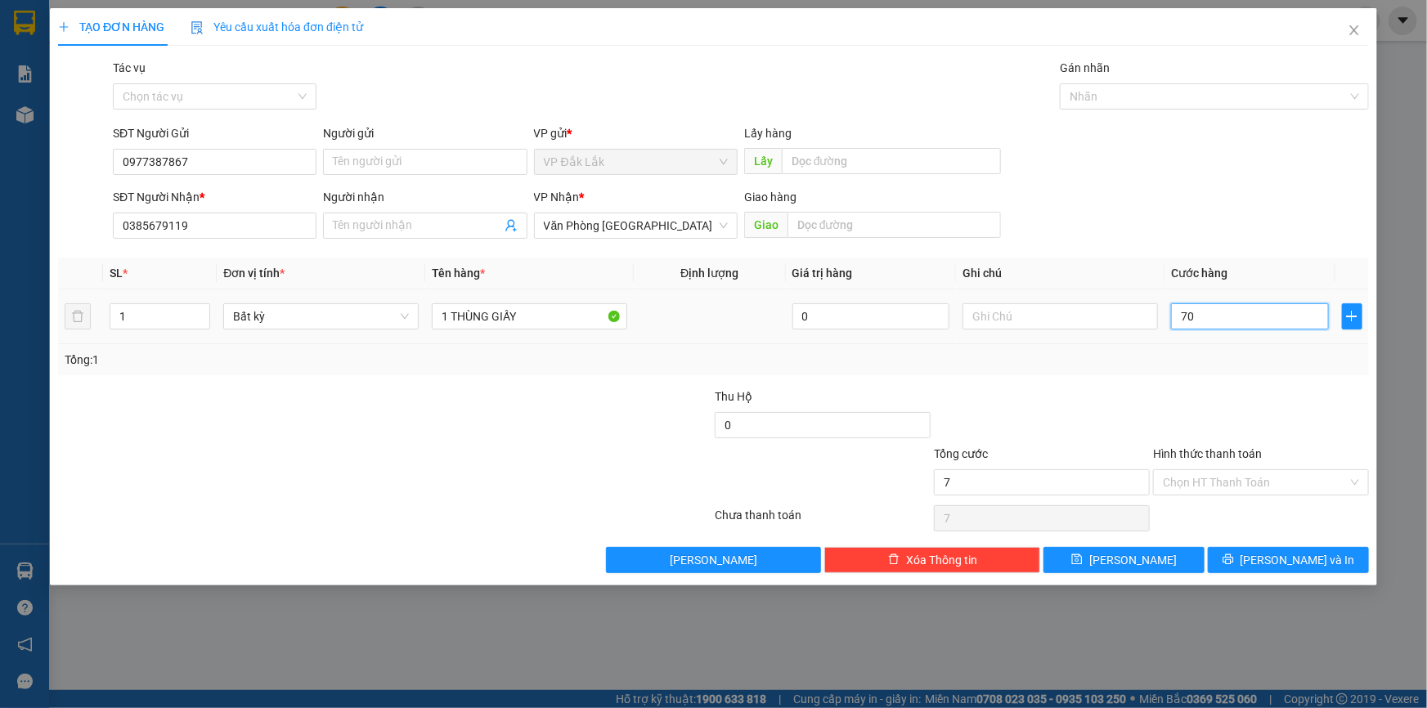
type input "702"
type input "7.020"
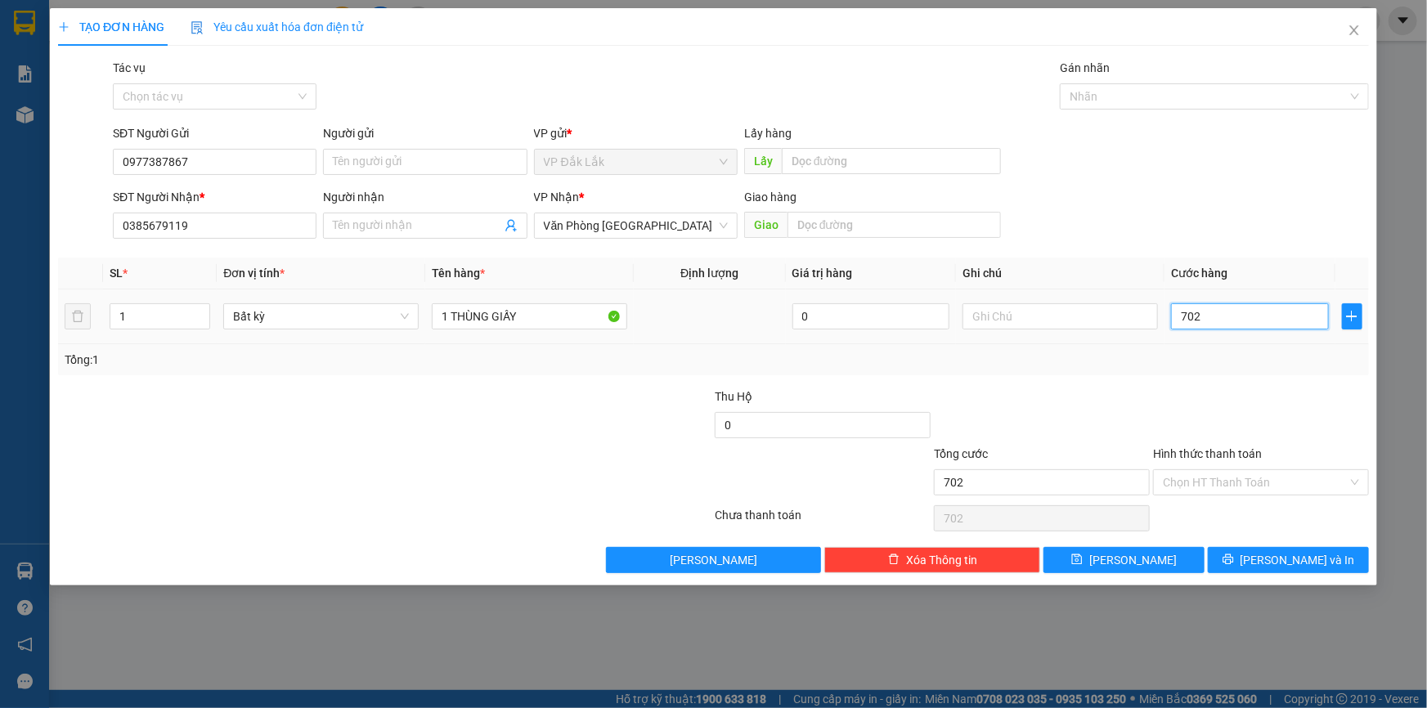
type input "7.020"
type input "70.200"
type input "702.000"
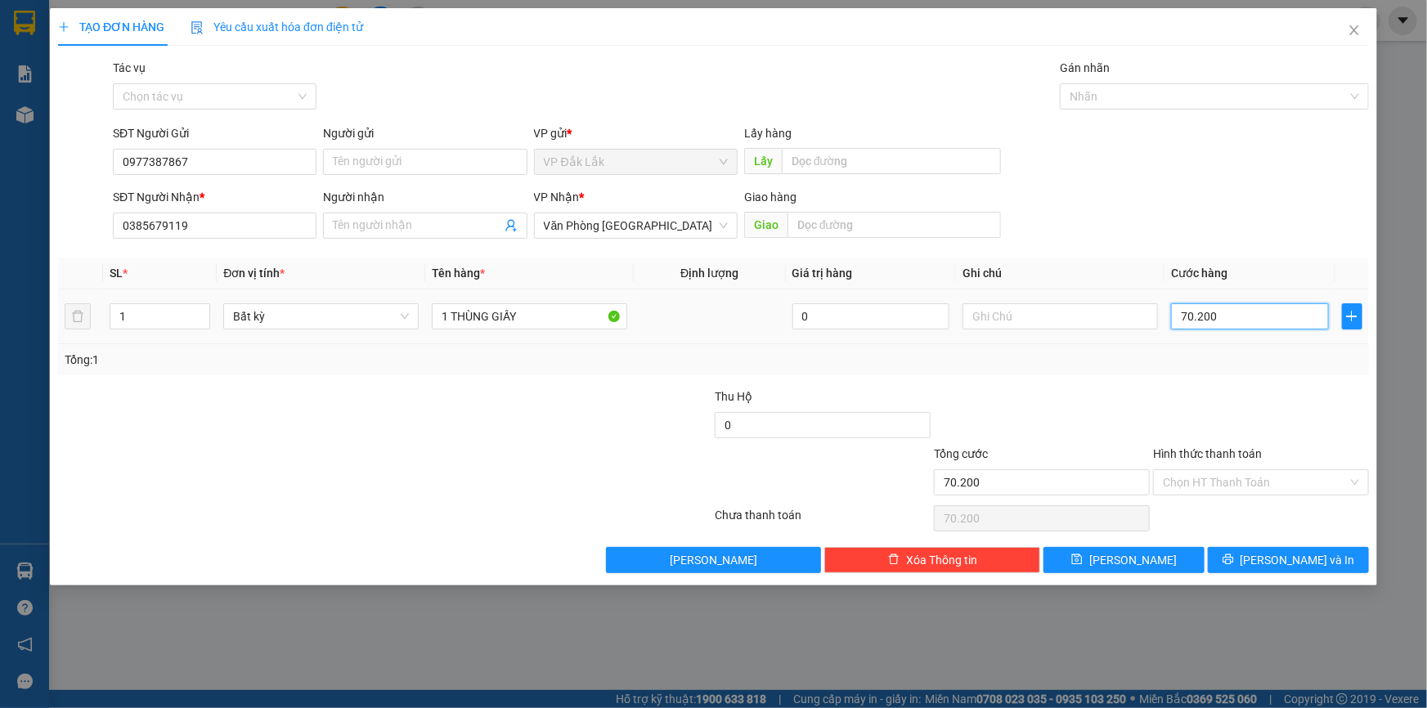
type input "702.000"
type input "70.200"
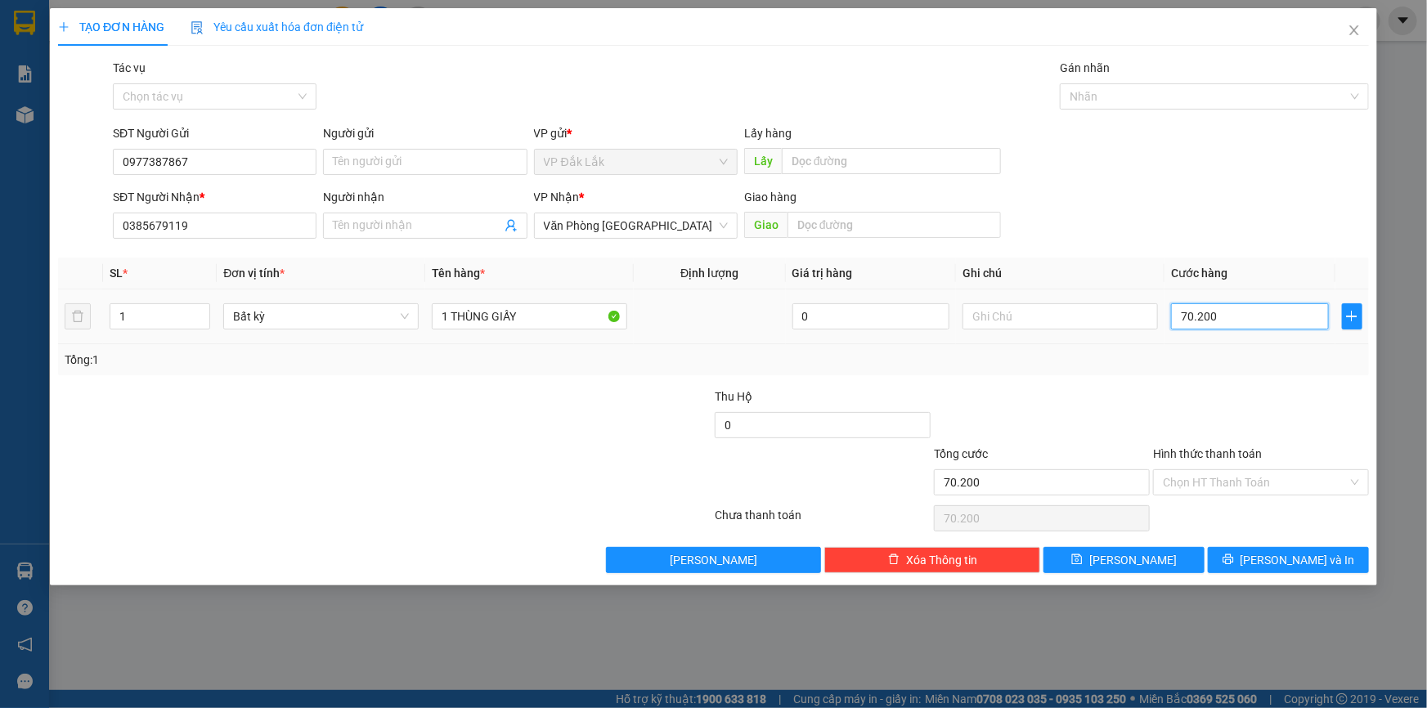
type input "7.020"
type input "702"
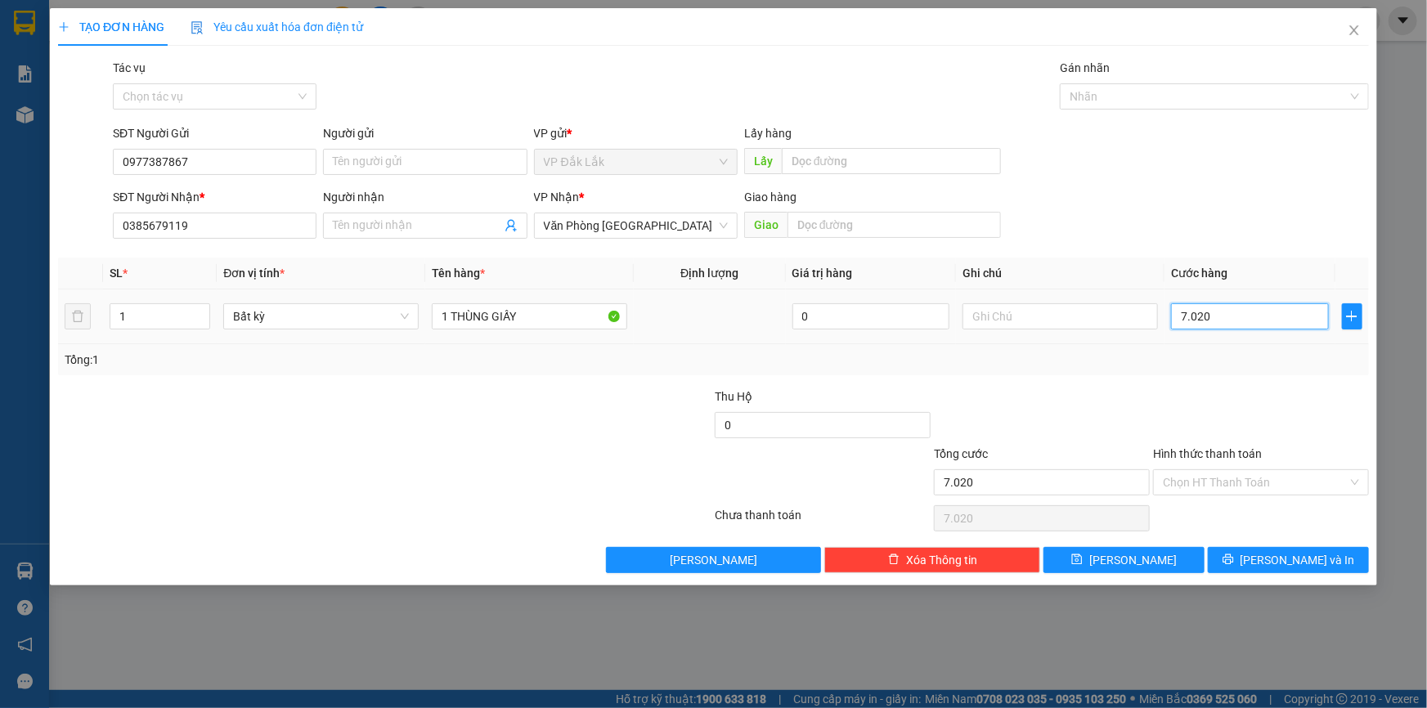
type input "702"
type input "70"
type input "700"
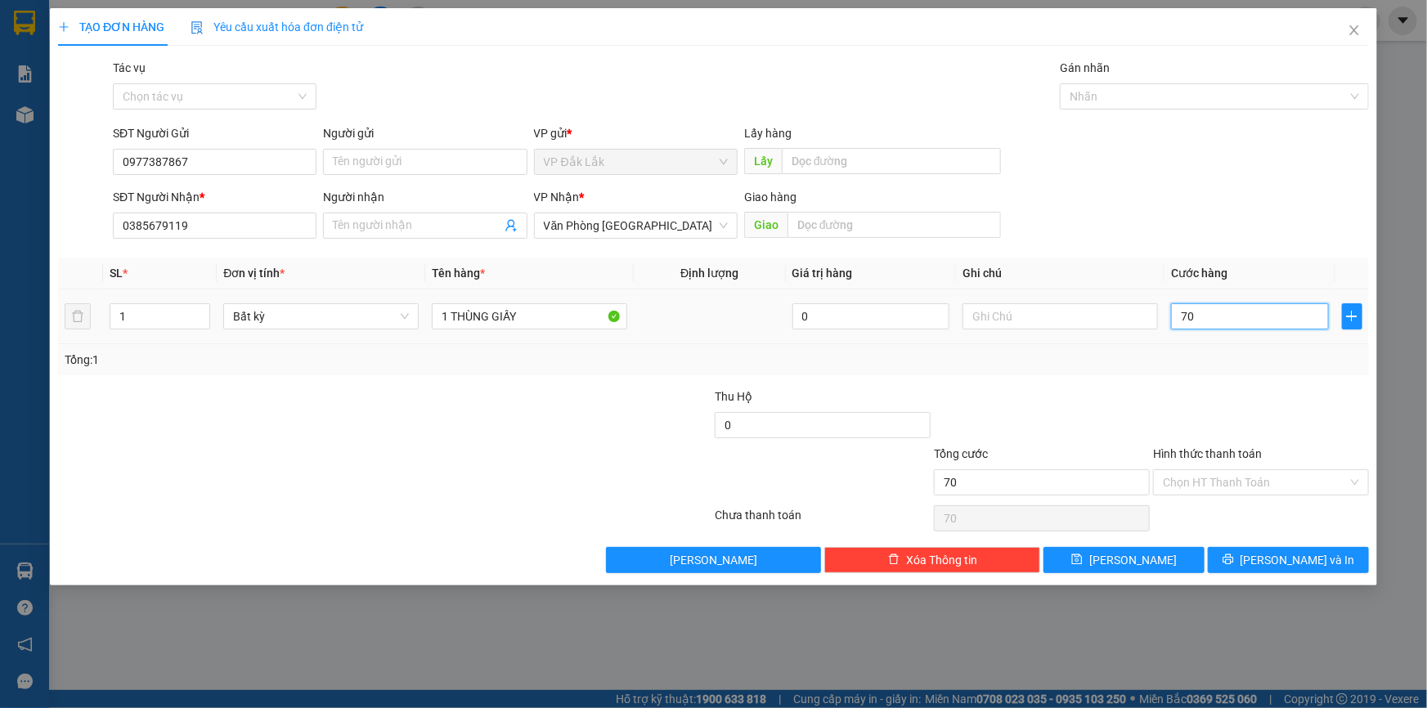
type input "700"
type input "7.000"
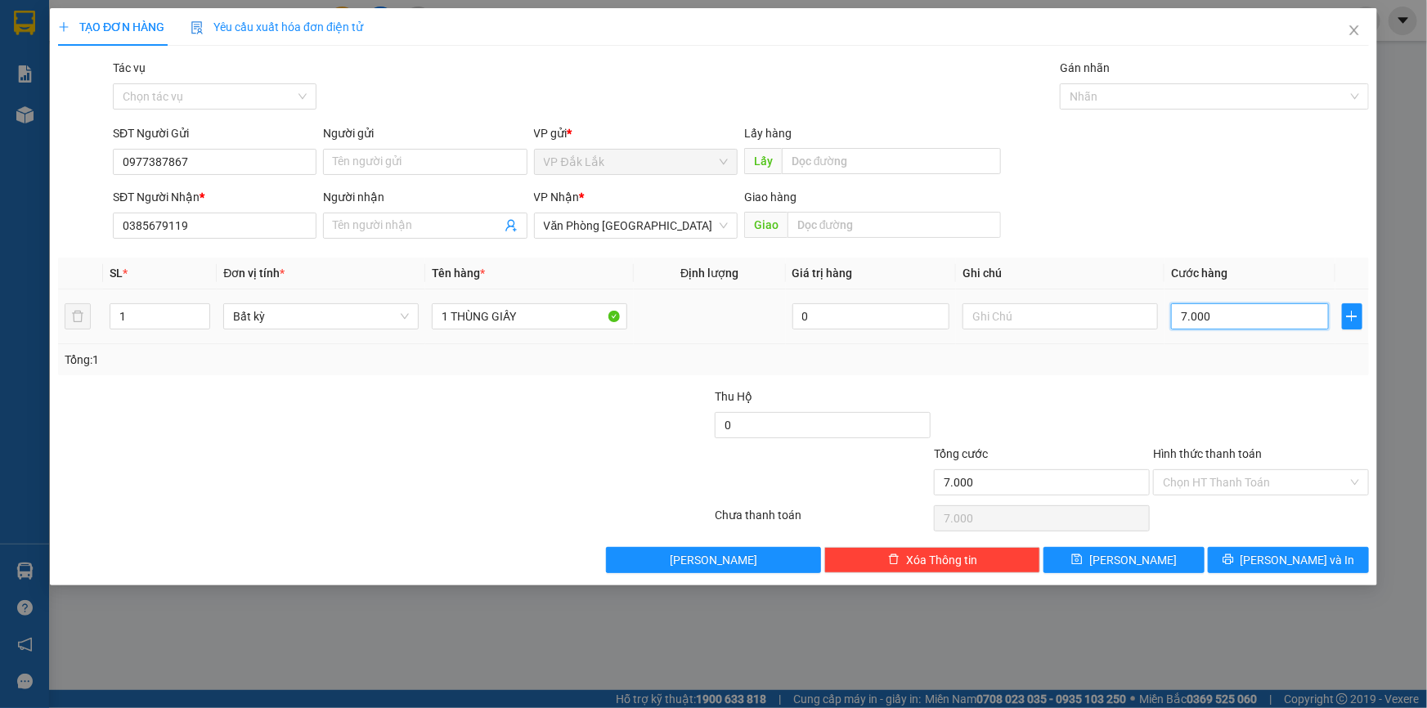
type input "70.000"
click at [1261, 470] on input "Hình thức thanh toán" at bounding box center [1255, 482] width 185 height 25
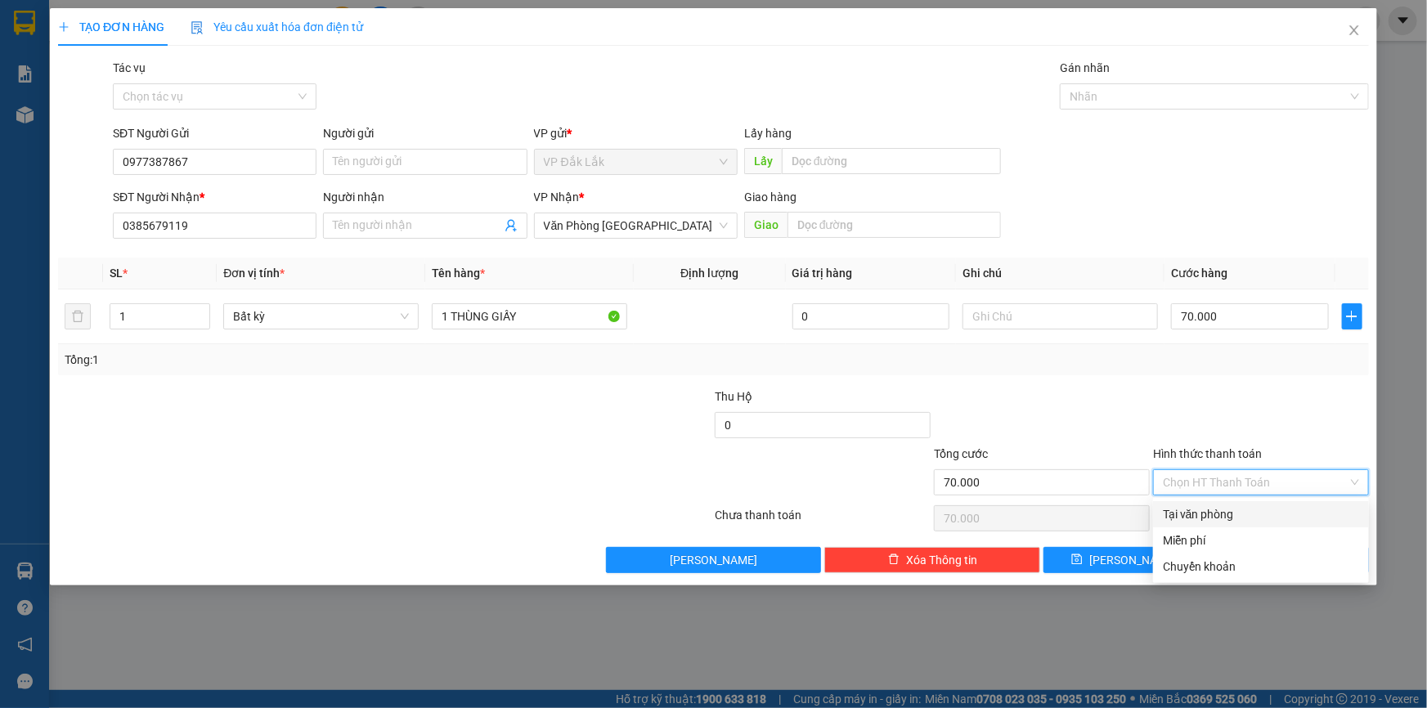
click at [1251, 509] on div "Tại văn phòng" at bounding box center [1261, 515] width 196 height 18
type input "0"
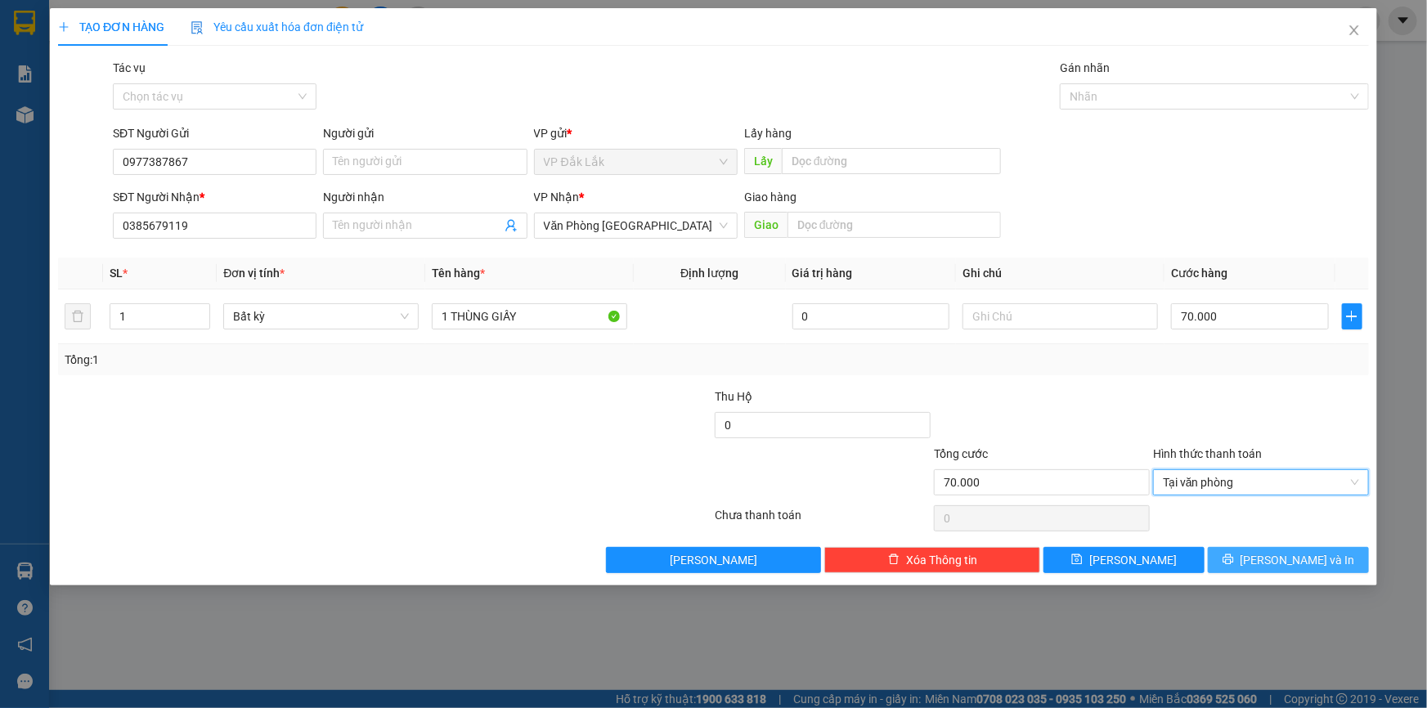
click at [1234, 561] on icon "printer" at bounding box center [1228, 560] width 11 height 11
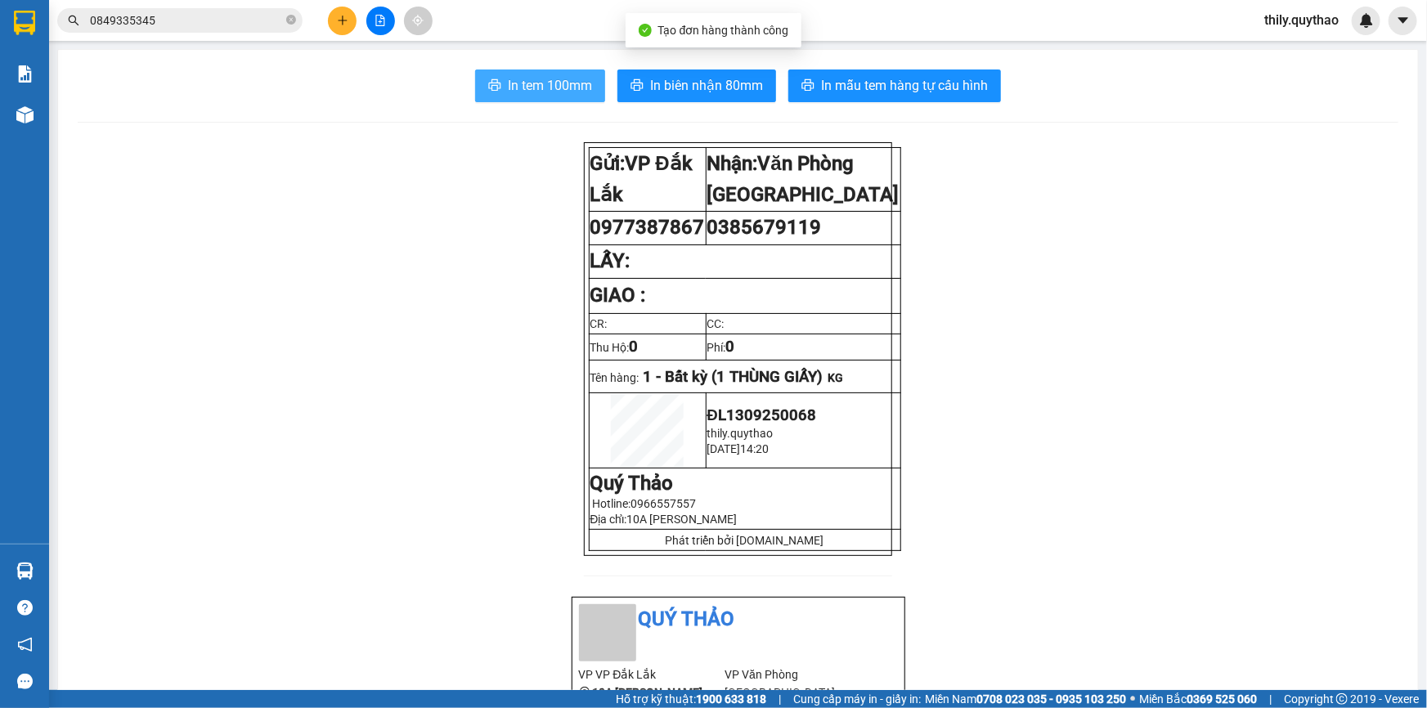
click at [500, 74] on button "In tem 100mm" at bounding box center [540, 86] width 130 height 33
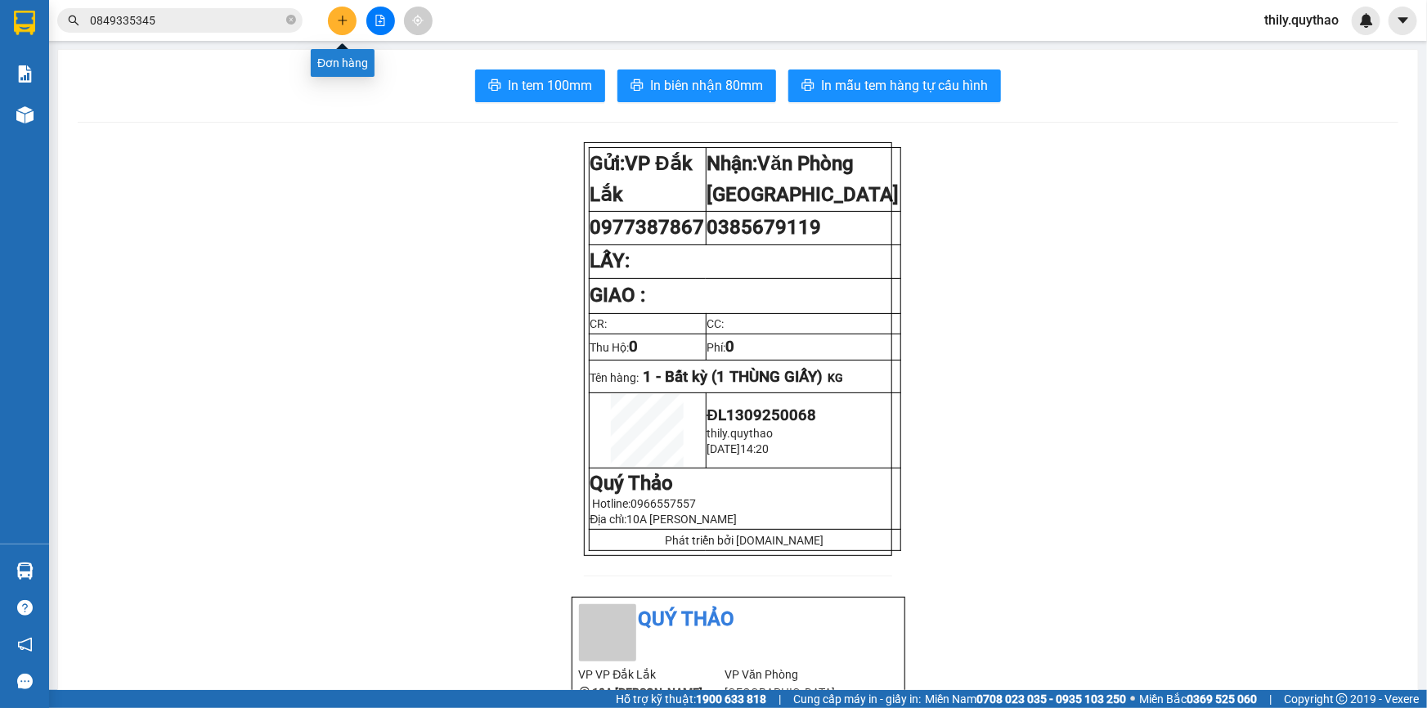
click at [342, 22] on icon "plus" at bounding box center [342, 20] width 1 height 9
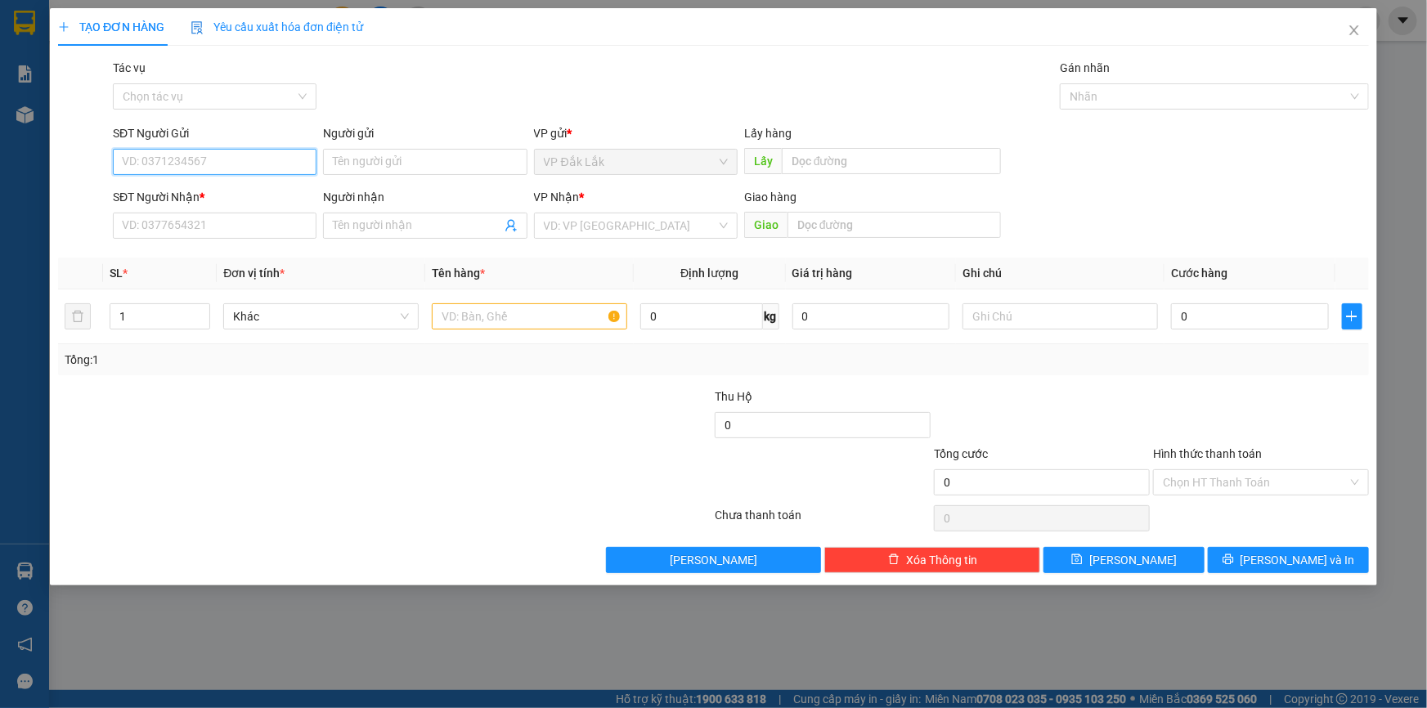
click at [187, 164] on input "SĐT Người Gửi" at bounding box center [215, 162] width 204 height 26
type input "0972177258"
click at [204, 194] on div "0972177258" at bounding box center [215, 195] width 184 height 18
type input "0981100483"
type input "VX AN PHÚ"
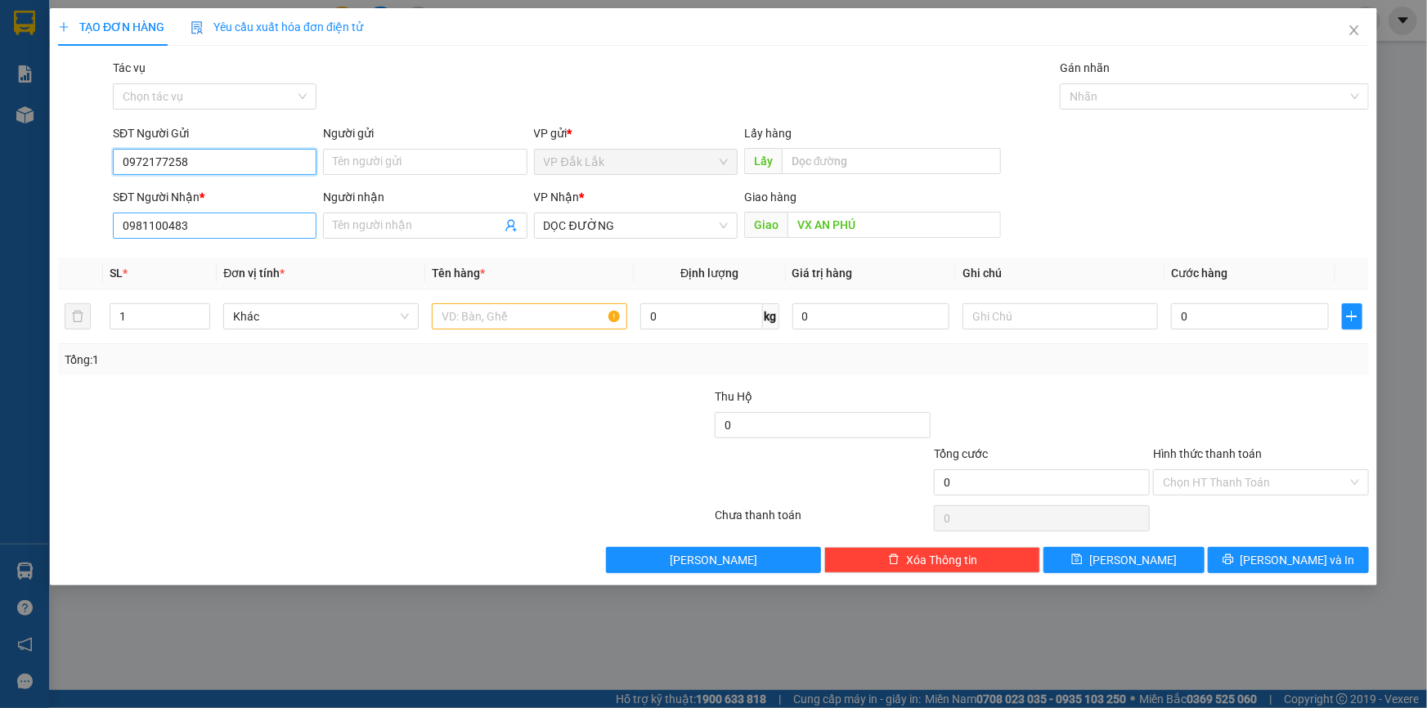
type input "0972177258"
click at [221, 235] on input "0981100483" at bounding box center [215, 226] width 204 height 26
click at [215, 255] on div "0981100483" at bounding box center [215, 258] width 184 height 18
click at [486, 315] on input "text" at bounding box center [529, 316] width 195 height 26
type input "3 THÙNG GIẤY"
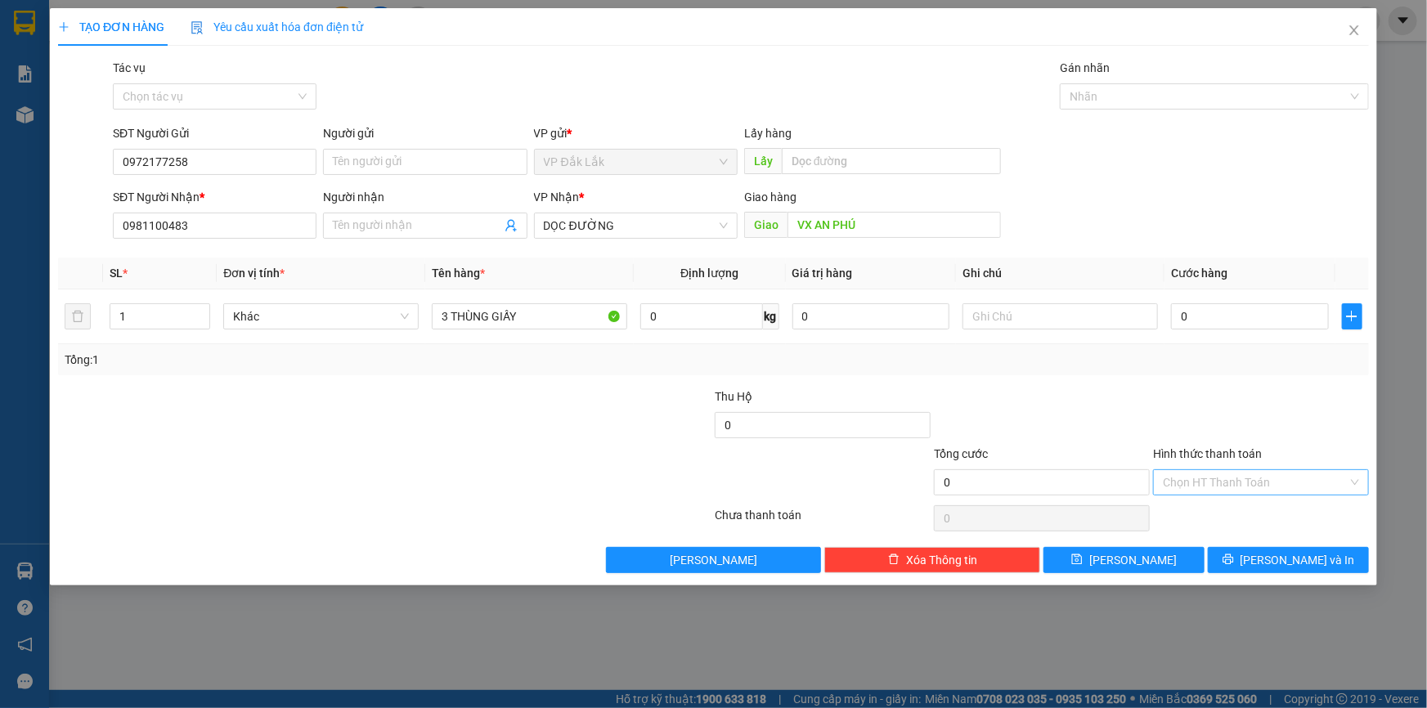
click at [1237, 474] on input "Hình thức thanh toán" at bounding box center [1255, 482] width 185 height 25
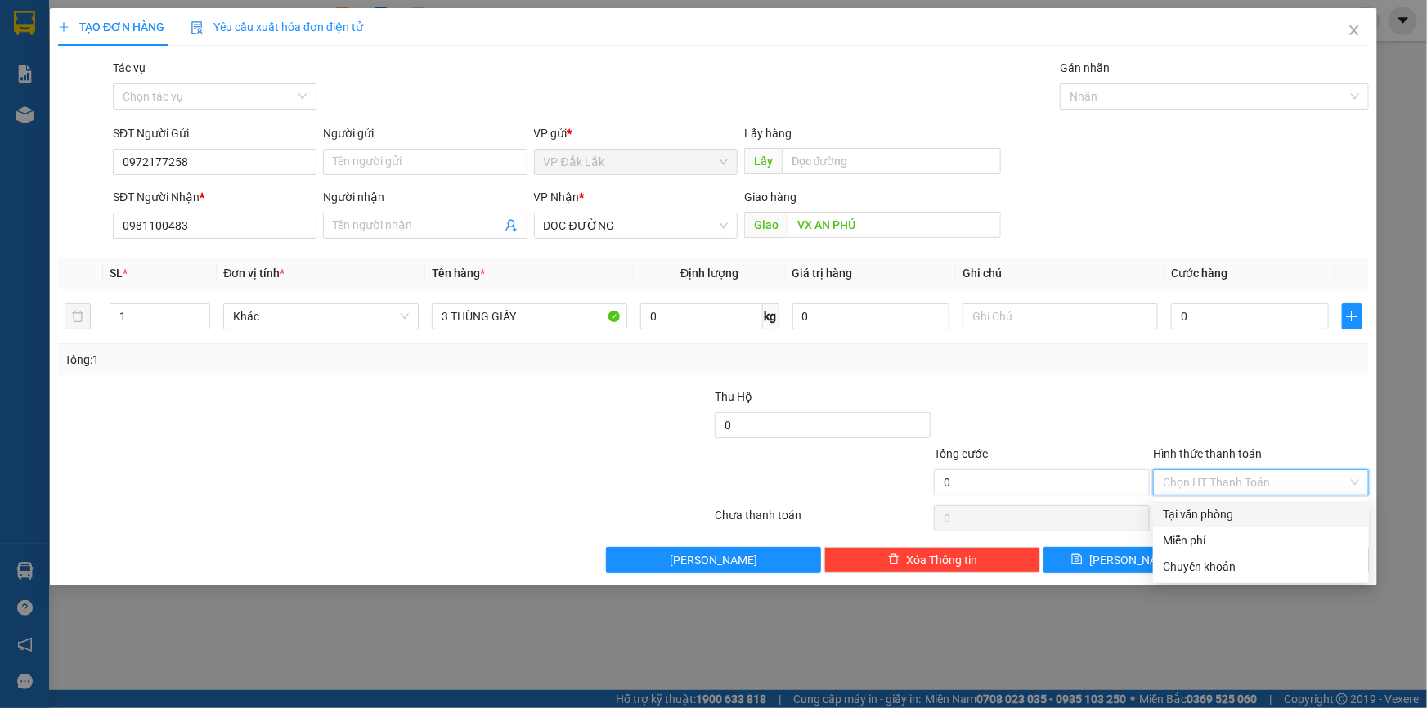
click at [1236, 510] on div "Tại văn phòng" at bounding box center [1261, 515] width 196 height 18
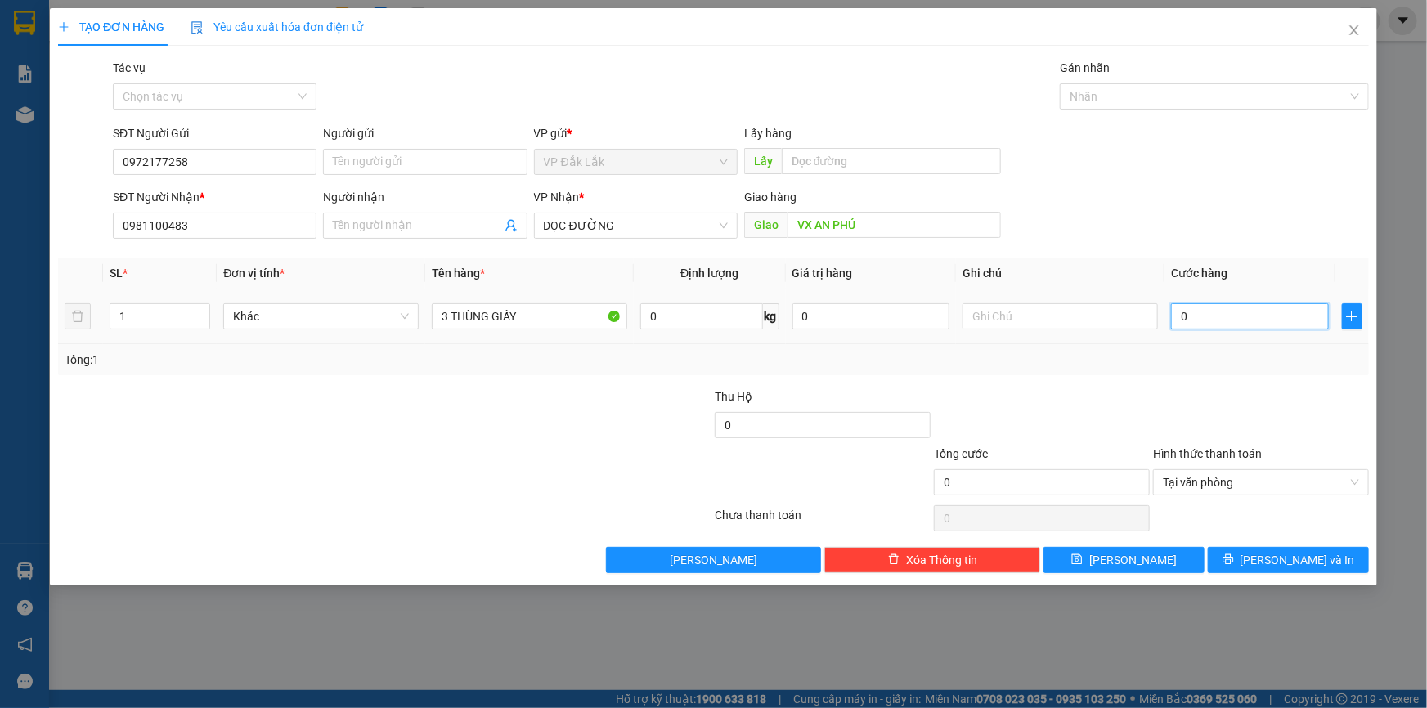
click at [1178, 313] on input "0" at bounding box center [1250, 316] width 158 height 26
type input "3"
type input "37"
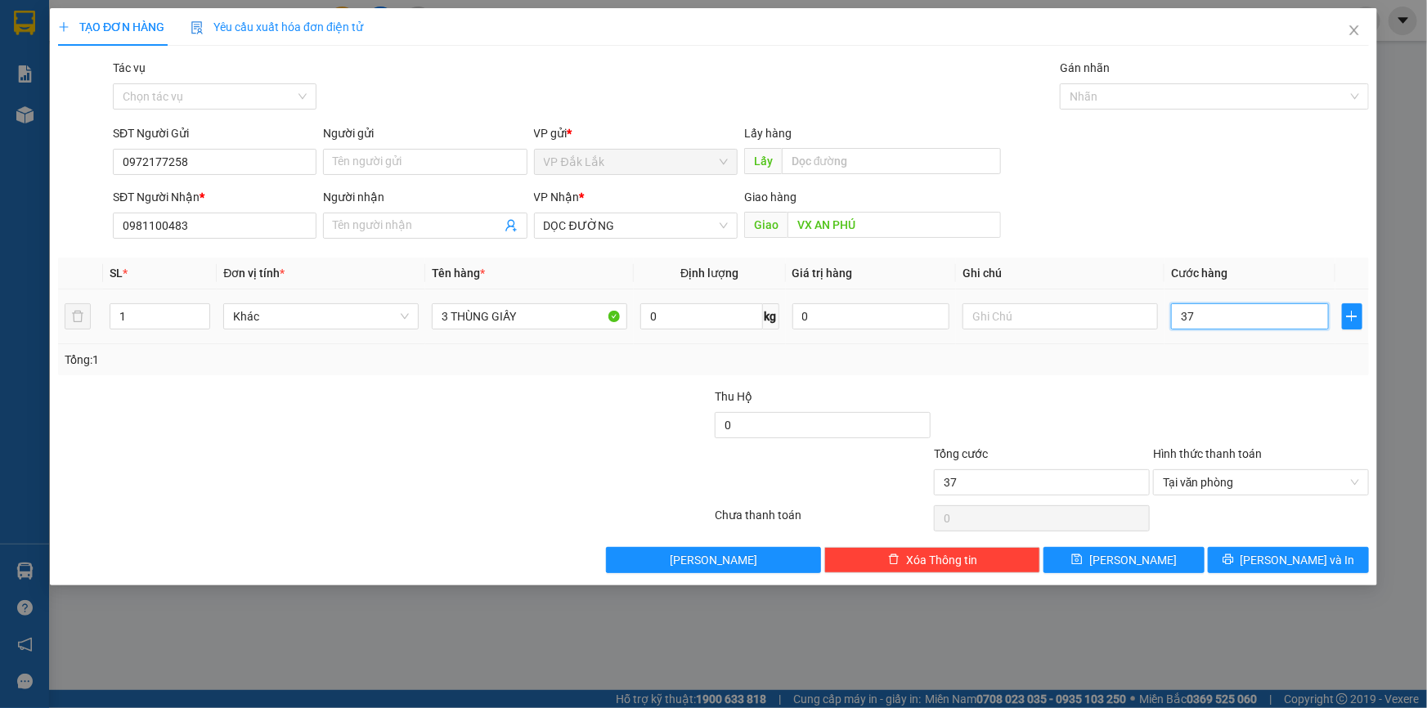
type input "370"
type input "3.700"
type input "37.000"
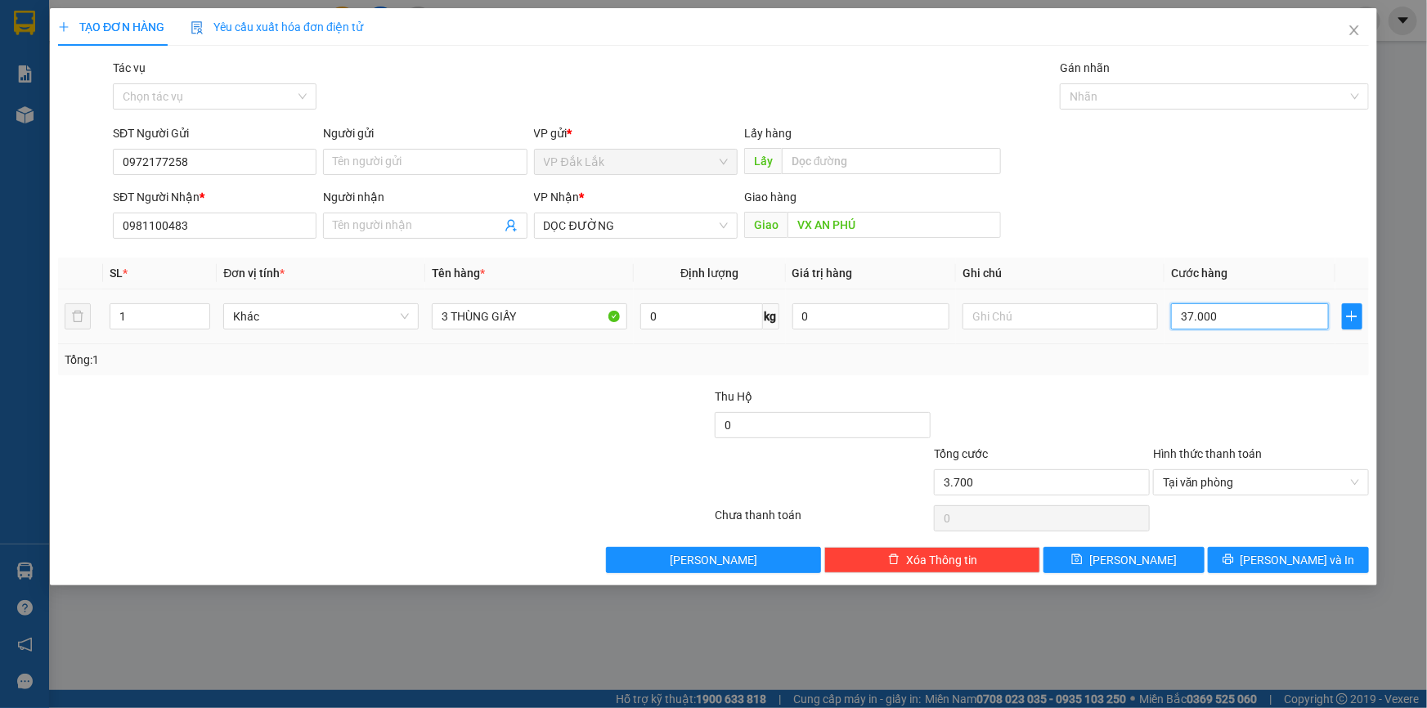
type input "37.000"
type input "370.000"
click at [1326, 560] on button "[PERSON_NAME] và In" at bounding box center [1288, 560] width 161 height 26
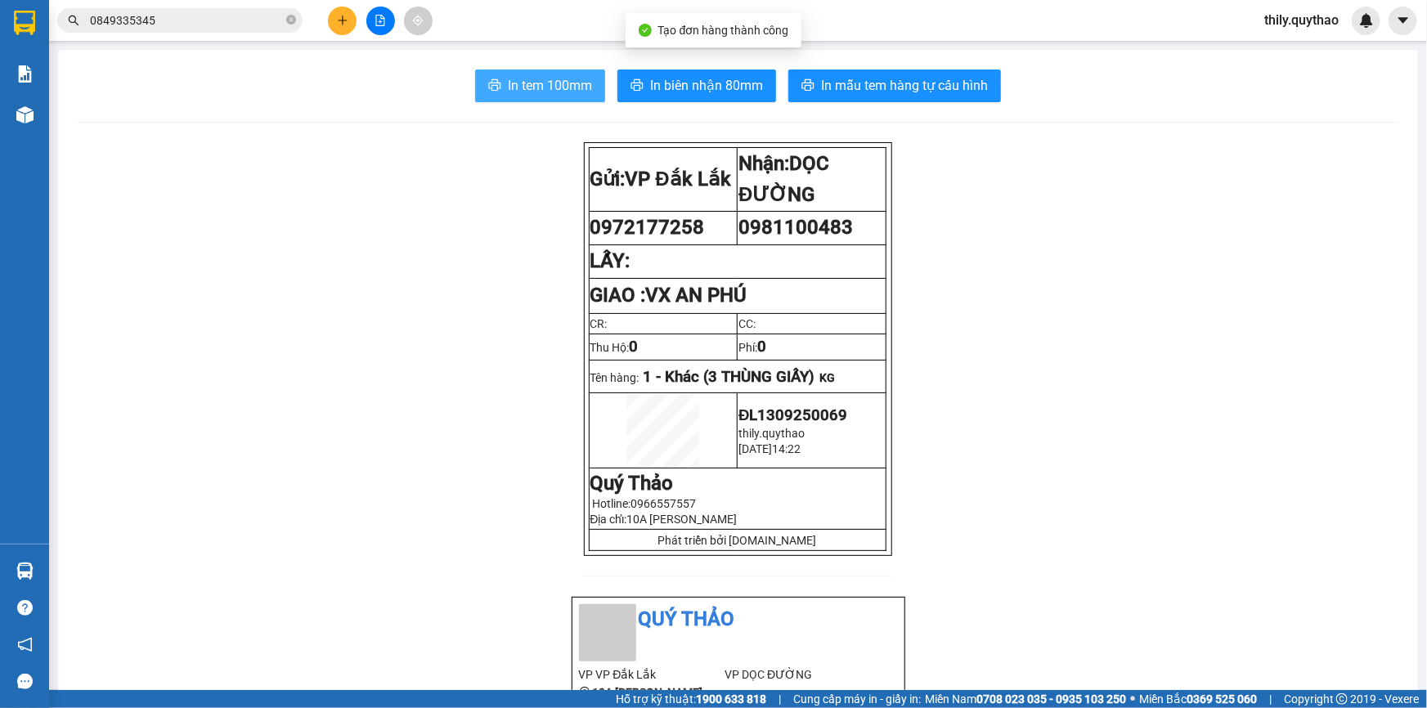
click at [556, 83] on span "In tem 100mm" at bounding box center [550, 85] width 84 height 20
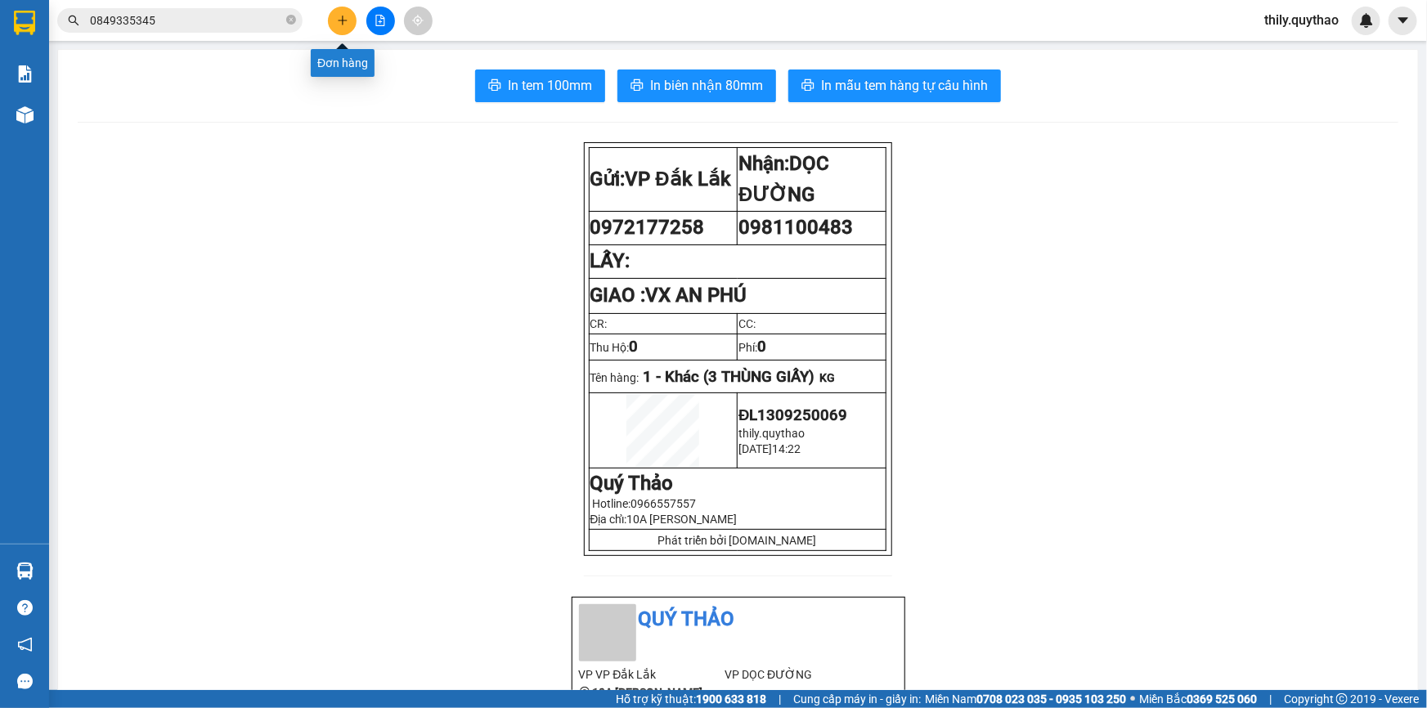
click at [343, 16] on icon "plus" at bounding box center [342, 20] width 1 height 9
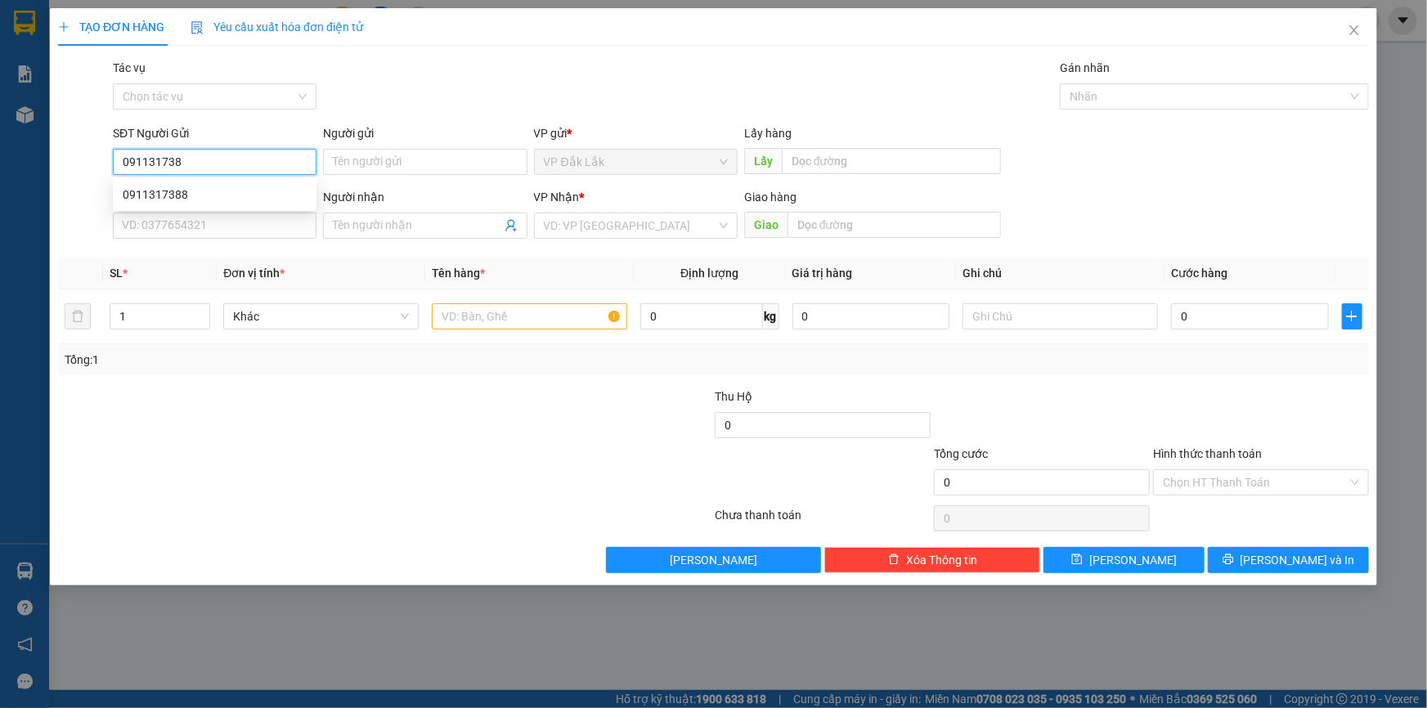
type input "0911317388"
click at [157, 195] on div "0911317388" at bounding box center [215, 195] width 184 height 18
type input "0942629729"
type input "0911317388"
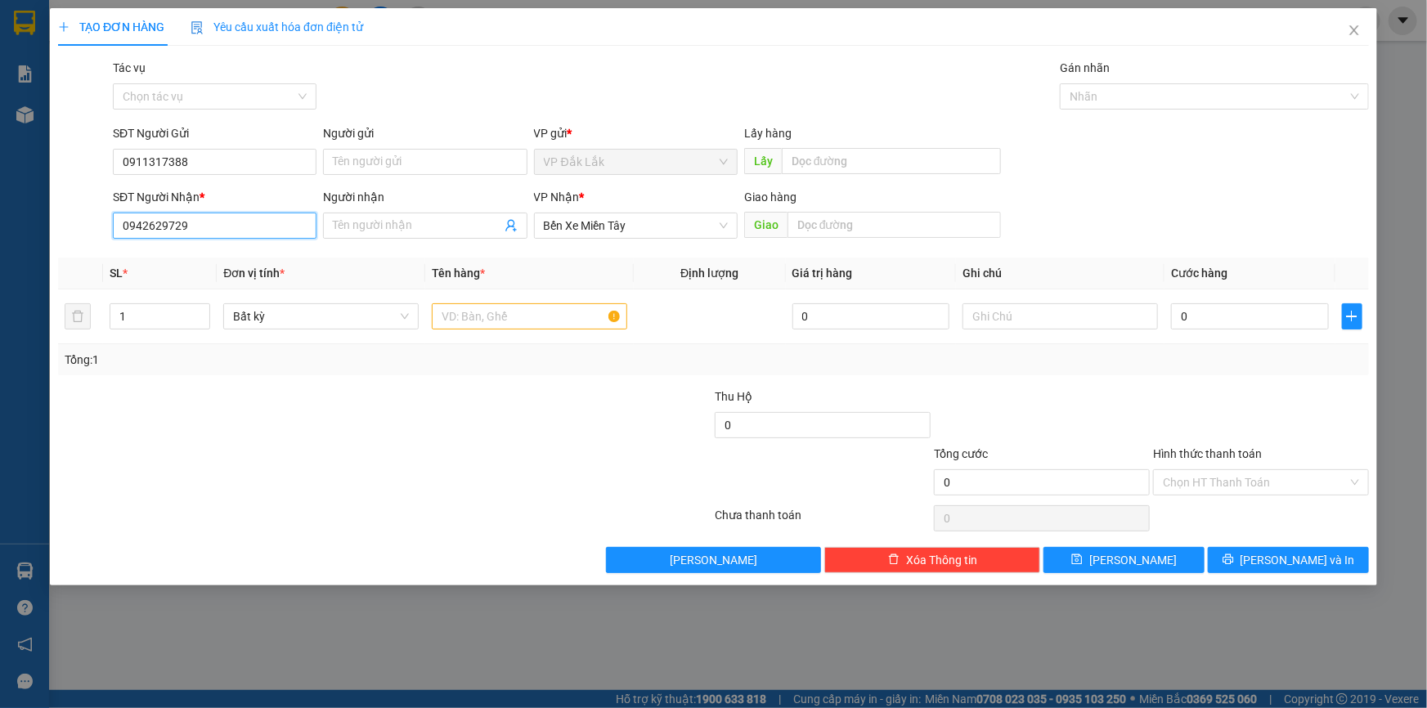
click at [200, 223] on input "0942629729" at bounding box center [215, 226] width 204 height 26
click at [184, 258] on div "0942629729" at bounding box center [215, 258] width 184 height 18
click at [542, 318] on input "text" at bounding box center [529, 316] width 195 height 26
type input "1 THÙNG GIẤY"
click at [1225, 477] on input "Hình thức thanh toán" at bounding box center [1255, 482] width 185 height 25
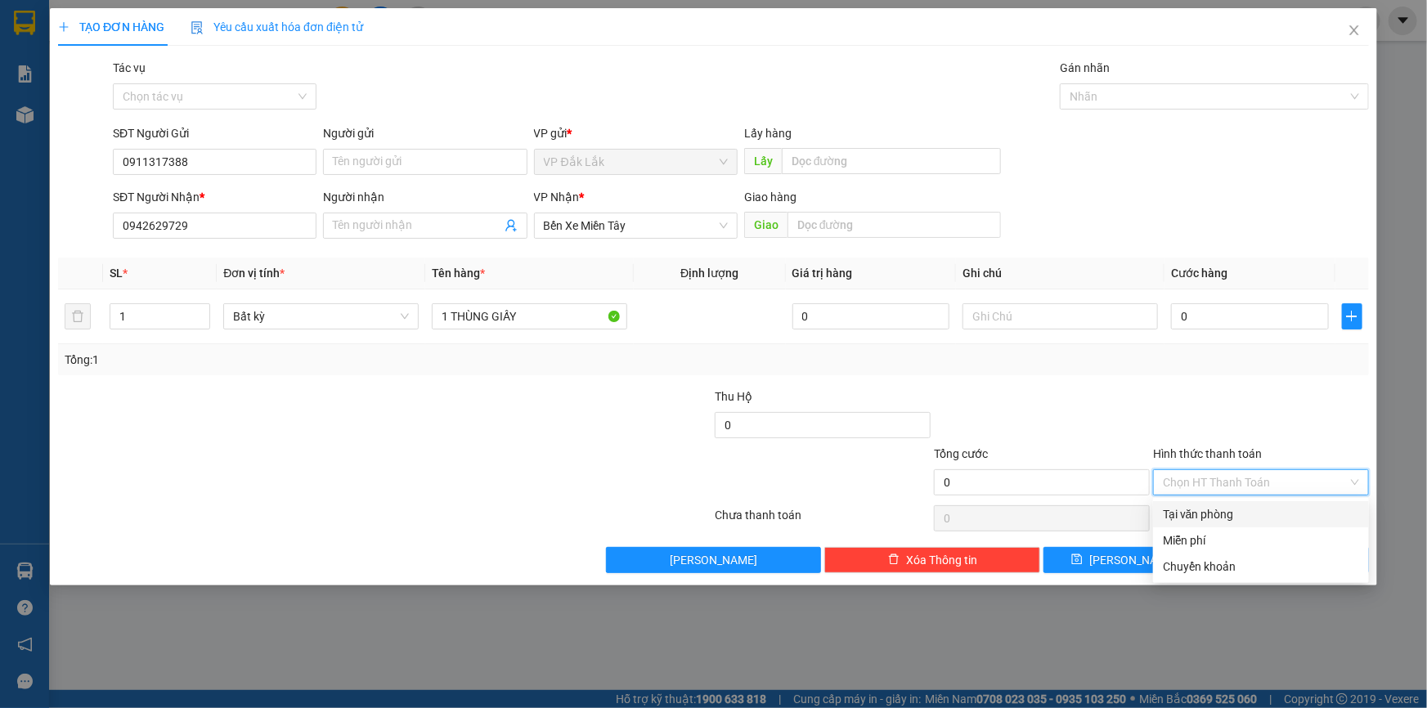
click at [1247, 519] on div "Tại văn phòng" at bounding box center [1261, 515] width 196 height 18
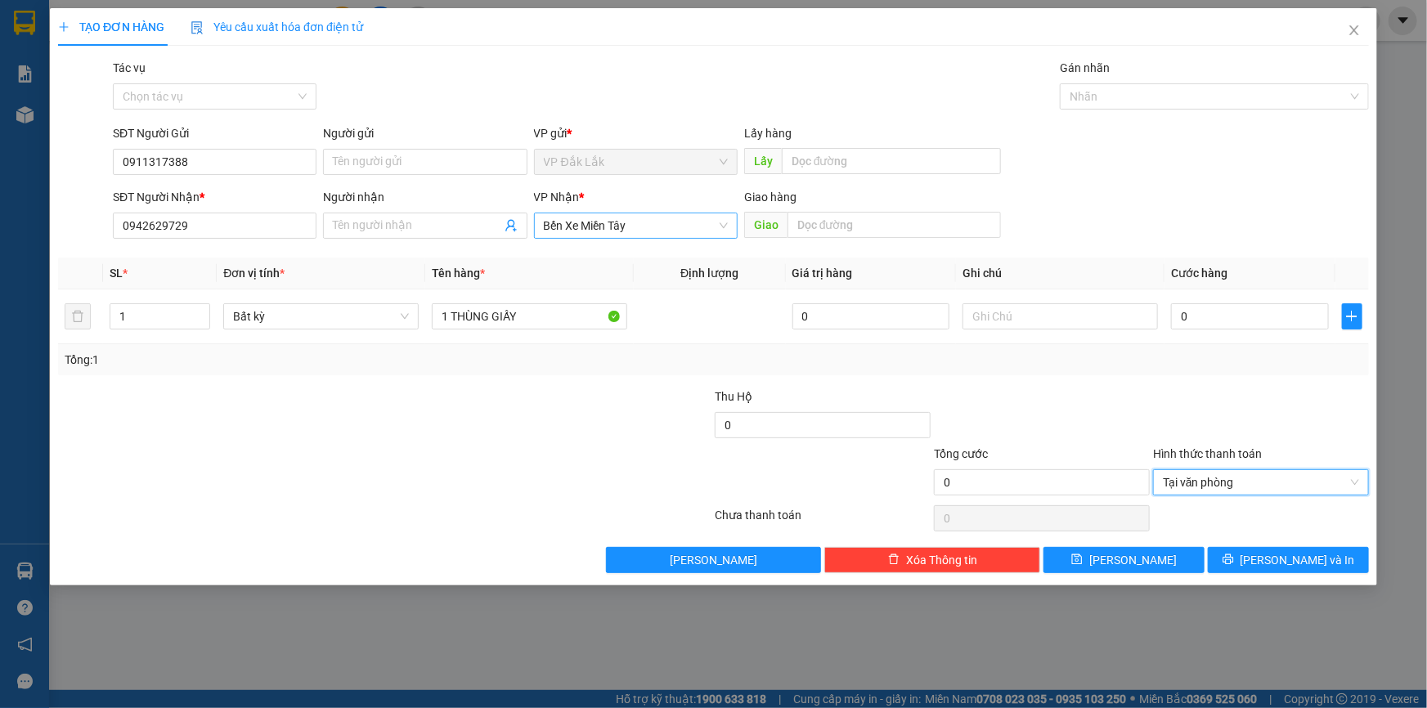
click at [720, 231] on span "Bến Xe Miền Tây" at bounding box center [636, 225] width 184 height 25
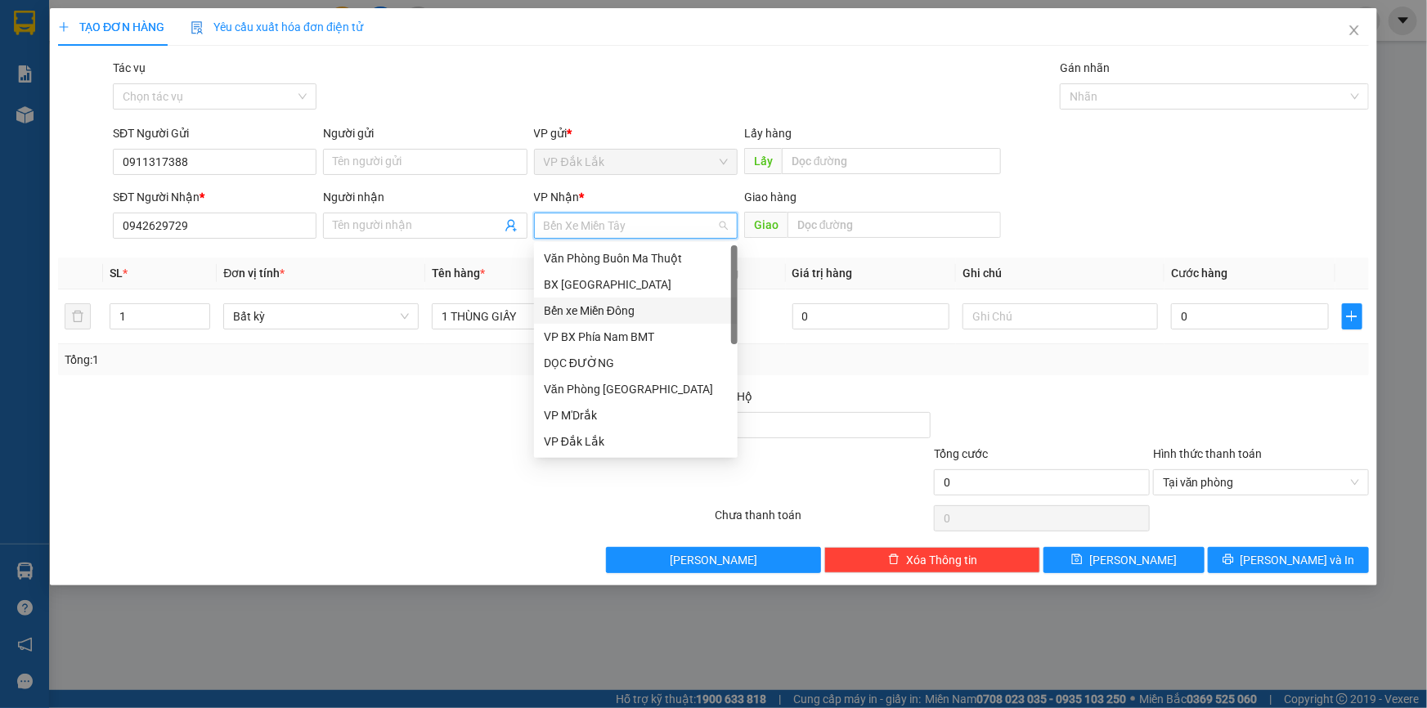
click at [681, 308] on div "Bến xe Miền Đông" at bounding box center [636, 311] width 184 height 18
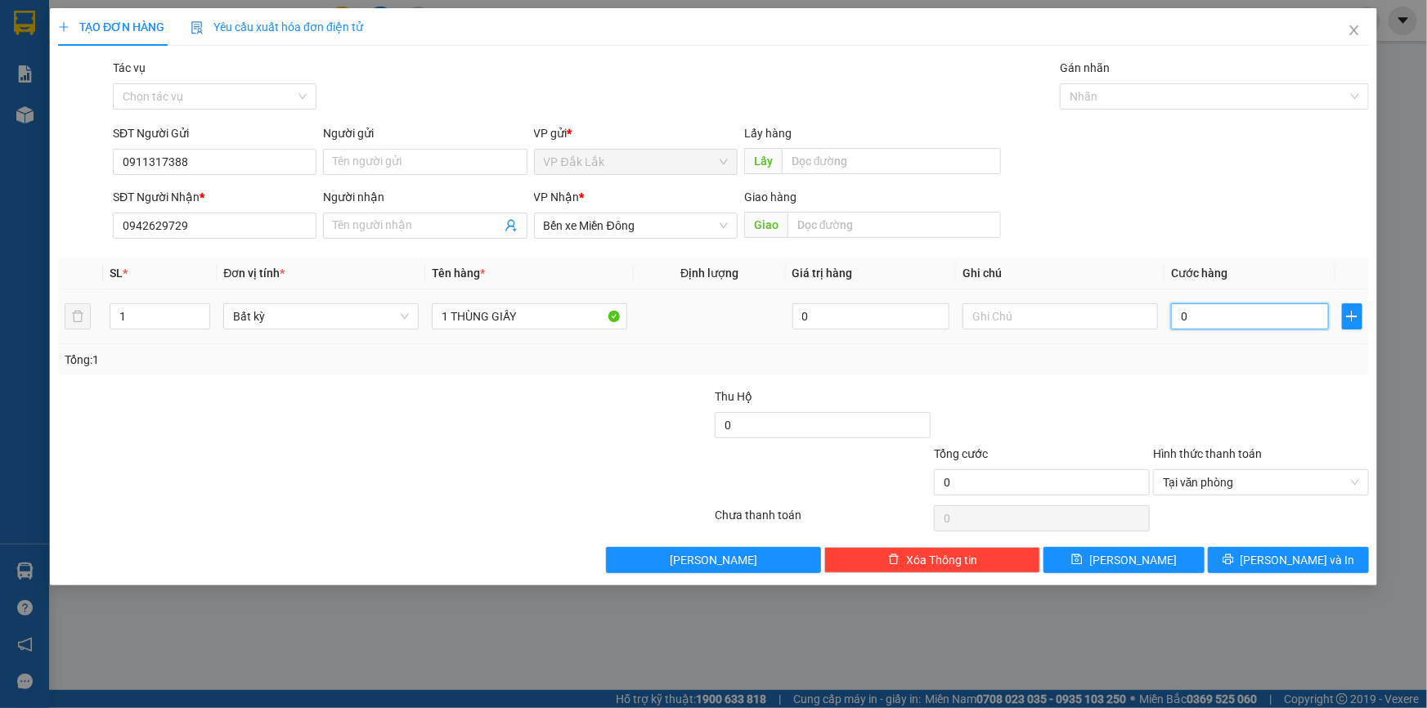
click at [1178, 320] on input "0" at bounding box center [1250, 316] width 158 height 26
type input "4"
type input "40"
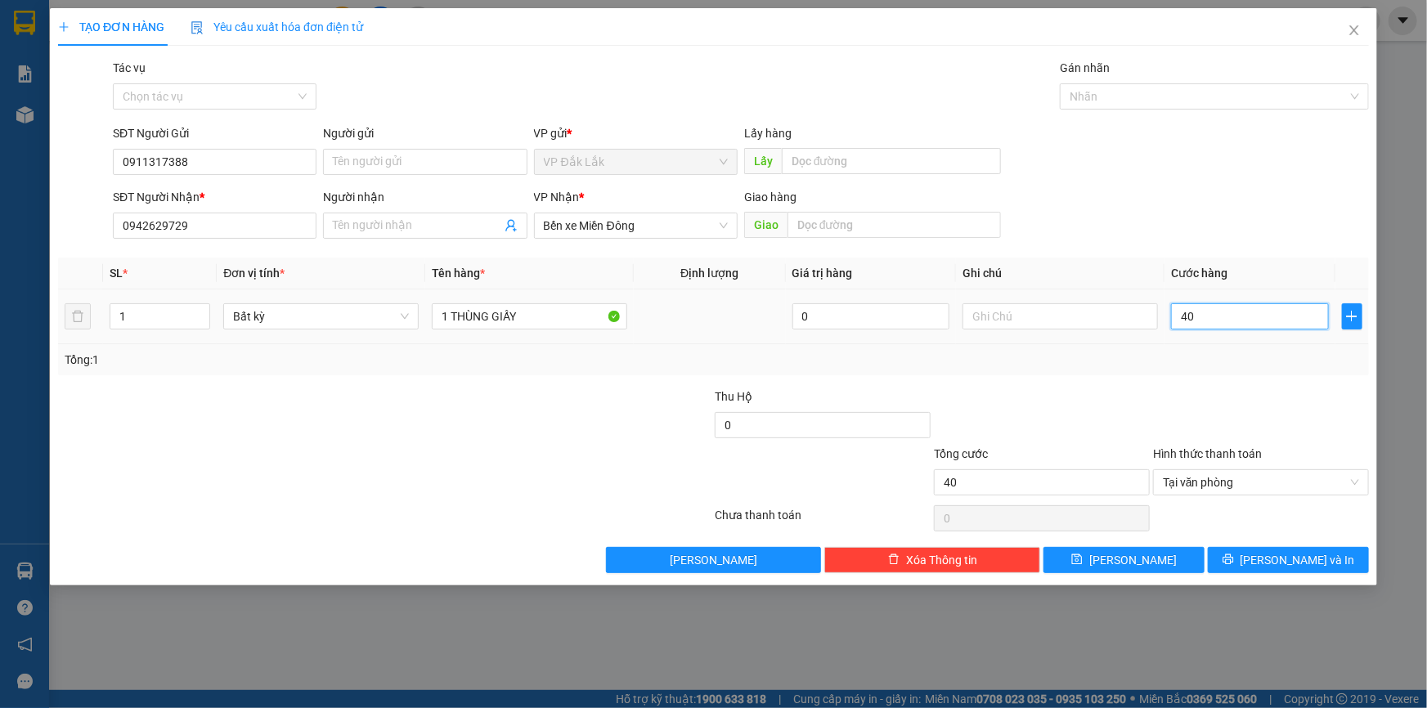
type input "400"
type input "4.000"
type input "40.000"
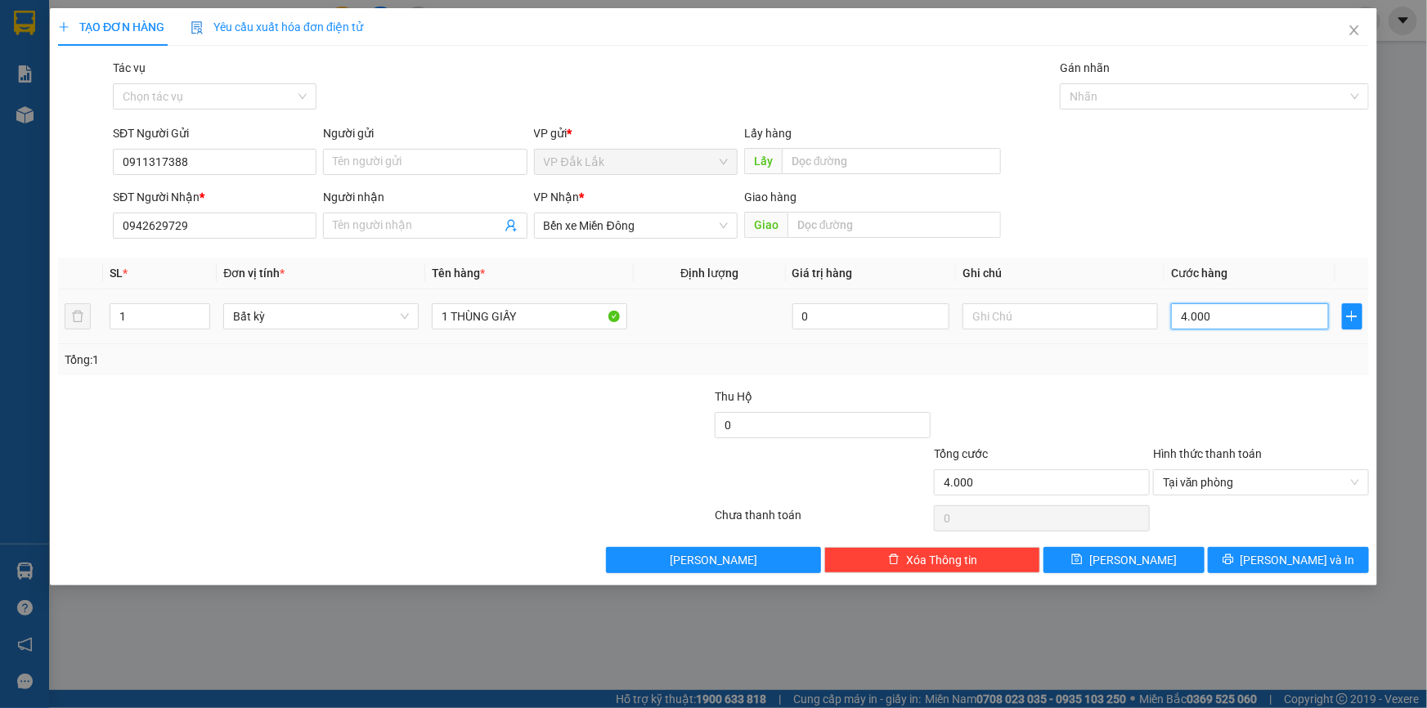
type input "40.000"
click at [1248, 559] on button "[PERSON_NAME] và In" at bounding box center [1288, 560] width 161 height 26
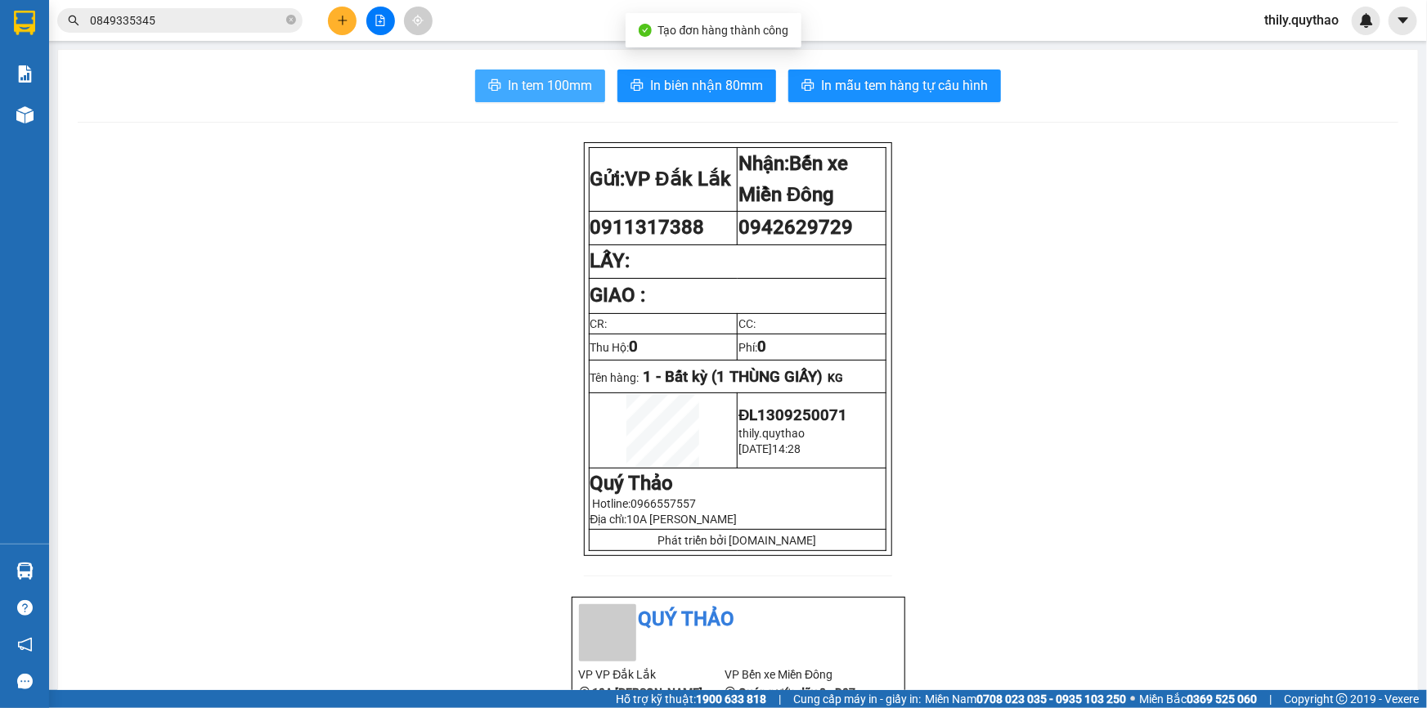
click at [524, 87] on span "In tem 100mm" at bounding box center [550, 85] width 84 height 20
click at [333, 17] on button at bounding box center [342, 21] width 29 height 29
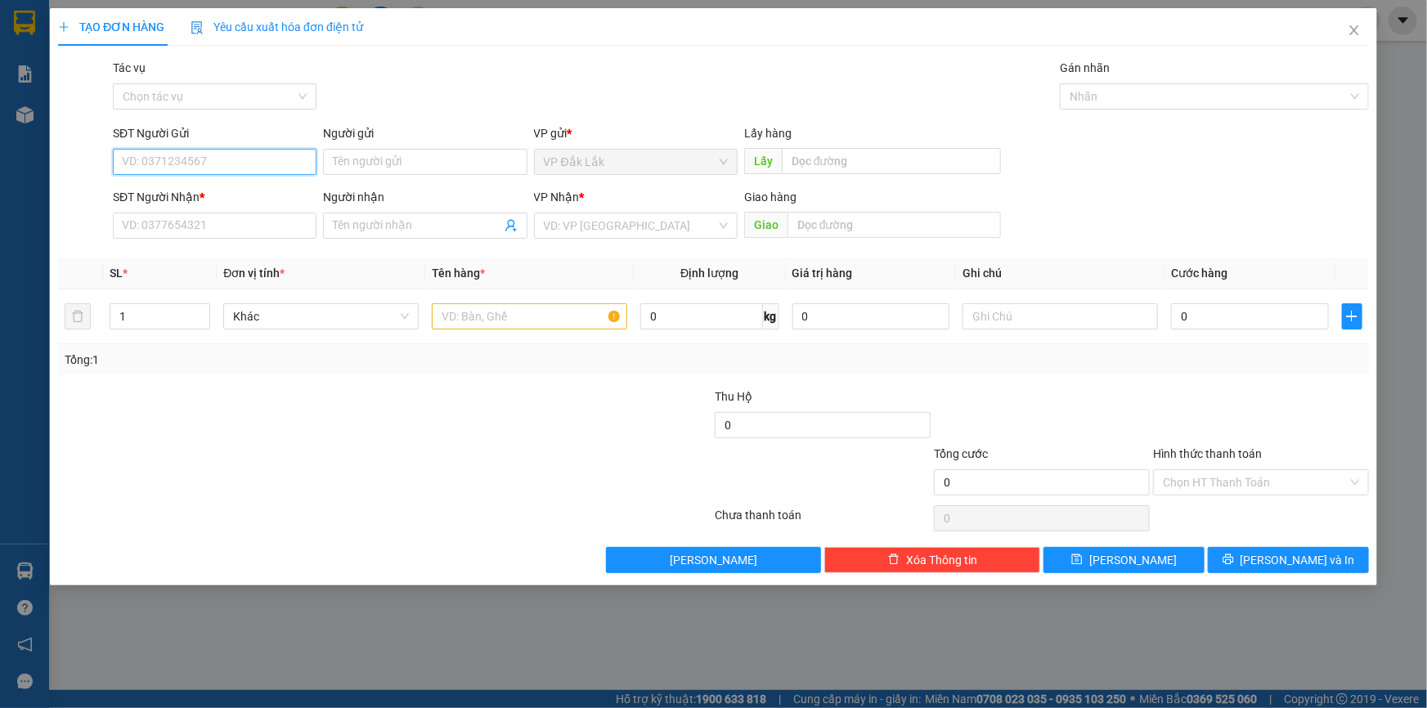
click at [222, 156] on input "SĐT Người Gửi" at bounding box center [215, 162] width 204 height 26
click at [599, 234] on input "search" at bounding box center [630, 225] width 173 height 25
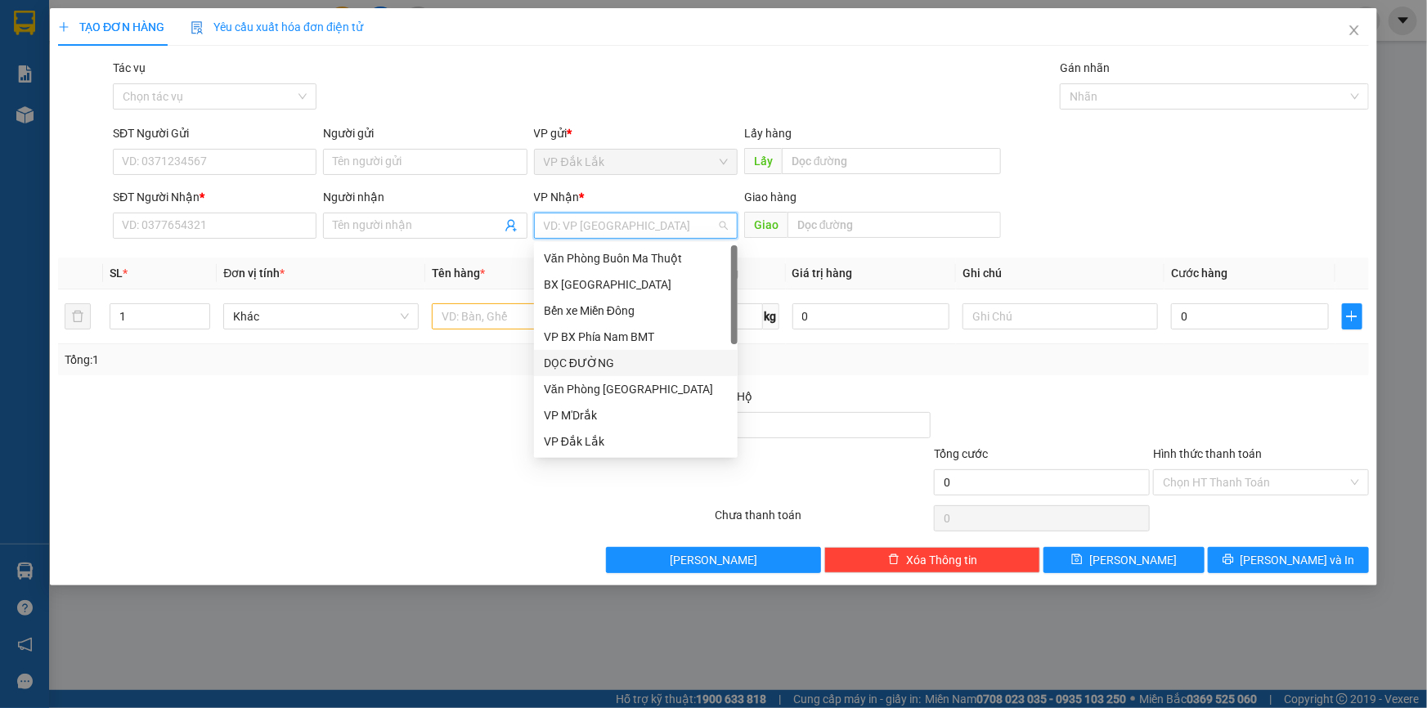
click at [626, 359] on div "DỌC ĐƯỜNG" at bounding box center [636, 363] width 184 height 18
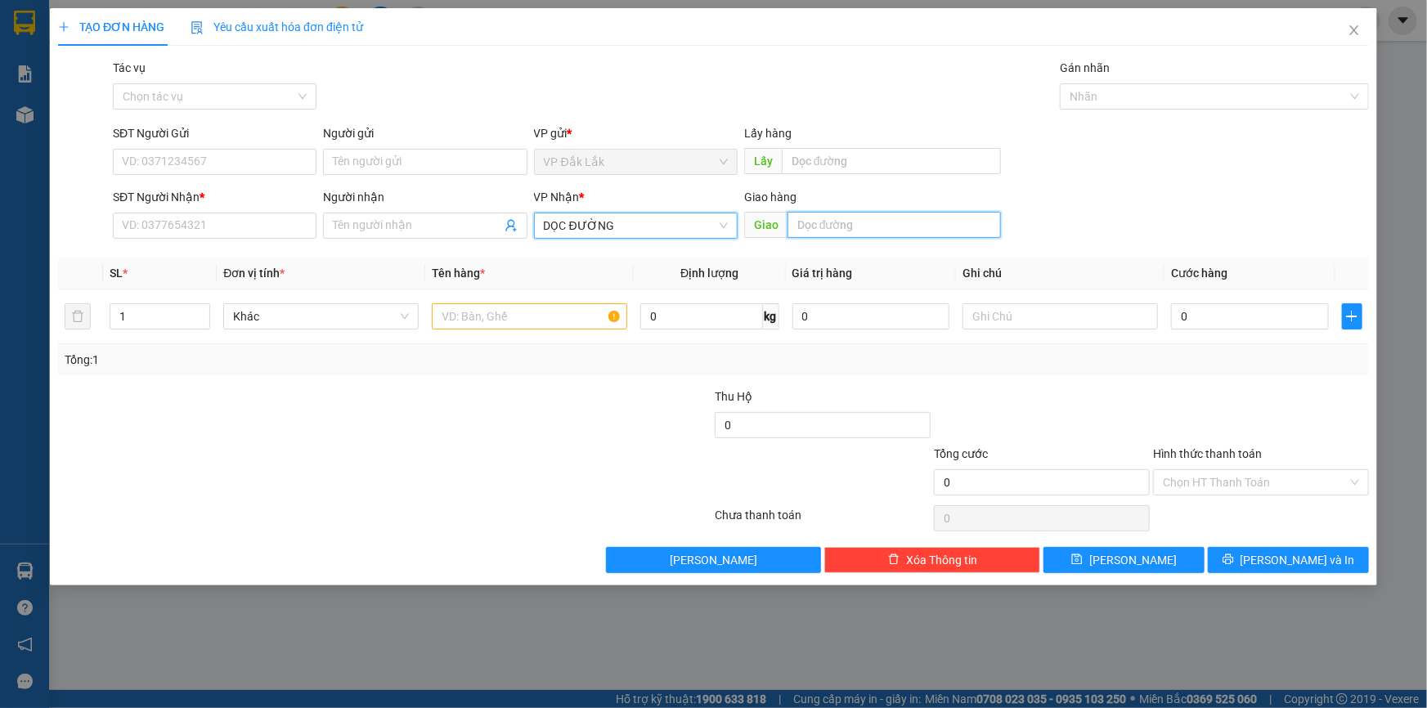
click at [829, 229] on input "text" at bounding box center [894, 225] width 213 height 26
type input "CHỢ MỚI LONG THÀNH"
click at [571, 311] on input "text" at bounding box center [529, 316] width 195 height 26
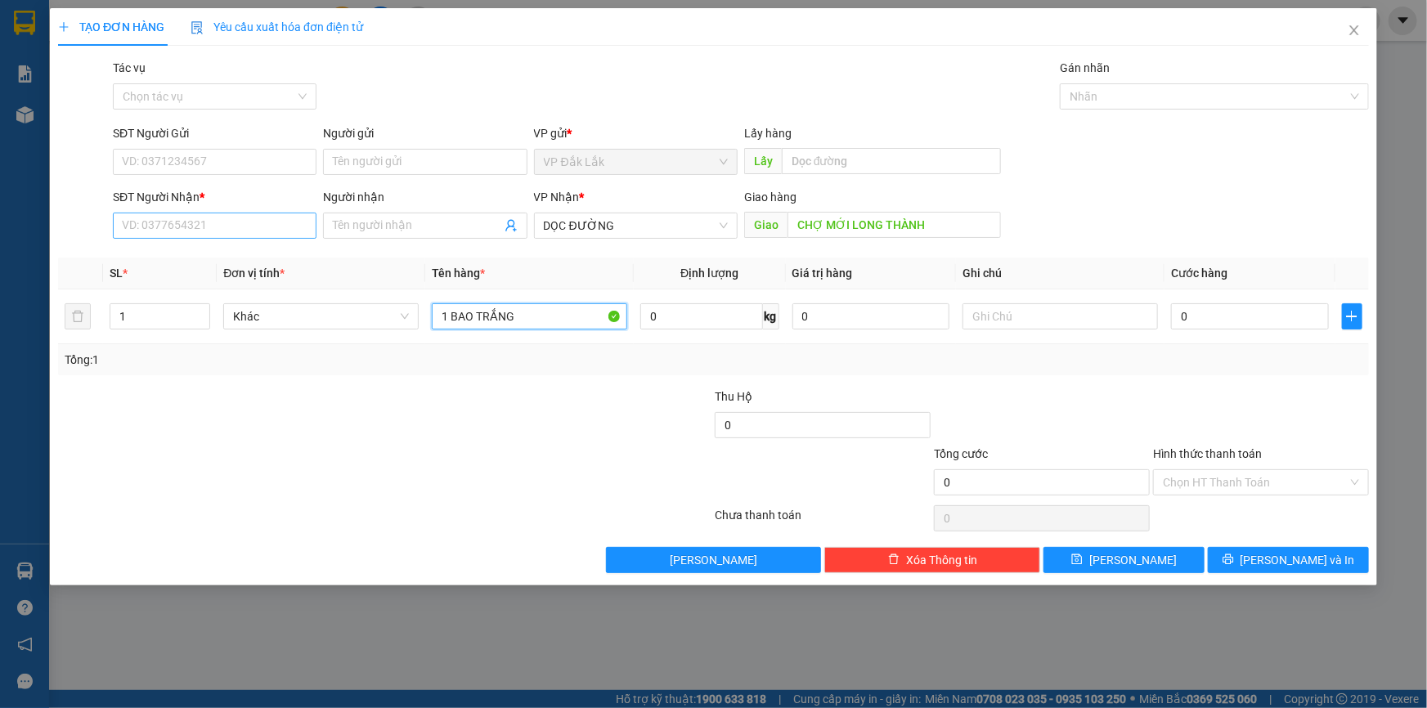
type input "1 BAO TRẮNG"
click at [243, 229] on input "SĐT Người Nhận *" at bounding box center [215, 226] width 204 height 26
click at [270, 164] on input "SĐT Người Gửi" at bounding box center [215, 162] width 204 height 26
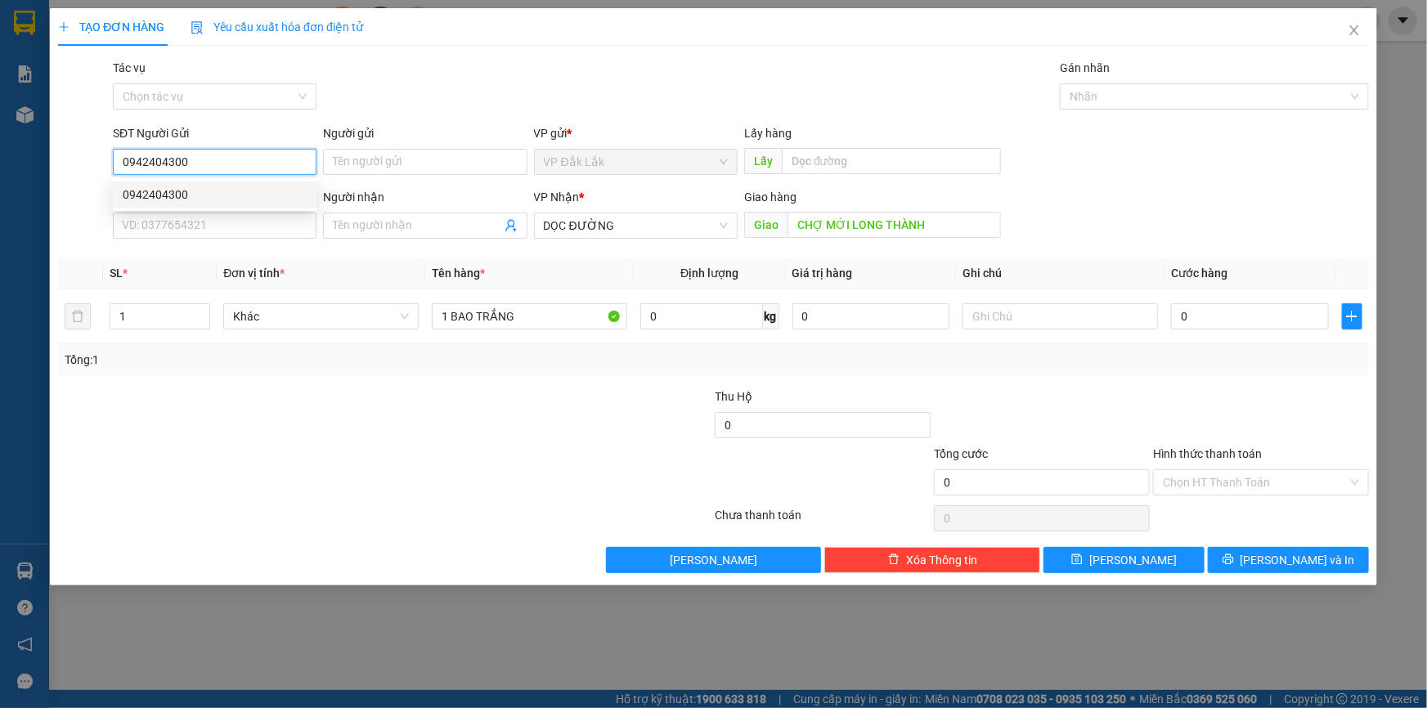
click at [191, 195] on div "0942404300" at bounding box center [215, 195] width 184 height 18
type input "0942404300"
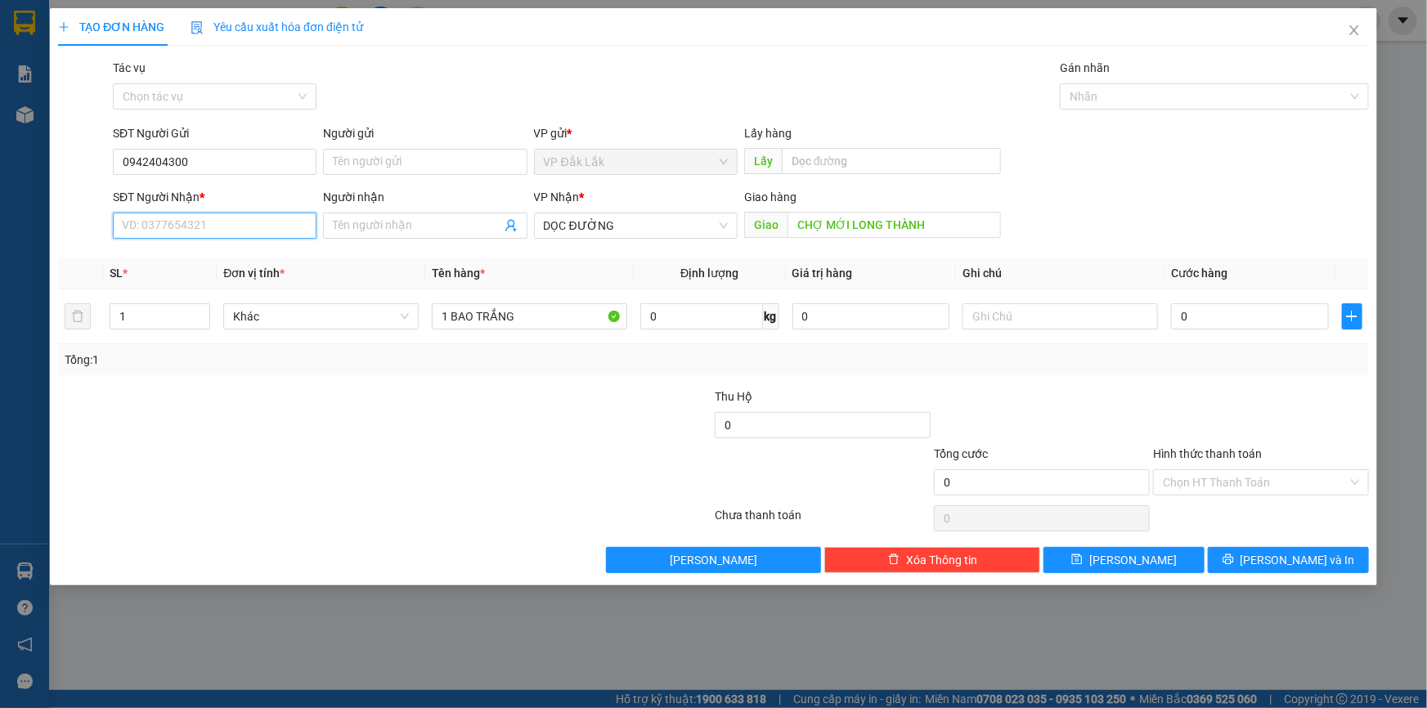
click at [232, 231] on input "SĐT Người Nhận *" at bounding box center [215, 226] width 204 height 26
click at [219, 254] on div "0947647207" at bounding box center [215, 258] width 184 height 18
type input "0947647207"
type input "LONG THÀNH"
click at [654, 226] on span "Đồng Nai" at bounding box center [636, 225] width 184 height 25
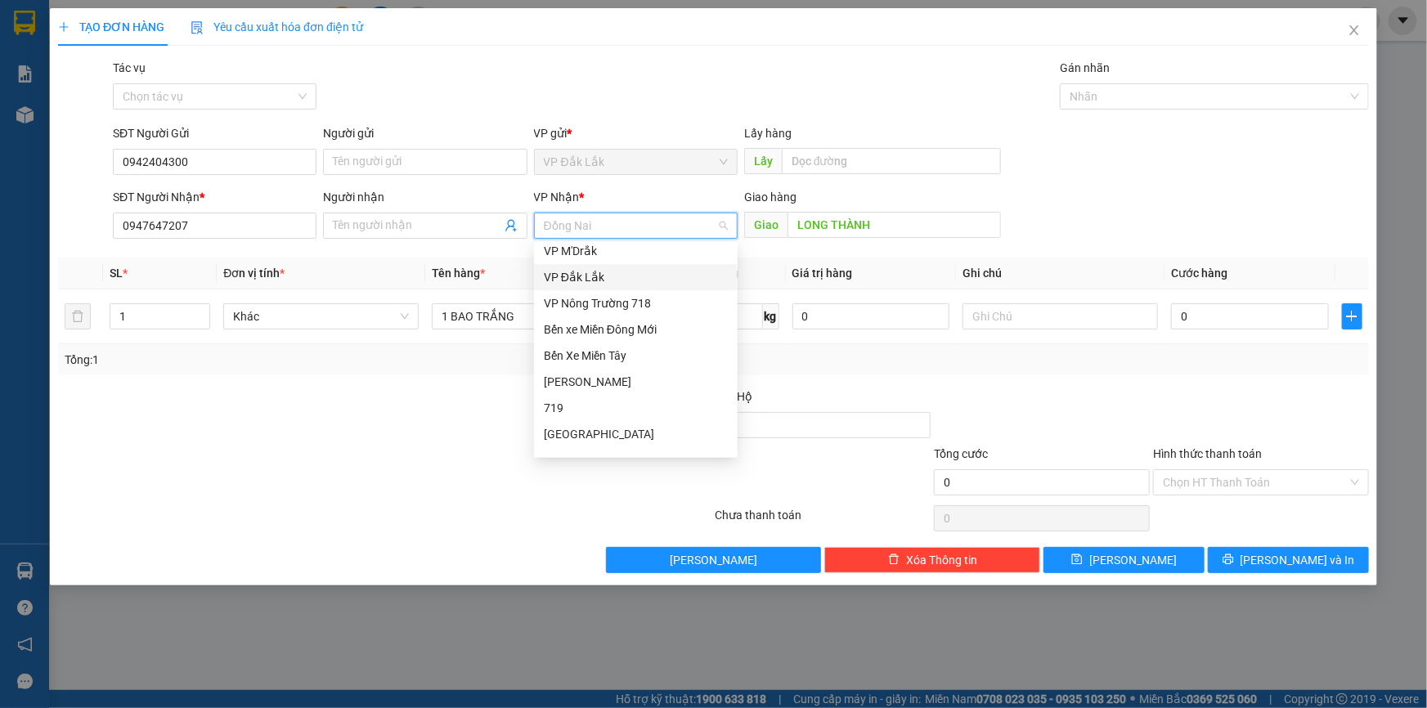
scroll to position [90, 0]
click at [610, 270] on div "DỌC ĐƯỜNG" at bounding box center [636, 273] width 184 height 18
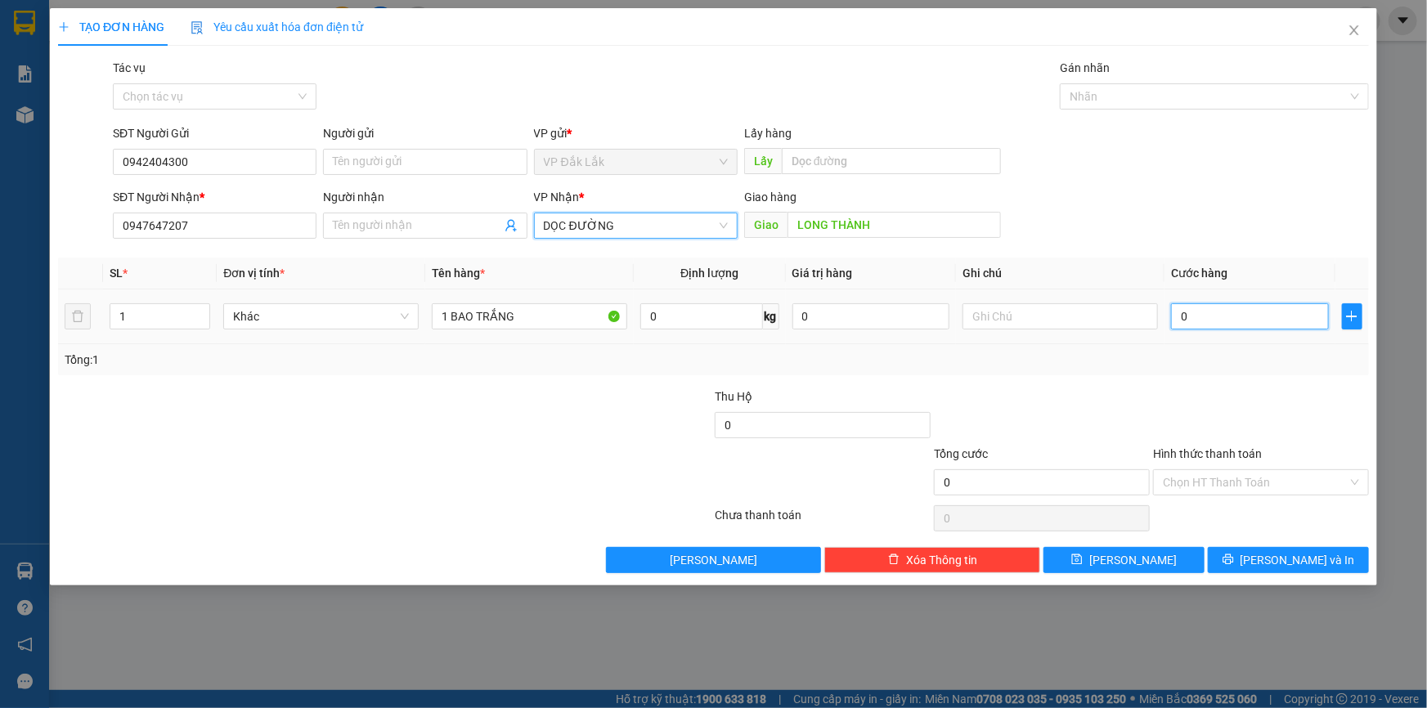
click at [1183, 314] on input "0" at bounding box center [1250, 316] width 158 height 26
type input "9"
type input "90"
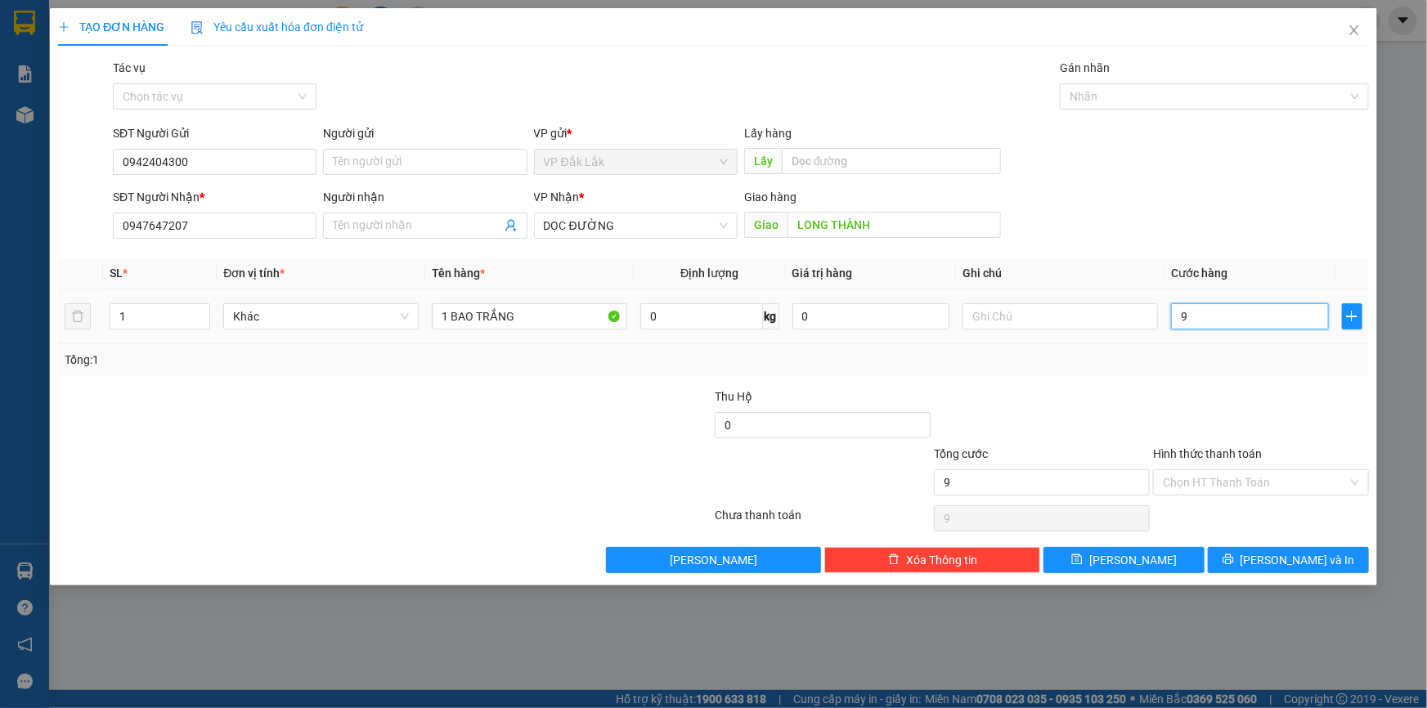
type input "90"
type input "900"
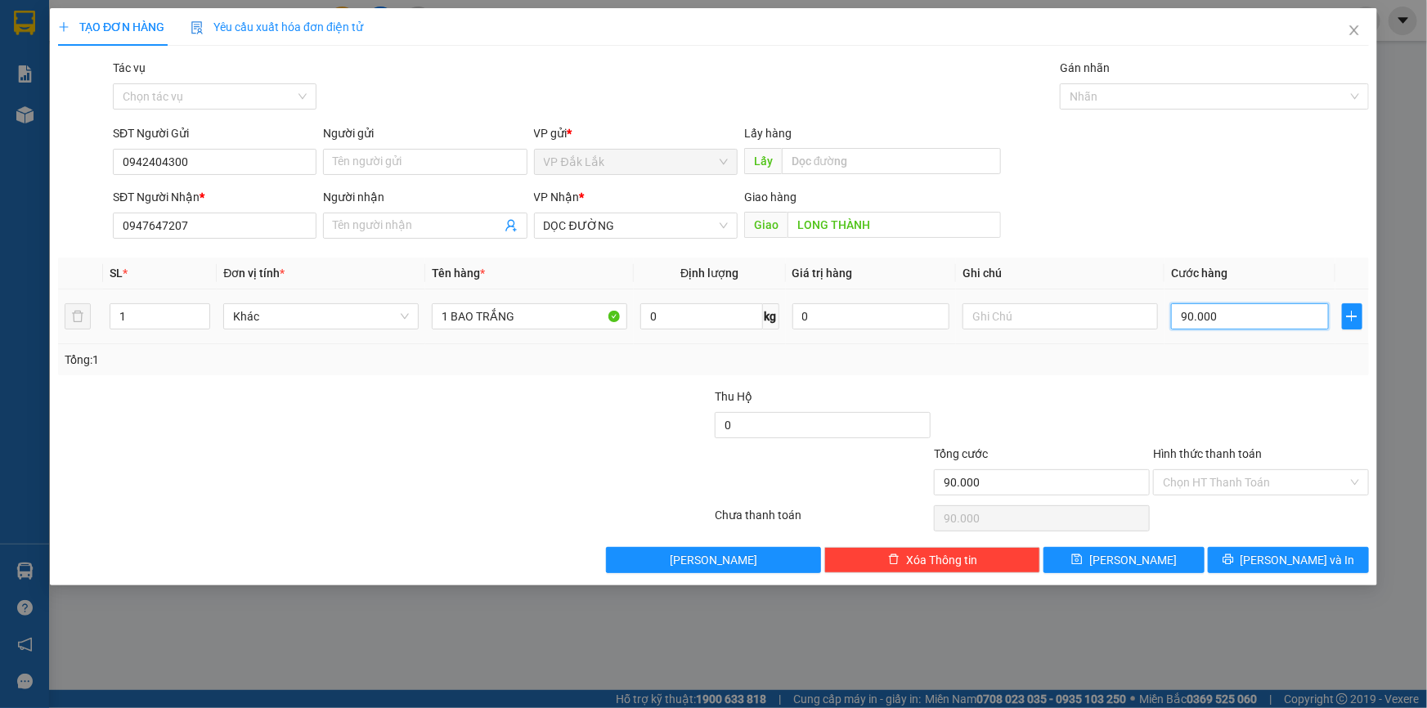
click at [1188, 317] on input "90.000" at bounding box center [1250, 316] width 158 height 26
click at [1295, 476] on input "Hình thức thanh toán" at bounding box center [1255, 482] width 185 height 25
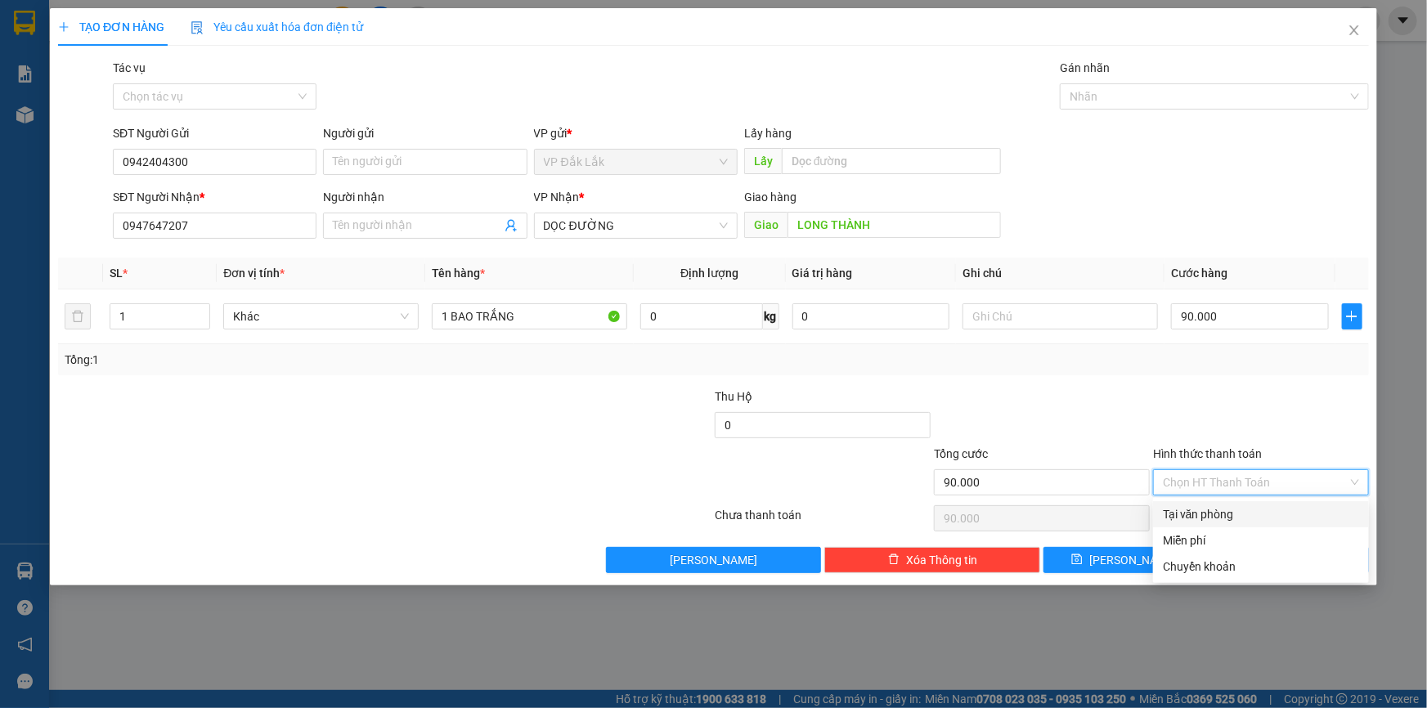
click at [1303, 523] on div "Tại văn phòng" at bounding box center [1261, 515] width 196 height 18
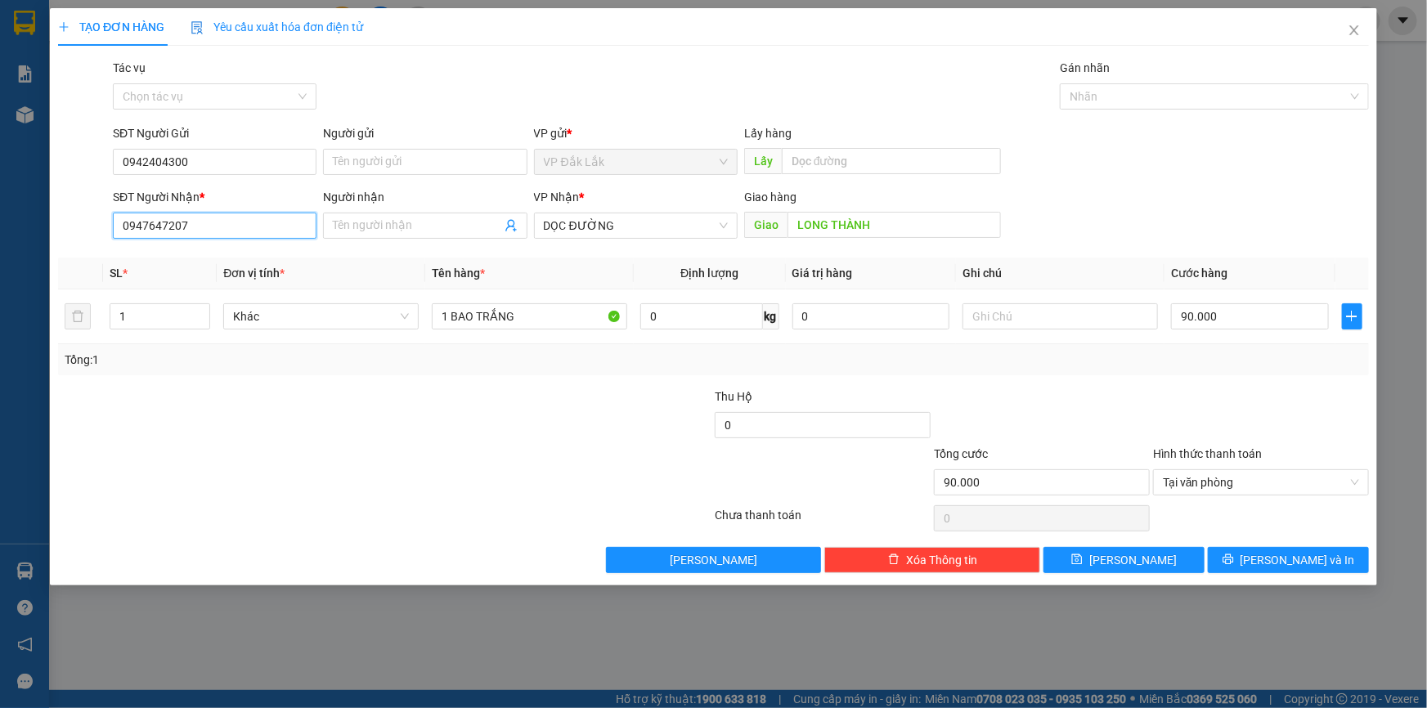
click at [204, 219] on input "0947647207" at bounding box center [215, 226] width 204 height 26
click at [197, 258] on div "0947647207" at bounding box center [215, 258] width 184 height 18
click at [613, 225] on span "Đồng Nai" at bounding box center [636, 225] width 184 height 25
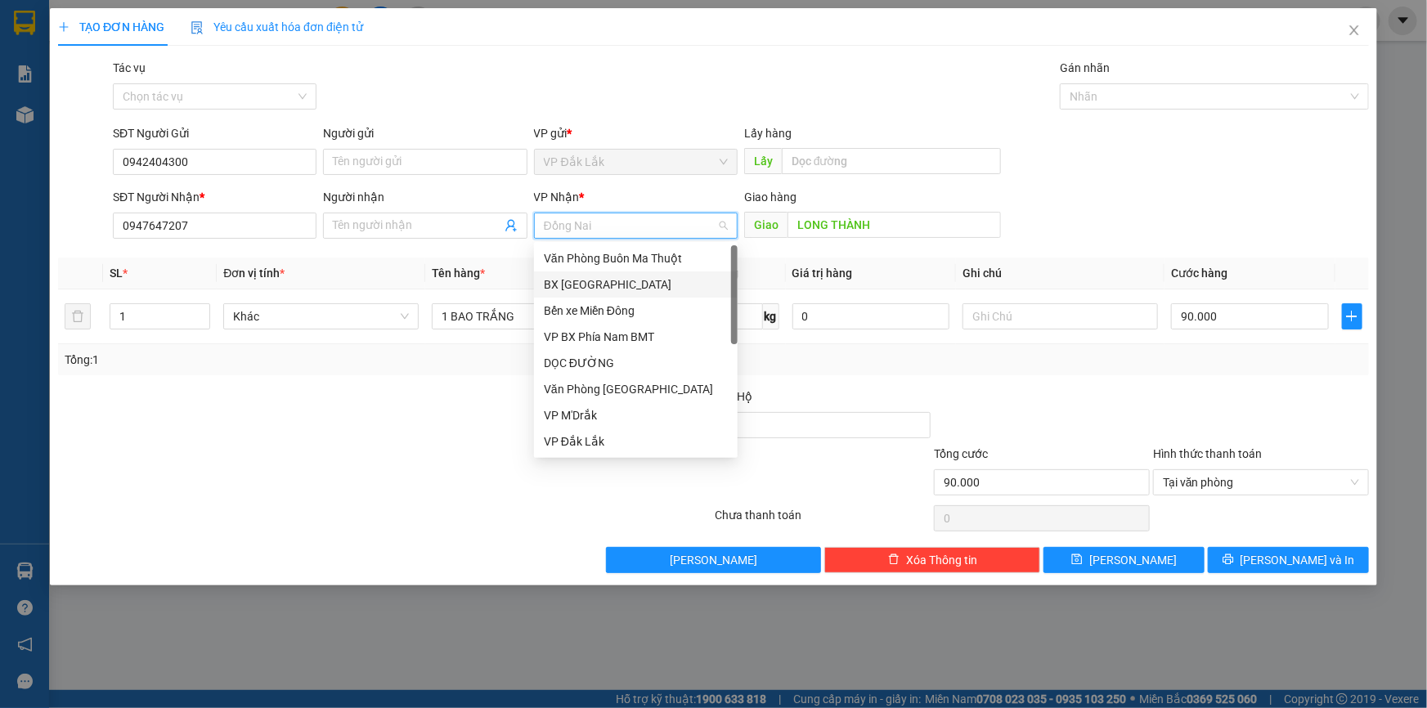
scroll to position [74, 0]
click at [645, 290] on div "DỌC ĐƯỜNG" at bounding box center [636, 290] width 184 height 18
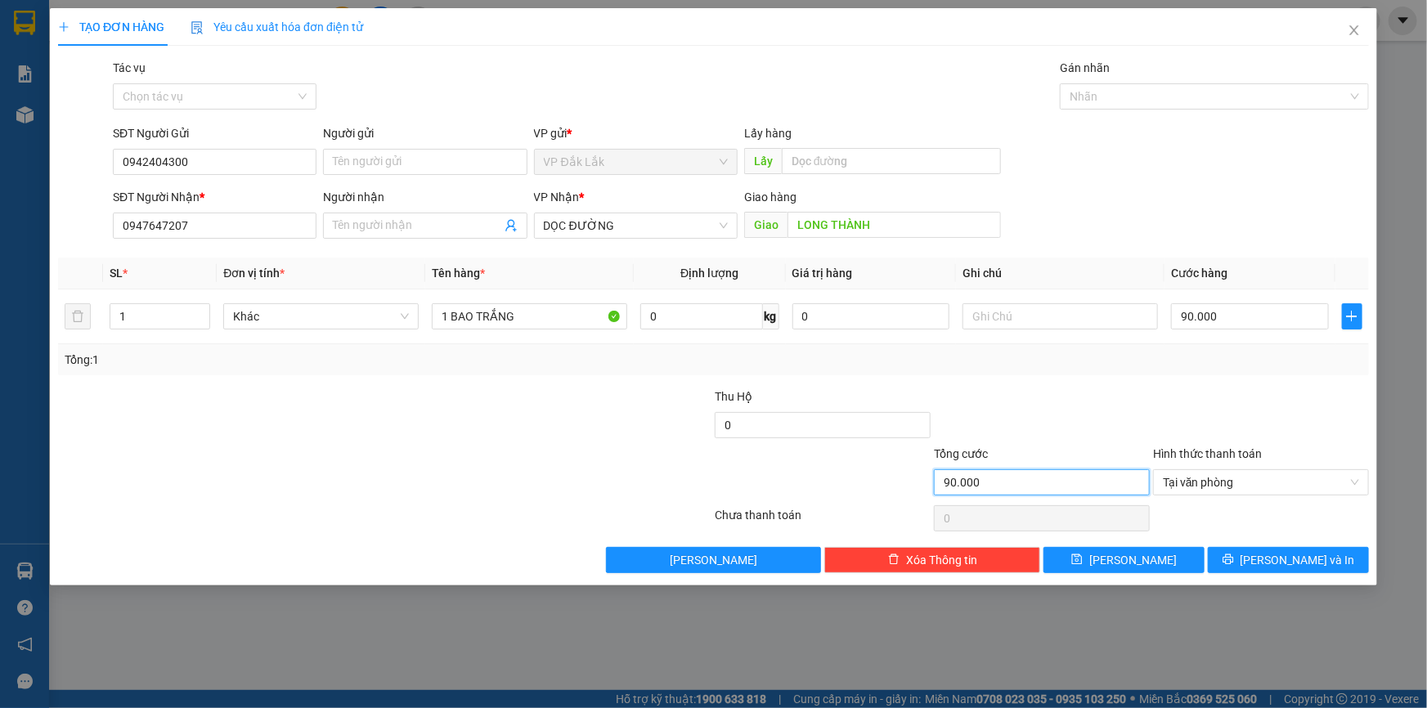
click at [950, 483] on input "90.000" at bounding box center [1042, 483] width 216 height 26
click at [966, 479] on input "90.000" at bounding box center [1042, 483] width 216 height 26
click at [160, 225] on input "0947647207" at bounding box center [215, 226] width 204 height 26
click at [793, 226] on input "LONG THÀNH" at bounding box center [894, 225] width 213 height 26
click at [794, 226] on input "LONG THÀNH" at bounding box center [894, 225] width 213 height 26
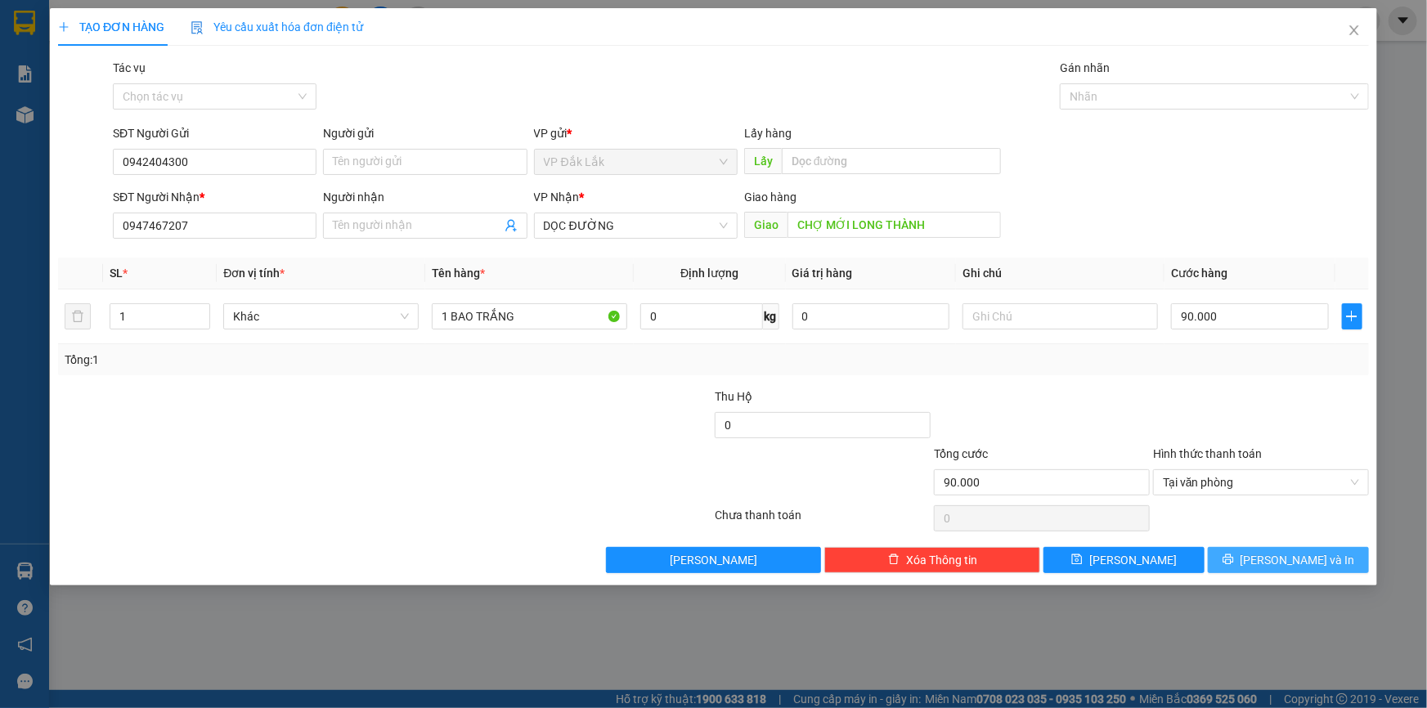
click at [1284, 554] on span "[PERSON_NAME] và In" at bounding box center [1298, 560] width 115 height 18
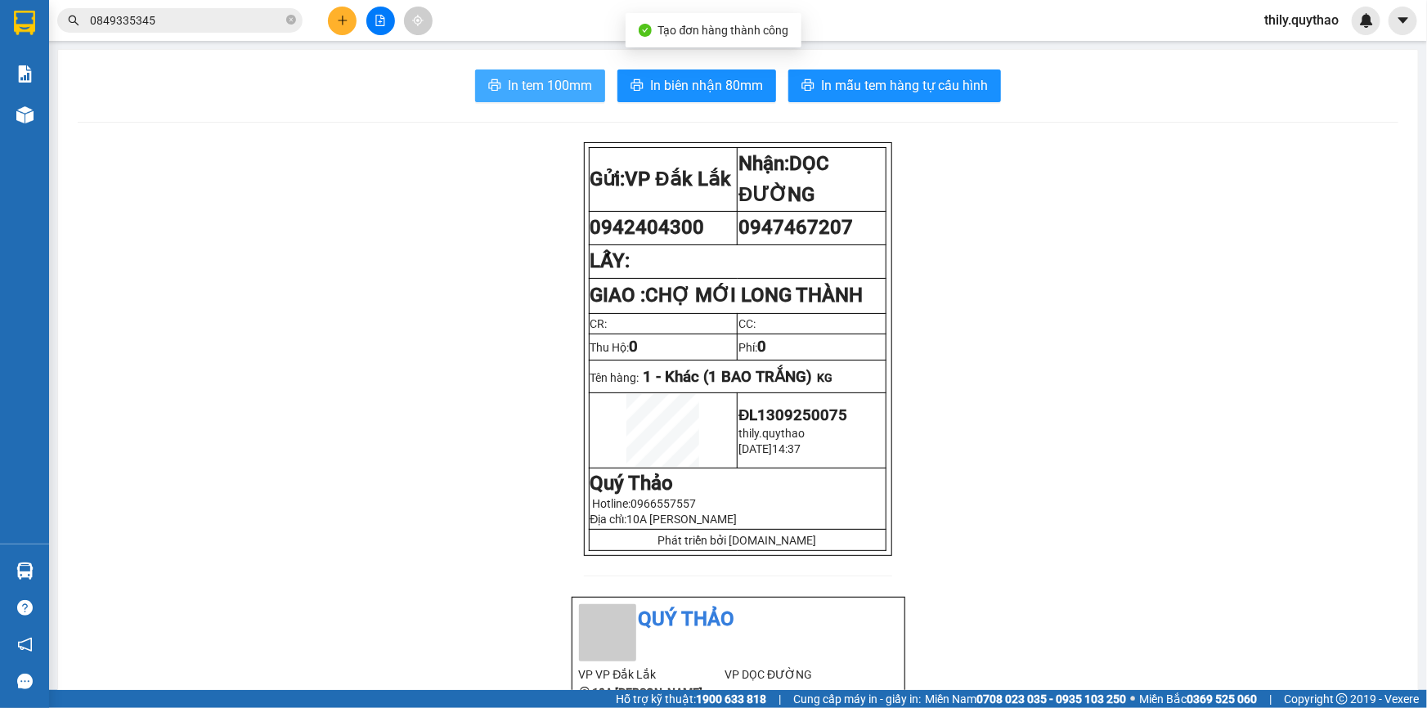
click at [554, 81] on span "In tem 100mm" at bounding box center [550, 85] width 84 height 20
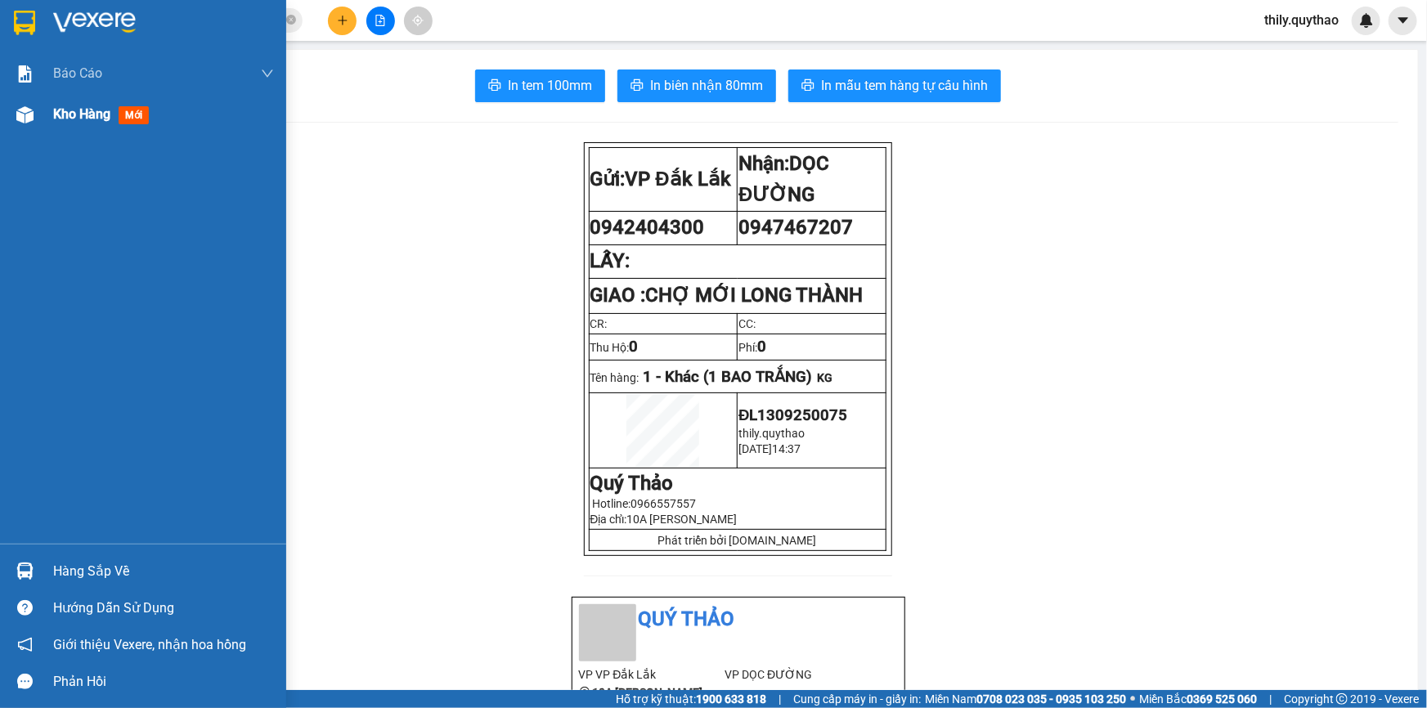
click at [53, 107] on span "Kho hàng" at bounding box center [81, 114] width 57 height 16
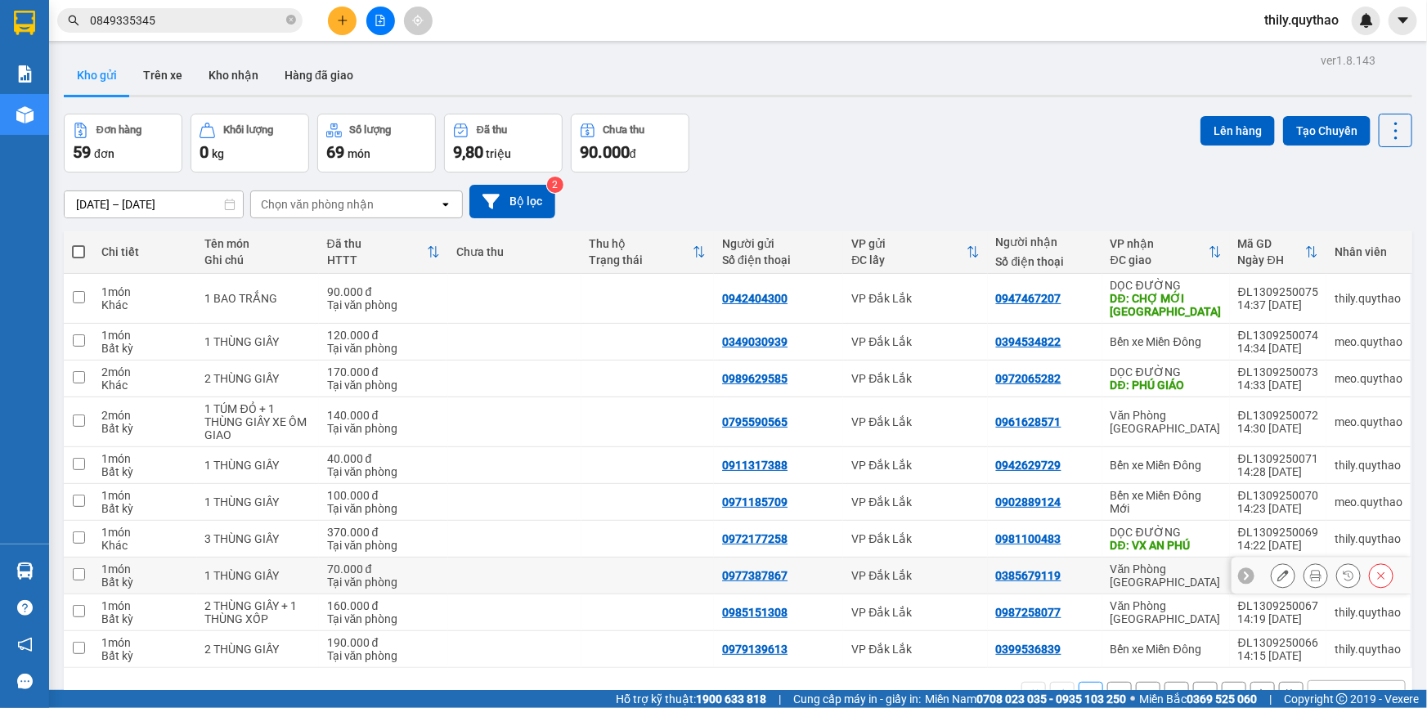
scroll to position [74, 0]
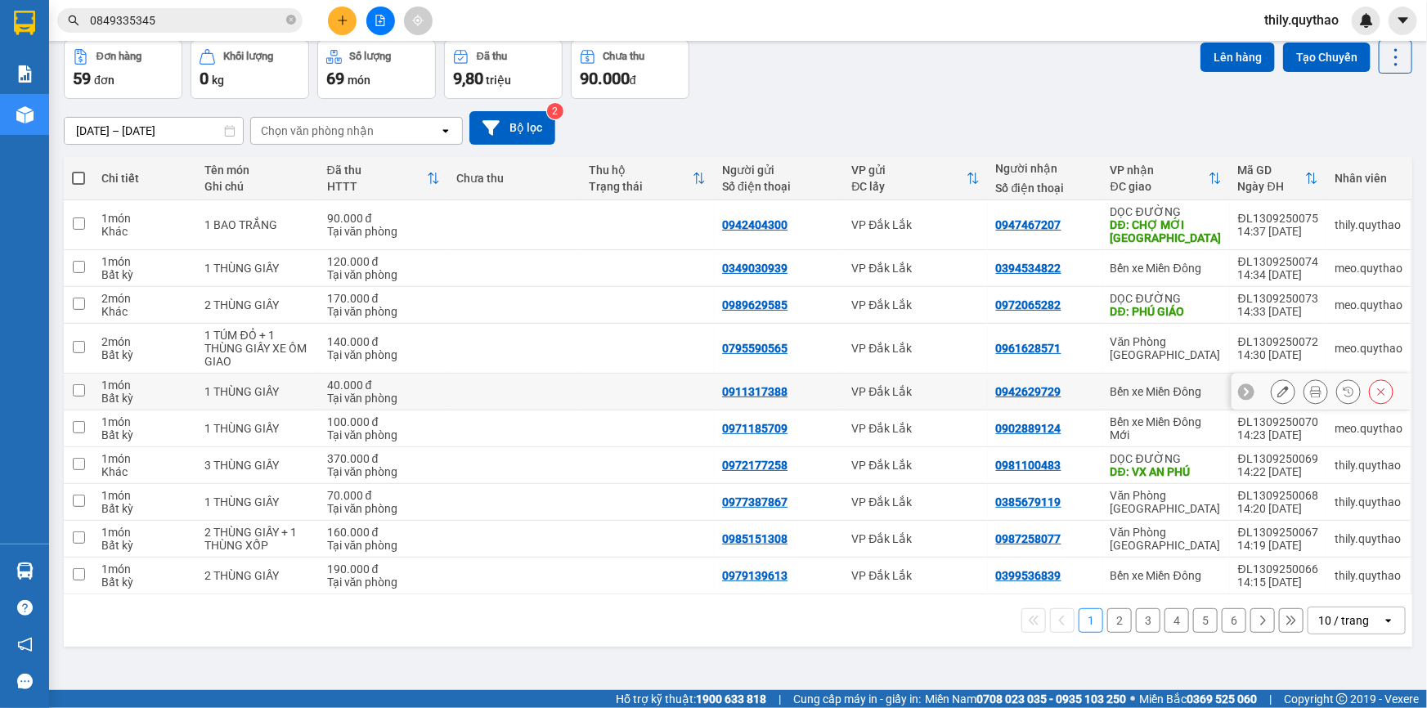
click at [1278, 388] on icon at bounding box center [1283, 391] width 11 height 11
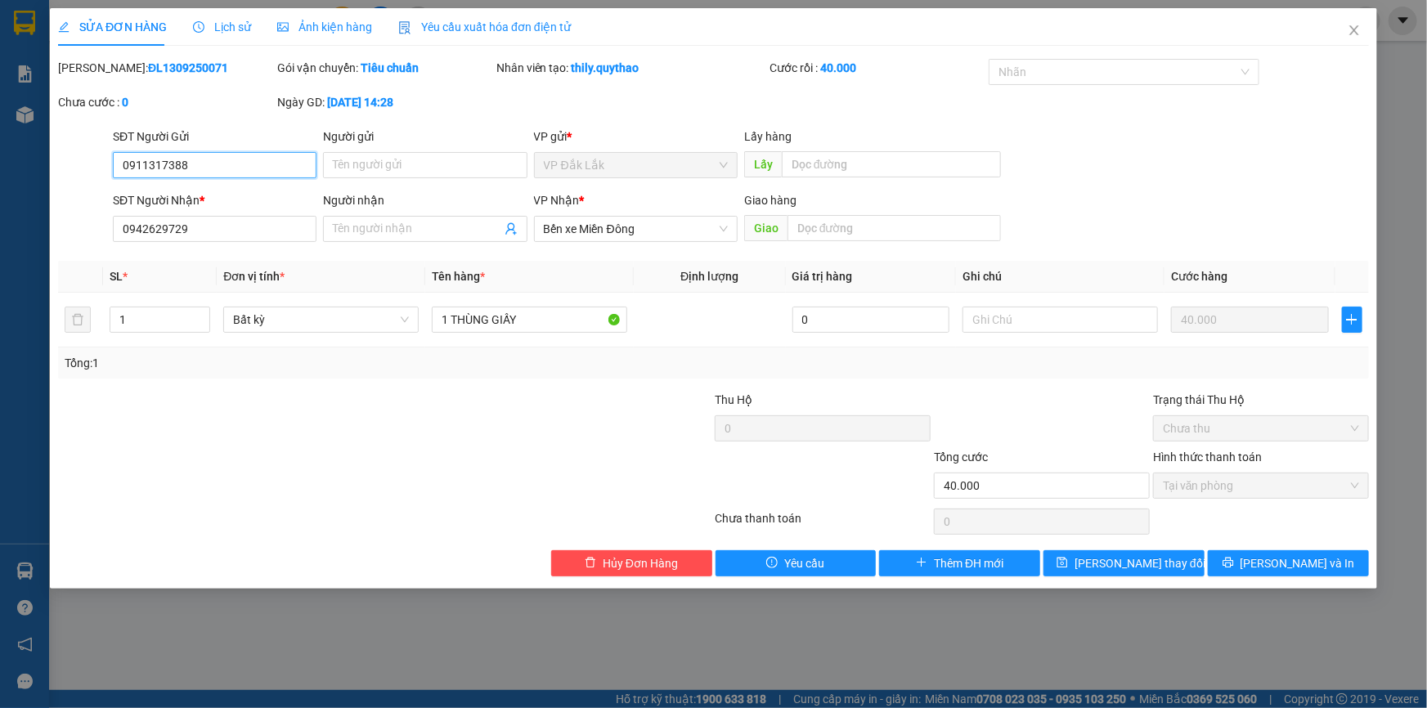
drag, startPoint x: 224, startPoint y: 157, endPoint x: 124, endPoint y: 170, distance: 101.5
click at [111, 174] on div "SĐT Người Gửi 0911317388 0911317388" at bounding box center [215, 156] width 210 height 57
click at [661, 561] on span "Hủy Đơn Hàng" at bounding box center [640, 564] width 75 height 18
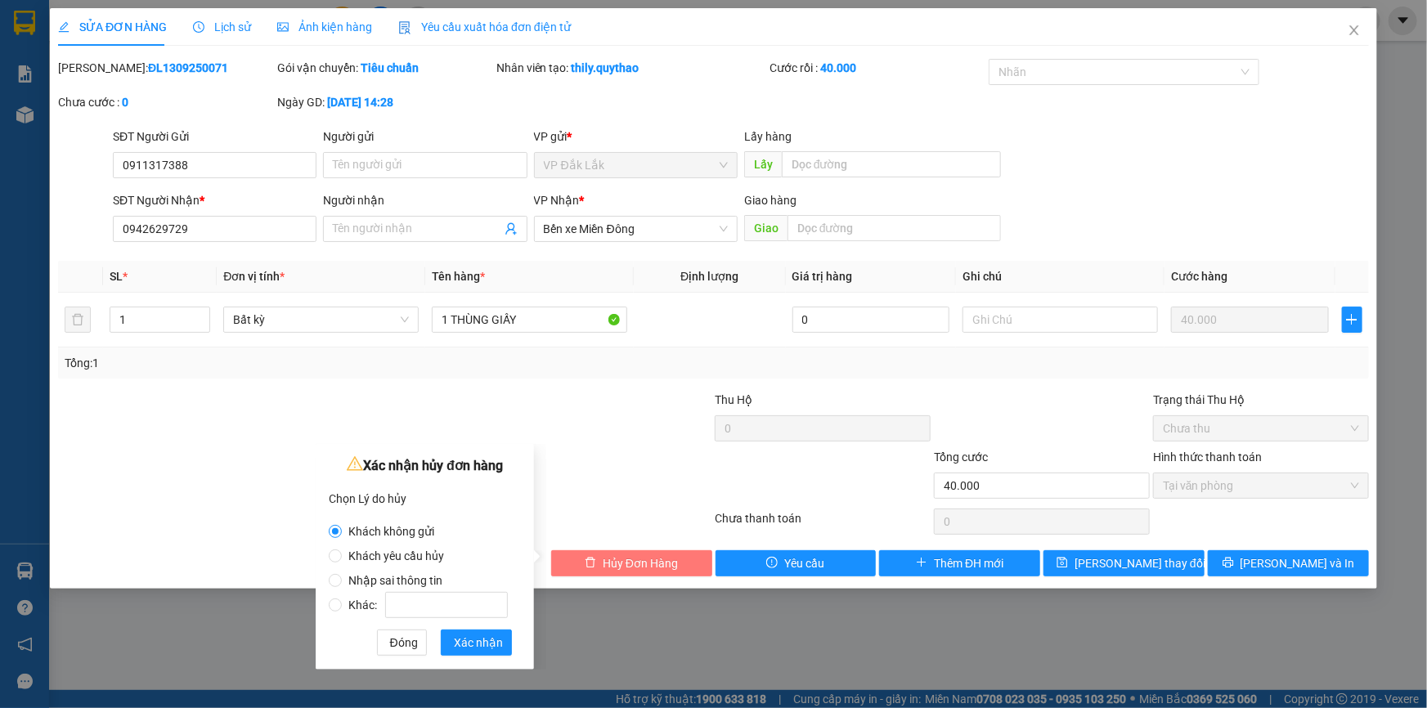
click at [606, 552] on button "Hủy Đơn Hàng" at bounding box center [631, 564] width 161 height 26
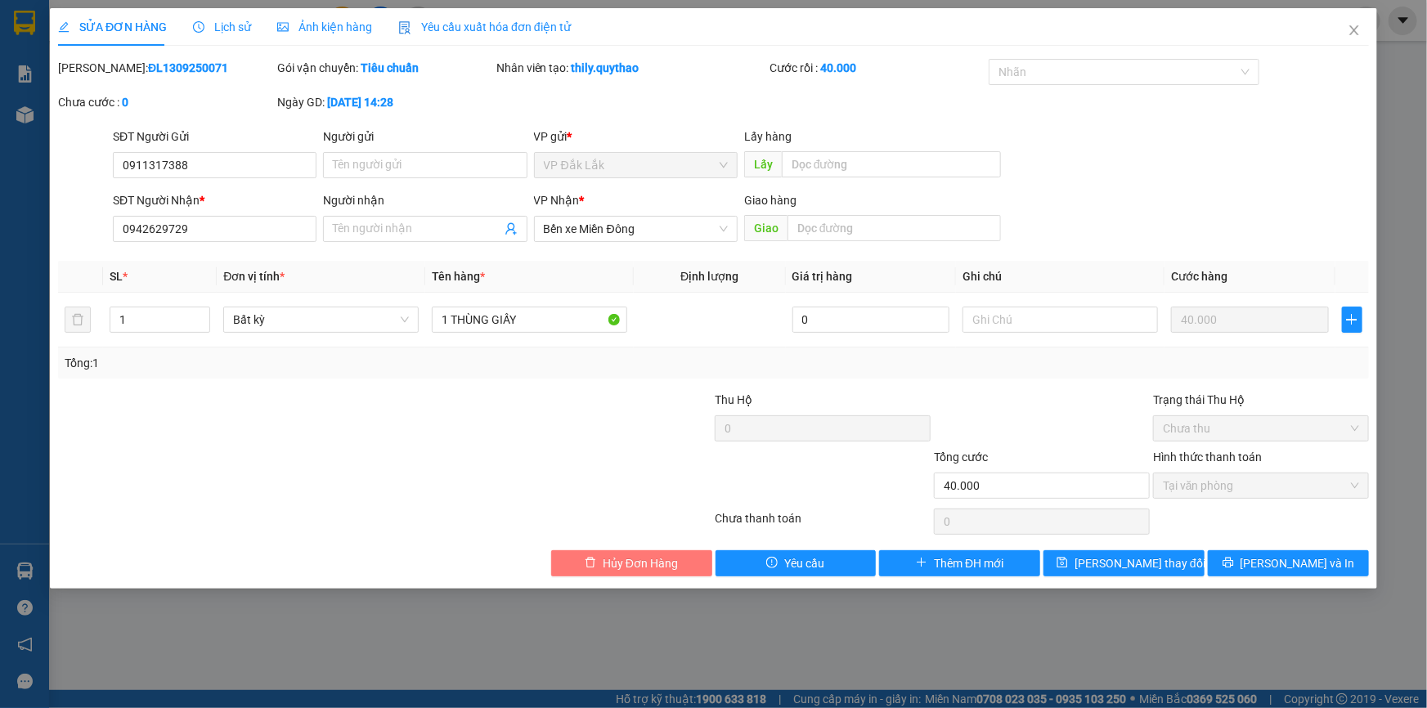
click at [634, 561] on span "Hủy Đơn Hàng" at bounding box center [640, 564] width 75 height 18
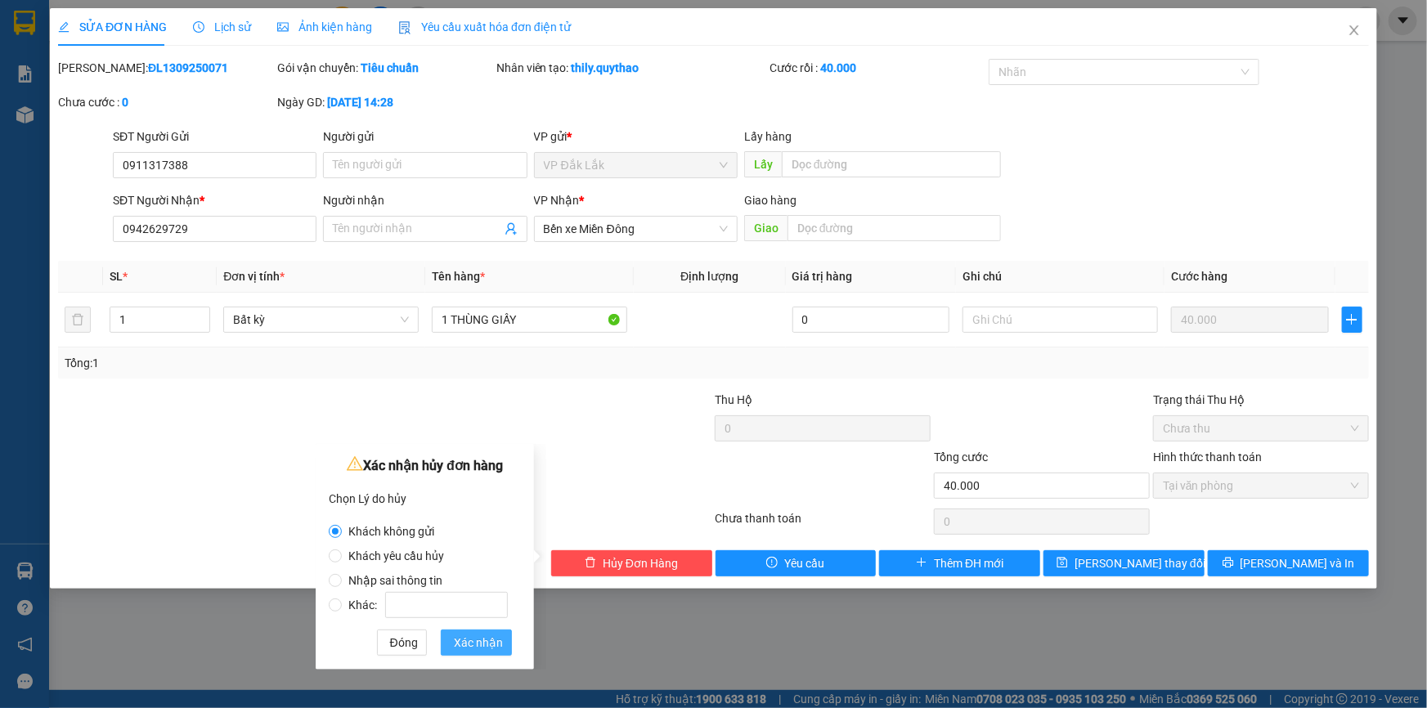
click at [480, 638] on span "Xác nhận" at bounding box center [478, 643] width 49 height 18
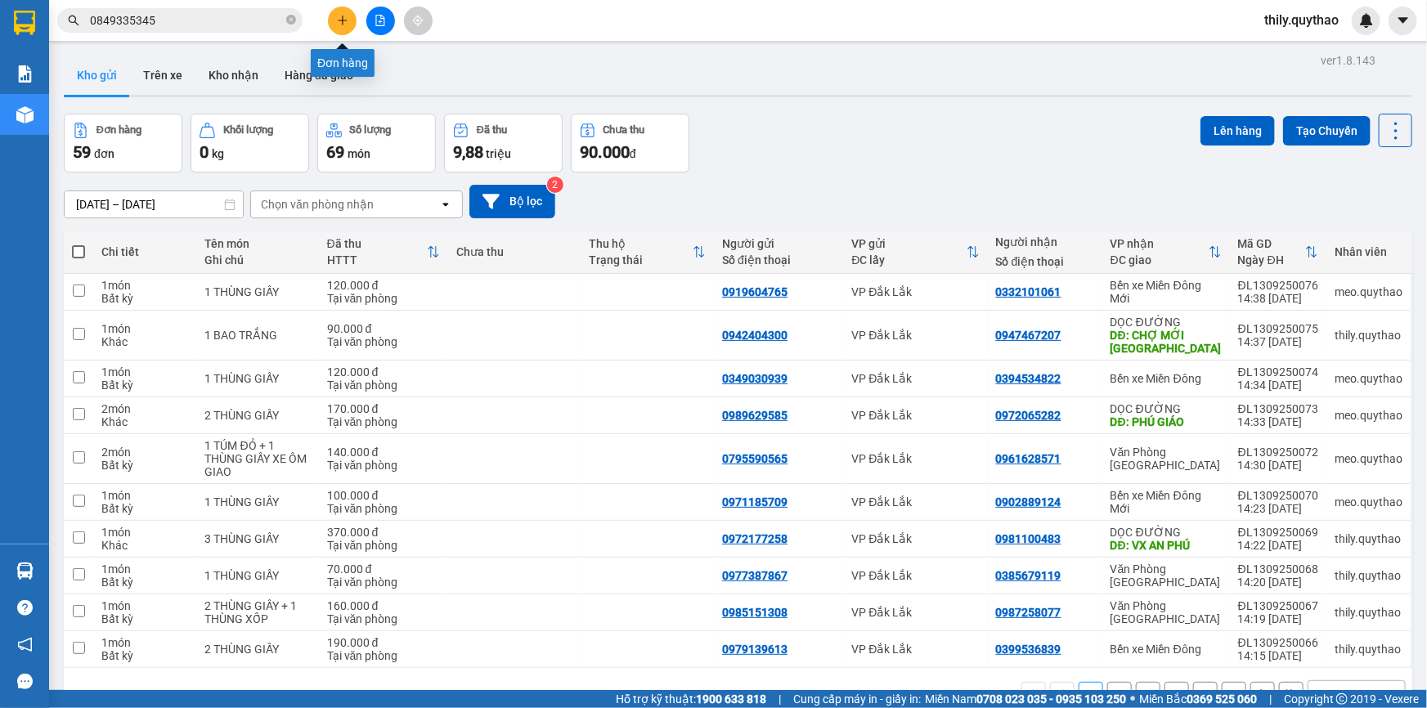
click at [338, 16] on icon "plus" at bounding box center [342, 20] width 11 height 11
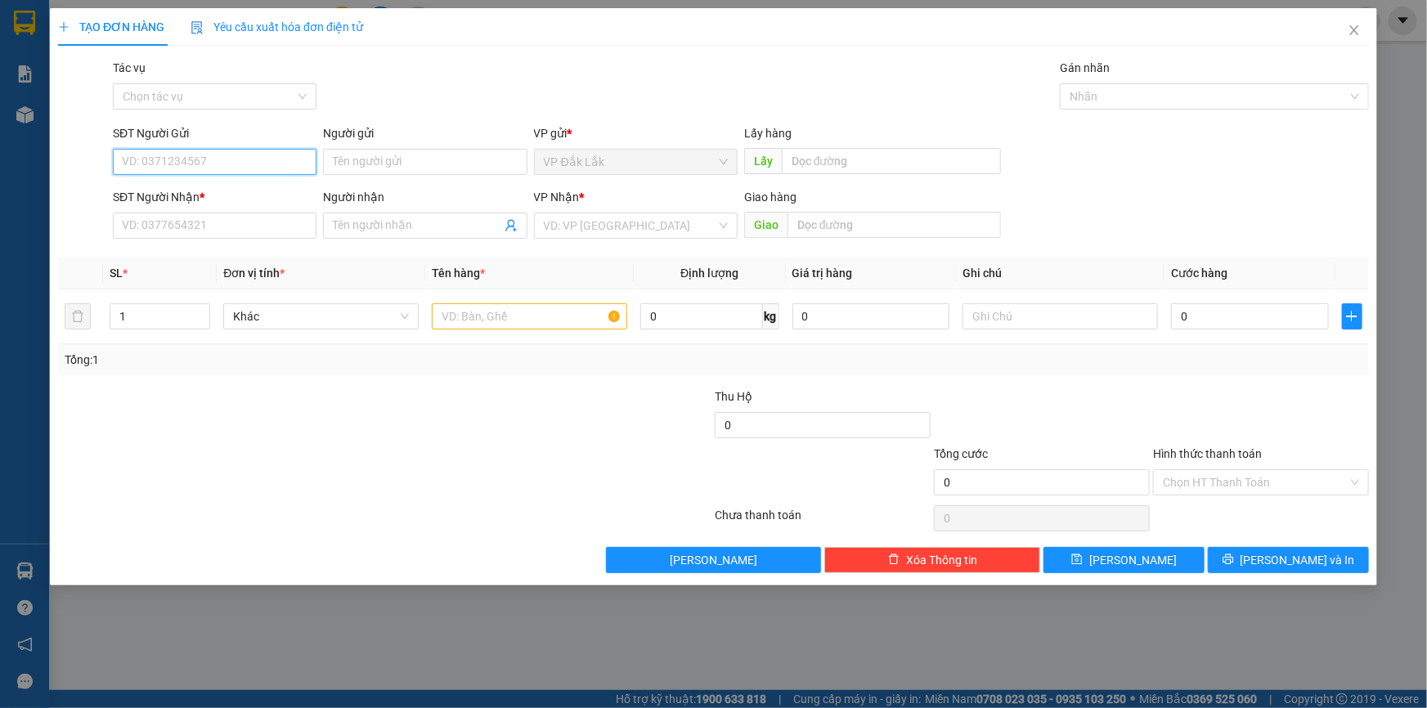
paste input "0911317388"
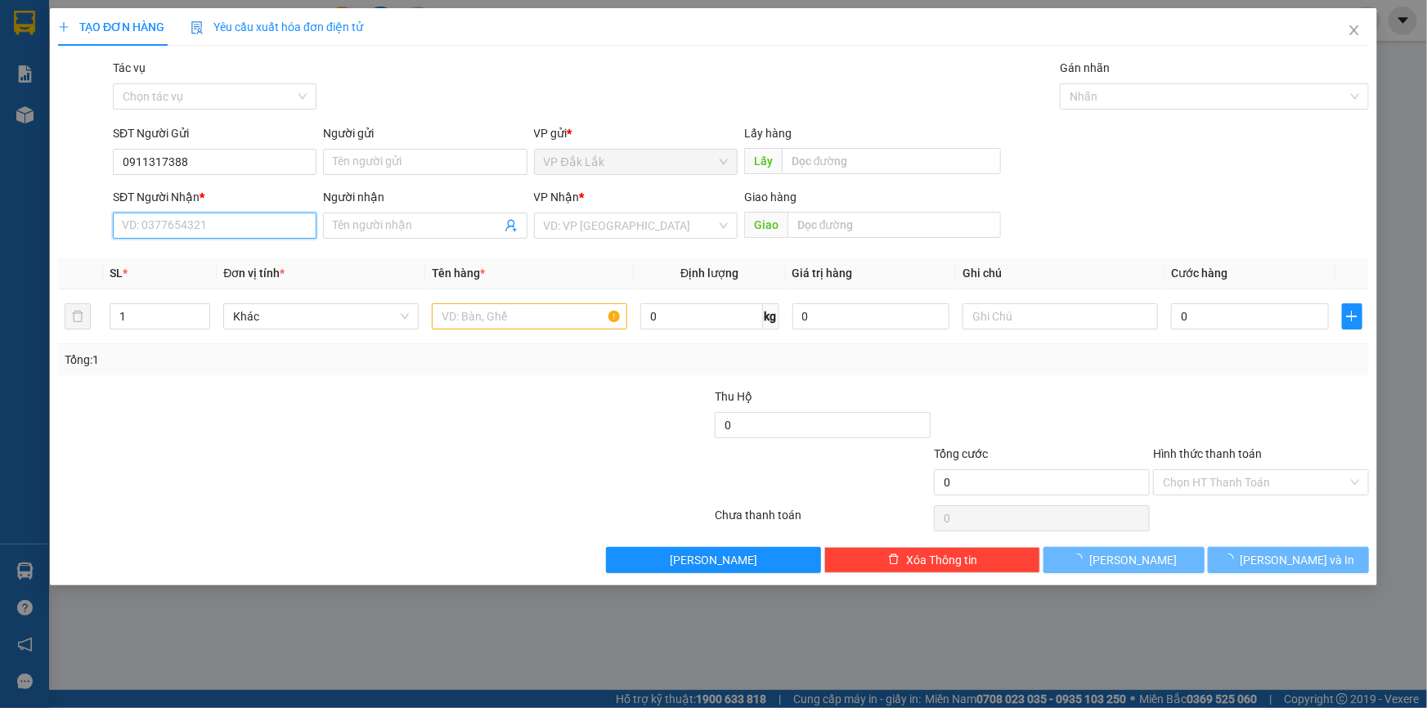
click at [237, 232] on input "SĐT Người Nhận *" at bounding box center [215, 226] width 204 height 26
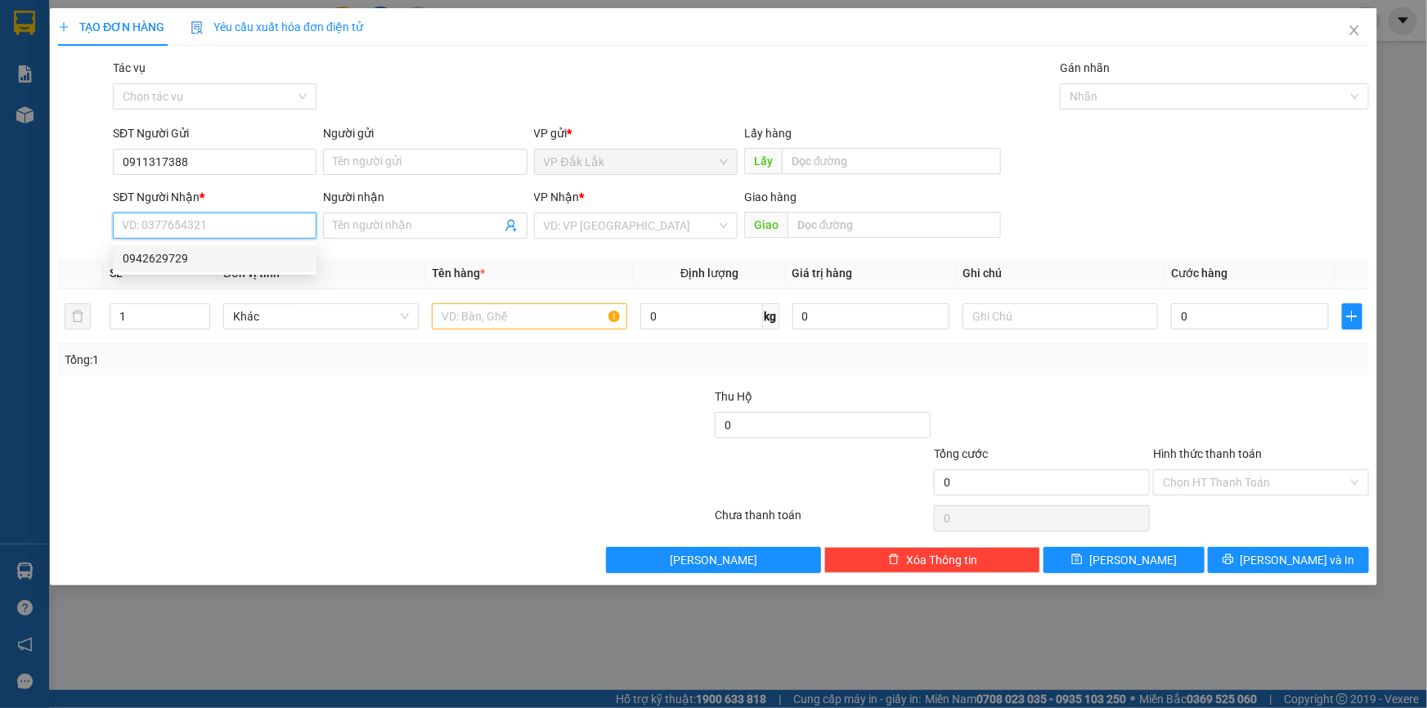
drag, startPoint x: 237, startPoint y: 229, endPoint x: 201, endPoint y: 255, distance: 44.5
click at [201, 255] on div "0942629729" at bounding box center [215, 258] width 184 height 18
click at [659, 226] on span "Bến Xe Miền Tây" at bounding box center [636, 225] width 184 height 25
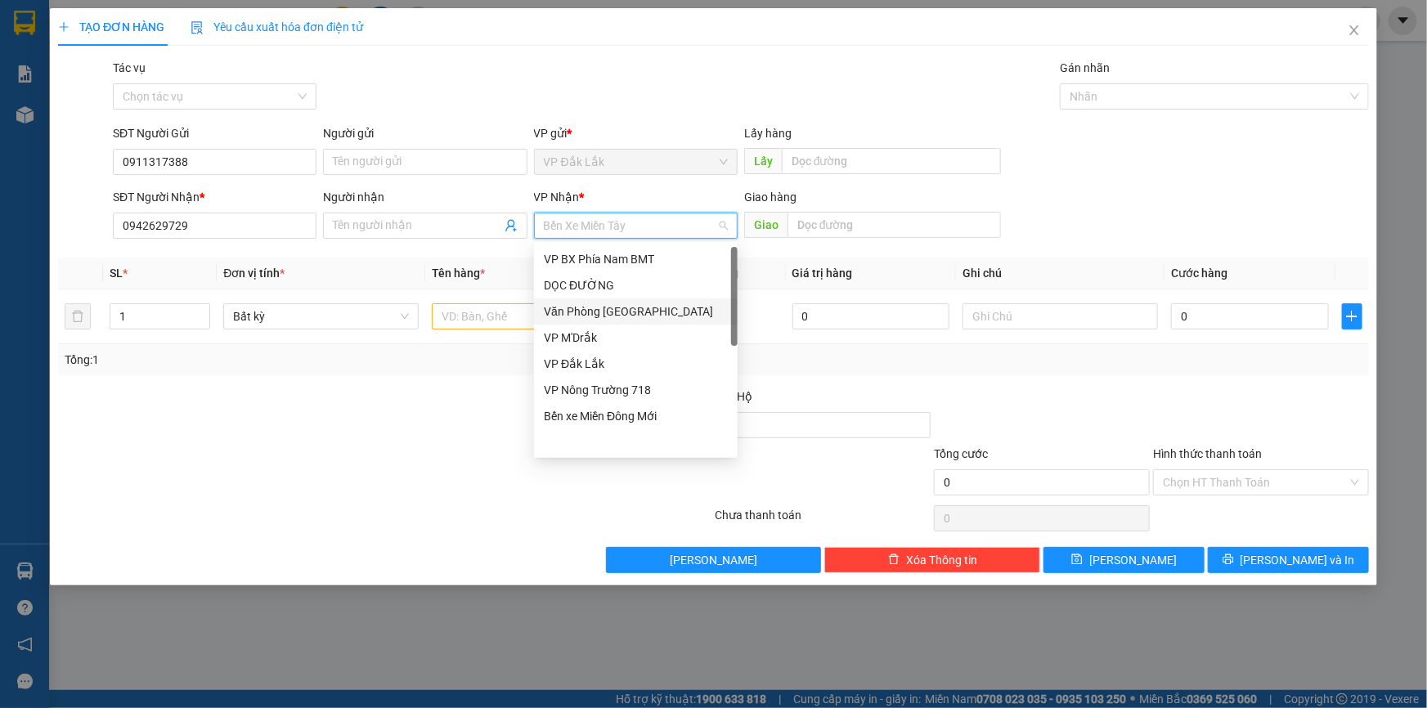
scroll to position [3, 0]
click at [635, 310] on div "Bến xe Miền Đông" at bounding box center [636, 308] width 184 height 18
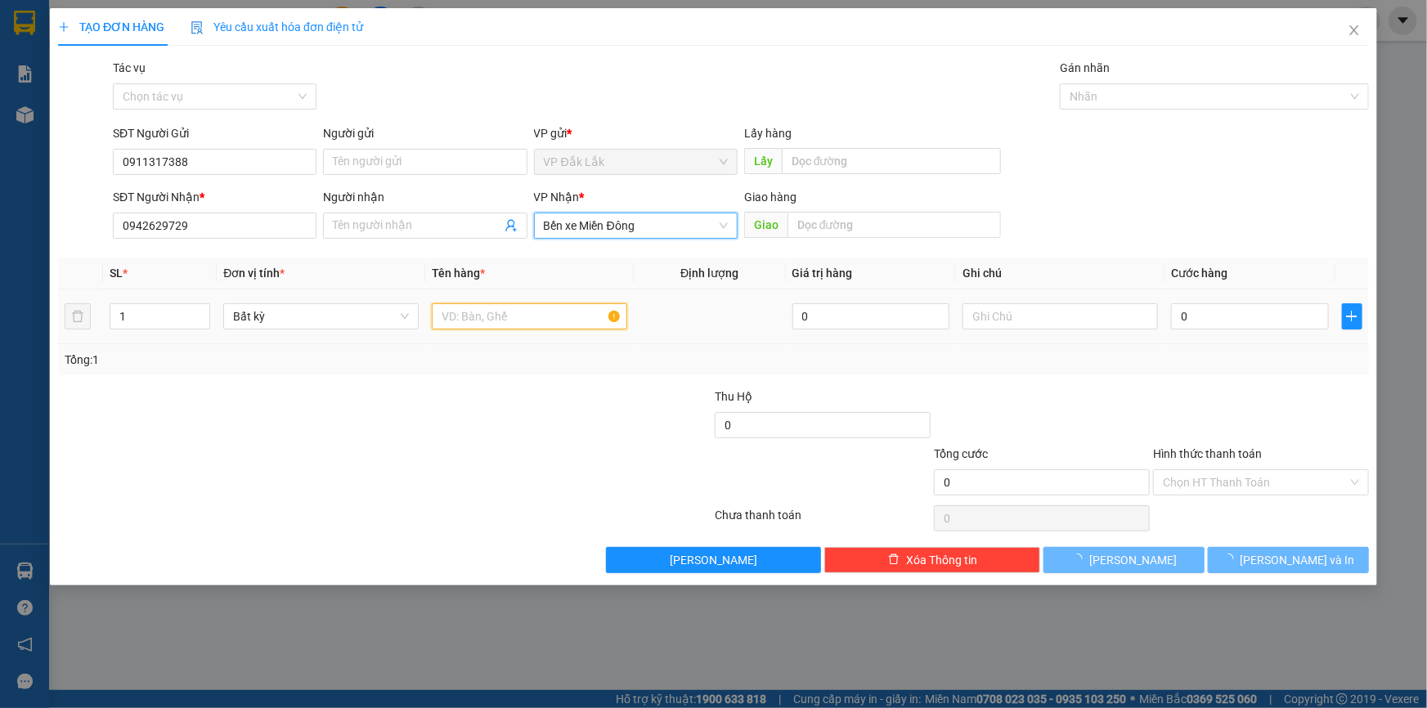
click at [558, 316] on input "text" at bounding box center [529, 316] width 195 height 26
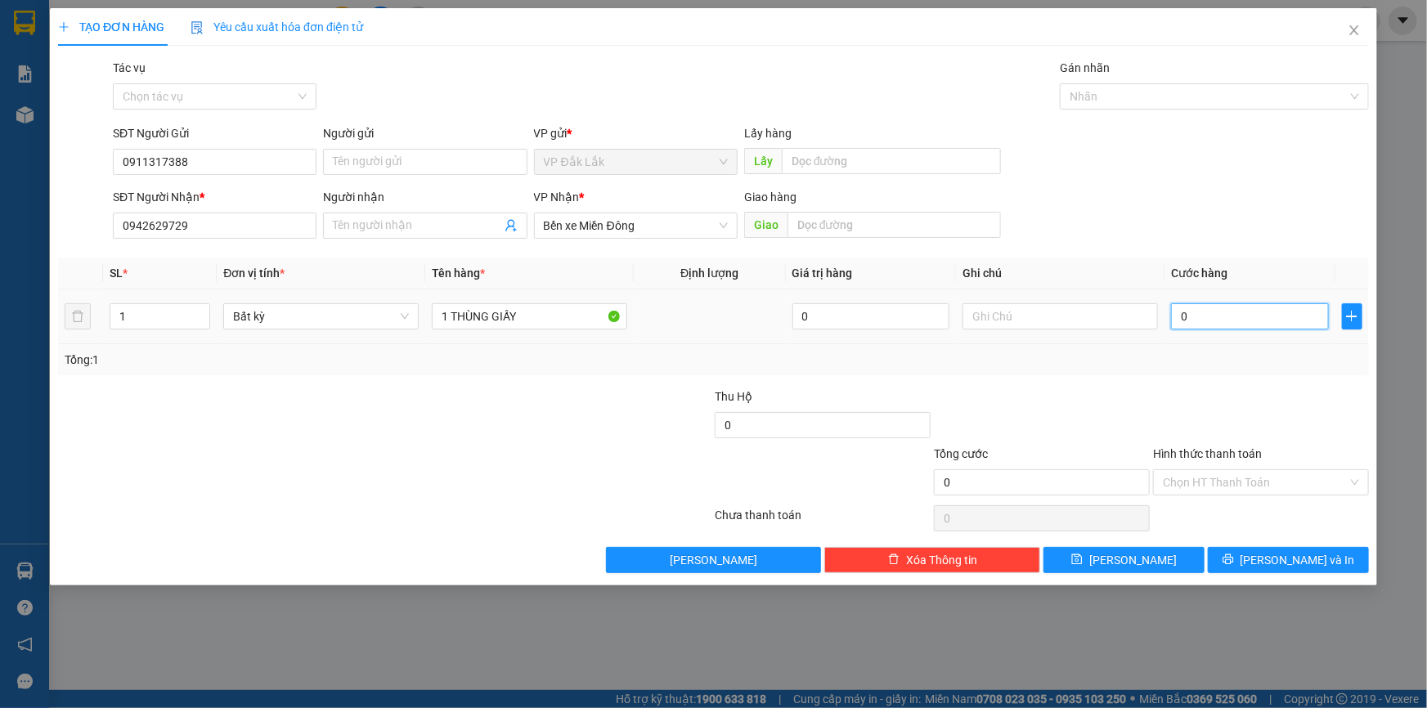
click at [1182, 314] on input "0" at bounding box center [1250, 316] width 158 height 26
click at [1244, 485] on input "Hình thức thanh toán" at bounding box center [1255, 482] width 185 height 25
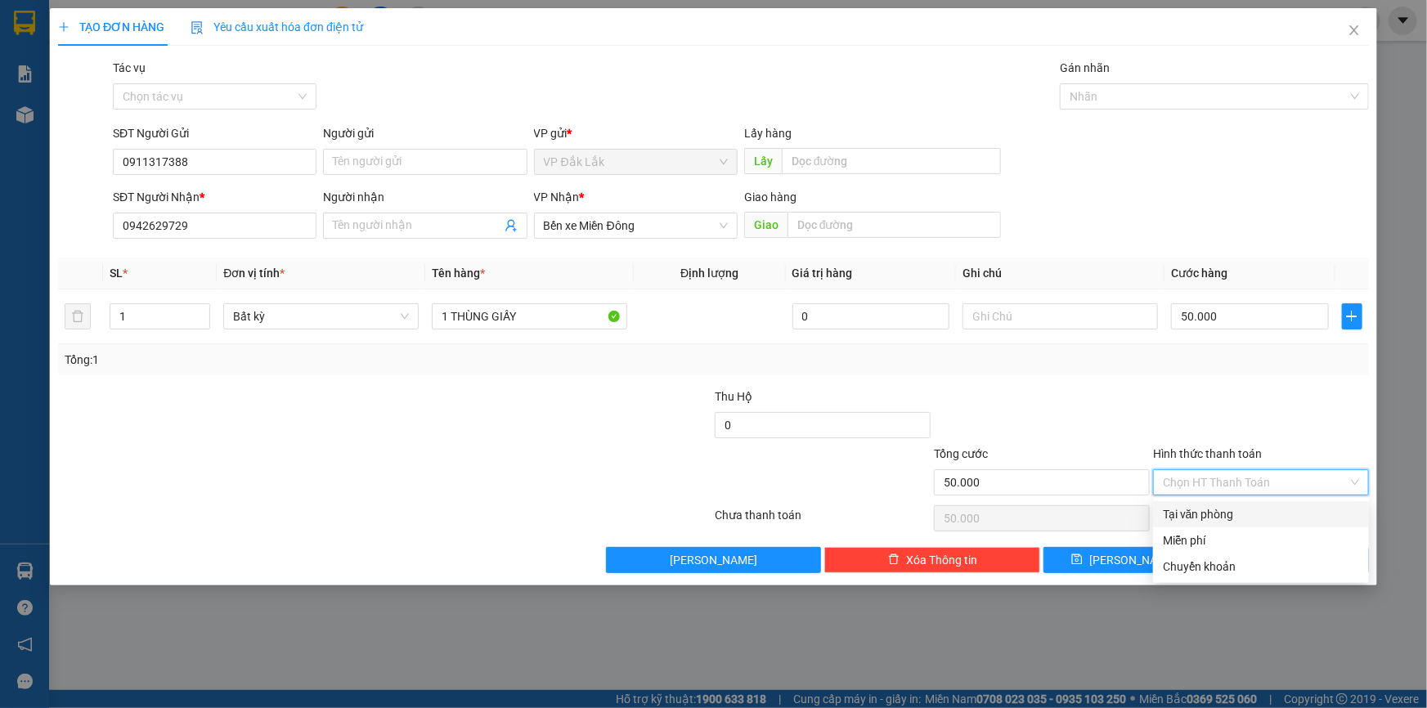
click at [1247, 519] on div "Tại văn phòng" at bounding box center [1261, 515] width 196 height 18
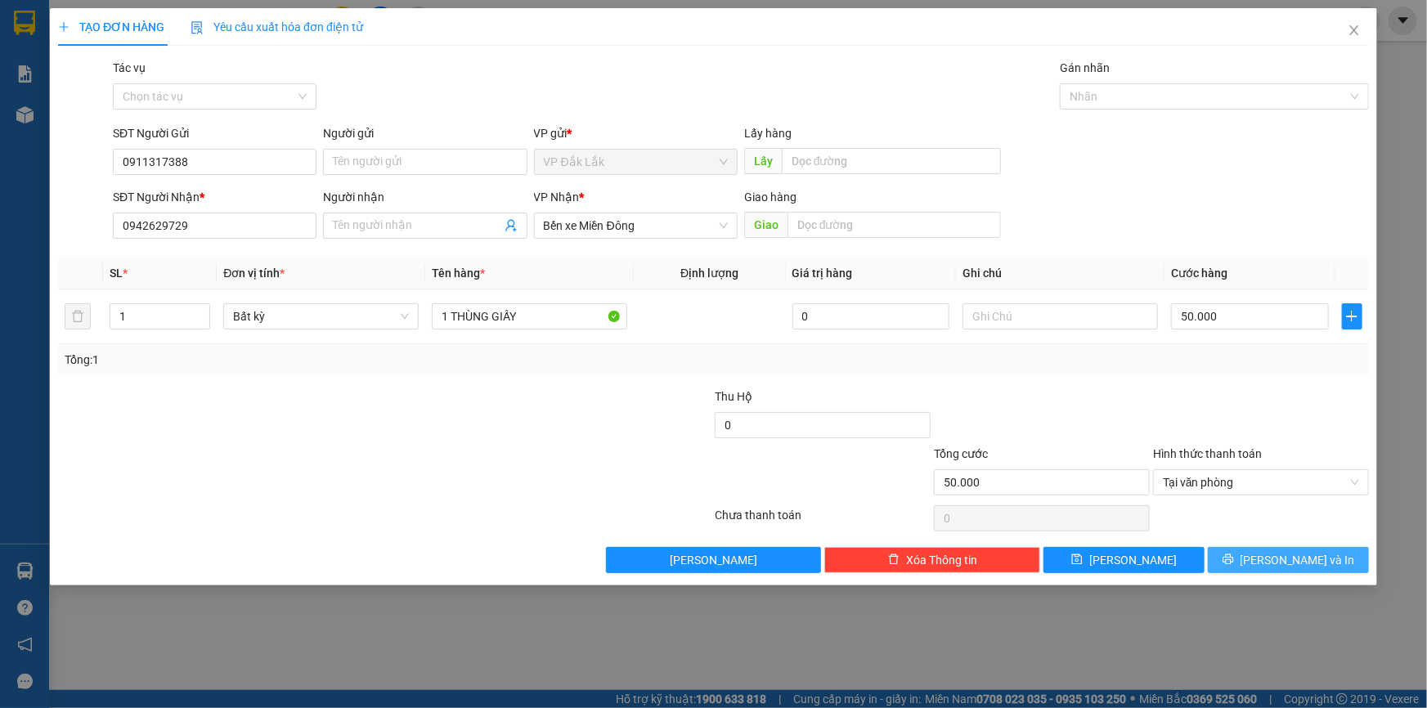
click at [1252, 559] on button "[PERSON_NAME] và In" at bounding box center [1288, 560] width 161 height 26
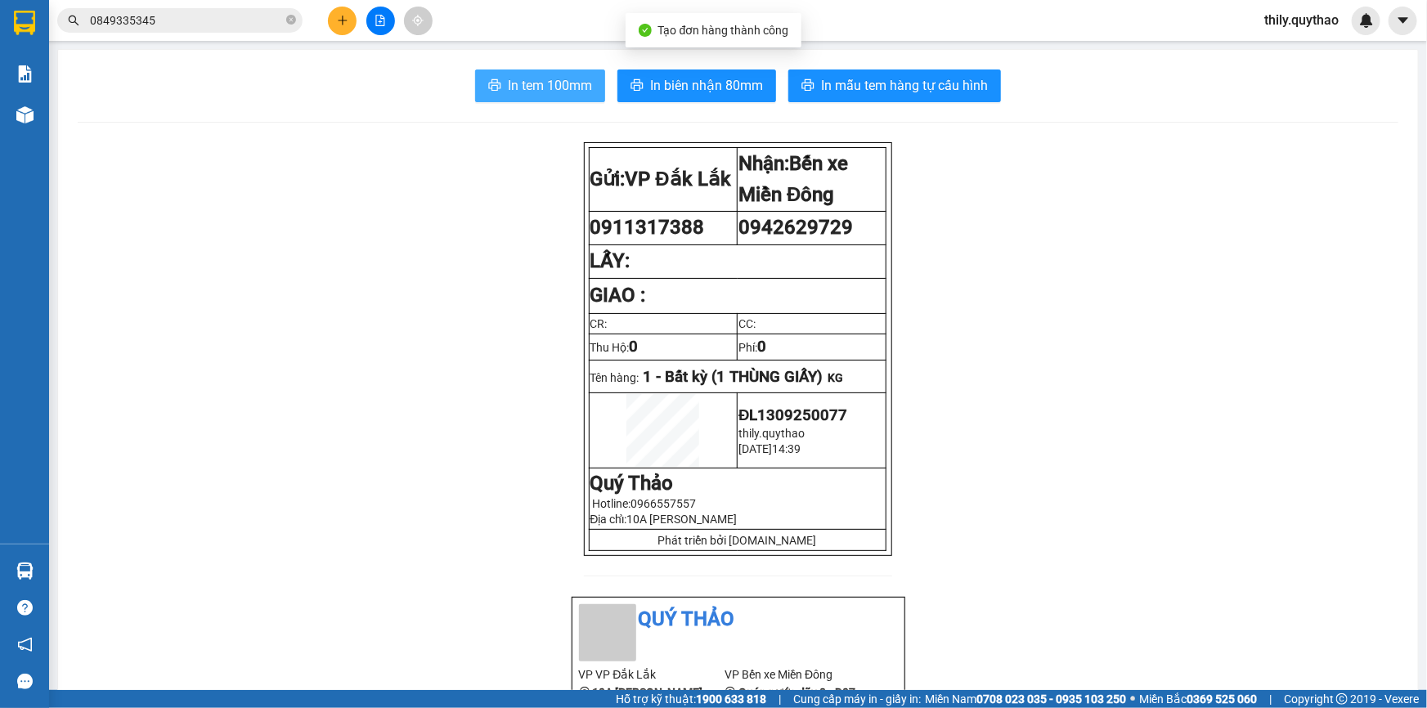
click at [564, 84] on span "In tem 100mm" at bounding box center [550, 85] width 84 height 20
click at [353, 20] on button at bounding box center [342, 21] width 29 height 29
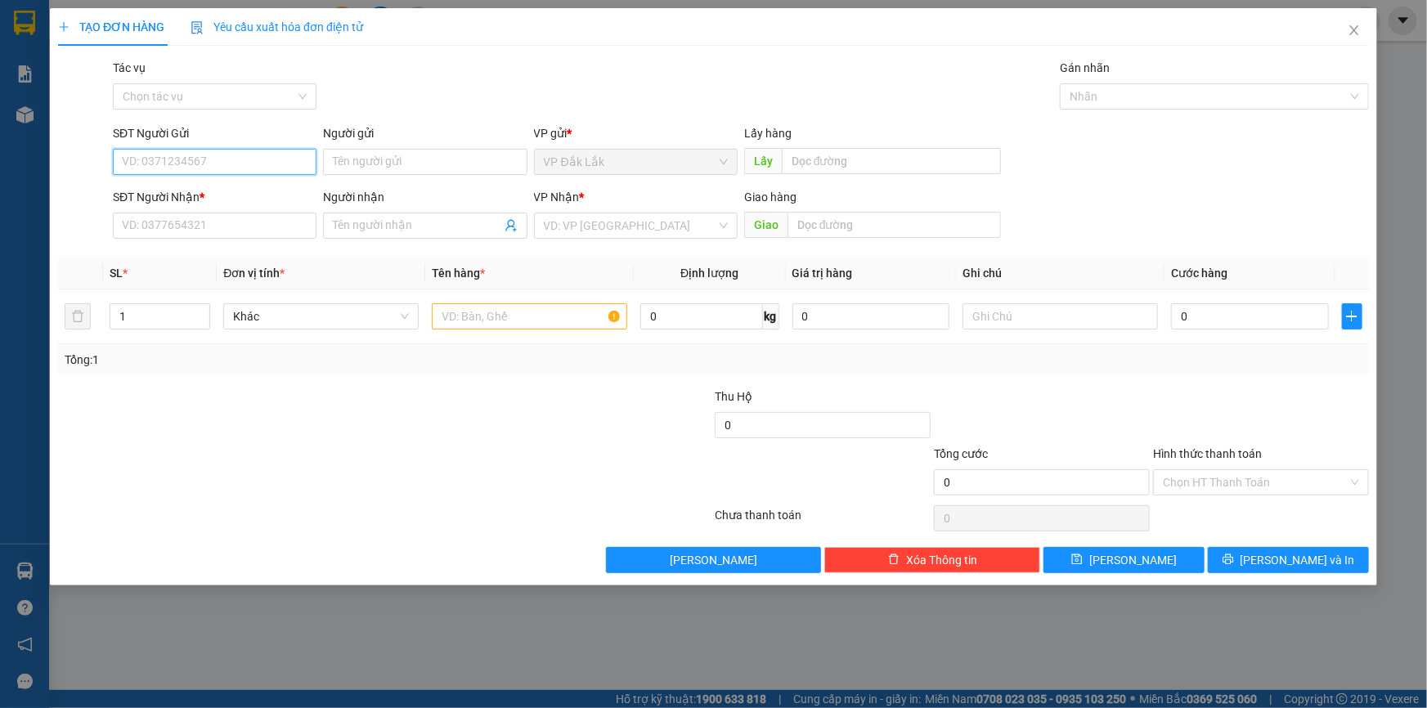
click at [218, 155] on input "SĐT Người Gửi" at bounding box center [215, 162] width 204 height 26
click at [208, 225] on input "SĐT Người Nhận *" at bounding box center [215, 226] width 204 height 26
click at [458, 308] on input "text" at bounding box center [529, 316] width 195 height 26
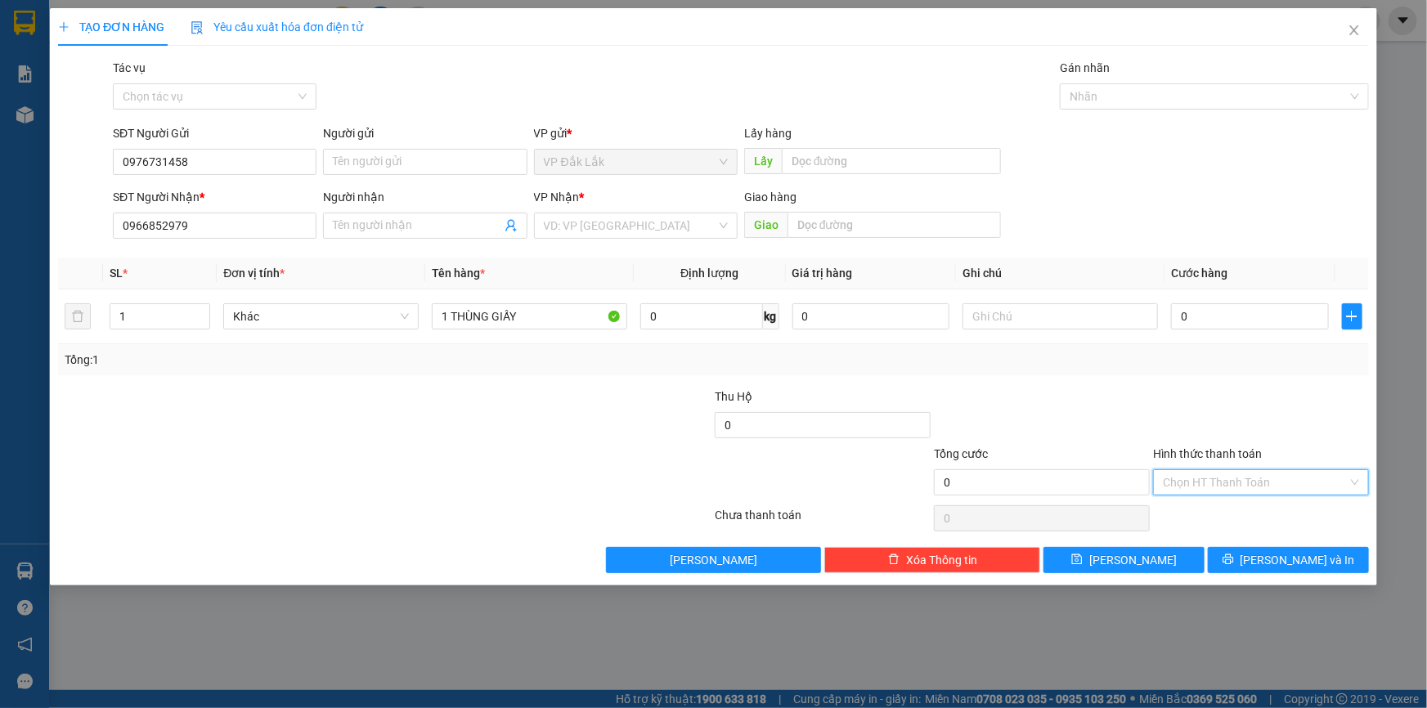
click at [1196, 483] on input "Hình thức thanh toán" at bounding box center [1255, 482] width 185 height 25
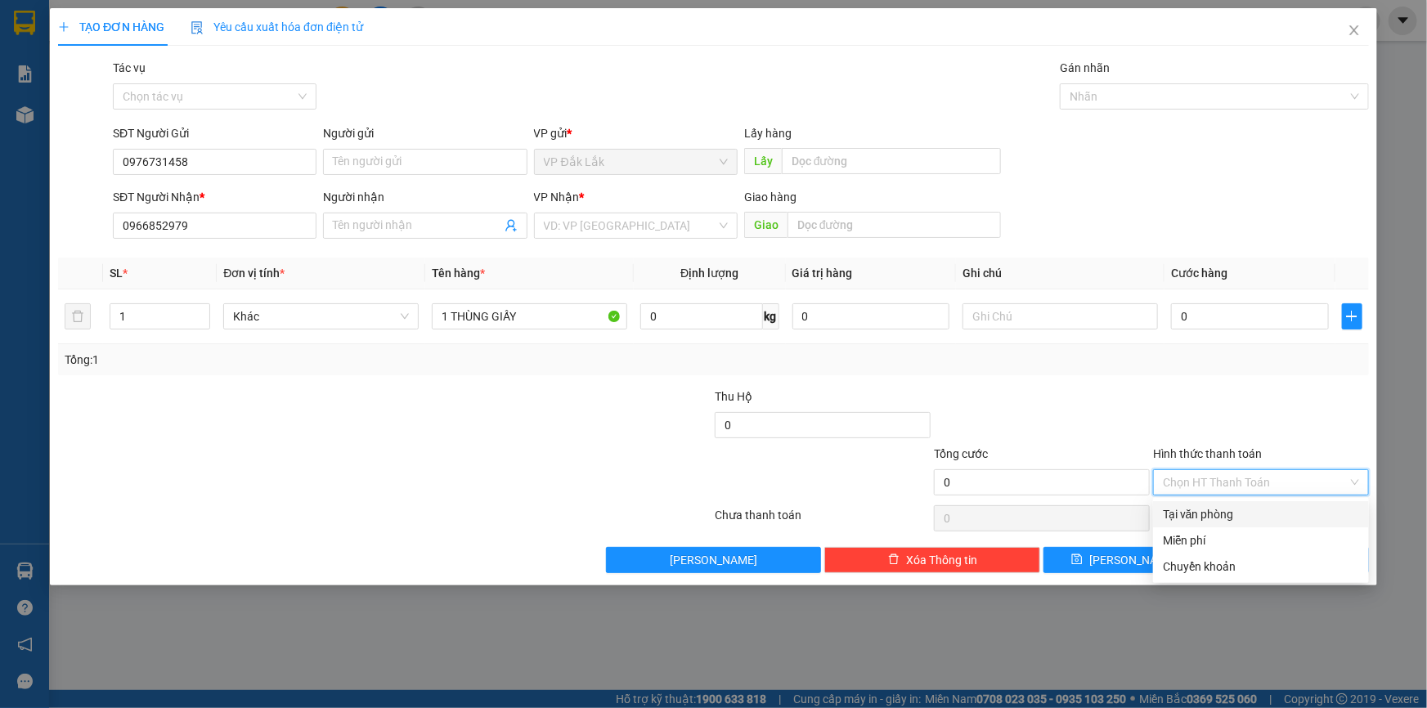
click at [1207, 509] on div "Tại văn phòng" at bounding box center [1261, 514] width 216 height 26
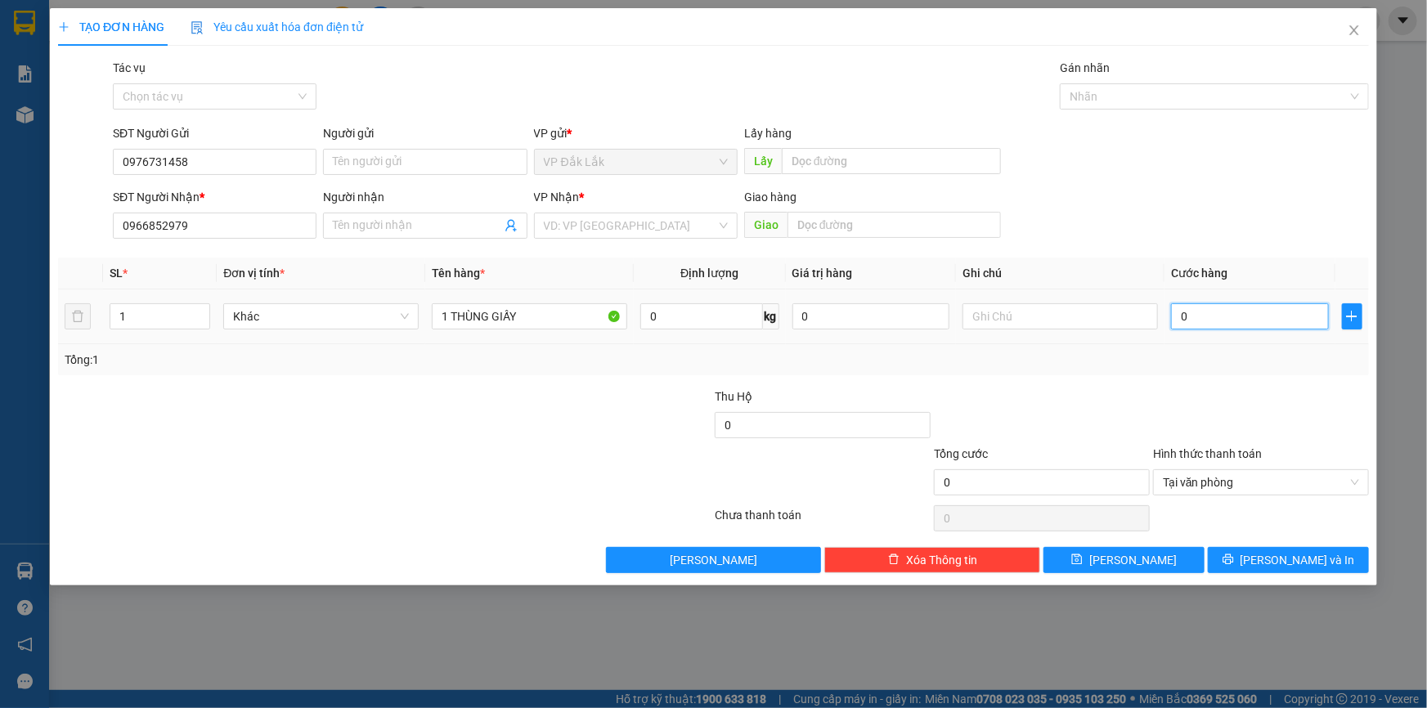
click at [1180, 323] on input "0" at bounding box center [1250, 316] width 158 height 26
click at [673, 220] on input "search" at bounding box center [630, 225] width 173 height 25
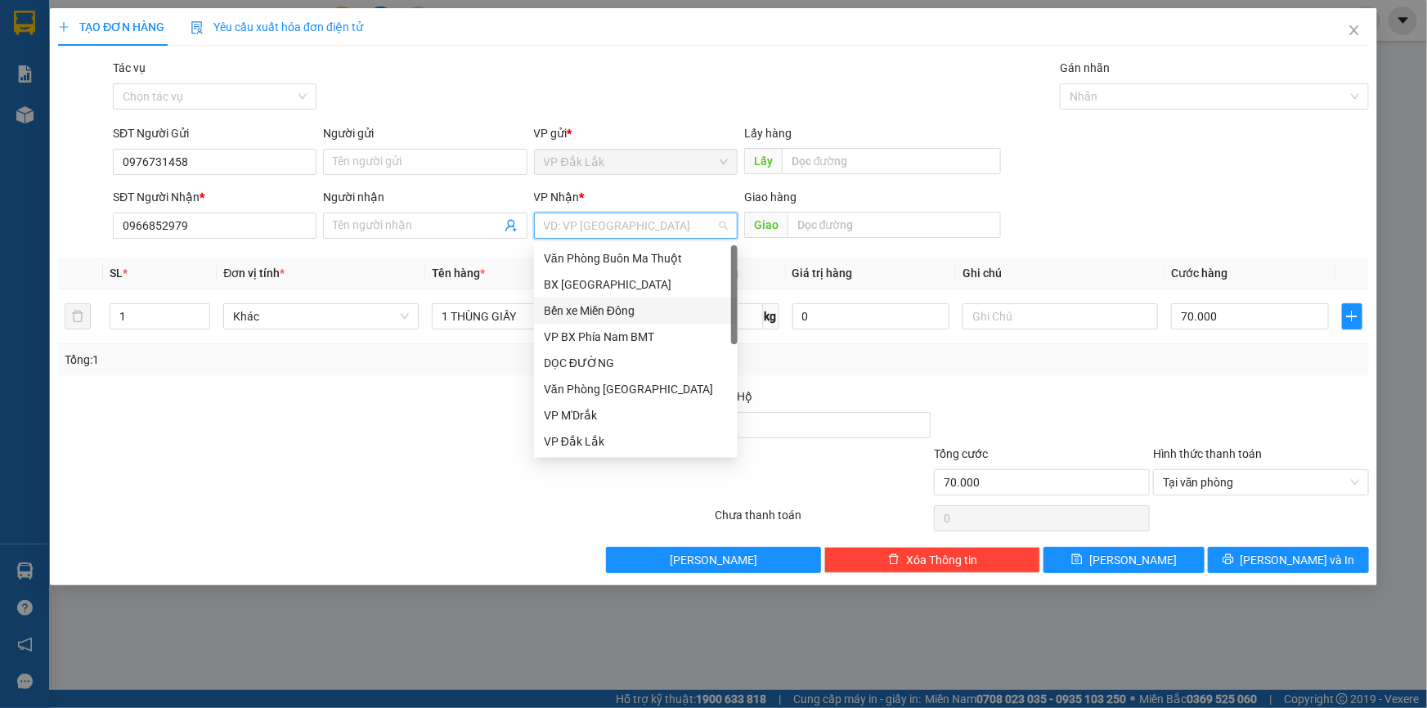
click at [638, 305] on div "Bến xe Miền Đông" at bounding box center [636, 311] width 184 height 18
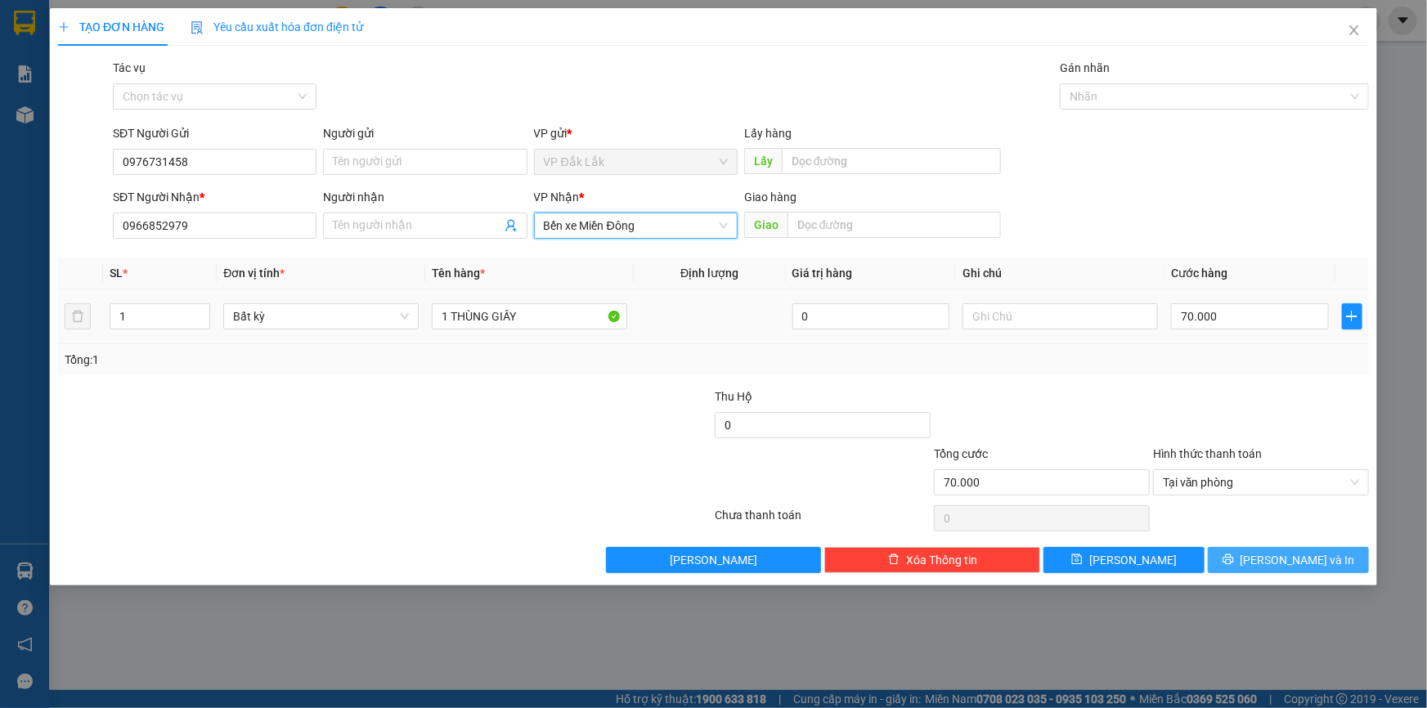
click at [1234, 557] on icon "printer" at bounding box center [1228, 559] width 11 height 11
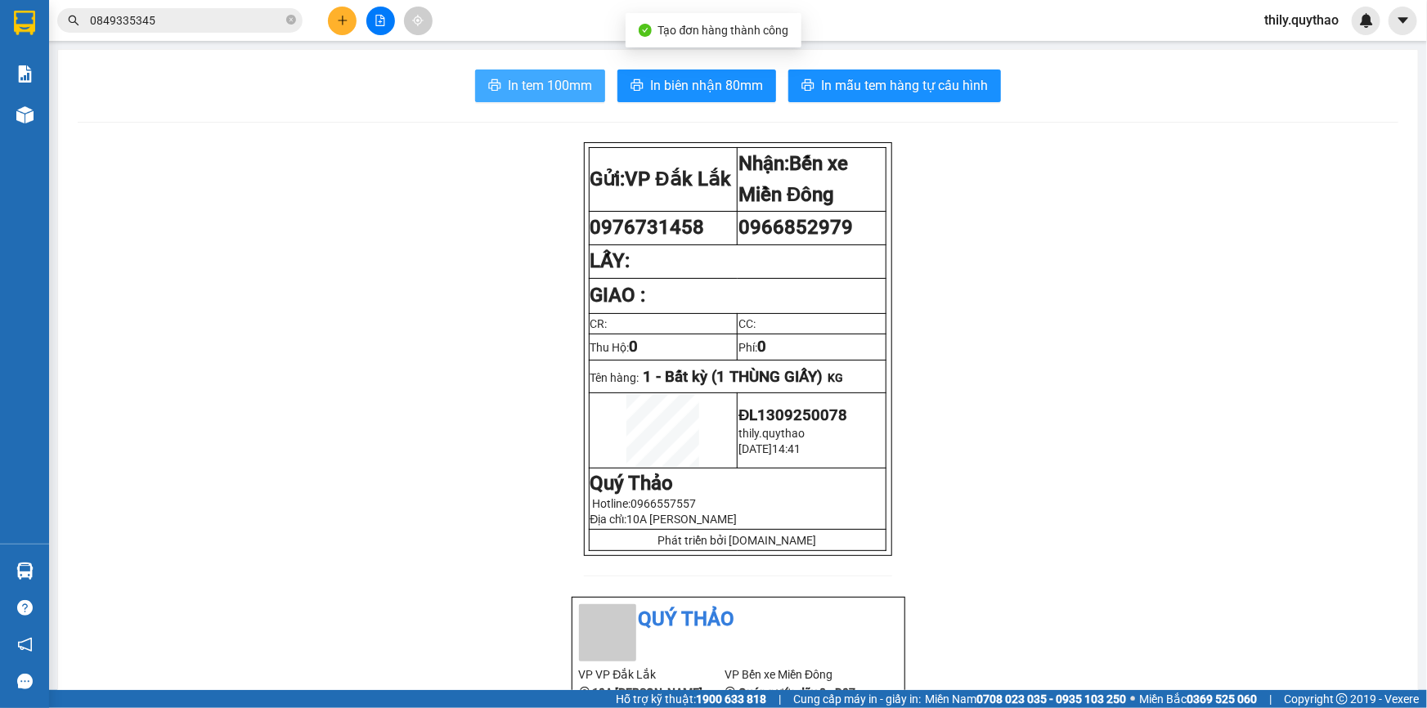
click at [550, 88] on span "In tem 100mm" at bounding box center [550, 85] width 84 height 20
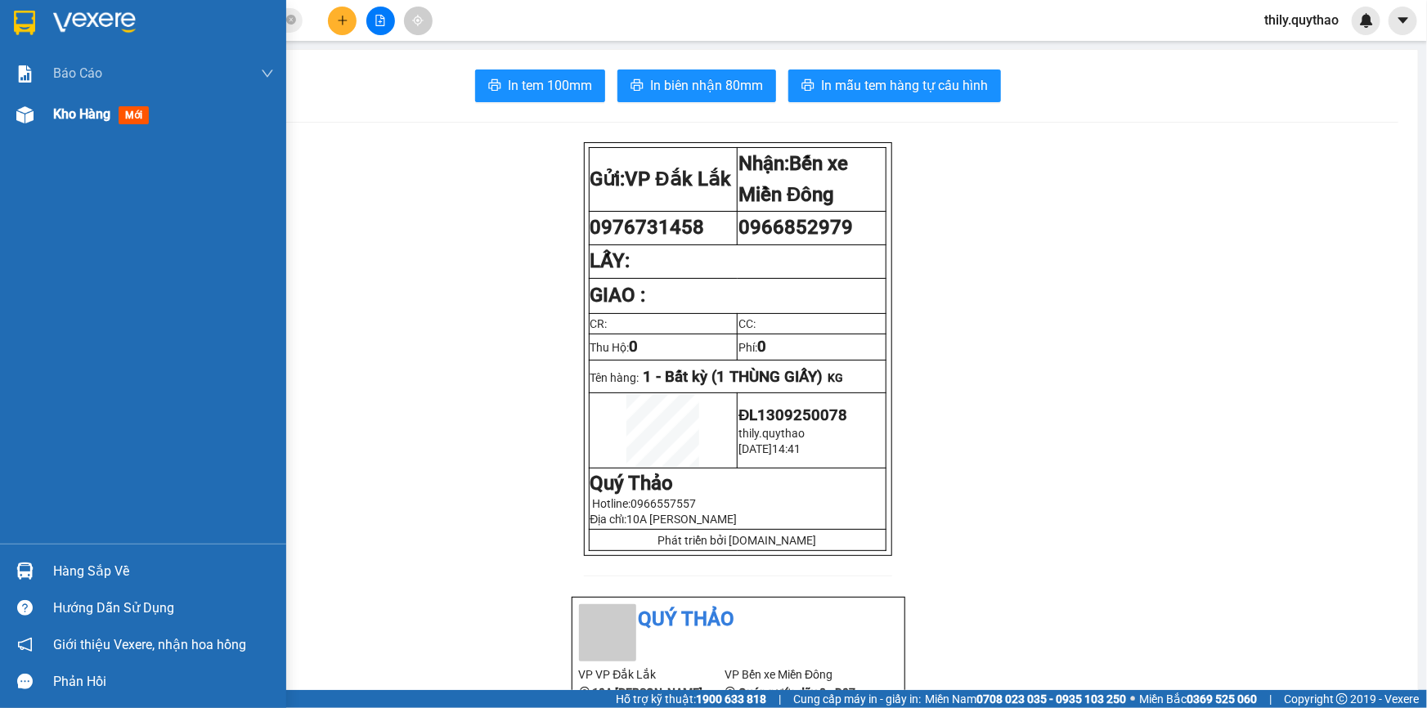
click at [21, 111] on img at bounding box center [24, 114] width 17 height 17
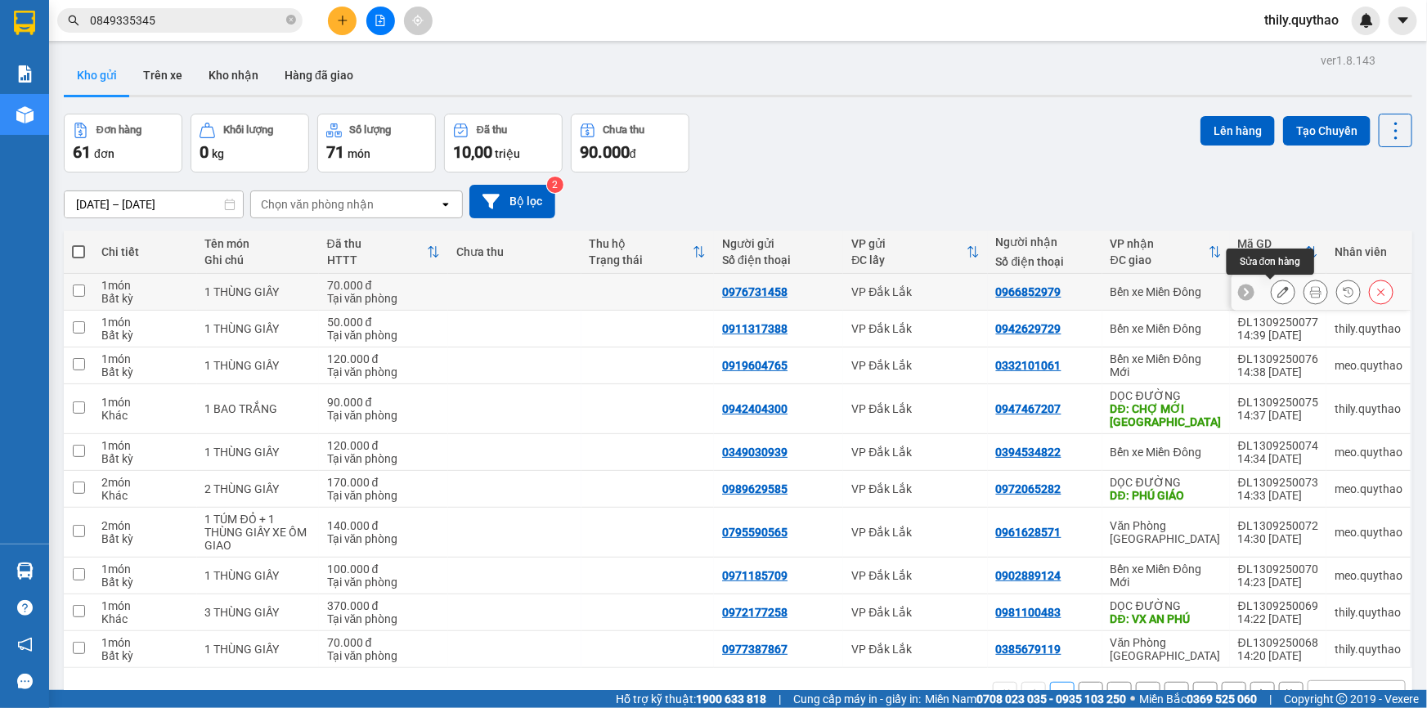
click at [1279, 294] on button at bounding box center [1283, 292] width 23 height 29
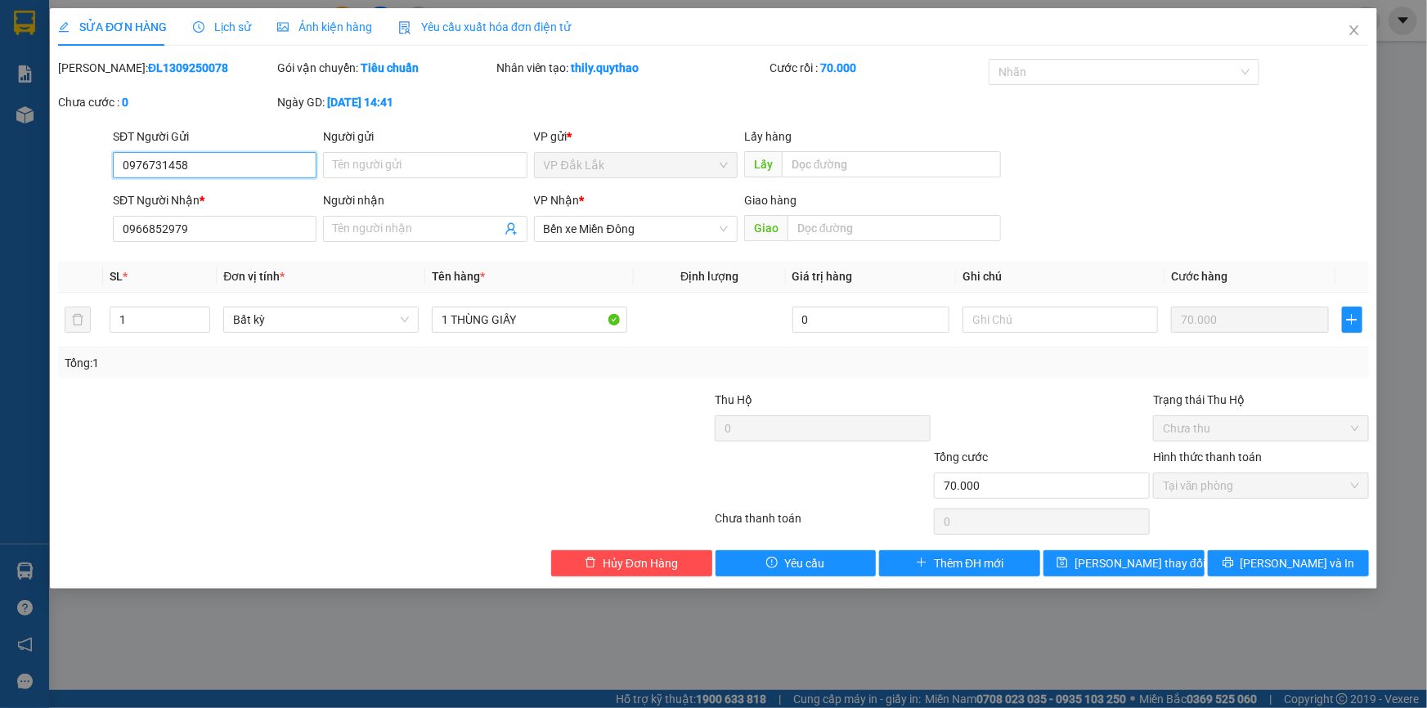
drag, startPoint x: 155, startPoint y: 169, endPoint x: 115, endPoint y: 169, distance: 40.1
click at [115, 169] on input "0976731458" at bounding box center [215, 165] width 204 height 26
click at [663, 560] on span "Hủy Đơn Hàng" at bounding box center [640, 564] width 75 height 18
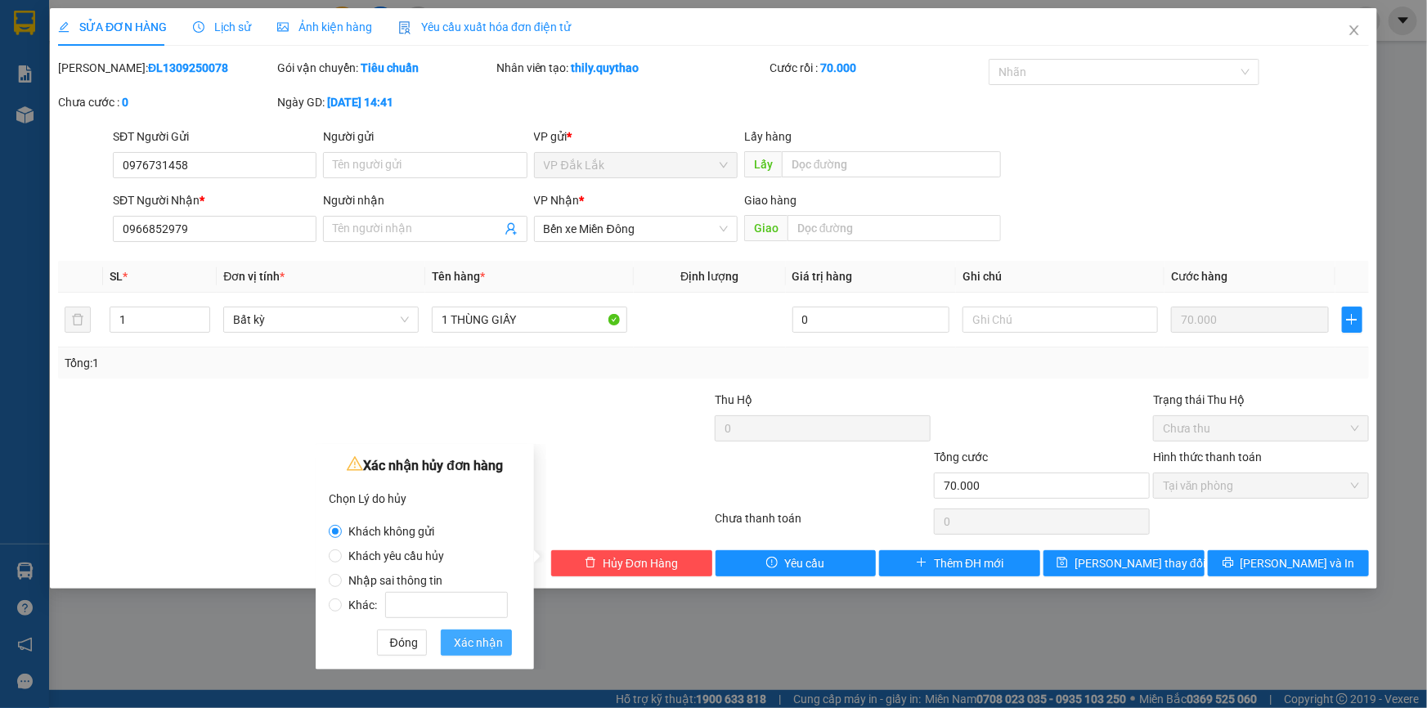
click at [490, 642] on span "Xác nhận" at bounding box center [478, 643] width 49 height 18
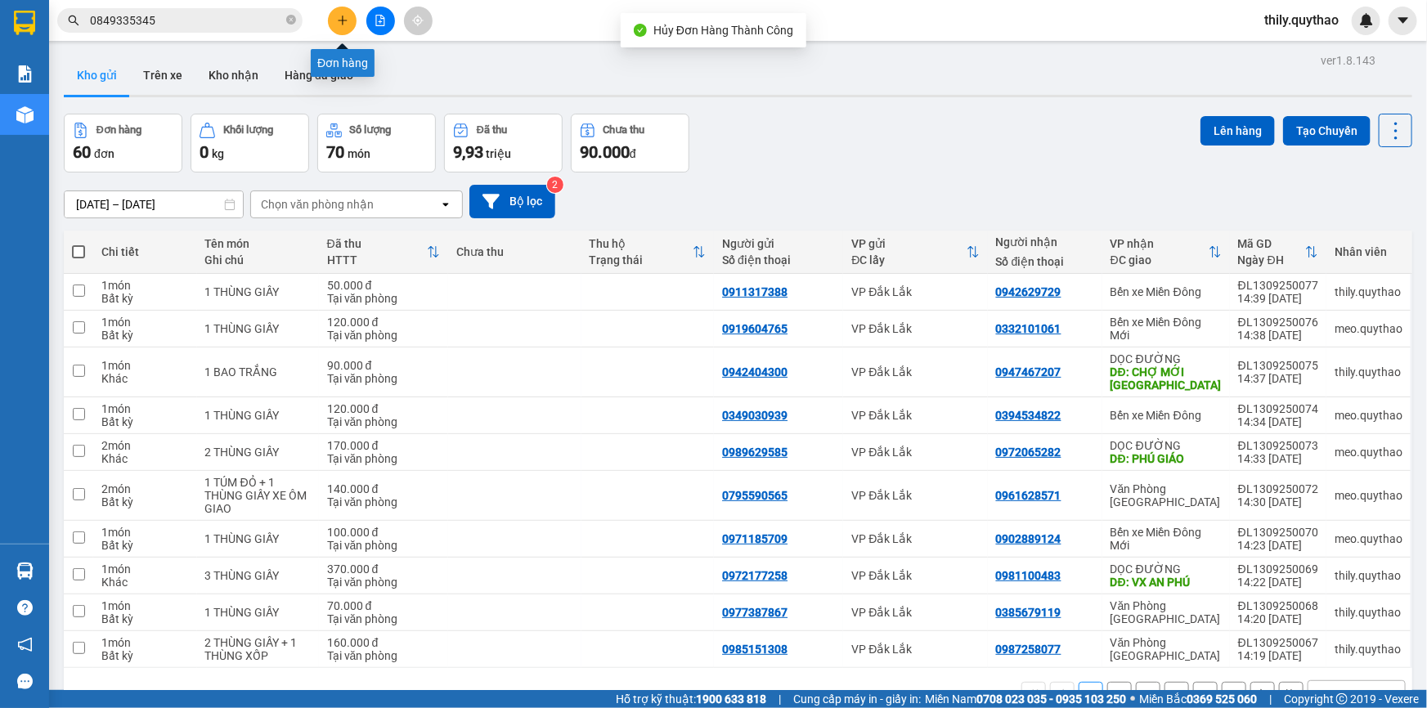
click at [345, 25] on icon "plus" at bounding box center [342, 20] width 11 height 11
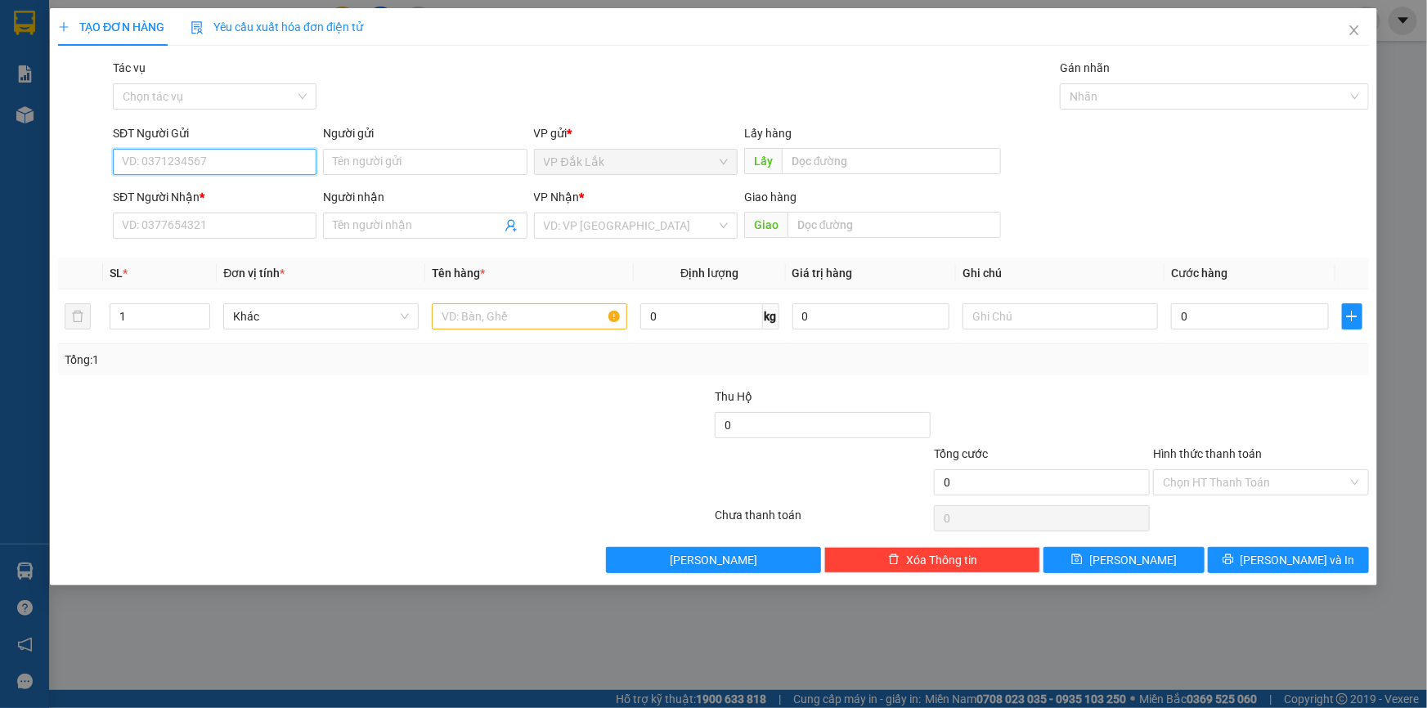
paste input "0976731458"
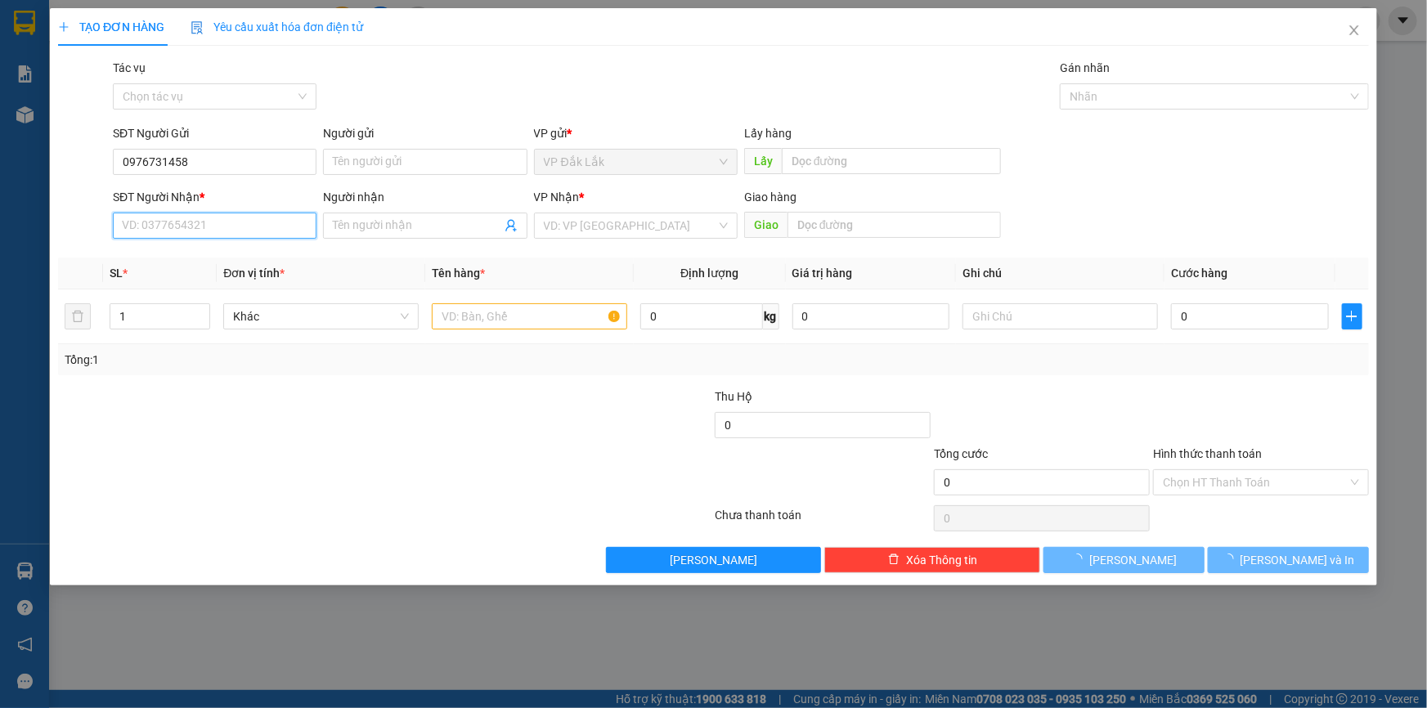
click at [226, 228] on input "SĐT Người Nhận *" at bounding box center [215, 226] width 204 height 26
paste input "0976731458"
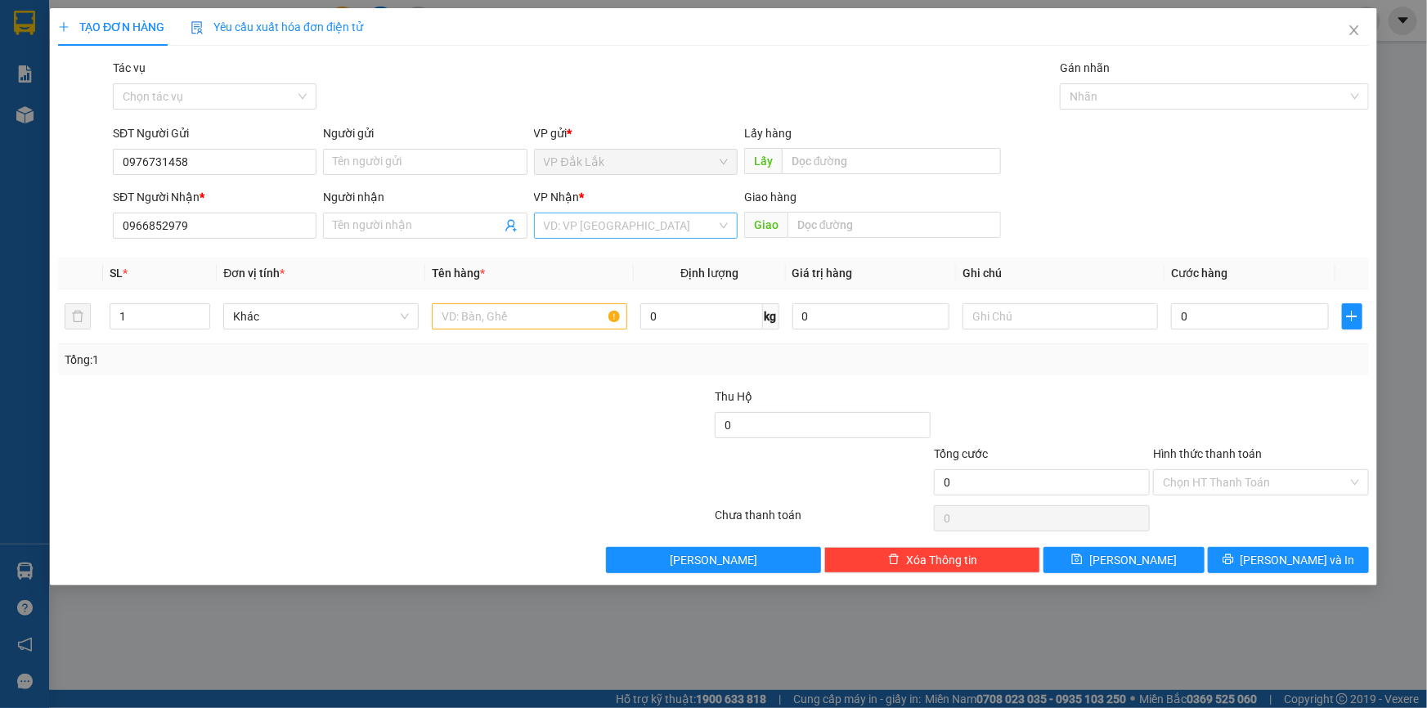
click at [609, 221] on input "search" at bounding box center [630, 225] width 173 height 25
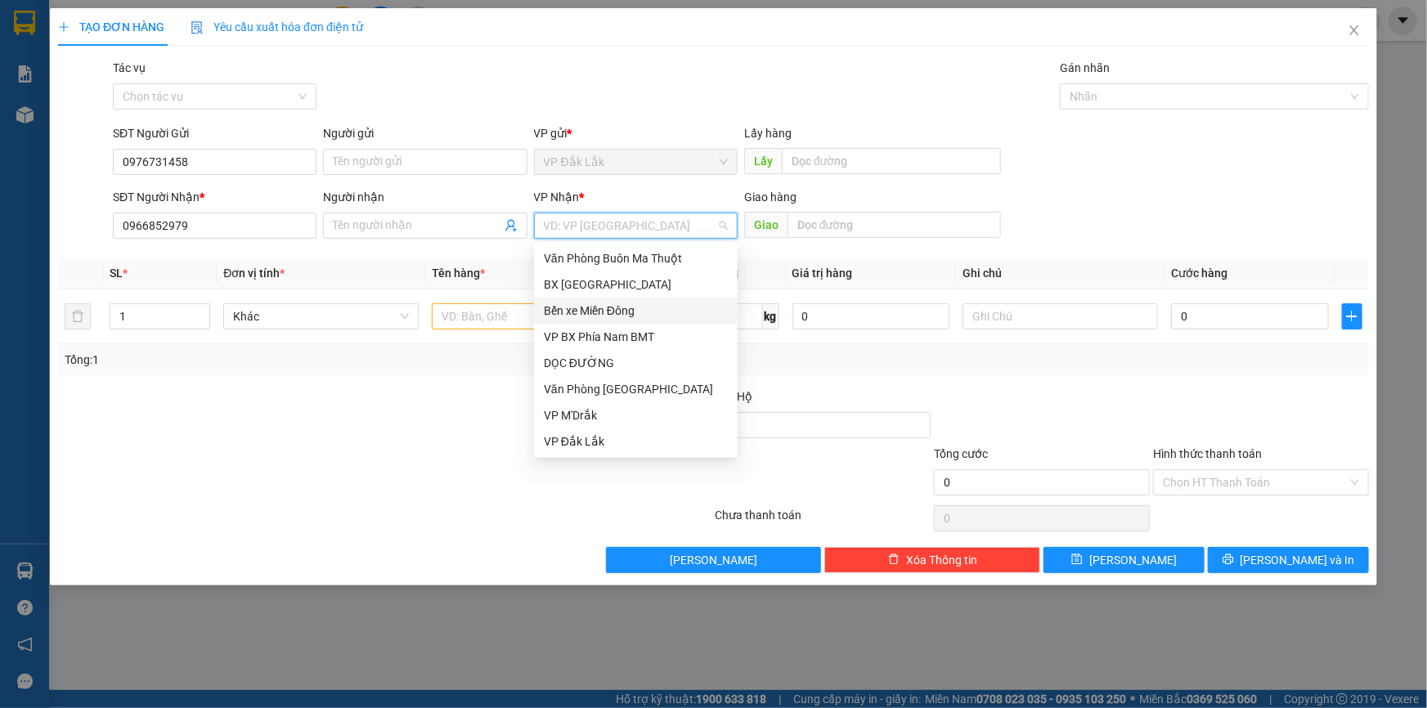
click at [643, 307] on div "Bến xe Miền Đông" at bounding box center [636, 311] width 184 height 18
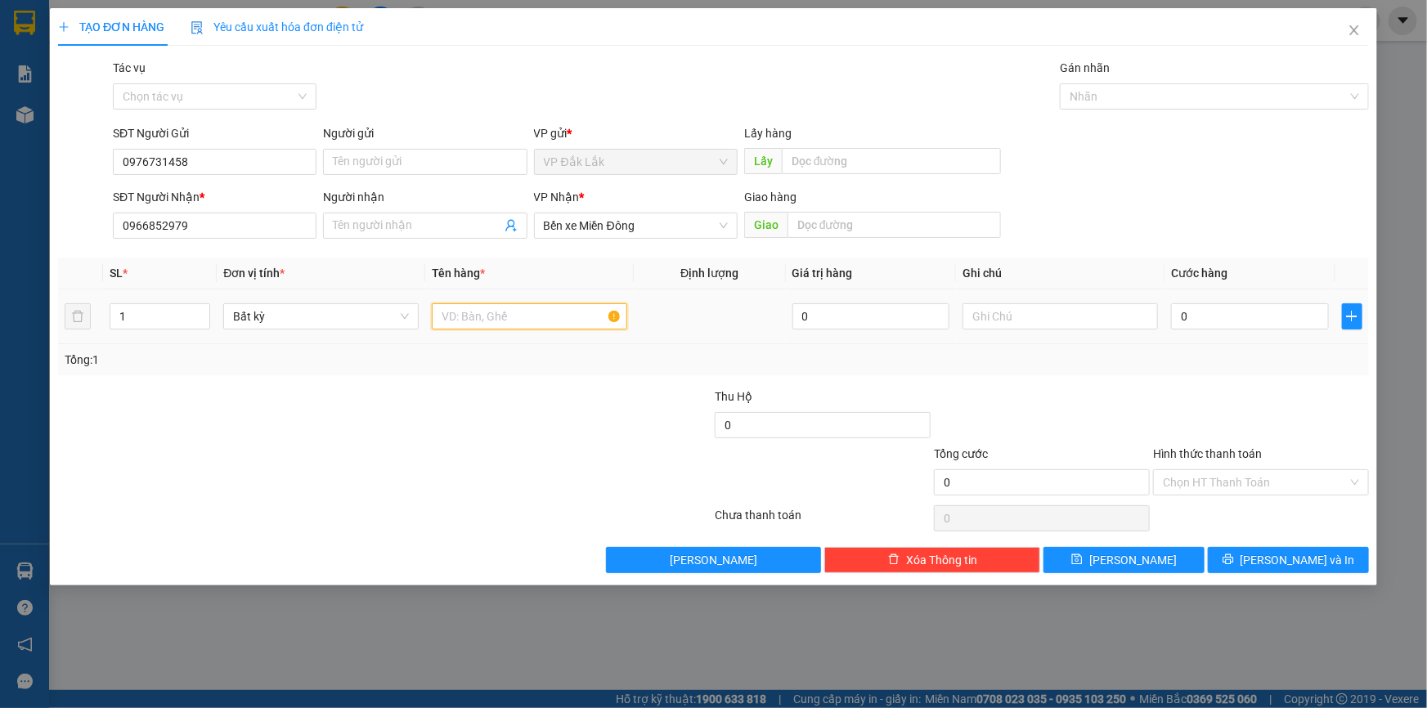
click at [523, 325] on input "text" at bounding box center [529, 316] width 195 height 26
click at [1177, 312] on input "0" at bounding box center [1250, 316] width 158 height 26
click at [1187, 313] on input "70.000" at bounding box center [1250, 316] width 158 height 26
click at [1278, 560] on span "[PERSON_NAME] và In" at bounding box center [1298, 560] width 115 height 18
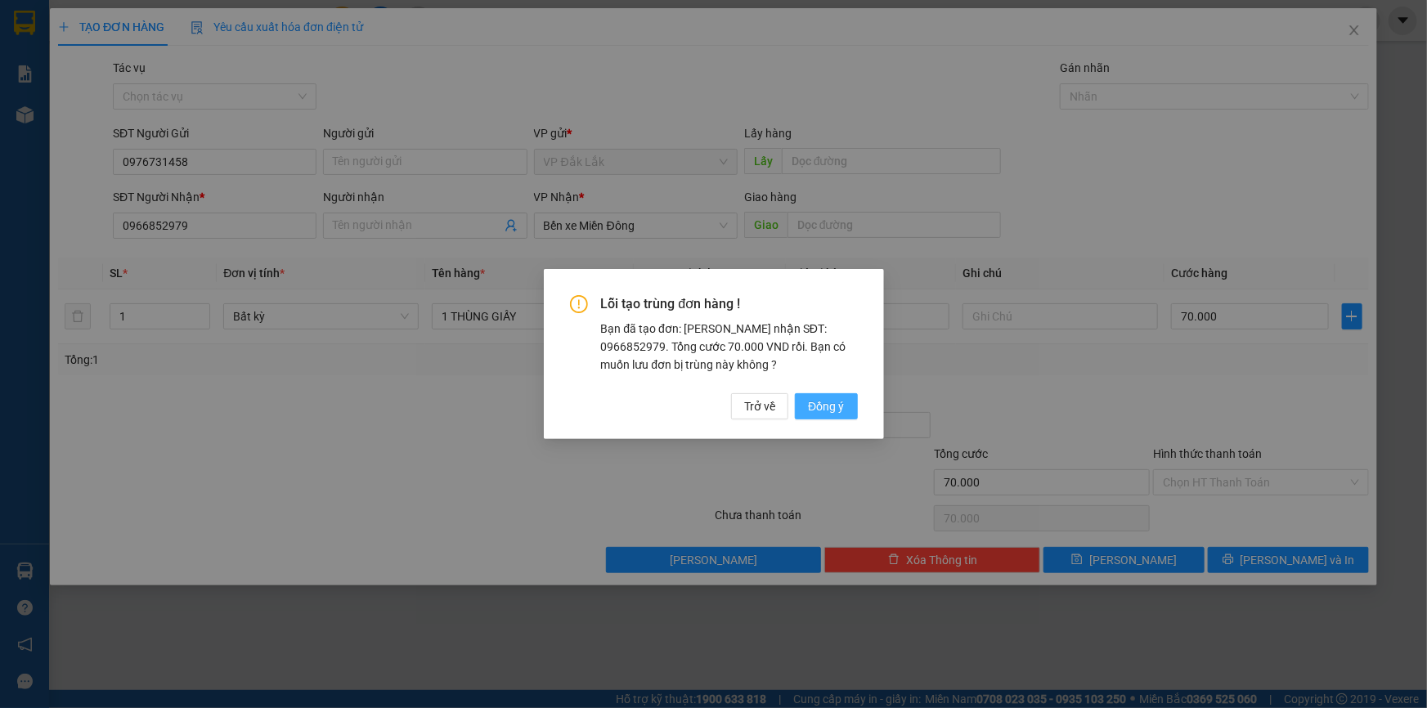
click at [832, 402] on span "Đồng ý" at bounding box center [826, 407] width 36 height 18
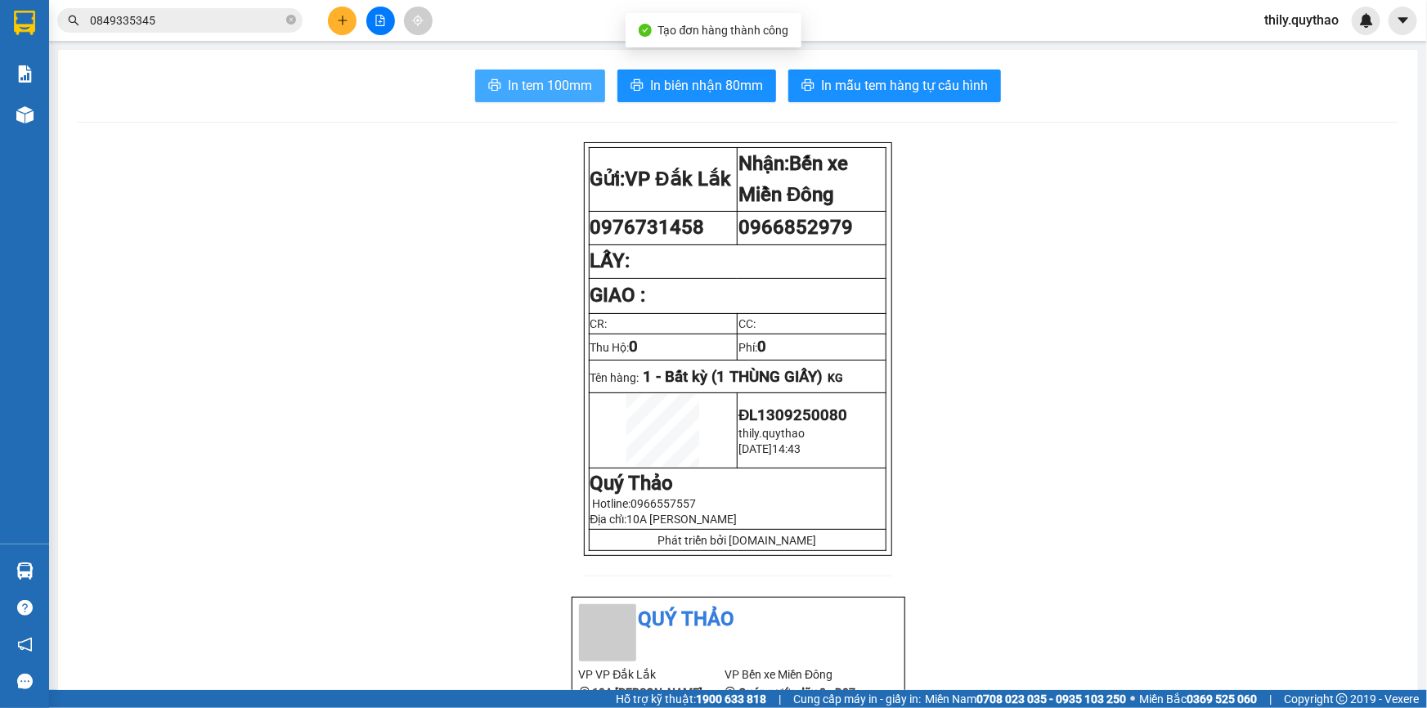
click at [549, 79] on span "In tem 100mm" at bounding box center [550, 85] width 84 height 20
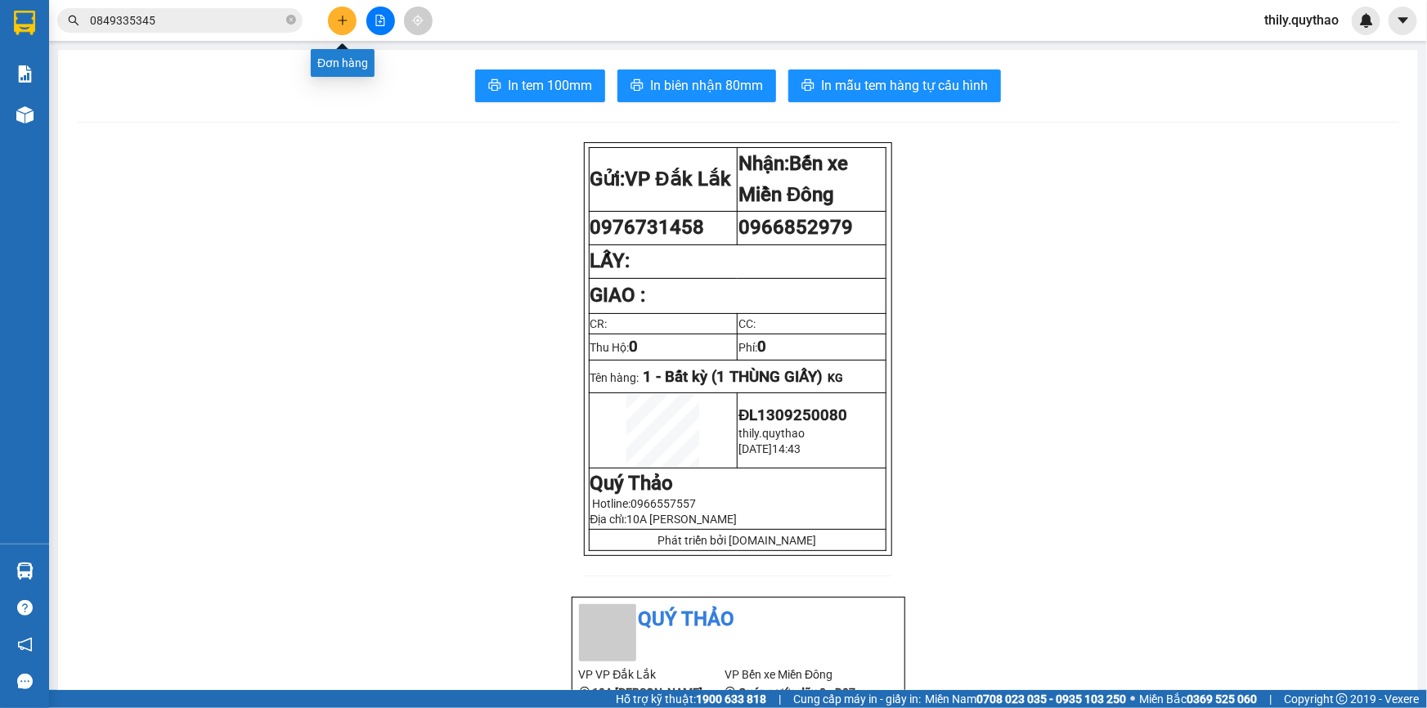
click at [339, 16] on icon "plus" at bounding box center [342, 20] width 11 height 11
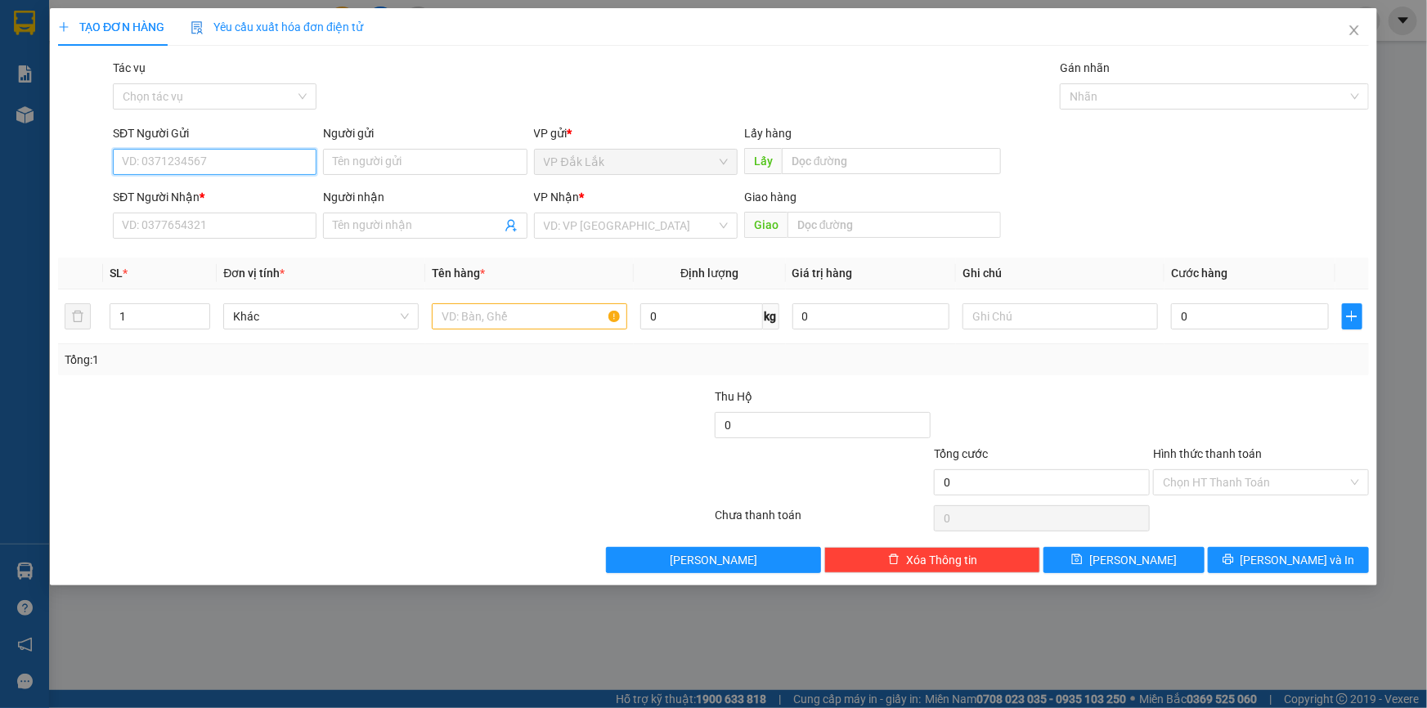
click at [208, 164] on input "SĐT Người Gửi" at bounding box center [215, 162] width 204 height 26
click at [204, 193] on div "0332410880" at bounding box center [215, 195] width 184 height 18
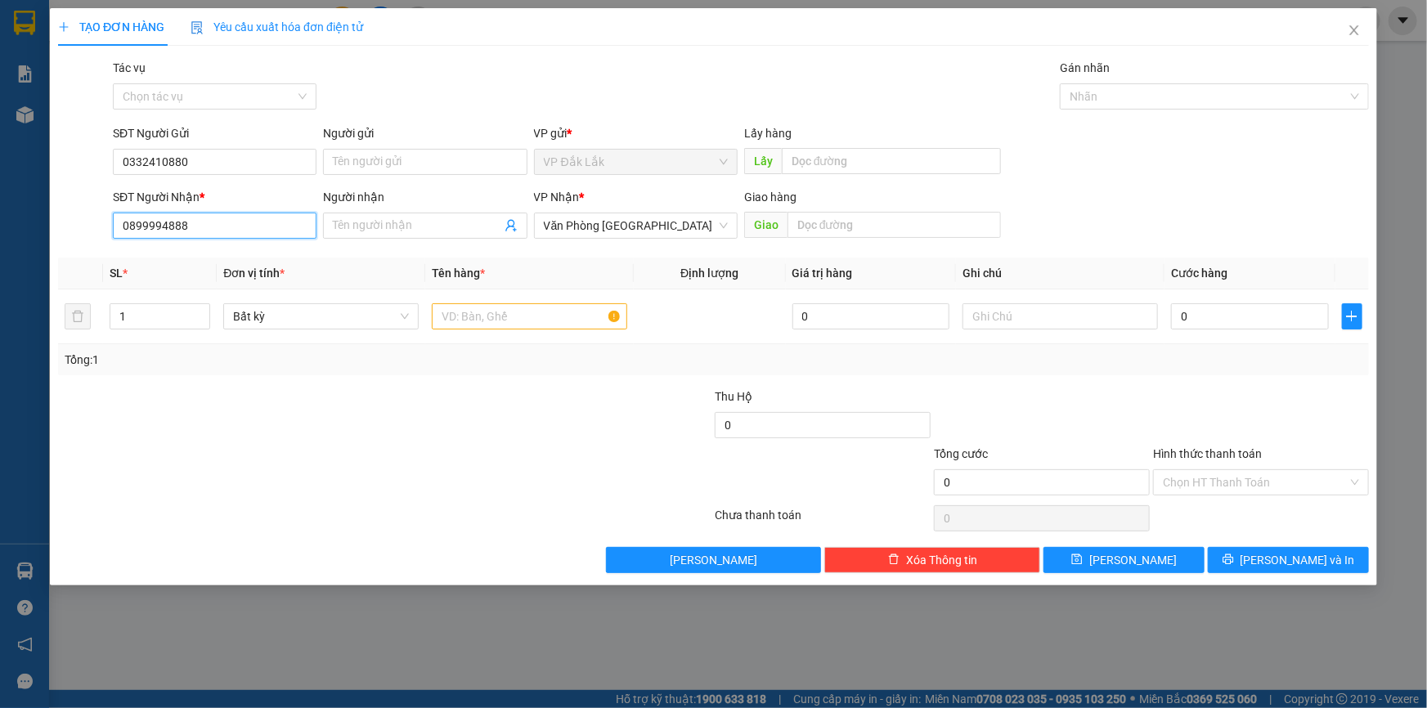
click at [233, 227] on input "0899994888" at bounding box center [215, 226] width 204 height 26
click at [221, 262] on div "0902256280" at bounding box center [215, 258] width 184 height 18
click at [518, 322] on input "text" at bounding box center [529, 316] width 195 height 26
click at [518, 315] on input "text" at bounding box center [529, 316] width 195 height 26
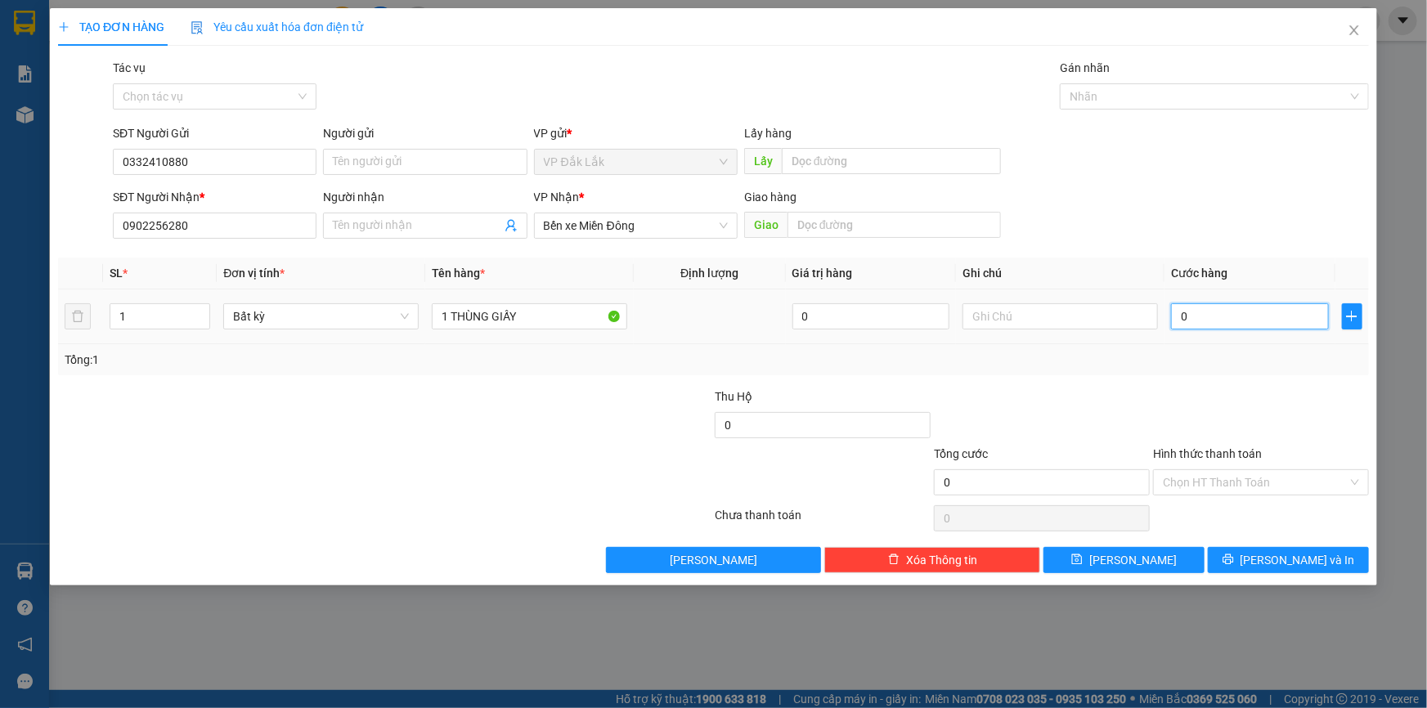
click at [1171, 320] on input "0" at bounding box center [1250, 316] width 158 height 26
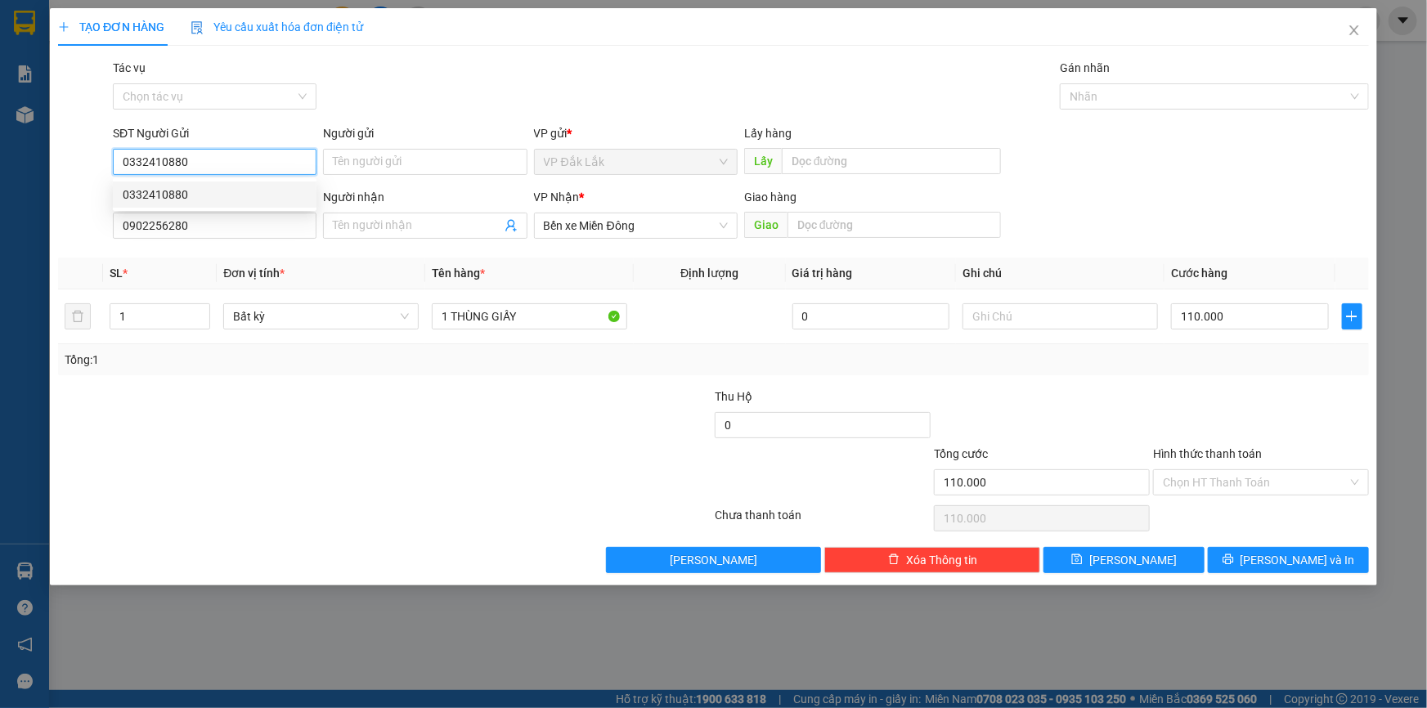
drag, startPoint x: 174, startPoint y: 160, endPoint x: 118, endPoint y: 164, distance: 56.5
click at [118, 164] on input "0332410880" at bounding box center [215, 162] width 204 height 26
click at [1234, 562] on icon "printer" at bounding box center [1228, 560] width 11 height 11
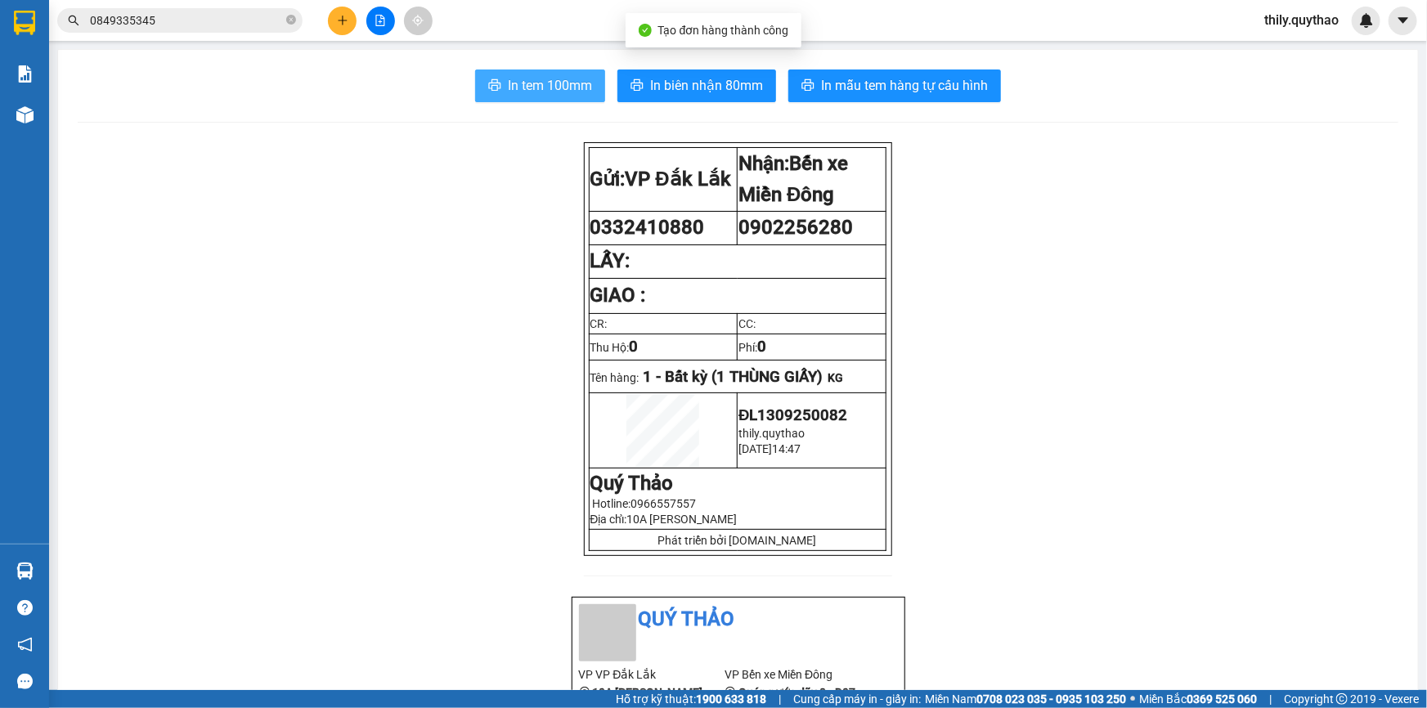
click at [554, 92] on span "In tem 100mm" at bounding box center [550, 85] width 84 height 20
click at [339, 16] on icon "plus" at bounding box center [342, 20] width 11 height 11
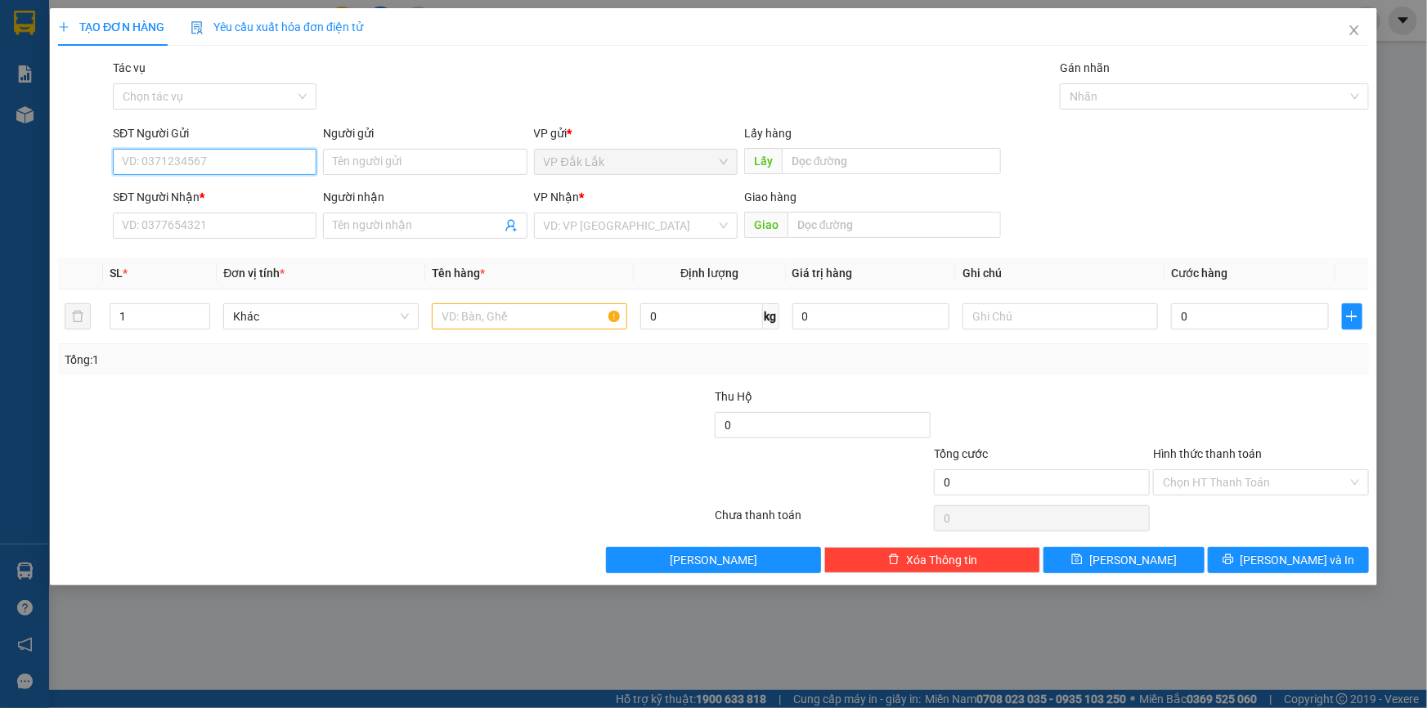
paste input "0332410880"
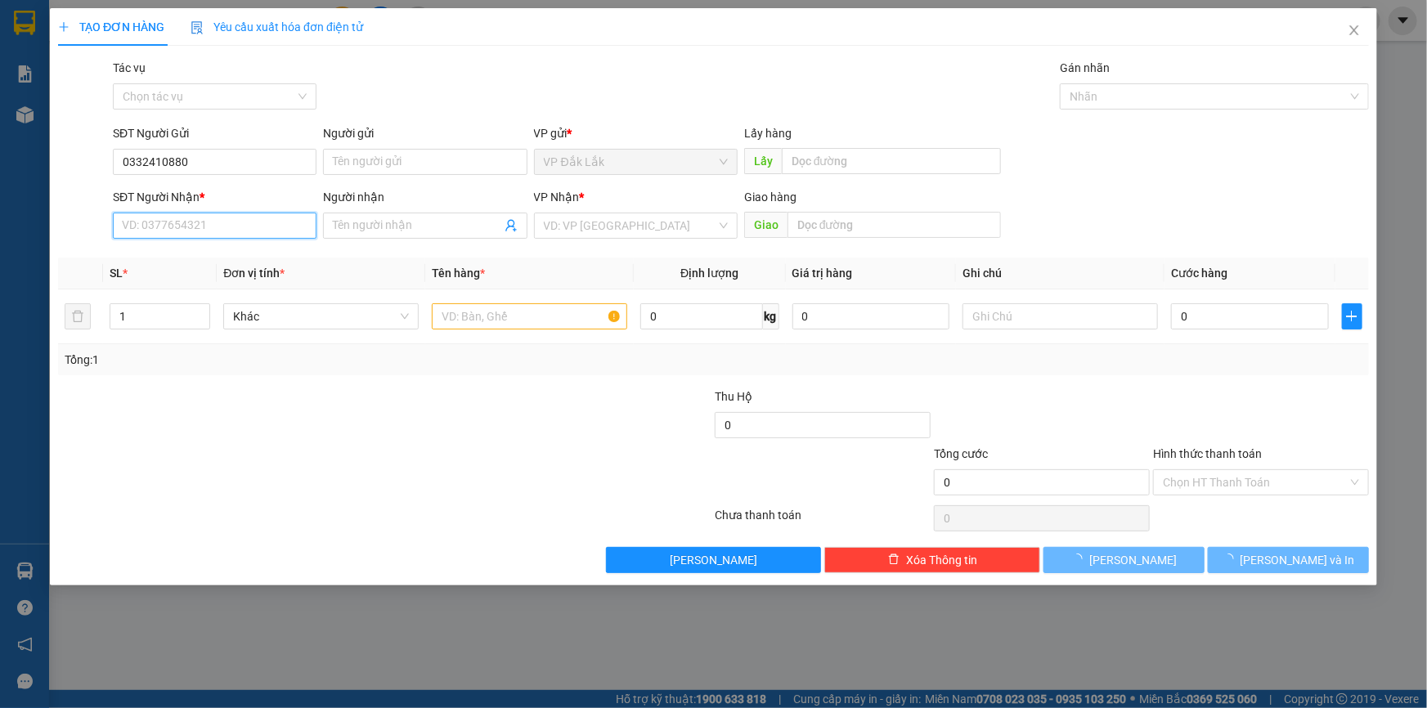
click at [231, 223] on input "SĐT Người Nhận *" at bounding box center [215, 226] width 204 height 26
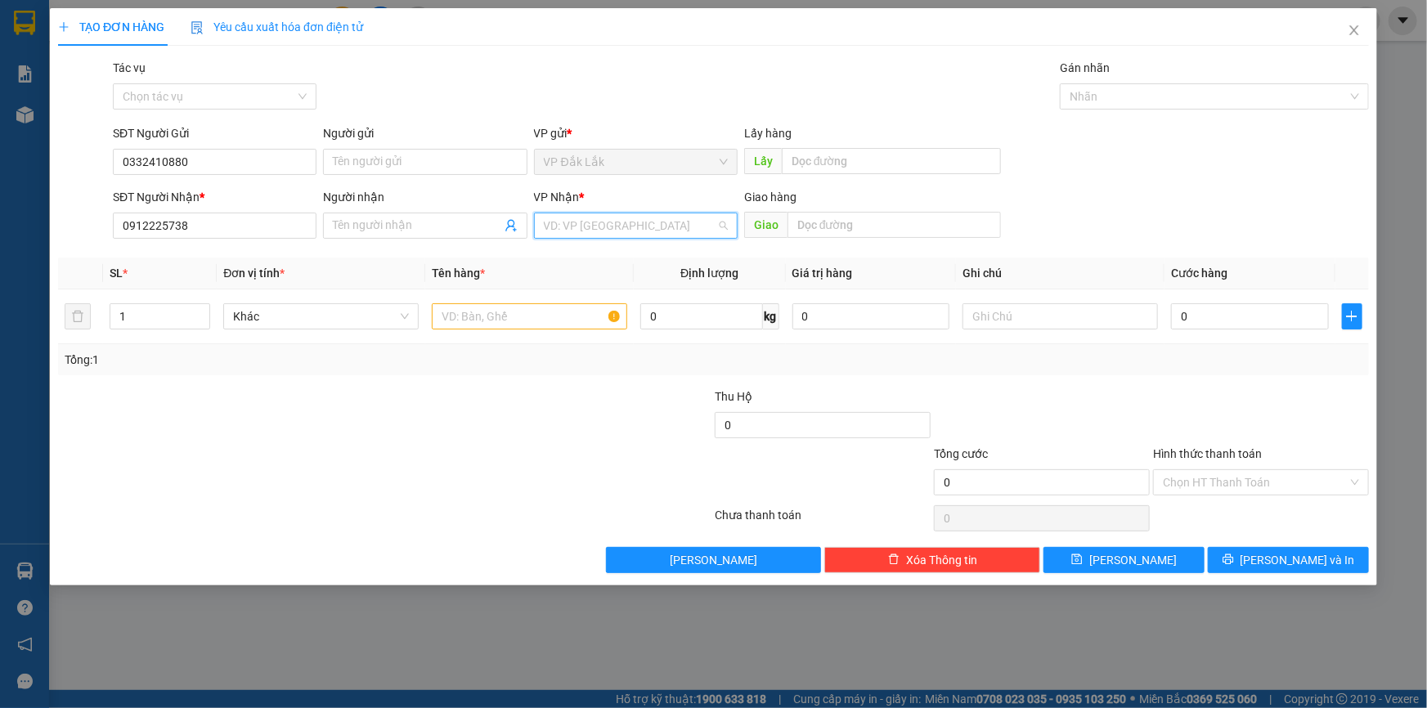
click at [641, 221] on input "search" at bounding box center [630, 225] width 173 height 25
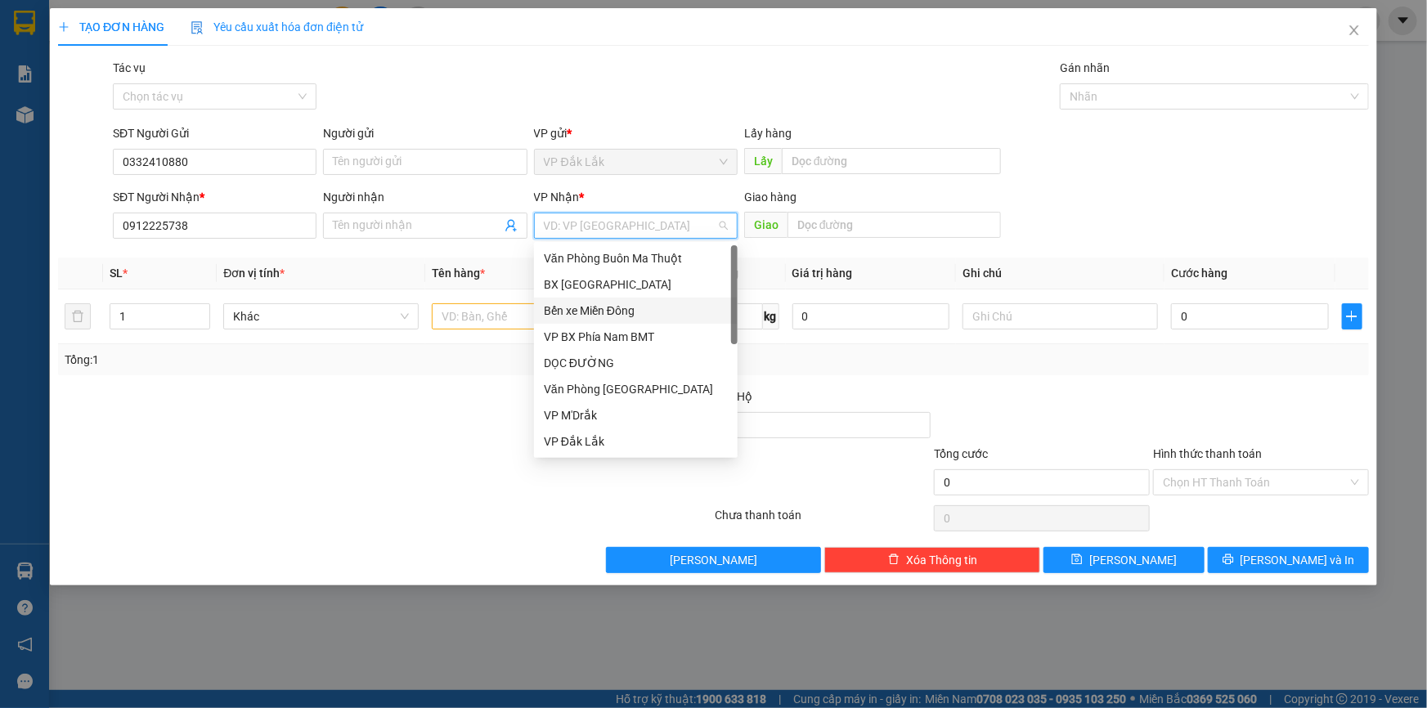
click at [634, 311] on div "Bến xe Miền Đông" at bounding box center [636, 311] width 184 height 18
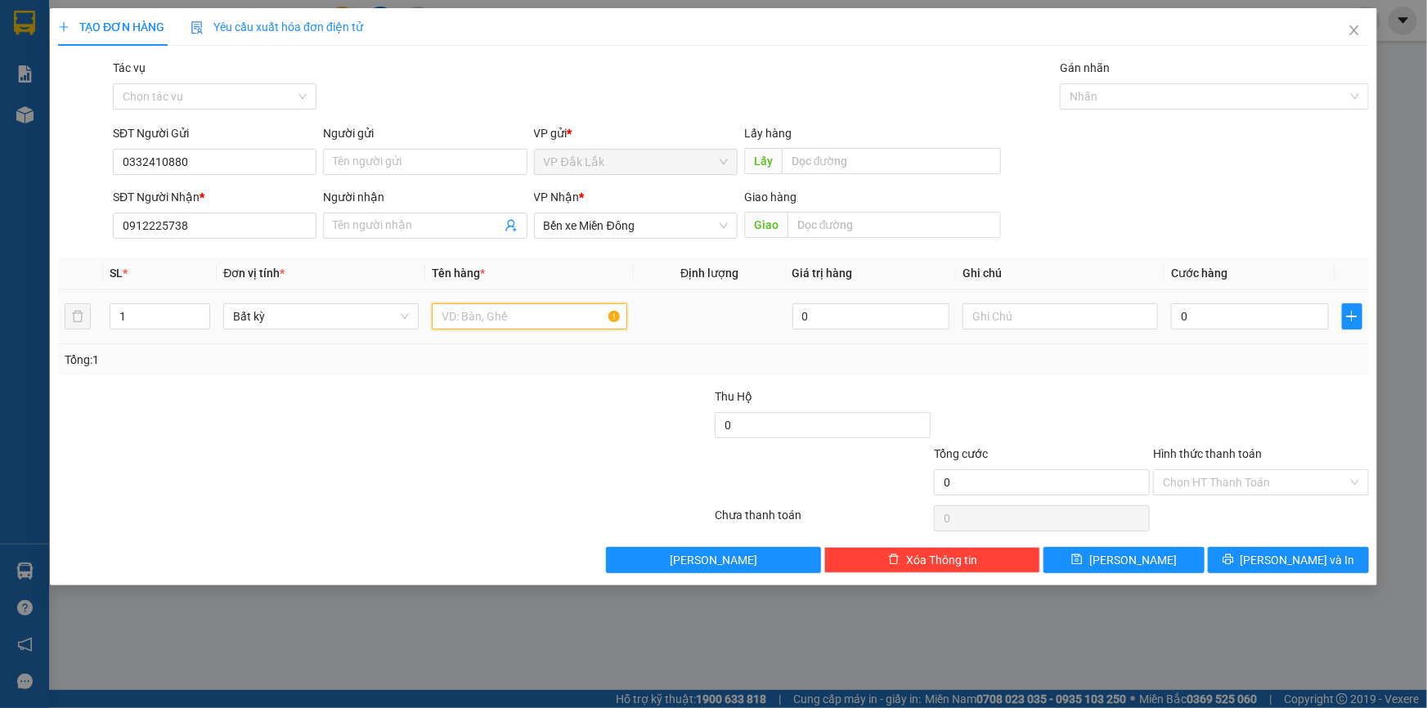
click at [520, 320] on input "text" at bounding box center [529, 316] width 195 height 26
click at [1178, 313] on input "0" at bounding box center [1250, 316] width 158 height 26
click at [1244, 482] on input "Hình thức thanh toán" at bounding box center [1255, 482] width 185 height 25
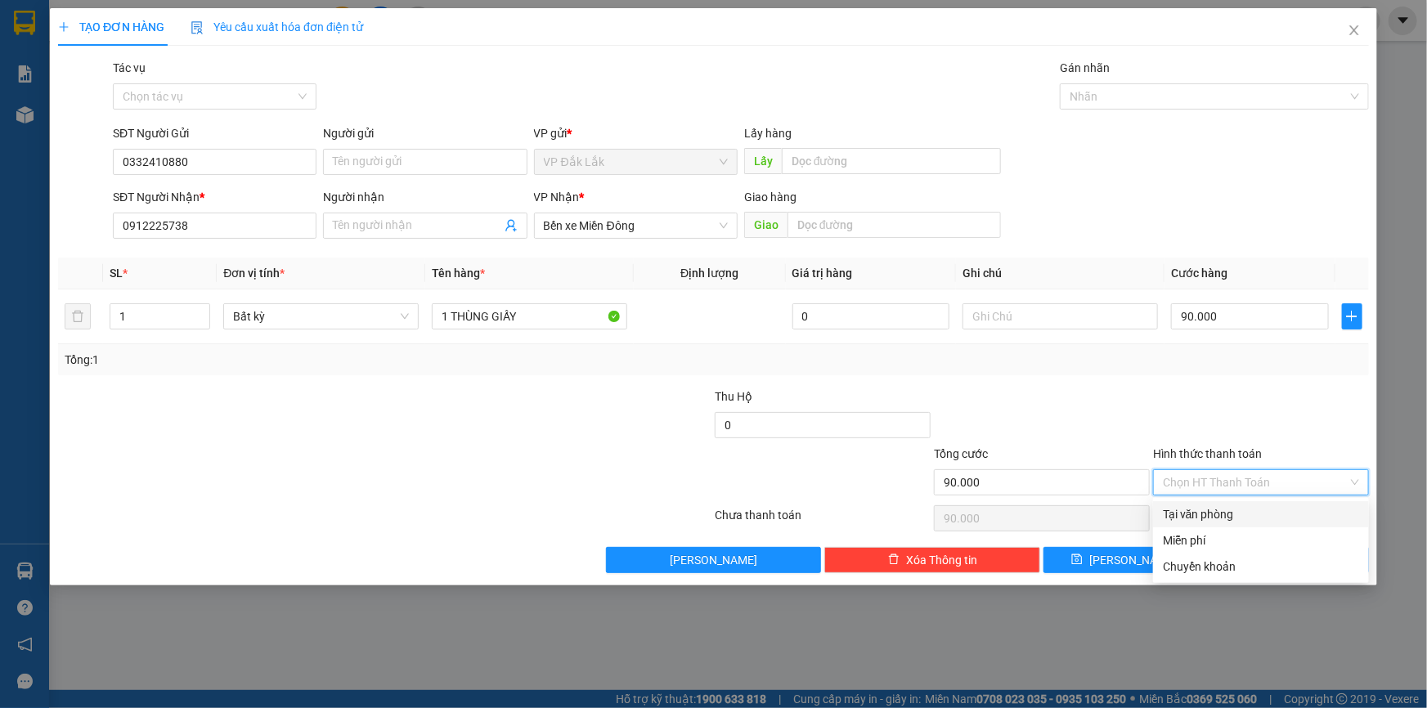
click at [1250, 515] on div "Tại văn phòng" at bounding box center [1261, 515] width 196 height 18
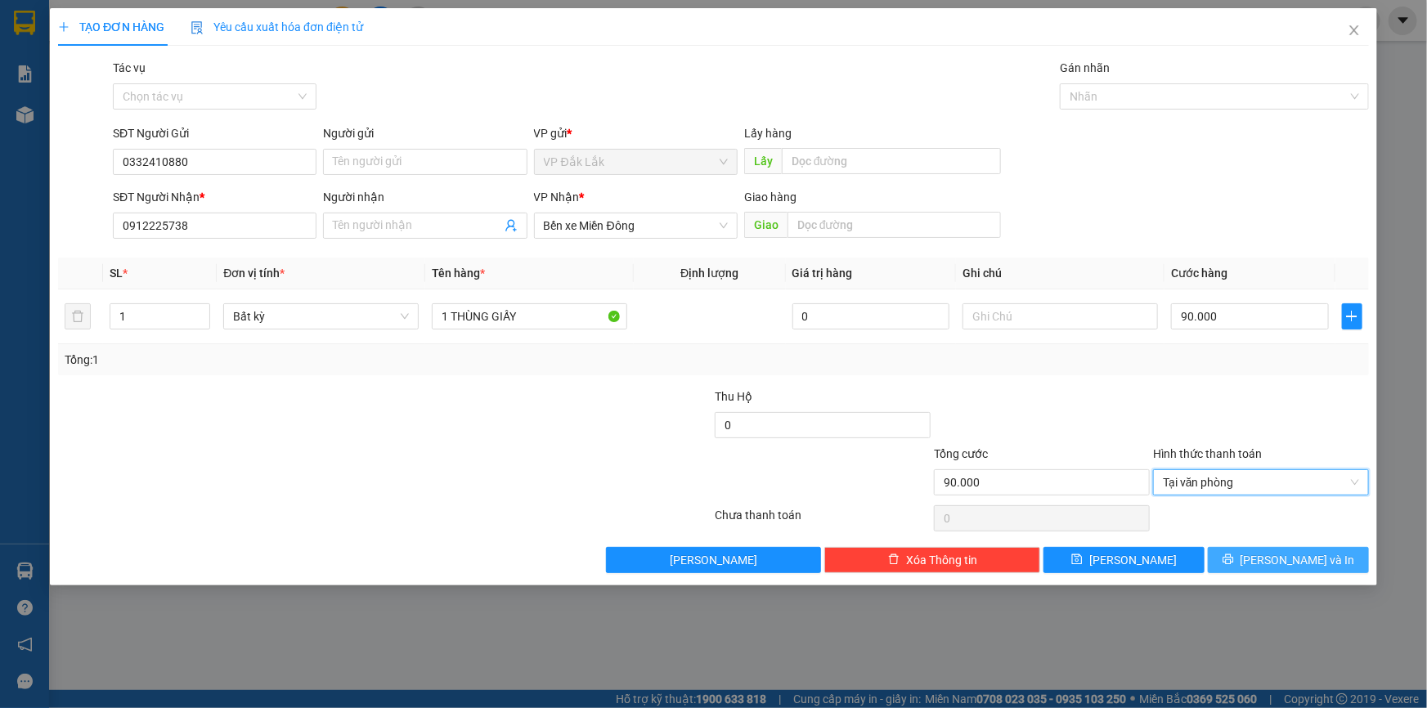
click at [1279, 559] on span "[PERSON_NAME] và In" at bounding box center [1298, 560] width 115 height 18
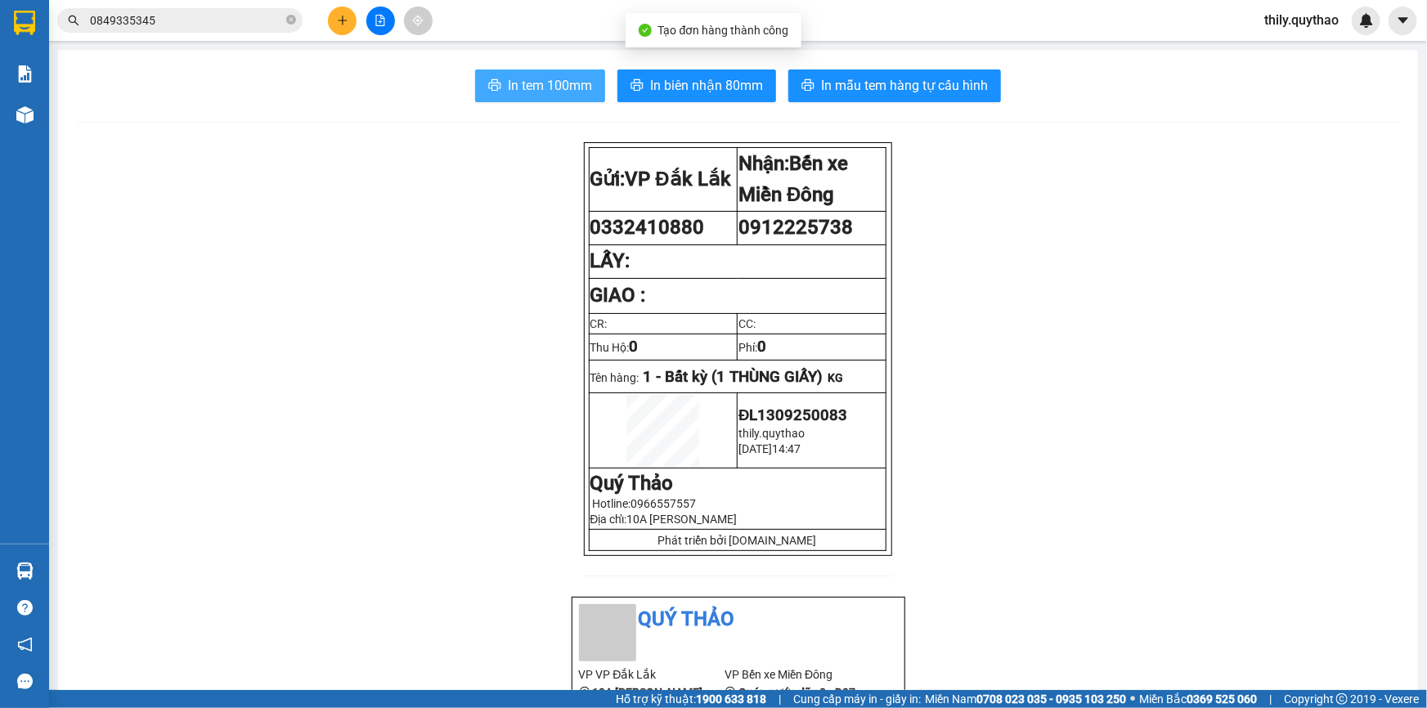
click at [568, 86] on span "In tem 100mm" at bounding box center [550, 85] width 84 height 20
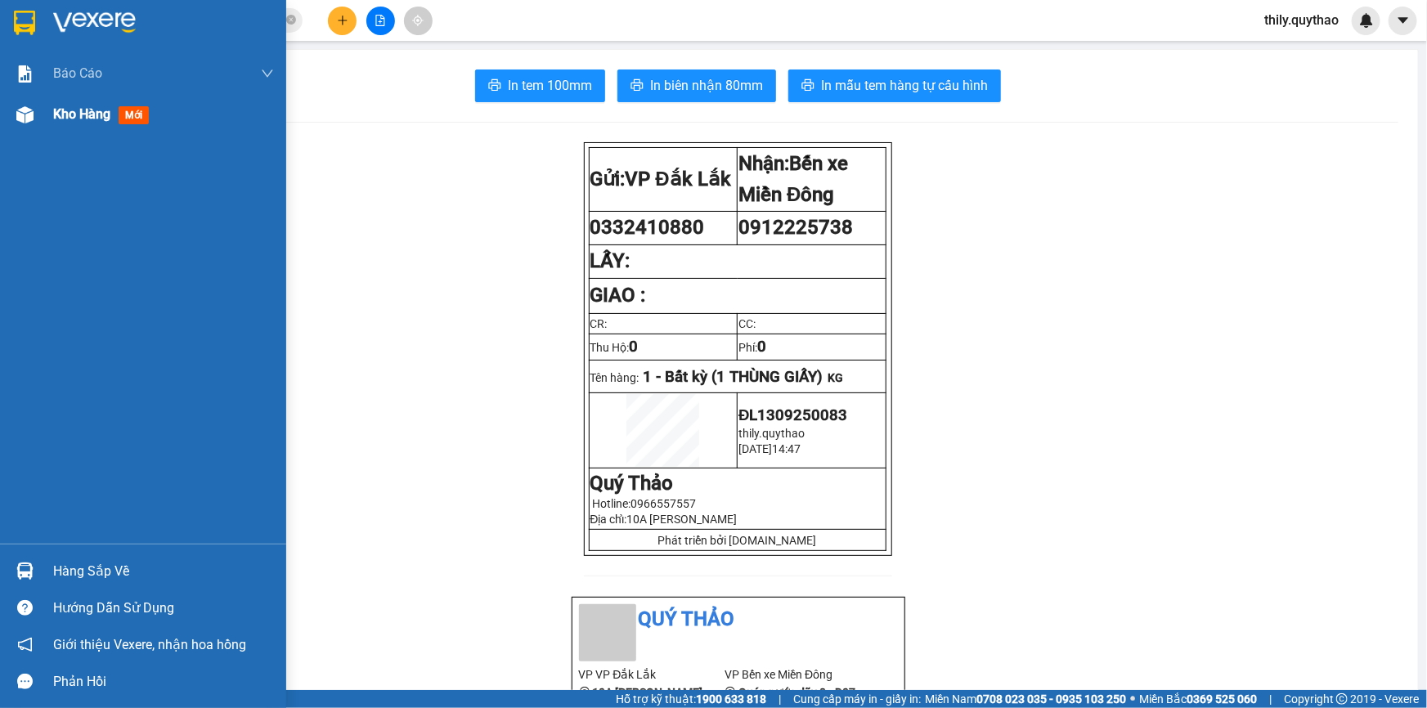
click at [54, 118] on span "Kho hàng" at bounding box center [81, 114] width 57 height 16
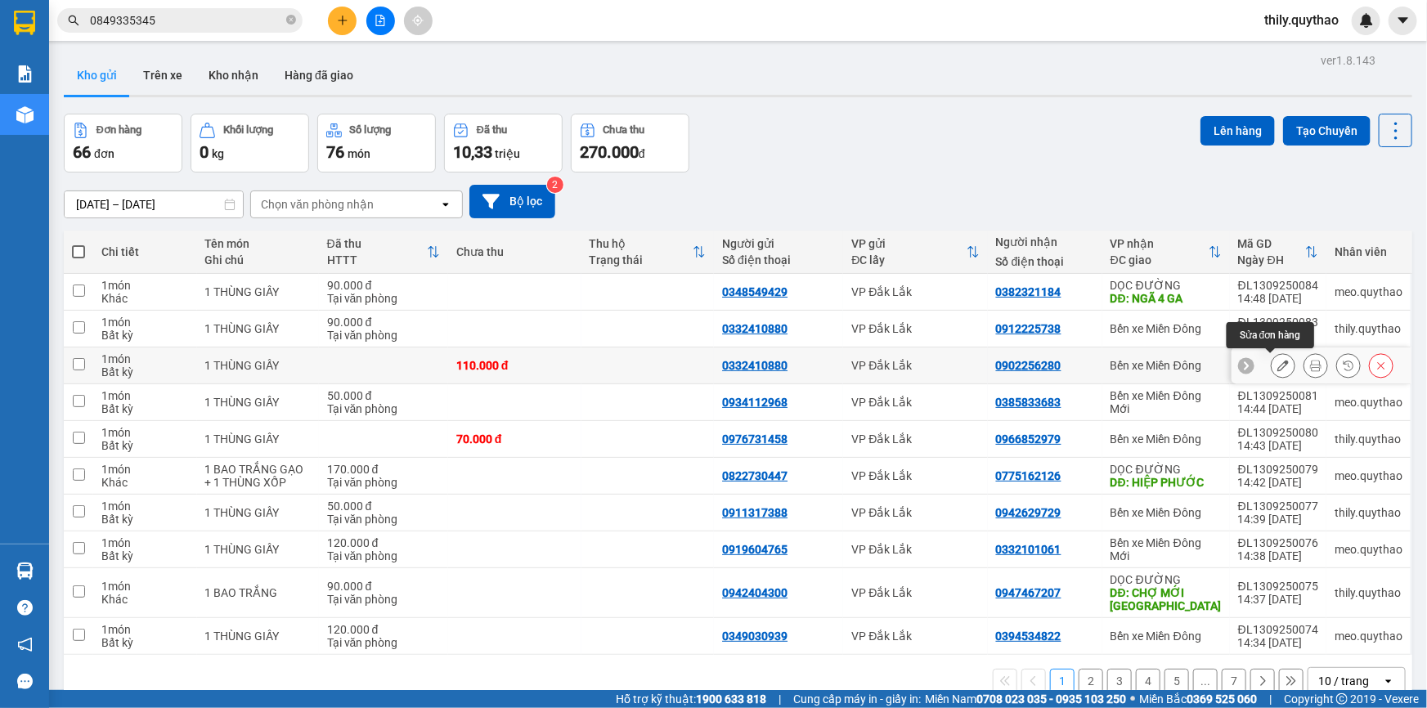
click at [1278, 368] on icon at bounding box center [1283, 365] width 11 height 11
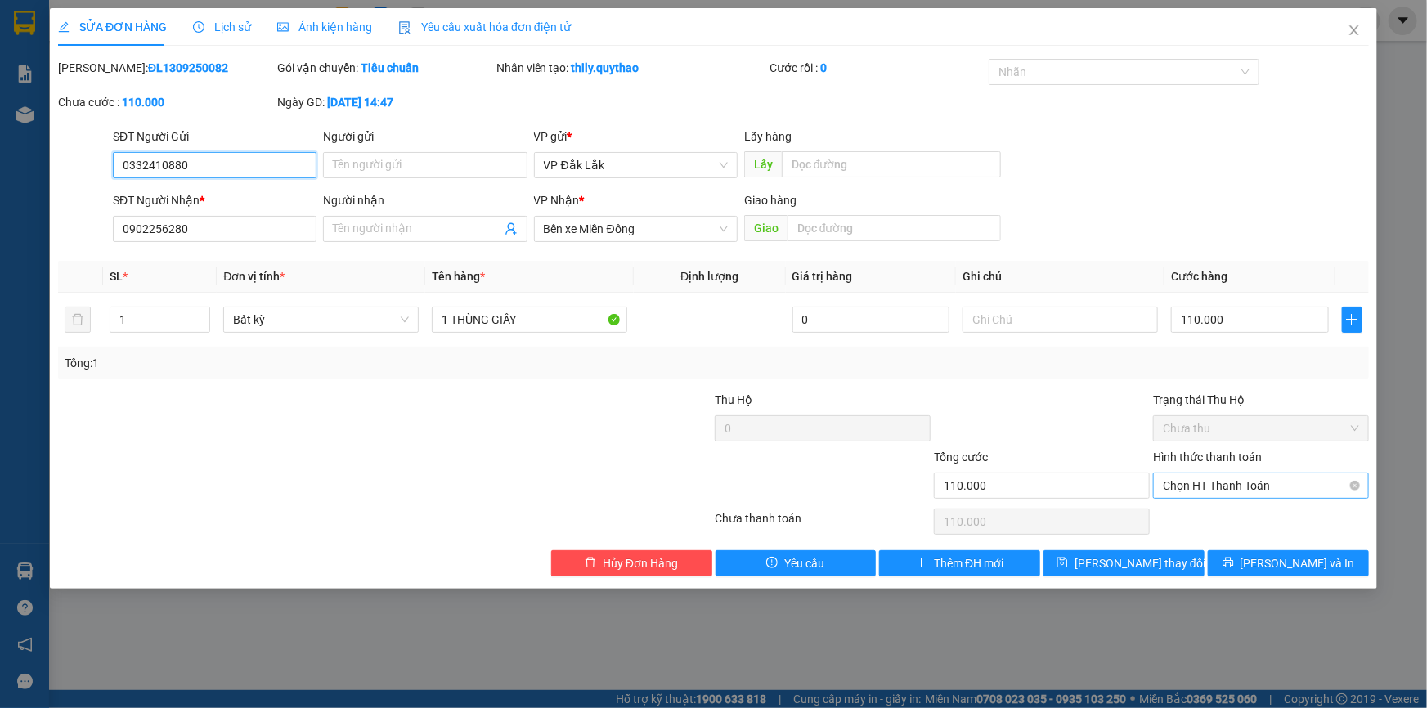
click at [1262, 490] on span "Chọn HT Thanh Toán" at bounding box center [1261, 486] width 196 height 25
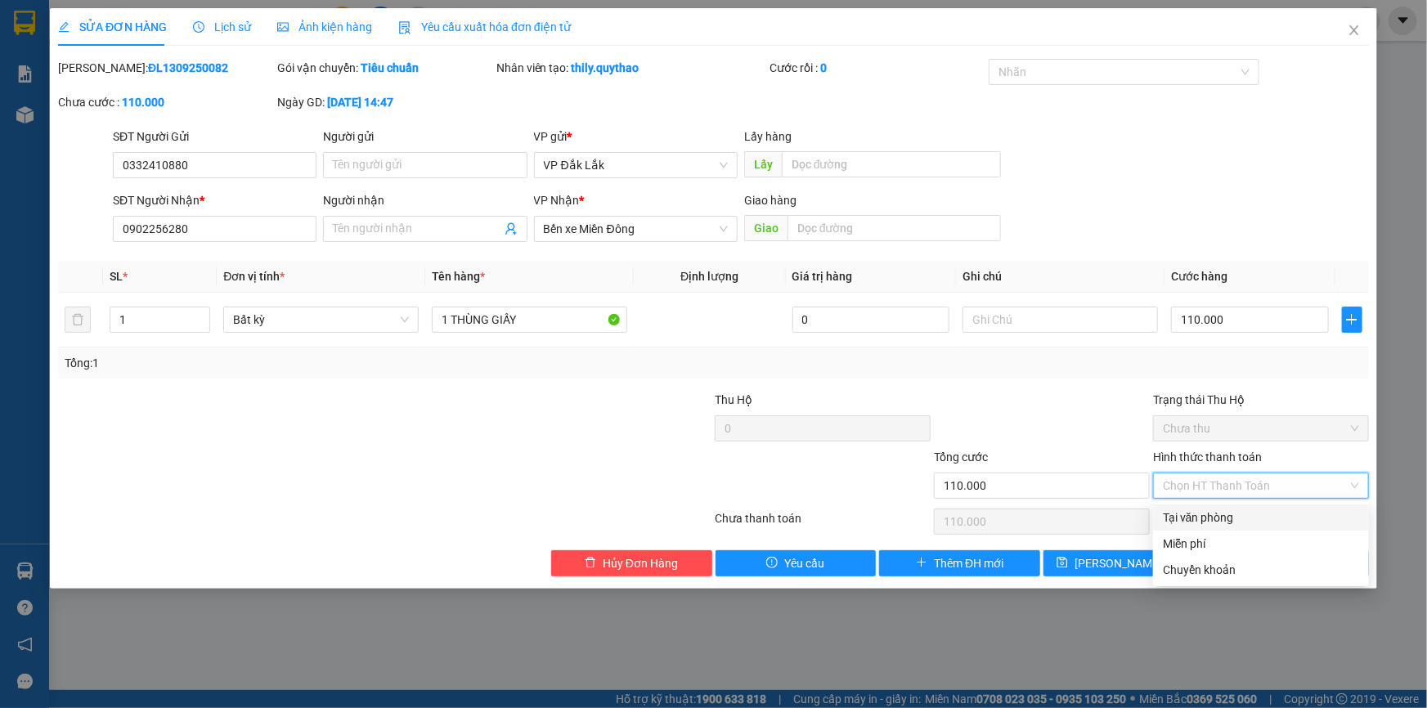
click at [1254, 520] on div "Tại văn phòng" at bounding box center [1261, 518] width 196 height 18
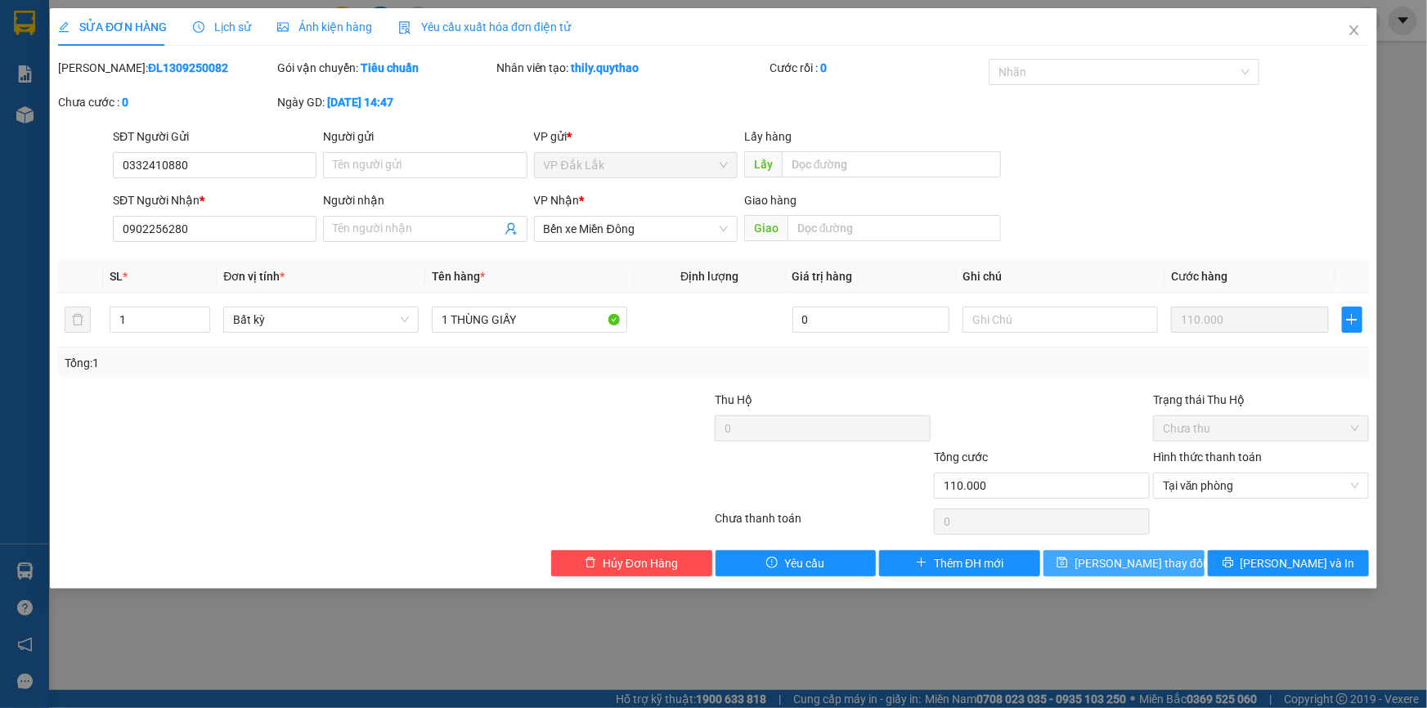
click at [1162, 560] on span "[PERSON_NAME] thay đổi" at bounding box center [1140, 564] width 131 height 18
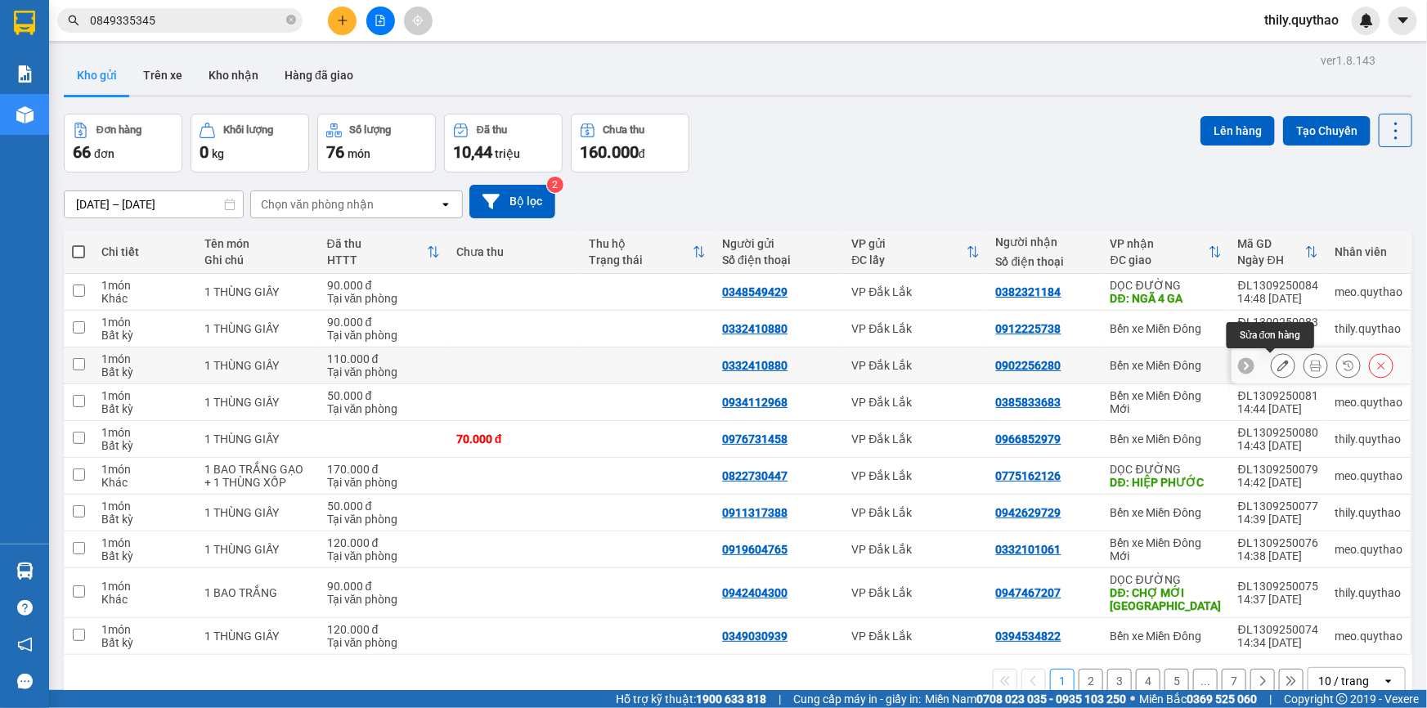
click at [1278, 365] on icon at bounding box center [1283, 365] width 11 height 11
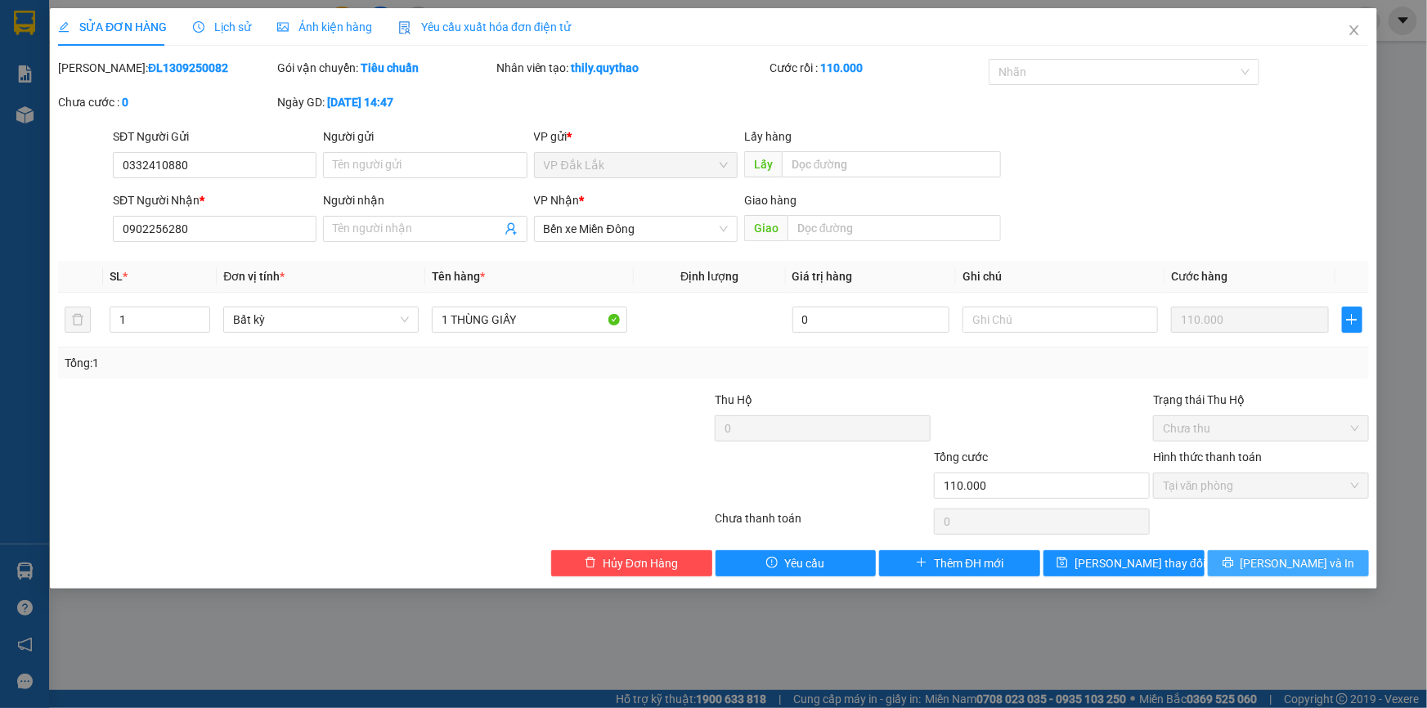
click at [1311, 555] on span "[PERSON_NAME] và In" at bounding box center [1298, 564] width 115 height 18
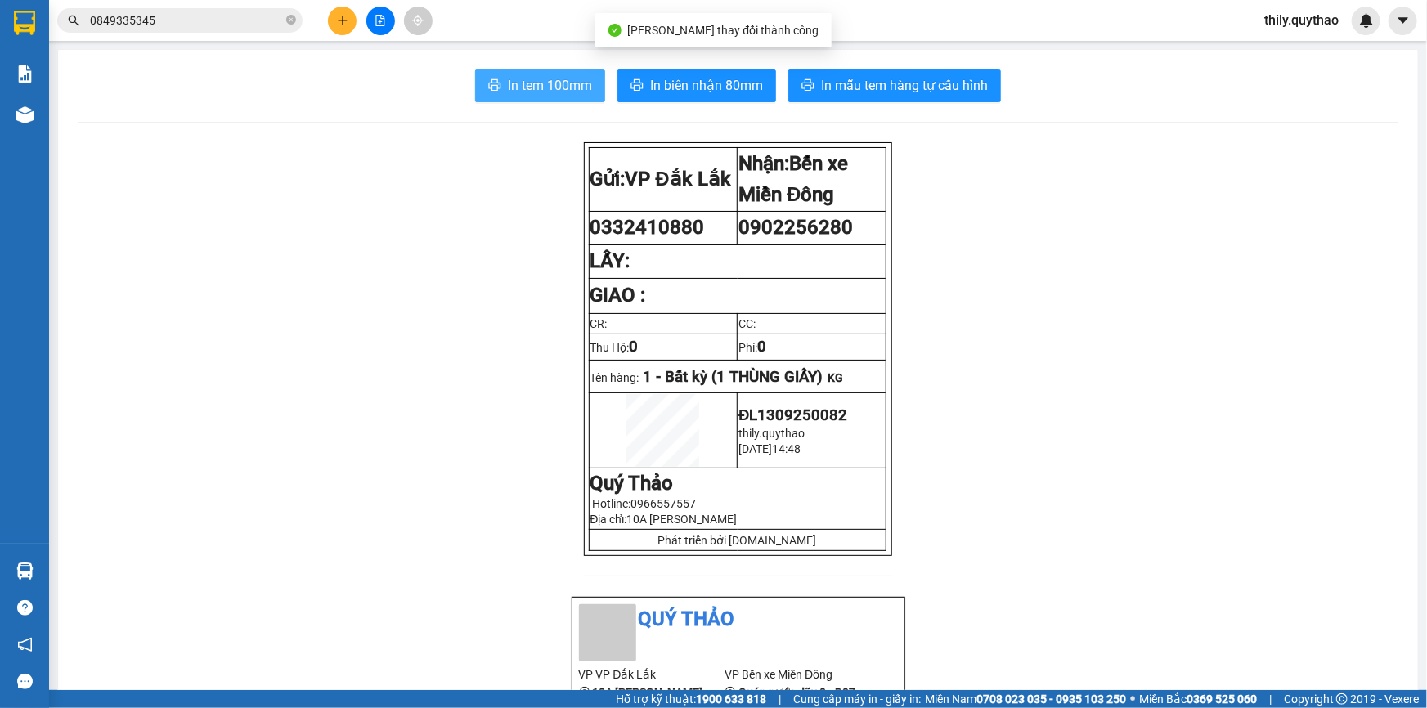
click at [556, 82] on span "In tem 100mm" at bounding box center [550, 85] width 84 height 20
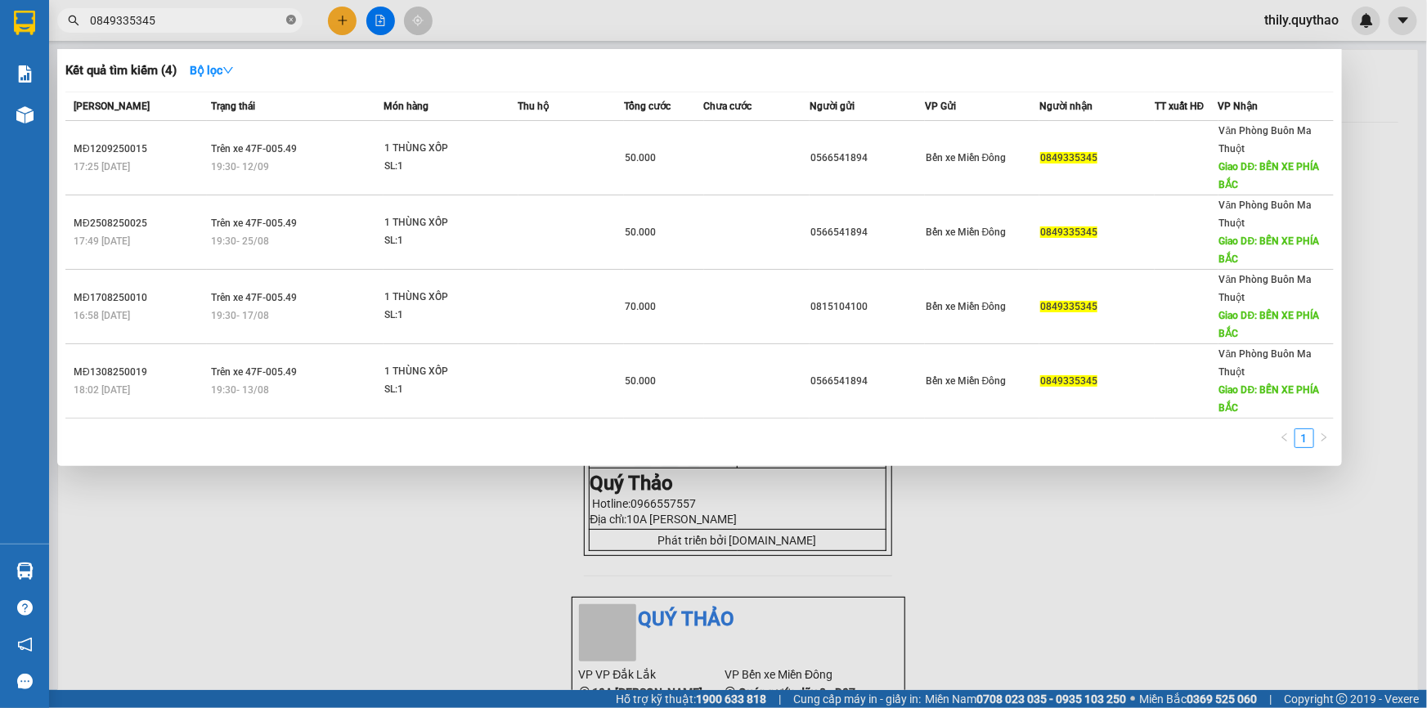
click at [286, 16] on icon "close-circle" at bounding box center [291, 20] width 10 height 10
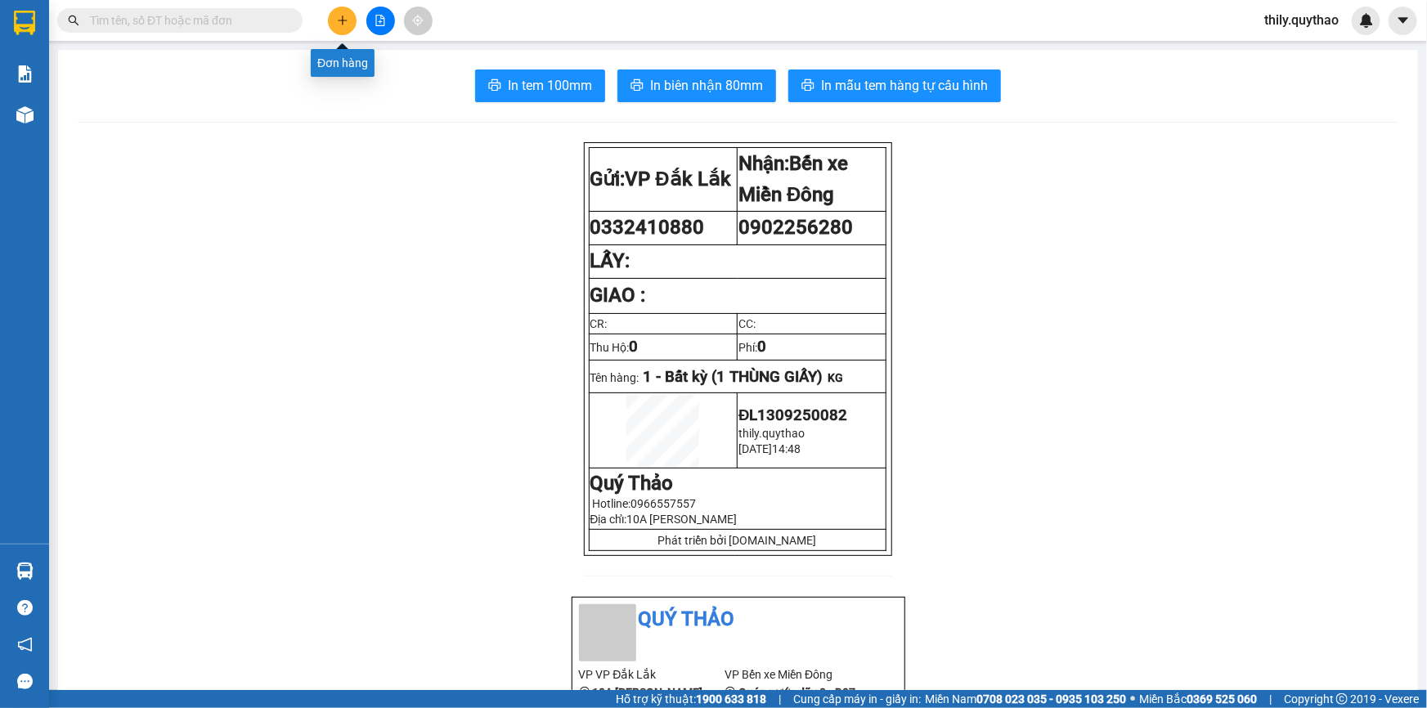
click at [339, 18] on icon "plus" at bounding box center [342, 20] width 11 height 11
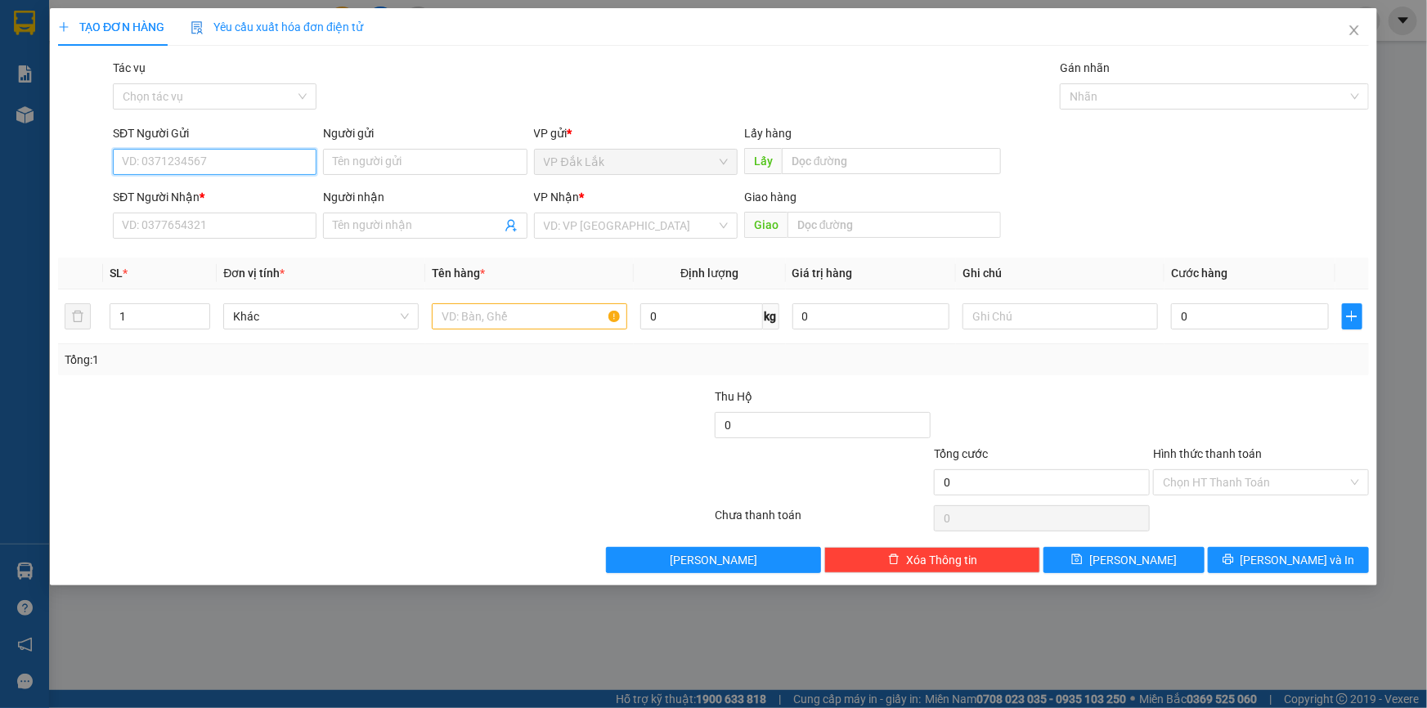
click at [247, 164] on input "SĐT Người Gửi" at bounding box center [215, 162] width 204 height 26
click at [225, 197] on div "0384263373" at bounding box center [215, 195] width 184 height 18
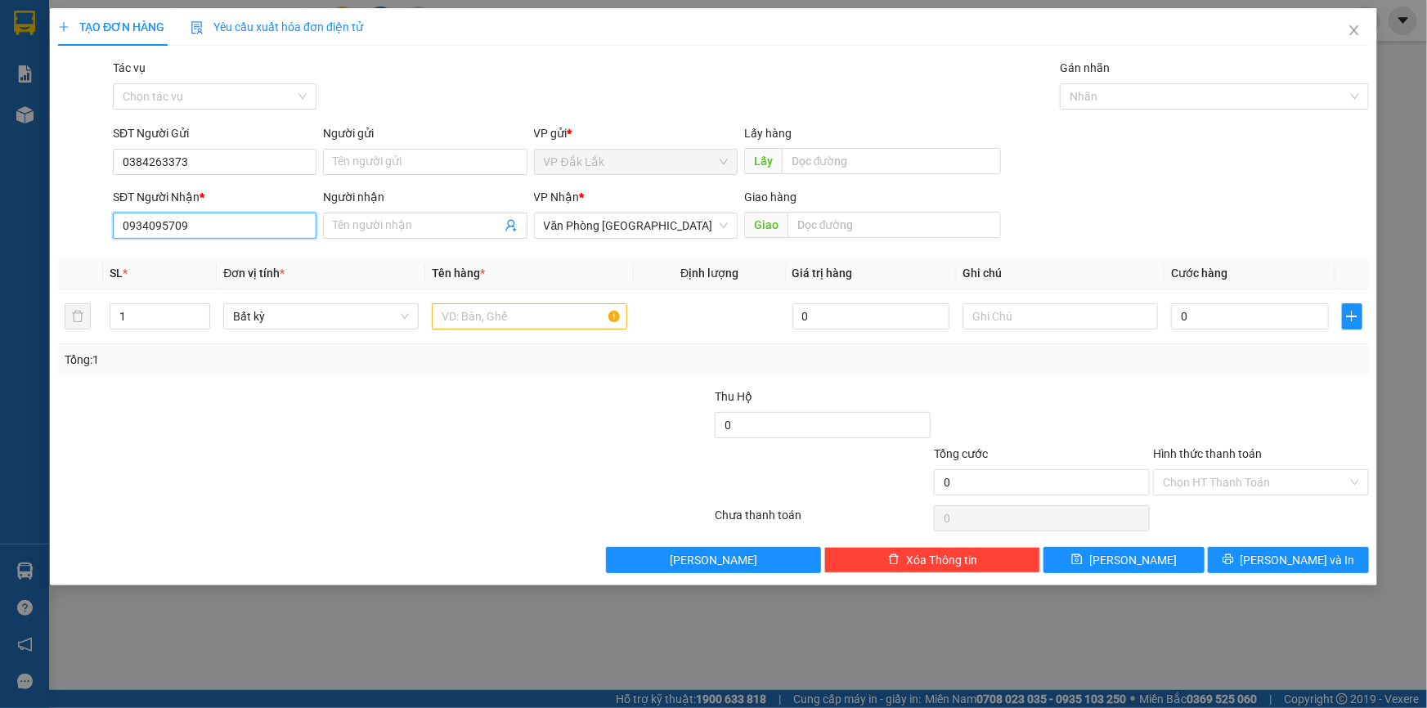
click at [234, 221] on input "0934095709" at bounding box center [215, 226] width 204 height 26
click at [499, 314] on input "text" at bounding box center [529, 316] width 195 height 26
click at [191, 224] on input "0934095709" at bounding box center [215, 226] width 204 height 26
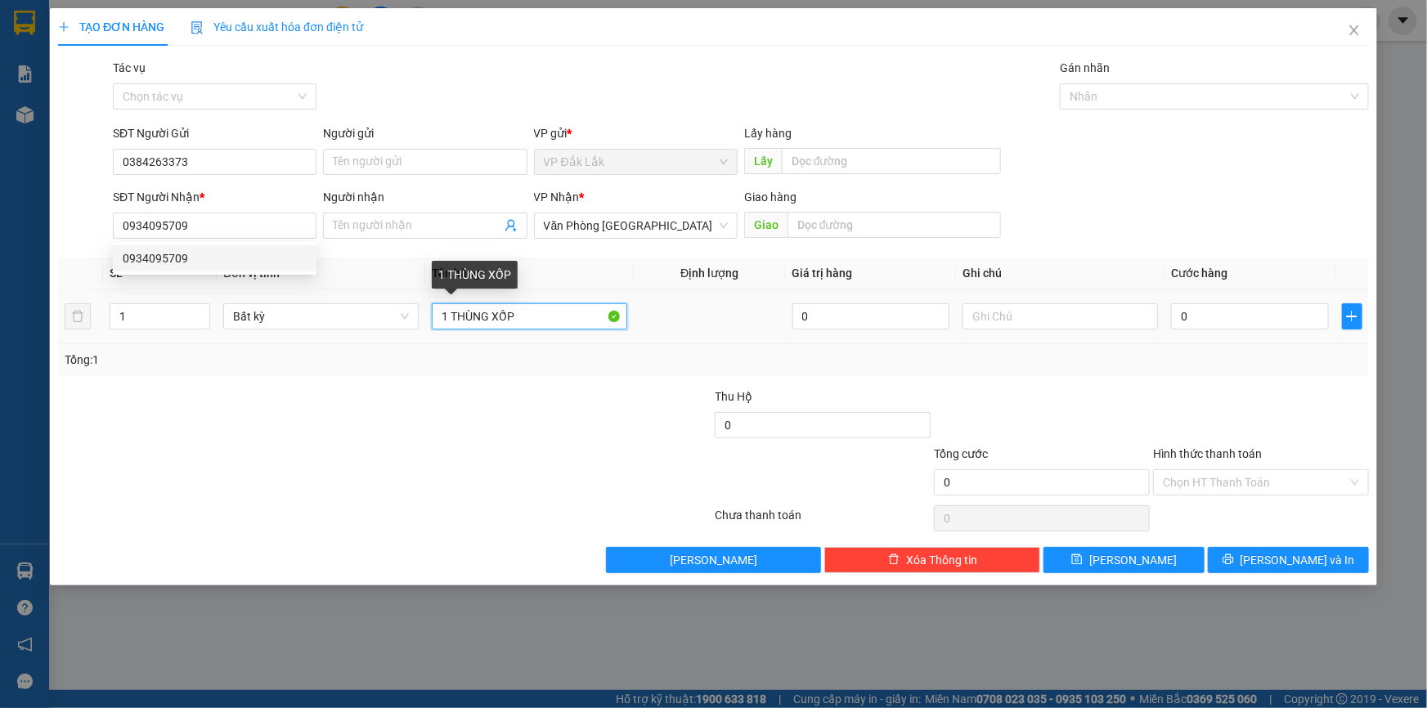
click at [589, 317] on input "1 THÙNG XỐP" at bounding box center [529, 316] width 195 height 26
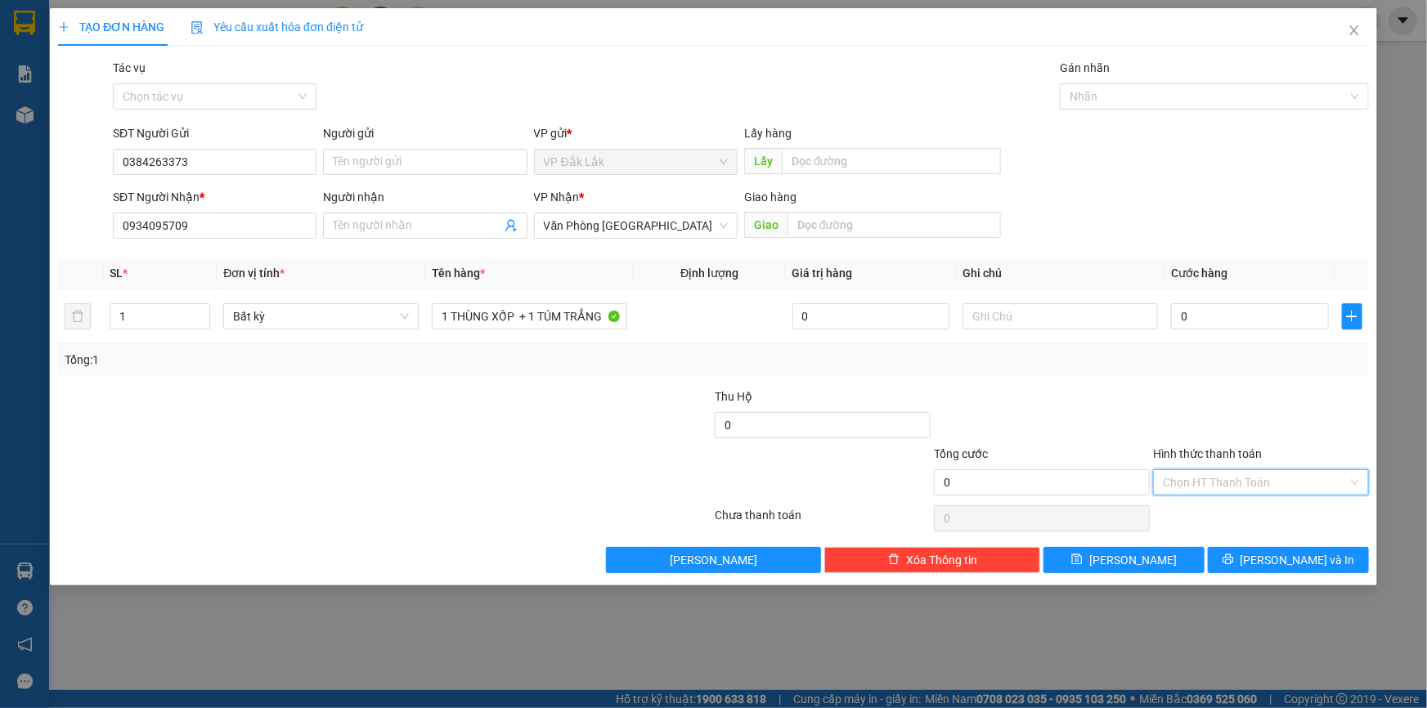
click at [1249, 481] on input "Hình thức thanh toán" at bounding box center [1255, 482] width 185 height 25
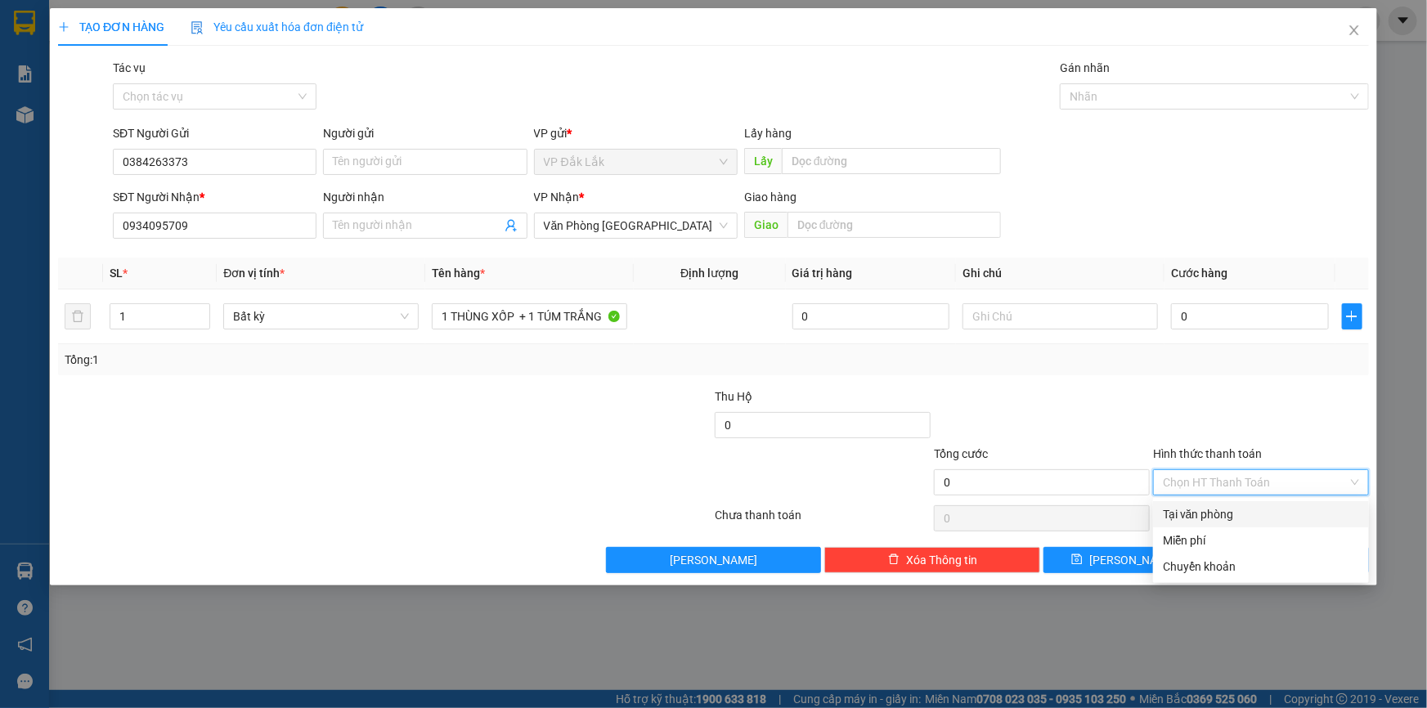
click at [1249, 515] on div "Tại văn phòng" at bounding box center [1261, 515] width 196 height 18
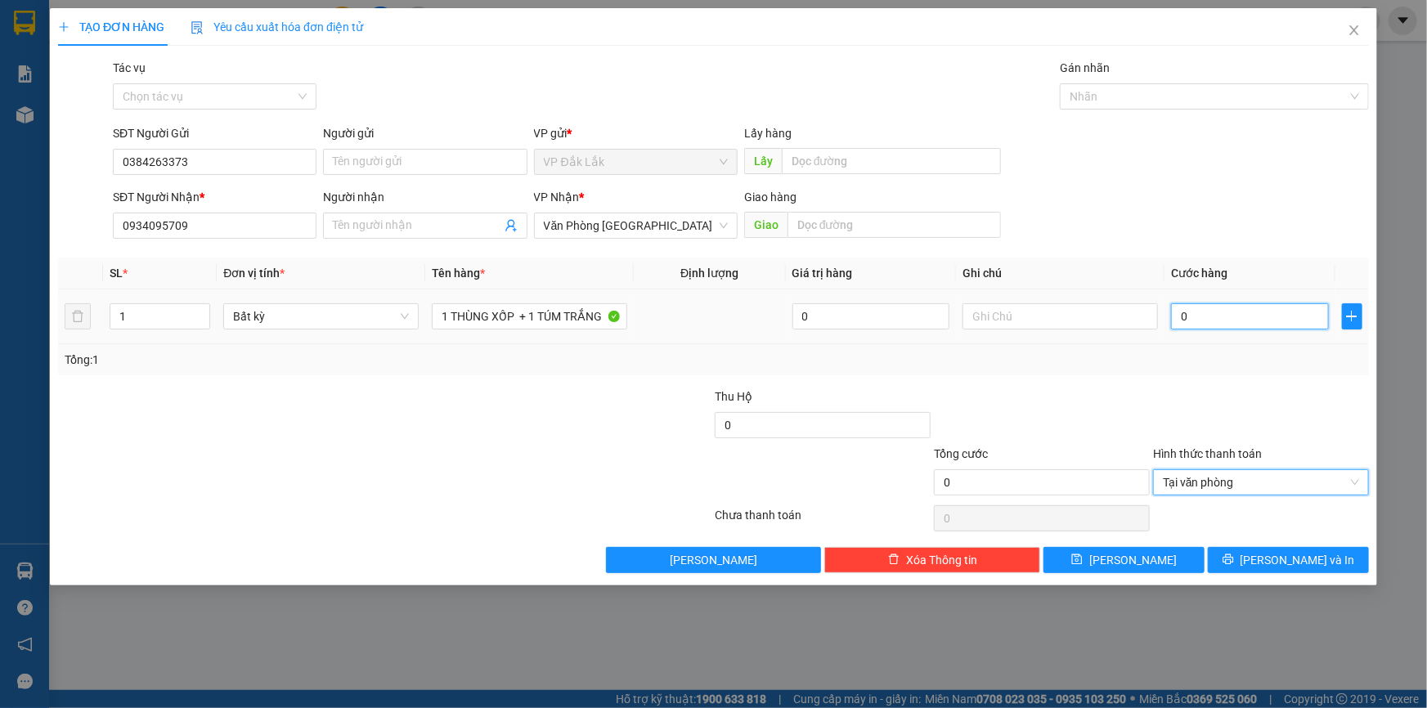
click at [1177, 322] on input "0" at bounding box center [1250, 316] width 158 height 26
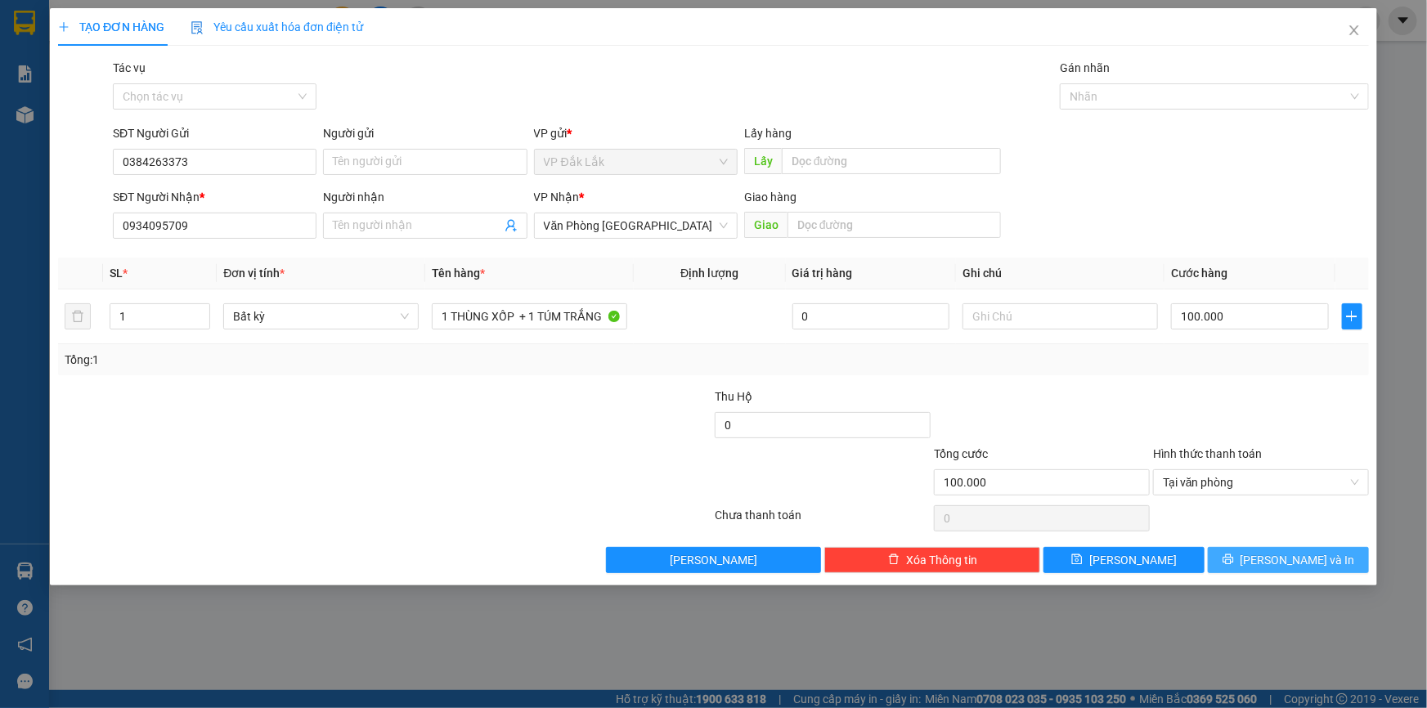
click at [1286, 561] on span "[PERSON_NAME] và In" at bounding box center [1298, 560] width 115 height 18
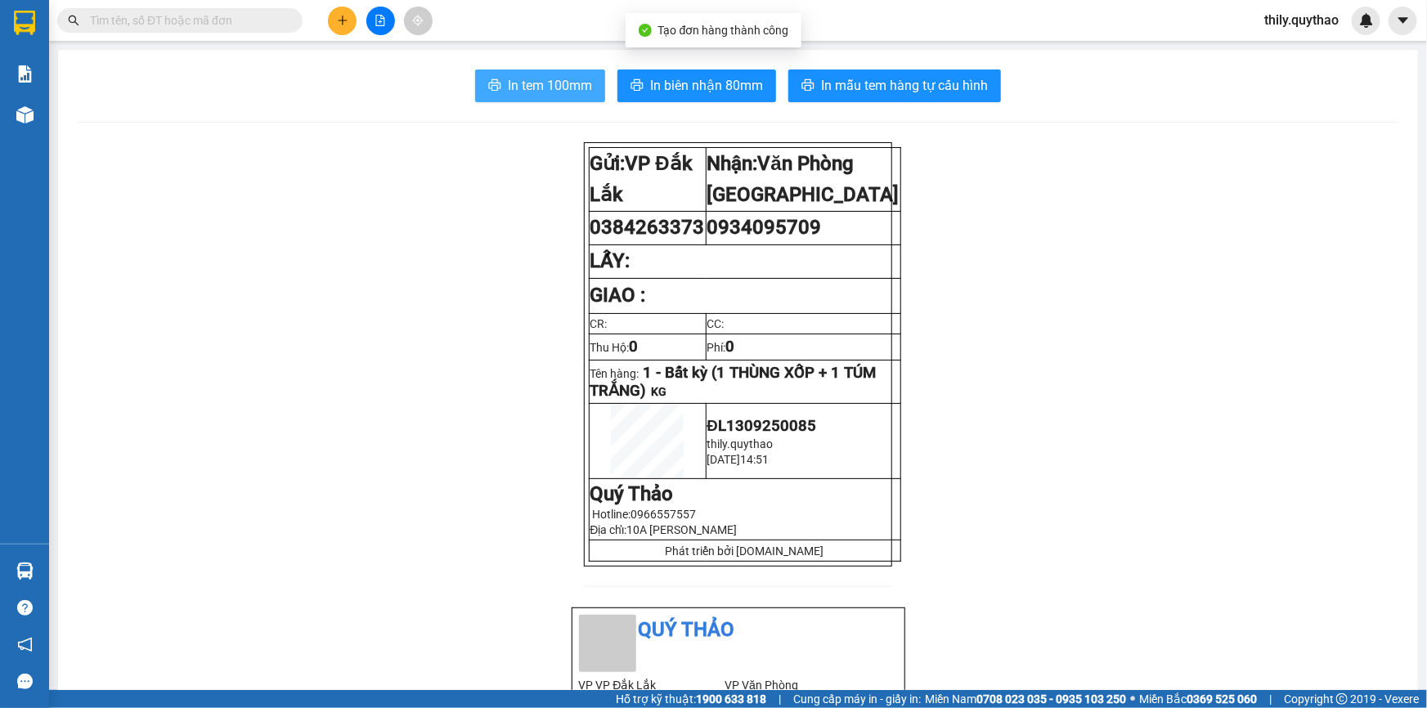
click at [515, 76] on span "In tem 100mm" at bounding box center [550, 85] width 84 height 20
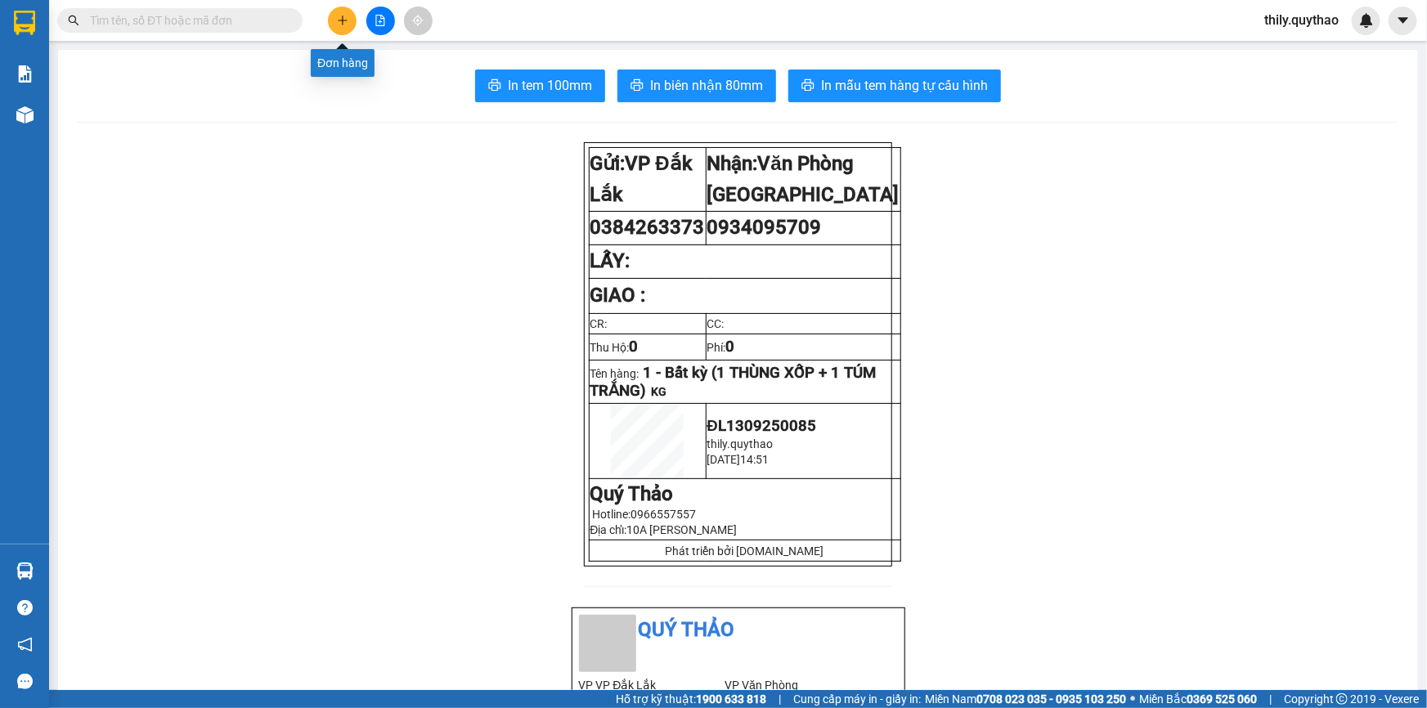
click at [339, 21] on icon "plus" at bounding box center [342, 20] width 11 height 11
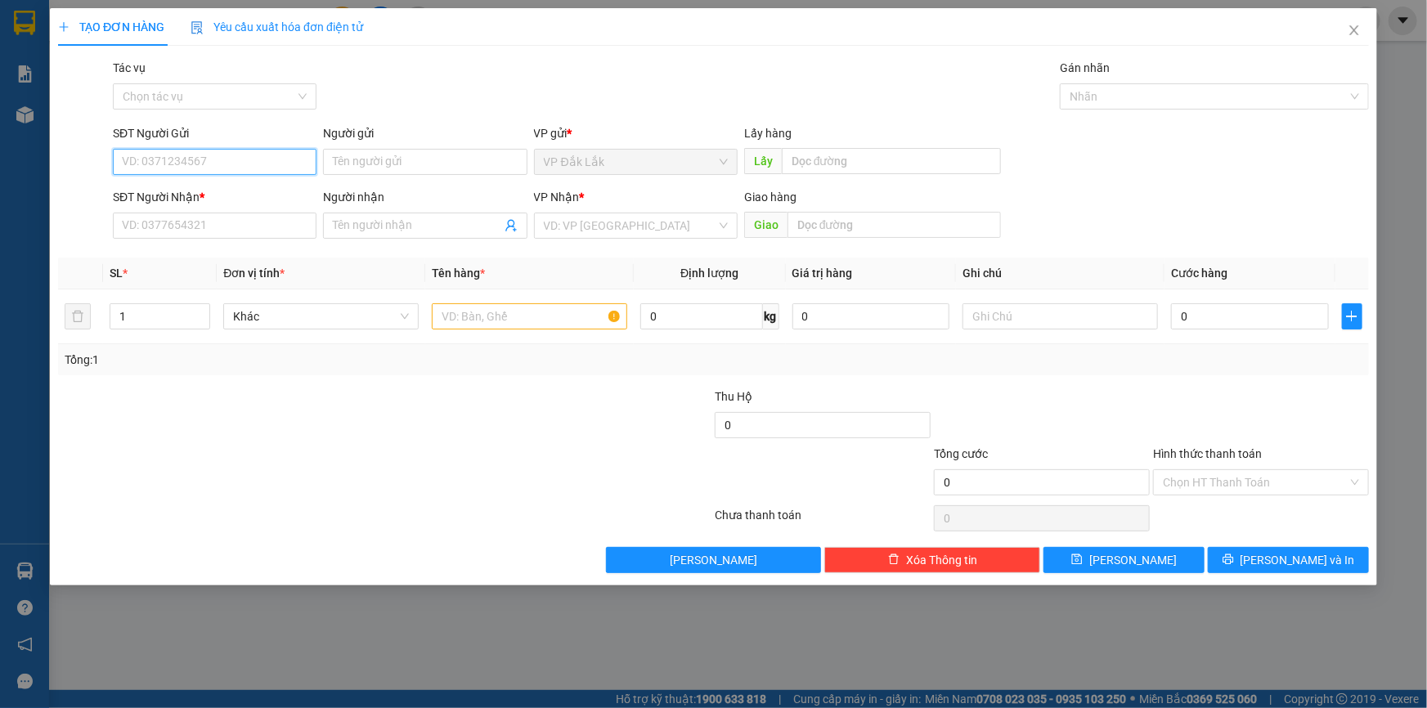
click at [226, 162] on input "SĐT Người Gửi" at bounding box center [215, 162] width 204 height 26
click at [230, 194] on div "0974828639" at bounding box center [215, 195] width 184 height 18
click at [507, 316] on input "text" at bounding box center [529, 316] width 195 height 26
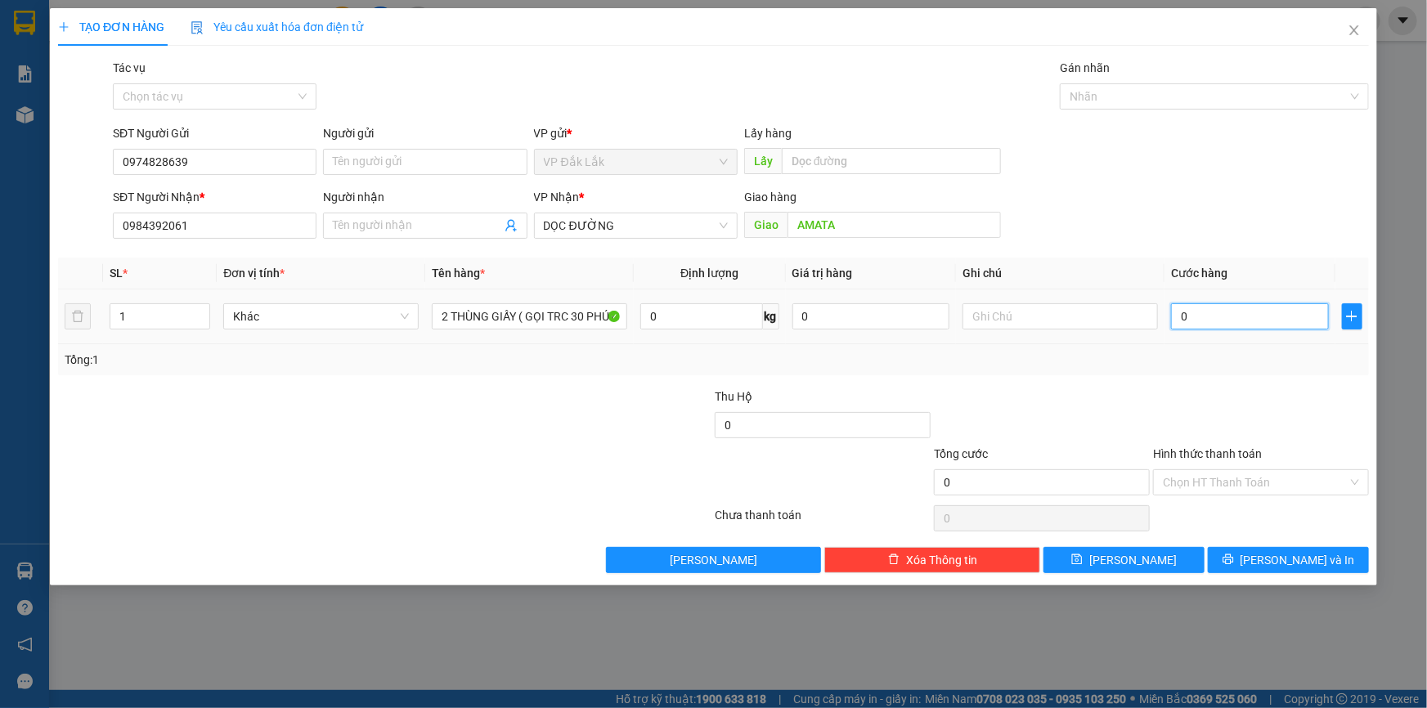
click at [1180, 320] on input "0" at bounding box center [1250, 316] width 158 height 26
click at [1273, 481] on input "Hình thức thanh toán" at bounding box center [1255, 482] width 185 height 25
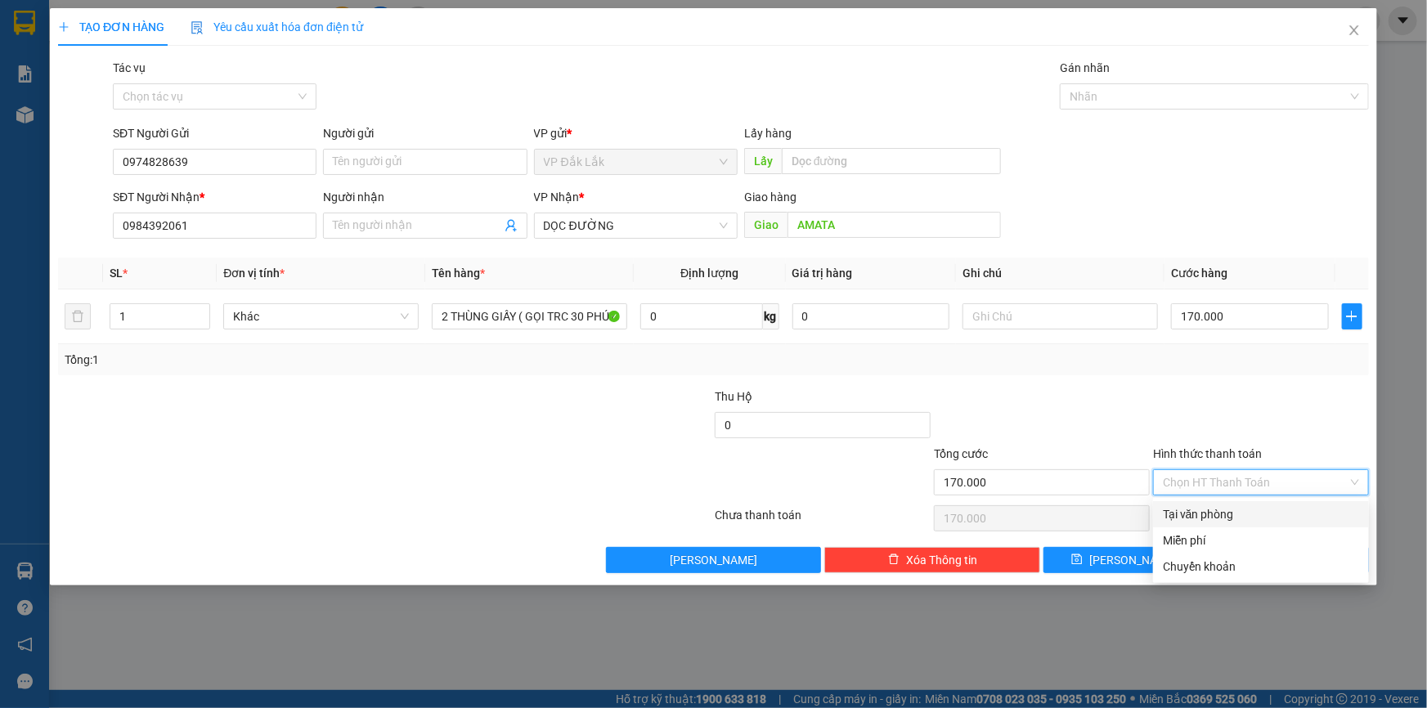
click at [1273, 515] on div "Tại văn phòng" at bounding box center [1261, 515] width 196 height 18
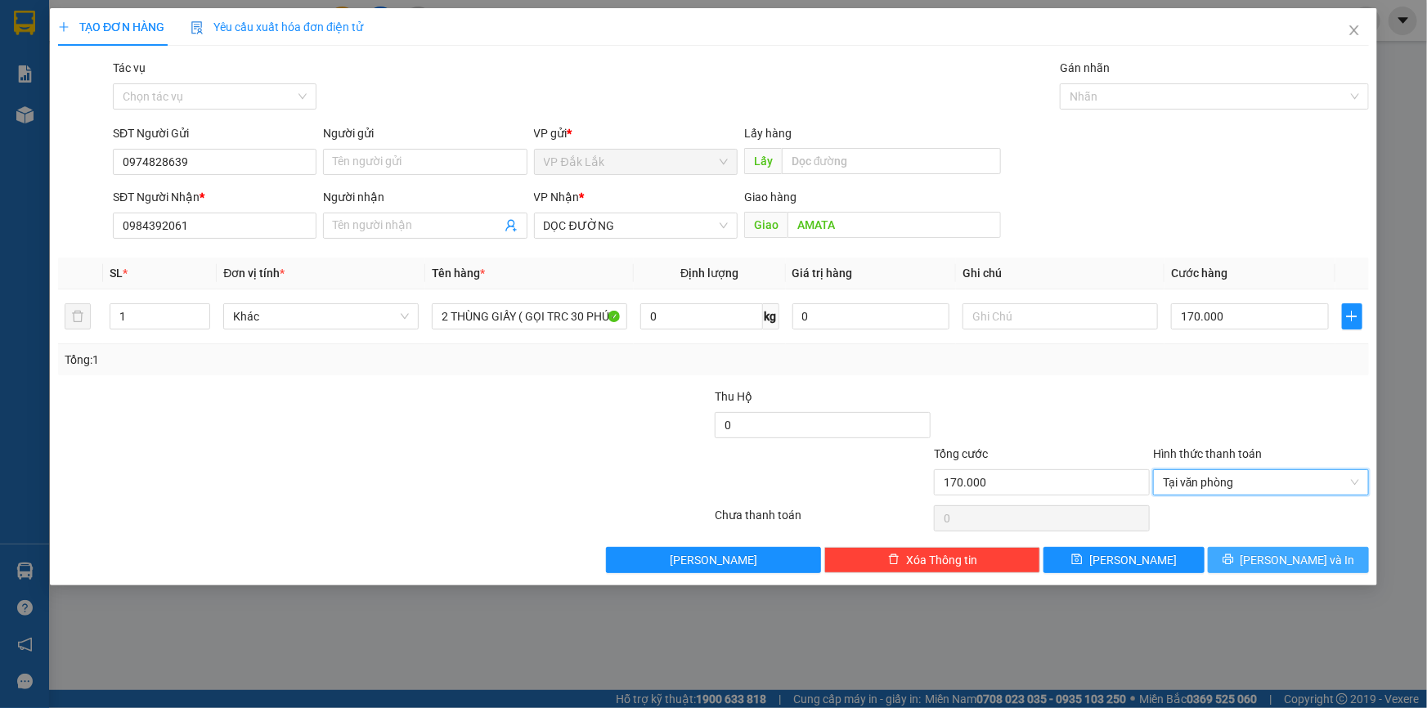
click at [1286, 555] on span "[PERSON_NAME] và In" at bounding box center [1298, 560] width 115 height 18
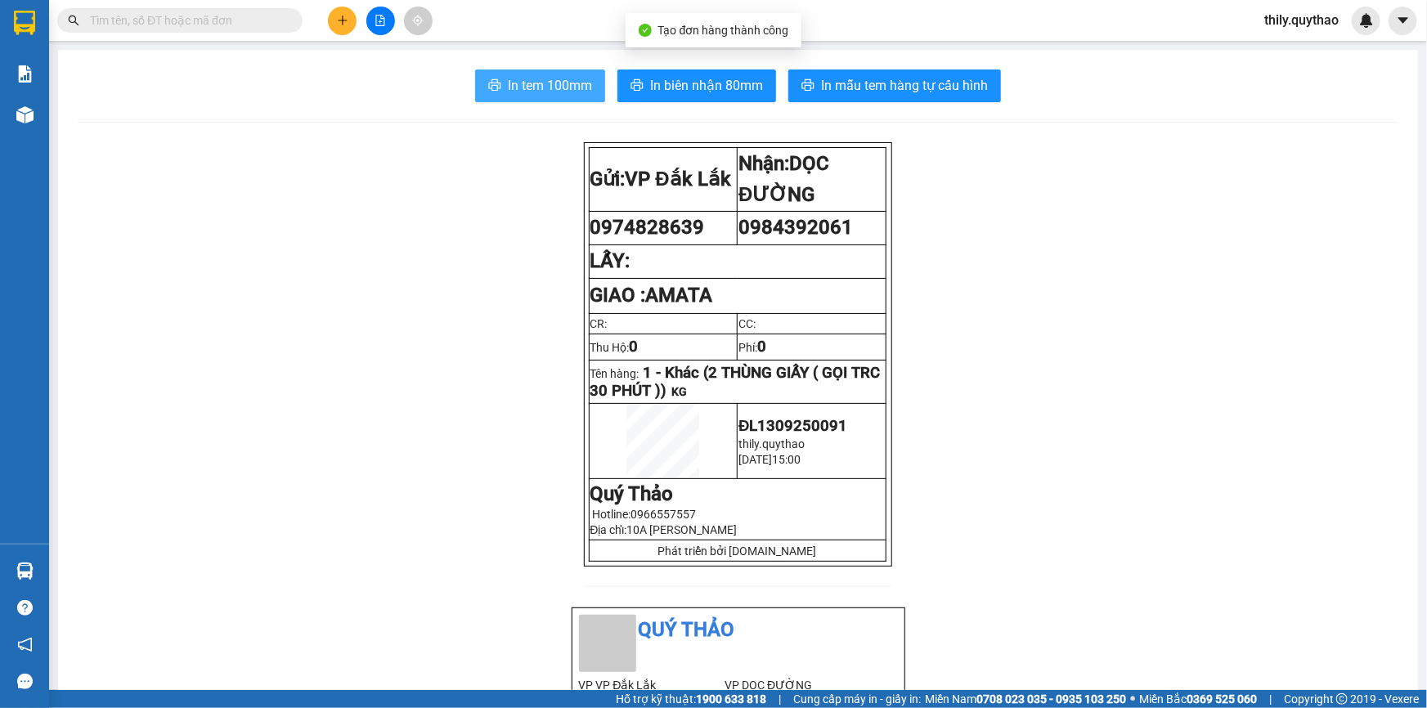
click at [569, 91] on span "In tem 100mm" at bounding box center [550, 85] width 84 height 20
click at [560, 76] on span "In tem 100mm" at bounding box center [550, 85] width 84 height 20
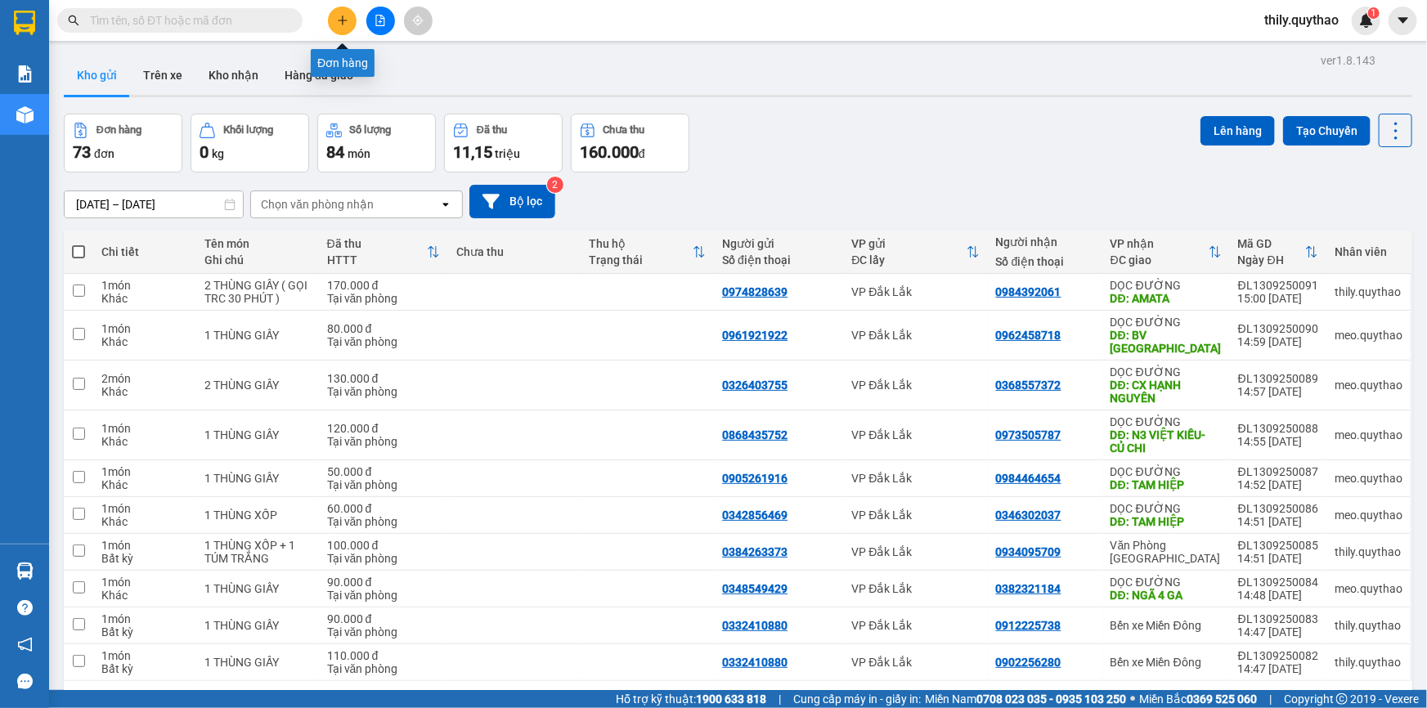
click at [338, 10] on button at bounding box center [342, 21] width 29 height 29
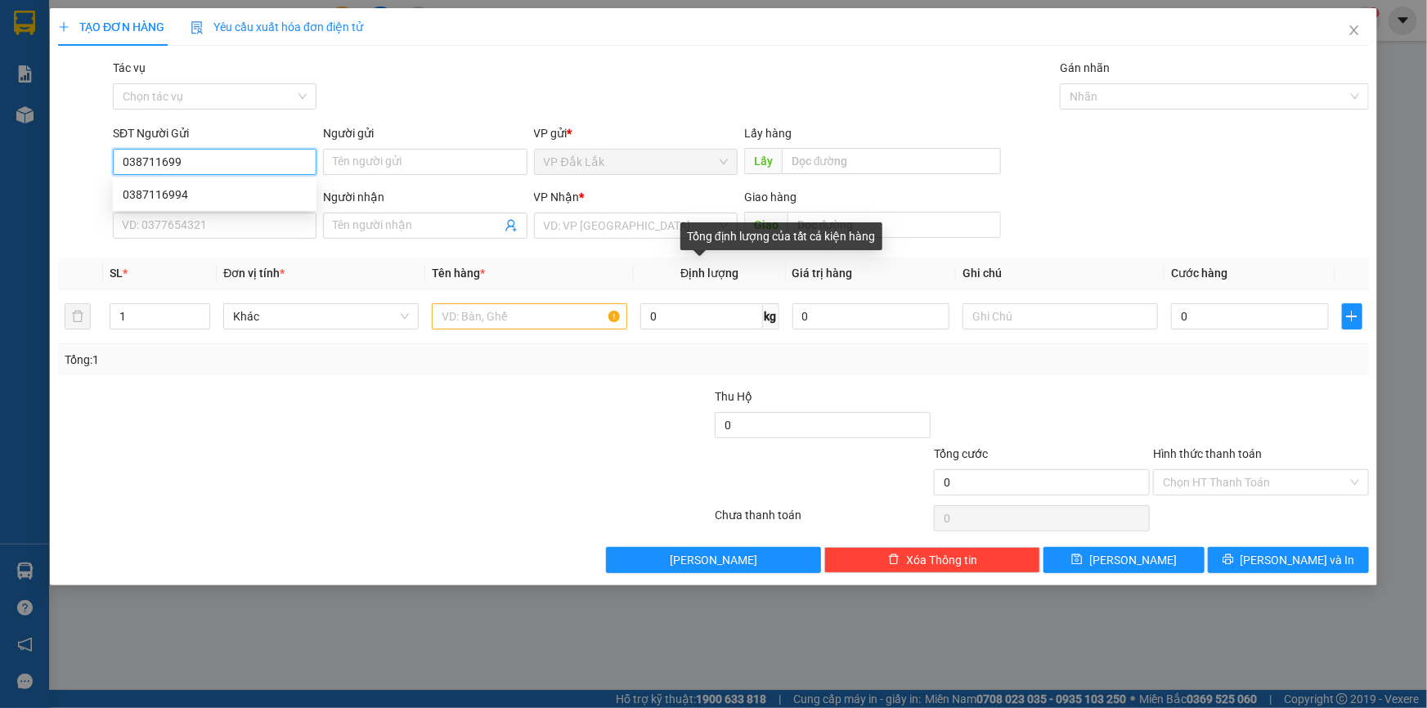
type input "0387116994"
drag, startPoint x: 145, startPoint y: 194, endPoint x: 157, endPoint y: 199, distance: 13.2
click at [146, 194] on div "0387116994" at bounding box center [215, 195] width 184 height 18
type input "0707310392"
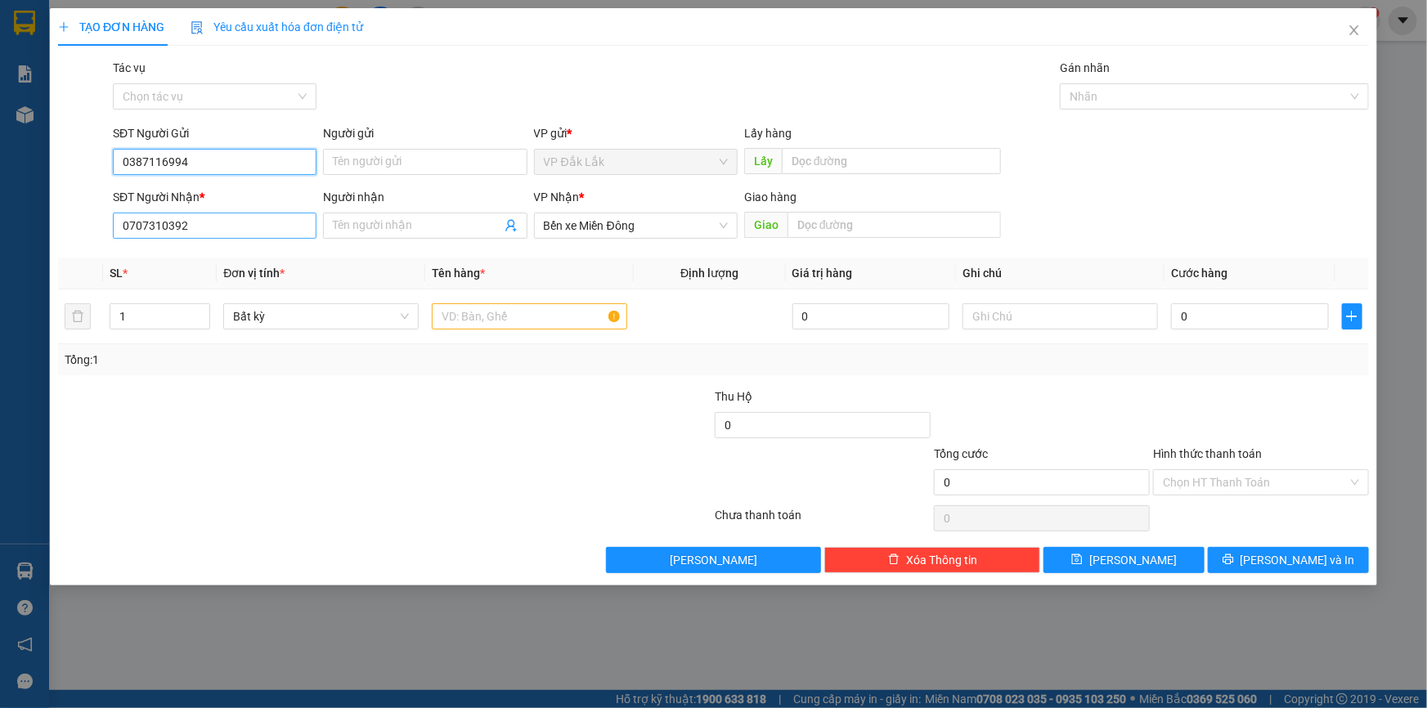
type input "0387116994"
click at [183, 231] on input "0707310392" at bounding box center [215, 226] width 204 height 26
type input "0"
click at [176, 264] on div "0765702990" at bounding box center [215, 258] width 184 height 18
type input "0765702990"
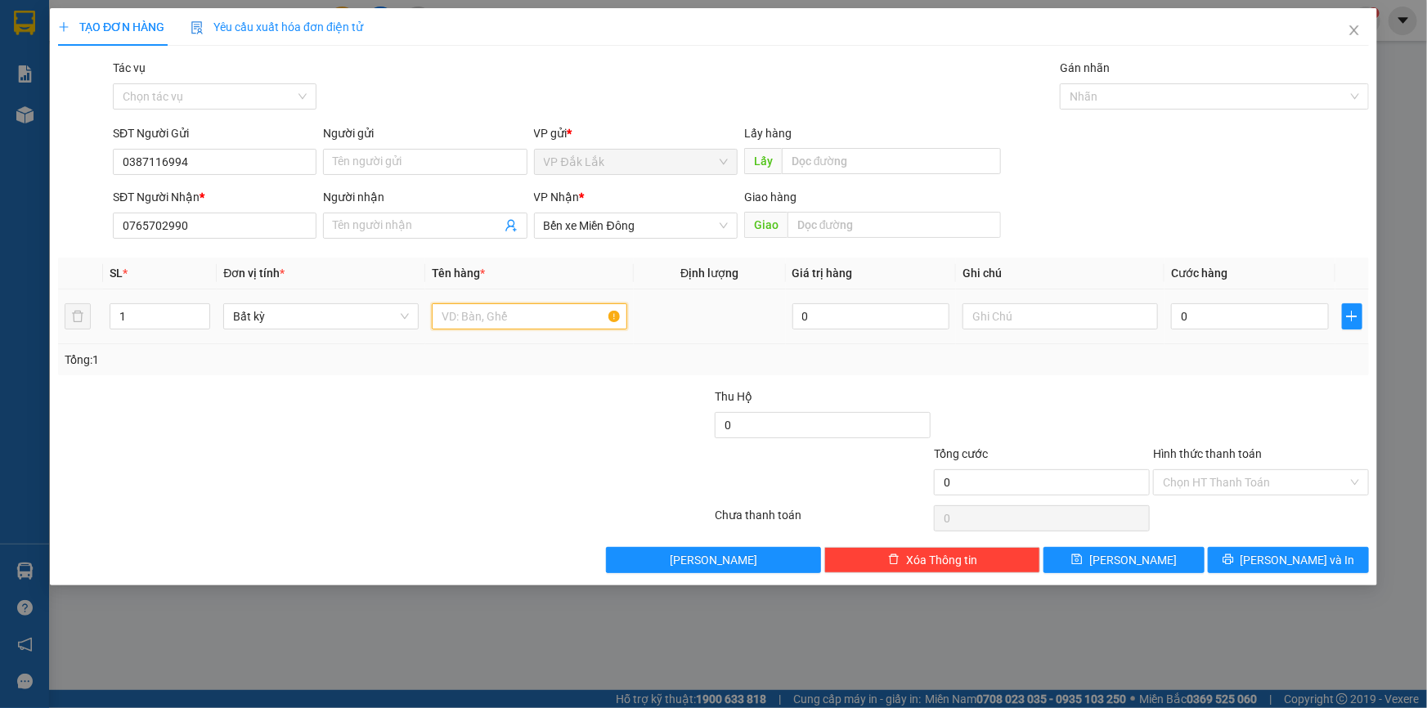
click at [484, 326] on input "text" at bounding box center [529, 316] width 195 height 26
type input "1 THÙNG XỐP"
click at [1222, 479] on input "Hình thức thanh toán" at bounding box center [1255, 482] width 185 height 25
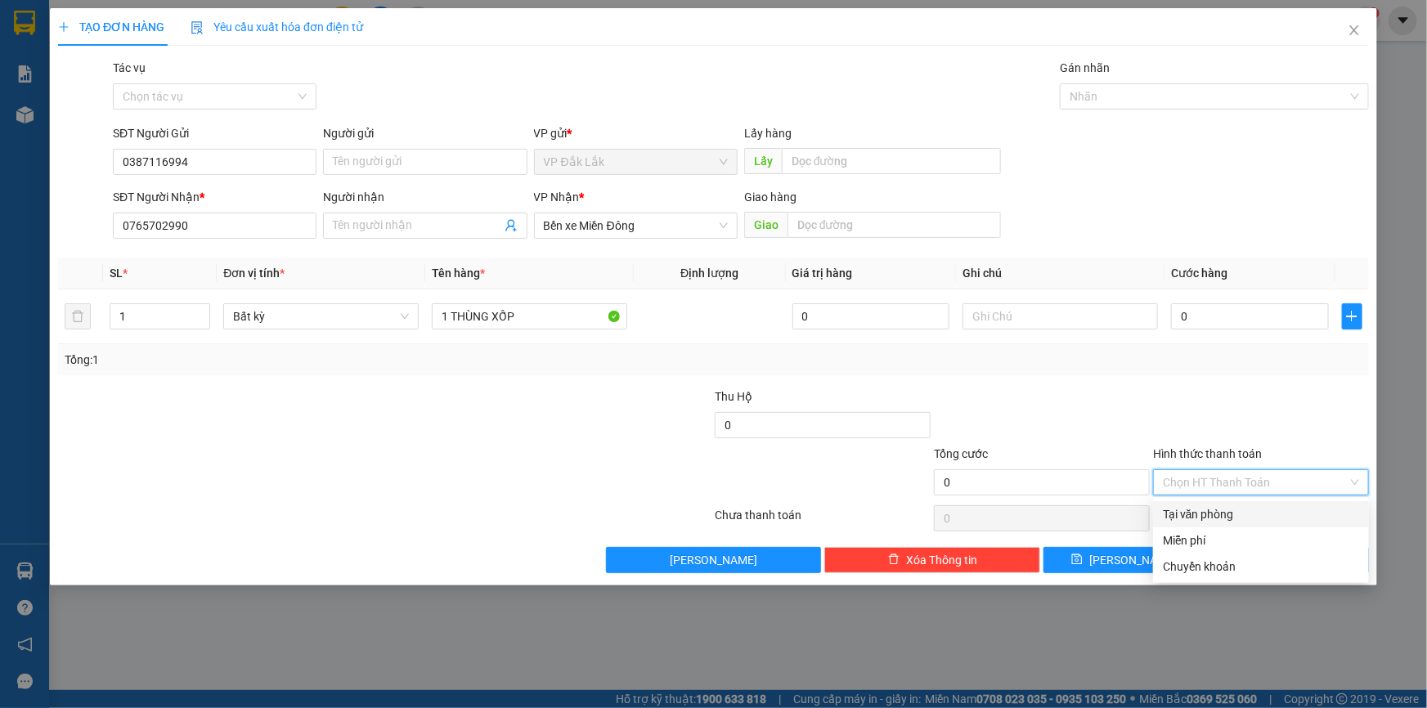
click at [1254, 515] on div "Tại văn phòng" at bounding box center [1261, 515] width 196 height 18
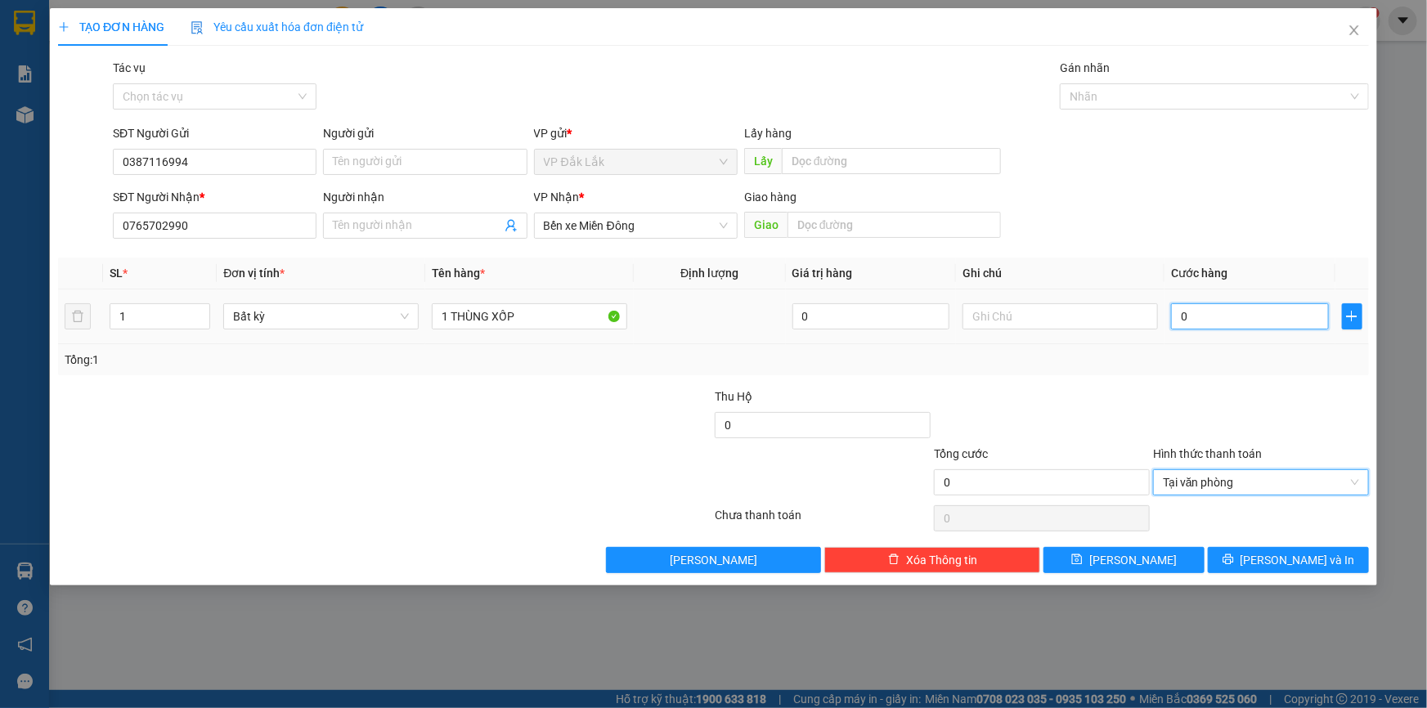
click at [1175, 303] on input "0" at bounding box center [1250, 316] width 158 height 26
type input "4"
type input "40"
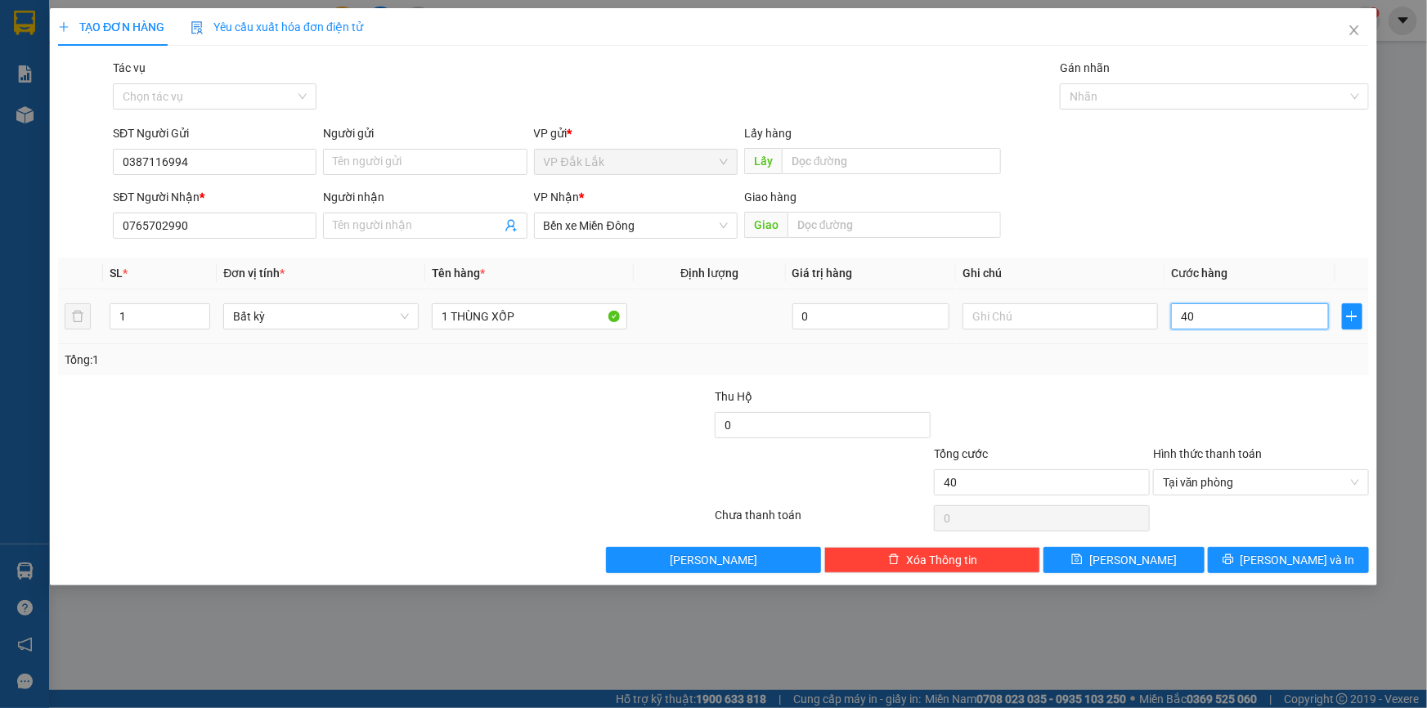
type input "400"
type input "4.000"
type input "40.000"
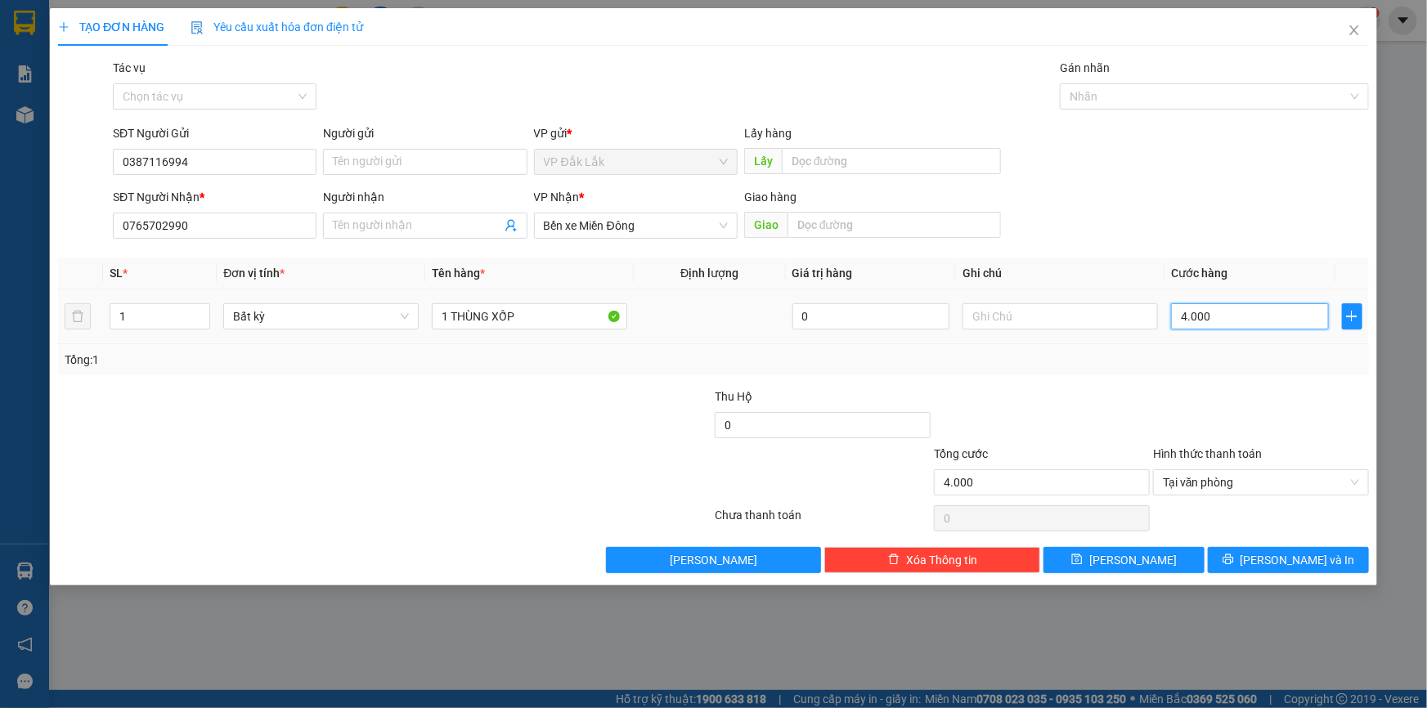
type input "40.000"
click at [1247, 560] on button "[PERSON_NAME] và In" at bounding box center [1288, 560] width 161 height 26
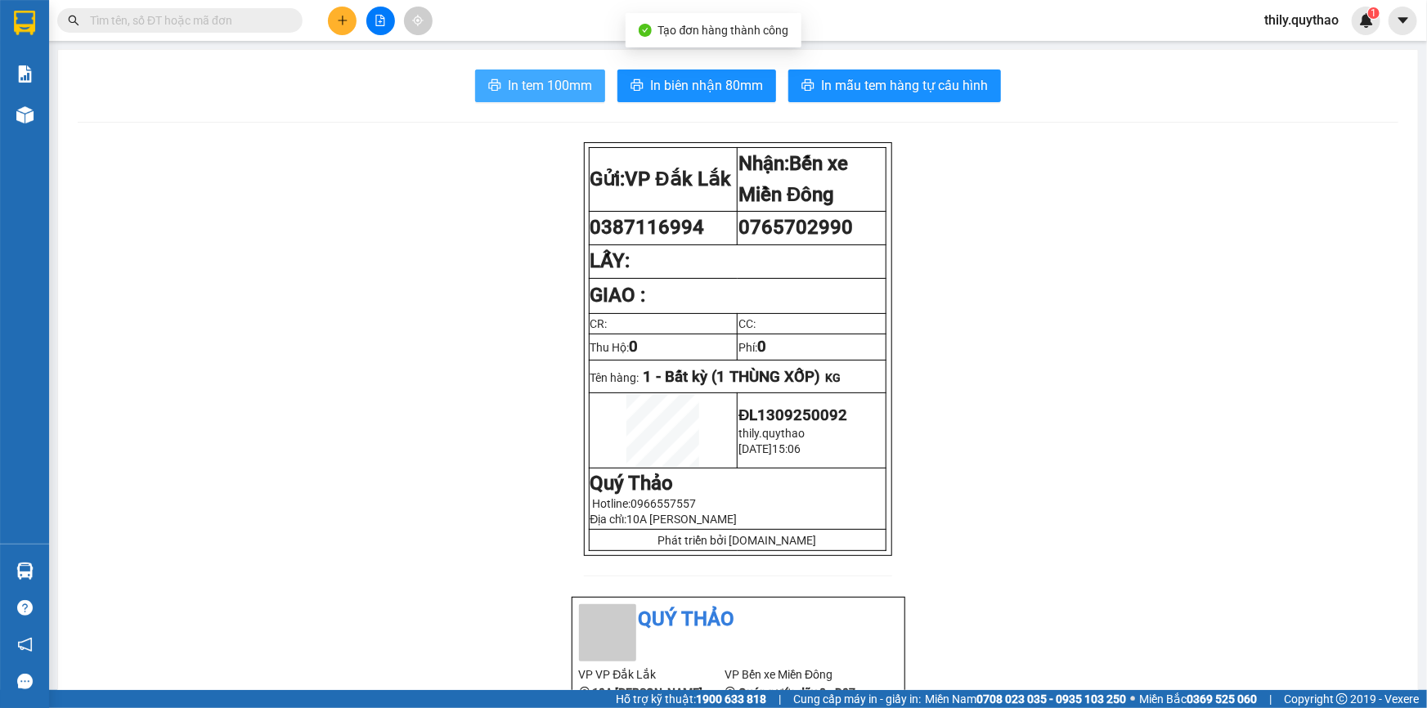
click at [551, 87] on span "In tem 100mm" at bounding box center [550, 85] width 84 height 20
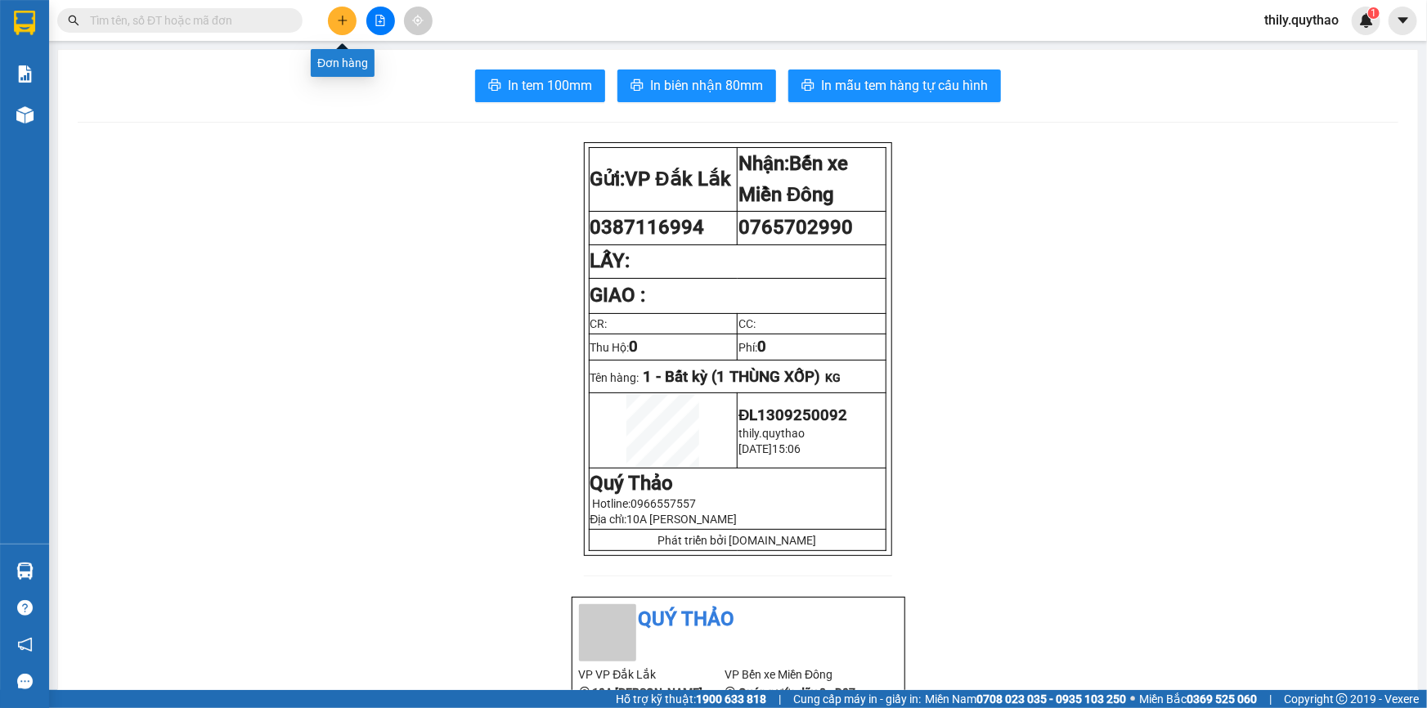
click at [349, 16] on button at bounding box center [342, 21] width 29 height 29
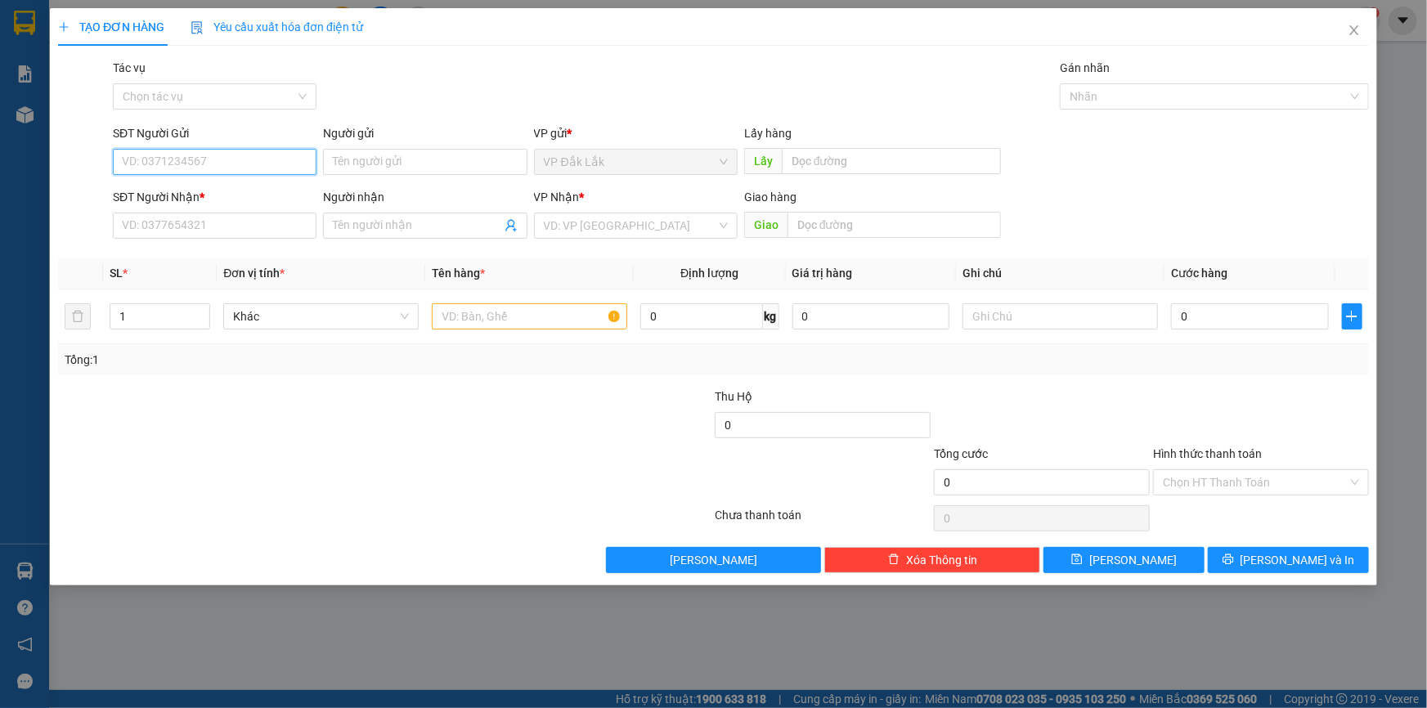
click at [214, 160] on input "SĐT Người Gửi" at bounding box center [215, 162] width 204 height 26
type input "0397004228"
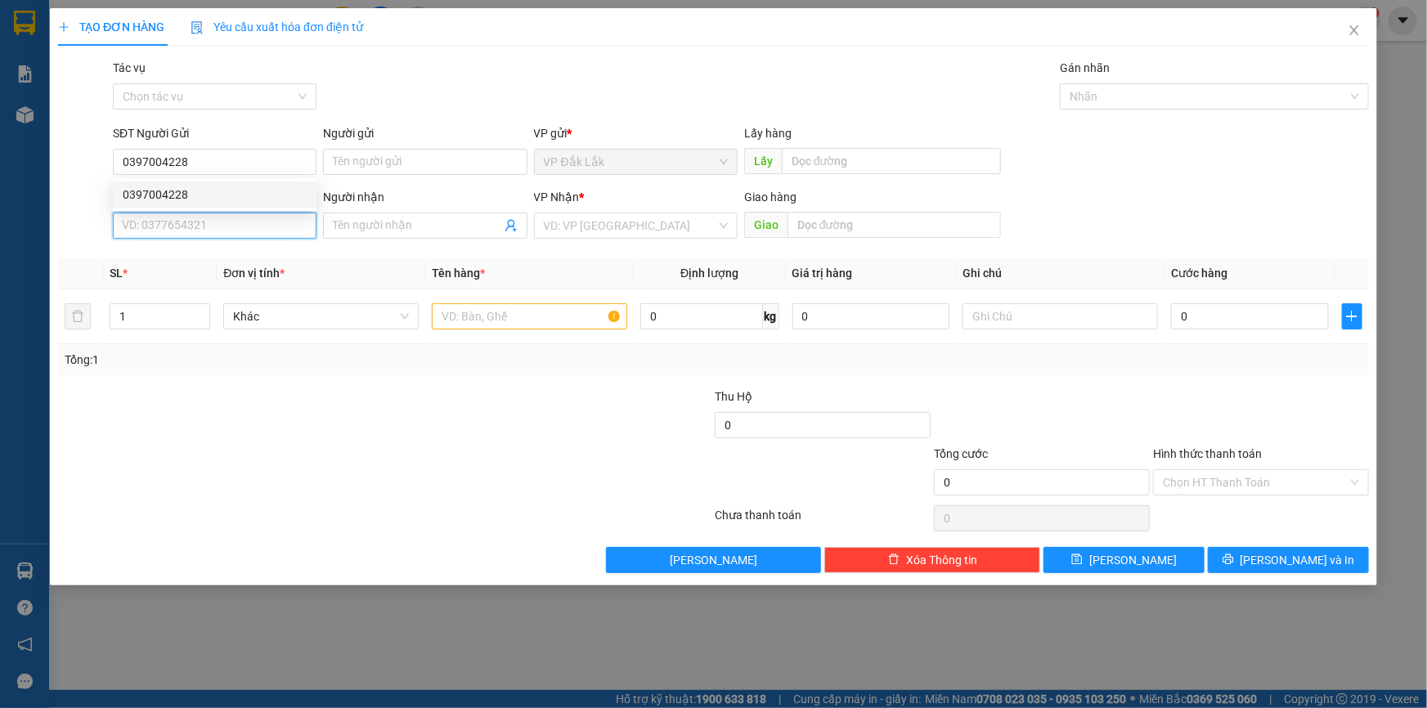
click at [184, 222] on input "SĐT Người Nhận *" at bounding box center [215, 226] width 204 height 26
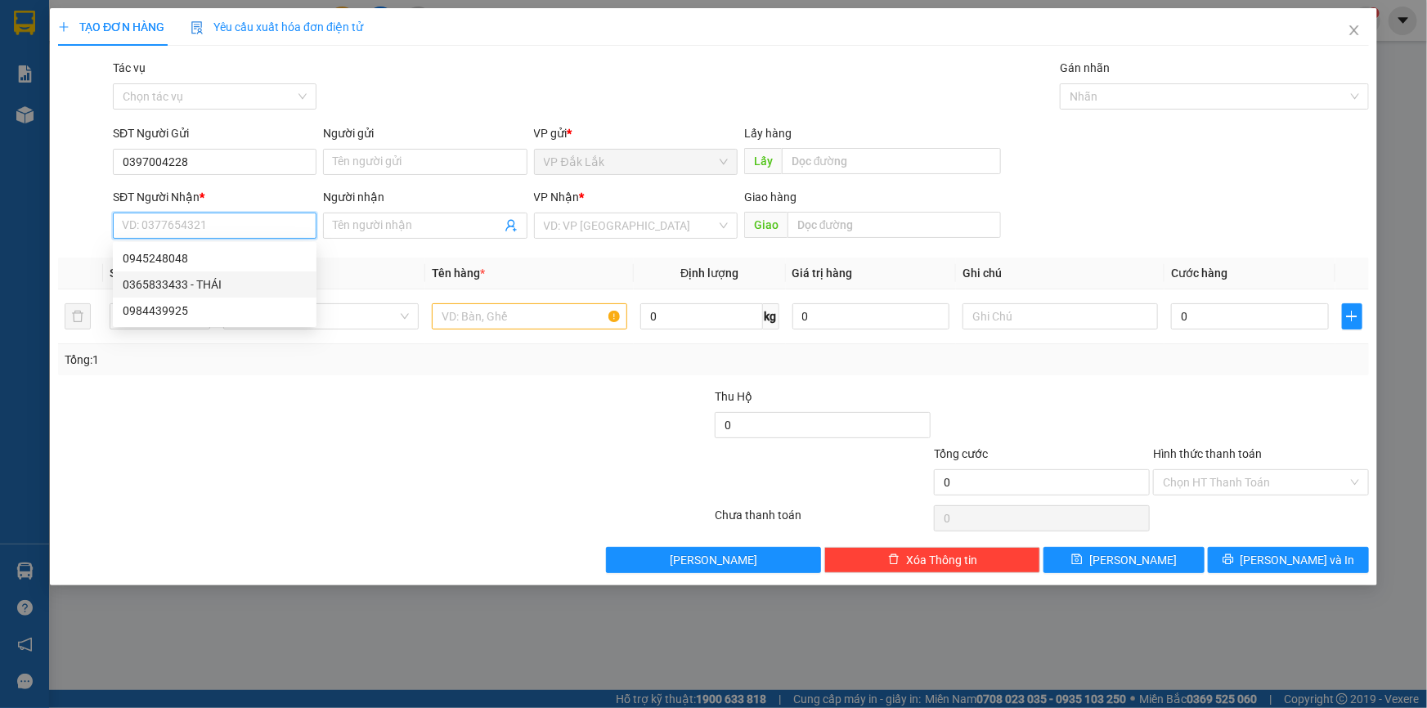
click at [199, 294] on div "0365833433 - THÁI" at bounding box center [215, 285] width 204 height 26
type input "0365833433"
type input "THÁI"
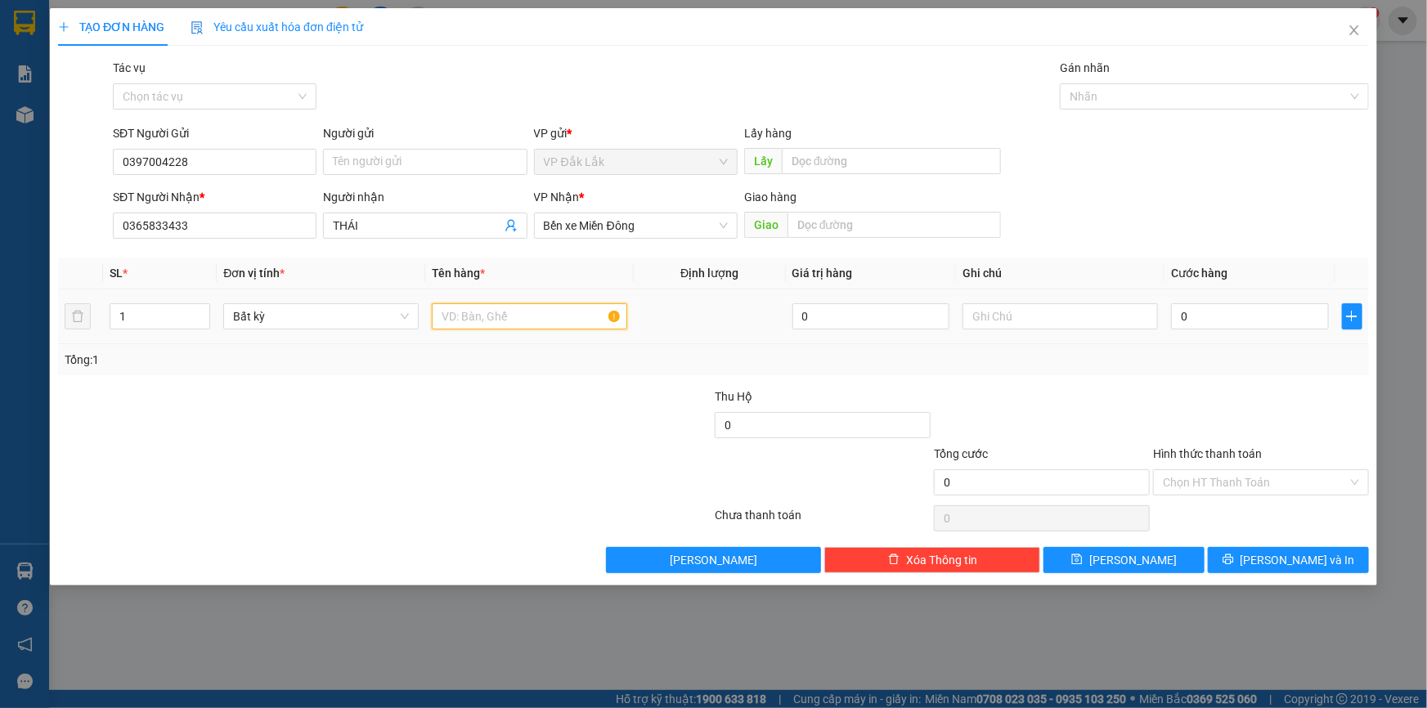
click at [535, 319] on input "text" at bounding box center [529, 316] width 195 height 26
type input "1 THÙNG GIẤY"
click at [1177, 326] on input "0" at bounding box center [1250, 316] width 158 height 26
type input "7"
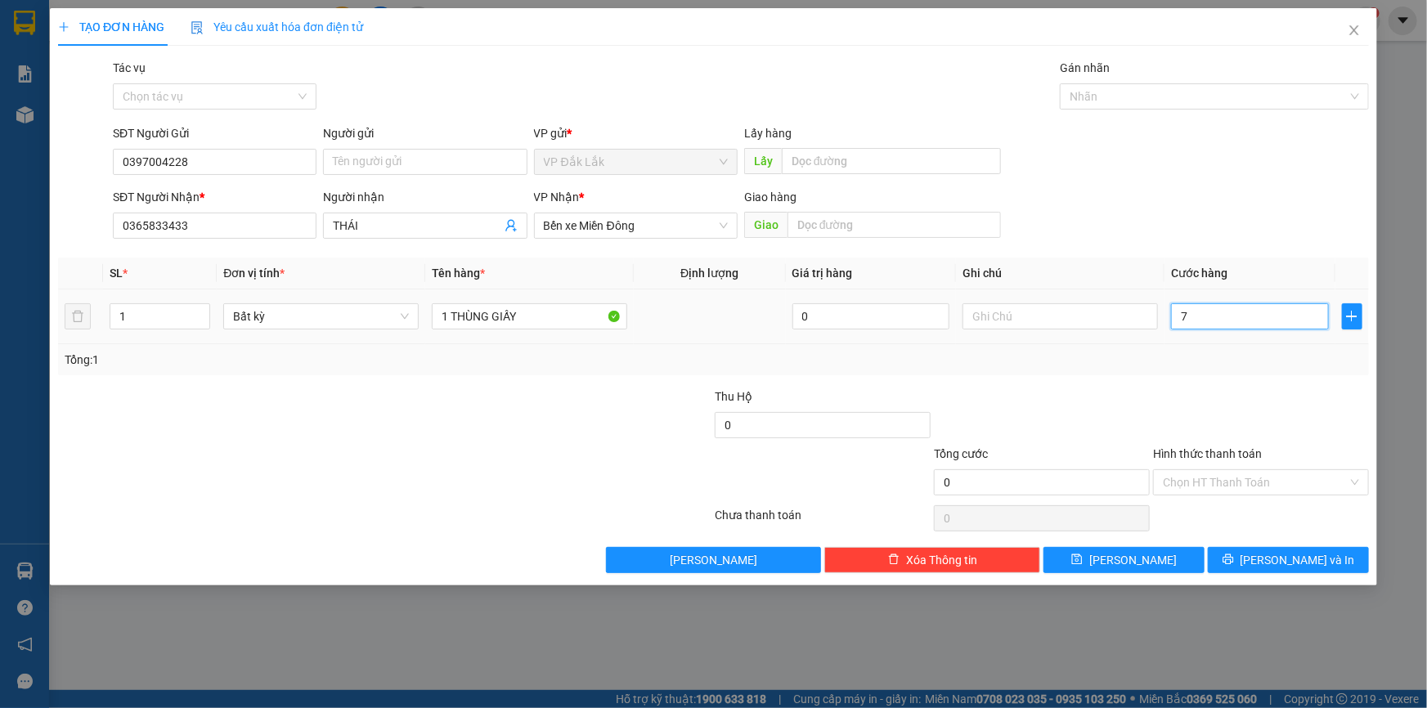
type input "7"
type input "70"
type input "700"
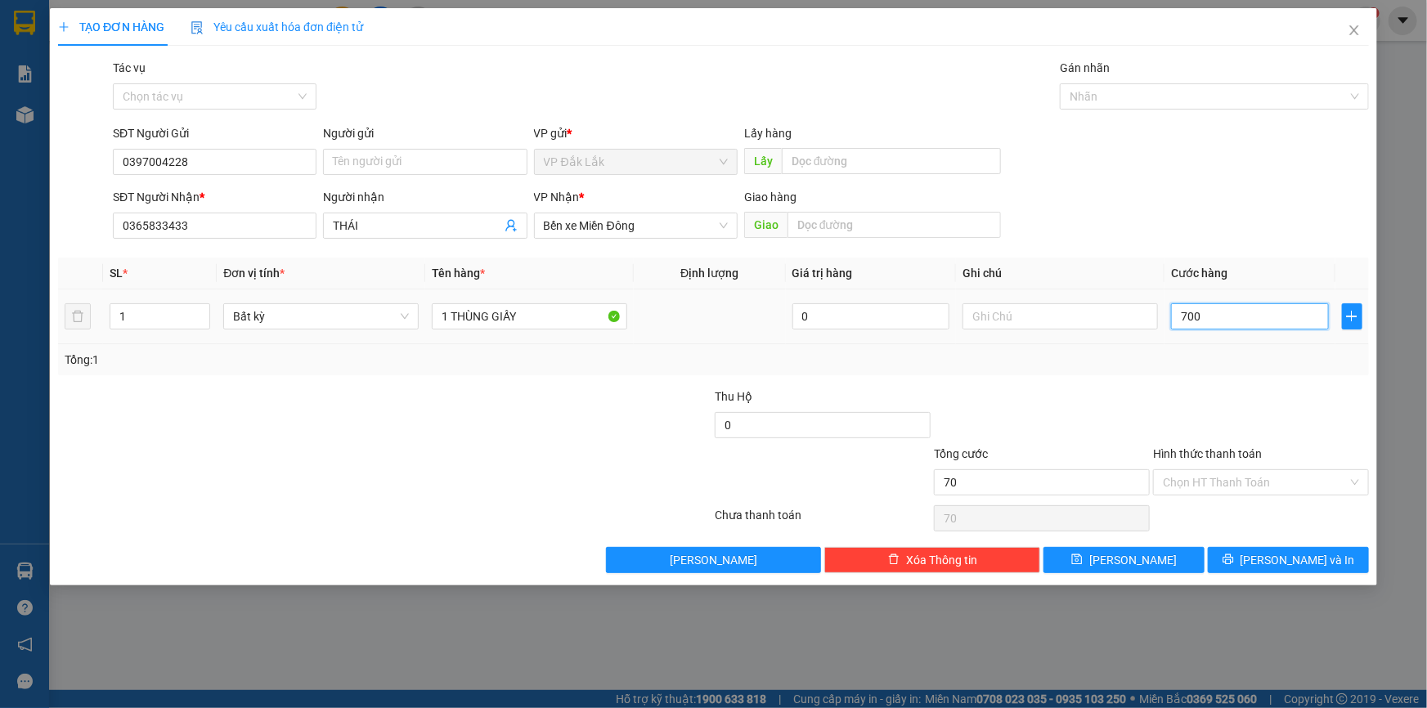
type input "700"
type input "7.000"
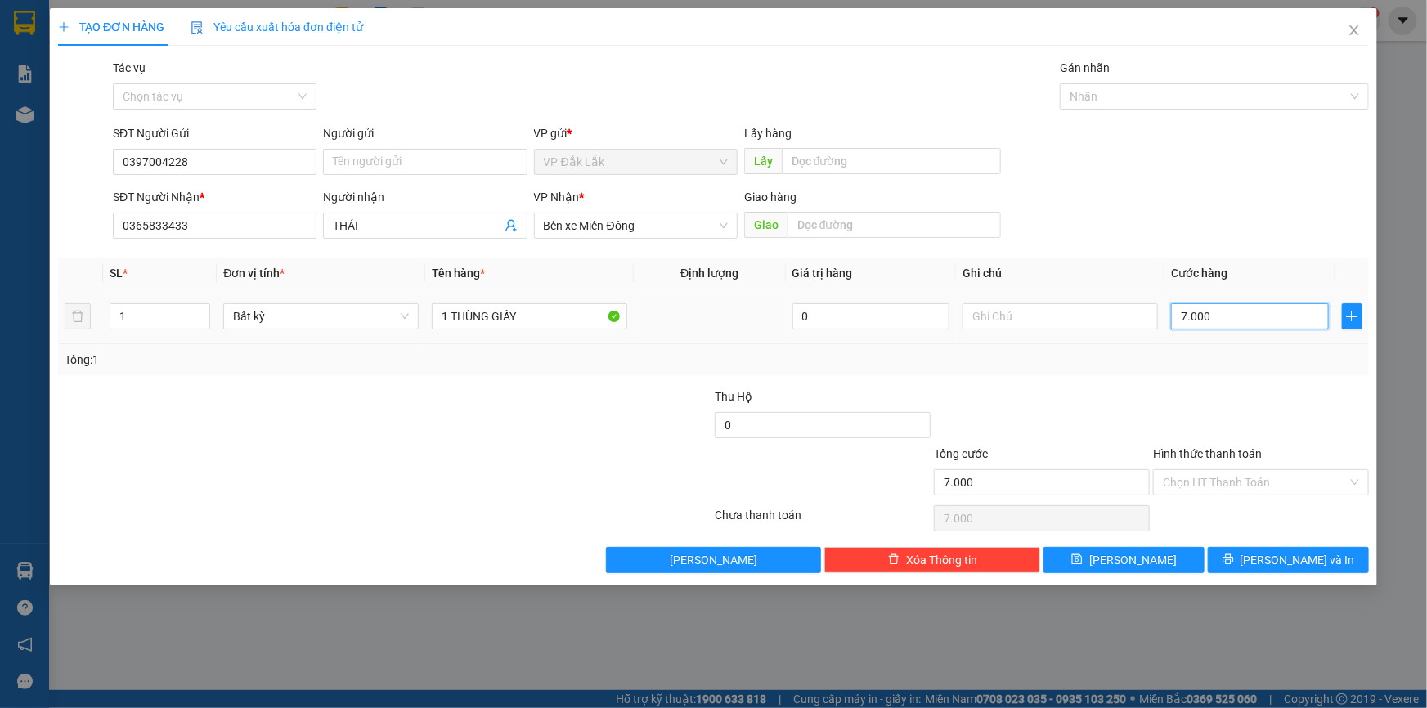
type input "70.000"
click at [1286, 480] on input "Hình thức thanh toán" at bounding box center [1255, 482] width 185 height 25
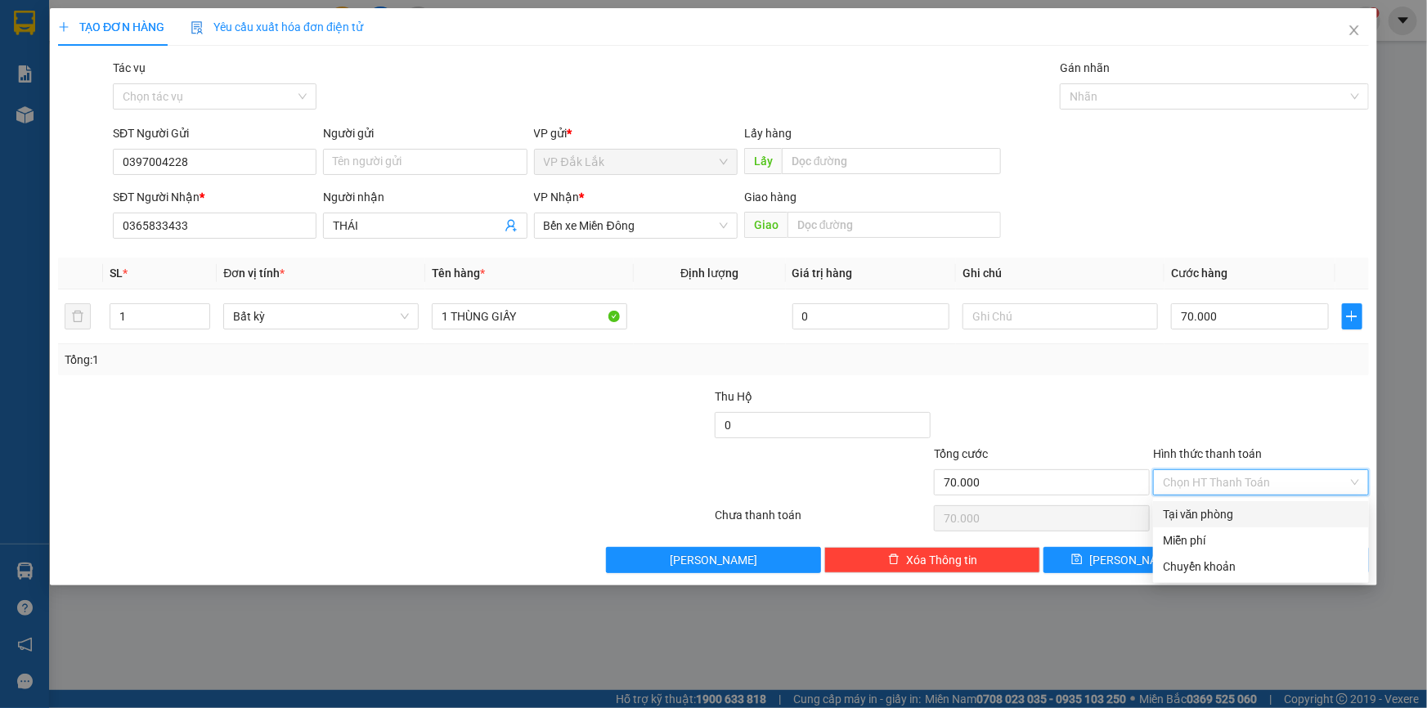
click at [1275, 510] on div "Tại văn phòng" at bounding box center [1261, 515] width 196 height 18
type input "0"
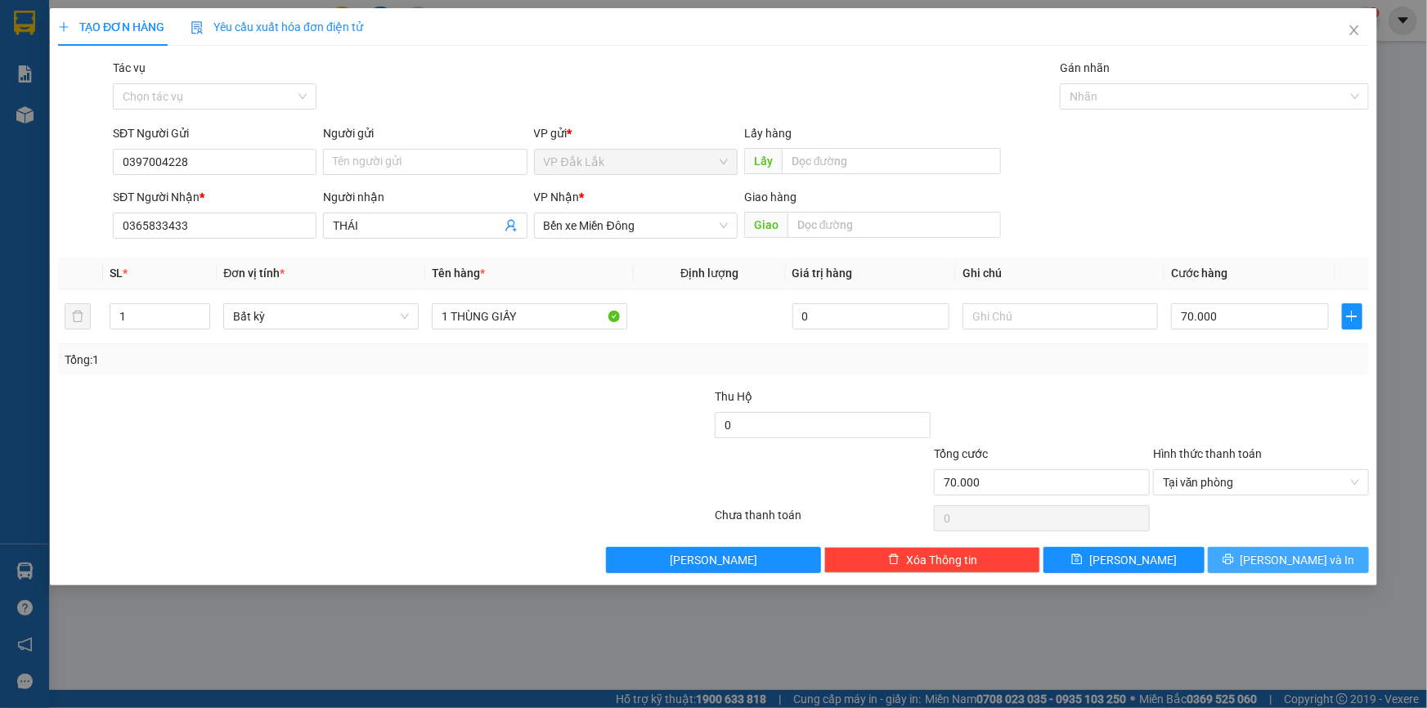
click at [1270, 557] on button "[PERSON_NAME] và In" at bounding box center [1288, 560] width 161 height 26
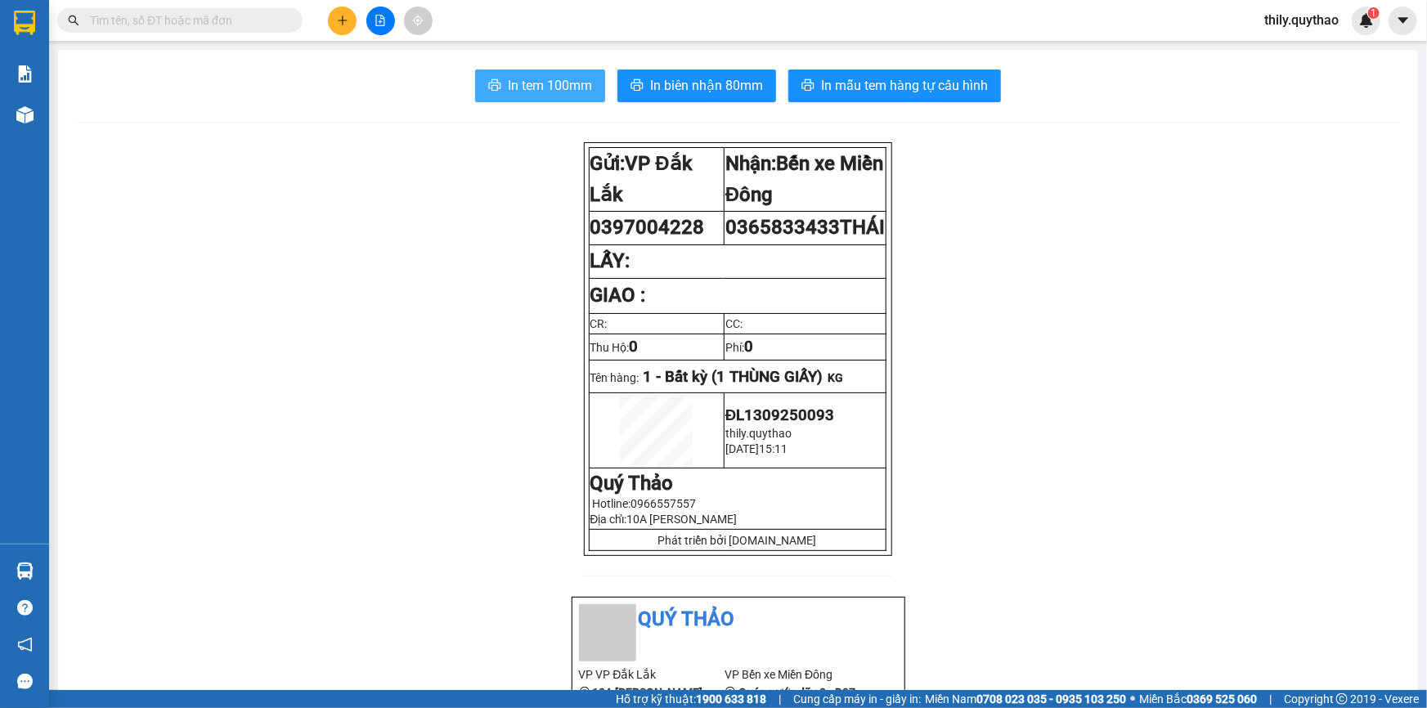
click at [519, 83] on span "In tem 100mm" at bounding box center [550, 85] width 84 height 20
click at [343, 19] on icon "plus" at bounding box center [342, 20] width 1 height 9
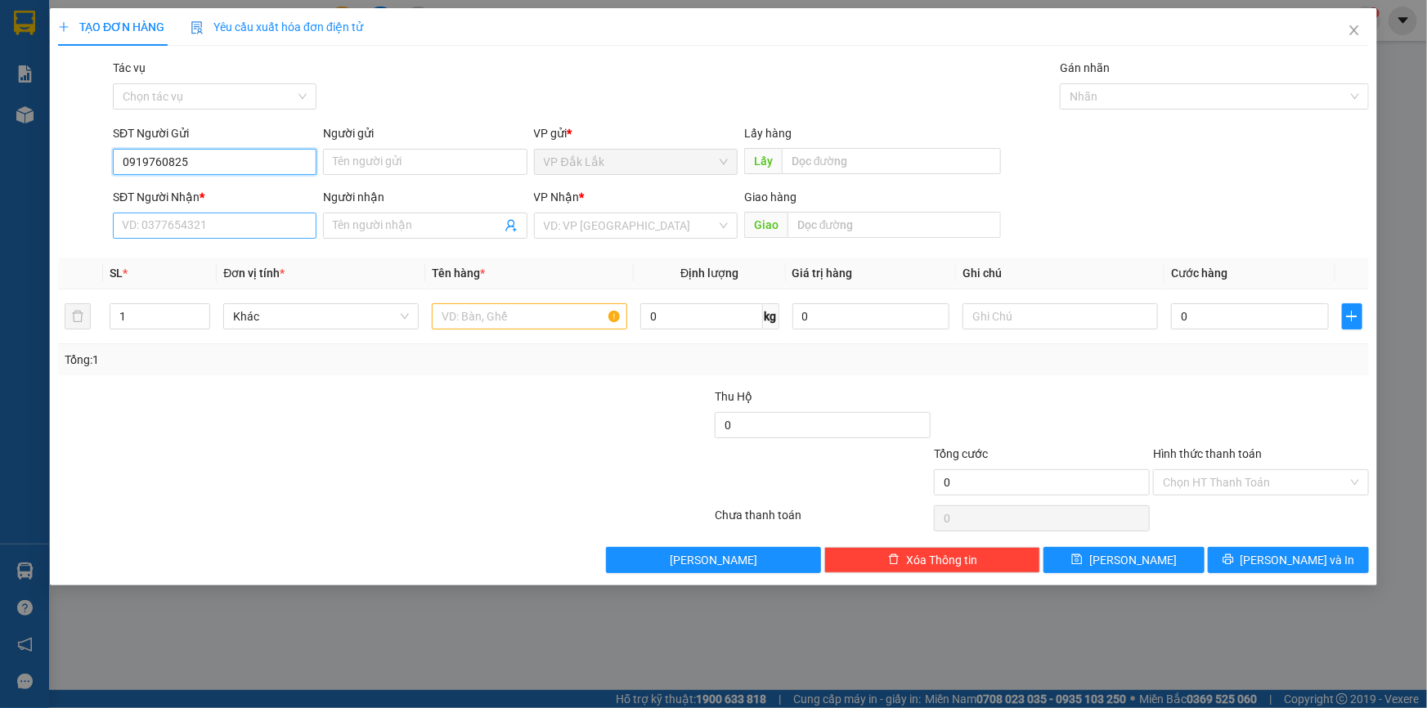
type input "0919760825"
click at [191, 221] on input "SĐT Người Nhận *" at bounding box center [215, 226] width 204 height 26
click at [578, 227] on input "search" at bounding box center [630, 225] width 173 height 25
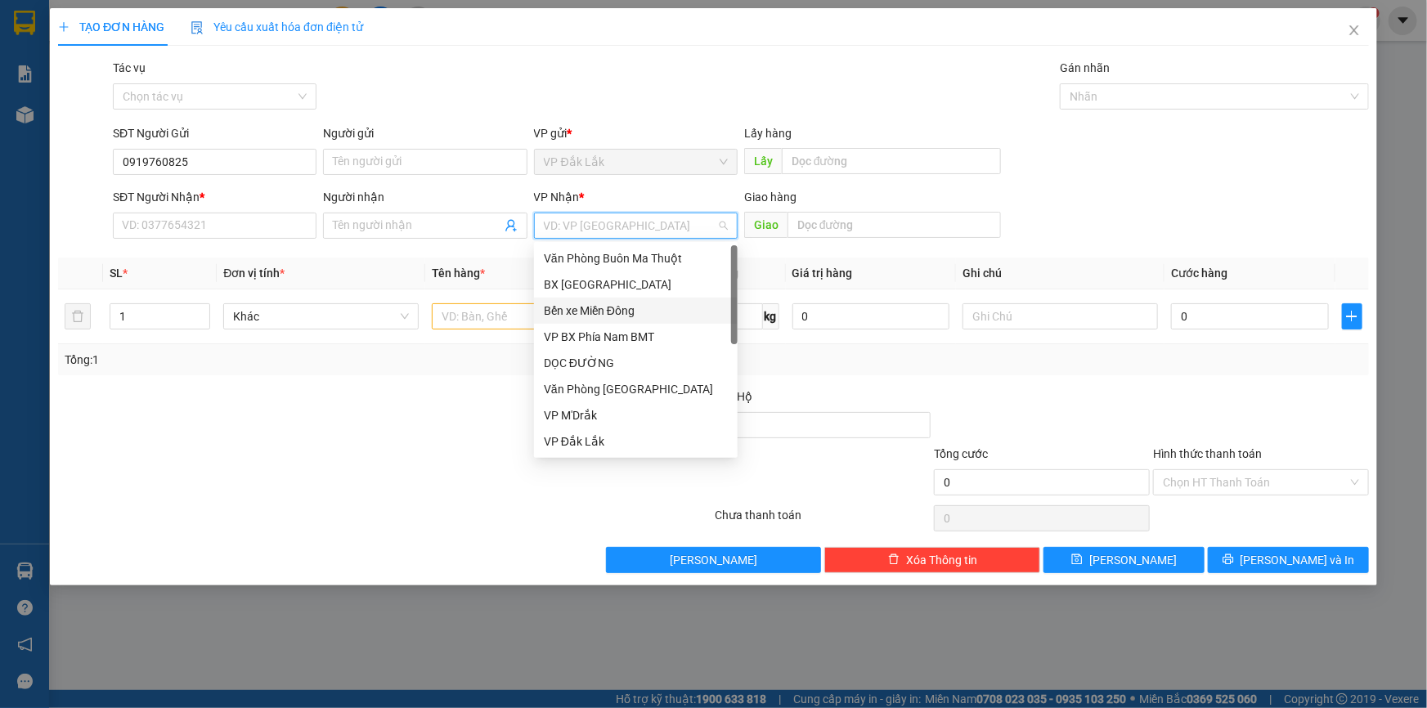
click at [617, 303] on div "Bến xe Miền Đông" at bounding box center [636, 311] width 184 height 18
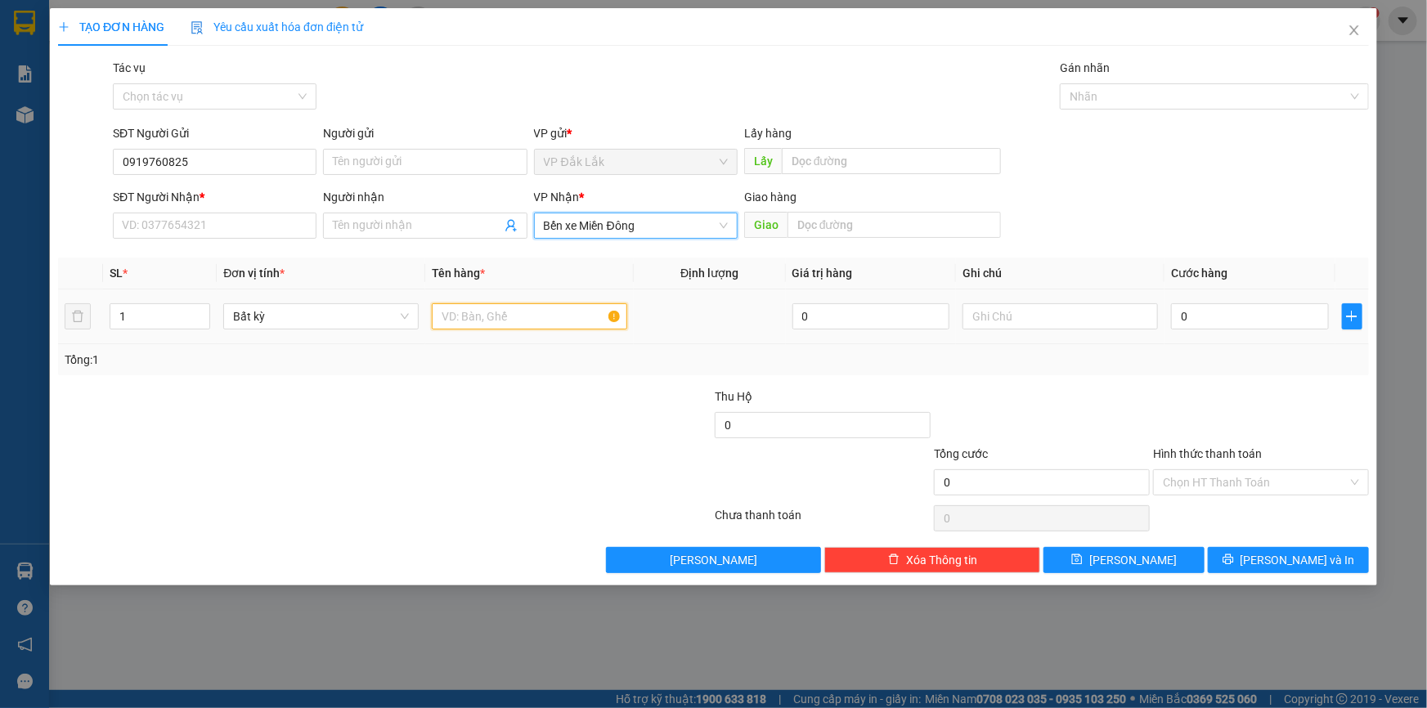
click at [507, 328] on input "text" at bounding box center [529, 316] width 195 height 26
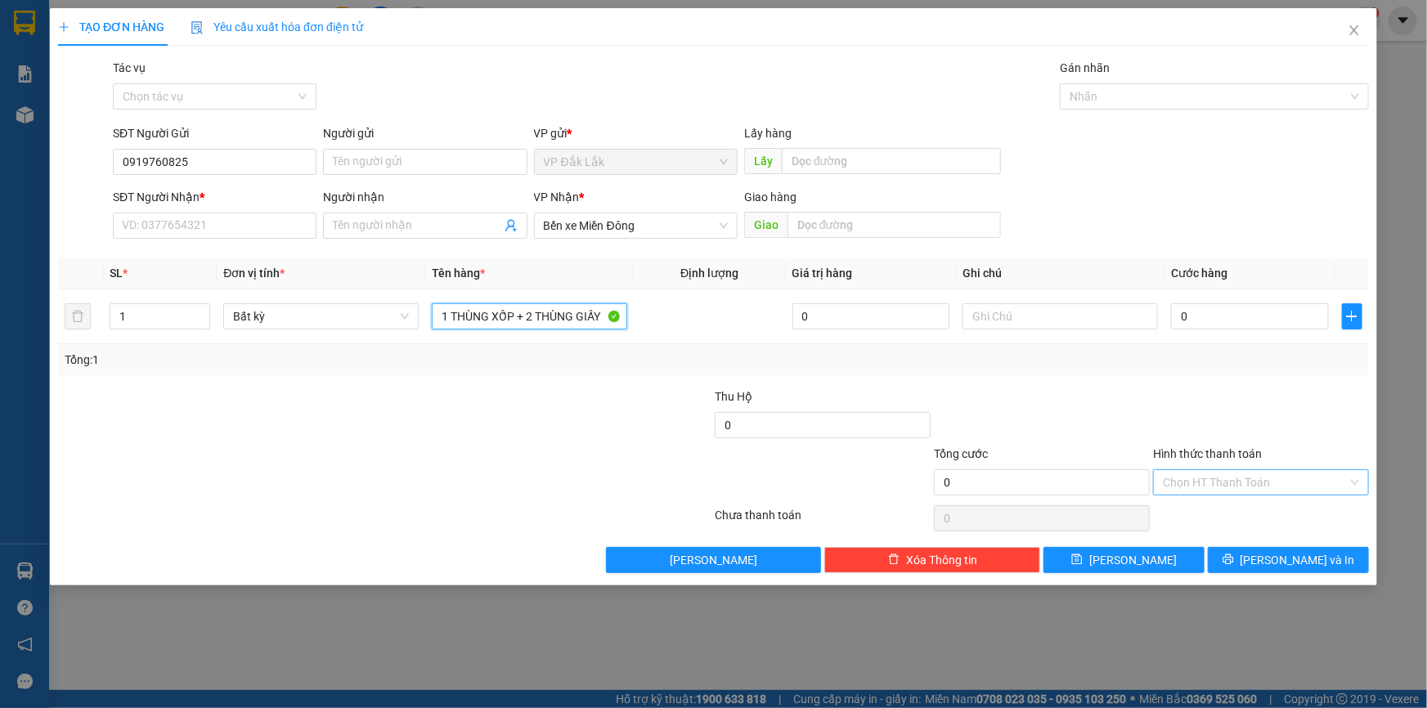
type input "1 THÙNG XỐP + 2 THÙNG GIẤY"
click at [1297, 483] on input "Hình thức thanh toán" at bounding box center [1255, 482] width 185 height 25
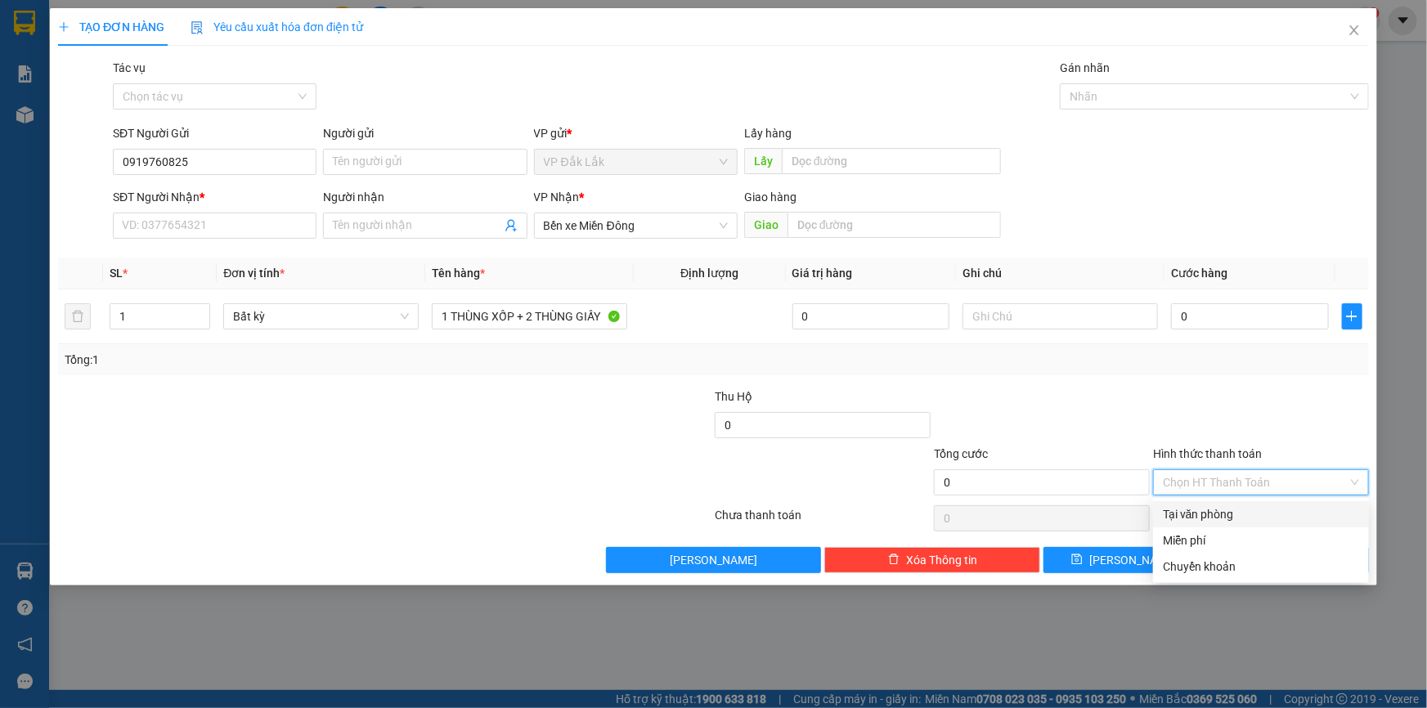
click at [1303, 515] on div "Tại văn phòng" at bounding box center [1261, 515] width 196 height 18
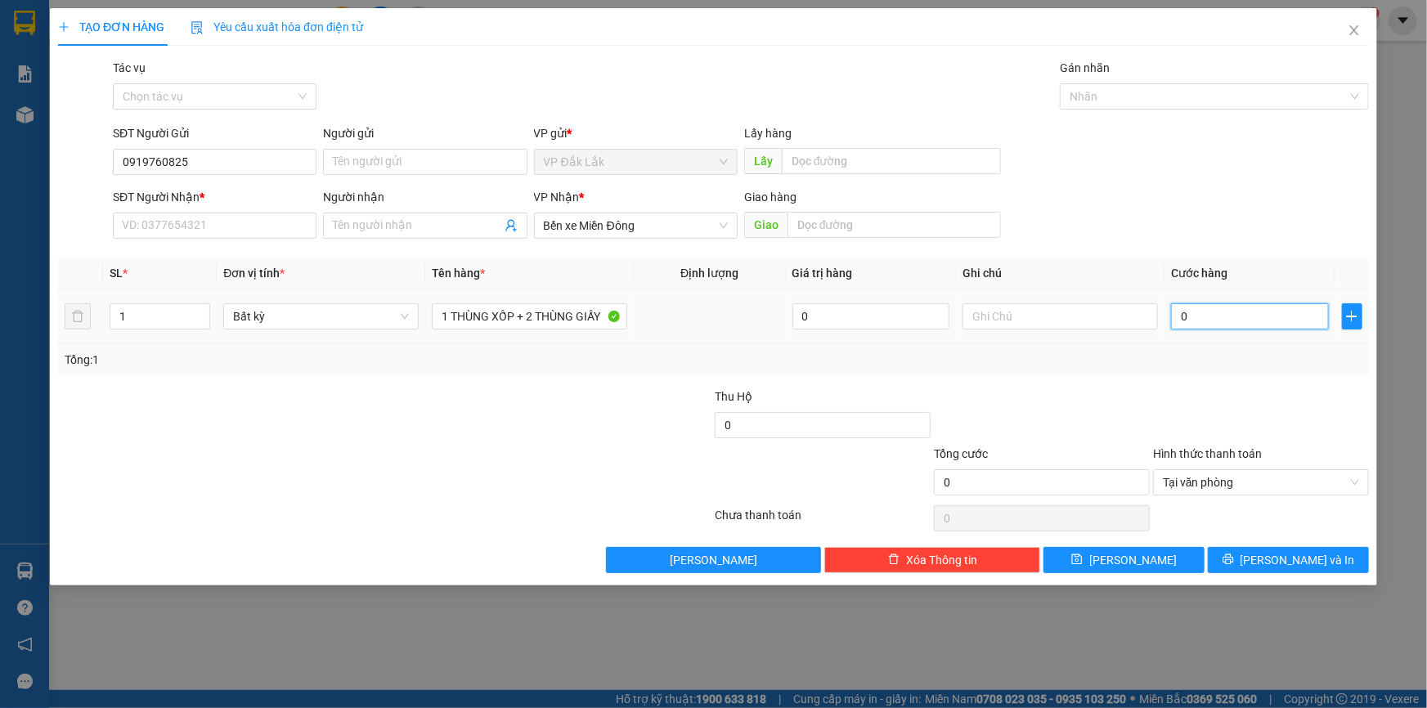
click at [1173, 323] on input "0" at bounding box center [1250, 316] width 158 height 26
type input "2"
type input "22"
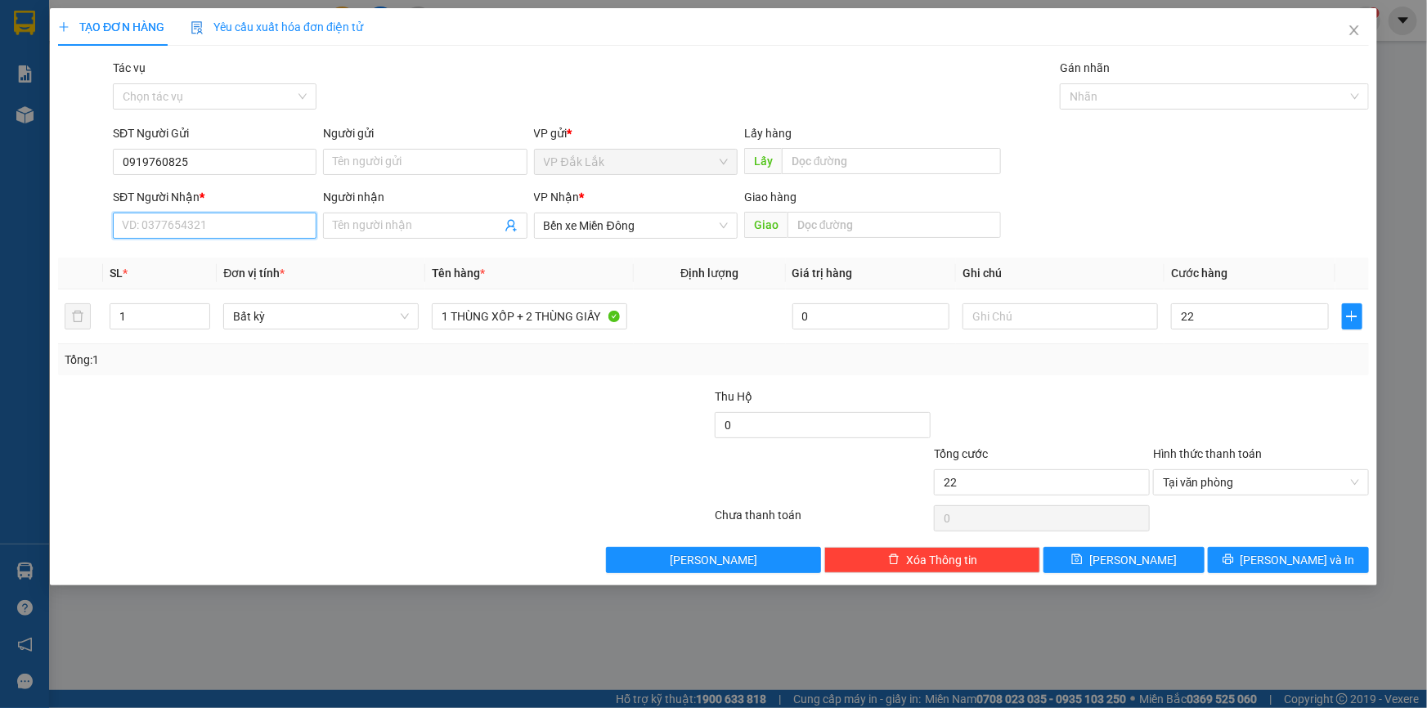
type input "22.000"
click at [256, 225] on input "SĐT Người Nhận *" at bounding box center [215, 226] width 204 height 26
type input "0916891456"
click at [1236, 320] on input "22.000" at bounding box center [1250, 316] width 158 height 26
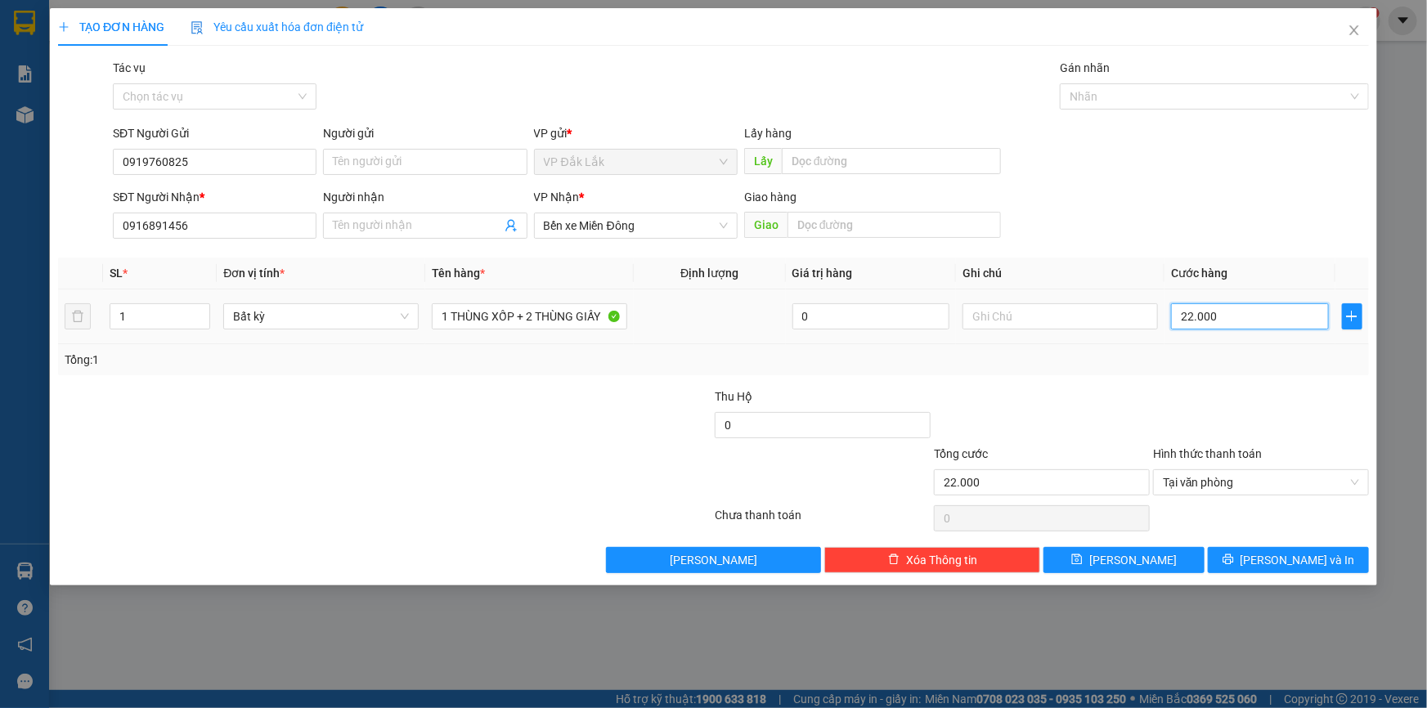
type input "0"
type input "01"
type input "1"
type input "0"
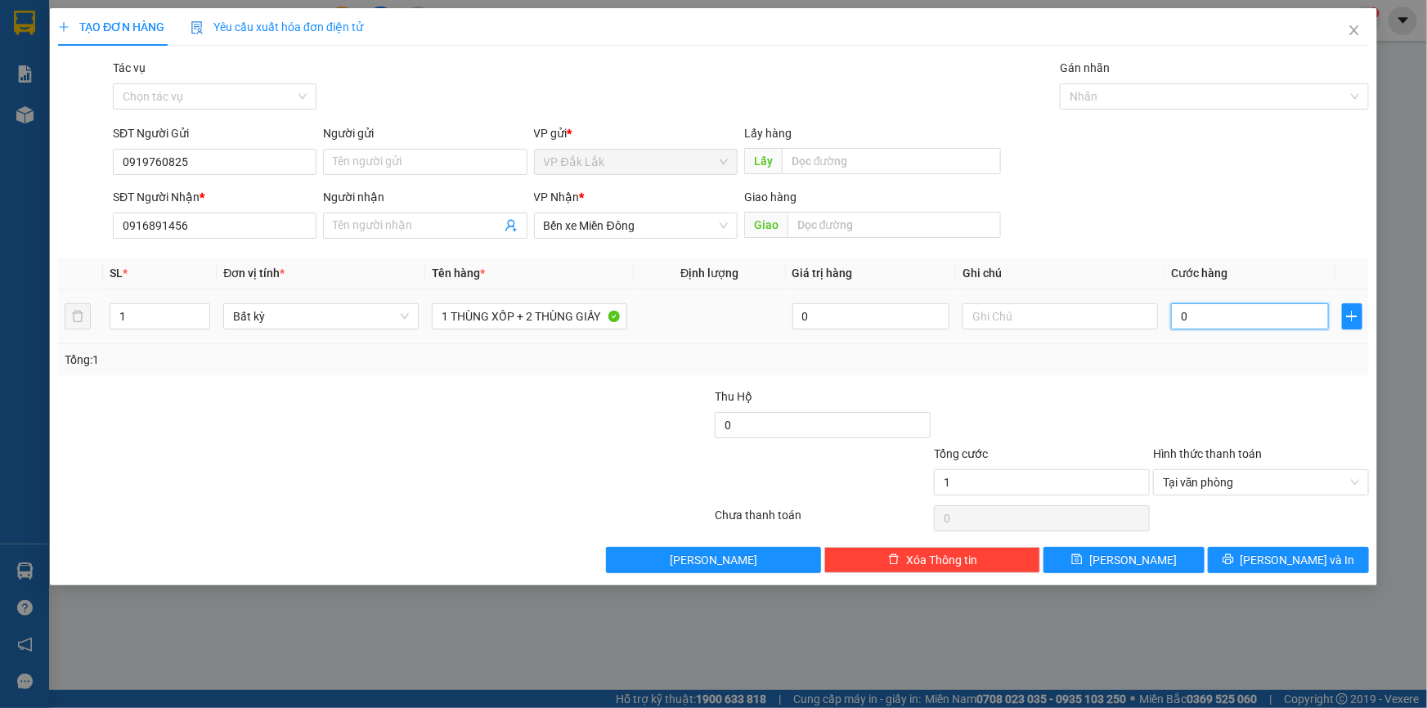
type input "0"
type input "20"
type input "230"
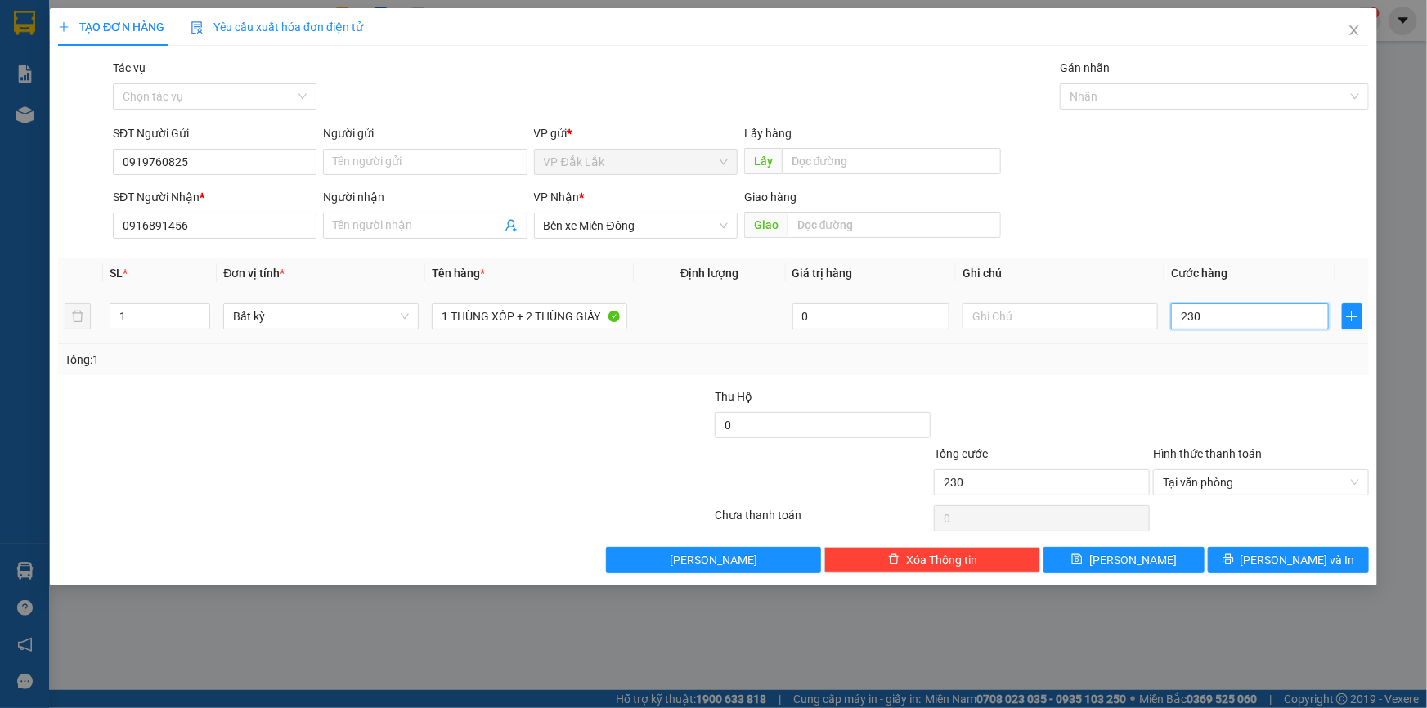
type input "2.300"
type input "23.000"
type input "230.000"
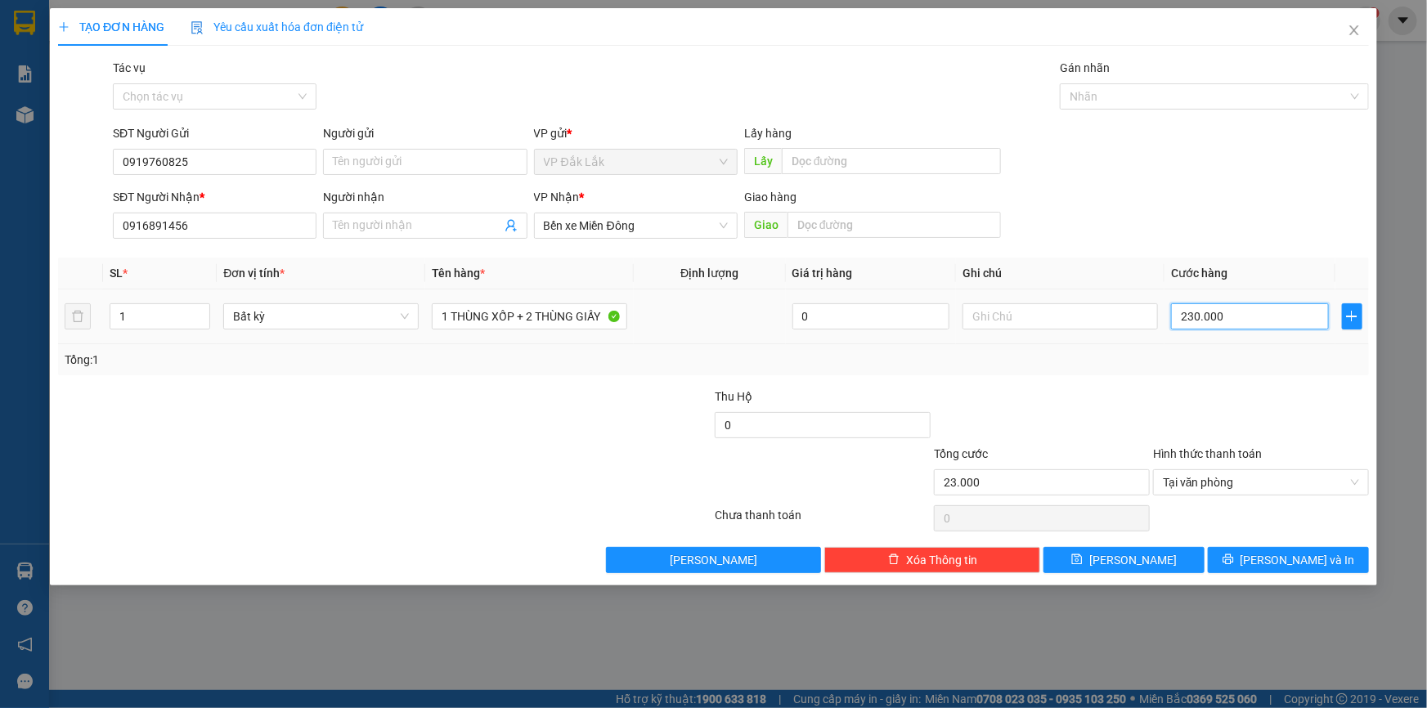
type input "230.000"
click at [1313, 561] on span "[PERSON_NAME] và In" at bounding box center [1298, 560] width 115 height 18
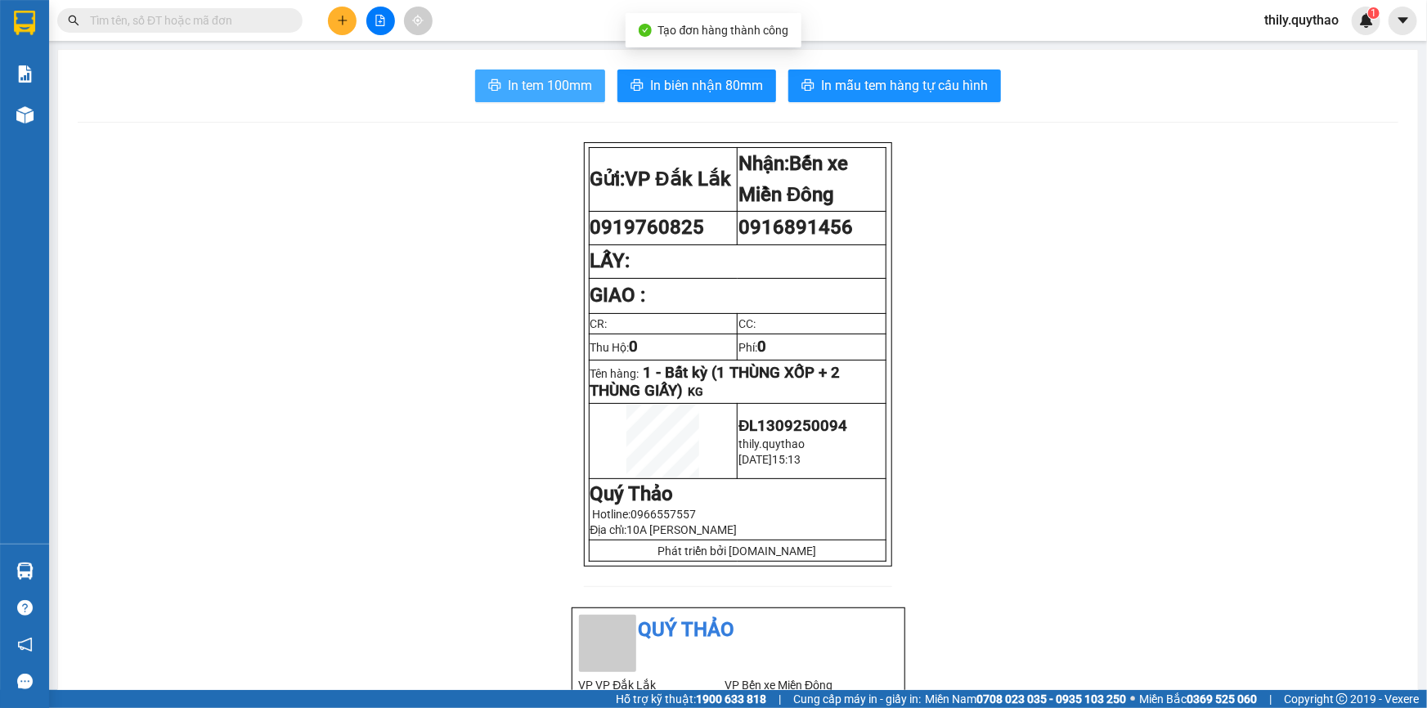
click at [585, 83] on span "In tem 100mm" at bounding box center [550, 85] width 84 height 20
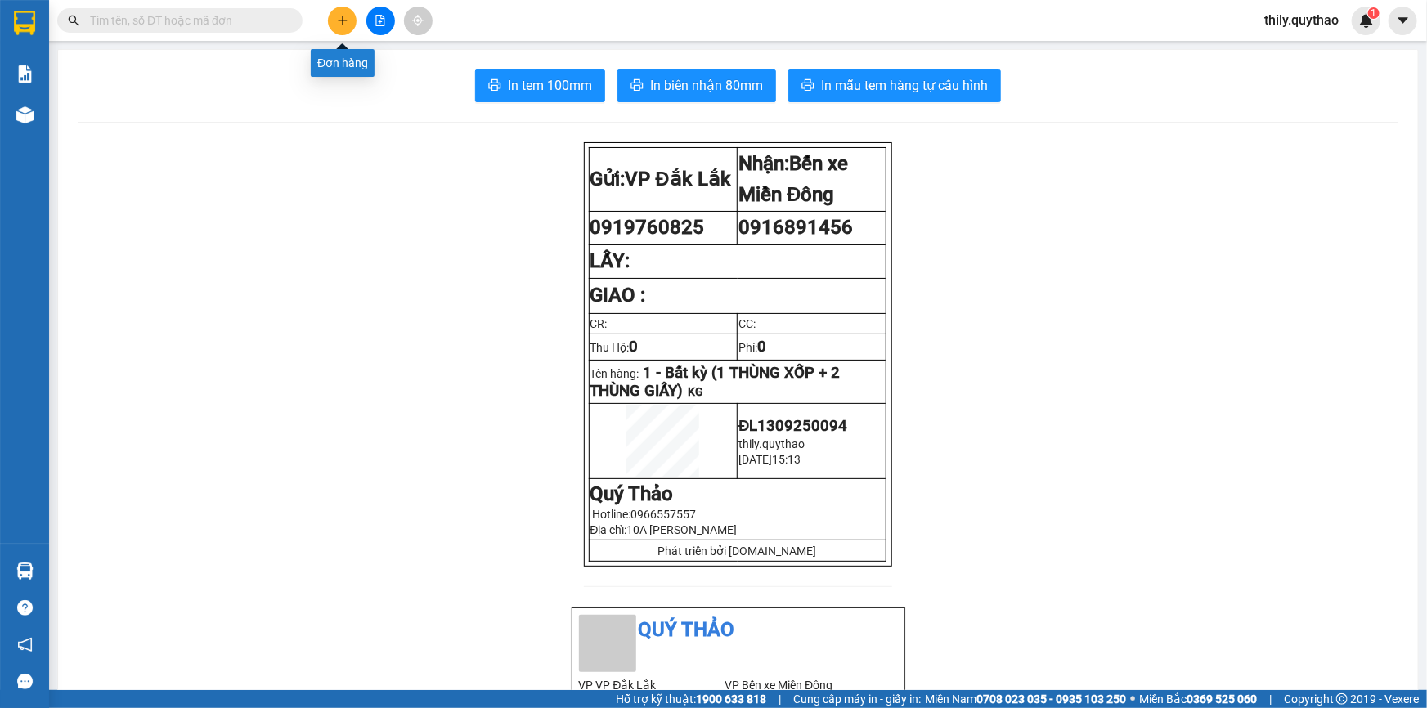
click at [337, 19] on icon "plus" at bounding box center [342, 20] width 11 height 11
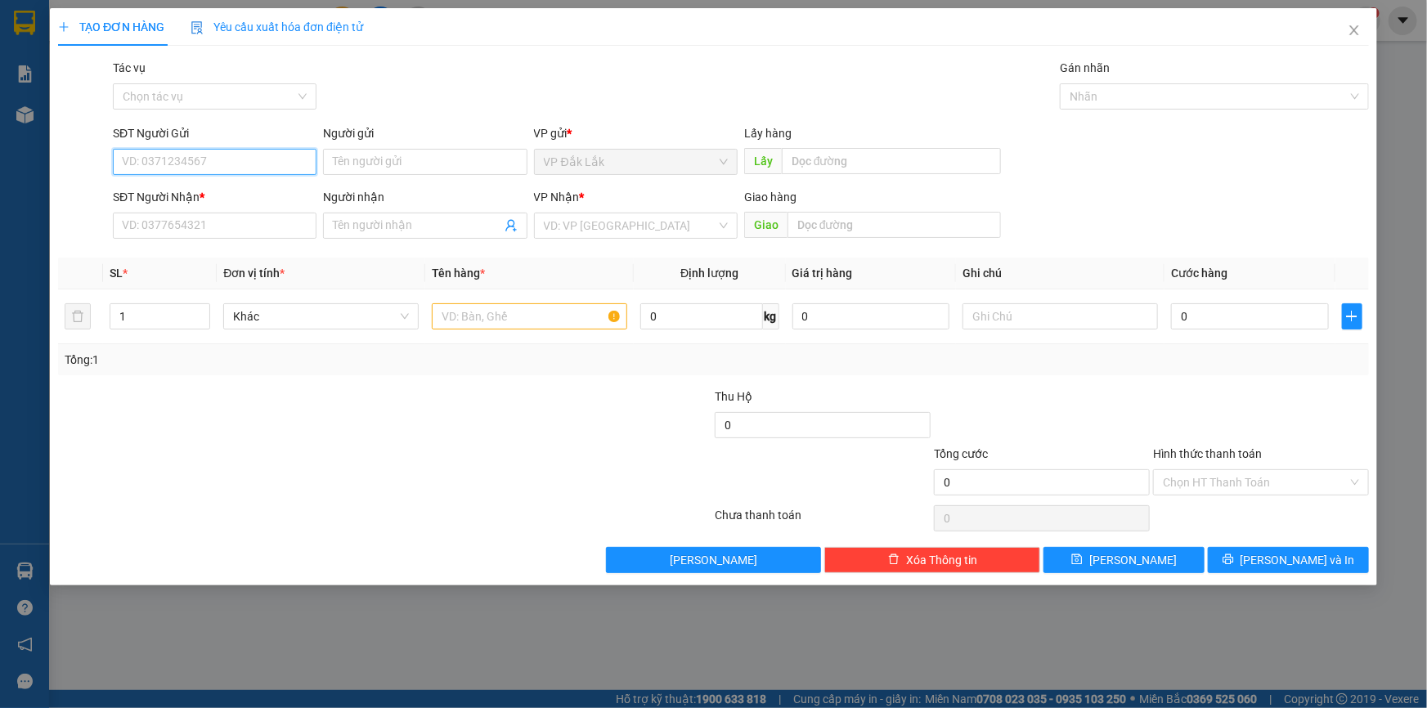
click at [200, 164] on input "SĐT Người Gửi" at bounding box center [215, 162] width 204 height 26
click at [137, 163] on input "0383256" at bounding box center [215, 162] width 204 height 26
click at [179, 158] on input "0283256" at bounding box center [215, 162] width 204 height 26
type input "0283256101"
click at [166, 222] on input "SĐT Người Nhận *" at bounding box center [215, 226] width 204 height 26
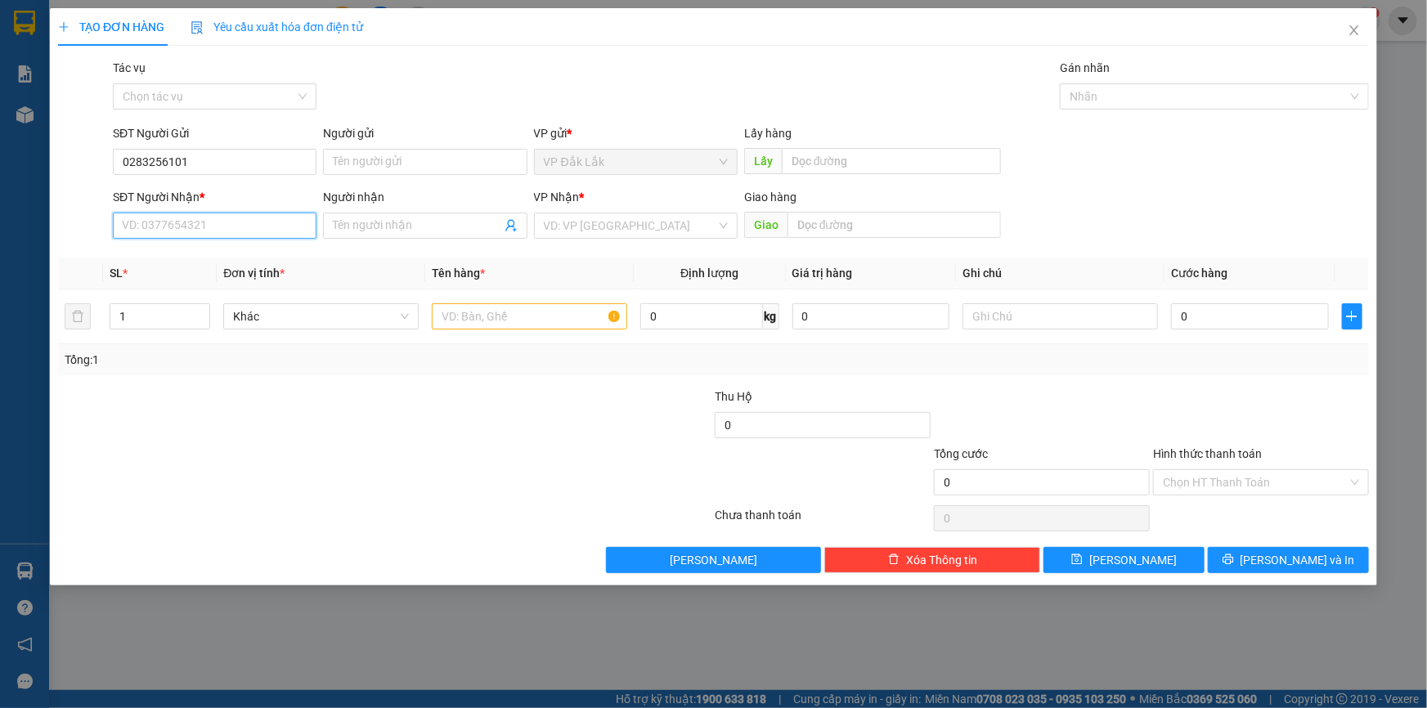
click at [177, 221] on input "SĐT Người Nhận *" at bounding box center [215, 226] width 204 height 26
click at [212, 162] on input "0283256101" at bounding box center [215, 162] width 204 height 26
click at [581, 231] on input "search" at bounding box center [630, 225] width 173 height 25
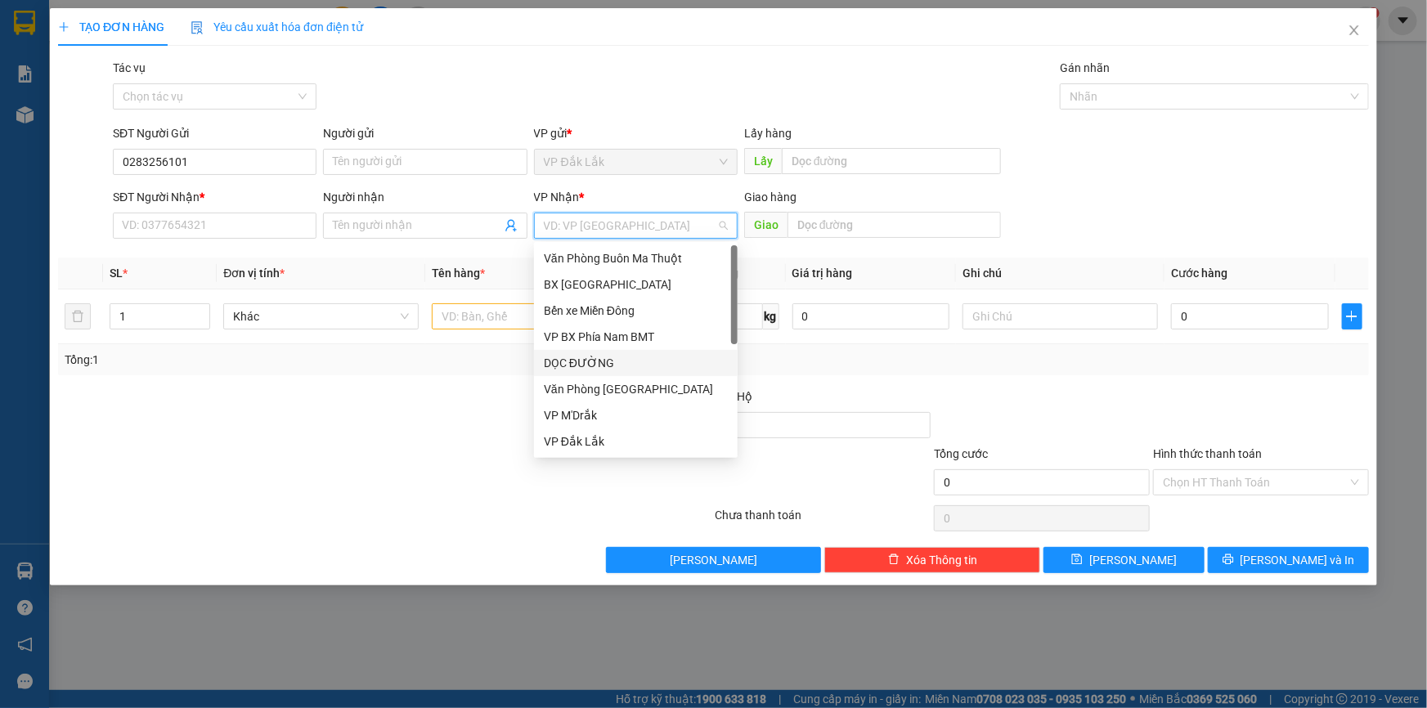
click at [611, 359] on div "DỌC ĐƯỜNG" at bounding box center [636, 363] width 184 height 18
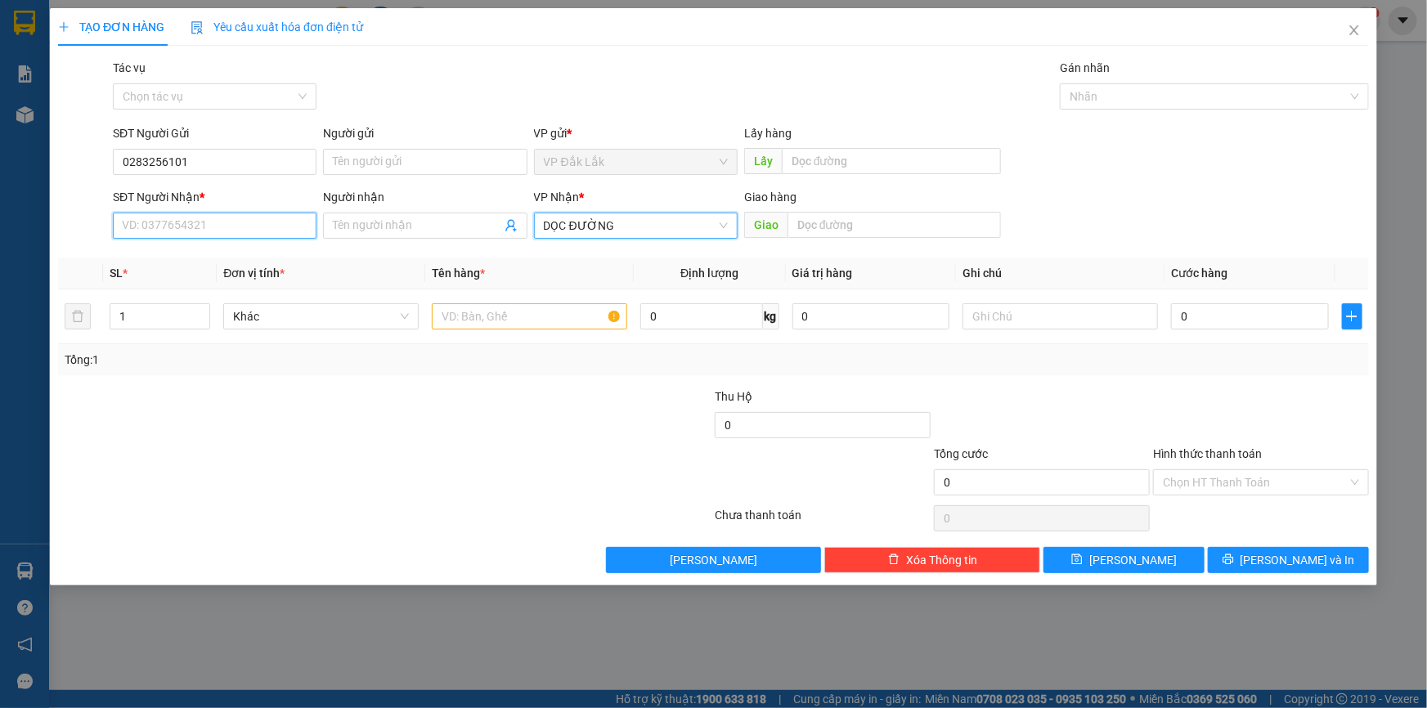
click at [264, 235] on input "SĐT Người Nhận *" at bounding box center [215, 226] width 204 height 26
type input "0369841042"
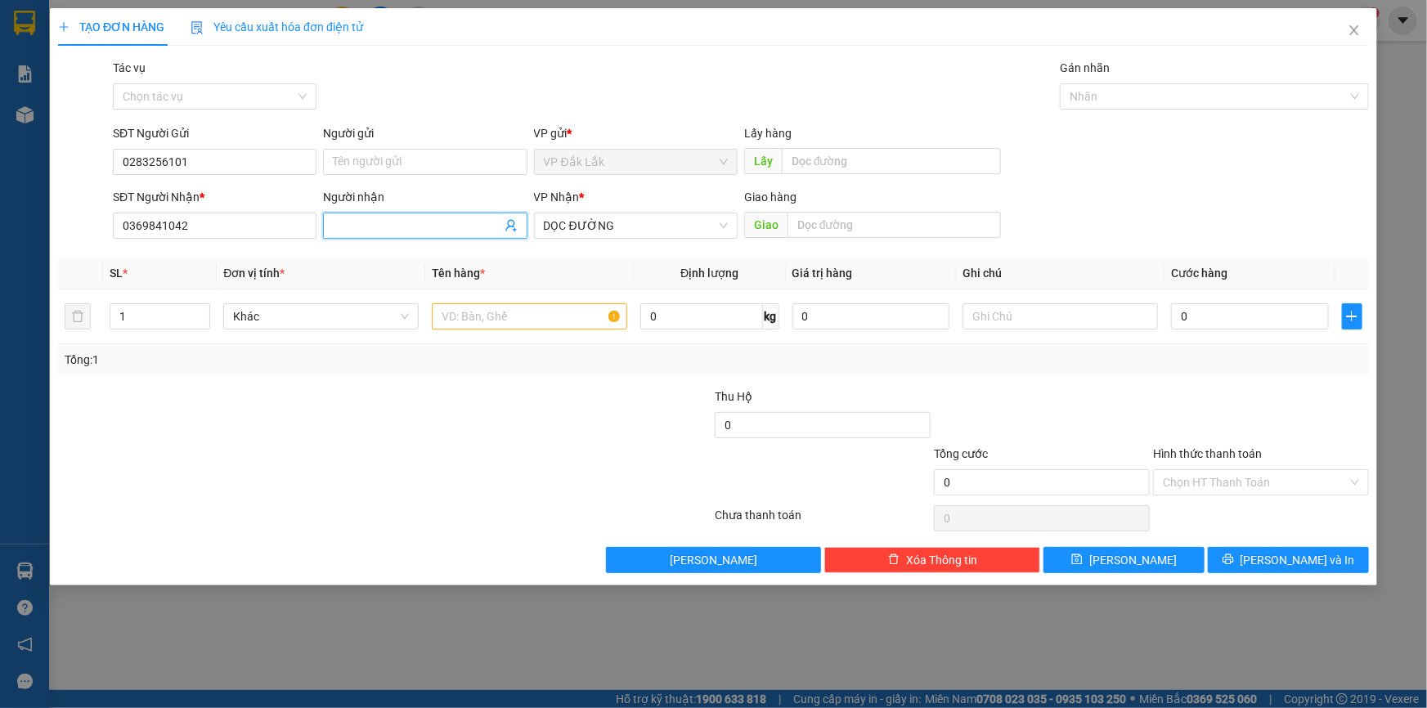
click at [415, 230] on input "Người nhận" at bounding box center [417, 226] width 168 height 18
type input "0986567315"
click at [595, 319] on input "text" at bounding box center [529, 316] width 195 height 26
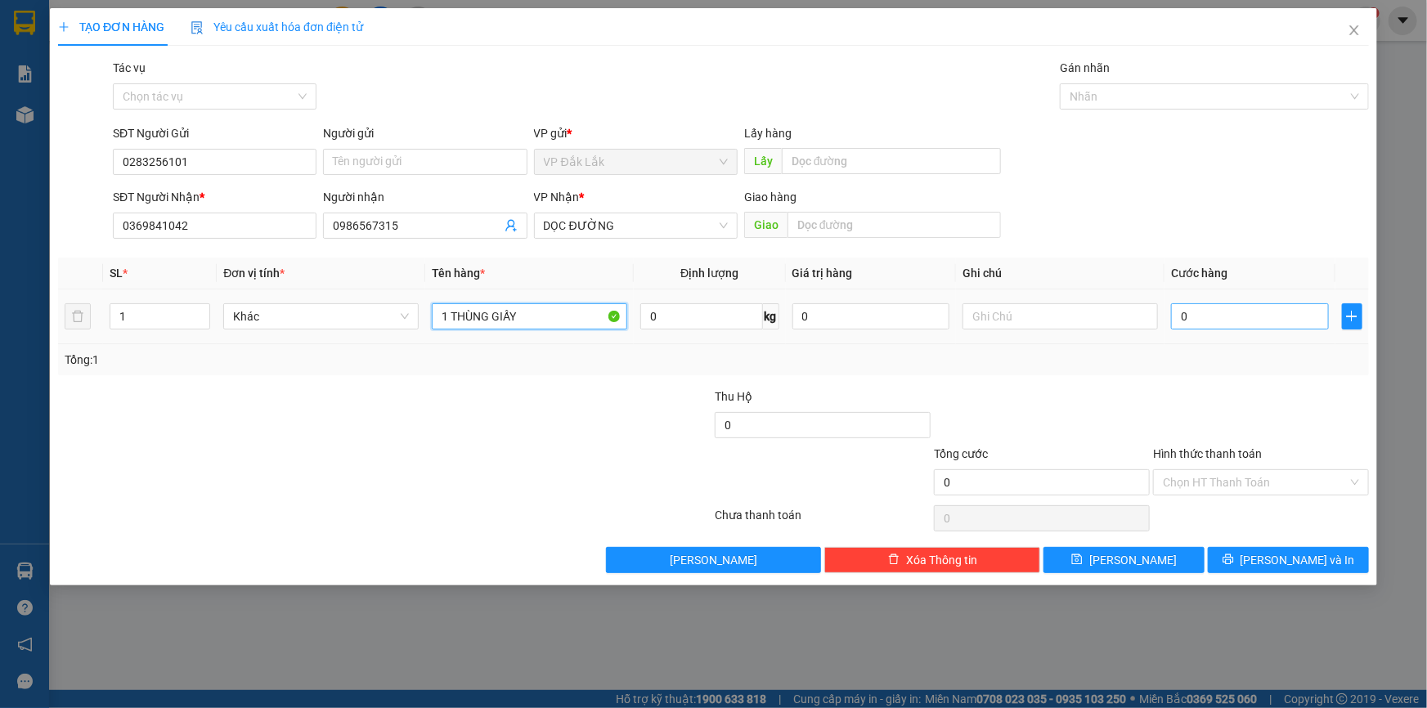
type input "1 THÙNG GIẤY"
click at [1184, 308] on input "0" at bounding box center [1250, 316] width 158 height 26
type input "1"
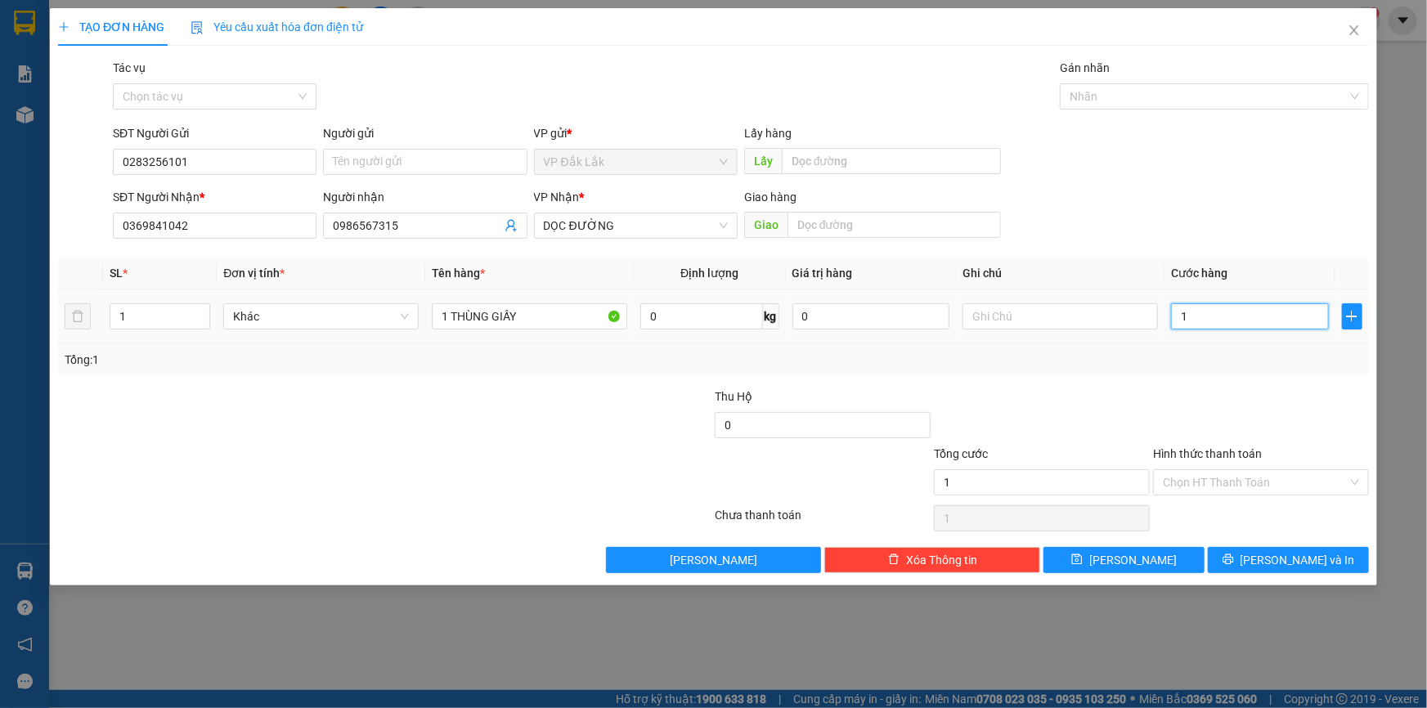
type input "15"
type input "150"
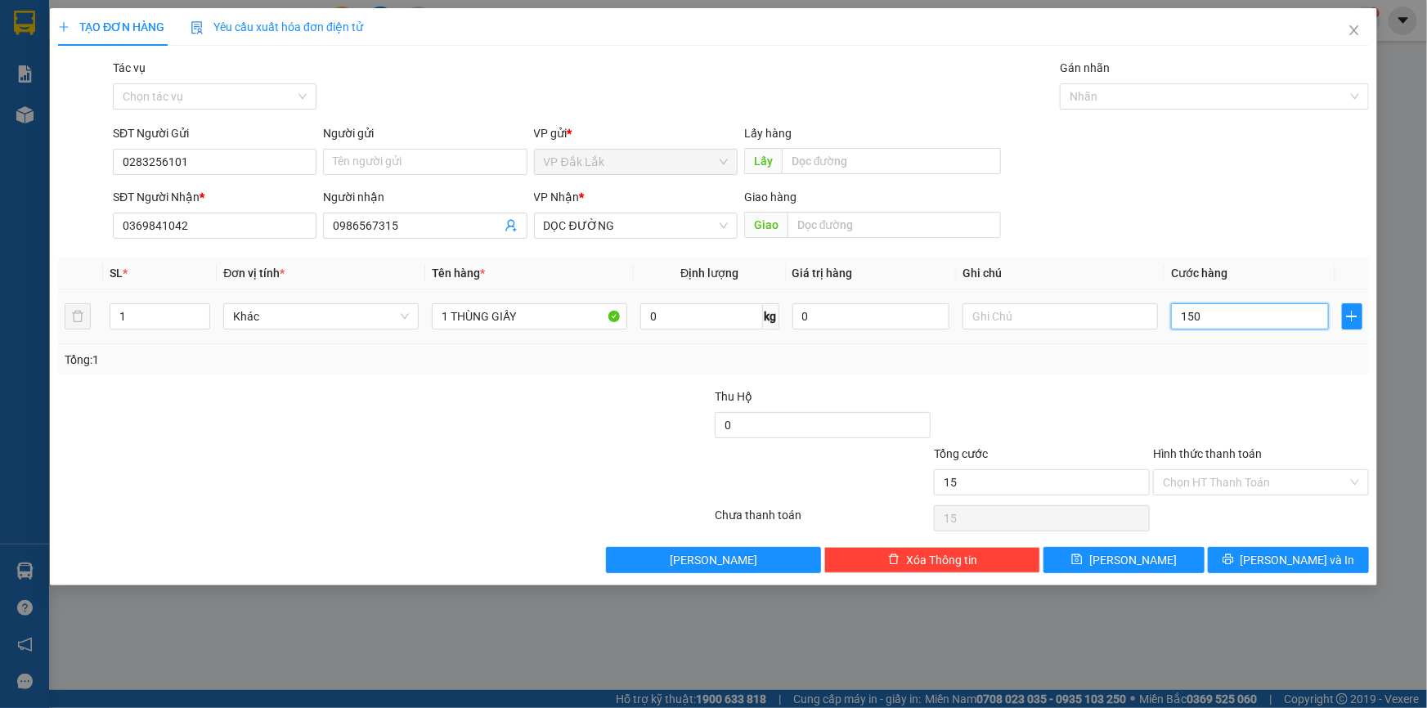
type input "150"
type input "1.500"
type input "15.000"
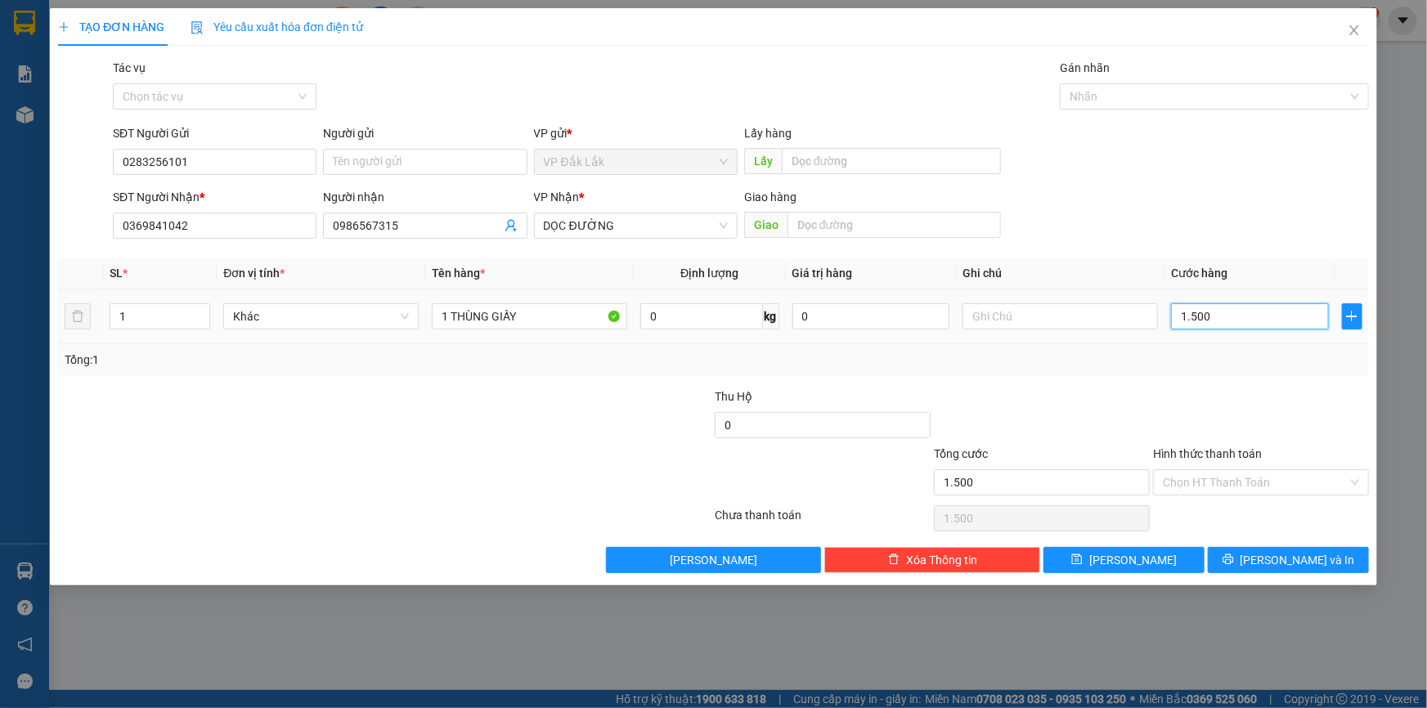
type input "15.000"
type input "150.000"
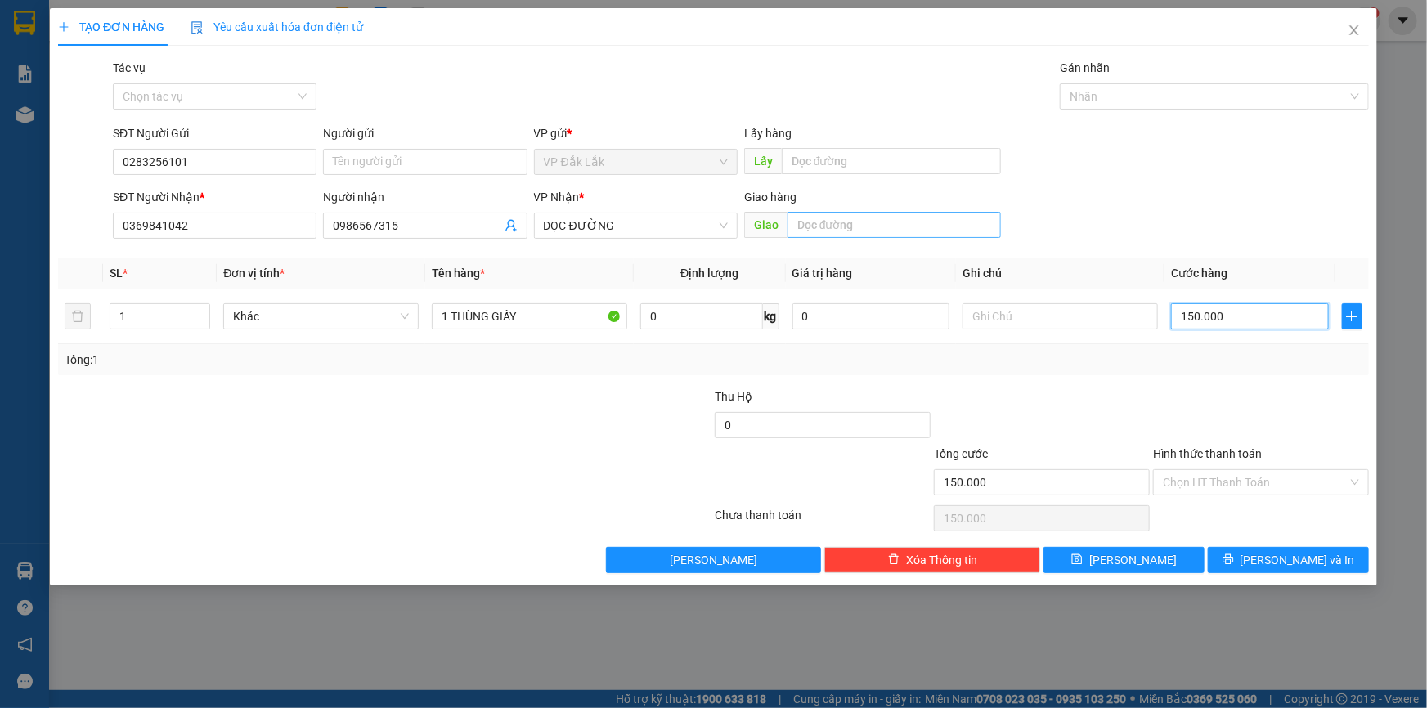
type input "150.000"
click at [848, 227] on input "text" at bounding box center [894, 225] width 213 height 26
type input "N3 NHƠN TRẠCH"
click at [1297, 483] on input "Hình thức thanh toán" at bounding box center [1255, 482] width 185 height 25
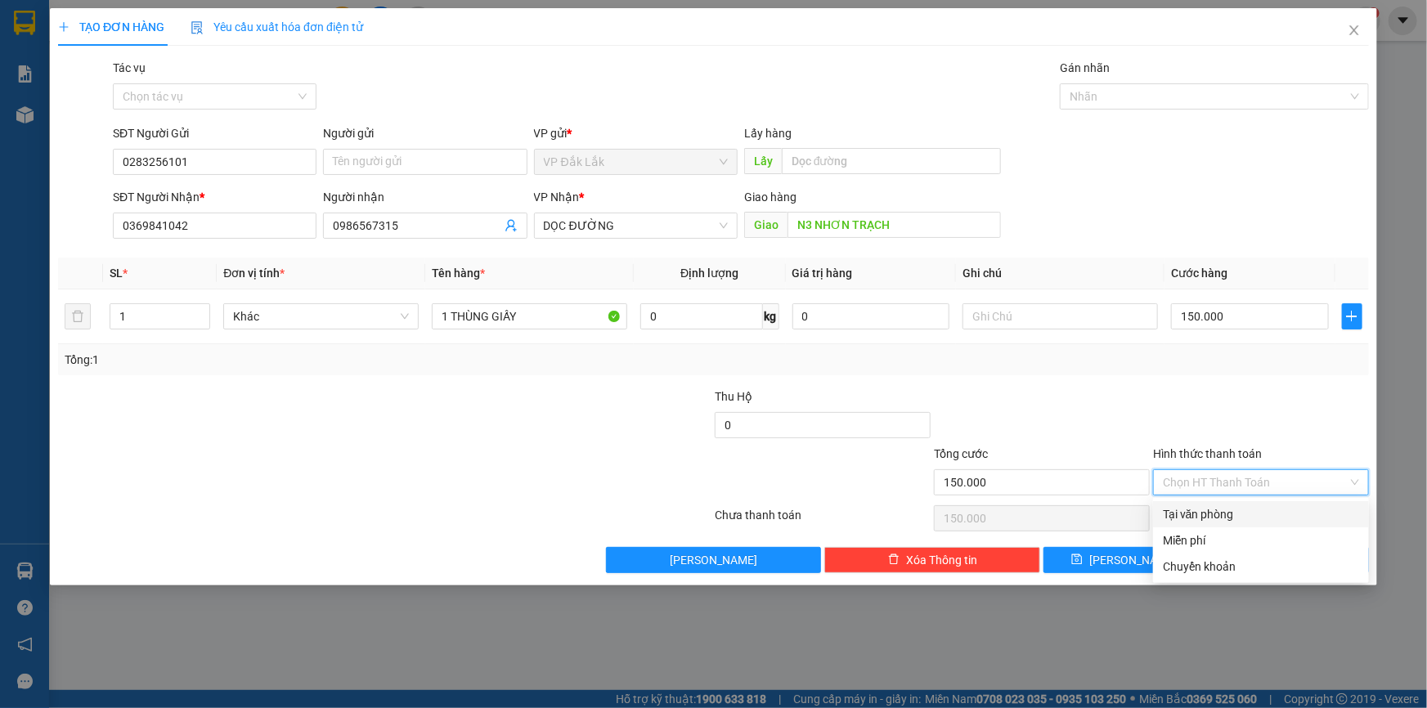
click at [1276, 510] on div "Tại văn phòng" at bounding box center [1261, 515] width 196 height 18
type input "0"
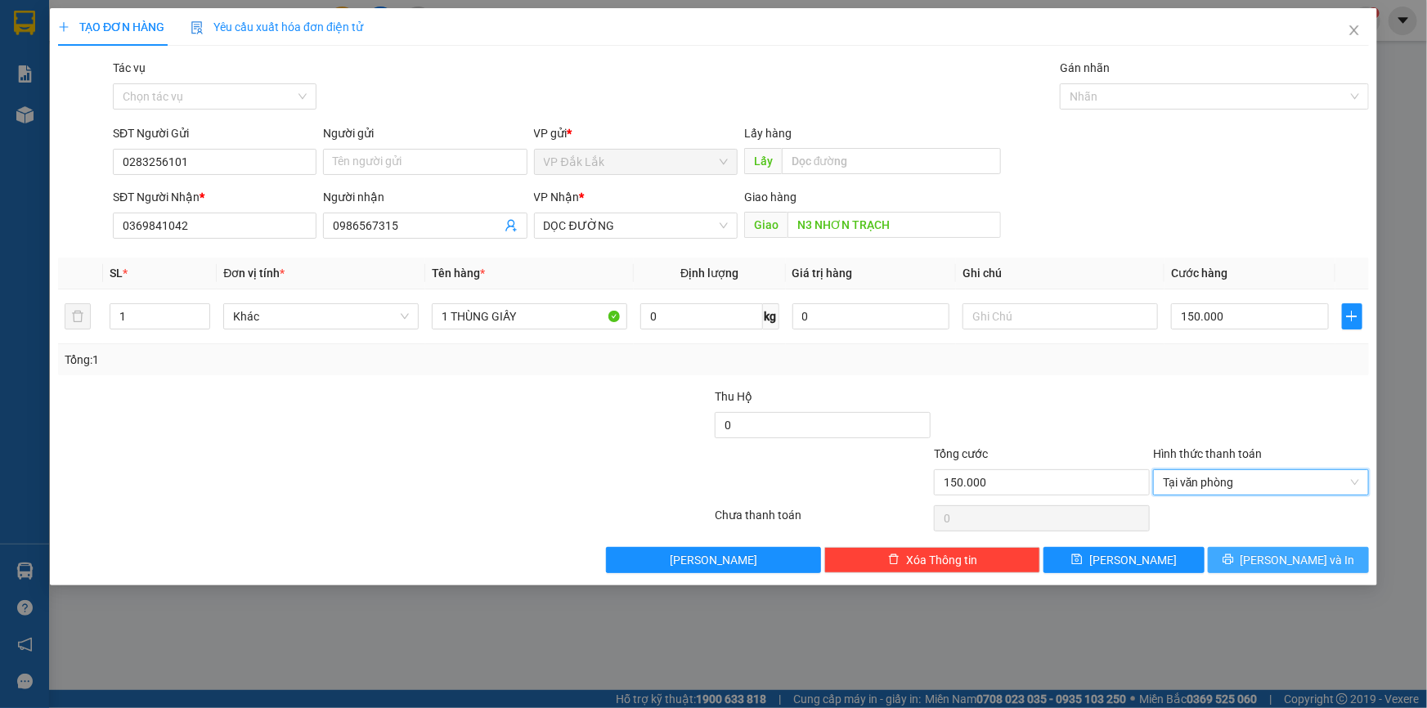
click at [1234, 564] on icon "printer" at bounding box center [1228, 559] width 11 height 11
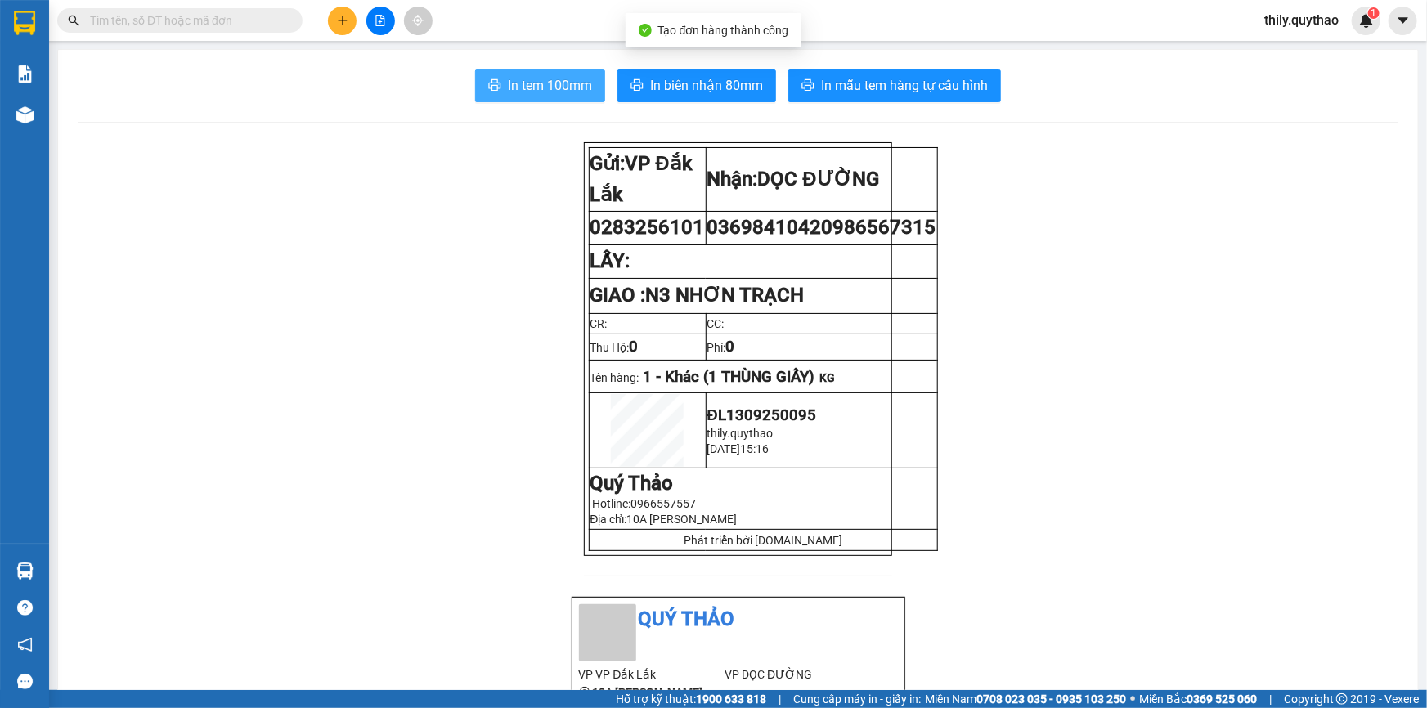
click at [576, 89] on span "In tem 100mm" at bounding box center [550, 85] width 84 height 20
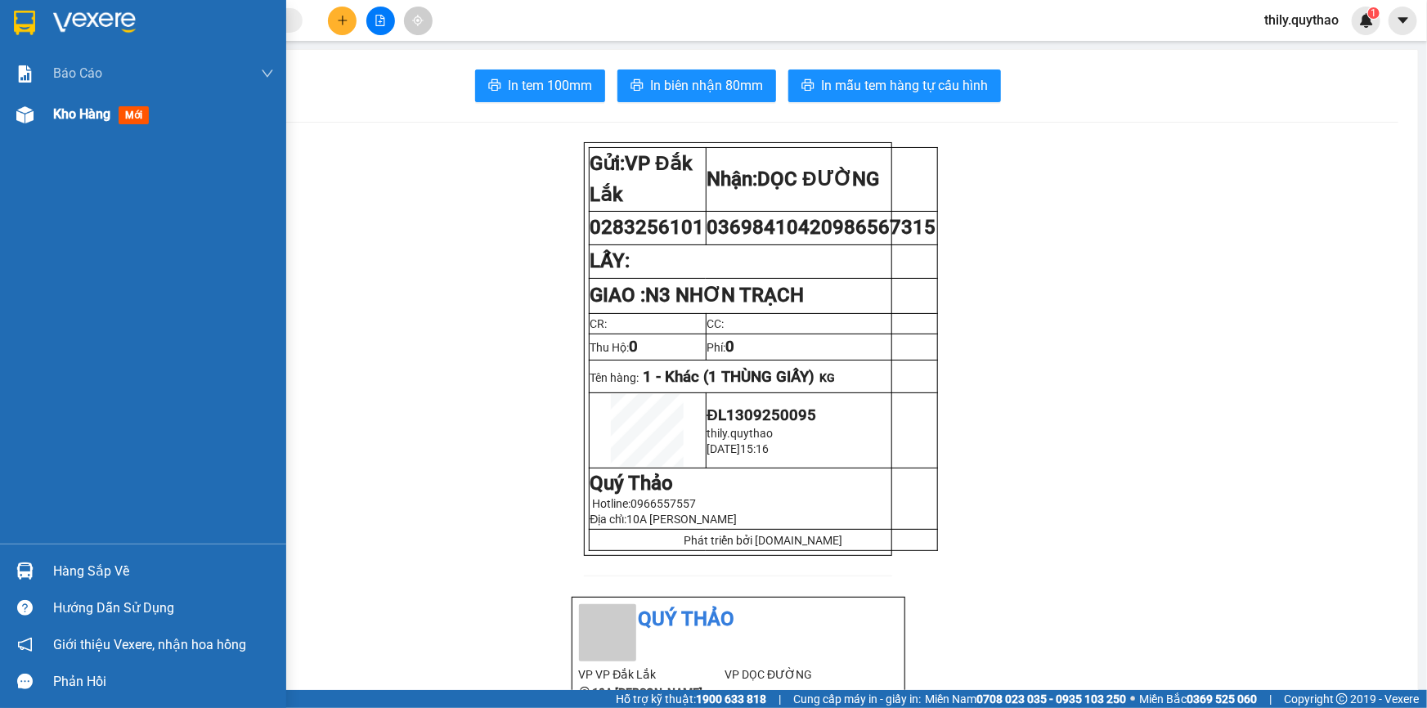
click at [123, 120] on span "mới" at bounding box center [134, 115] width 30 height 18
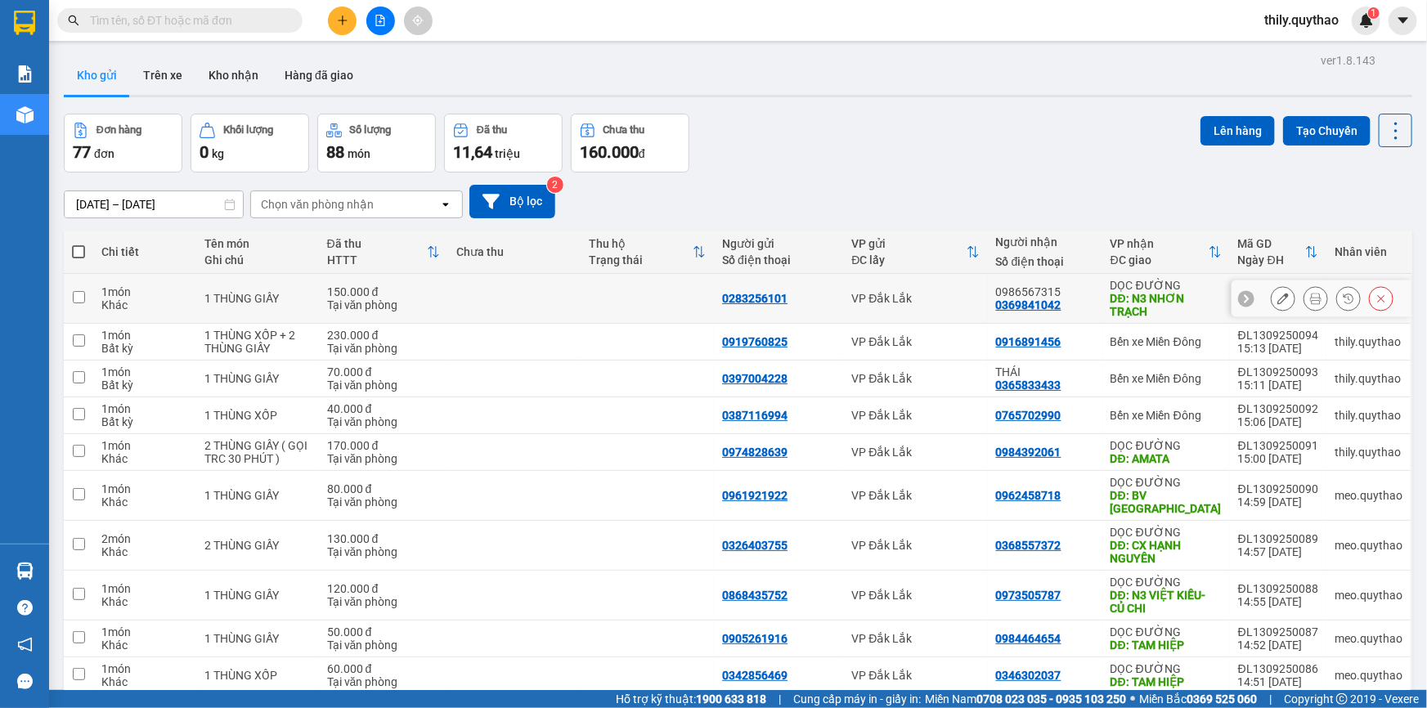
click at [743, 298] on div "0283256101" at bounding box center [754, 298] width 65 height 13
copy div "0283256101"
click at [335, 20] on button at bounding box center [342, 21] width 29 height 29
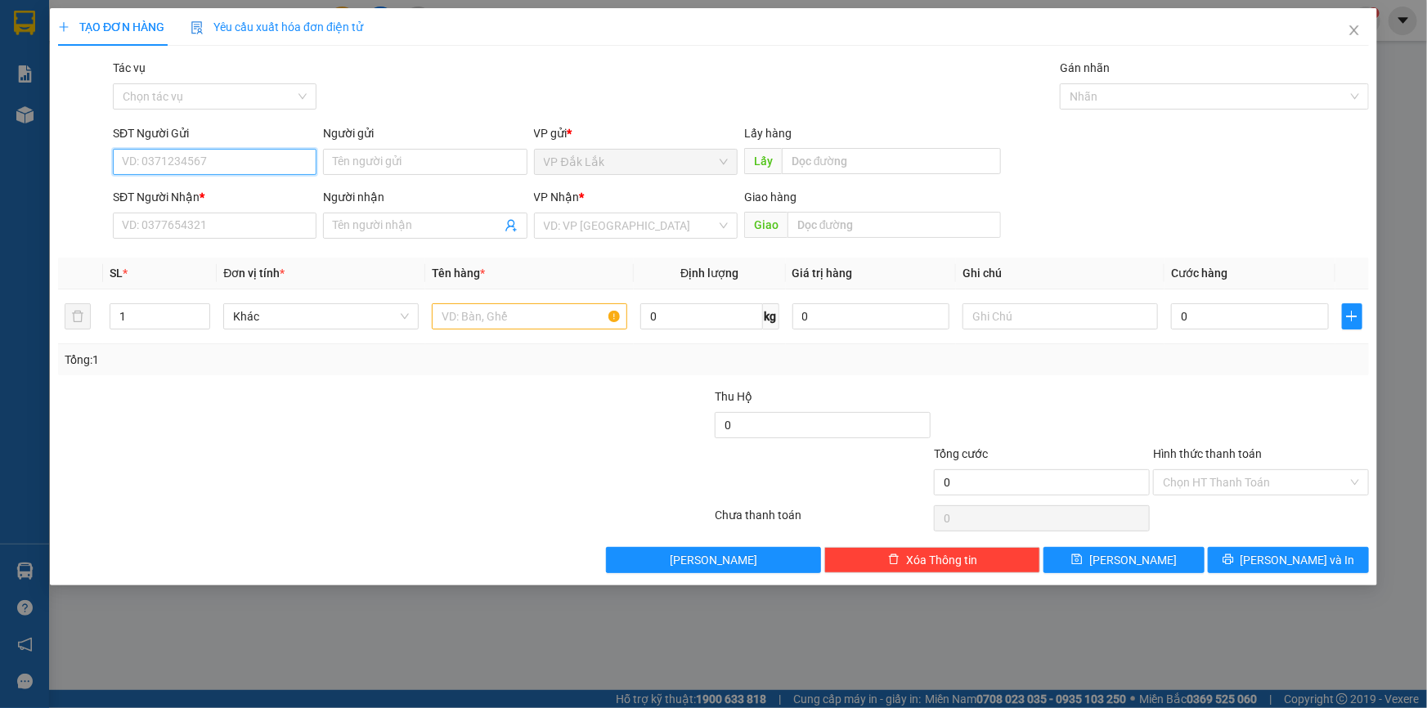
paste input "0283256101"
type input "0283256101"
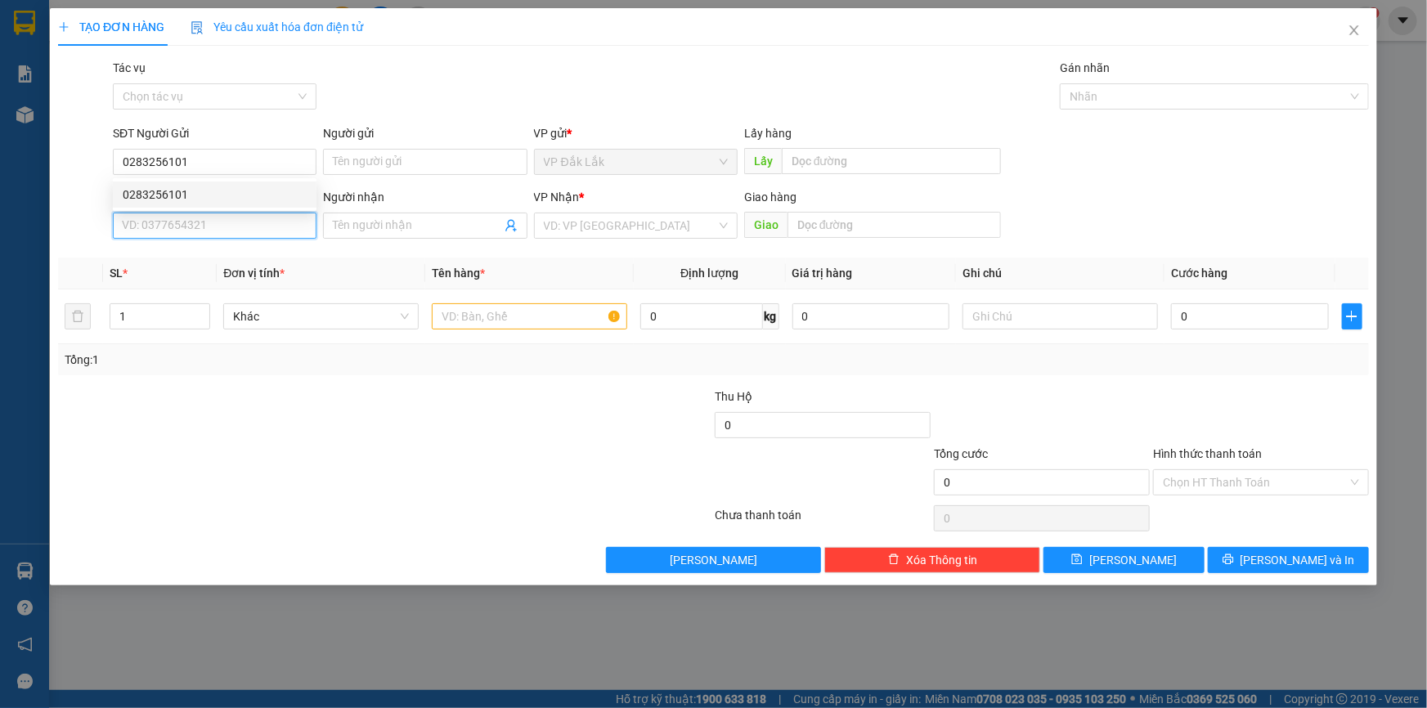
click at [256, 236] on input "SĐT Người Nhận *" at bounding box center [215, 226] width 204 height 26
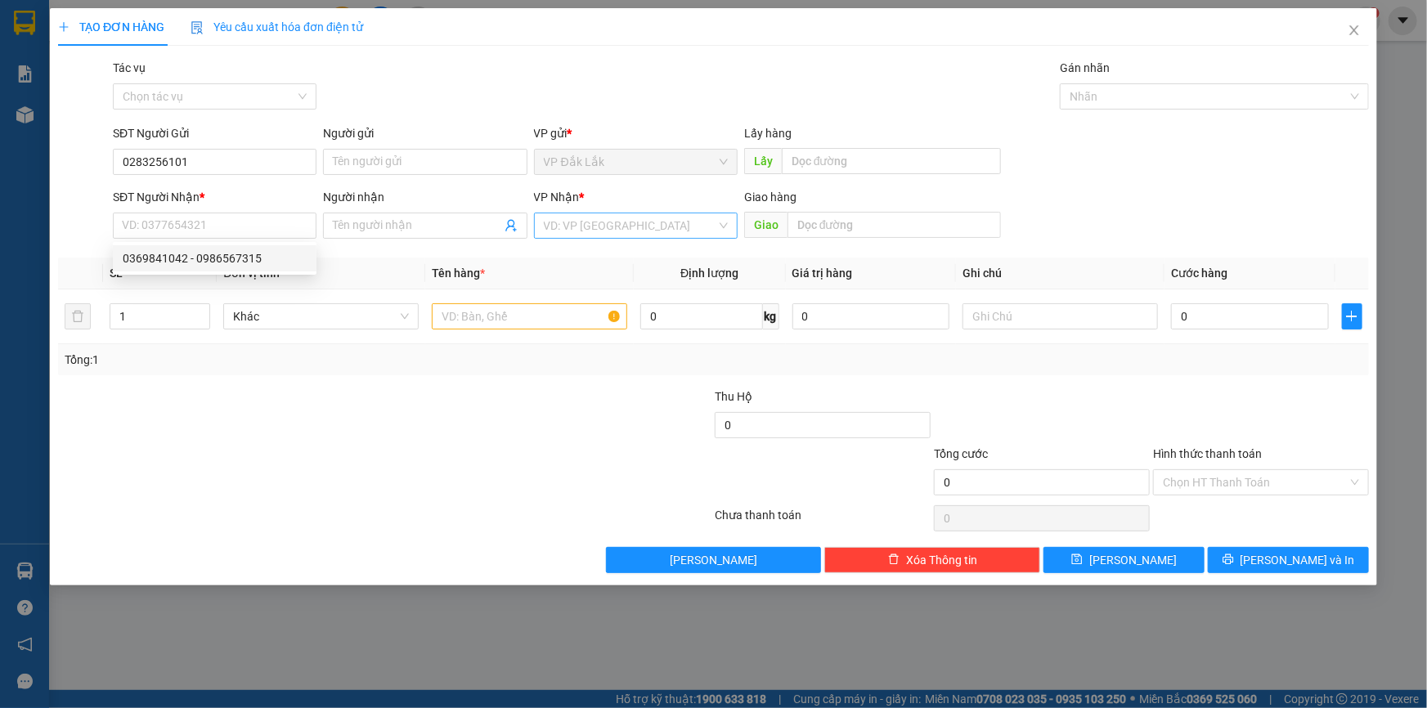
click at [613, 231] on input "search" at bounding box center [630, 225] width 173 height 25
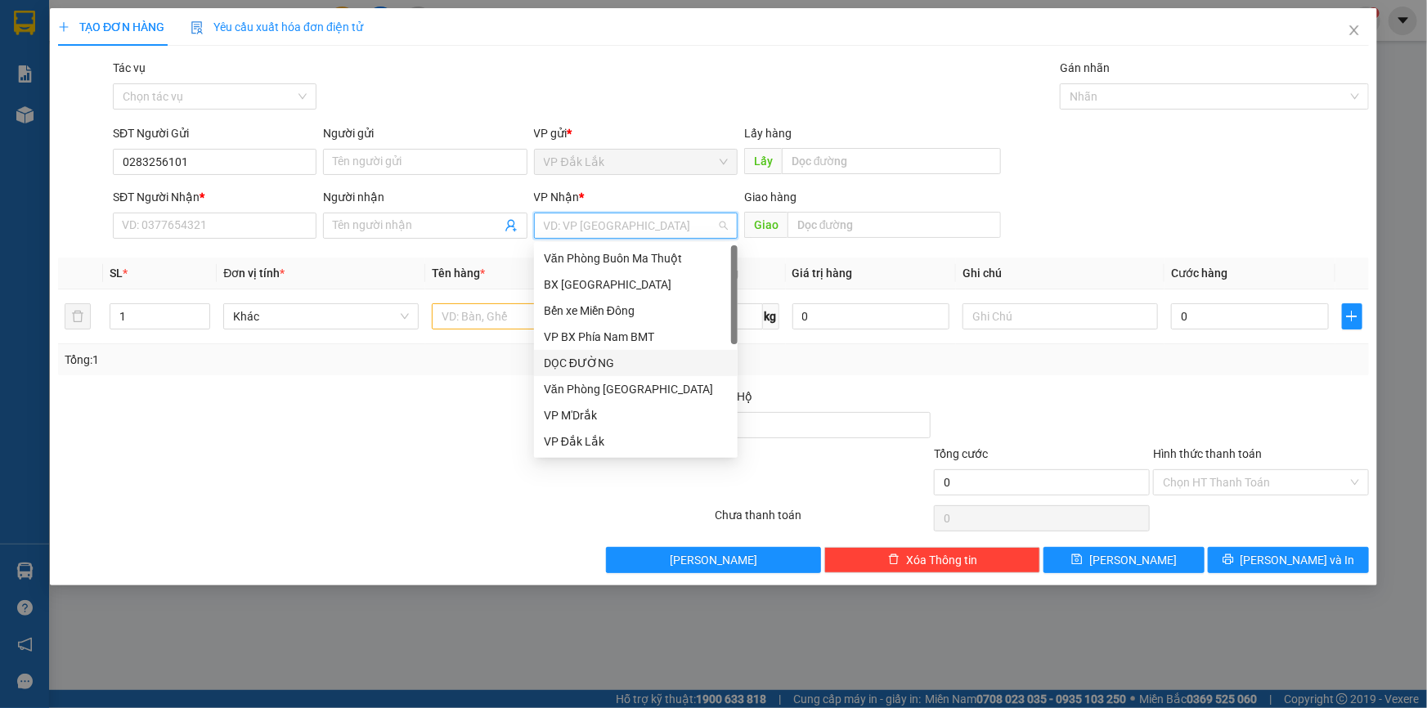
drag, startPoint x: 656, startPoint y: 367, endPoint x: 676, endPoint y: 359, distance: 22.0
click at [657, 367] on div "DỌC ĐƯỜNG" at bounding box center [636, 363] width 184 height 18
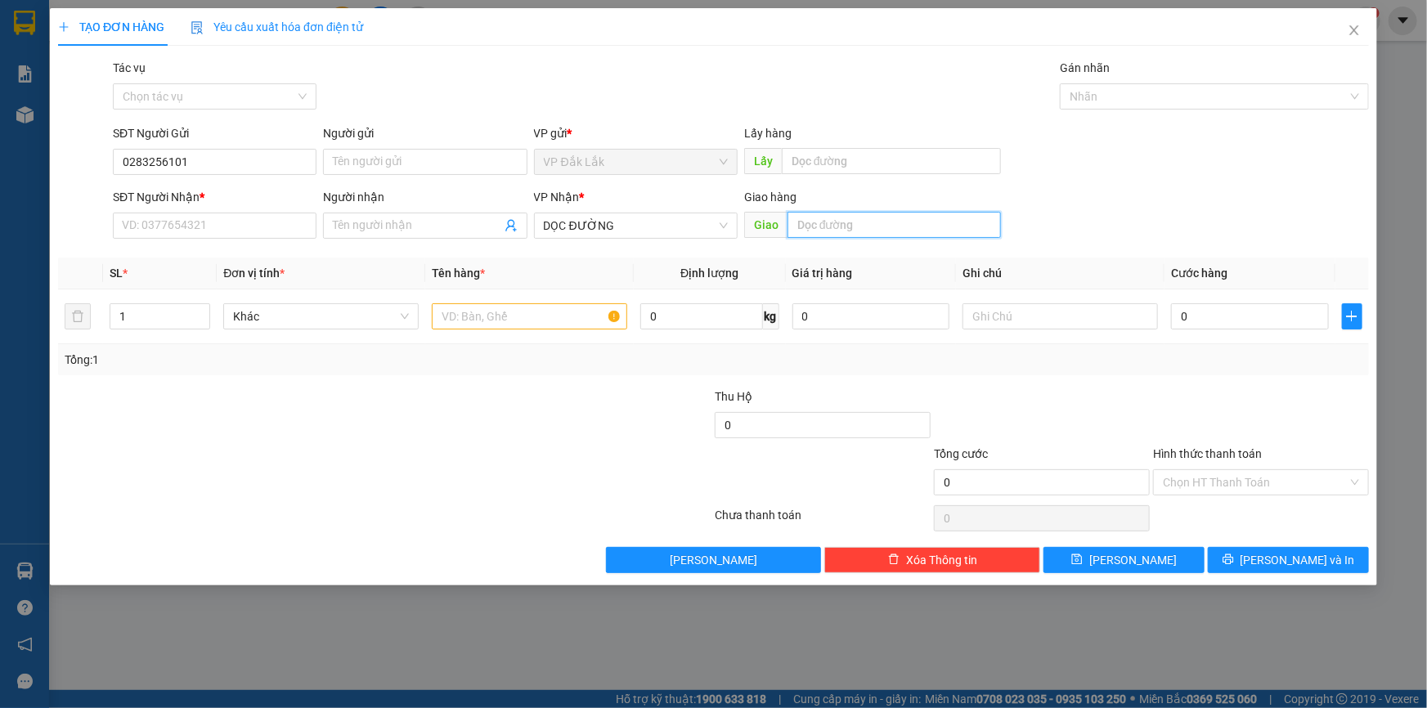
click at [861, 215] on input "text" at bounding box center [894, 225] width 213 height 26
type input "BẾN CAM"
click at [245, 233] on input "SĐT Người Nhận *" at bounding box center [215, 226] width 204 height 26
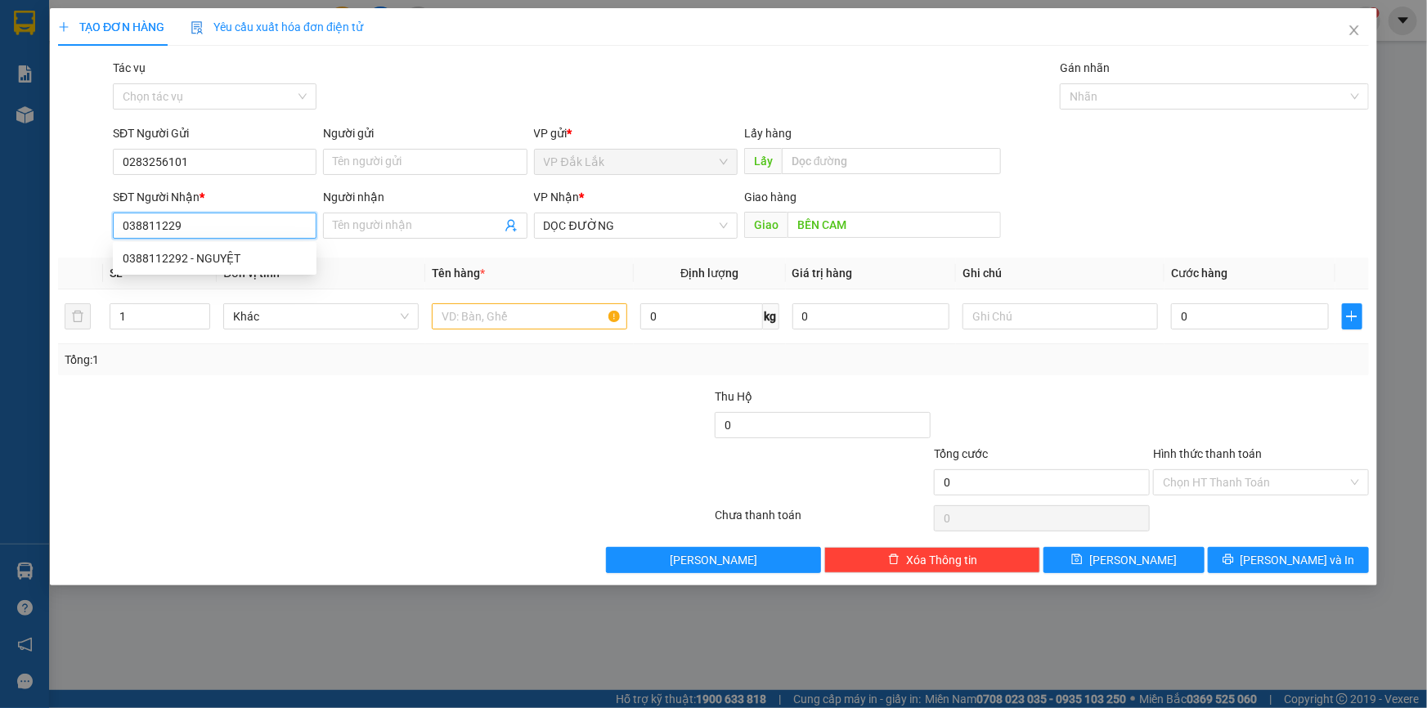
type input "0388112292"
click at [232, 252] on div "0388112292 - NGUYỆT" at bounding box center [215, 258] width 184 height 18
type input "NGUYỆT"
click at [642, 227] on span "Đồng Nai" at bounding box center [636, 225] width 184 height 25
type input "0388112292"
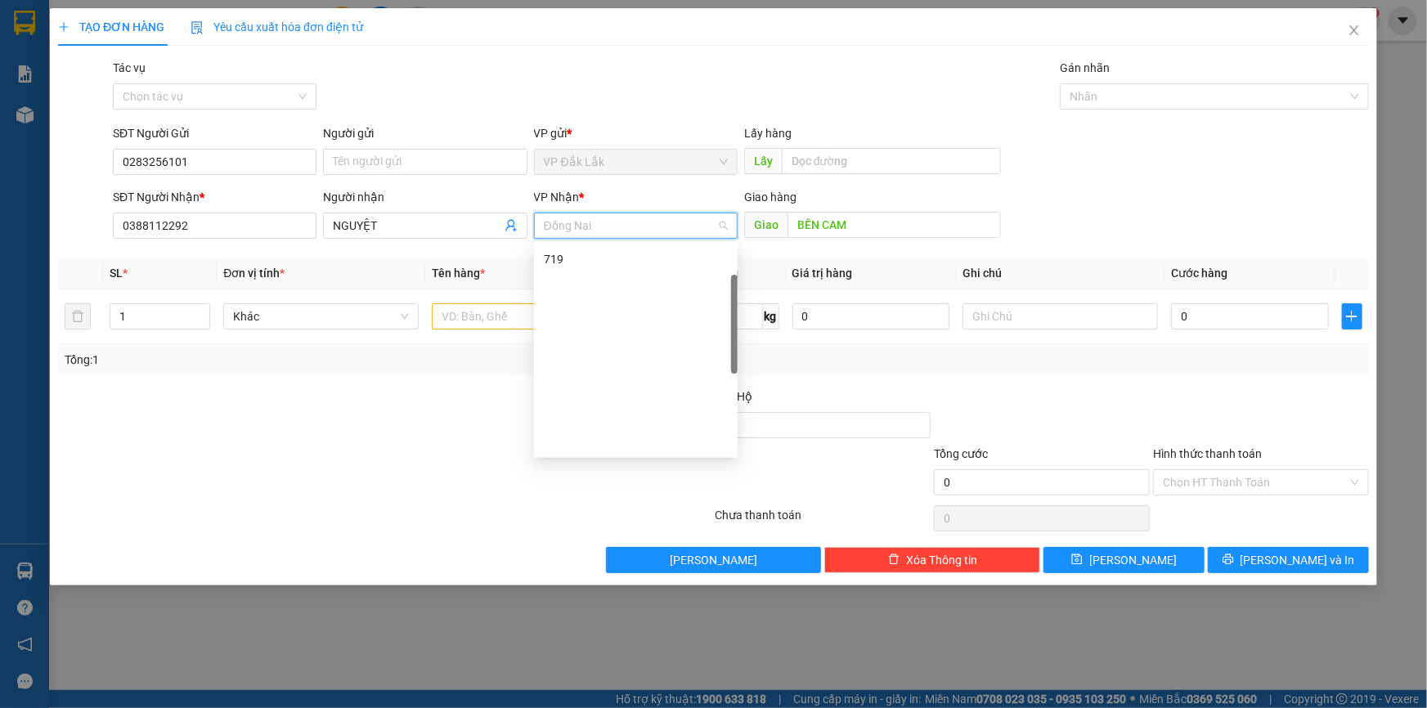
scroll to position [90, 0]
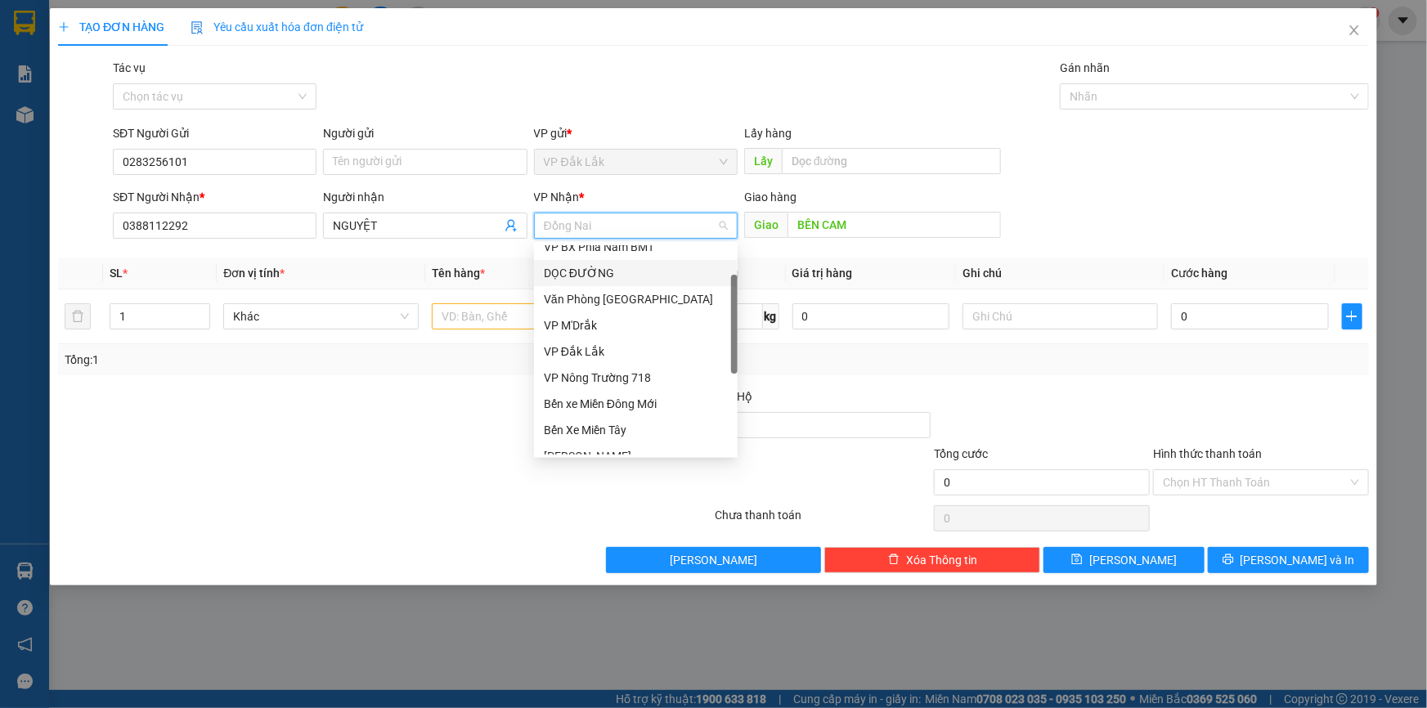
click at [602, 271] on div "DỌC ĐƯỜNG" at bounding box center [636, 273] width 184 height 18
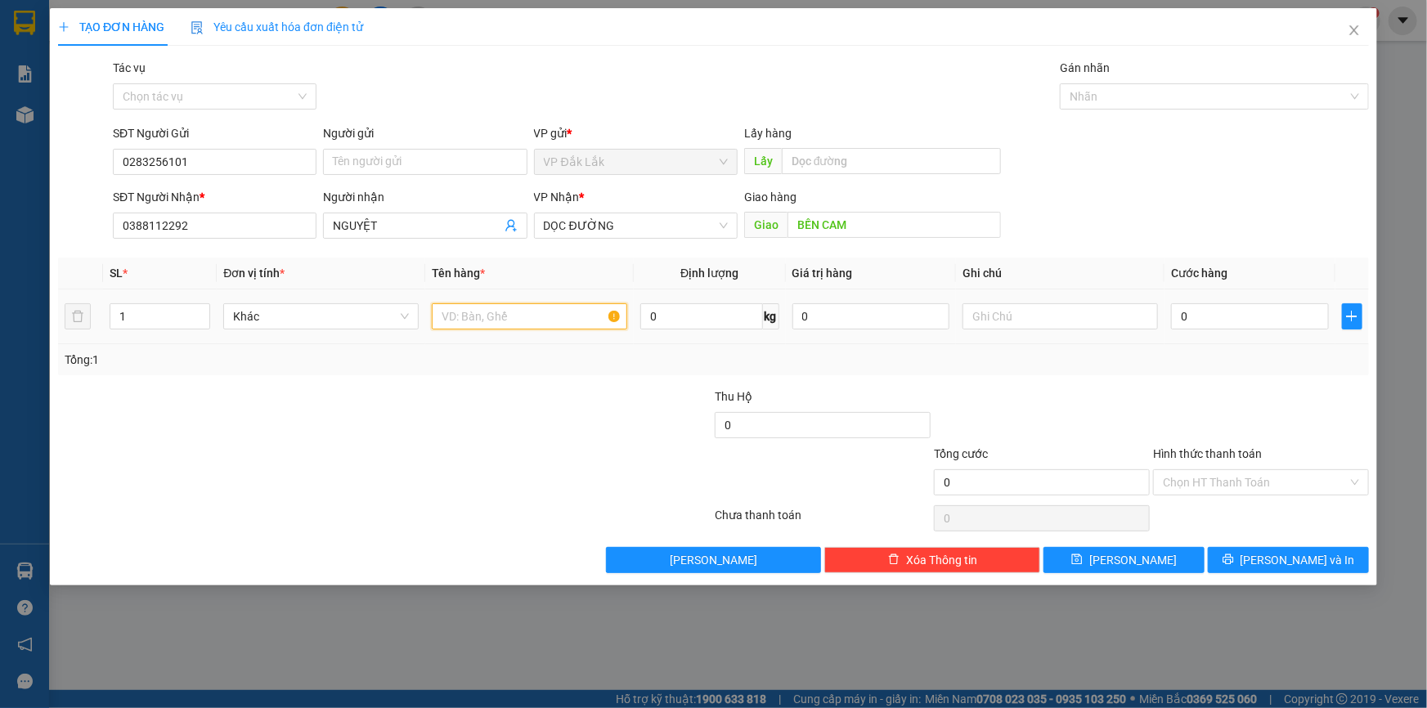
click at [528, 306] on input "text" at bounding box center [529, 316] width 195 height 26
type input "1 THÙNG GIẤY"
click at [1183, 324] on input "0" at bounding box center [1250, 316] width 158 height 26
type input "6"
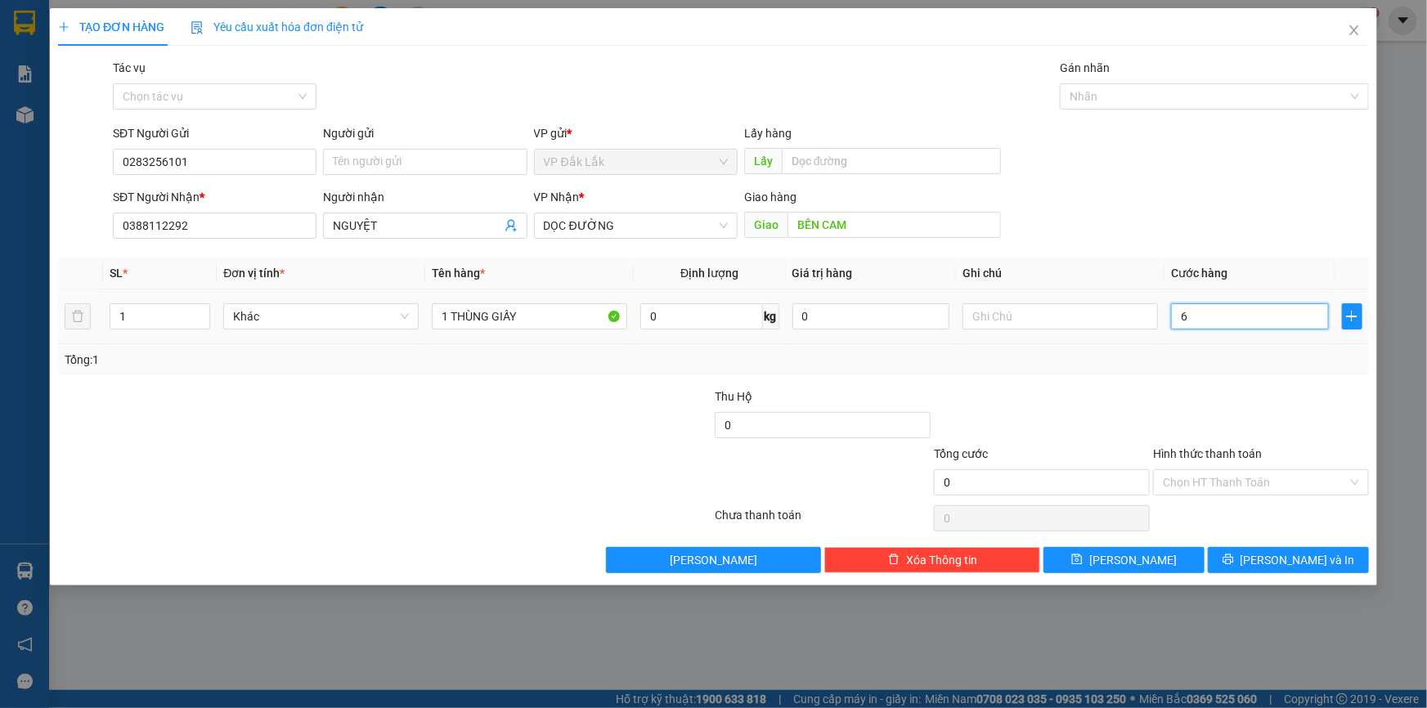
type input "6"
type input "60"
type input "600"
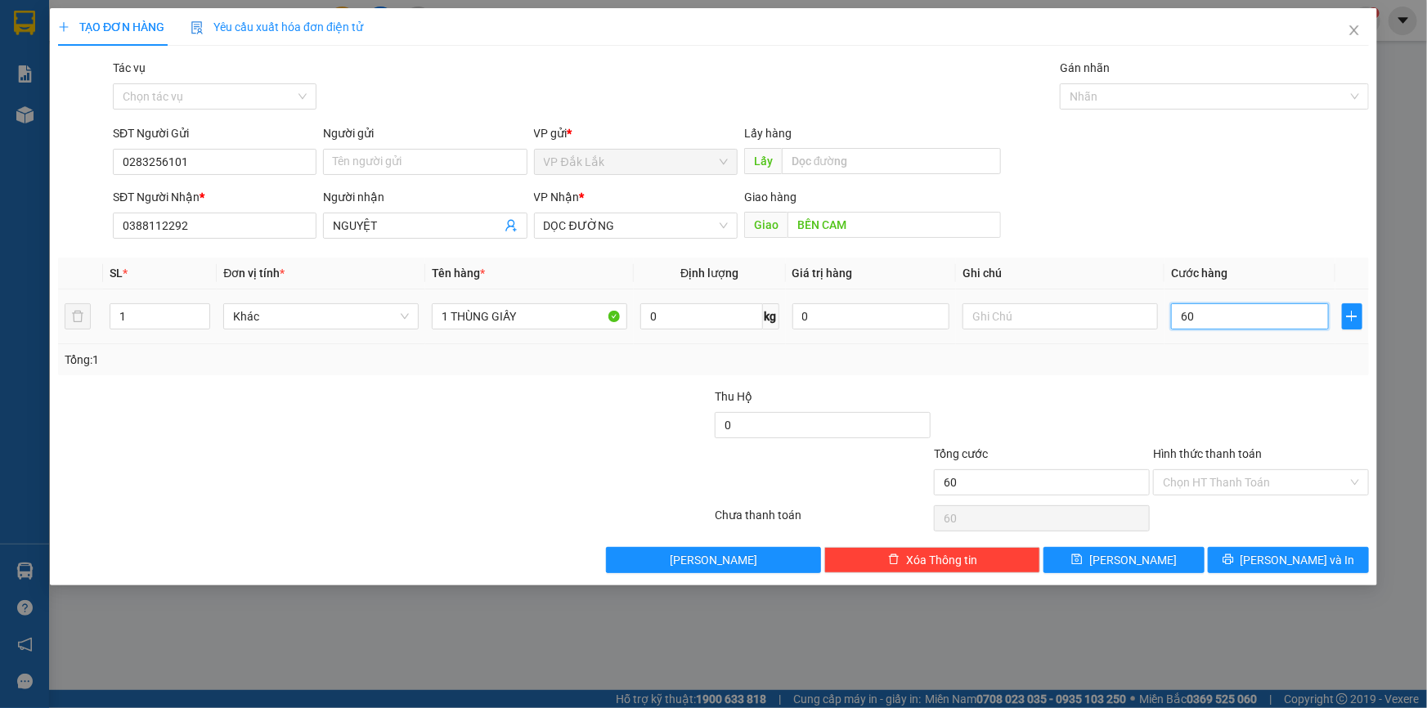
type input "600"
type input "6.000"
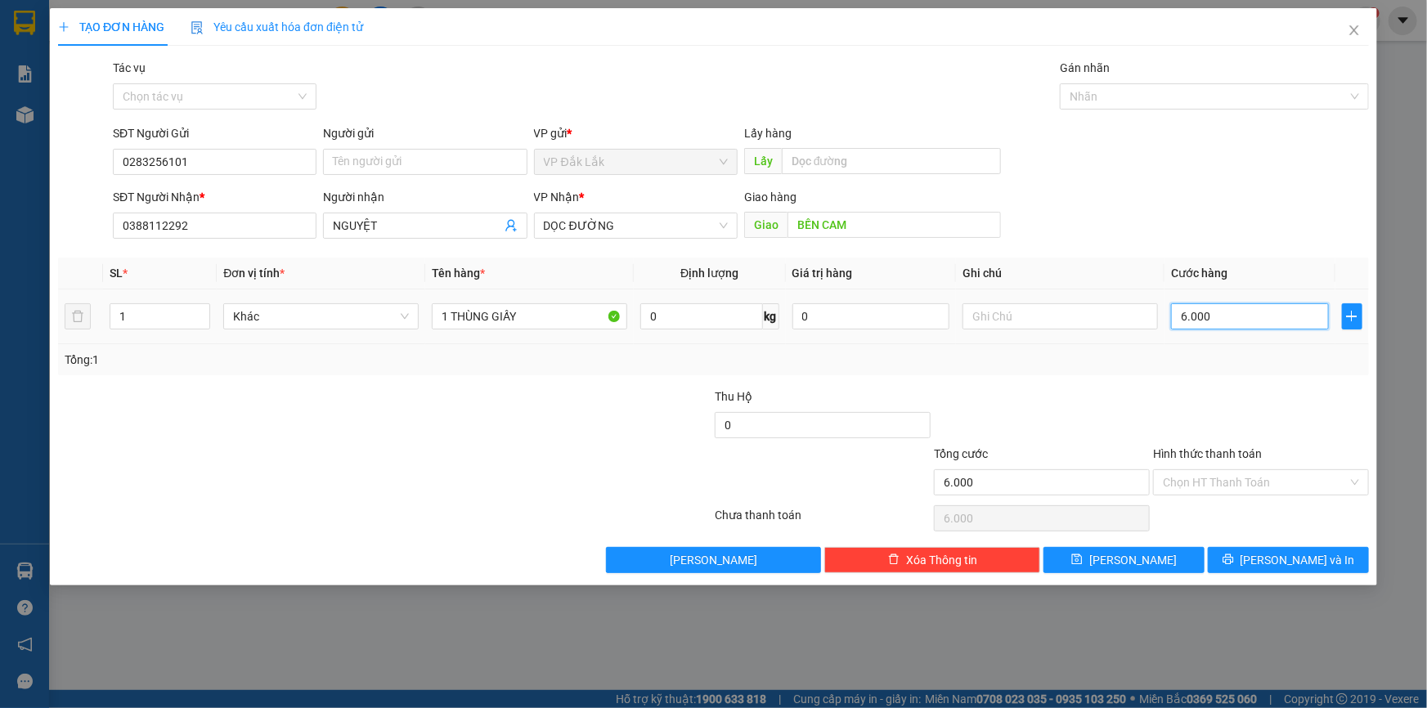
type input "60.000"
click at [1242, 483] on input "Hình thức thanh toán" at bounding box center [1255, 482] width 185 height 25
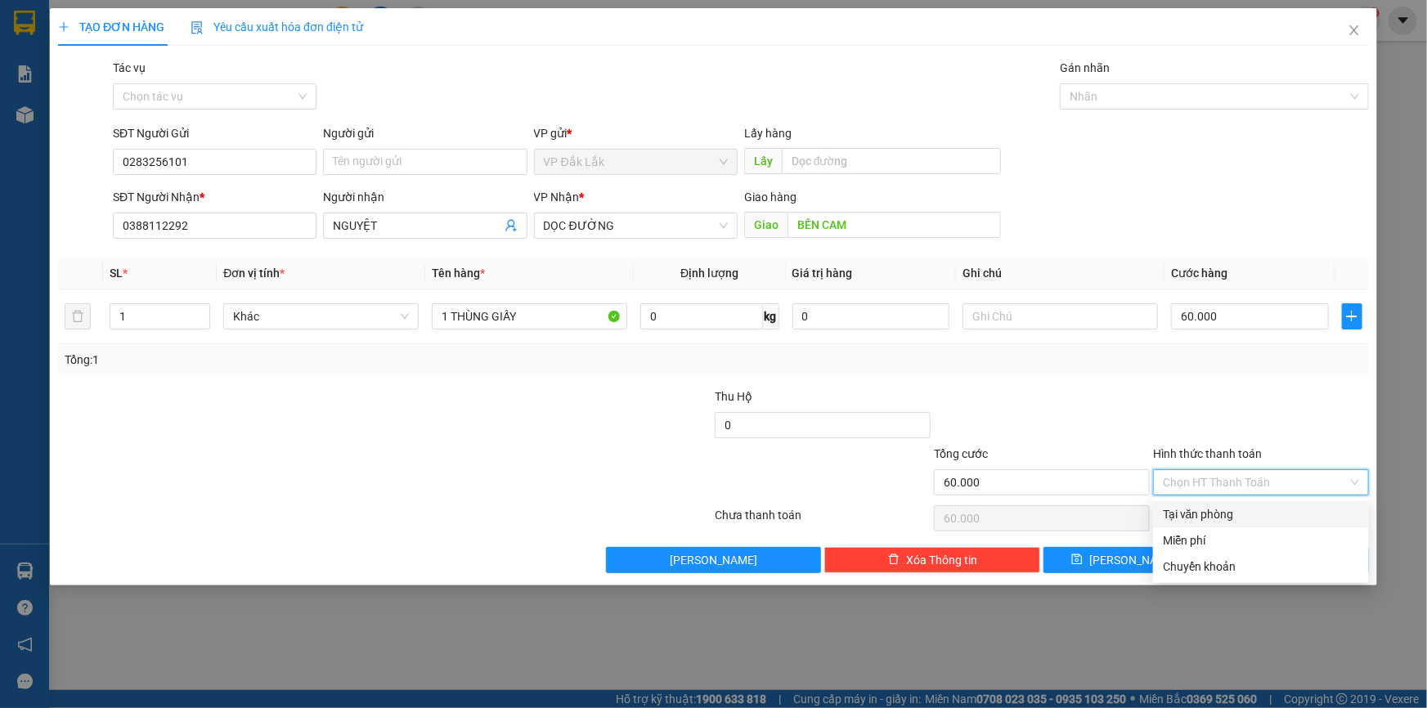
click at [1255, 518] on div "Tại văn phòng" at bounding box center [1261, 515] width 196 height 18
type input "0"
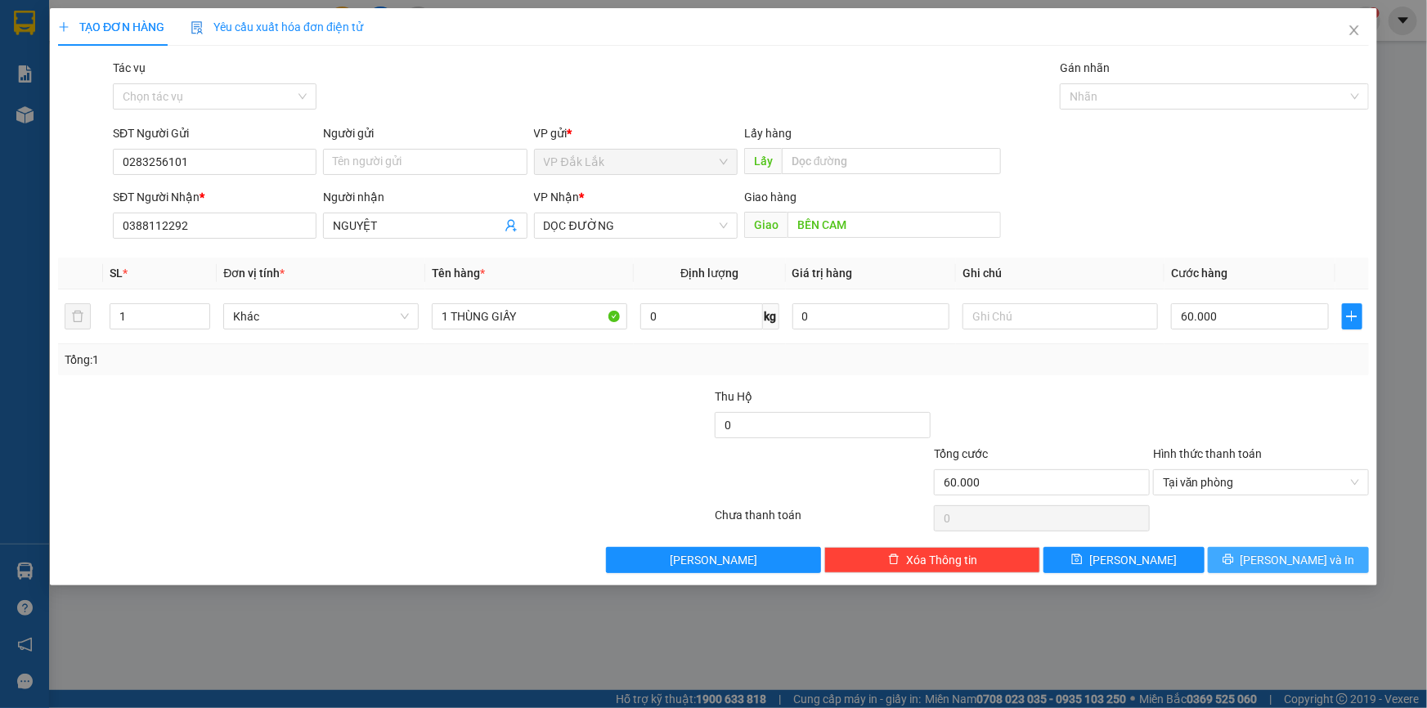
click at [1234, 563] on icon "printer" at bounding box center [1228, 559] width 11 height 11
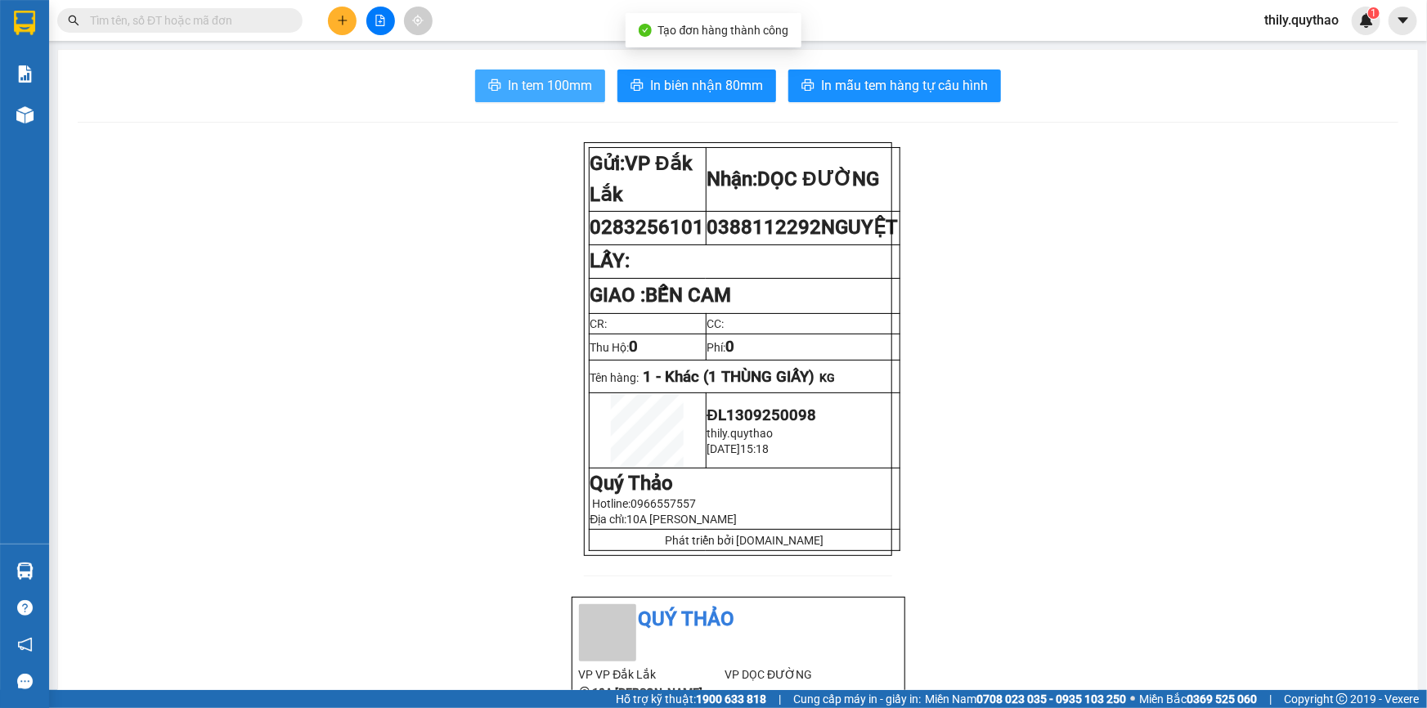
click at [561, 89] on span "In tem 100mm" at bounding box center [550, 85] width 84 height 20
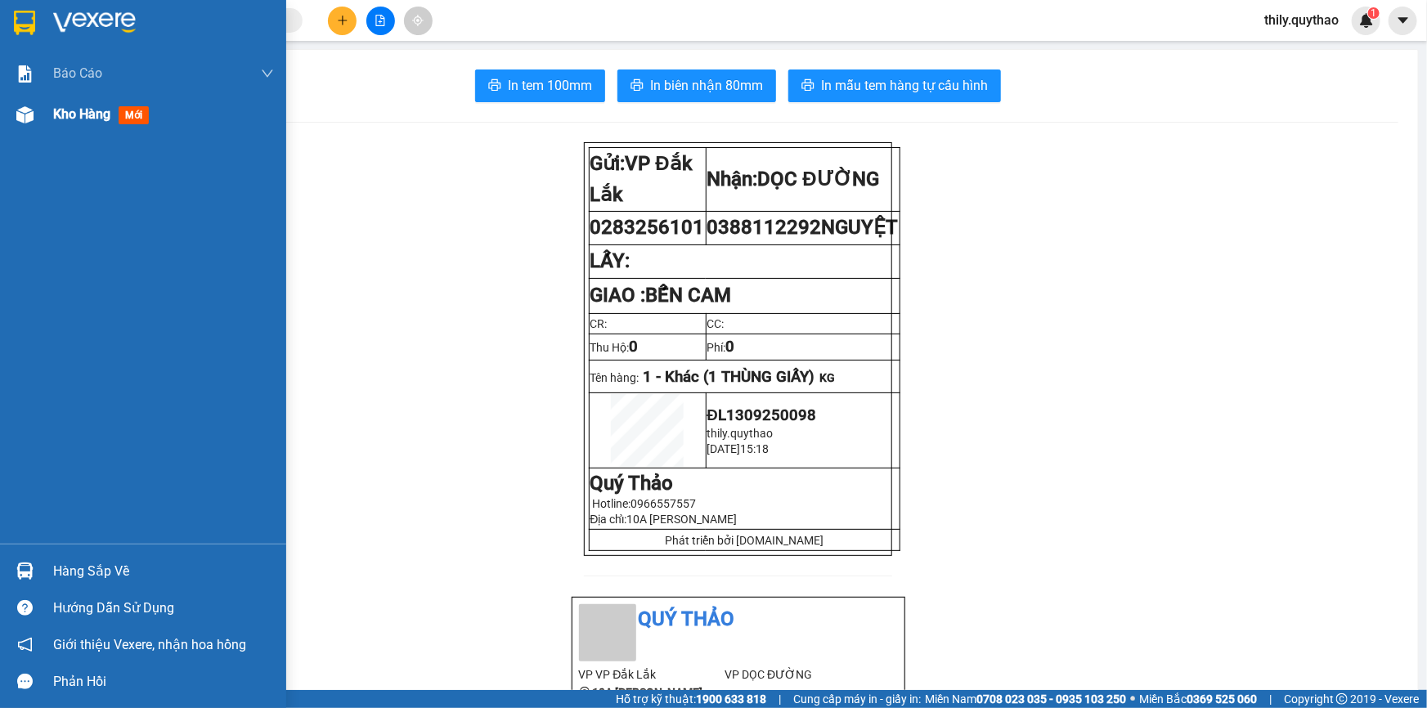
click at [90, 113] on span "Kho hàng" at bounding box center [81, 114] width 57 height 16
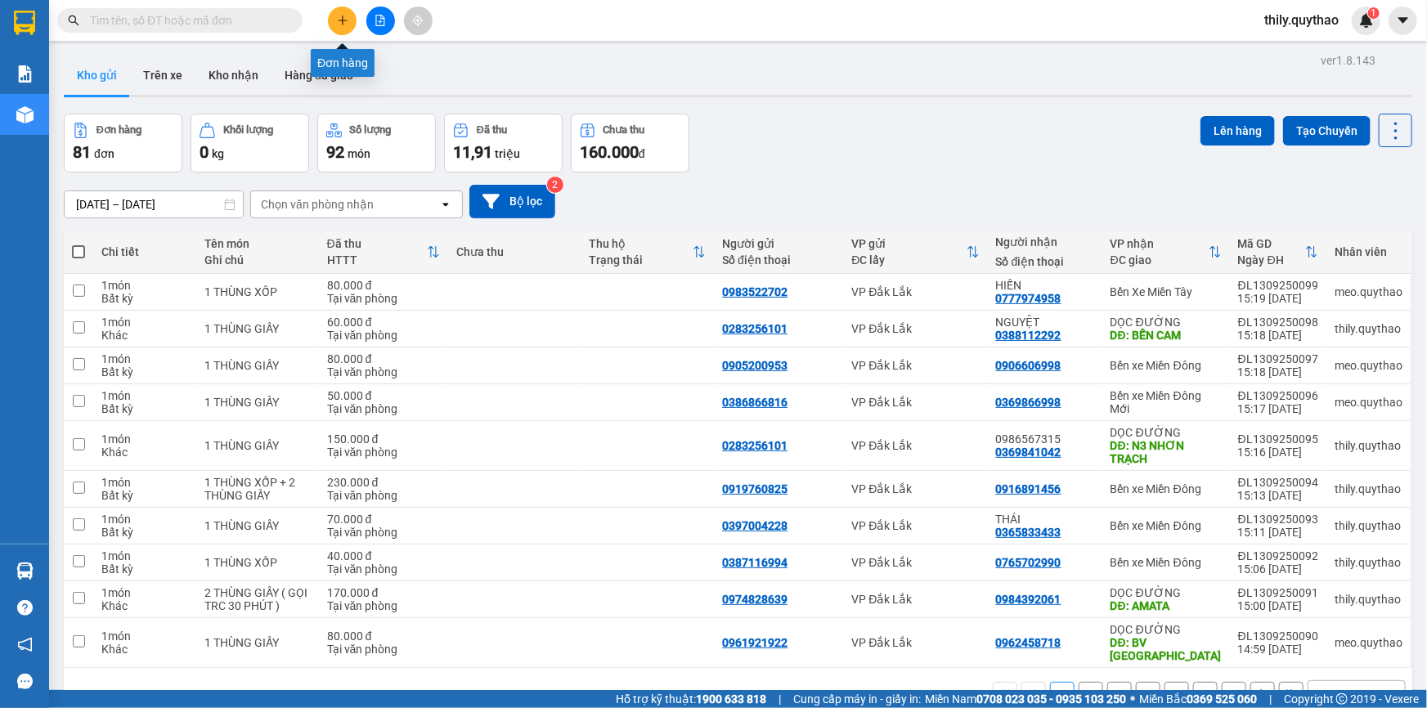
click at [349, 16] on button at bounding box center [342, 21] width 29 height 29
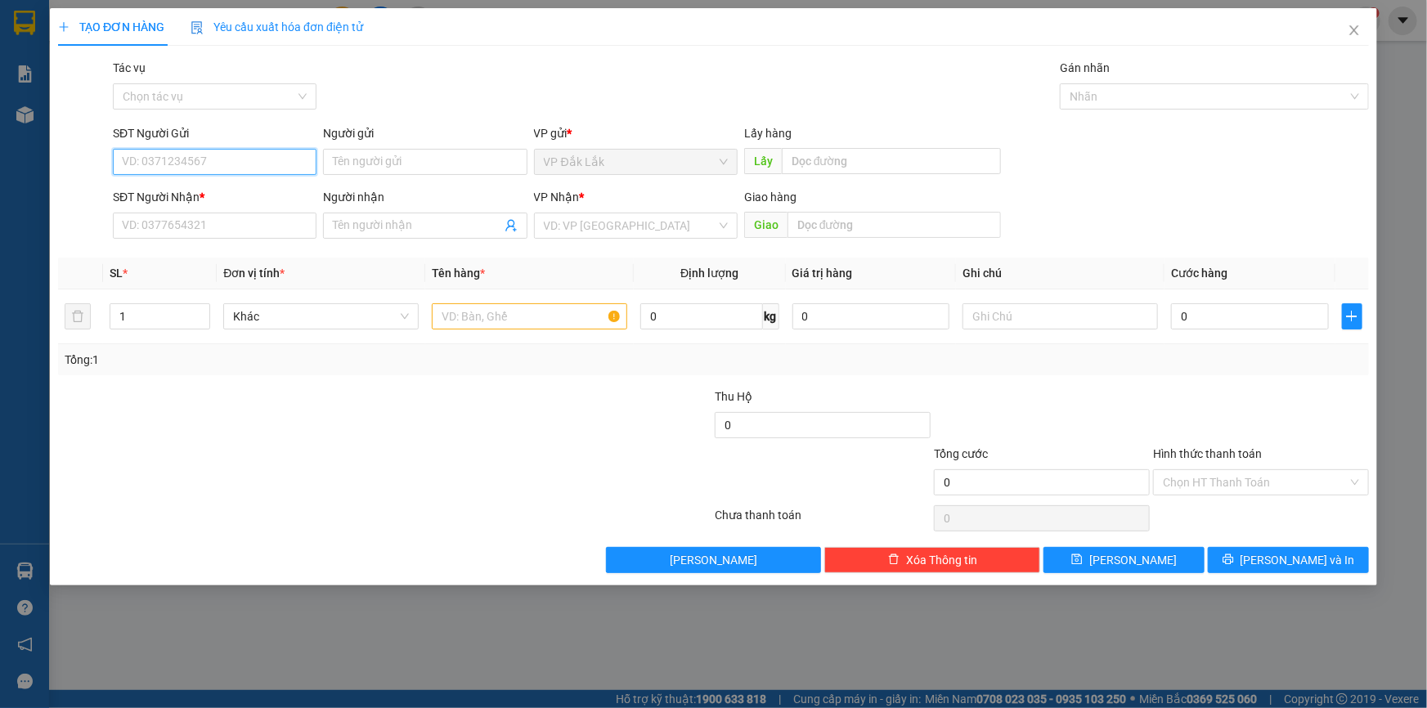
click at [272, 164] on input "SĐT Người Gửi" at bounding box center [215, 162] width 204 height 26
click at [169, 165] on input "SĐT Người Gửi" at bounding box center [215, 162] width 204 height 26
type input "0967679146"
click at [169, 195] on div "0967679146" at bounding box center [215, 195] width 184 height 18
type input "0382261868"
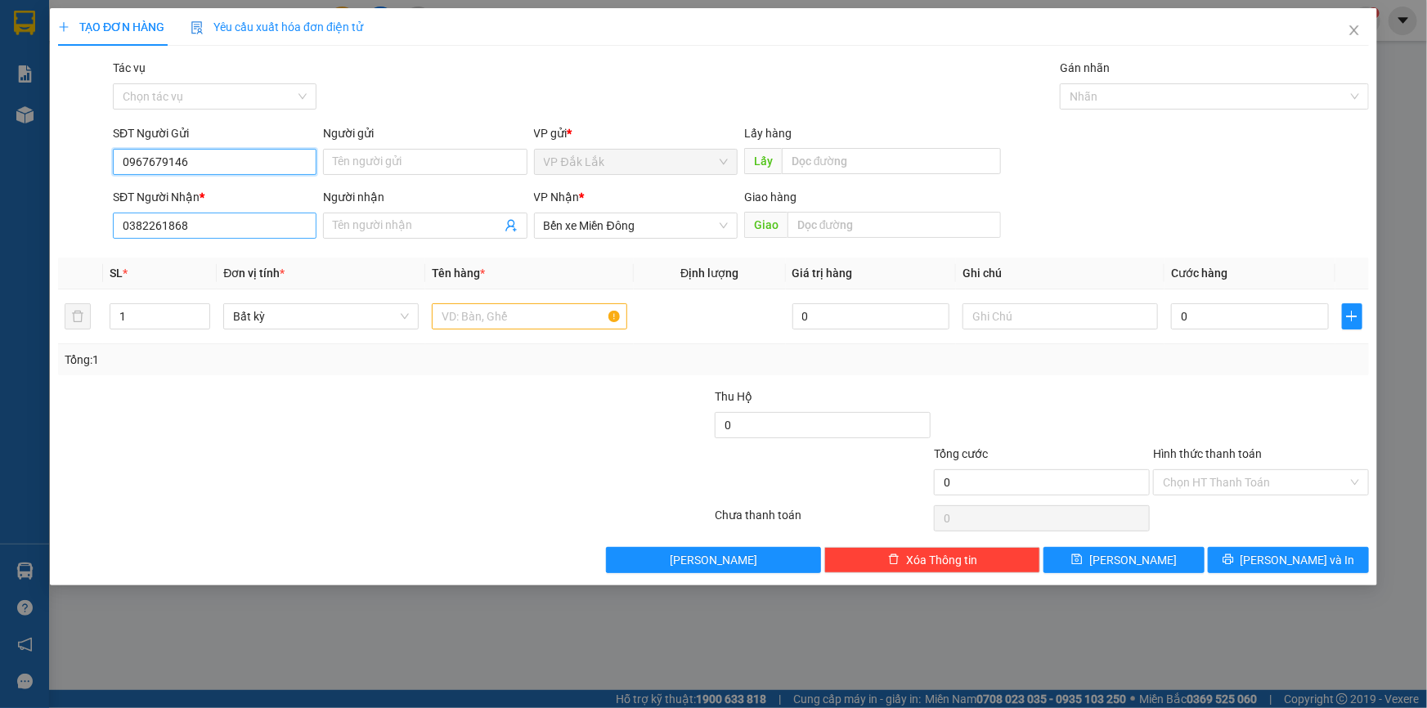
type input "0967679146"
click at [227, 232] on input "0382261868" at bounding box center [215, 226] width 204 height 26
type input "0"
click at [194, 263] on div "0888425435" at bounding box center [215, 258] width 184 height 18
type input "0888425435"
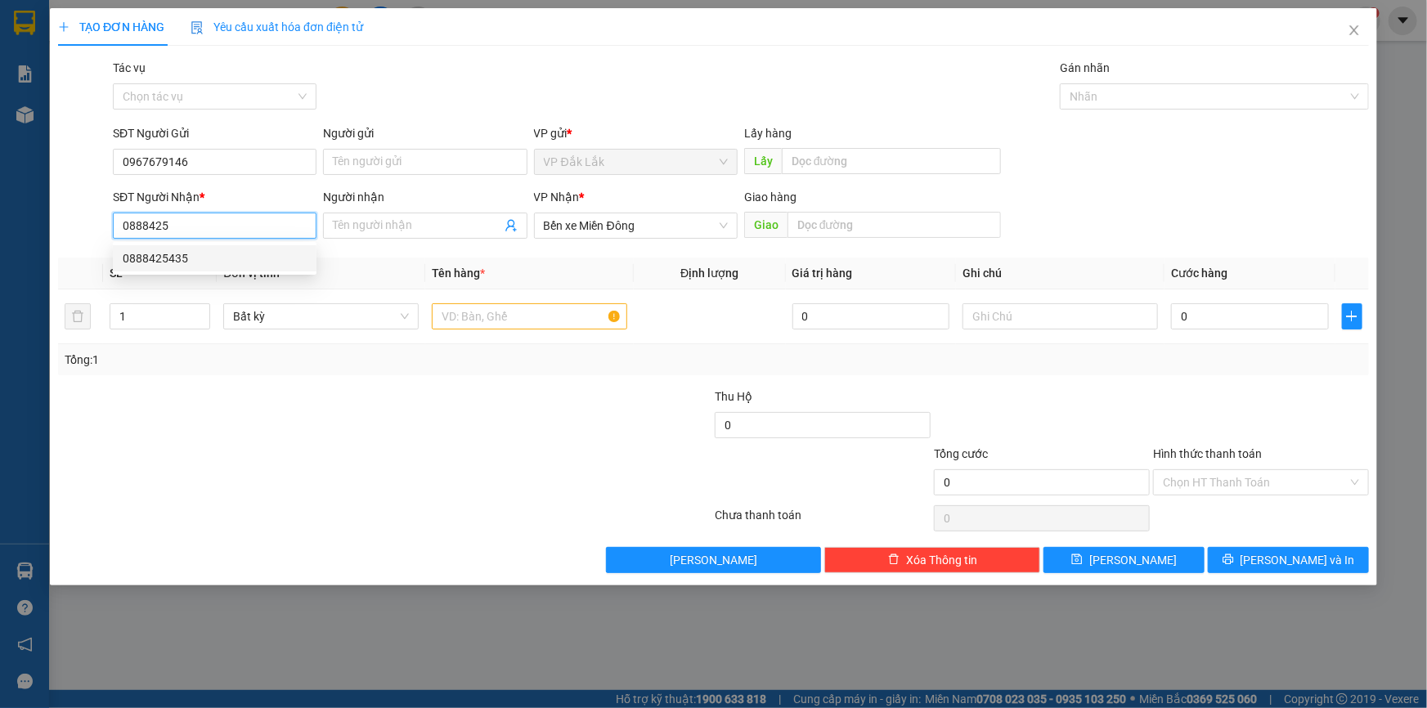
type input "LINH XUÂN"
type input "0888425435"
click at [564, 323] on input "text" at bounding box center [529, 316] width 195 height 26
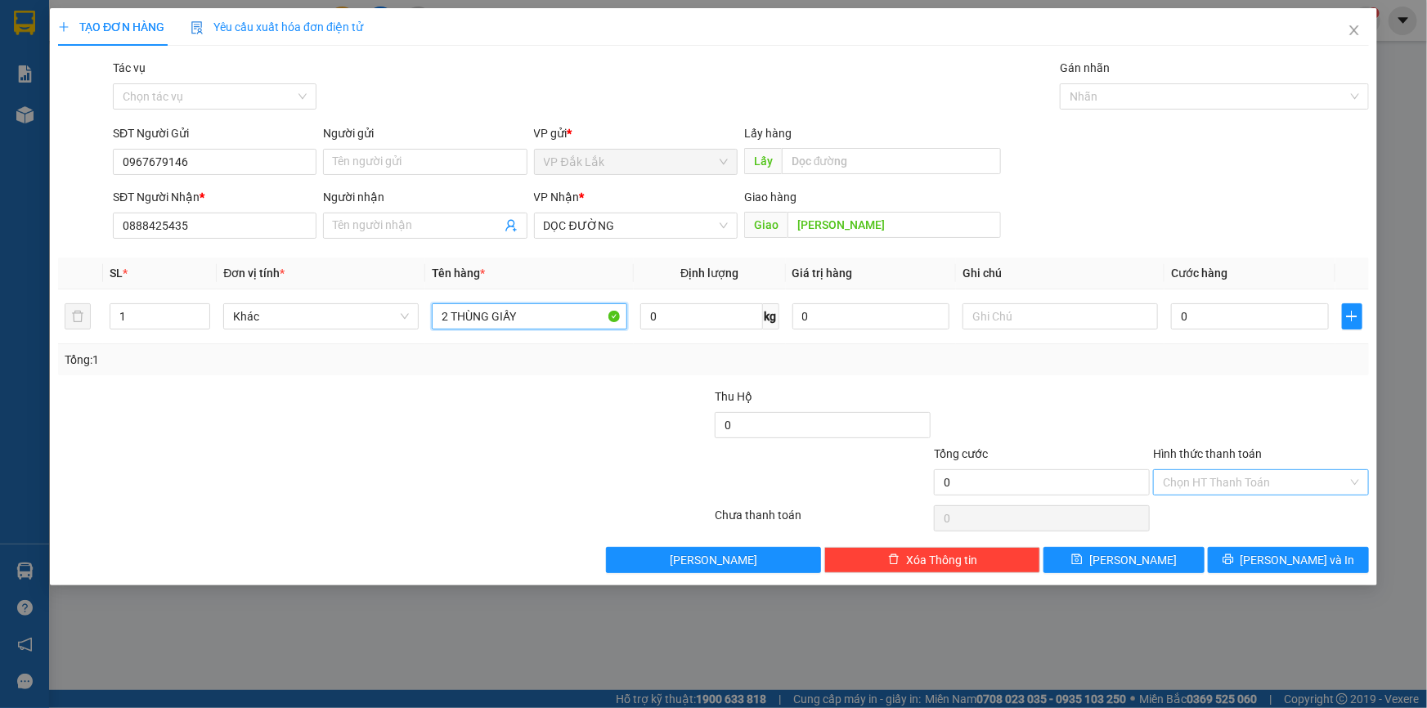
type input "2 THÙNG GIẤY"
click at [1233, 485] on input "Hình thức thanh toán" at bounding box center [1255, 482] width 185 height 25
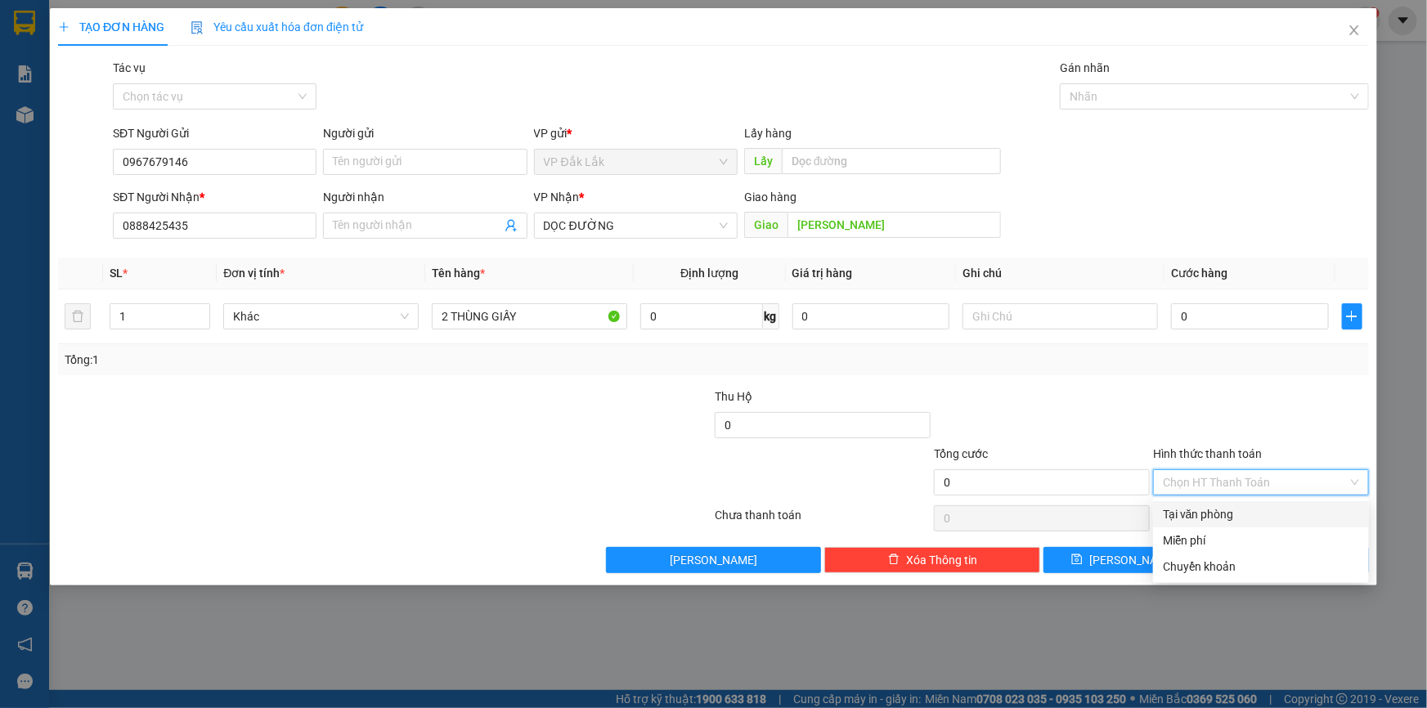
click at [1232, 512] on div "Tại văn phòng" at bounding box center [1261, 515] width 196 height 18
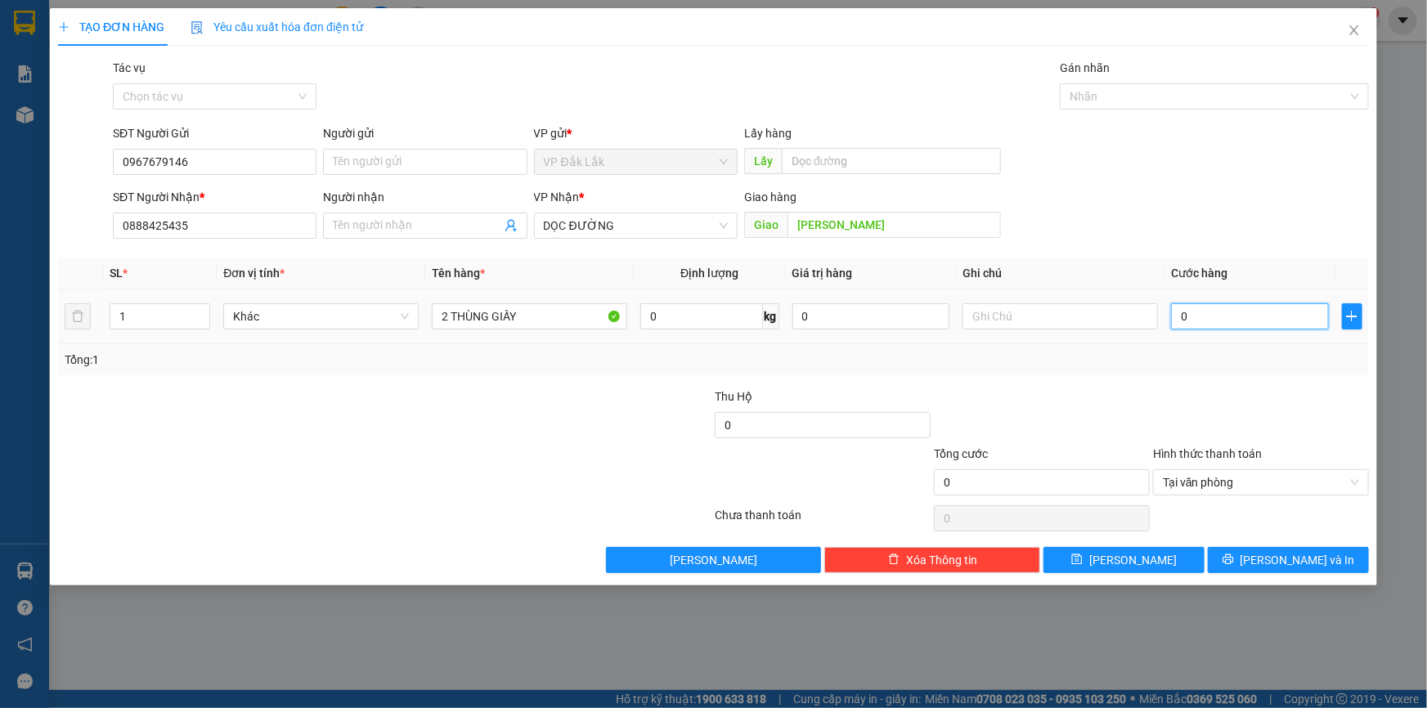
click at [1180, 312] on input "0" at bounding box center [1250, 316] width 158 height 26
type input "2"
type input "23"
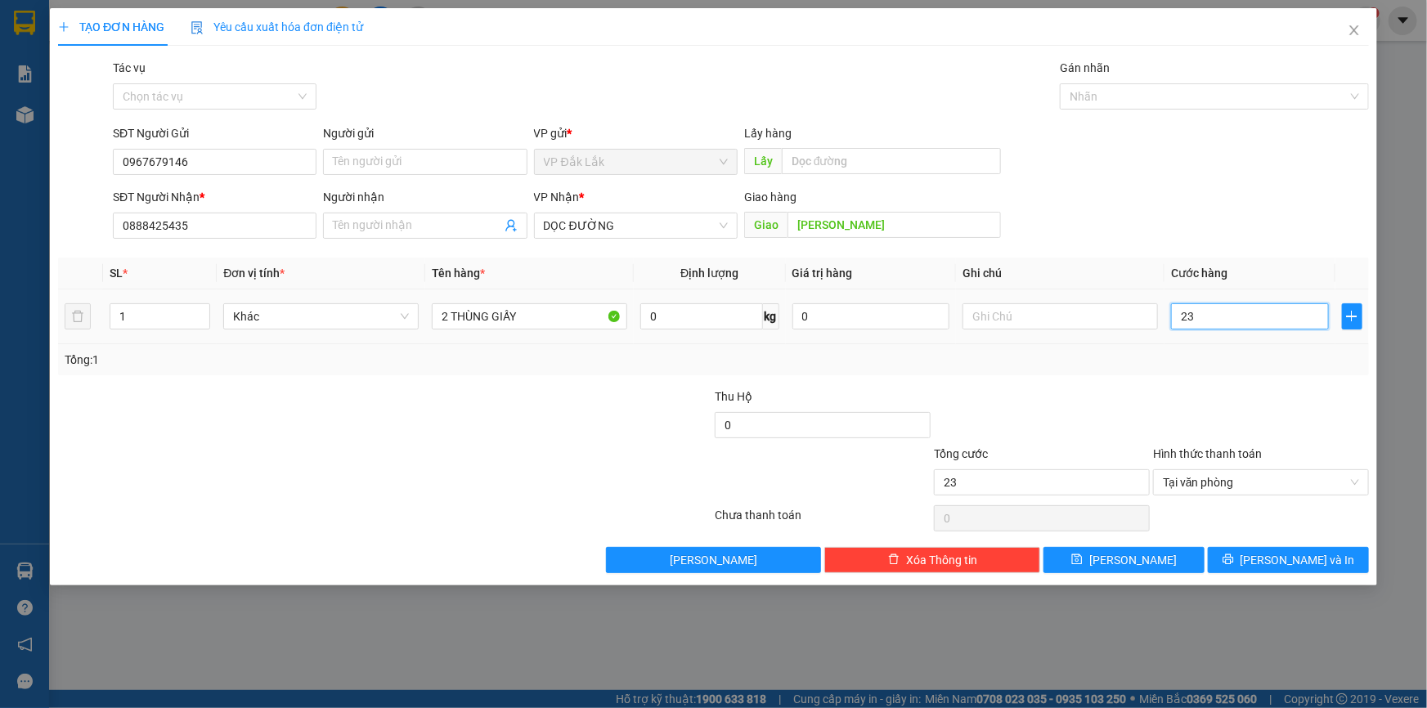
type input "230"
type input "2.300"
type input "23.000"
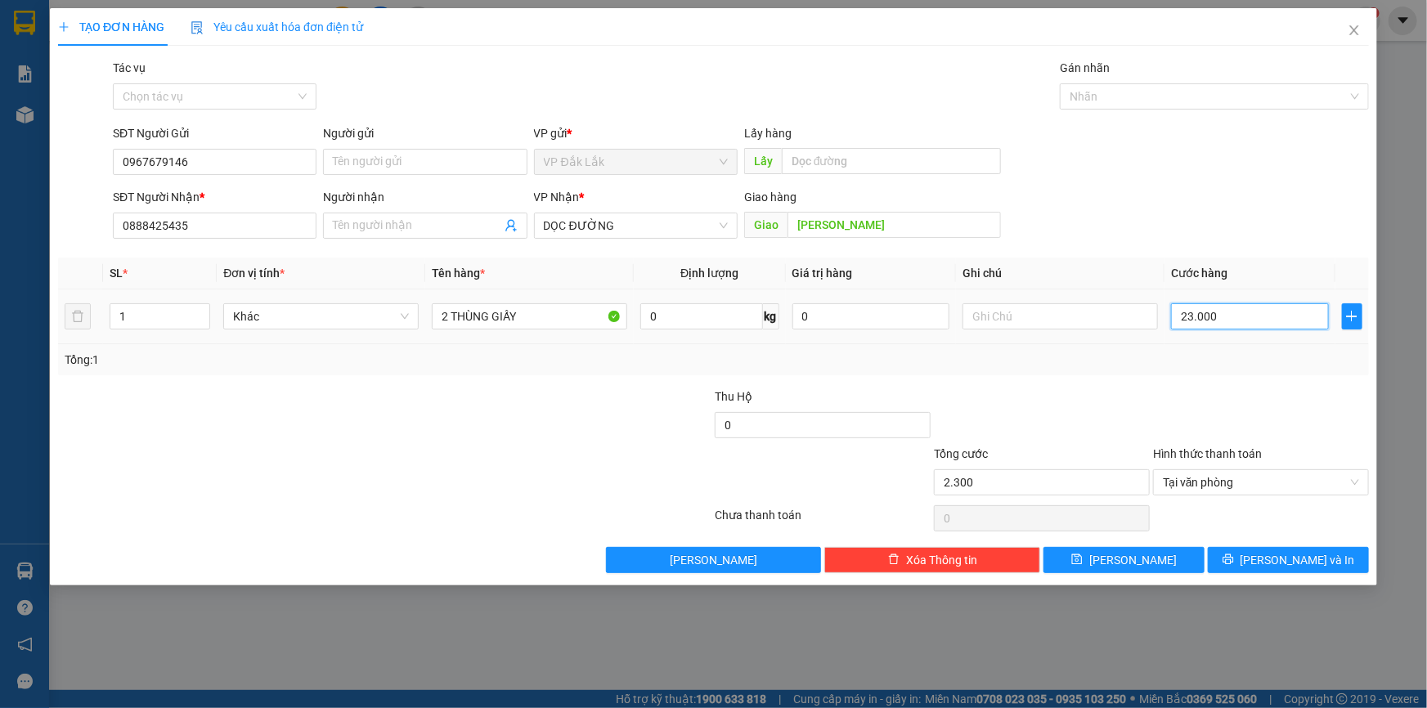
type input "23.000"
type input "230.000"
click at [1289, 557] on span "Lưu và In" at bounding box center [1298, 560] width 115 height 18
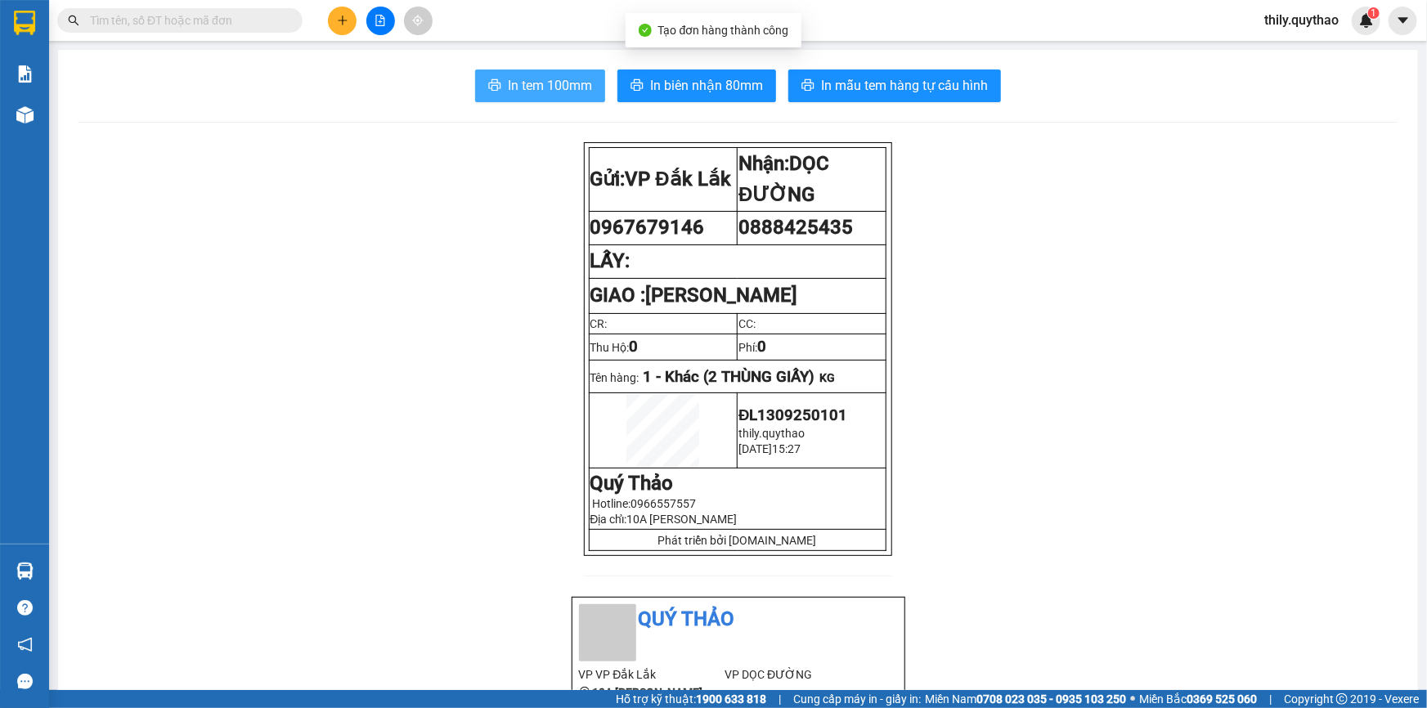
click at [525, 81] on span "In tem 100mm" at bounding box center [550, 85] width 84 height 20
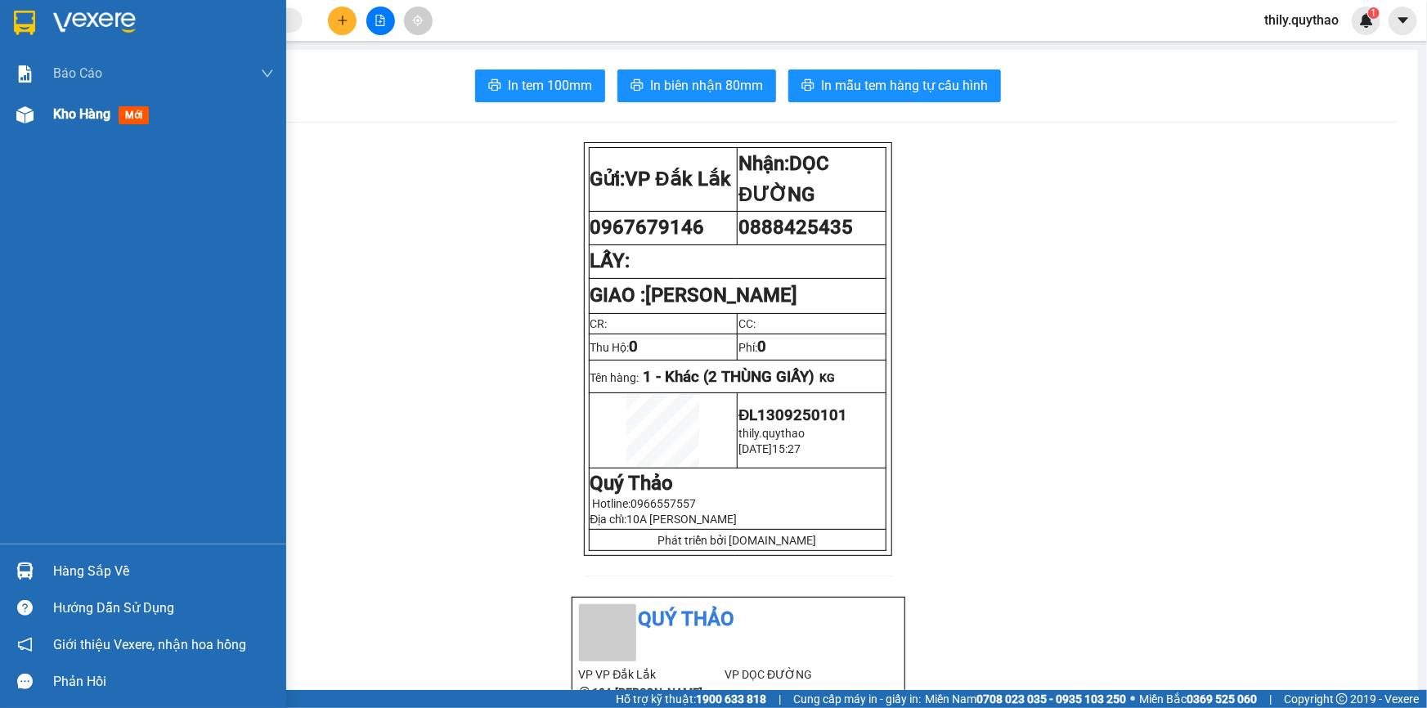
click at [146, 106] on span "mới" at bounding box center [134, 115] width 30 height 18
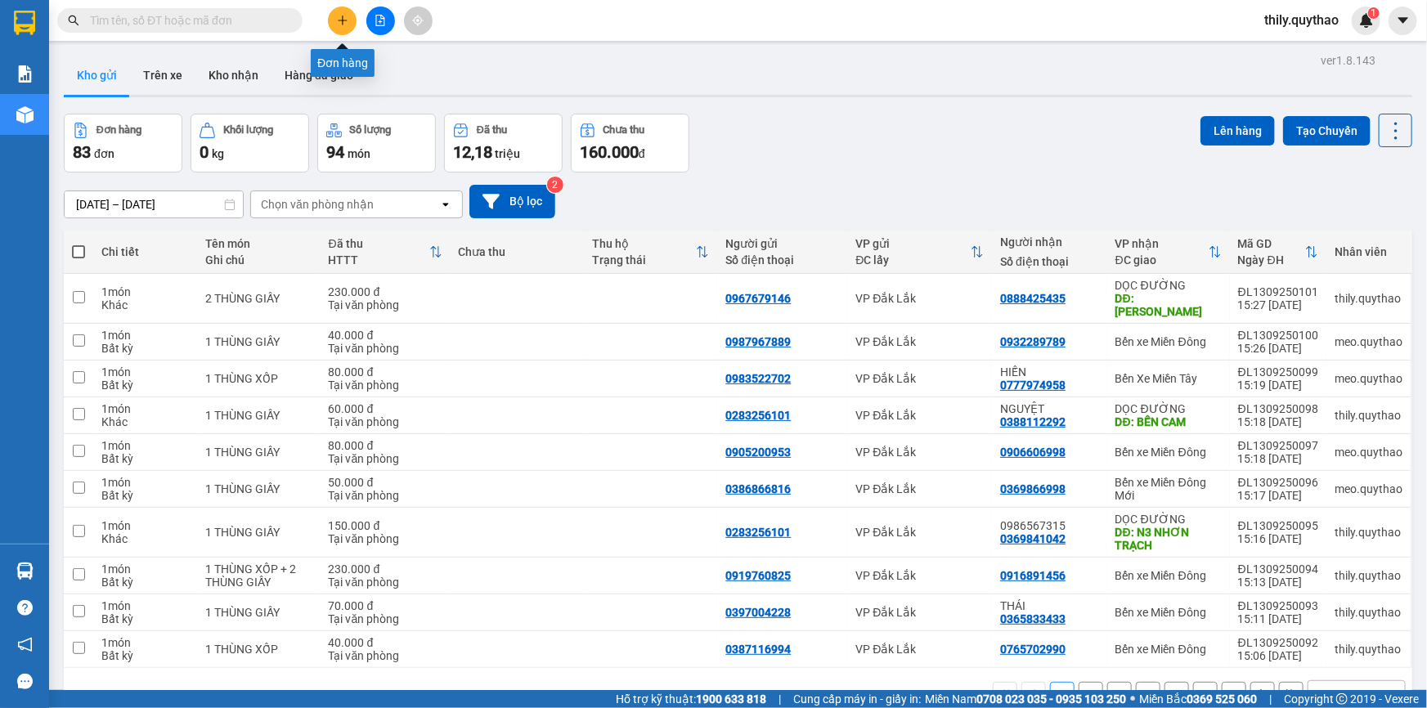
click at [344, 25] on icon "plus" at bounding box center [342, 20] width 11 height 11
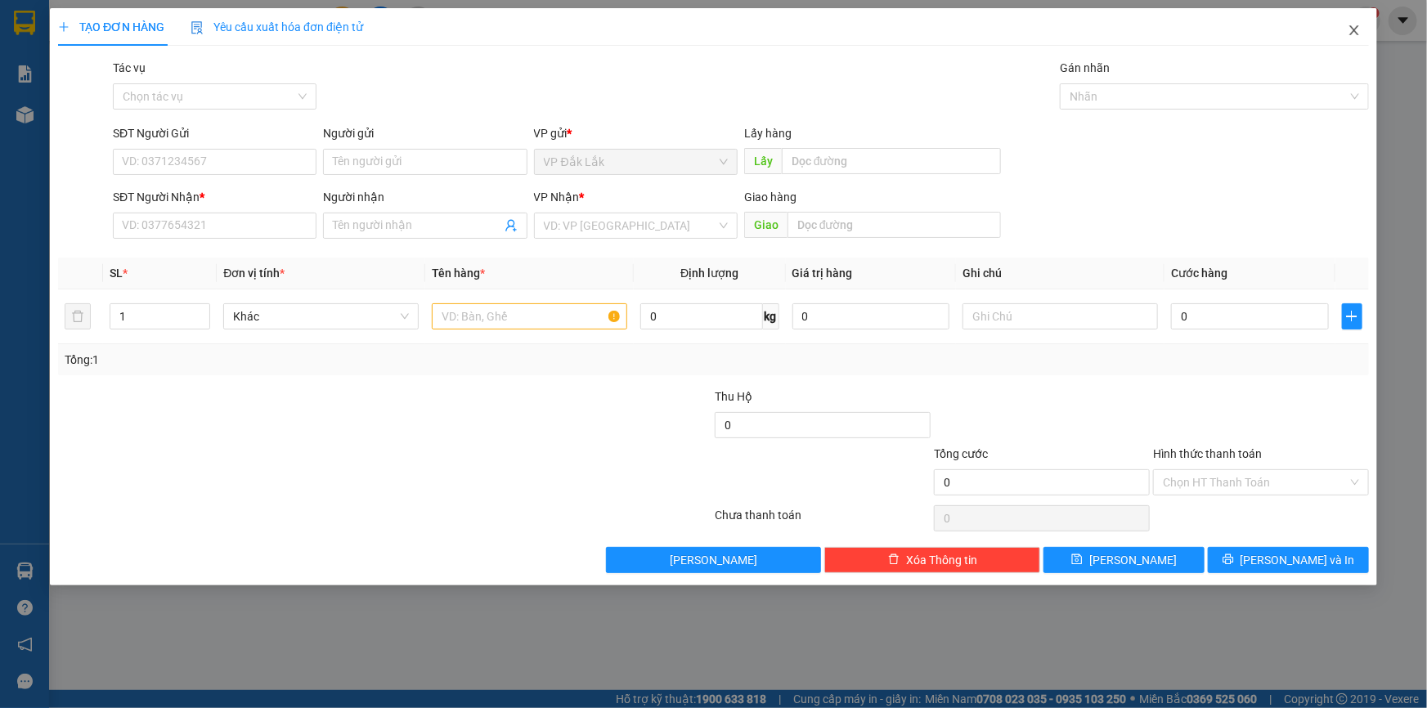
click at [1354, 27] on icon "close" at bounding box center [1354, 30] width 13 height 13
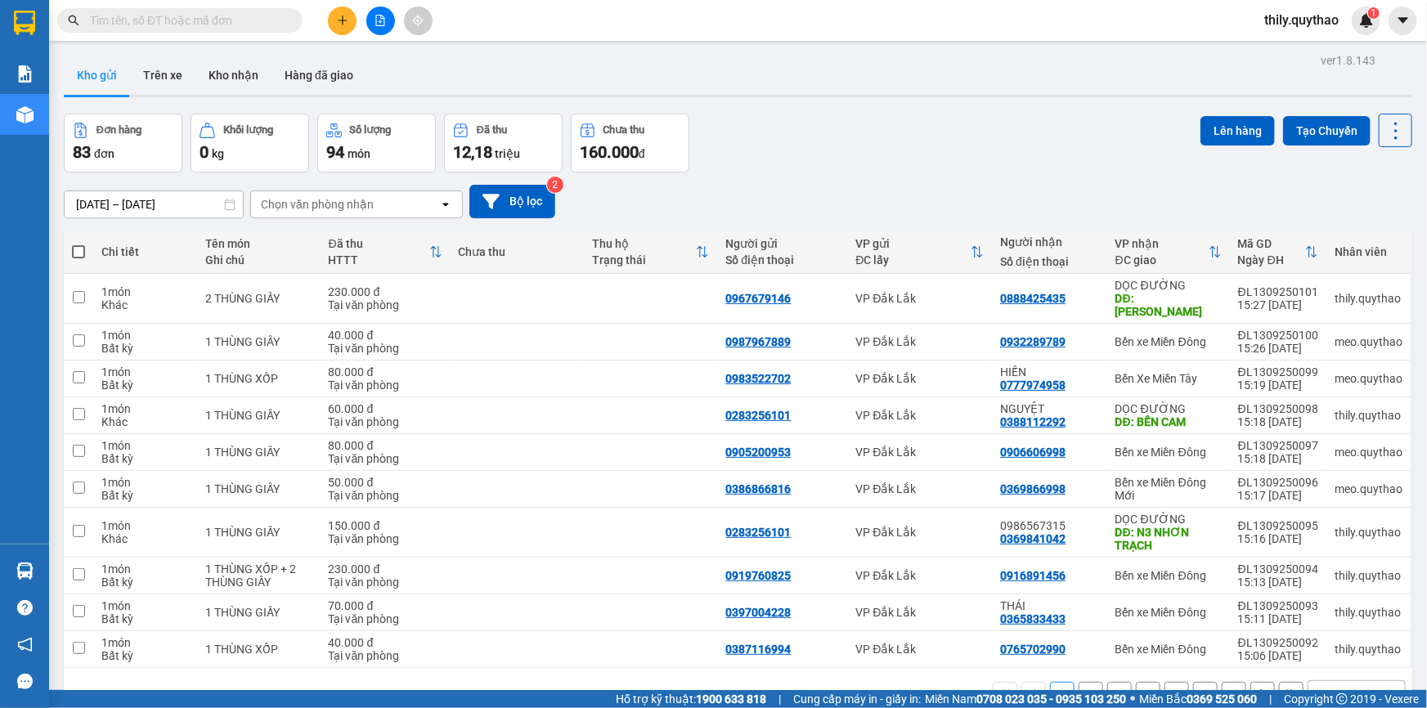
click at [768, 176] on div "11/09/2025 – 13/09/2025 Press the down arrow key to interact with the calendar …" at bounding box center [738, 202] width 1349 height 58
click at [343, 26] on button at bounding box center [342, 21] width 29 height 29
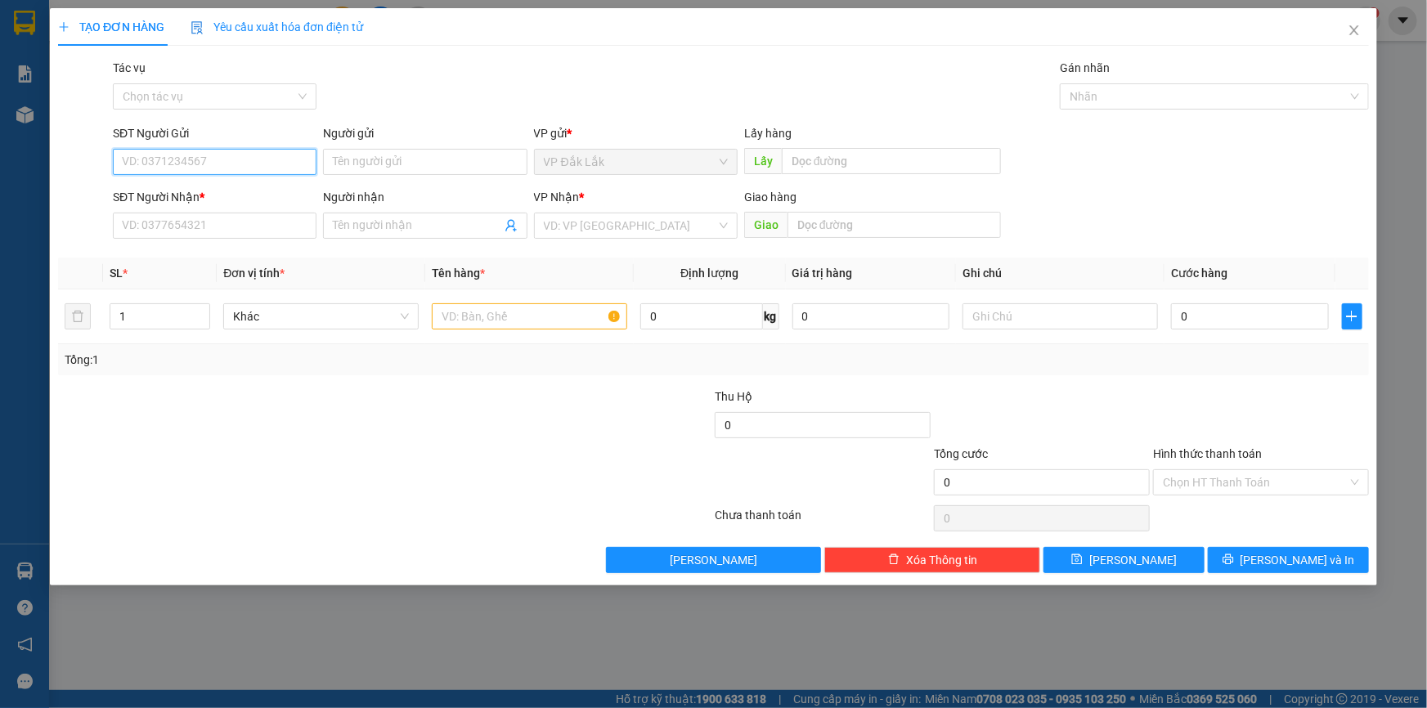
click at [187, 168] on input "SĐT Người Gửi" at bounding box center [215, 162] width 204 height 26
type input "0985832041"
drag, startPoint x: 178, startPoint y: 195, endPoint x: 189, endPoint y: 200, distance: 12.5
click at [178, 195] on div "0985832041" at bounding box center [215, 195] width 184 height 18
type input "0384314542"
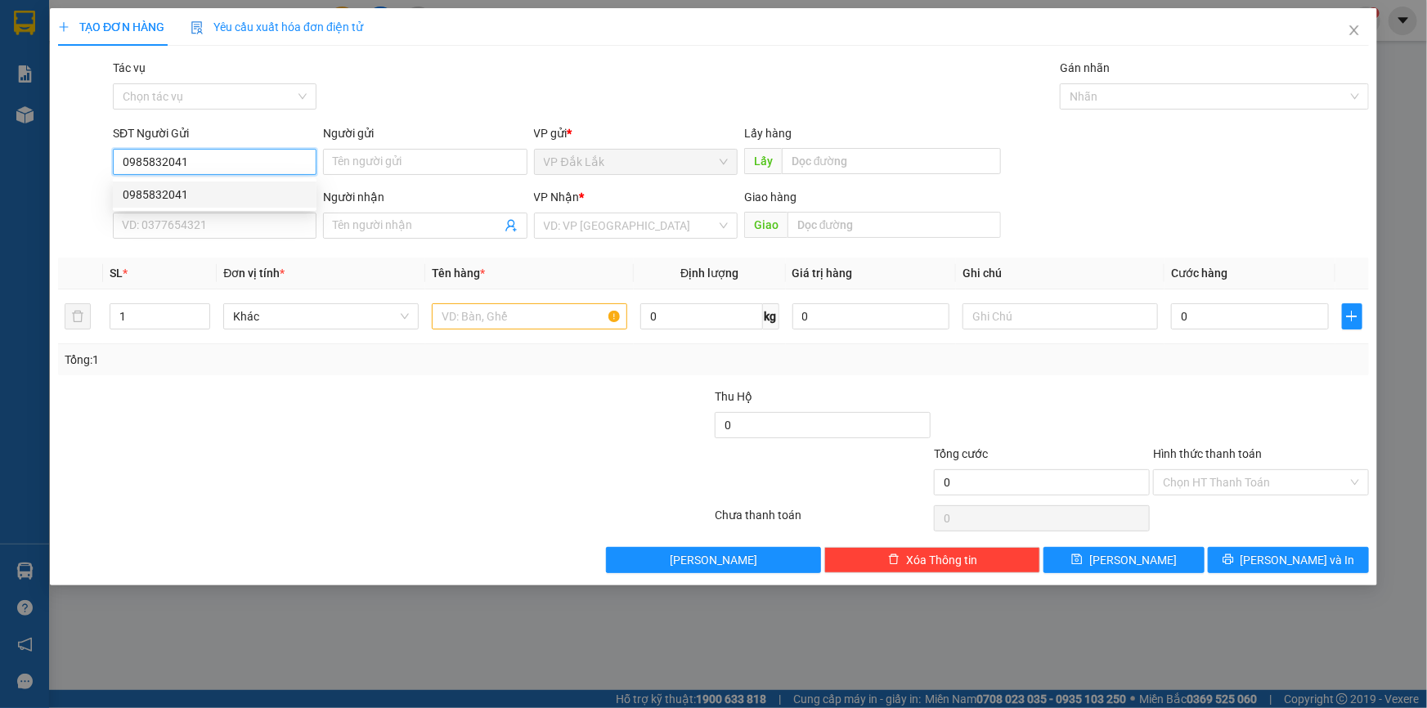
type input "CHỊ HẰNG"
type input "TÂN PHƯỚC KHÁNH"
type input "0985832041"
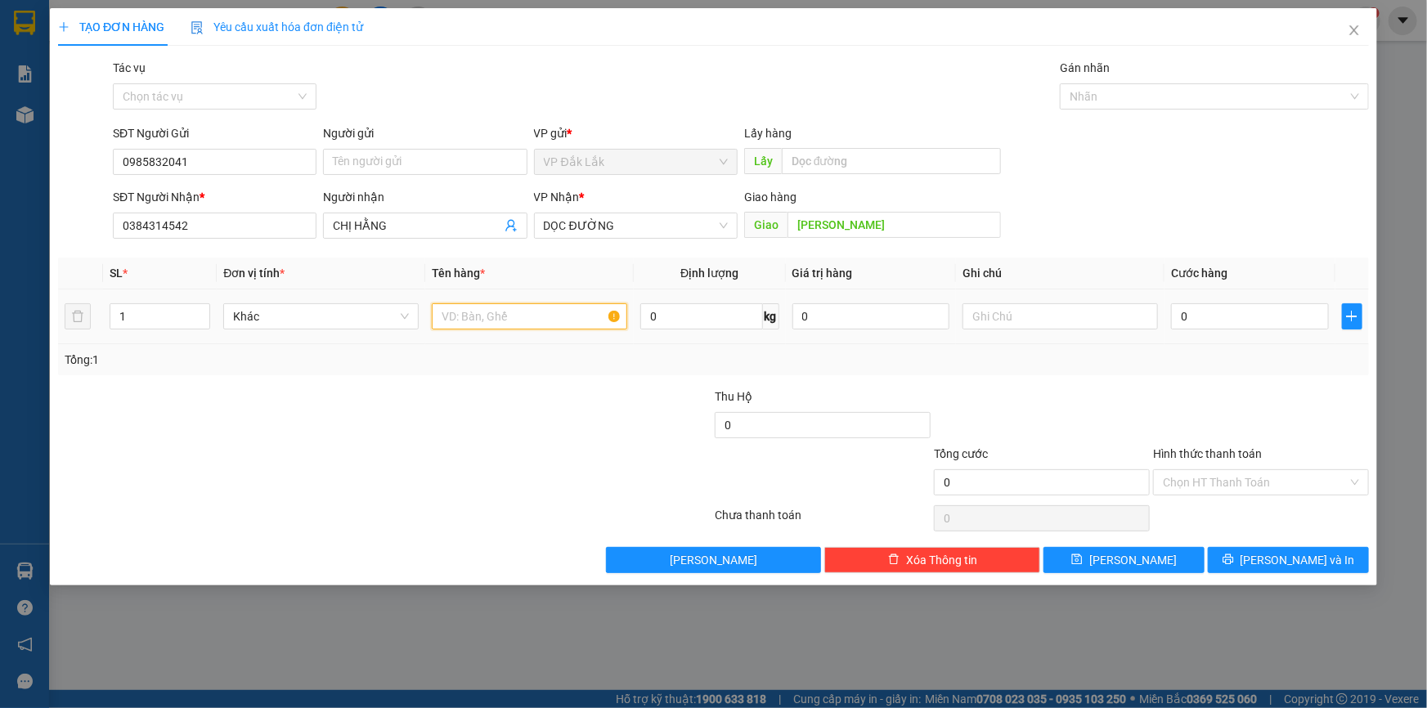
click at [524, 311] on input "text" at bounding box center [529, 316] width 195 height 26
type input "1 THÙNG GIẤY"
click at [1175, 324] on input "0" at bounding box center [1250, 316] width 158 height 26
type input "7"
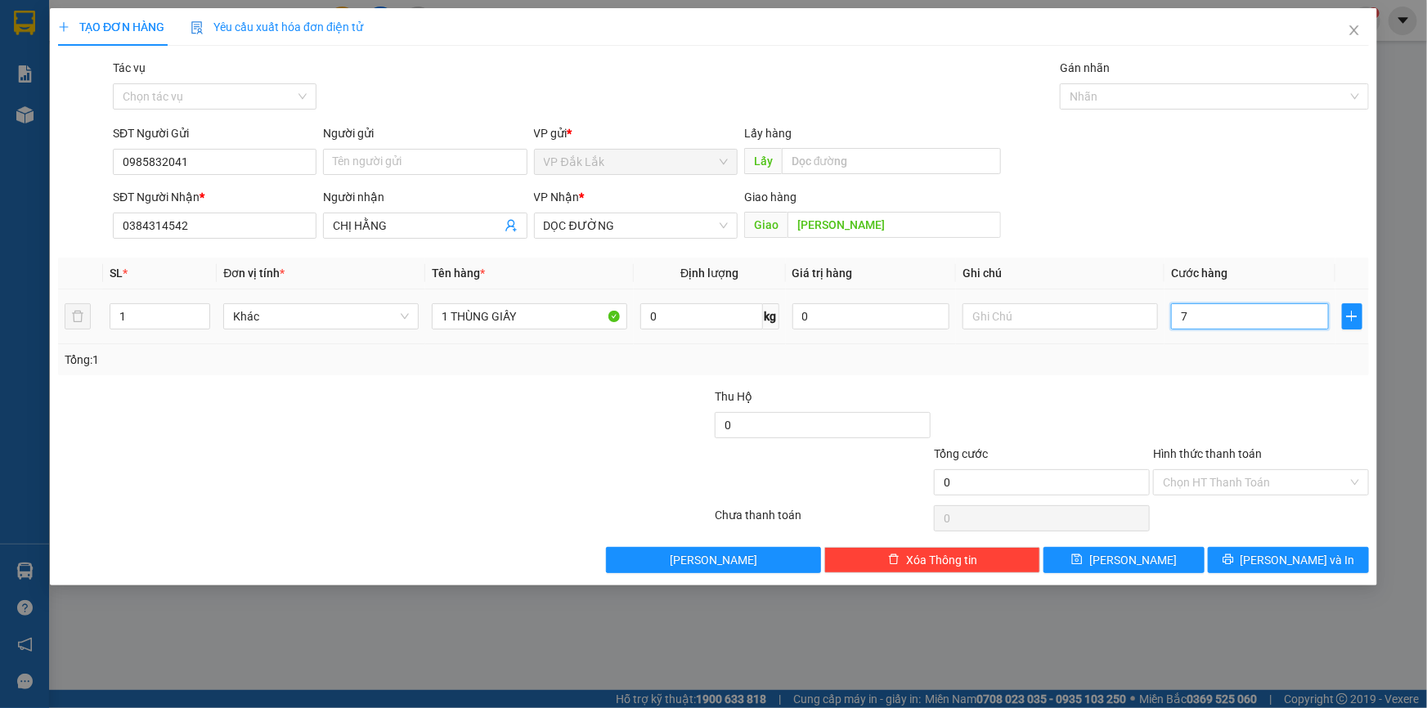
type input "7"
type input "70"
type input "700"
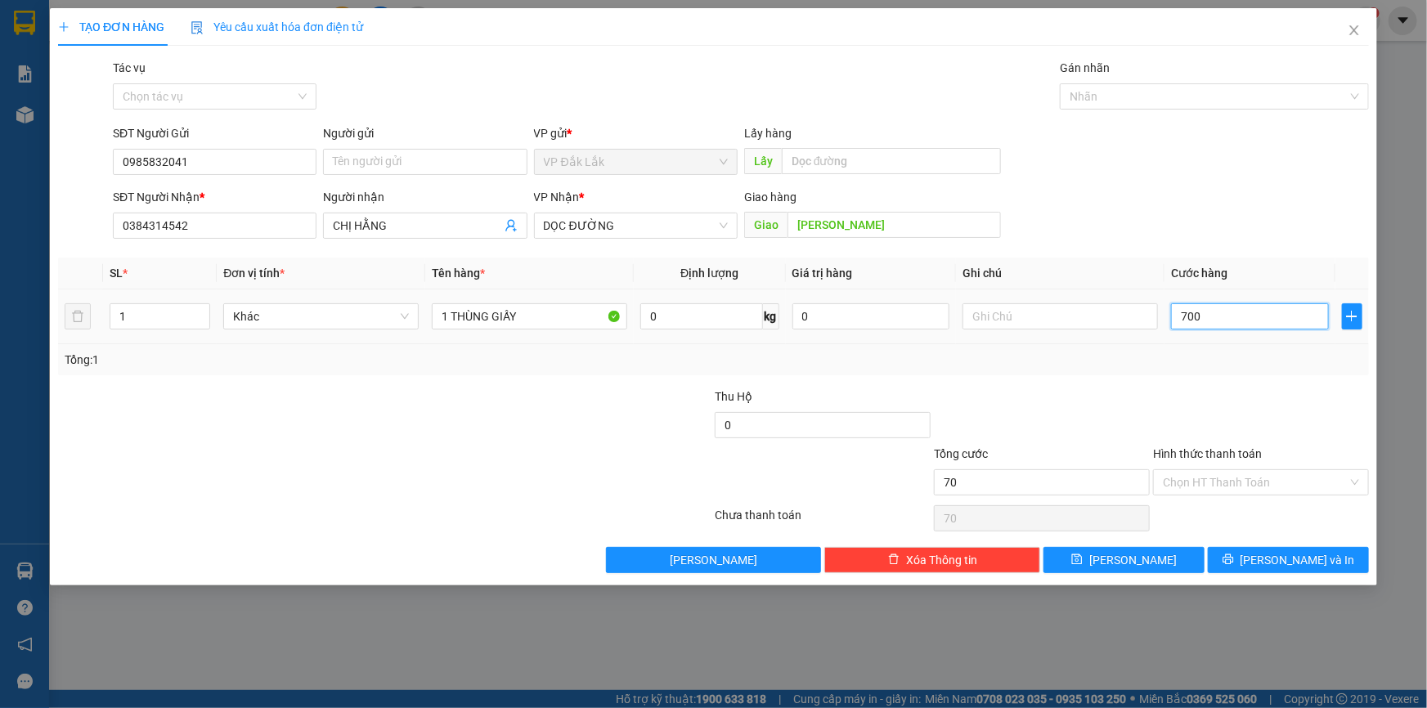
type input "700"
type input "7.000"
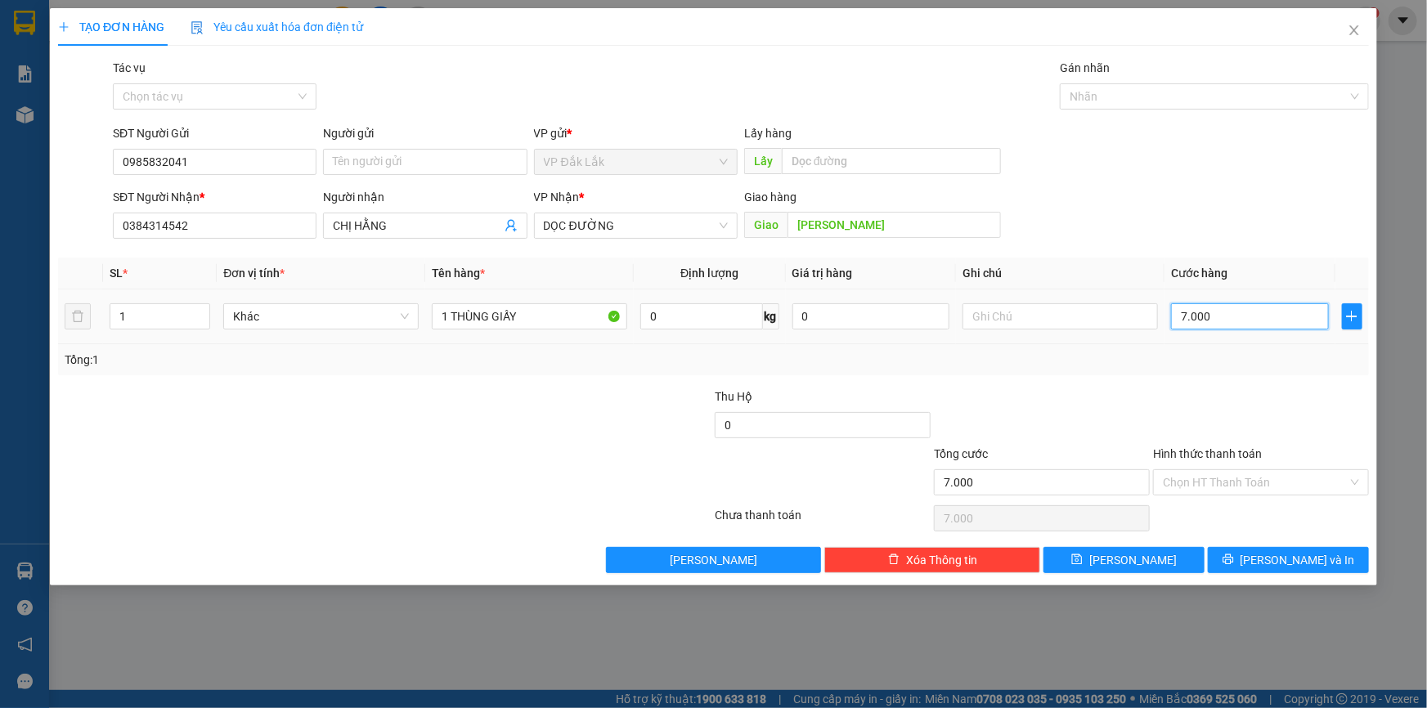
type input "70.000"
click at [1276, 483] on input "Hình thức thanh toán" at bounding box center [1255, 482] width 185 height 25
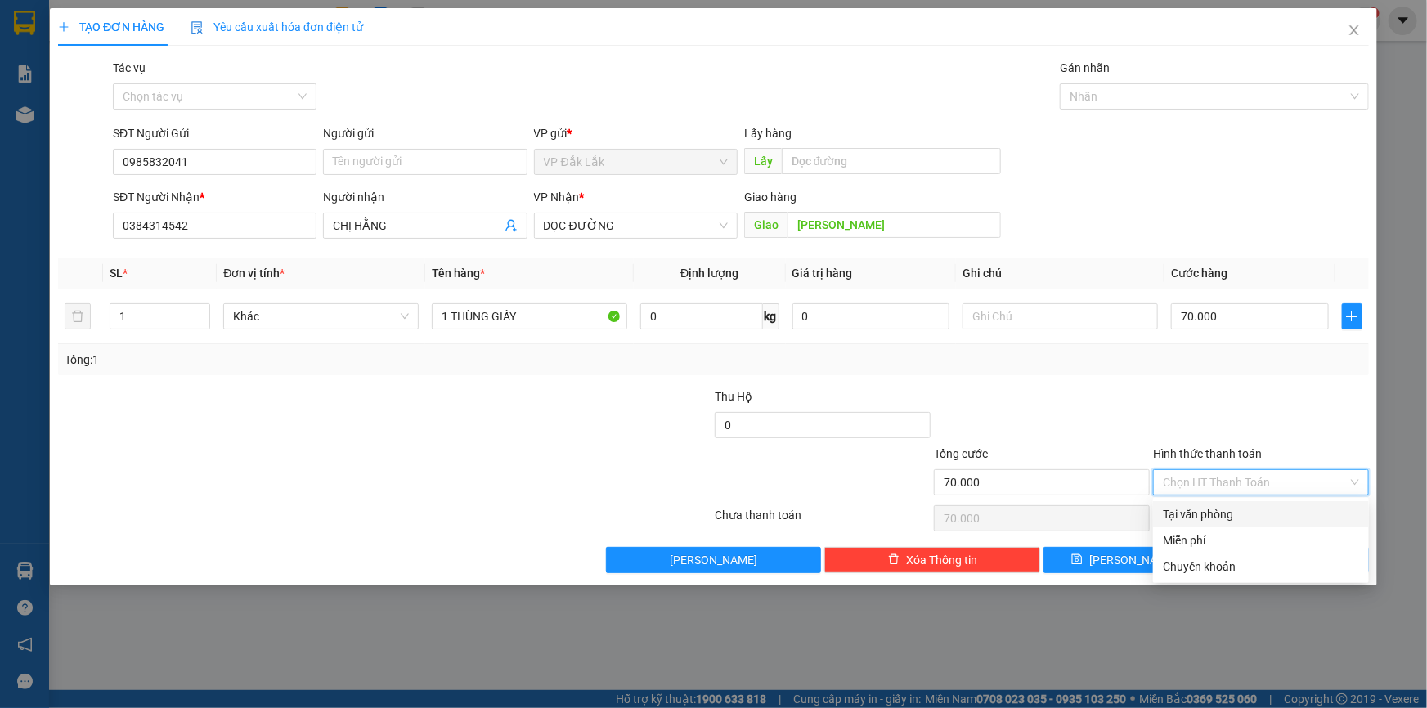
click at [1283, 507] on div "Tại văn phòng" at bounding box center [1261, 515] width 196 height 18
type input "0"
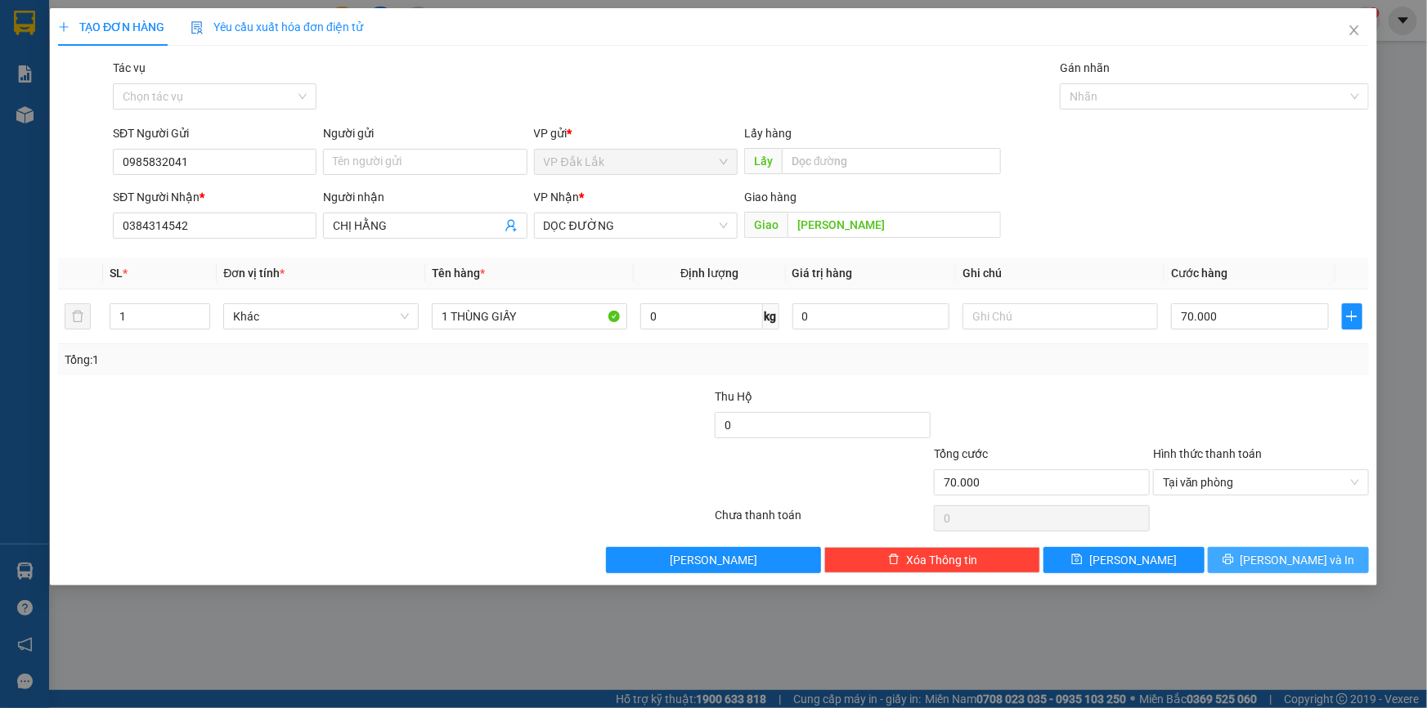
click at [1276, 554] on span "Lưu và In" at bounding box center [1298, 560] width 115 height 18
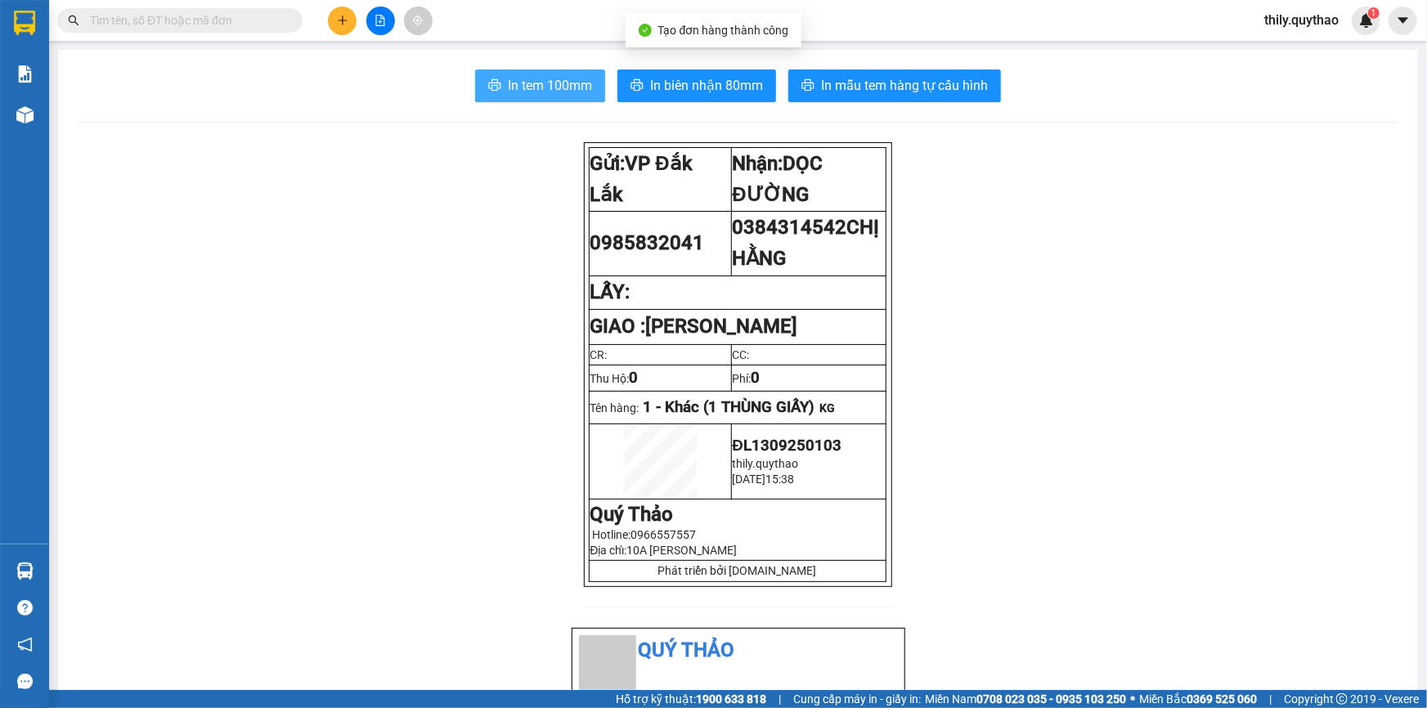
click at [568, 82] on span "In tem 100mm" at bounding box center [550, 85] width 84 height 20
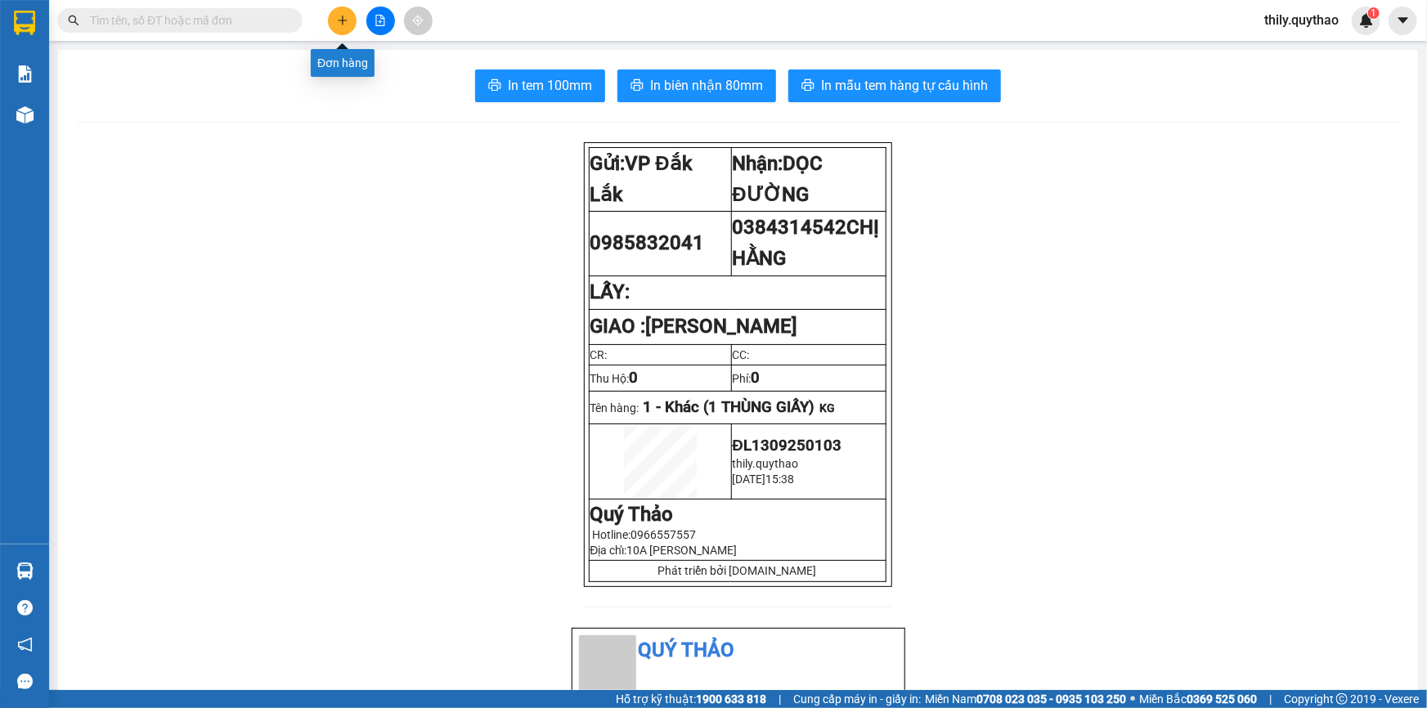
click at [338, 11] on button at bounding box center [342, 21] width 29 height 29
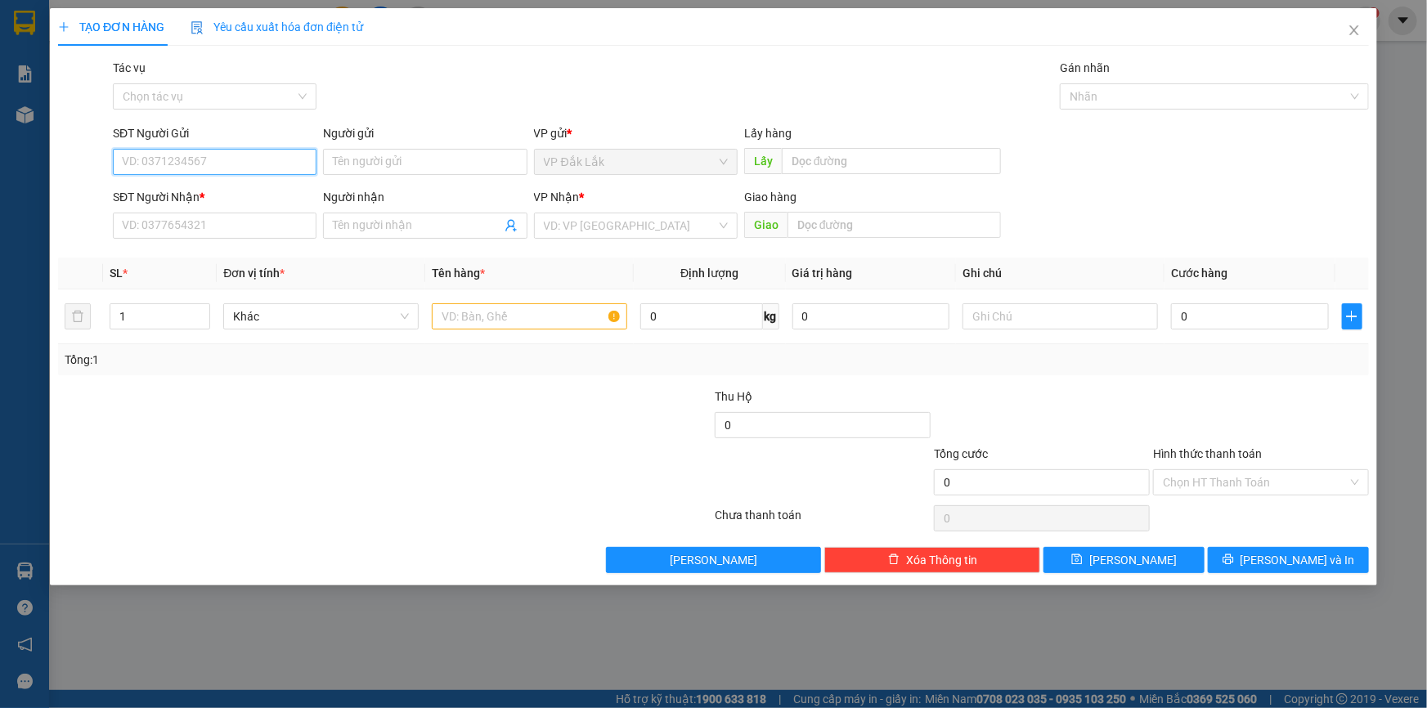
click at [168, 163] on input "SĐT Người Gửi" at bounding box center [215, 162] width 204 height 26
type input "0919587403"
click at [163, 237] on input "SĐT Người Nhận *" at bounding box center [215, 226] width 204 height 26
drag, startPoint x: 188, startPoint y: 159, endPoint x: 147, endPoint y: 168, distance: 41.9
click at [107, 164] on div "SĐT Người Gửi 0919587403 0919587403 Người gửi Tên người gửi VP gửi * VP Đắk Lắk…" at bounding box center [713, 152] width 1315 height 57
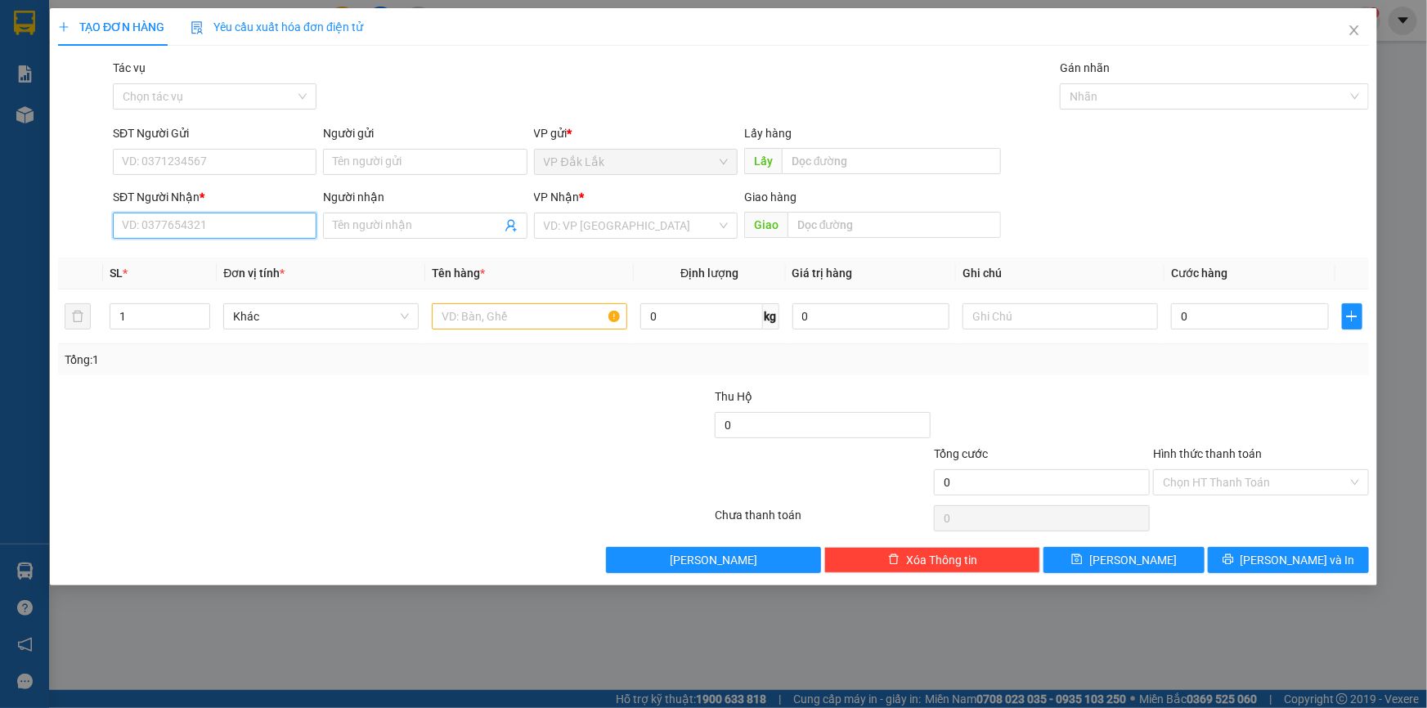
paste input "0919587403"
type input "0919587403"
click at [213, 165] on input "SĐT Người Gửi" at bounding box center [215, 162] width 204 height 26
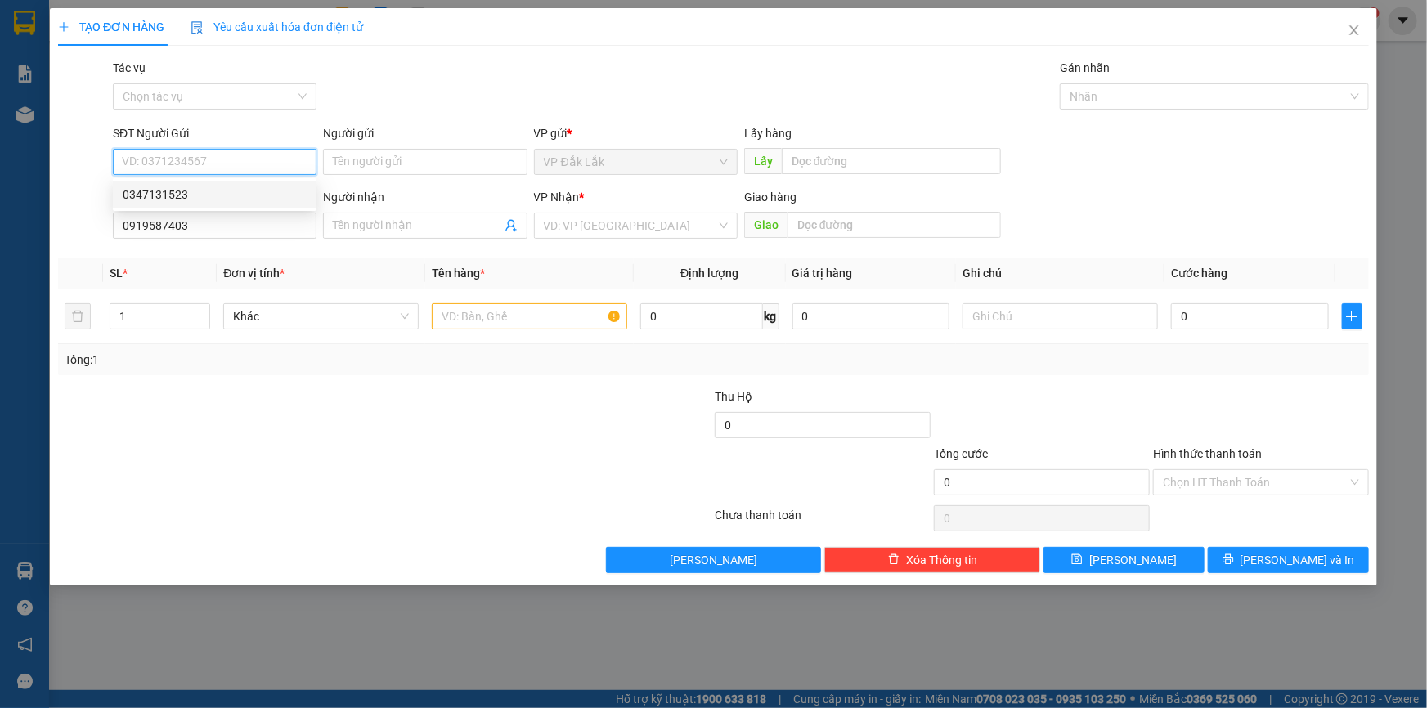
click at [199, 198] on div "0347131523" at bounding box center [215, 195] width 184 height 18
type input "0347131523"
click at [619, 234] on input "search" at bounding box center [630, 225] width 173 height 25
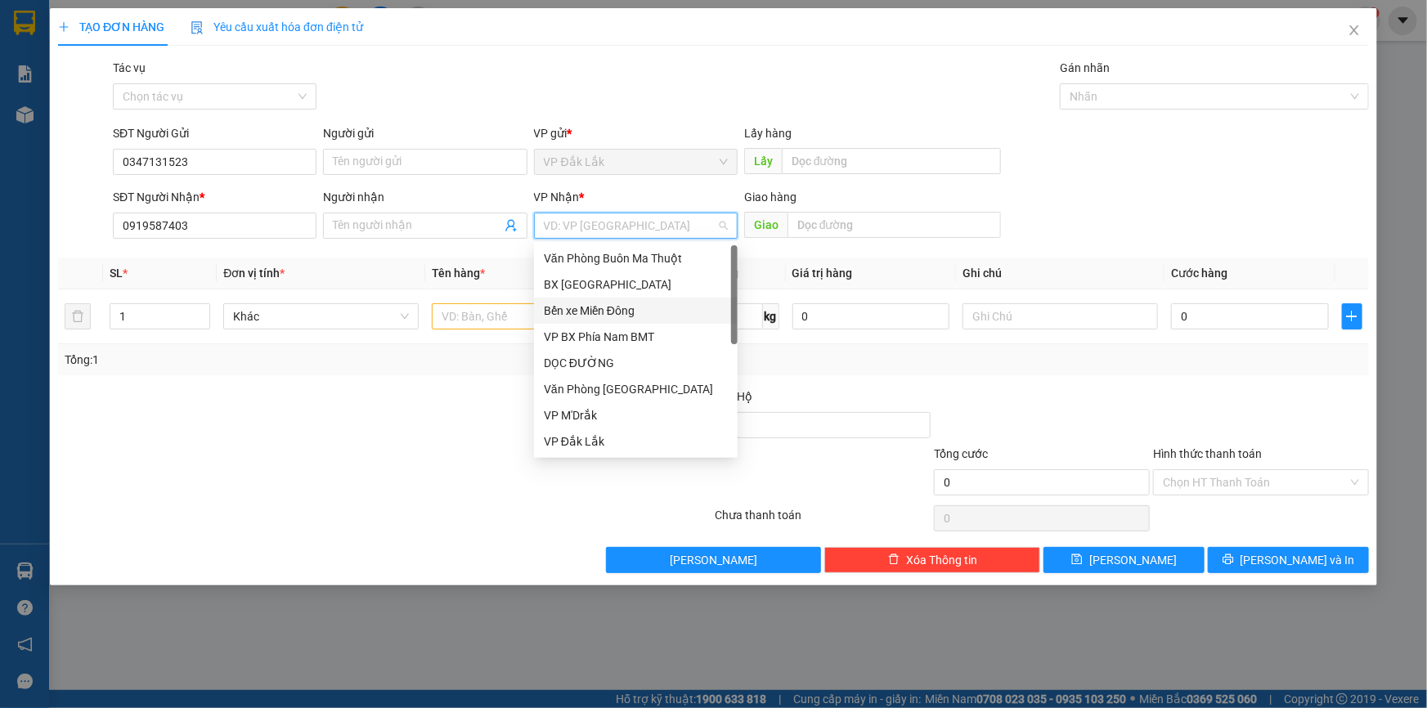
click at [637, 305] on div "Bến xe Miền Đông" at bounding box center [636, 311] width 184 height 18
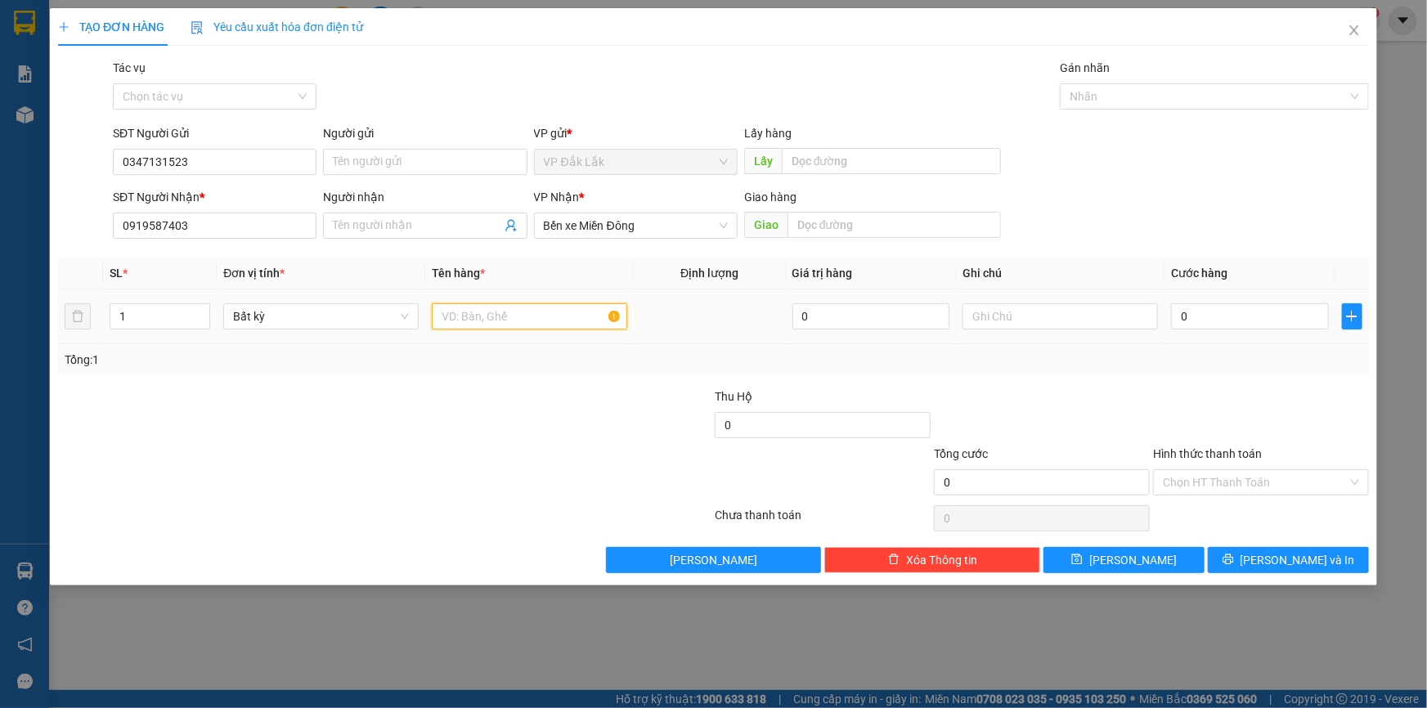
click at [528, 318] on input "text" at bounding box center [529, 316] width 195 height 26
type input "1 THÙNG GIẤY"
click at [1171, 323] on input "0" at bounding box center [1250, 316] width 158 height 26
type input "4"
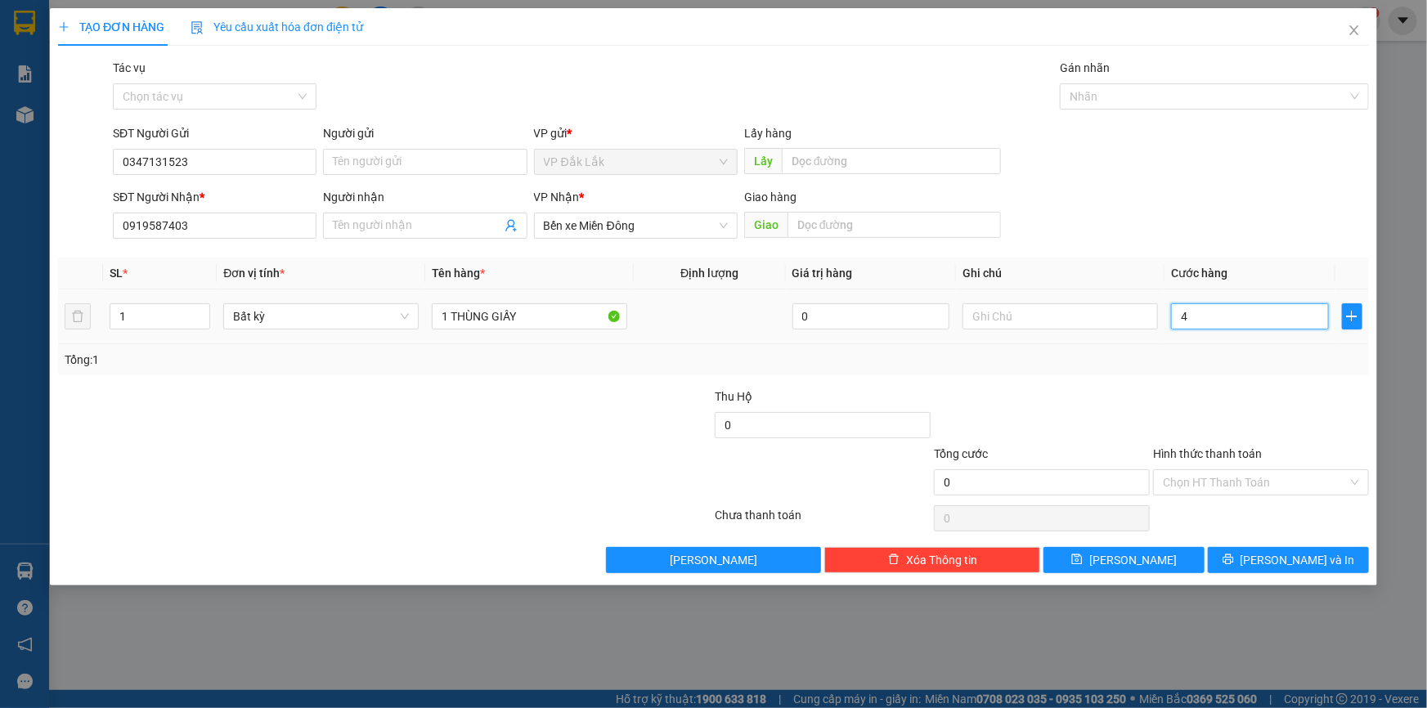
type input "4"
type input "40"
type input "400"
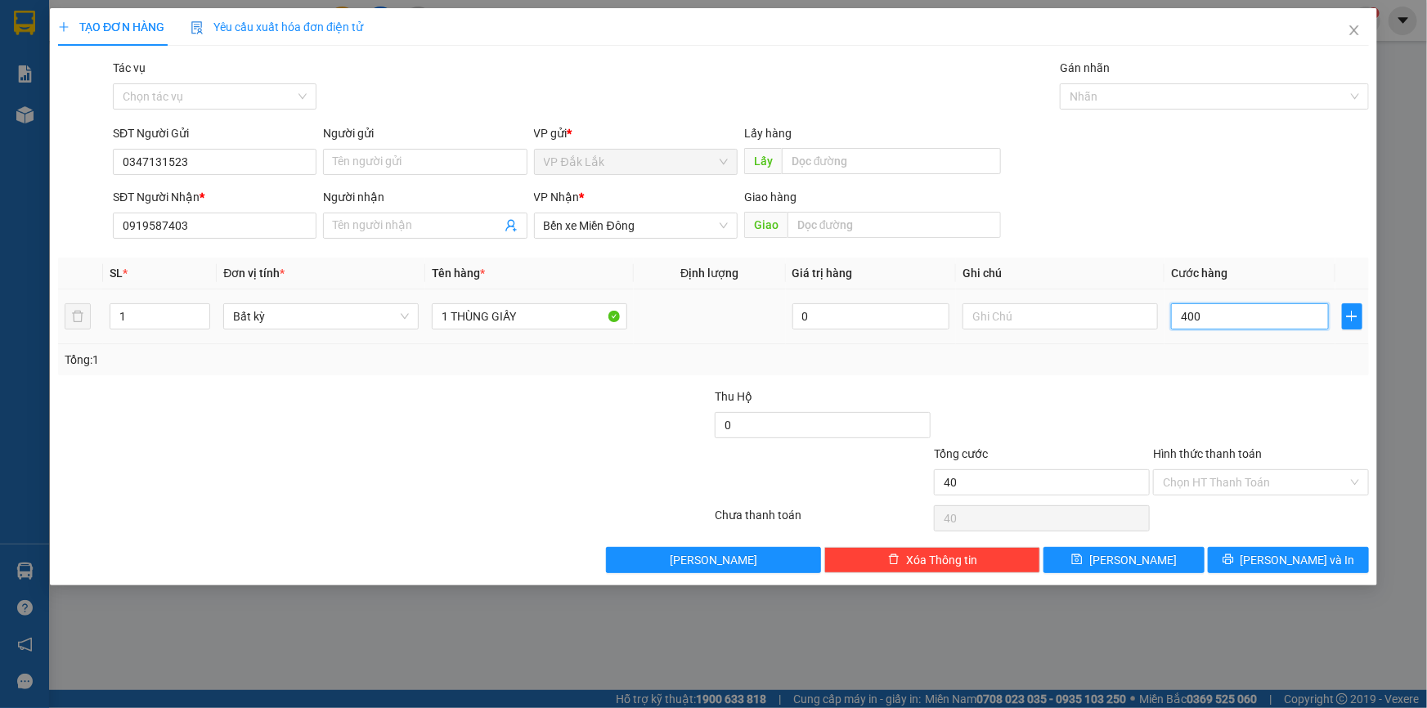
type input "400"
type input "4.000"
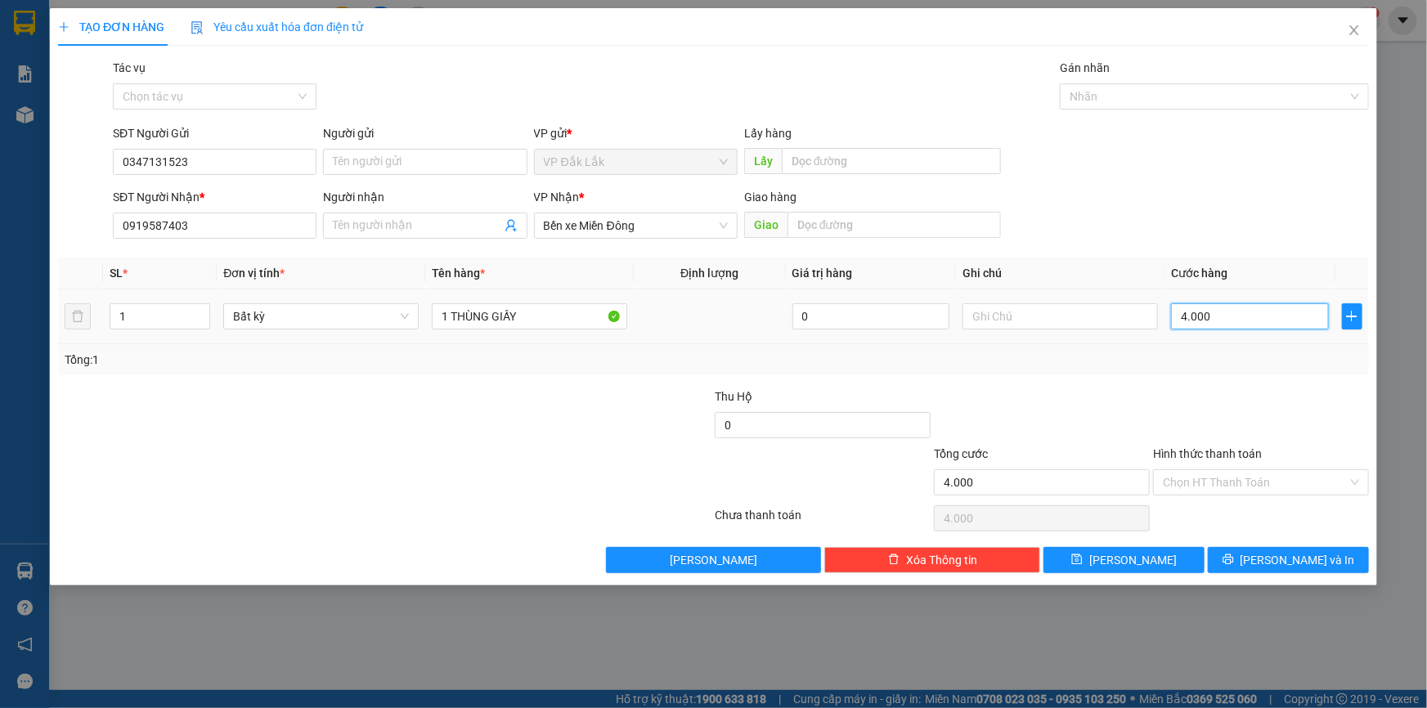
type input "40.000"
click at [1257, 487] on input "Hình thức thanh toán" at bounding box center [1255, 482] width 185 height 25
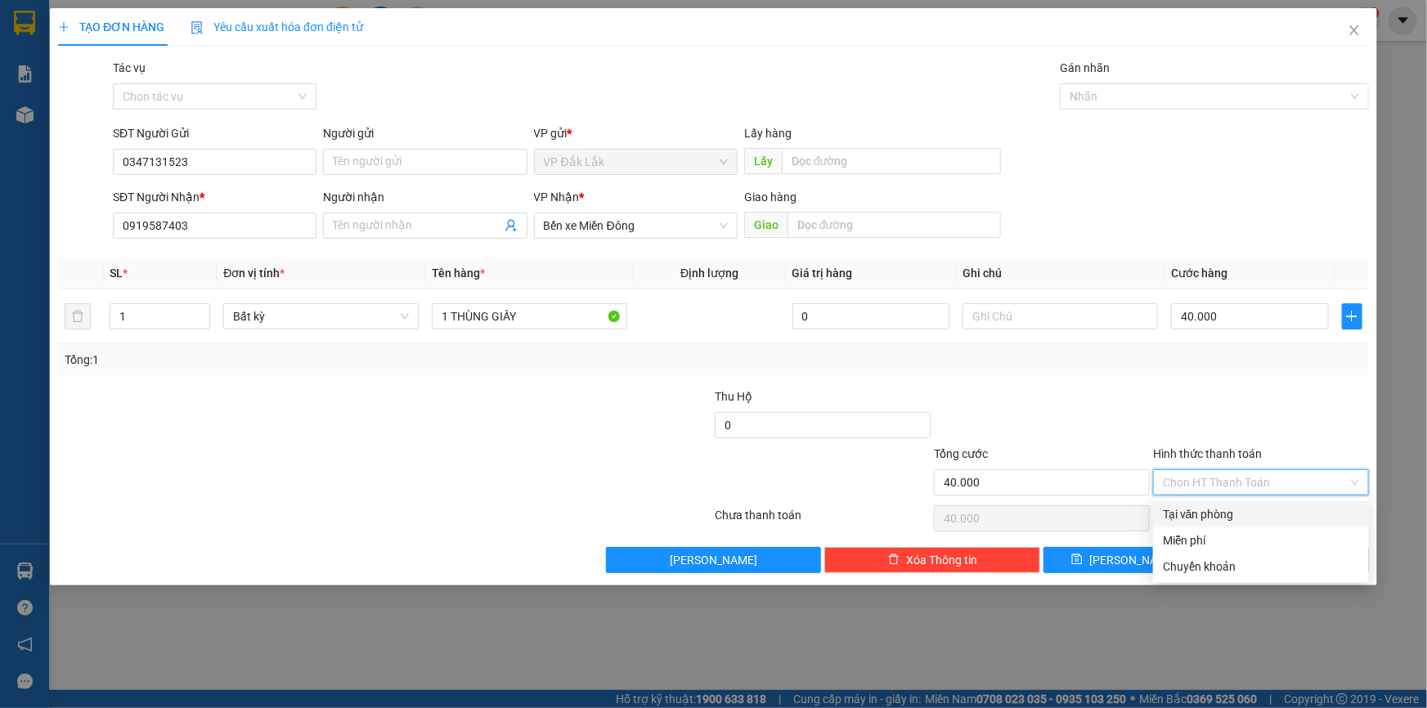
click at [1262, 514] on div "Tại văn phòng" at bounding box center [1261, 515] width 196 height 18
type input "0"
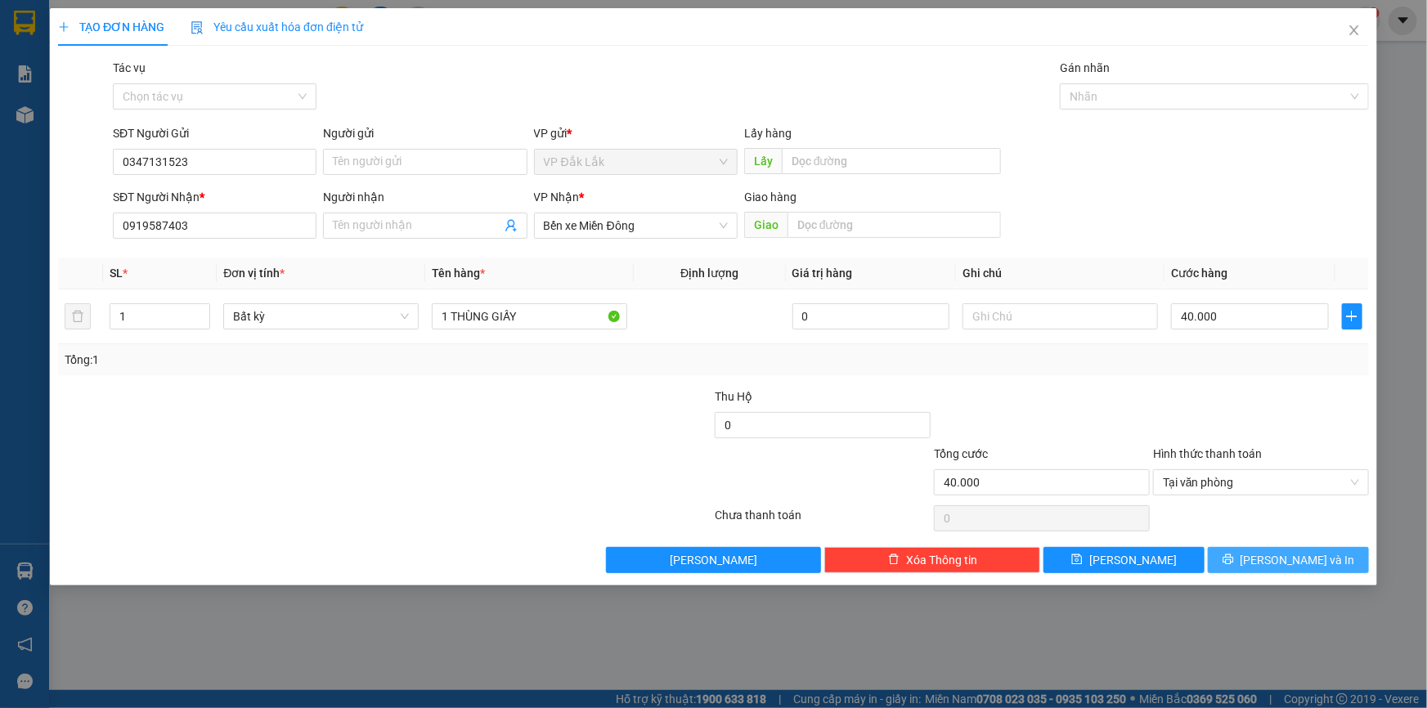
click at [1234, 558] on icon "printer" at bounding box center [1228, 559] width 11 height 11
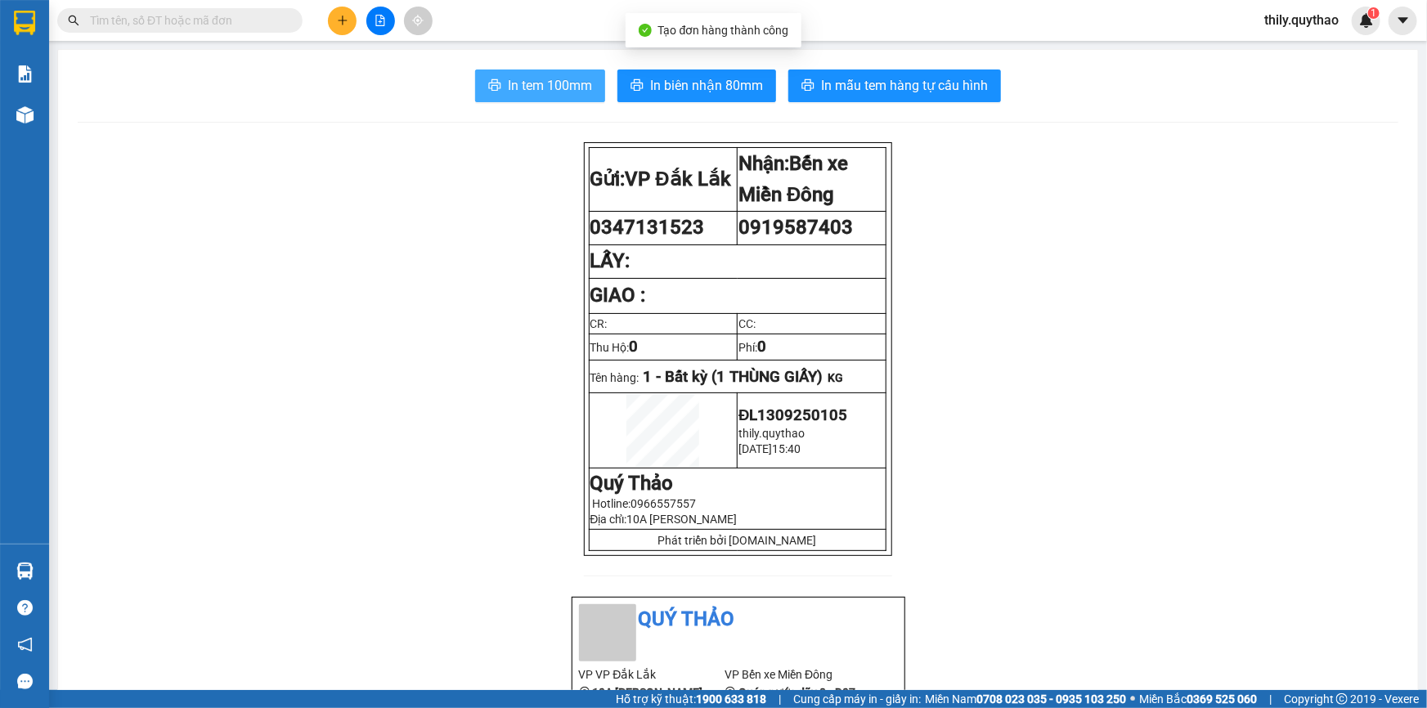
click at [525, 77] on span "In tem 100mm" at bounding box center [550, 85] width 84 height 20
click at [333, 20] on button at bounding box center [342, 21] width 29 height 29
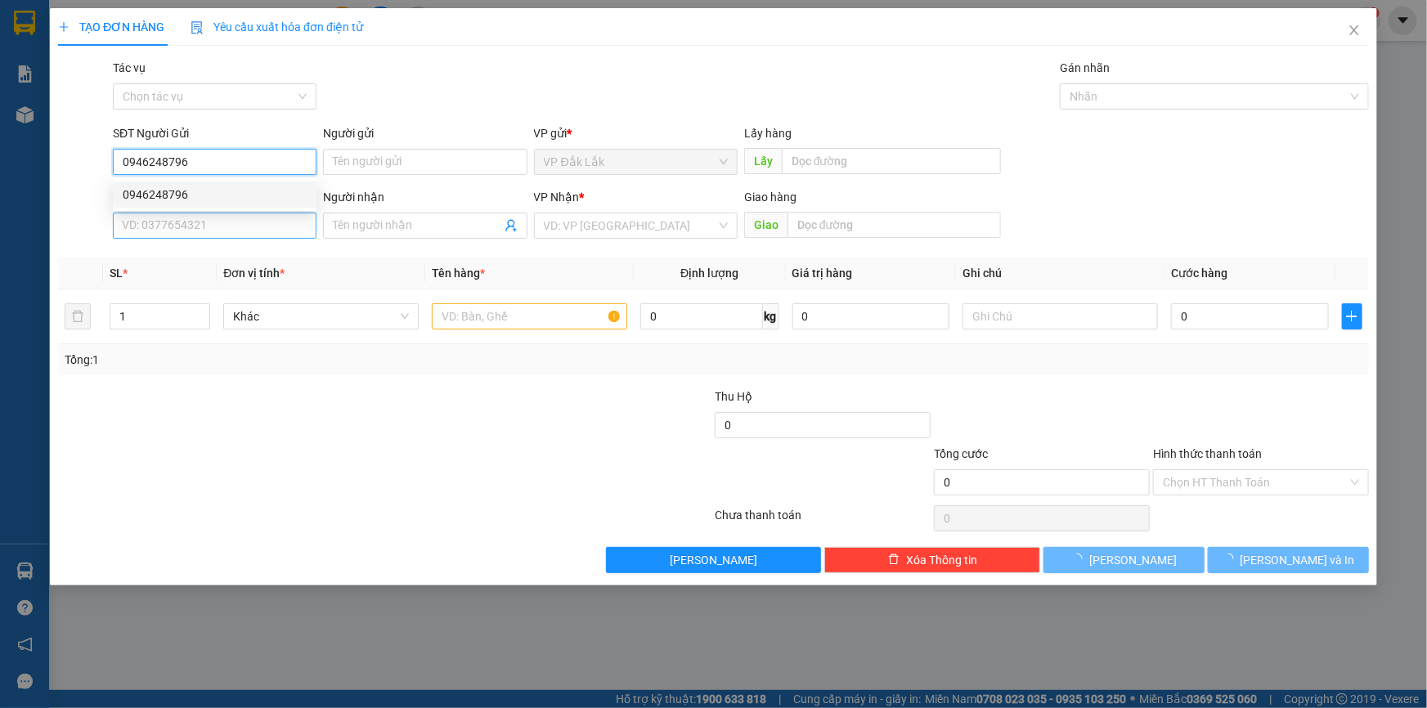
type input "0946248796"
click at [225, 227] on input "SĐT Người Nhận *" at bounding box center [215, 226] width 204 height 26
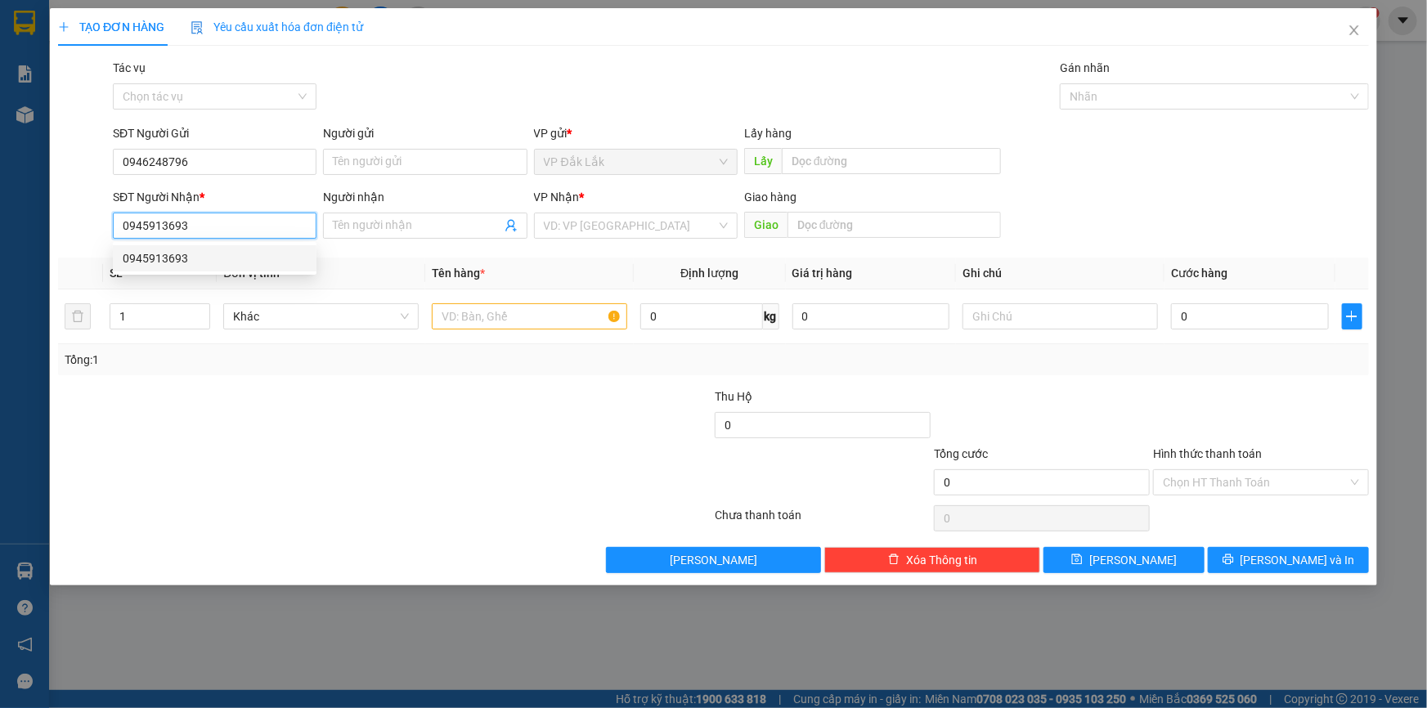
click at [195, 257] on div "0945913693" at bounding box center [215, 258] width 184 height 18
type input "0945913693"
click at [569, 307] on input "text" at bounding box center [529, 316] width 195 height 26
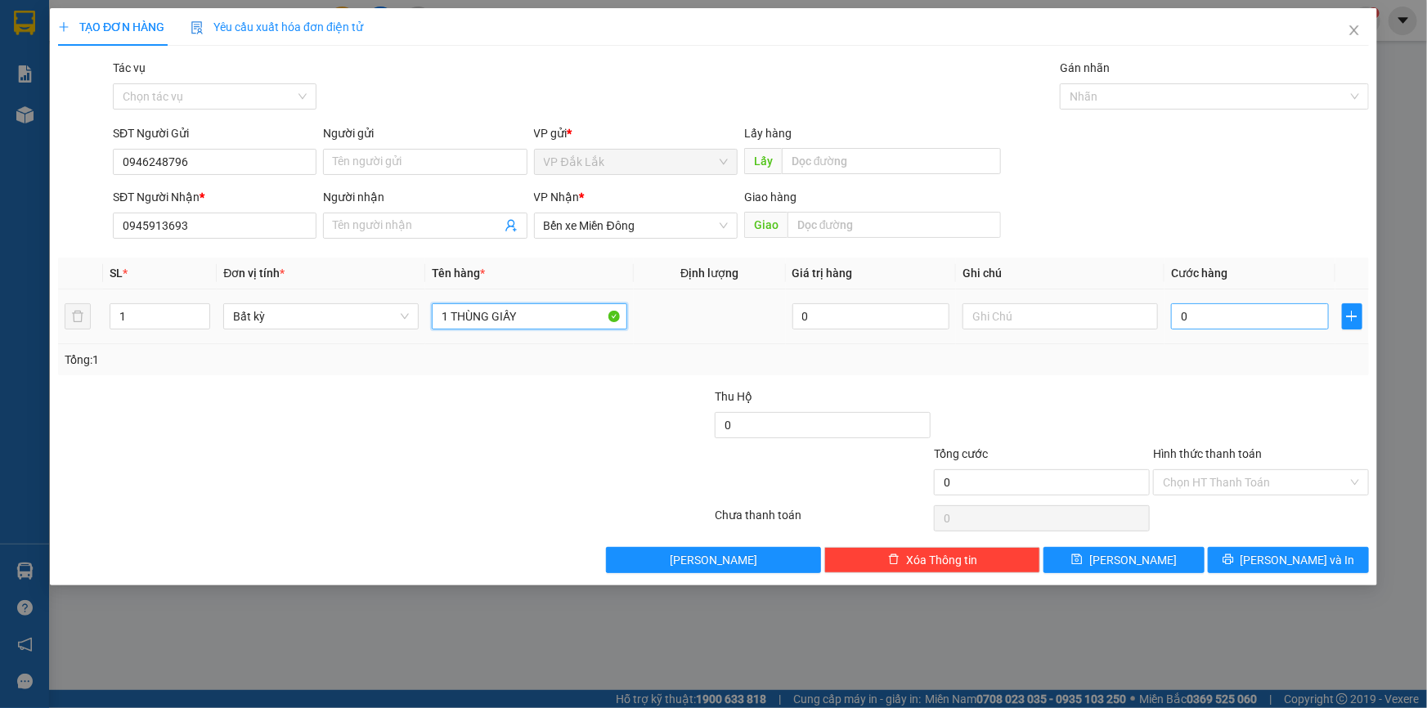
type input "1 THÙNG GIẤY"
click at [1182, 320] on input "0" at bounding box center [1250, 316] width 158 height 26
type input "4"
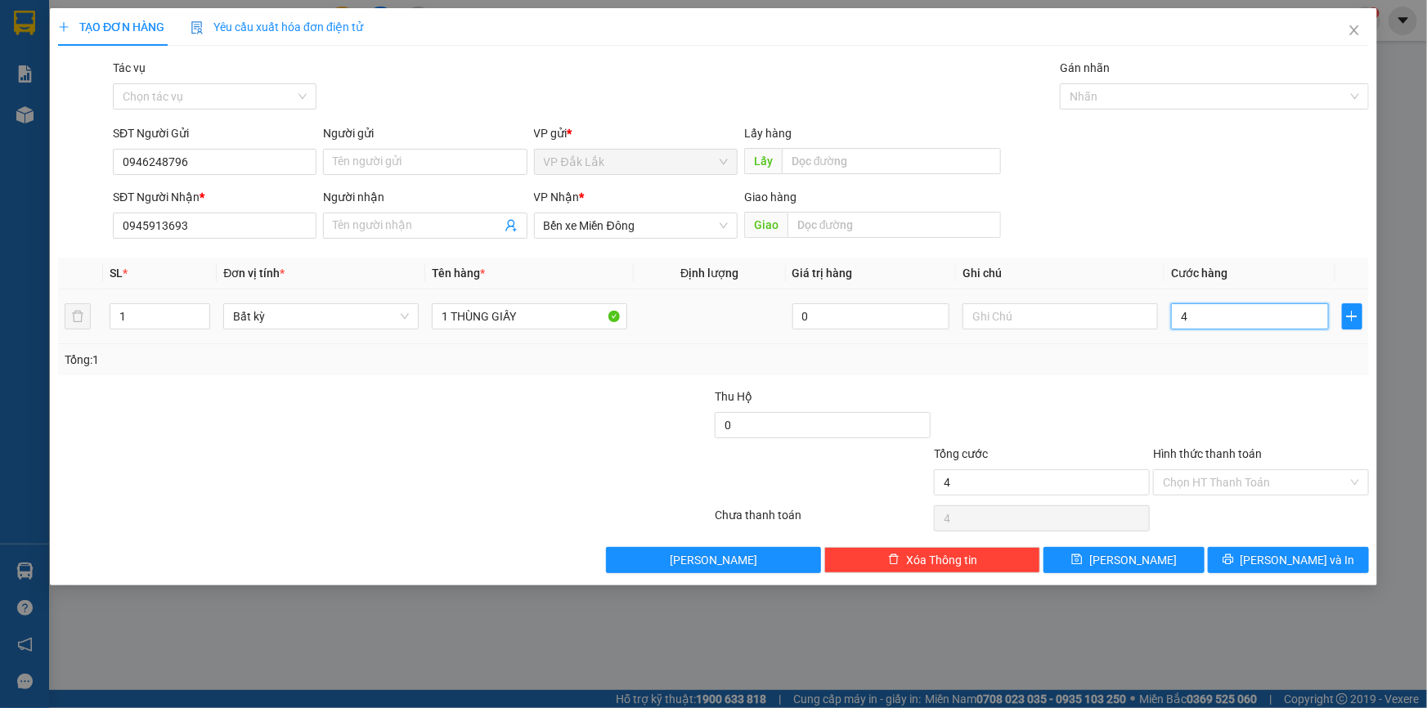
type input "0"
type input "50"
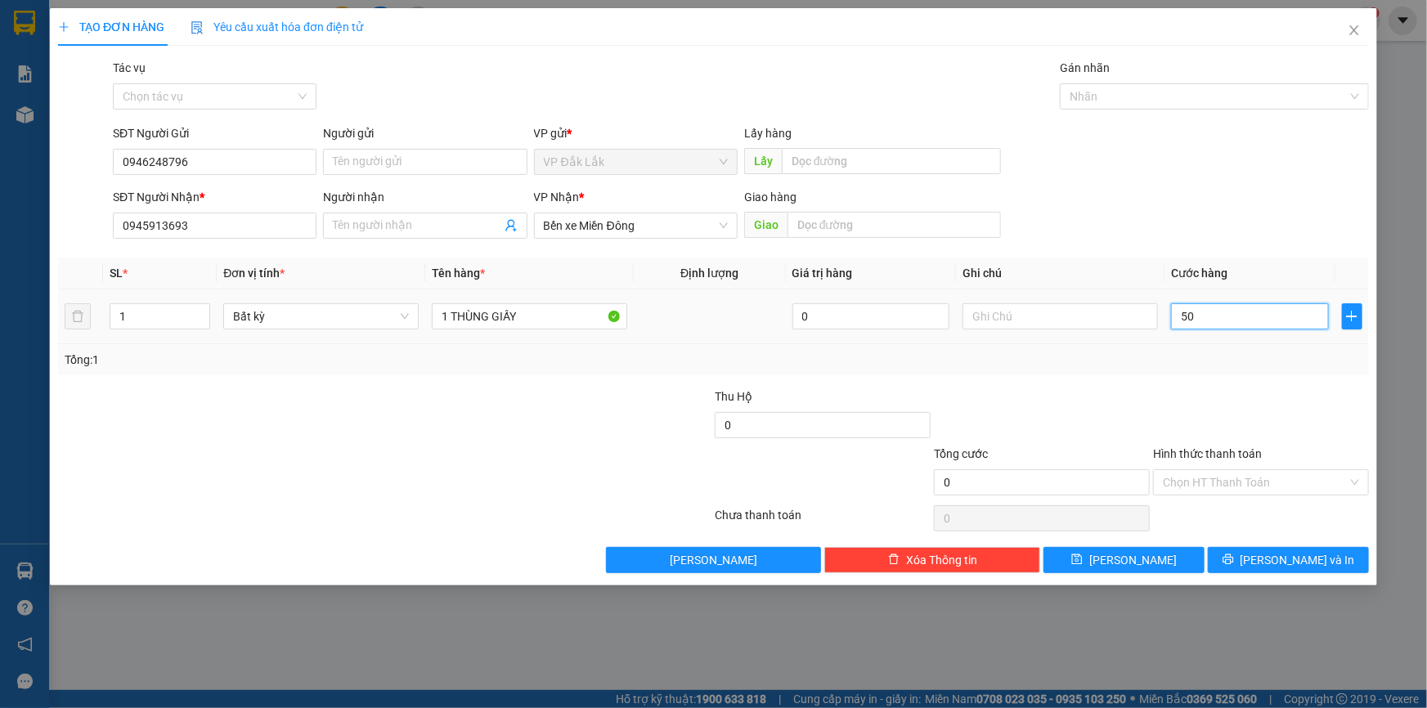
type input "50"
type input "500"
type input "5.000"
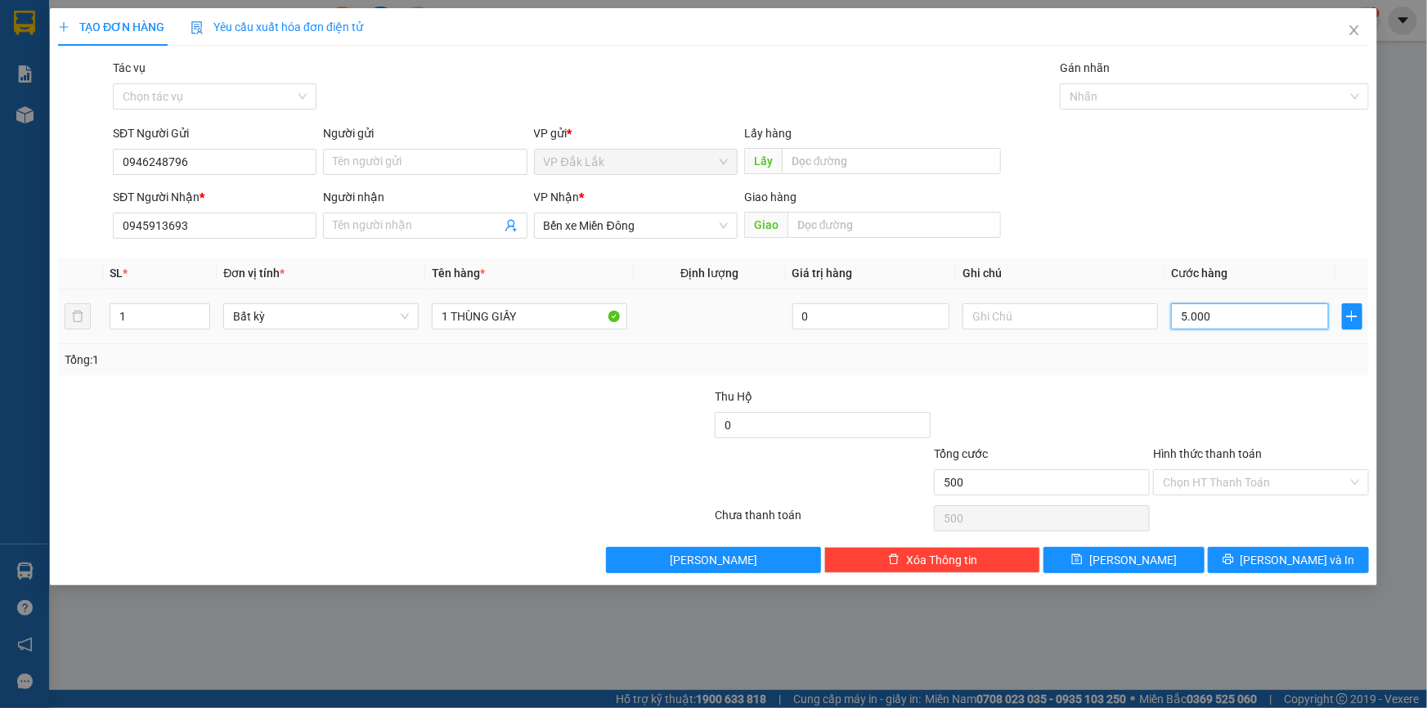
type input "5.000"
type input "50.000"
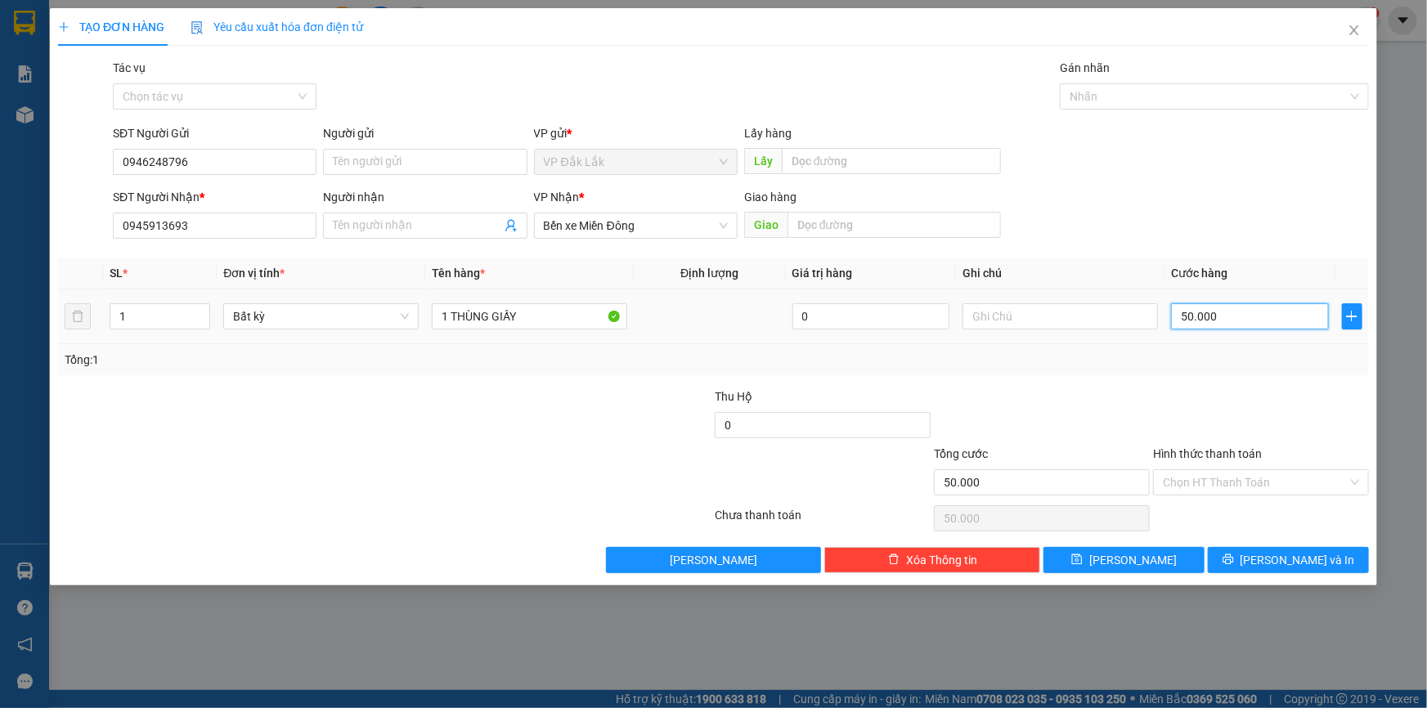
type input "500.000"
click at [1239, 479] on input "Hình thức thanh toán" at bounding box center [1255, 482] width 185 height 25
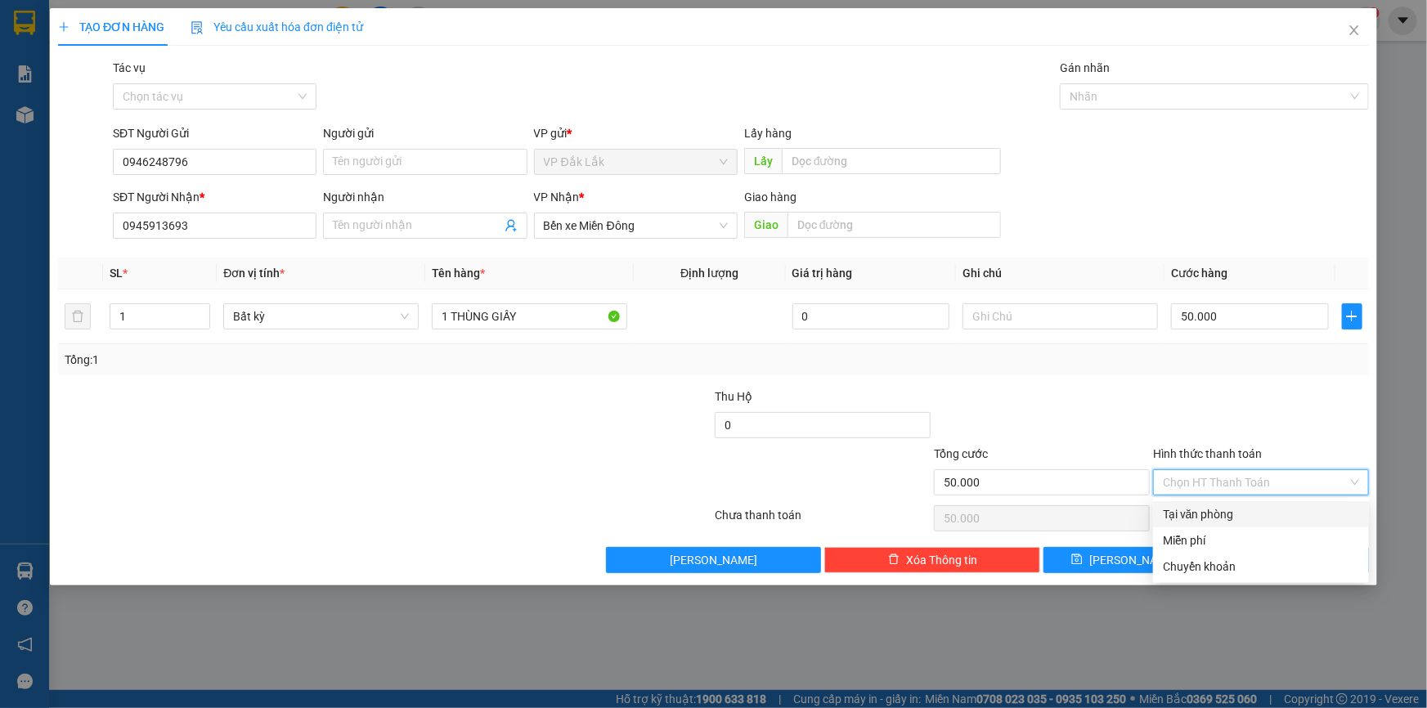
click at [1246, 515] on div "Tại văn phòng" at bounding box center [1261, 515] width 196 height 18
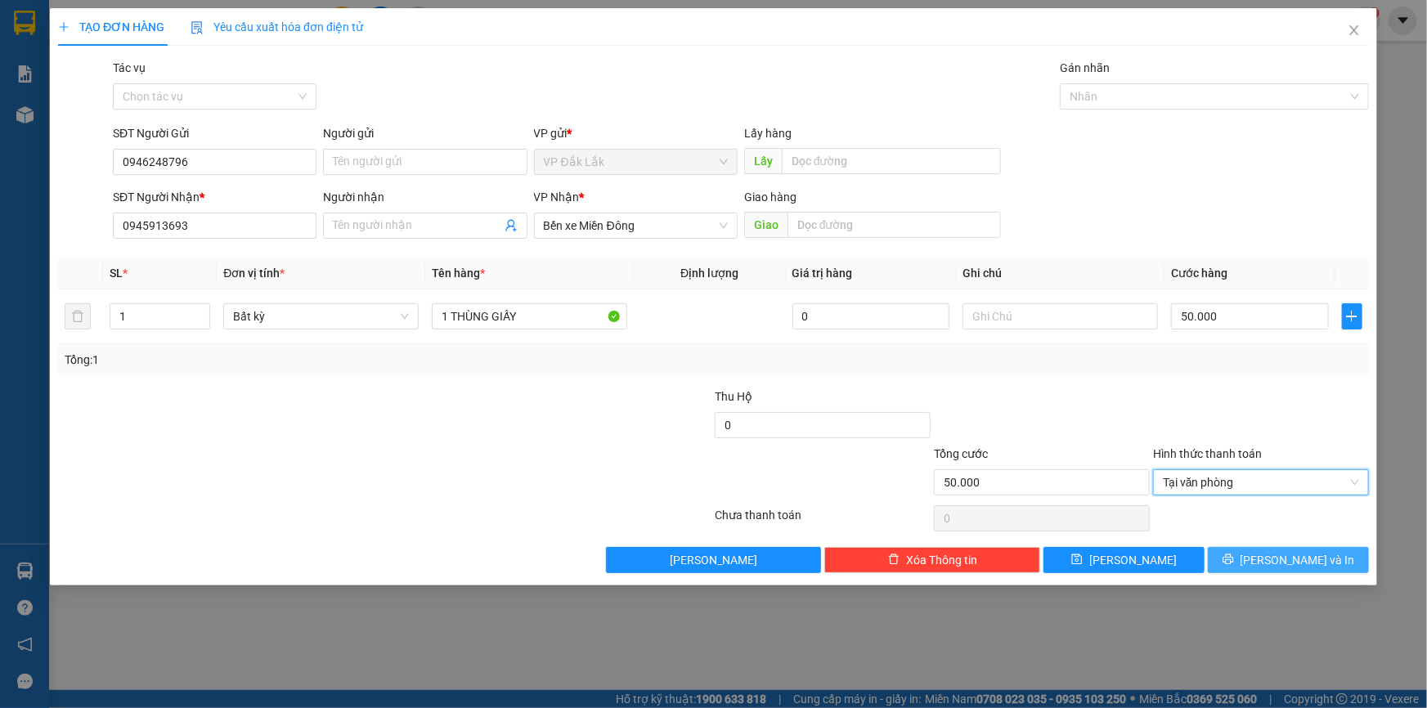
click at [1249, 560] on button "Lưu và In" at bounding box center [1288, 560] width 161 height 26
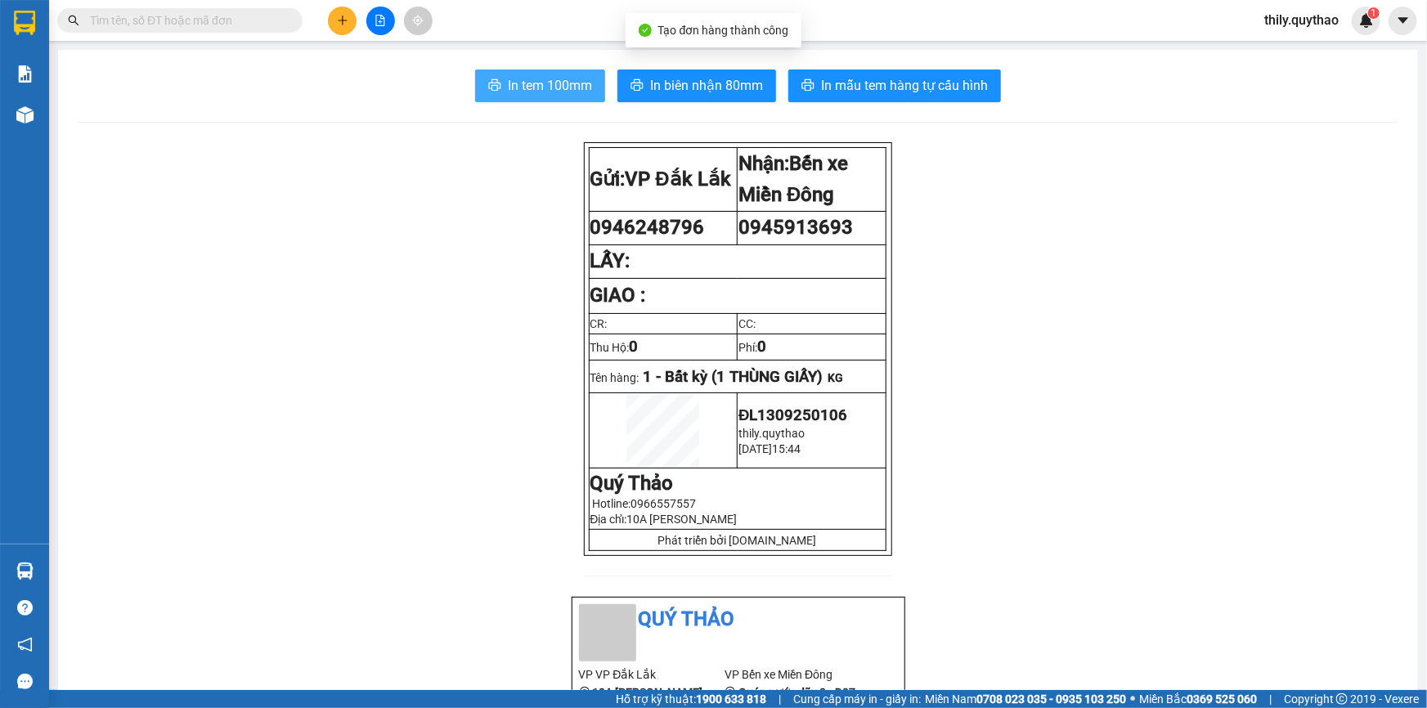
click at [571, 94] on span "In tem 100mm" at bounding box center [550, 85] width 84 height 20
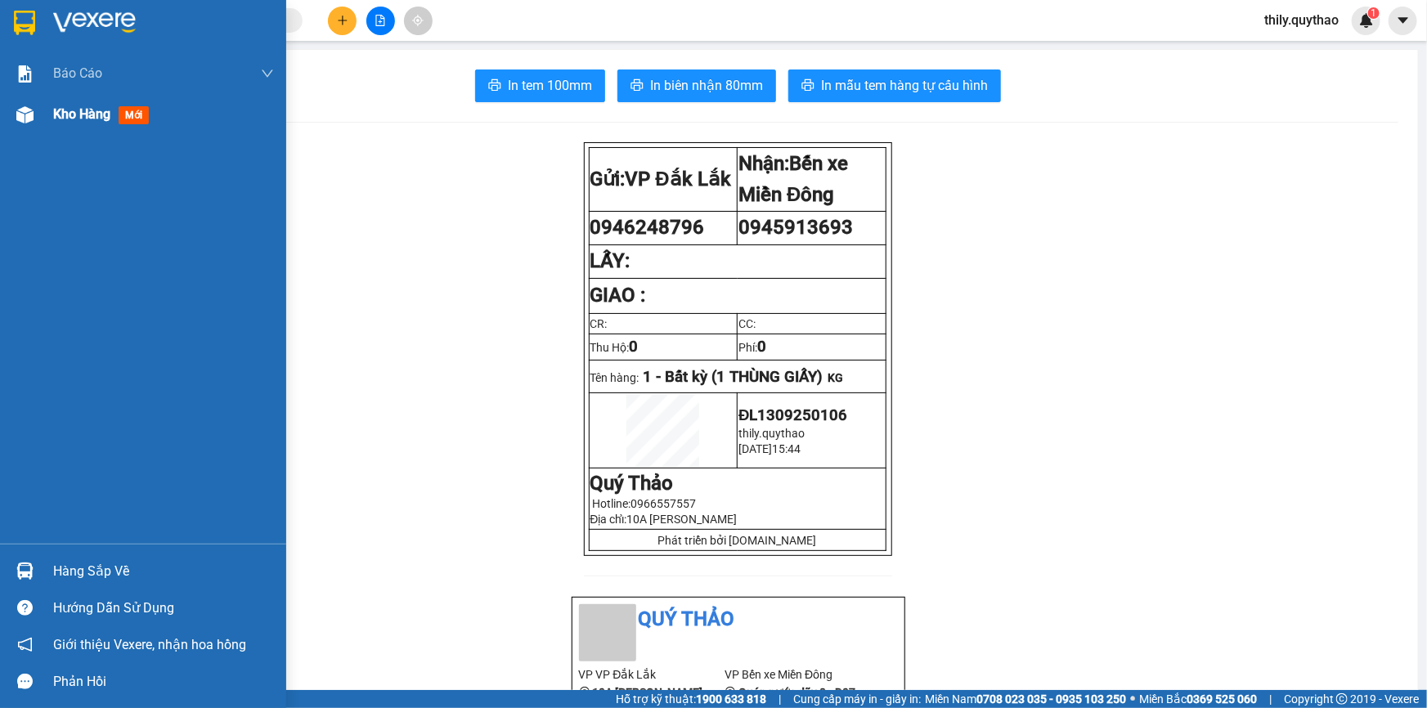
click at [58, 101] on div "Kho hàng mới" at bounding box center [163, 114] width 221 height 41
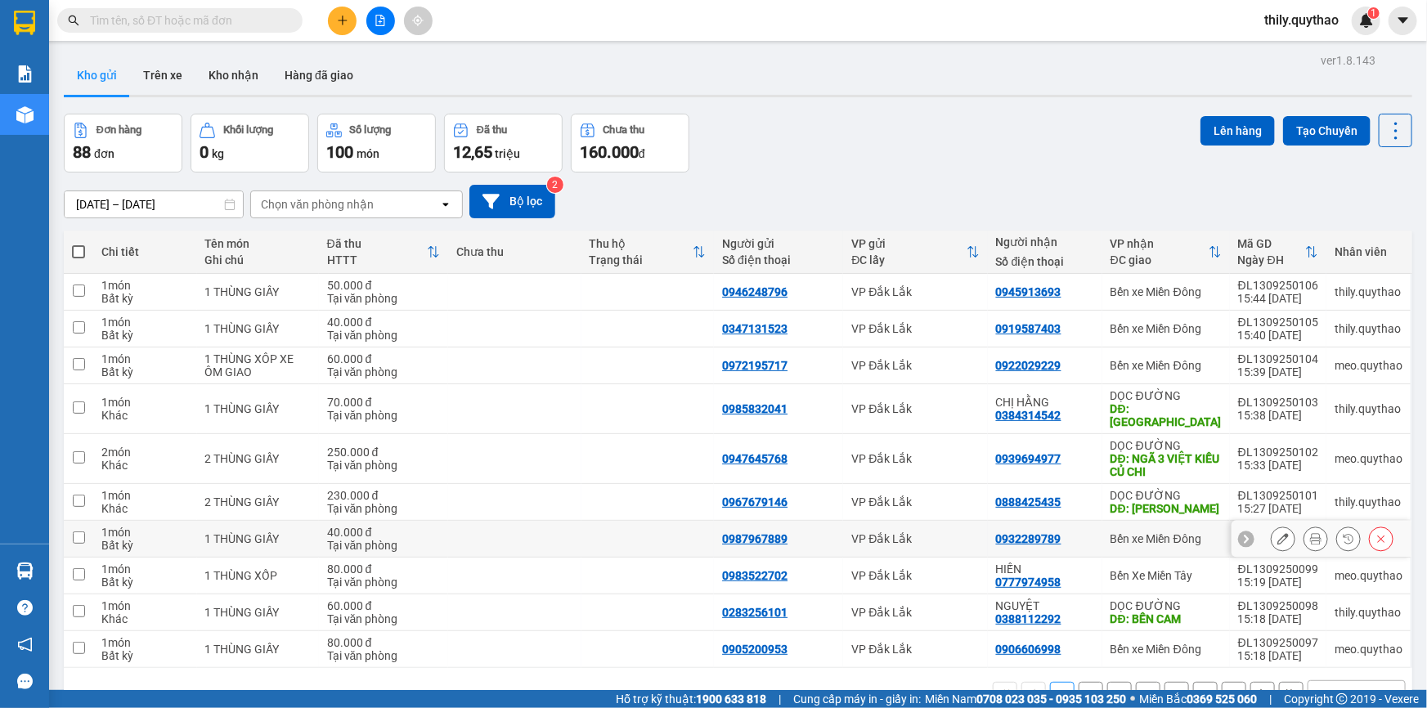
scroll to position [74, 0]
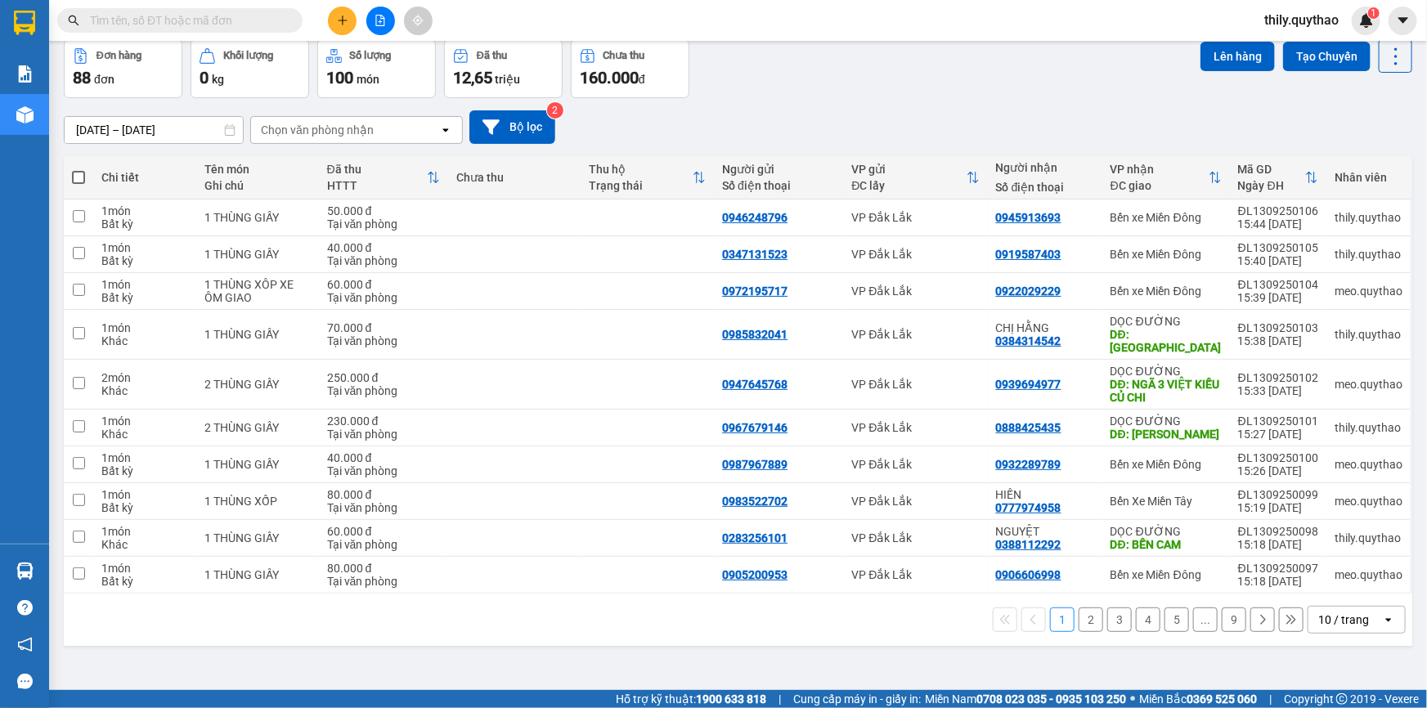
click at [1079, 621] on button "2" at bounding box center [1091, 620] width 25 height 25
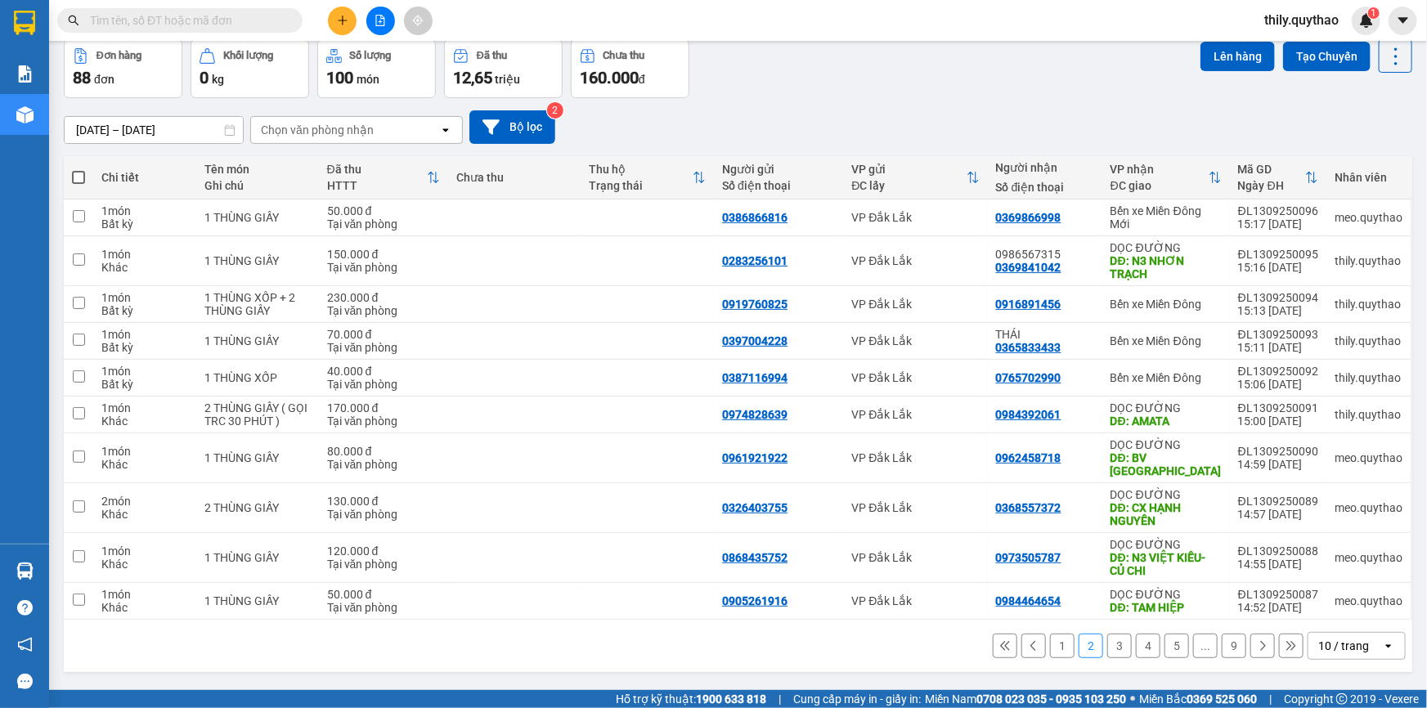
click at [1054, 634] on button "1" at bounding box center [1062, 646] width 25 height 25
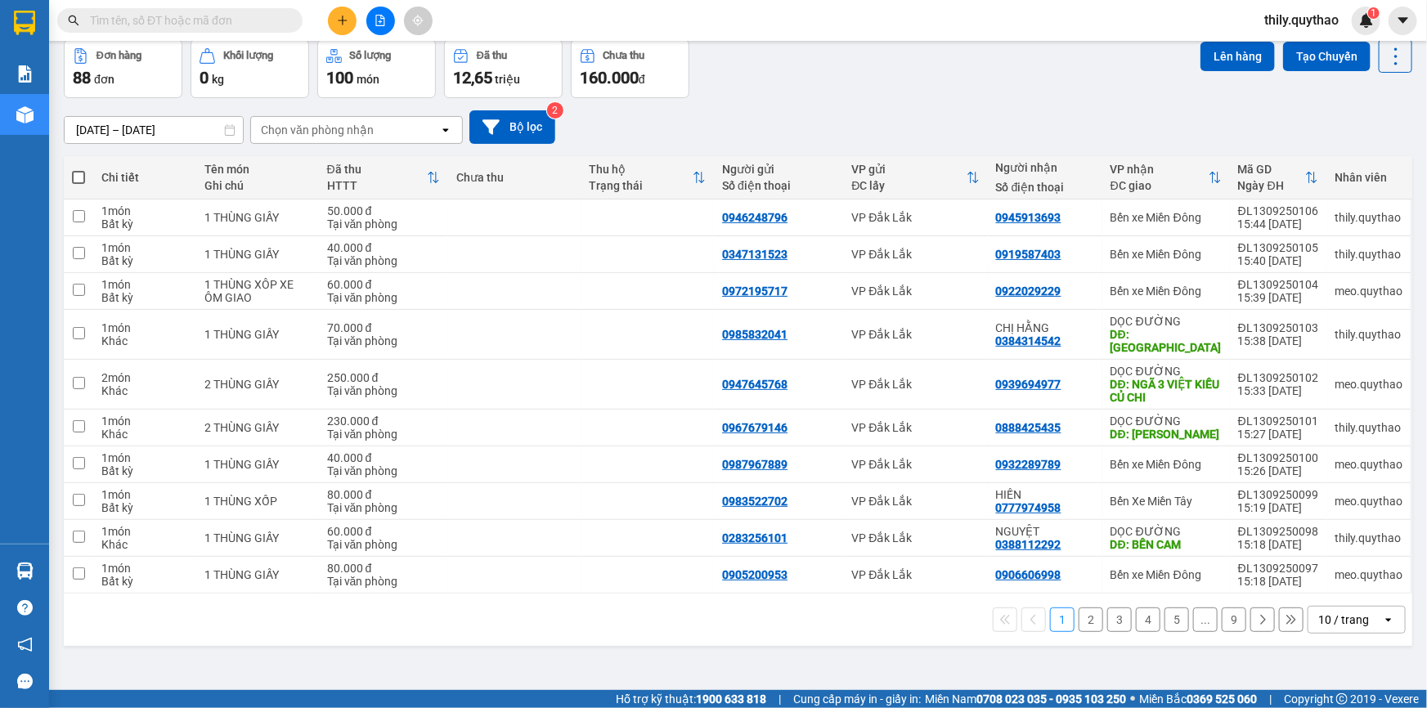
click at [1079, 617] on button "2" at bounding box center [1091, 620] width 25 height 25
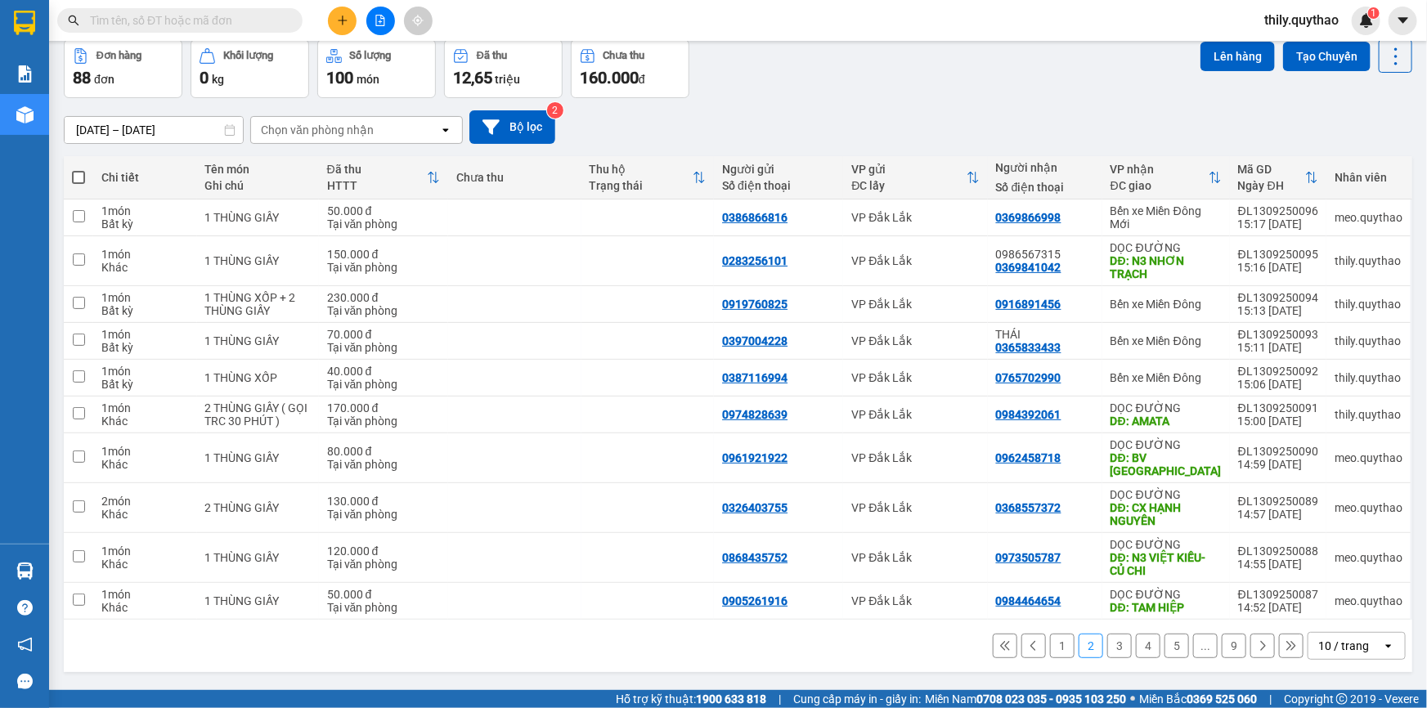
click at [1113, 636] on button "3" at bounding box center [1120, 646] width 25 height 25
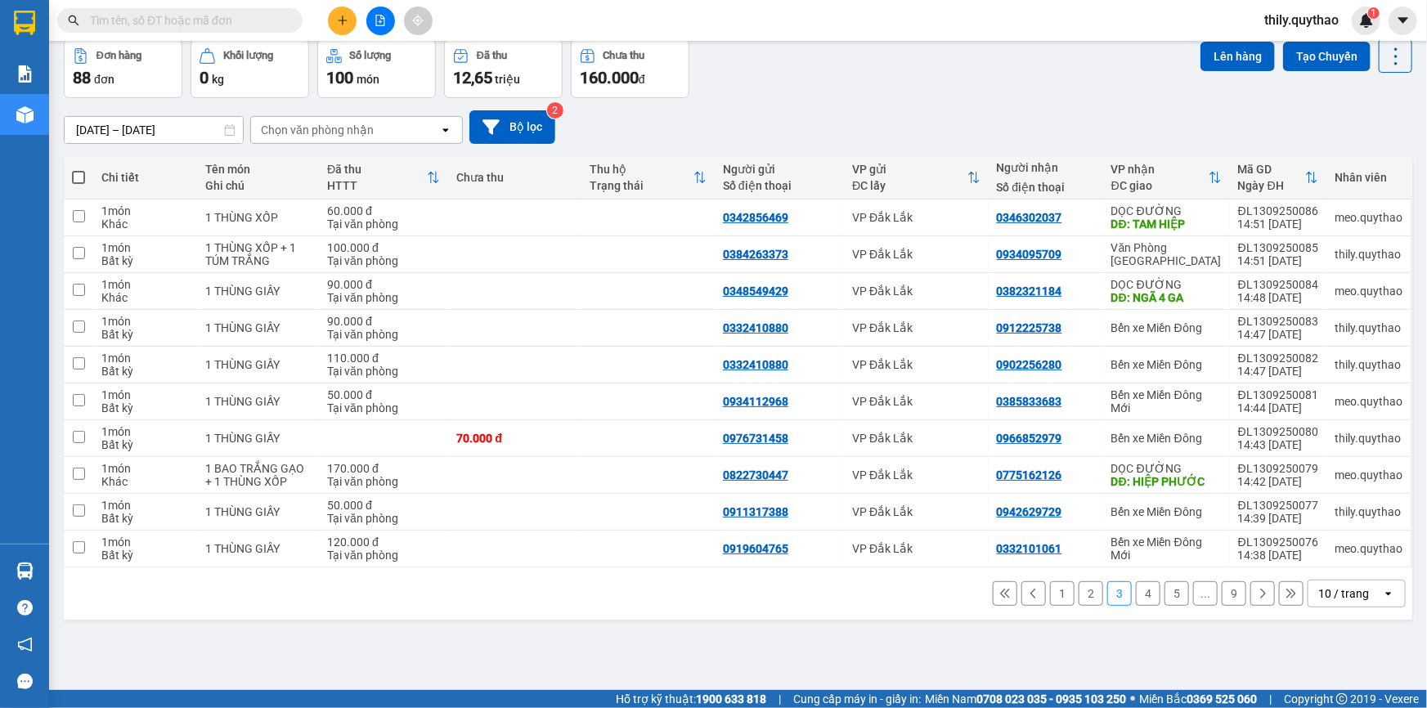
click at [1140, 596] on button "4" at bounding box center [1148, 594] width 25 height 25
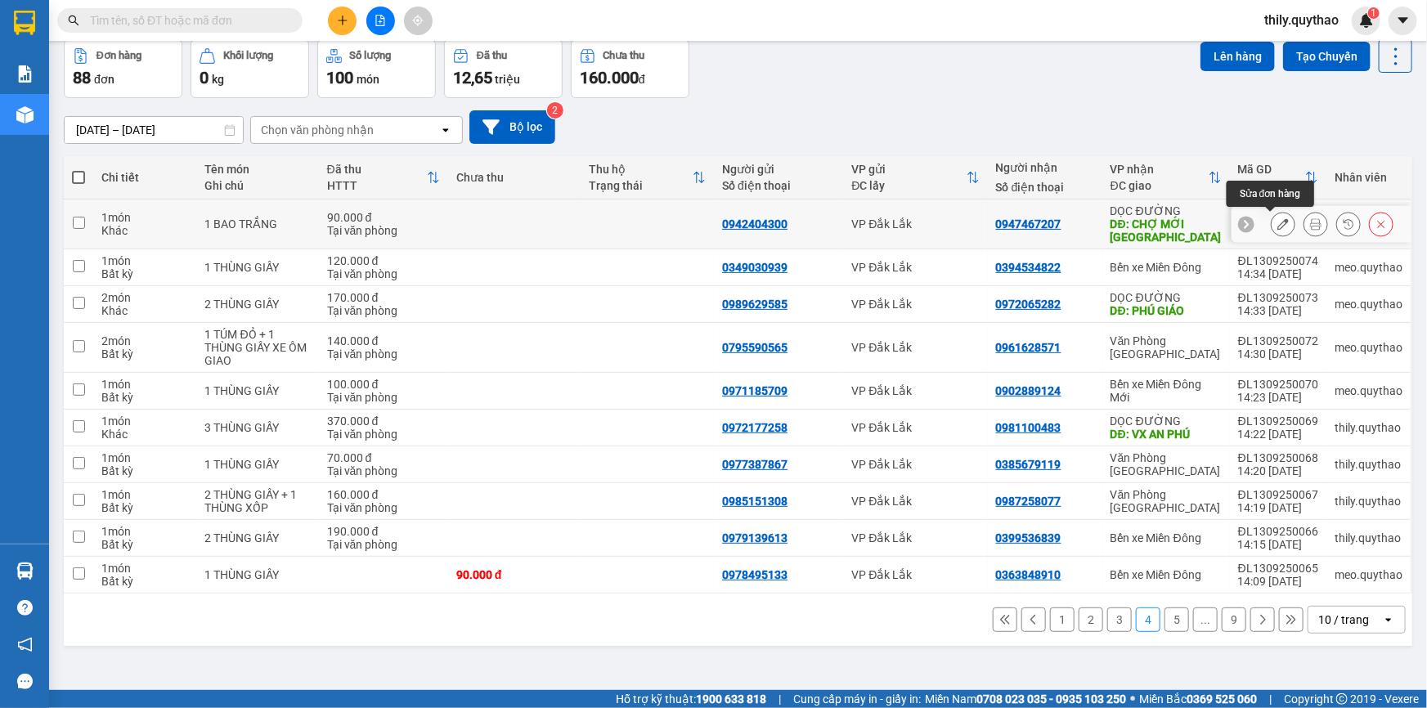
click at [1278, 224] on icon at bounding box center [1283, 223] width 11 height 11
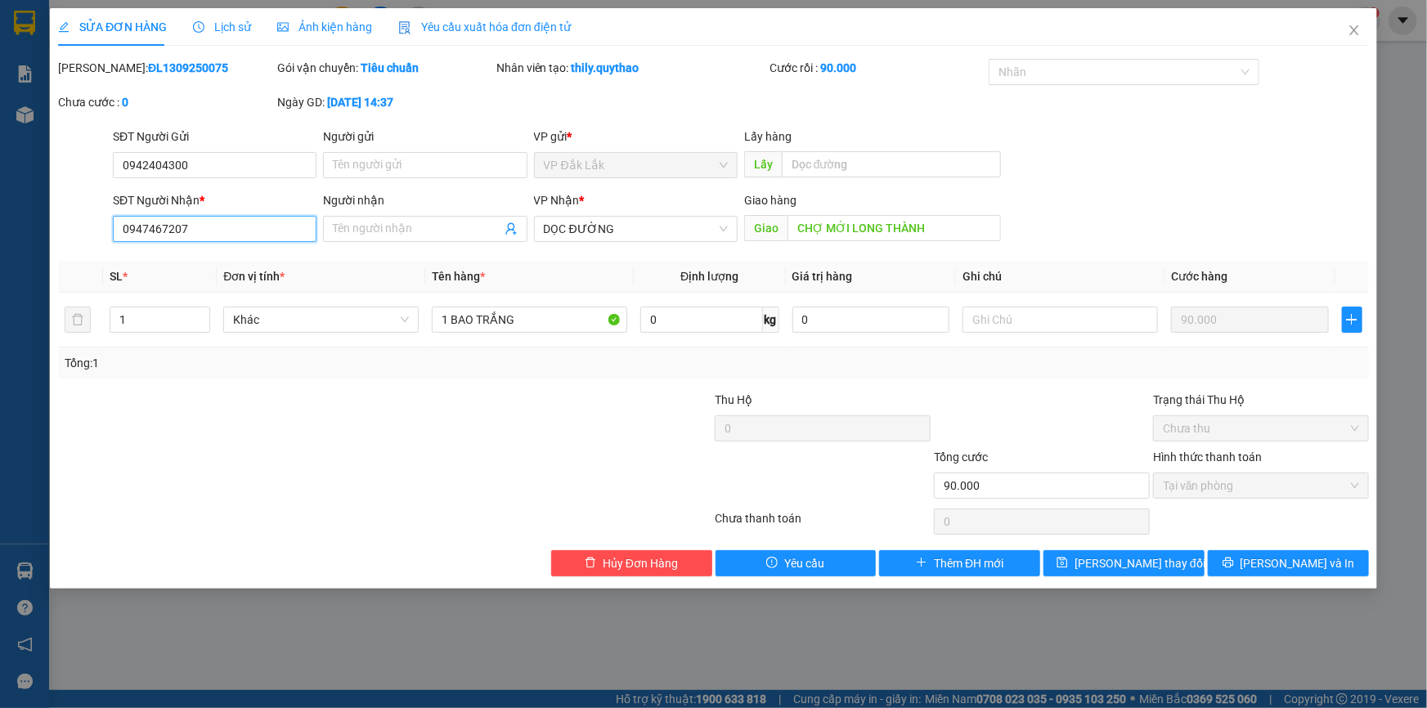
click at [160, 228] on input "0947467207" at bounding box center [215, 229] width 204 height 26
click at [1294, 566] on span "Lưu và In" at bounding box center [1298, 564] width 115 height 18
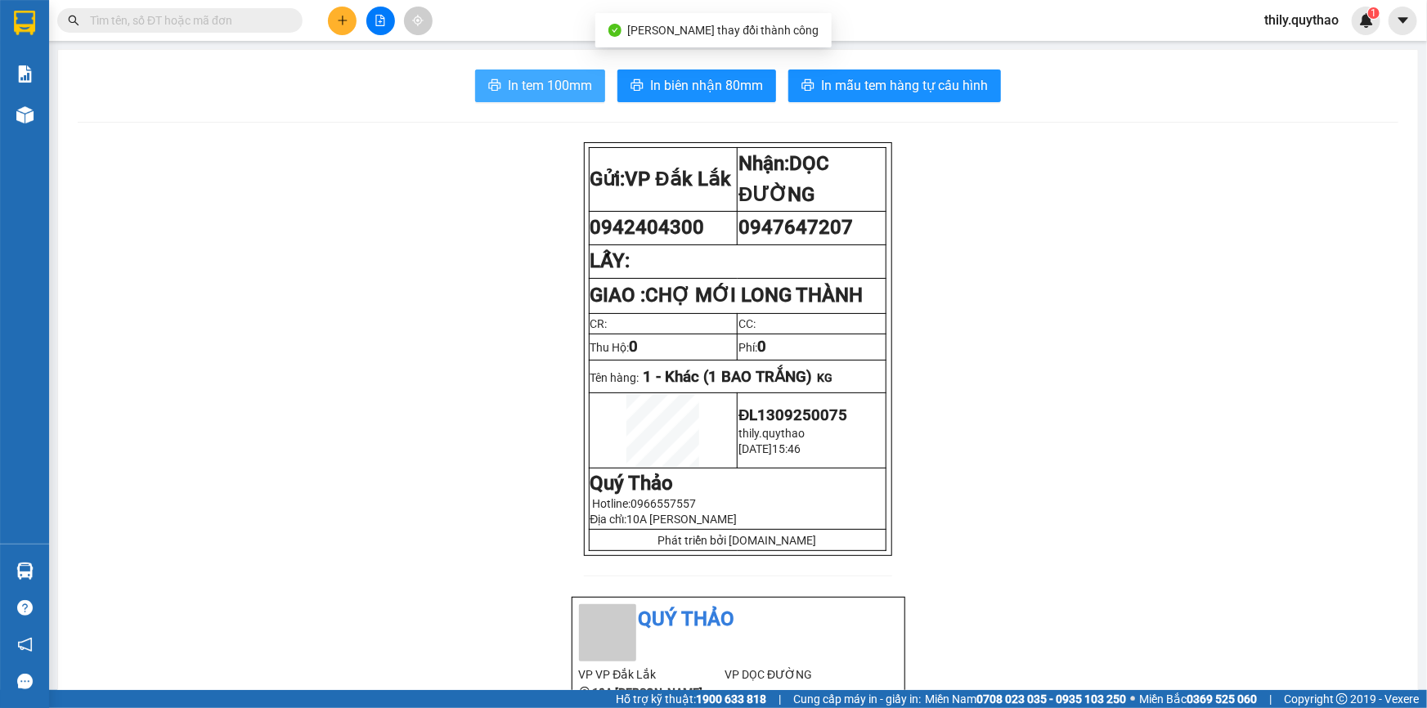
click at [520, 92] on span "In tem 100mm" at bounding box center [550, 85] width 84 height 20
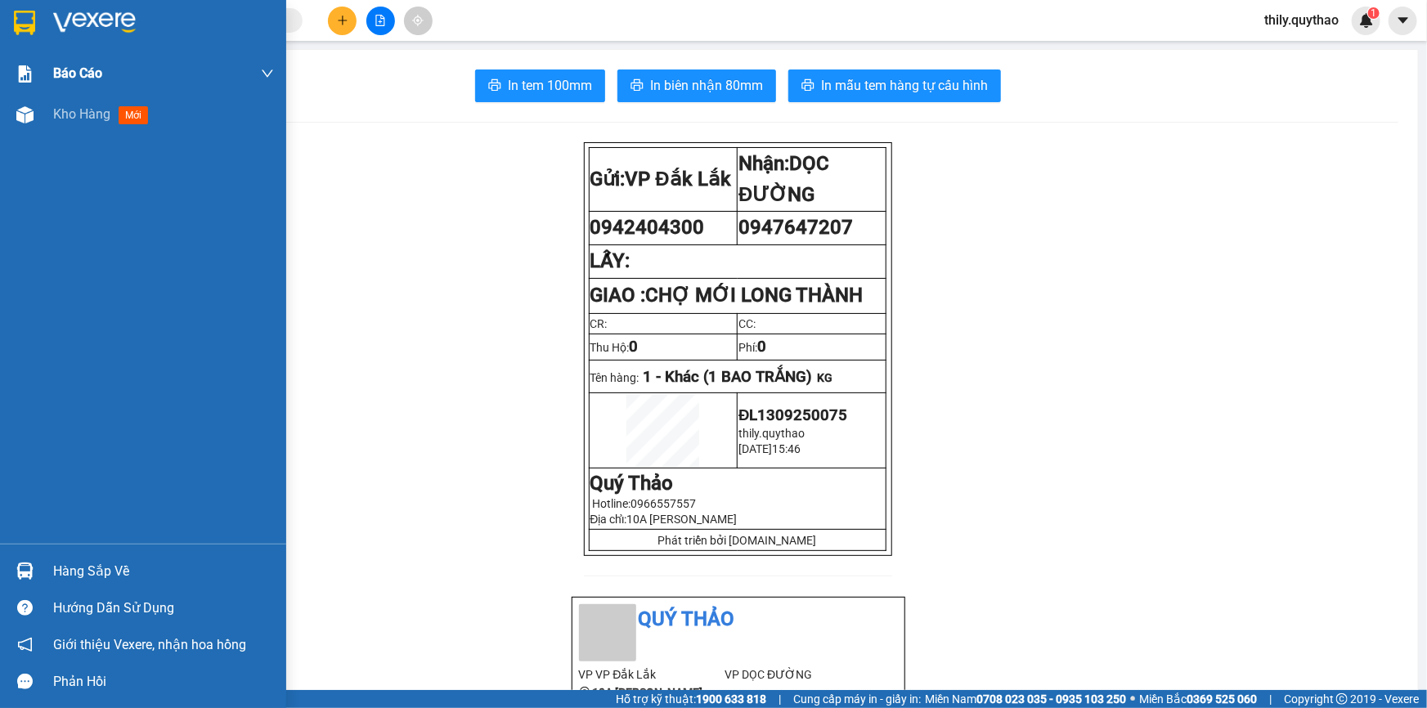
drag, startPoint x: 24, startPoint y: 96, endPoint x: 137, endPoint y: 88, distance: 113.2
click at [24, 97] on div "Kho hàng mới" at bounding box center [143, 114] width 286 height 41
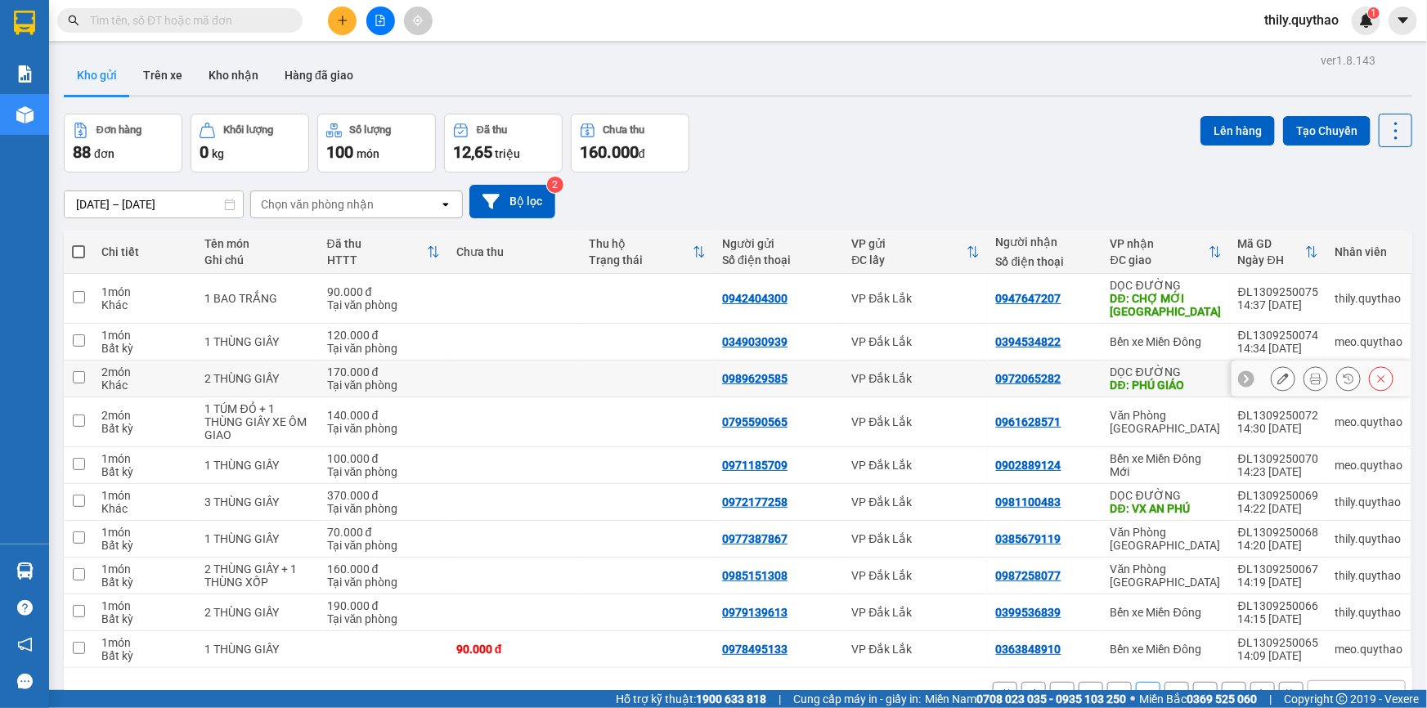
scroll to position [74, 0]
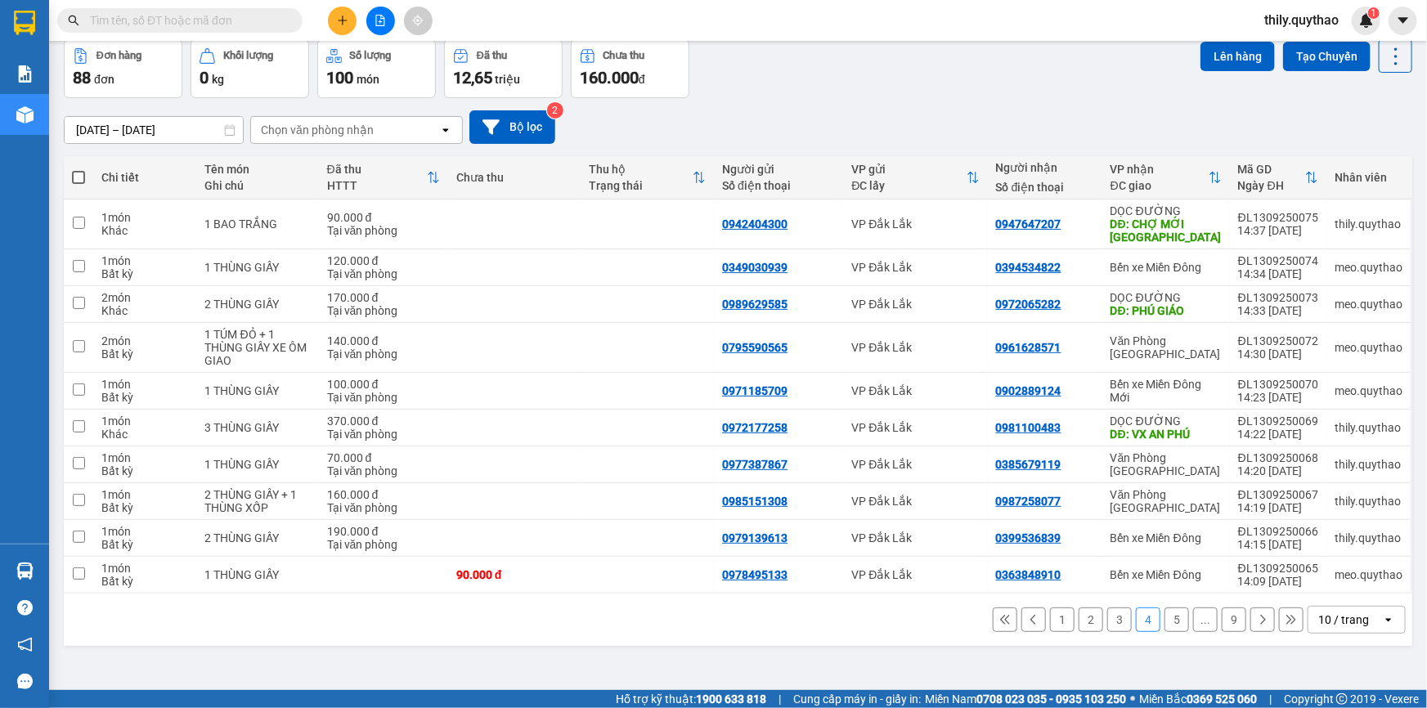
click at [1050, 613] on button "1" at bounding box center [1062, 620] width 25 height 25
